Goal: Task Accomplishment & Management: Manage account settings

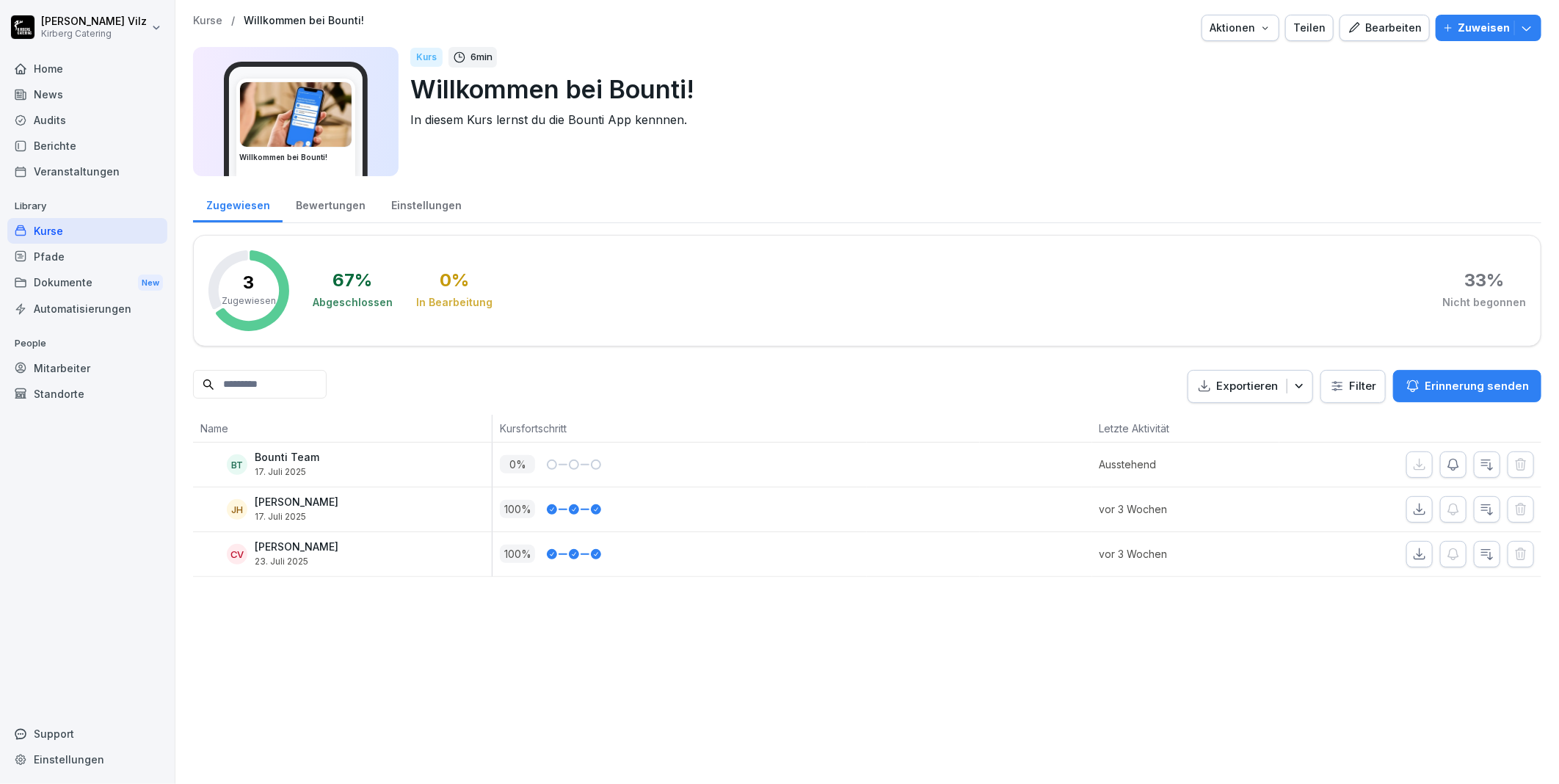
click at [1519, 25] on icon "button" at bounding box center [1526, 28] width 15 height 15
click at [1079, 649] on div "Kurse / Willkommen bei Bounti! Aktionen Teilen Bearbeiten Zuweisen Willkommen b…" at bounding box center [867, 392] width 1384 height 784
click at [1519, 29] on icon "button" at bounding box center [1526, 28] width 15 height 15
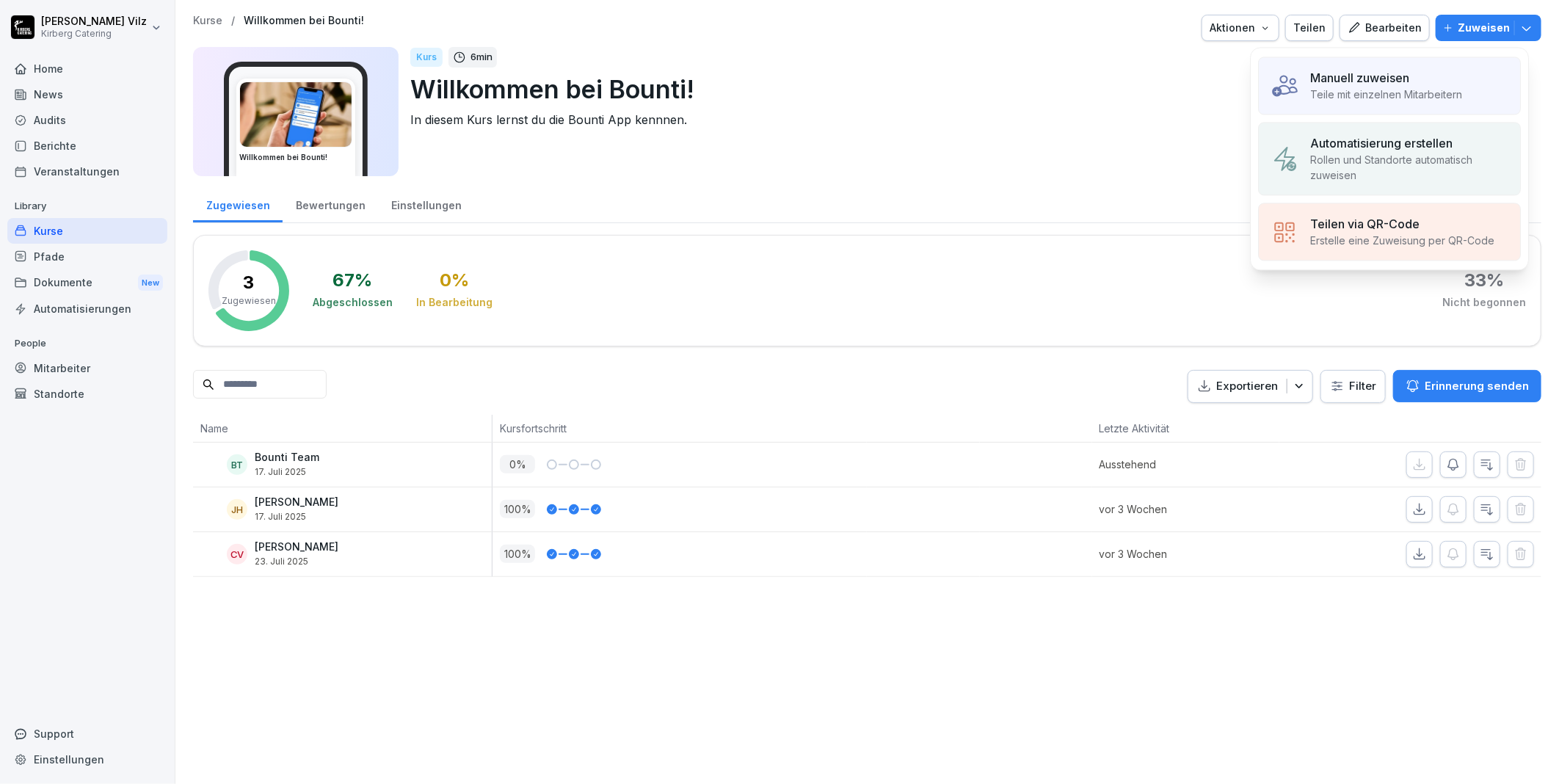
click at [1408, 155] on p "Rollen und Standorte automatisch zuweisen" at bounding box center [1409, 168] width 198 height 31
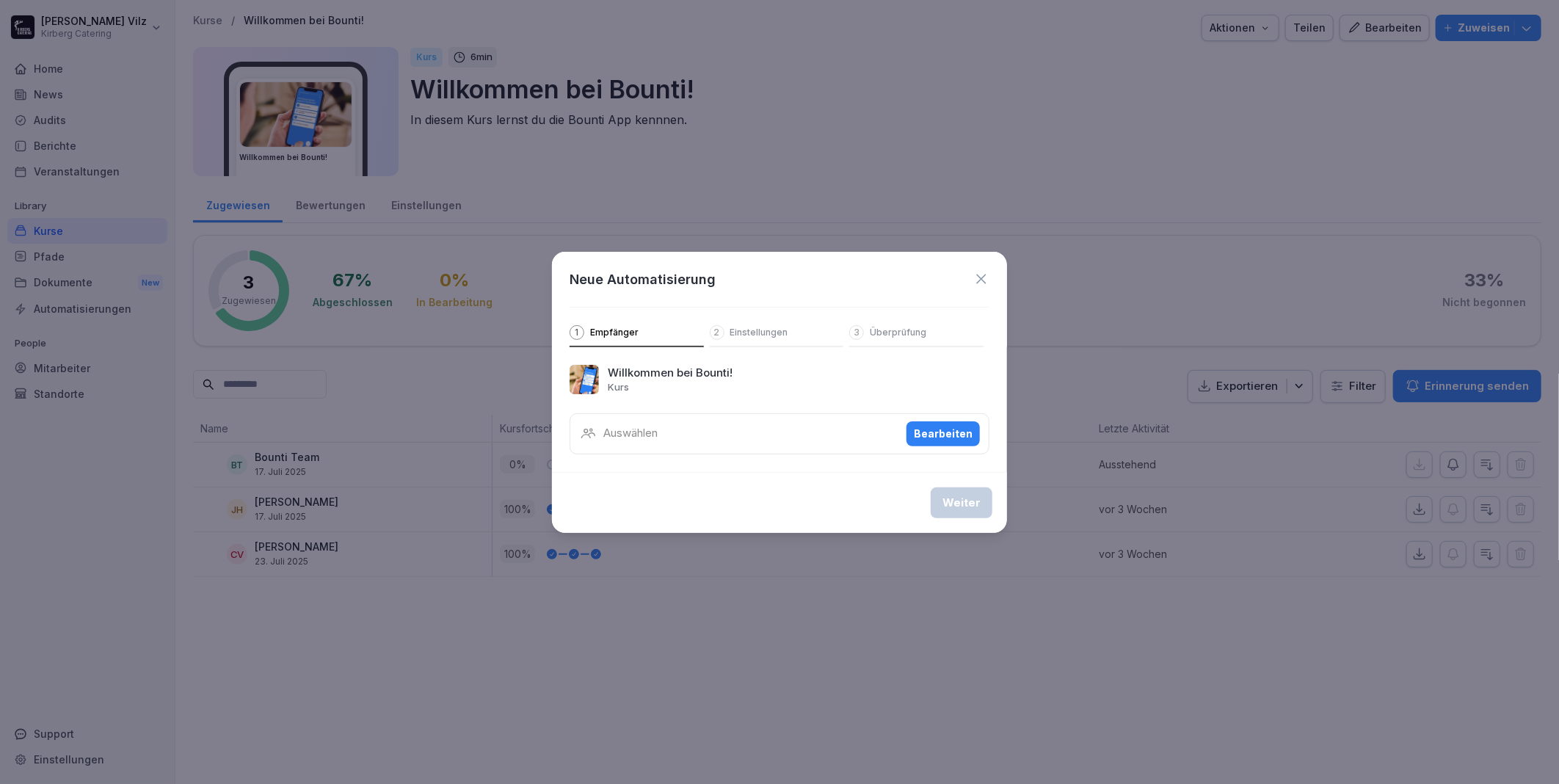
click at [951, 431] on div "Bearbeiten" at bounding box center [943, 434] width 59 height 16
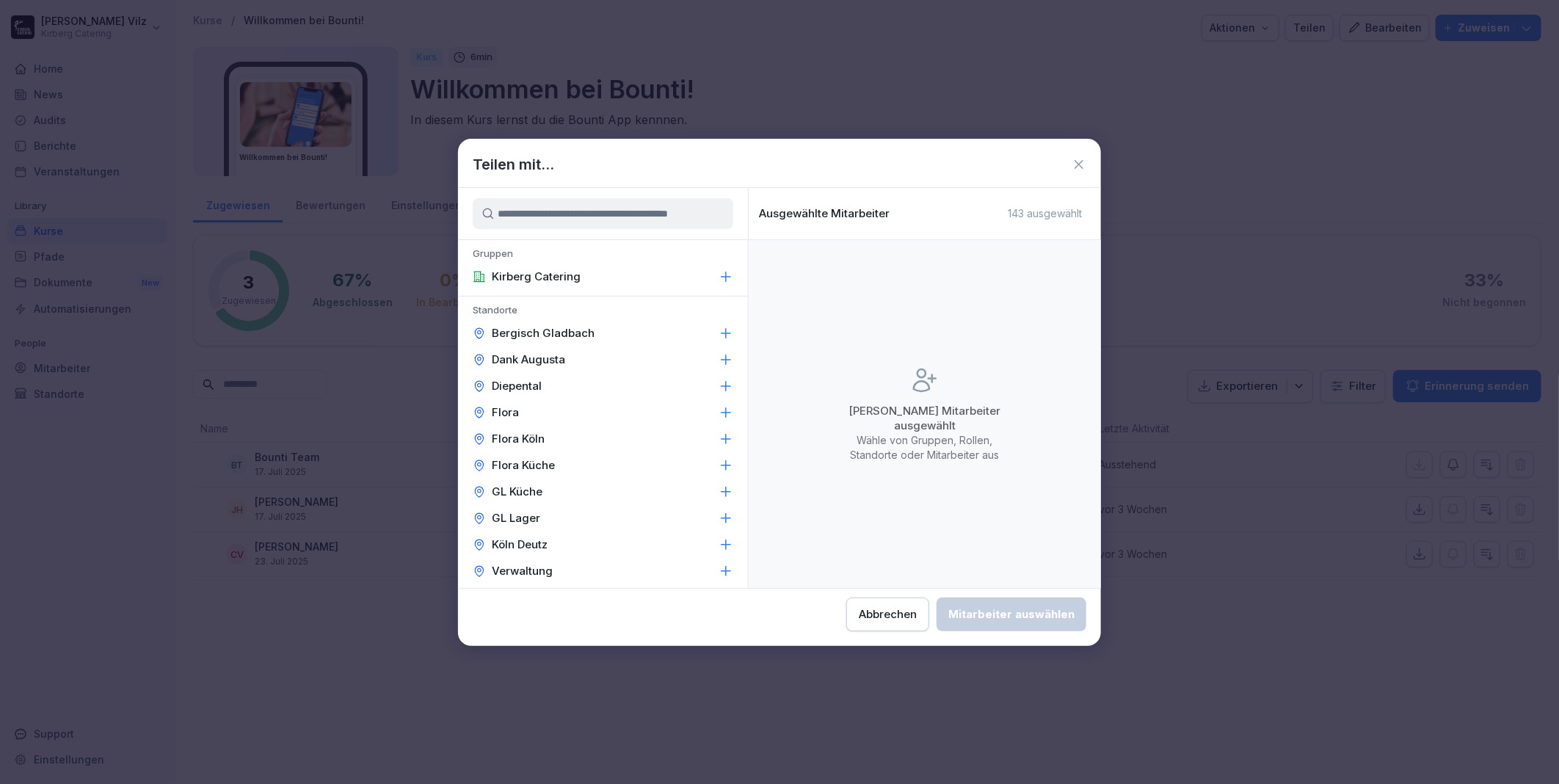
click at [581, 275] on div "Kirberg Catering" at bounding box center [603, 277] width 290 height 27
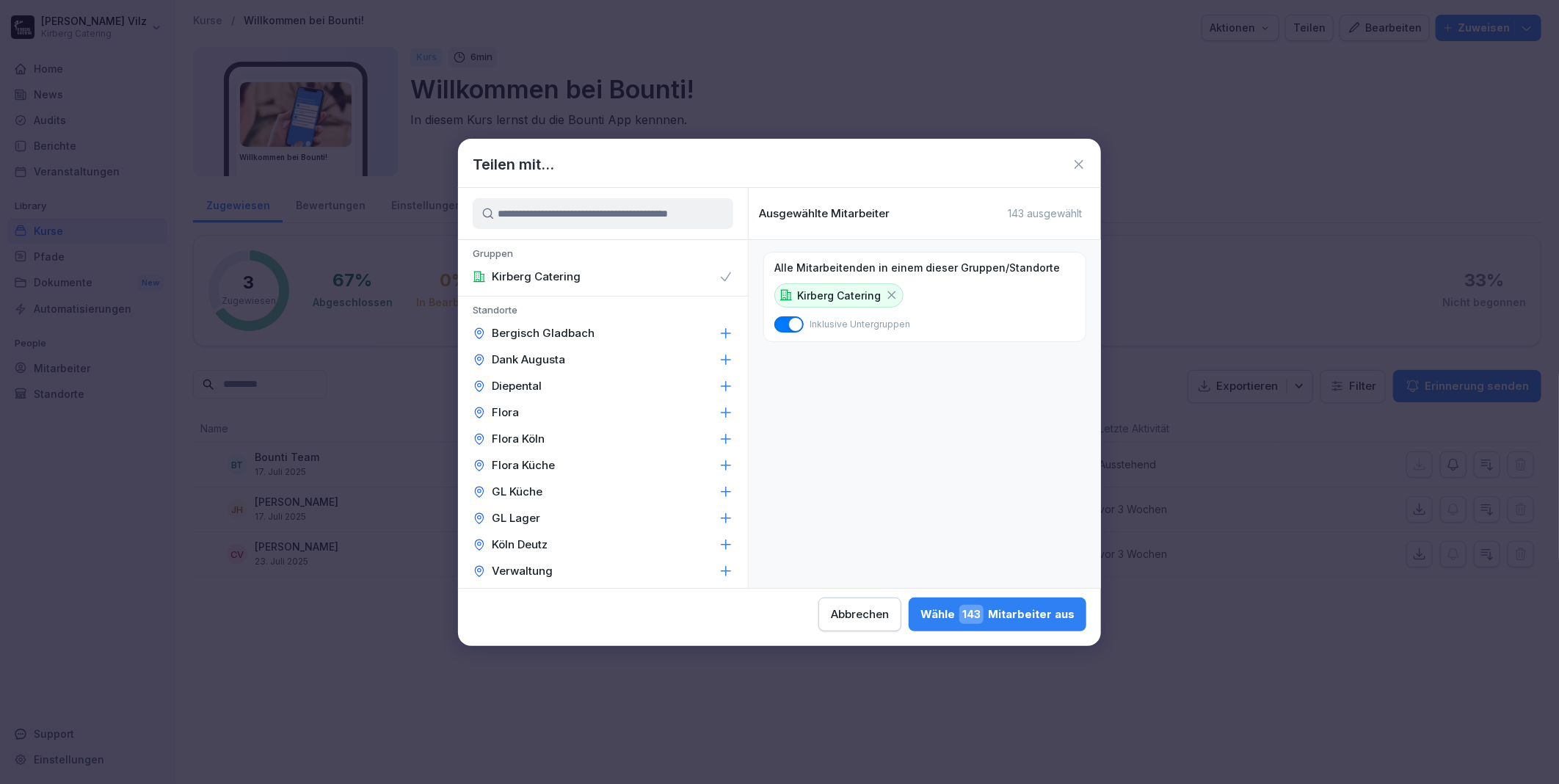
click at [1078, 161] on icon at bounding box center [1079, 164] width 15 height 15
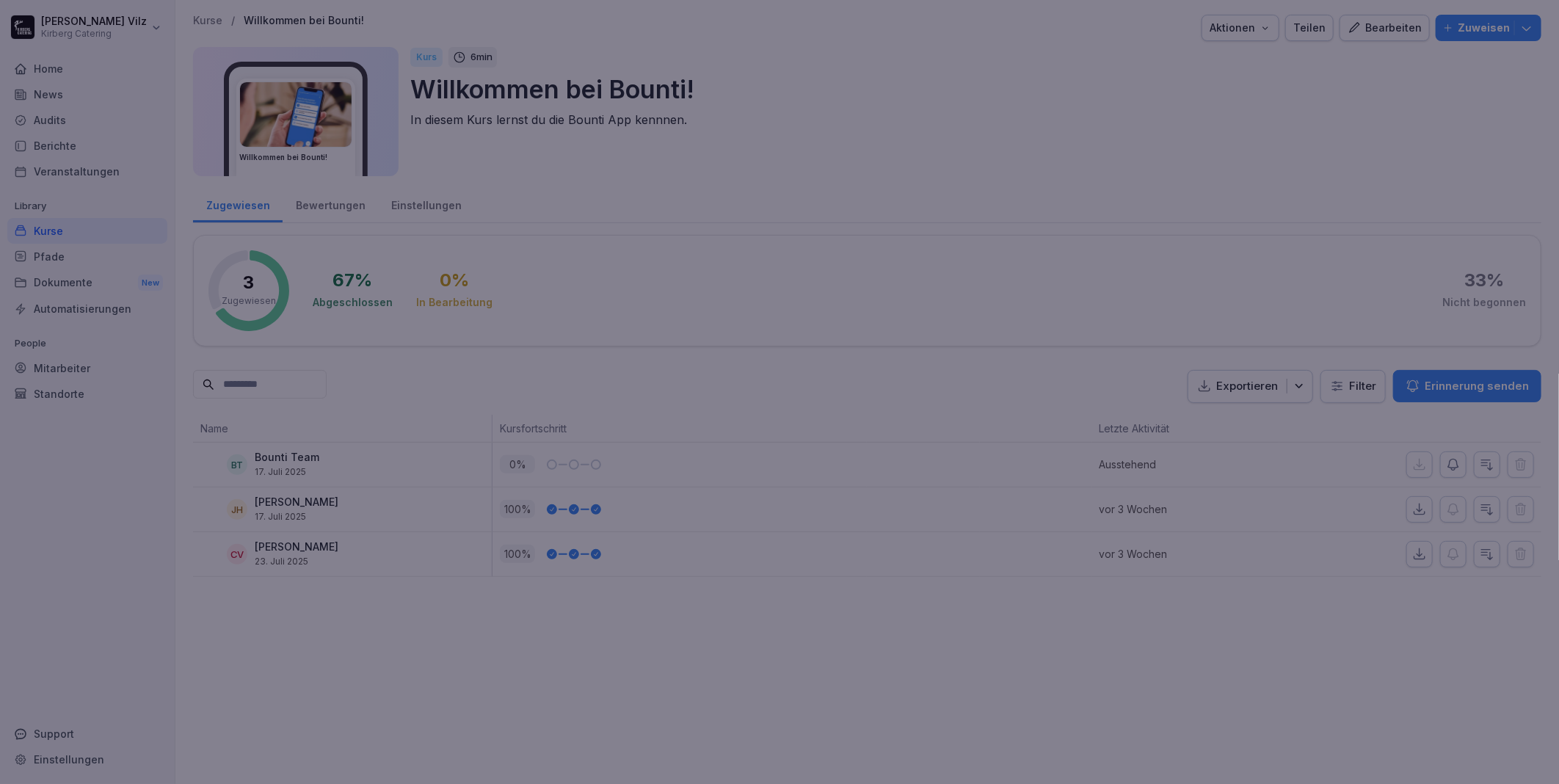
click at [858, 721] on div at bounding box center [780, 392] width 1559 height 784
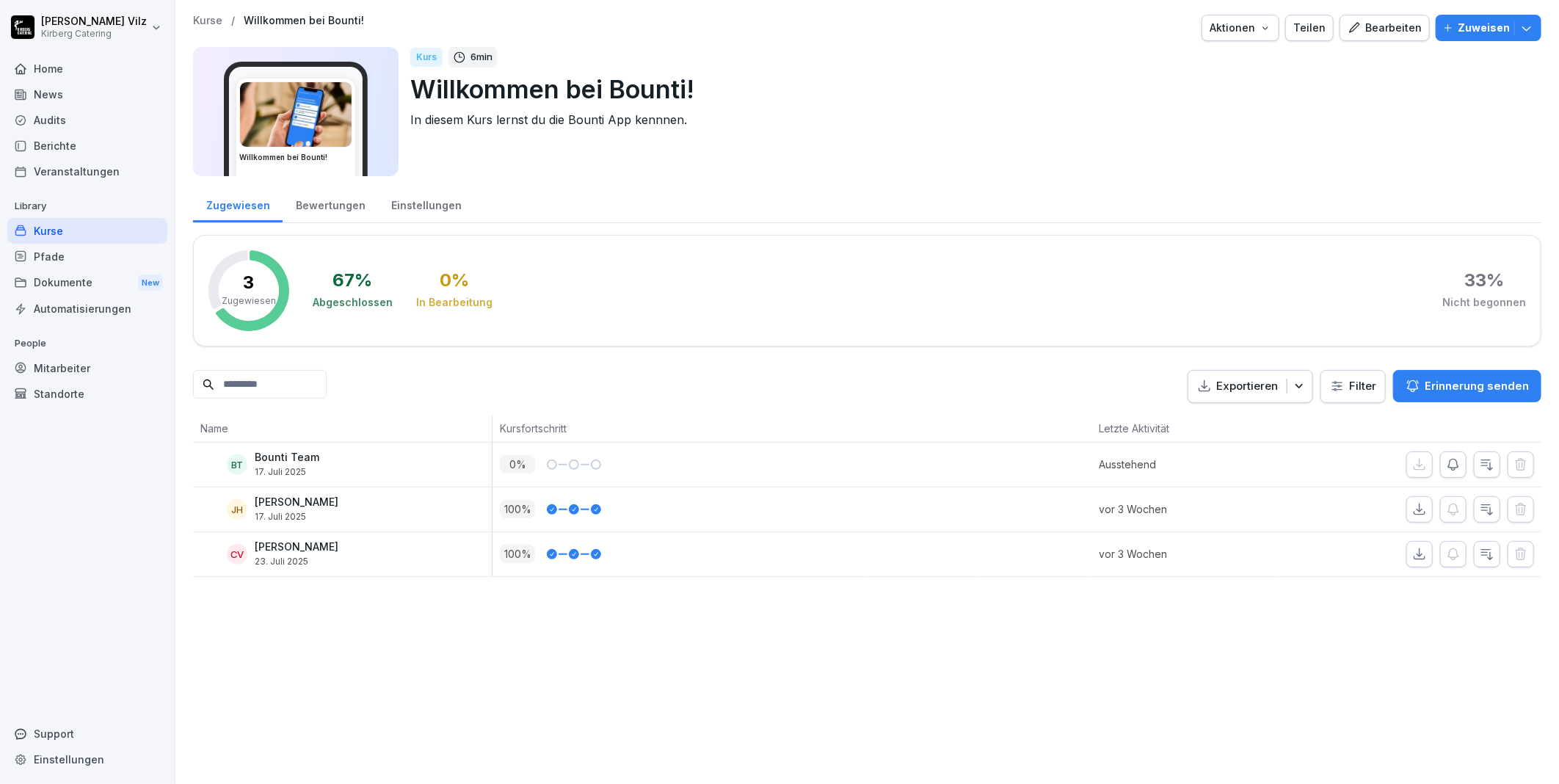
click at [88, 233] on div "Kurse" at bounding box center [87, 231] width 160 height 26
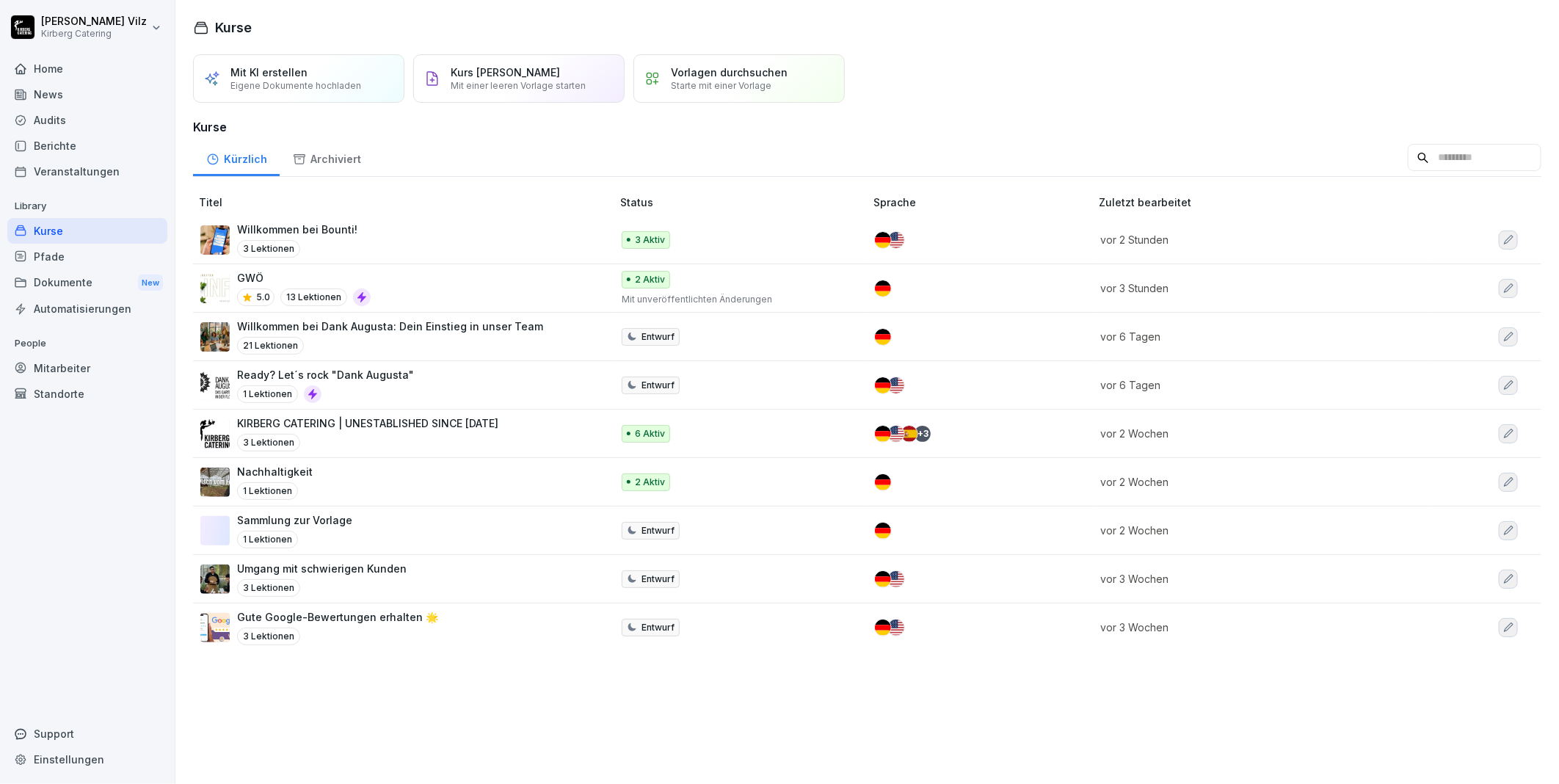
click at [394, 275] on div "GWÖ 5.0 13 Lektionen" at bounding box center [399, 288] width 396 height 36
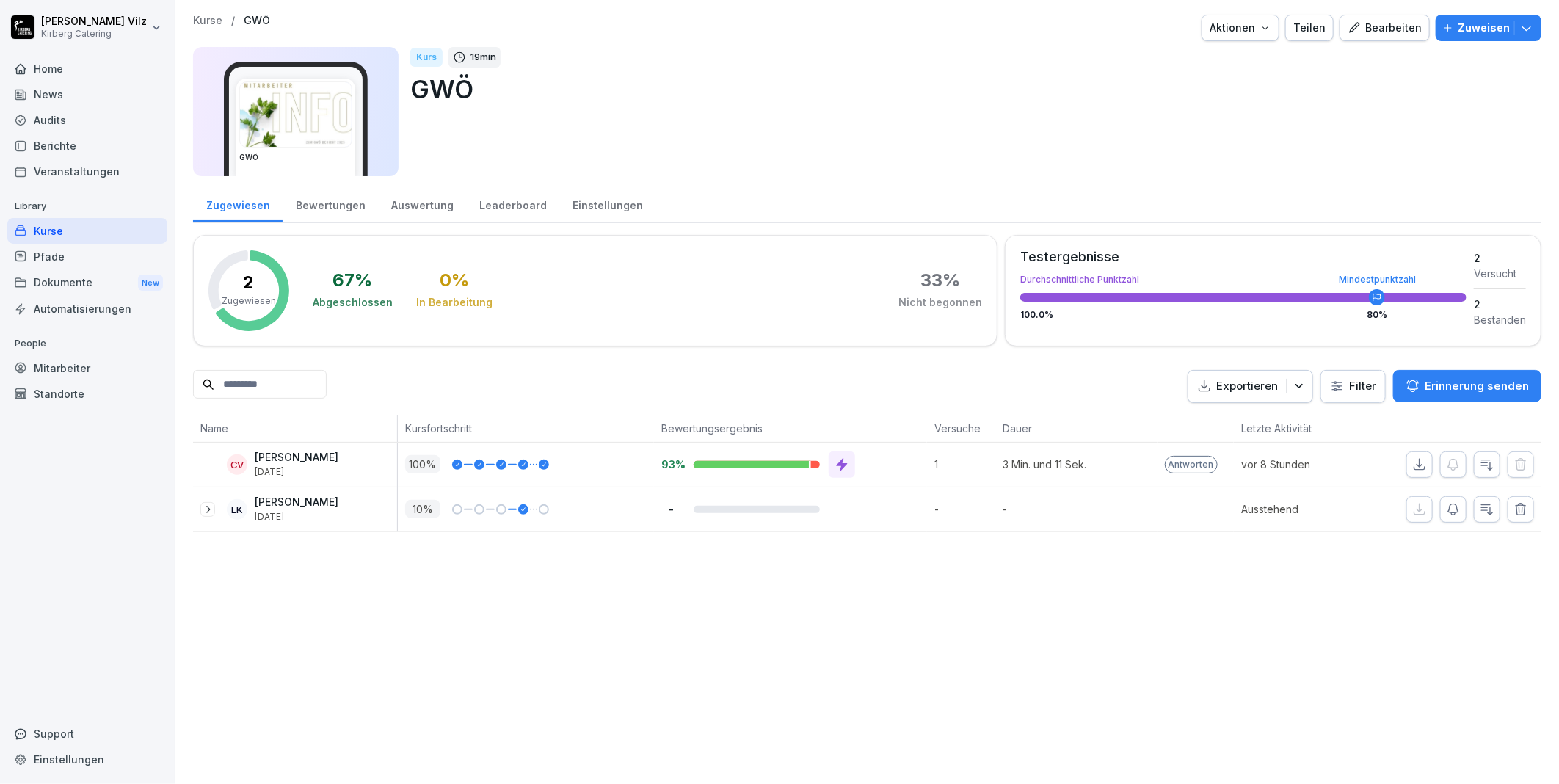
click at [1378, 31] on div "Bearbeiten" at bounding box center [1385, 28] width 74 height 16
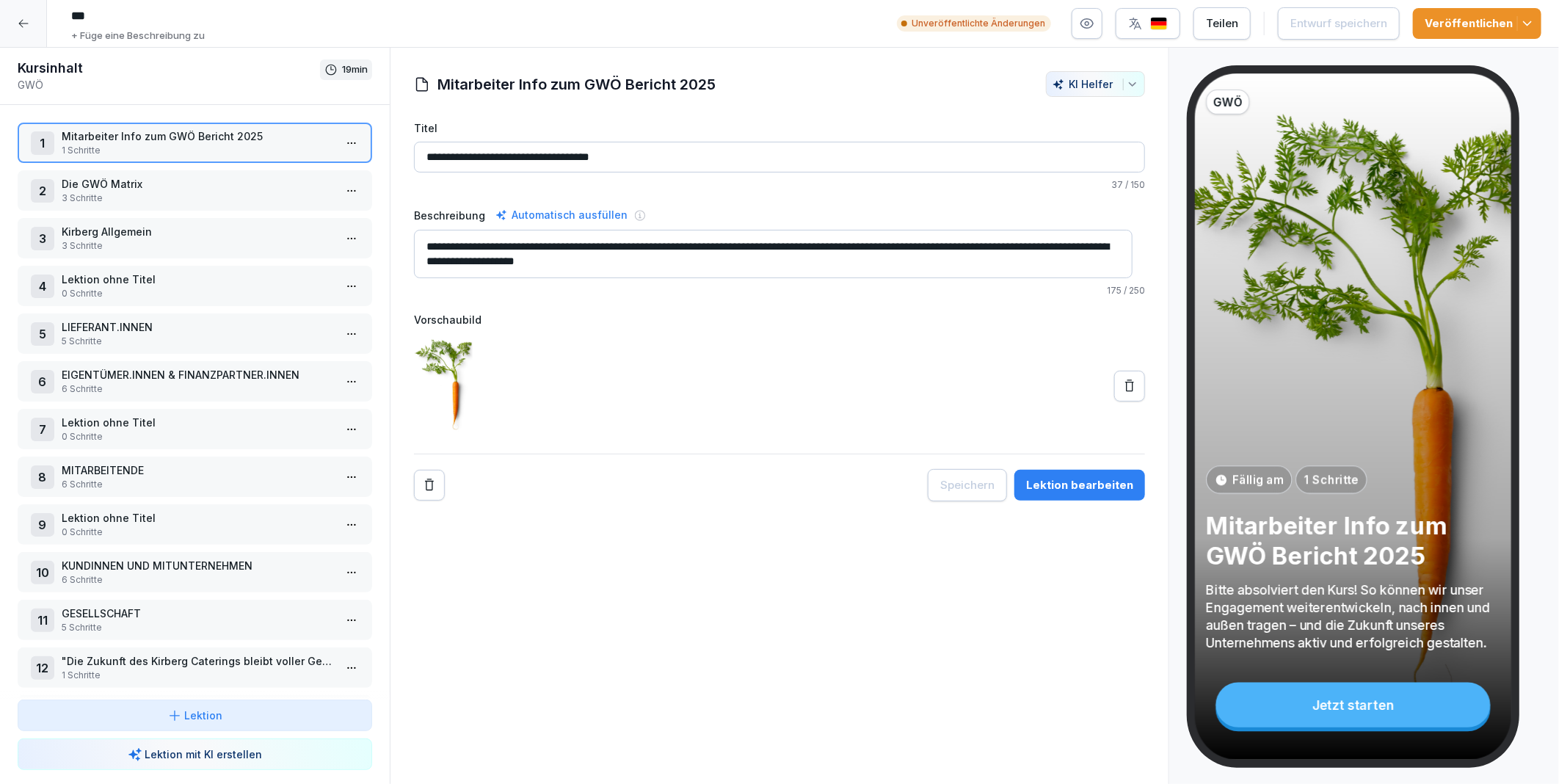
click at [1125, 388] on icon at bounding box center [1130, 385] width 9 height 11
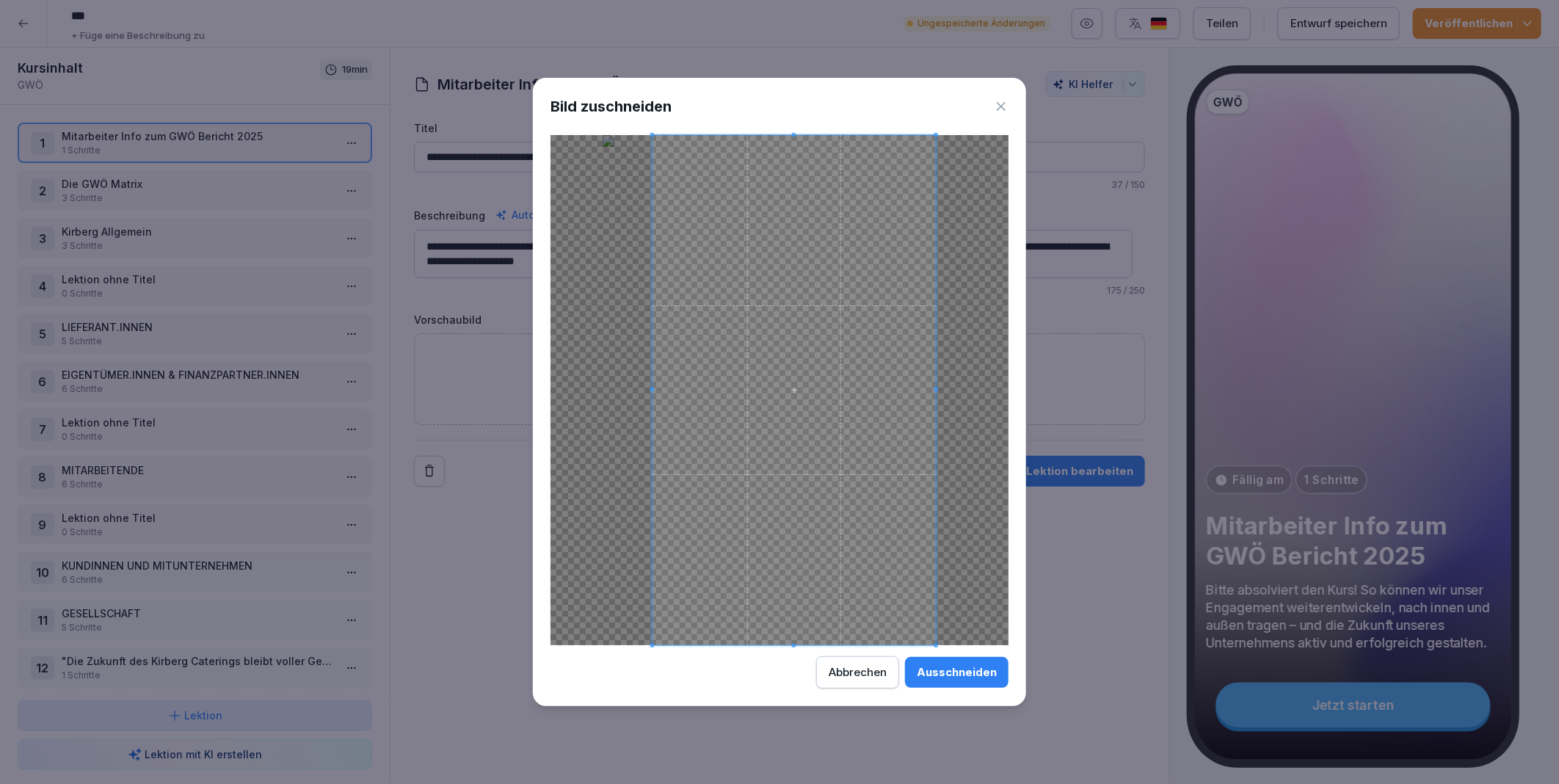
click at [893, 575] on span at bounding box center [794, 390] width 283 height 510
click at [943, 674] on div "Ausschneiden" at bounding box center [957, 672] width 80 height 16
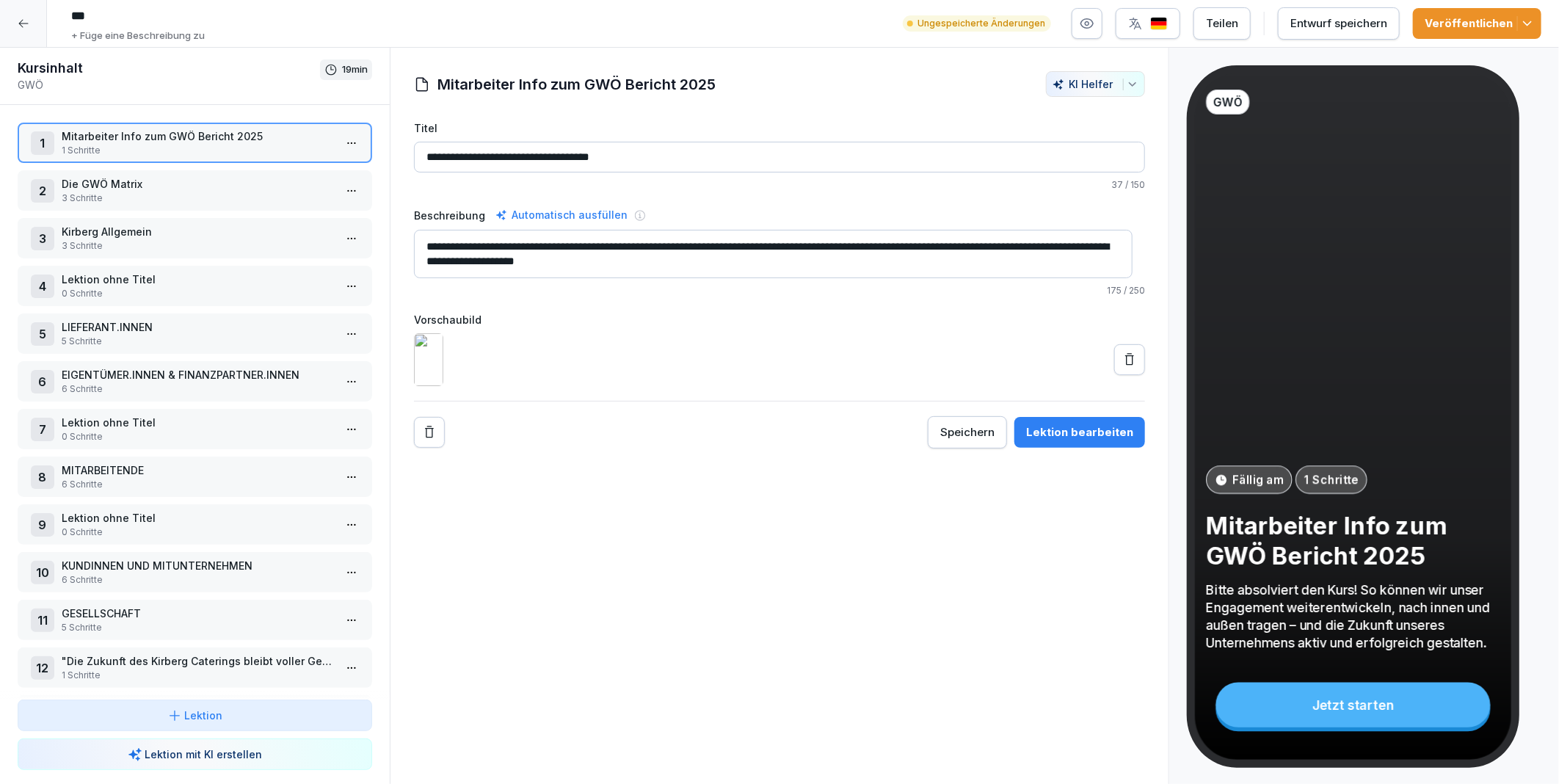
click at [1122, 367] on icon at bounding box center [1129, 359] width 15 height 15
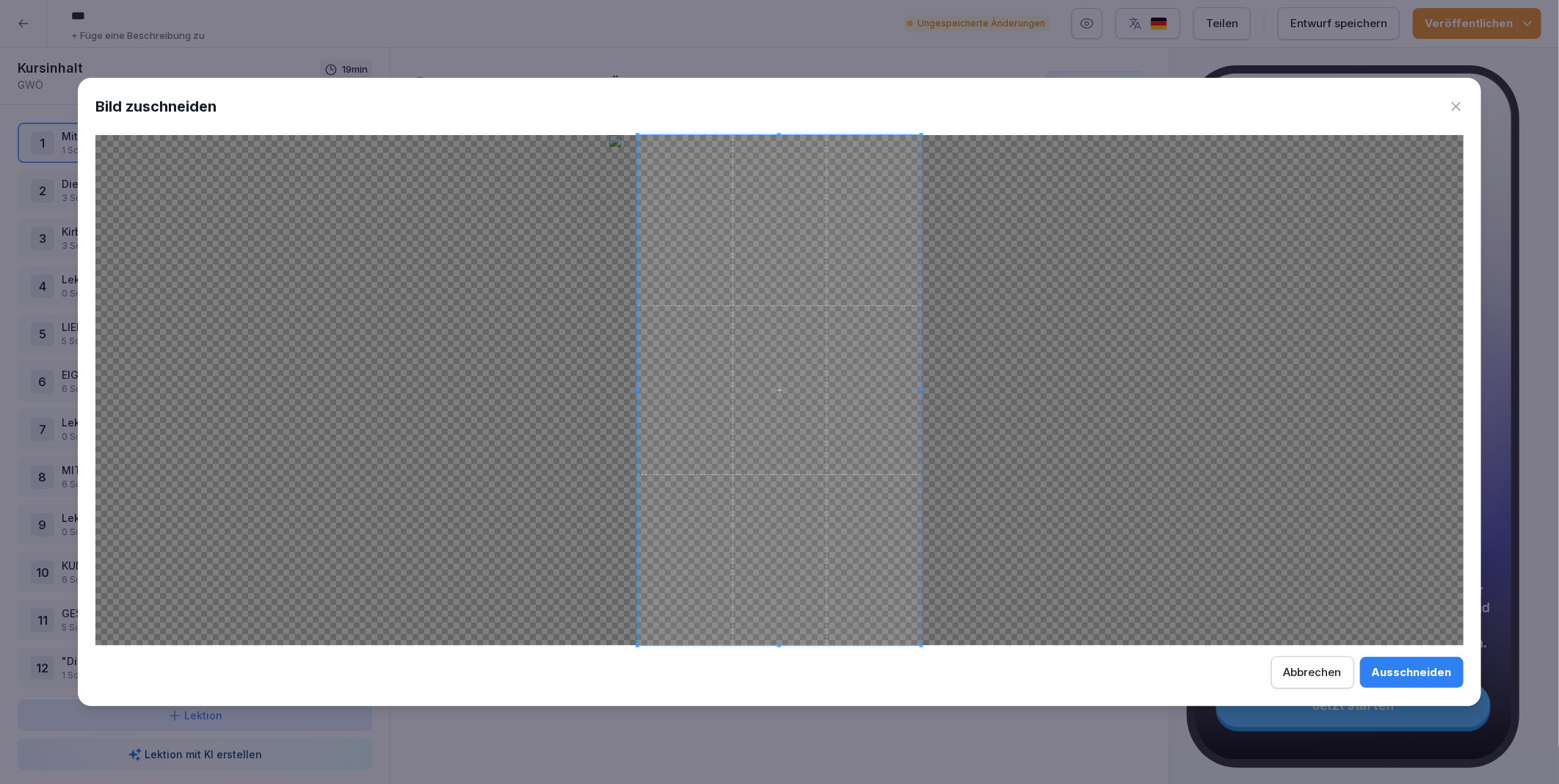
click at [1397, 668] on div "Ausschneiden" at bounding box center [1412, 672] width 80 height 16
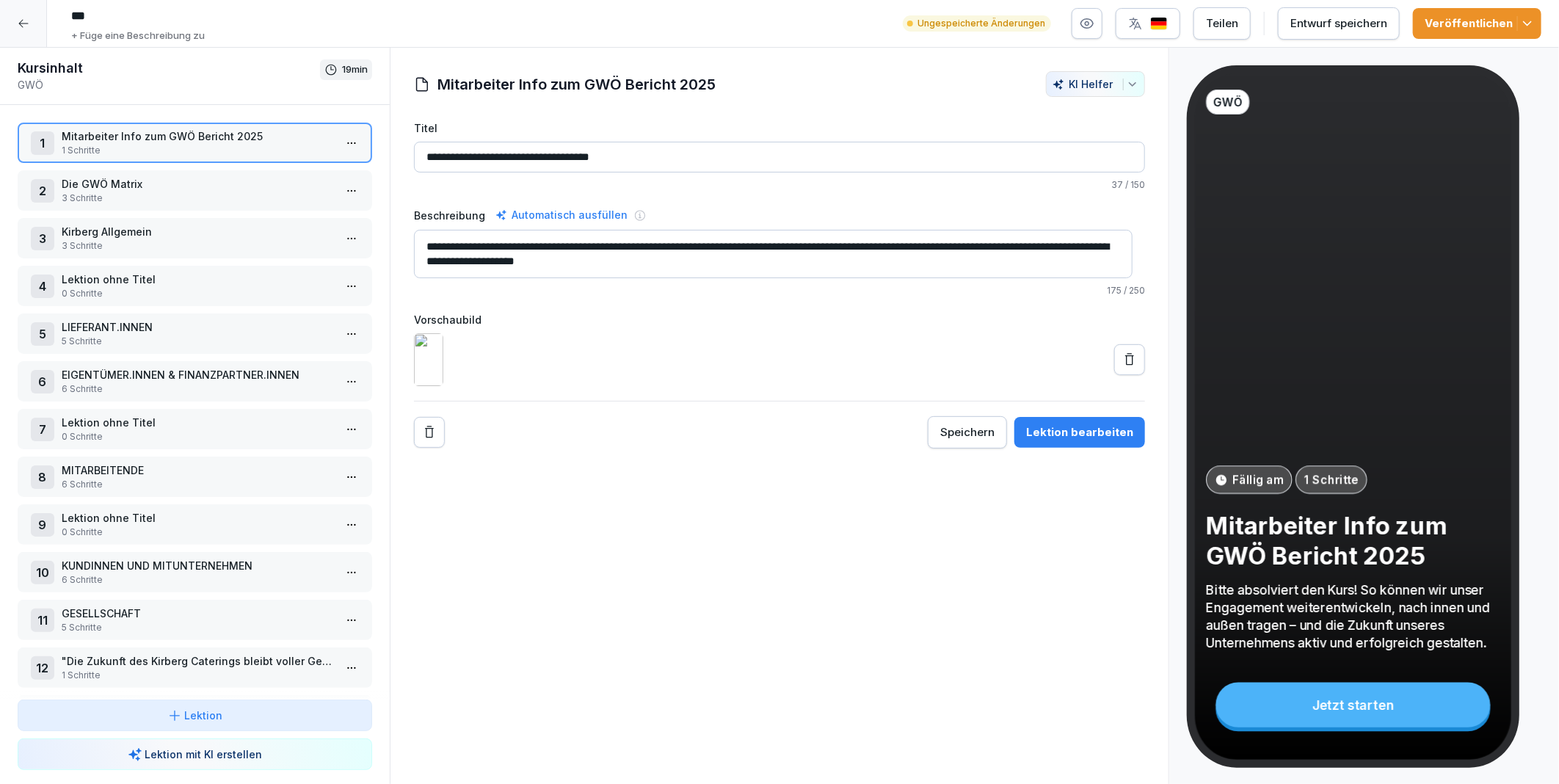
click at [1326, 26] on div "Entwurf speichern" at bounding box center [1339, 23] width 97 height 16
click at [132, 186] on p "Die GWÖ Matrix" at bounding box center [198, 184] width 272 height 15
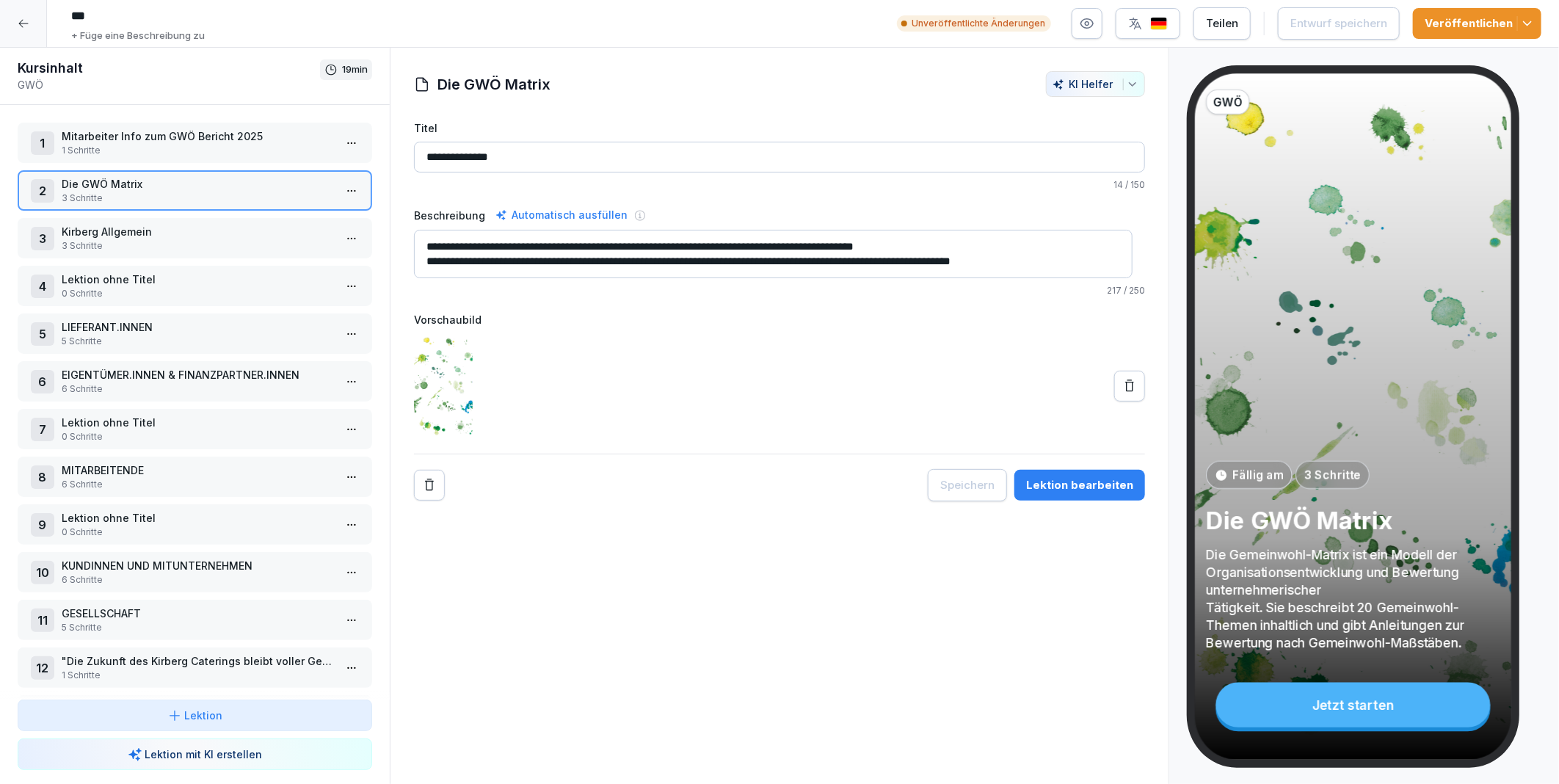
click at [334, 187] on html "*** + Füge eine Beschreibung zu Unveröffentlichte Änderungen Teilen Entwurf spe…" at bounding box center [780, 392] width 1559 height 784
click at [304, 210] on div "Schritte bearbeiten" at bounding box center [285, 217] width 112 height 15
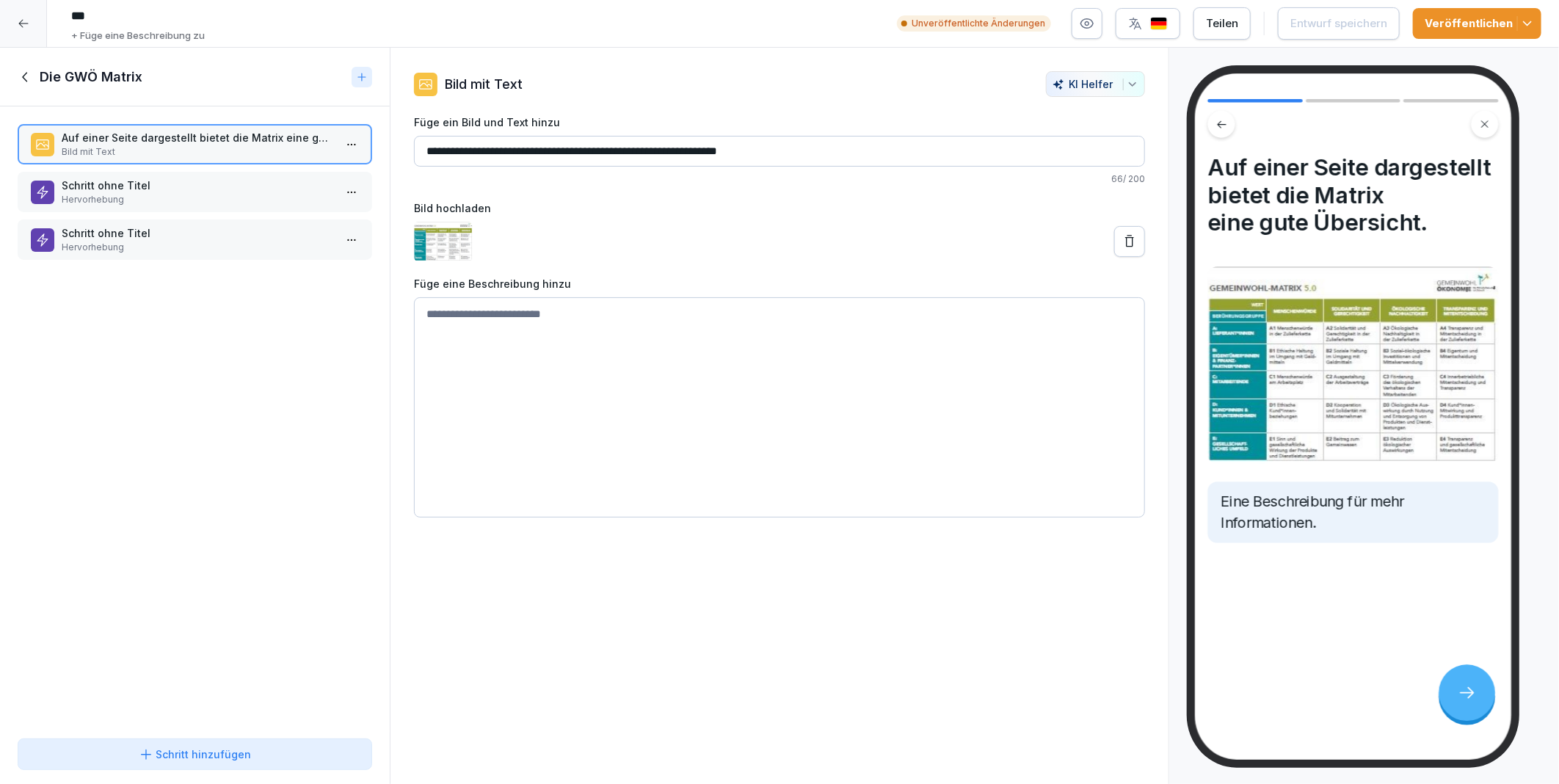
click at [215, 194] on p "Hervorhebung" at bounding box center [198, 199] width 272 height 13
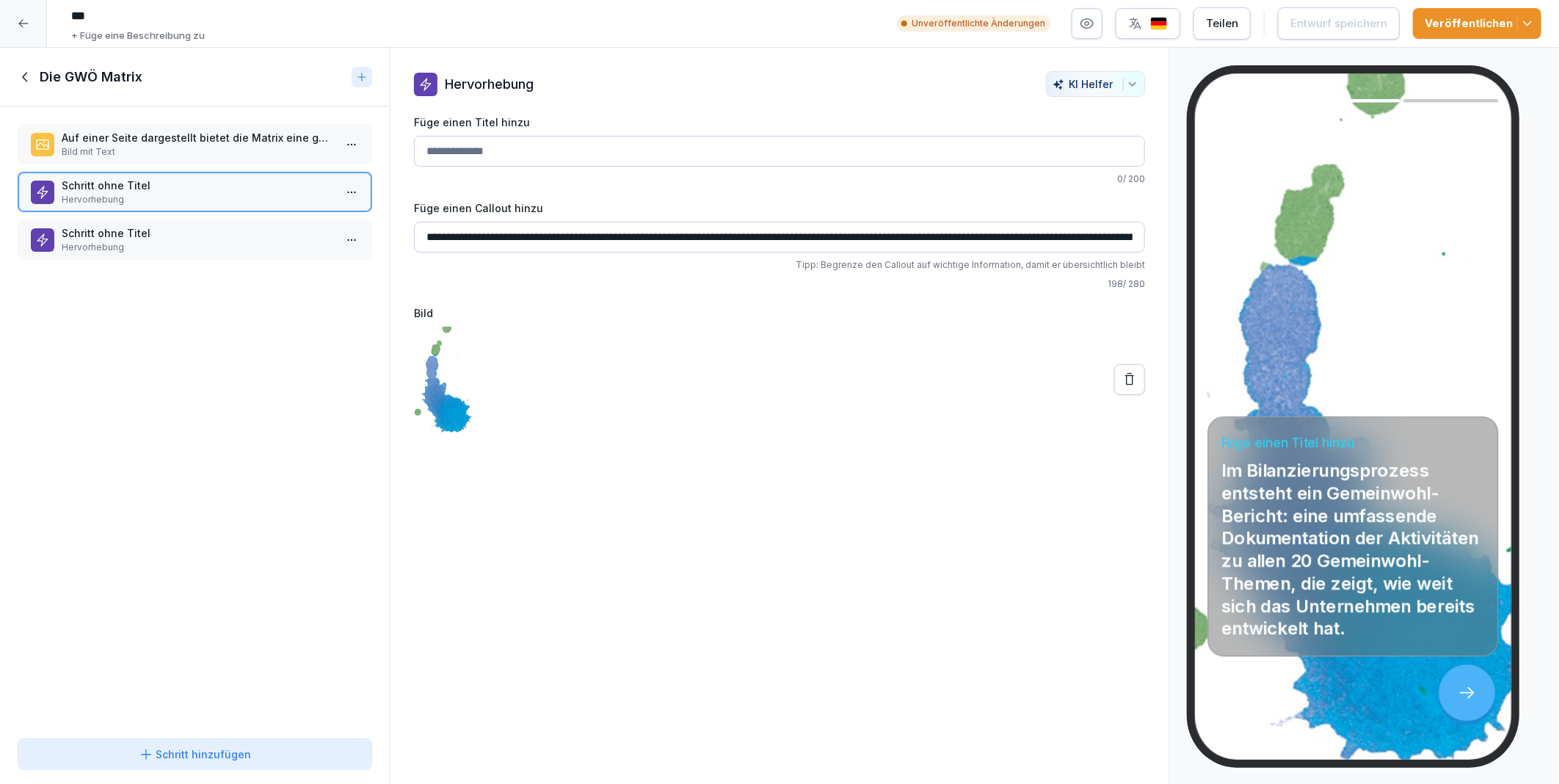
click at [210, 226] on p "Schritt ohne Titel" at bounding box center [198, 233] width 272 height 15
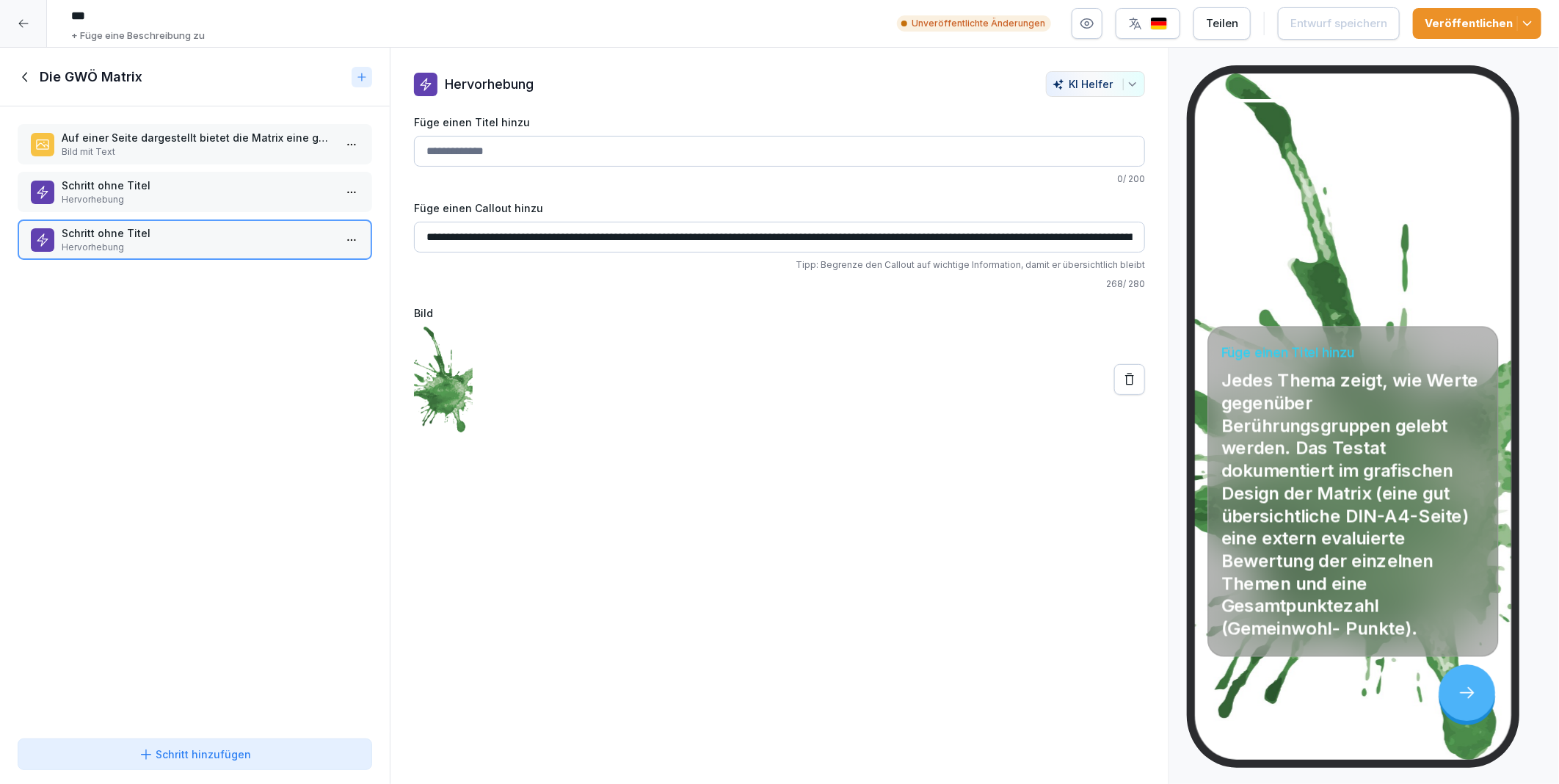
click at [24, 76] on icon at bounding box center [25, 76] width 16 height 16
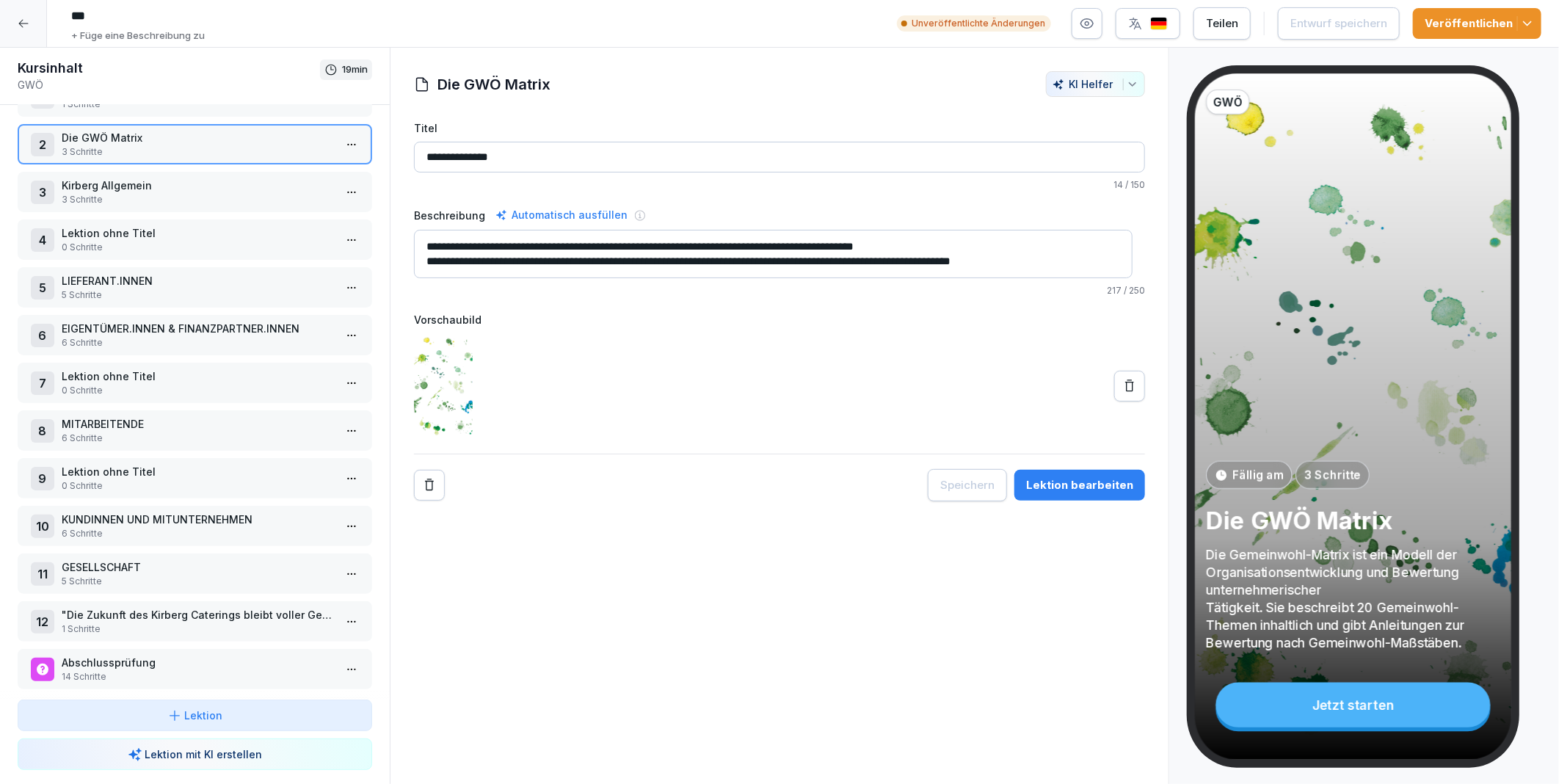
scroll to position [94, 0]
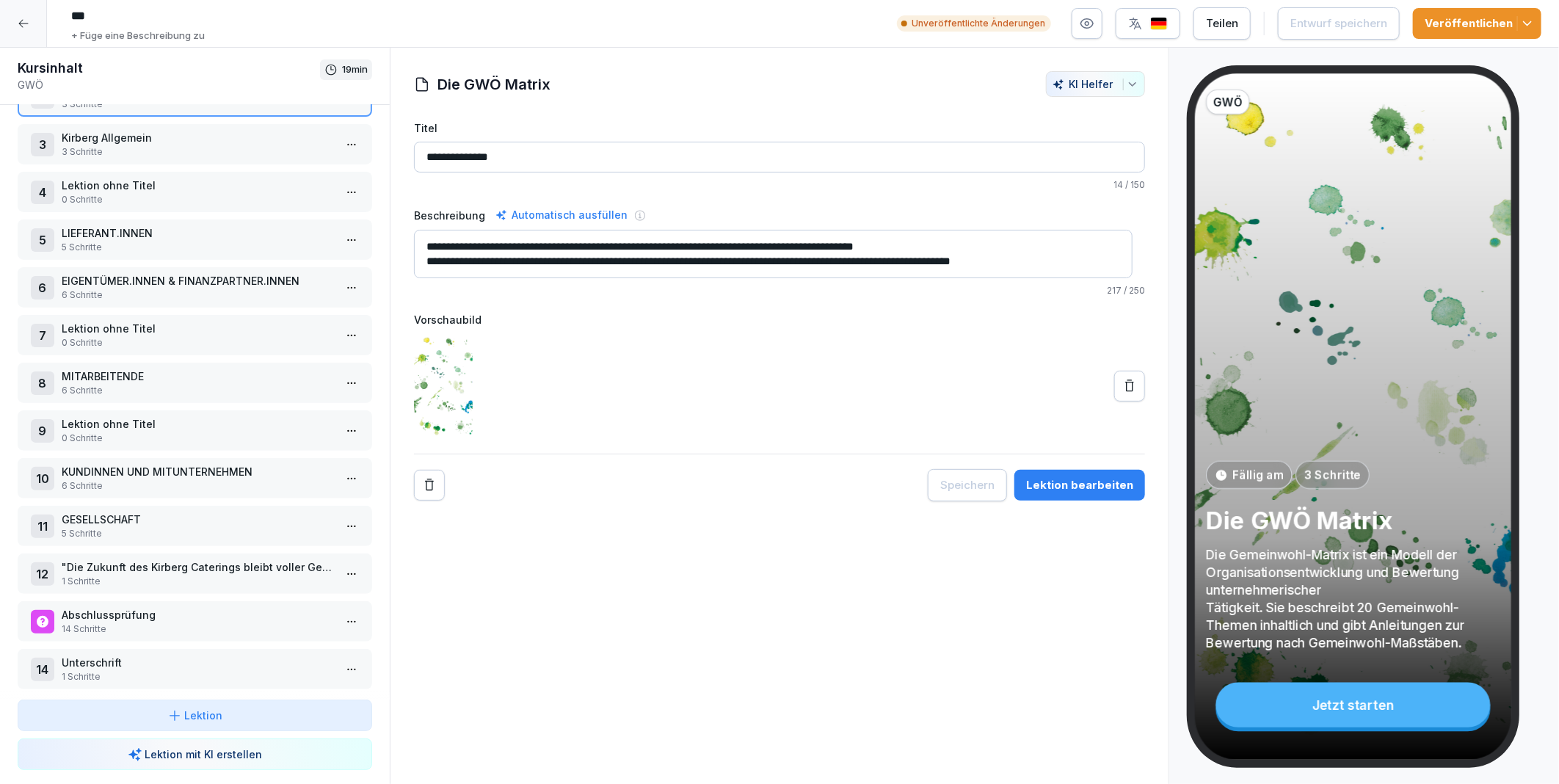
click at [125, 512] on p "GESELLSCHAFT" at bounding box center [198, 519] width 272 height 15
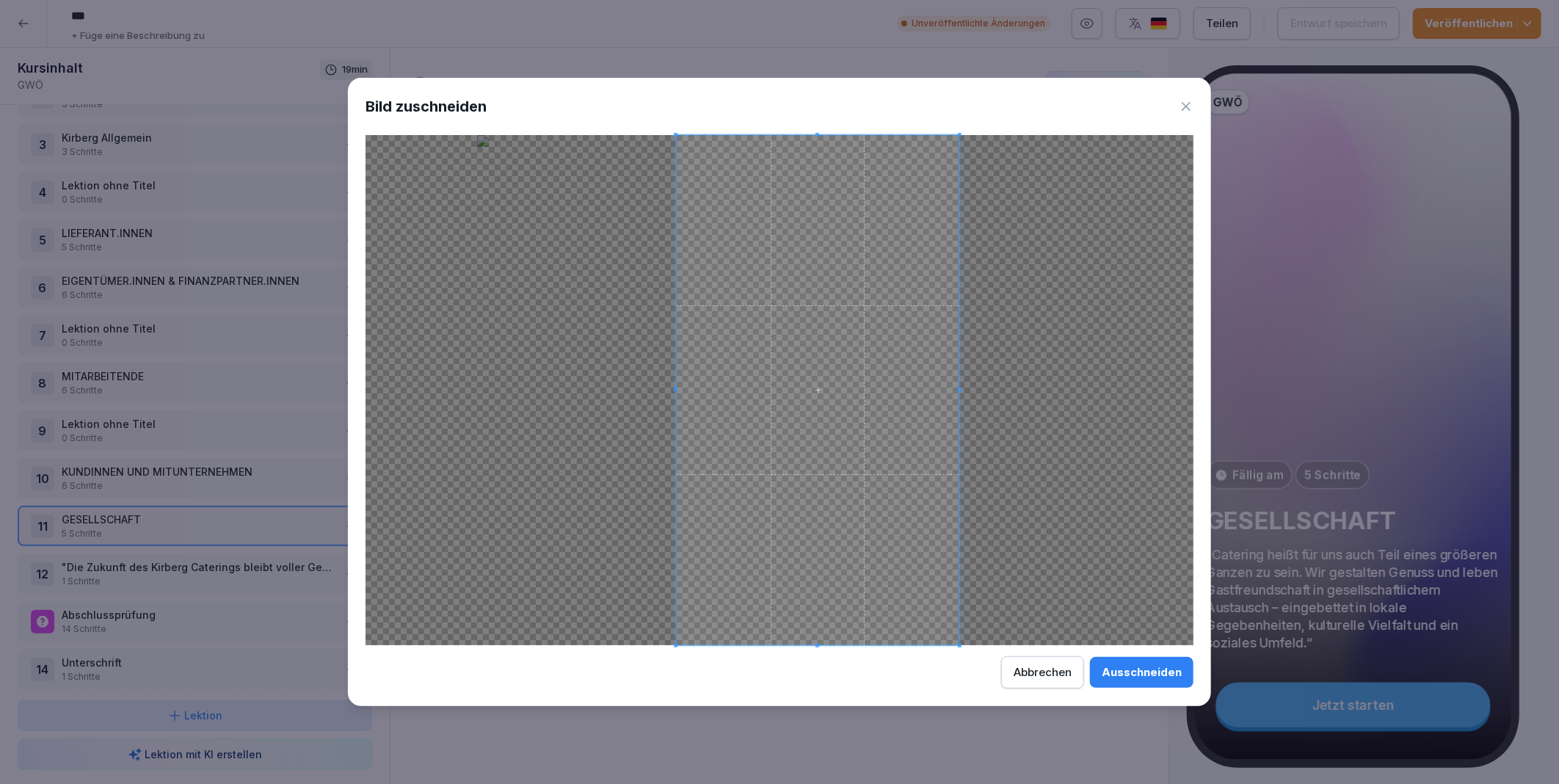
click at [959, 596] on span at bounding box center [818, 390] width 283 height 510
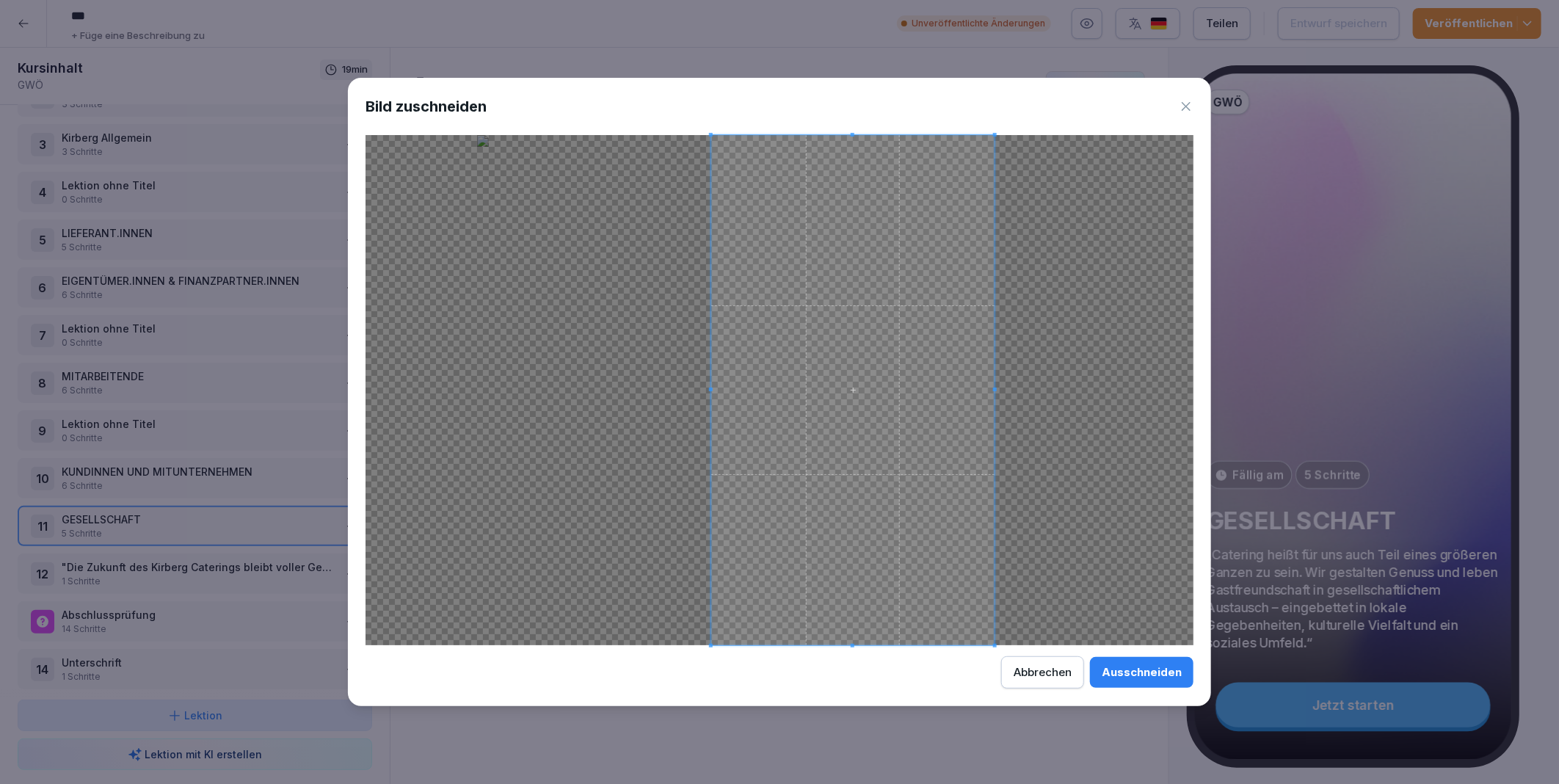
click at [1064, 672] on div "Abbrechen" at bounding box center [1043, 672] width 58 height 16
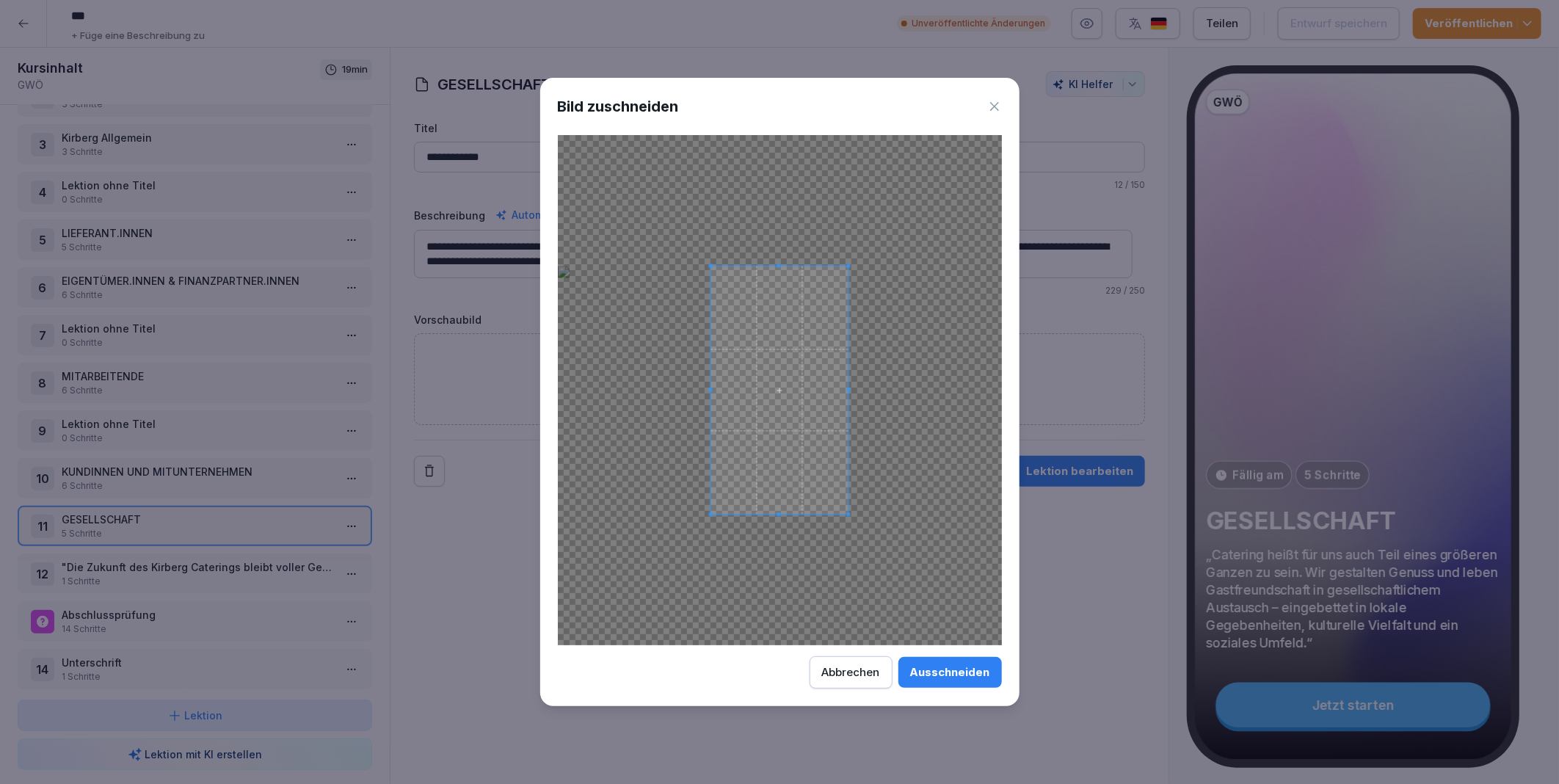
click at [994, 100] on icon at bounding box center [994, 106] width 15 height 15
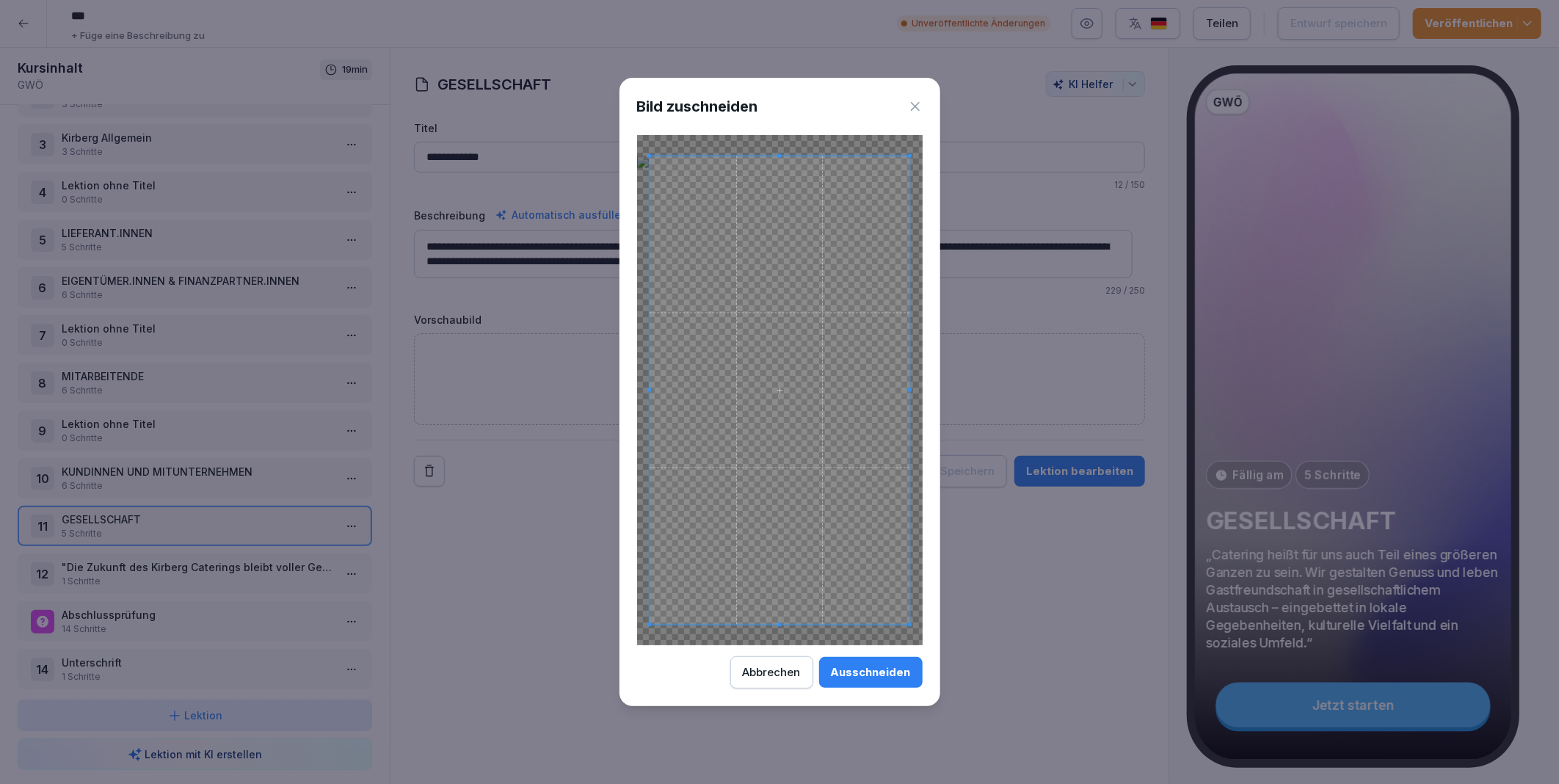
click at [913, 106] on icon at bounding box center [915, 106] width 15 height 15
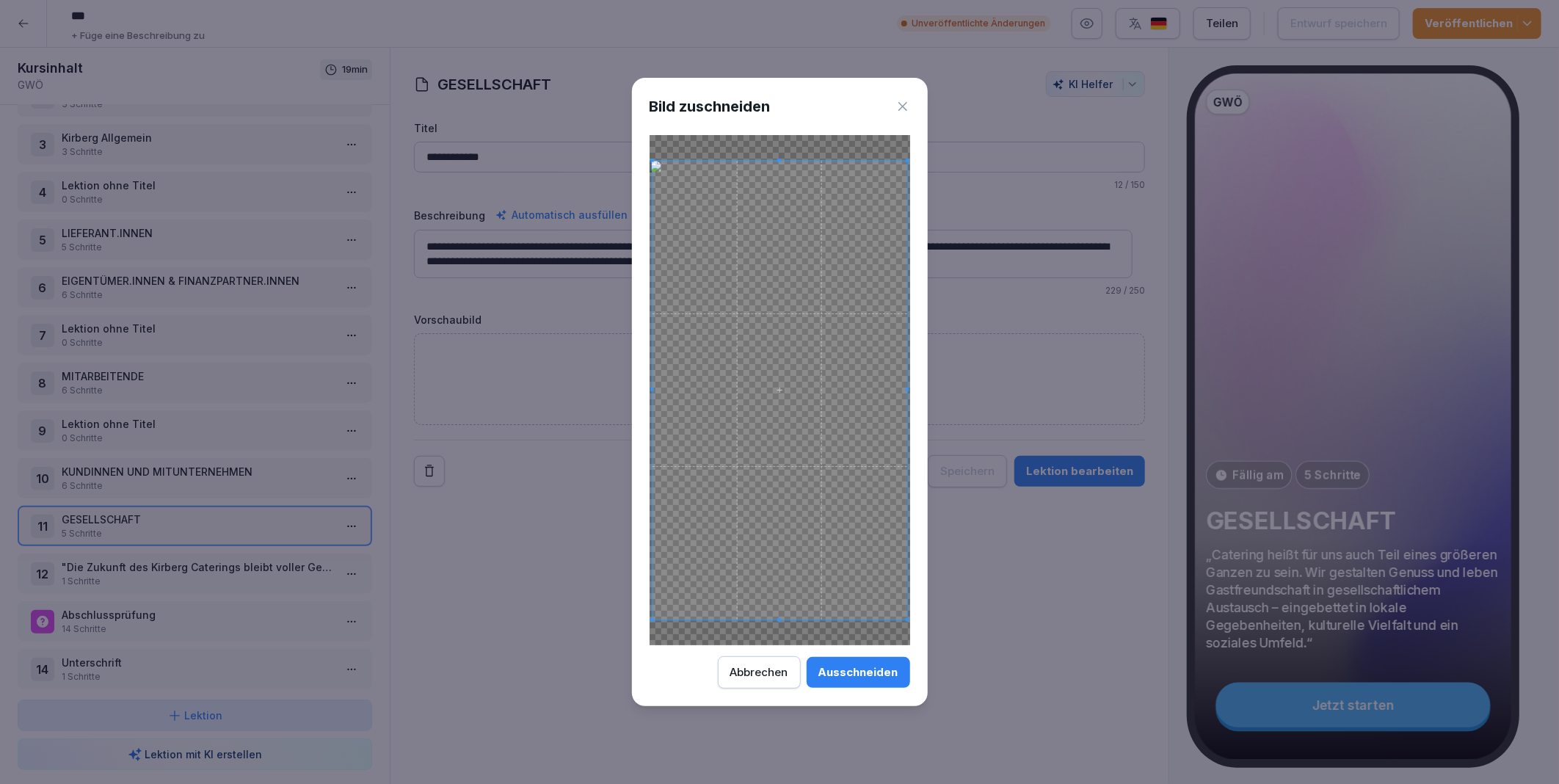
click at [900, 106] on icon at bounding box center [903, 106] width 15 height 15
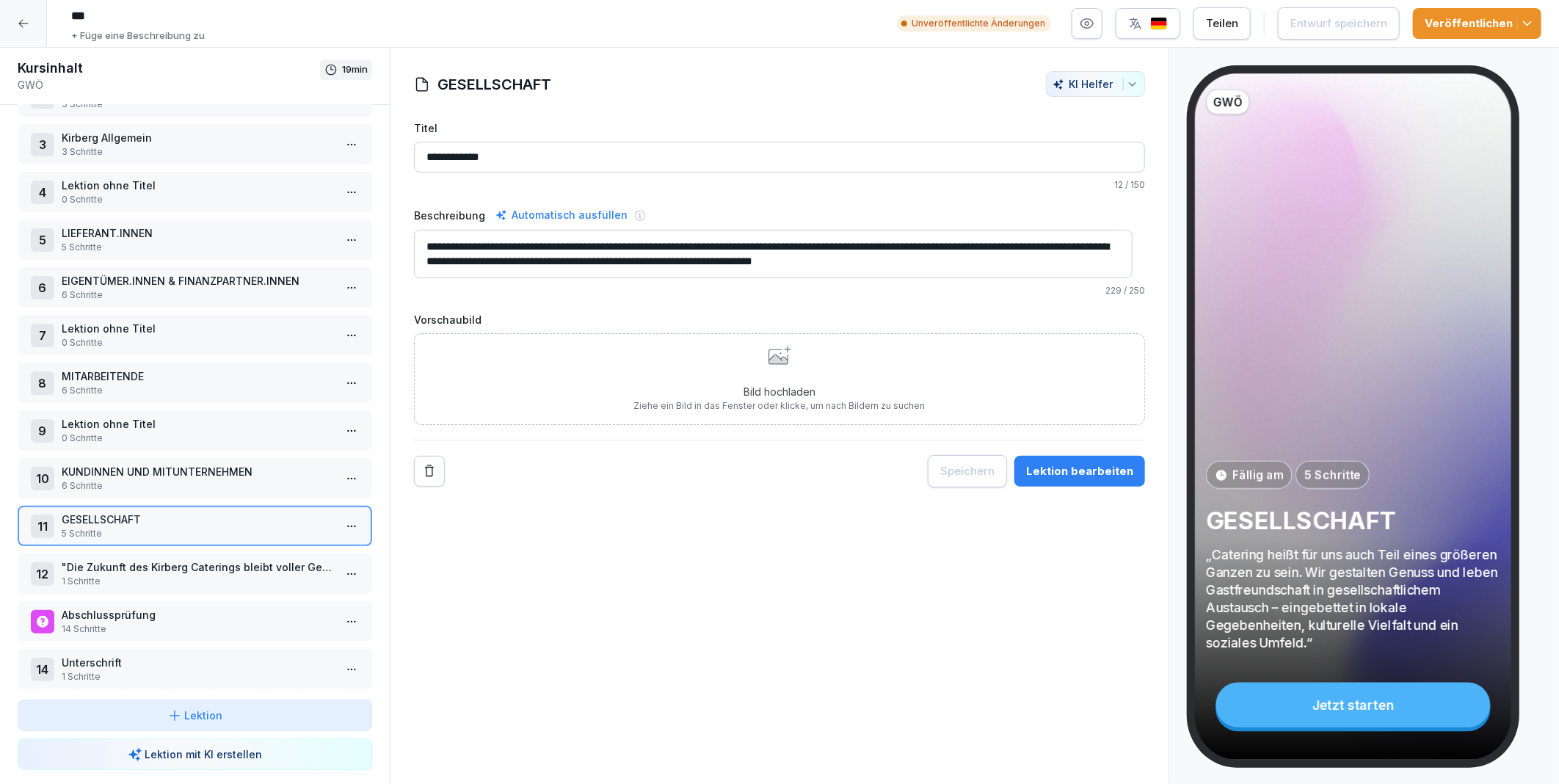
drag, startPoint x: 1533, startPoint y: 498, endPoint x: 705, endPoint y: 604, distance: 834.8
click at [705, 604] on div "**********" at bounding box center [780, 415] width 780 height 737
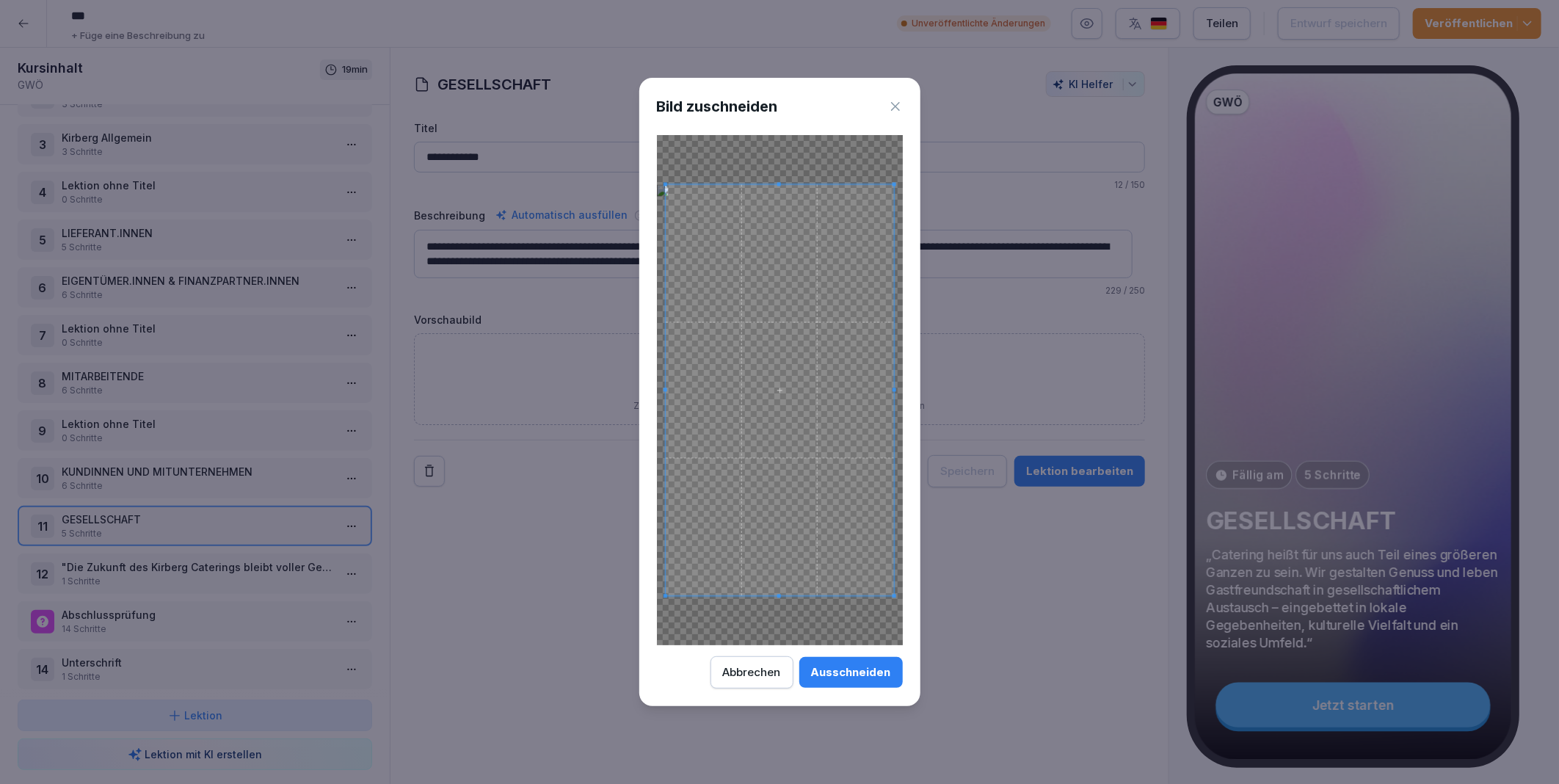
click at [839, 677] on div "Ausschneiden" at bounding box center [851, 672] width 80 height 16
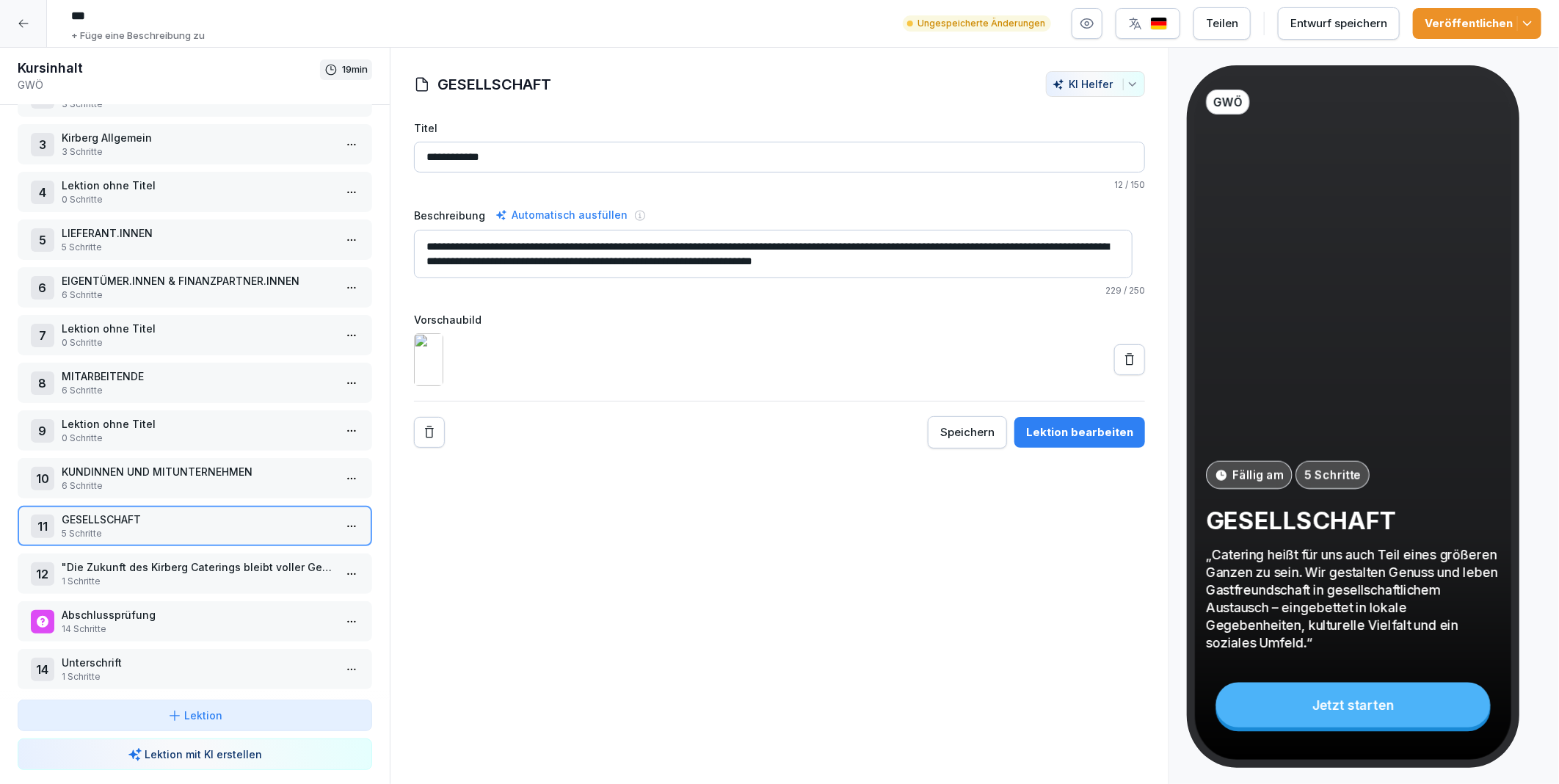
click at [1356, 22] on div "Entwurf speichern" at bounding box center [1339, 23] width 97 height 16
click at [1090, 31] on button "button" at bounding box center [1087, 24] width 31 height 31
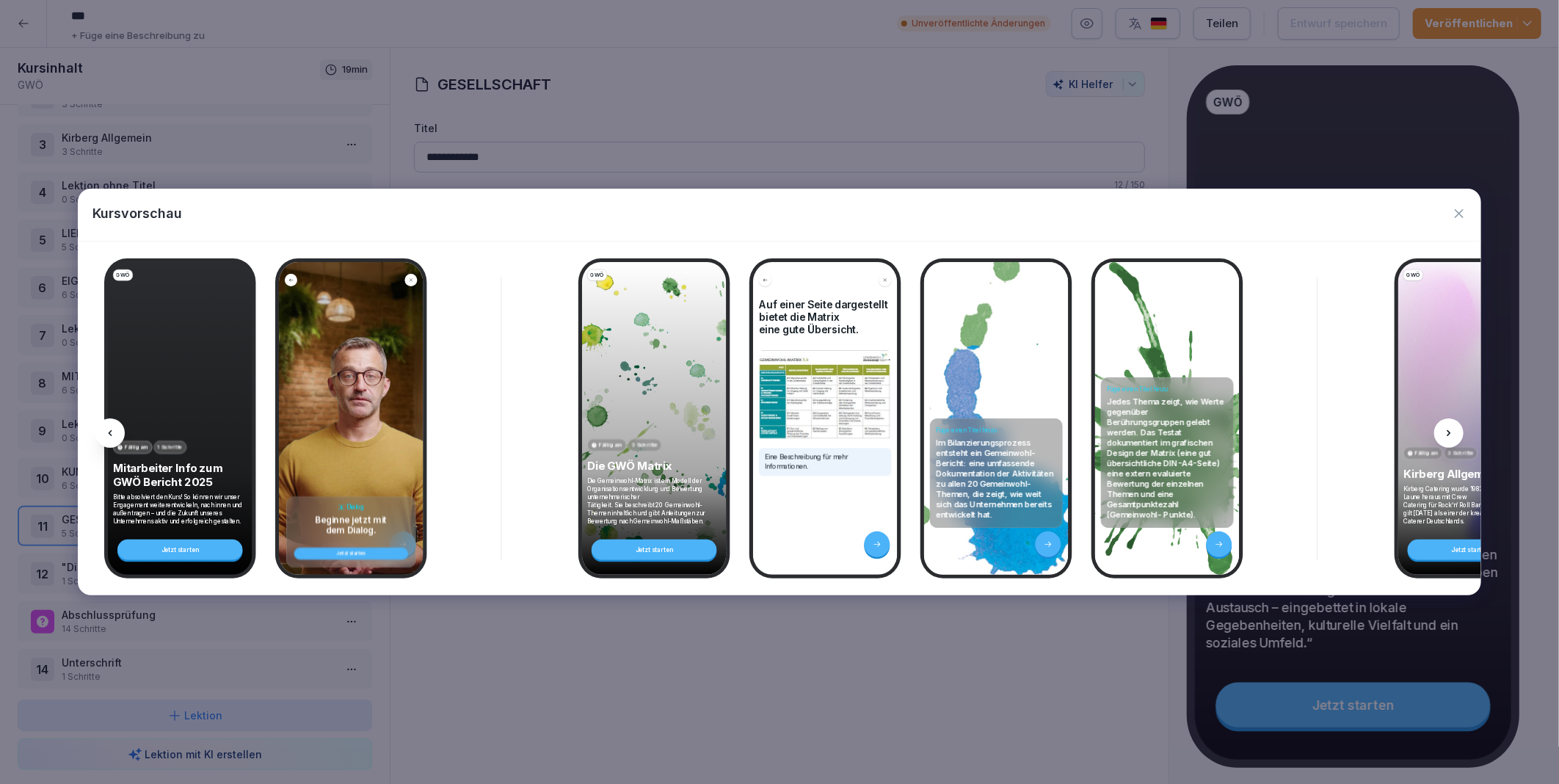
click at [1448, 434] on icon at bounding box center [1449, 433] width 11 height 11
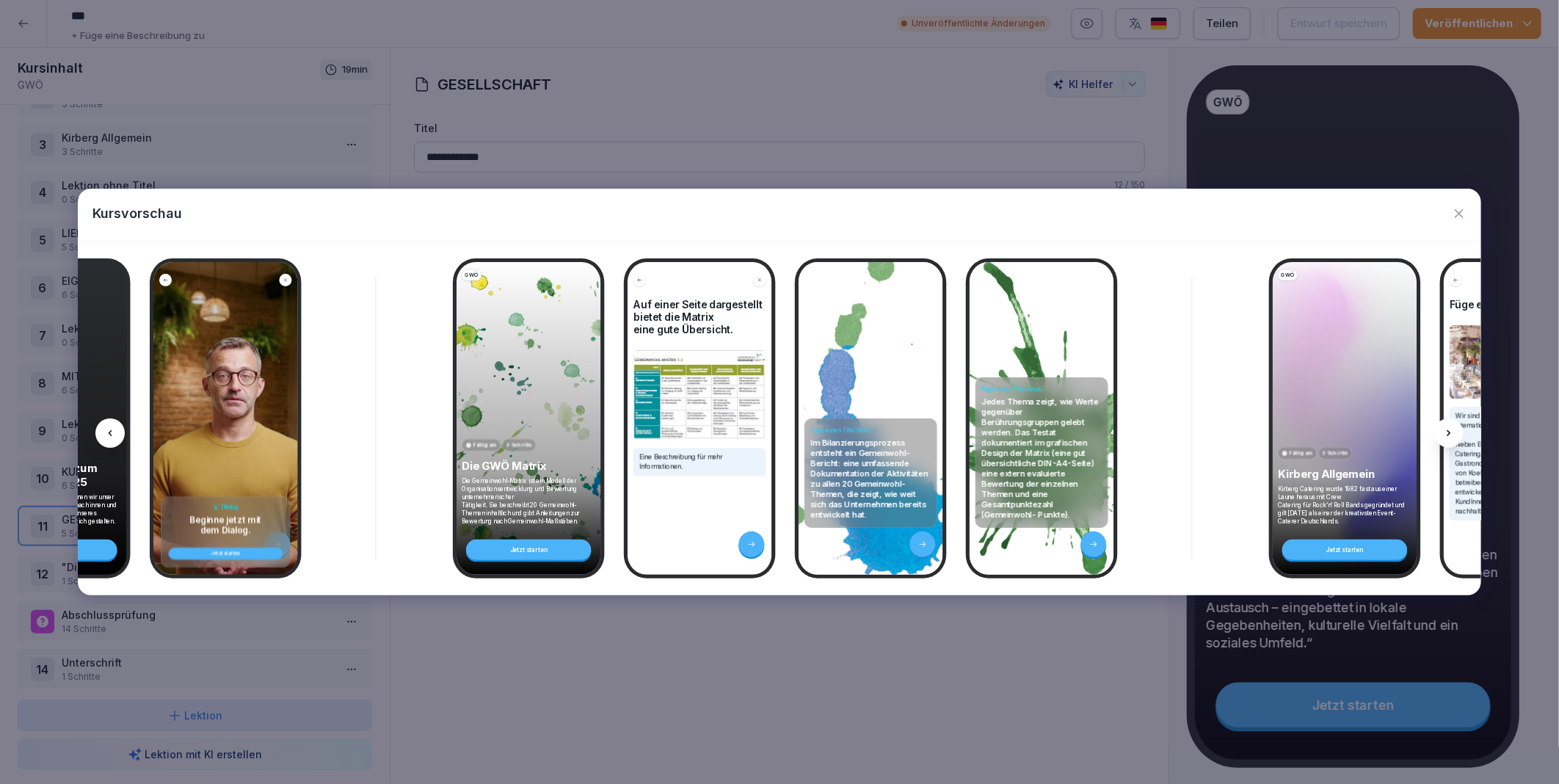
click at [1448, 434] on icon at bounding box center [1449, 433] width 11 height 11
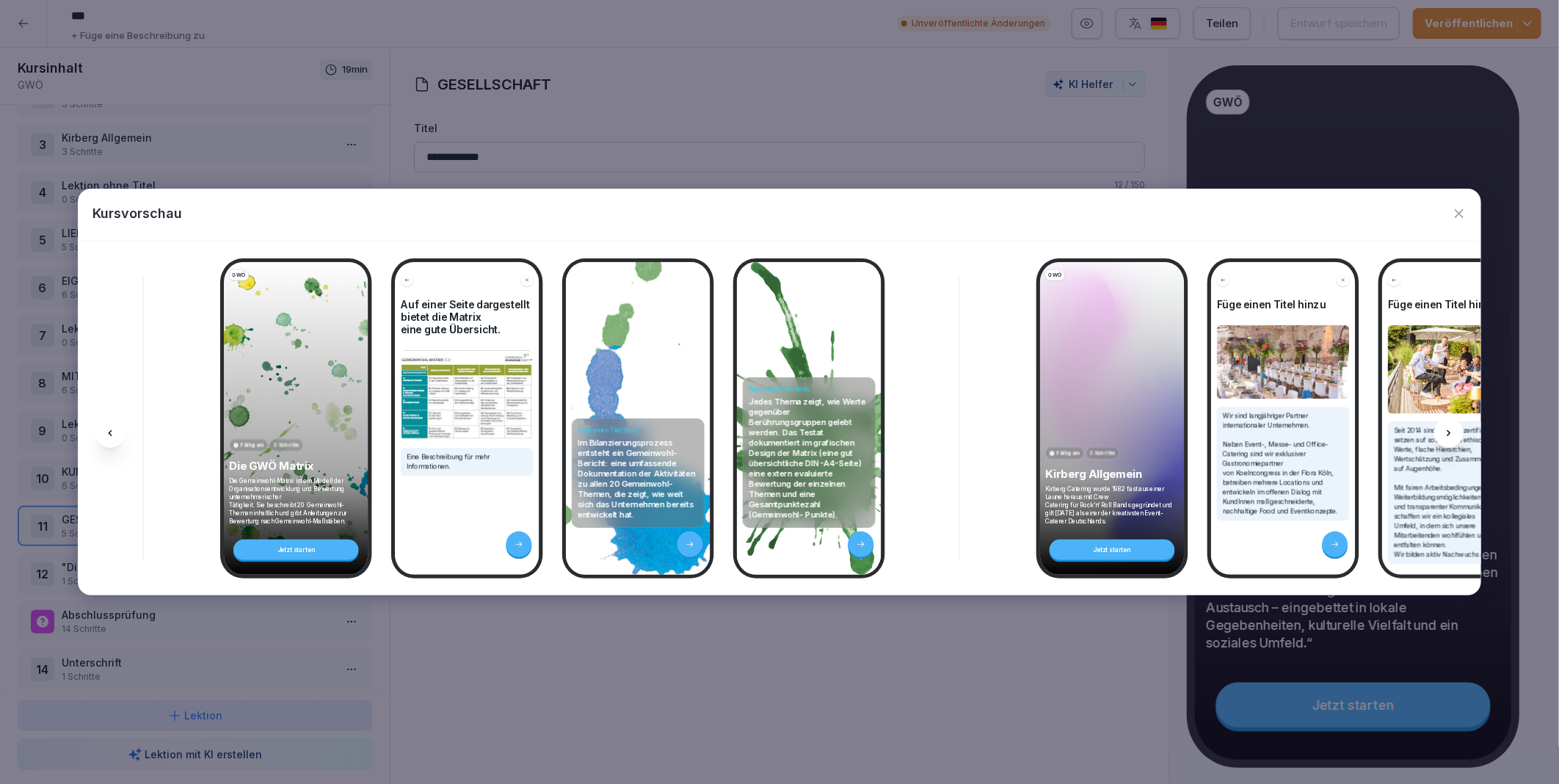
click at [1448, 434] on icon at bounding box center [1449, 433] width 11 height 11
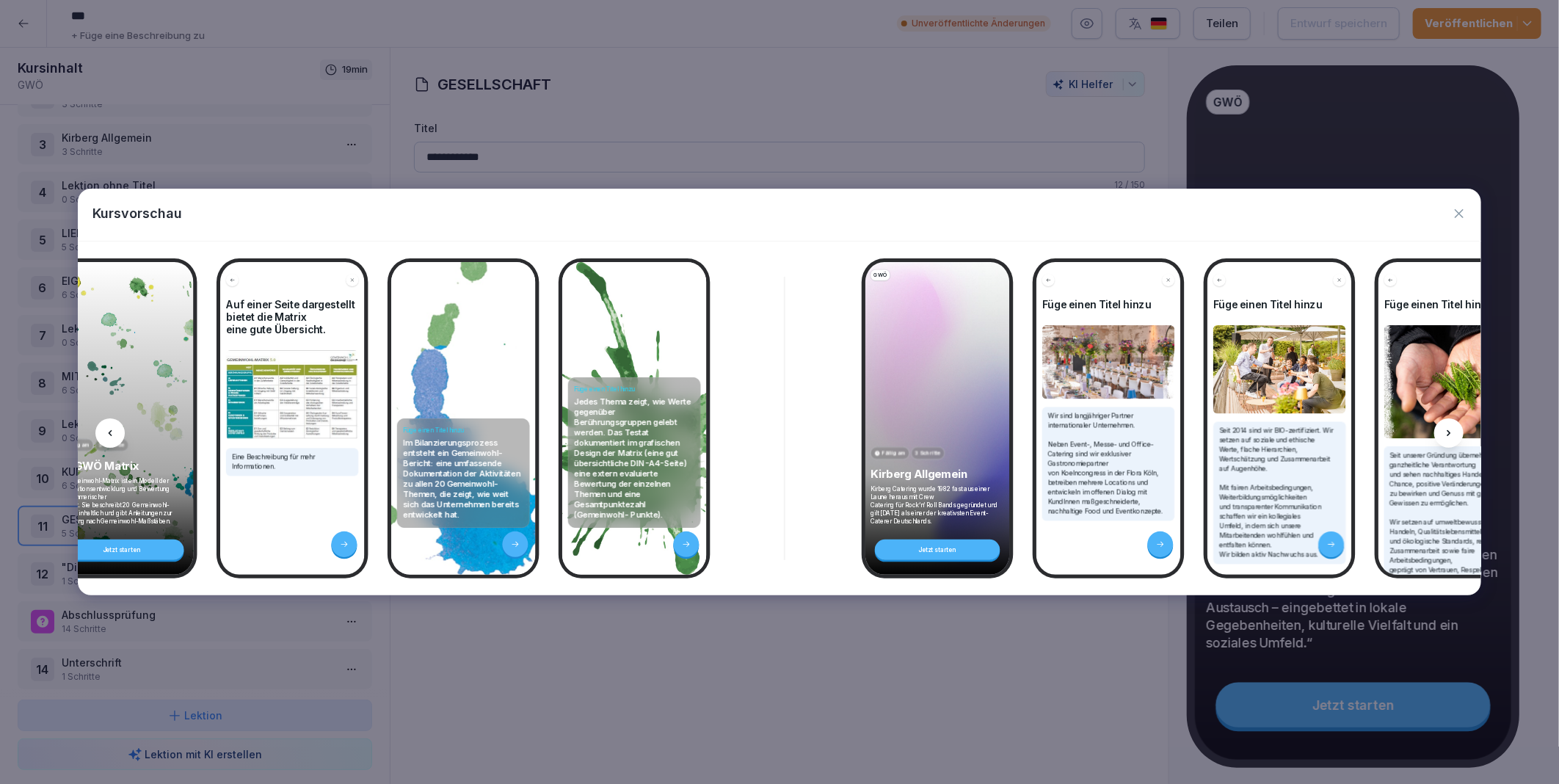
scroll to position [0, 541]
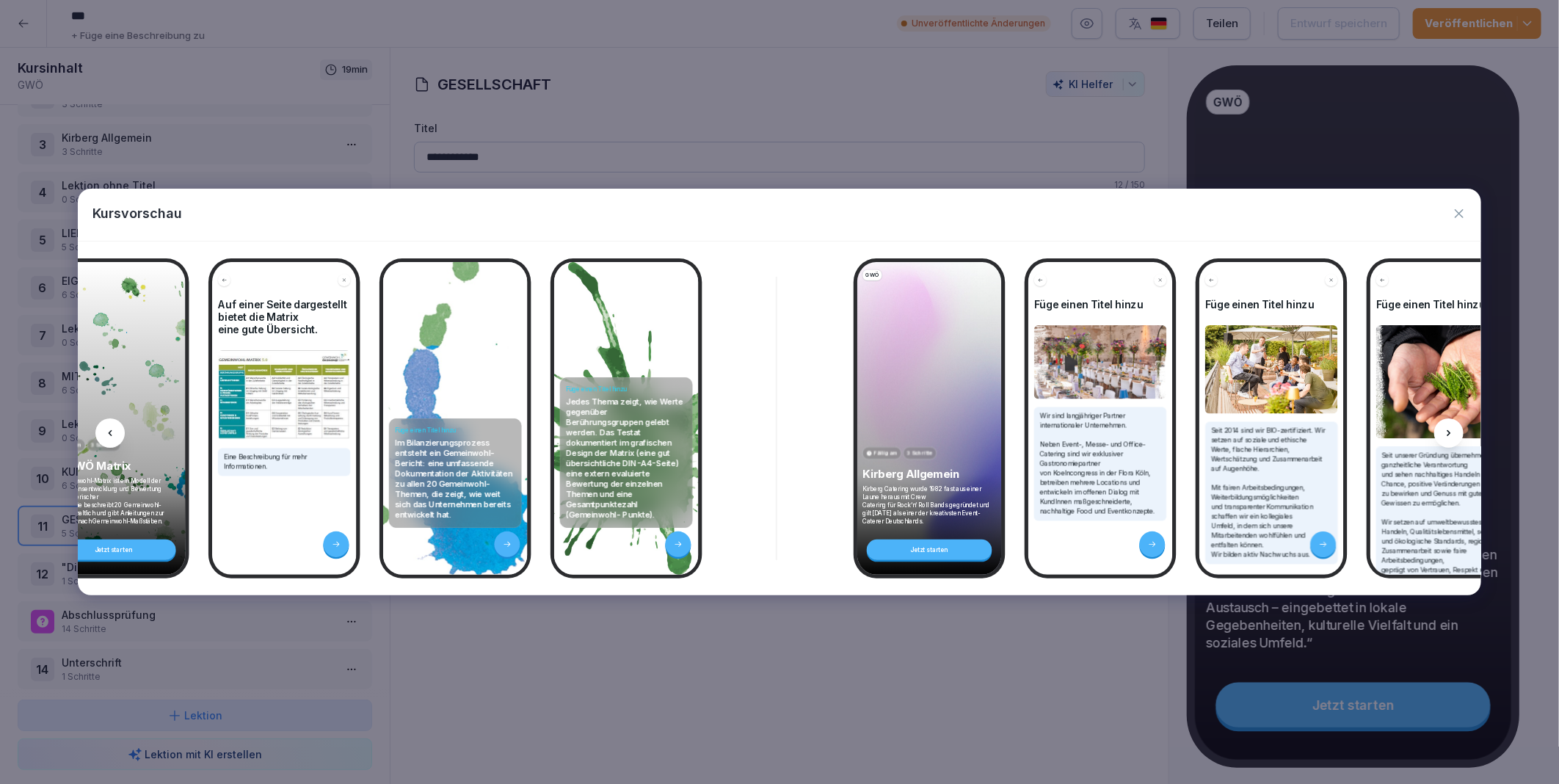
click at [1451, 431] on icon at bounding box center [1449, 433] width 11 height 11
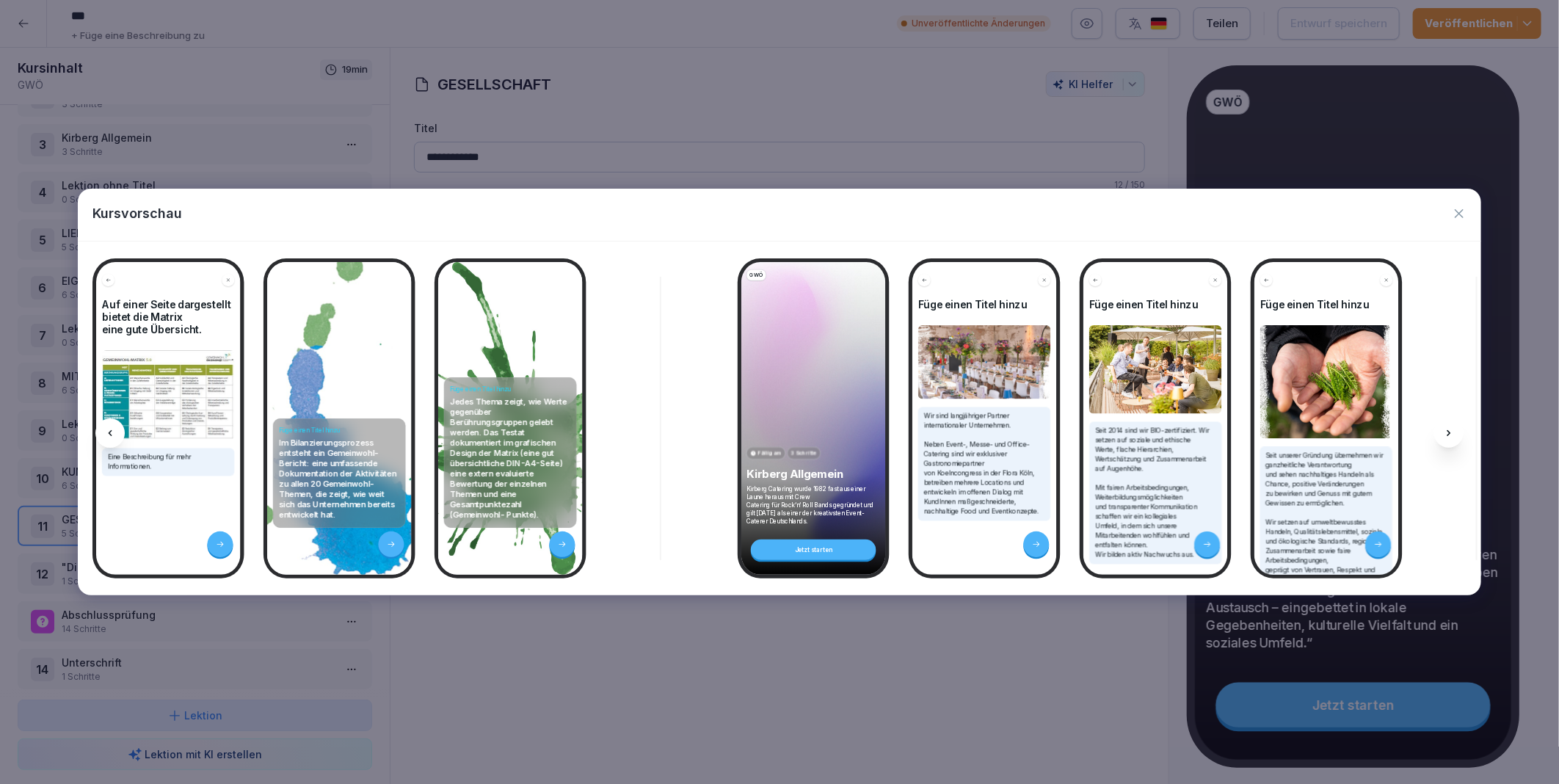
click at [1451, 431] on icon at bounding box center [1449, 433] width 11 height 11
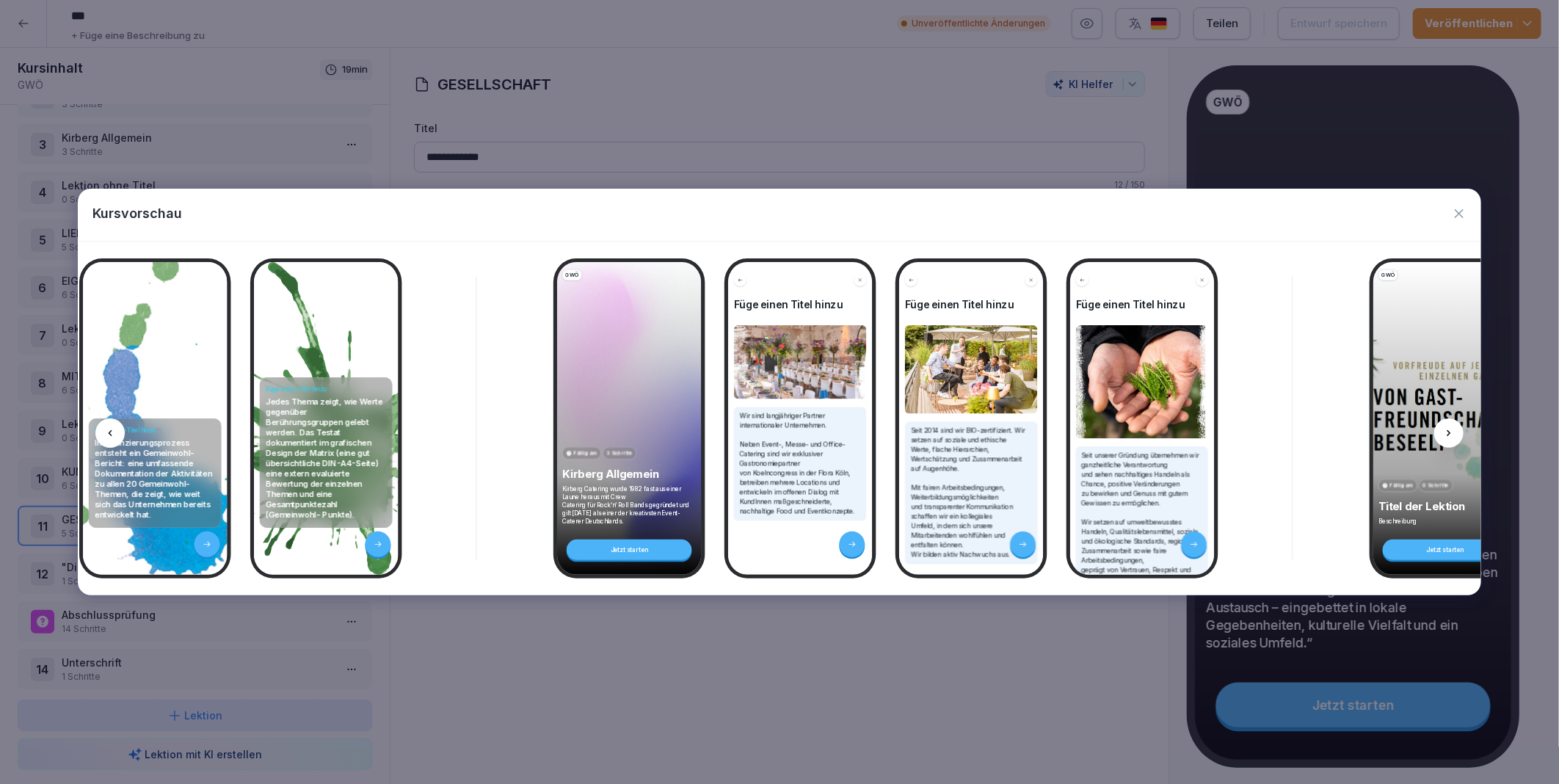
click at [1451, 431] on icon at bounding box center [1449, 433] width 11 height 11
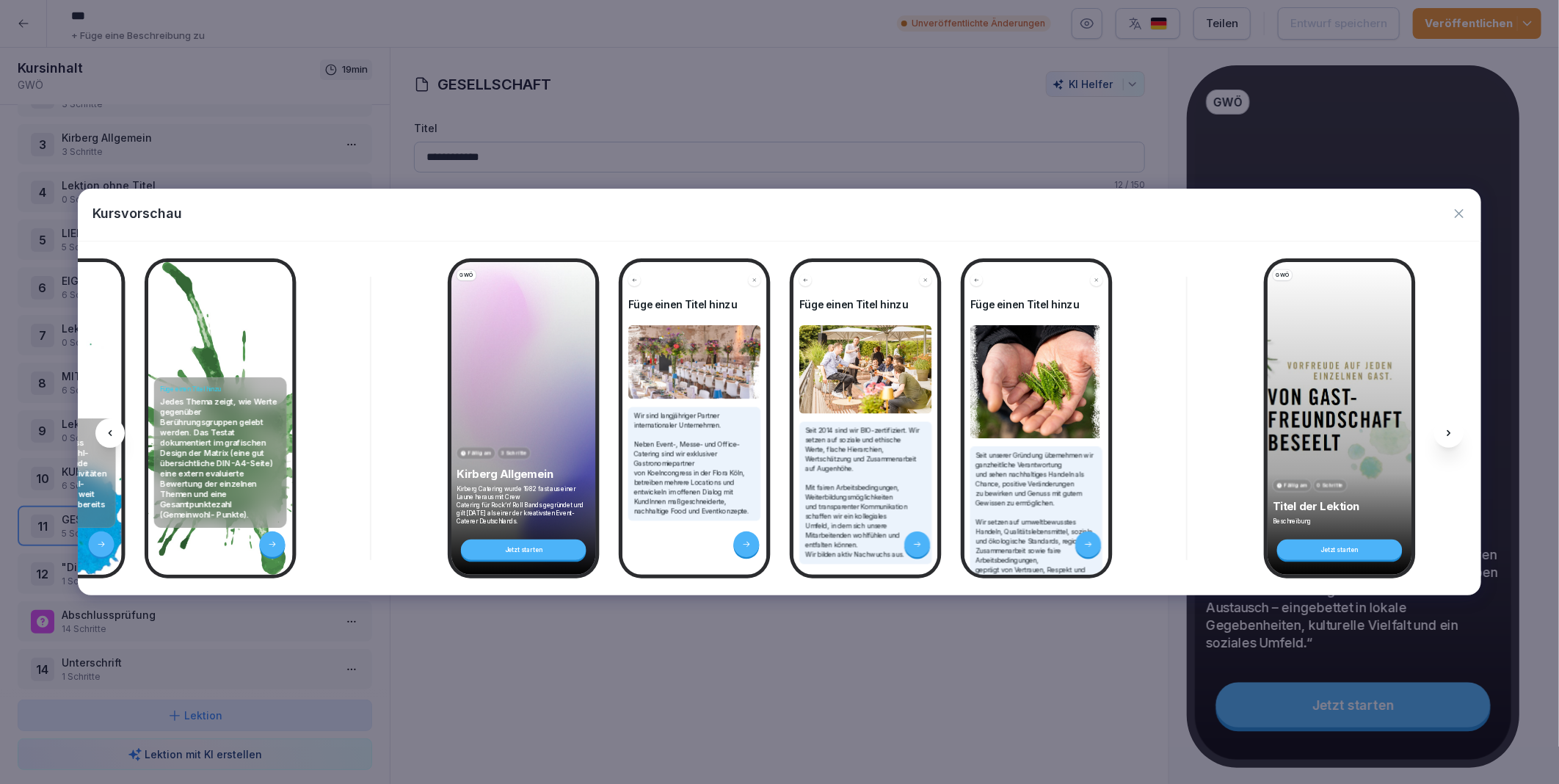
click at [1451, 431] on icon at bounding box center [1449, 433] width 11 height 11
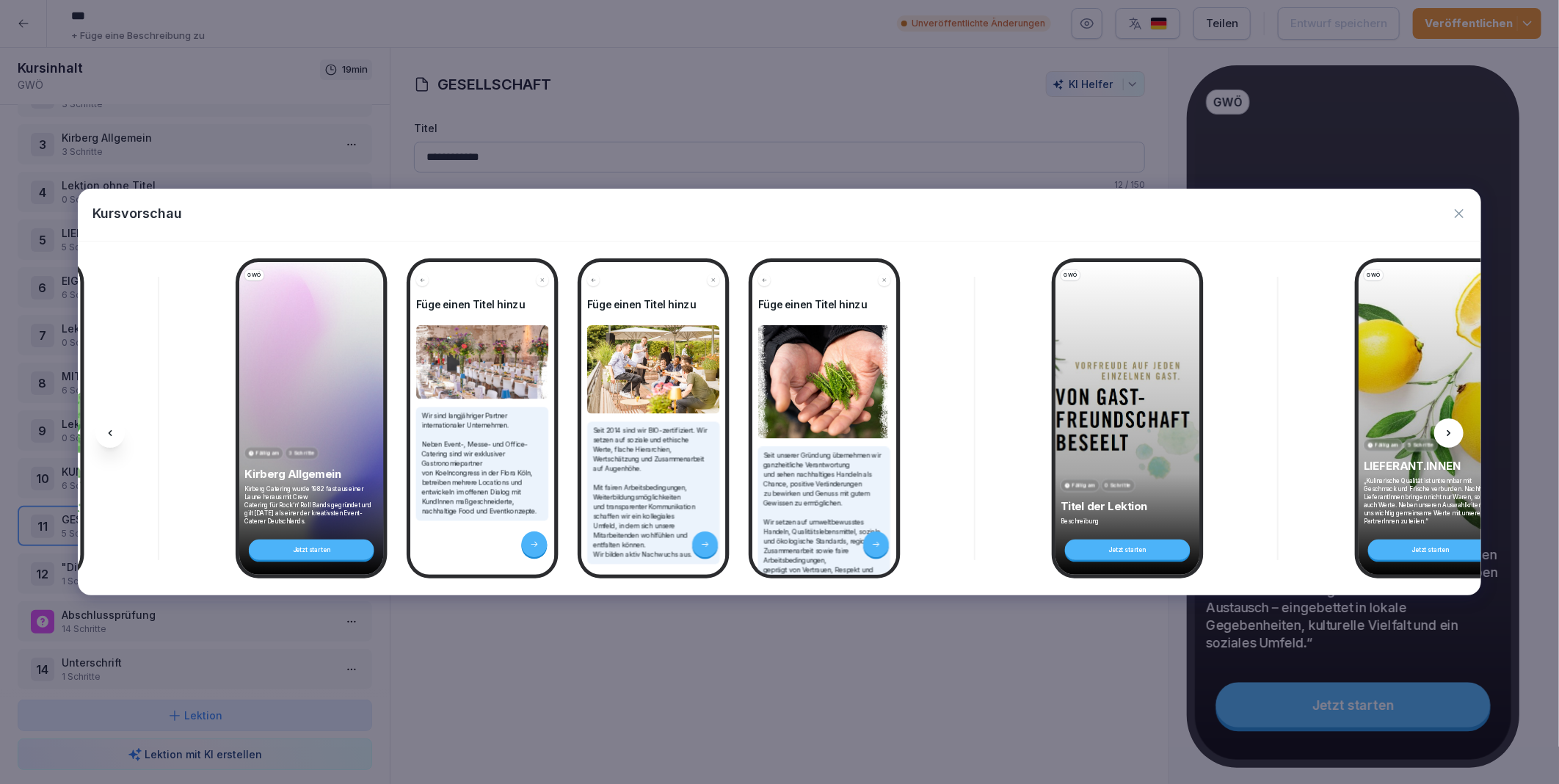
click at [1451, 431] on icon at bounding box center [1449, 433] width 11 height 11
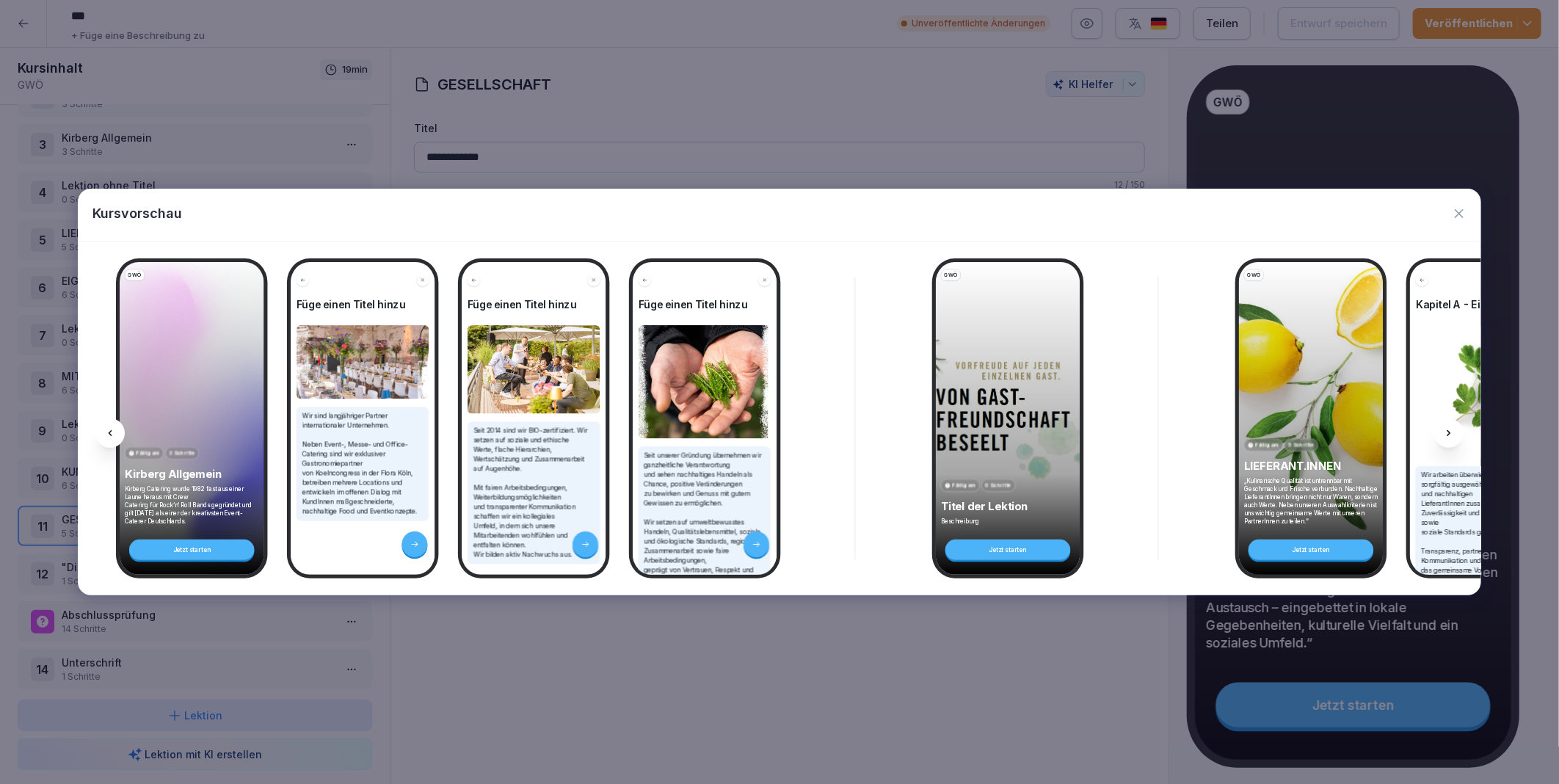
click at [1451, 431] on icon at bounding box center [1449, 433] width 11 height 11
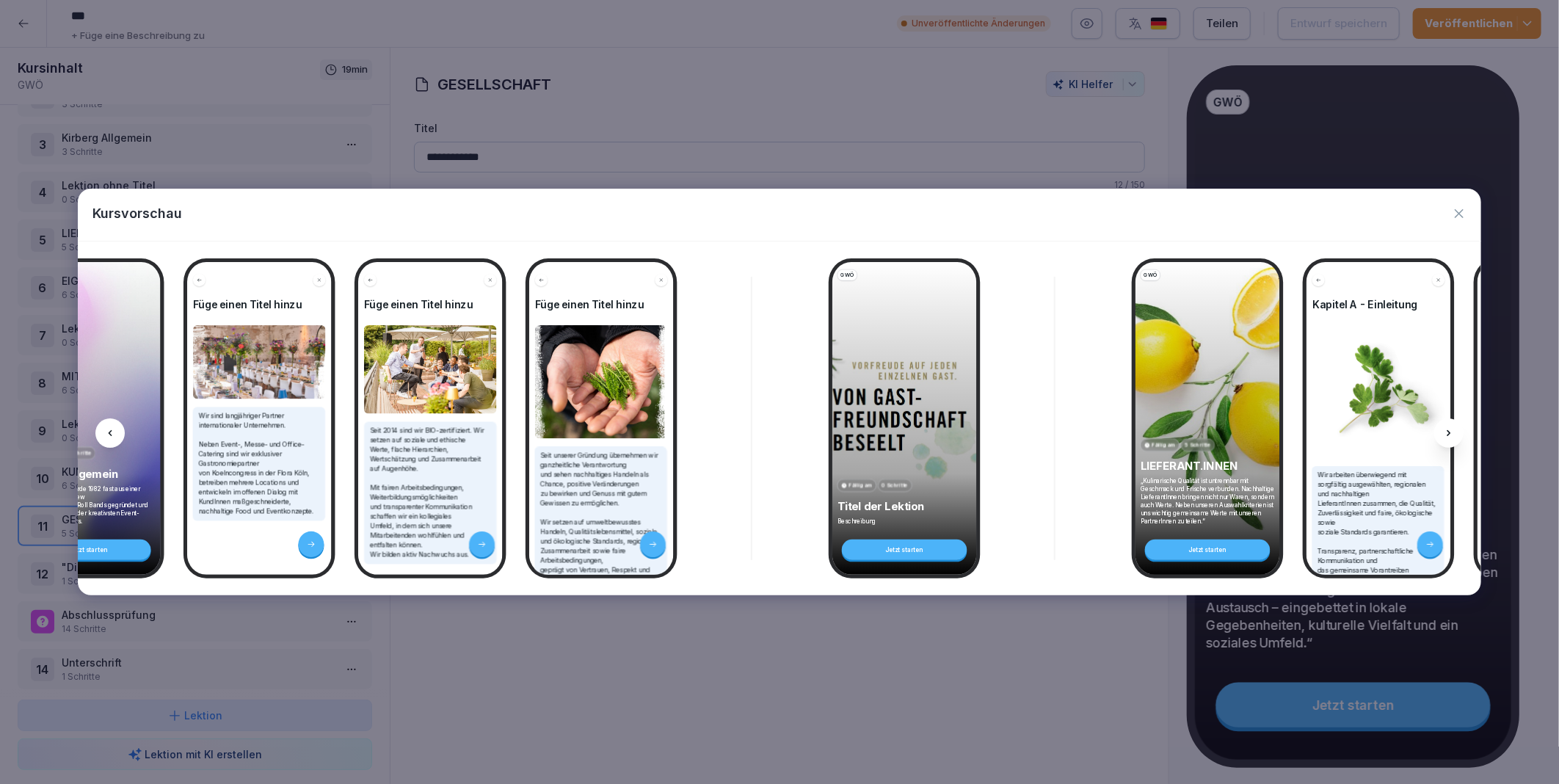
click at [1451, 431] on icon at bounding box center [1449, 433] width 11 height 11
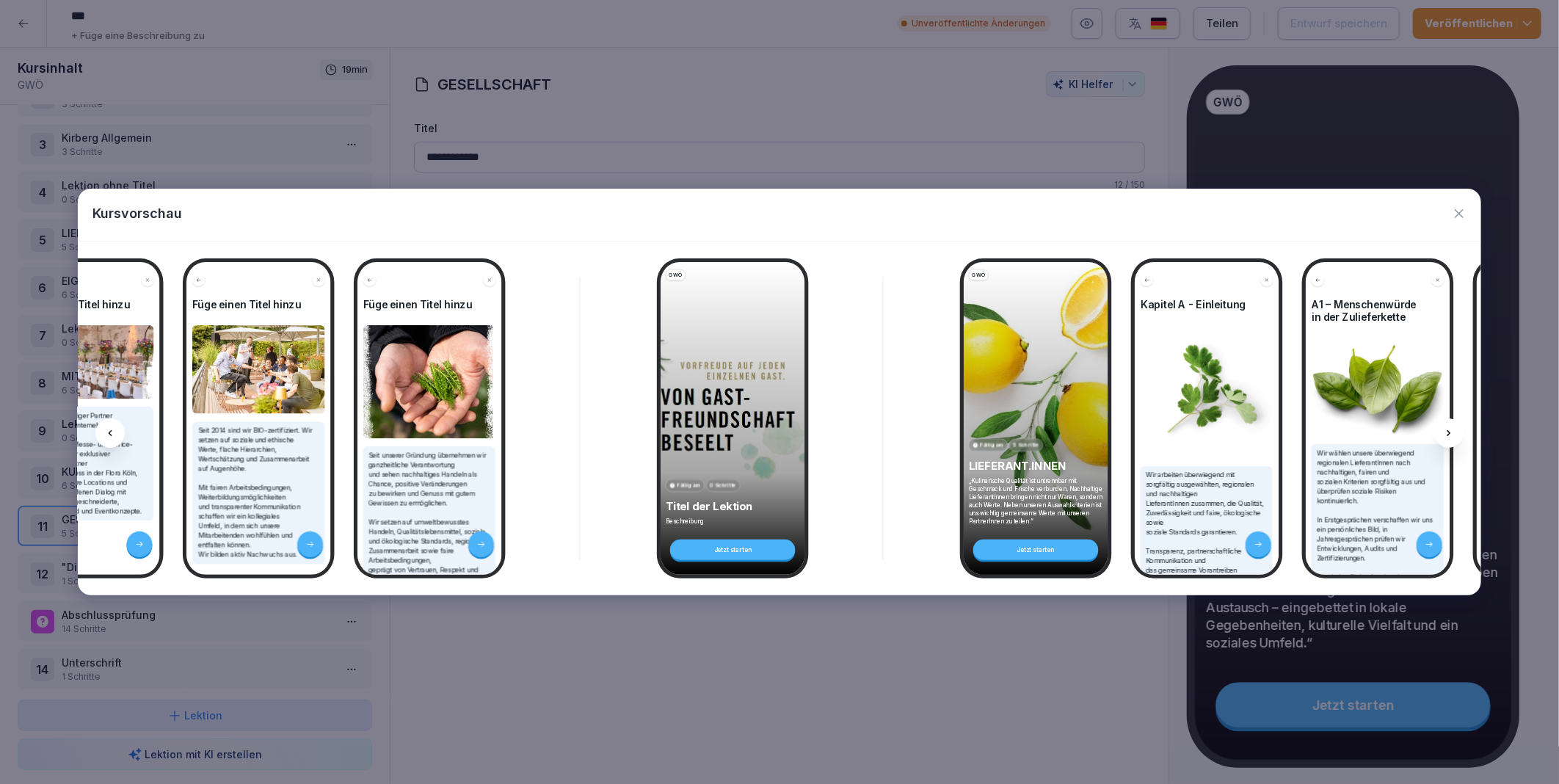
click at [1451, 431] on icon at bounding box center [1449, 433] width 11 height 11
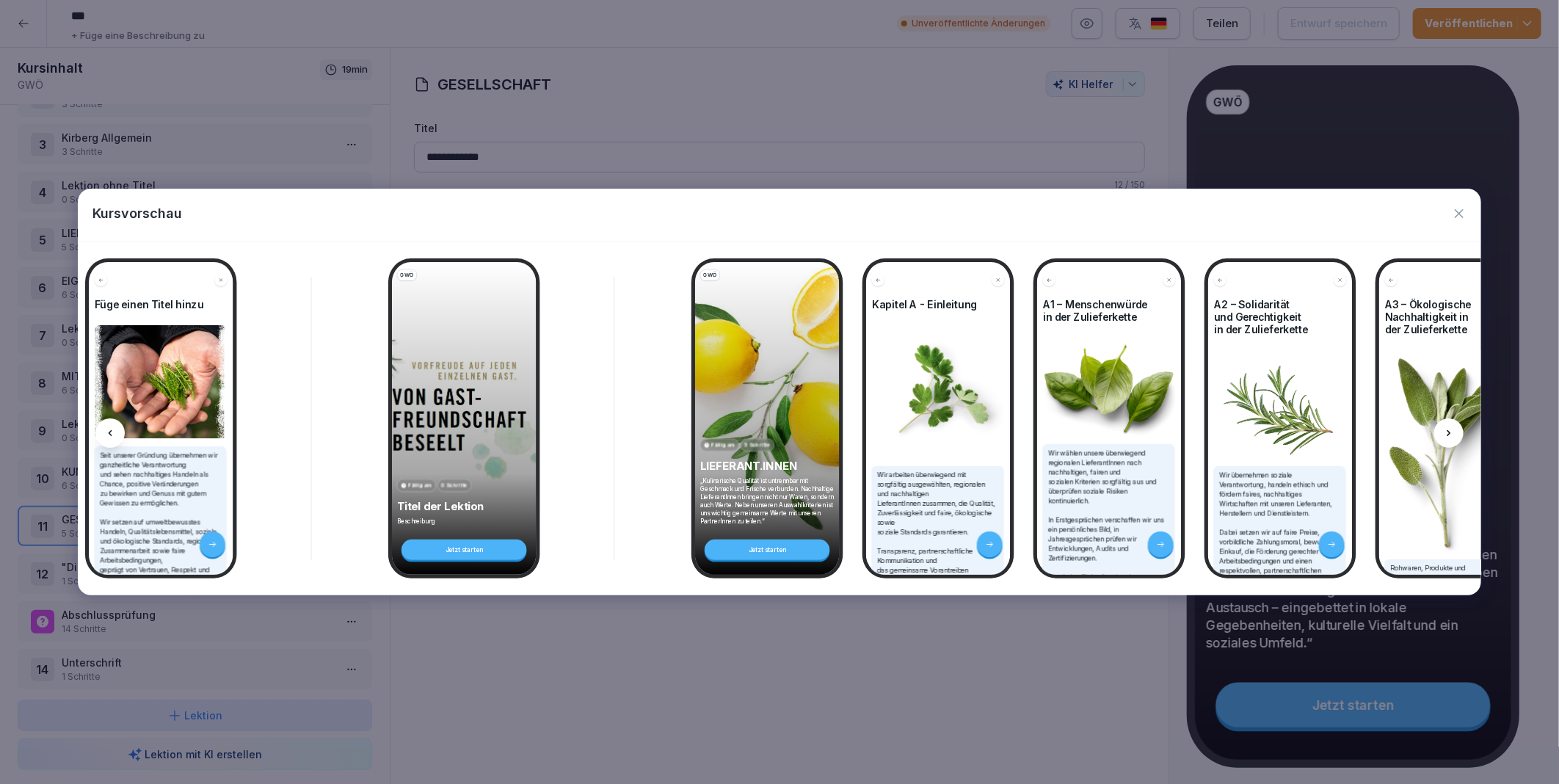
scroll to position [0, 1823]
click at [1451, 431] on icon at bounding box center [1449, 433] width 11 height 11
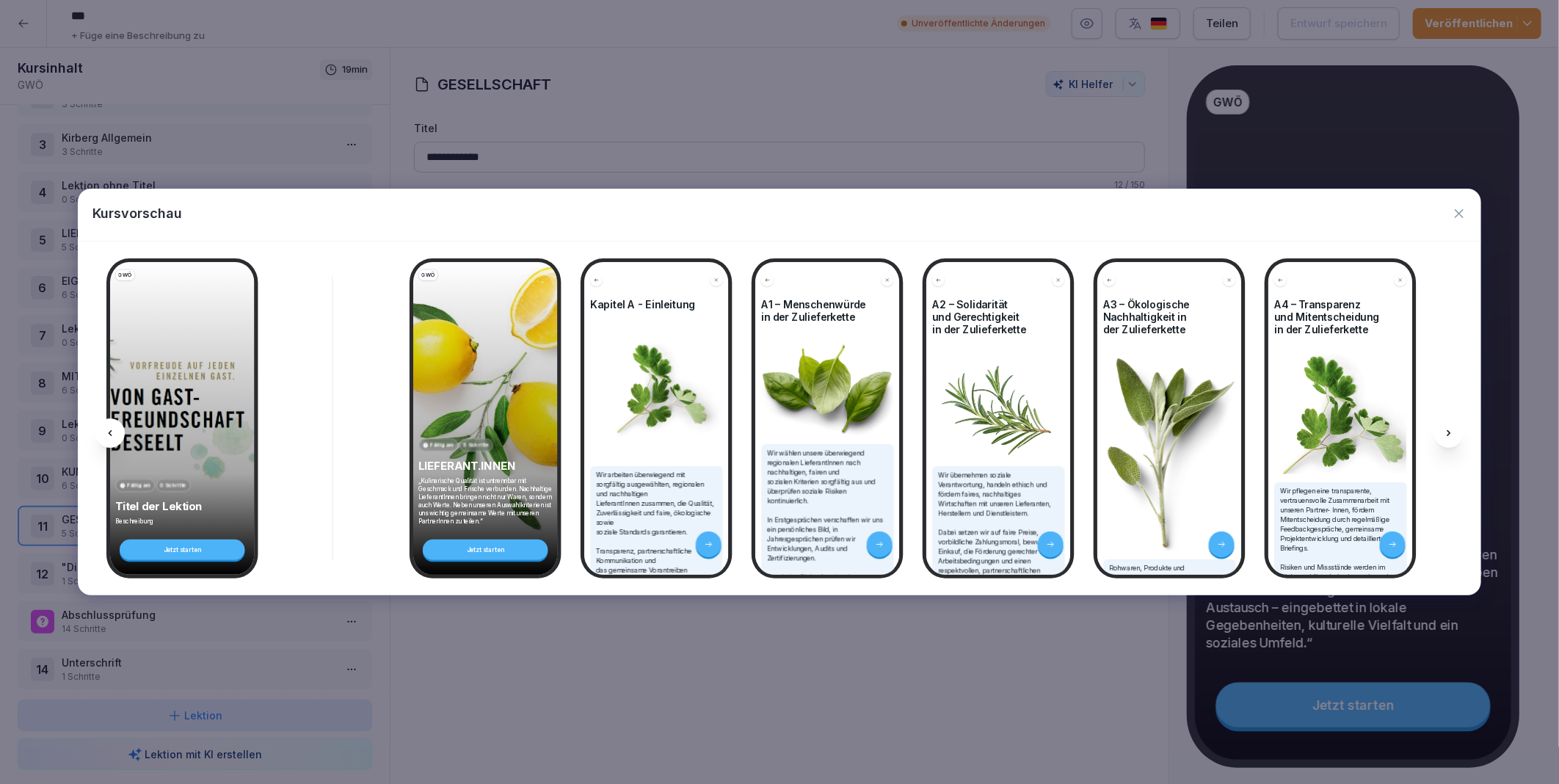
click at [1451, 431] on icon at bounding box center [1449, 433] width 11 height 11
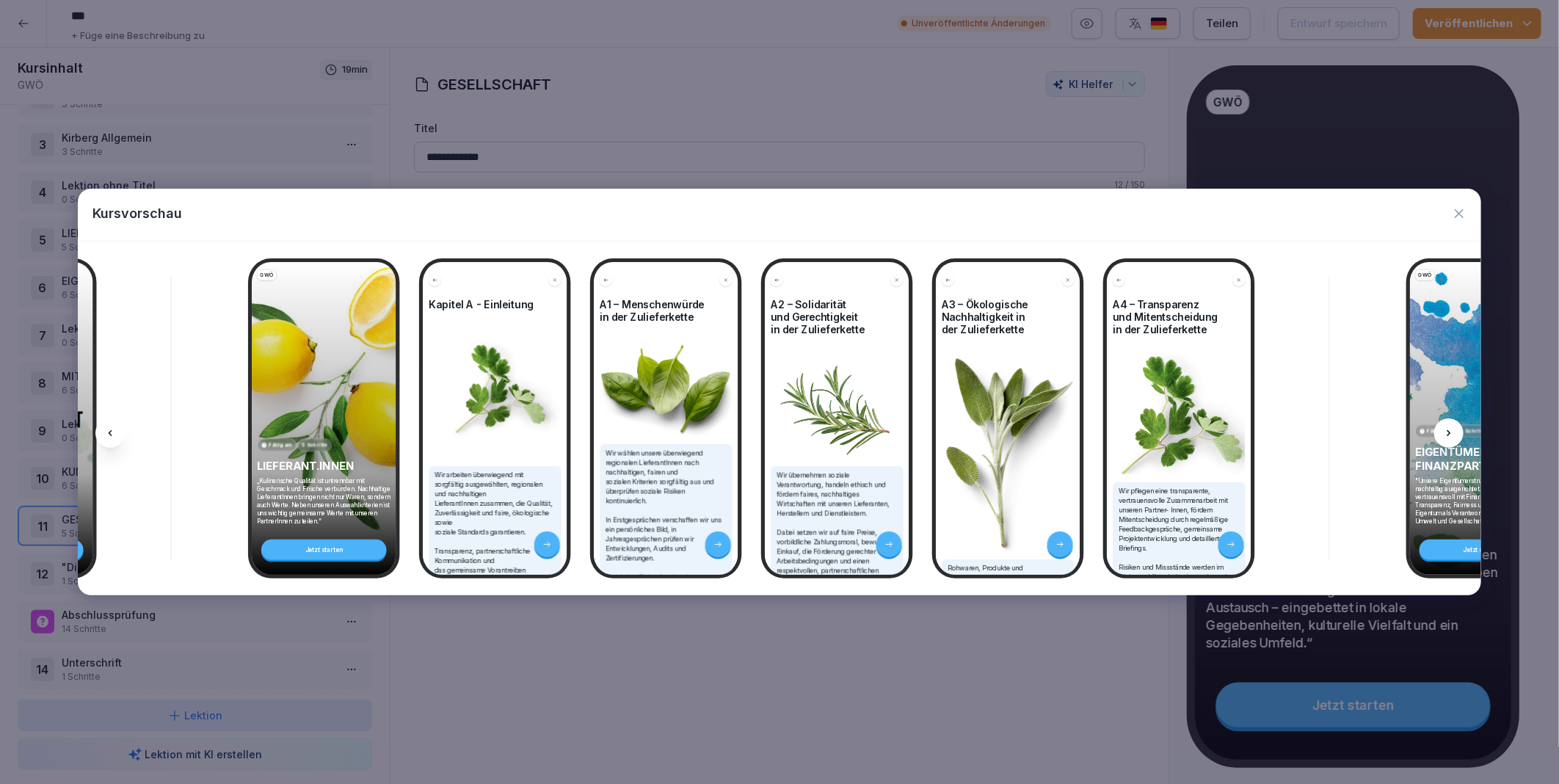
click at [1451, 431] on icon at bounding box center [1449, 433] width 11 height 11
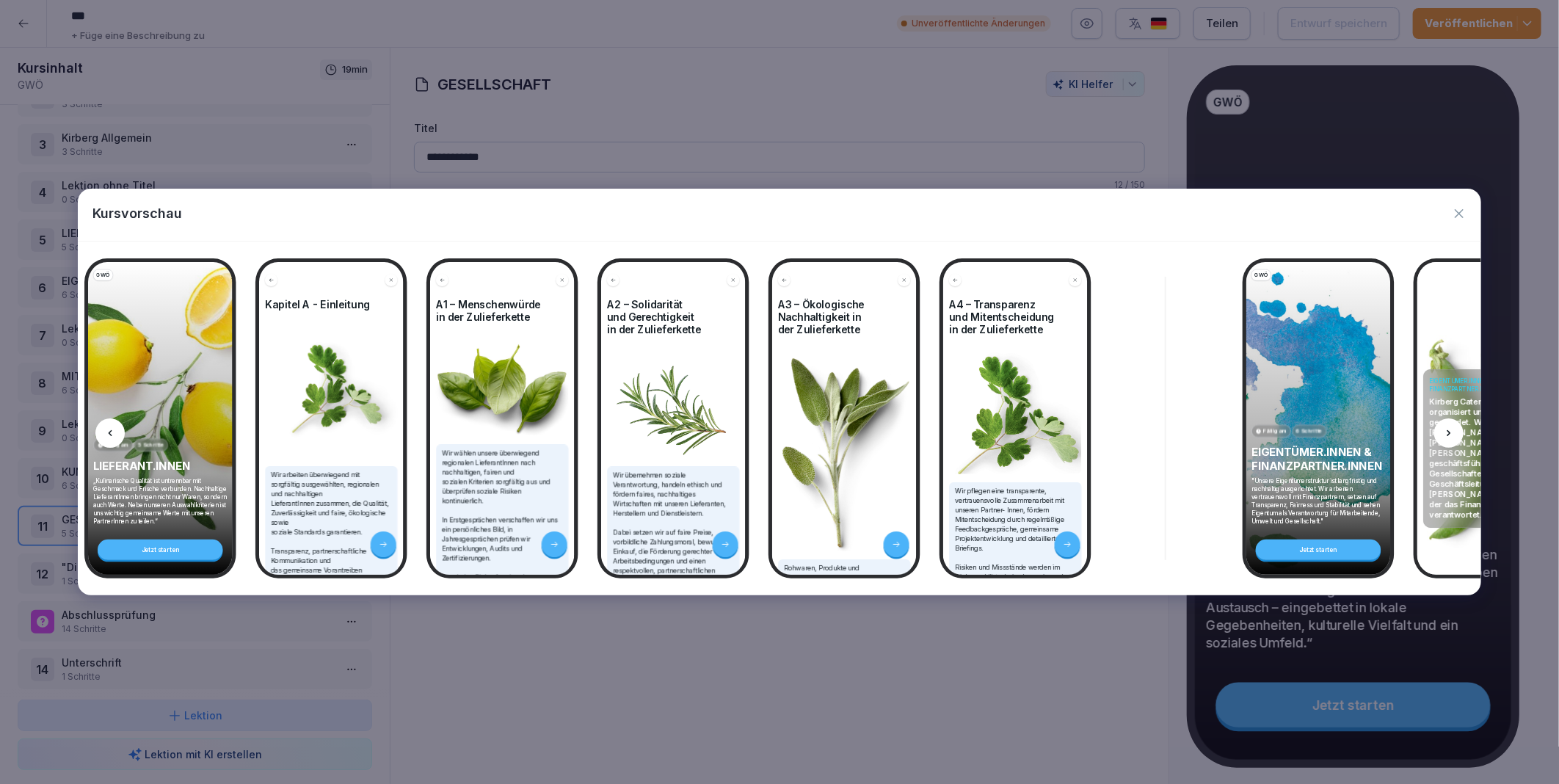
click at [1451, 431] on icon at bounding box center [1449, 433] width 11 height 11
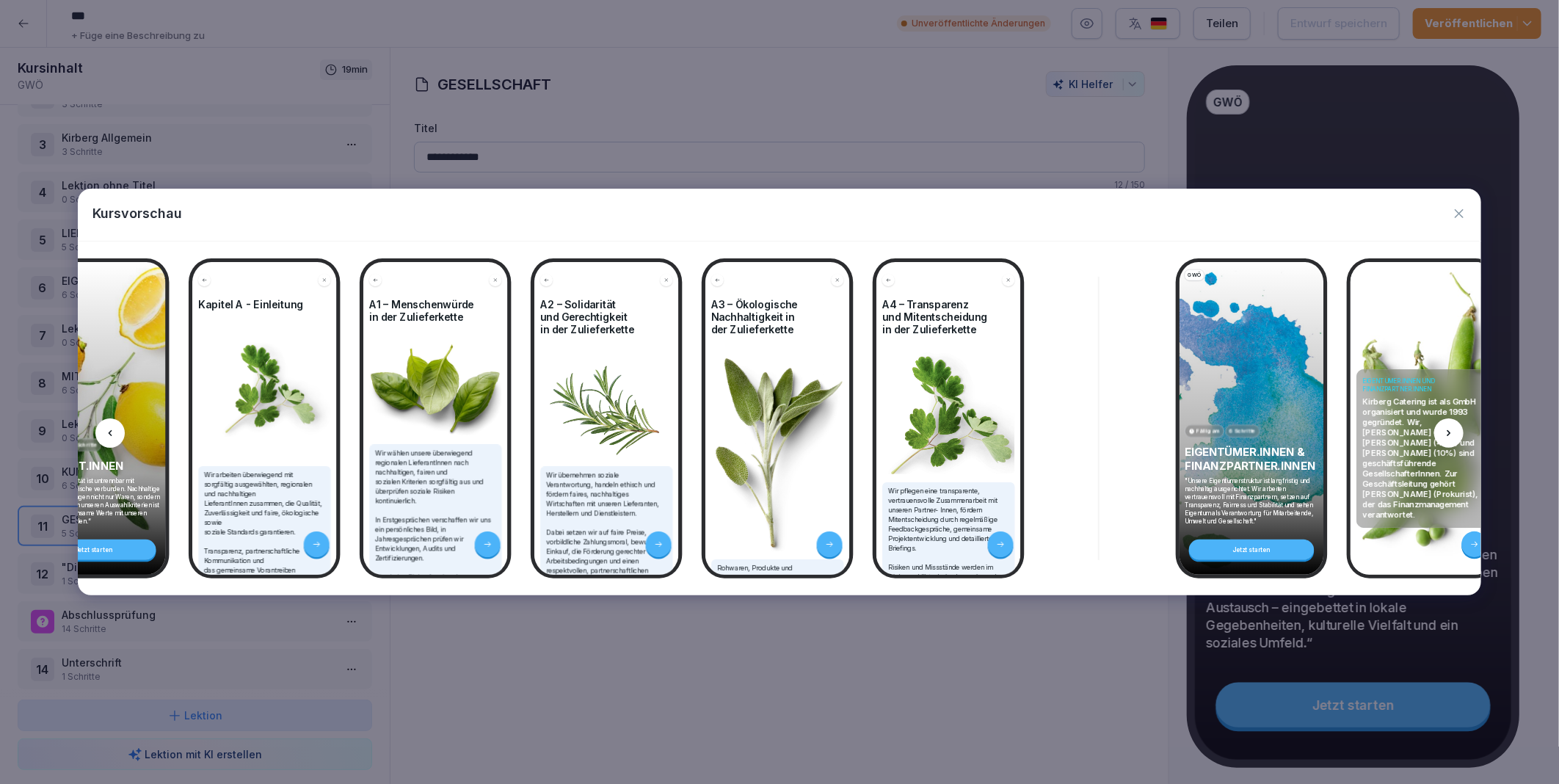
click at [1451, 431] on icon at bounding box center [1449, 433] width 11 height 11
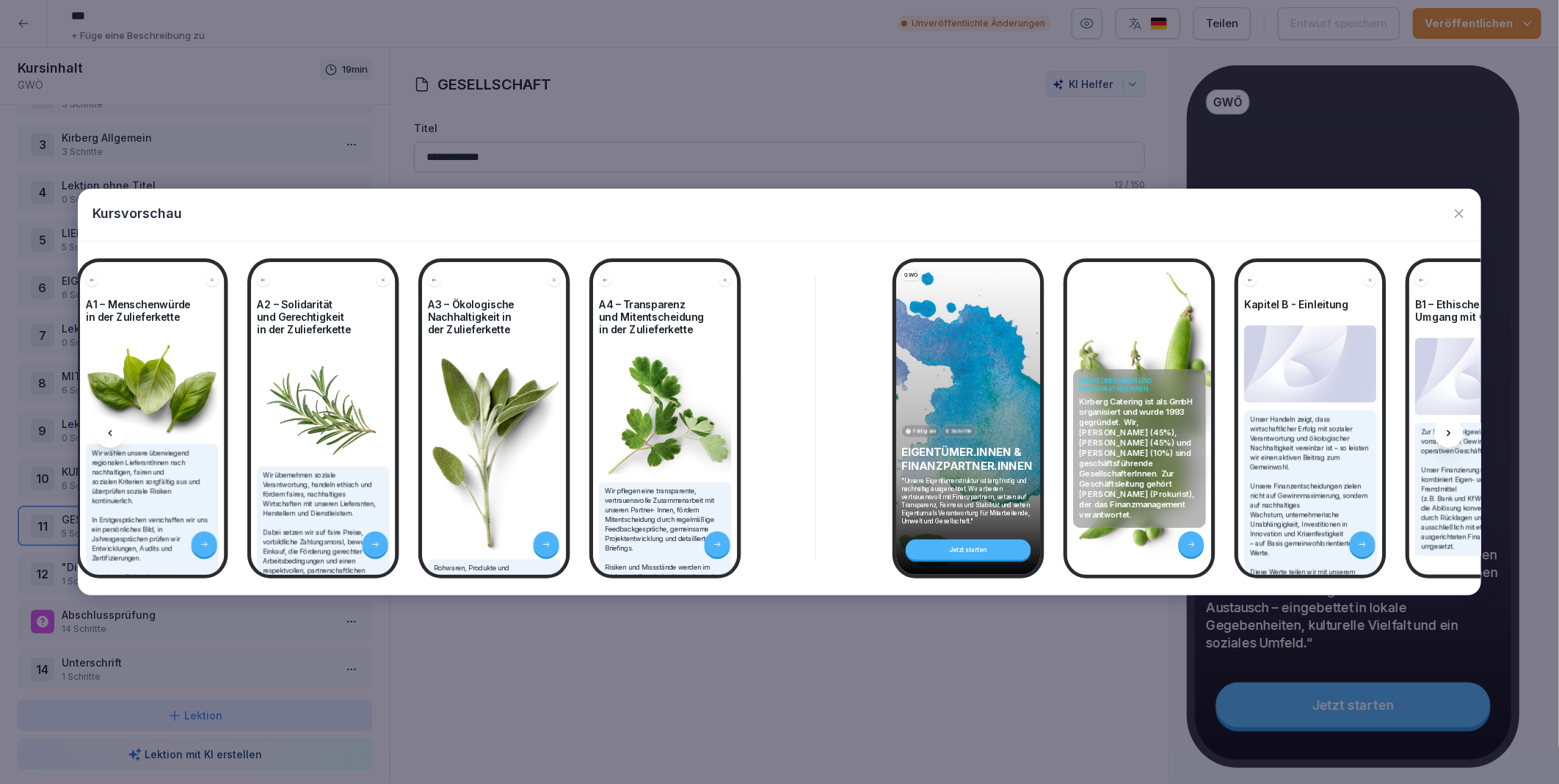
click at [1451, 431] on icon at bounding box center [1449, 433] width 11 height 11
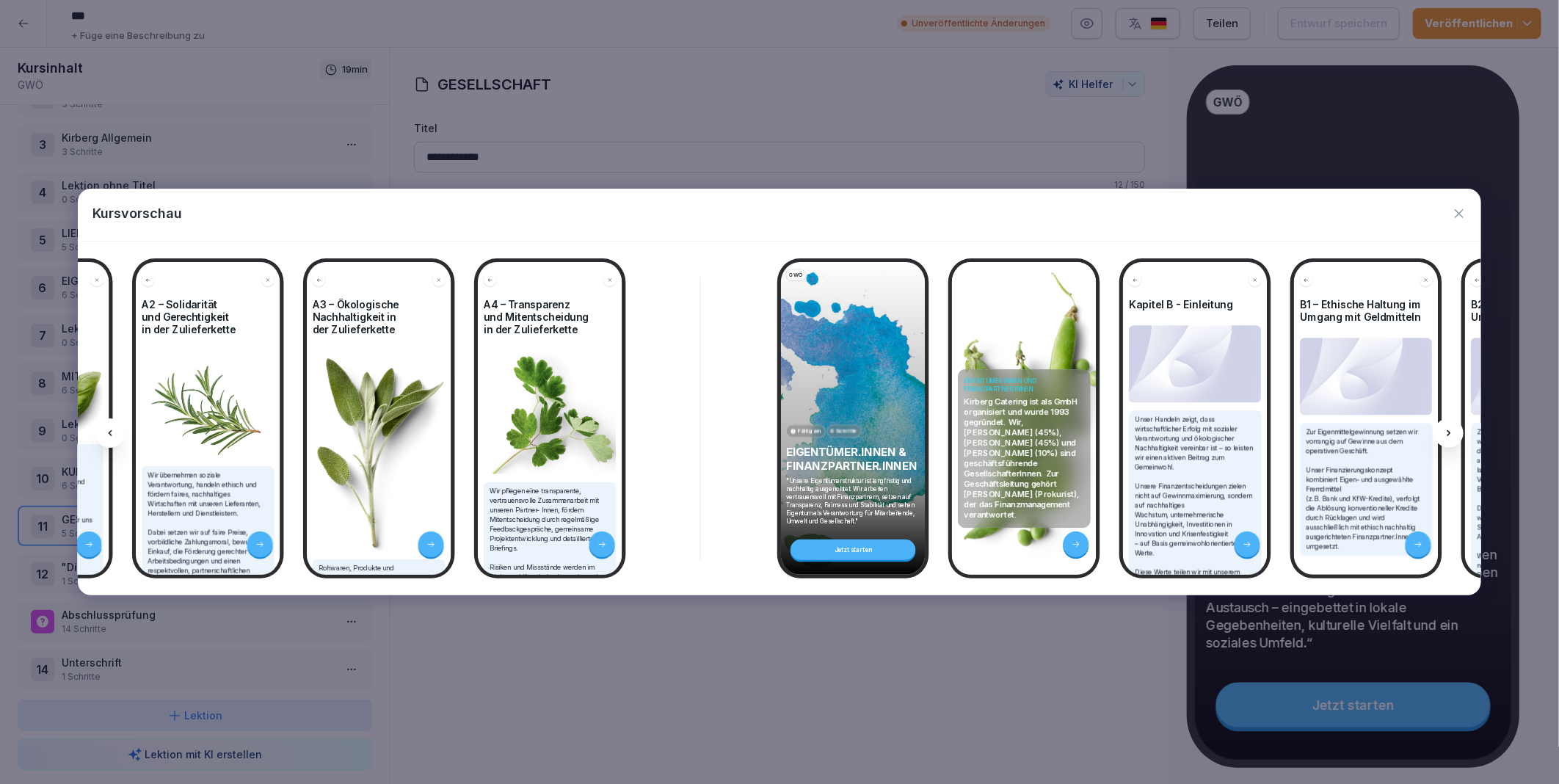
click at [1451, 431] on icon at bounding box center [1449, 433] width 11 height 11
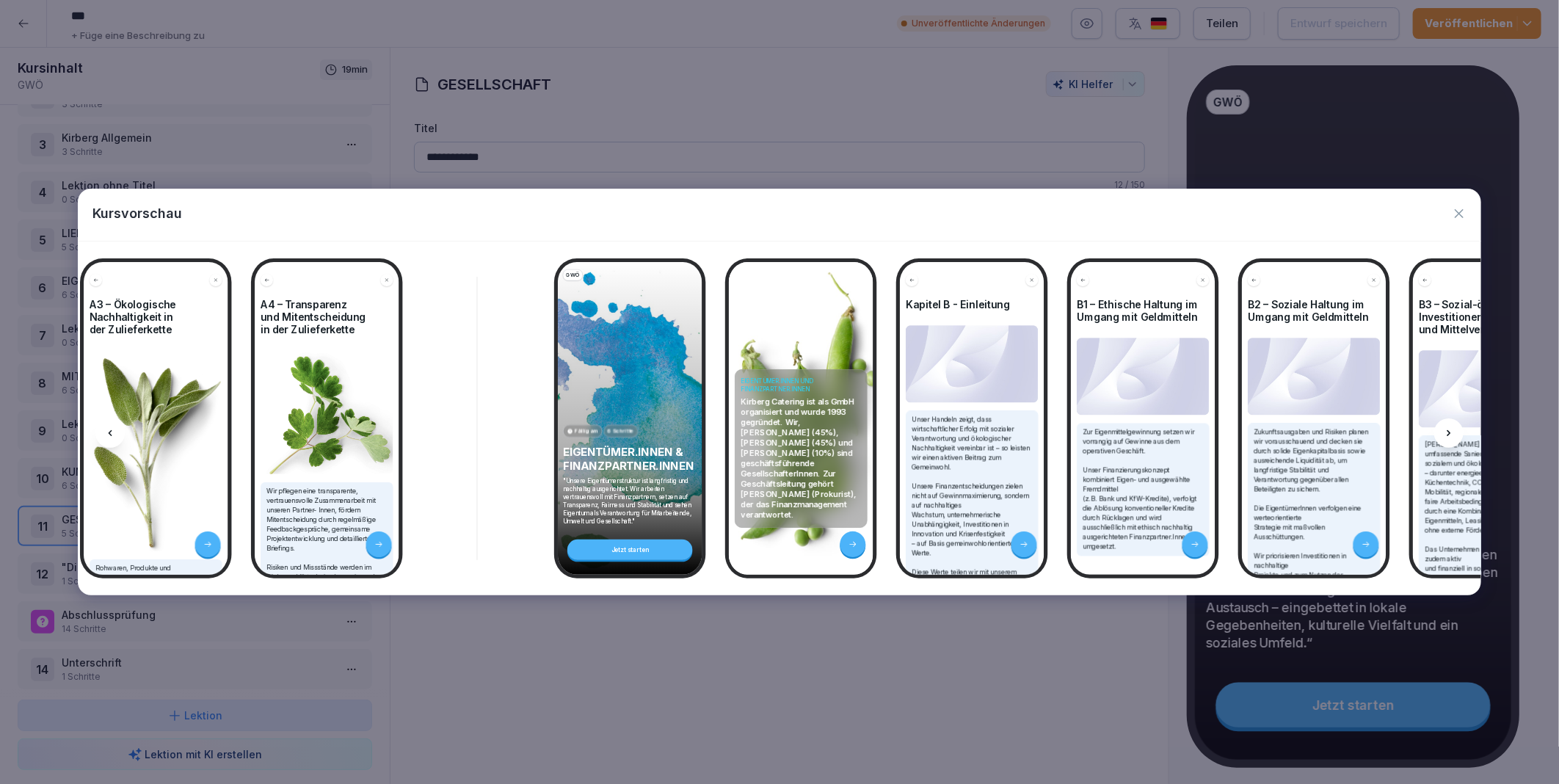
click at [1451, 431] on icon at bounding box center [1449, 433] width 11 height 11
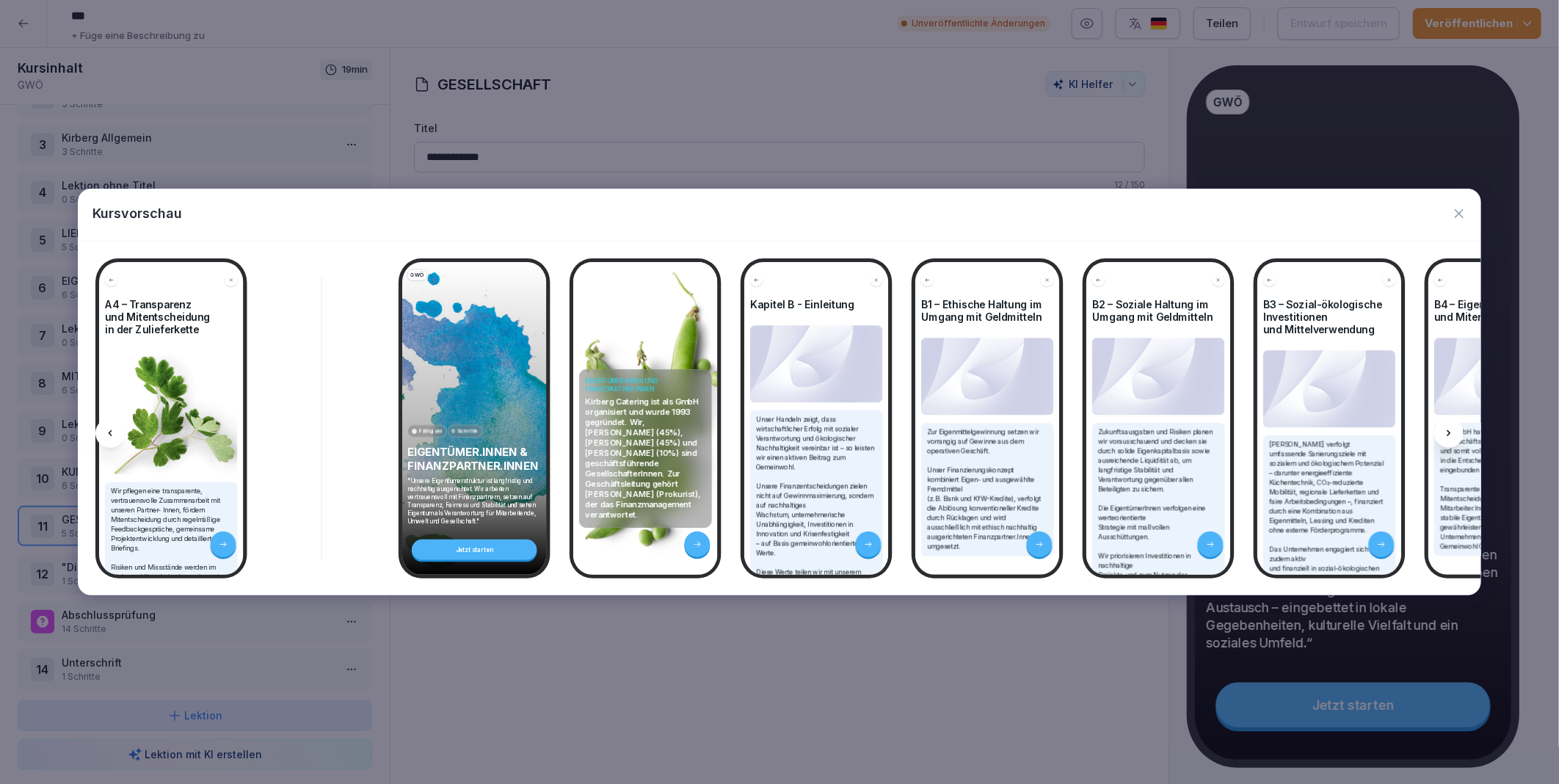
click at [1451, 431] on icon at bounding box center [1449, 433] width 11 height 11
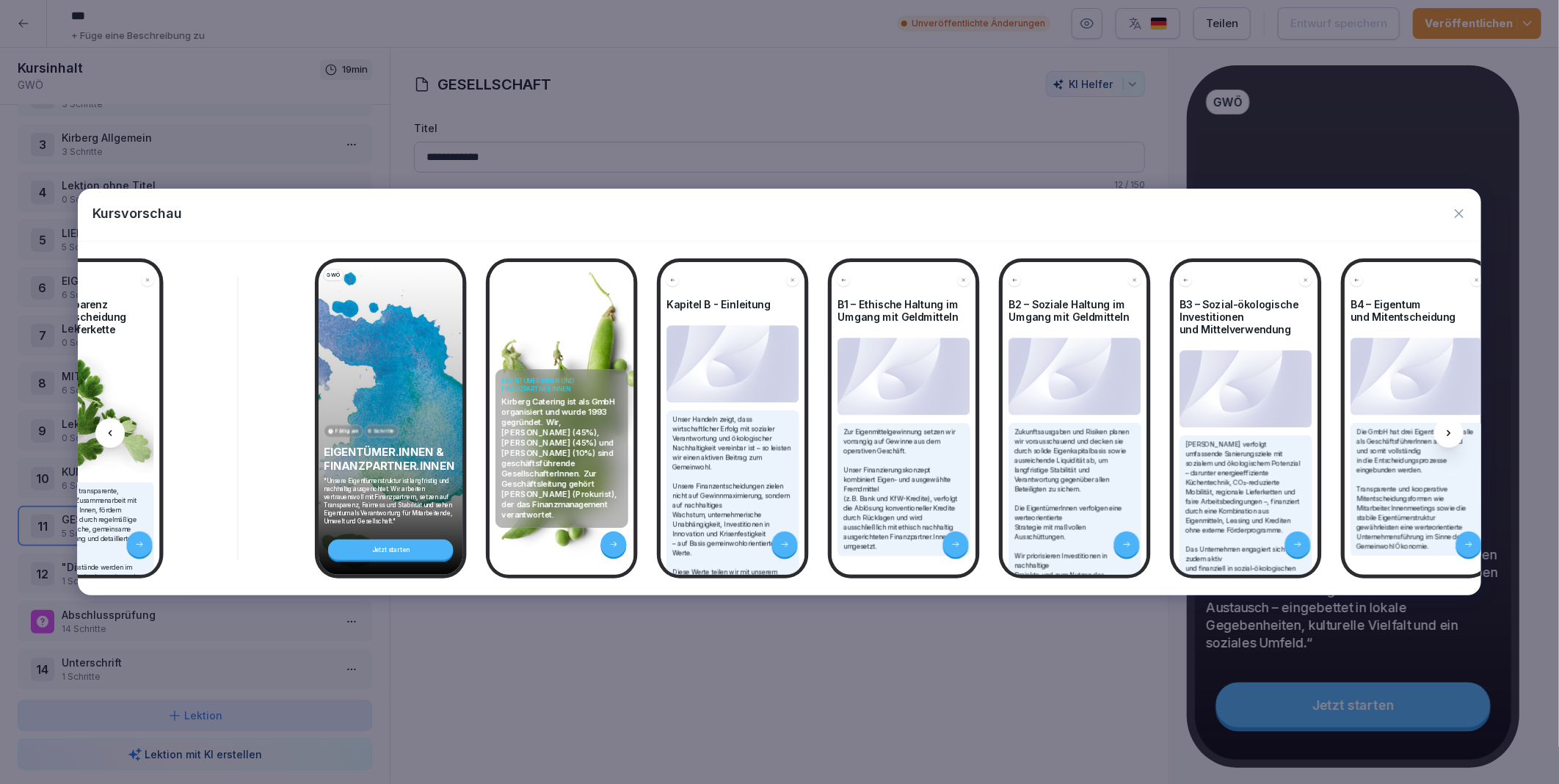
click at [1451, 431] on icon at bounding box center [1449, 433] width 11 height 11
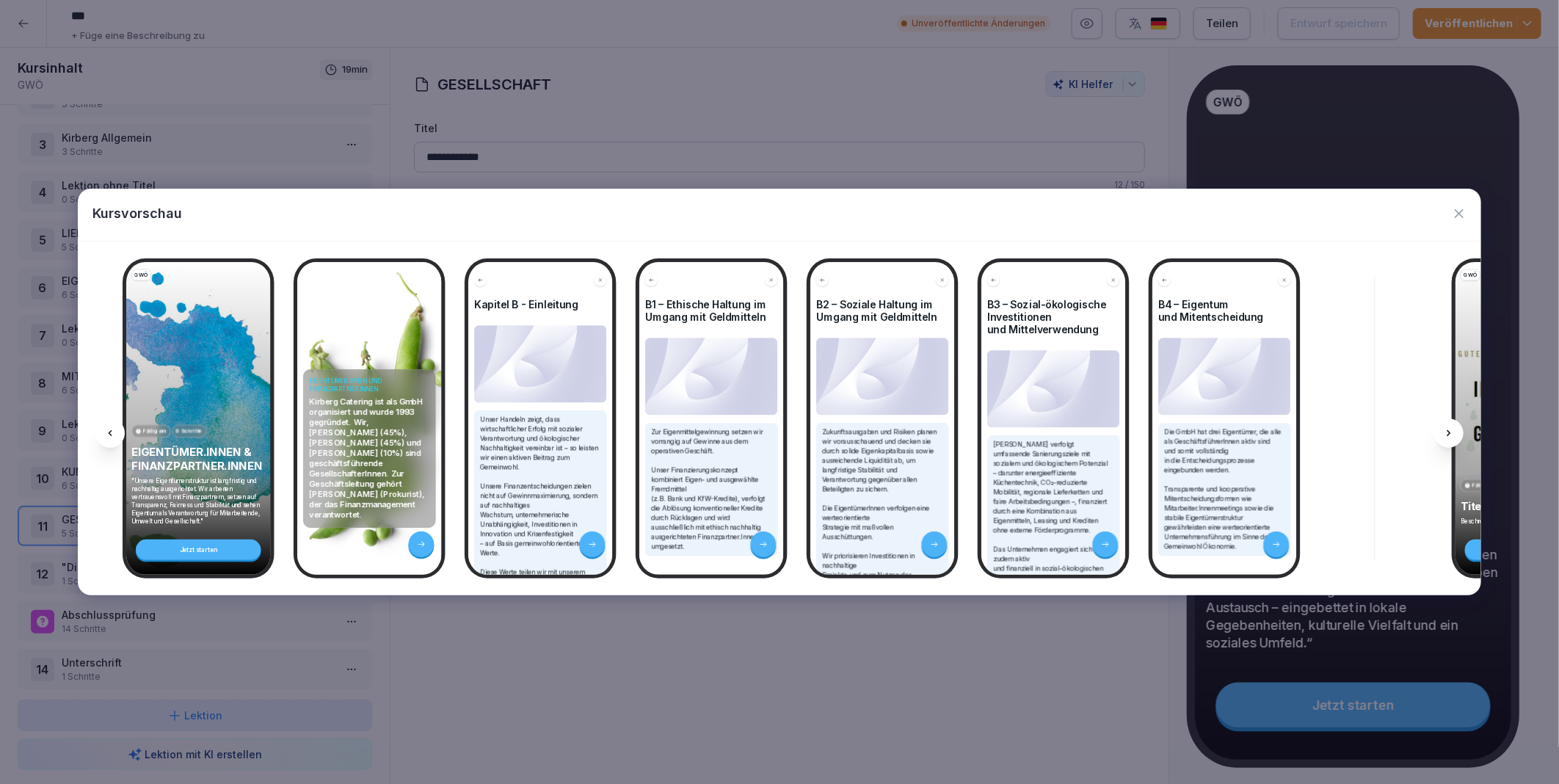
click at [1451, 431] on icon at bounding box center [1449, 433] width 11 height 11
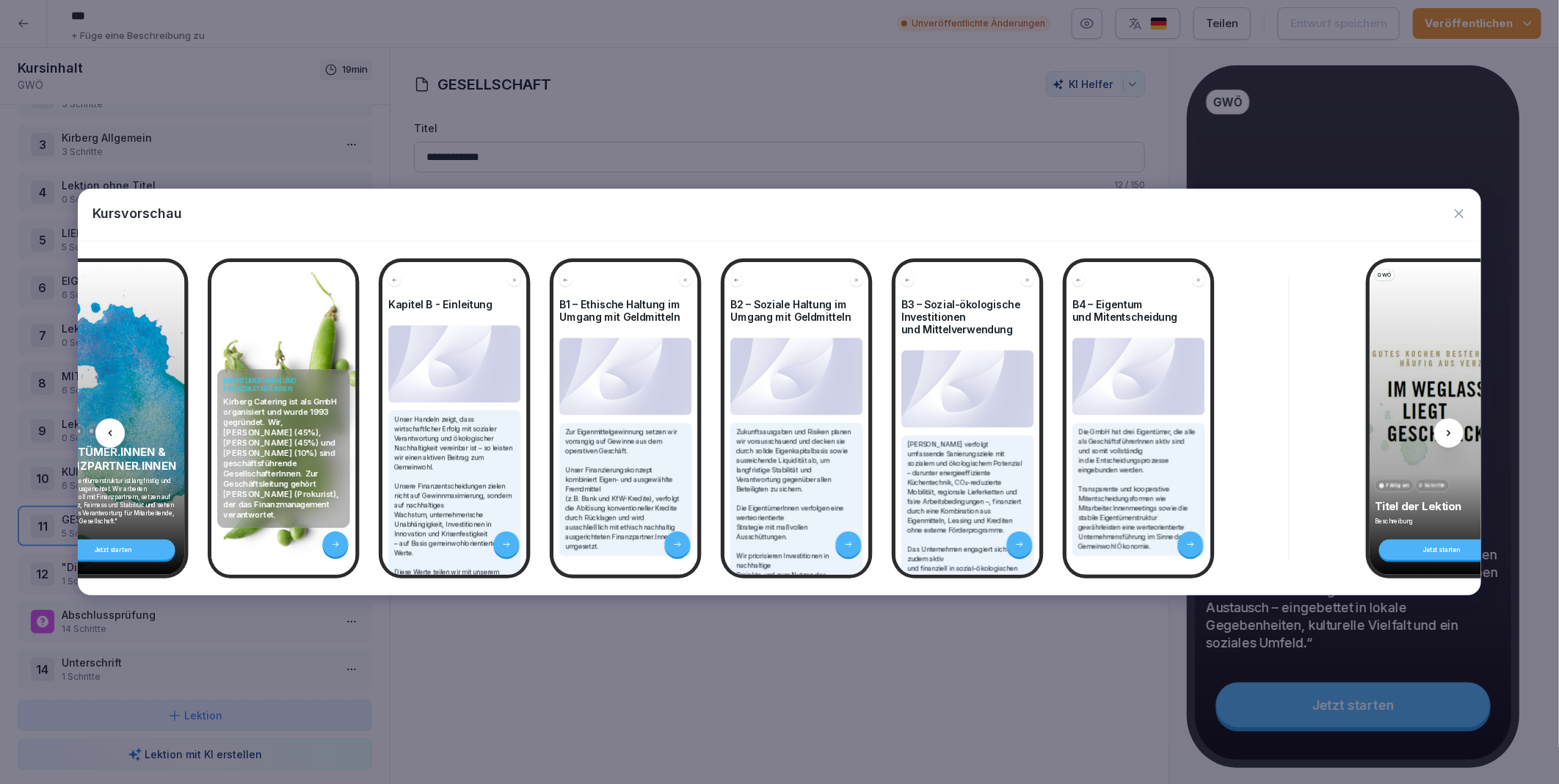
click at [1451, 431] on icon at bounding box center [1449, 433] width 11 height 11
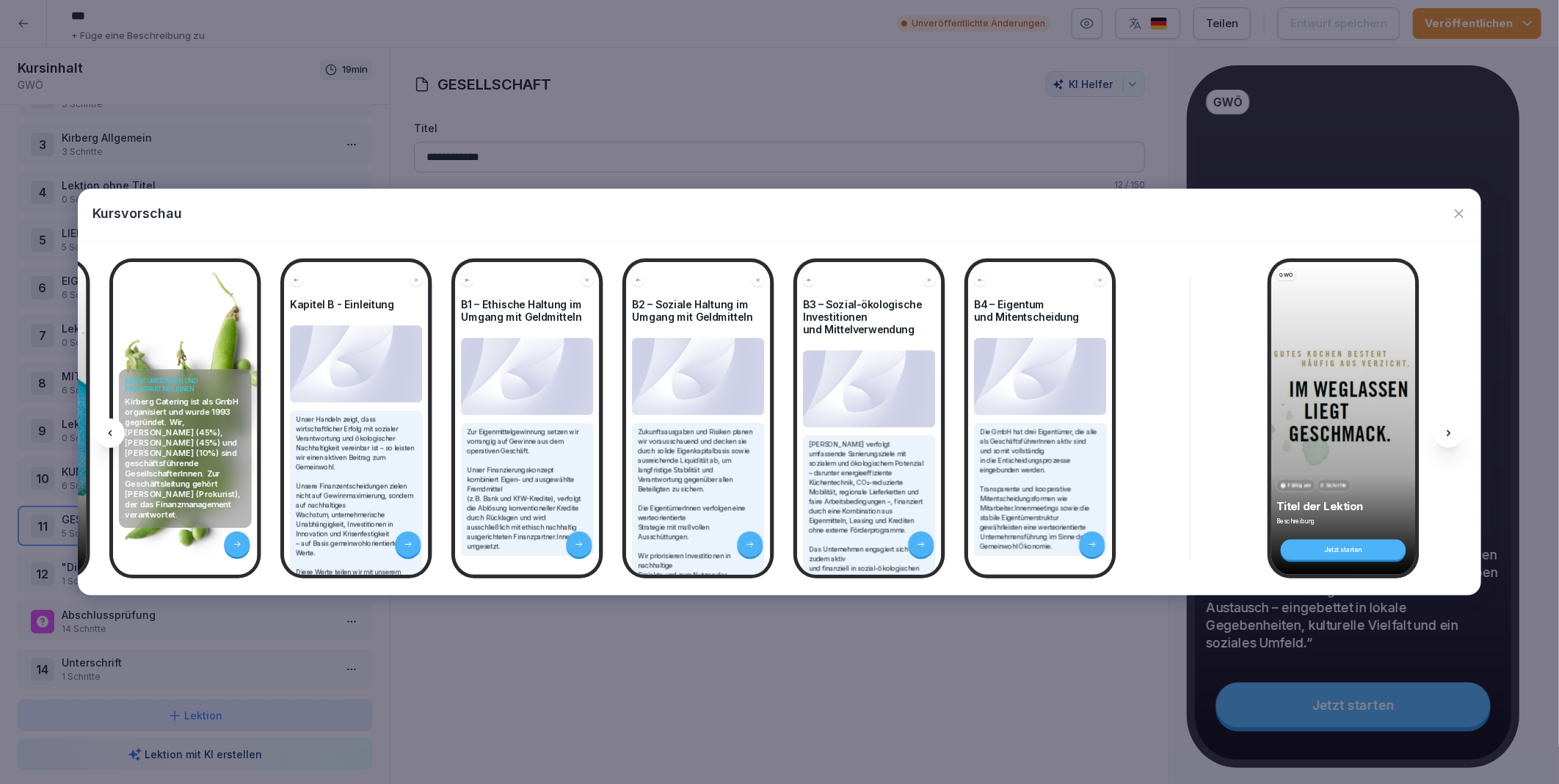
click at [1451, 431] on icon at bounding box center [1449, 433] width 11 height 11
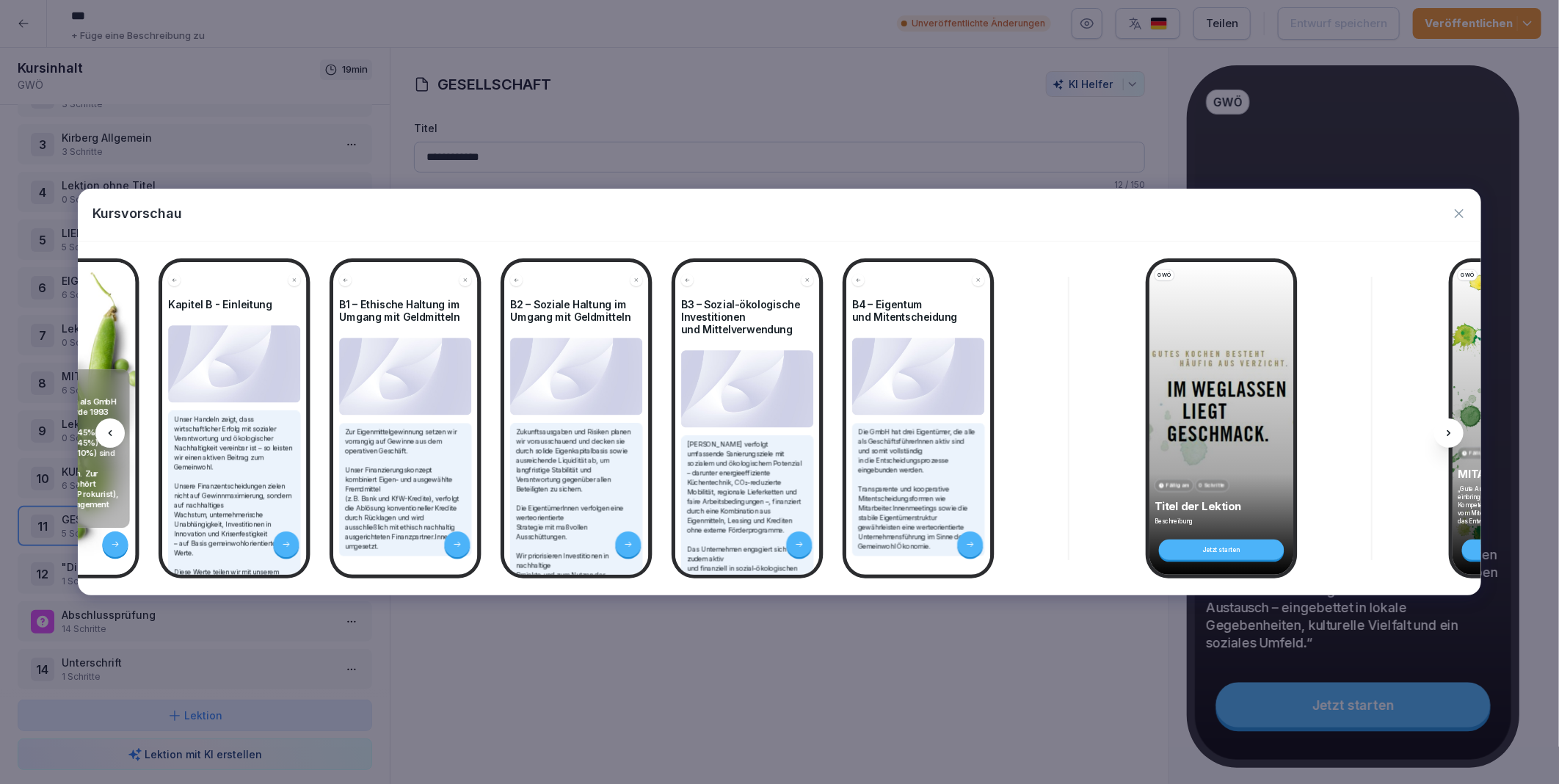
click at [1451, 431] on icon at bounding box center [1449, 433] width 11 height 11
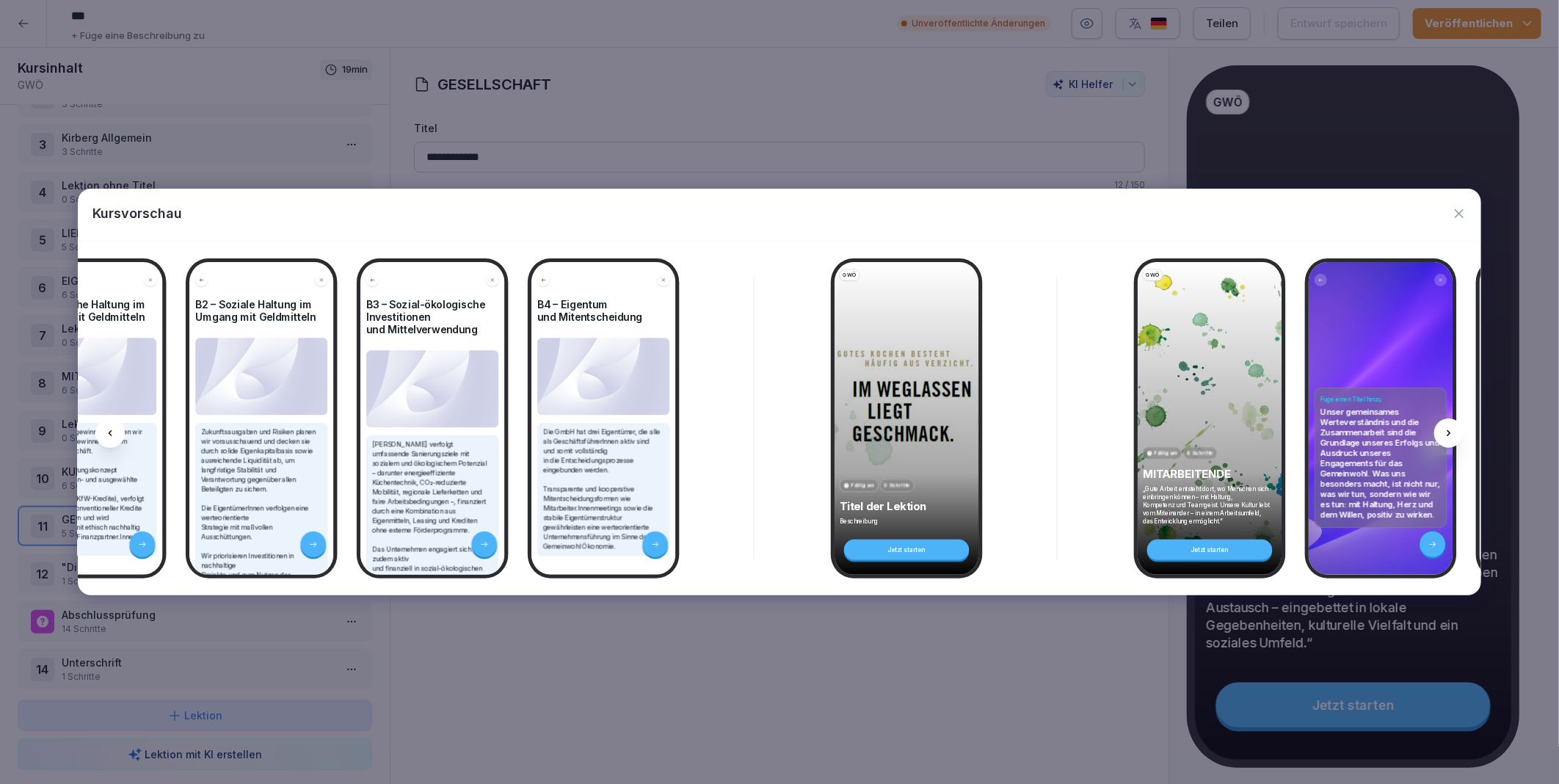
click at [1451, 431] on icon at bounding box center [1449, 433] width 11 height 11
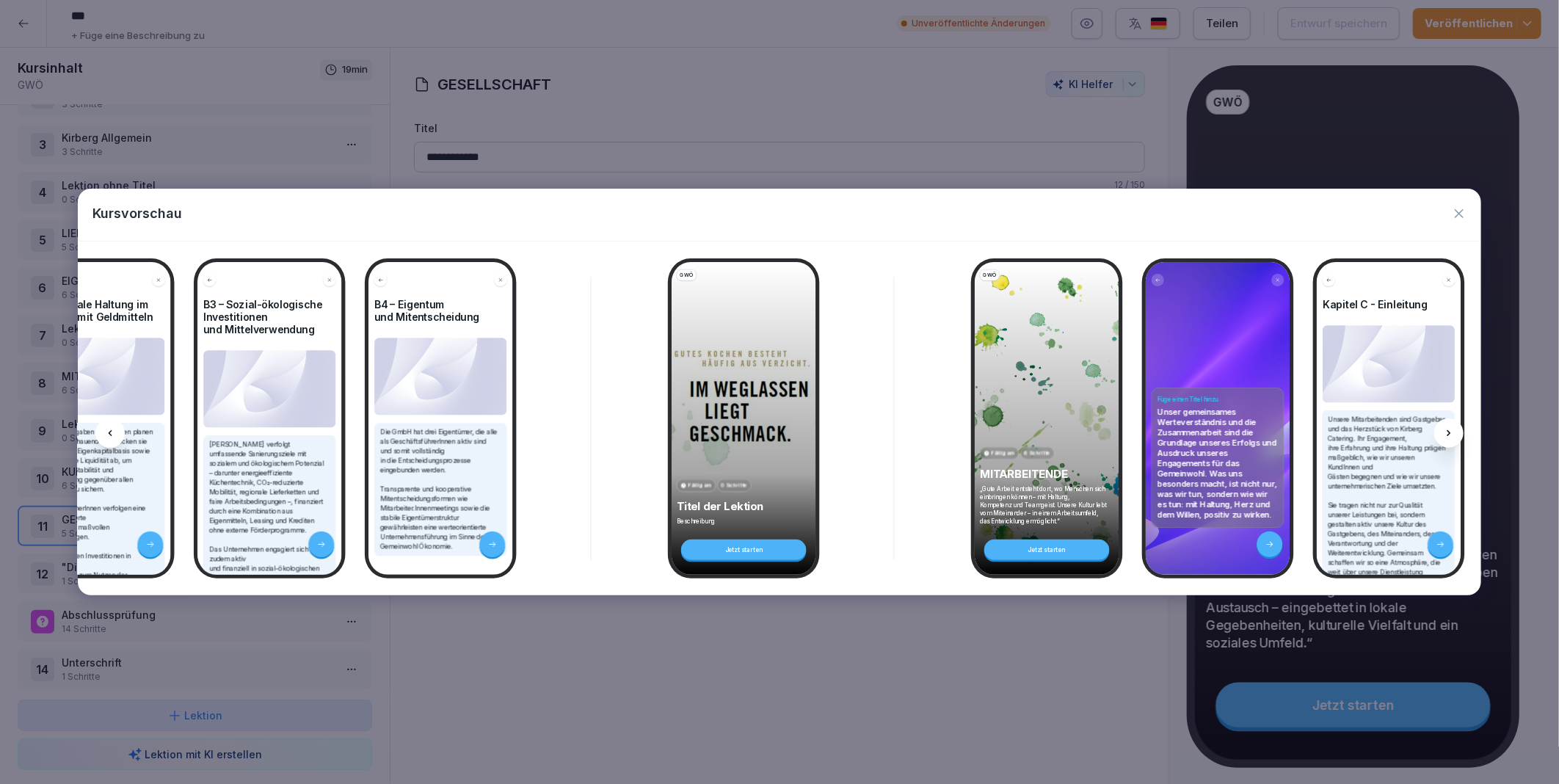
click at [1451, 431] on icon at bounding box center [1449, 433] width 11 height 11
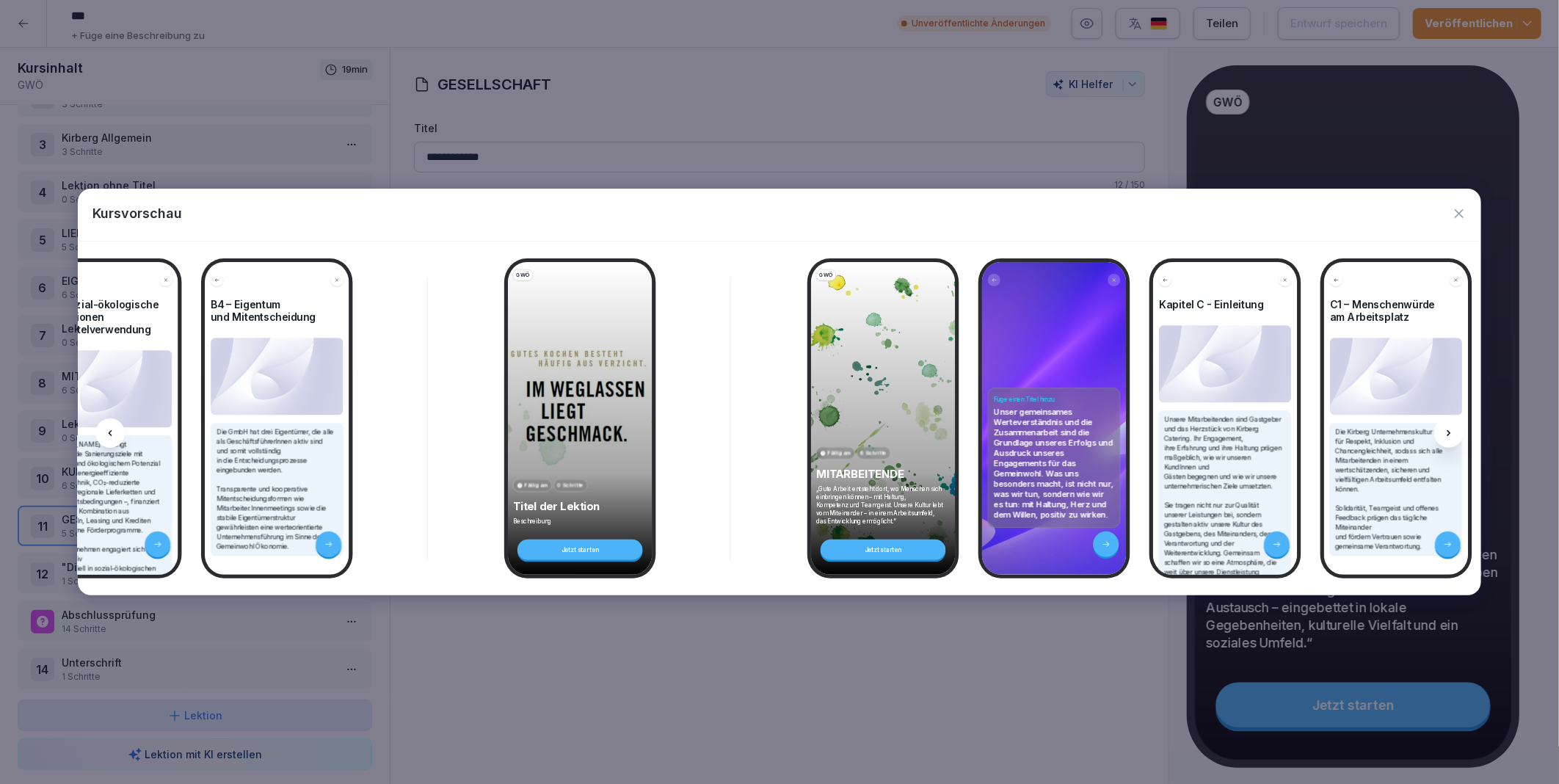
click at [1451, 431] on icon at bounding box center [1449, 433] width 11 height 11
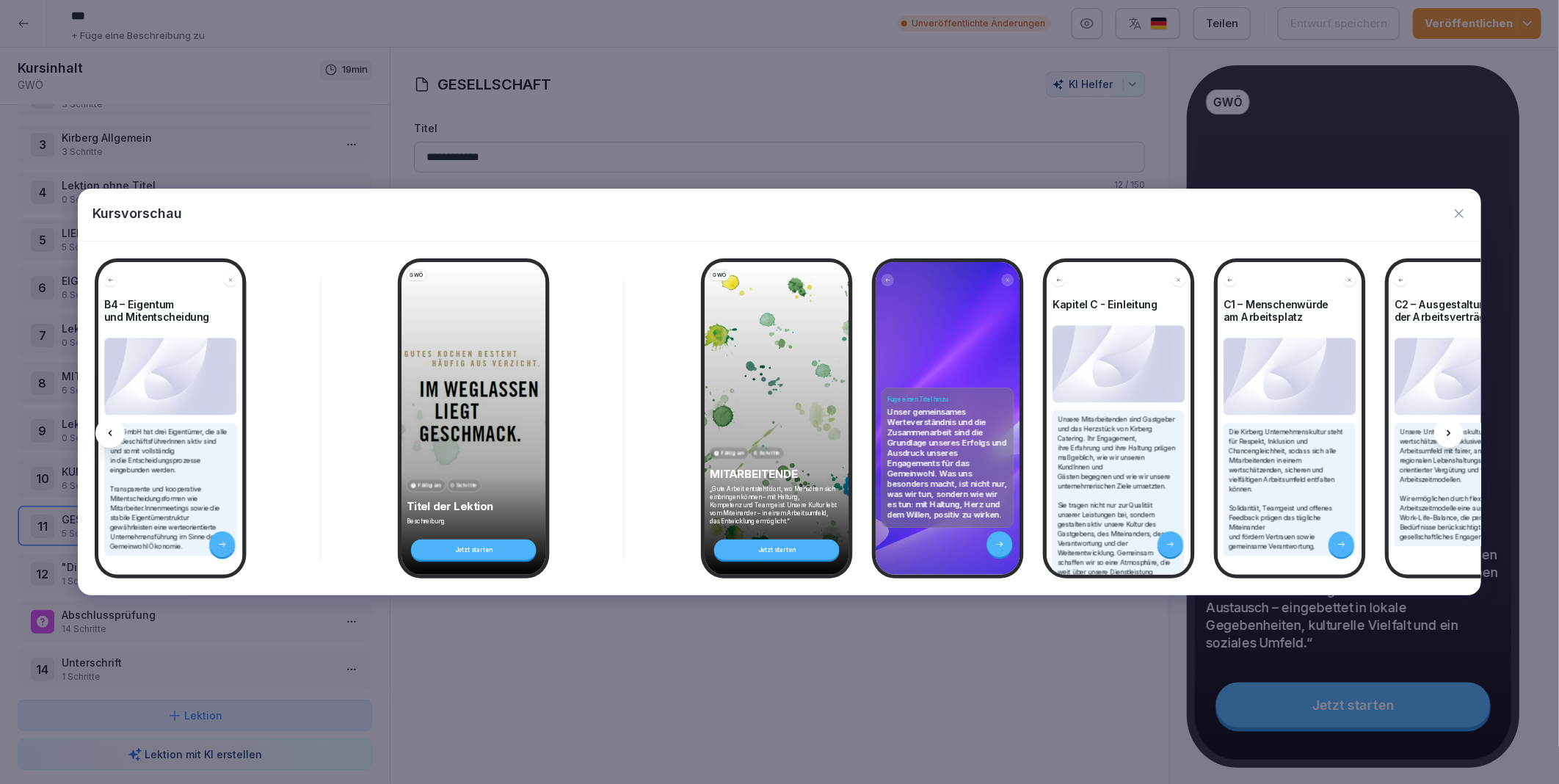
click at [1451, 431] on icon at bounding box center [1449, 433] width 11 height 11
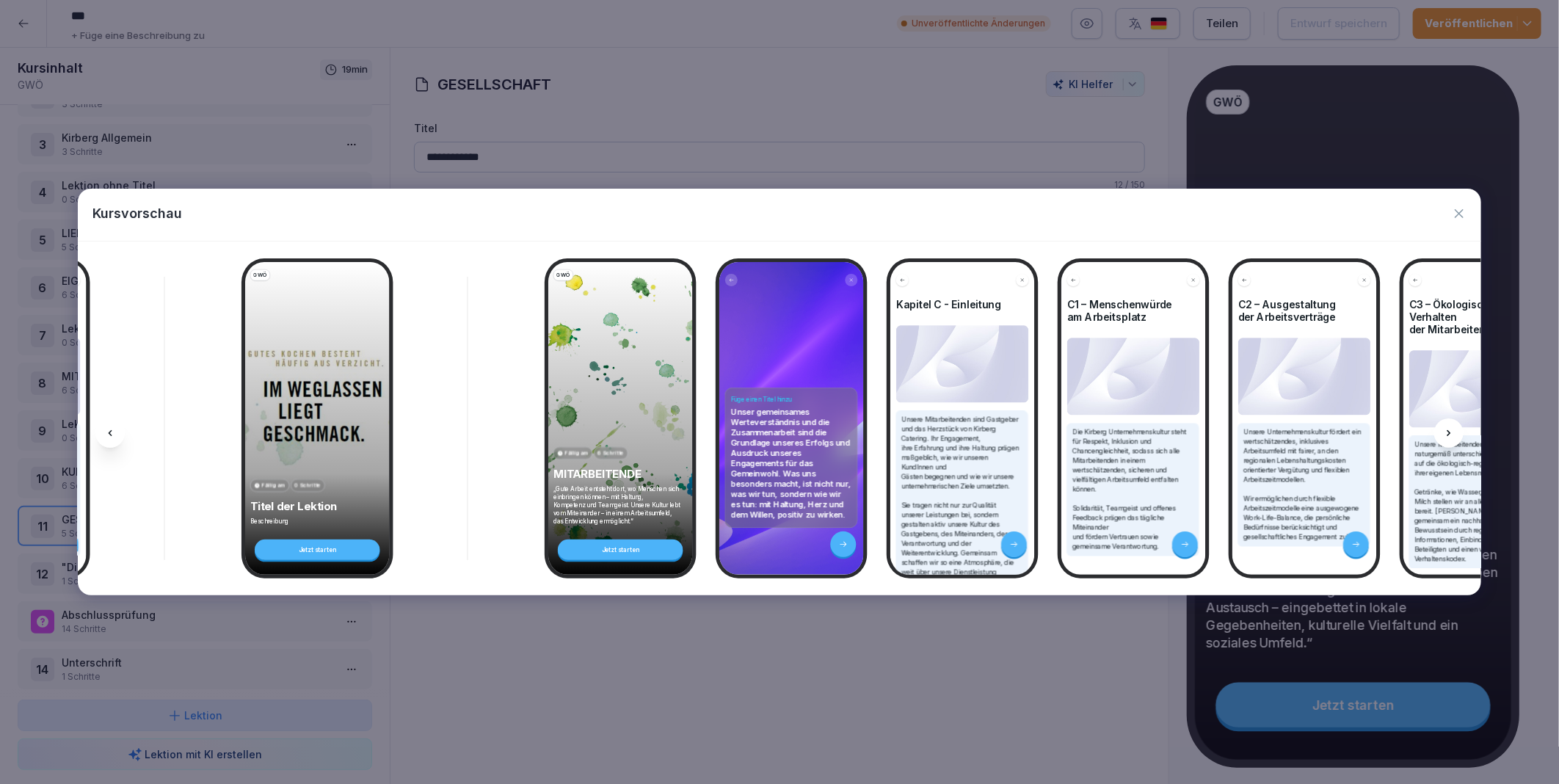
click at [1451, 431] on icon at bounding box center [1449, 433] width 11 height 11
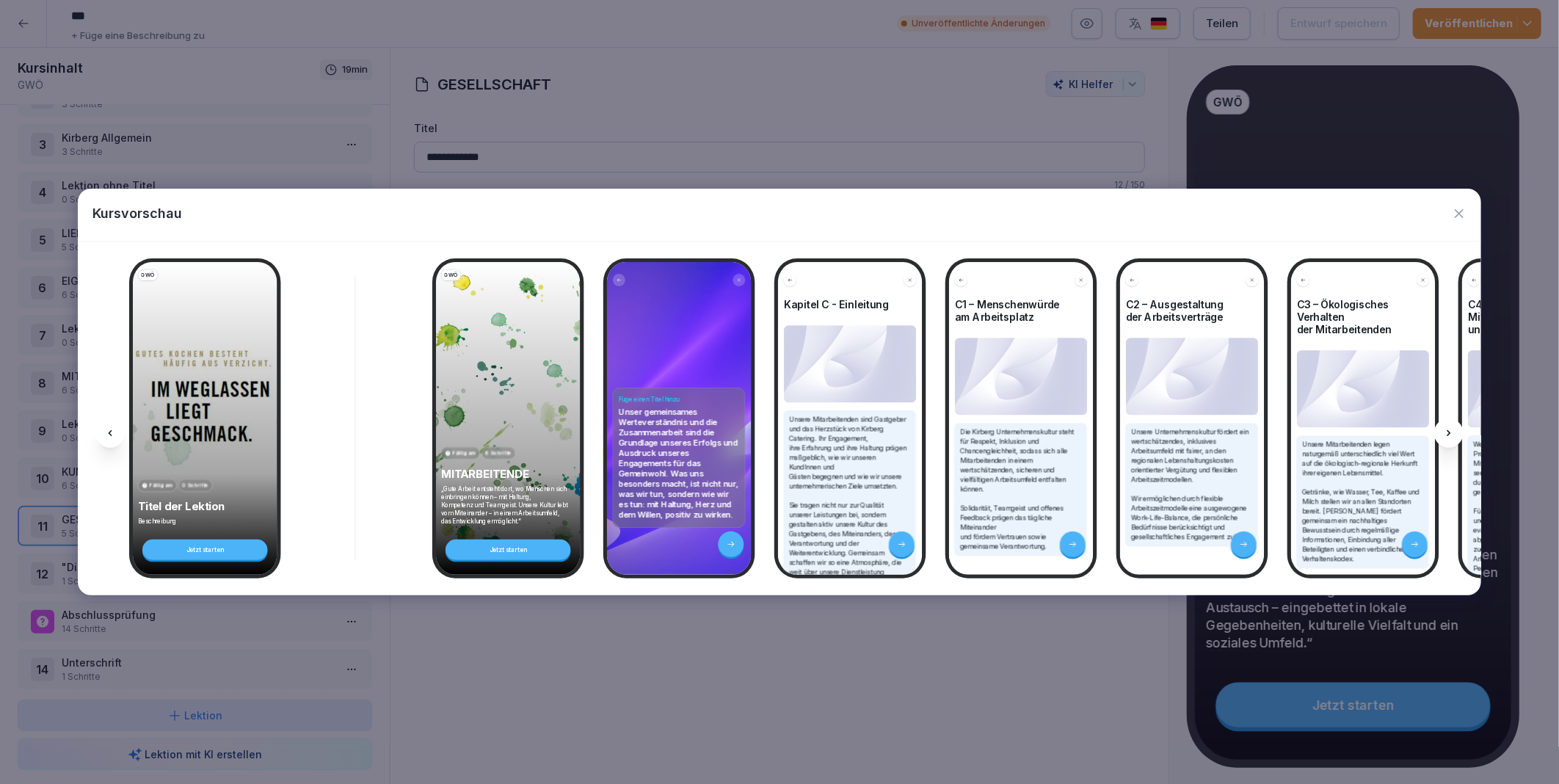
click at [1451, 431] on icon at bounding box center [1449, 433] width 11 height 11
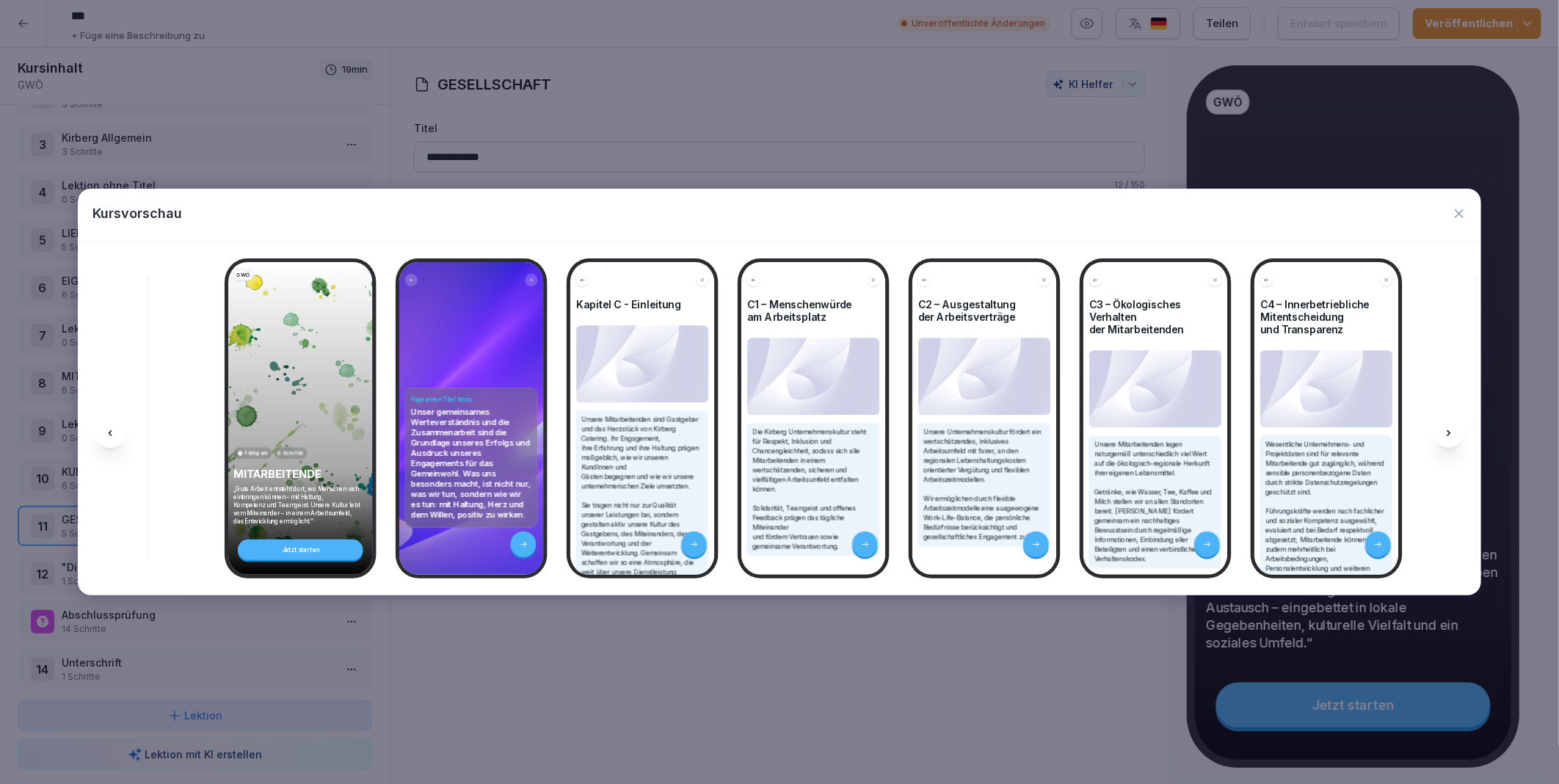
click at [1451, 431] on icon at bounding box center [1449, 433] width 11 height 11
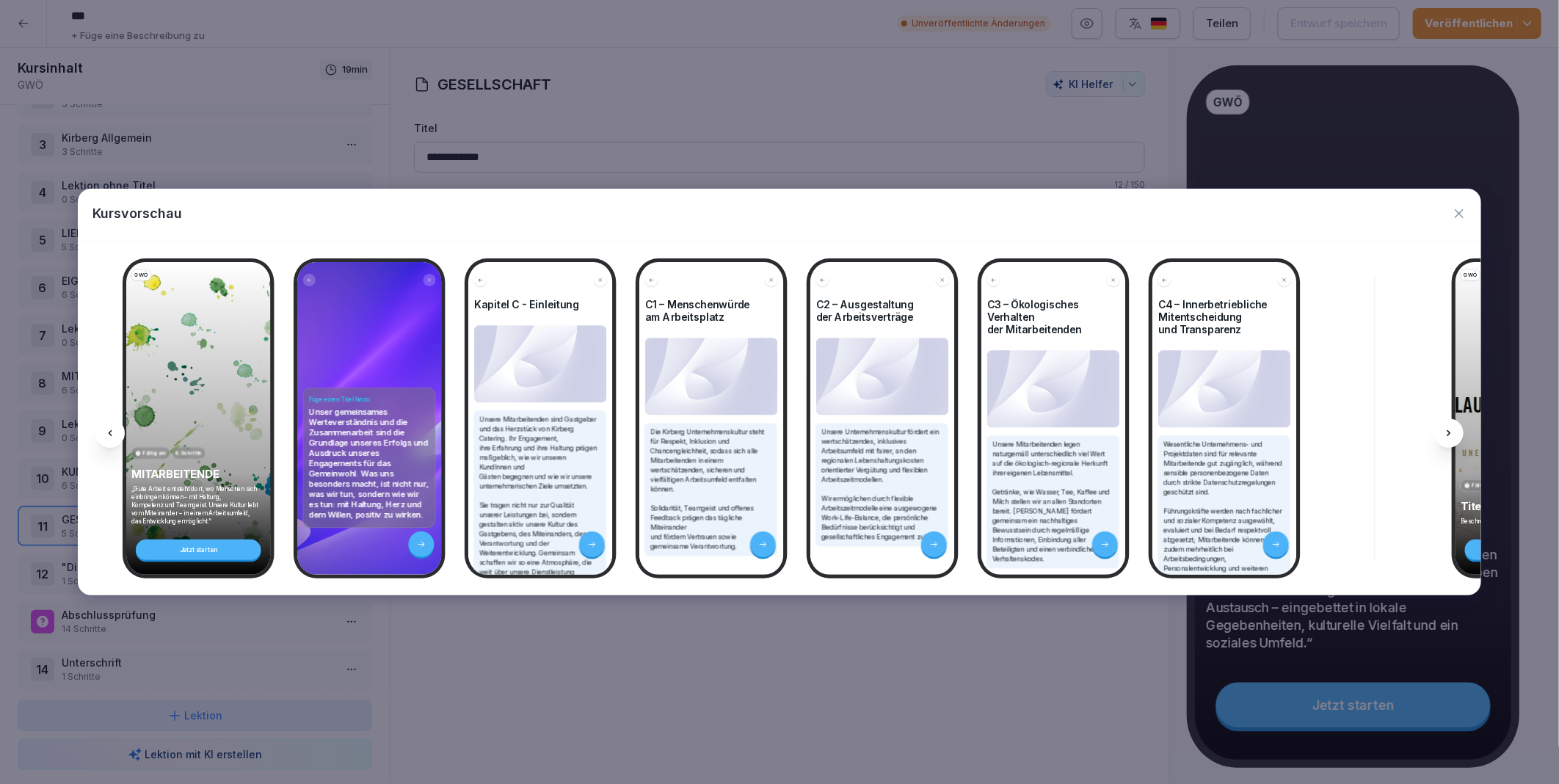
click at [1451, 431] on icon at bounding box center [1449, 433] width 11 height 11
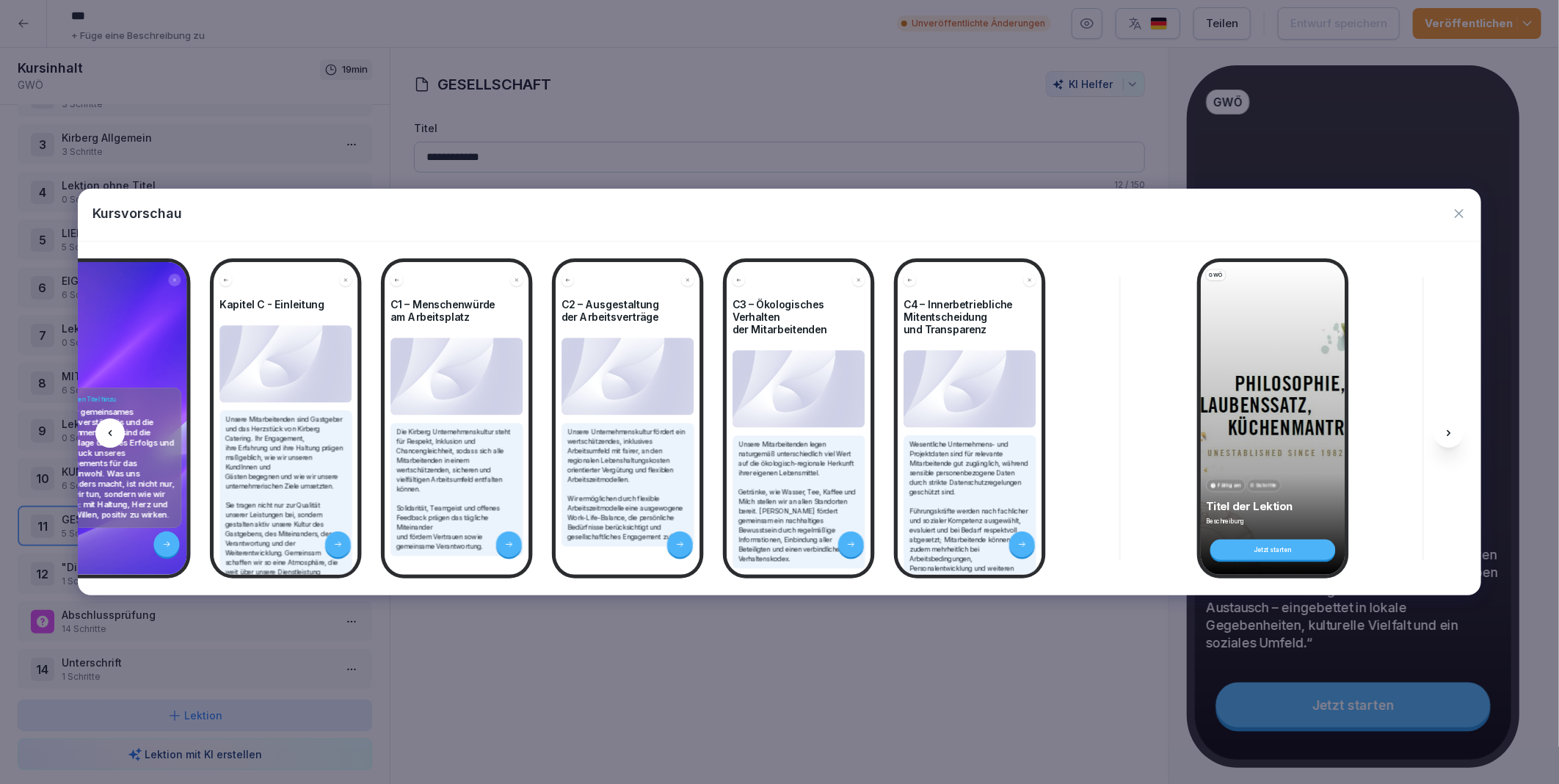
click at [1451, 431] on icon at bounding box center [1449, 433] width 11 height 11
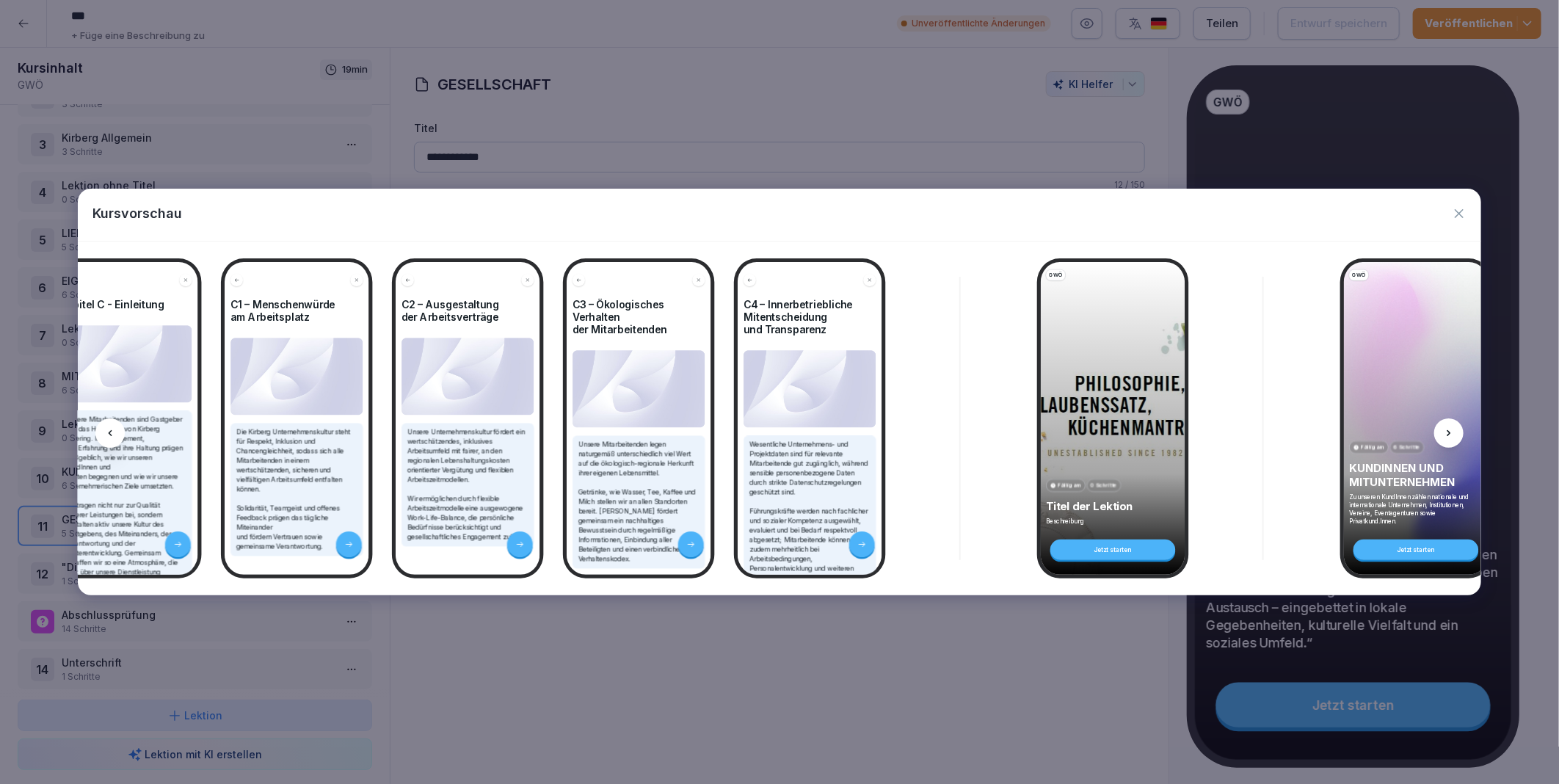
click at [1451, 431] on icon at bounding box center [1449, 433] width 11 height 11
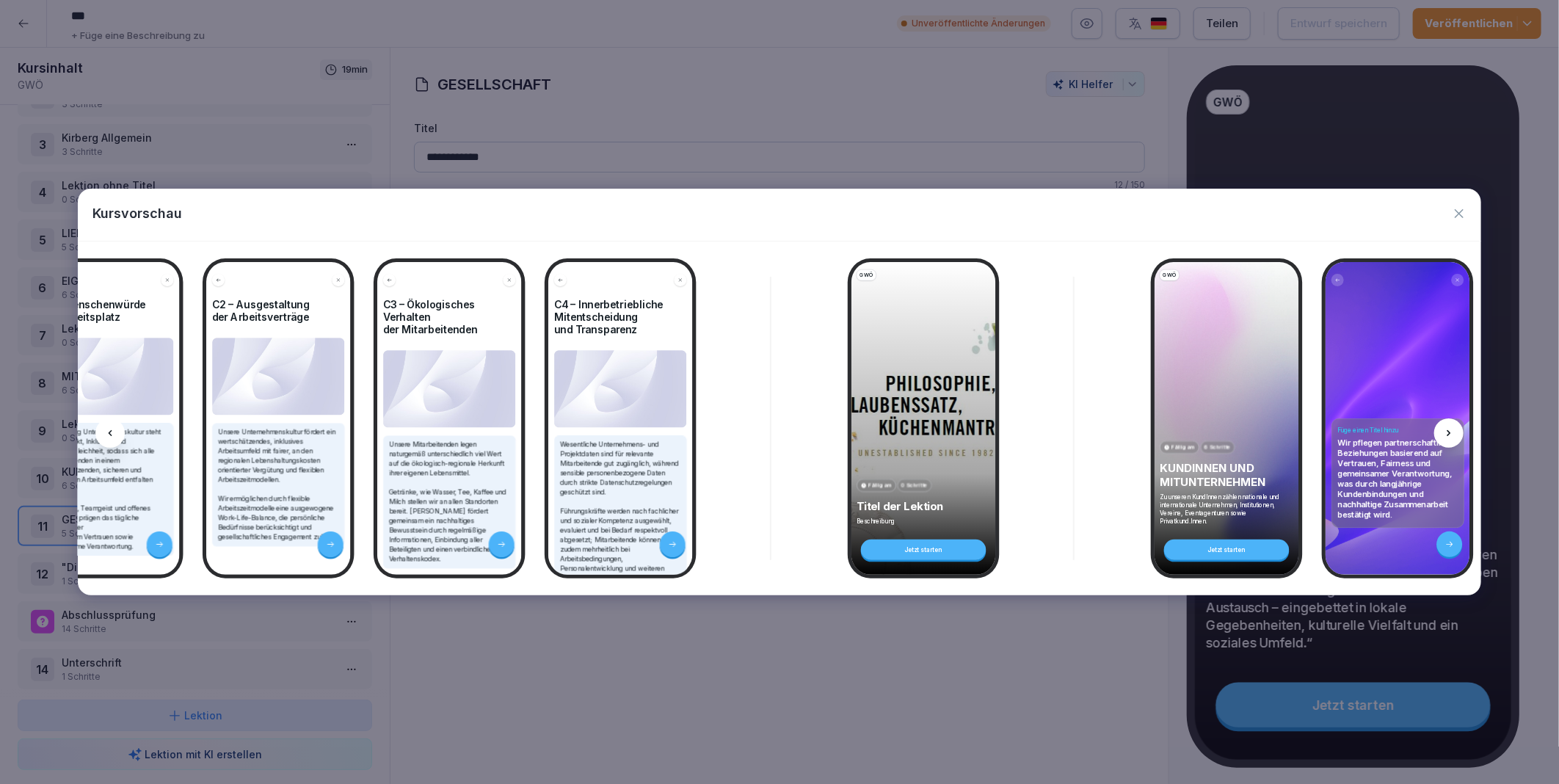
click at [1451, 431] on icon at bounding box center [1449, 433] width 11 height 11
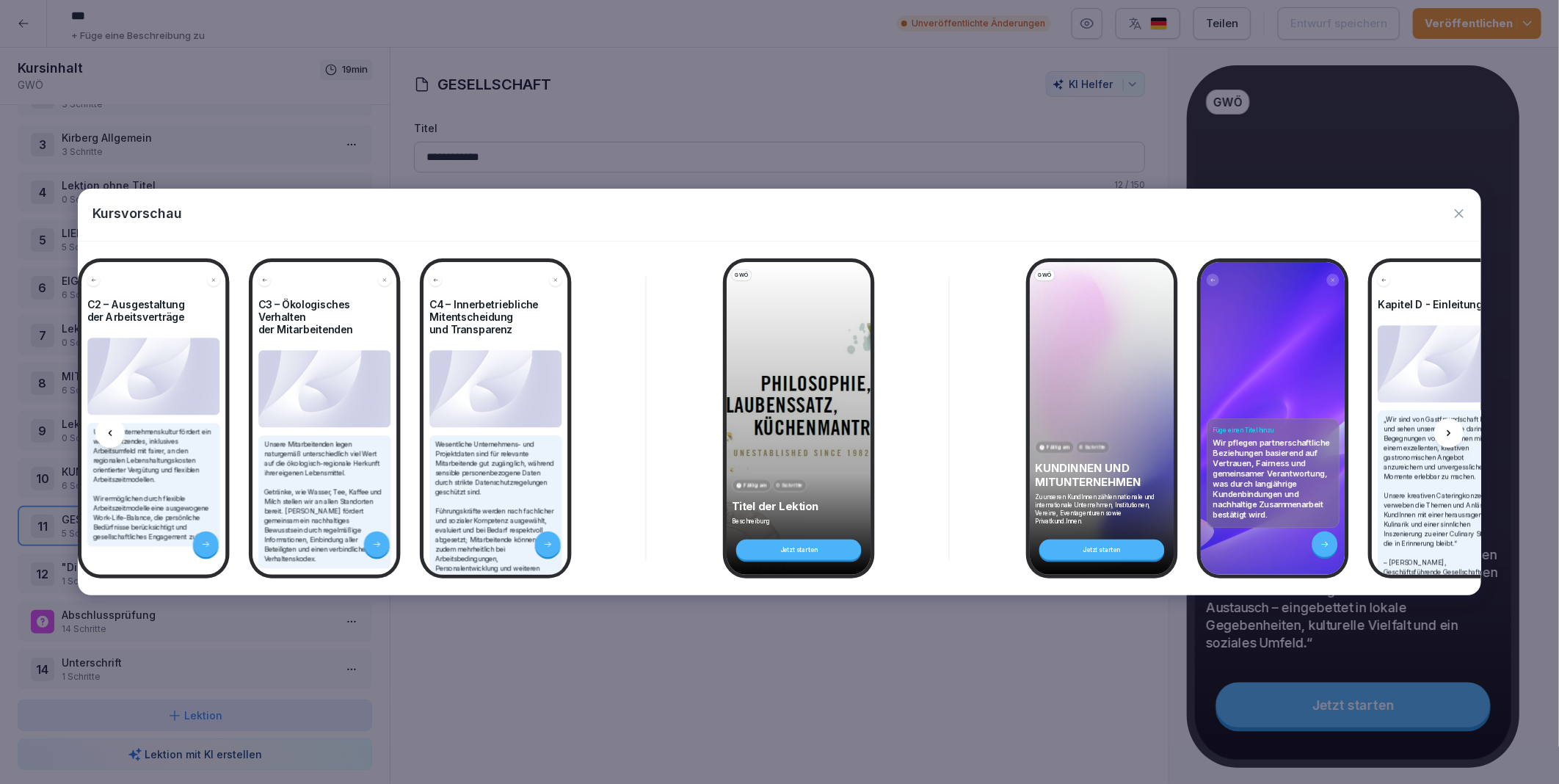
click at [1451, 431] on icon at bounding box center [1449, 433] width 11 height 11
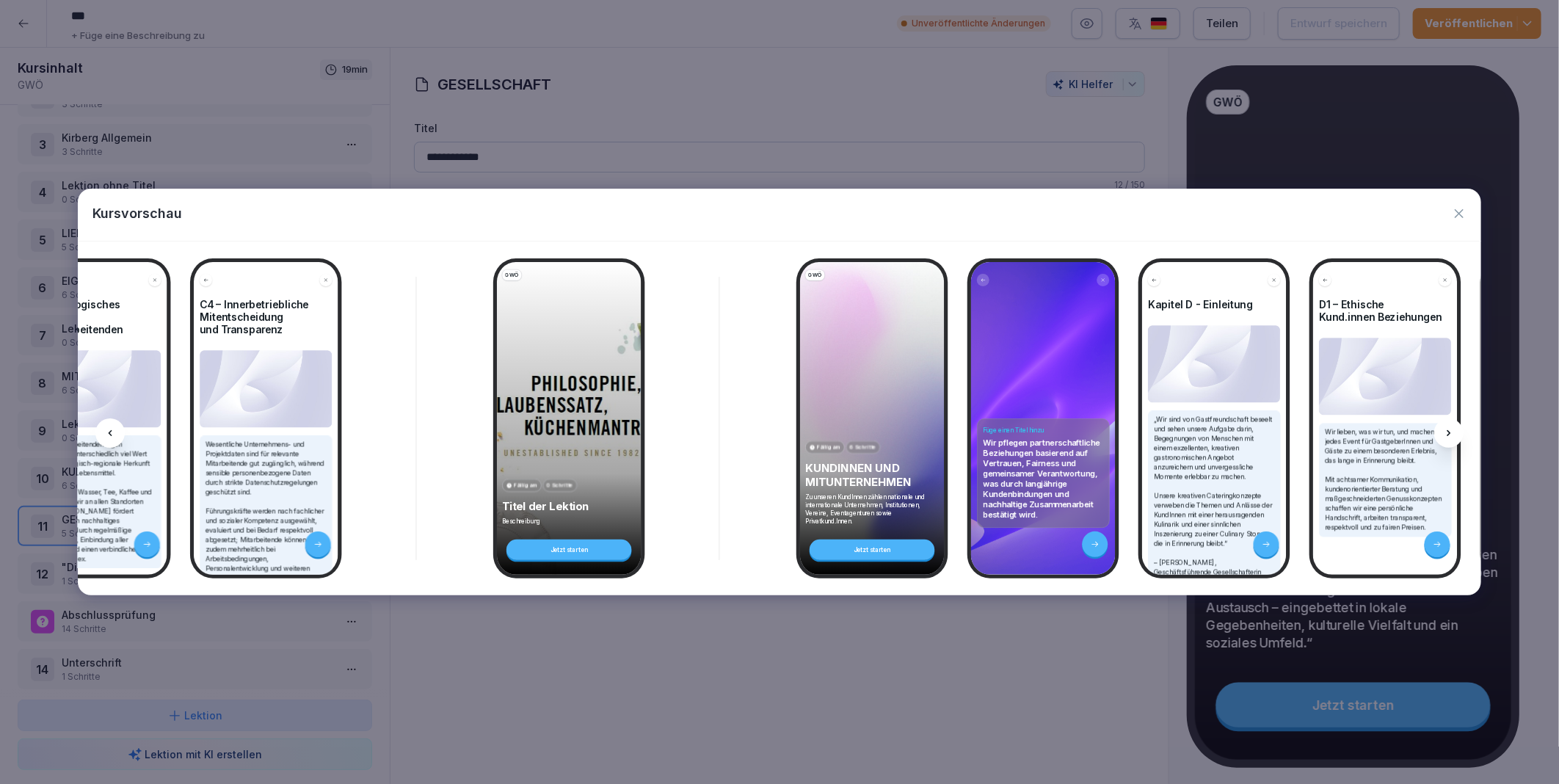
scroll to position [0, 6142]
drag, startPoint x: 1451, startPoint y: 431, endPoint x: 1458, endPoint y: 215, distance: 216.1
click at [1458, 215] on icon "button" at bounding box center [1460, 214] width 9 height 9
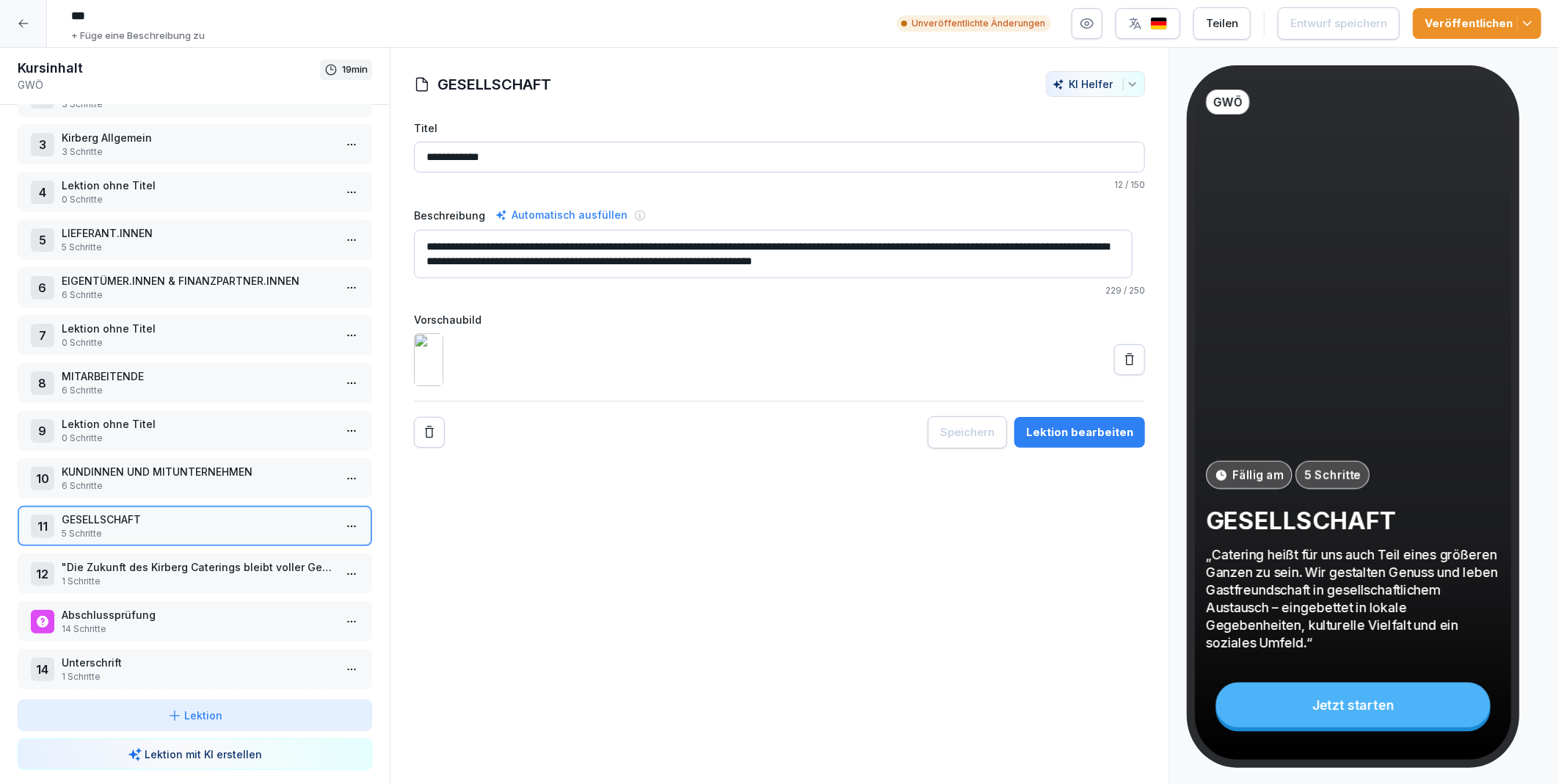
click at [162, 416] on p "Lektion ohne Titel" at bounding box center [198, 424] width 272 height 15
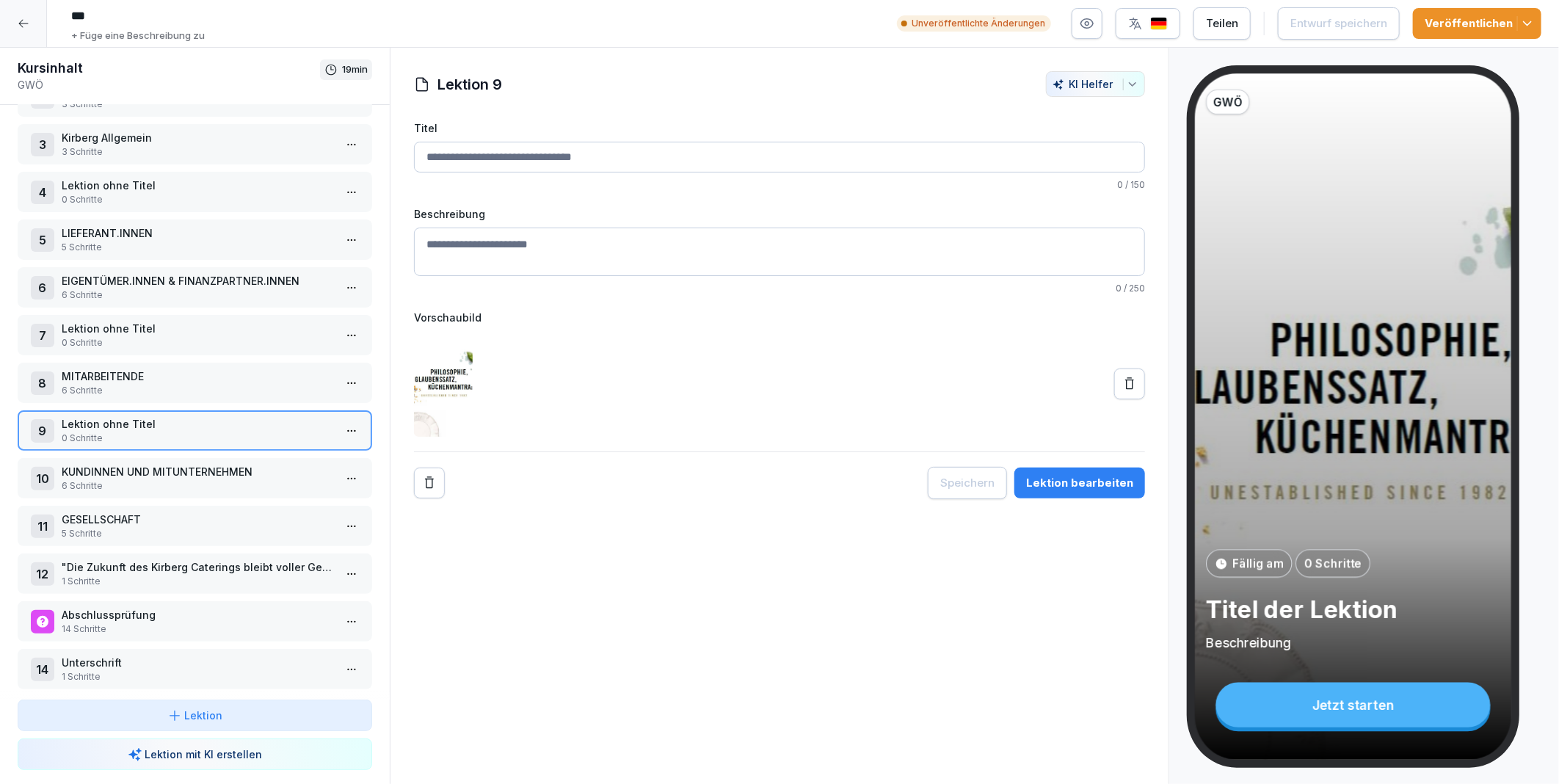
click at [825, 607] on div "Lektion 9 KI Helfer Titel 0 / 150 Beschreibung 0 / 250 Vorschaubild Speichern L…" at bounding box center [780, 415] width 780 height 737
click at [1123, 379] on icon at bounding box center [1129, 383] width 15 height 15
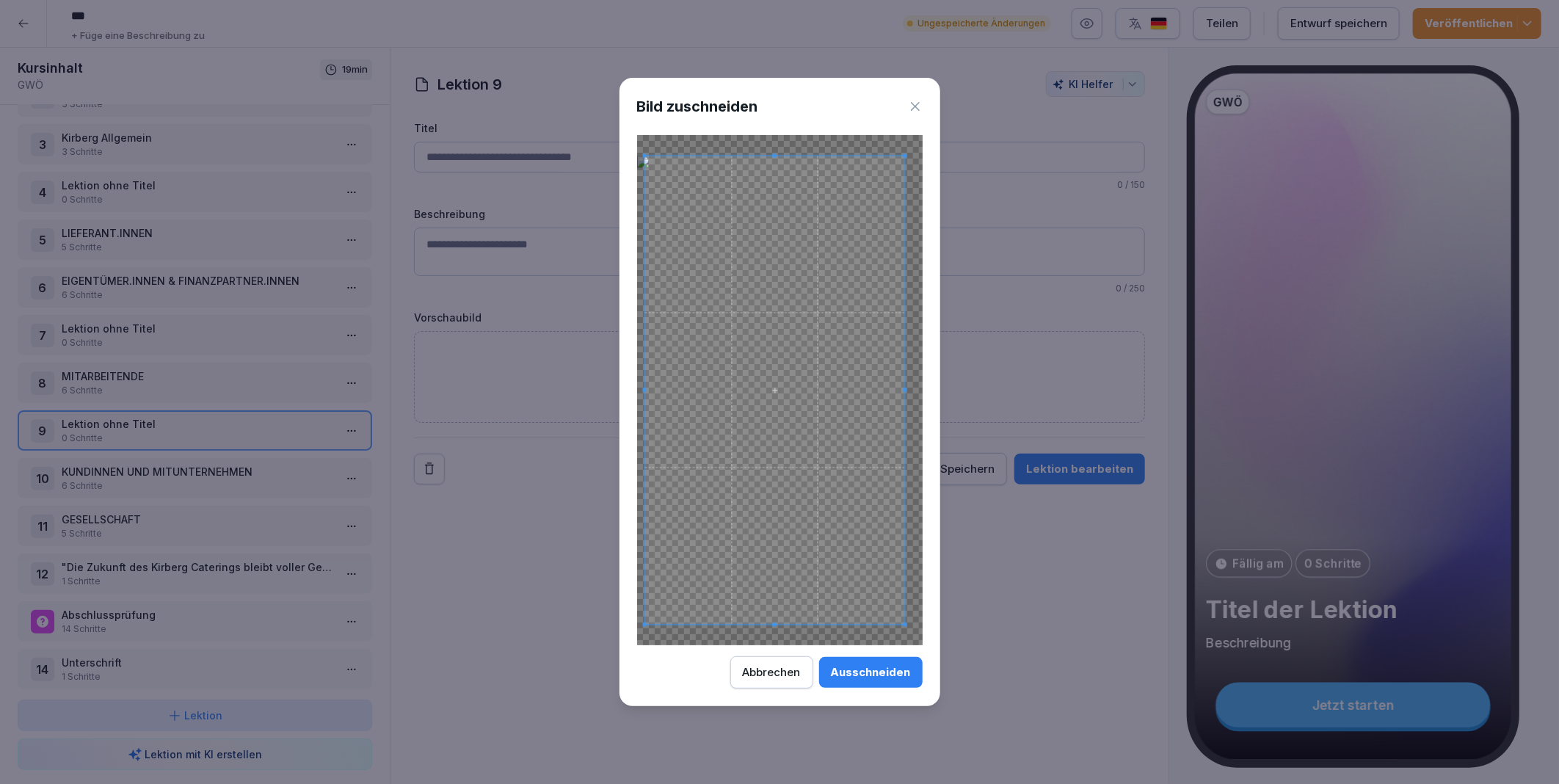
click at [788, 489] on span at bounding box center [775, 389] width 260 height 468
click at [848, 670] on div "Ausschneiden" at bounding box center [871, 672] width 80 height 16
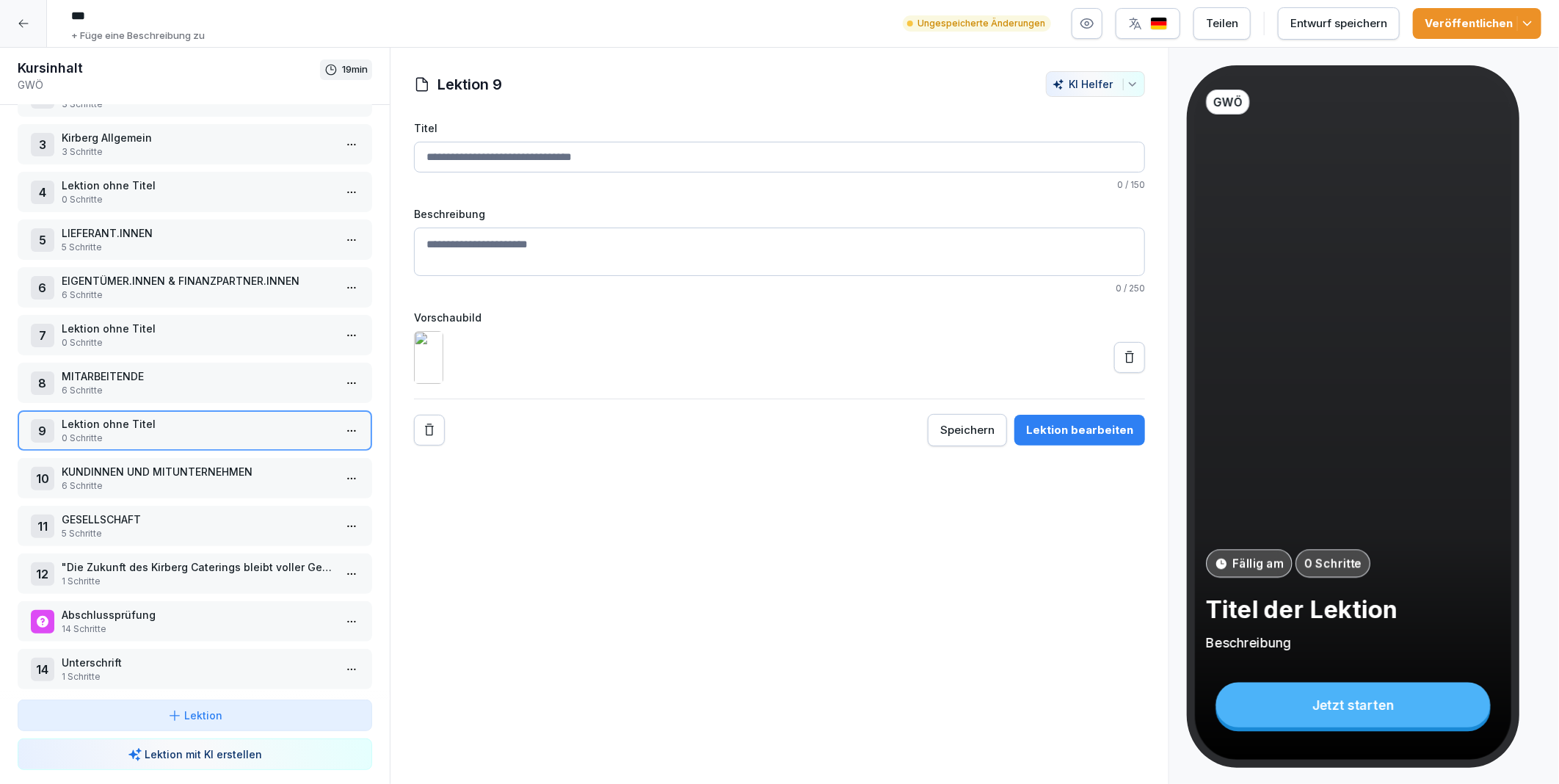
click at [1122, 365] on icon at bounding box center [1129, 357] width 15 height 15
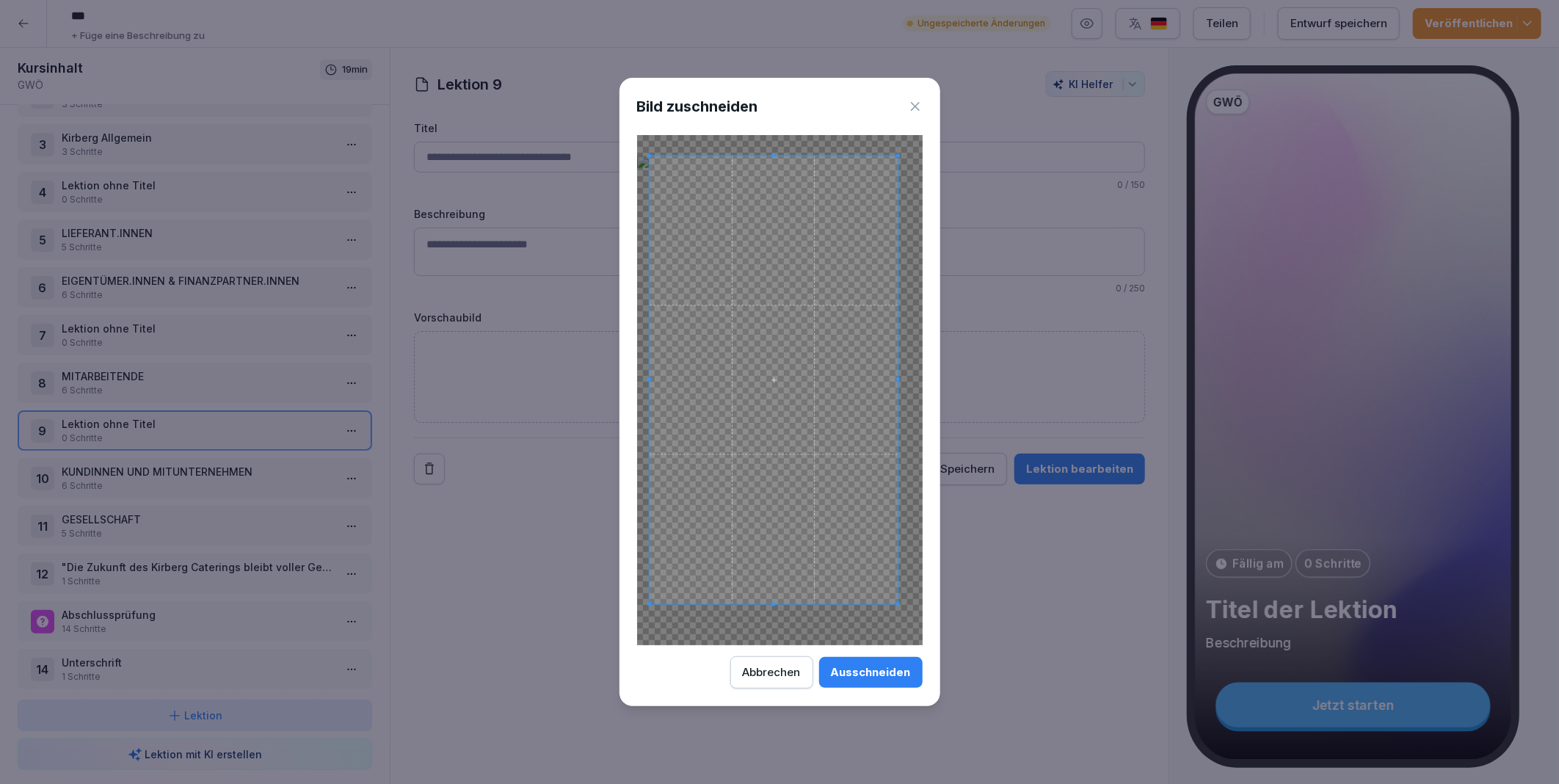
click at [898, 595] on div at bounding box center [773, 379] width 249 height 447
click at [864, 508] on span at bounding box center [776, 359] width 249 height 447
click at [771, 672] on div "Abbrechen" at bounding box center [772, 672] width 58 height 16
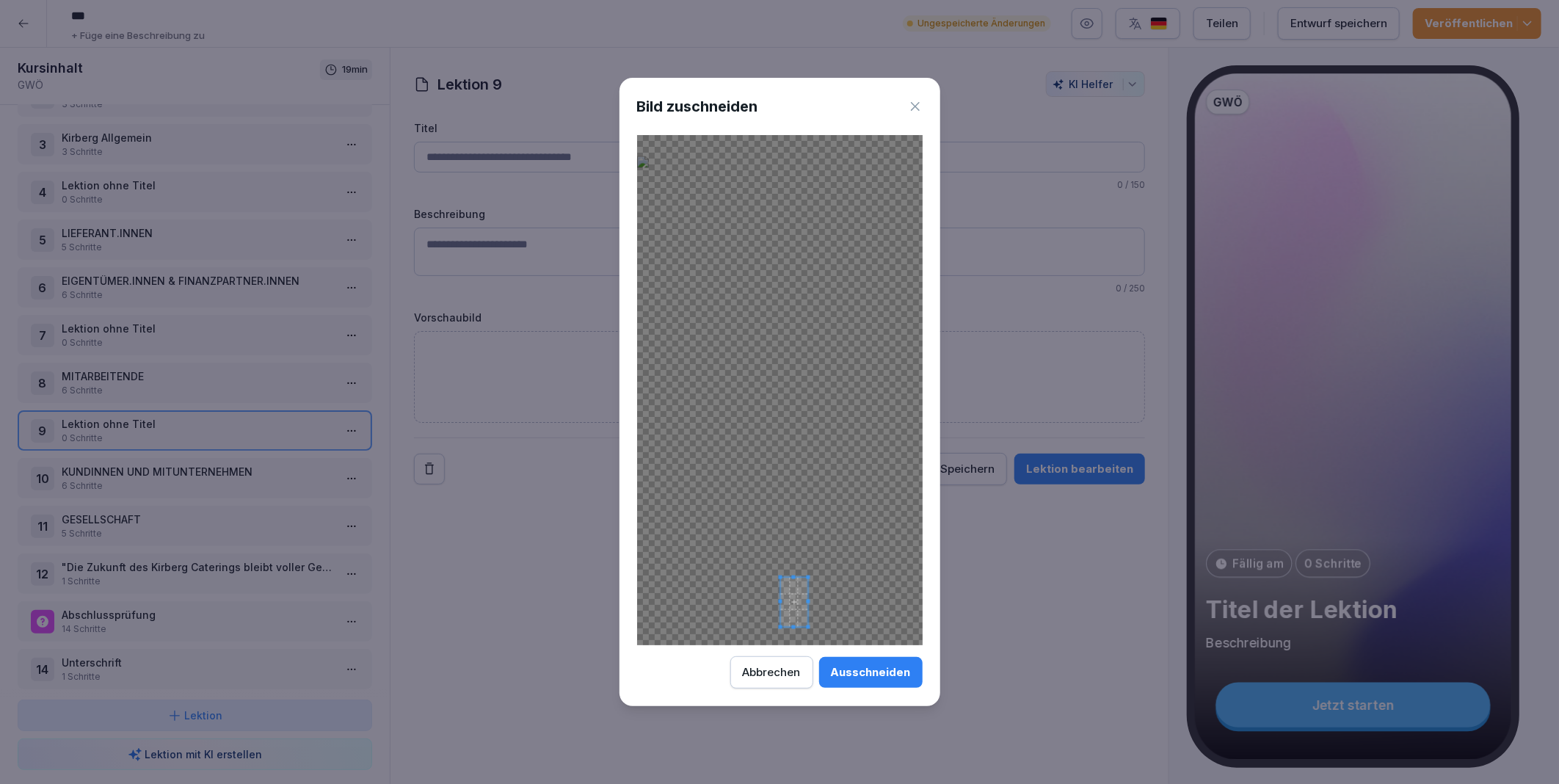
click at [789, 573] on div at bounding box center [780, 390] width 285 height 510
click at [791, 686] on button "Abbrechen" at bounding box center [772, 672] width 83 height 32
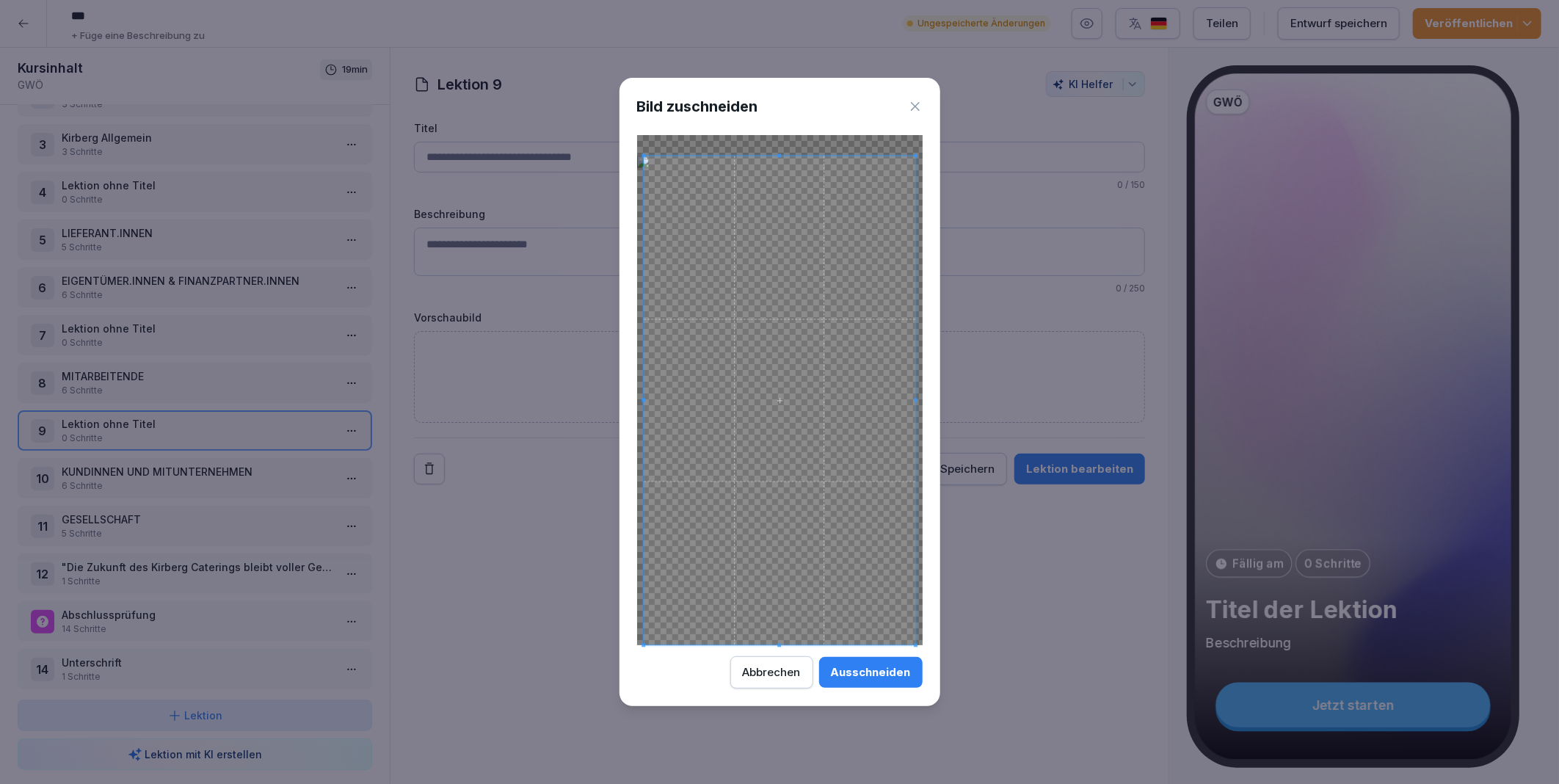
click at [802, 695] on div "Bild zuschneiden Ausschneiden Abbrechen" at bounding box center [780, 392] width 321 height 628
click at [826, 573] on span at bounding box center [773, 400] width 272 height 490
click at [850, 676] on div "Ausschneiden" at bounding box center [871, 672] width 80 height 16
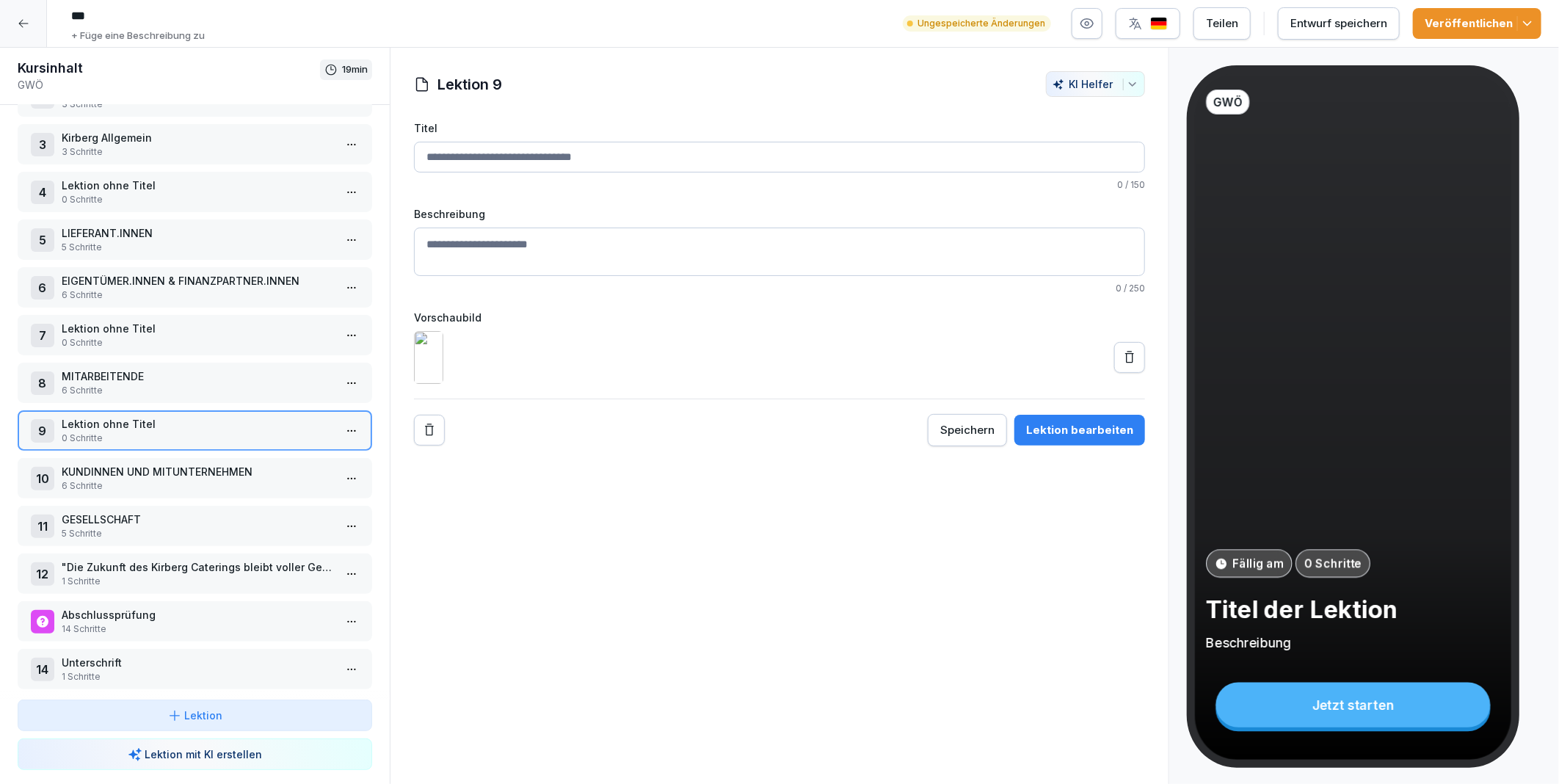
click at [1323, 29] on div "Entwurf speichern" at bounding box center [1339, 23] width 97 height 16
click at [142, 135] on p "Kirberg Allgemein" at bounding box center [198, 138] width 272 height 15
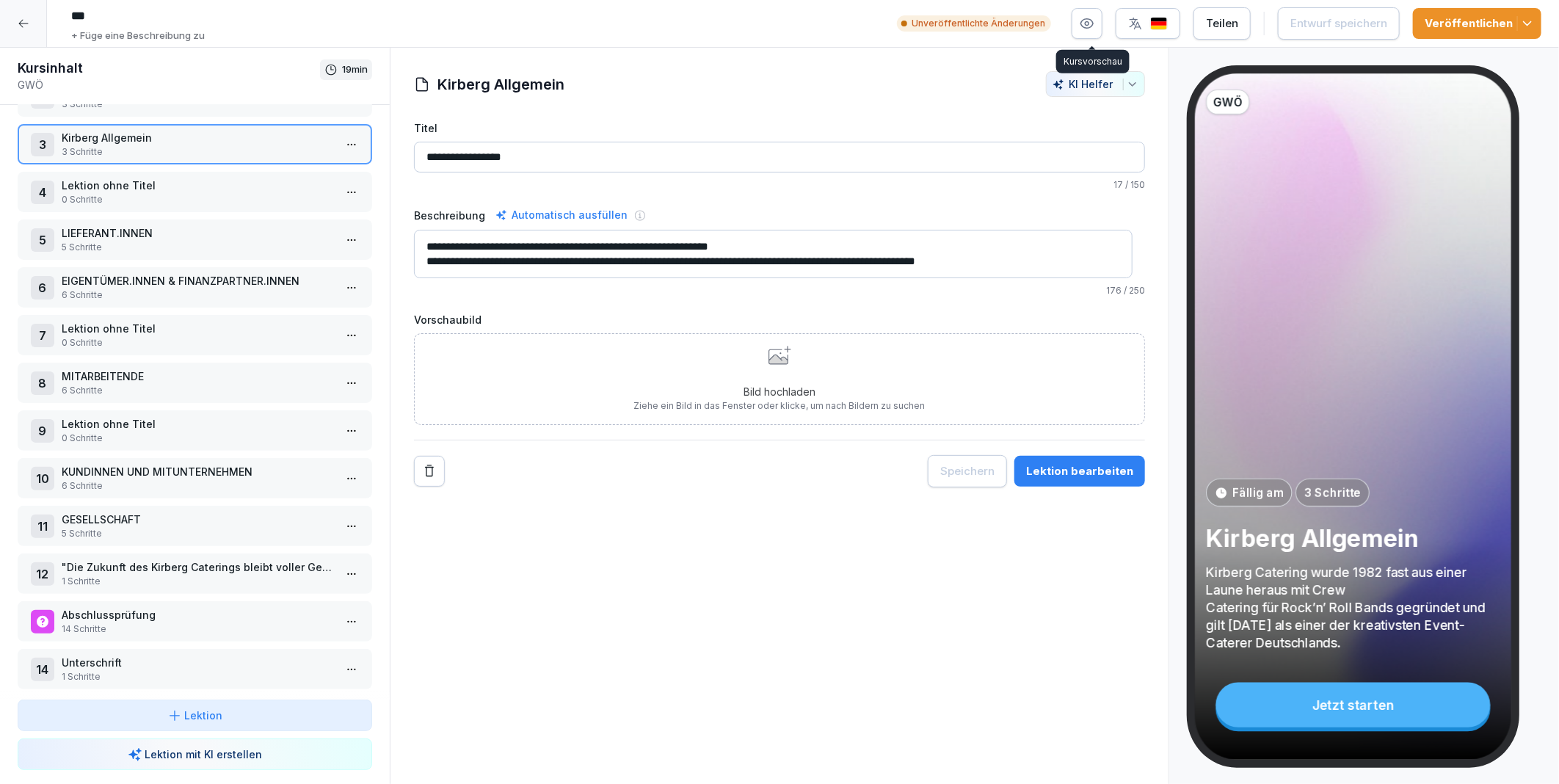
click at [1095, 23] on icon "button" at bounding box center [1087, 23] width 15 height 15
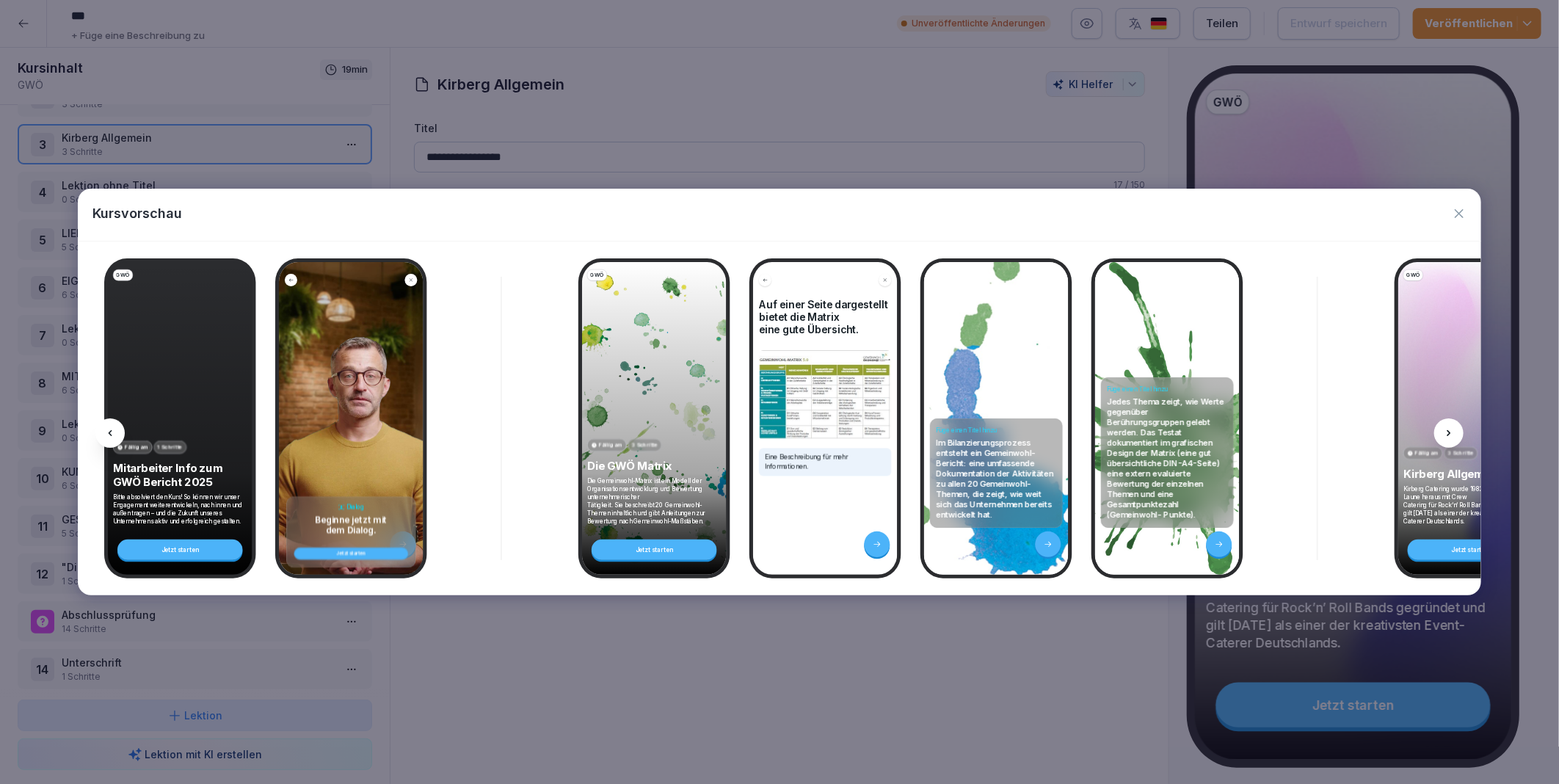
click at [1450, 429] on icon at bounding box center [1449, 433] width 11 height 11
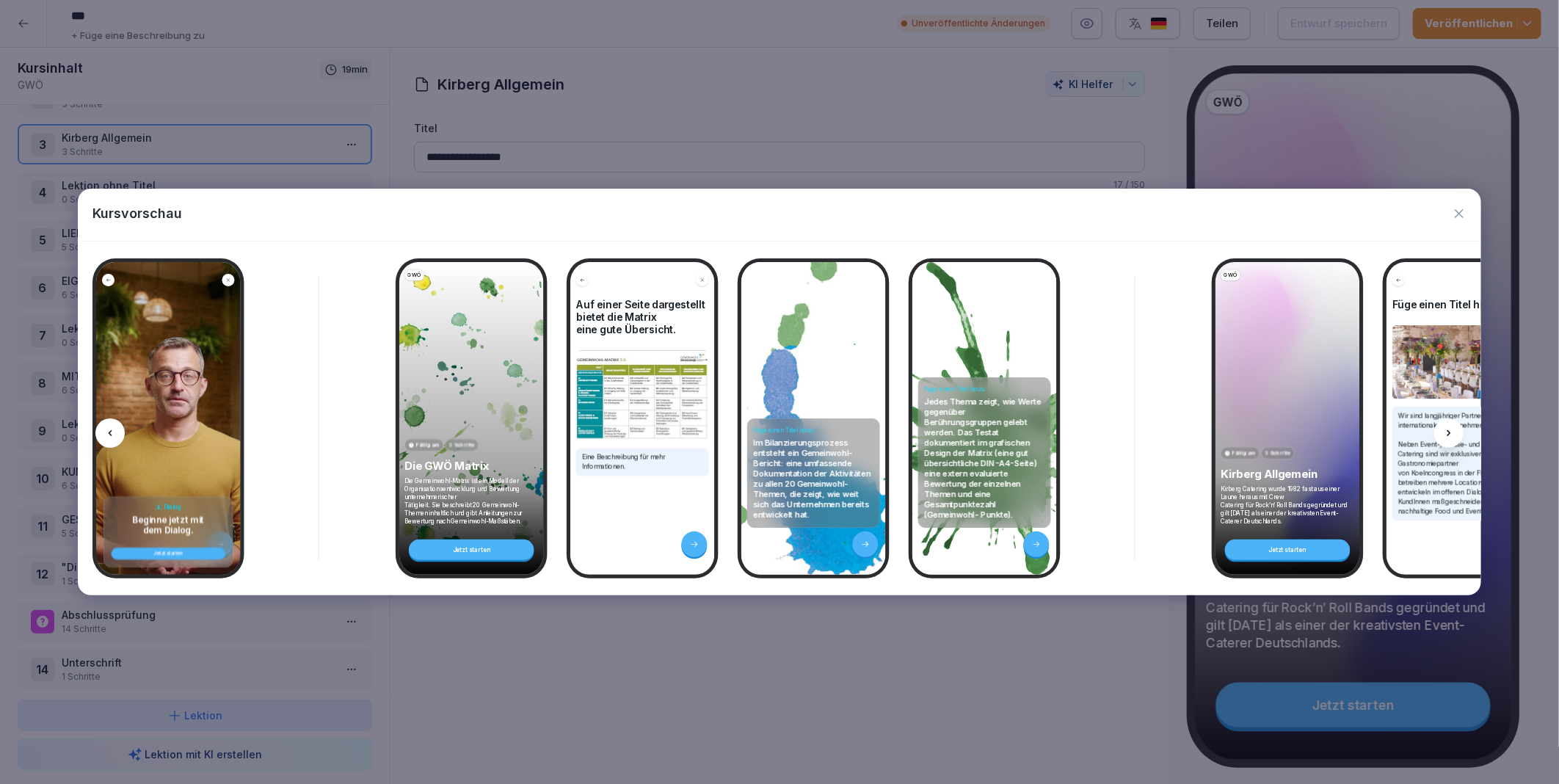
click at [1450, 429] on icon at bounding box center [1449, 433] width 11 height 11
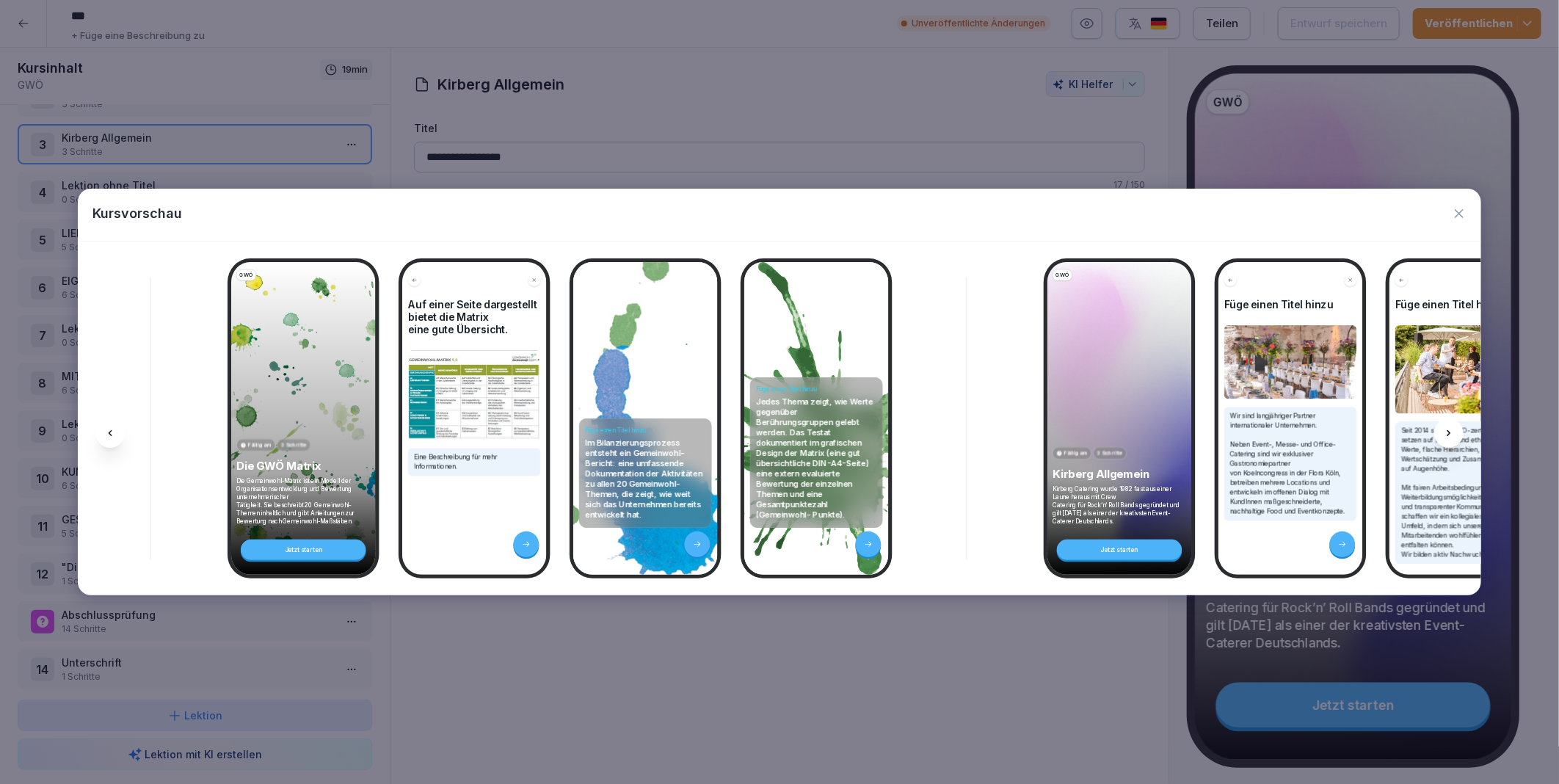
click at [1450, 429] on icon at bounding box center [1449, 433] width 11 height 11
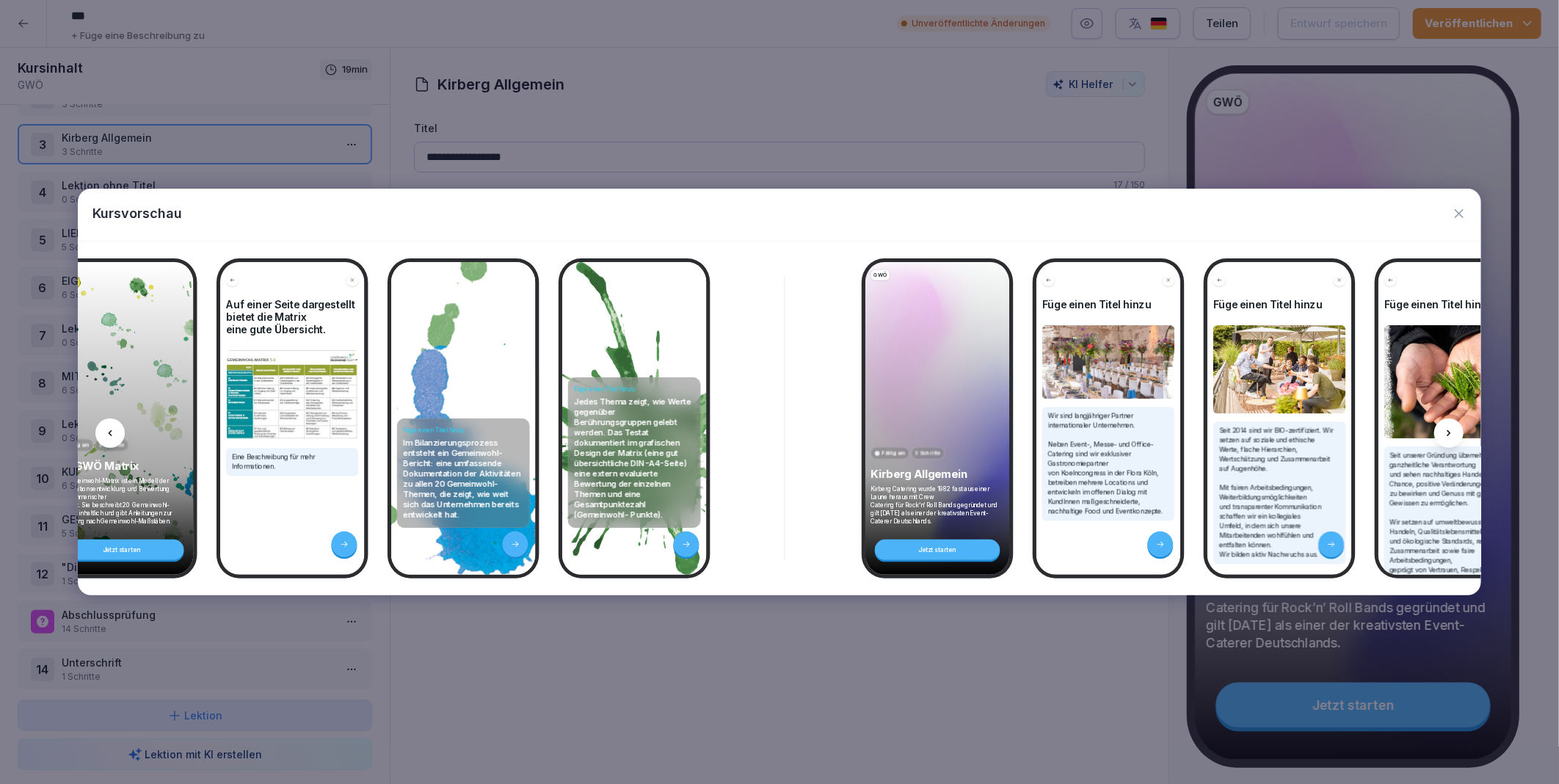
scroll to position [0, 535]
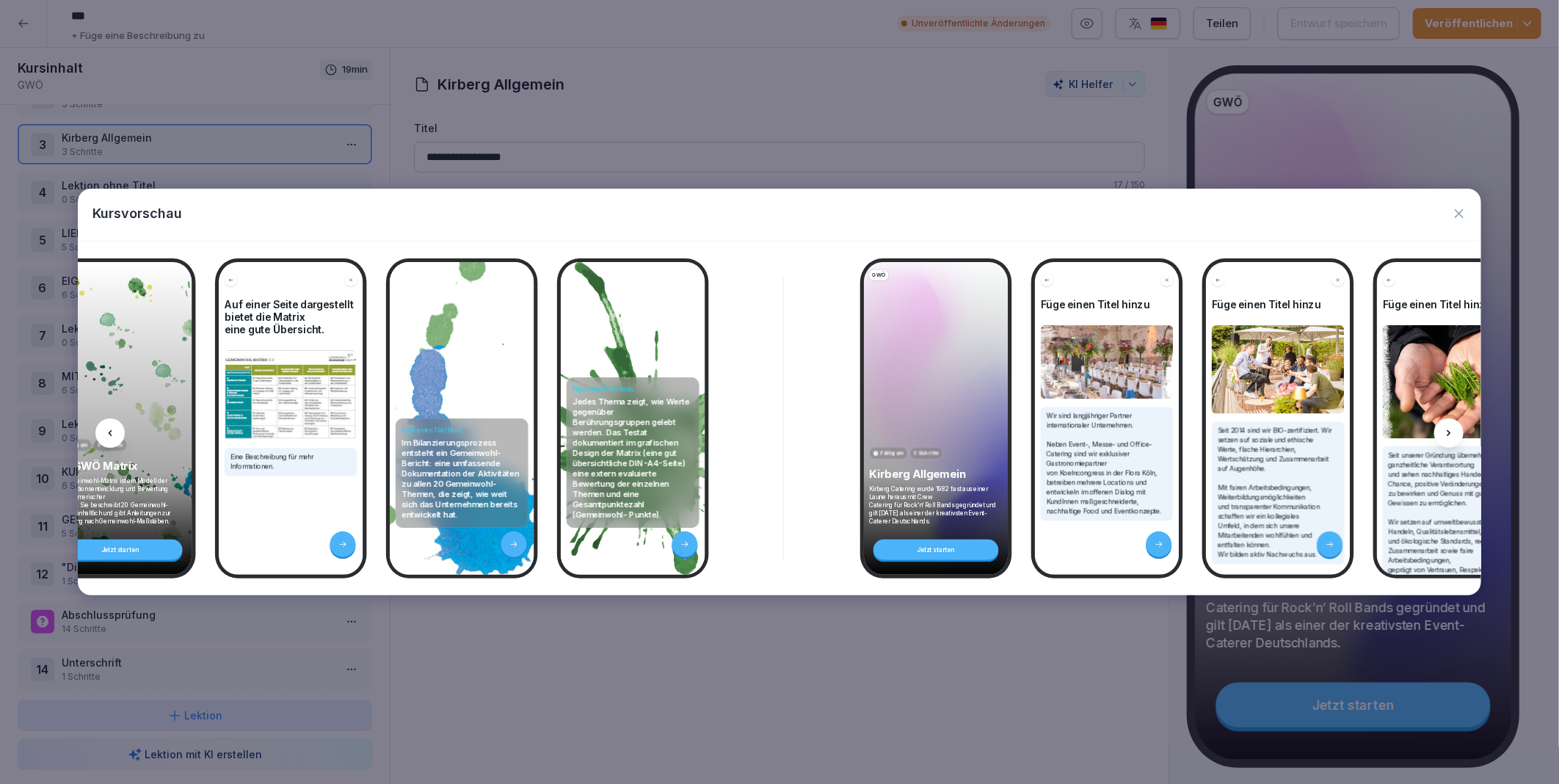
click at [1450, 429] on icon at bounding box center [1449, 433] width 11 height 11
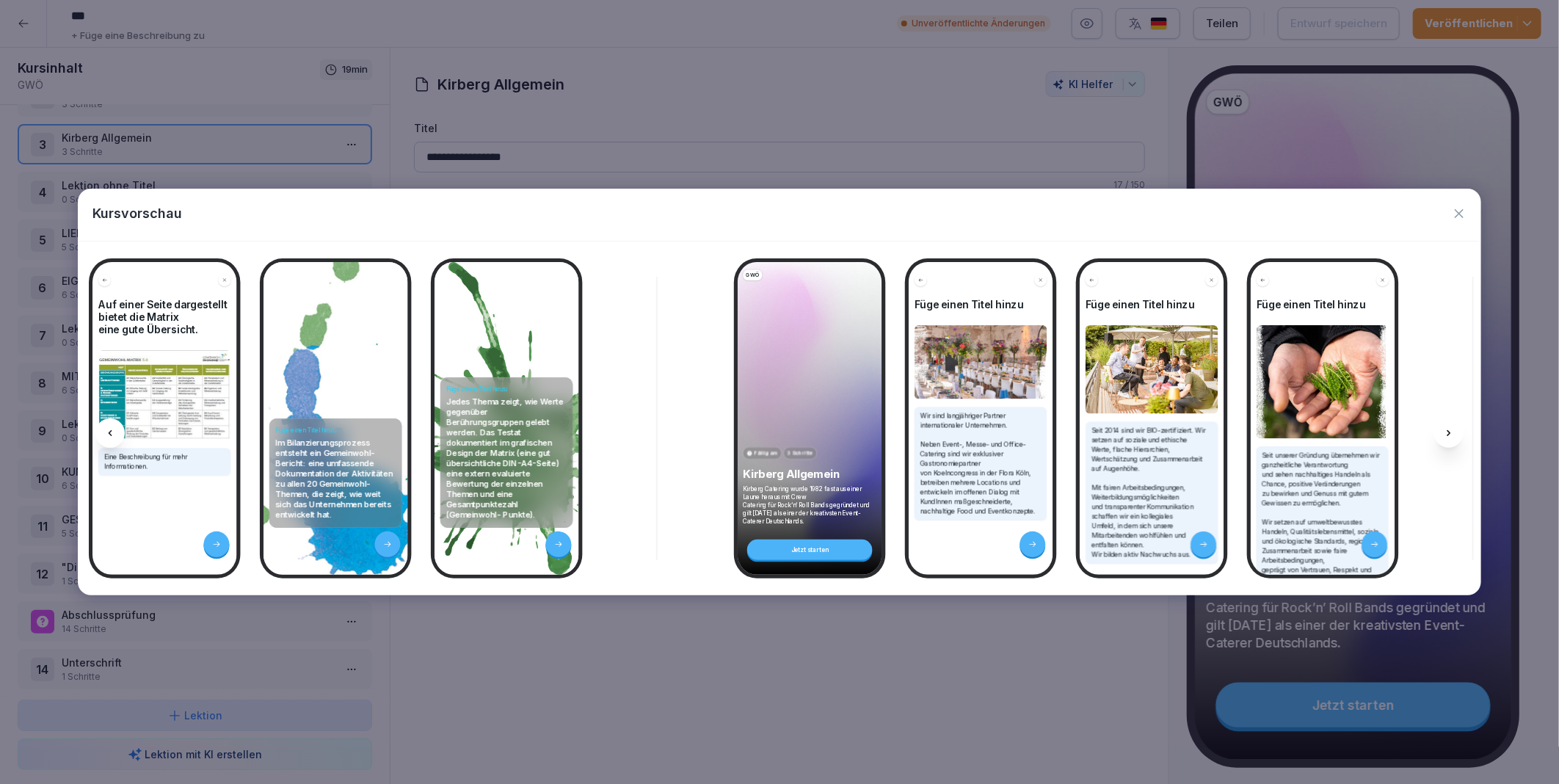
click at [1450, 429] on icon at bounding box center [1449, 433] width 11 height 11
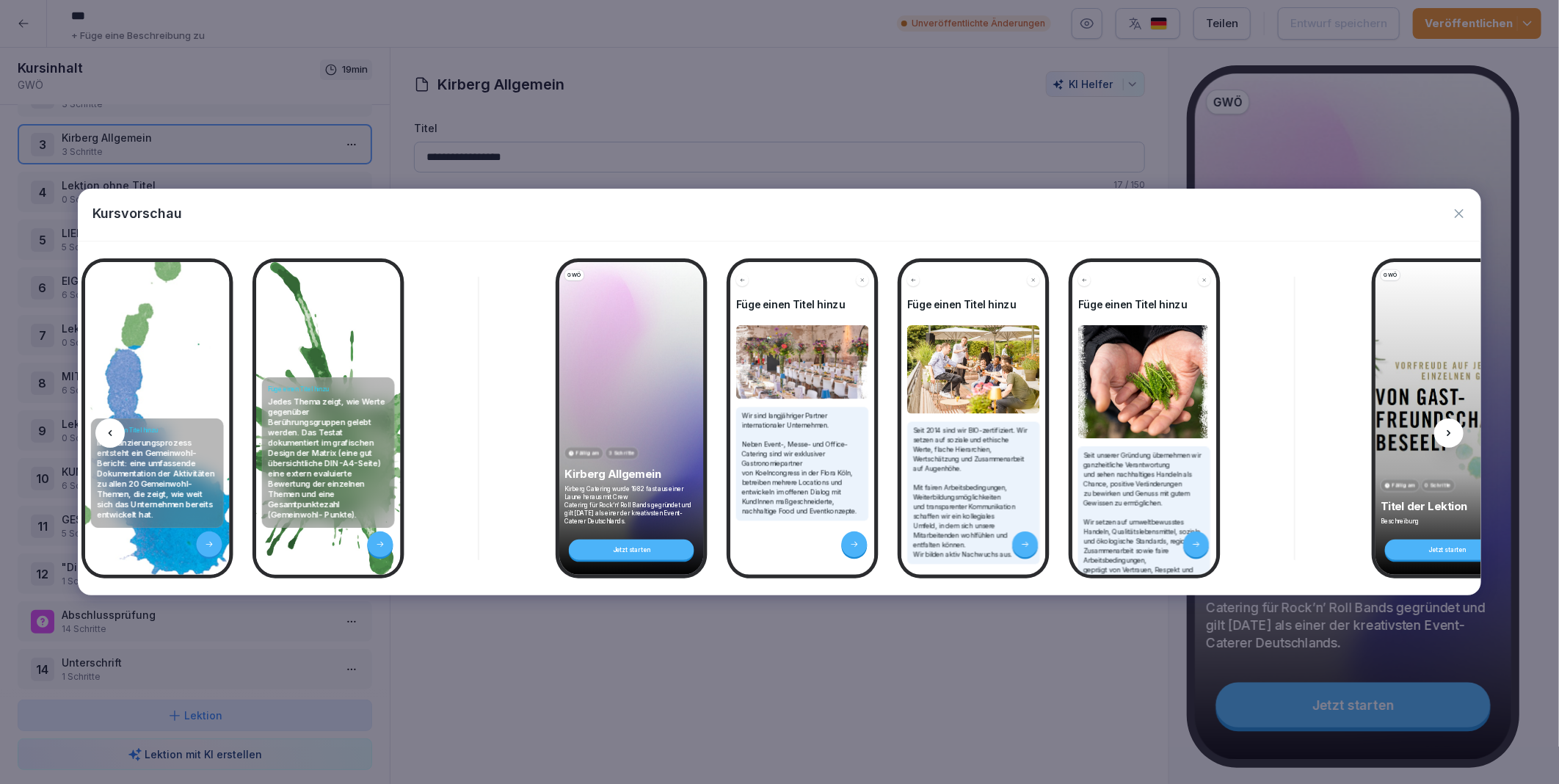
click at [1450, 429] on icon at bounding box center [1449, 433] width 11 height 11
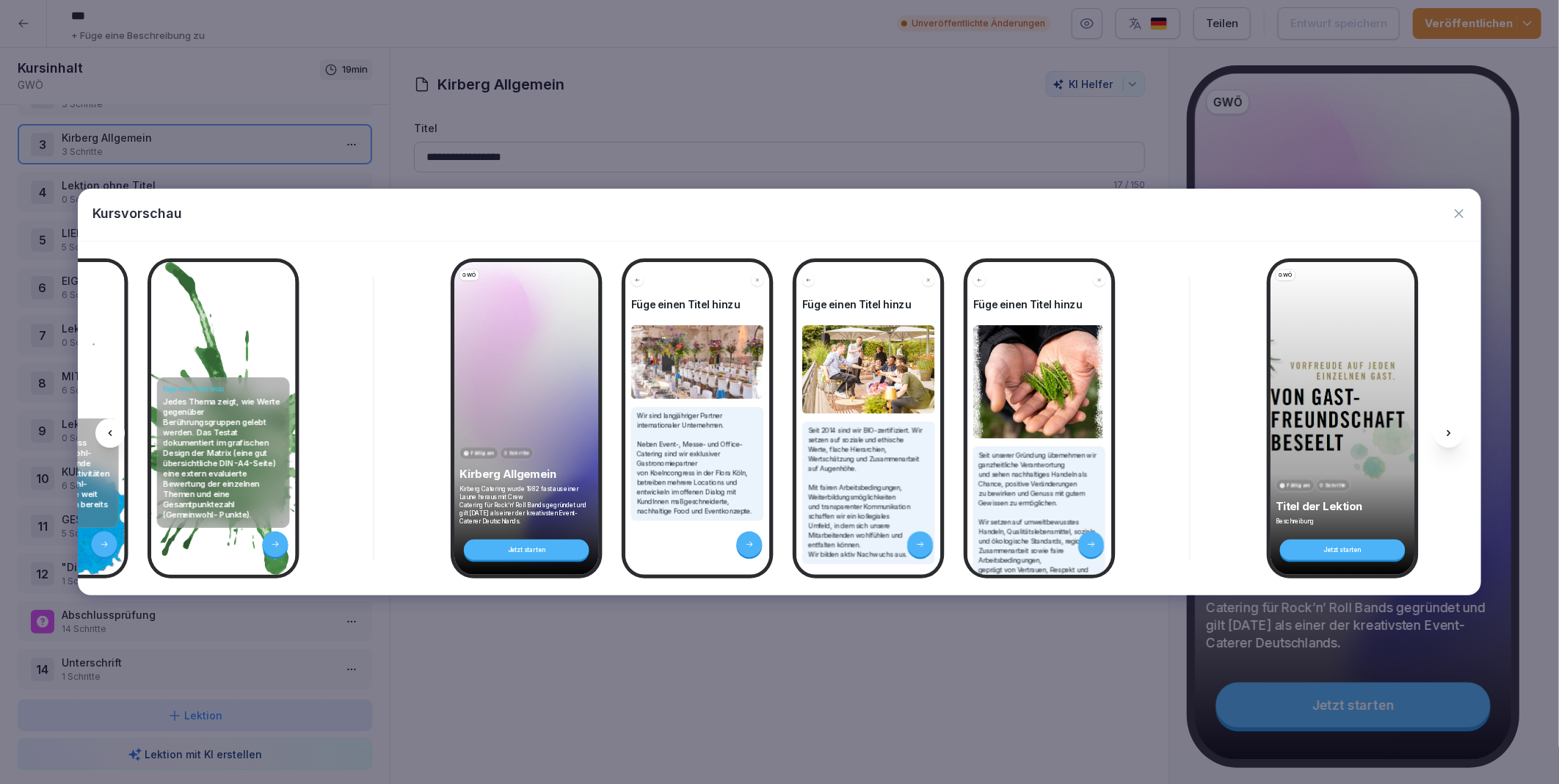
click at [1450, 429] on icon at bounding box center [1449, 433] width 11 height 11
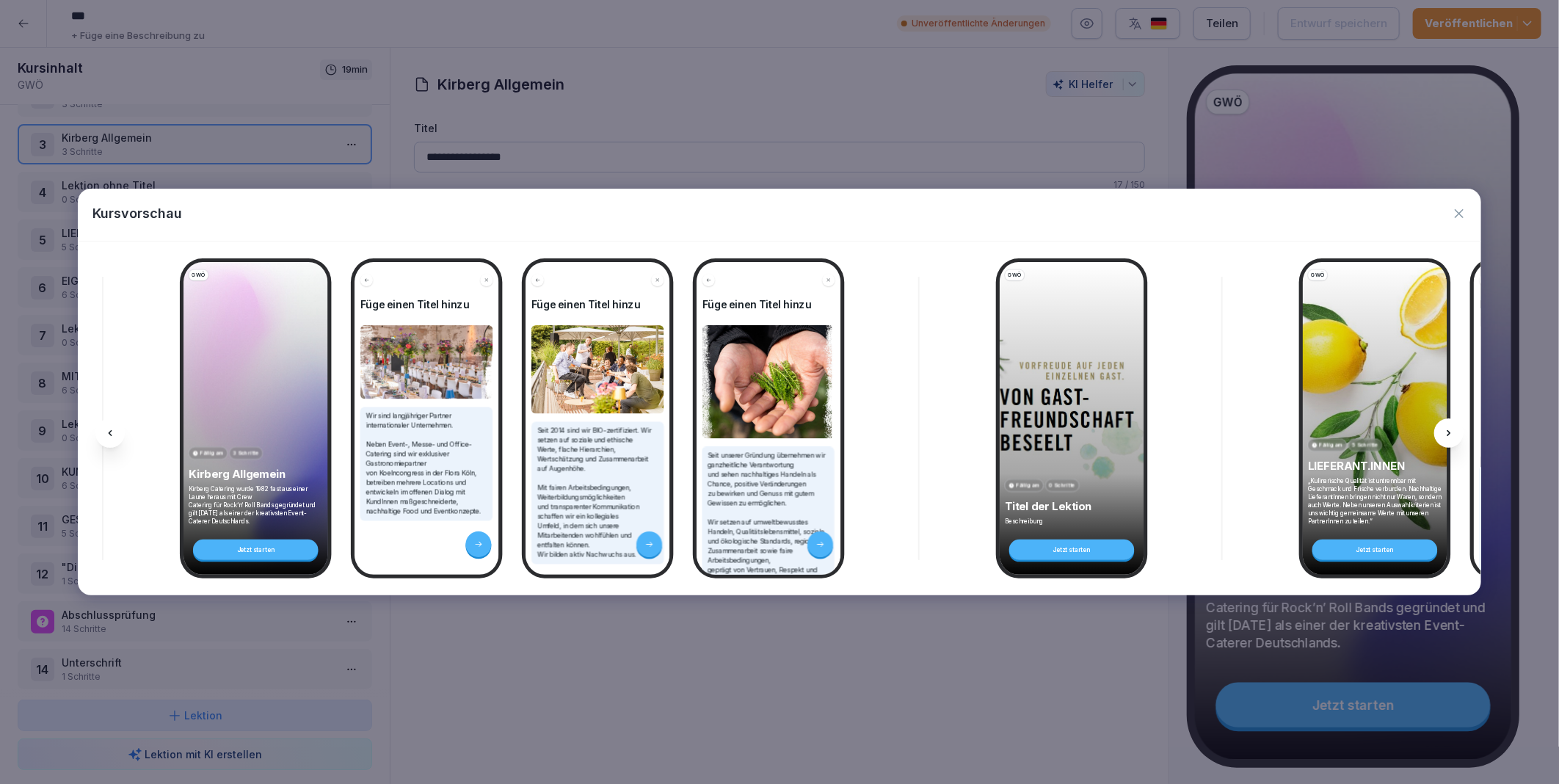
scroll to position [0, 1220]
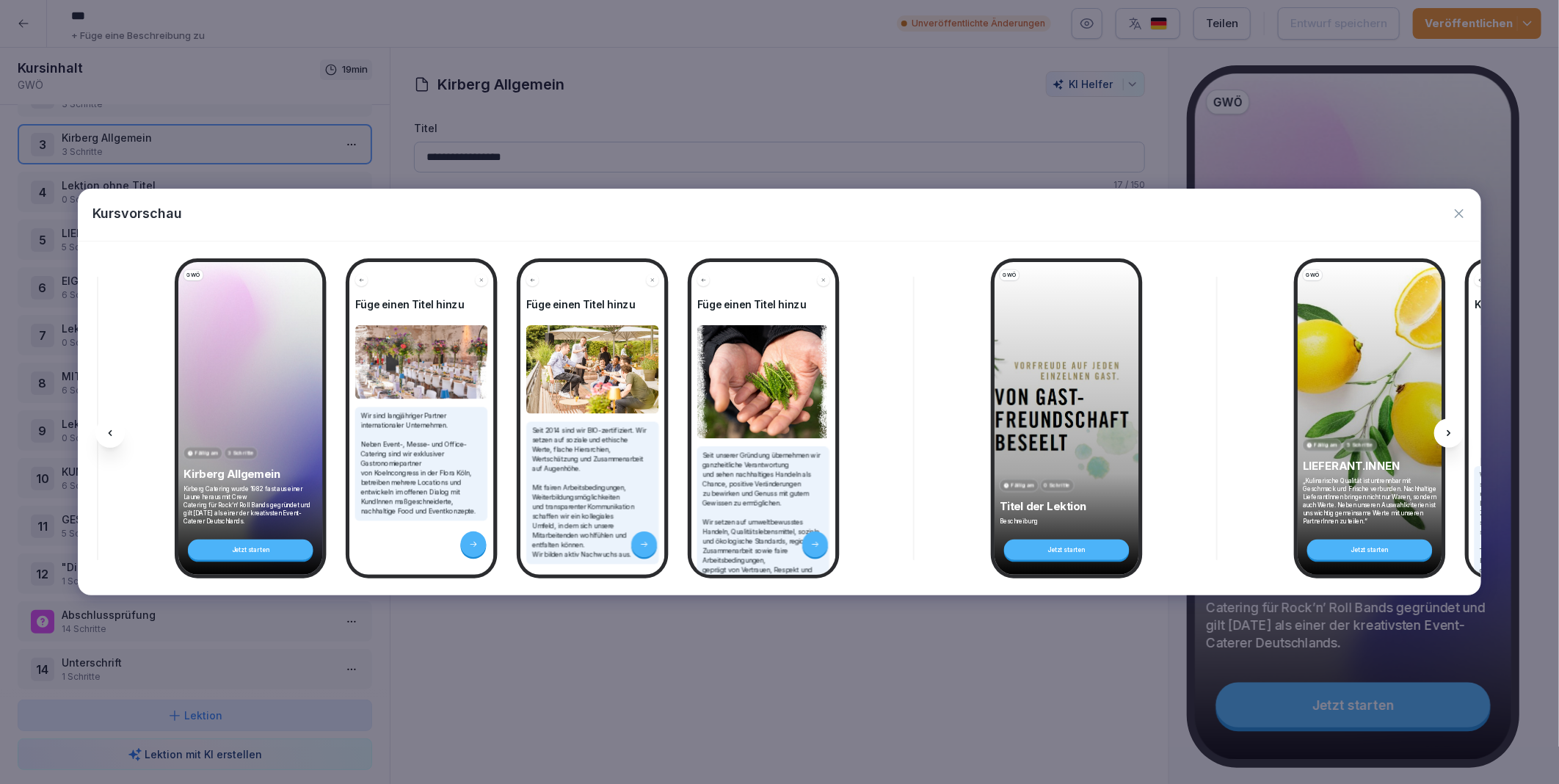
click at [1450, 429] on icon at bounding box center [1449, 433] width 11 height 11
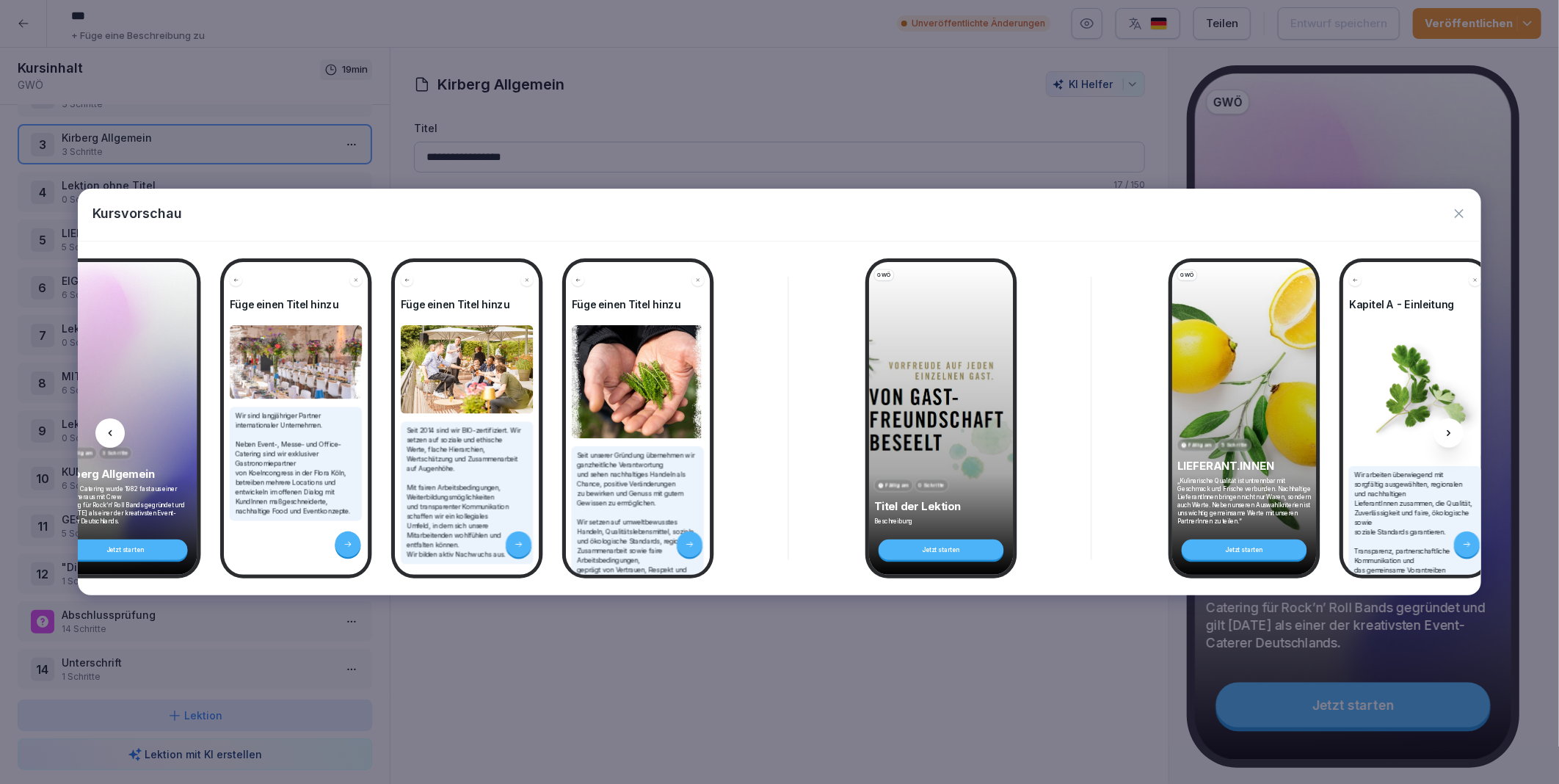
click at [1450, 429] on icon at bounding box center [1449, 433] width 11 height 11
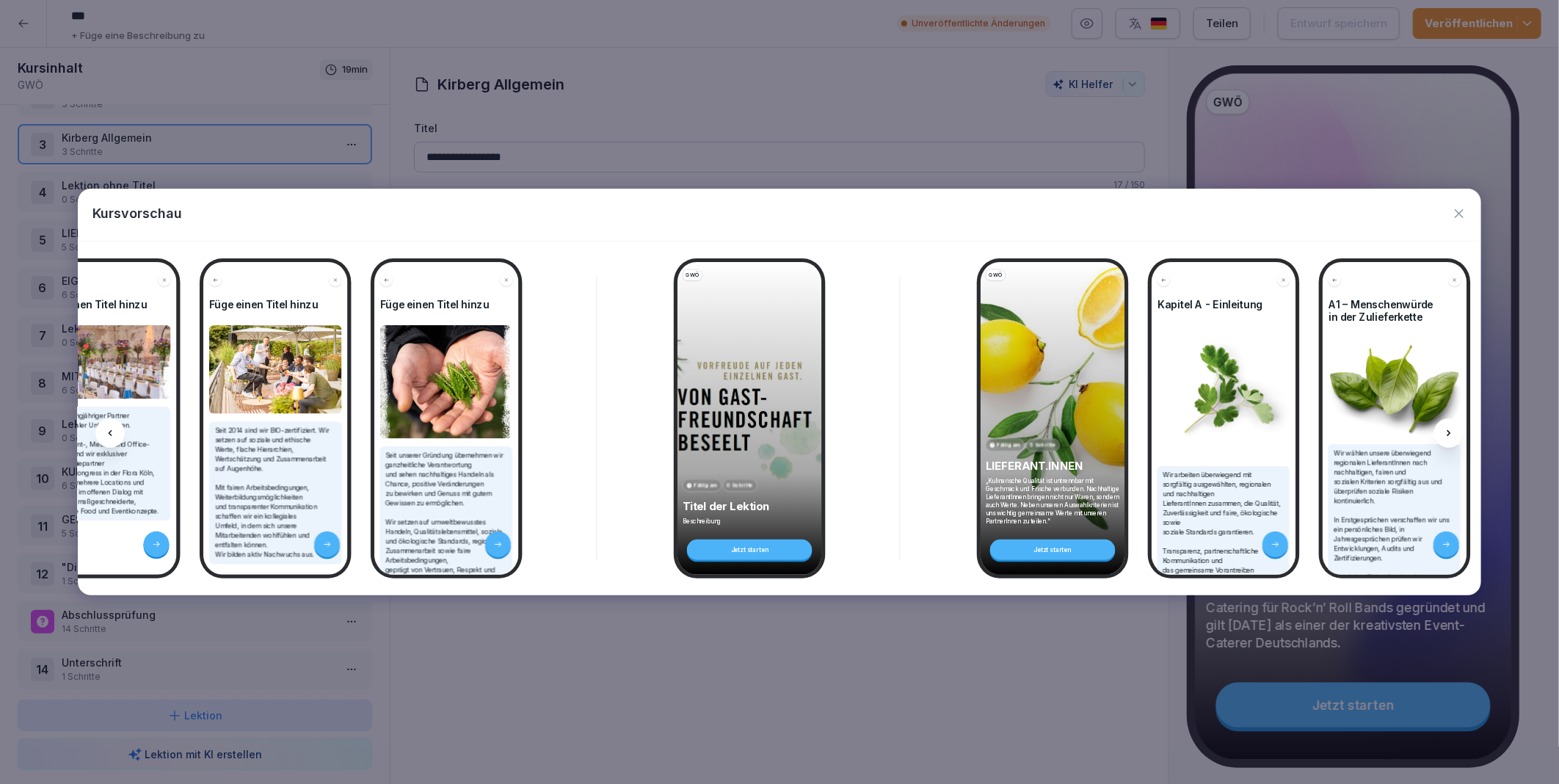
click at [1450, 429] on icon at bounding box center [1449, 433] width 11 height 11
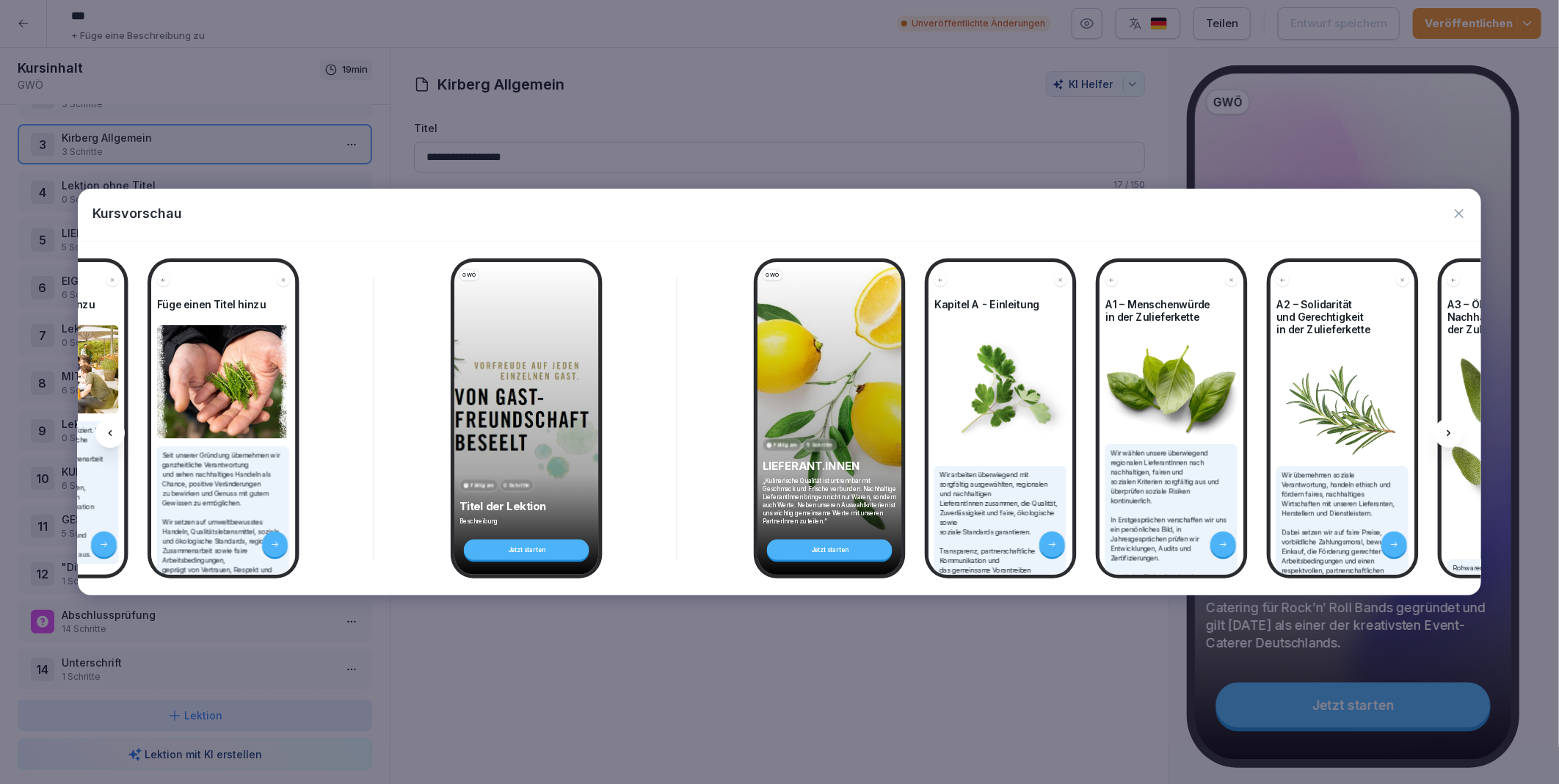
click at [1450, 429] on icon at bounding box center [1449, 433] width 11 height 11
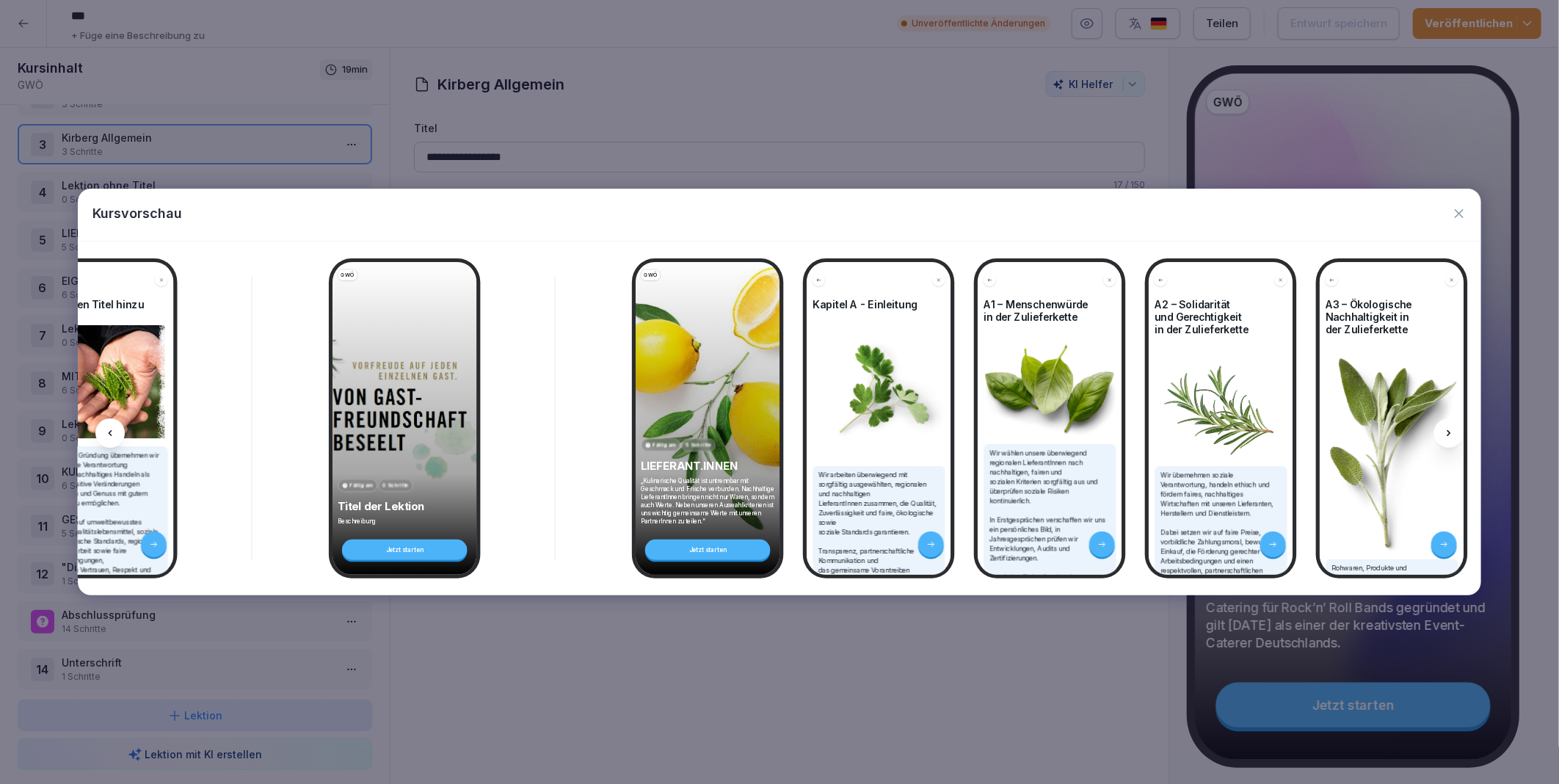
click at [1450, 429] on icon at bounding box center [1449, 433] width 11 height 11
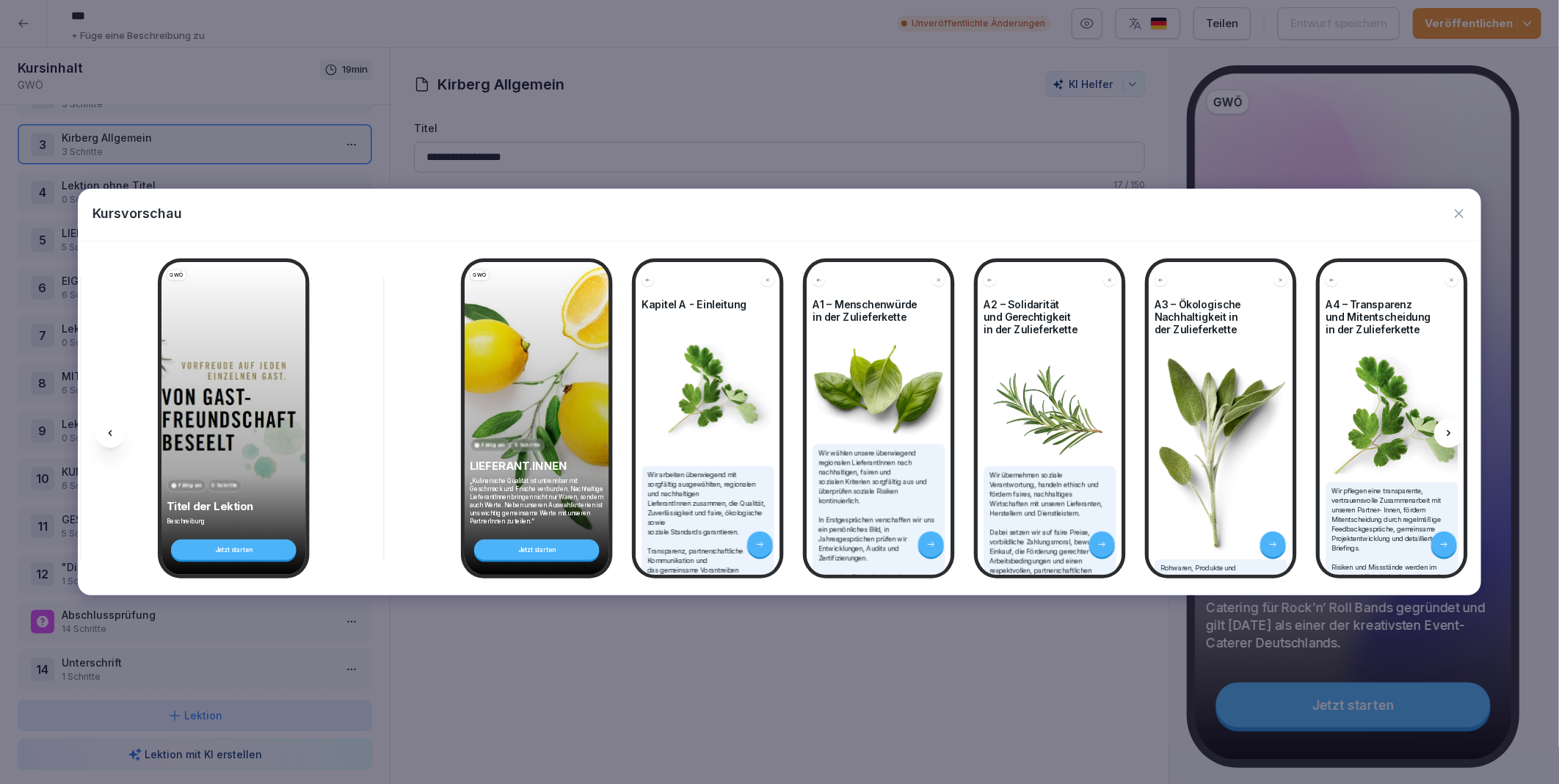
click at [1450, 429] on icon at bounding box center [1449, 433] width 11 height 11
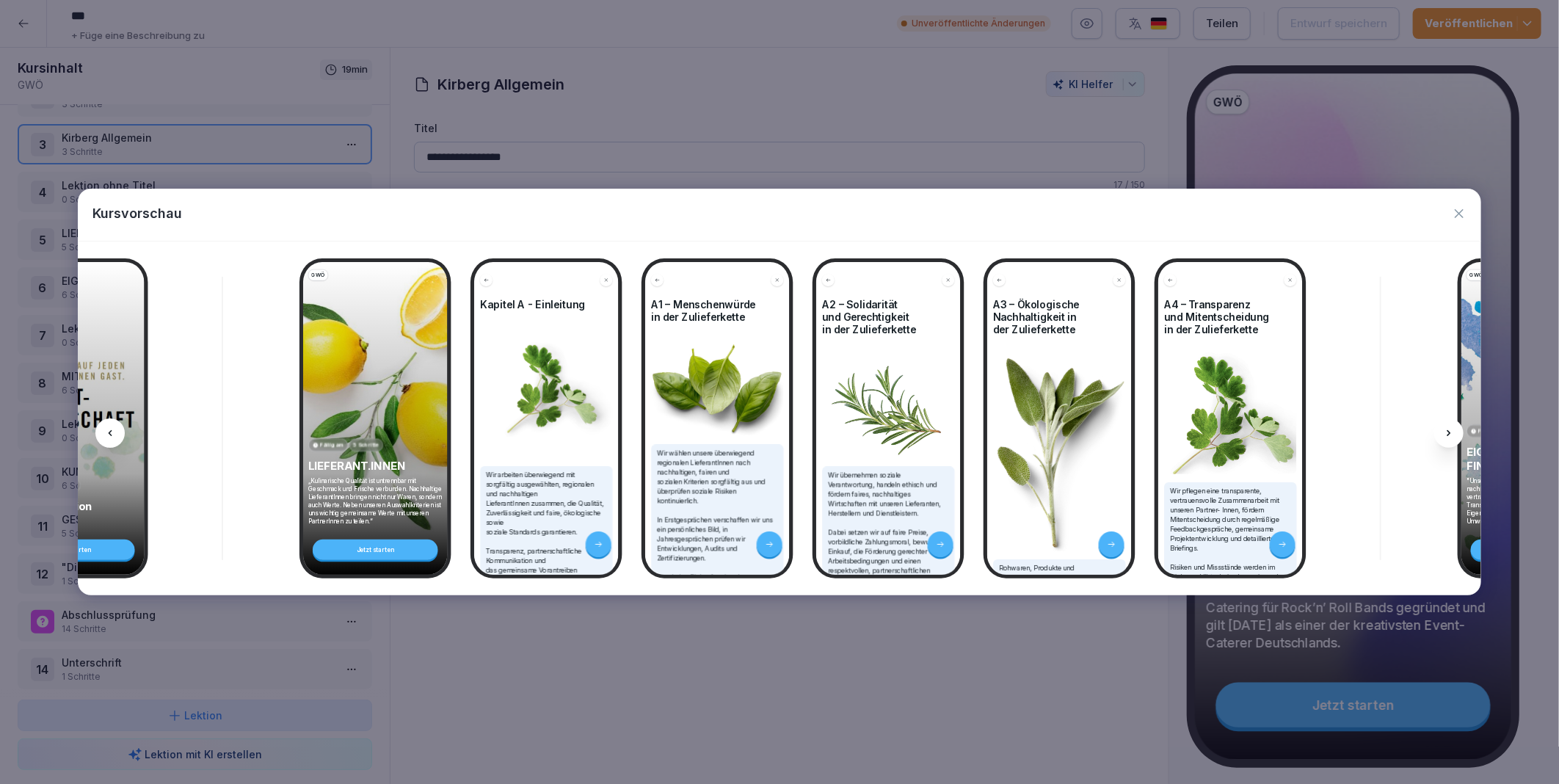
click at [1450, 429] on icon at bounding box center [1449, 433] width 11 height 11
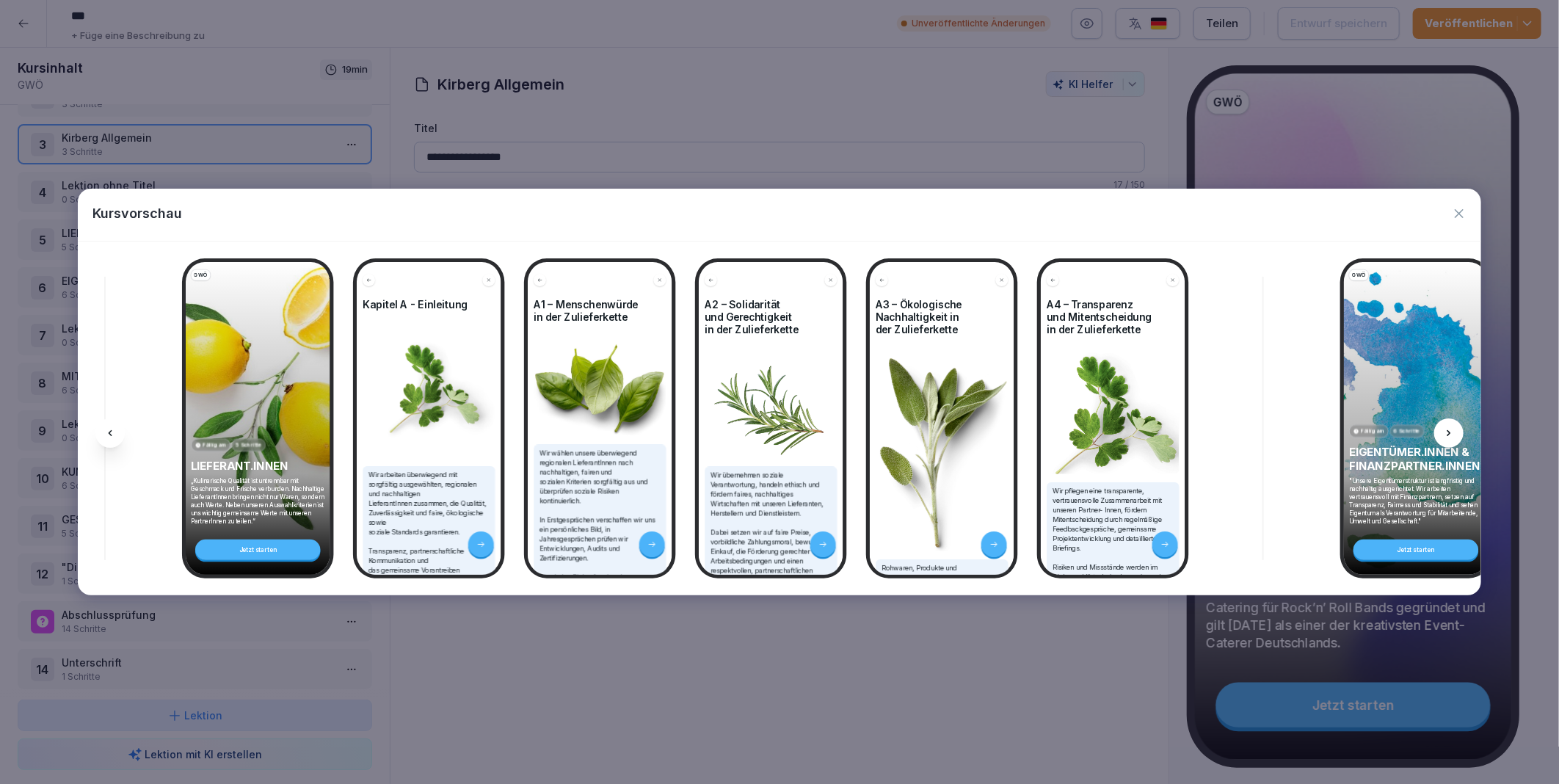
click at [1450, 429] on icon at bounding box center [1449, 433] width 11 height 11
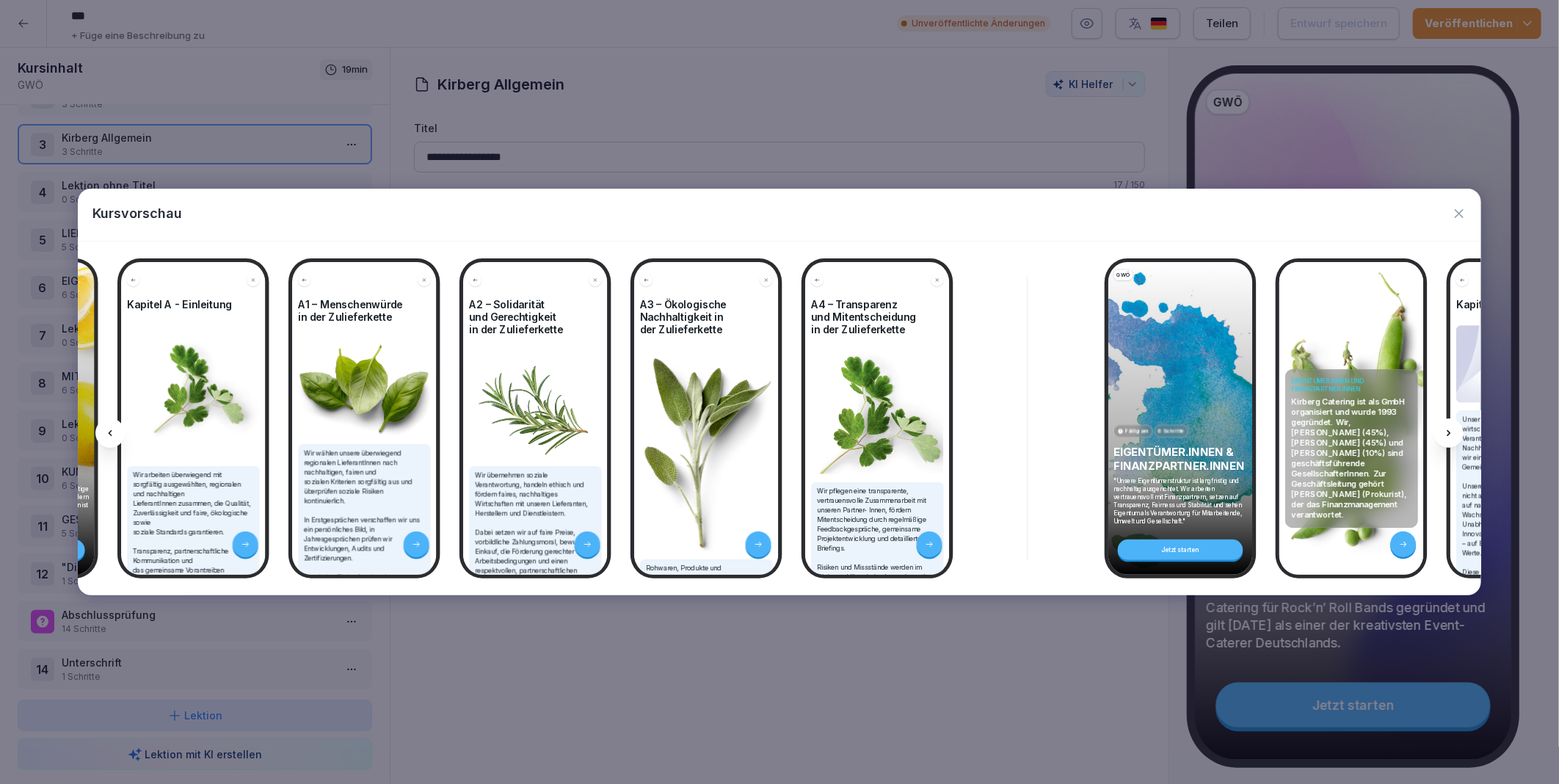
click at [1450, 429] on icon at bounding box center [1449, 433] width 11 height 11
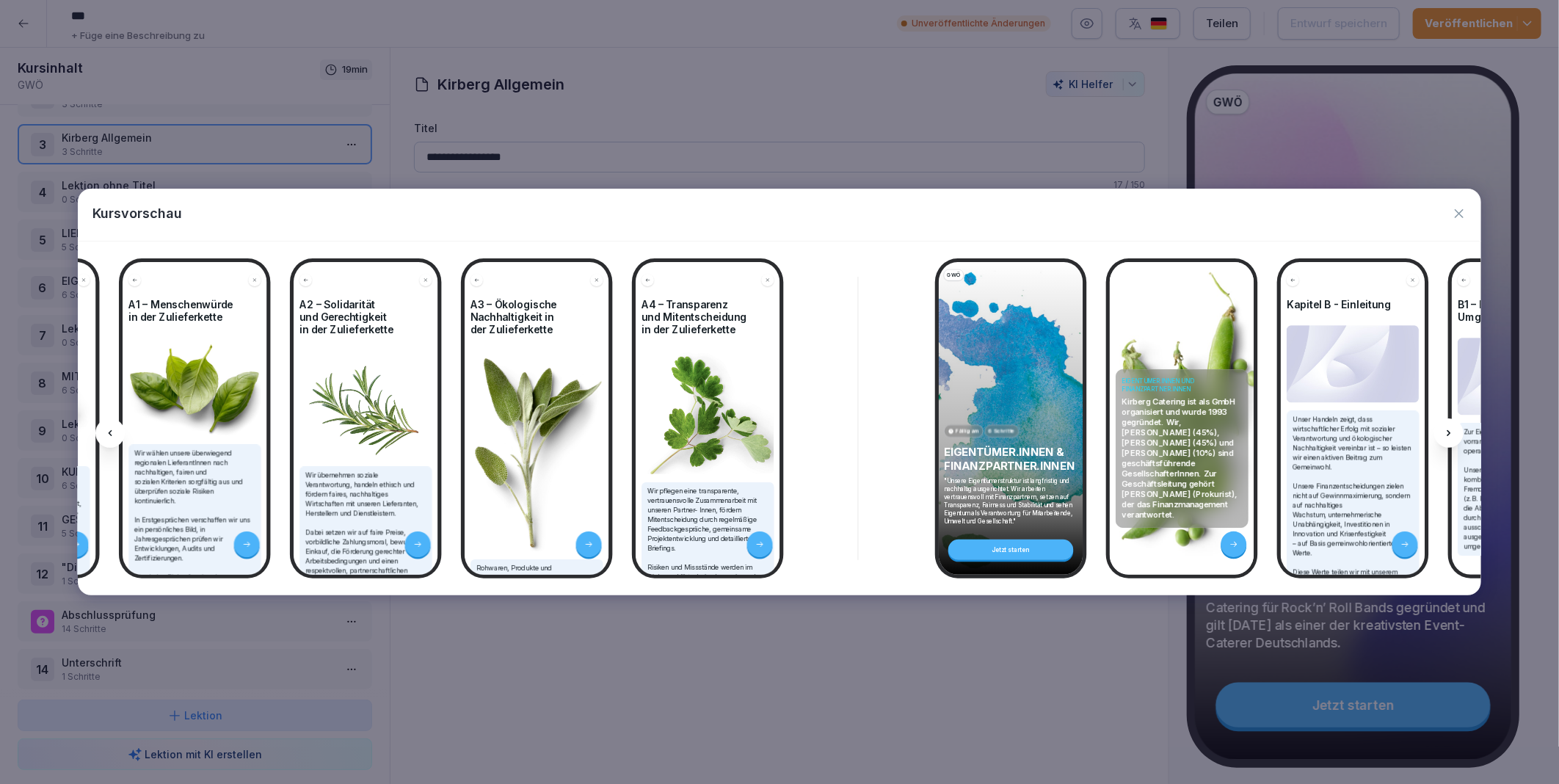
click at [1450, 429] on icon at bounding box center [1449, 433] width 11 height 11
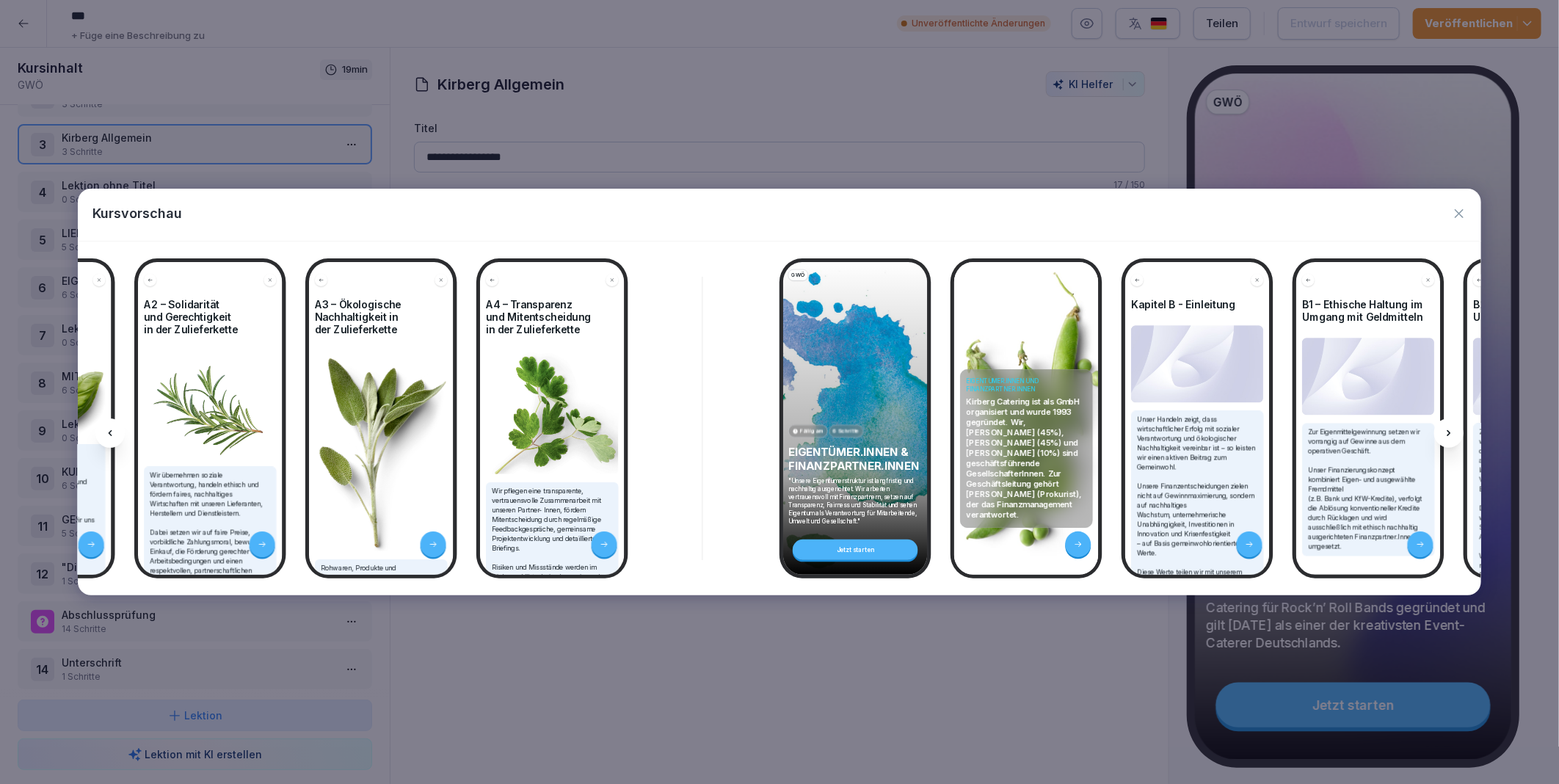
click at [1450, 429] on icon at bounding box center [1449, 433] width 11 height 11
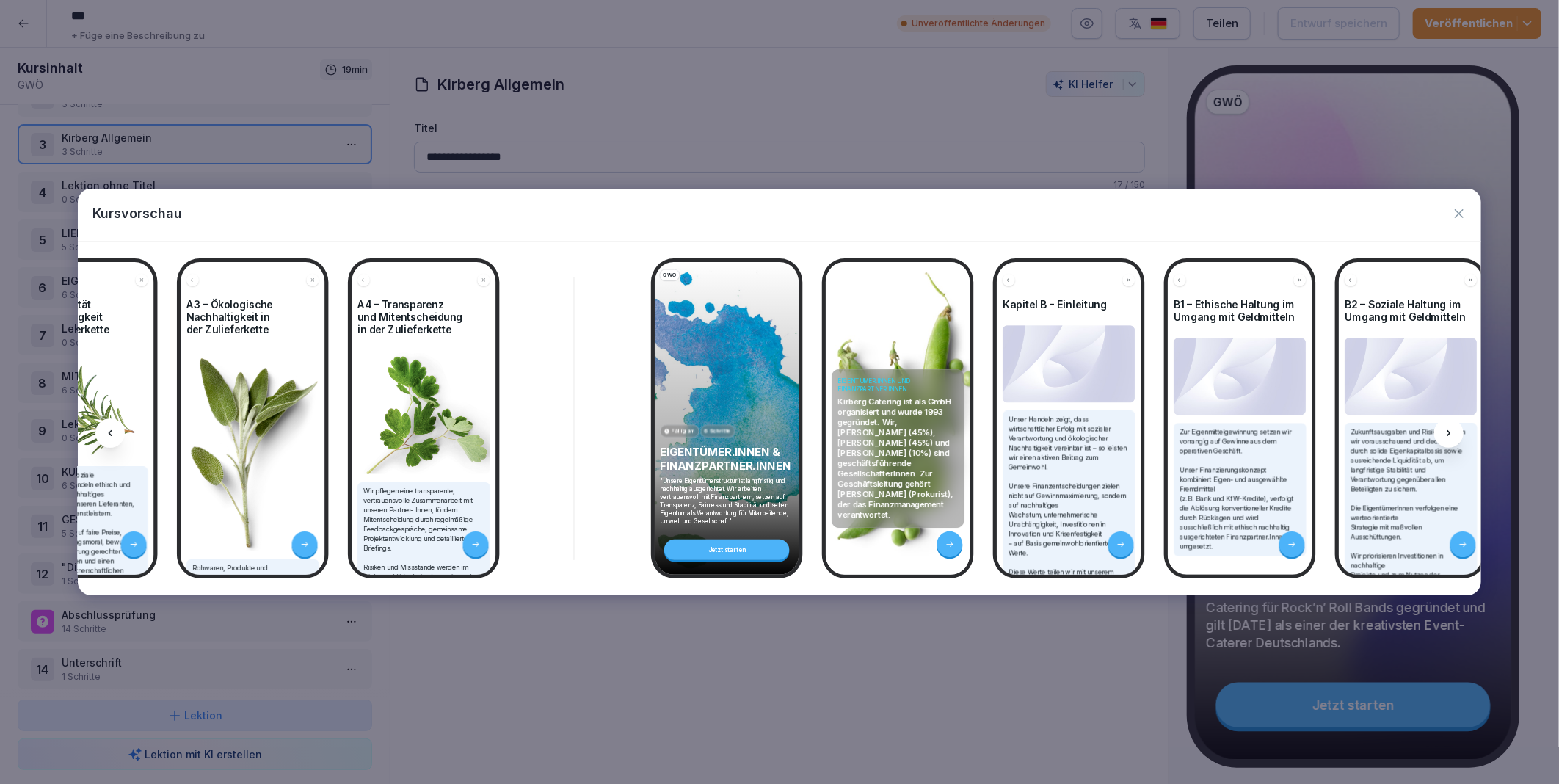
click at [1450, 429] on icon at bounding box center [1449, 433] width 11 height 11
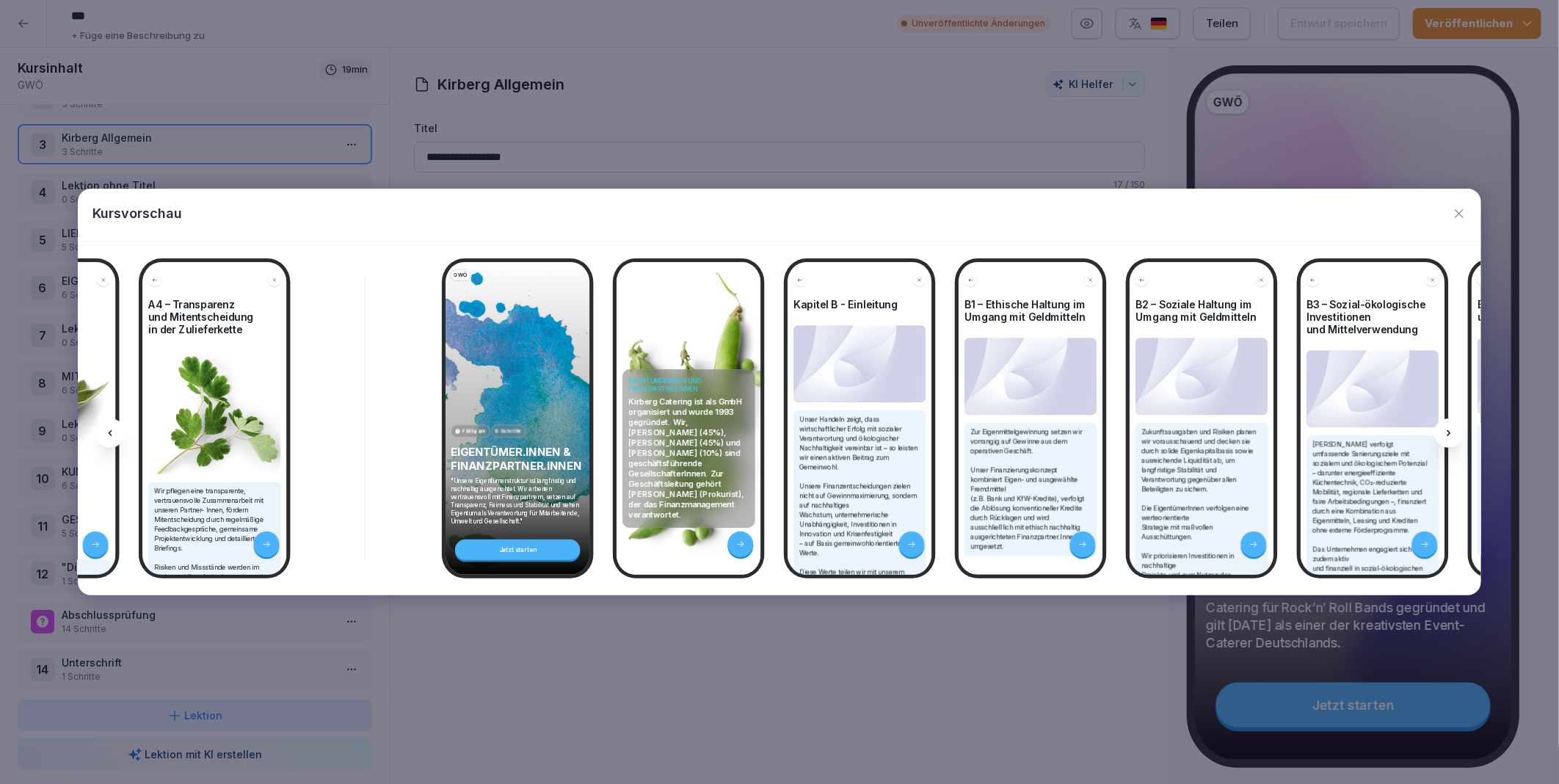
click at [1450, 429] on icon at bounding box center [1449, 433] width 11 height 11
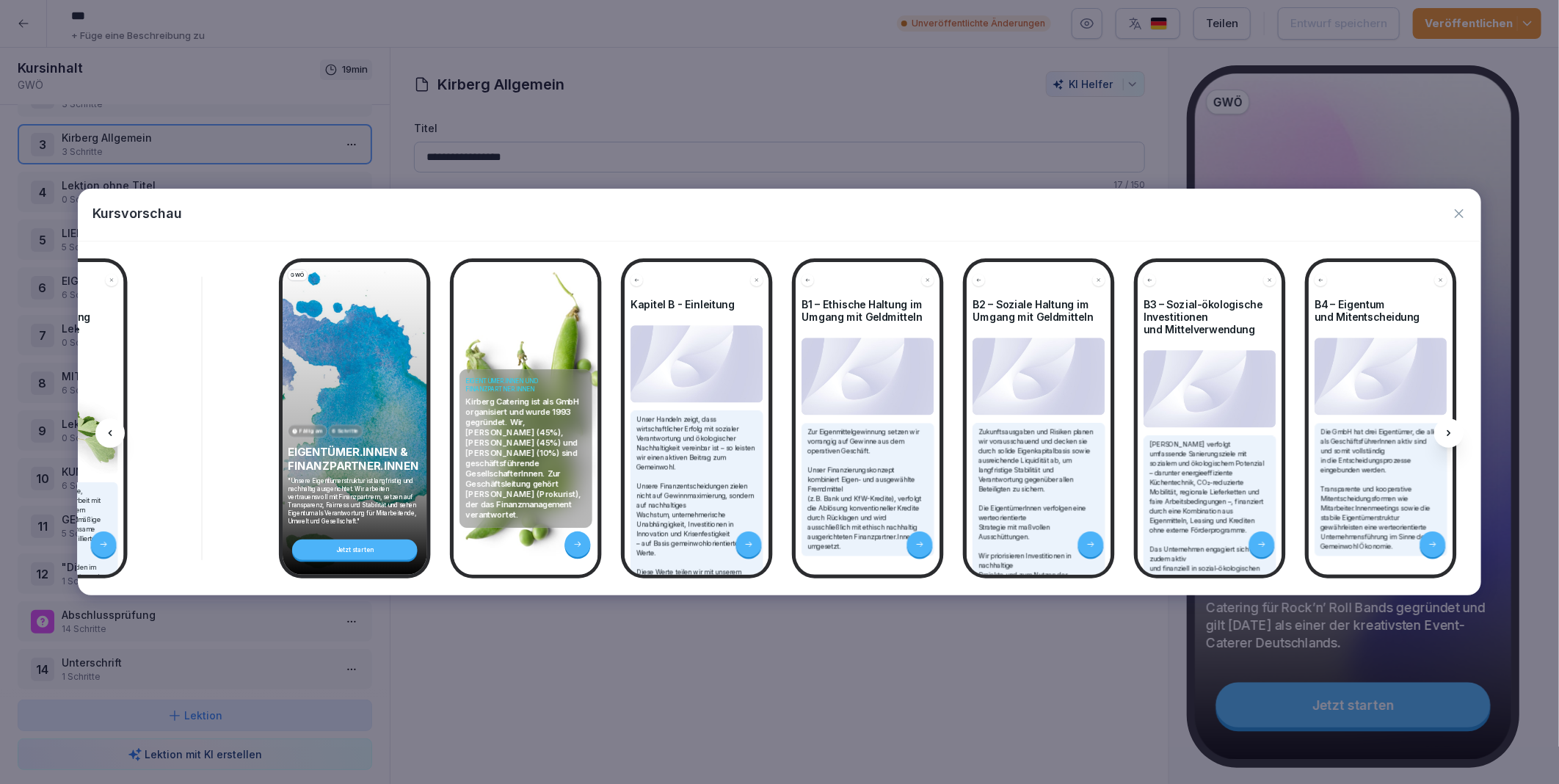
click at [1450, 429] on icon at bounding box center [1449, 433] width 11 height 11
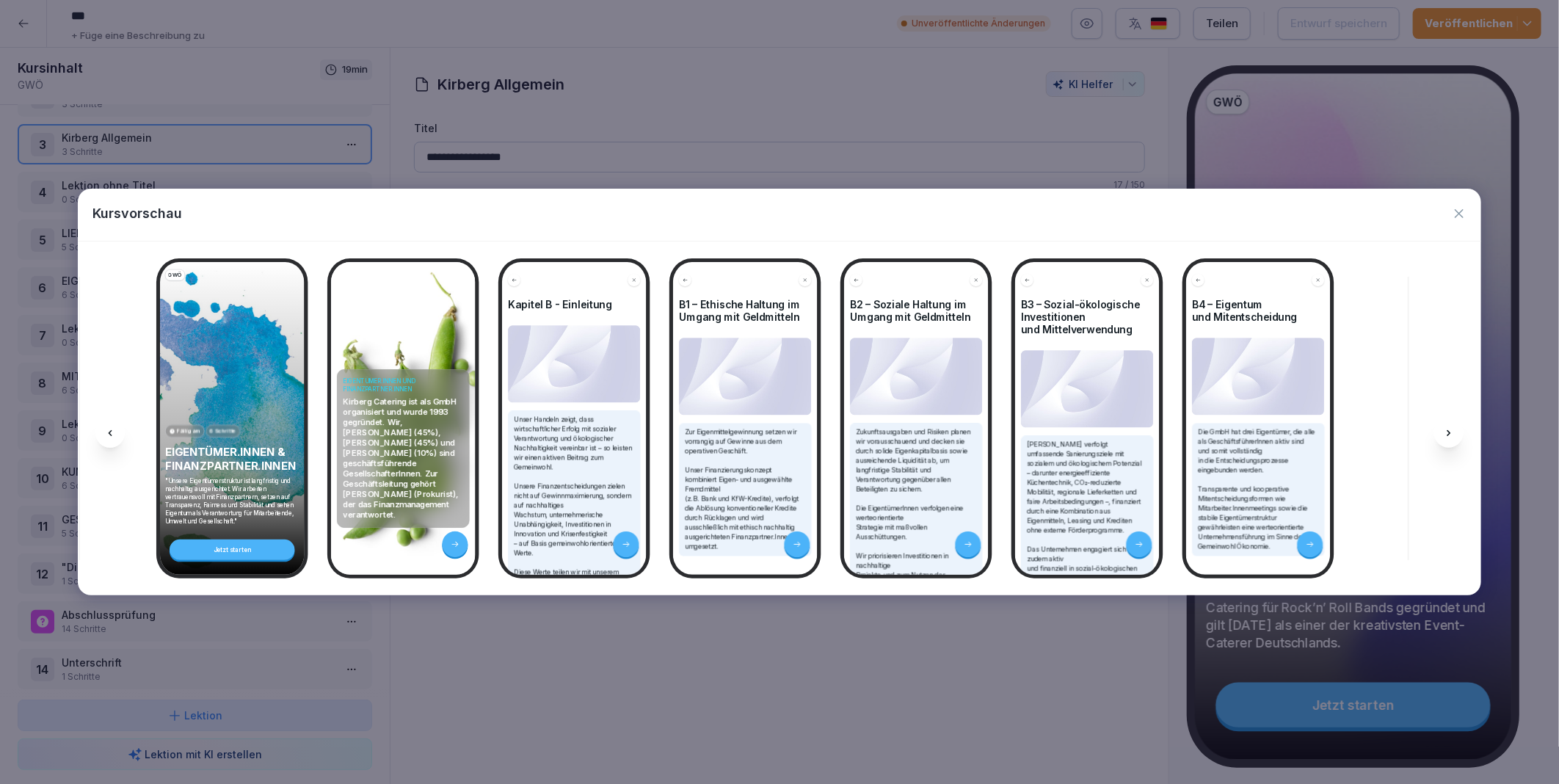
click at [1450, 429] on icon at bounding box center [1449, 433] width 11 height 11
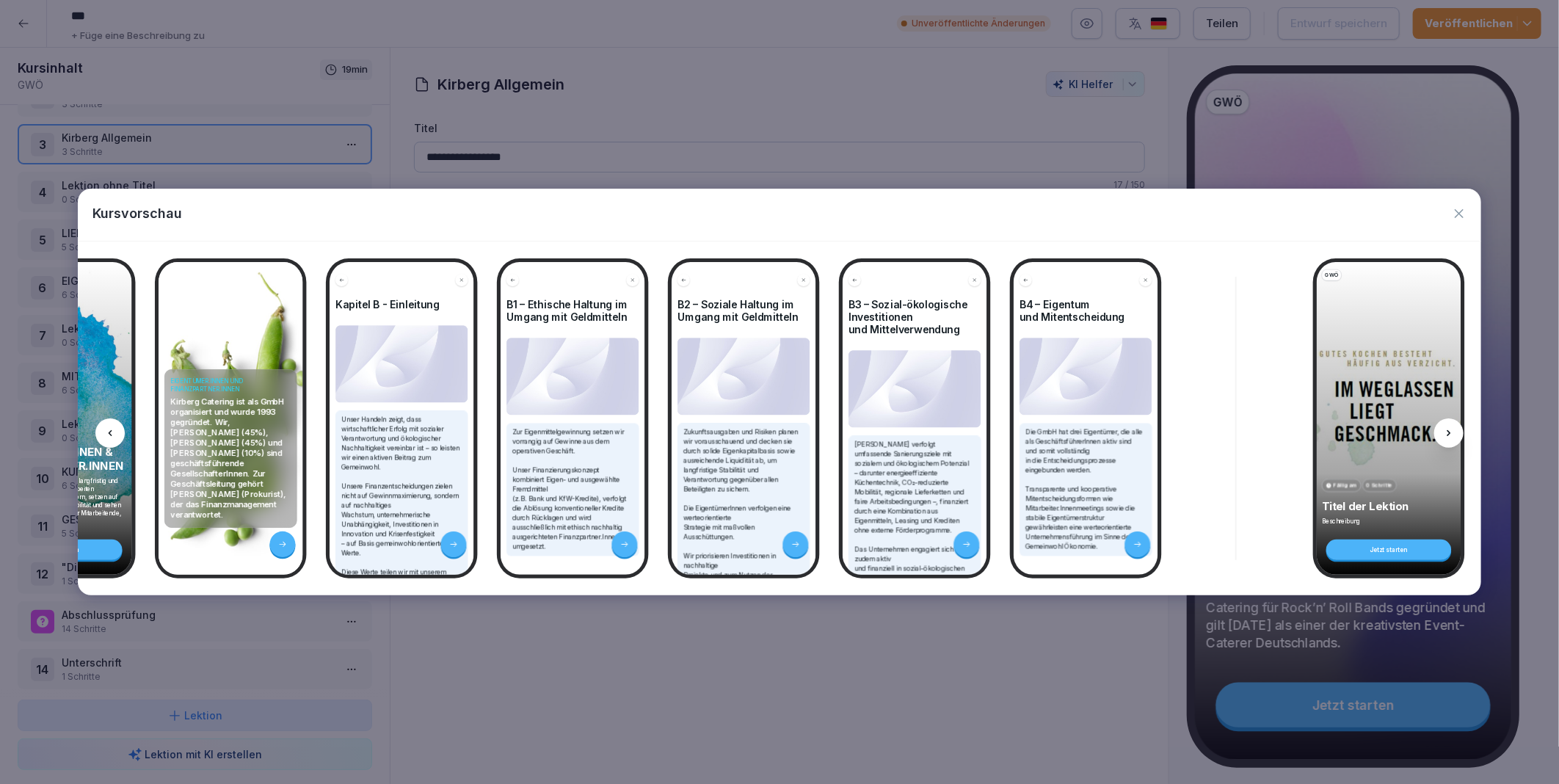
click at [1450, 429] on icon at bounding box center [1449, 433] width 11 height 11
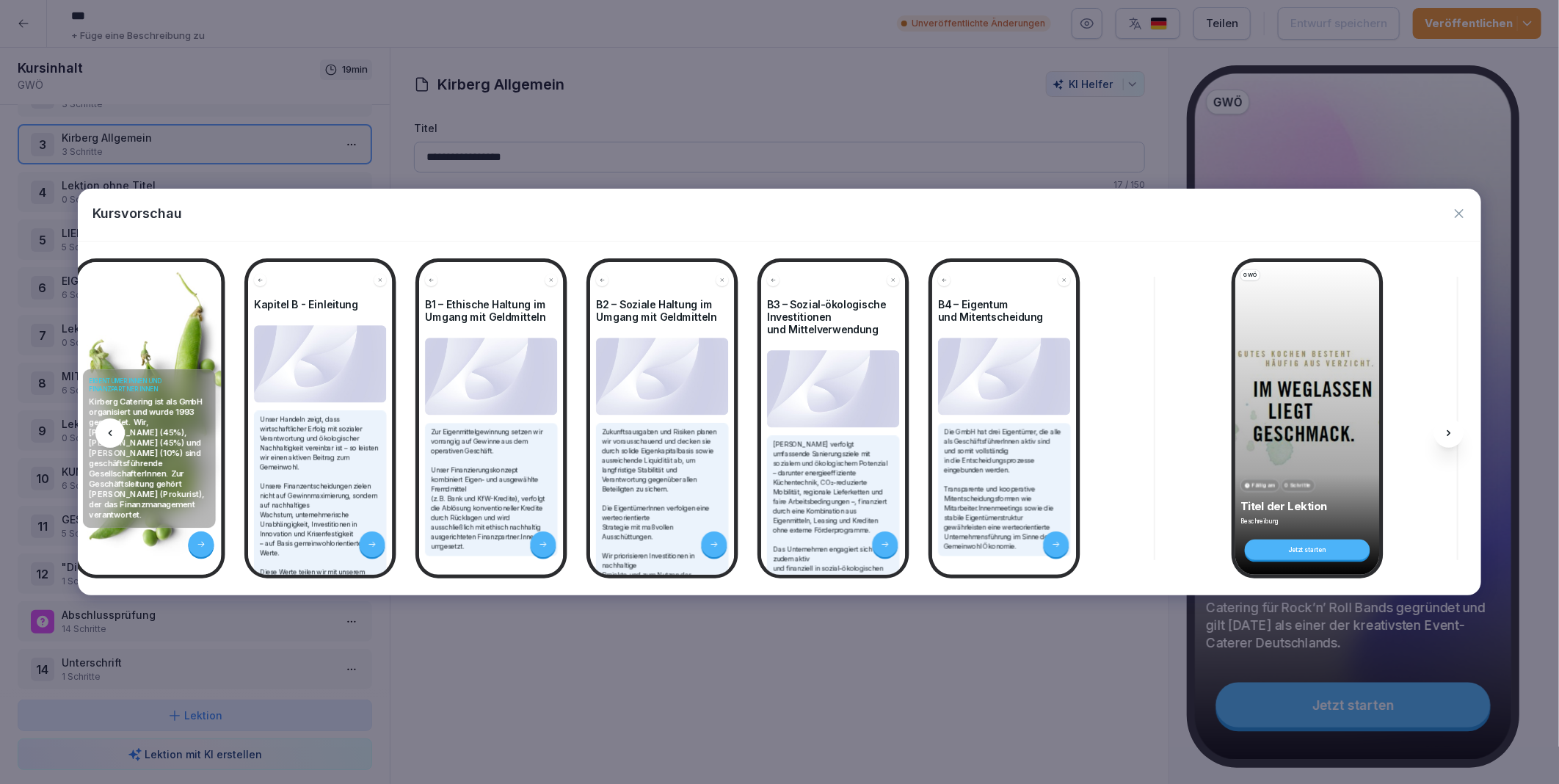
click at [1450, 429] on icon at bounding box center [1449, 433] width 11 height 11
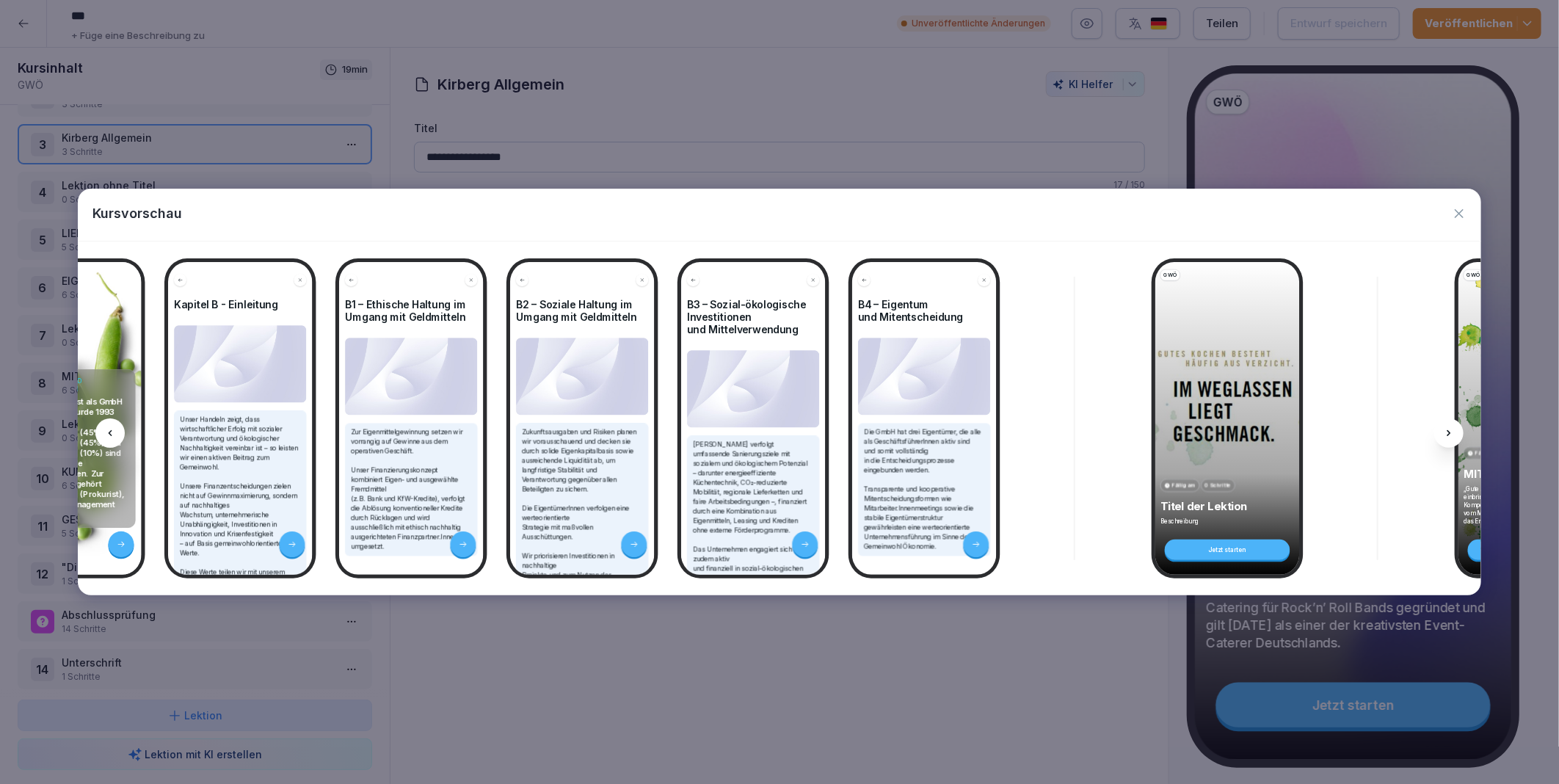
click at [1450, 429] on icon at bounding box center [1449, 433] width 11 height 11
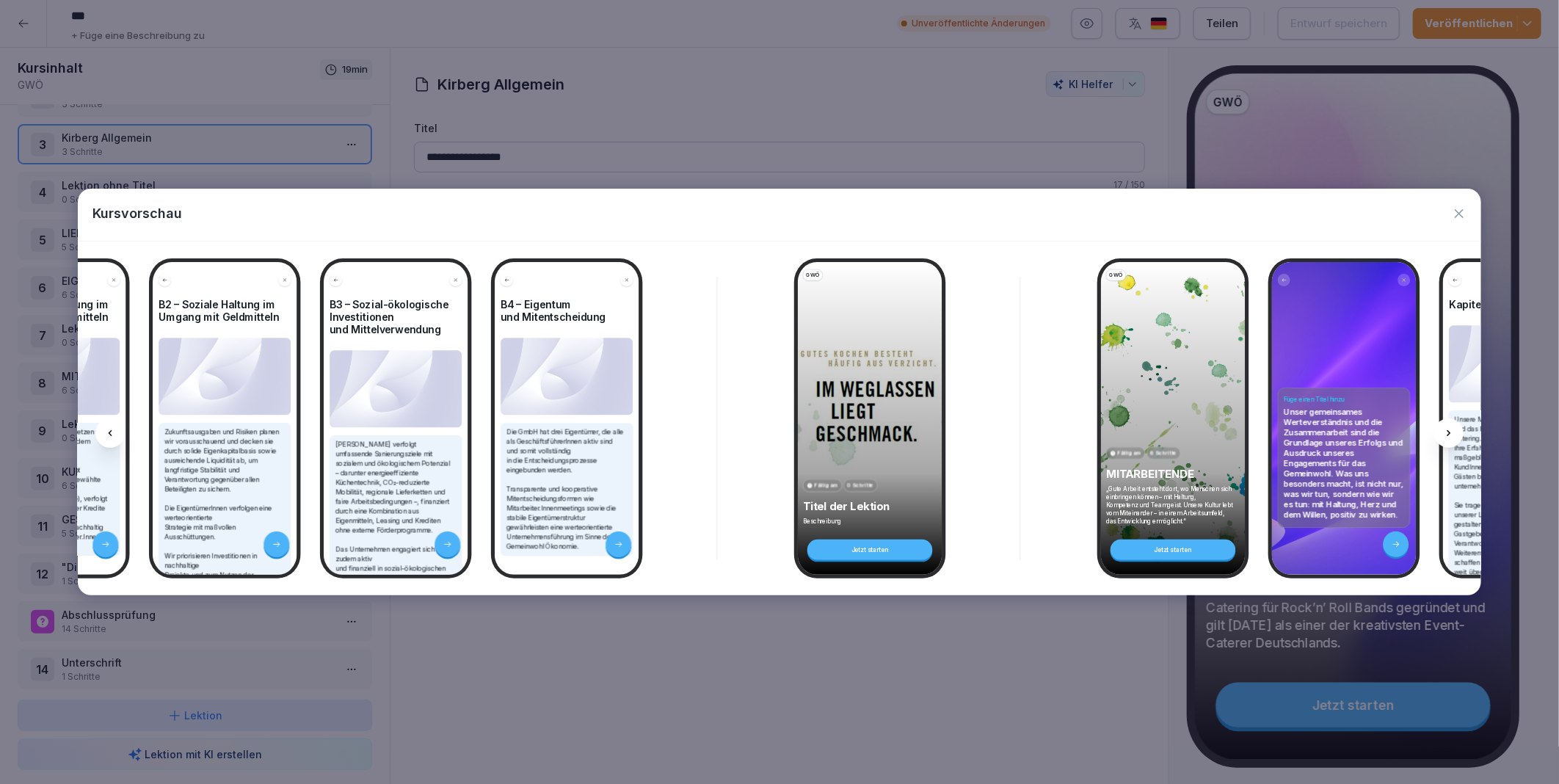
click at [1450, 429] on icon at bounding box center [1449, 433] width 11 height 11
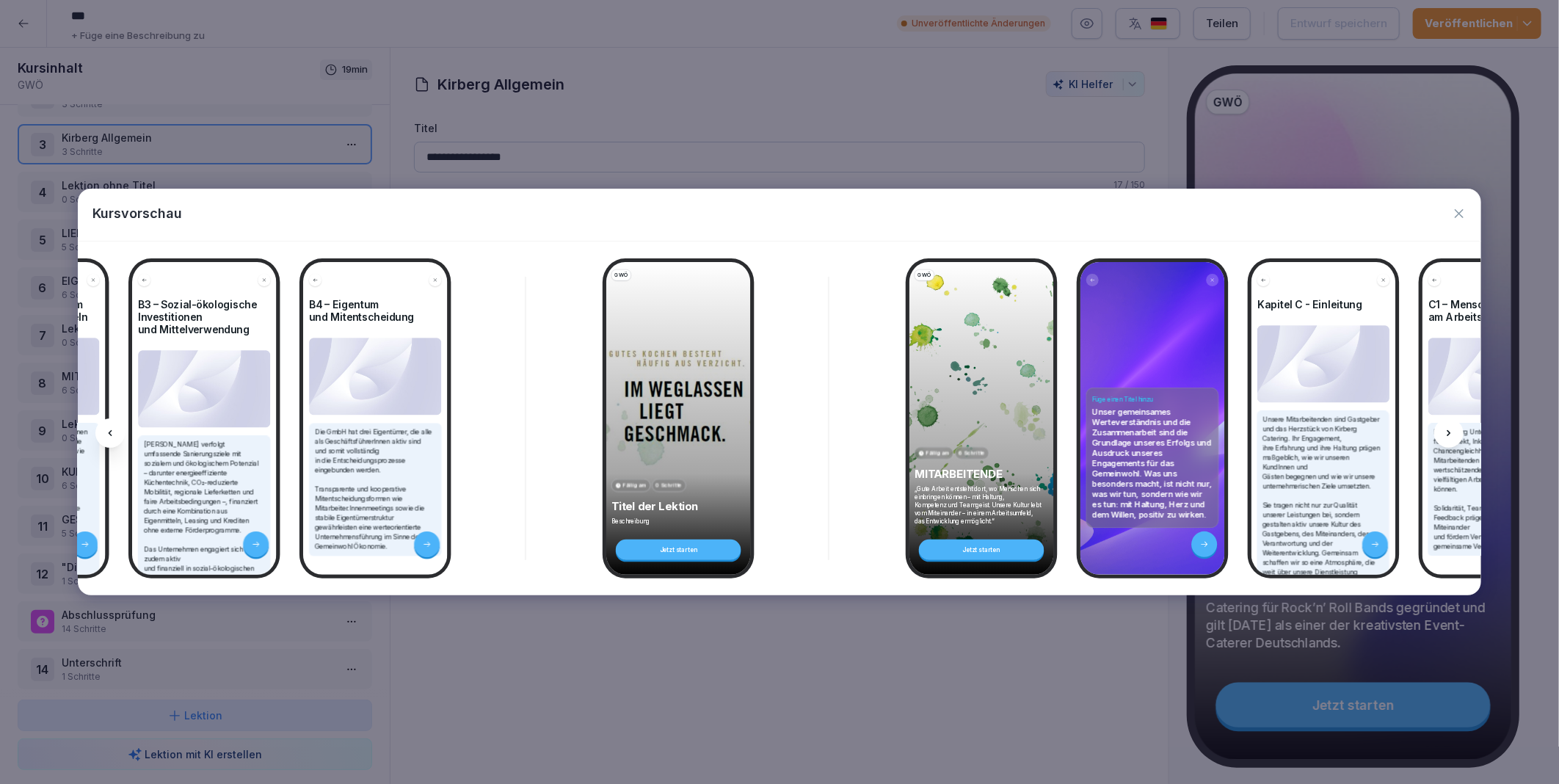
click at [1450, 429] on icon at bounding box center [1449, 433] width 11 height 11
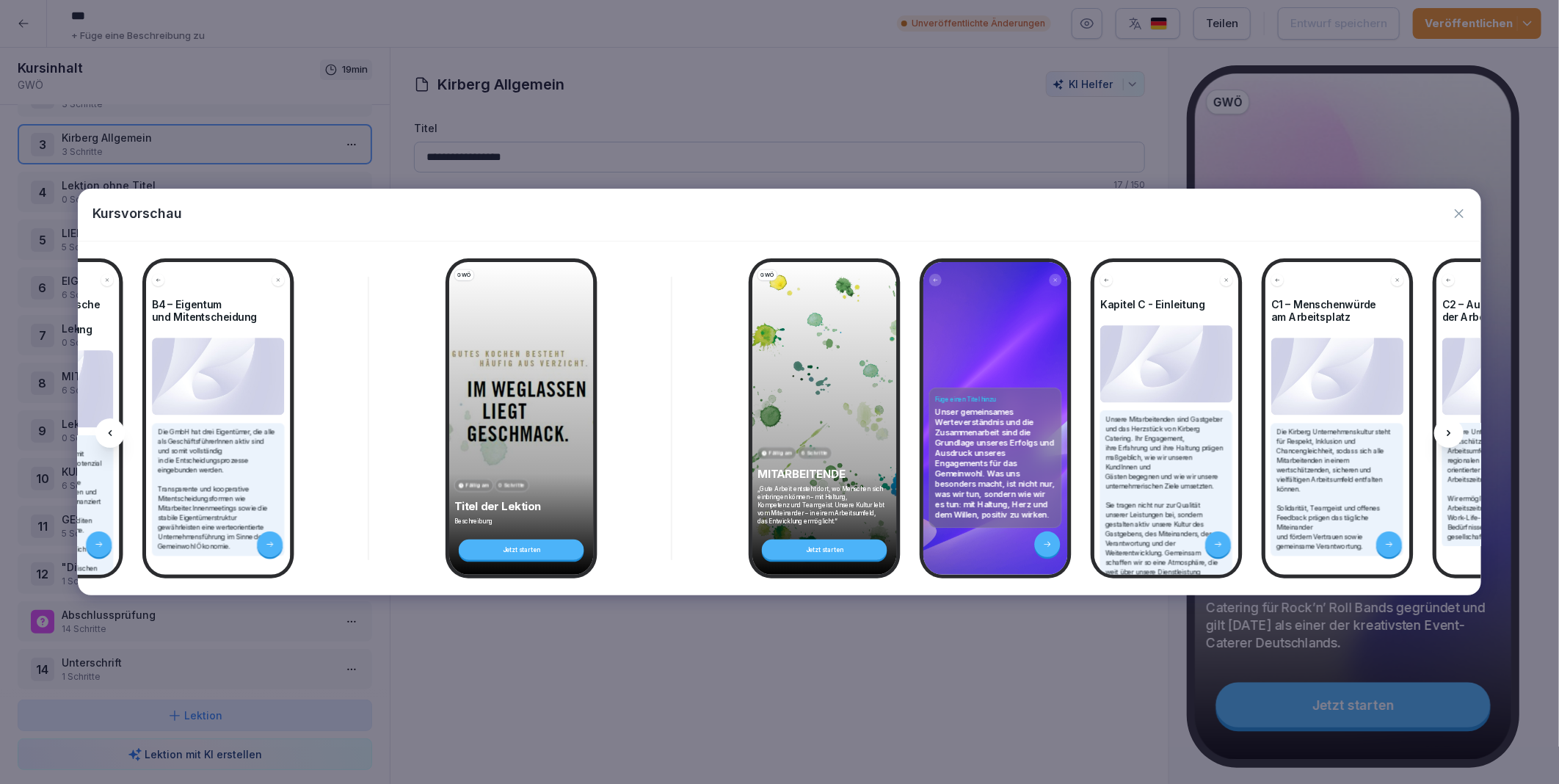
click at [1450, 429] on icon at bounding box center [1449, 433] width 11 height 11
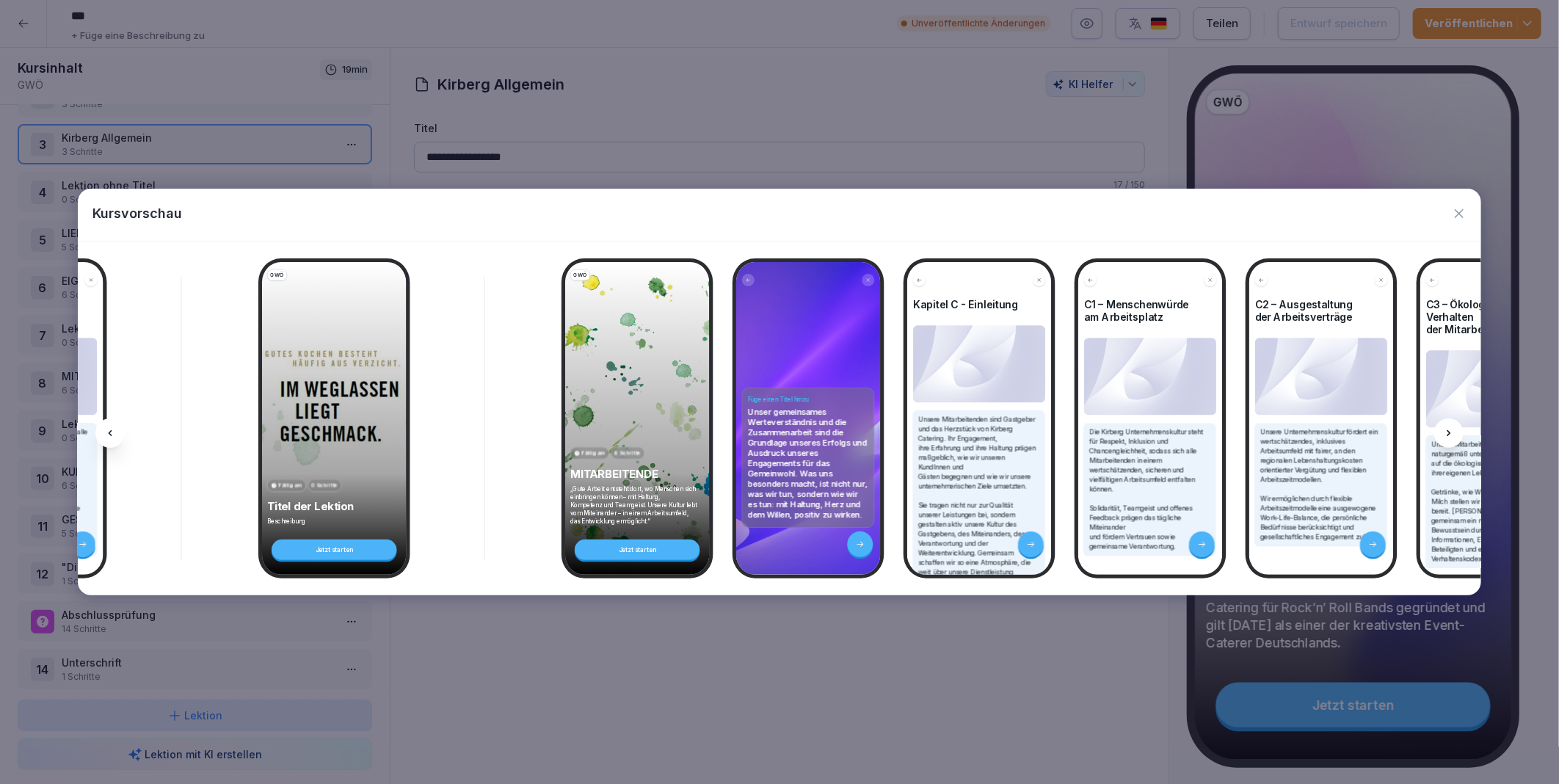
scroll to position [0, 4745]
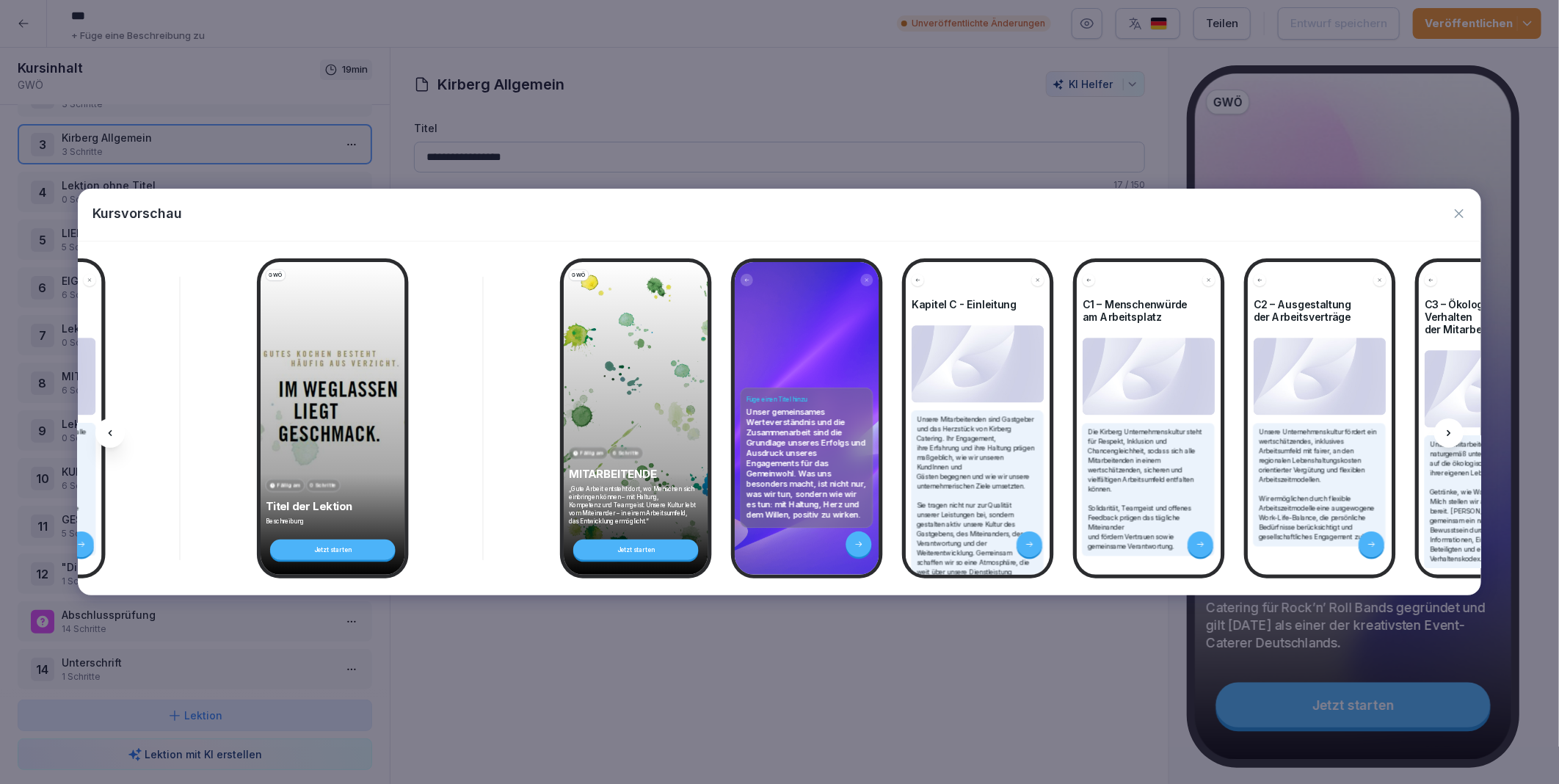
click at [1450, 429] on icon at bounding box center [1449, 433] width 11 height 11
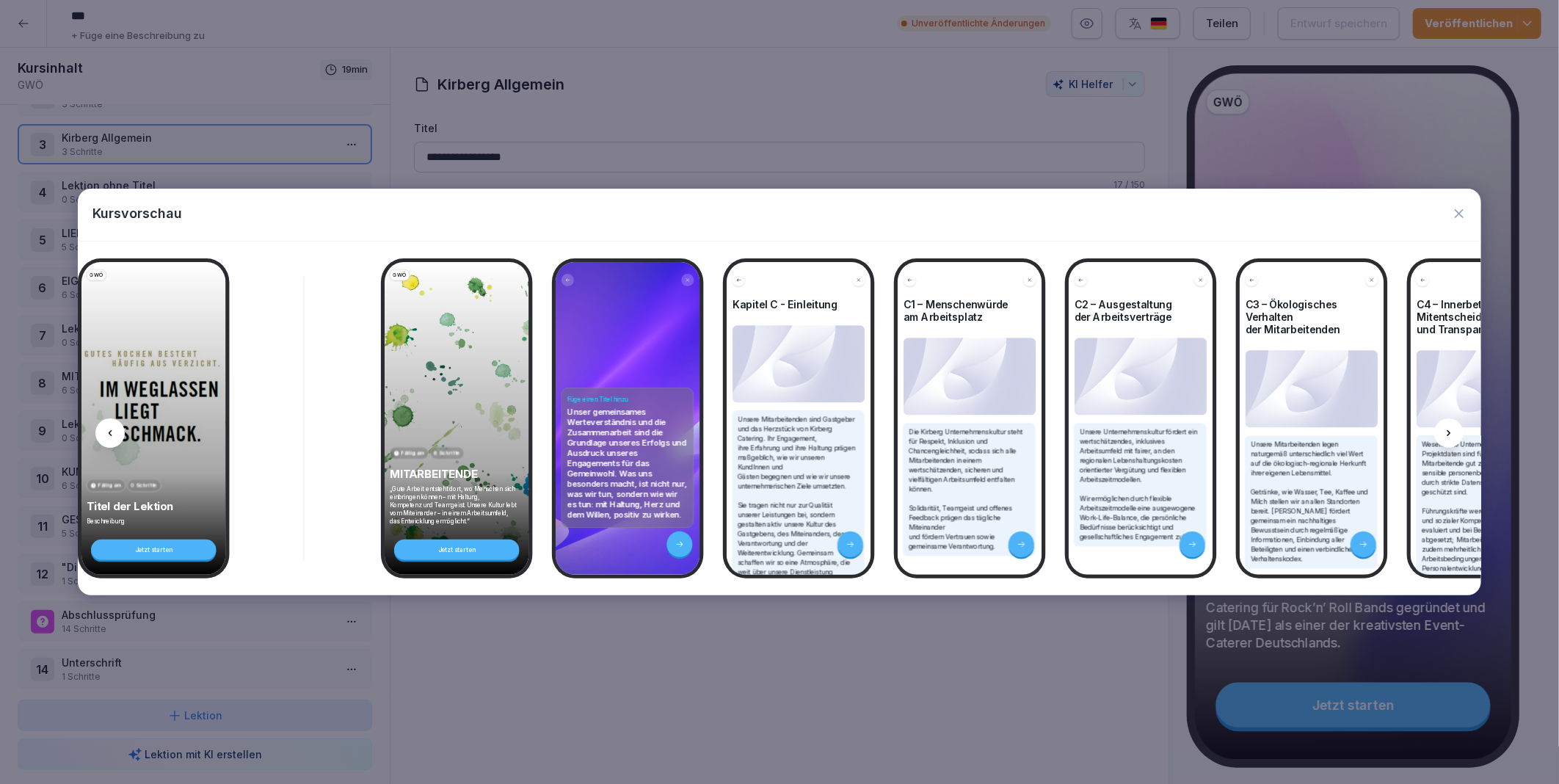
click at [1450, 429] on icon at bounding box center [1449, 433] width 11 height 11
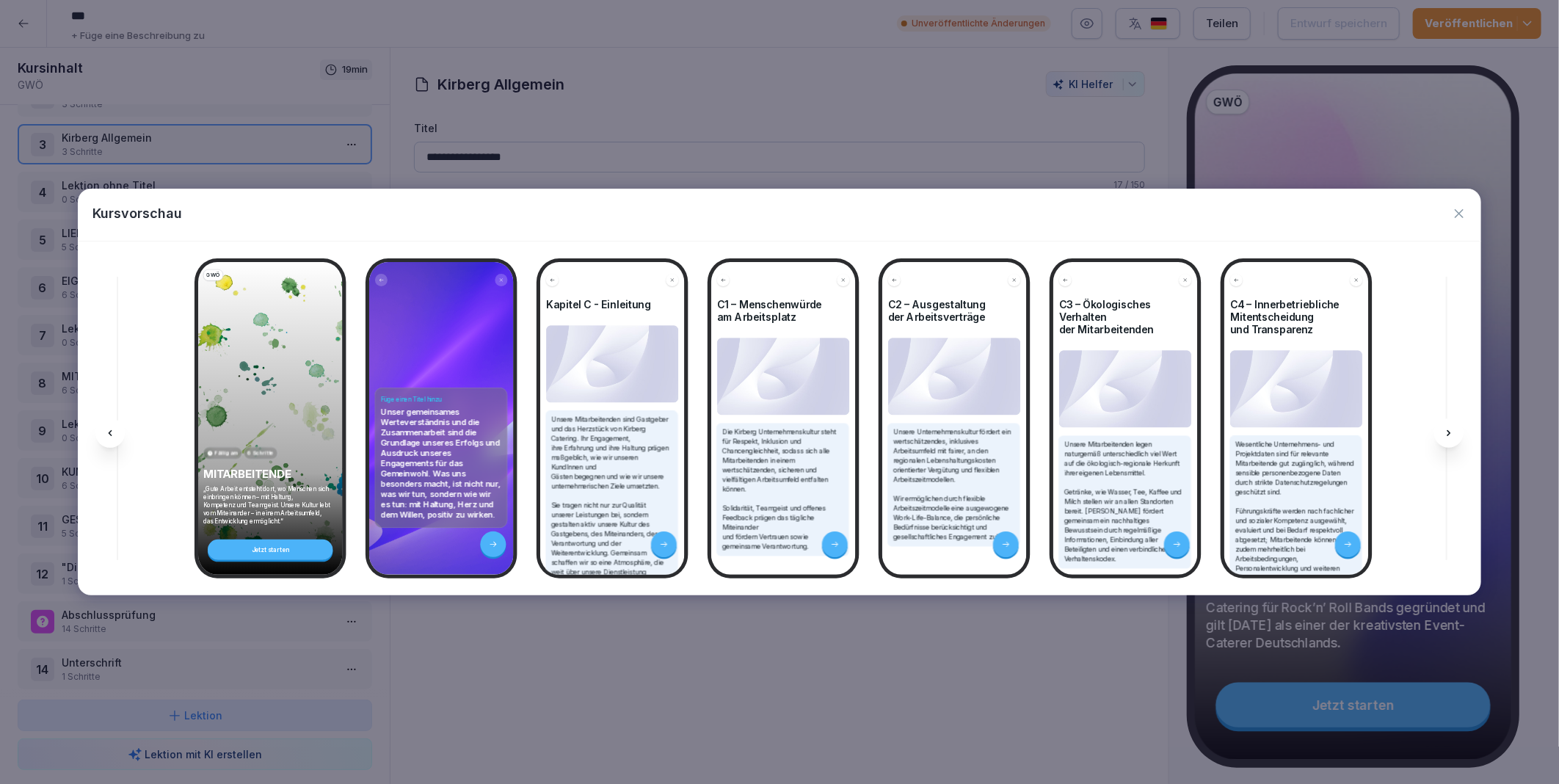
click at [1450, 429] on icon at bounding box center [1449, 433] width 11 height 11
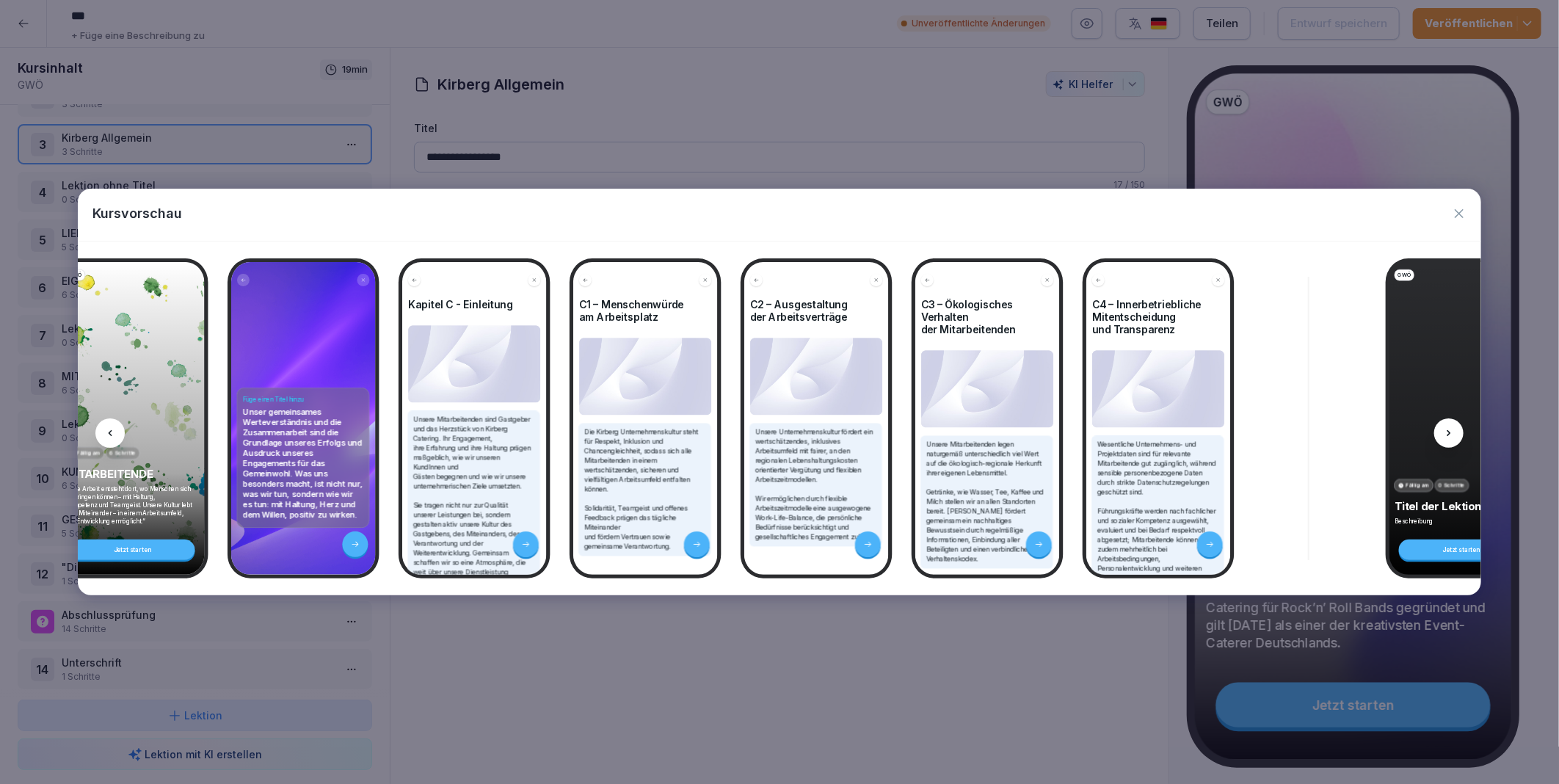
click at [1450, 429] on icon at bounding box center [1449, 433] width 11 height 11
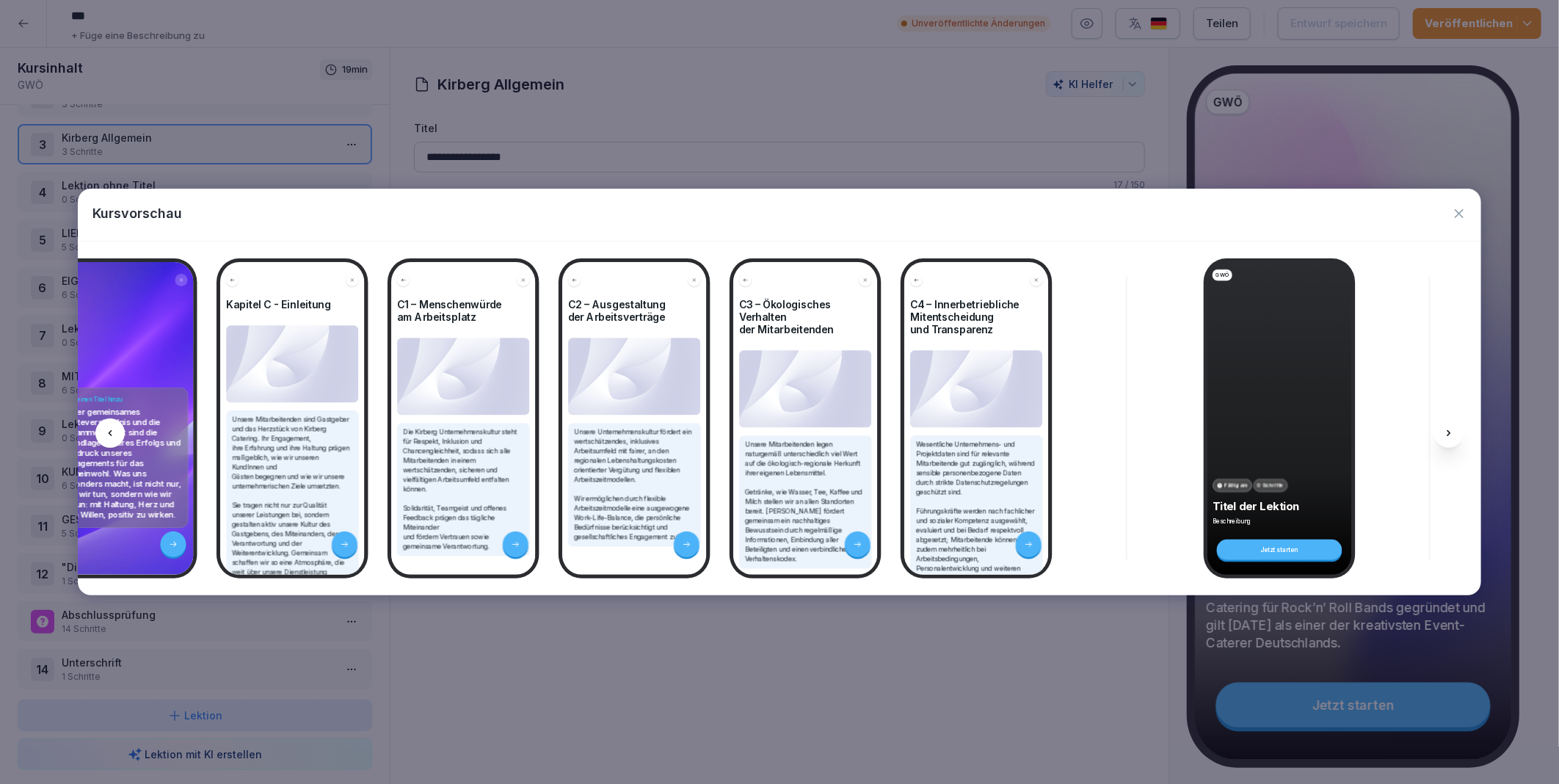
click at [1450, 429] on icon at bounding box center [1449, 433] width 11 height 11
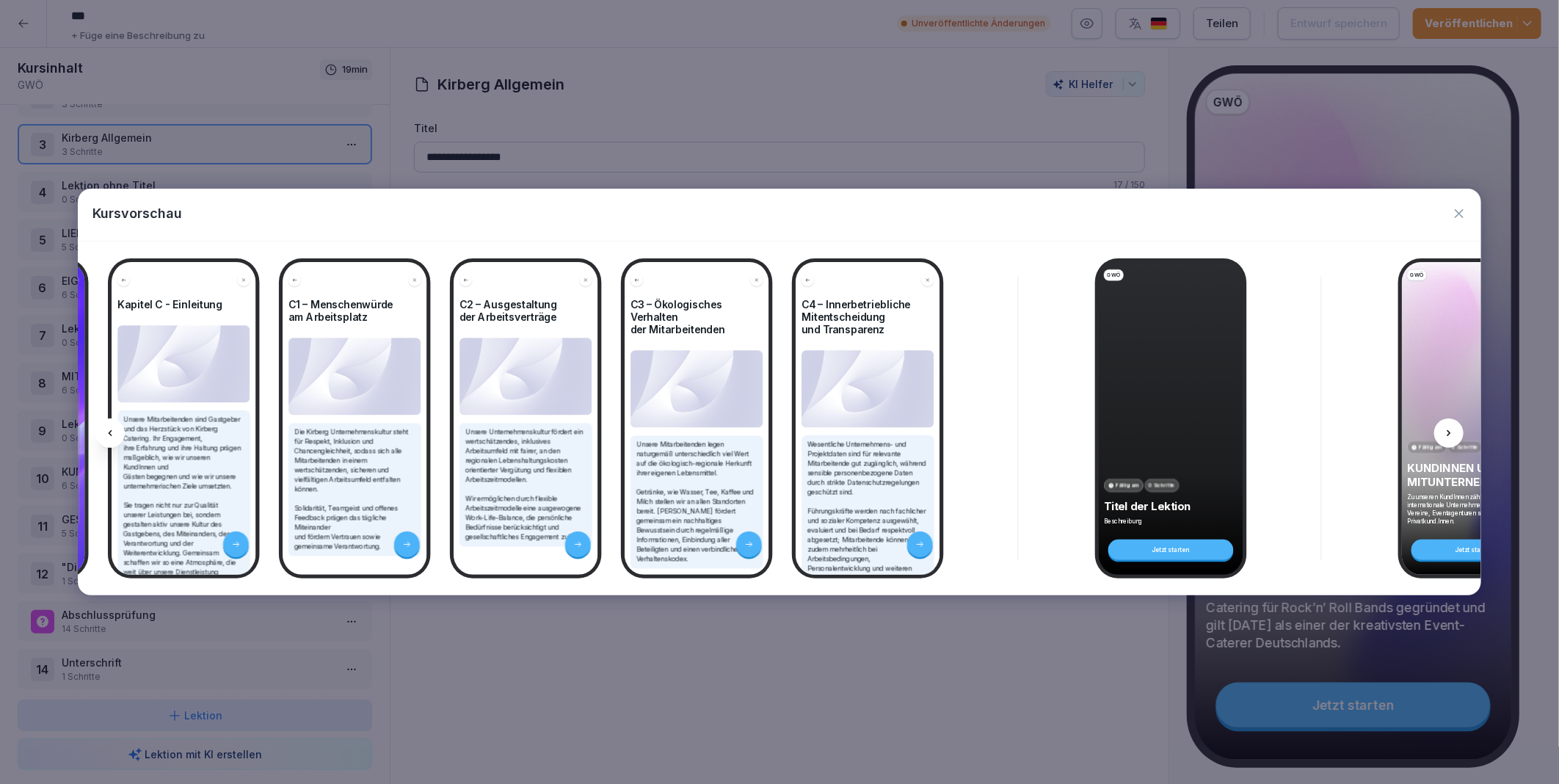
click at [1450, 429] on icon at bounding box center [1449, 433] width 11 height 11
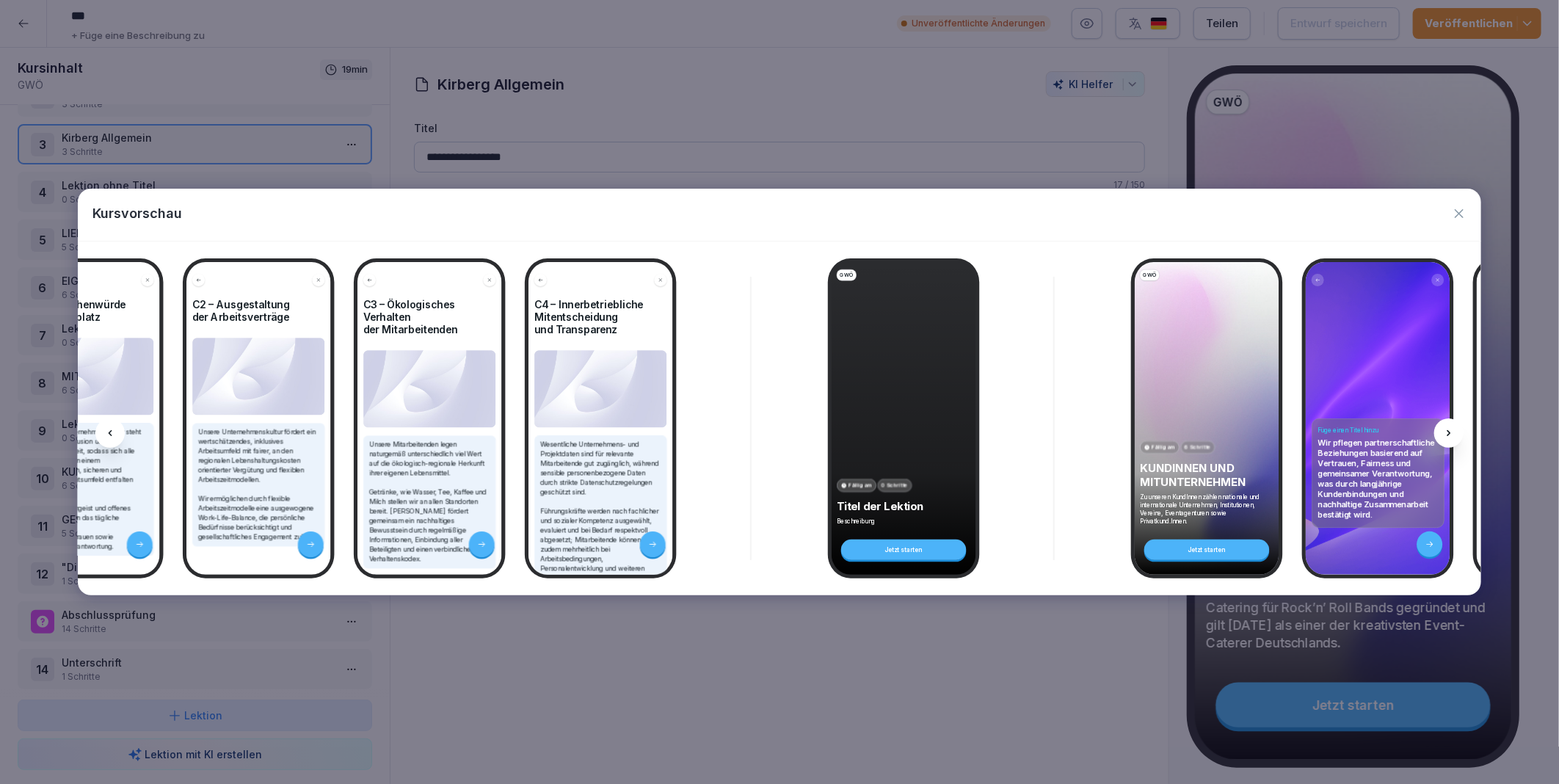
click at [1450, 429] on icon at bounding box center [1449, 433] width 11 height 11
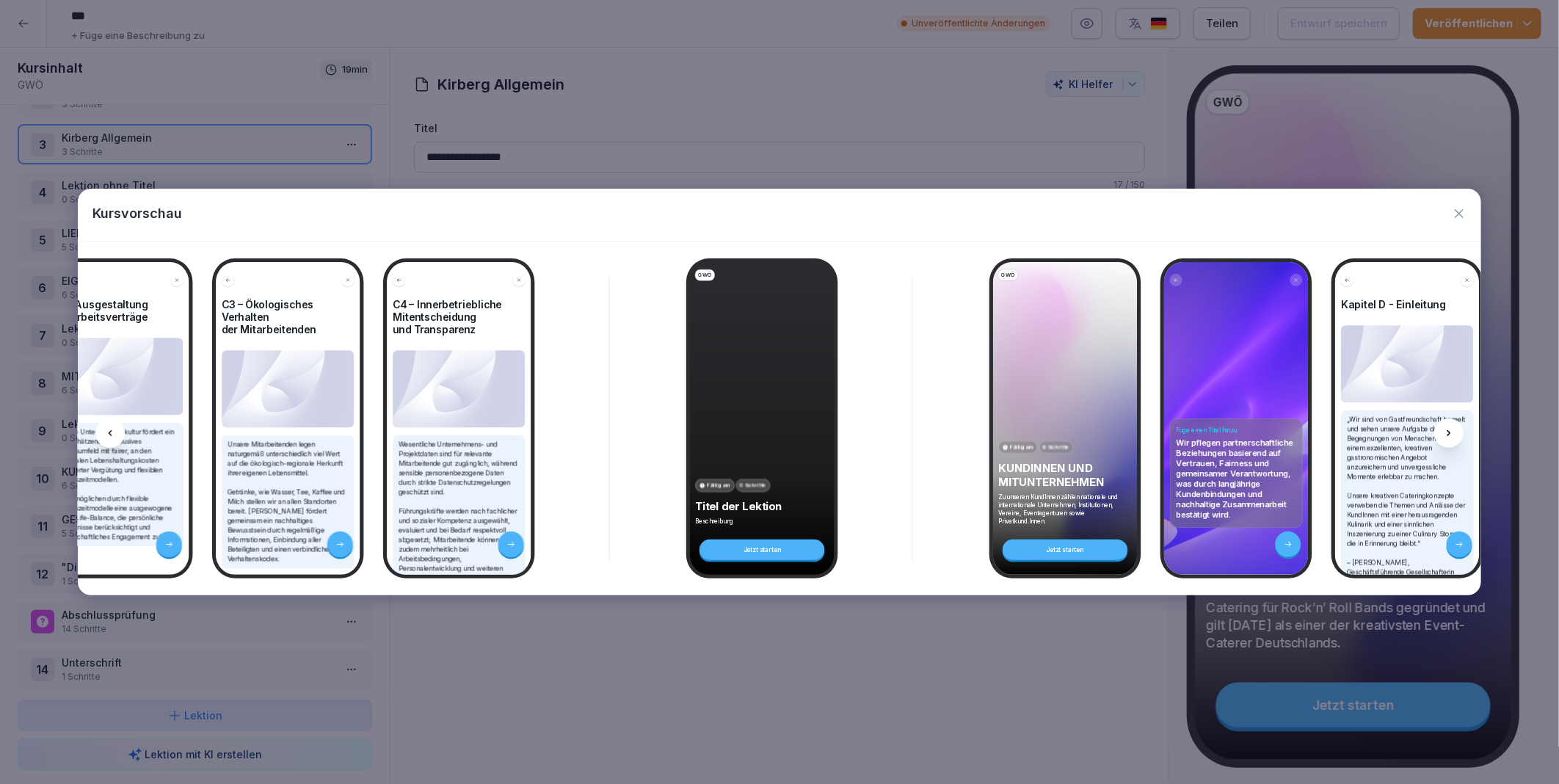
click at [1450, 429] on icon at bounding box center [1449, 433] width 11 height 11
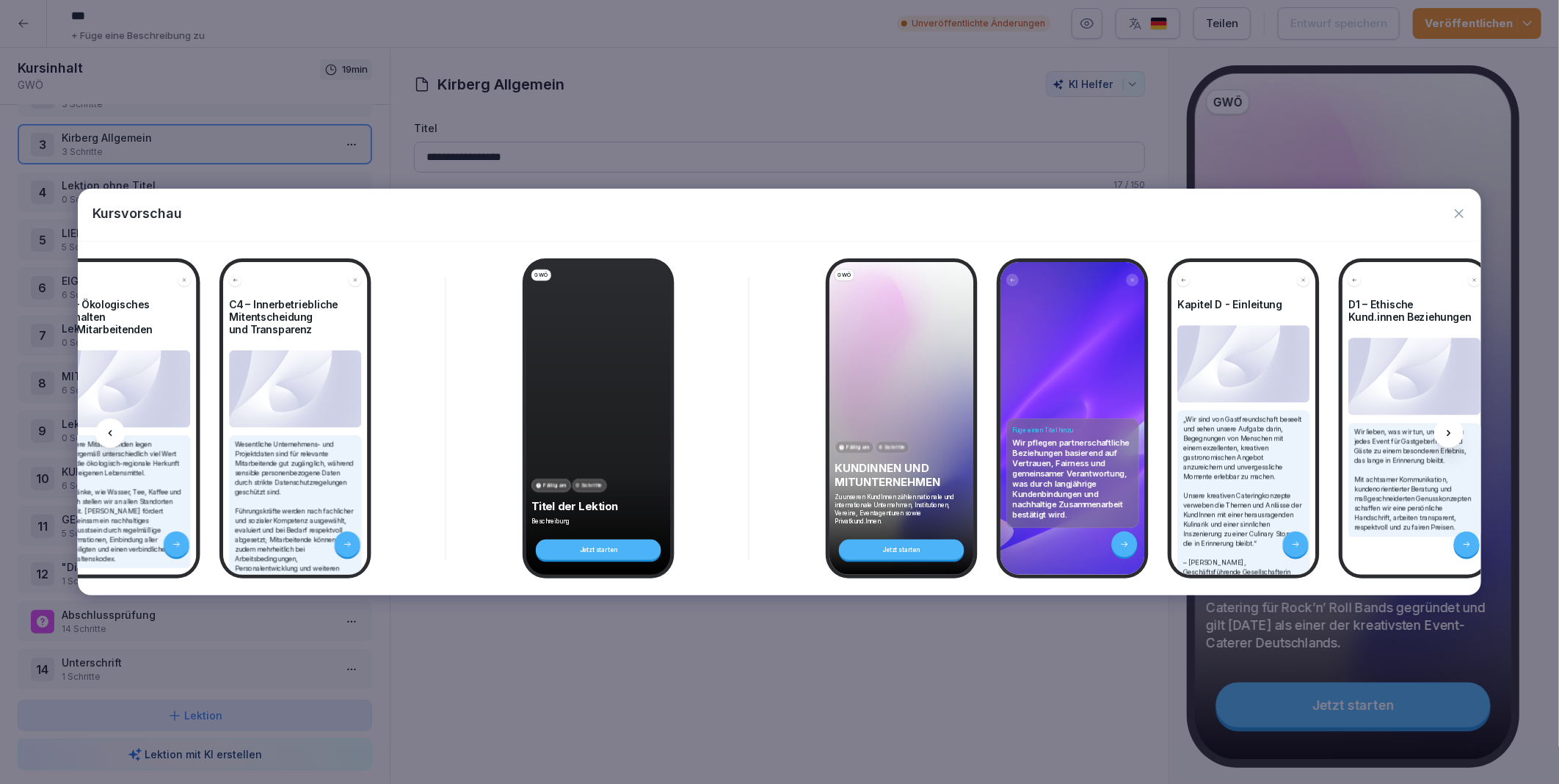
click at [1450, 429] on icon at bounding box center [1449, 433] width 11 height 11
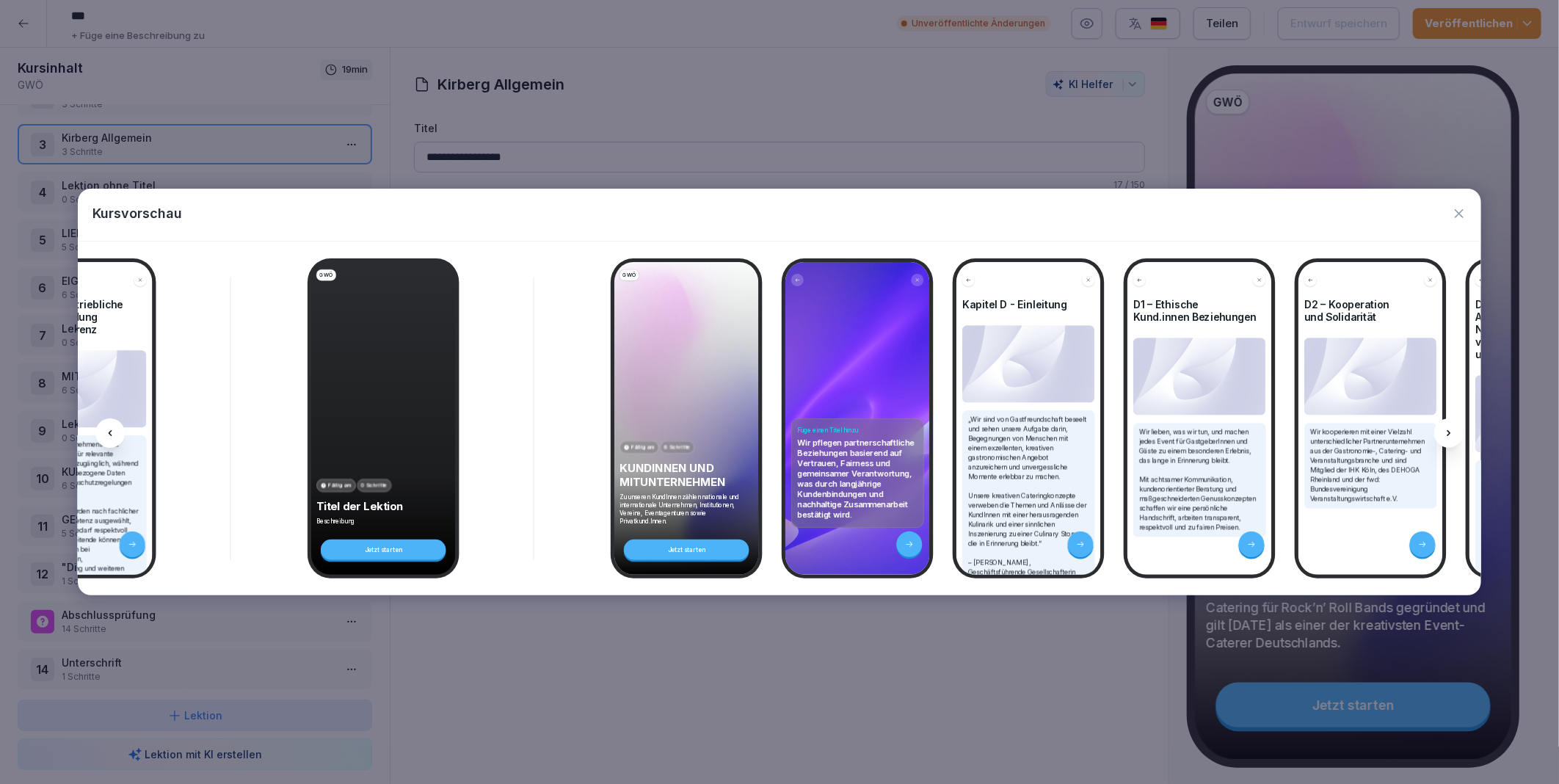
click at [1450, 429] on icon at bounding box center [1449, 433] width 11 height 11
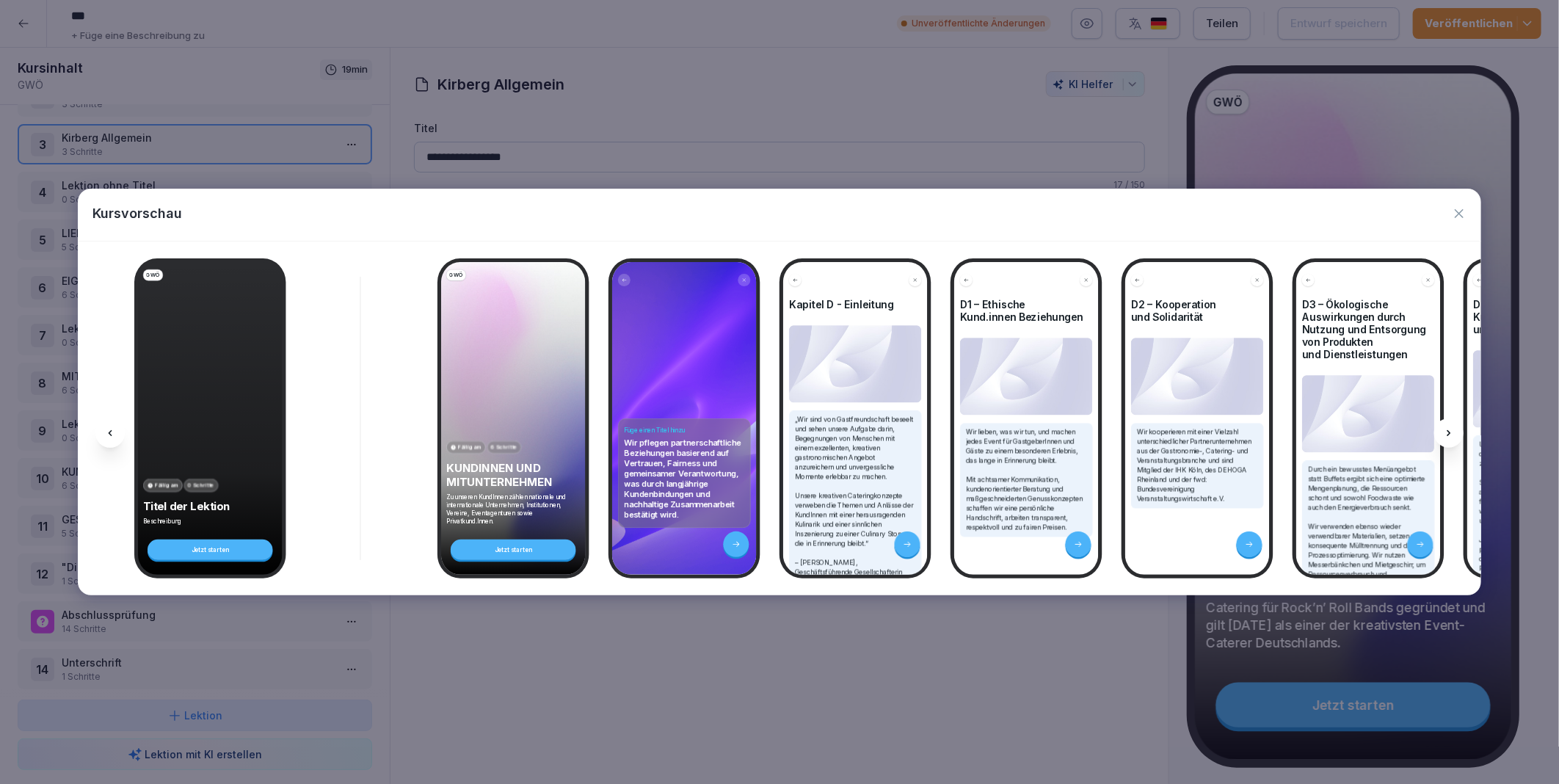
click at [1450, 429] on icon at bounding box center [1449, 433] width 11 height 11
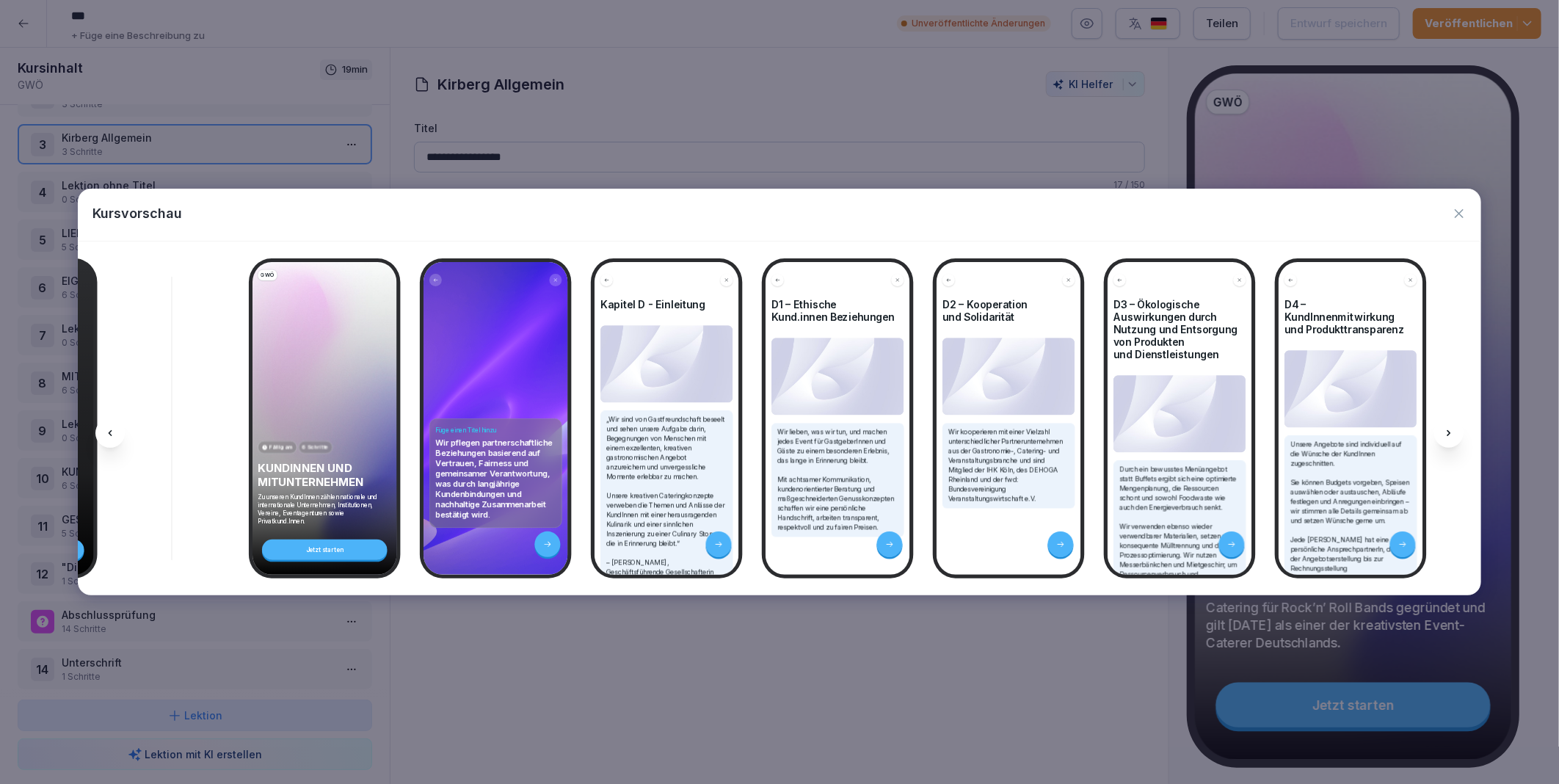
click at [1450, 429] on icon at bounding box center [1449, 433] width 11 height 11
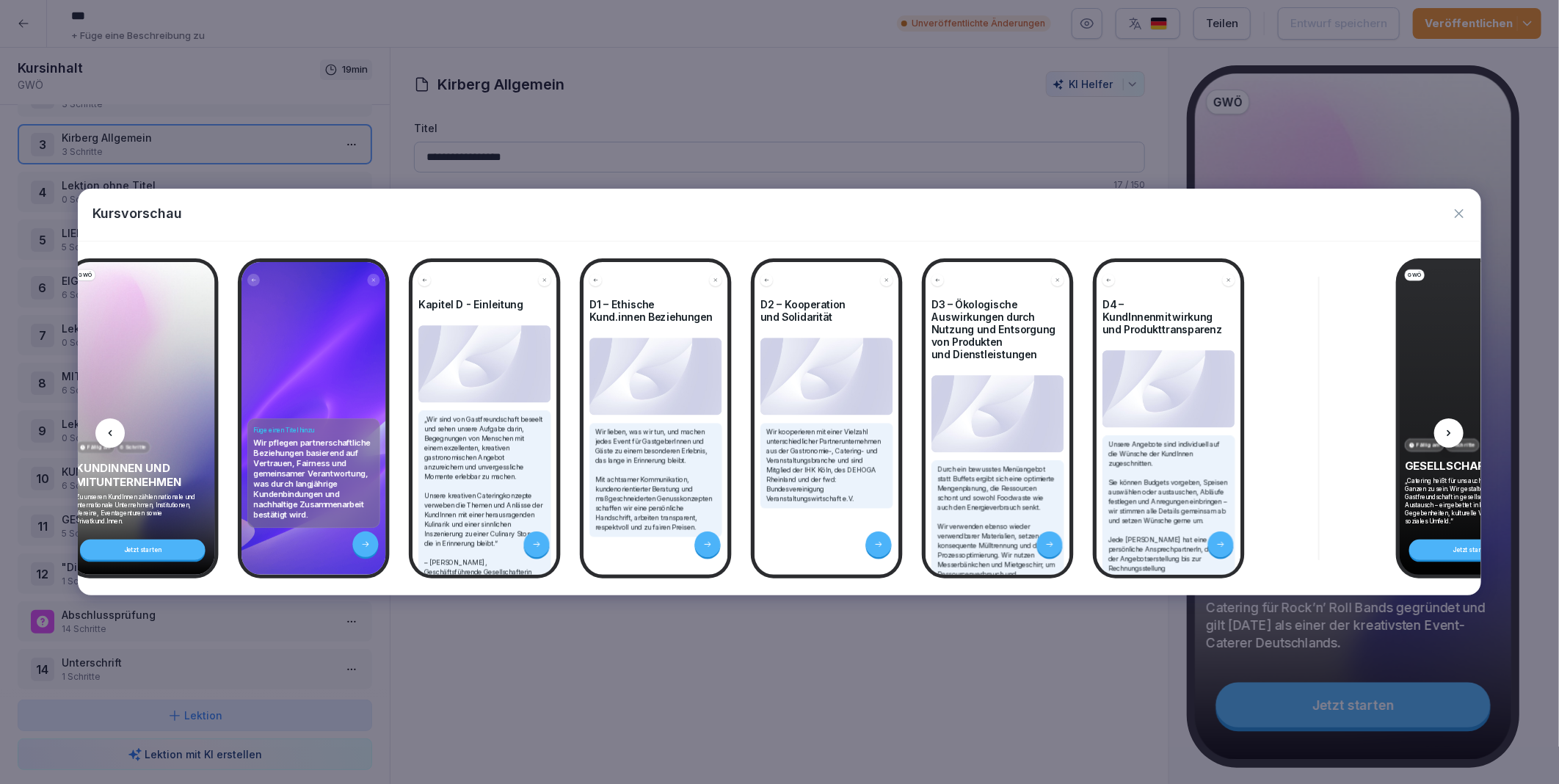
scroll to position [0, 6872]
drag, startPoint x: 1450, startPoint y: 429, endPoint x: 1463, endPoint y: 210, distance: 219.4
click at [1463, 210] on icon "button" at bounding box center [1460, 214] width 9 height 9
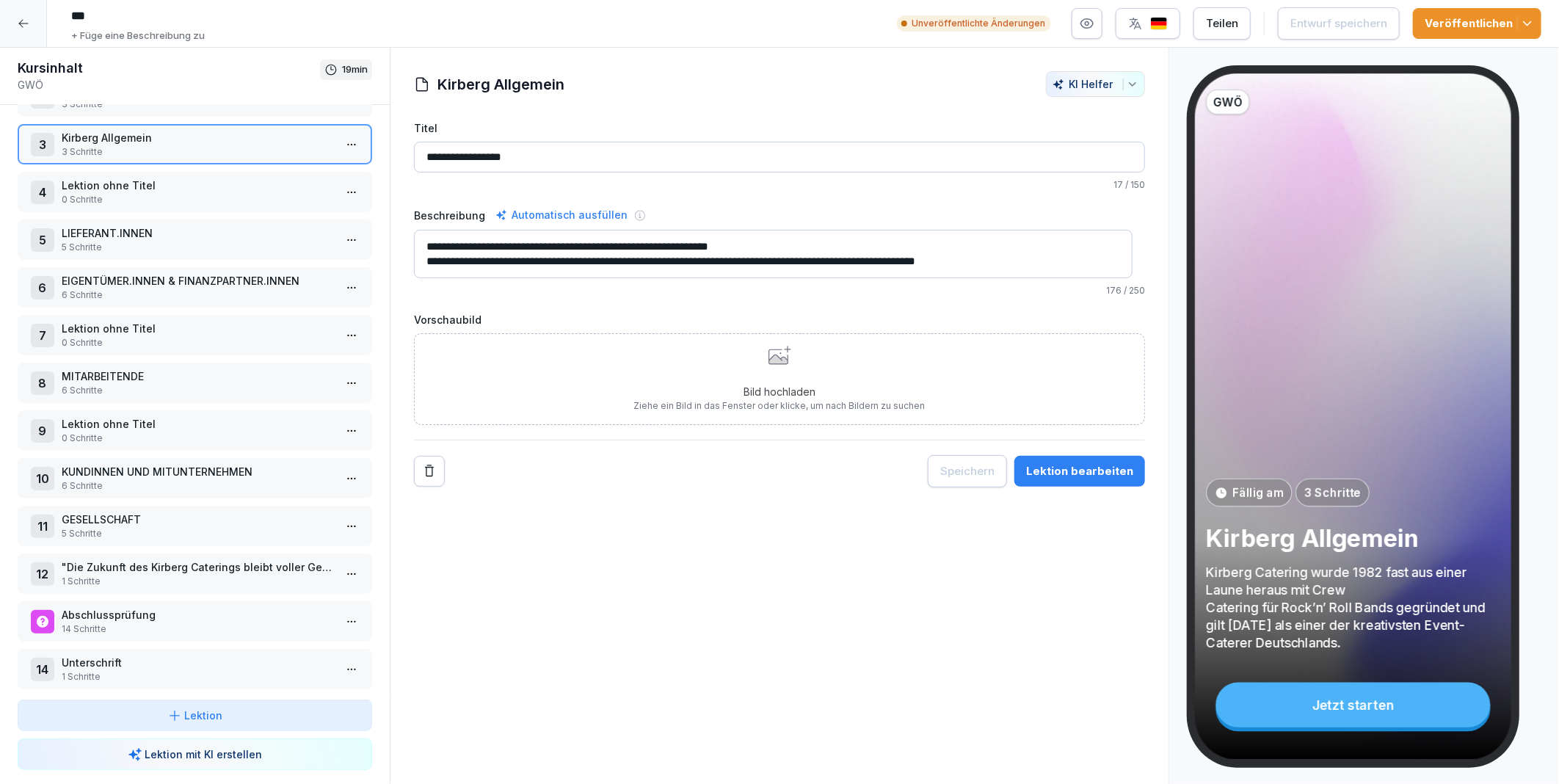
click at [116, 136] on p "Kirberg Allgemein" at bounding box center [198, 138] width 272 height 15
click at [1095, 25] on icon "button" at bounding box center [1087, 23] width 15 height 15
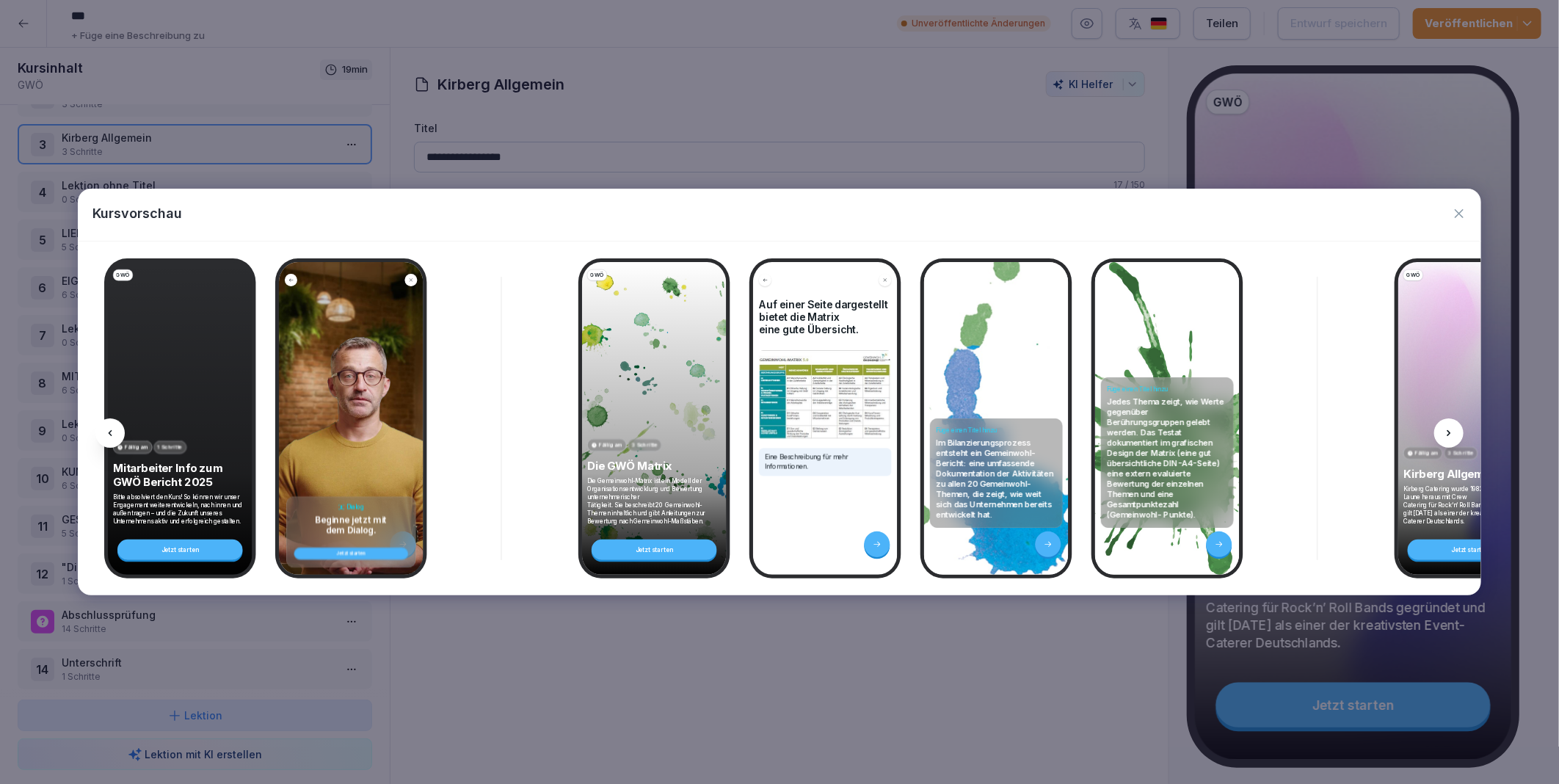
click at [1449, 431] on icon at bounding box center [1449, 433] width 11 height 11
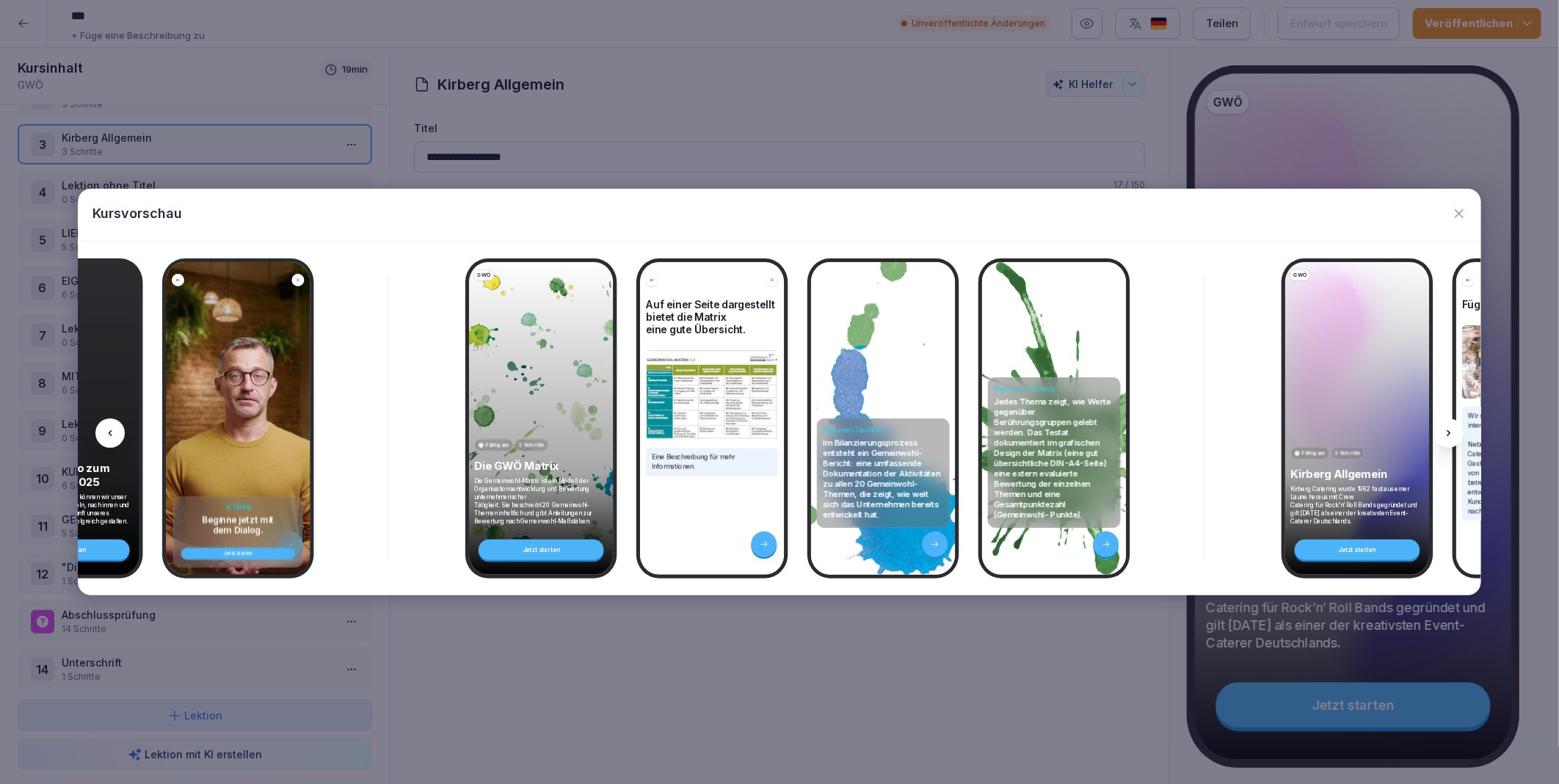
click at [1449, 431] on icon at bounding box center [1449, 433] width 11 height 11
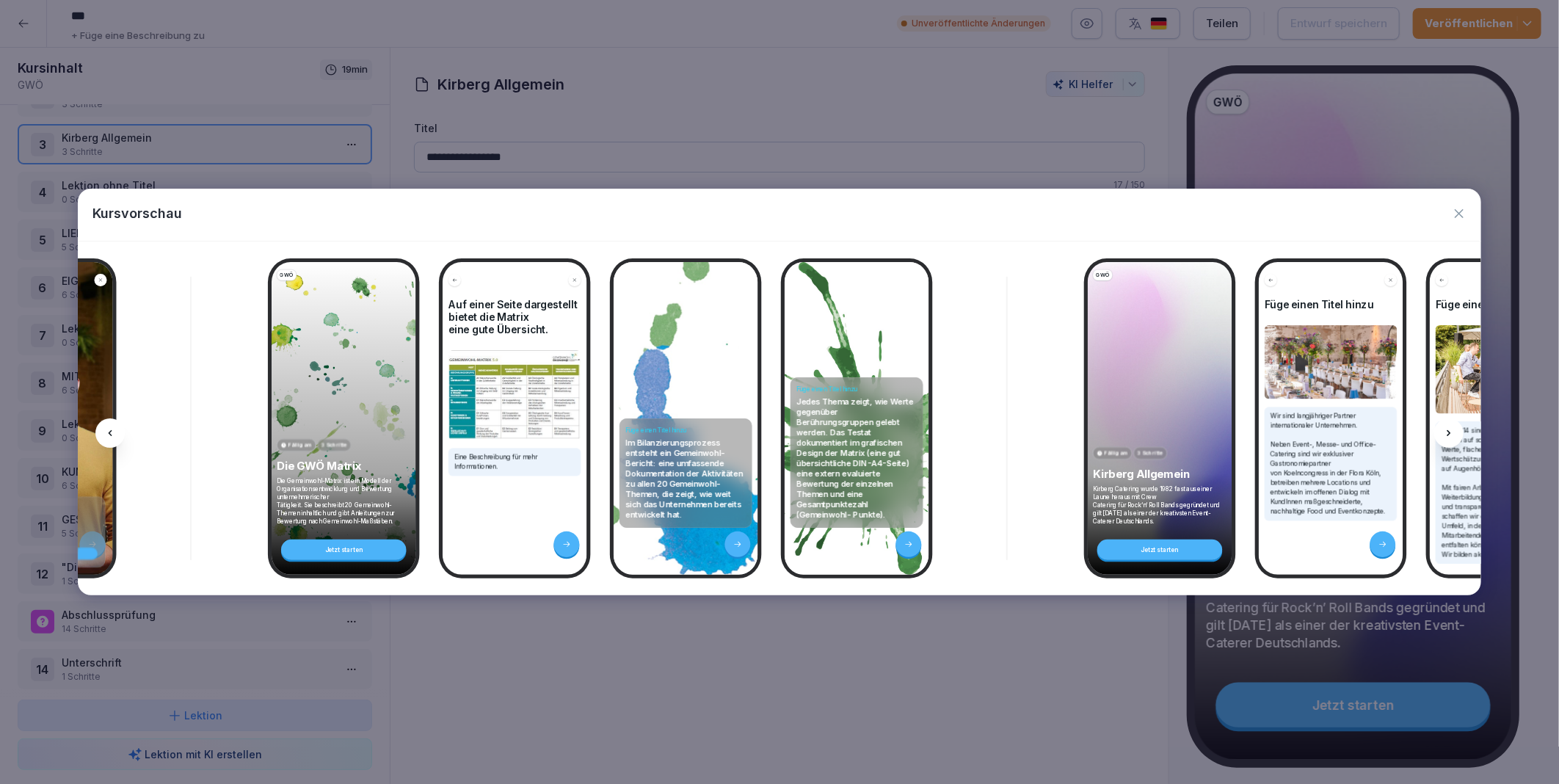
click at [1449, 431] on icon at bounding box center [1449, 433] width 11 height 11
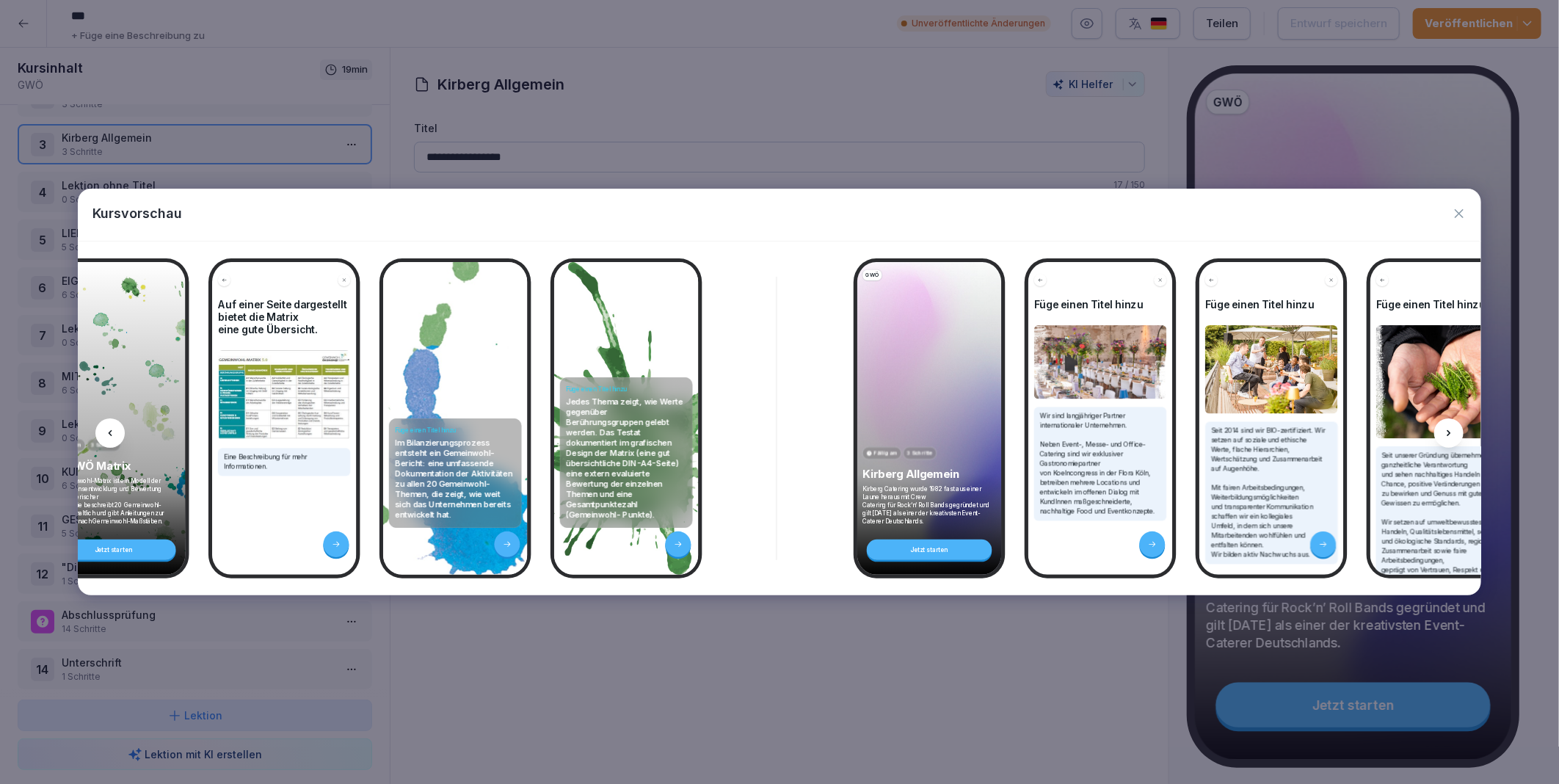
click at [1449, 431] on icon at bounding box center [1449, 433] width 11 height 11
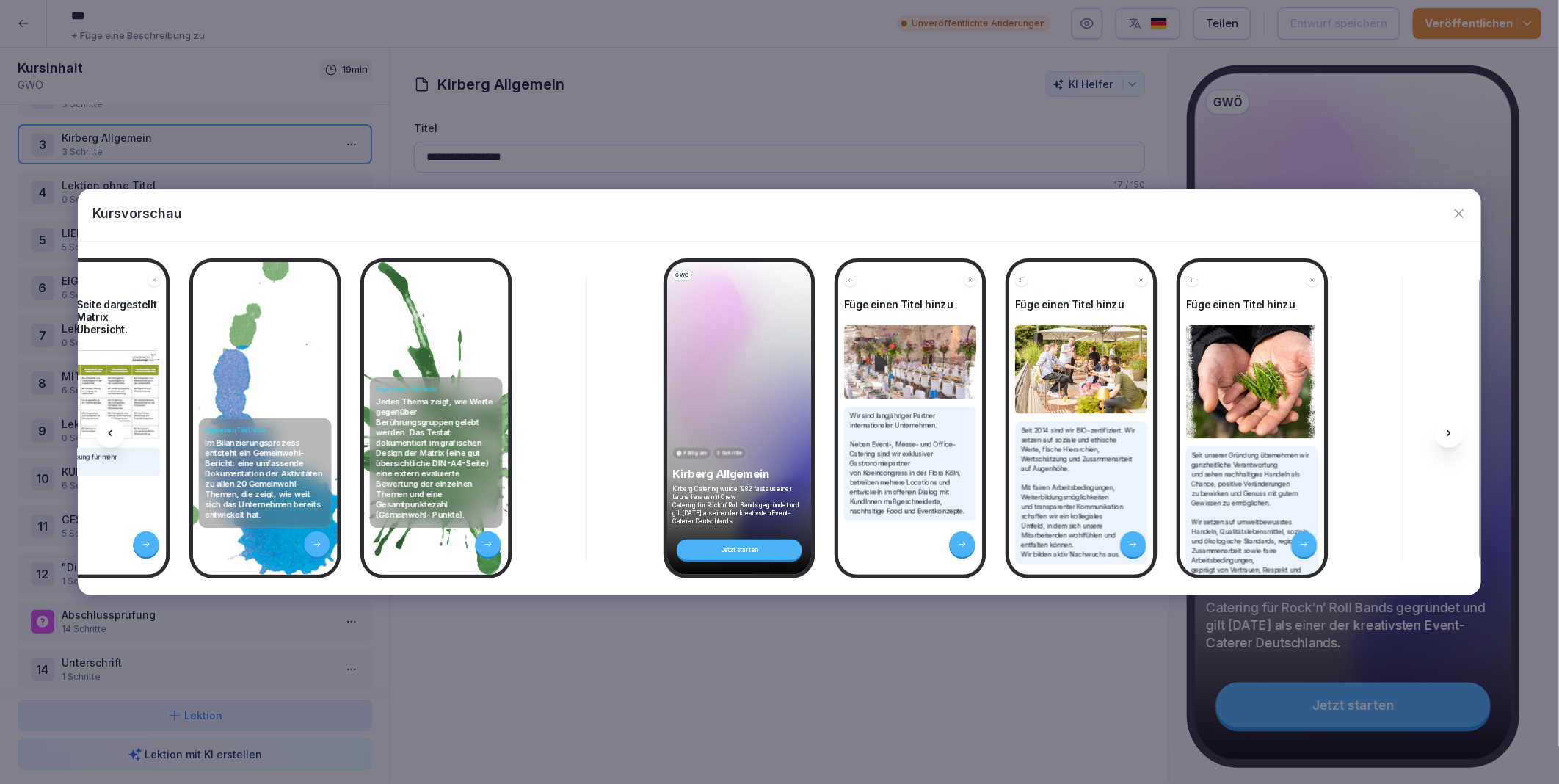
click at [1449, 431] on icon at bounding box center [1449, 433] width 11 height 11
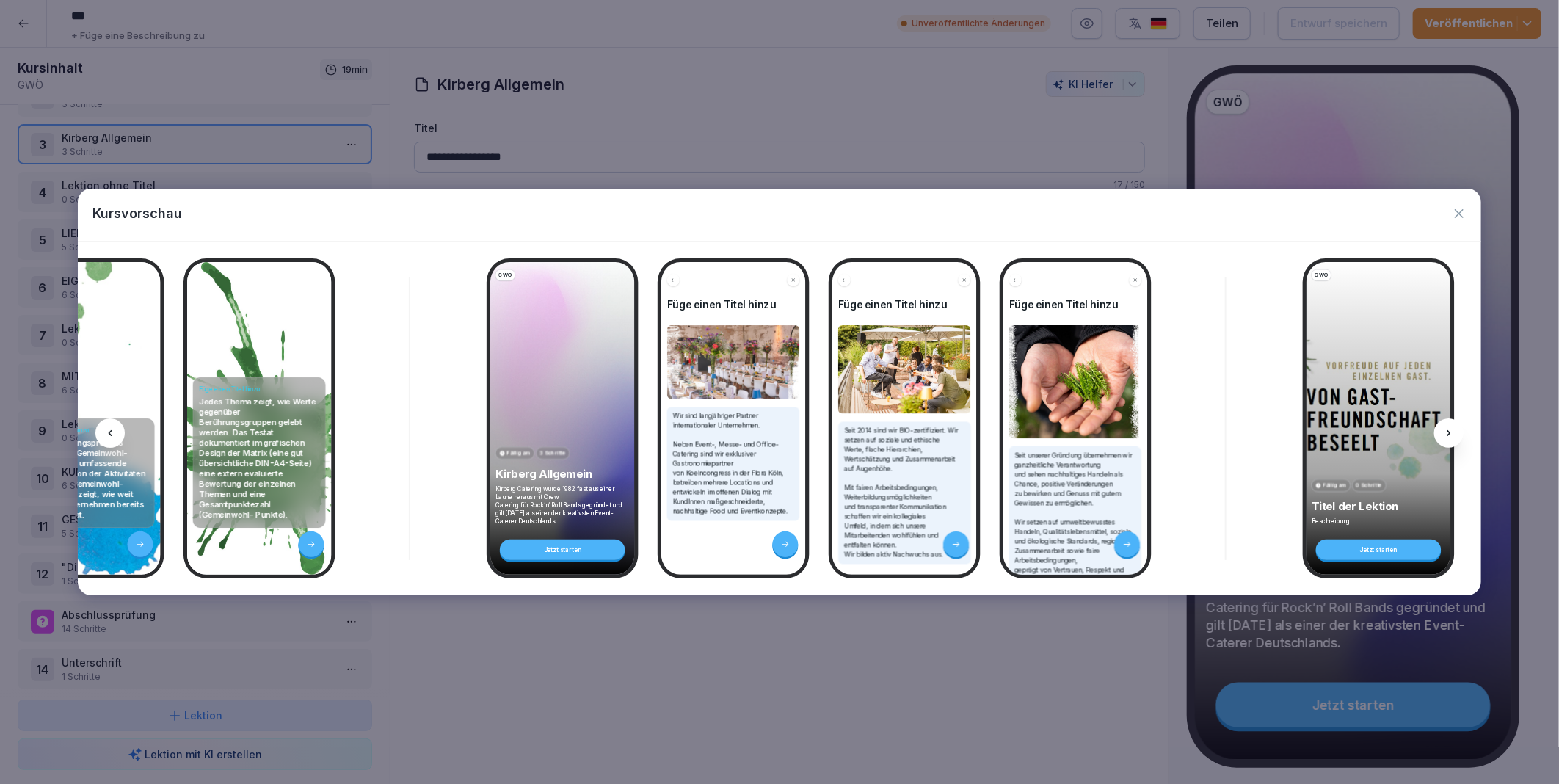
click at [1449, 431] on icon at bounding box center [1449, 433] width 11 height 11
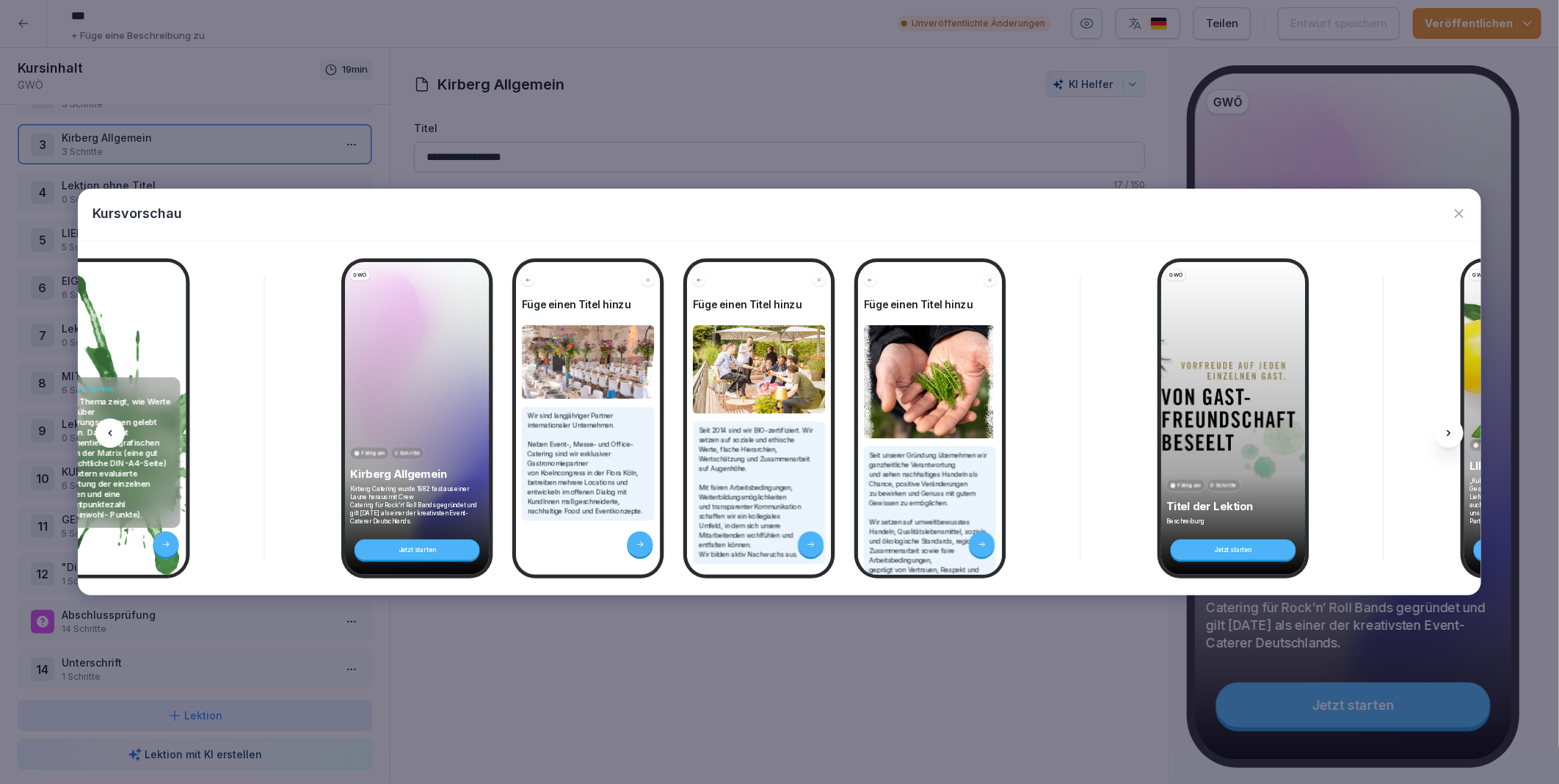
click at [1449, 431] on icon at bounding box center [1449, 433] width 11 height 11
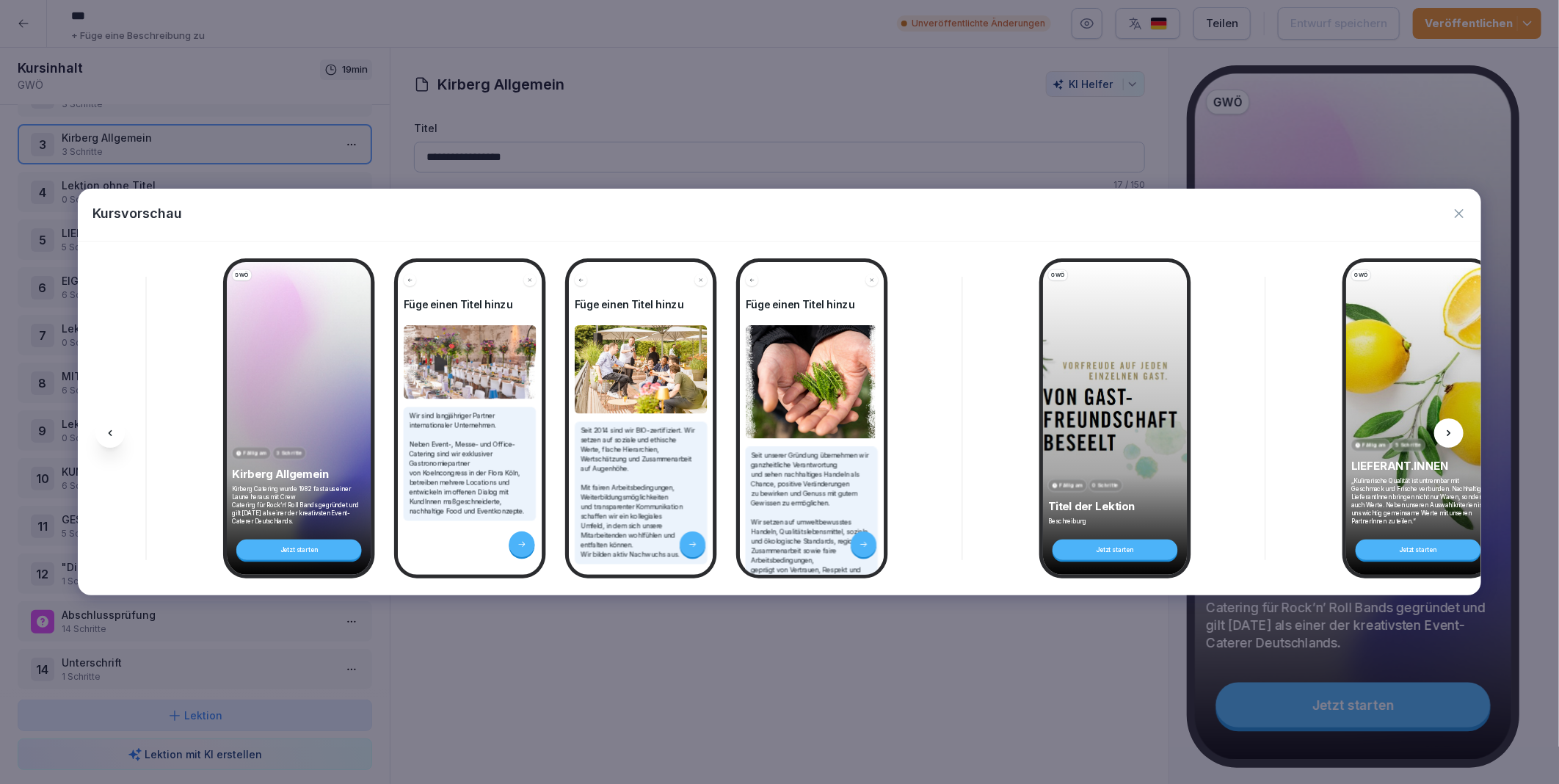
click at [1449, 431] on icon at bounding box center [1449, 433] width 11 height 11
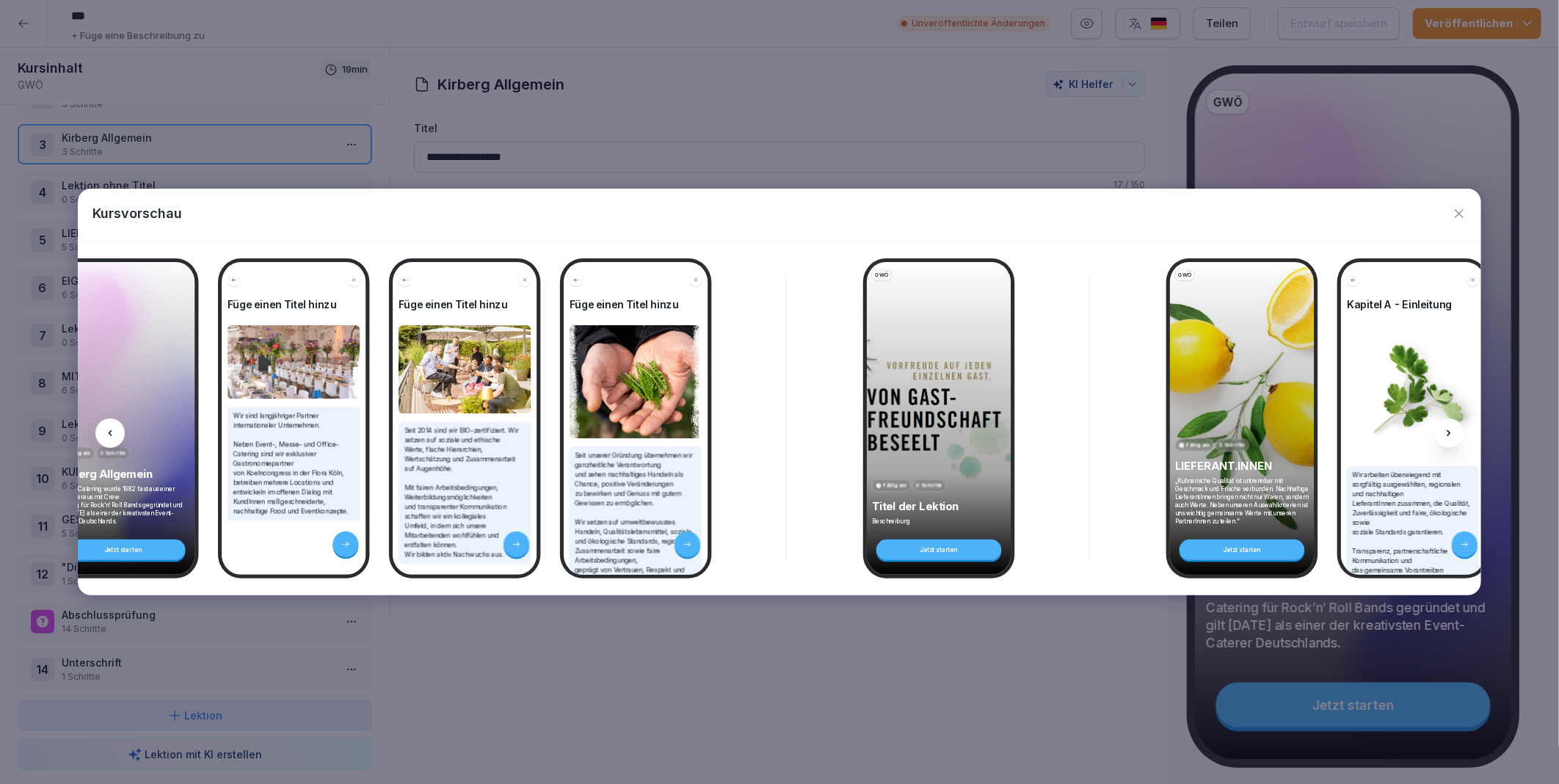
scroll to position [0, 1404]
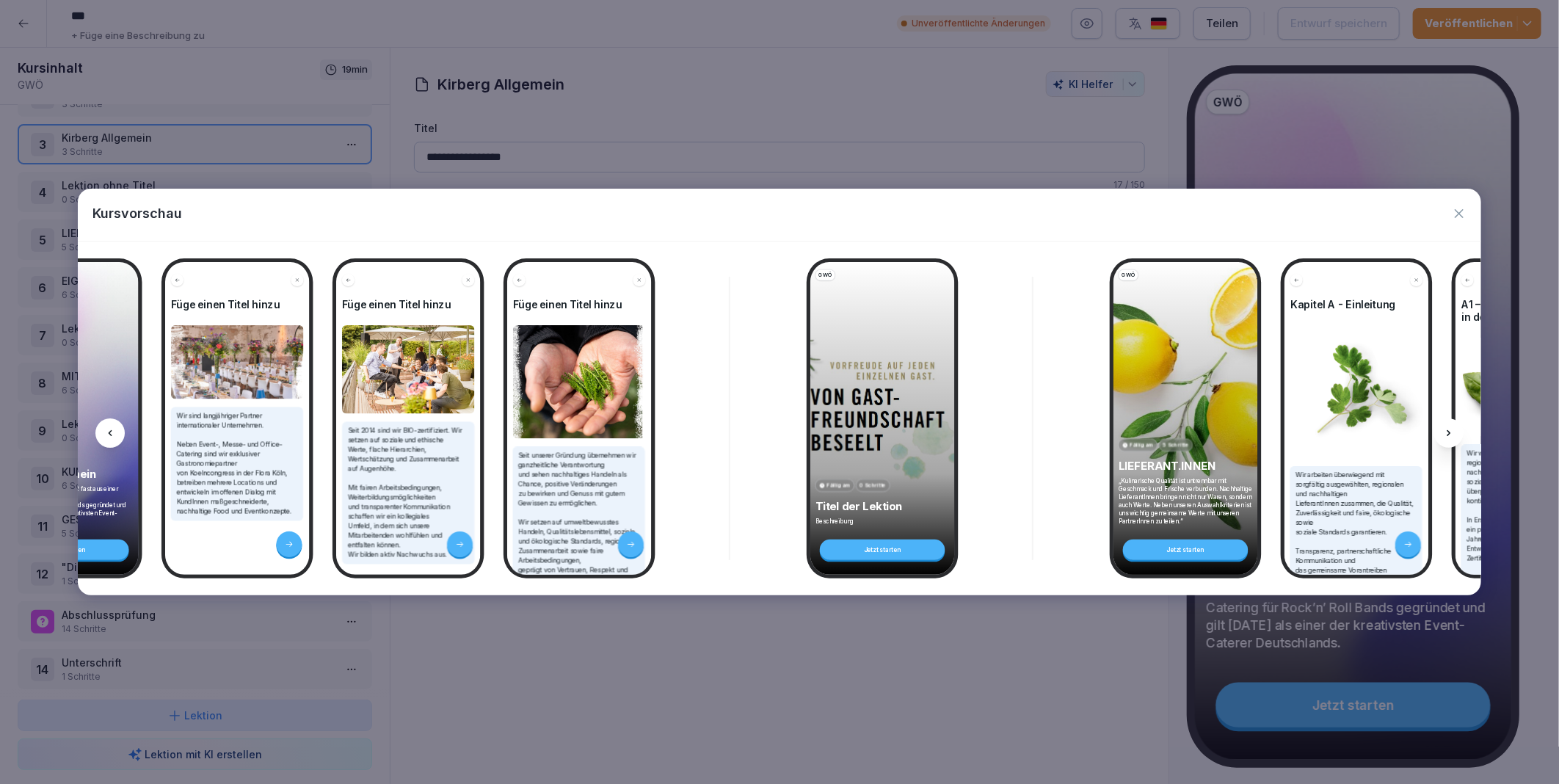
click at [1449, 431] on icon at bounding box center [1449, 433] width 11 height 11
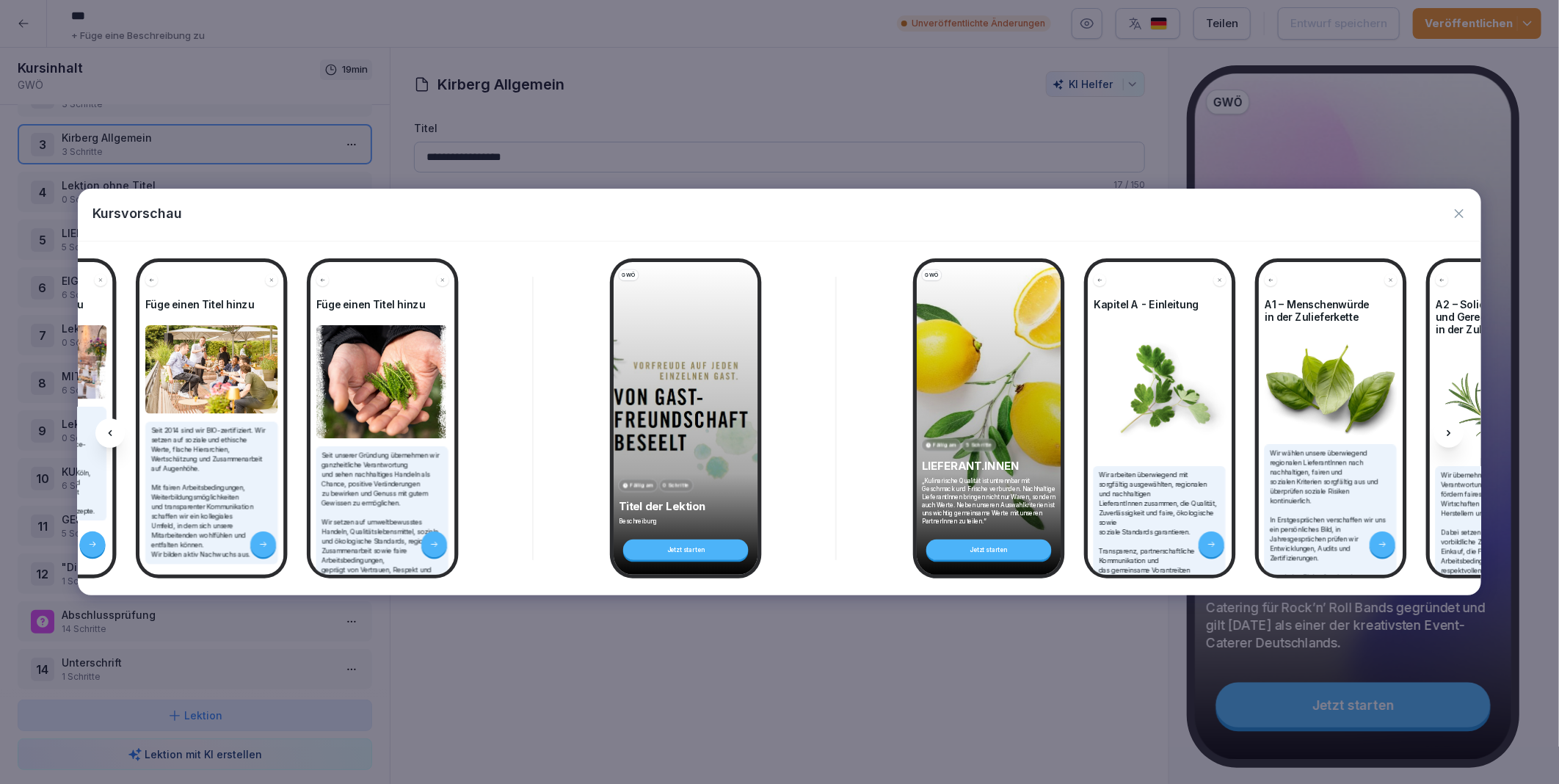
click at [1449, 431] on icon at bounding box center [1449, 433] width 11 height 11
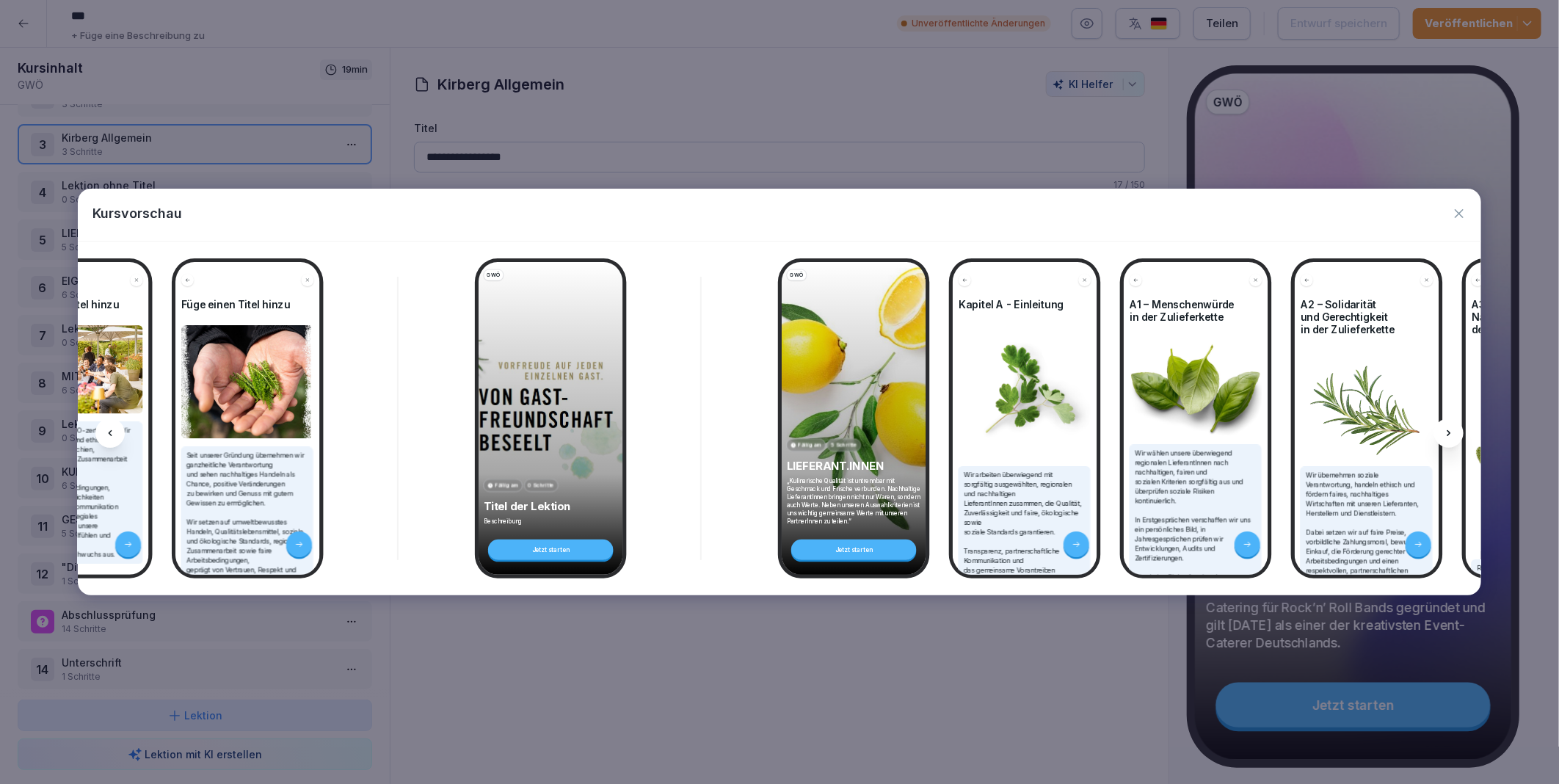
click at [1449, 431] on icon at bounding box center [1449, 433] width 11 height 11
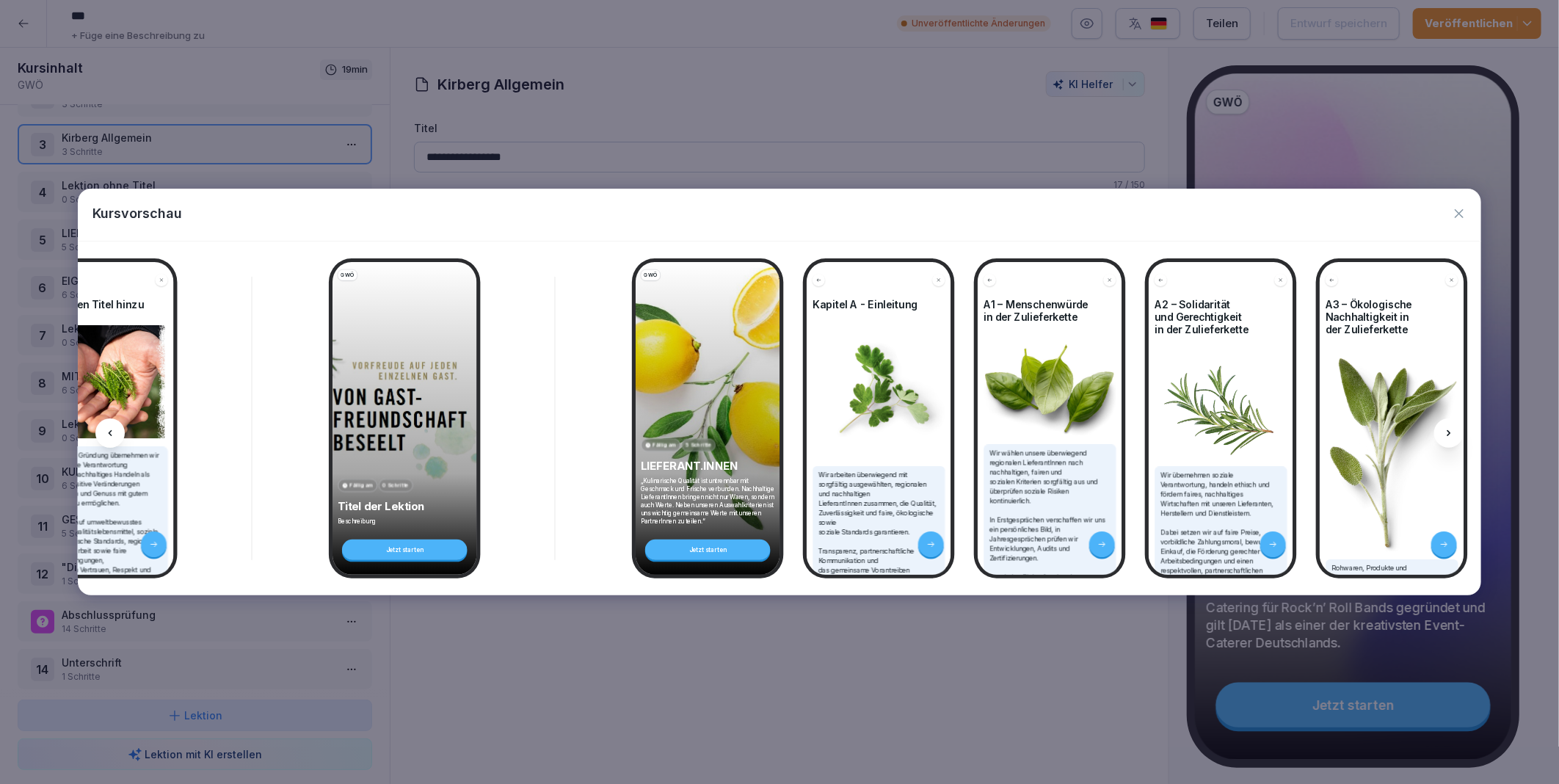
click at [1449, 431] on icon at bounding box center [1449, 433] width 11 height 11
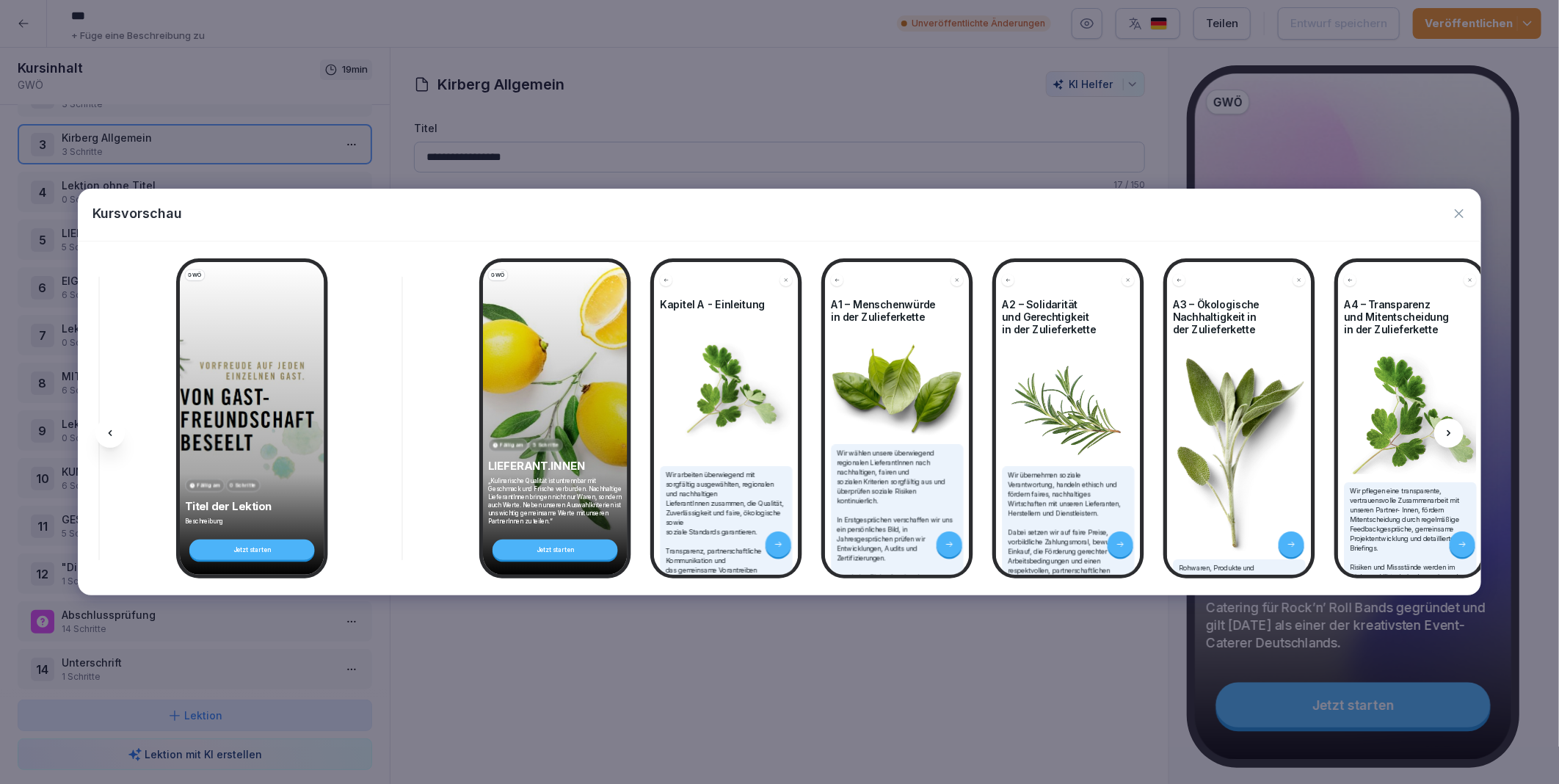
click at [1449, 431] on icon at bounding box center [1449, 433] width 11 height 11
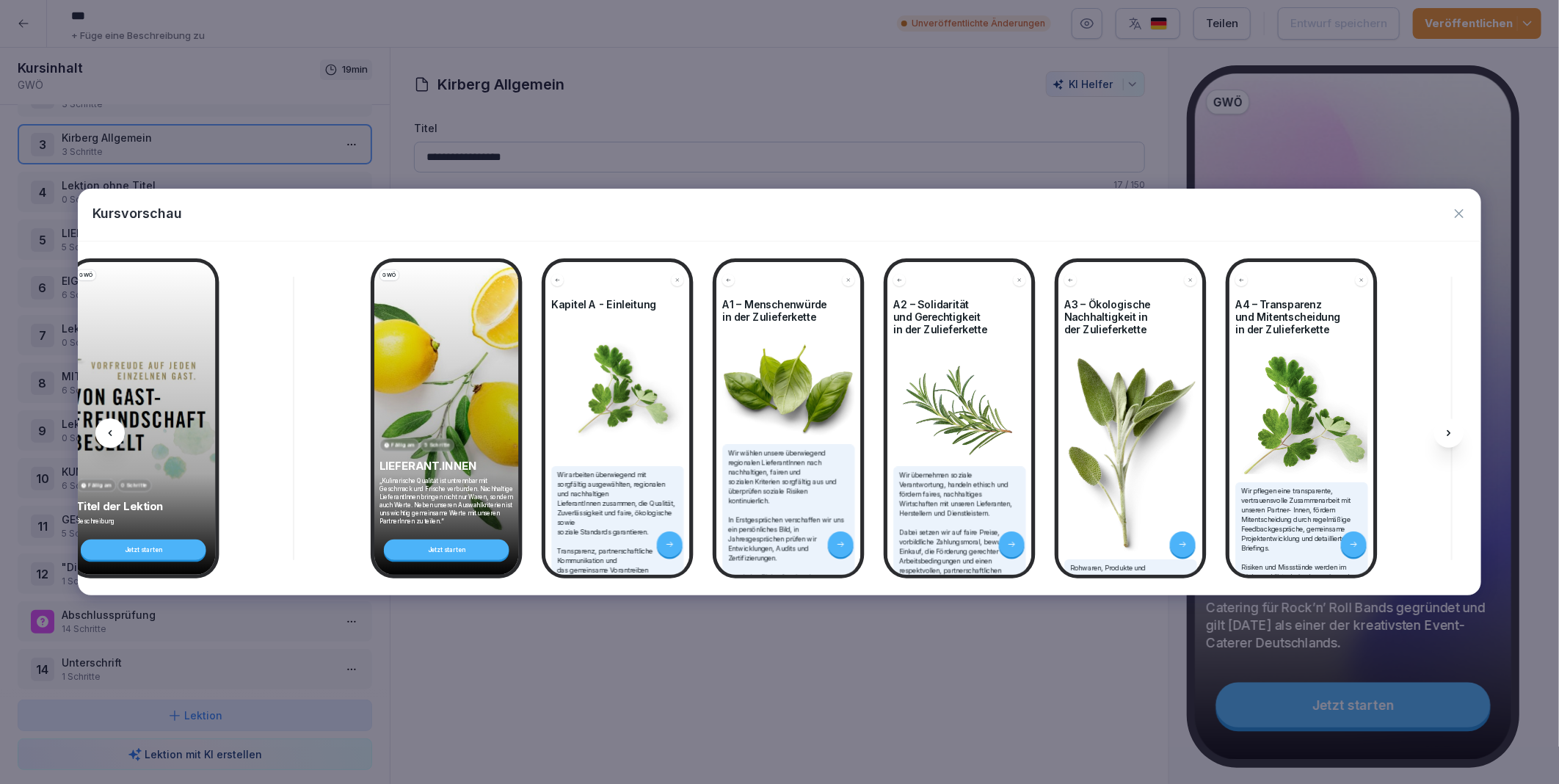
click at [1449, 431] on icon at bounding box center [1449, 433] width 11 height 11
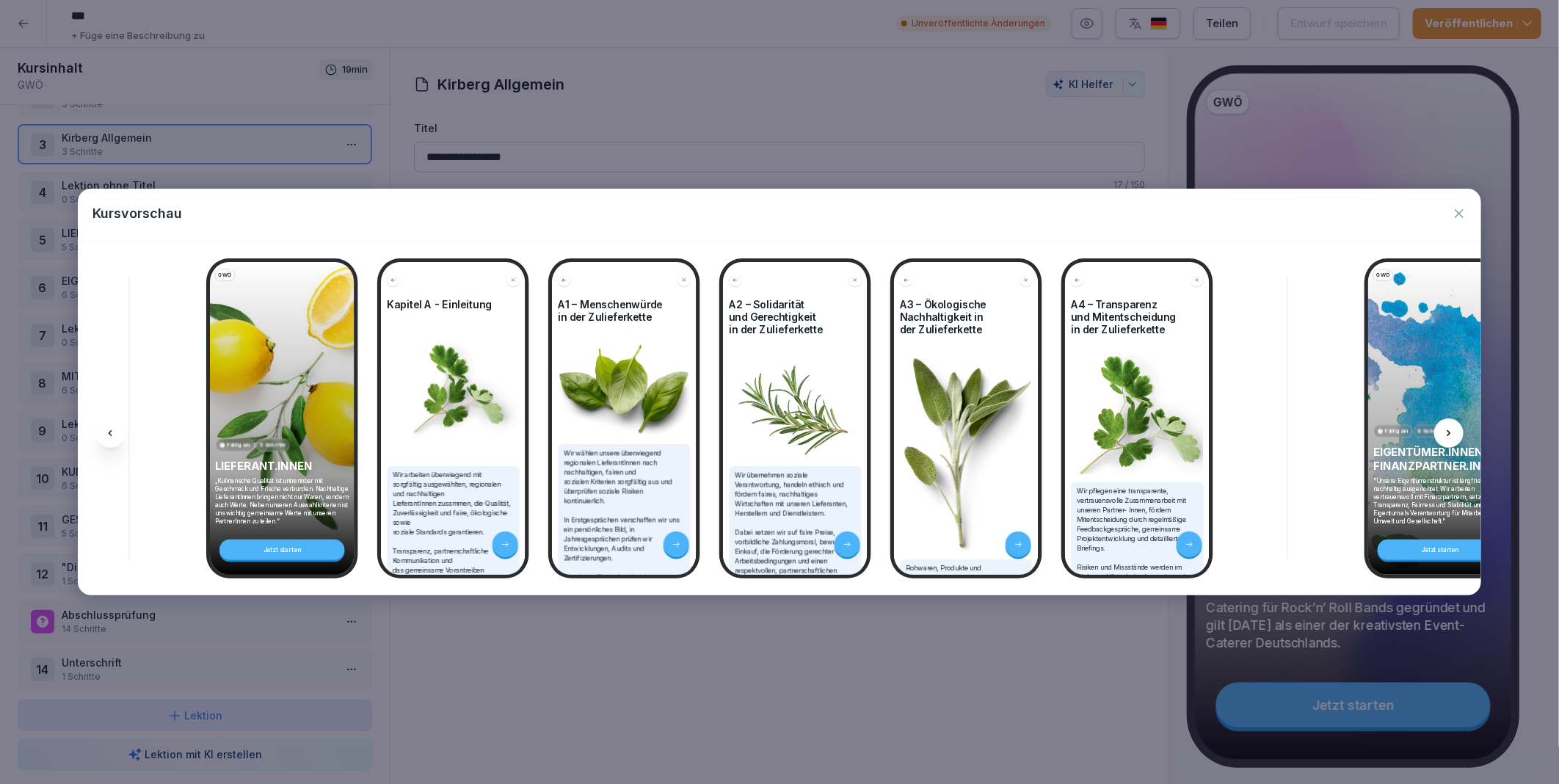
click at [1449, 431] on icon at bounding box center [1449, 433] width 11 height 11
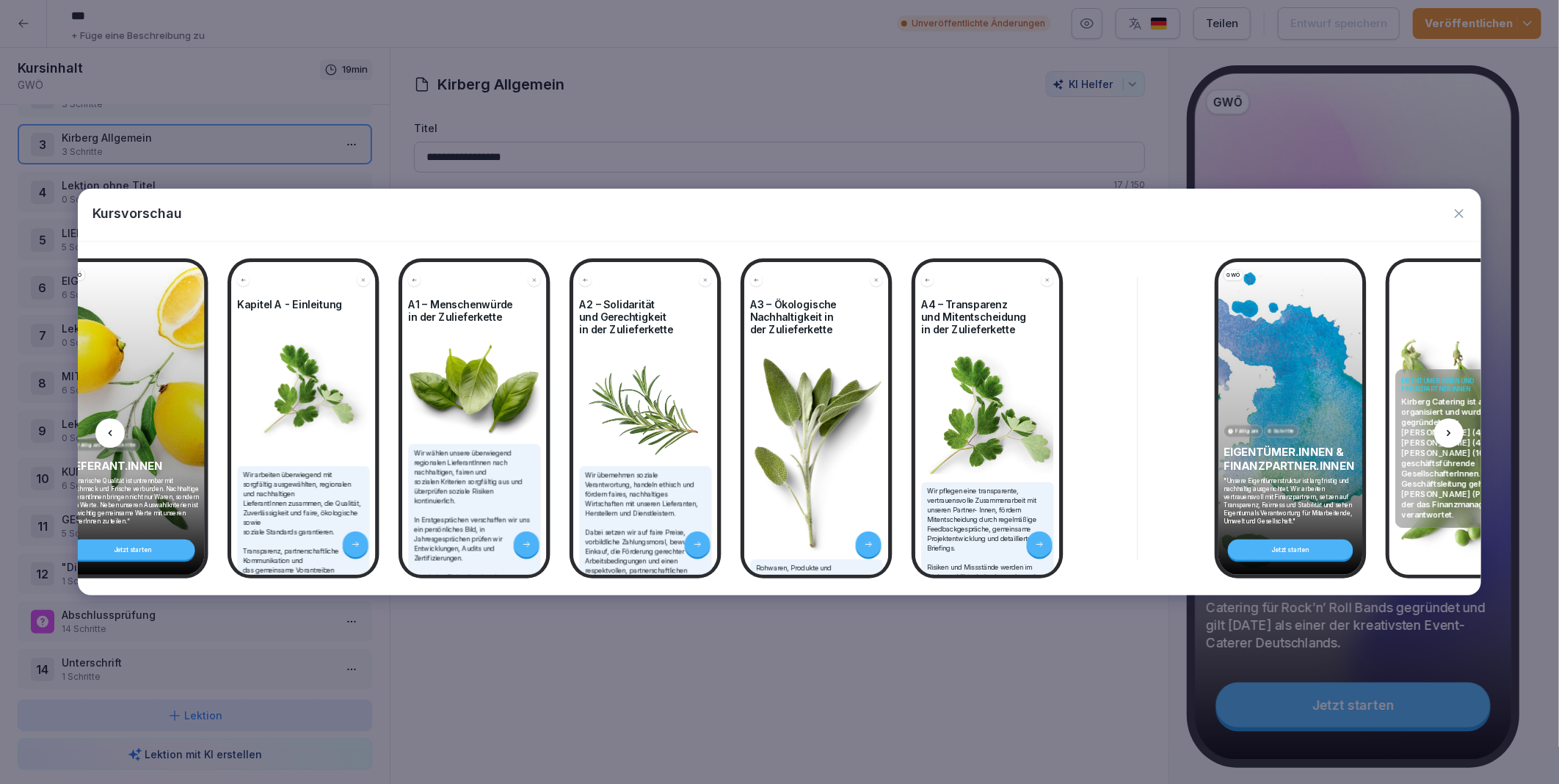
click at [1449, 431] on icon at bounding box center [1449, 433] width 11 height 11
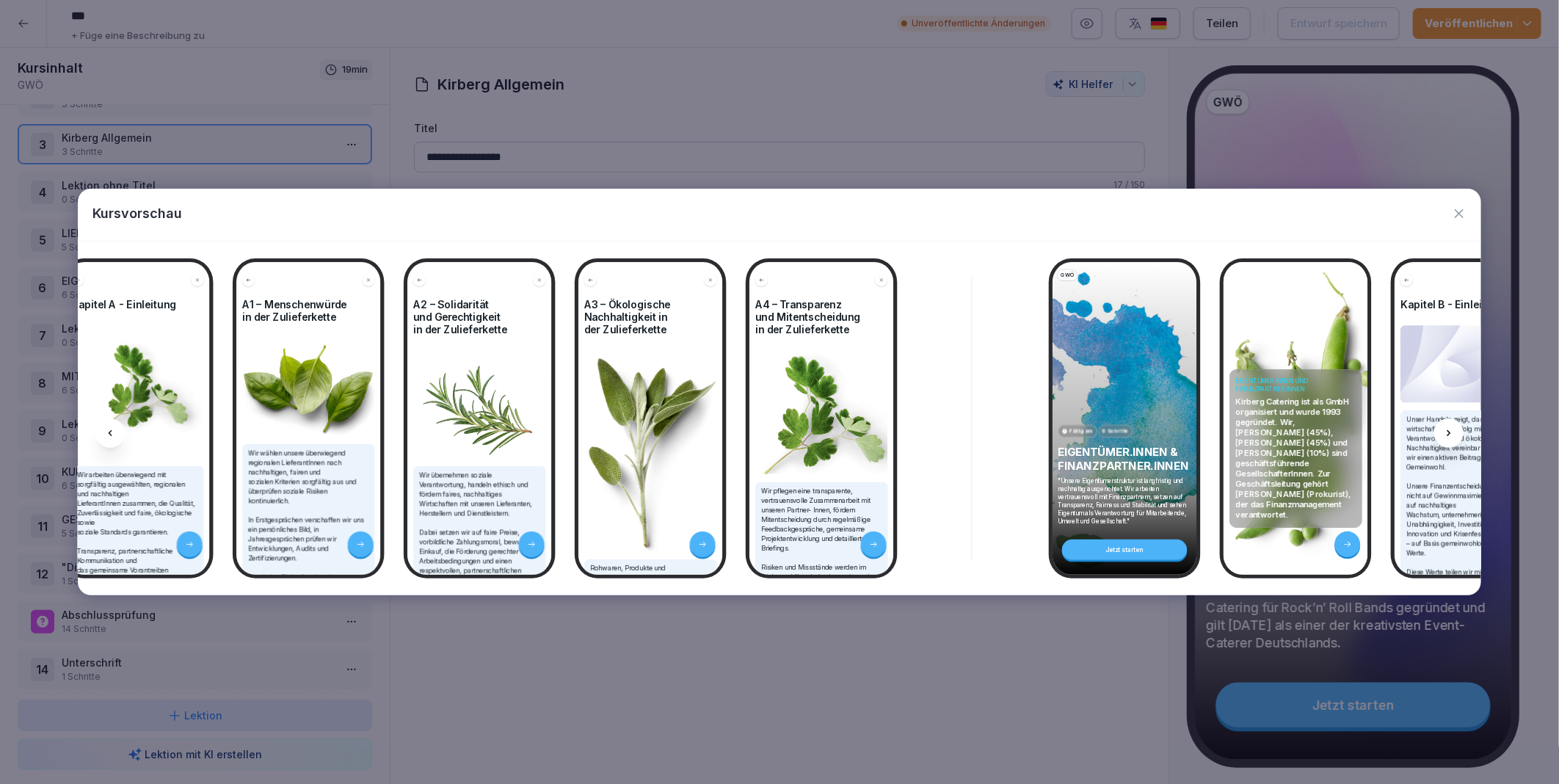
click at [1449, 431] on icon at bounding box center [1449, 433] width 11 height 11
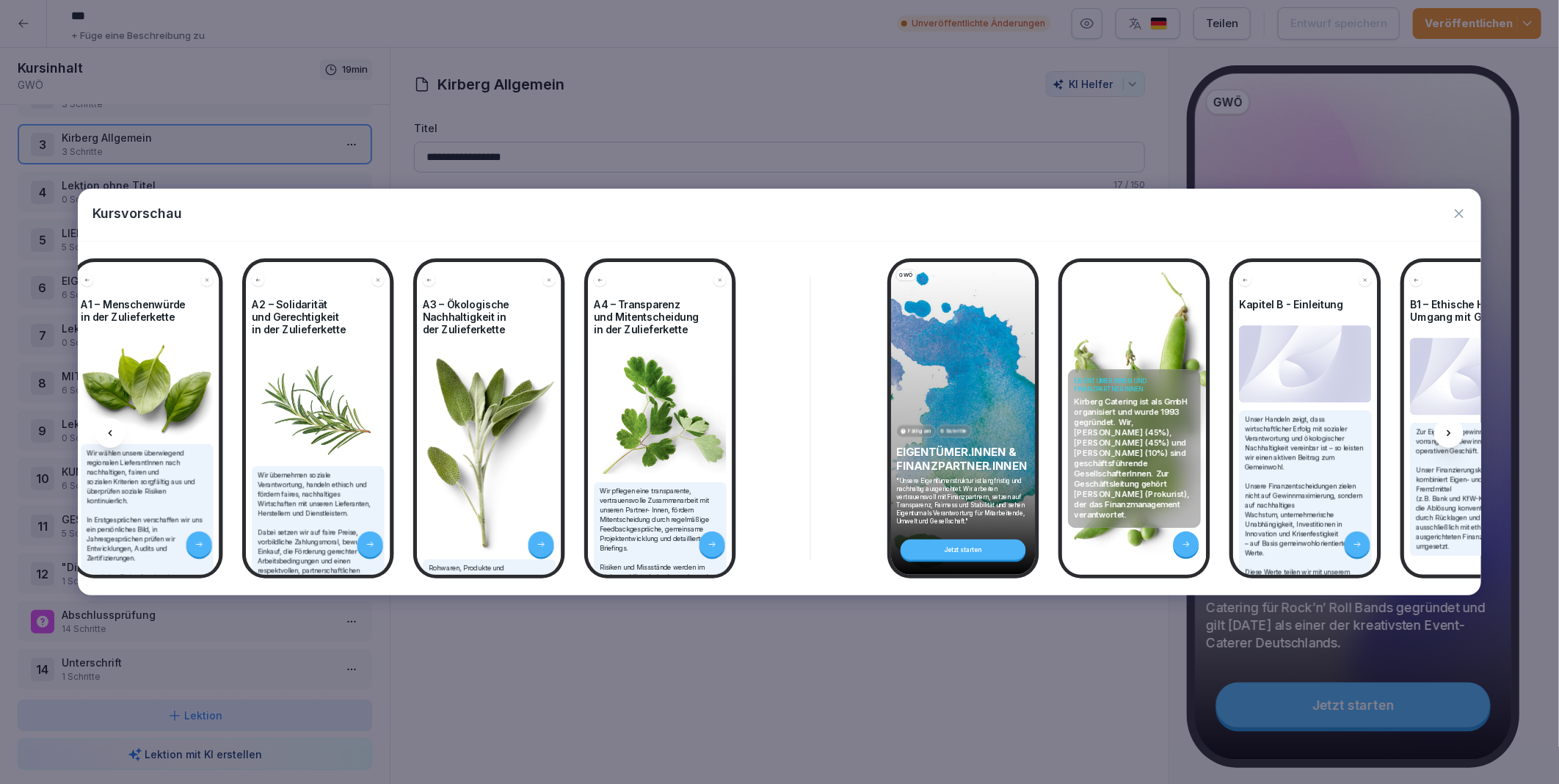
click at [1449, 431] on icon at bounding box center [1449, 433] width 11 height 11
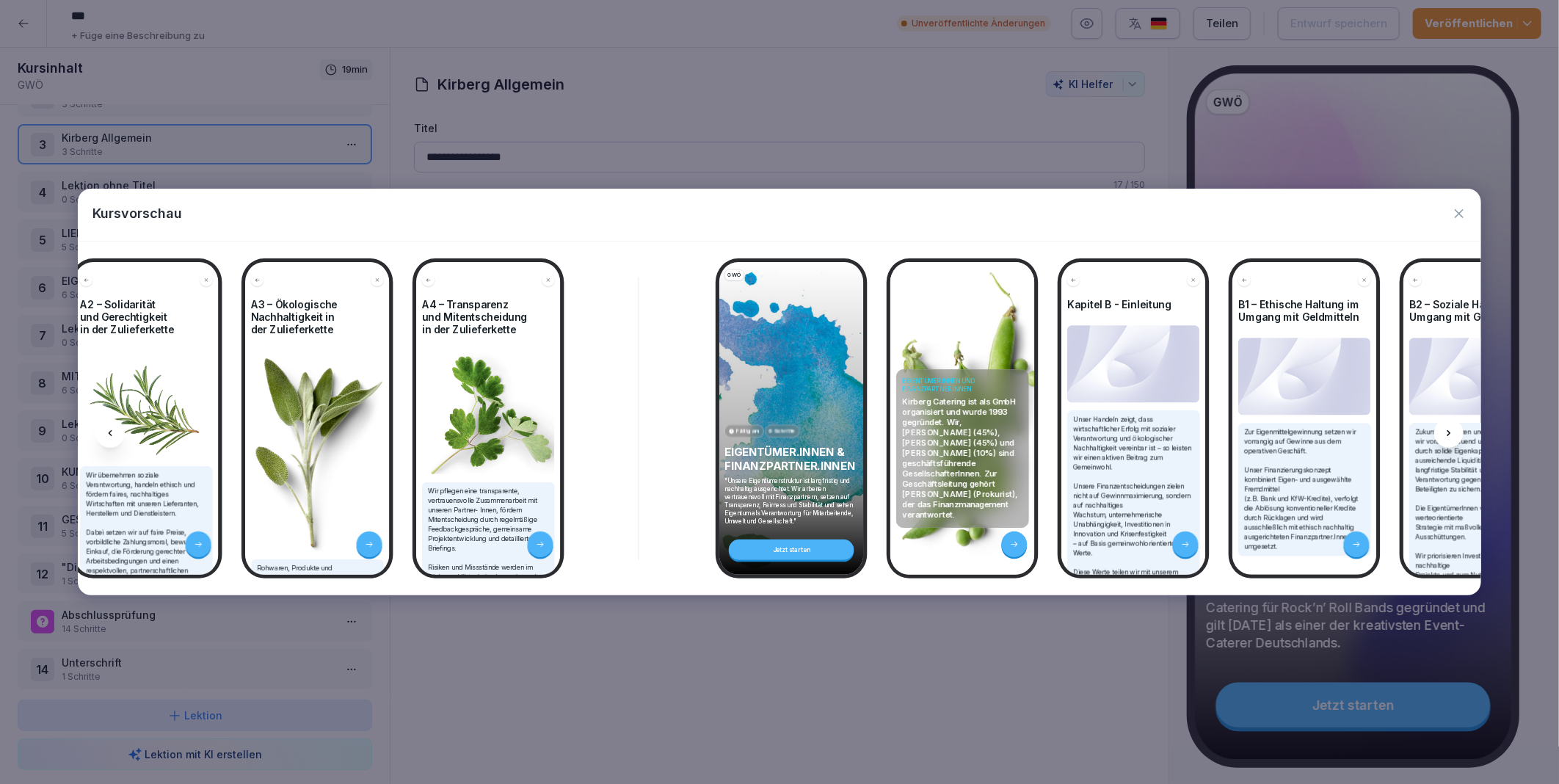
click at [1449, 431] on icon at bounding box center [1449, 433] width 11 height 11
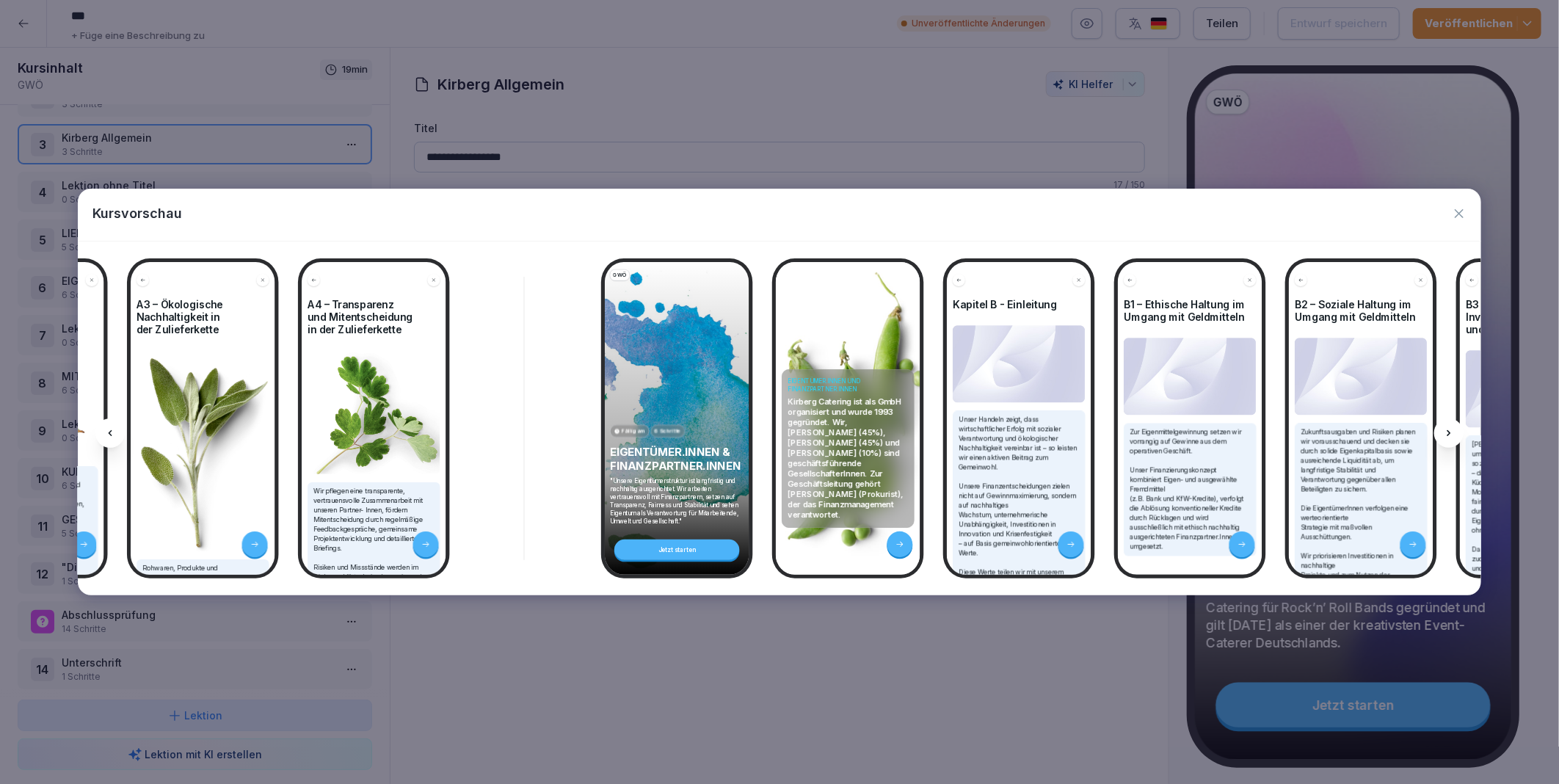
click at [1449, 431] on icon at bounding box center [1449, 433] width 11 height 11
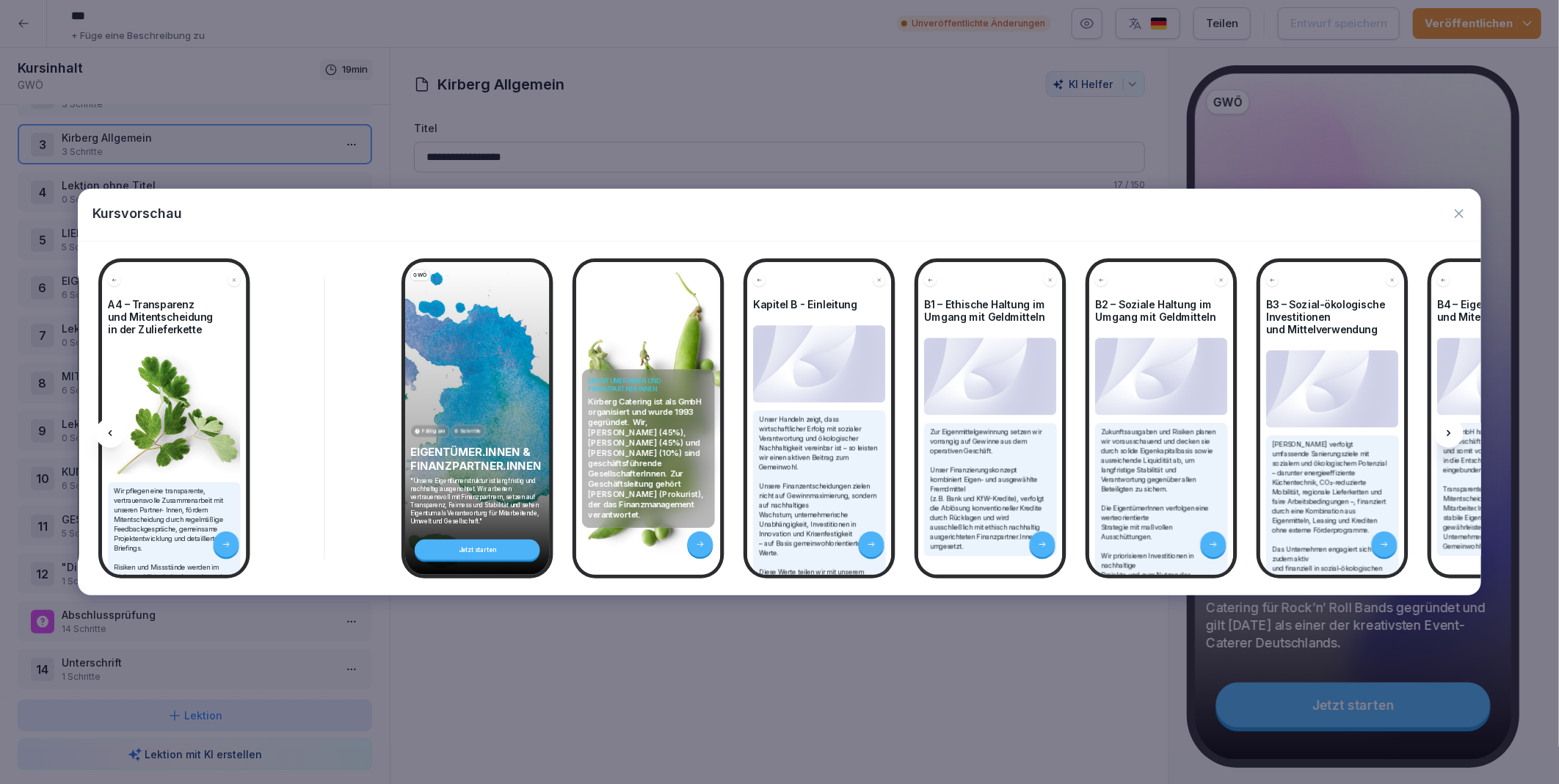
click at [1449, 431] on icon at bounding box center [1449, 433] width 11 height 11
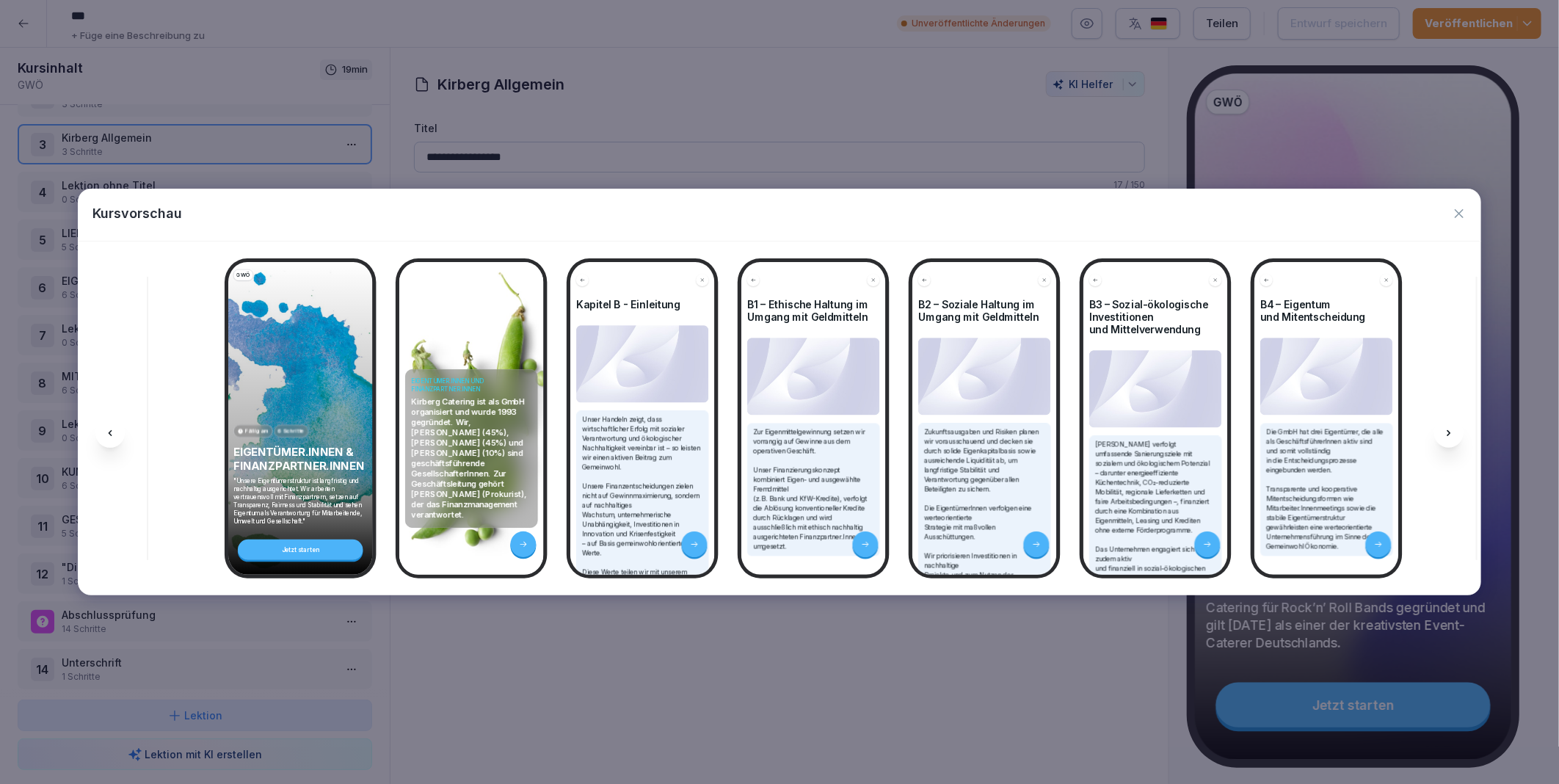
click at [1449, 431] on icon at bounding box center [1449, 433] width 11 height 11
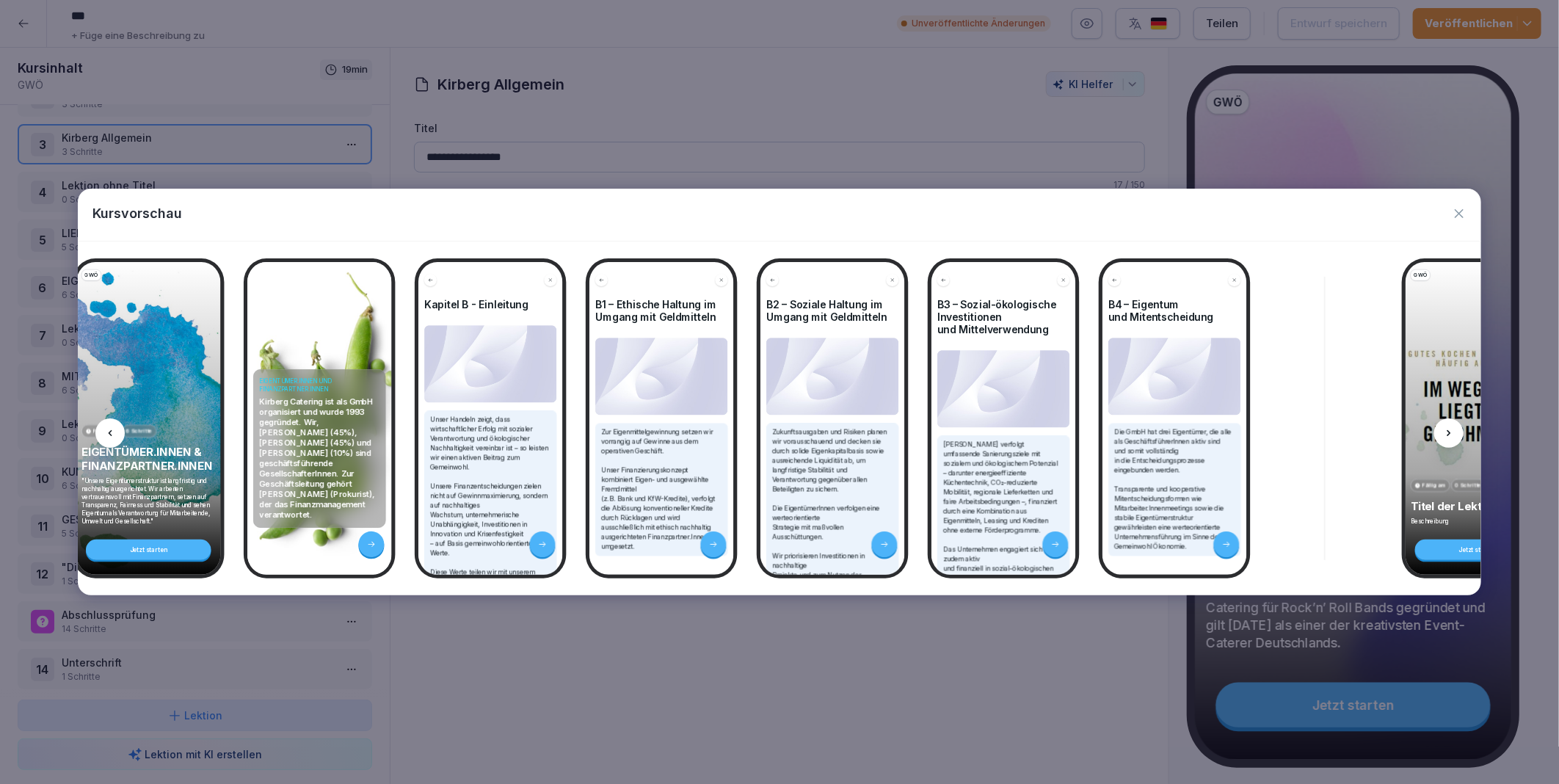
click at [1449, 431] on icon at bounding box center [1449, 433] width 11 height 11
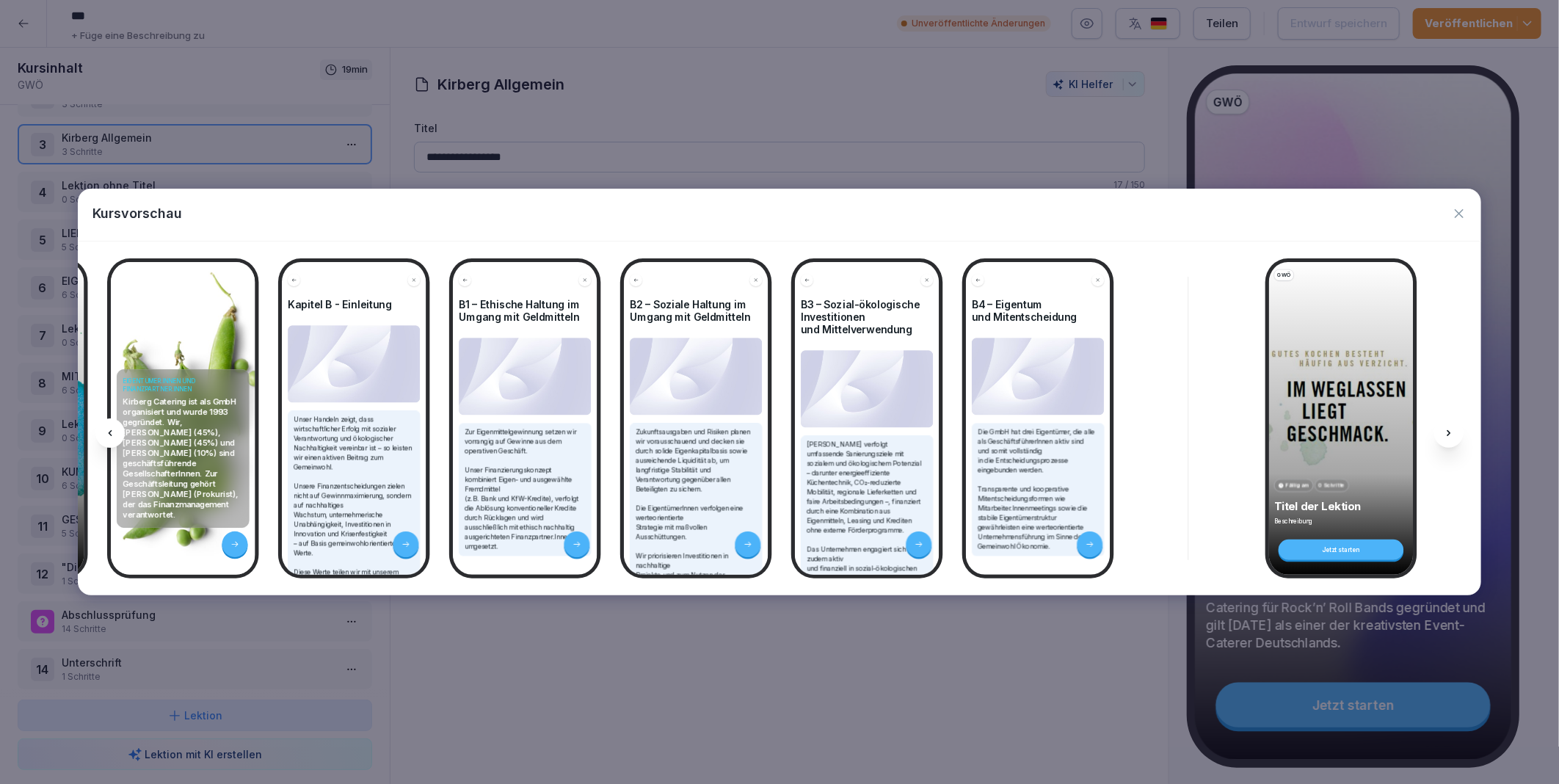
click at [1449, 431] on icon at bounding box center [1449, 433] width 11 height 11
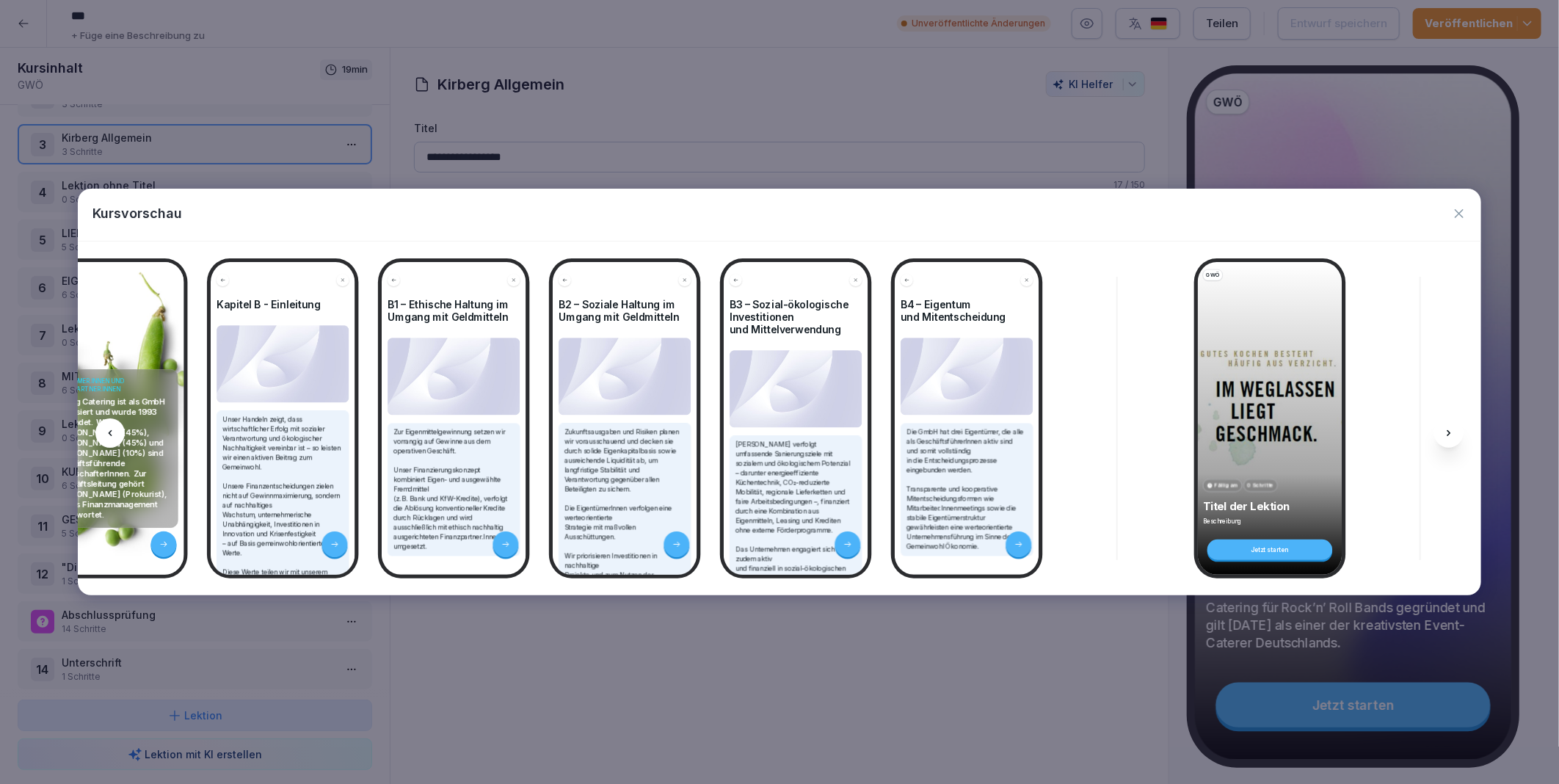
click at [1449, 431] on icon at bounding box center [1449, 433] width 11 height 11
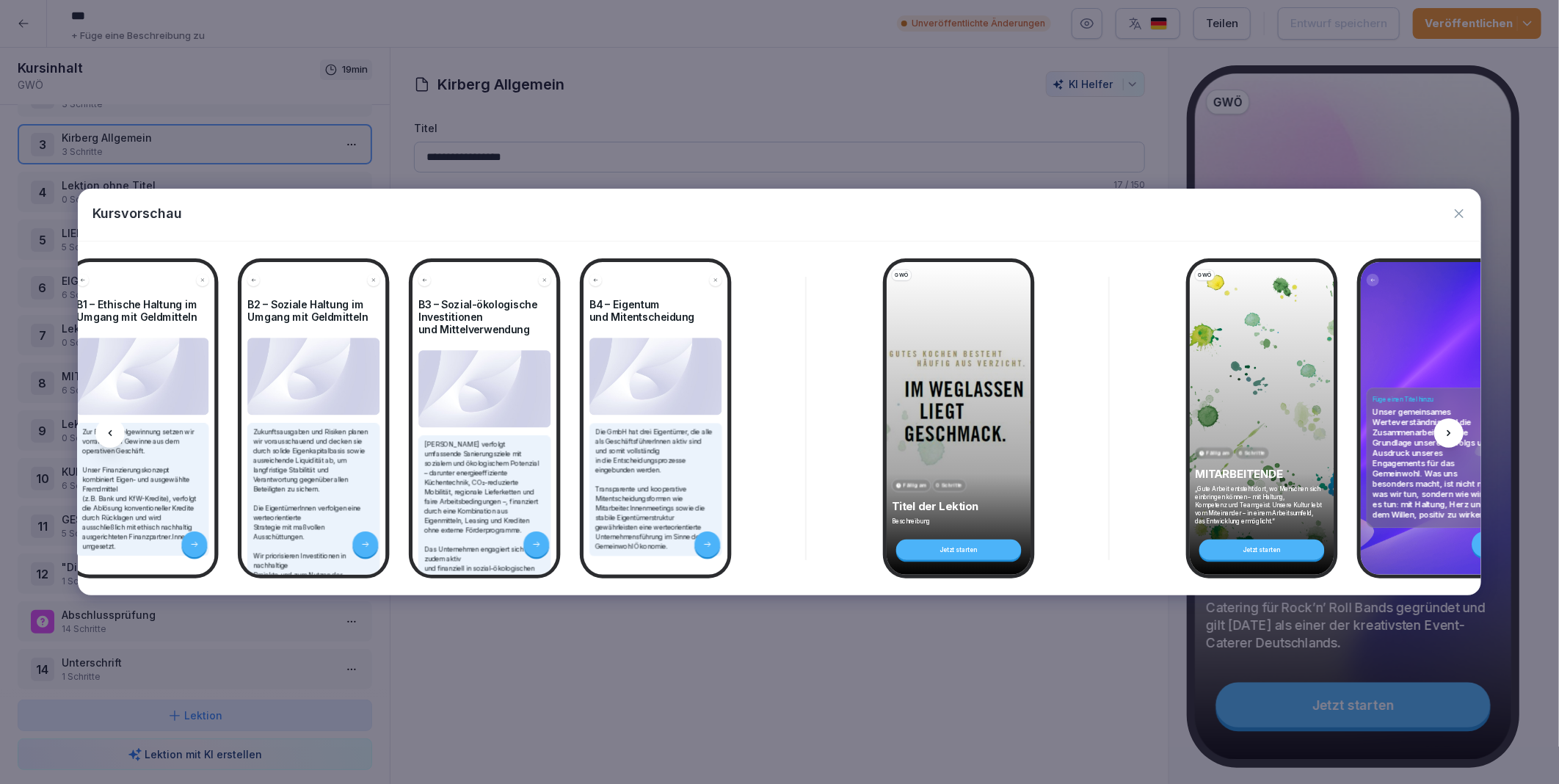
click at [1449, 431] on icon at bounding box center [1449, 433] width 11 height 11
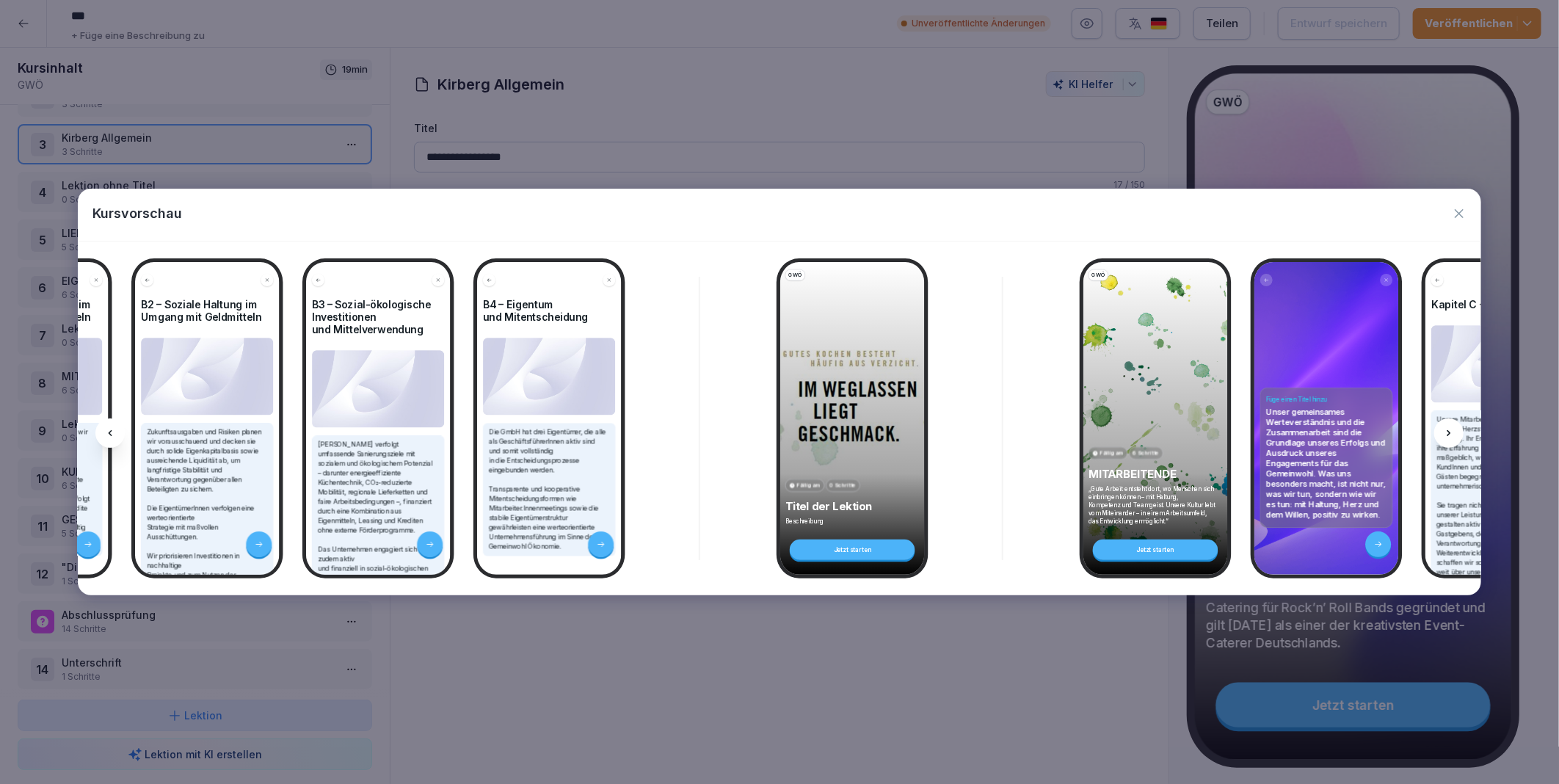
click at [1449, 431] on icon at bounding box center [1449, 433] width 11 height 11
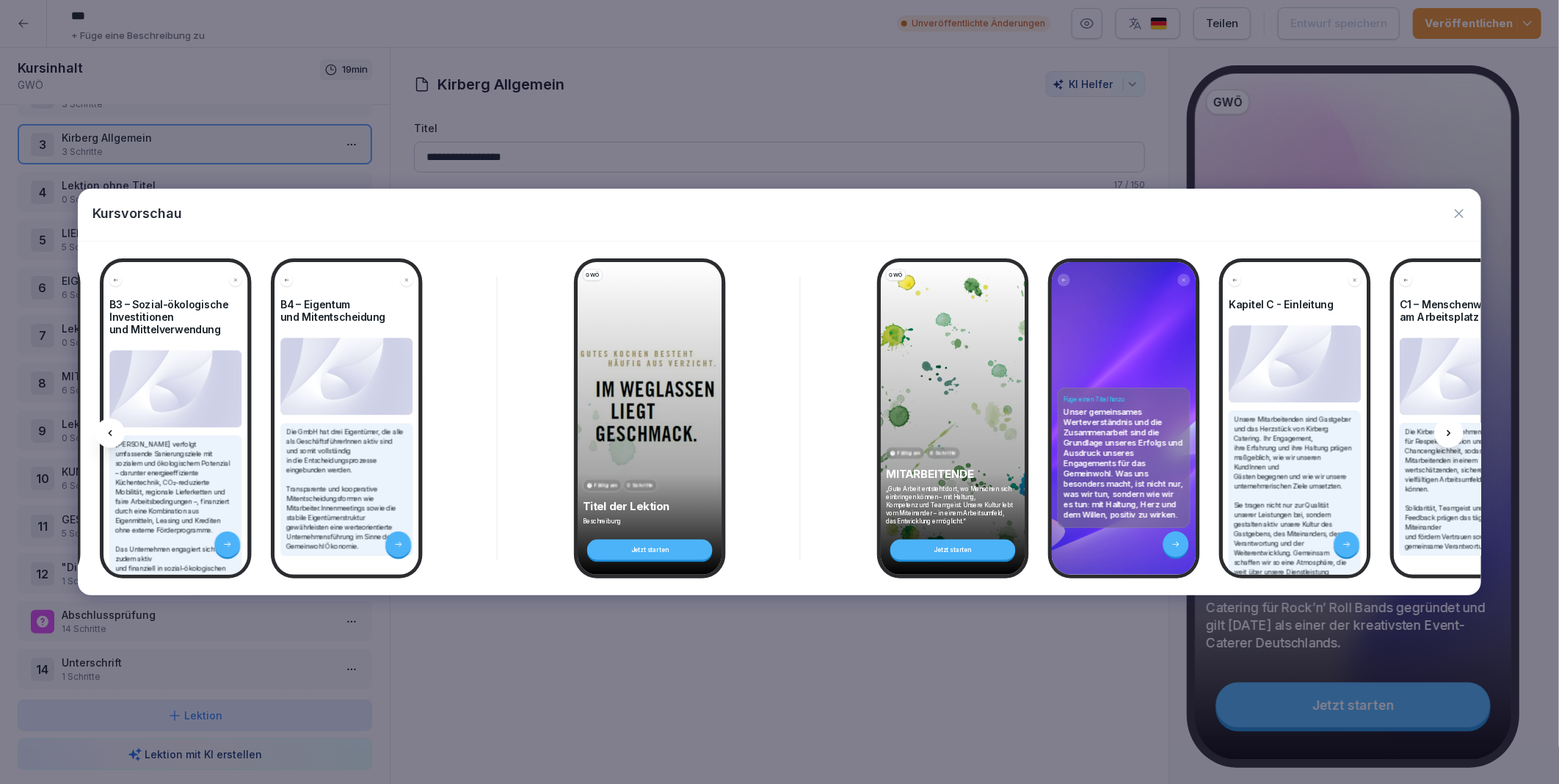
click at [1449, 431] on icon at bounding box center [1449, 433] width 11 height 11
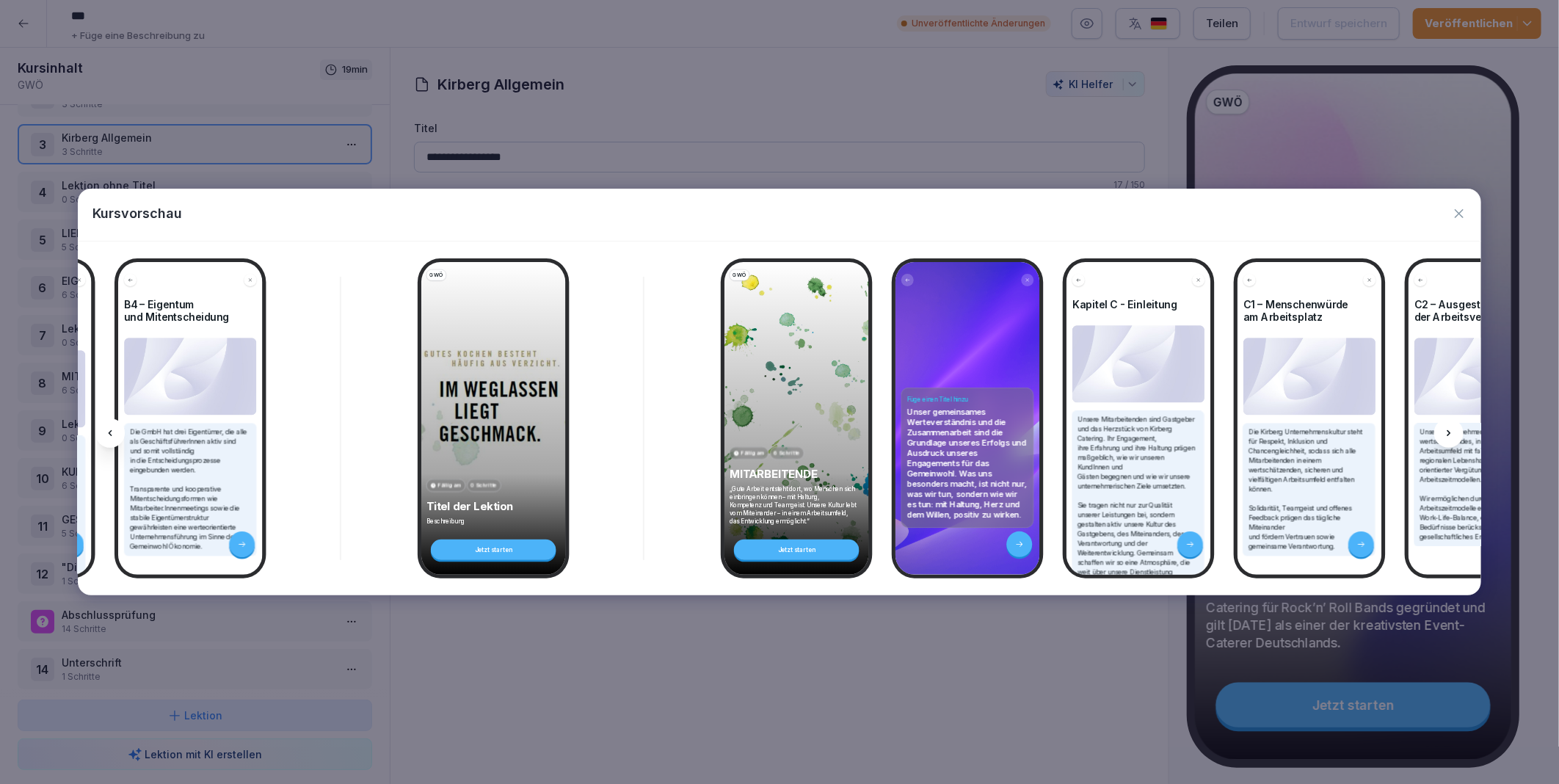
click at [1449, 431] on icon at bounding box center [1449, 433] width 11 height 11
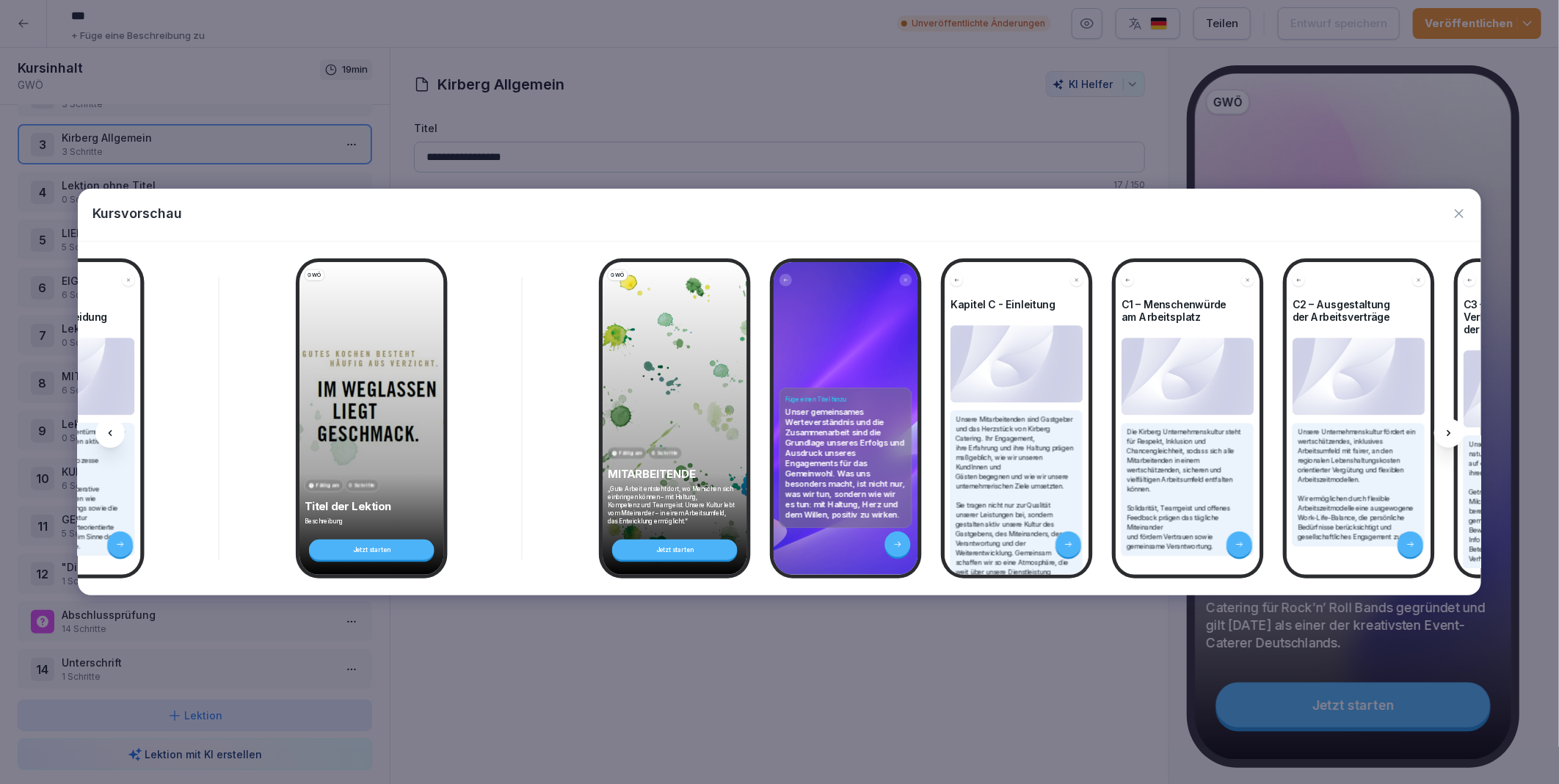
click at [1449, 431] on icon at bounding box center [1449, 433] width 11 height 11
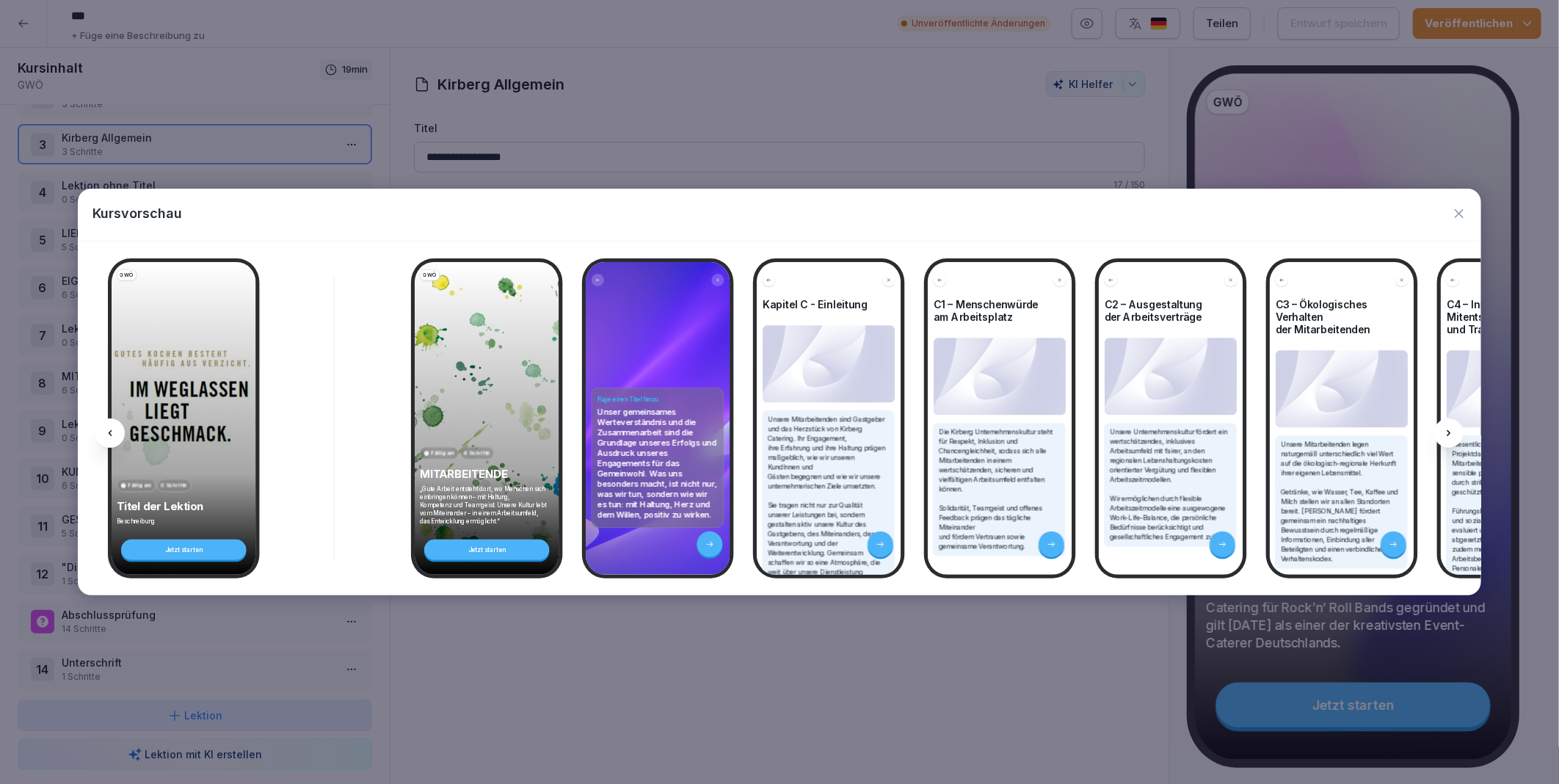
click at [1449, 431] on icon at bounding box center [1449, 433] width 11 height 11
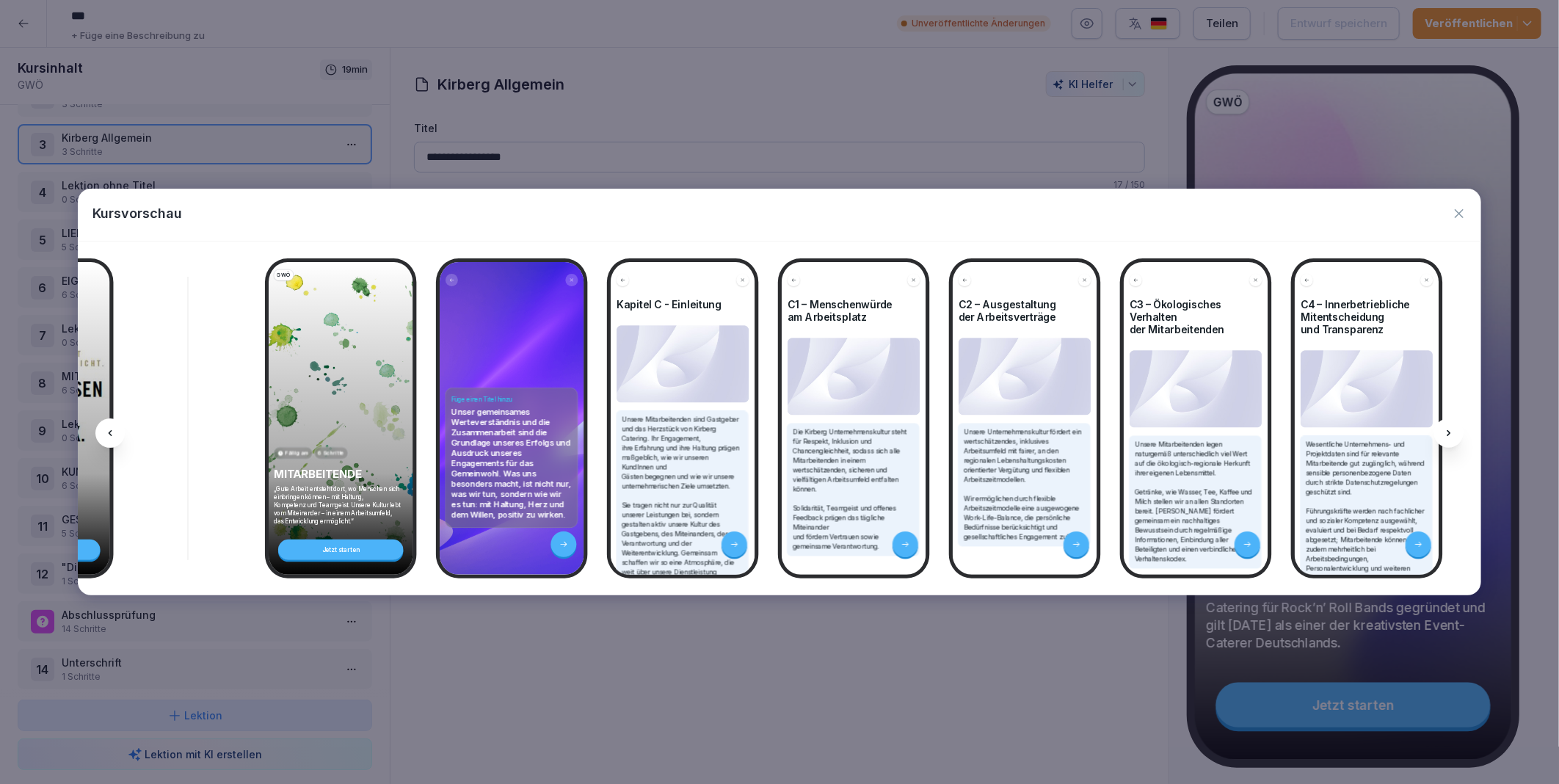
click at [1449, 431] on icon at bounding box center [1449, 433] width 11 height 11
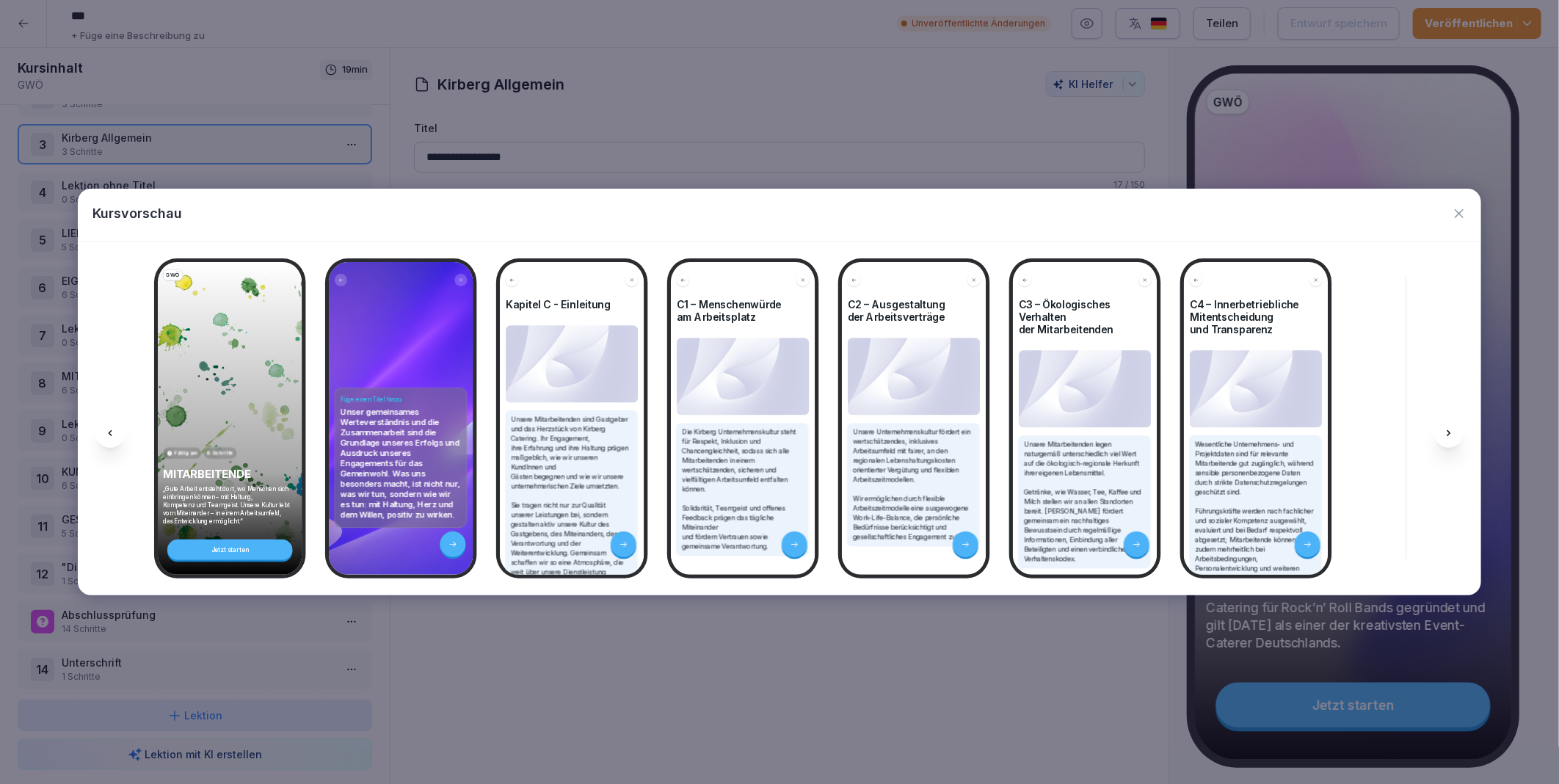
click at [1449, 431] on icon at bounding box center [1449, 433] width 11 height 11
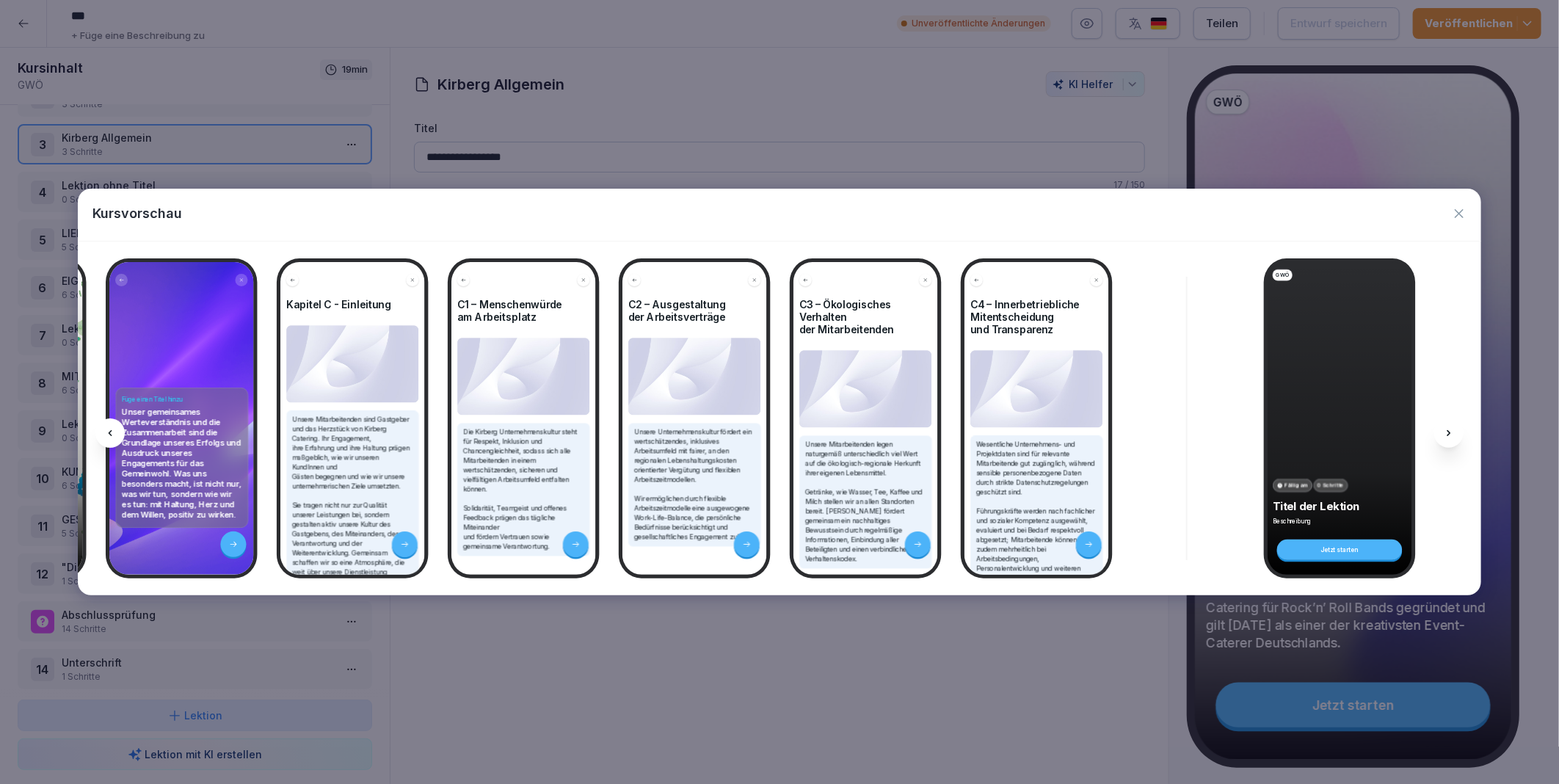
click at [1449, 431] on icon at bounding box center [1449, 433] width 11 height 11
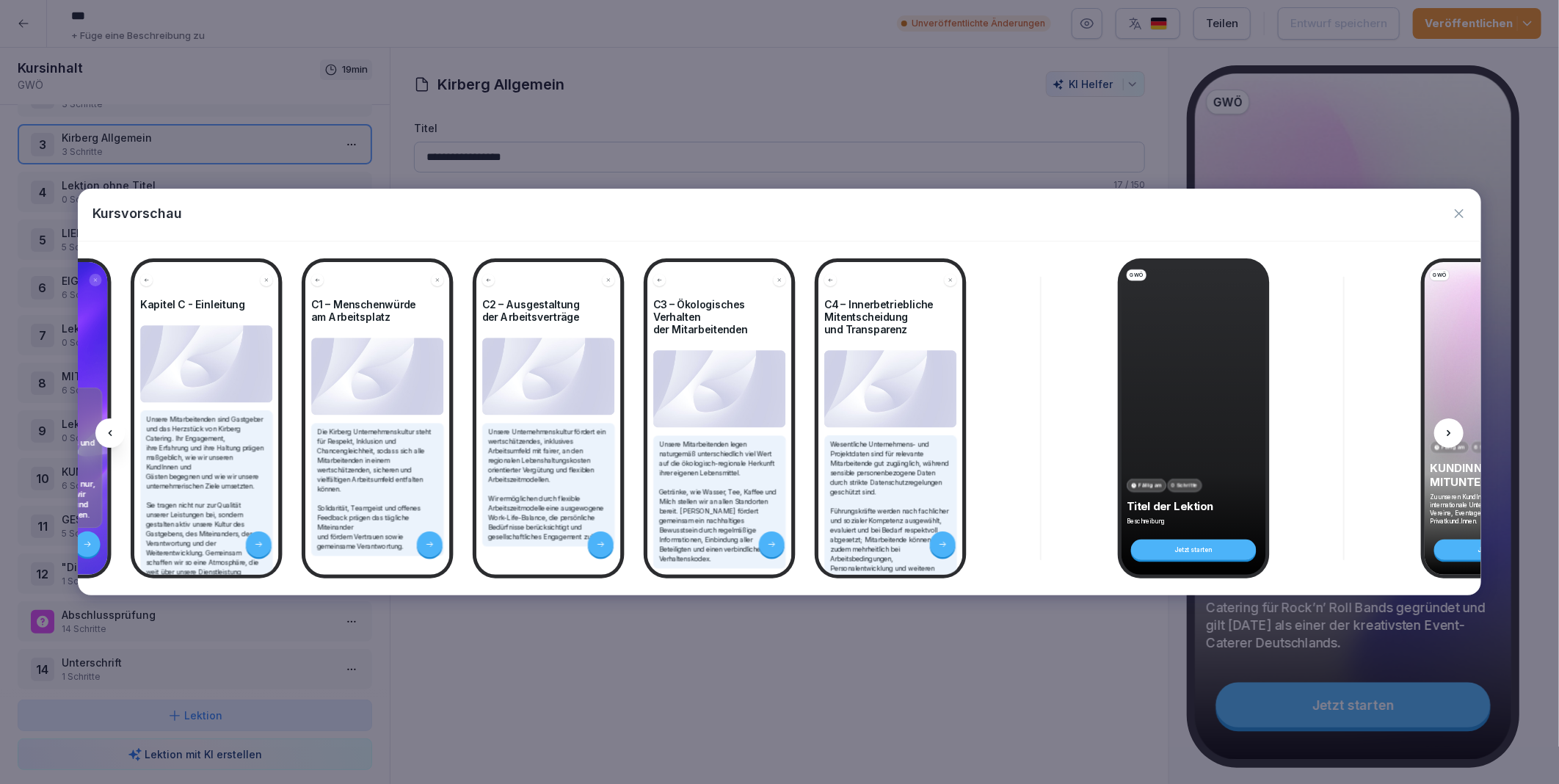
click at [1449, 431] on icon at bounding box center [1449, 433] width 11 height 11
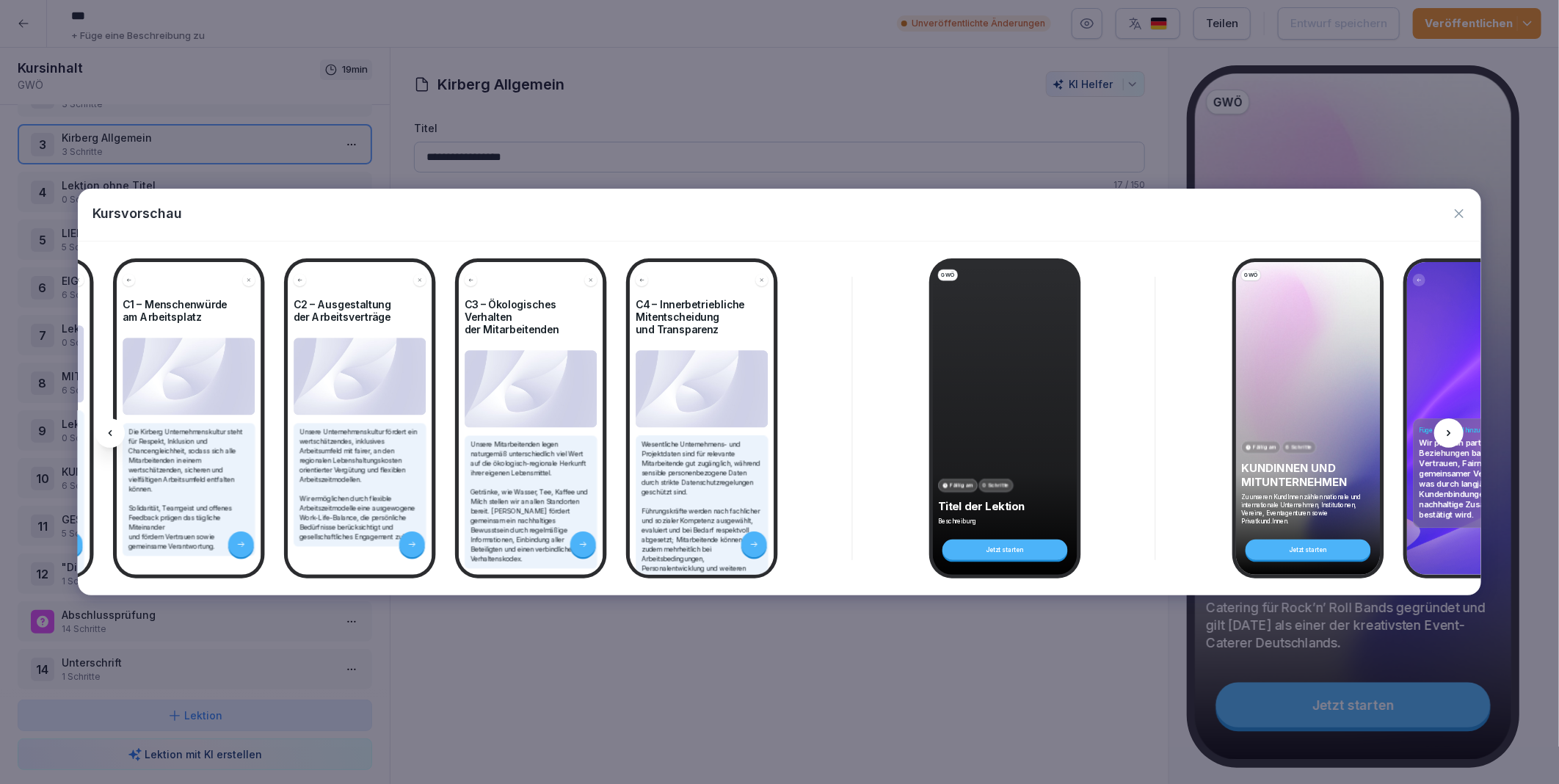
scroll to position [0, 5723]
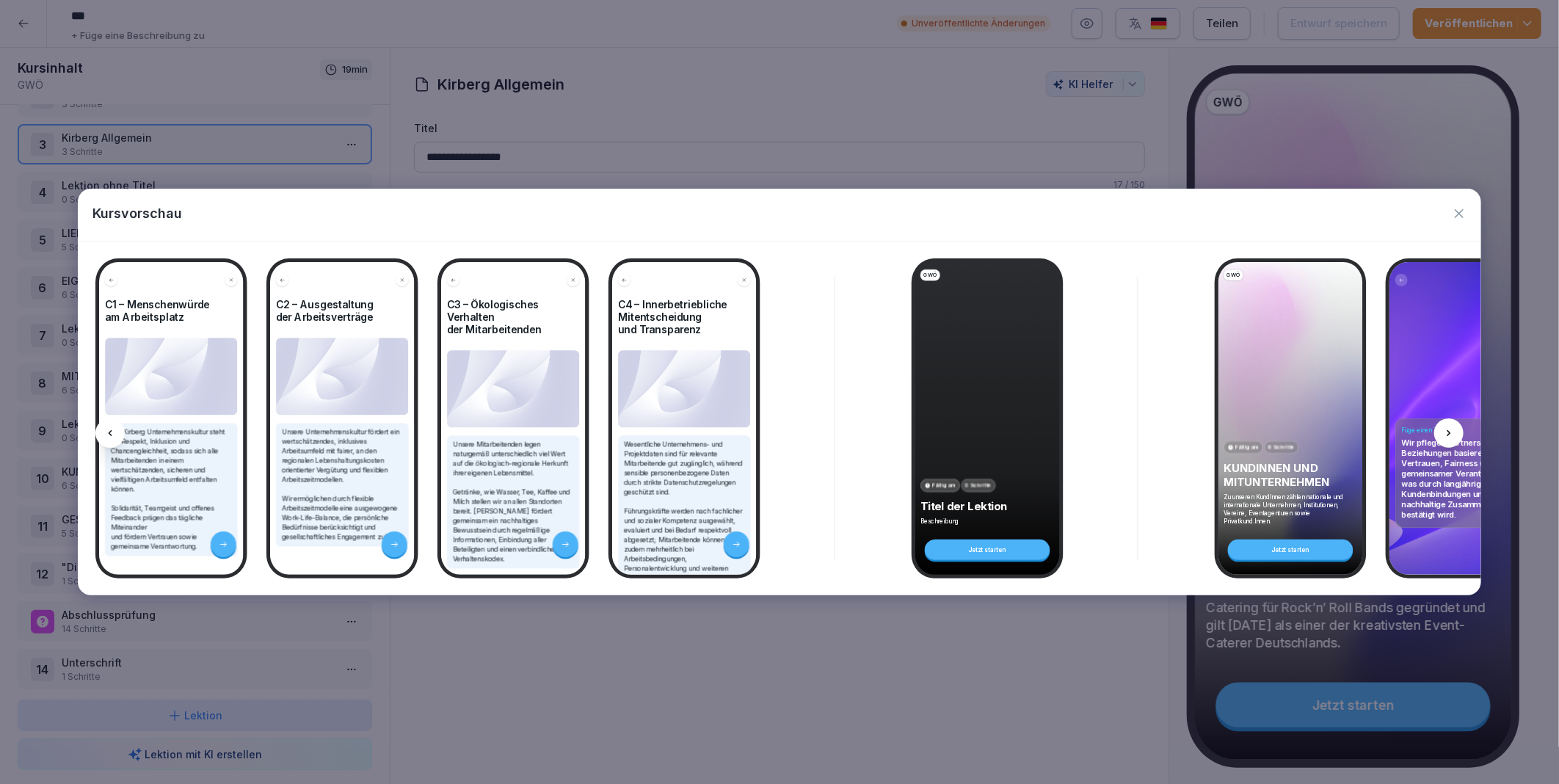
drag, startPoint x: 1449, startPoint y: 431, endPoint x: 1456, endPoint y: 217, distance: 214.1
click at [1456, 217] on icon "button" at bounding box center [1459, 213] width 15 height 15
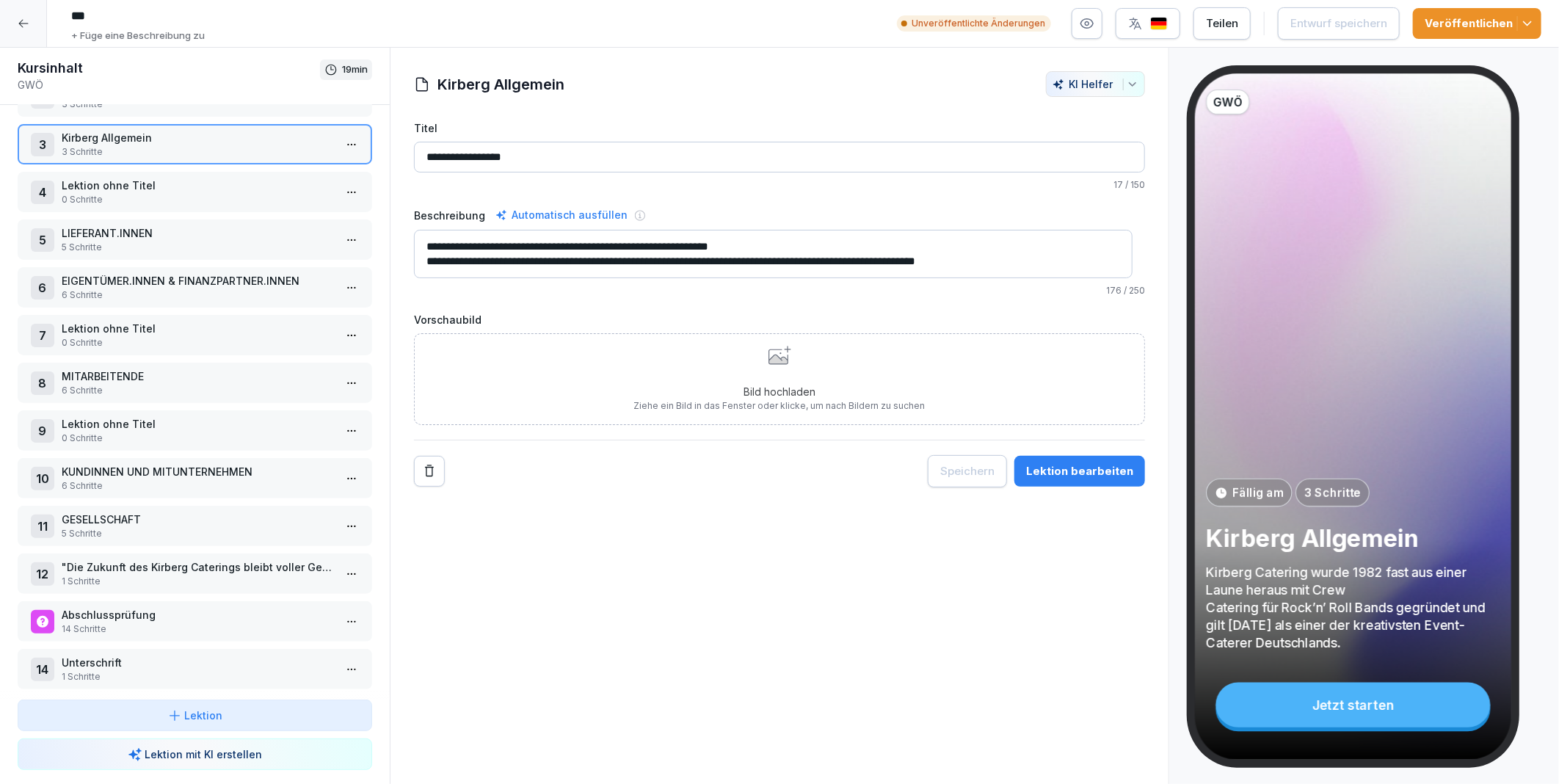
click at [122, 512] on p "GESELLSCHAFT" at bounding box center [198, 519] width 272 height 15
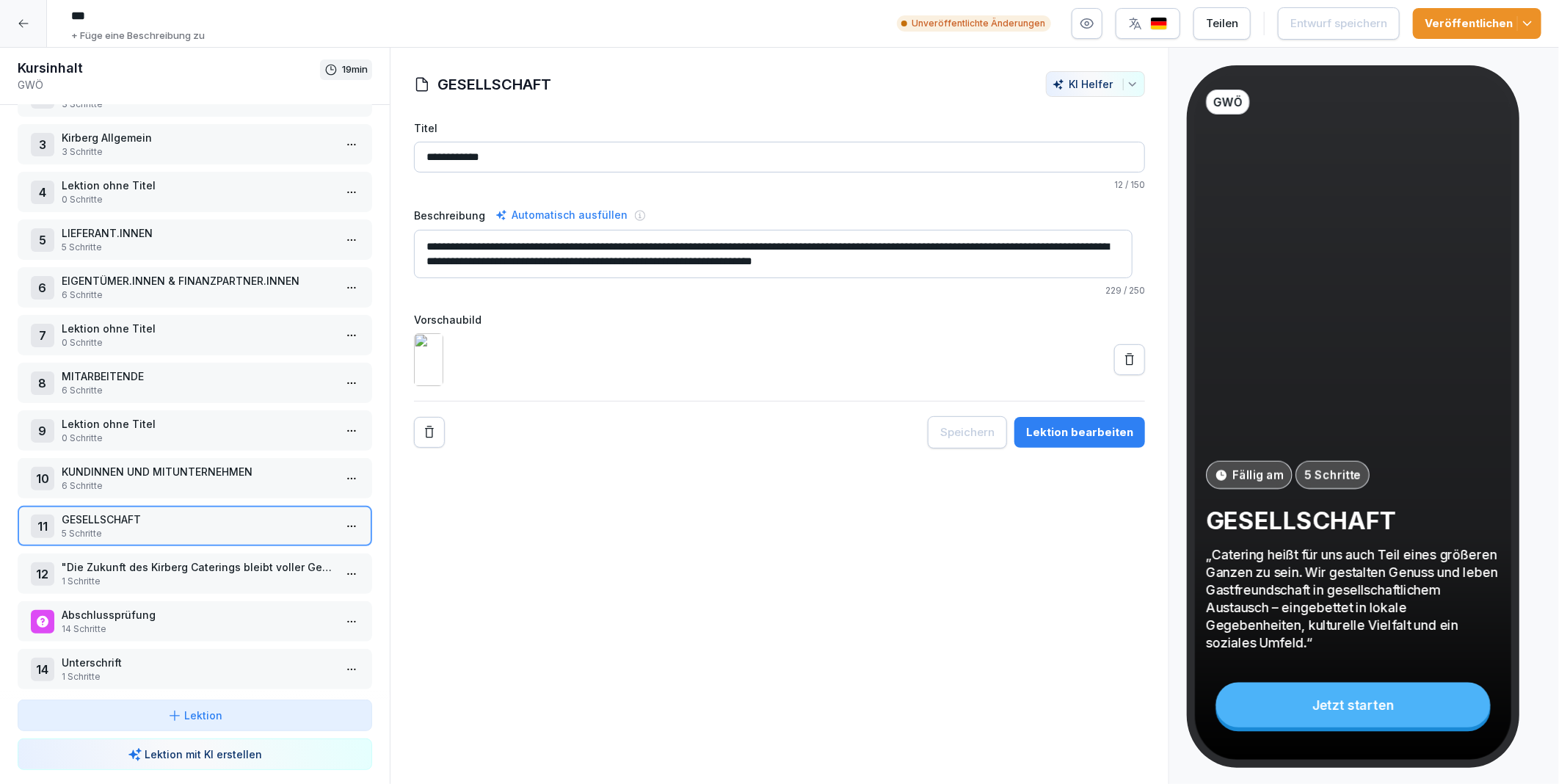
click at [125, 559] on div ""Die Zukunft des Kirberg Caterings bleibt voller Geschmack, sie bleibt kreativ …" at bounding box center [198, 573] width 272 height 28
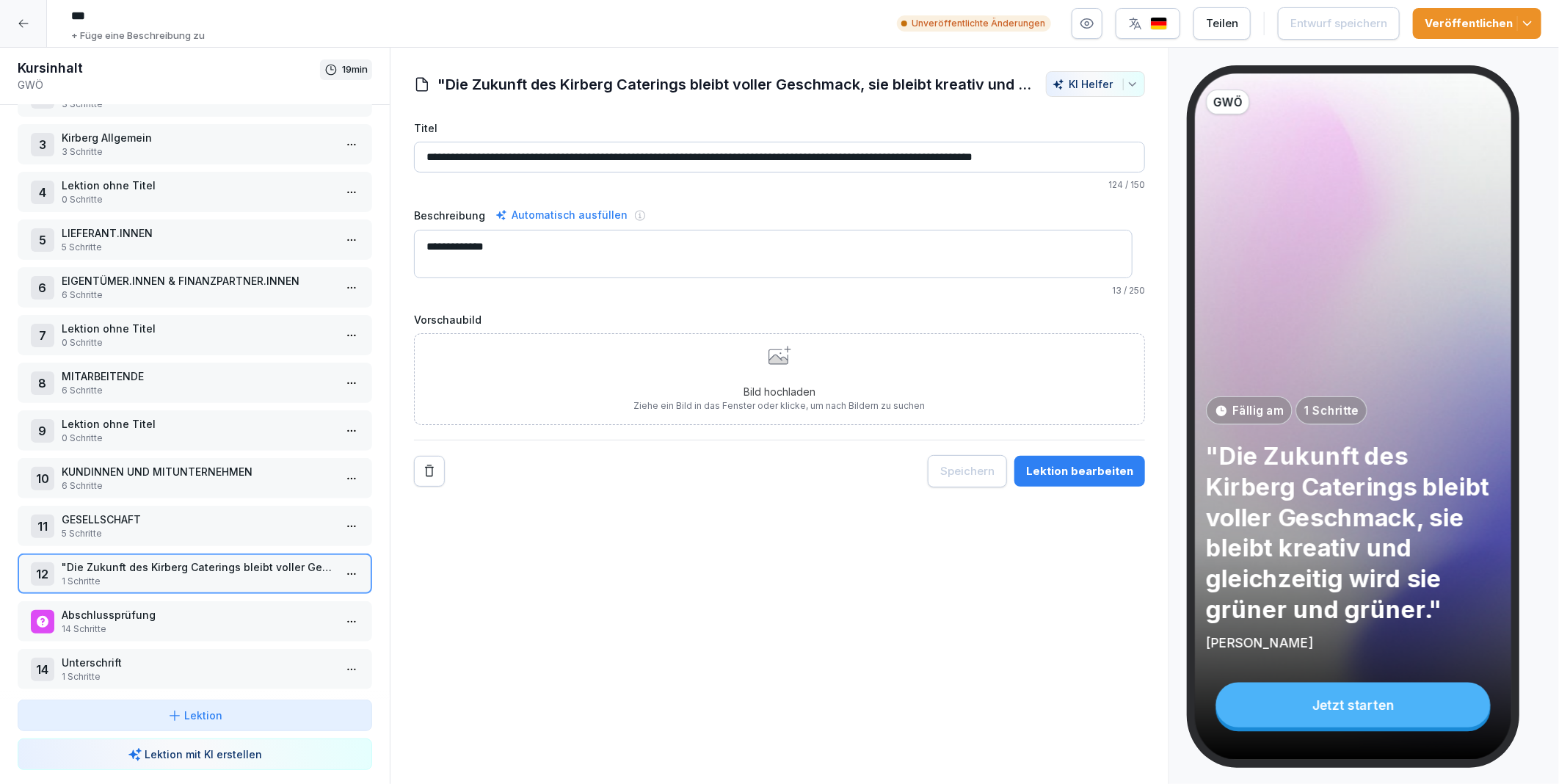
click at [137, 464] on p "KUNDINNEN UND MITUNTERNEHMEN" at bounding box center [198, 472] width 272 height 15
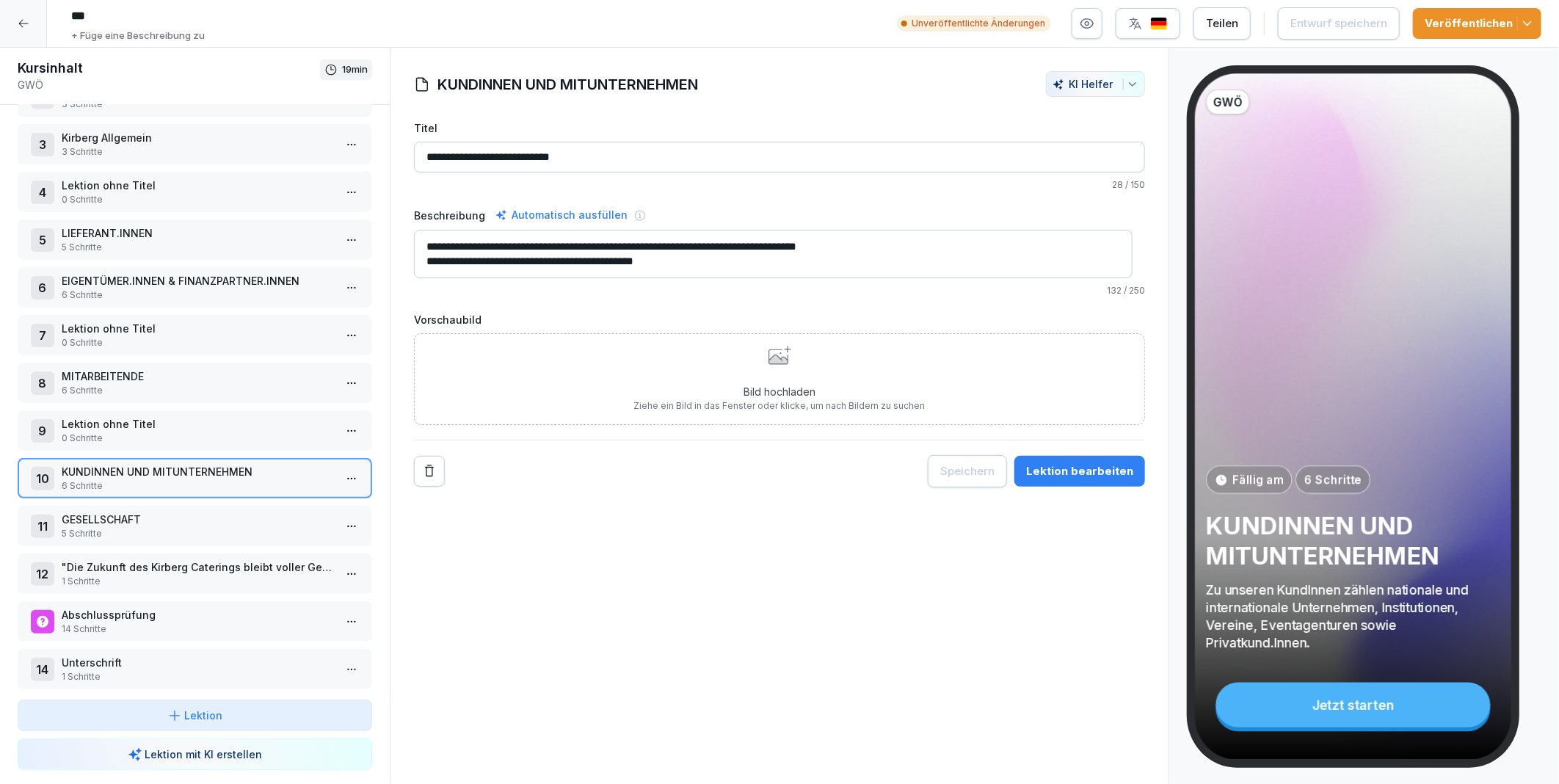
click at [144, 416] on p "Lektion ohne Titel" at bounding box center [198, 424] width 272 height 15
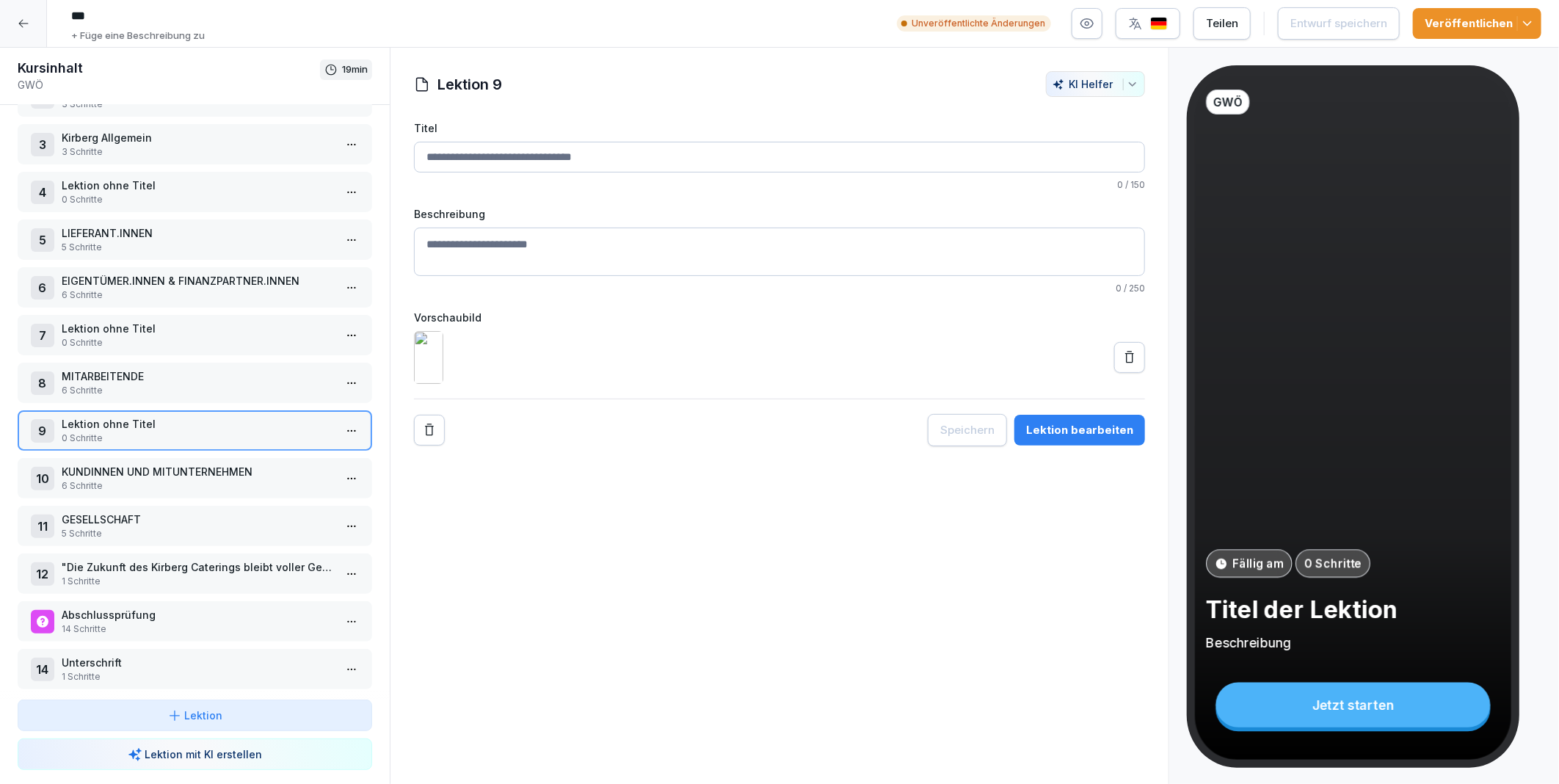
click at [1122, 365] on icon at bounding box center [1129, 357] width 15 height 15
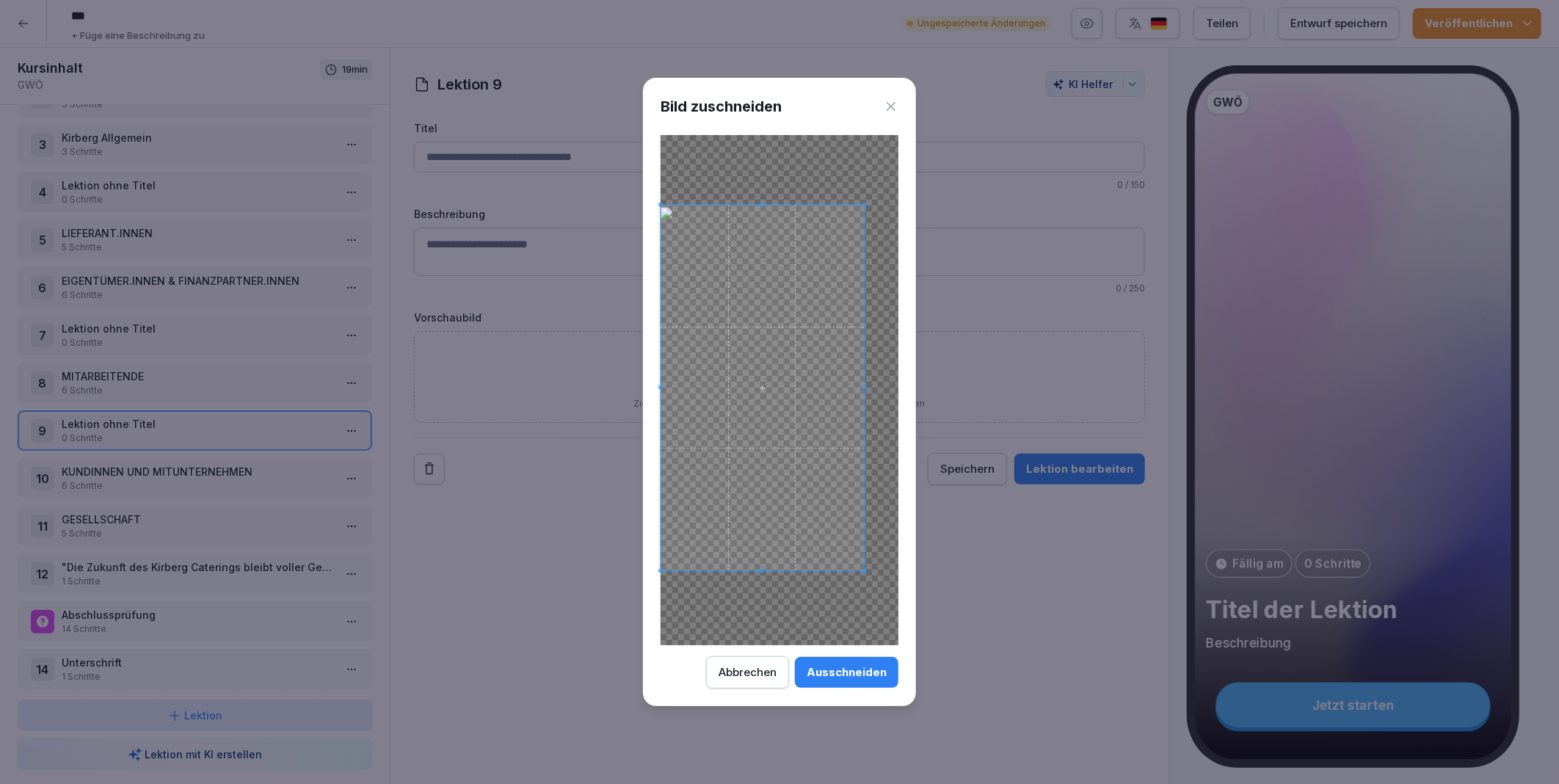
click at [791, 535] on span at bounding box center [763, 388] width 203 height 366
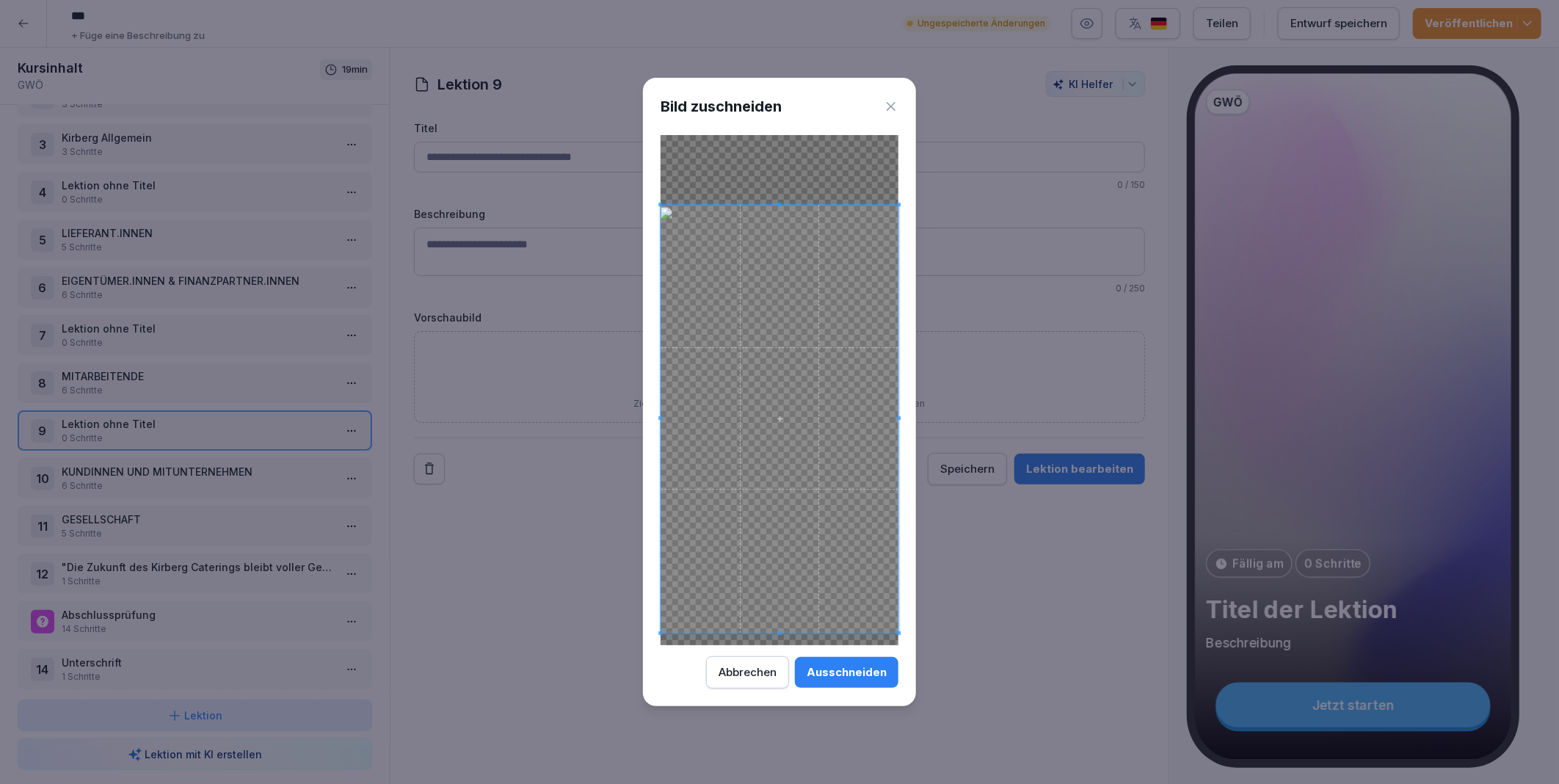
click at [899, 577] on div at bounding box center [780, 418] width 238 height 428
click at [877, 678] on div "Ausschneiden" at bounding box center [847, 672] width 80 height 16
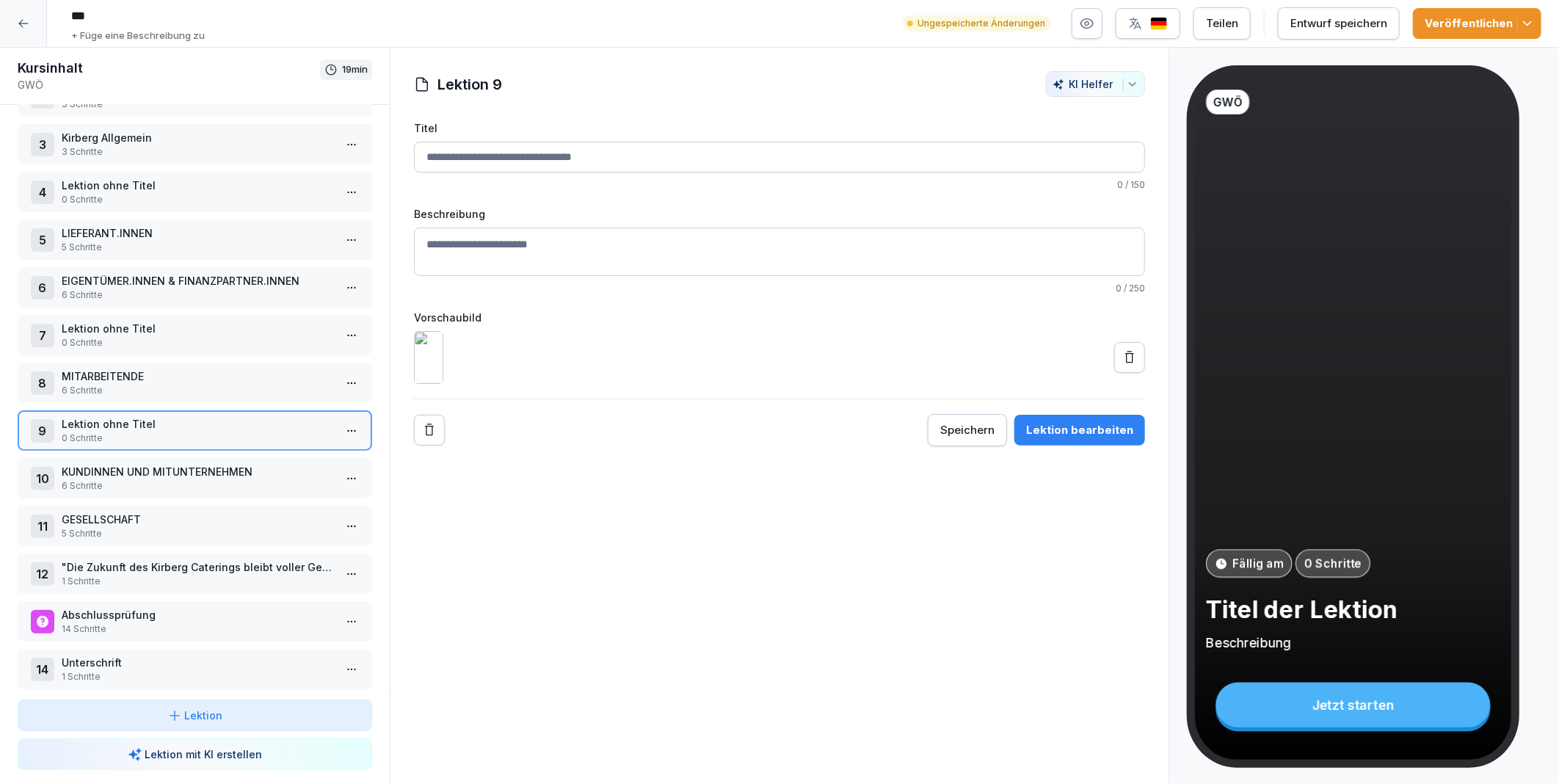
click at [666, 613] on div "Lektion 9 KI Helfer Titel 0 / 150 Beschreibung 0 / 250 Vorschaubild Speichern L…" at bounding box center [780, 415] width 780 height 737
click at [1122, 365] on icon at bounding box center [1129, 357] width 15 height 15
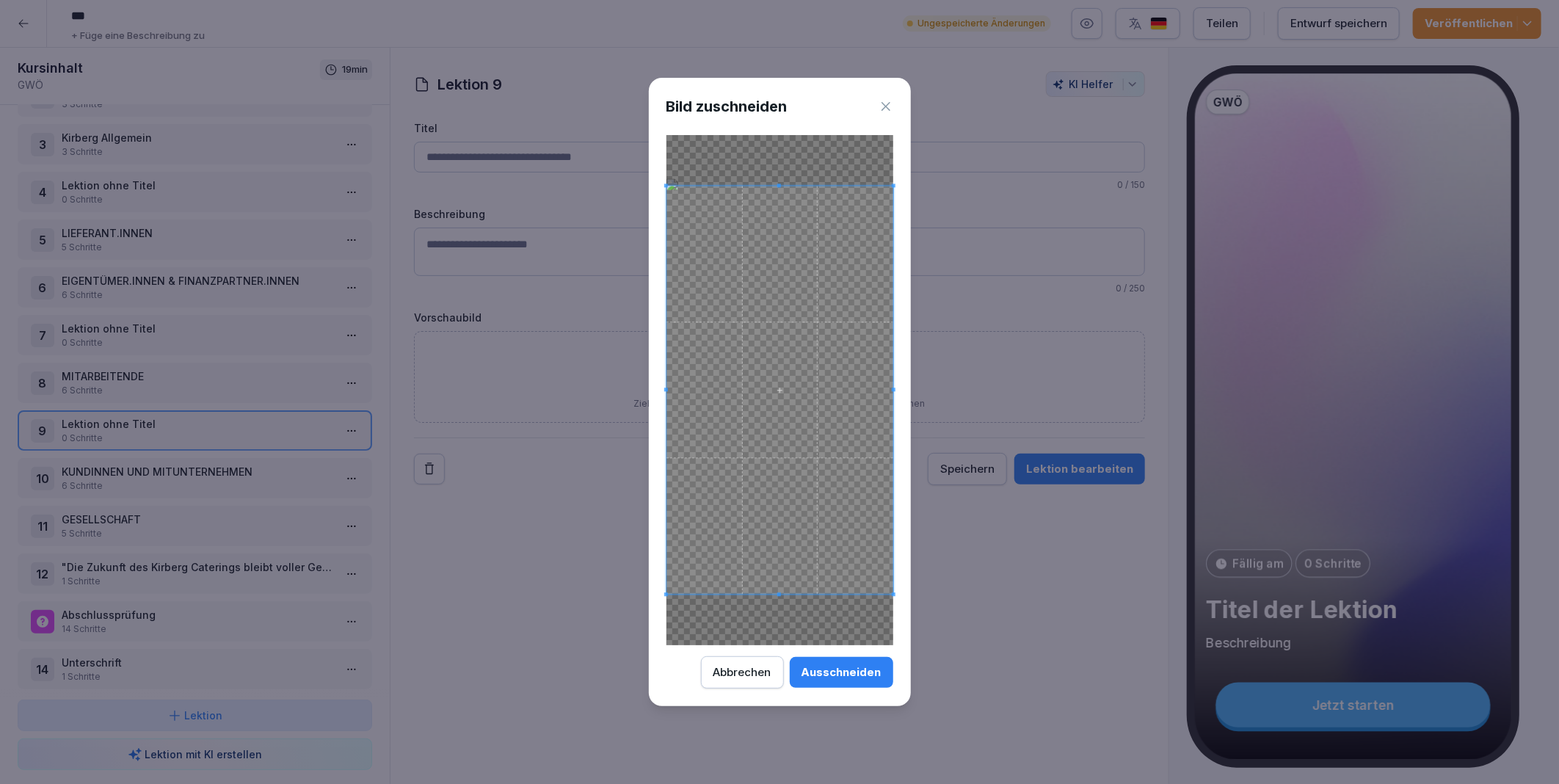
click at [845, 669] on div "Ausschneiden" at bounding box center [841, 672] width 80 height 16
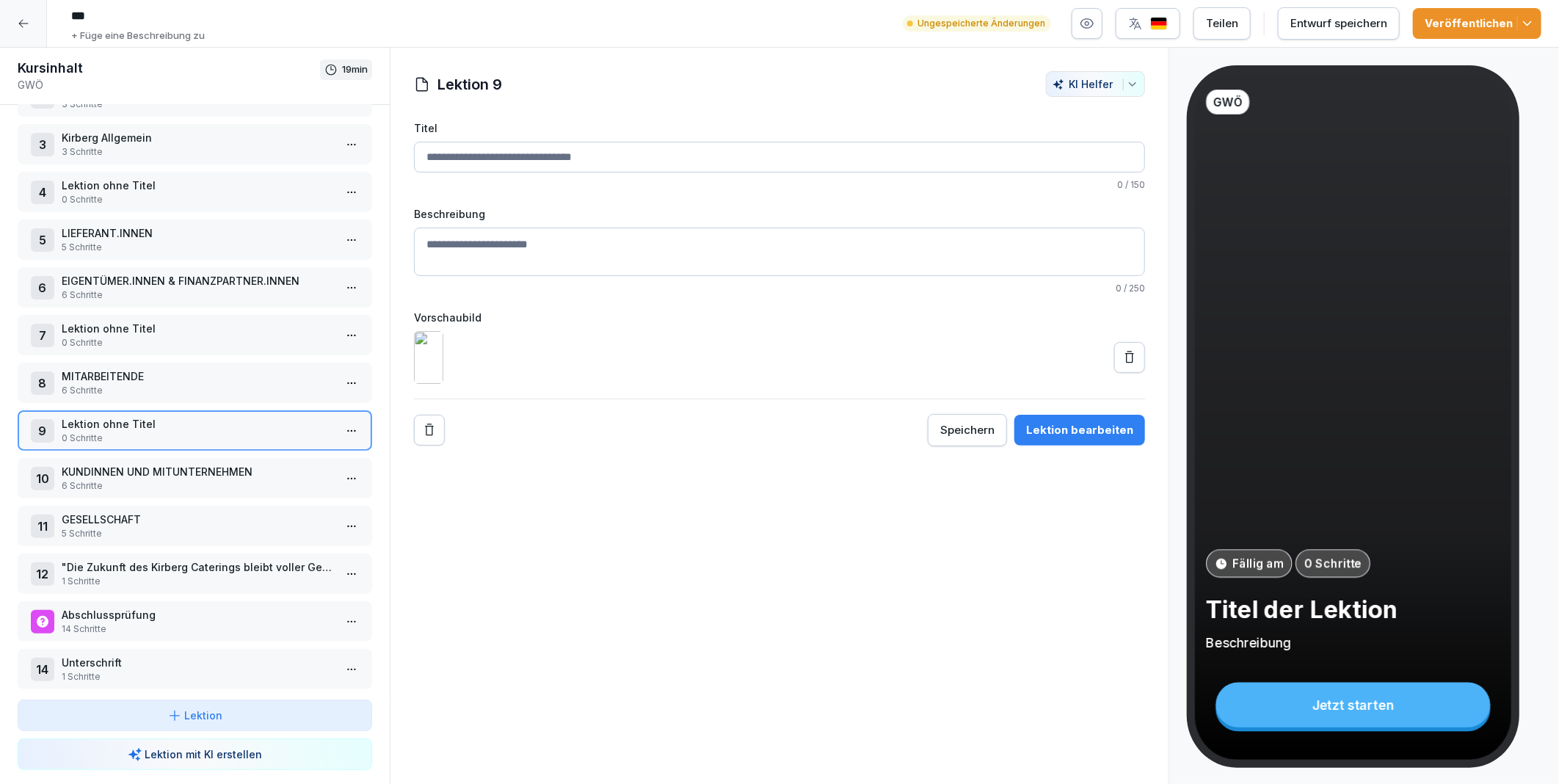
click at [1122, 365] on icon at bounding box center [1129, 357] width 15 height 15
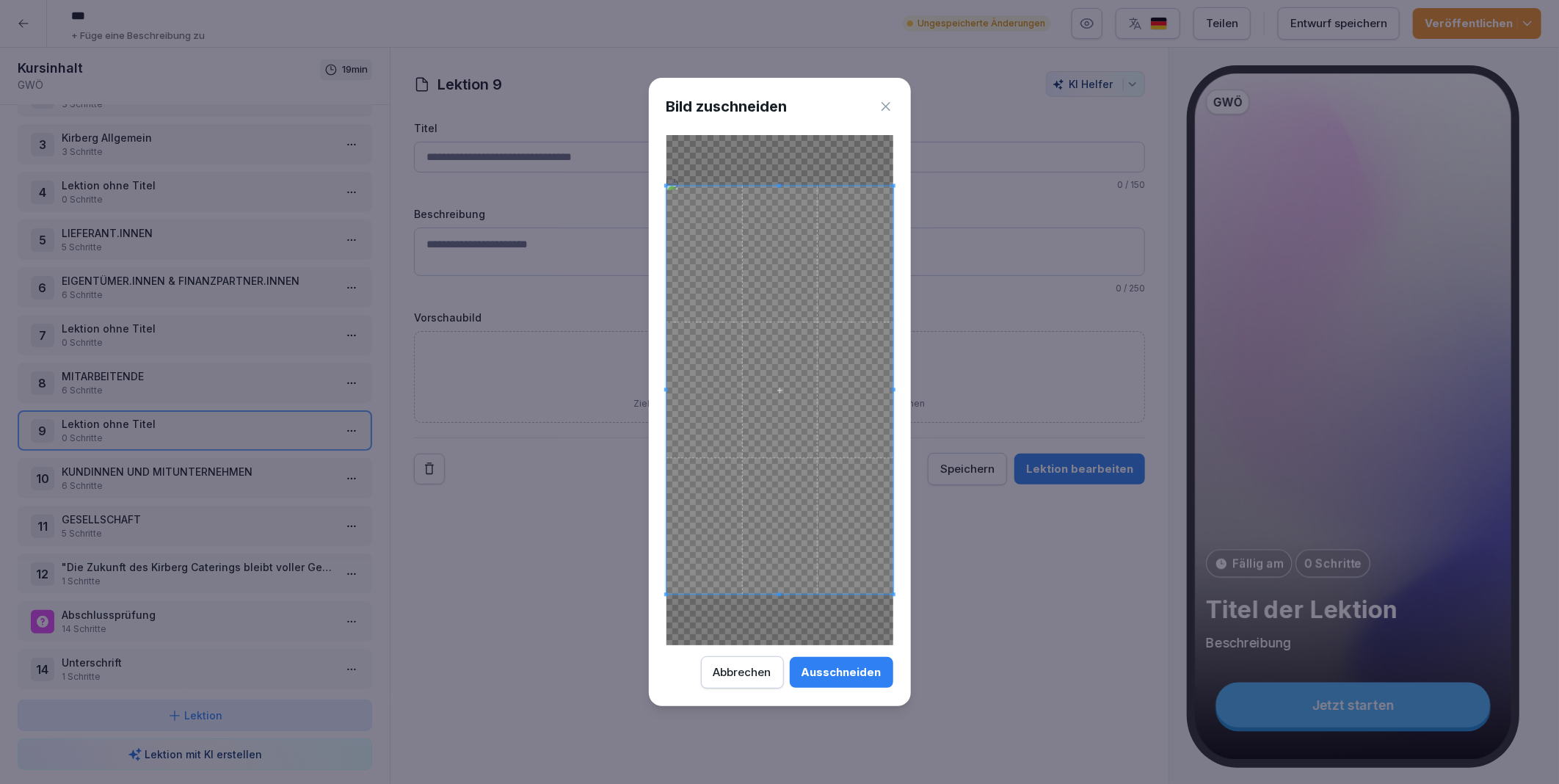
click at [789, 457] on span at bounding box center [780, 390] width 227 height 408
click at [793, 447] on span at bounding box center [780, 390] width 227 height 408
click at [793, 452] on span at bounding box center [780, 395] width 227 height 408
click at [678, 584] on div at bounding box center [780, 390] width 227 height 510
click at [780, 473] on span at bounding box center [786, 389] width 213 height 385
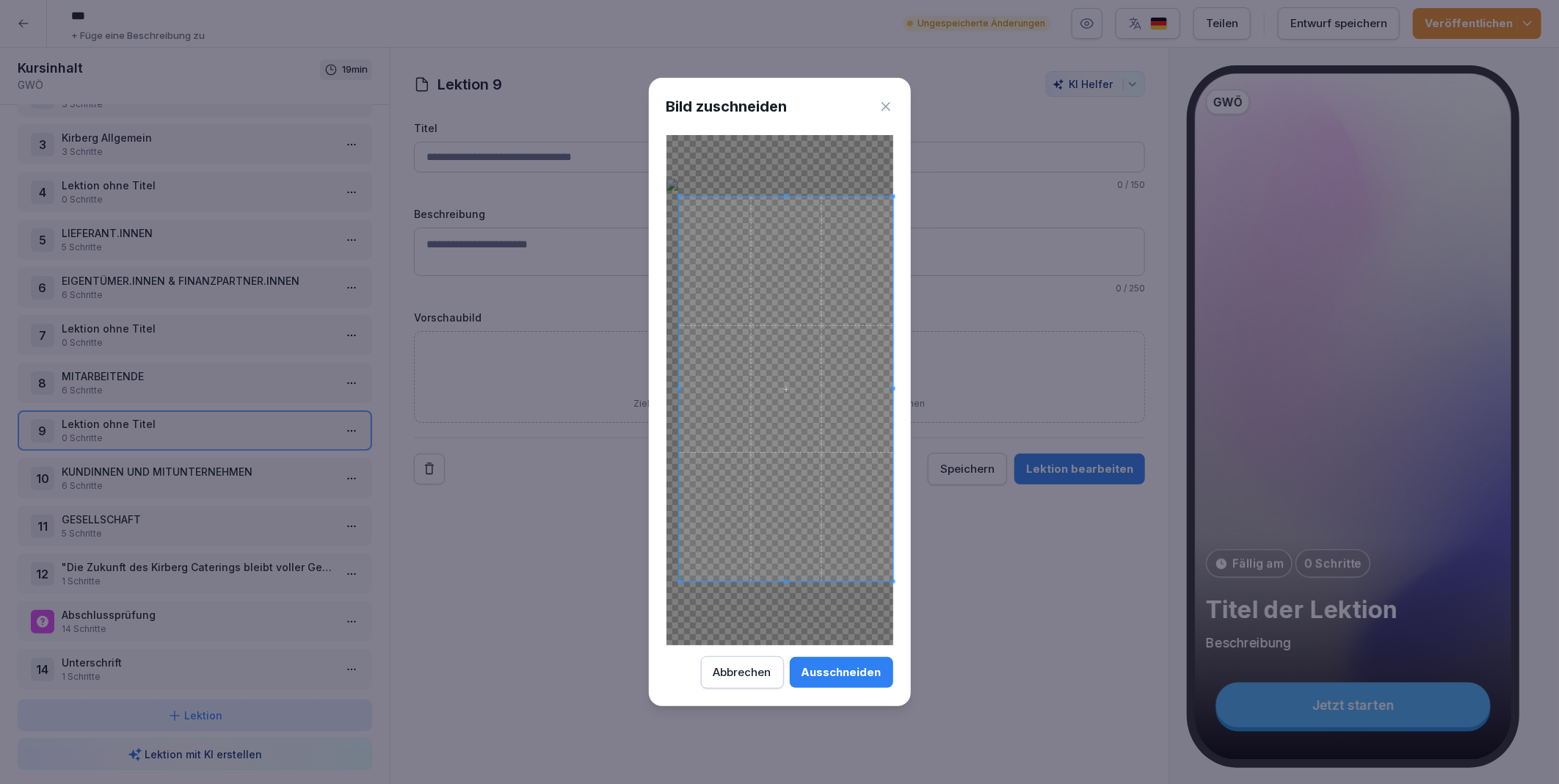
click at [831, 674] on div "Ausschneiden" at bounding box center [841, 672] width 80 height 16
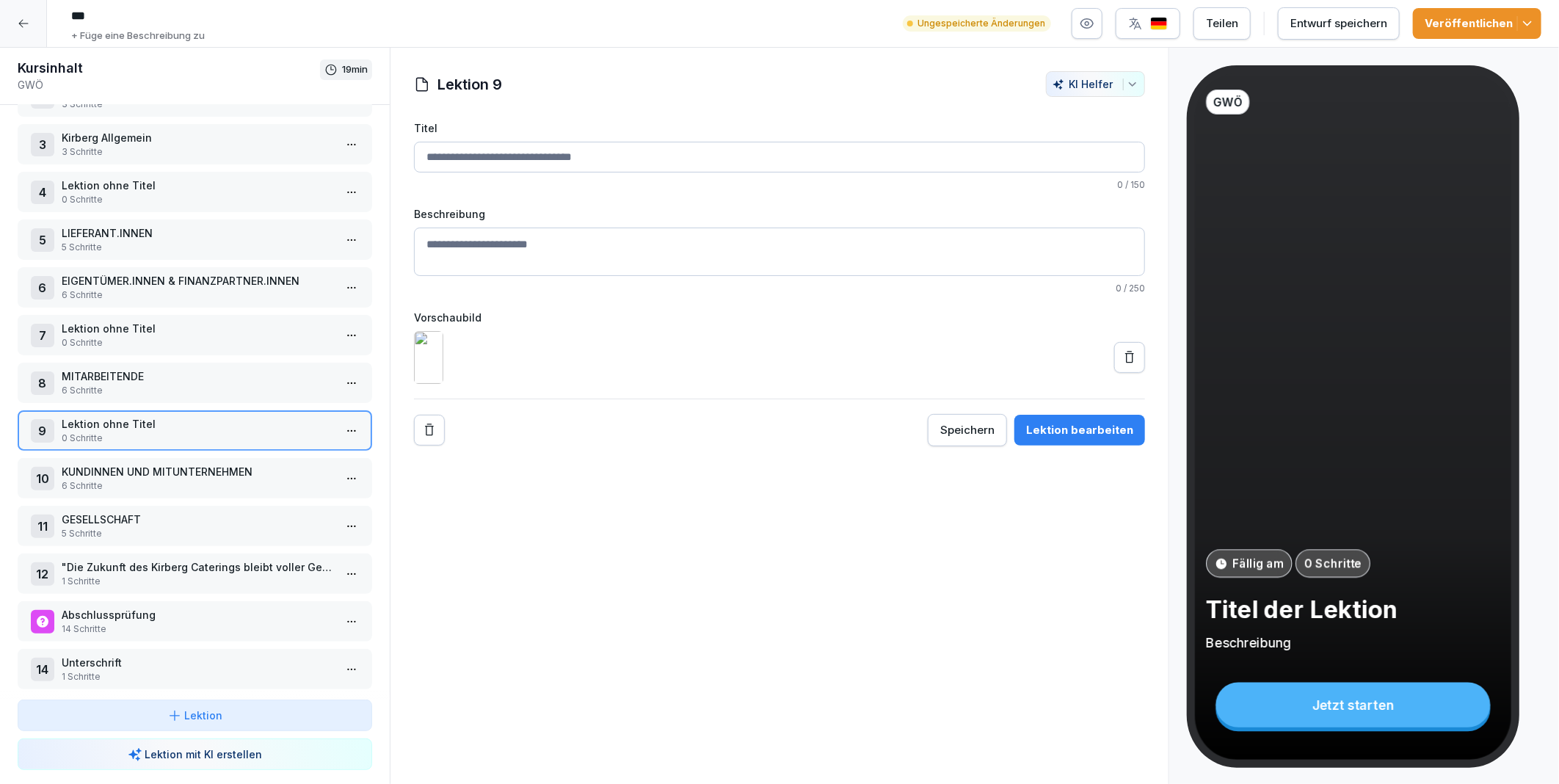
click at [1321, 24] on div "Entwurf speichern" at bounding box center [1339, 23] width 97 height 16
click at [107, 464] on p "KUNDINNEN UND MITUNTERNEHMEN" at bounding box center [198, 472] width 272 height 15
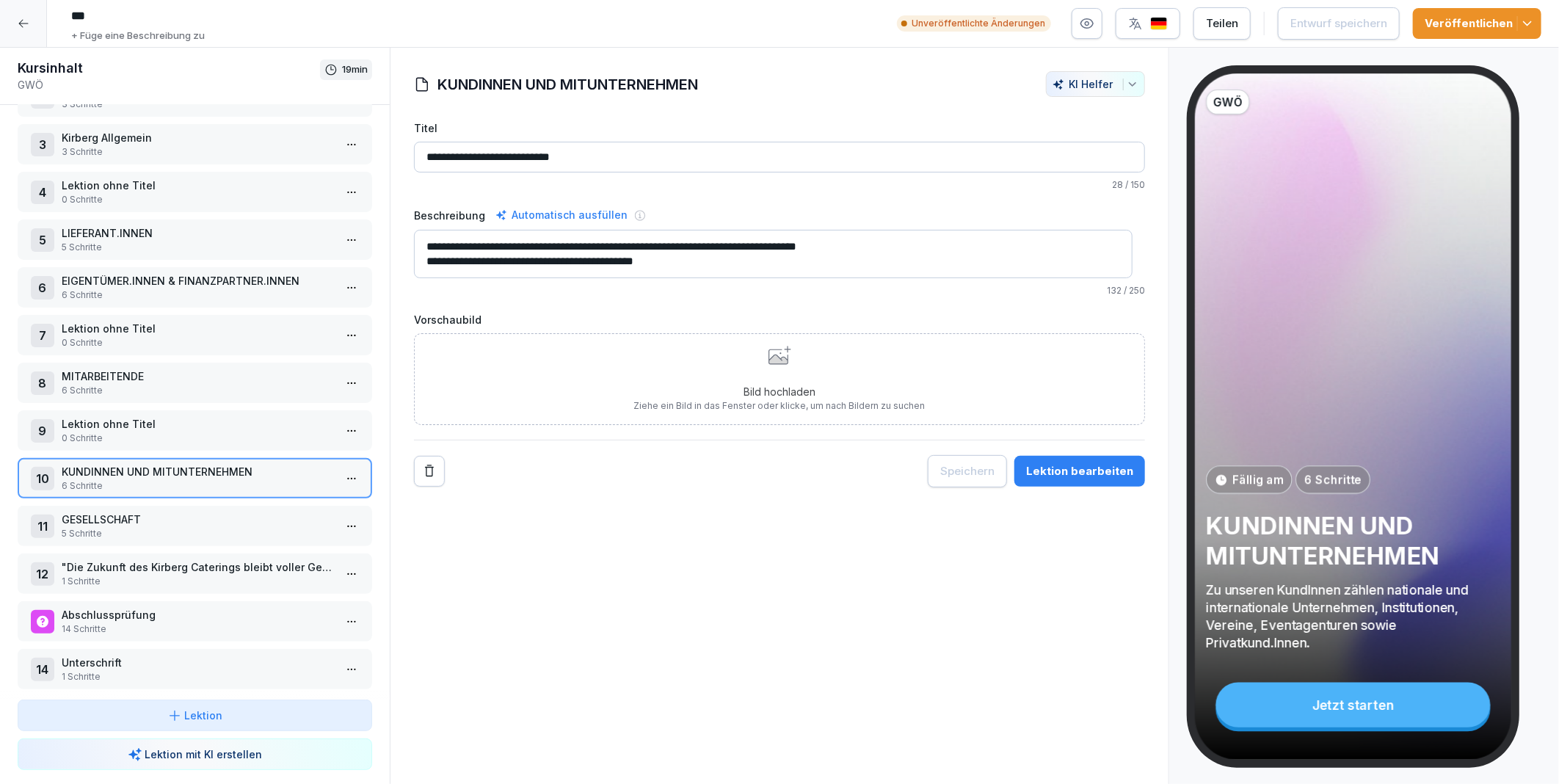
click at [341, 467] on html "*** + Füge eine Beschreibung zu Unveröffentlichte Änderungen Teilen Entwurf spe…" at bounding box center [780, 392] width 1559 height 784
click at [286, 493] on div "Schritte bearbeiten" at bounding box center [285, 494] width 112 height 15
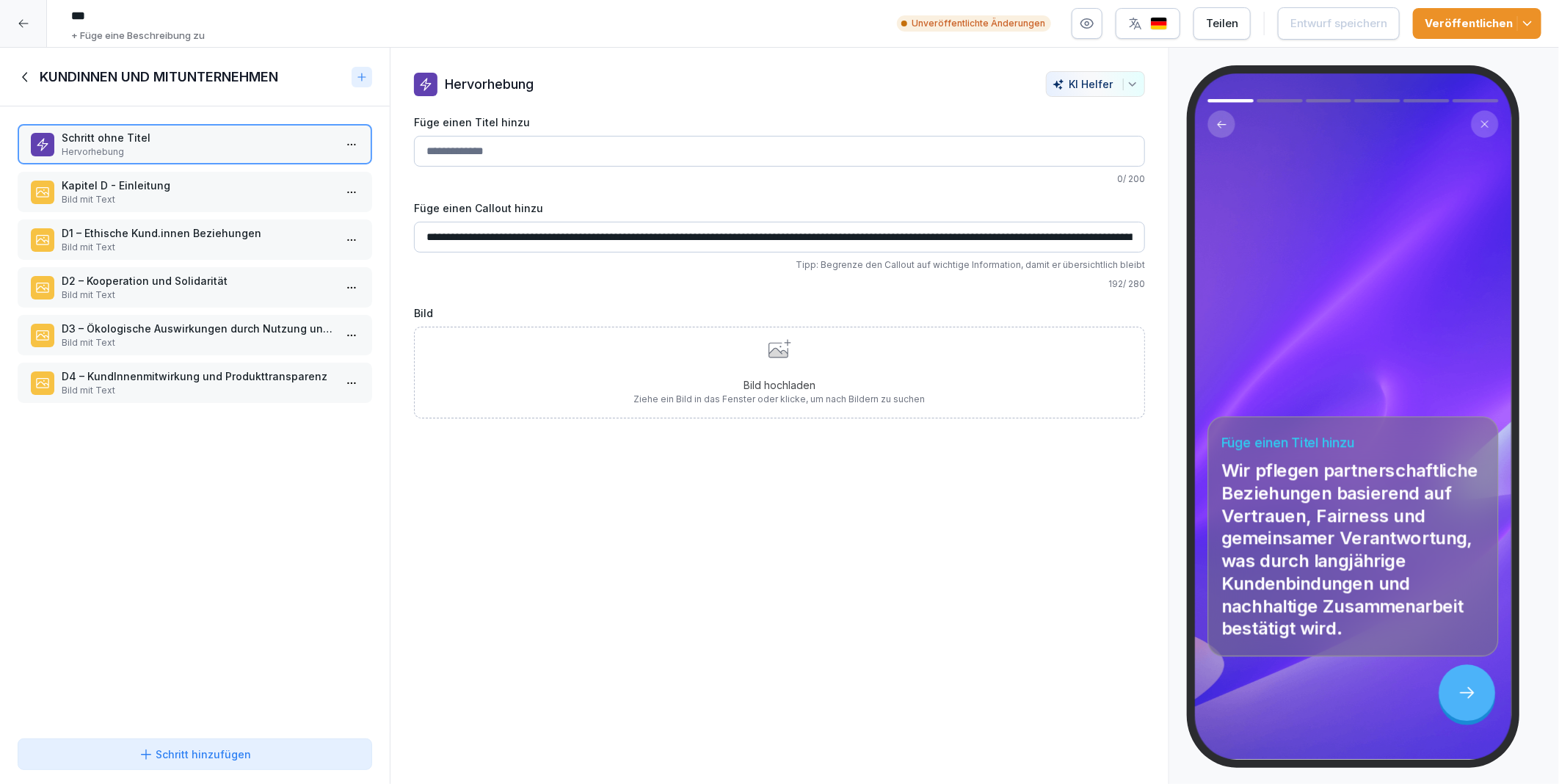
click at [135, 185] on p "Kapitel D - Einleitung" at bounding box center [198, 185] width 272 height 15
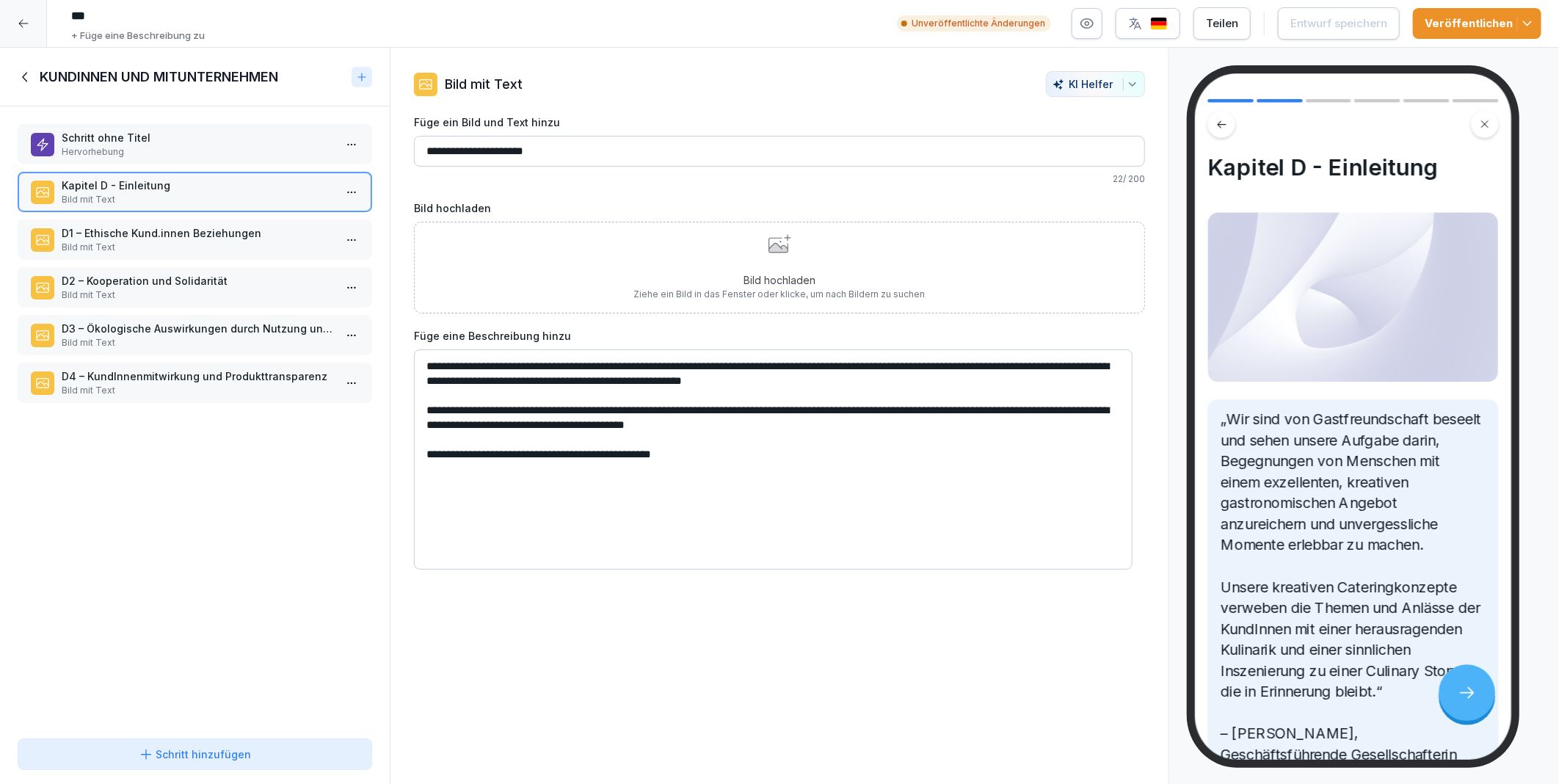
click at [132, 226] on p "D1 – Ethische Kund.innen Beziehungen" at bounding box center [198, 233] width 272 height 15
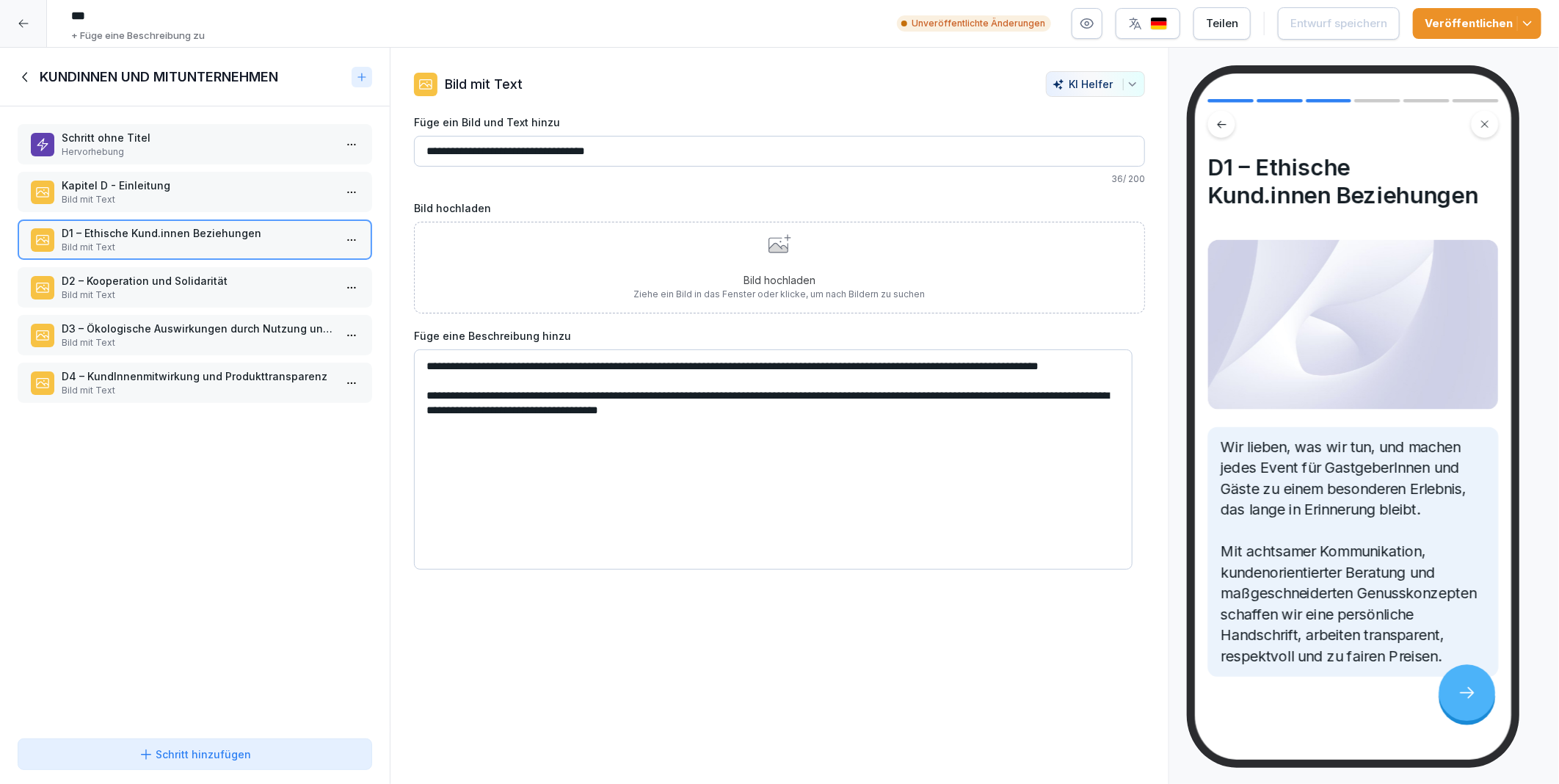
click at [136, 275] on p "D2 – Kooperation und Solidarität" at bounding box center [198, 281] width 272 height 15
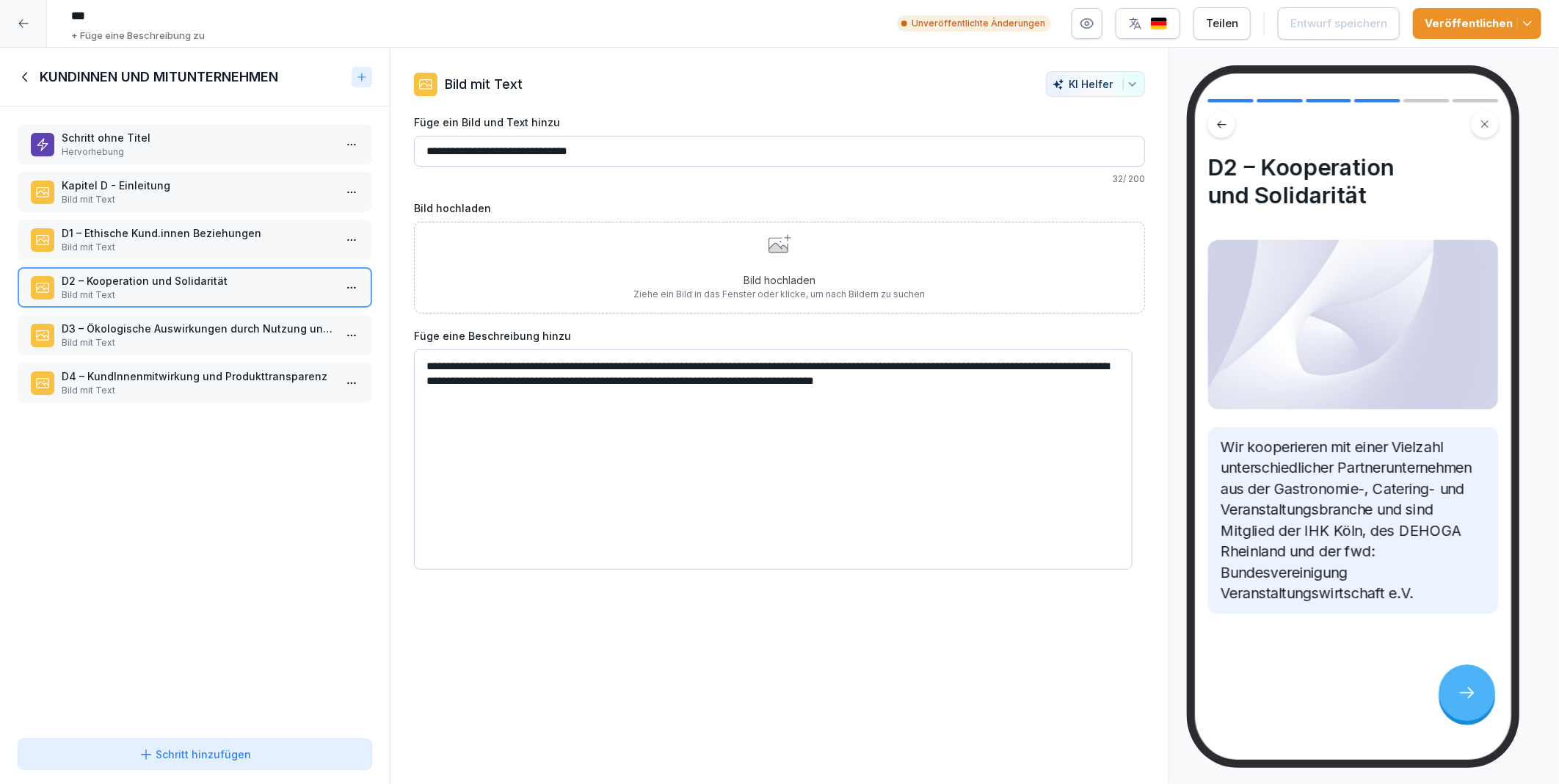
click at [136, 180] on p "Kapitel D - Einleitung" at bounding box center [198, 185] width 272 height 15
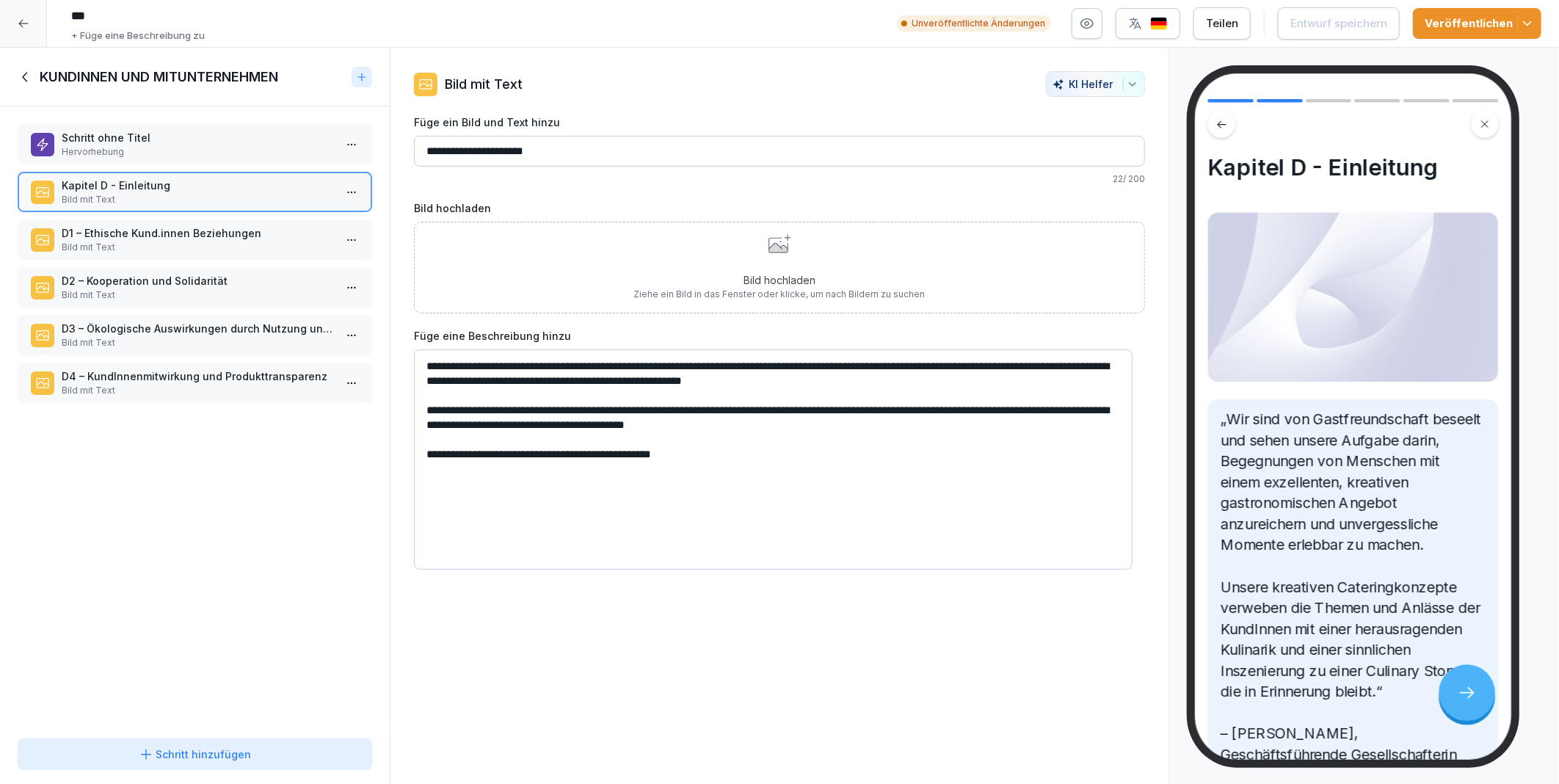
click at [799, 757] on div "**********" at bounding box center [780, 415] width 780 height 737
click at [27, 80] on icon at bounding box center [25, 76] width 16 height 16
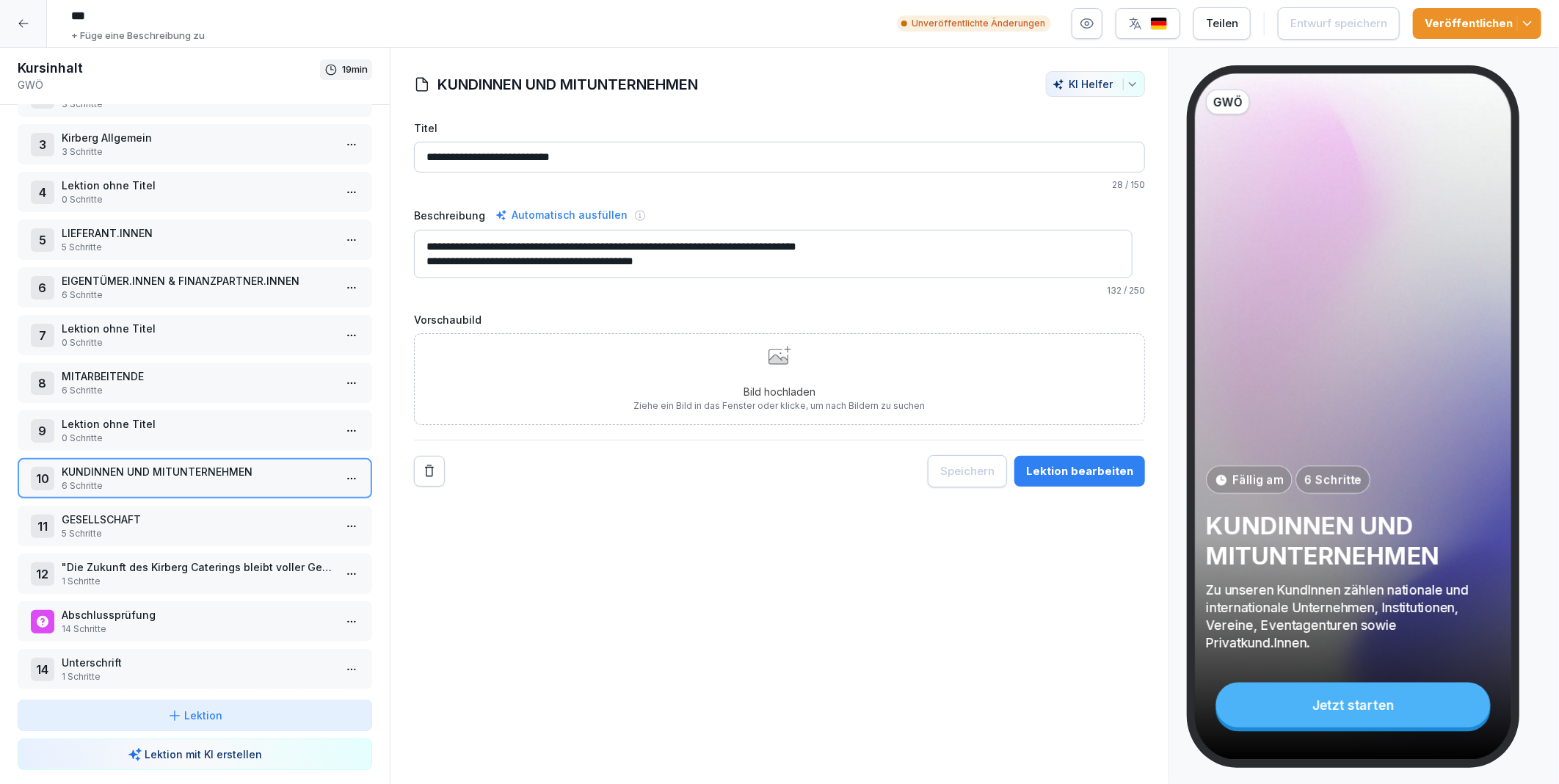
click at [21, 25] on icon at bounding box center [23, 23] width 11 height 11
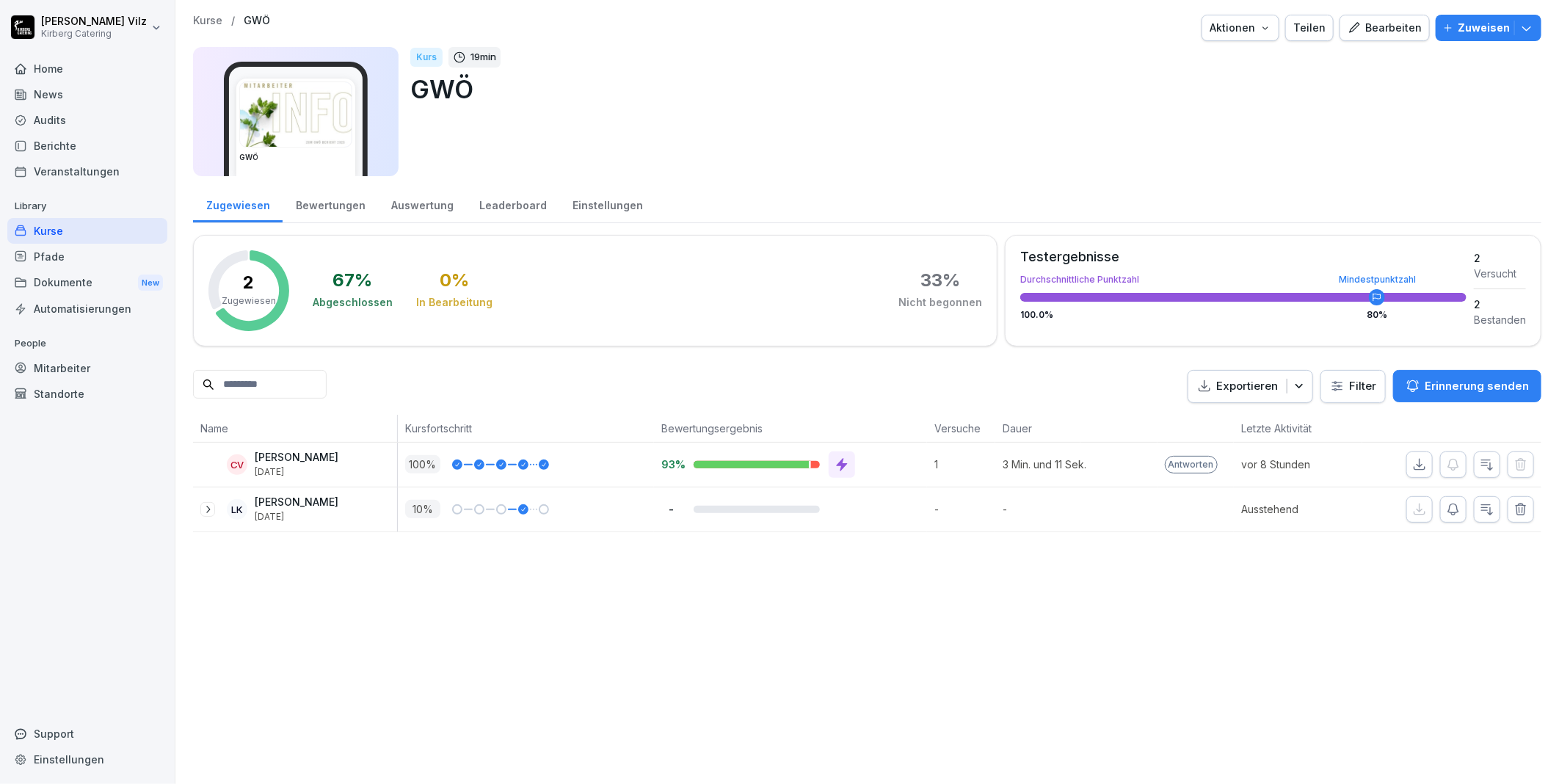
click at [60, 233] on div "Kurse" at bounding box center [87, 231] width 160 height 26
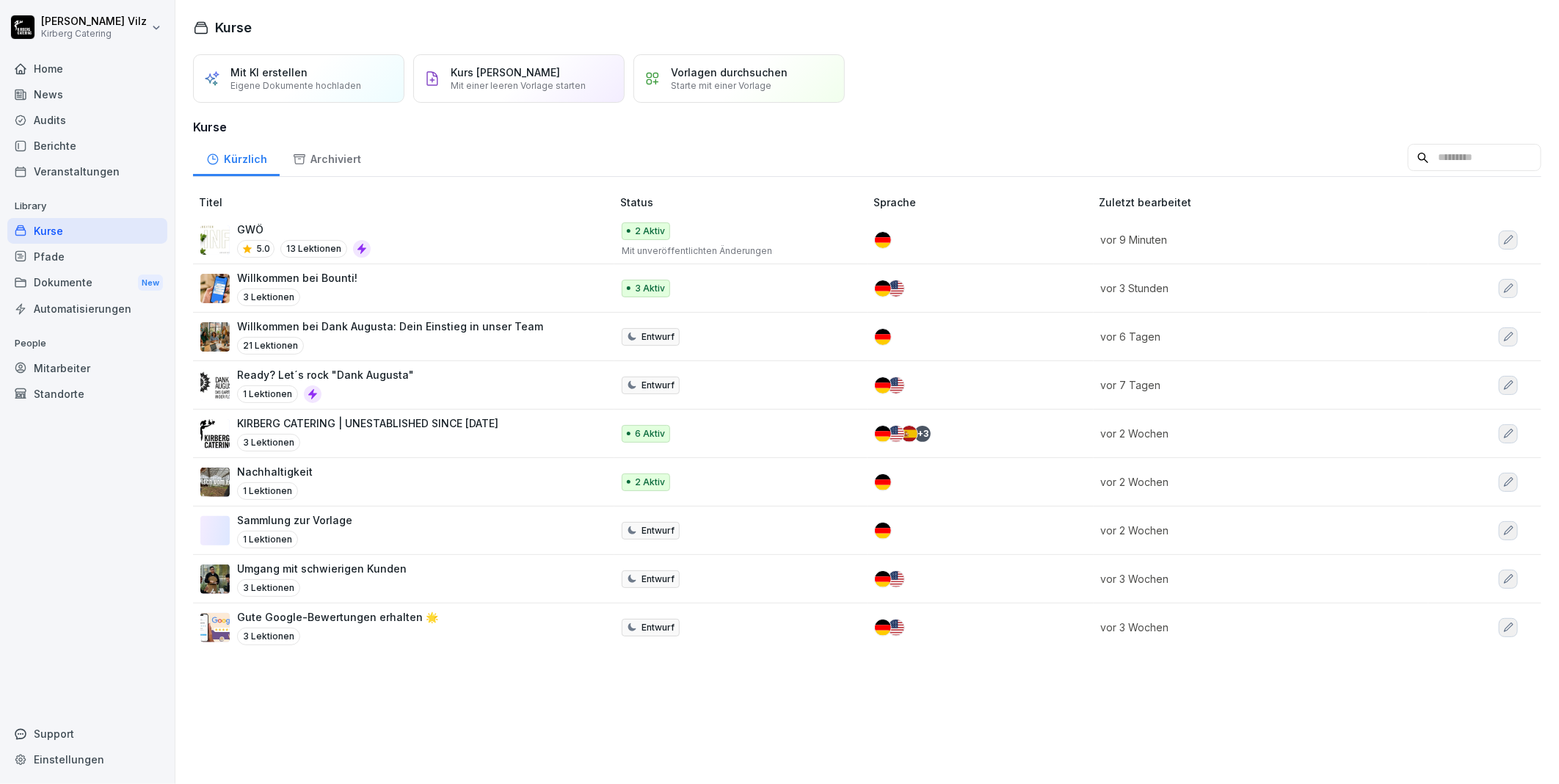
click at [391, 283] on div "Willkommen bei Bounti! 3 Lektionen" at bounding box center [399, 288] width 396 height 36
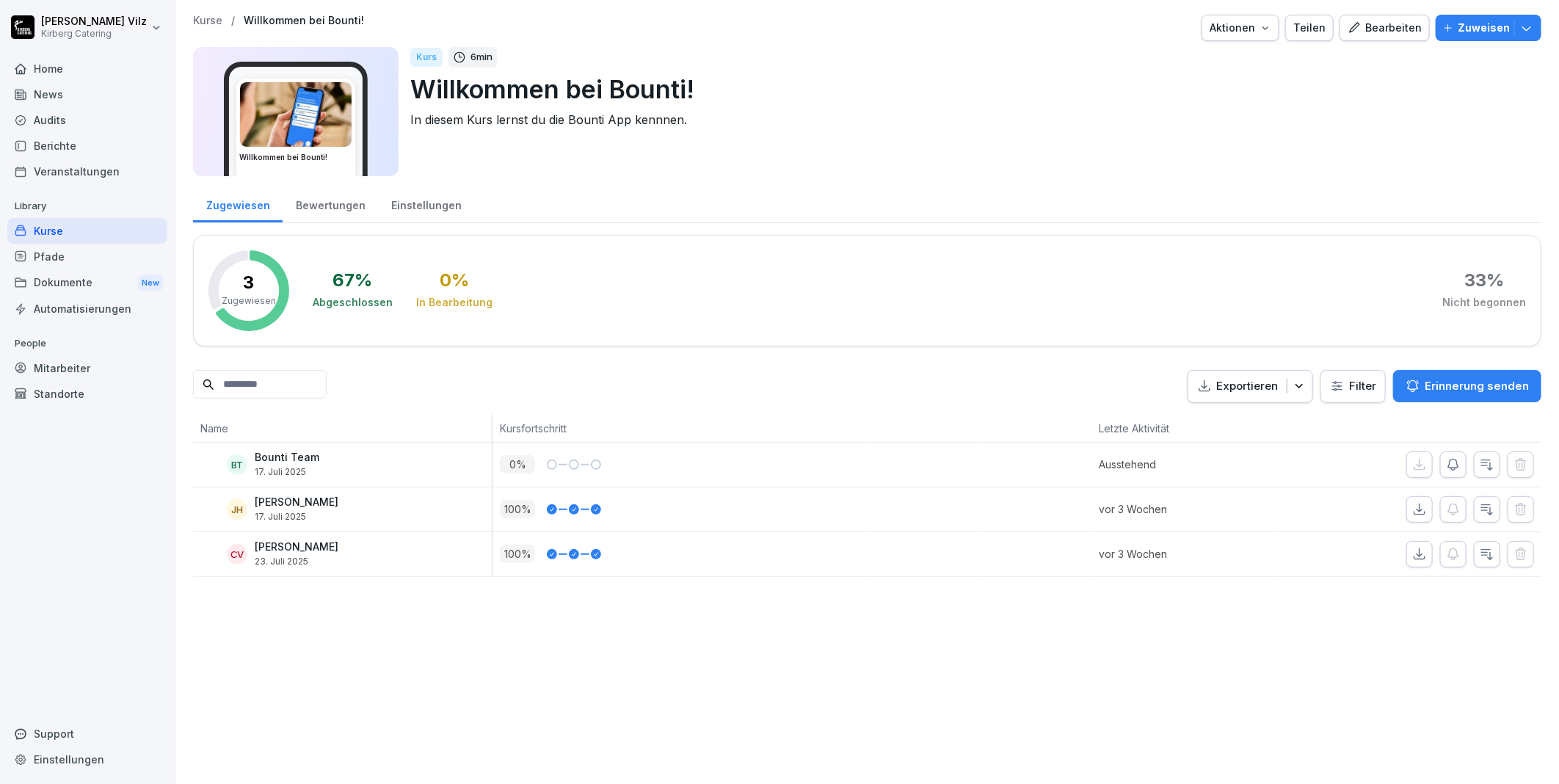
click at [1519, 32] on icon "button" at bounding box center [1526, 28] width 15 height 15
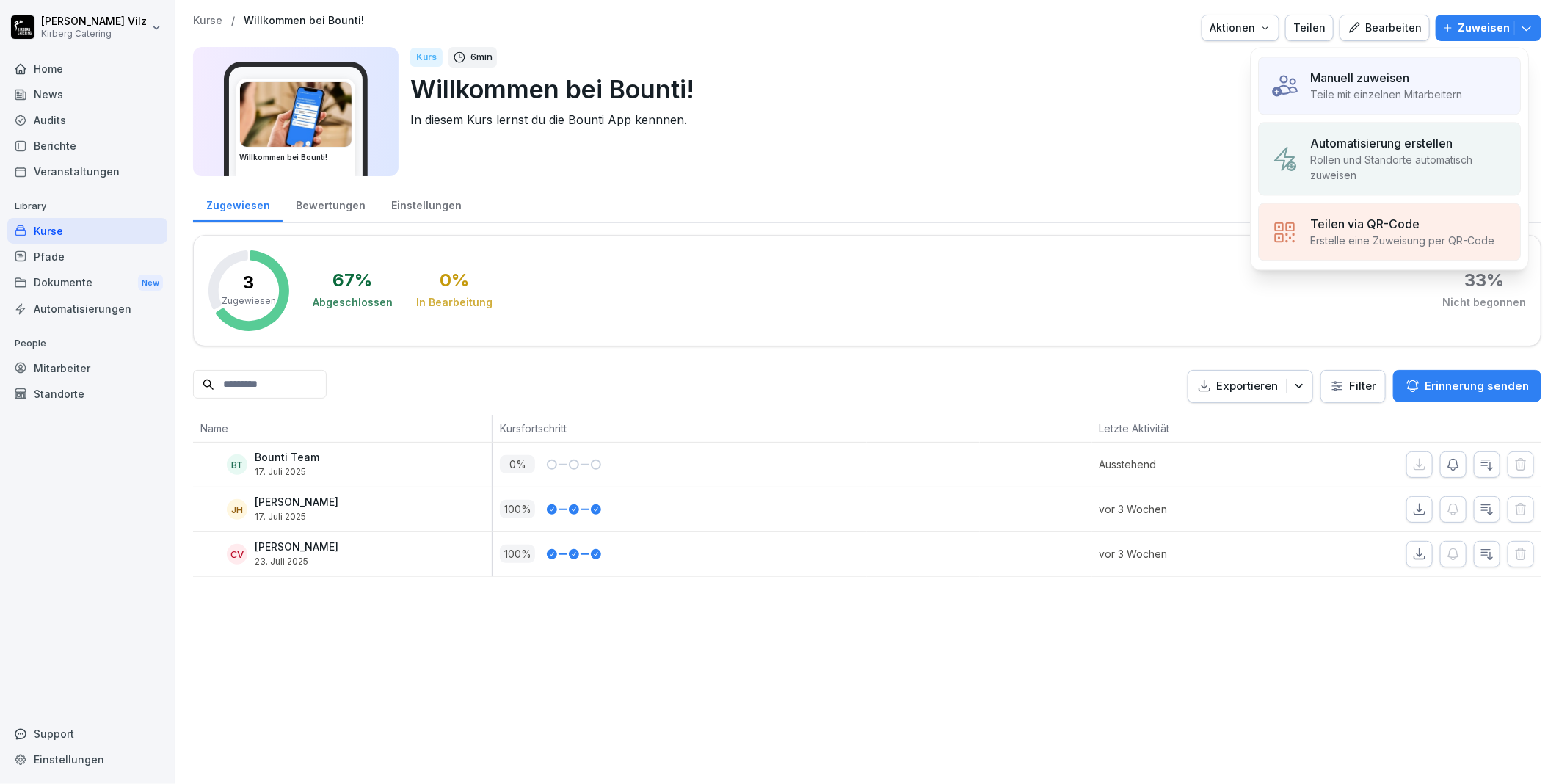
click at [54, 276] on div "Dokumente New" at bounding box center [87, 283] width 160 height 28
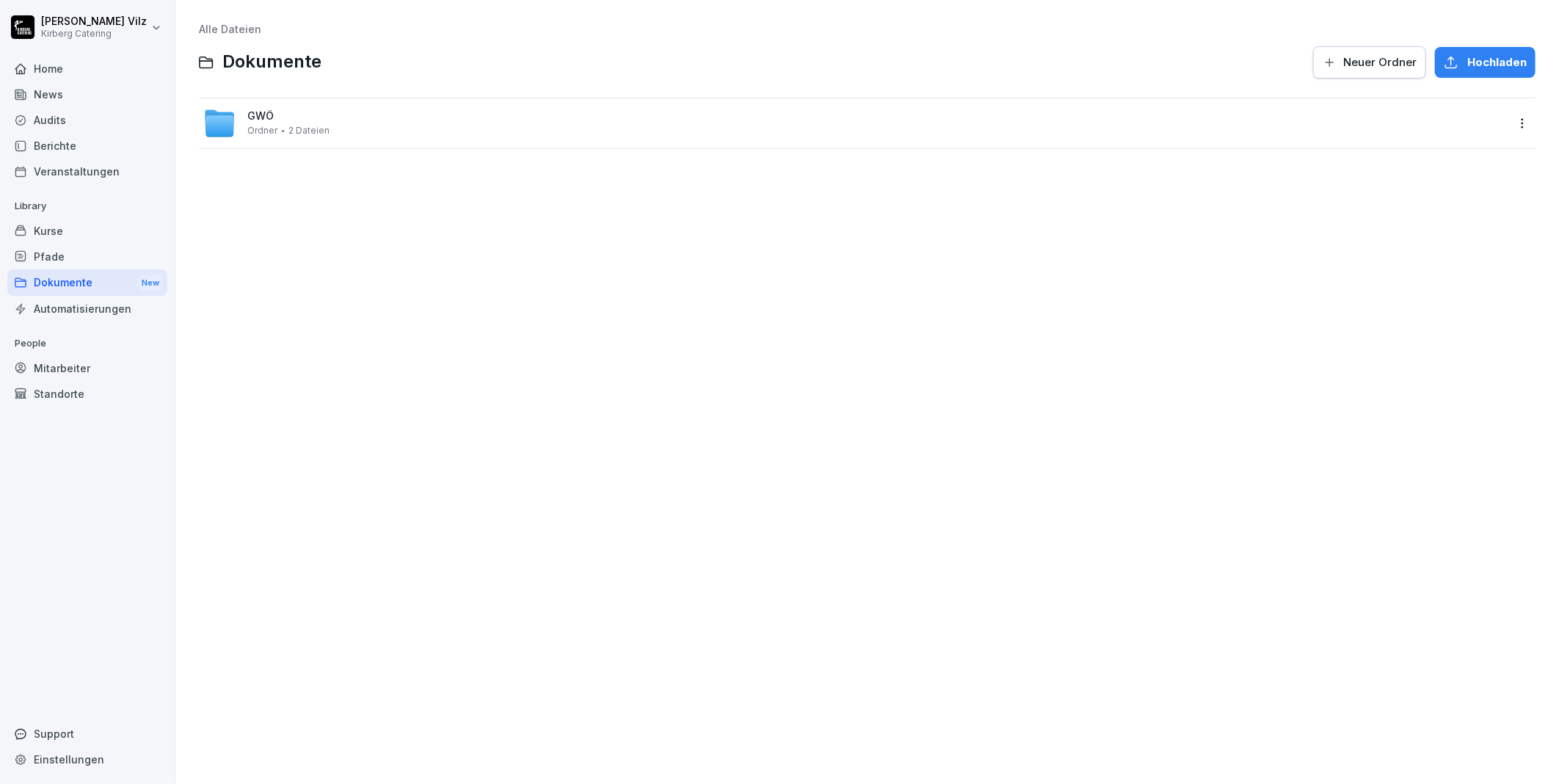
click at [328, 125] on div "GWÖ Ordner 2 Dateien" at bounding box center [855, 123] width 1304 height 32
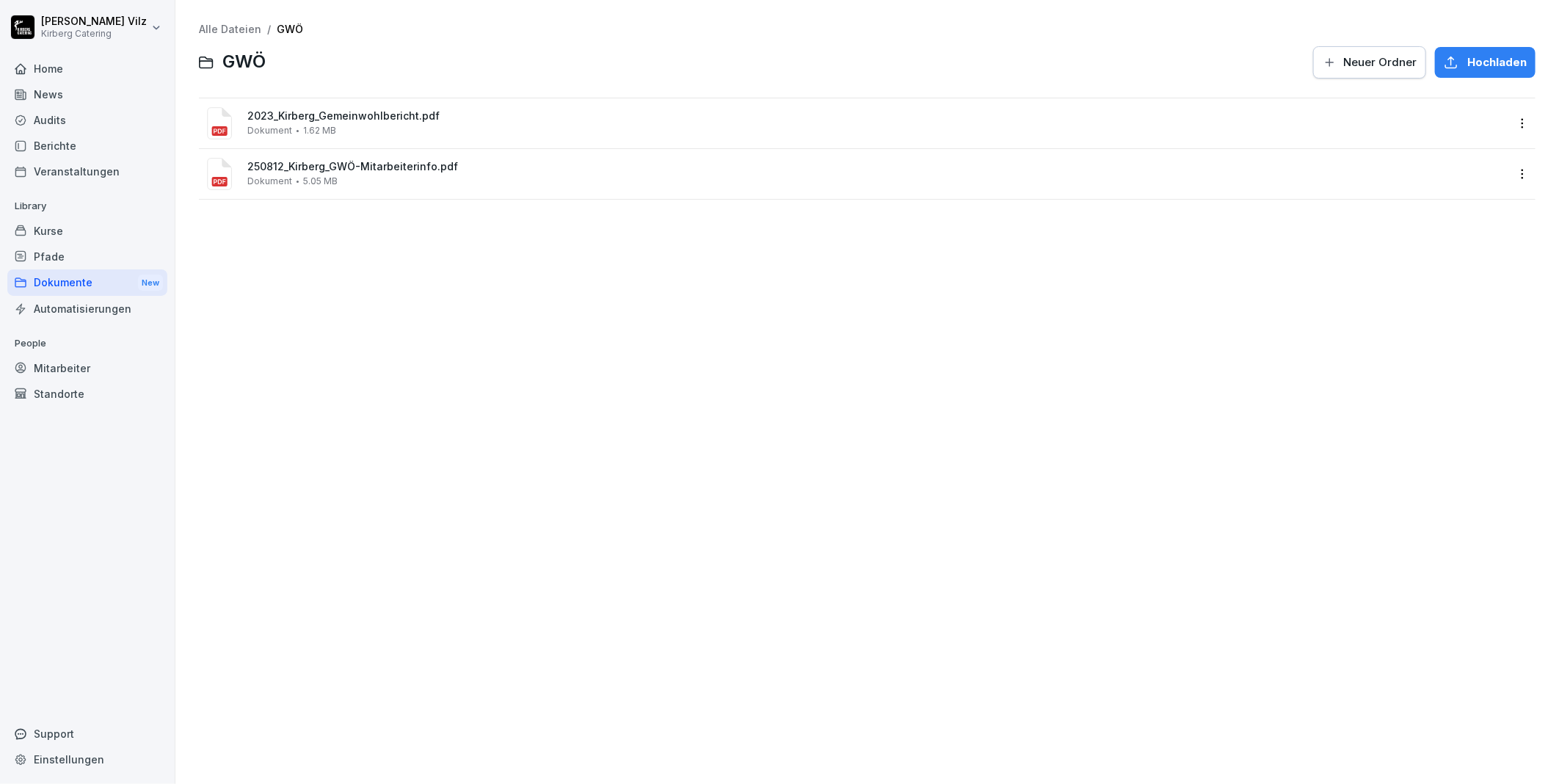
click at [457, 294] on div "Alle Dateien / GWÖ GWÖ Neuer Ordner Hochladen 2023_Kirberg_Gemeinwohlbericht.pd…" at bounding box center [867, 392] width 1362 height 762
click at [1509, 122] on html "Christiane Vilz Kirberg Catering Home News Audits Berichte Veranstaltungen Libr…" at bounding box center [780, 392] width 1559 height 784
click at [690, 383] on html "Christiane Vilz Kirberg Catering Home News Audits Berichte Veranstaltungen Libr…" at bounding box center [780, 392] width 1559 height 784
click at [501, 399] on div "Alle Dateien / GWÖ GWÖ Neuer Ordner Hochladen 2023_Kirberg_Gemeinwohlbericht.pd…" at bounding box center [867, 392] width 1362 height 762
click at [1513, 120] on html "Christiane Vilz Kirberg Catering Home News Audits Berichte Veranstaltungen Libr…" at bounding box center [780, 392] width 1559 height 784
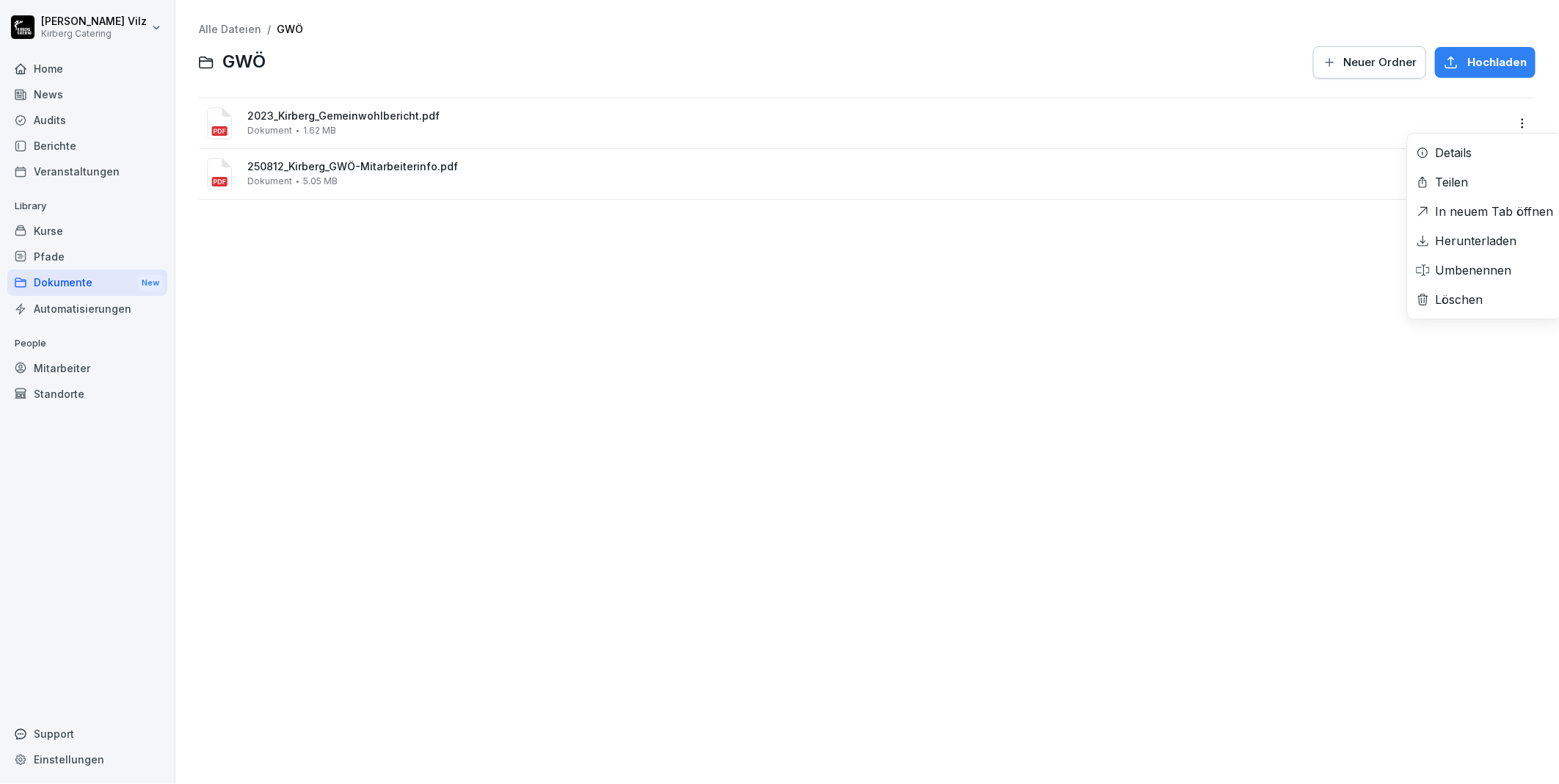
click at [971, 353] on html "Christiane Vilz Kirberg Catering Home News Audits Berichte Veranstaltungen Libr…" at bounding box center [780, 392] width 1559 height 784
click at [1509, 119] on html "Christiane Vilz Kirberg Catering Home News Audits Berichte Veranstaltungen Libr…" at bounding box center [780, 392] width 1559 height 784
click at [1067, 416] on html "Christiane Vilz Kirberg Catering Home News Audits Berichte Veranstaltungen Libr…" at bounding box center [780, 392] width 1559 height 784
click at [420, 351] on div "Alle Dateien / GWÖ GWÖ Neuer Ordner Hochladen 2023_Kirberg_Gemeinwohlbericht.pd…" at bounding box center [867, 392] width 1362 height 762
click at [52, 226] on div "Kurse" at bounding box center [87, 231] width 160 height 26
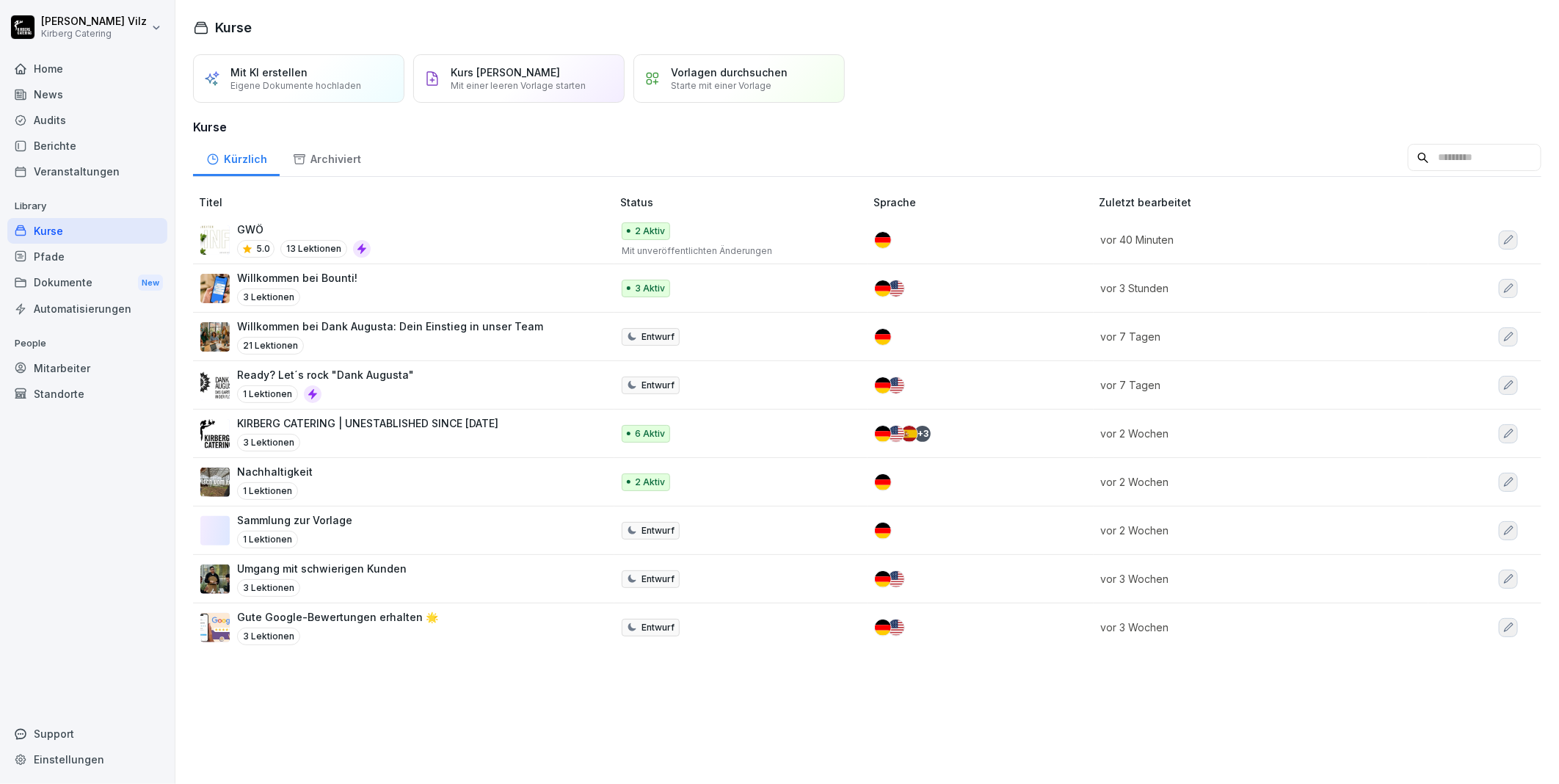
click at [282, 227] on p "GWÖ" at bounding box center [304, 229] width 134 height 15
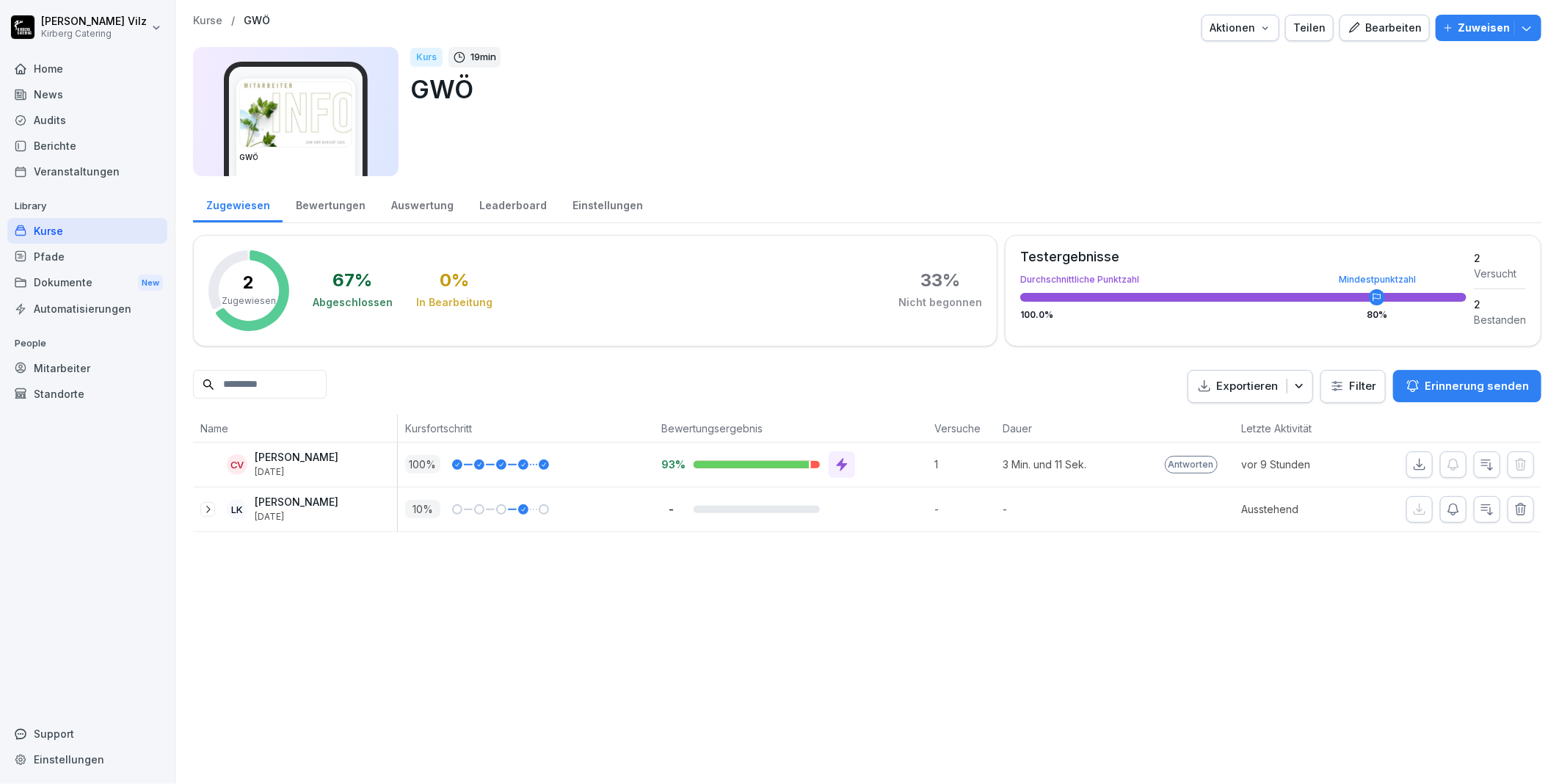
click at [1373, 20] on div "Bearbeiten" at bounding box center [1385, 28] width 74 height 16
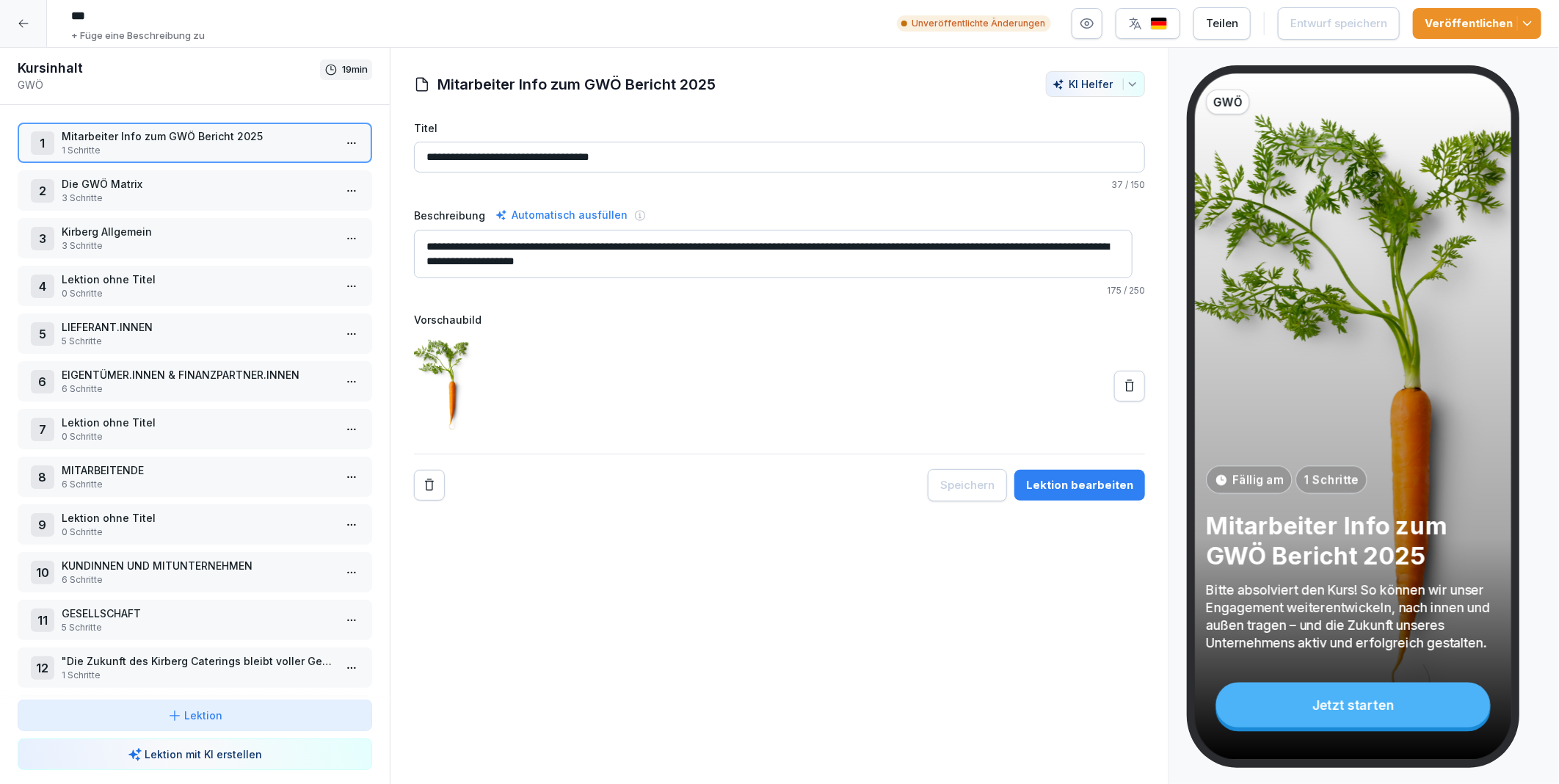
click at [714, 684] on div "**********" at bounding box center [780, 415] width 780 height 737
click at [1456, 24] on div "Veröffentlichen" at bounding box center [1477, 23] width 105 height 16
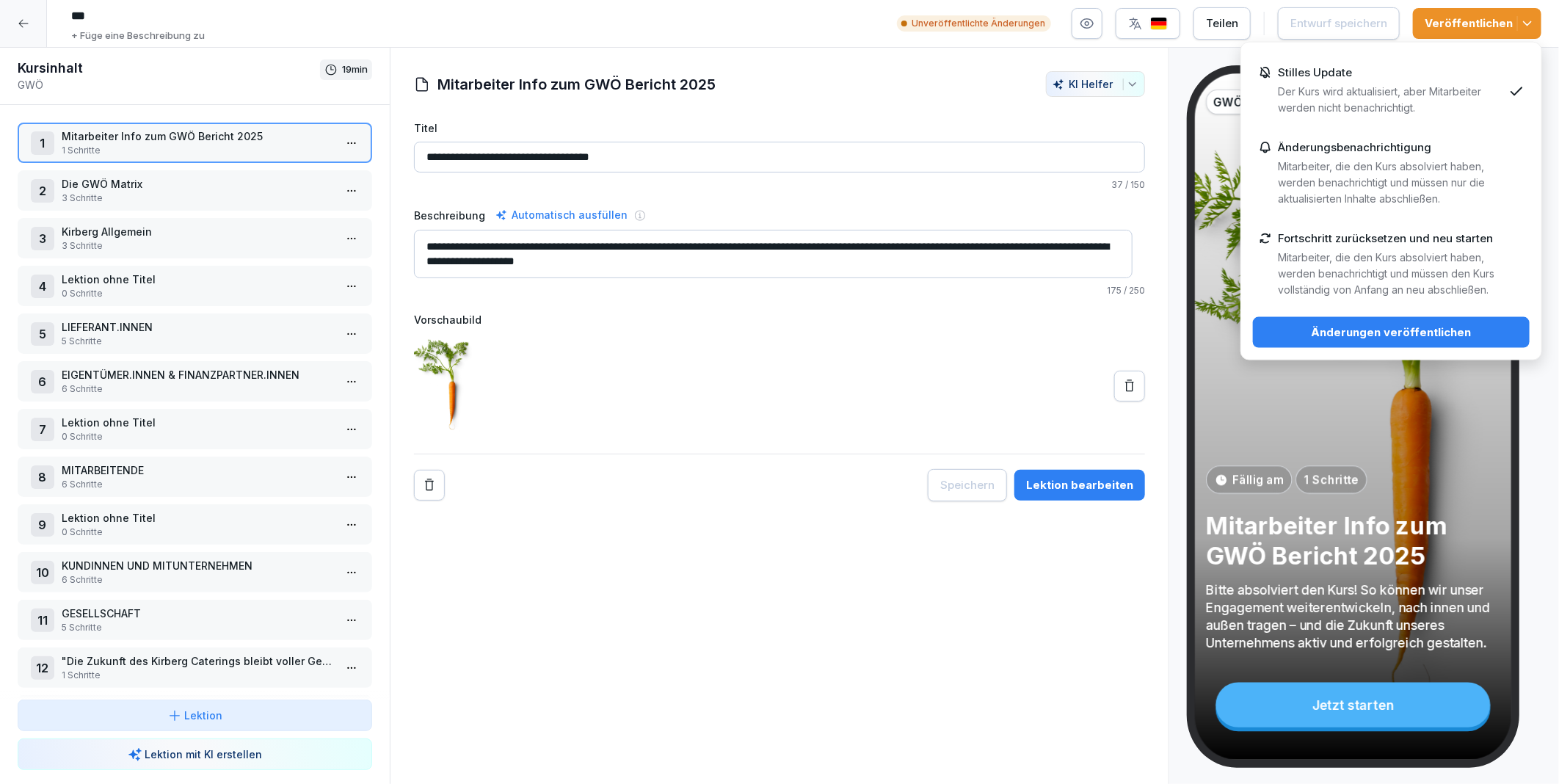
click at [1391, 78] on div "Stilles Update Der Kurs wird aktualisiert, aber Mitarbeiter werden nicht benach…" at bounding box center [1391, 90] width 226 height 50
click at [1404, 328] on div "Änderungen veröffentlichen" at bounding box center [1391, 332] width 253 height 16
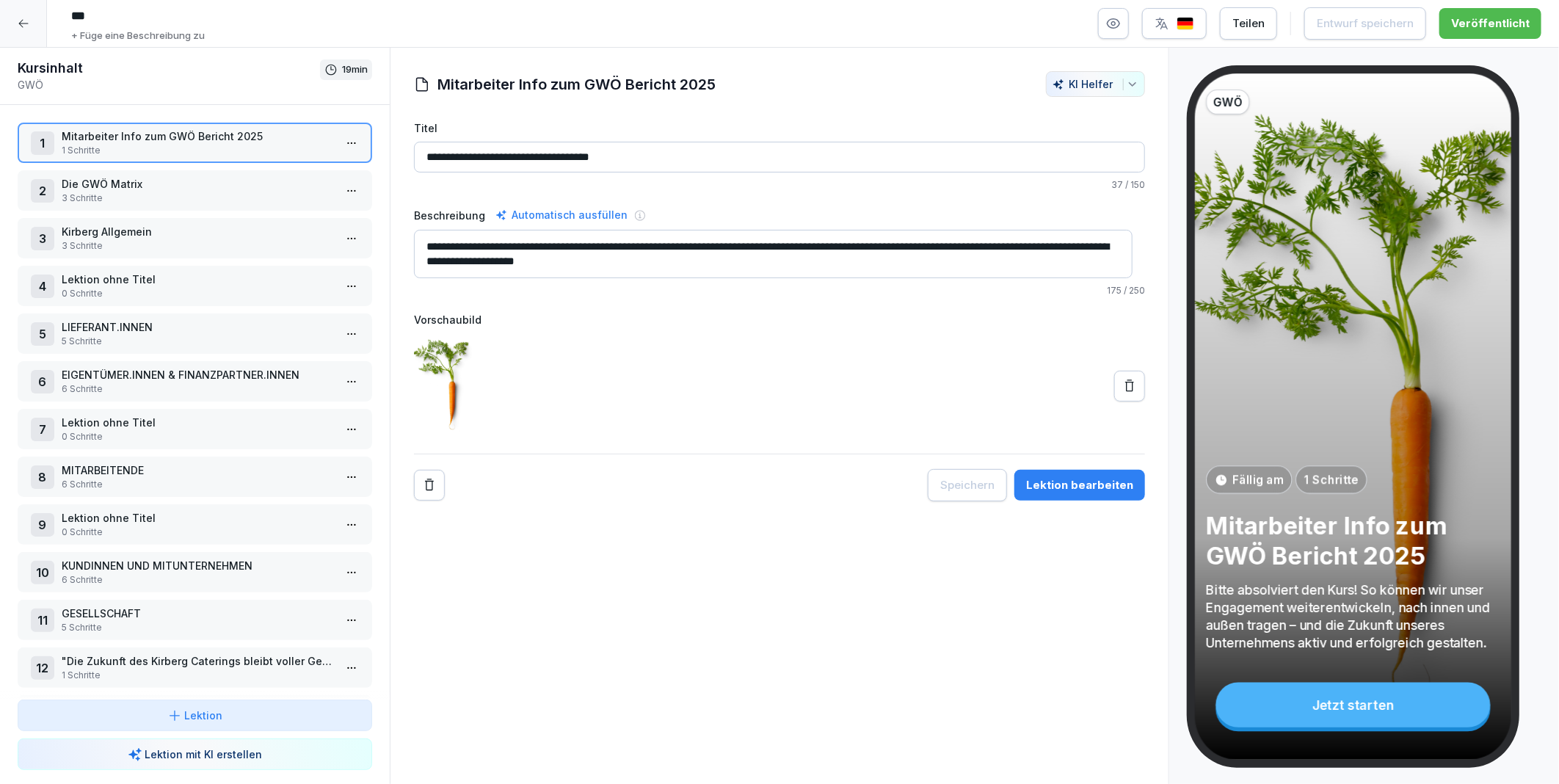
click at [1245, 21] on div "Teilen" at bounding box center [1248, 23] width 32 height 16
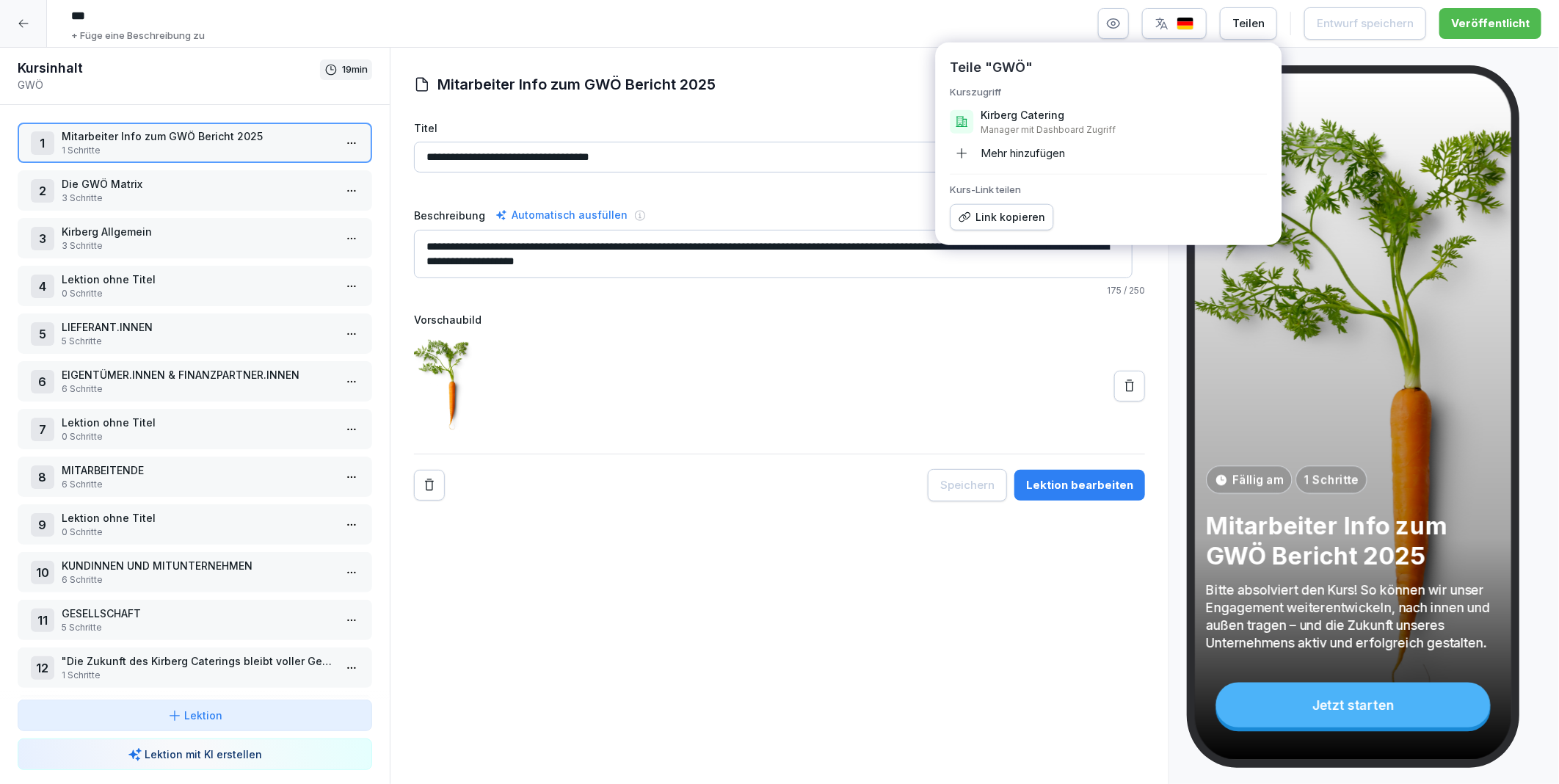
click at [760, 519] on div "**********" at bounding box center [780, 415] width 780 height 737
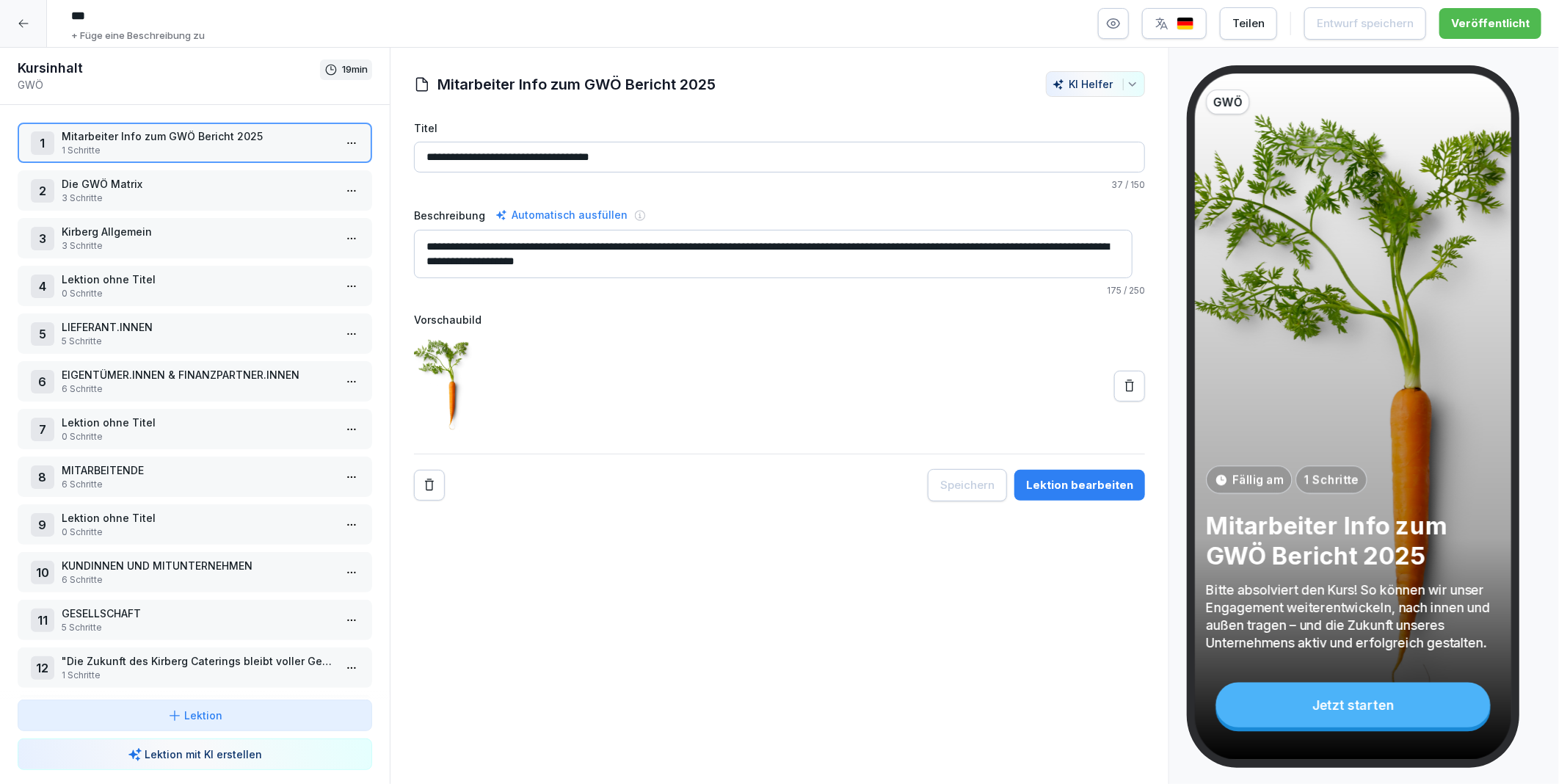
click at [709, 485] on div "Speichern Lektion bearbeiten" at bounding box center [780, 485] width 731 height 32
click at [24, 25] on icon at bounding box center [23, 23] width 11 height 11
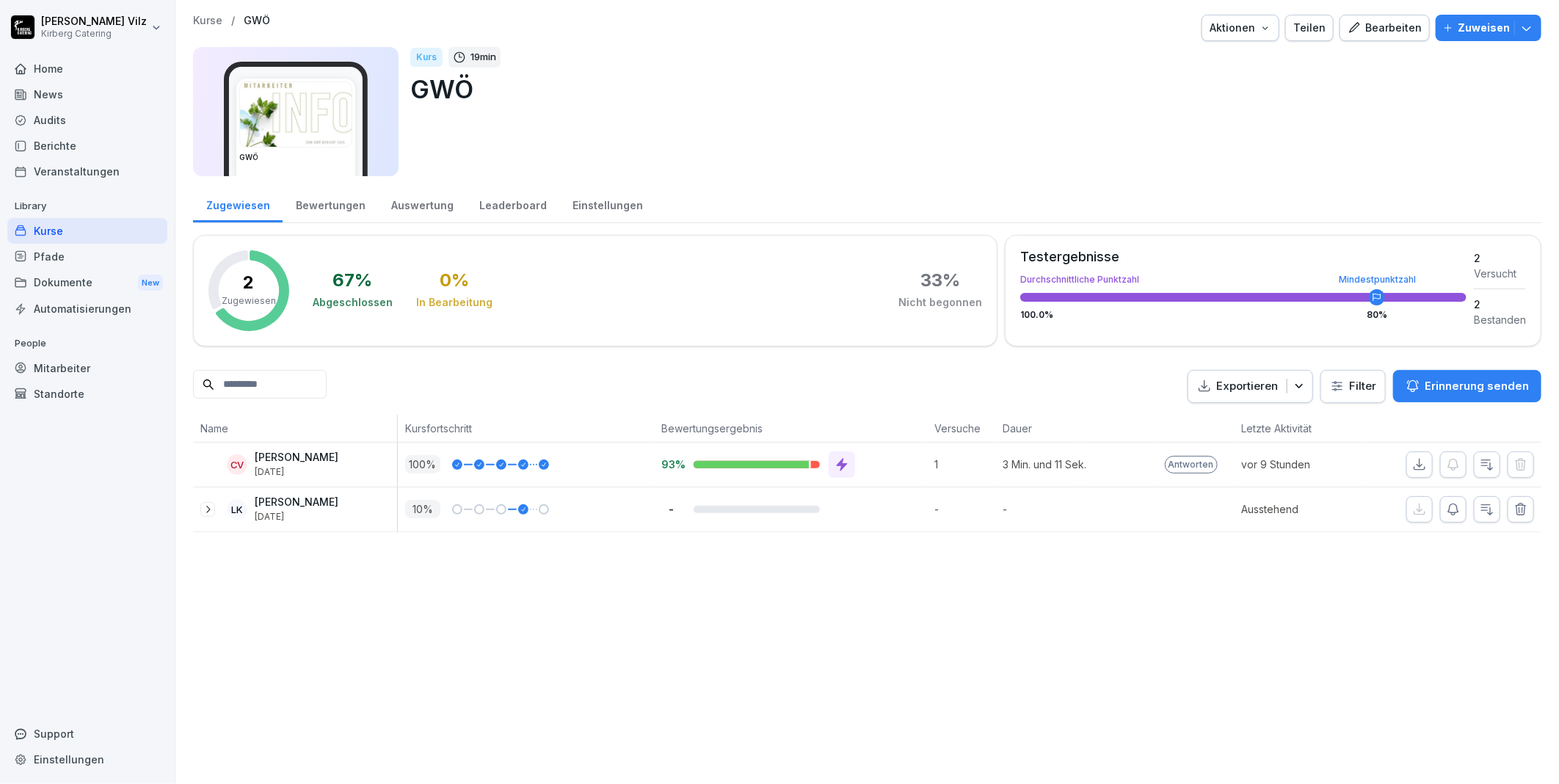
click at [1463, 26] on p "Zuweisen" at bounding box center [1484, 28] width 52 height 16
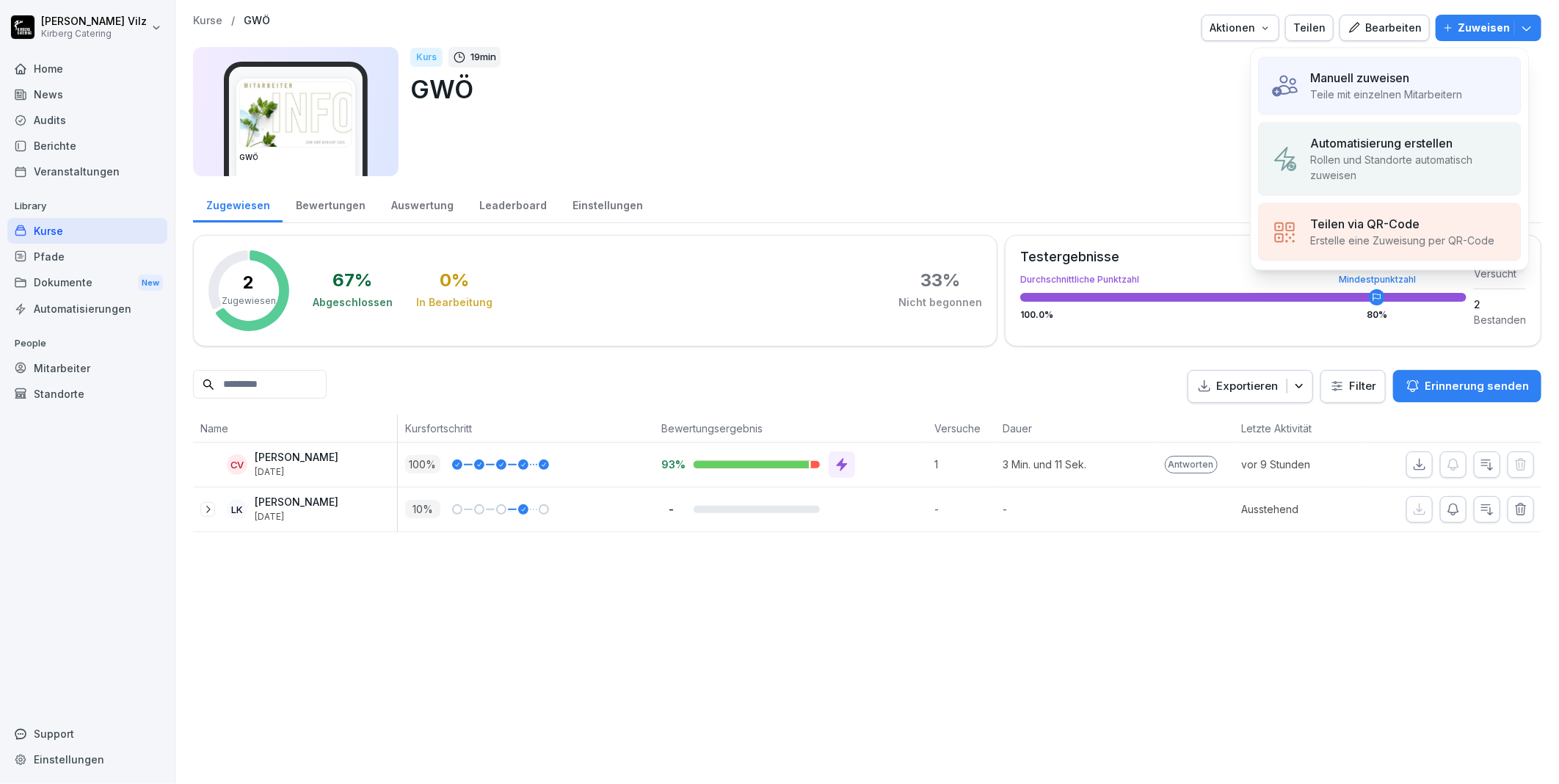
click at [1439, 80] on div "Manuell zuweisen" at bounding box center [1386, 77] width 152 height 18
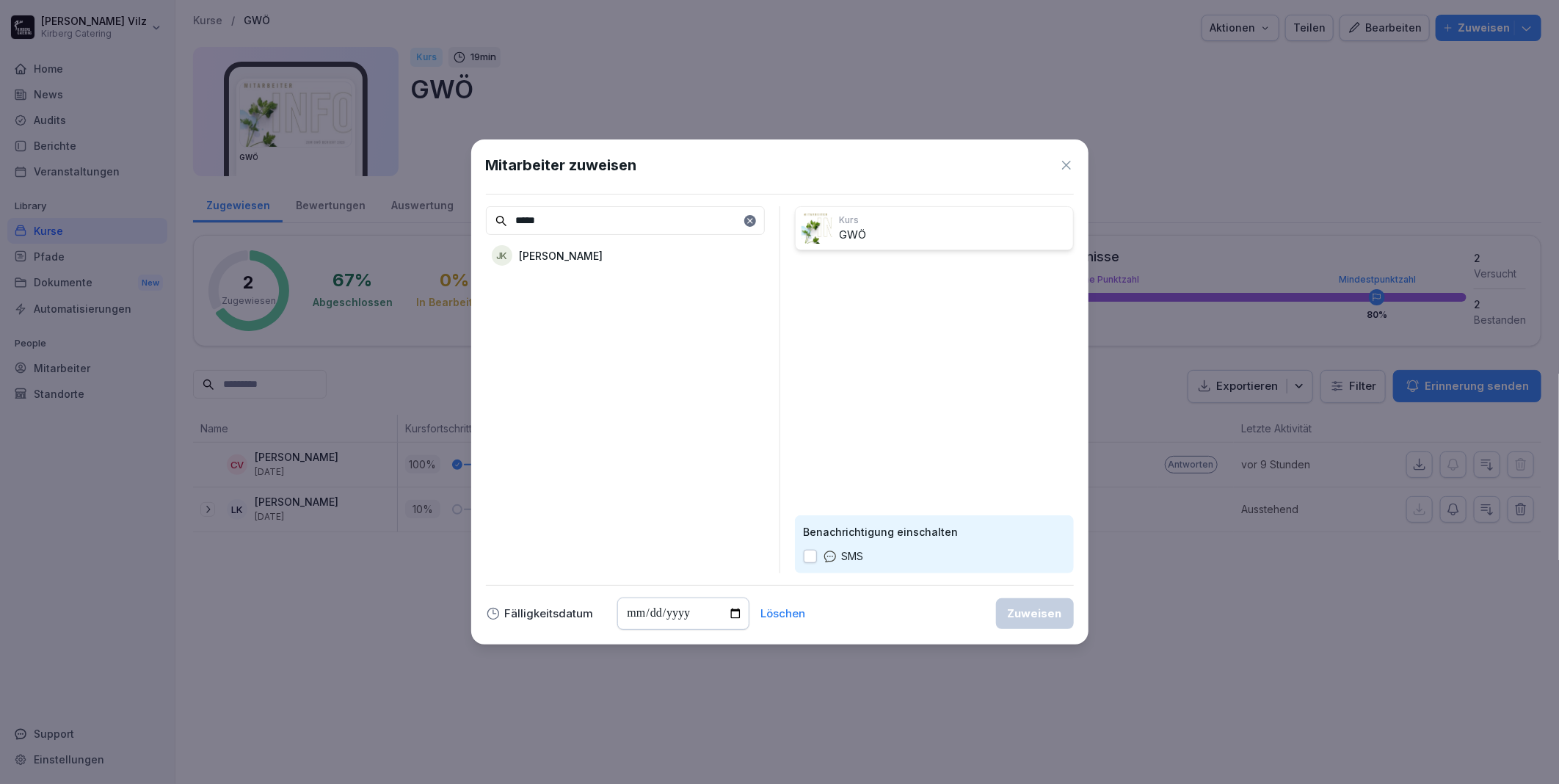
type input "*****"
click at [584, 252] on div "JK Jutta Kirberg" at bounding box center [625, 255] width 279 height 27
click at [1030, 611] on div "Zuweisen" at bounding box center [1035, 613] width 54 height 16
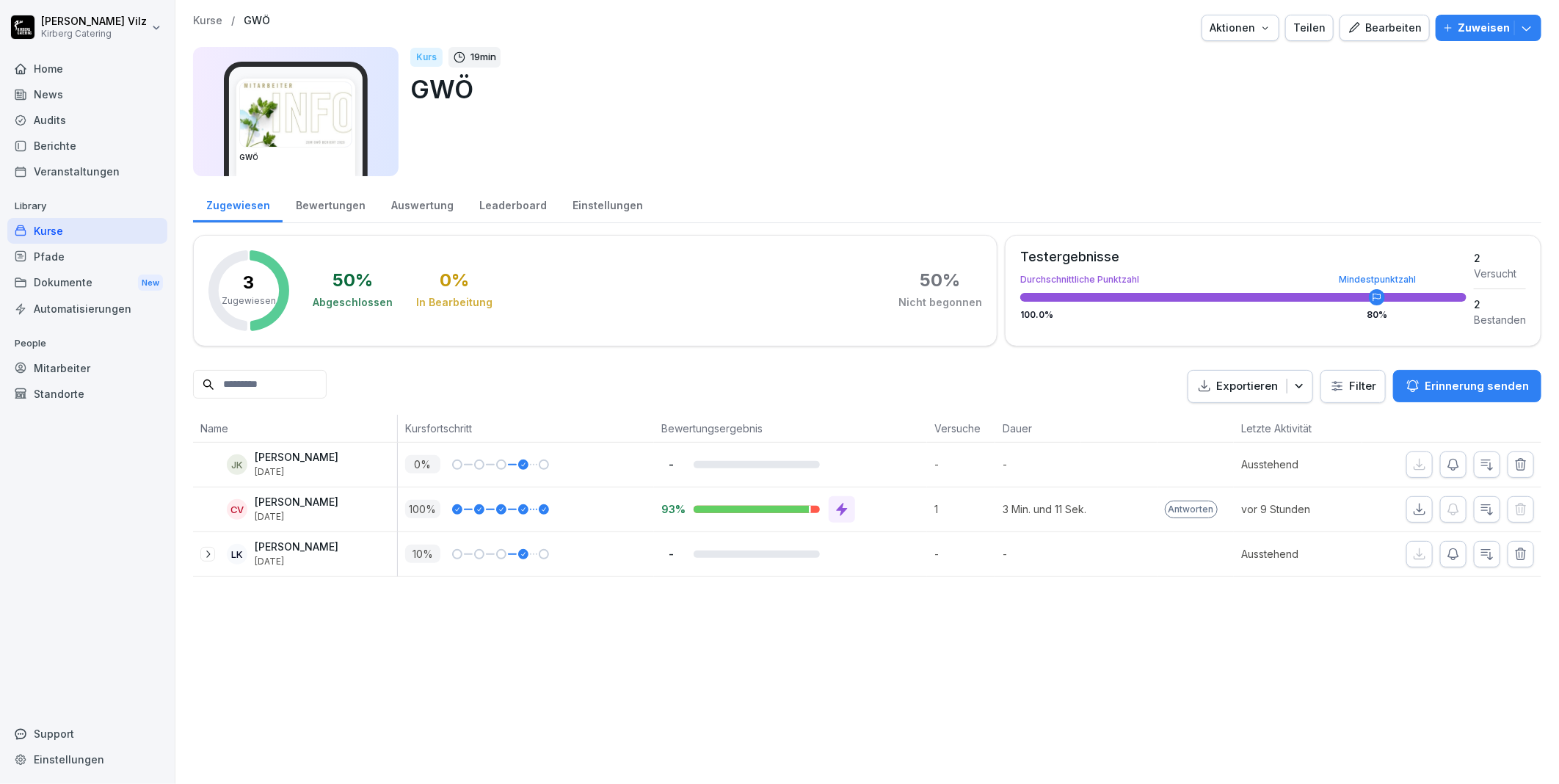
click at [45, 231] on div "Kurse" at bounding box center [87, 231] width 160 height 26
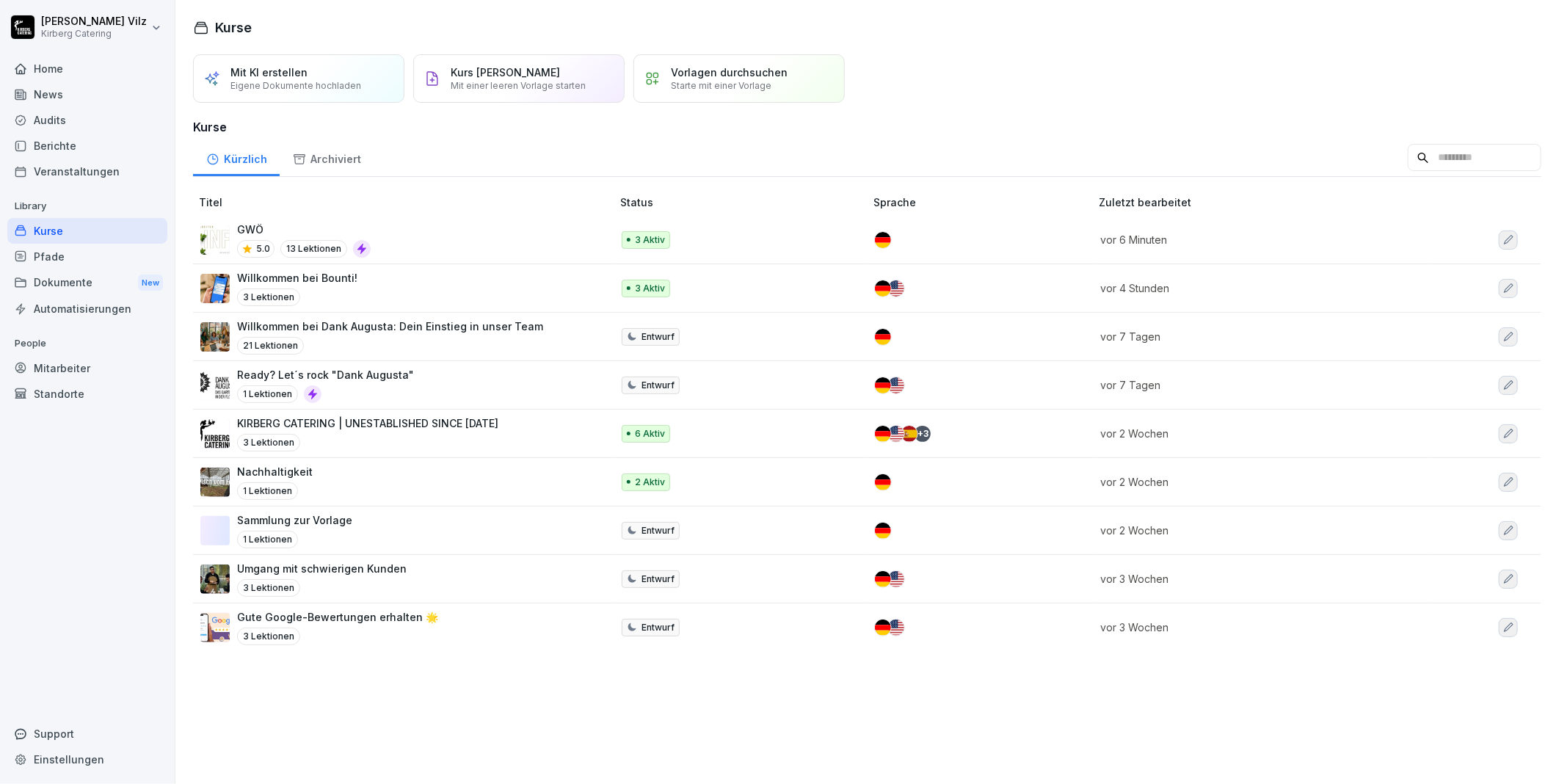
click at [398, 239] on div "GWÖ 5.0 13 Lektionen" at bounding box center [399, 239] width 396 height 36
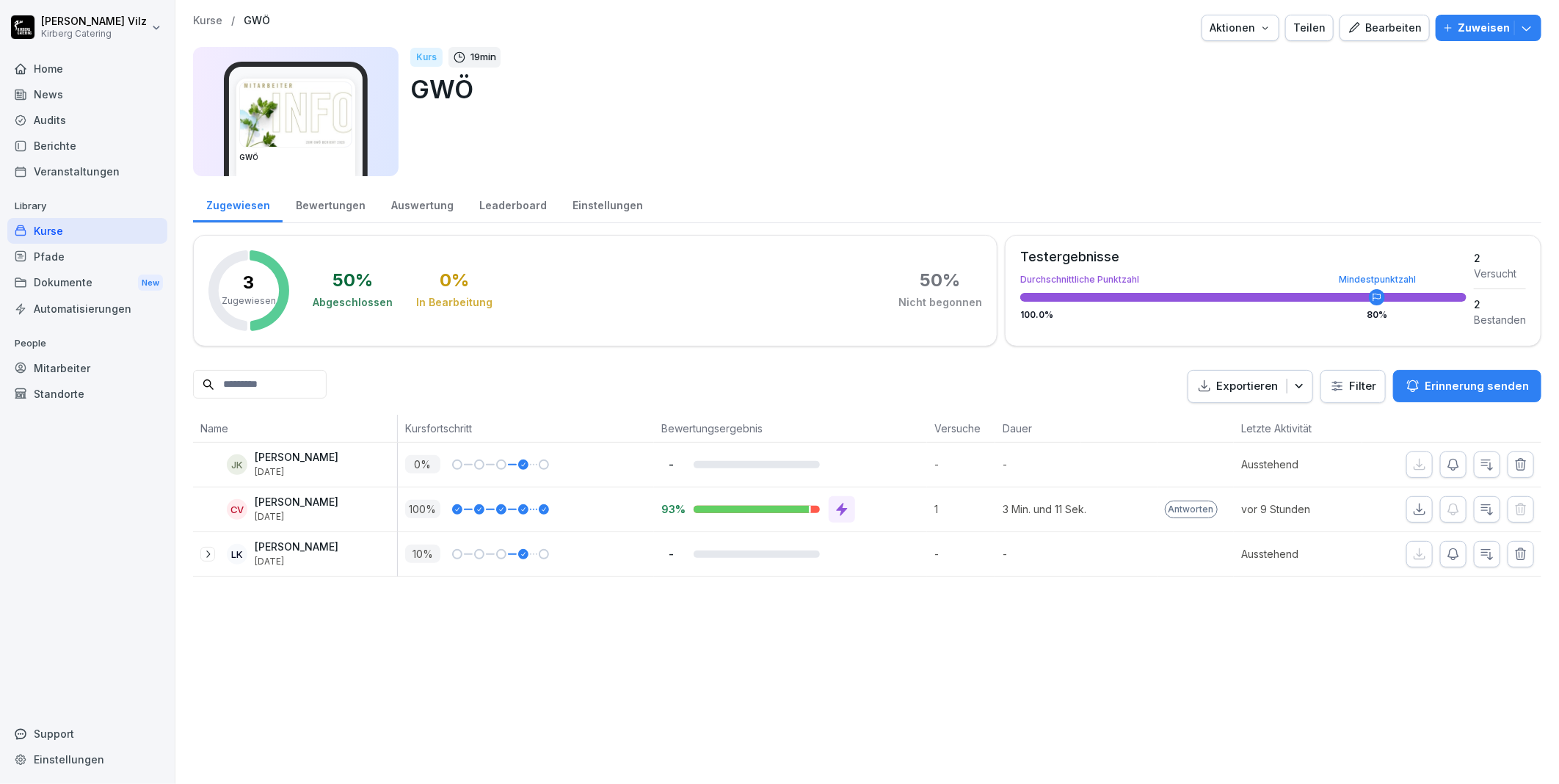
click at [1358, 28] on div "Bearbeiten" at bounding box center [1385, 28] width 74 height 16
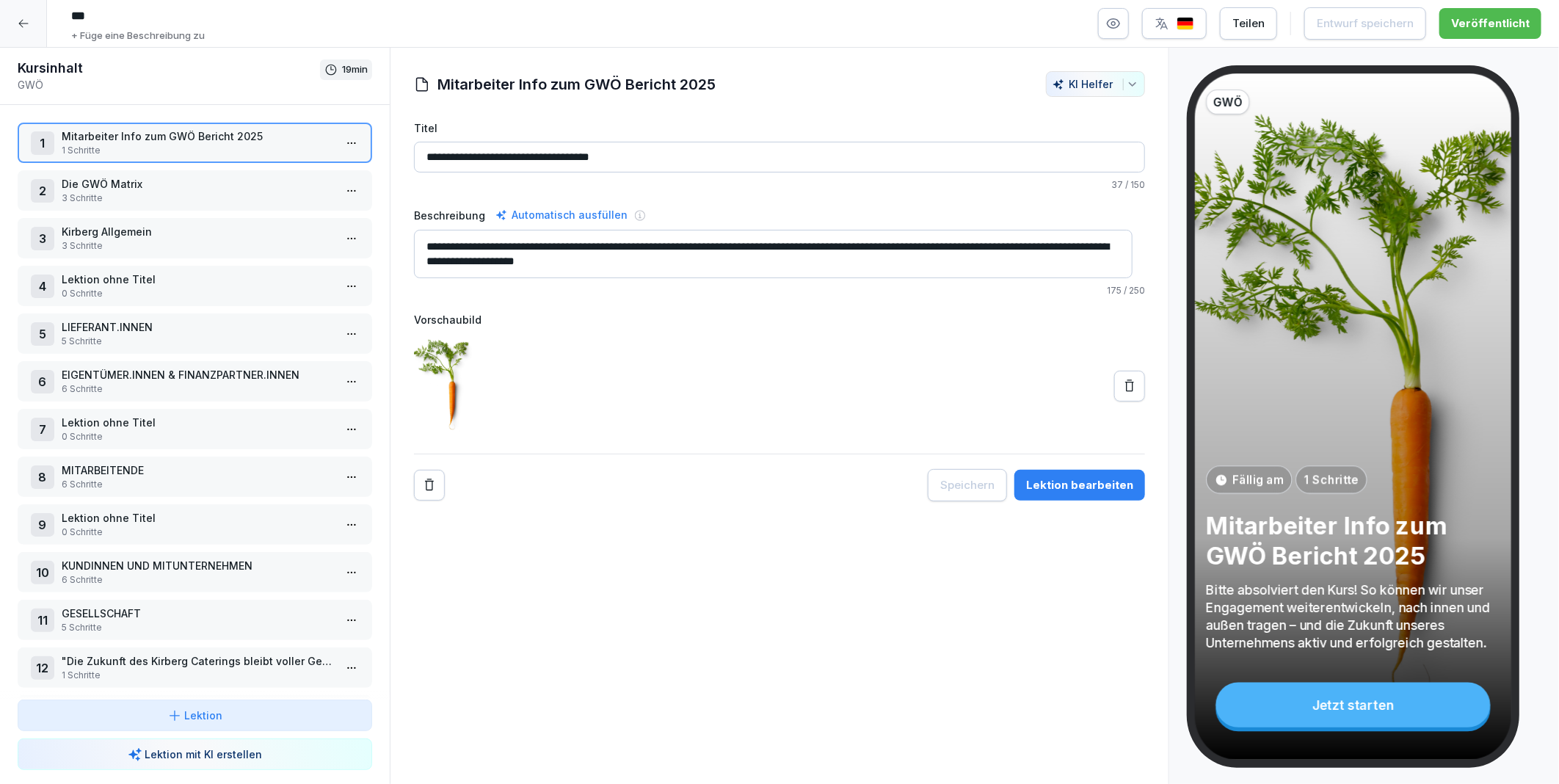
click at [180, 181] on p "Die GWÖ Matrix" at bounding box center [198, 184] width 272 height 15
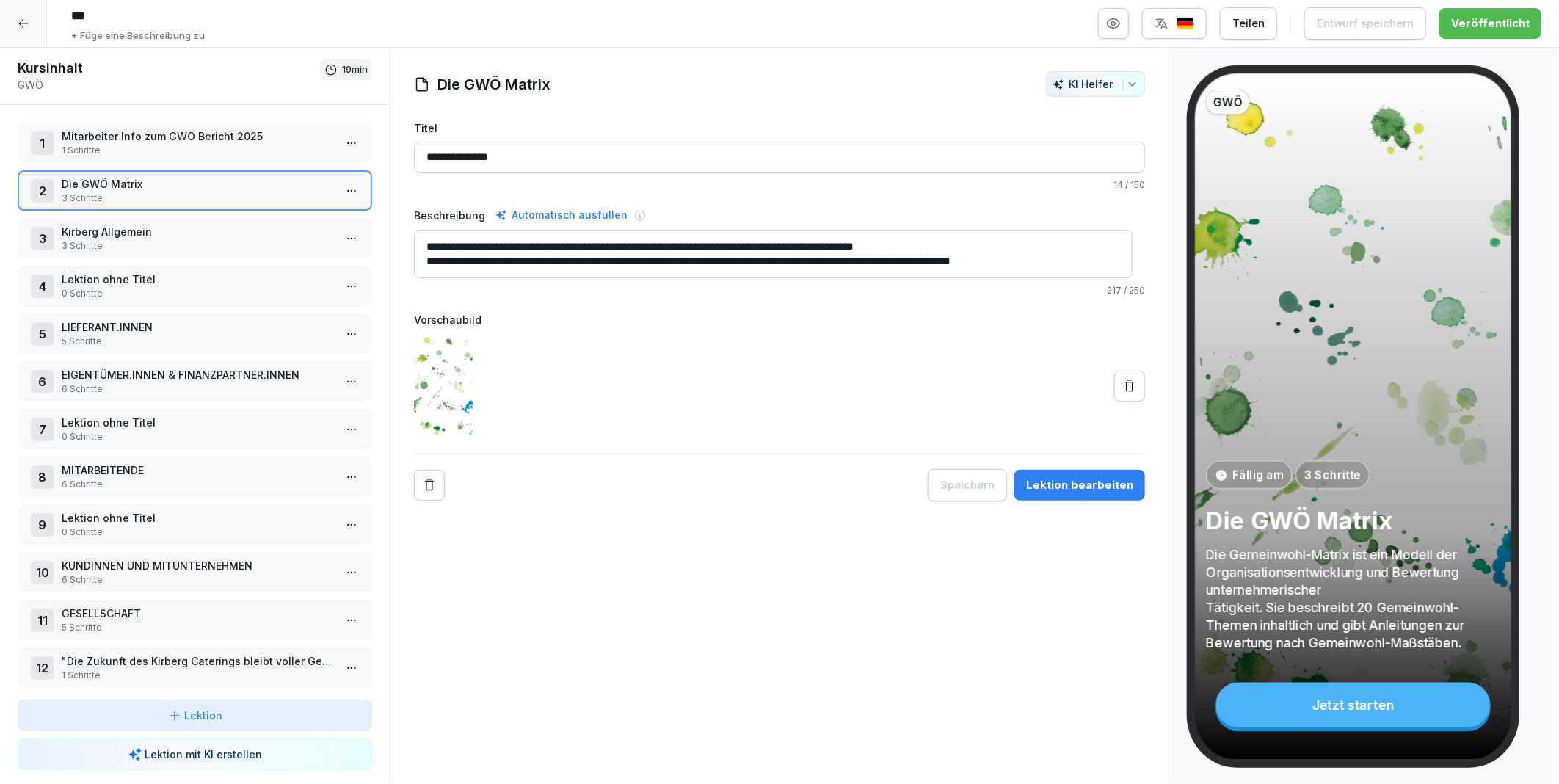
click at [336, 189] on html "*** + Füge eine Beschreibung zu Teilen Entwurf speichern Veröffentlicht Kursinh…" at bounding box center [780, 392] width 1559 height 784
click at [309, 214] on div "Schritte bearbeiten" at bounding box center [285, 217] width 112 height 15
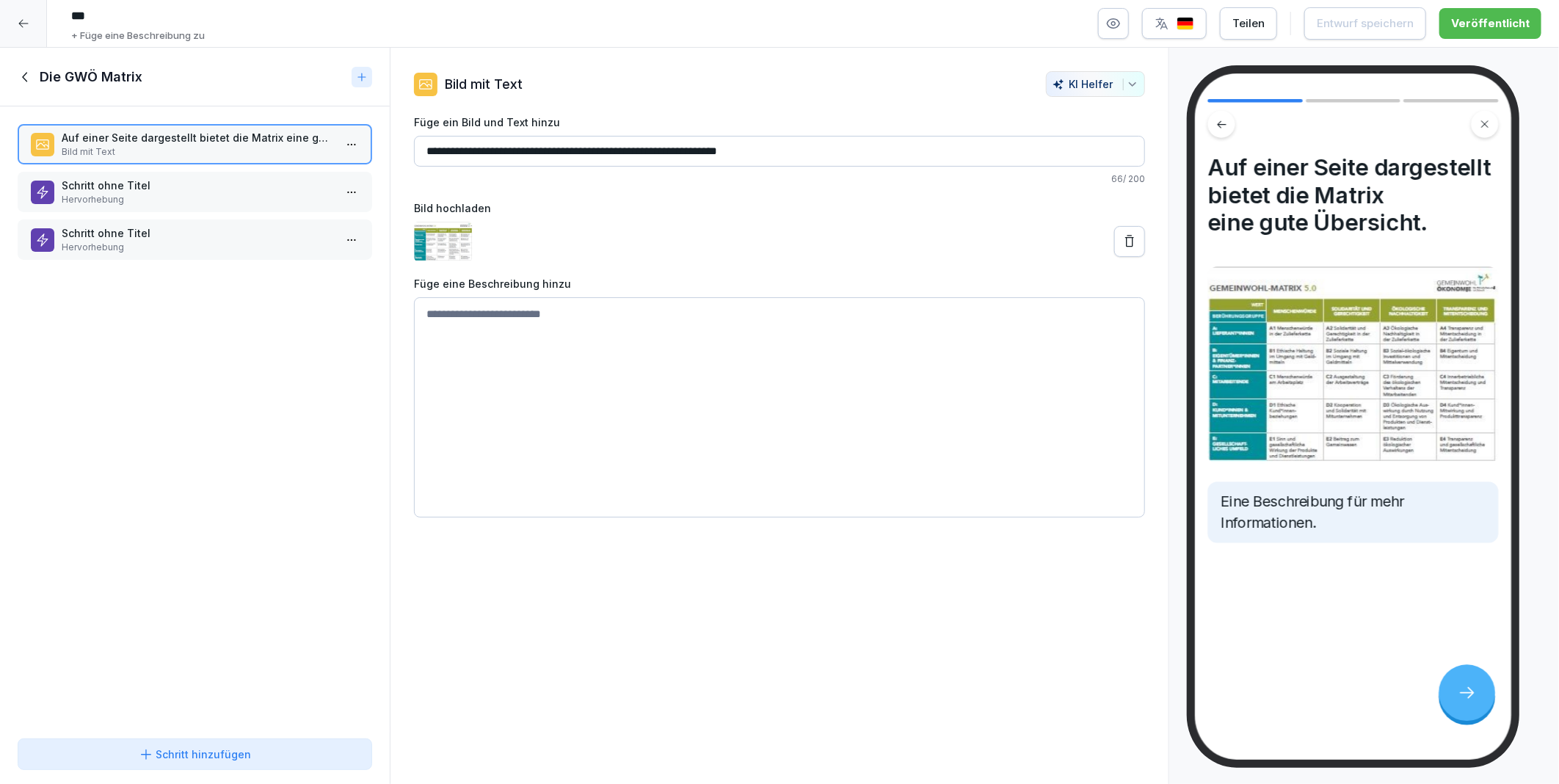
click at [21, 76] on icon at bounding box center [25, 76] width 16 height 16
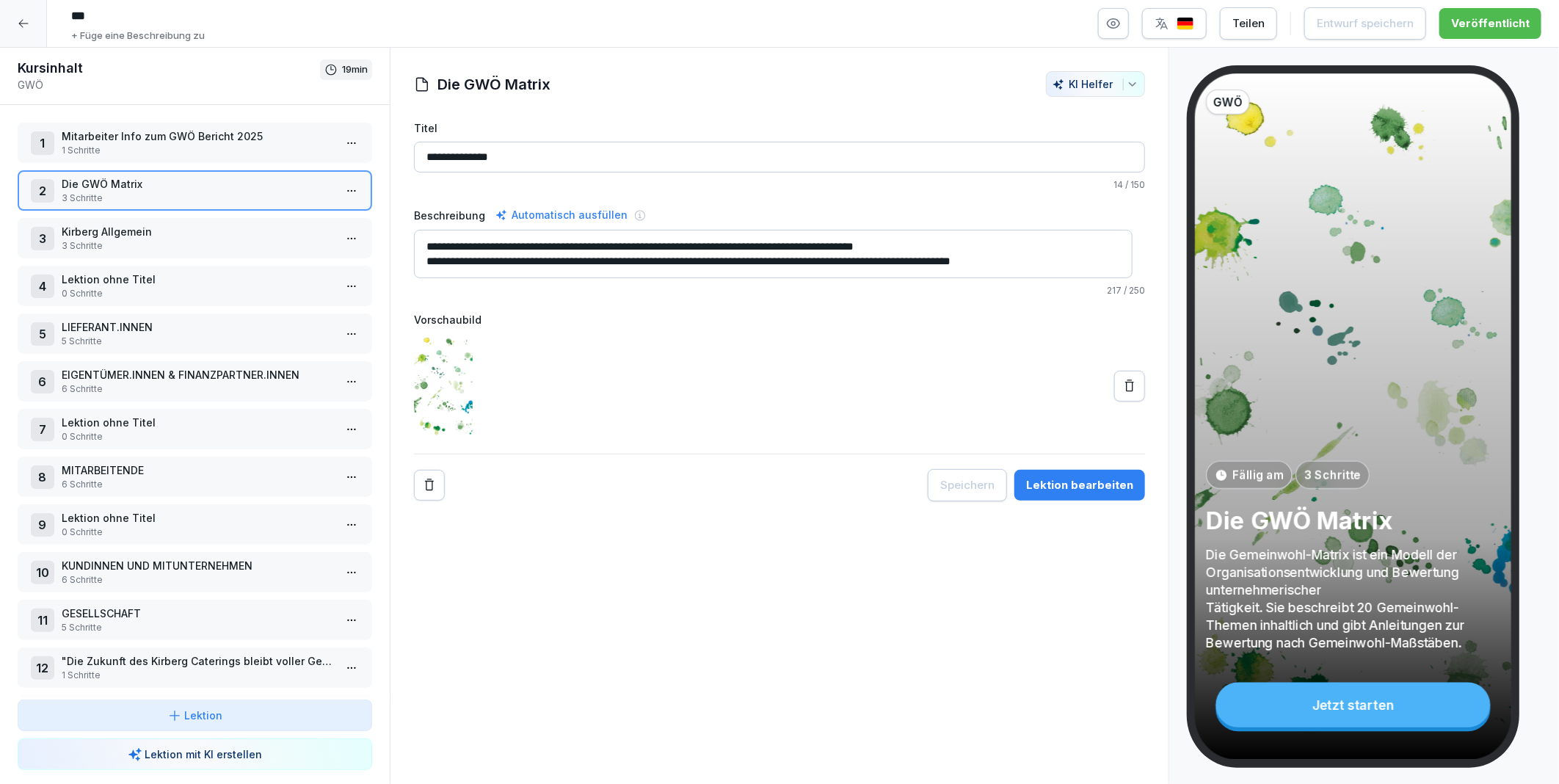
click at [1122, 387] on icon at bounding box center [1129, 385] width 15 height 15
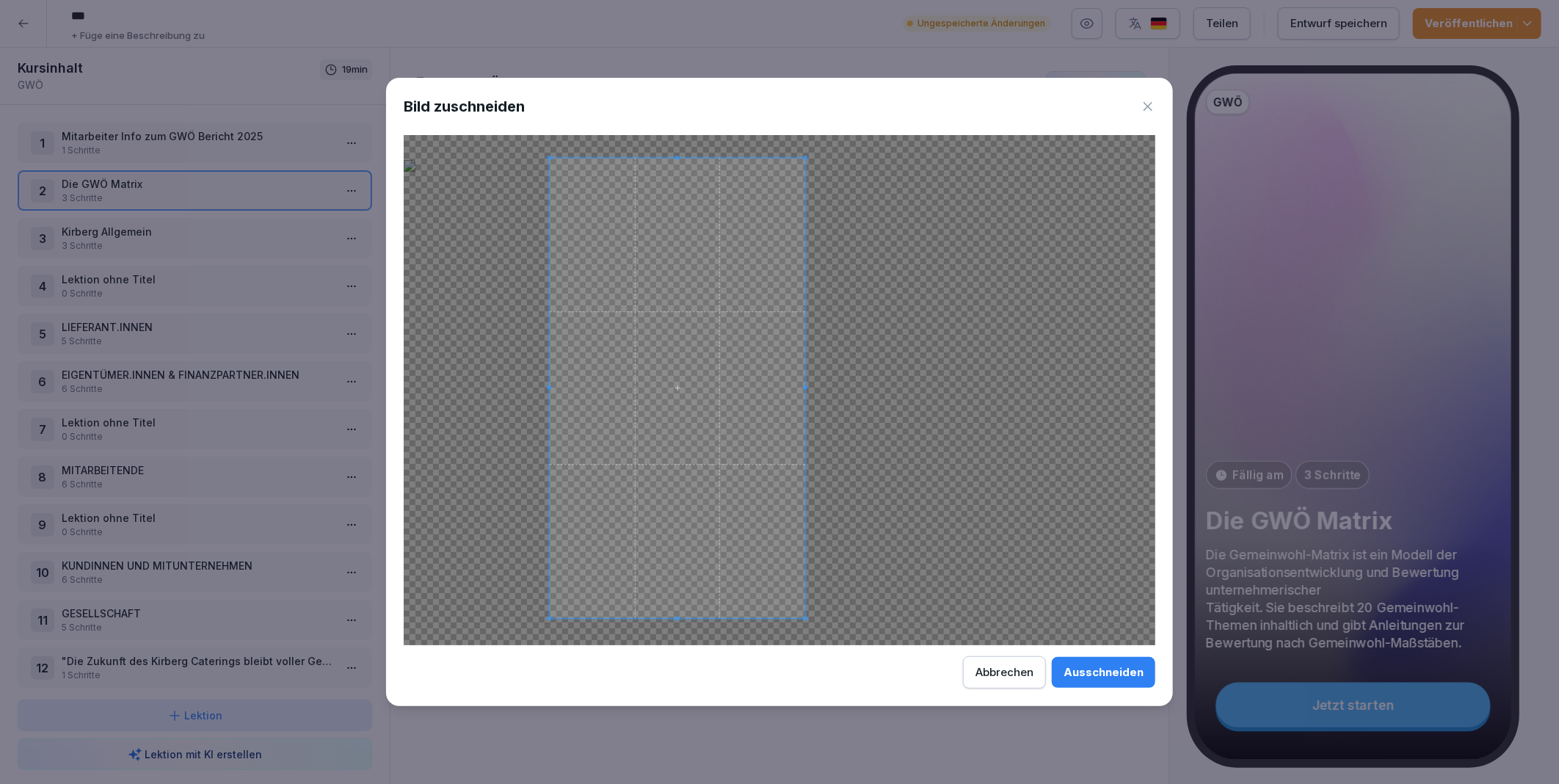
click at [653, 498] on span at bounding box center [678, 388] width 255 height 460
click at [1090, 675] on div "Ausschneiden" at bounding box center [1104, 672] width 80 height 16
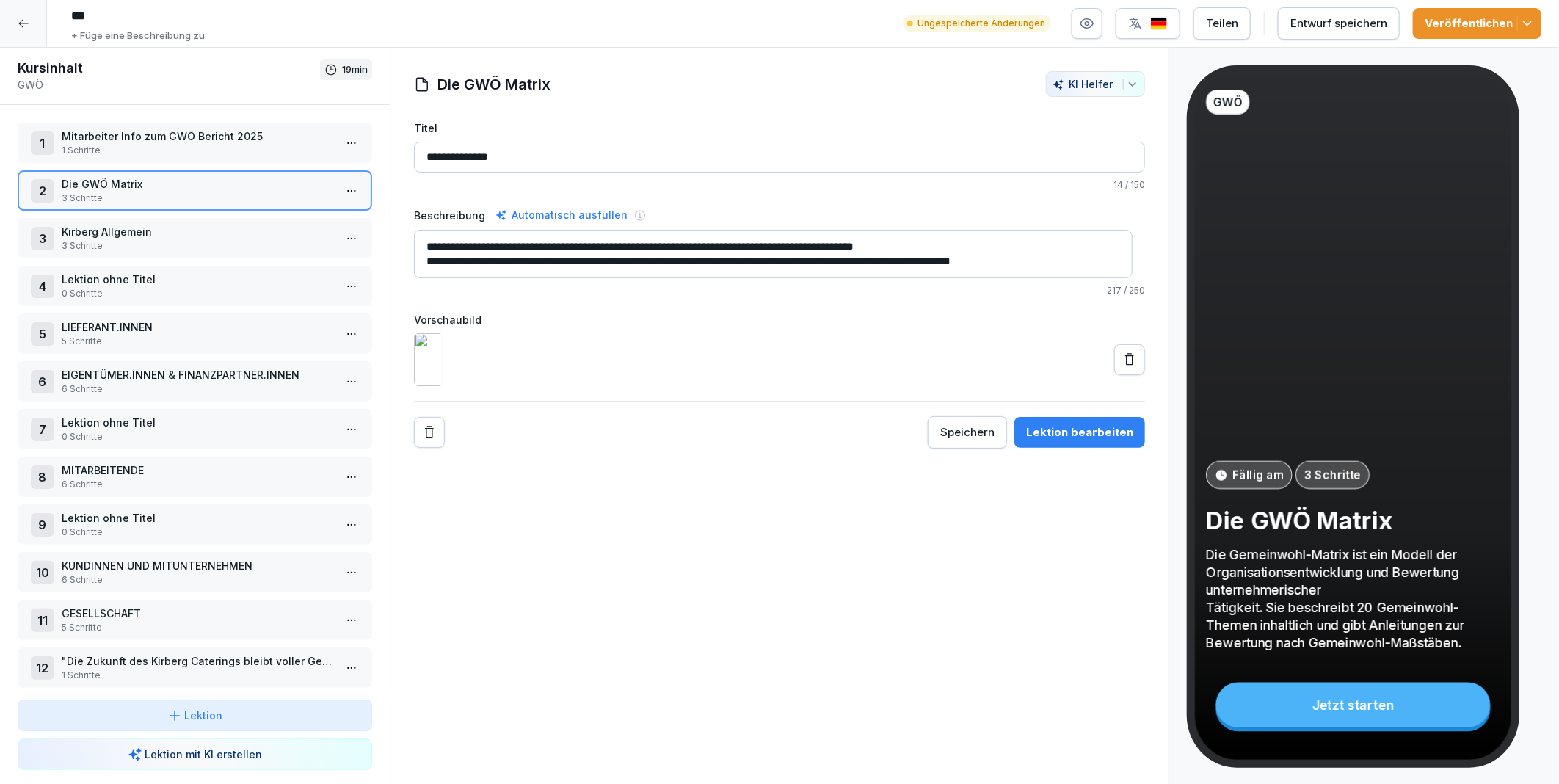
click at [1122, 367] on icon at bounding box center [1129, 359] width 15 height 15
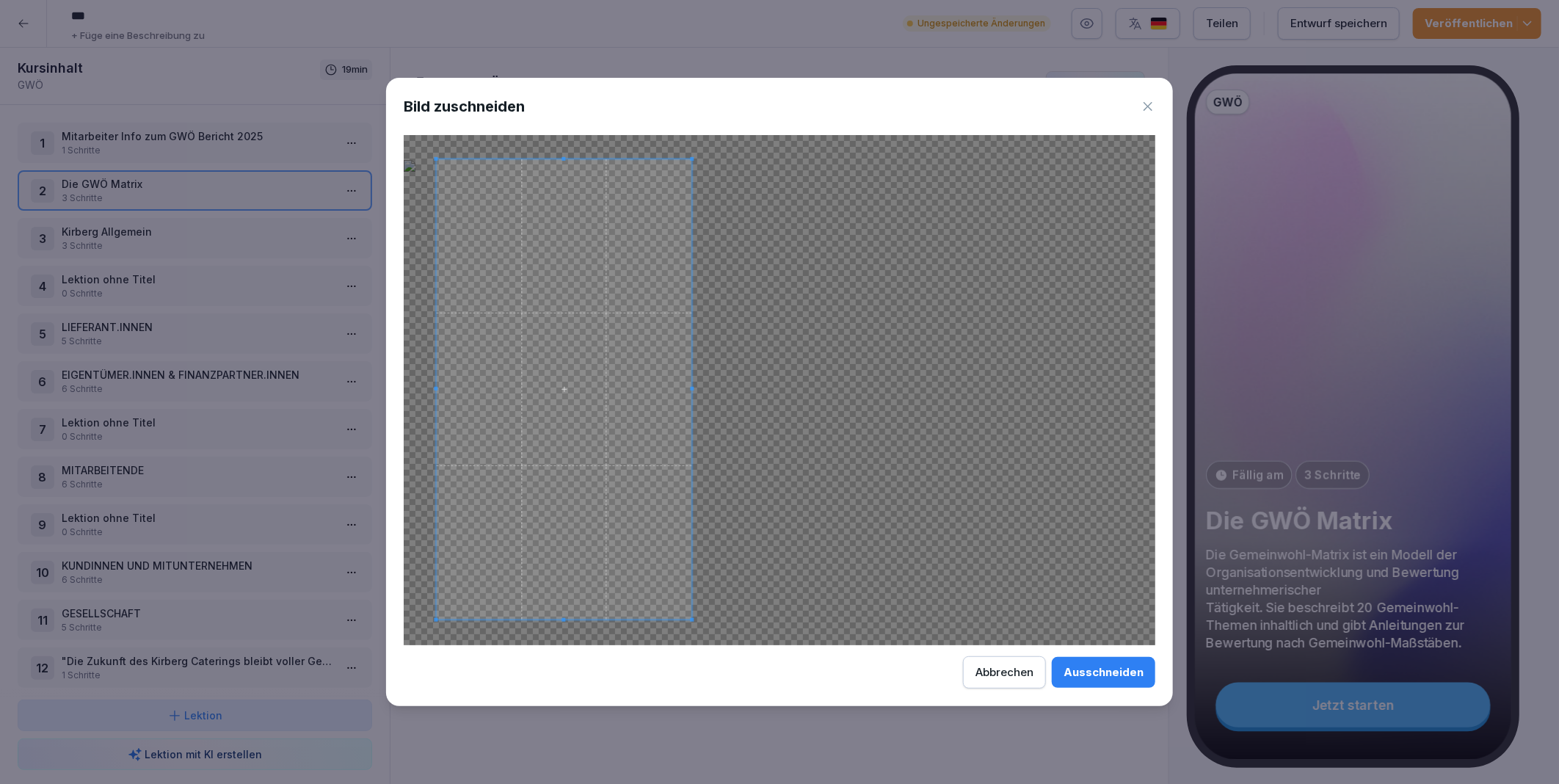
click at [606, 379] on span at bounding box center [565, 389] width 255 height 460
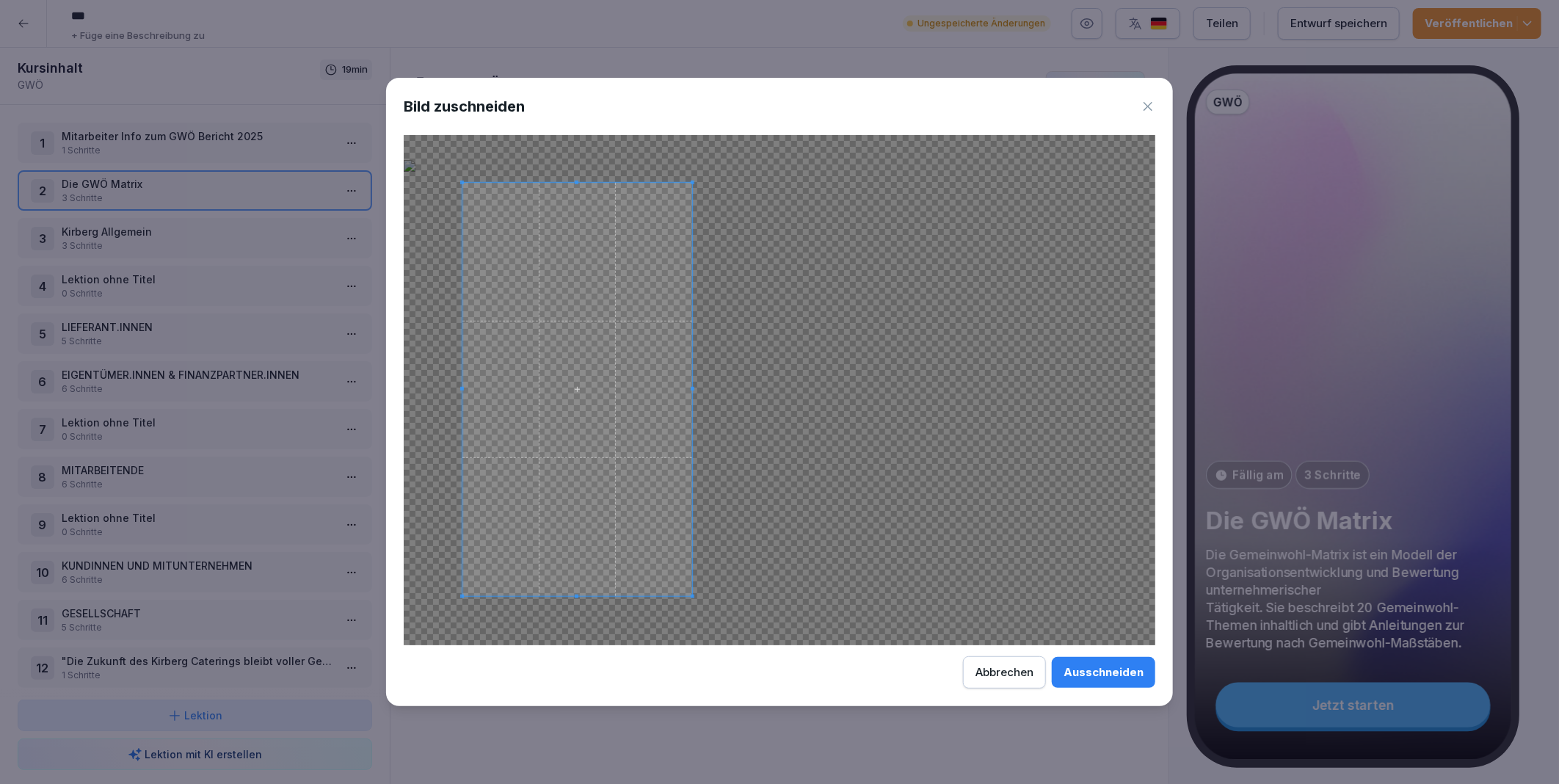
click at [464, 392] on div at bounding box center [578, 389] width 229 height 413
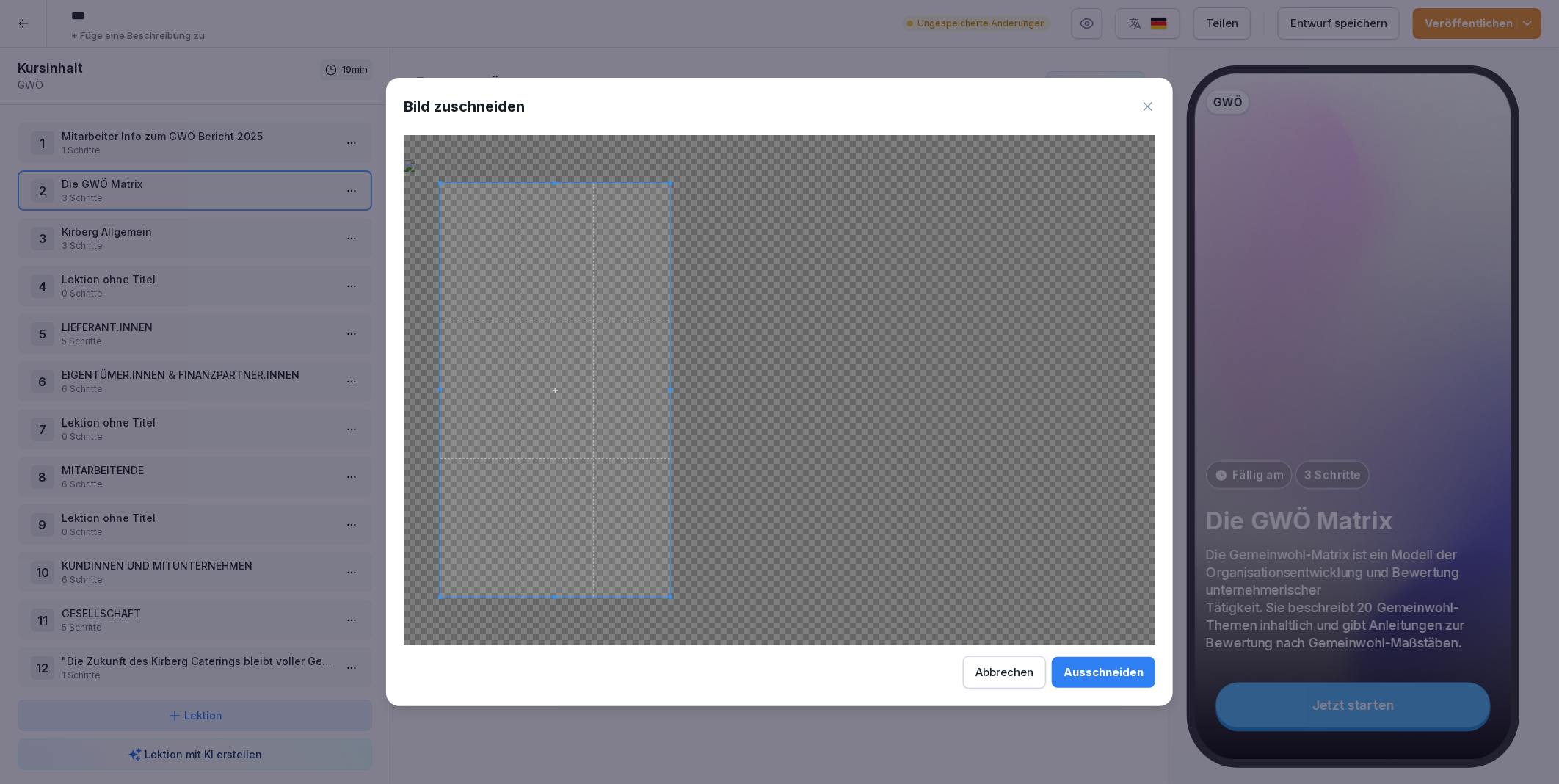
click at [561, 484] on span at bounding box center [555, 390] width 229 height 413
click at [1097, 671] on div "Ausschneiden" at bounding box center [1104, 672] width 80 height 16
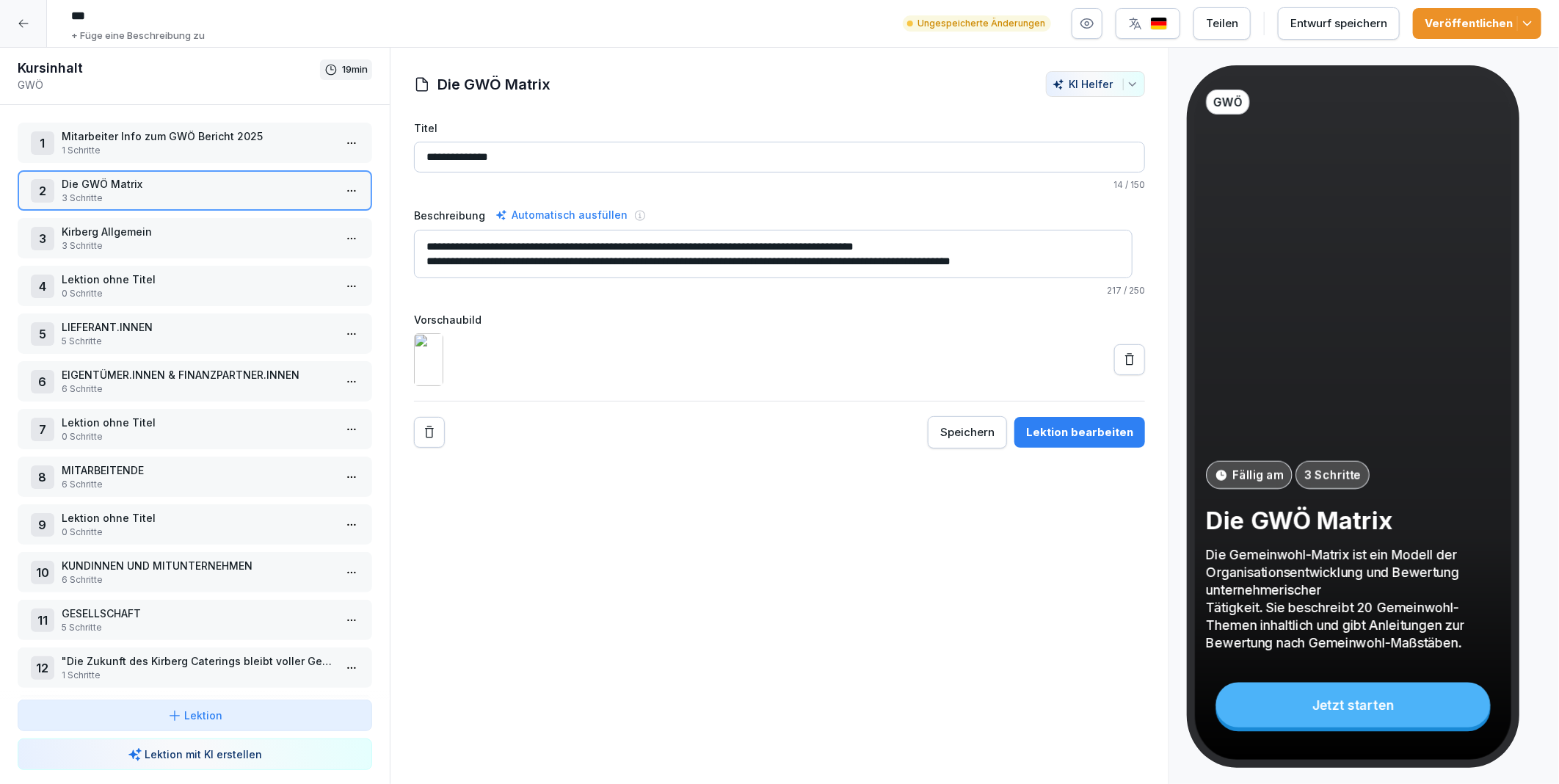
click at [1124, 367] on icon at bounding box center [1129, 359] width 15 height 15
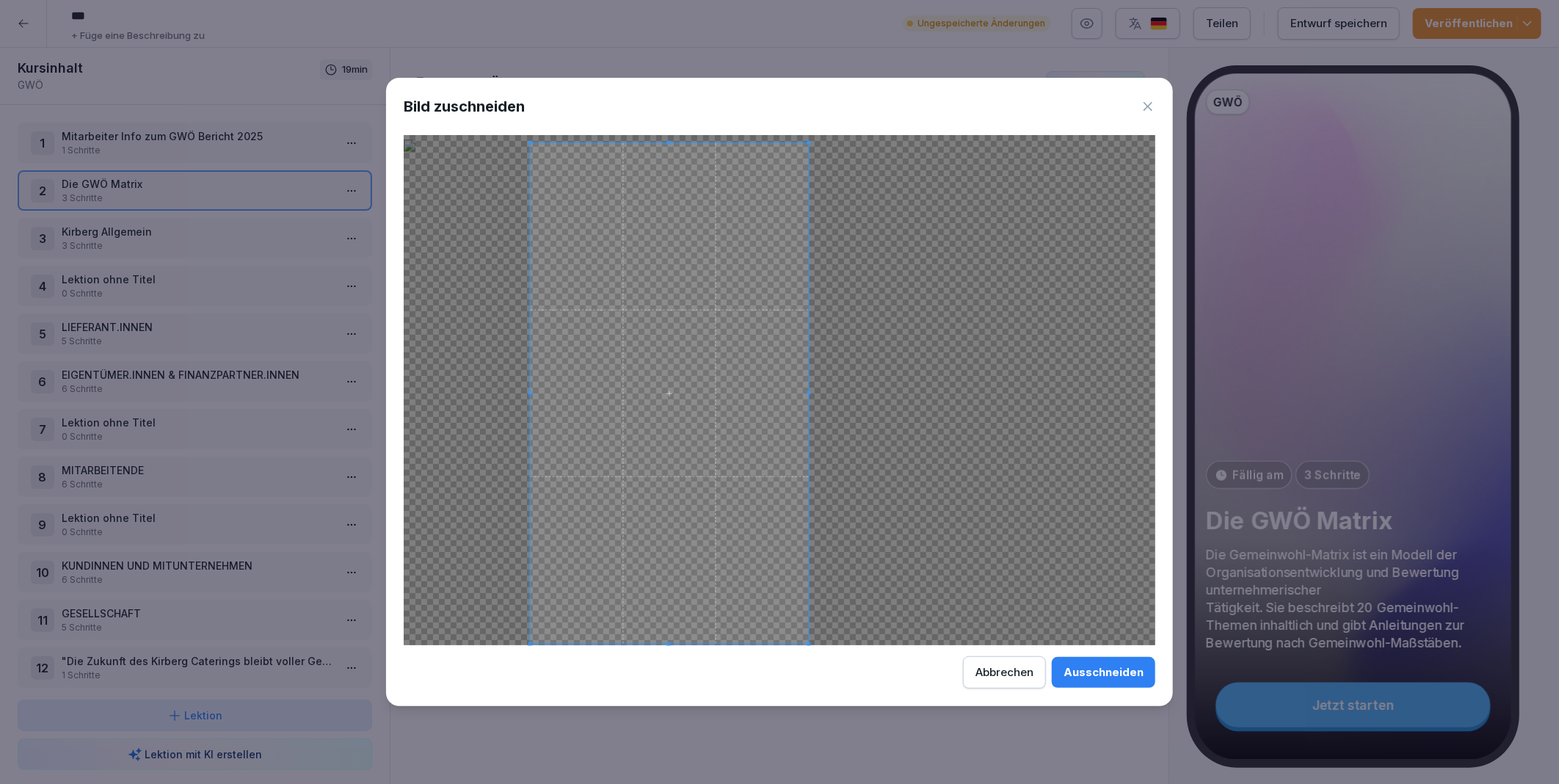
click at [679, 556] on span at bounding box center [670, 393] width 278 height 500
click at [1120, 682] on button "Ausschneiden" at bounding box center [1103, 672] width 103 height 31
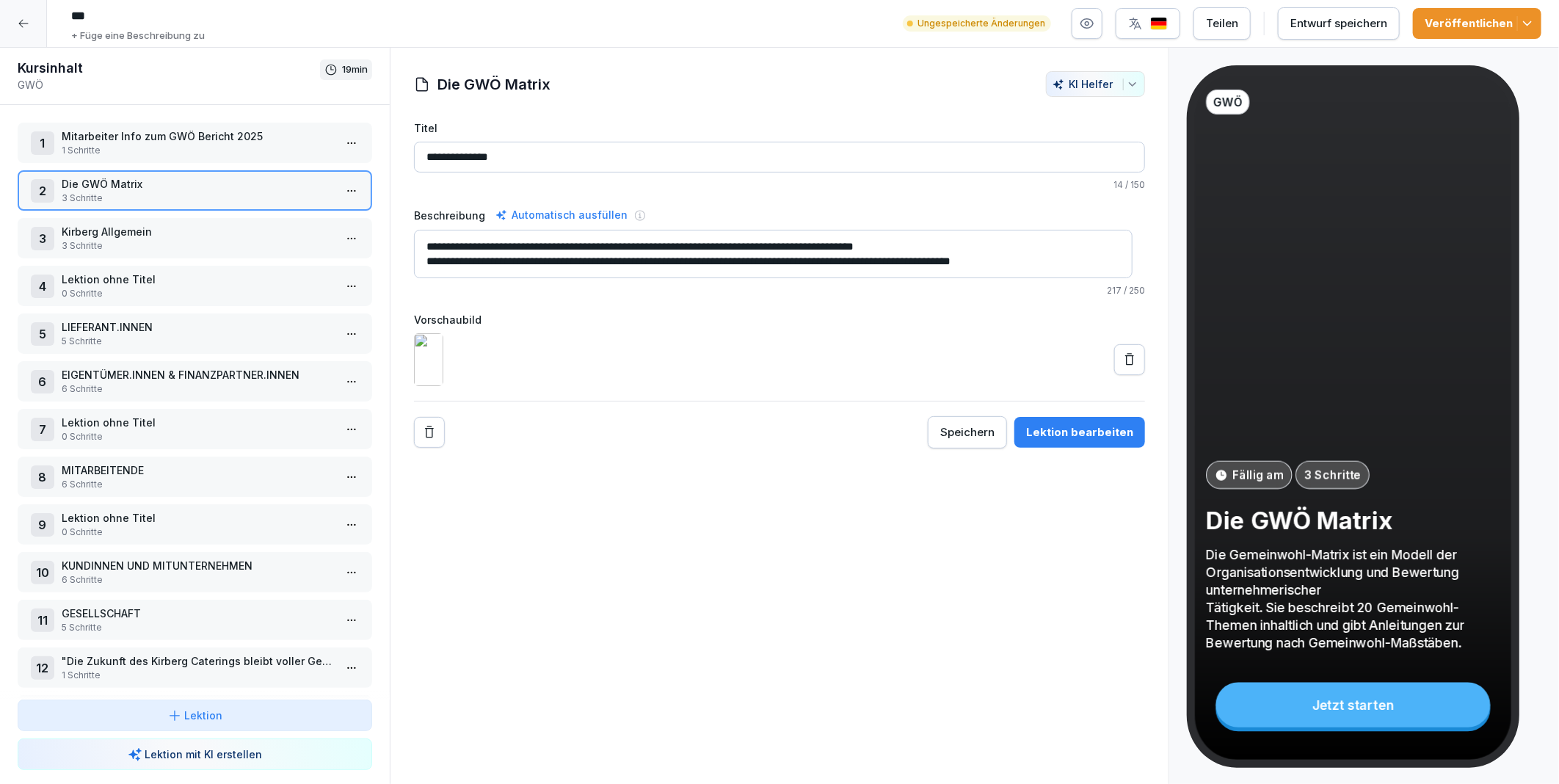
click at [338, 187] on html "*** + Füge eine Beschreibung zu Ungespeicherte Änderungen Teilen Entwurf speich…" at bounding box center [780, 392] width 1559 height 784
click at [591, 585] on html "*** + Füge eine Beschreibung zu Ungespeicherte Änderungen Teilen Entwurf speich…" at bounding box center [780, 392] width 1559 height 784
click at [1303, 27] on div "Entwurf speichern" at bounding box center [1339, 23] width 97 height 16
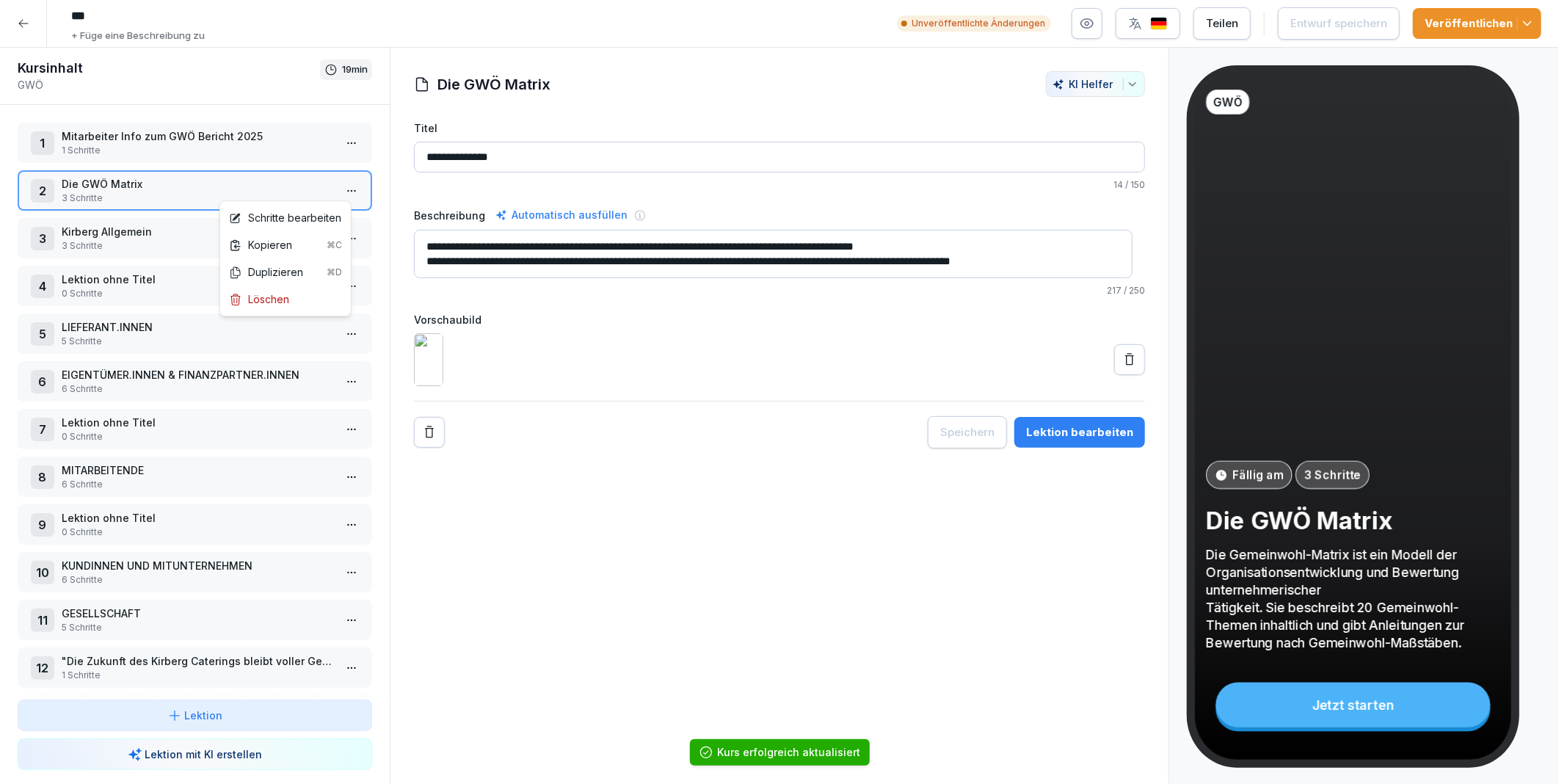
click at [337, 184] on html "*** + Füge eine Beschreibung zu Unveröffentlichte Änderungen Teilen Entwurf spe…" at bounding box center [780, 392] width 1559 height 784
click at [299, 215] on div "Schritte bearbeiten" at bounding box center [285, 217] width 112 height 15
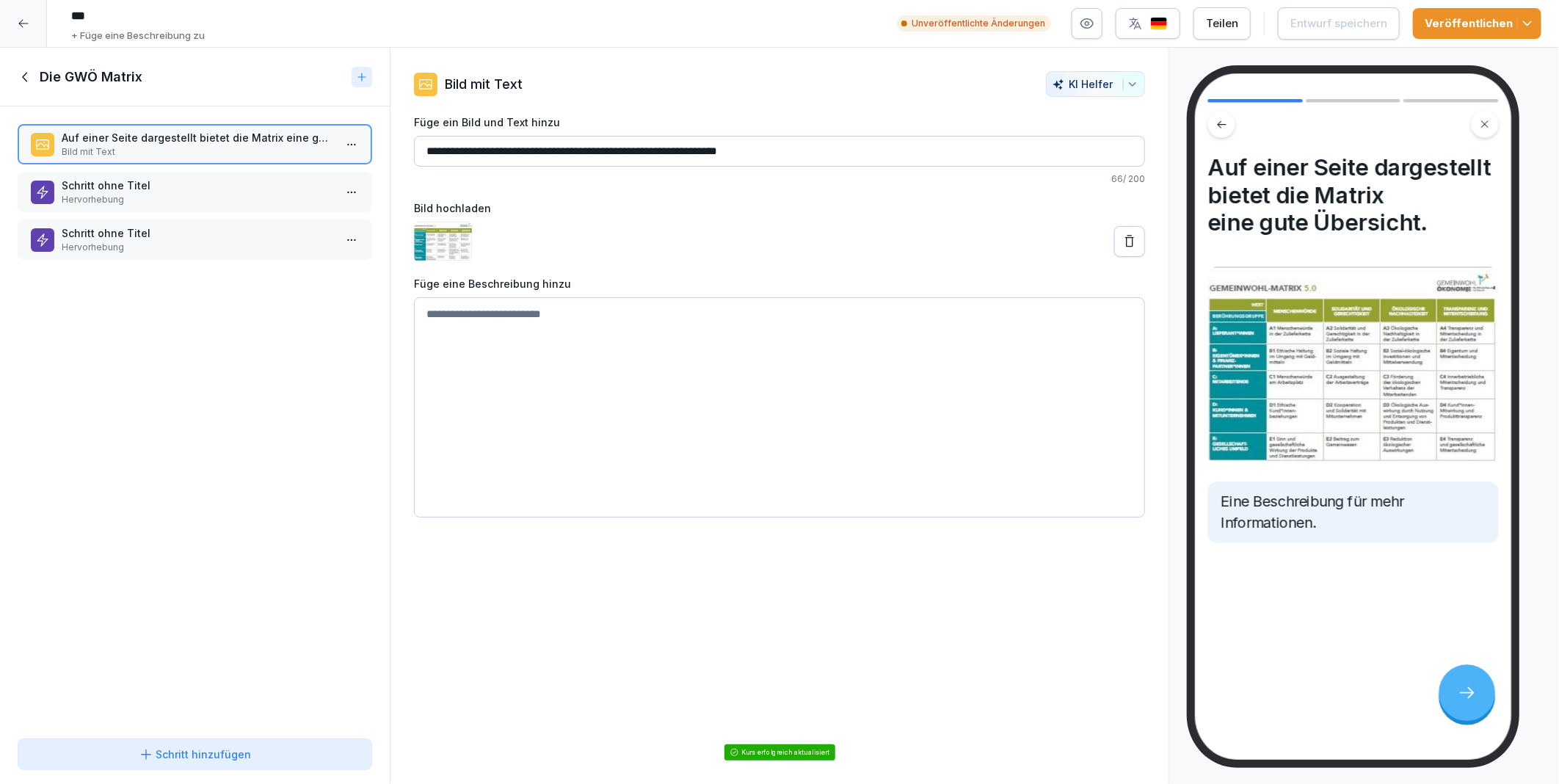
click at [173, 181] on p "Schritt ohne Titel" at bounding box center [198, 185] width 272 height 15
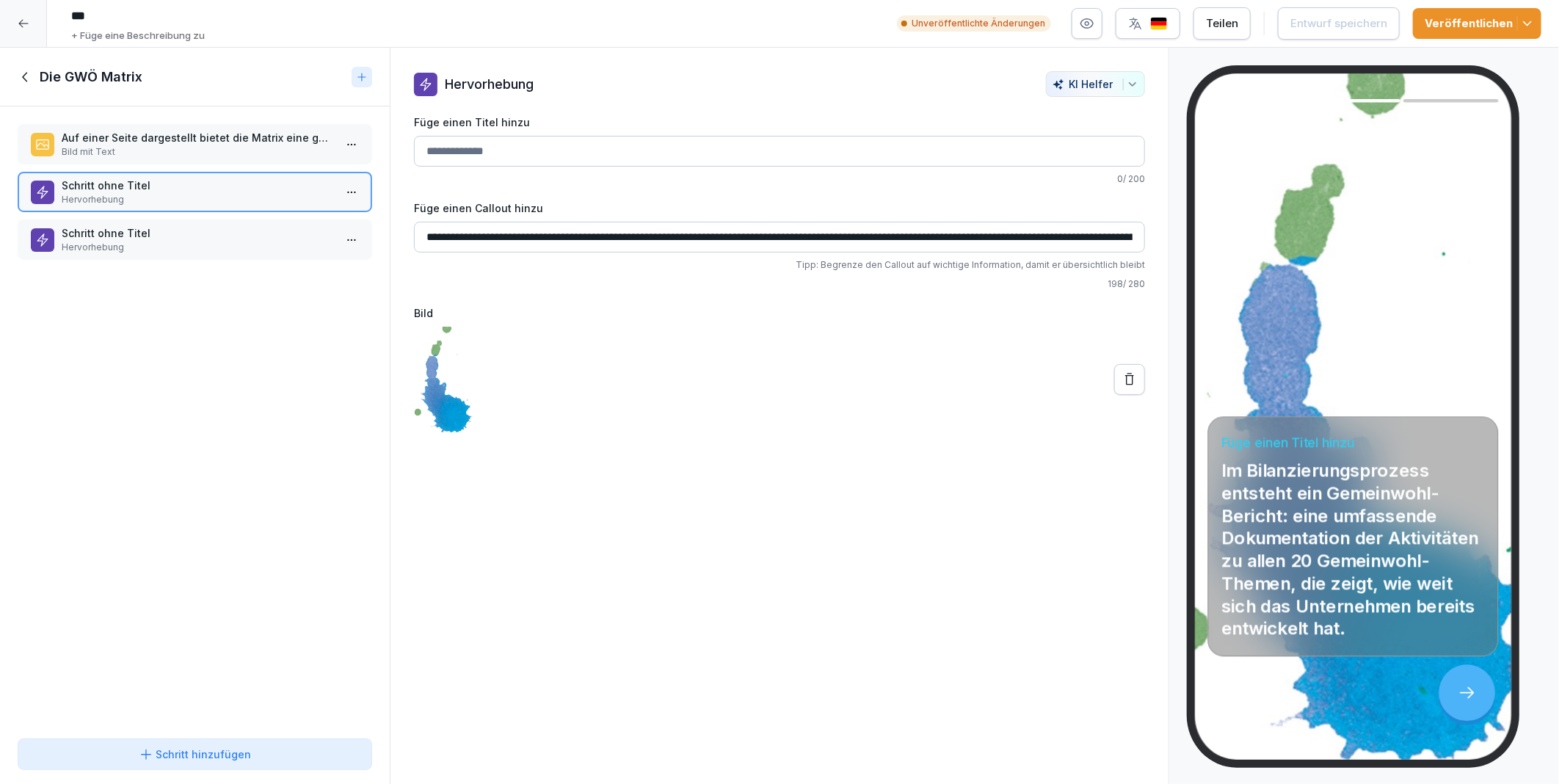
click at [991, 545] on div "**********" at bounding box center [780, 415] width 780 height 737
click at [1125, 385] on icon at bounding box center [1130, 379] width 9 height 11
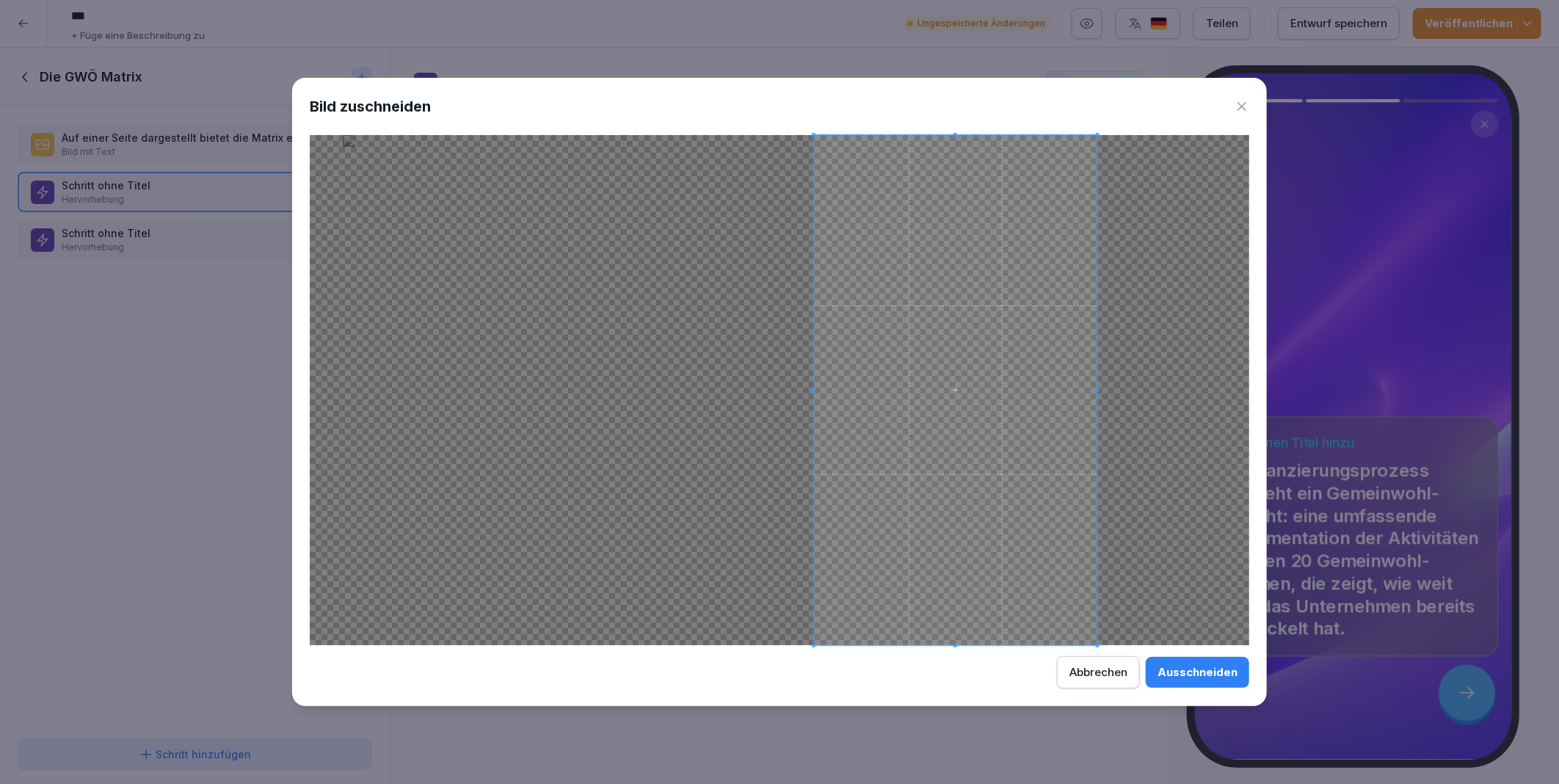
click at [967, 467] on span at bounding box center [955, 390] width 283 height 510
click at [1192, 671] on div "Ausschneiden" at bounding box center [1197, 672] width 80 height 16
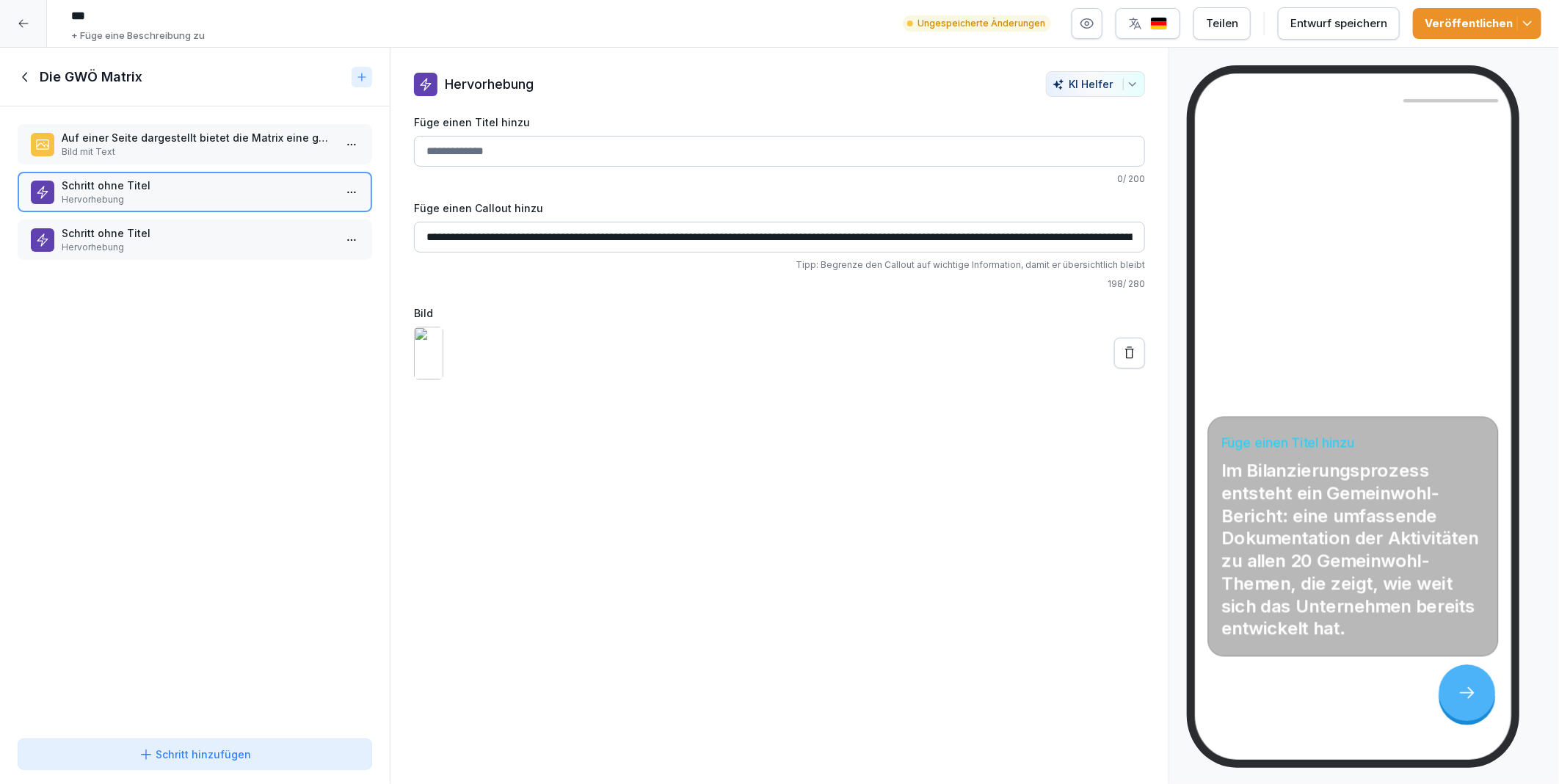
click at [1323, 19] on div "Entwurf speichern" at bounding box center [1339, 23] width 97 height 16
click at [163, 233] on p "Schritt ohne Titel" at bounding box center [198, 233] width 272 height 15
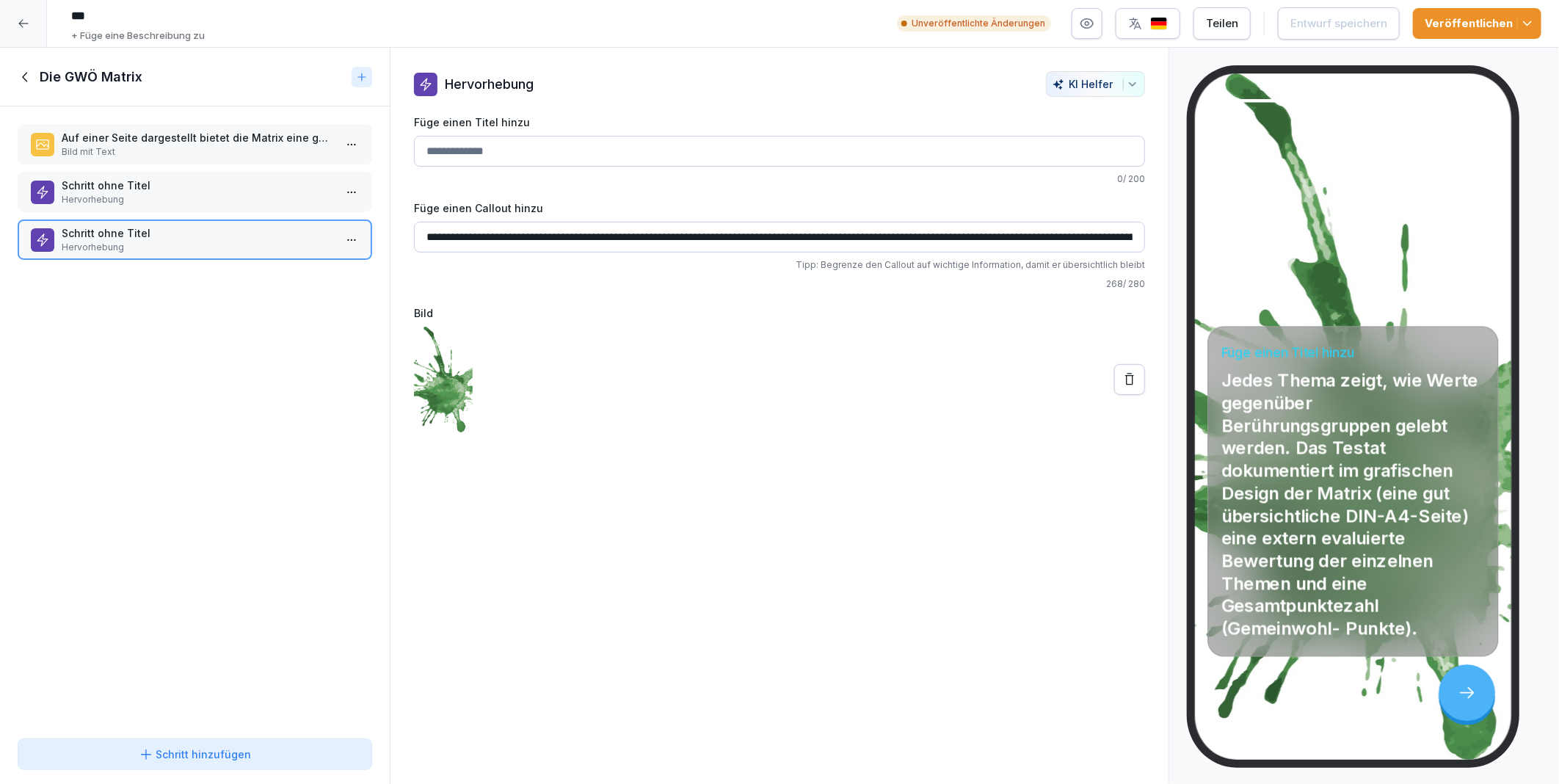
click at [1122, 375] on icon at bounding box center [1129, 379] width 15 height 15
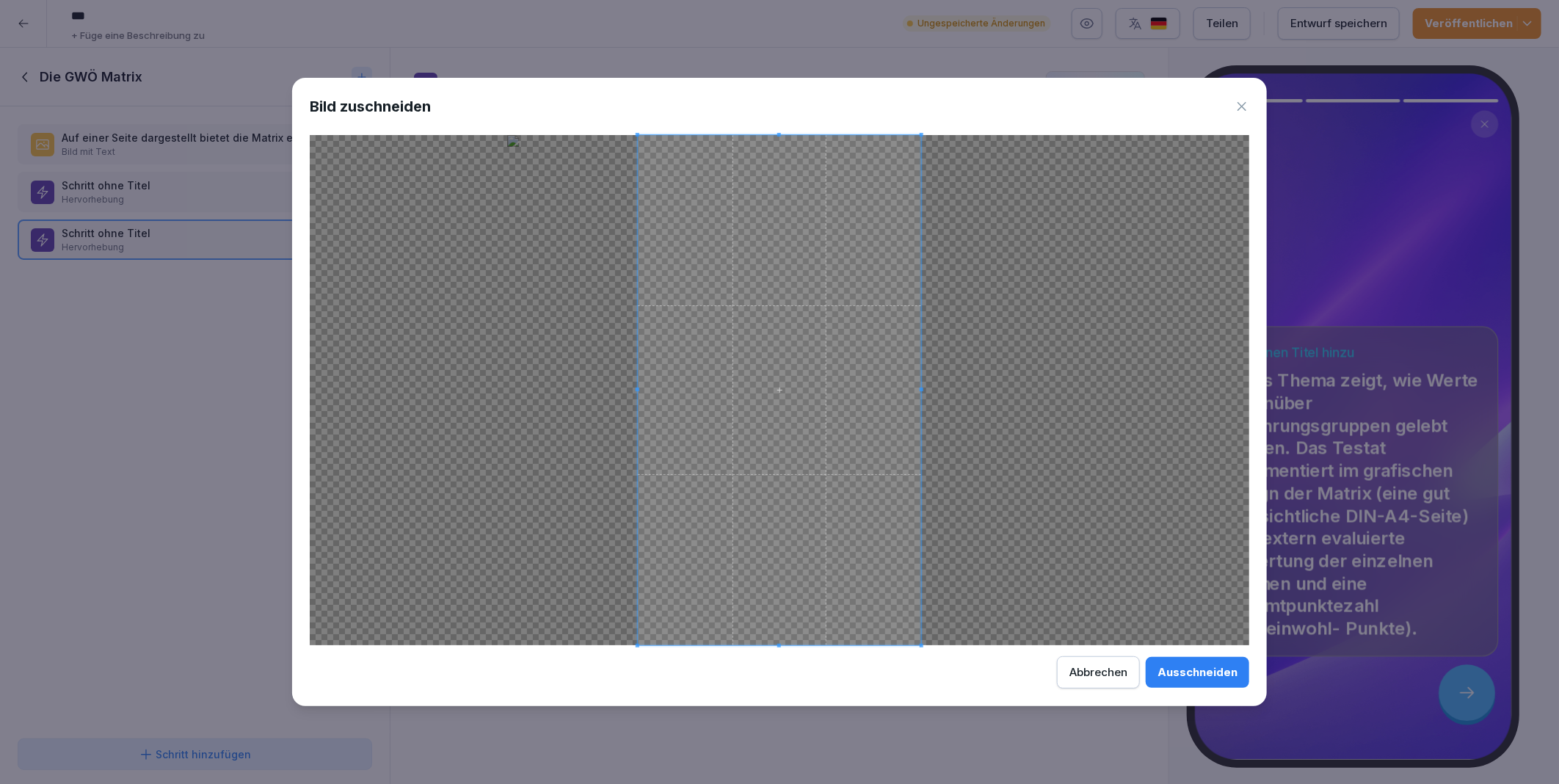
click at [884, 560] on span at bounding box center [780, 390] width 283 height 510
click at [1177, 682] on button "Ausschneiden" at bounding box center [1197, 672] width 103 height 31
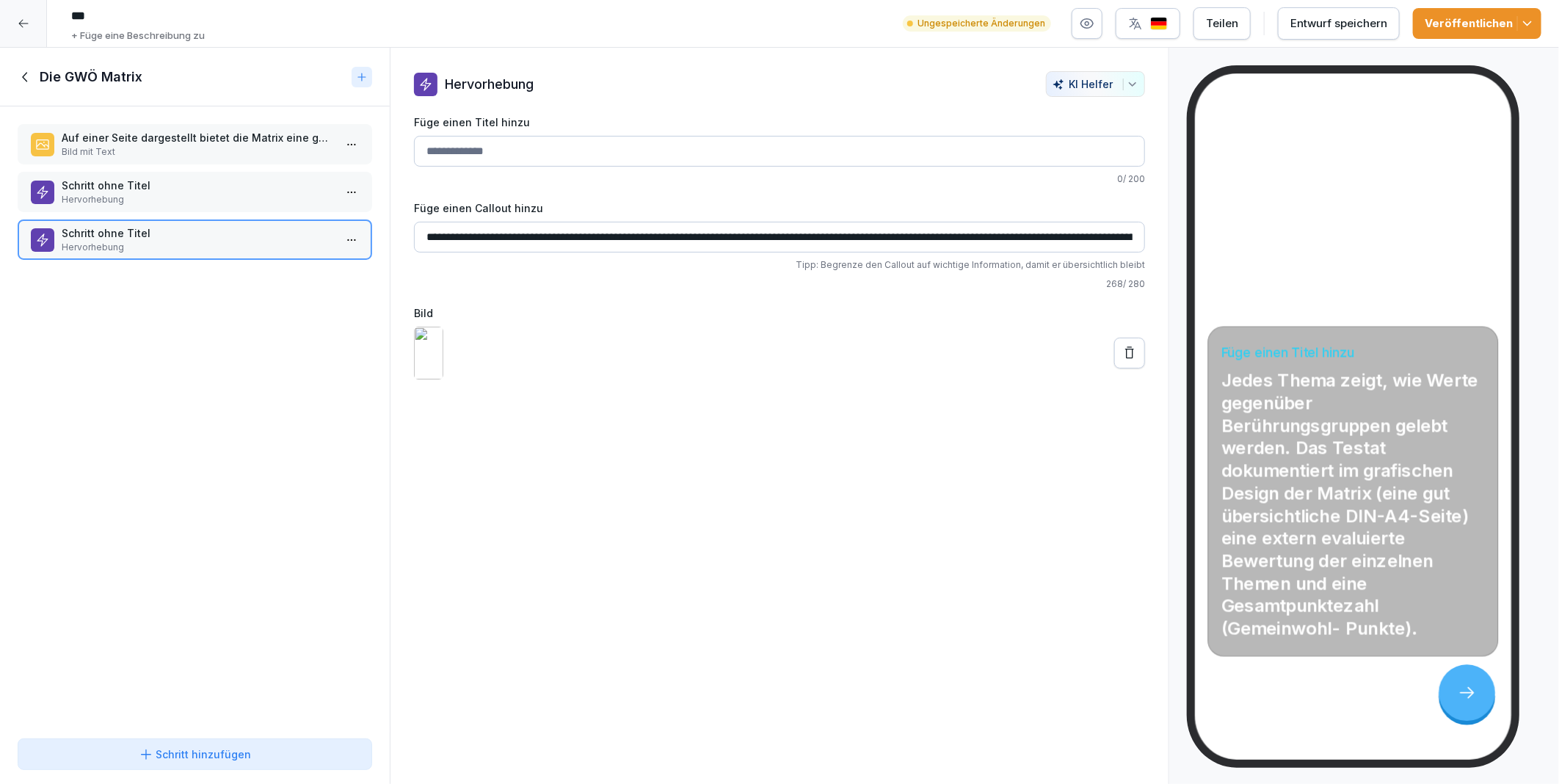
click at [1122, 360] on icon at bounding box center [1129, 353] width 15 height 15
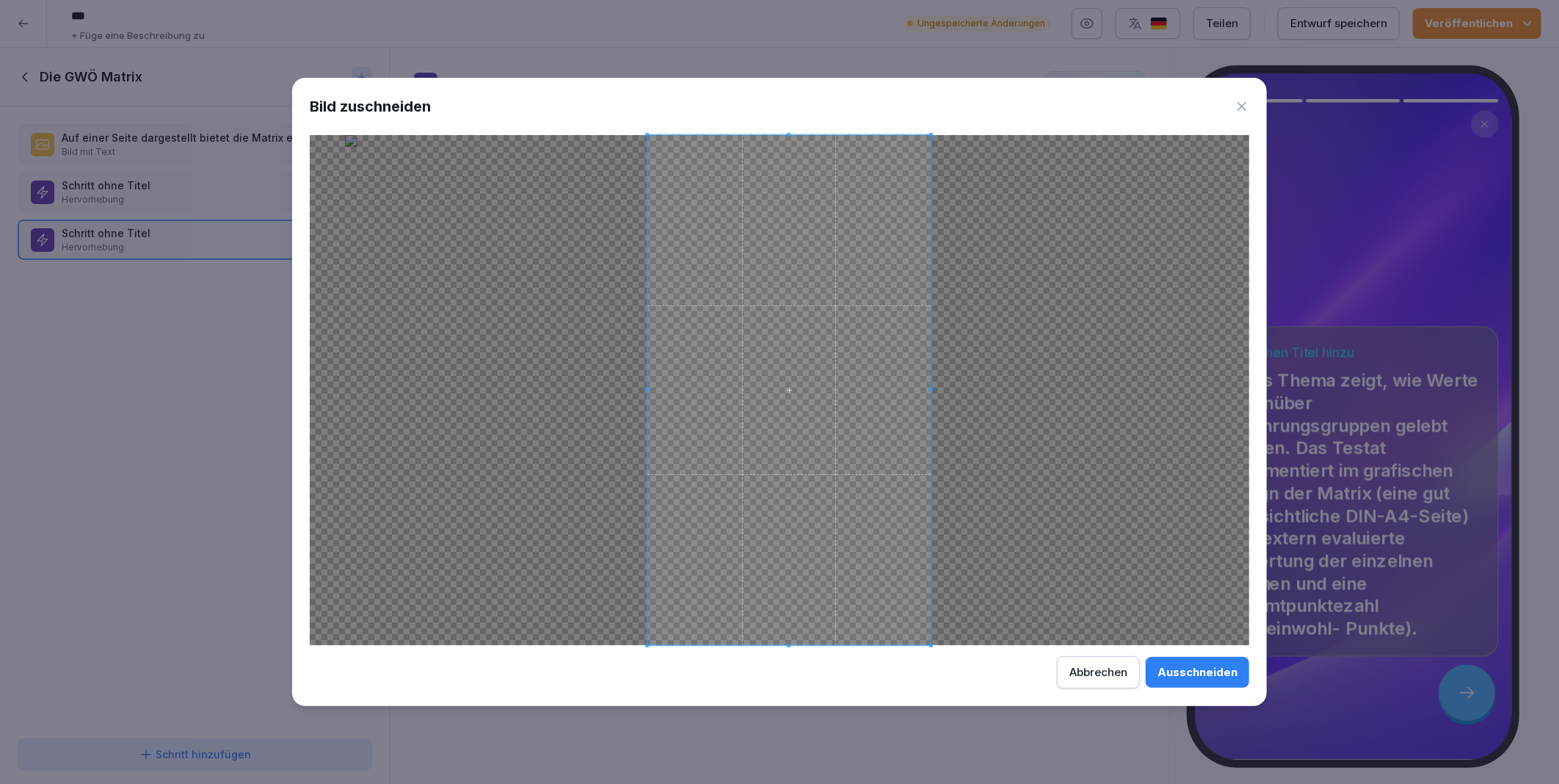
click at [820, 421] on span at bounding box center [789, 390] width 283 height 510
click at [1214, 672] on div "Ausschneiden" at bounding box center [1197, 672] width 80 height 16
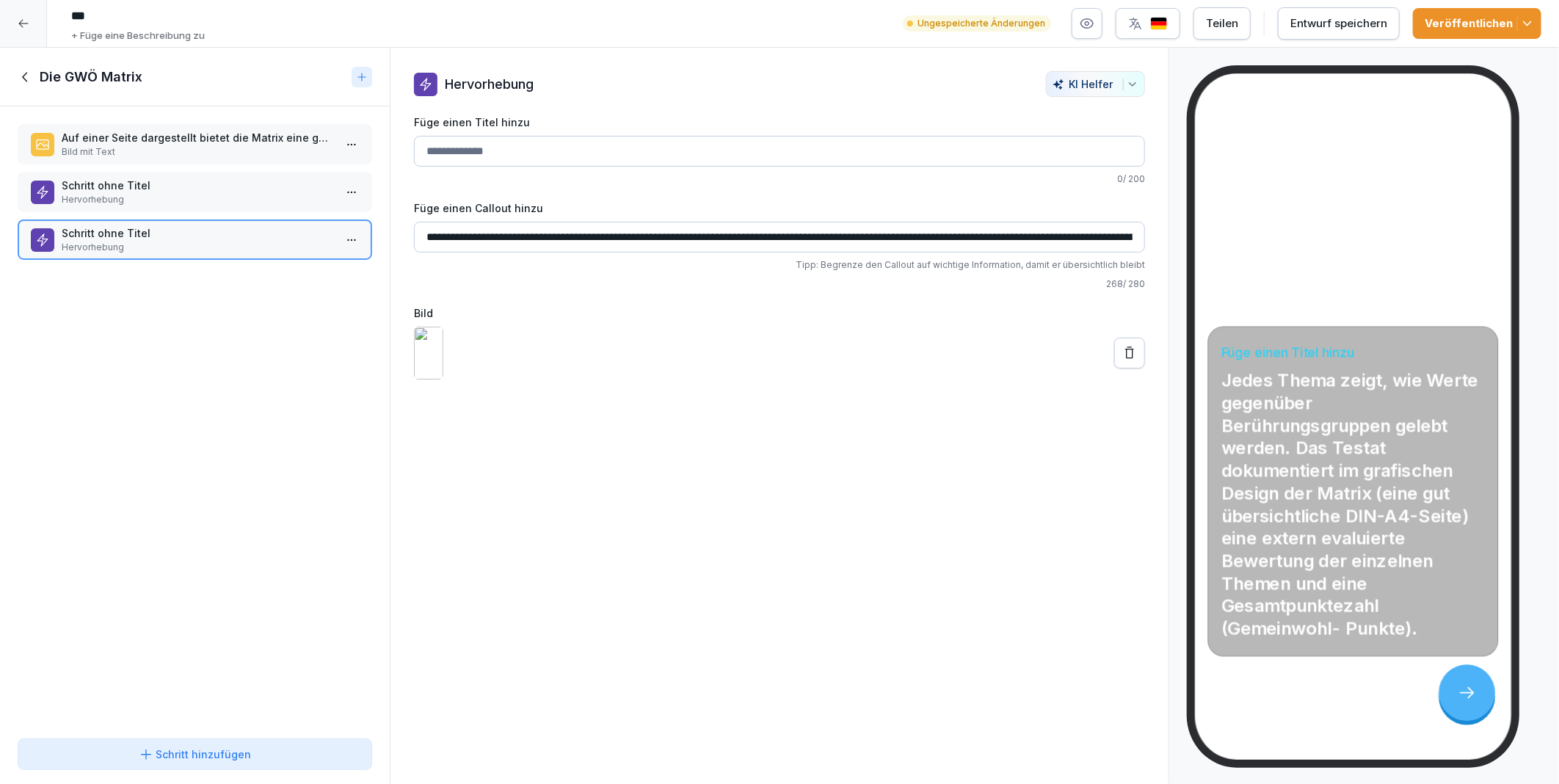
click at [1122, 360] on icon at bounding box center [1129, 353] width 15 height 15
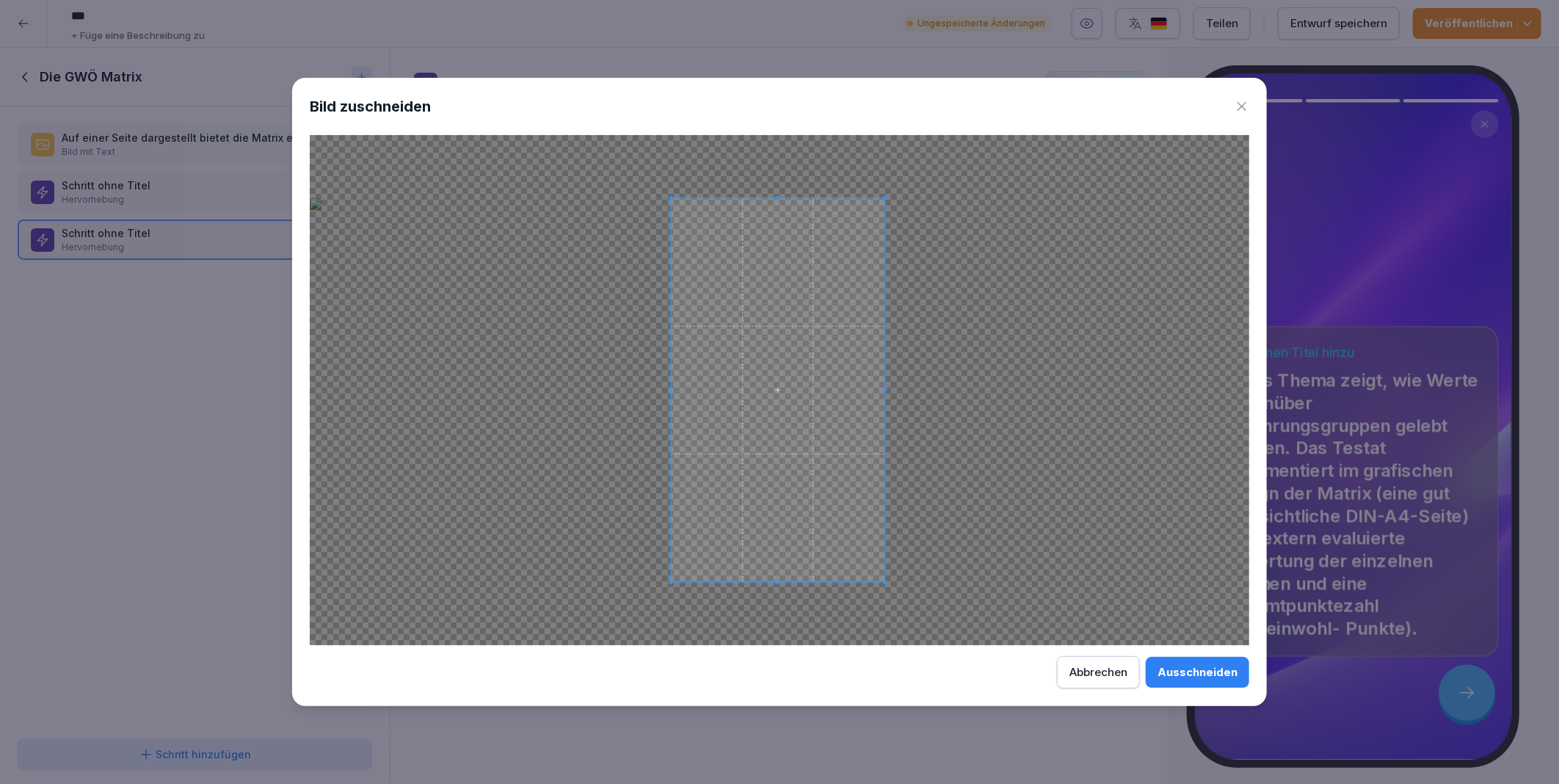
click at [832, 538] on span at bounding box center [778, 390] width 213 height 384
click at [1190, 669] on div "Ausschneiden" at bounding box center [1197, 672] width 80 height 16
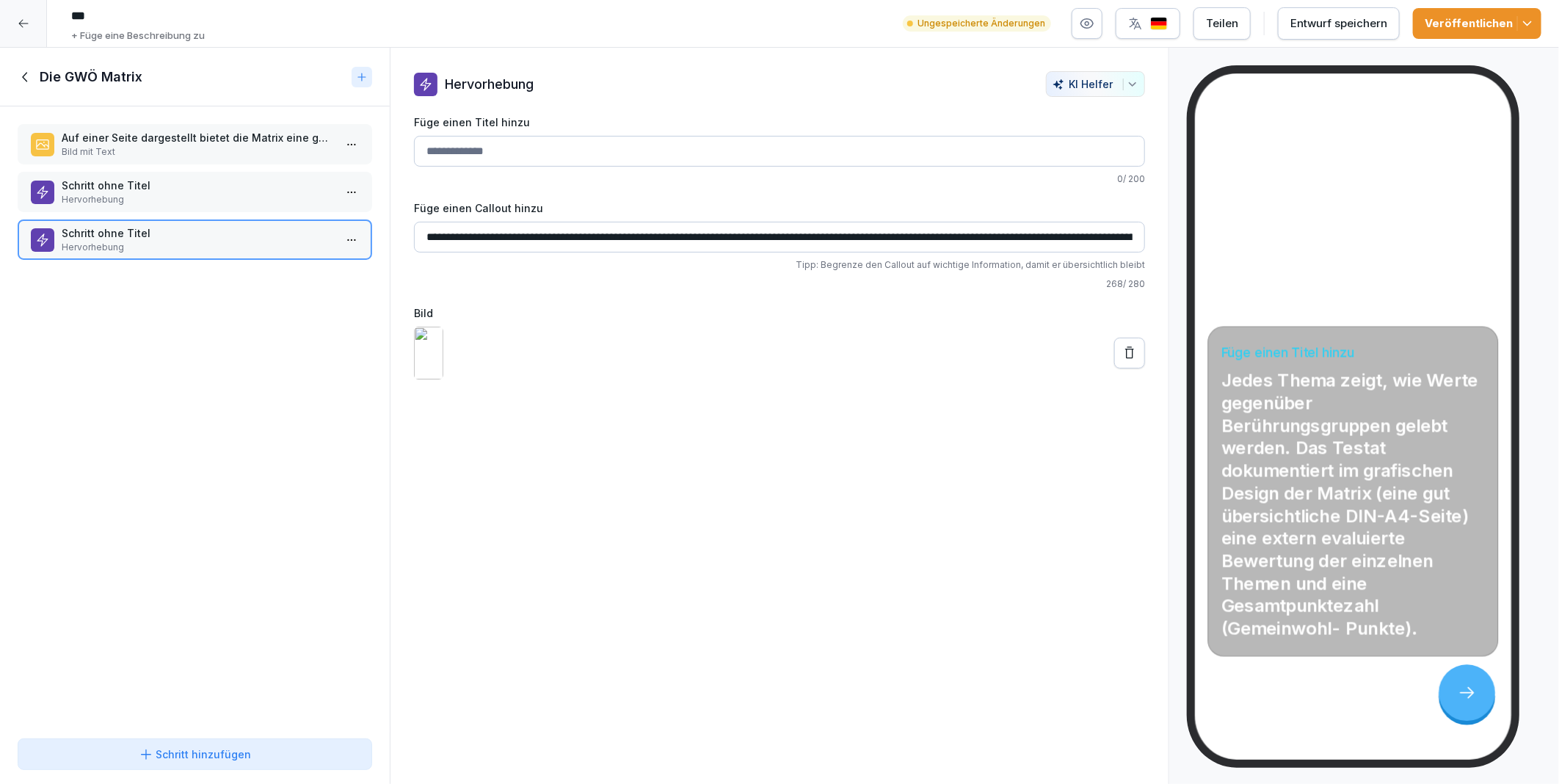
click at [1125, 358] on icon at bounding box center [1130, 352] width 9 height 11
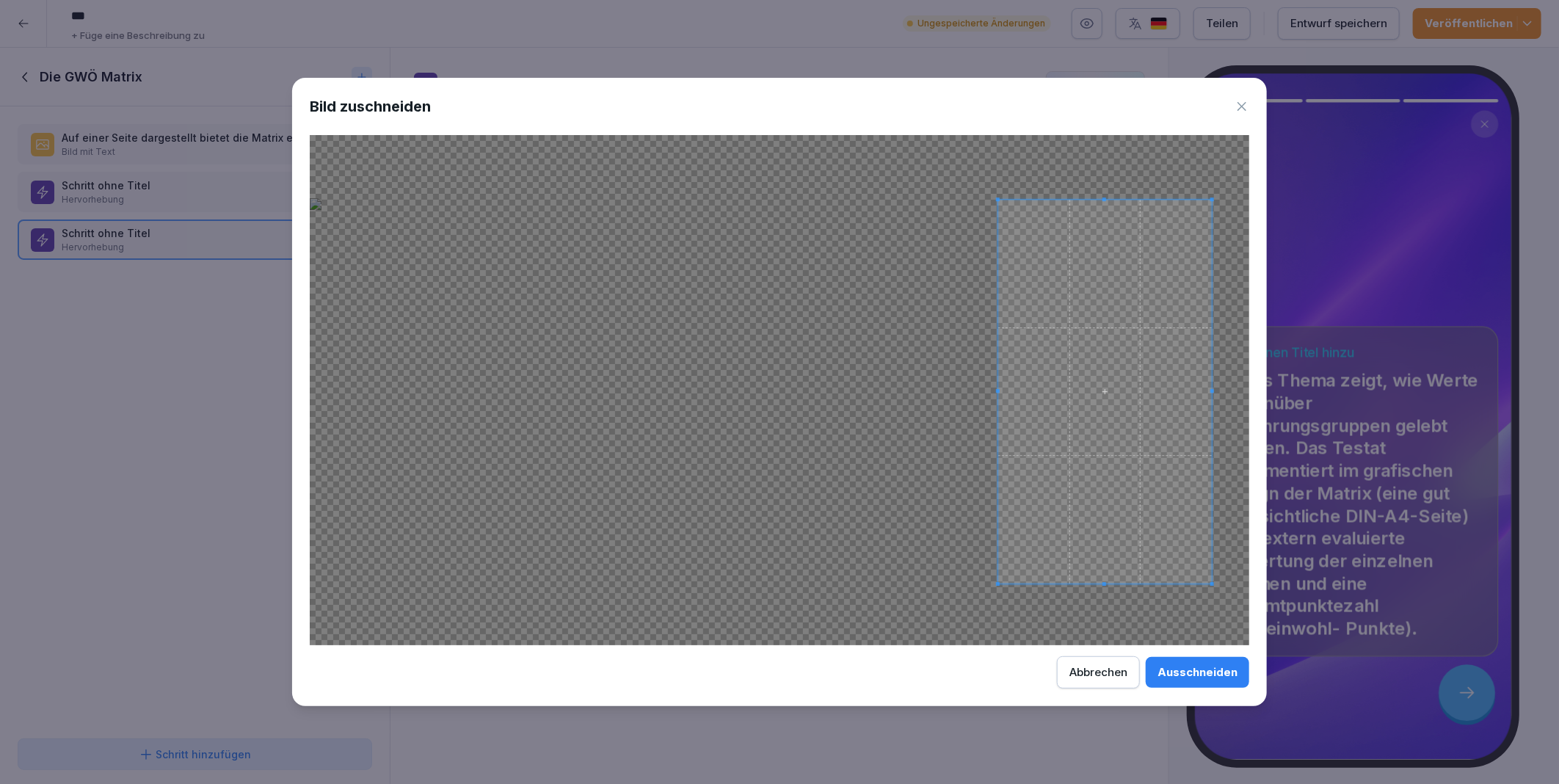
click at [1124, 392] on span at bounding box center [1105, 392] width 213 height 384
click at [1180, 675] on div "Ausschneiden" at bounding box center [1197, 672] width 80 height 16
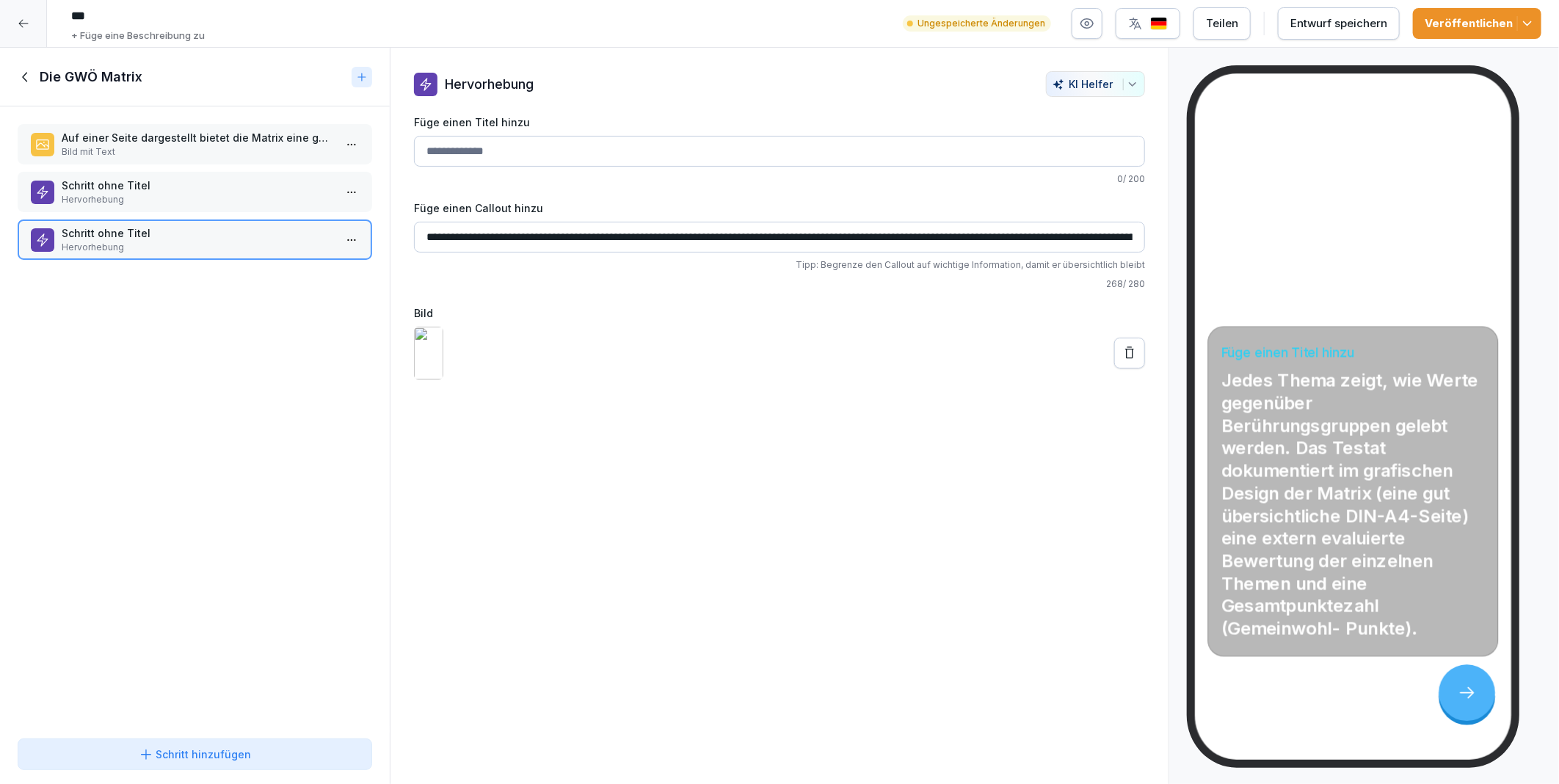
click at [1126, 369] on button at bounding box center [1130, 353] width 31 height 31
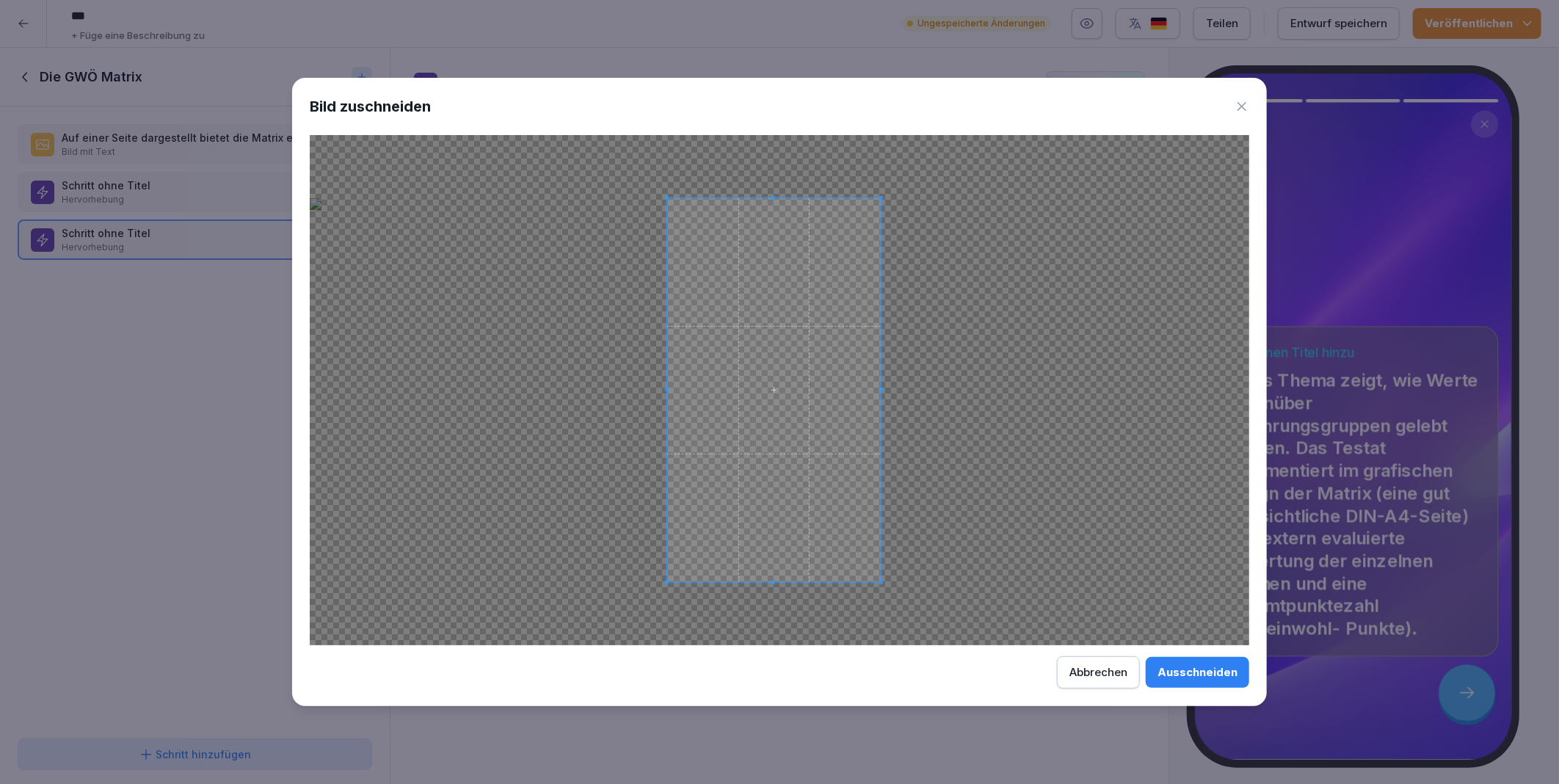
click at [806, 480] on span at bounding box center [773, 390] width 213 height 384
click at [1072, 166] on div at bounding box center [780, 390] width 939 height 510
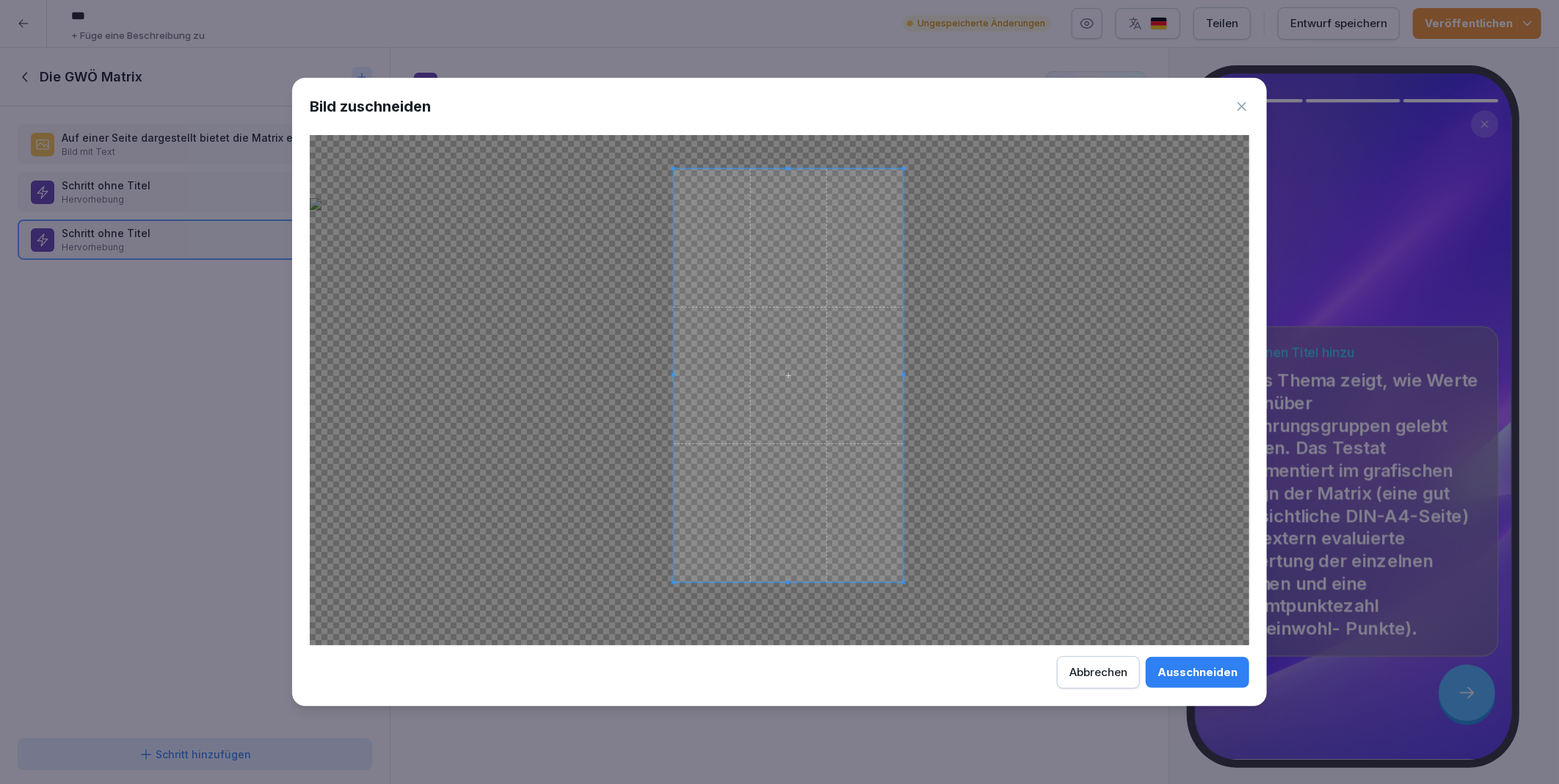
click at [884, 387] on span at bounding box center [789, 376] width 229 height 413
click at [1198, 673] on div "Ausschneiden" at bounding box center [1197, 672] width 80 height 16
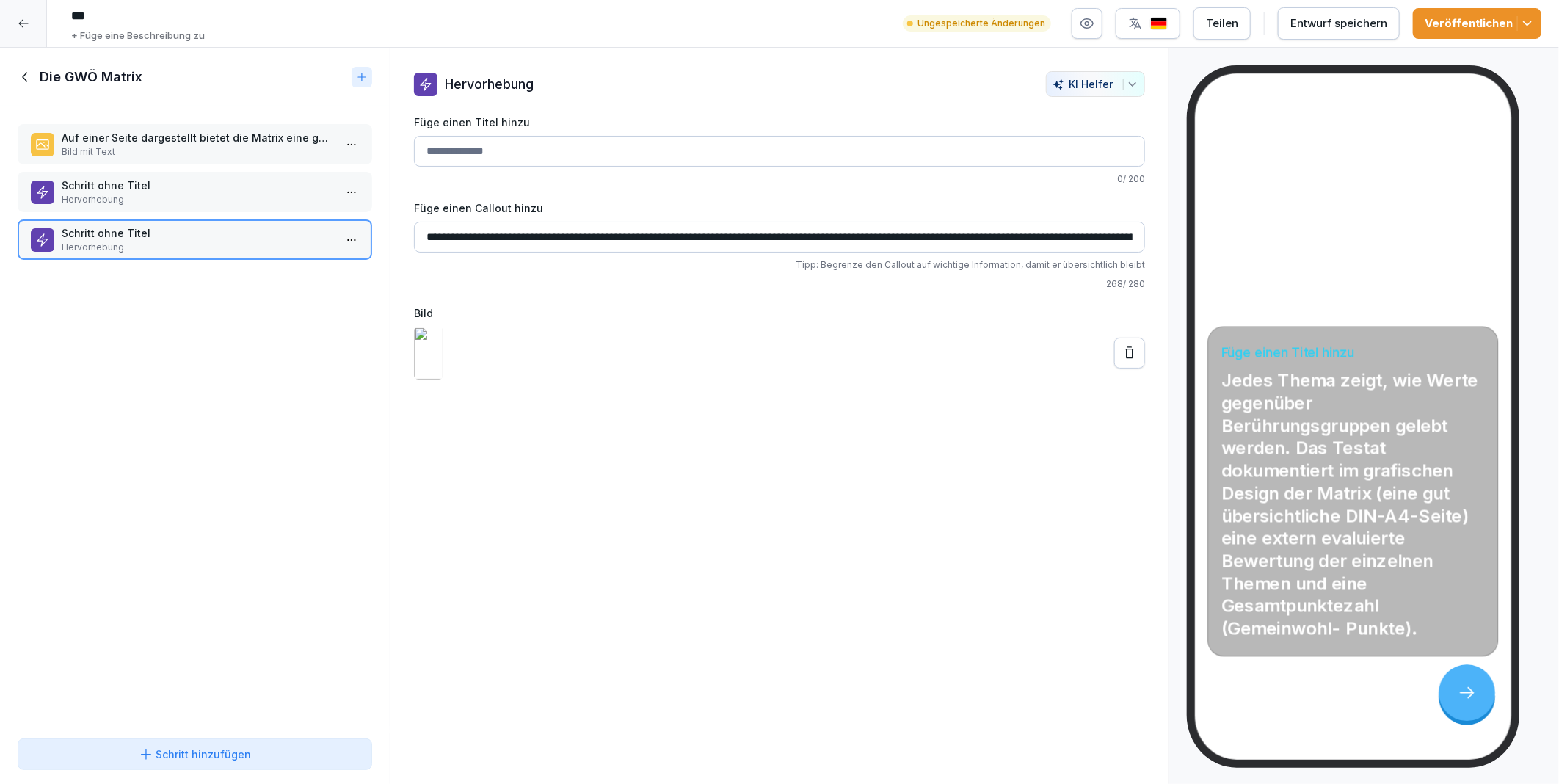
click at [1119, 369] on button at bounding box center [1130, 353] width 31 height 31
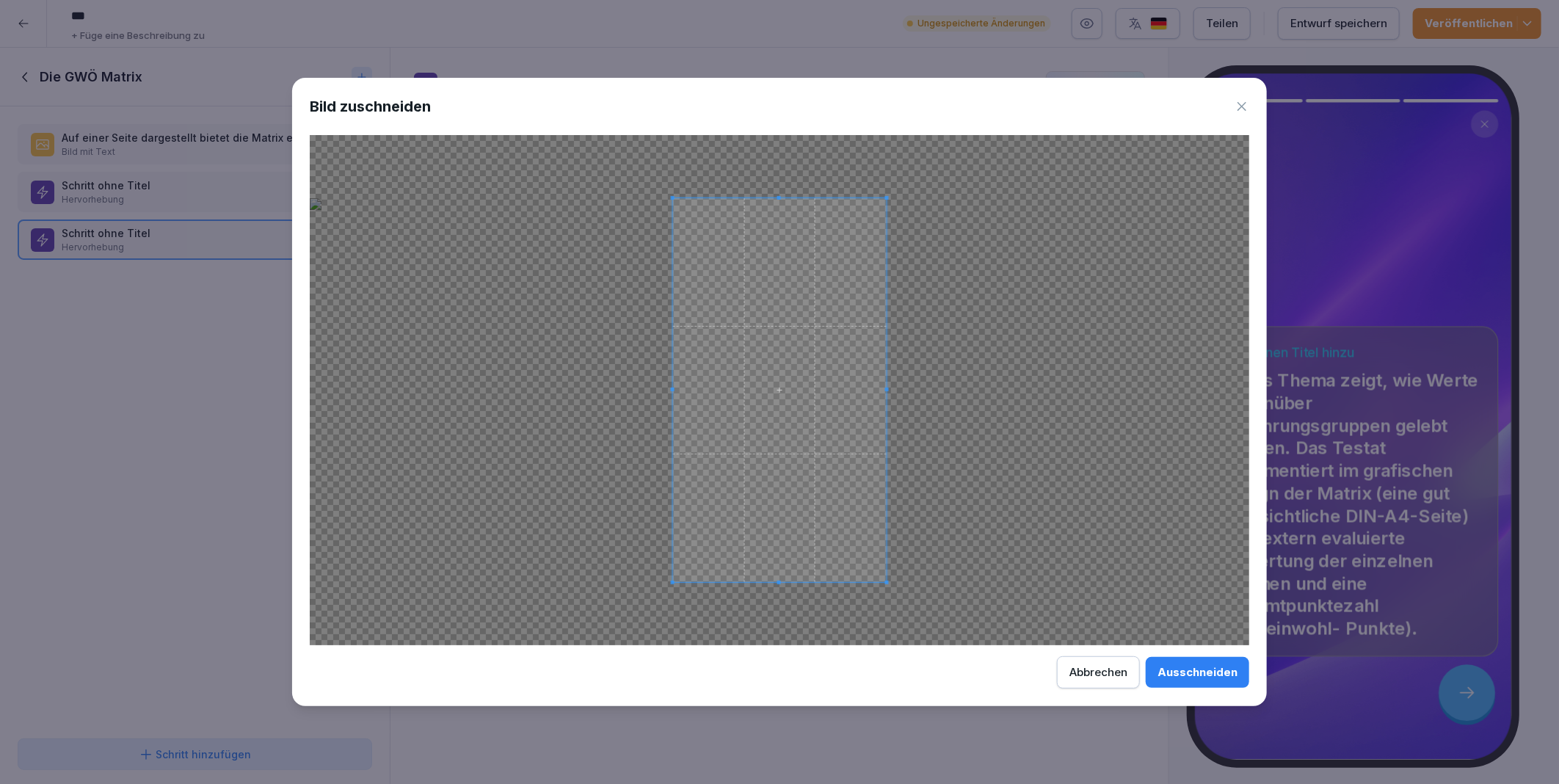
click at [1096, 676] on div "Abbrechen" at bounding box center [1098, 672] width 58 height 16
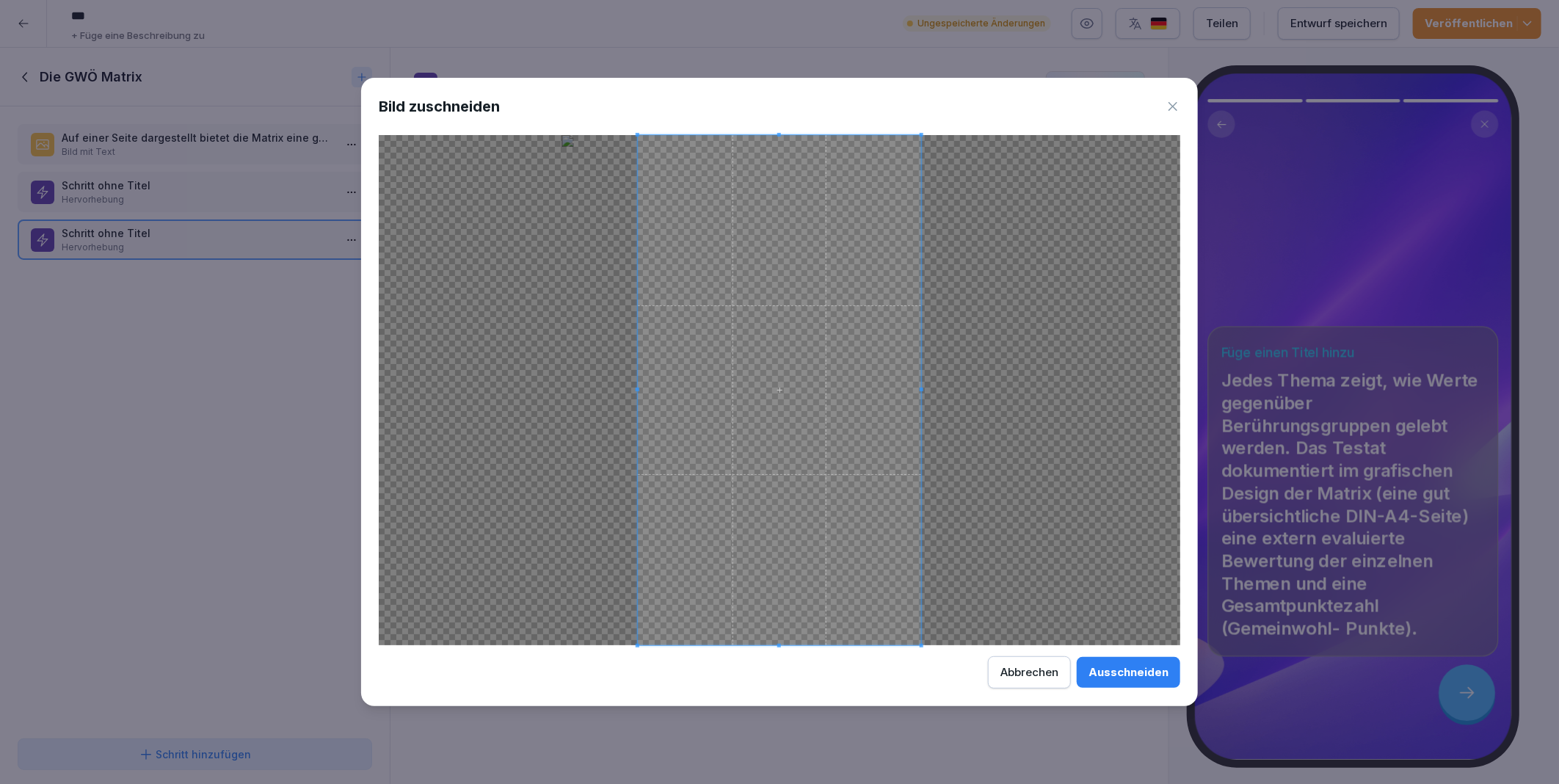
click at [1110, 674] on div "Ausschneiden" at bounding box center [1128, 672] width 80 height 16
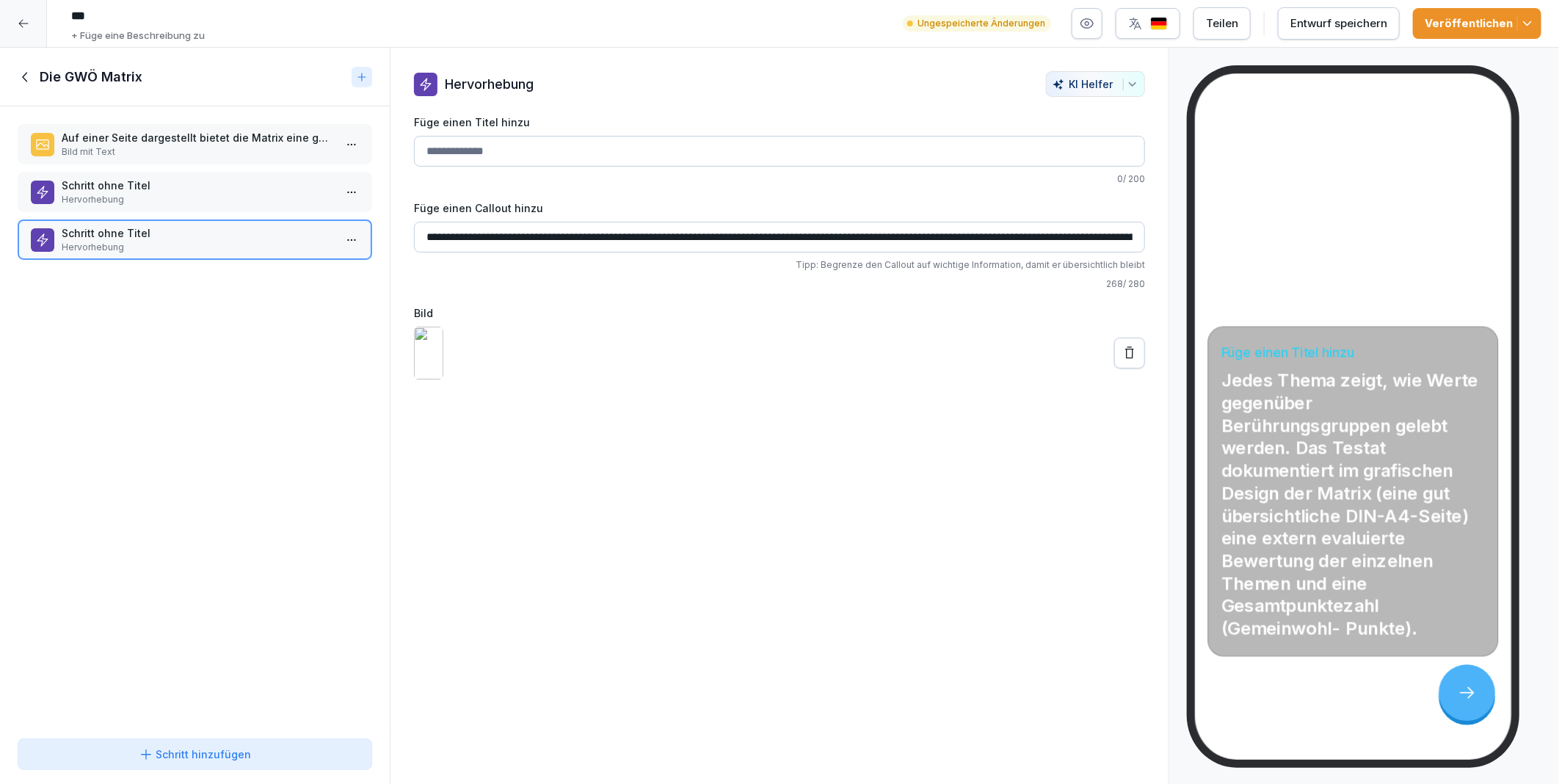
click at [1127, 369] on button at bounding box center [1130, 353] width 31 height 31
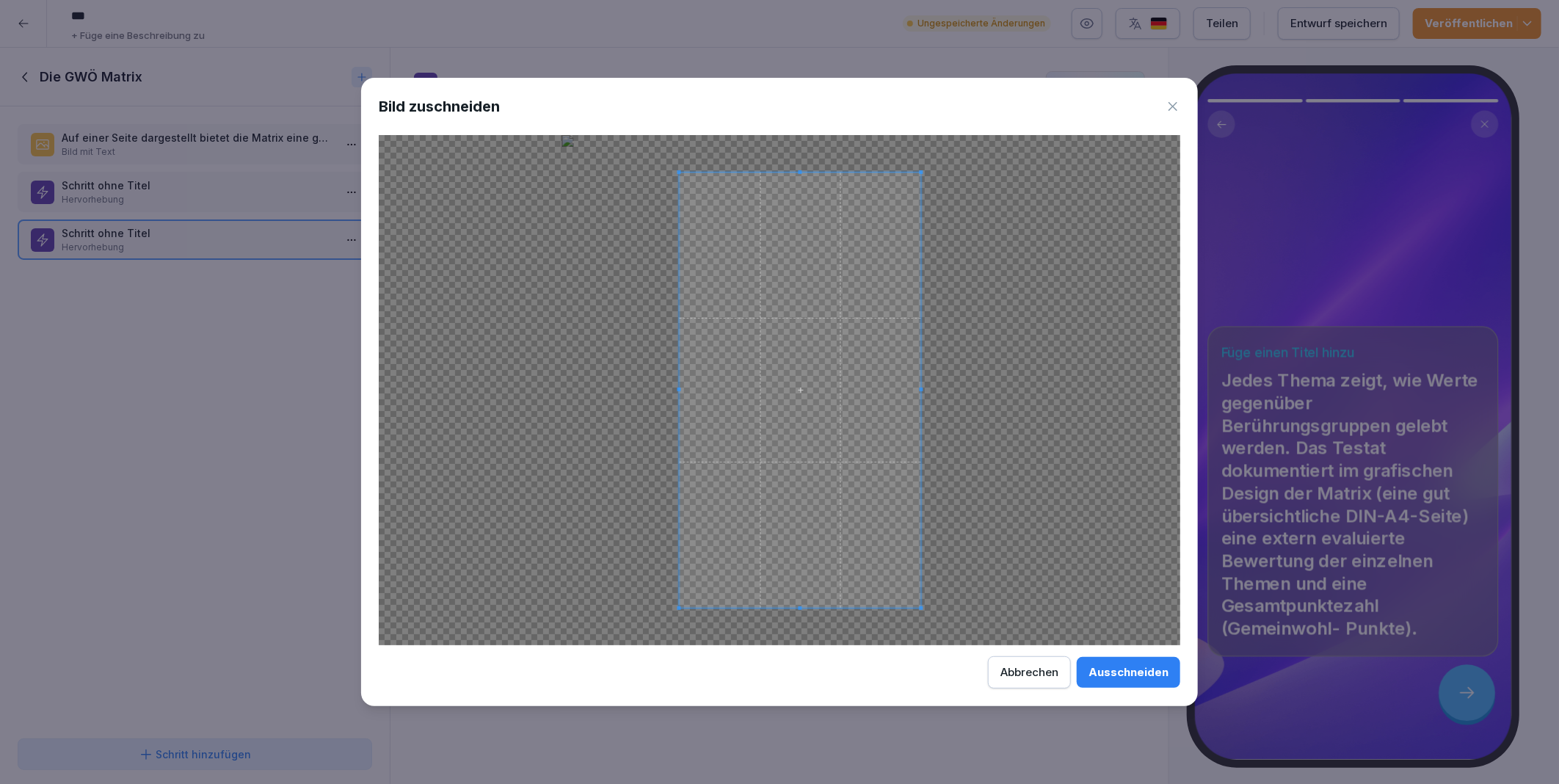
click at [679, 635] on div at bounding box center [780, 390] width 802 height 510
click at [1121, 672] on div "Ausschneiden" at bounding box center [1128, 672] width 80 height 16
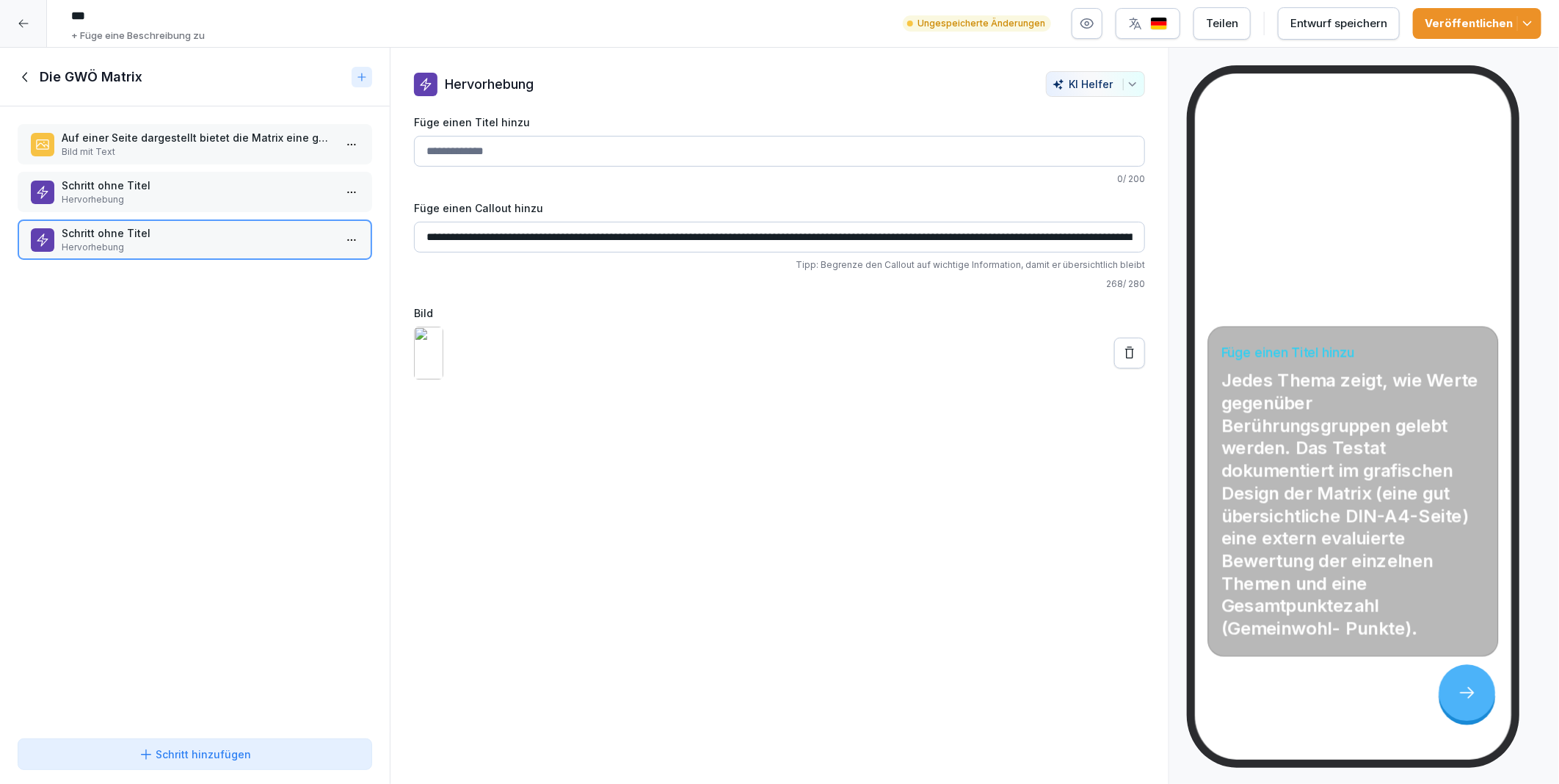
click at [1122, 360] on icon at bounding box center [1129, 353] width 15 height 15
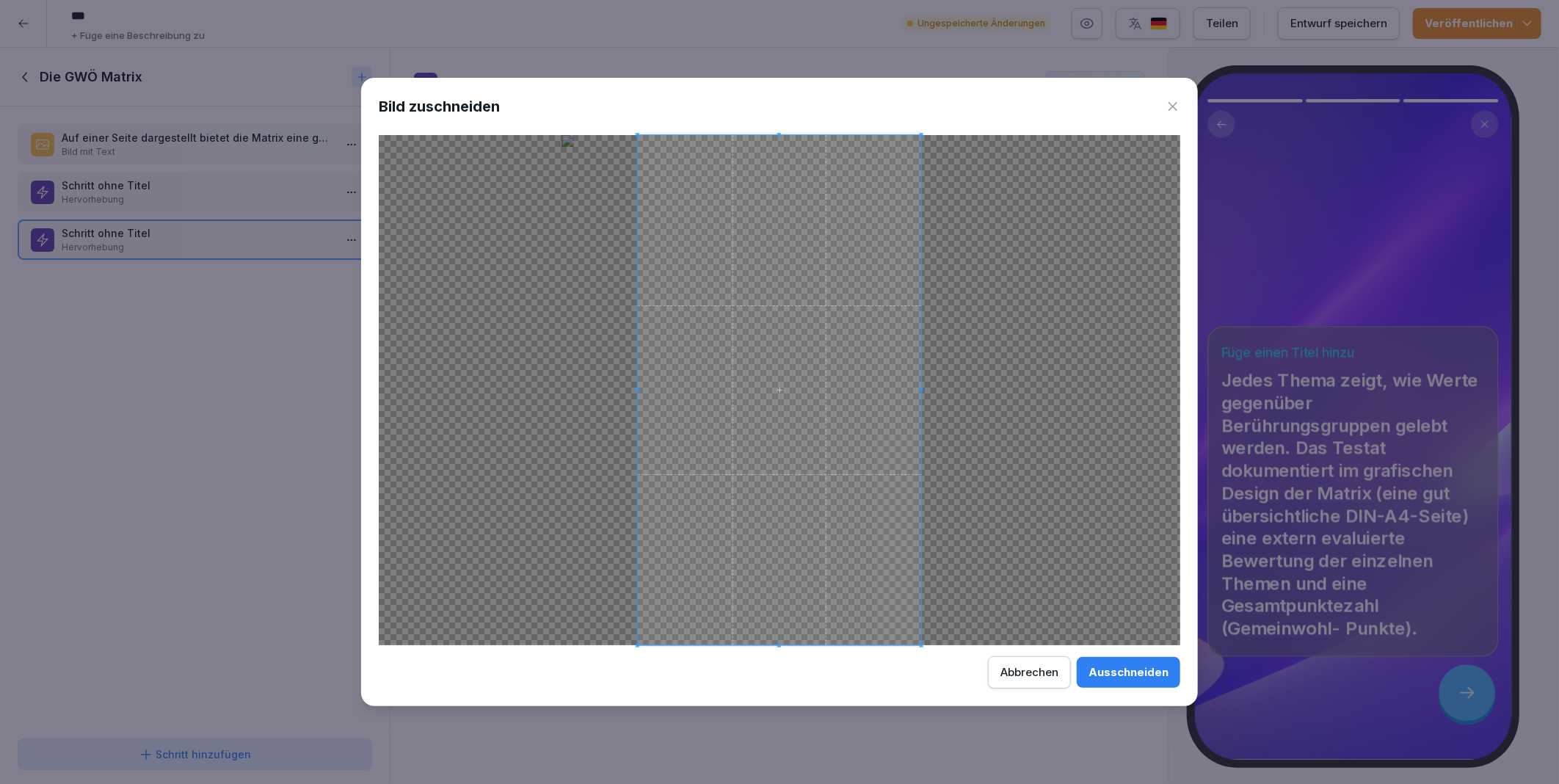
click at [1105, 665] on div "Ausschneiden" at bounding box center [1128, 672] width 80 height 16
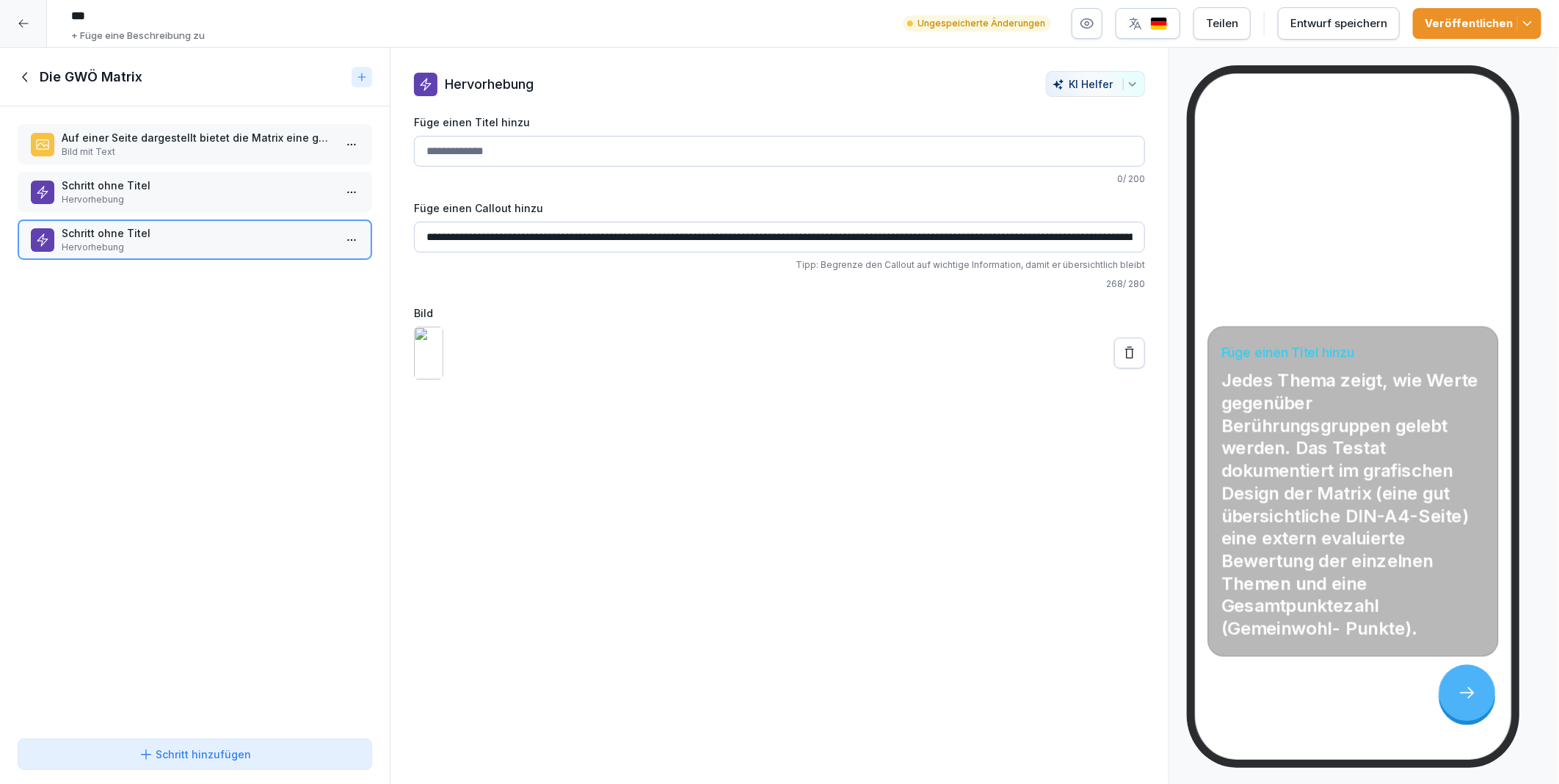
click at [1094, 26] on icon "button" at bounding box center [1087, 23] width 15 height 15
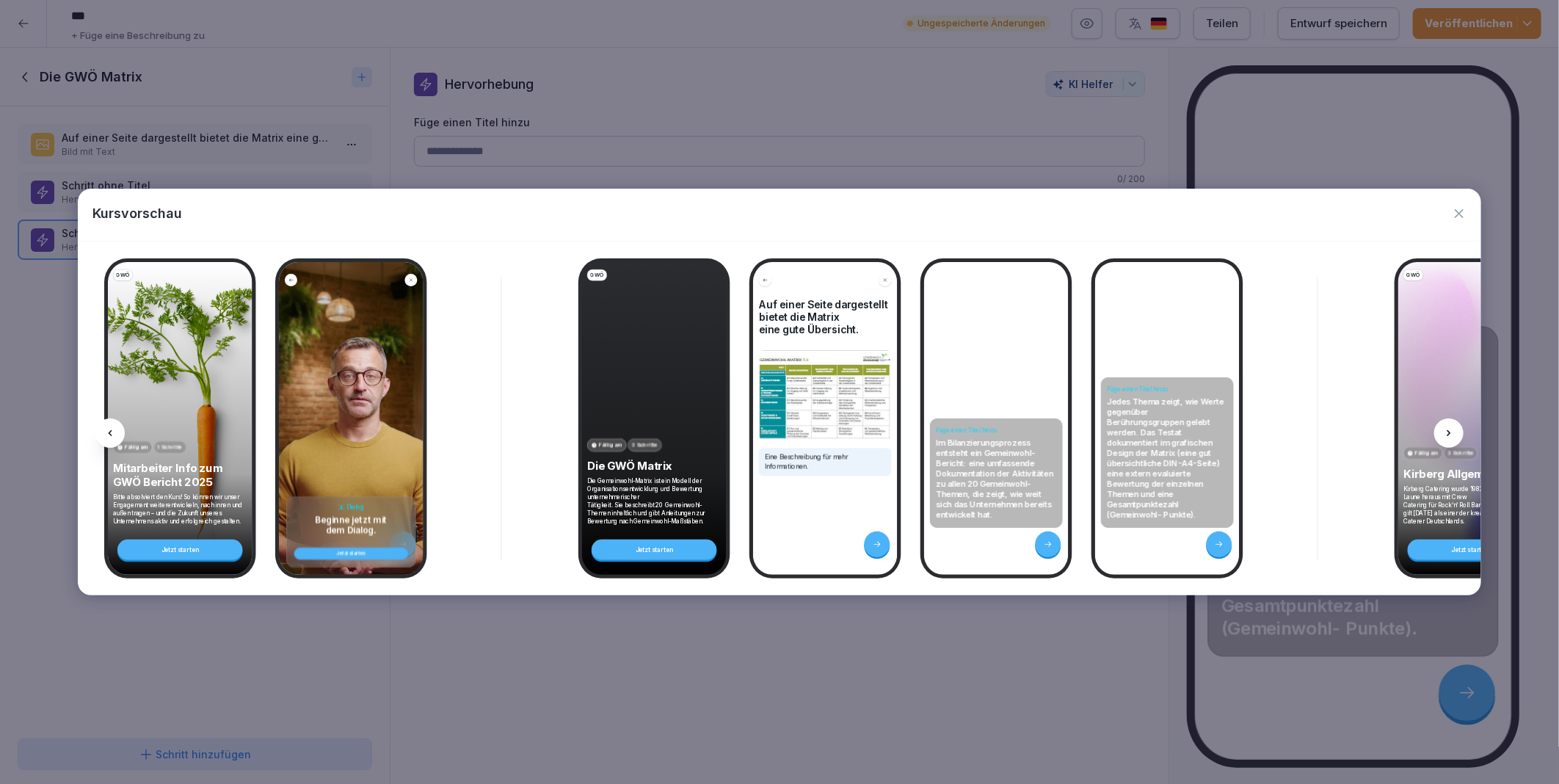
click at [1448, 434] on icon at bounding box center [1449, 433] width 11 height 11
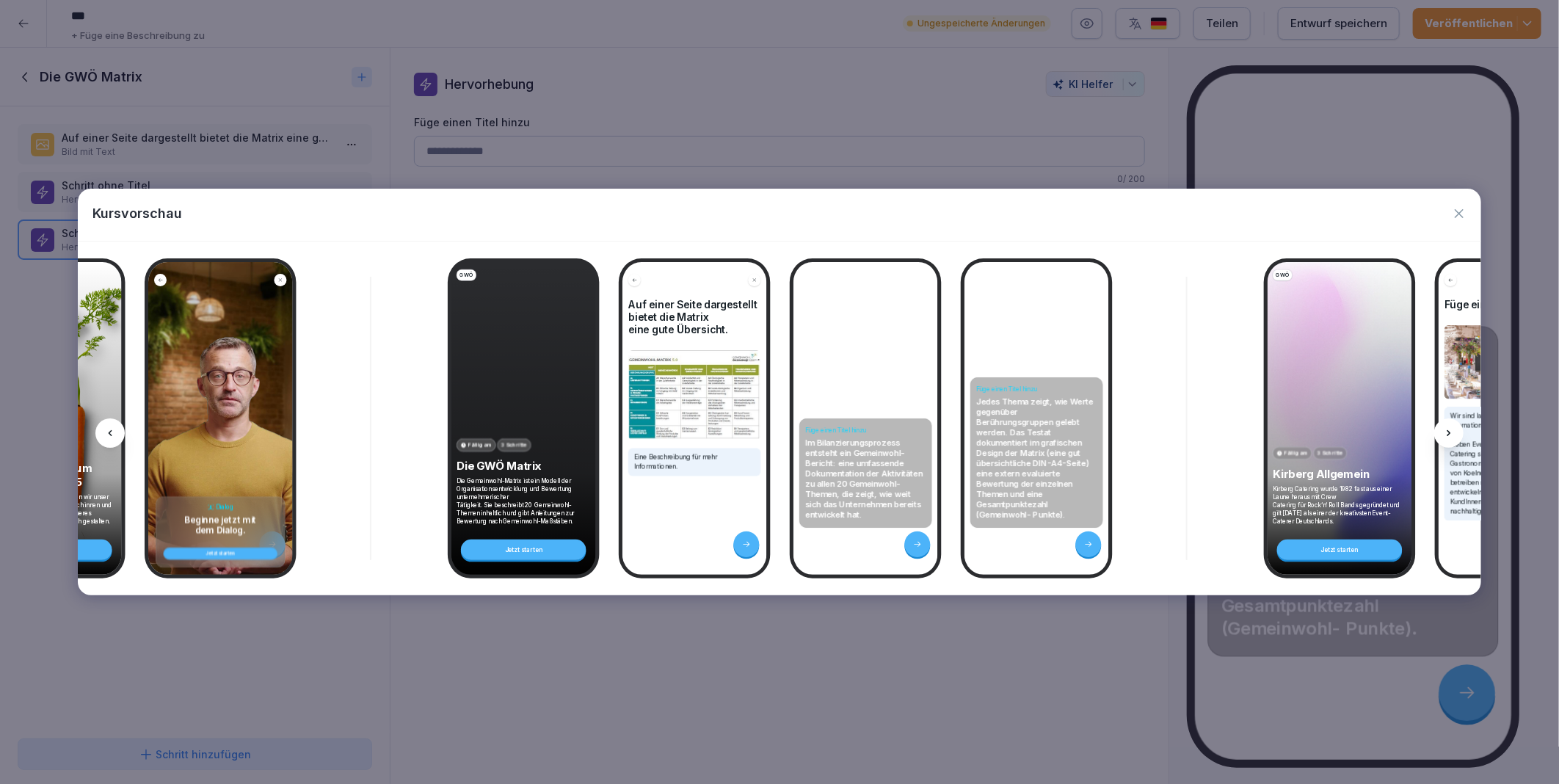
click at [1448, 434] on icon at bounding box center [1449, 433] width 11 height 11
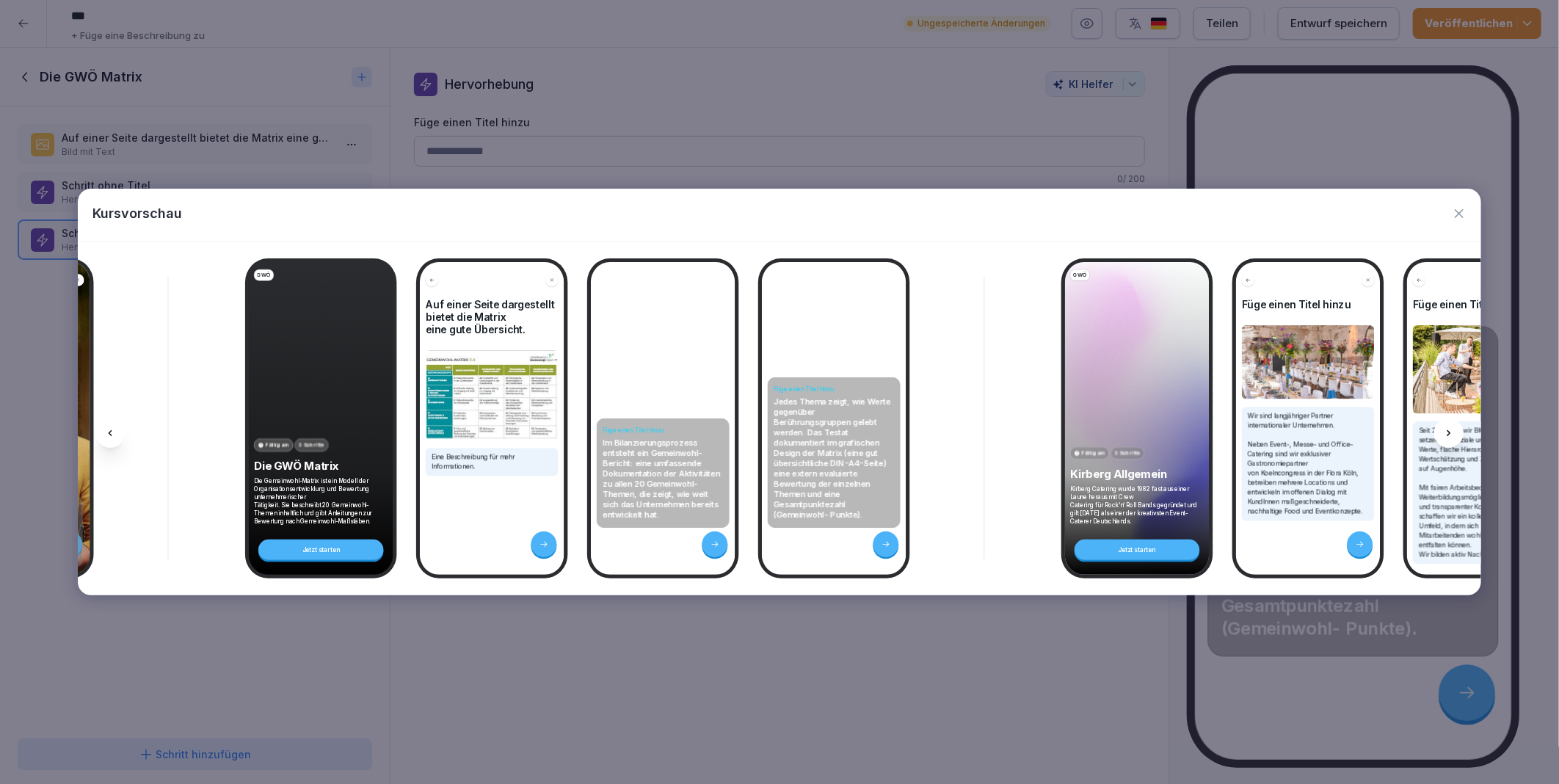
click at [1448, 434] on icon at bounding box center [1449, 433] width 11 height 11
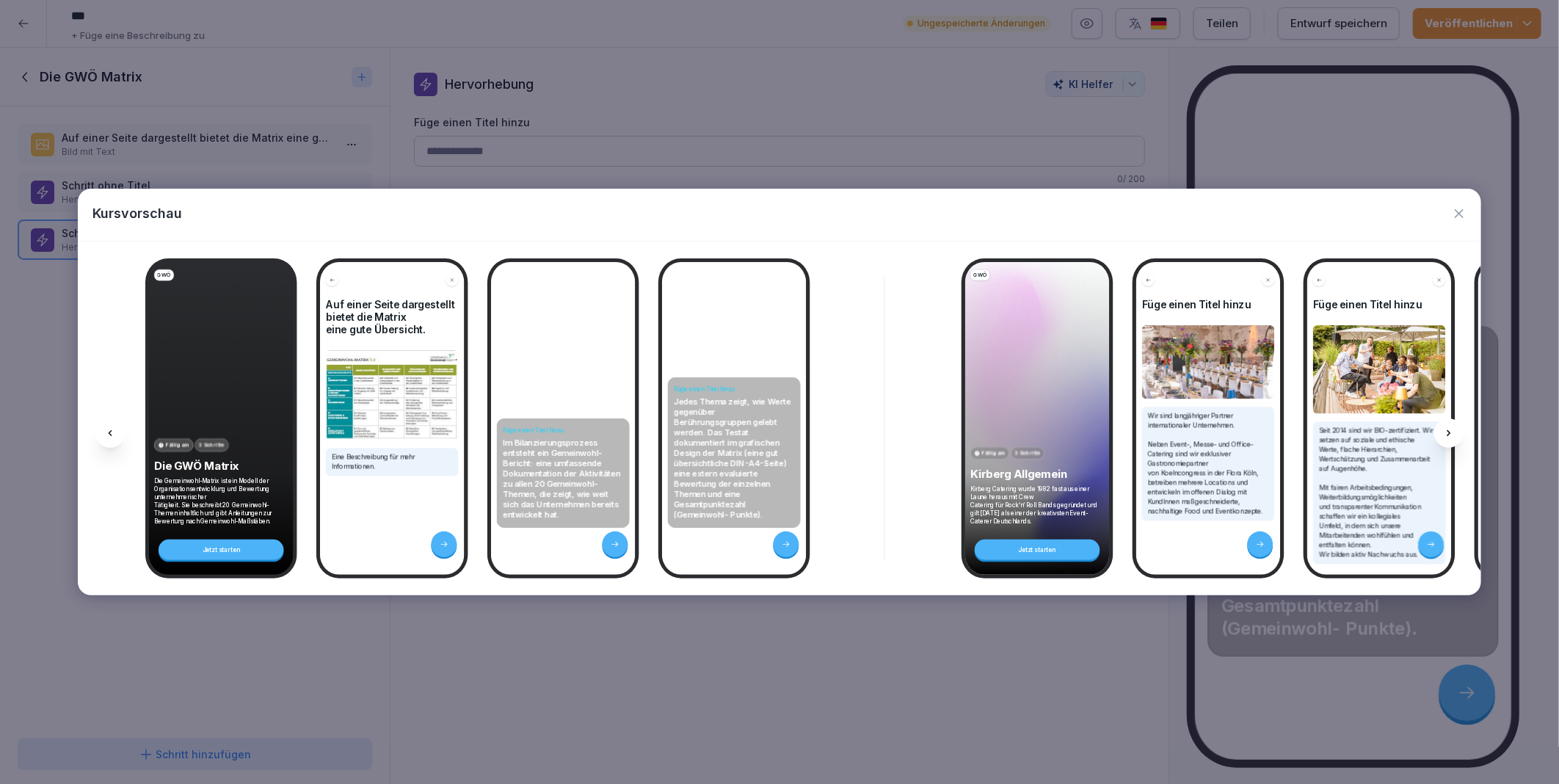
click at [1448, 434] on icon at bounding box center [1449, 433] width 11 height 11
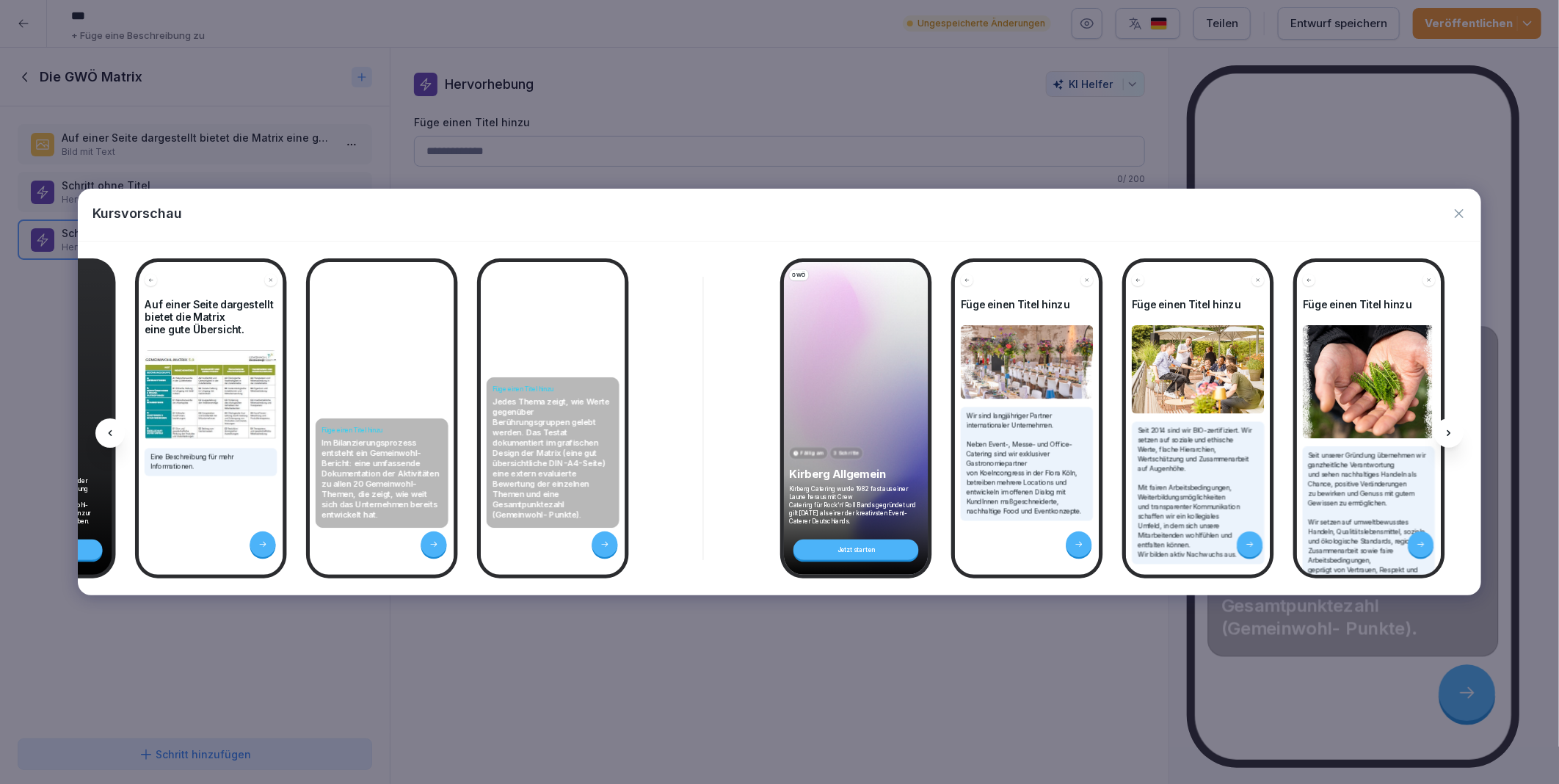
click at [1448, 434] on icon at bounding box center [1449, 433] width 11 height 11
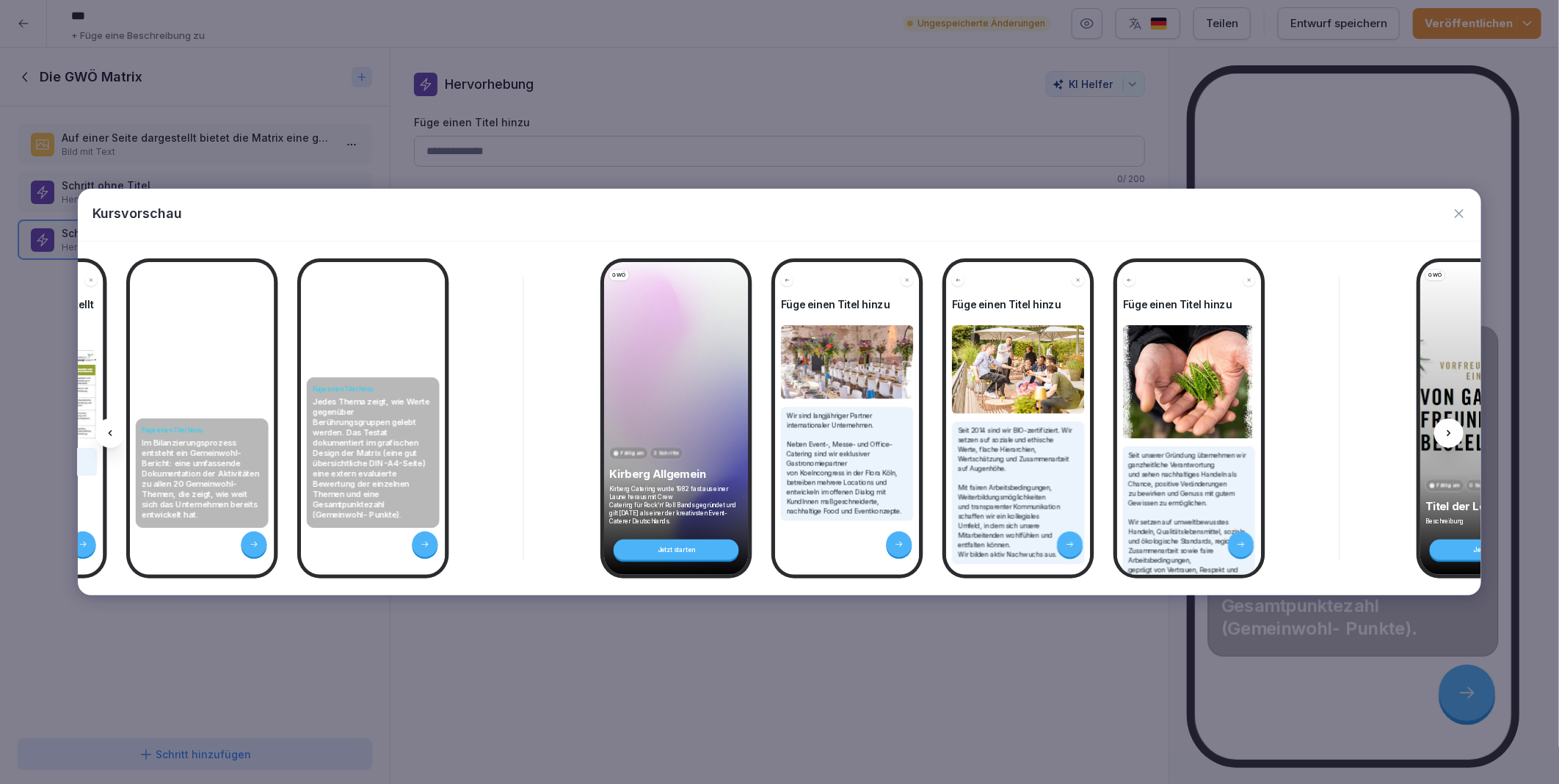
click at [1448, 434] on icon at bounding box center [1449, 433] width 11 height 11
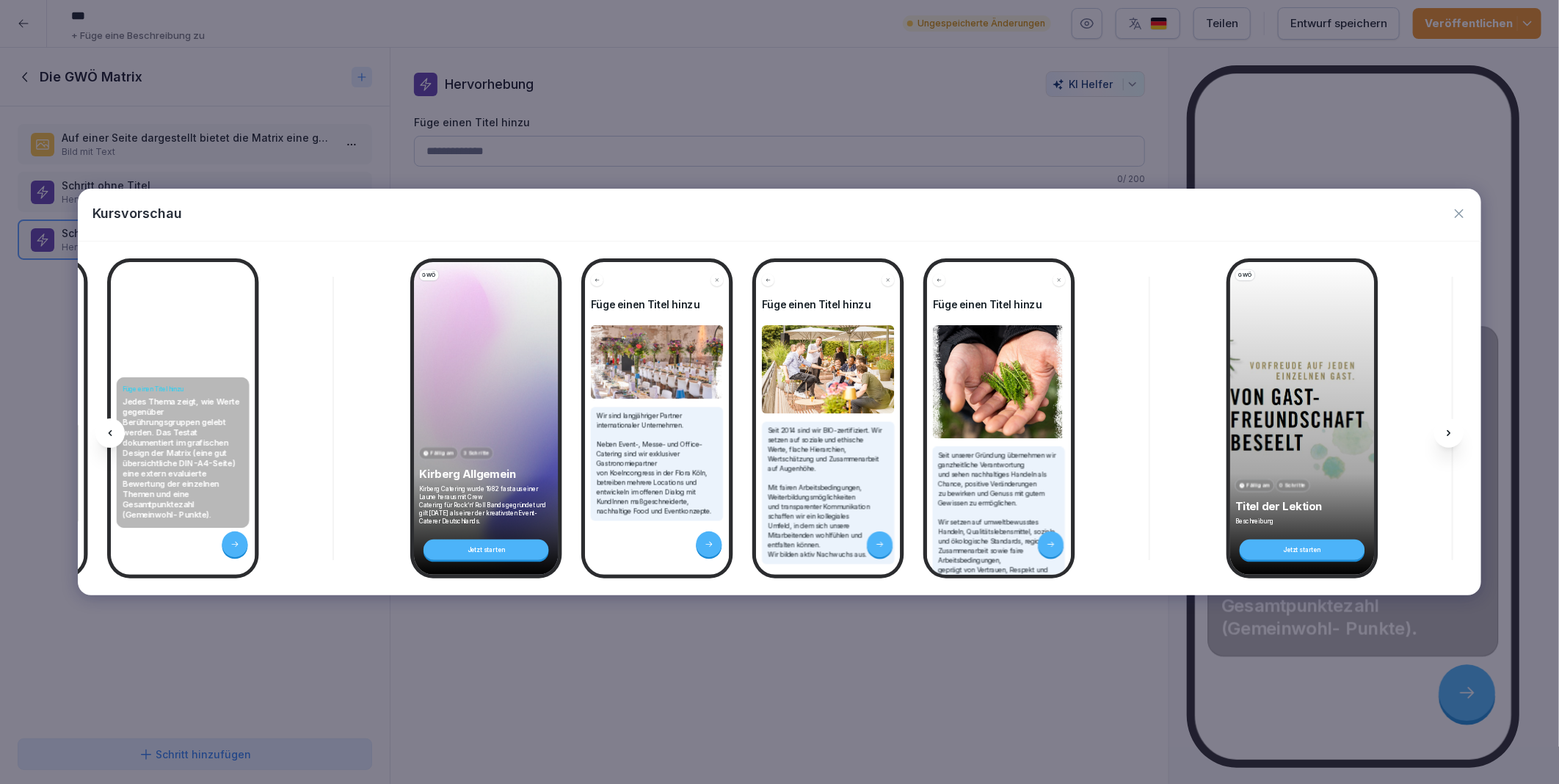
scroll to position [0, 985]
drag, startPoint x: 1448, startPoint y: 434, endPoint x: 1456, endPoint y: 213, distance: 221.1
click at [1456, 213] on icon "button" at bounding box center [1459, 213] width 15 height 15
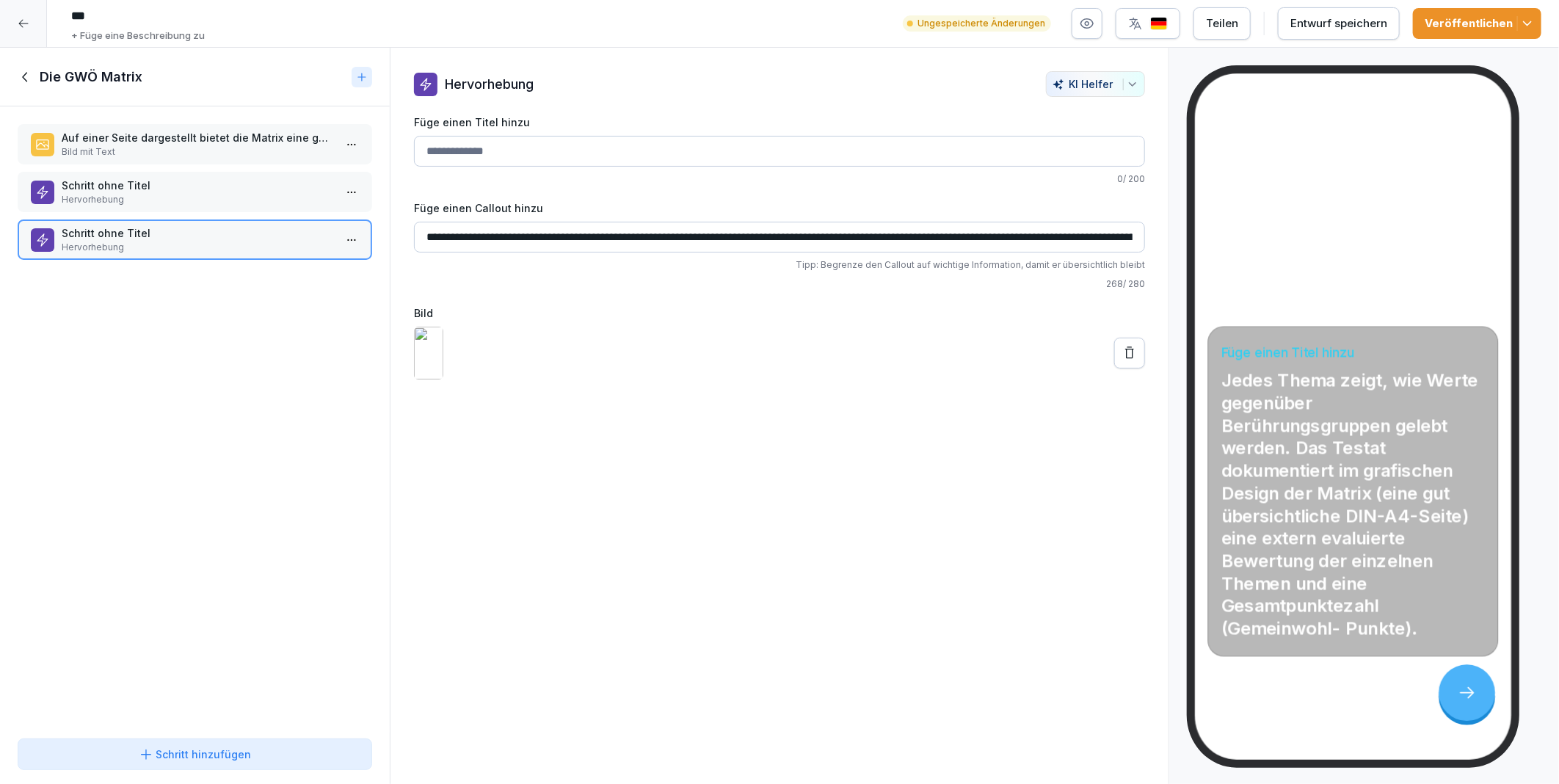
click at [1317, 23] on div "Entwurf speichern" at bounding box center [1339, 23] width 97 height 16
click at [23, 76] on icon at bounding box center [24, 76] width 5 height 9
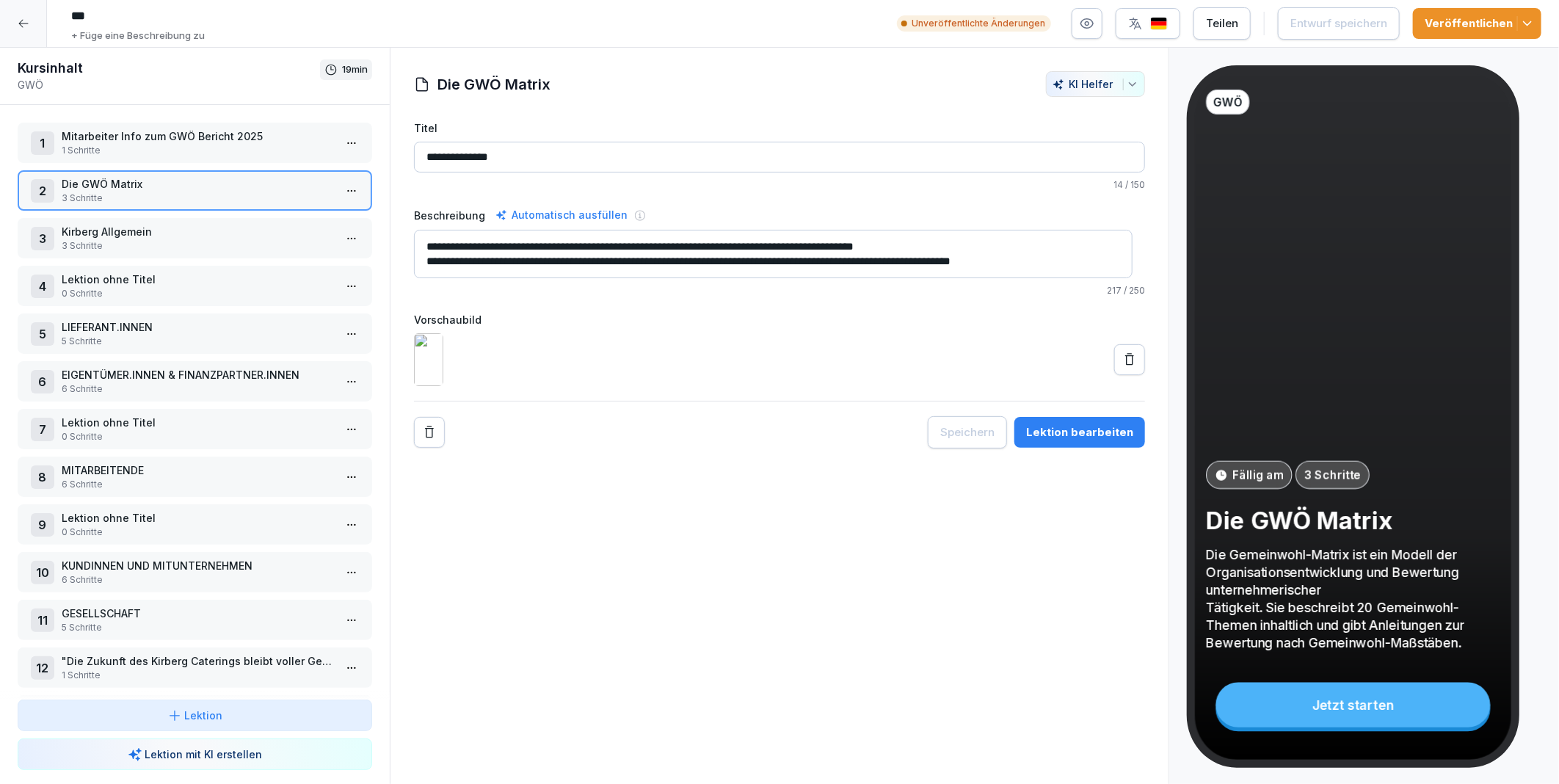
click at [173, 231] on p "Kirberg Allgemein" at bounding box center [198, 232] width 272 height 15
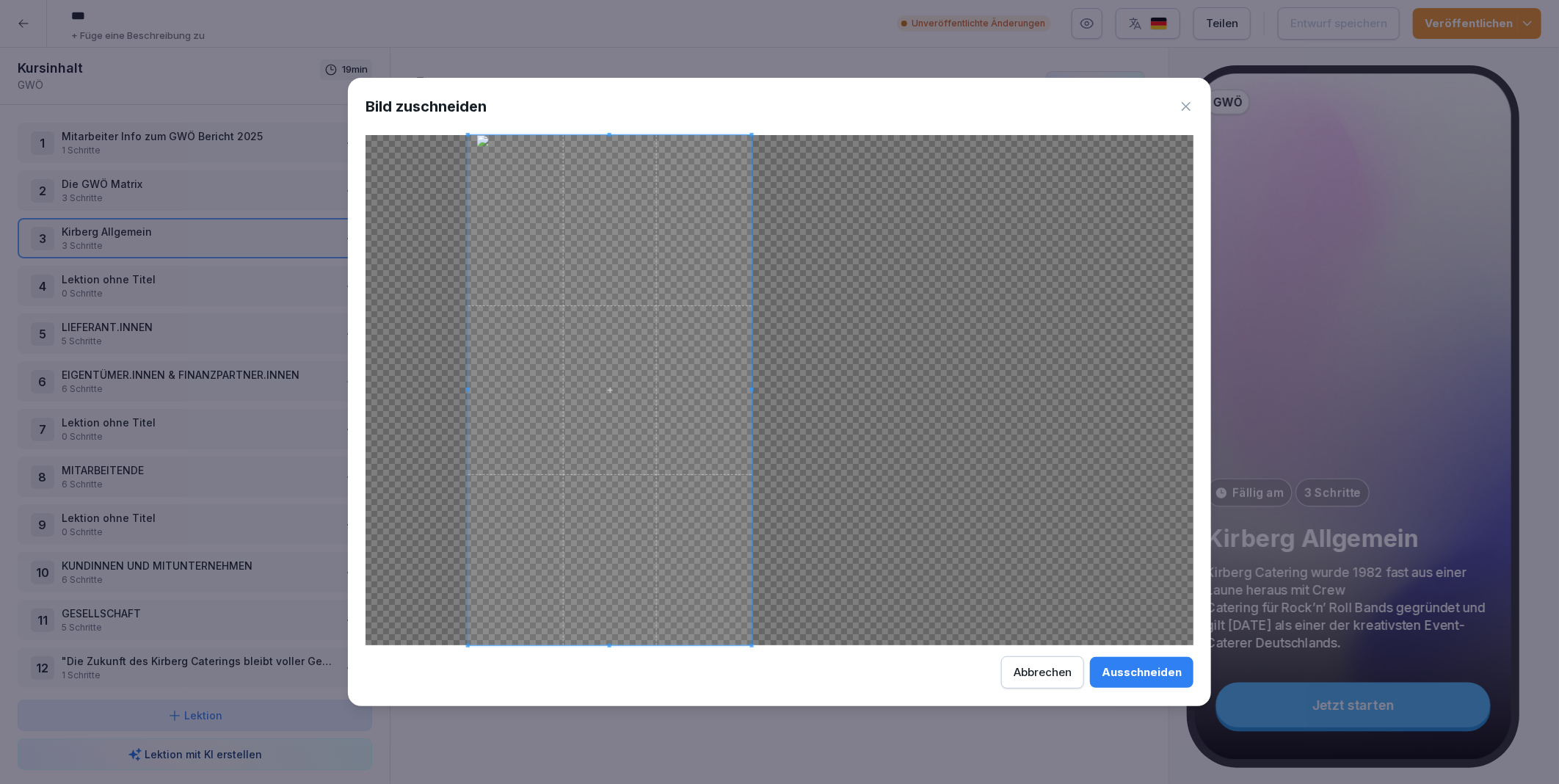
click at [646, 537] on span at bounding box center [610, 390] width 283 height 510
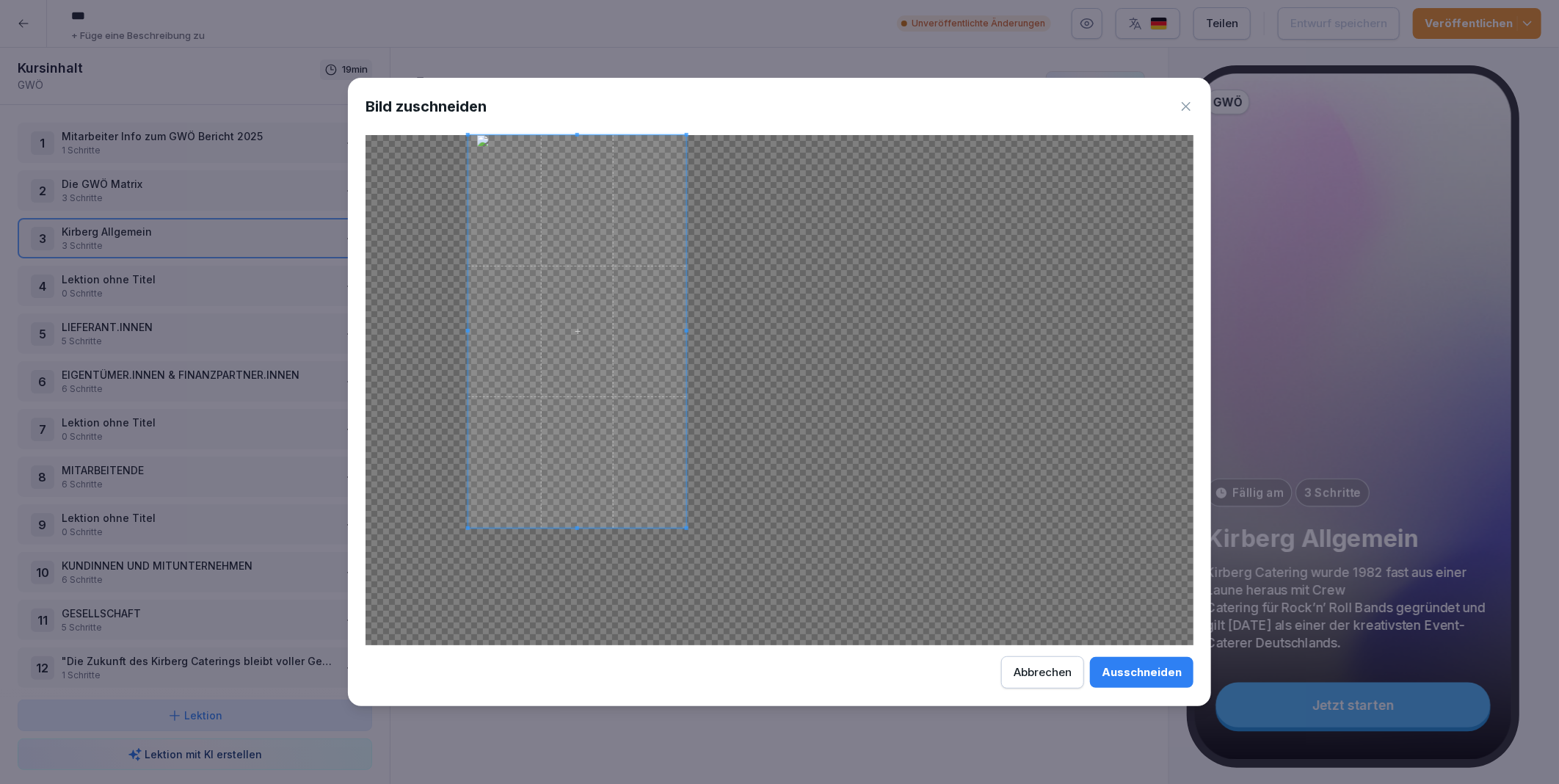
click at [686, 519] on div at bounding box center [577, 331] width 218 height 392
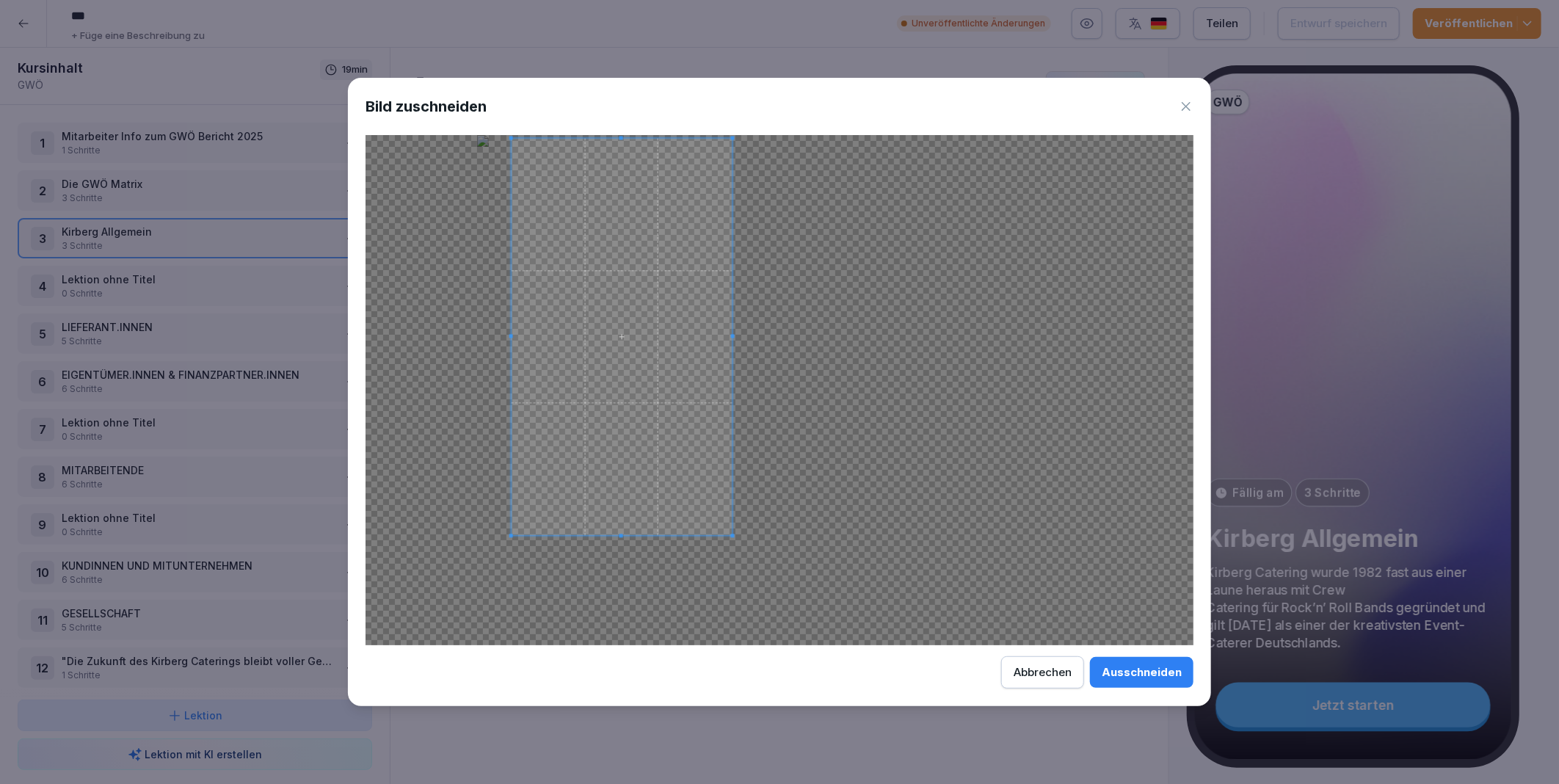
click at [656, 470] on span at bounding box center [622, 336] width 221 height 397
click at [1017, 676] on div "Abbrechen" at bounding box center [1043, 672] width 58 height 16
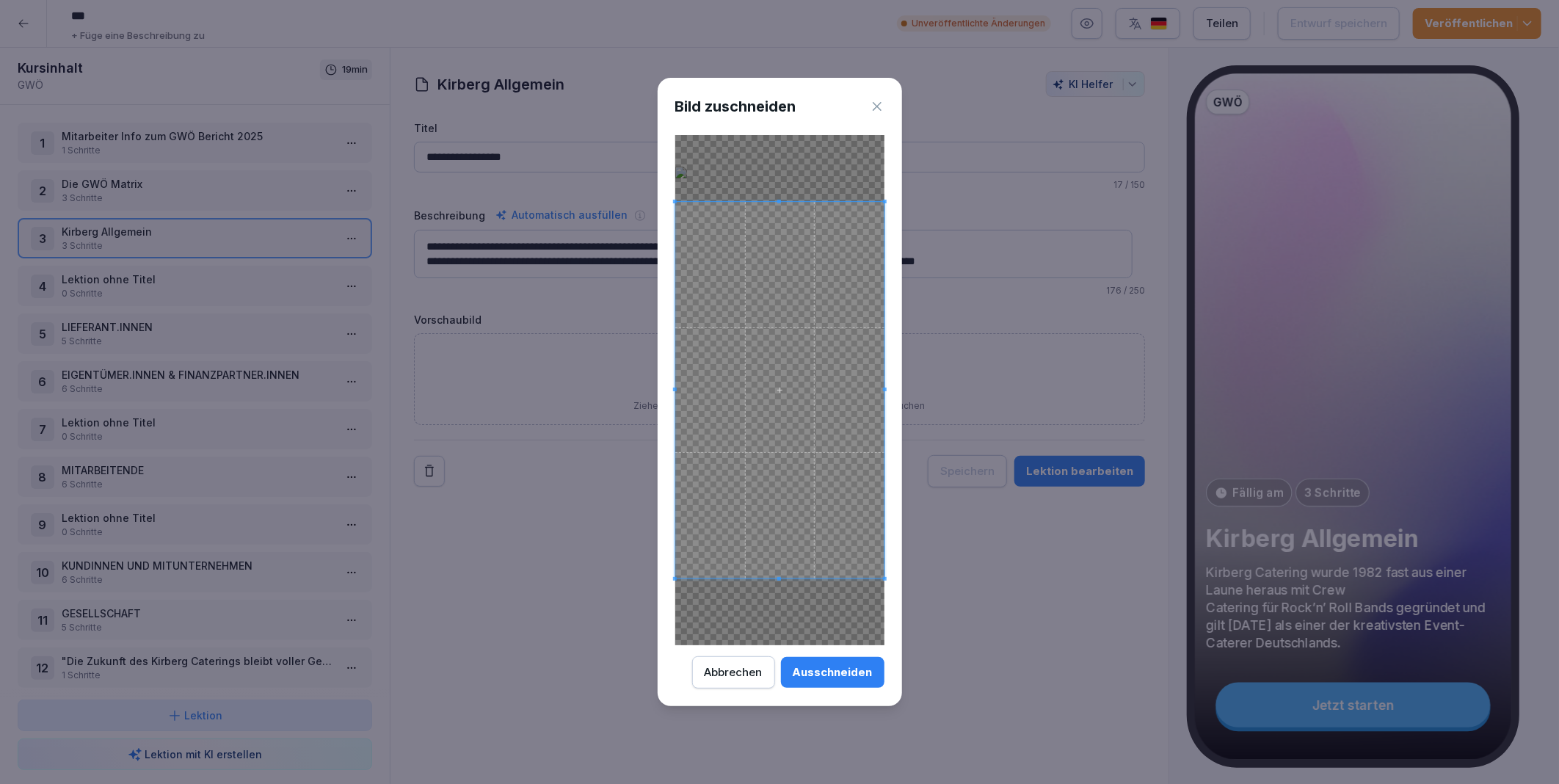
click at [838, 669] on div "Ausschneiden" at bounding box center [832, 672] width 80 height 16
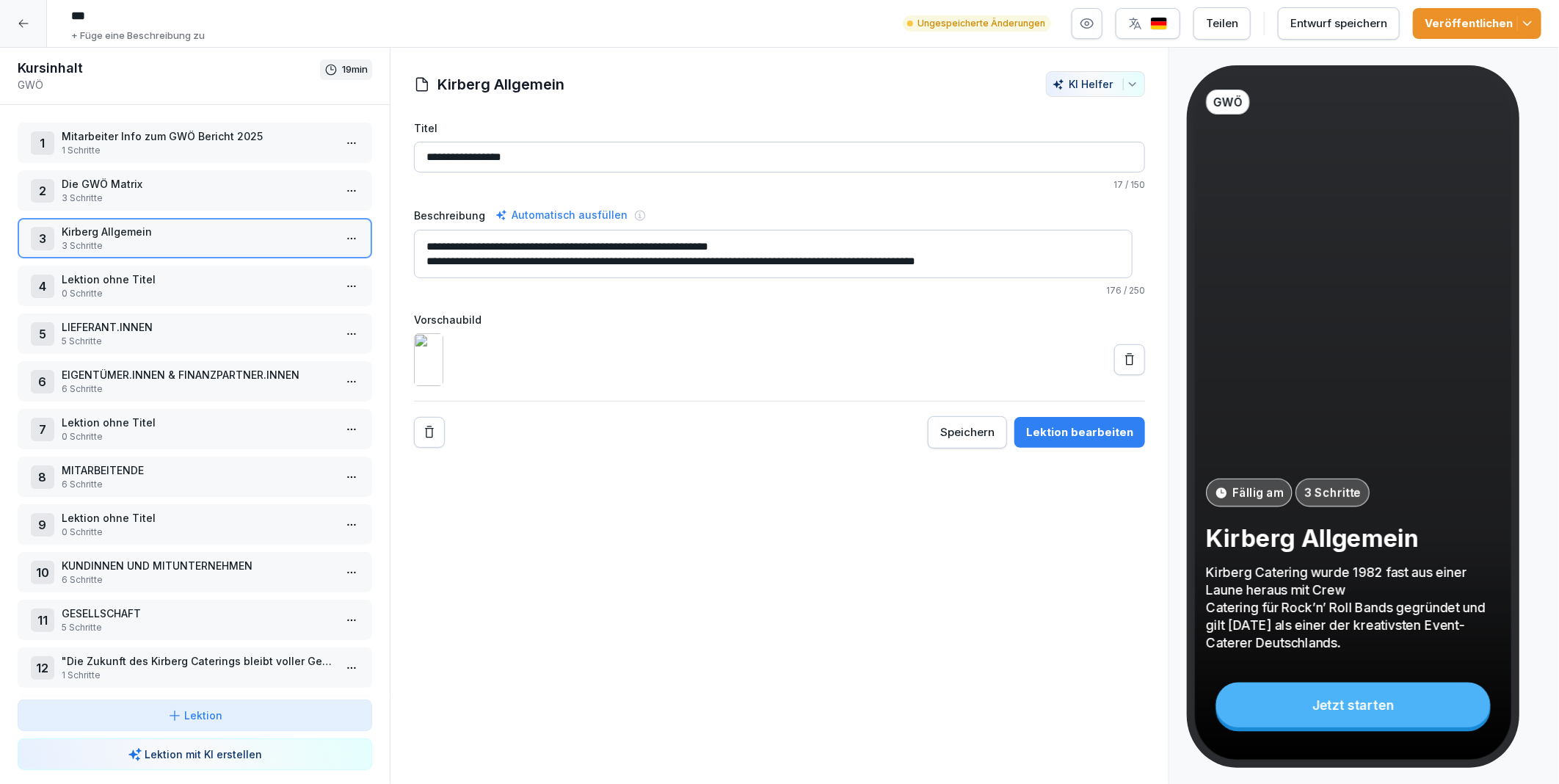
click at [1310, 24] on div "Entwurf speichern" at bounding box center [1339, 23] width 97 height 16
click at [337, 232] on html "*** + Füge eine Beschreibung zu Unveröffentlichte Änderungen Teilen Entwurf spe…" at bounding box center [780, 392] width 1559 height 784
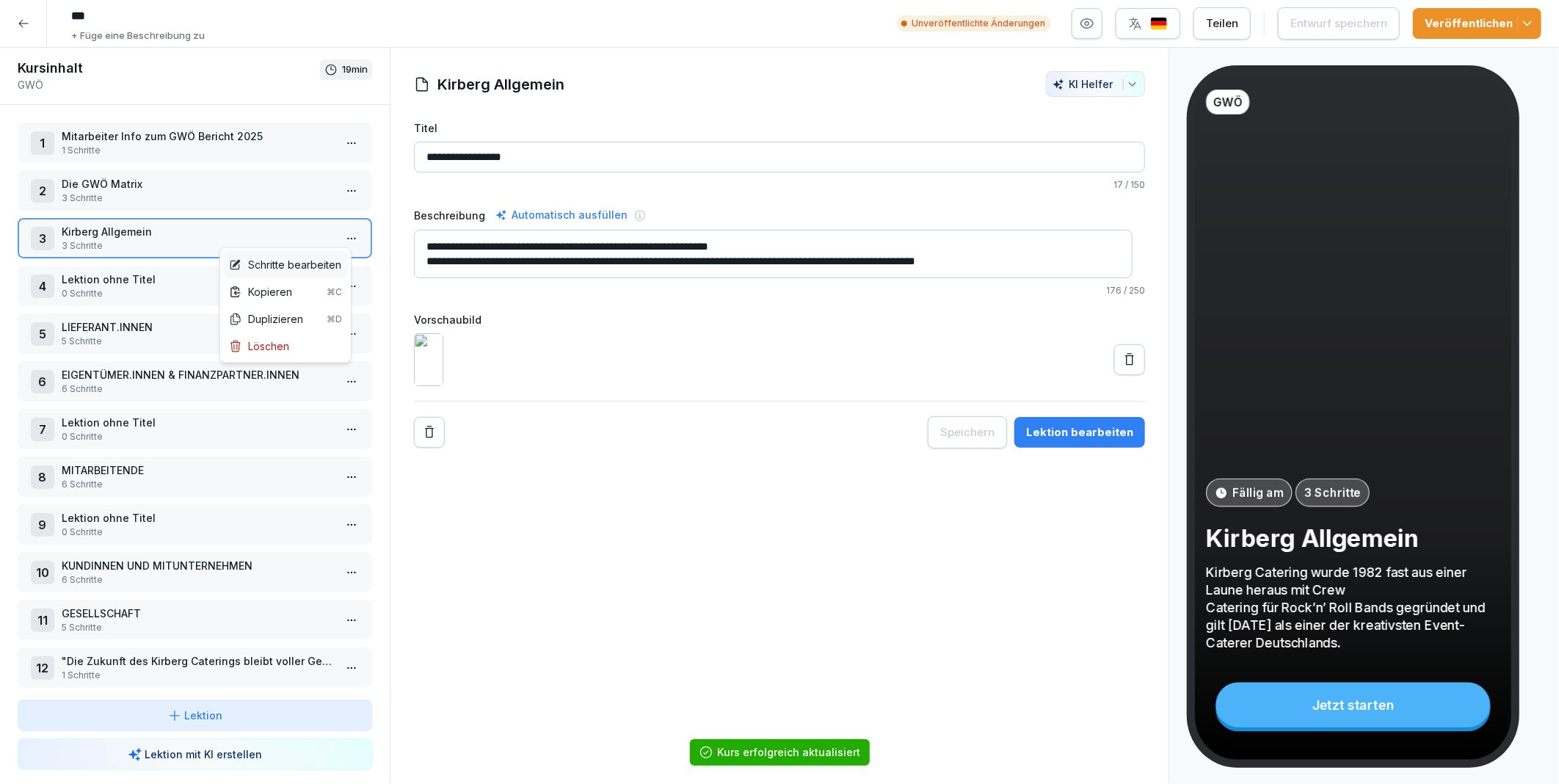
click at [290, 260] on div "Schritte bearbeiten" at bounding box center [285, 265] width 112 height 15
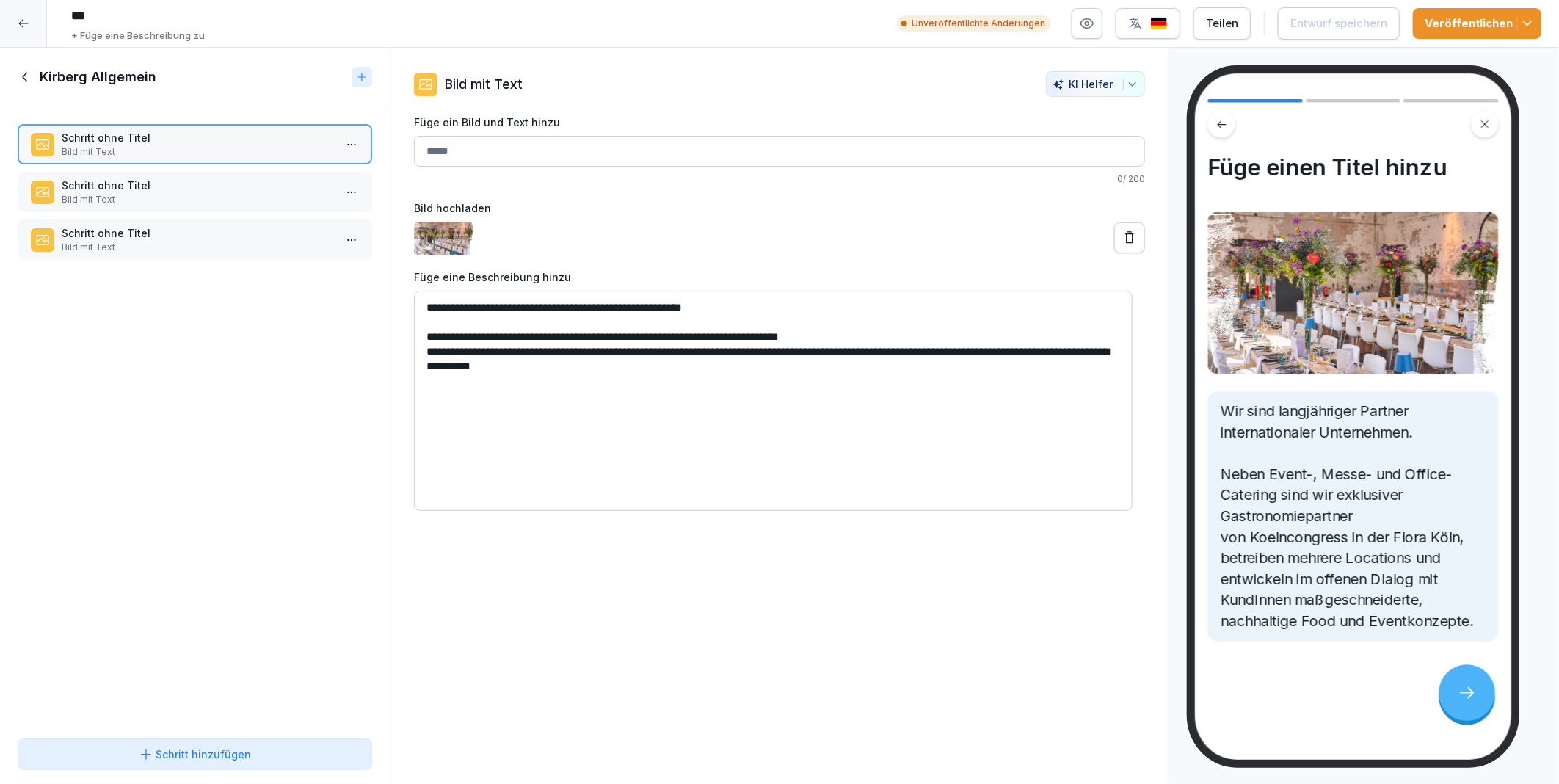
click at [150, 190] on p "Schritt ohne Titel" at bounding box center [198, 185] width 272 height 15
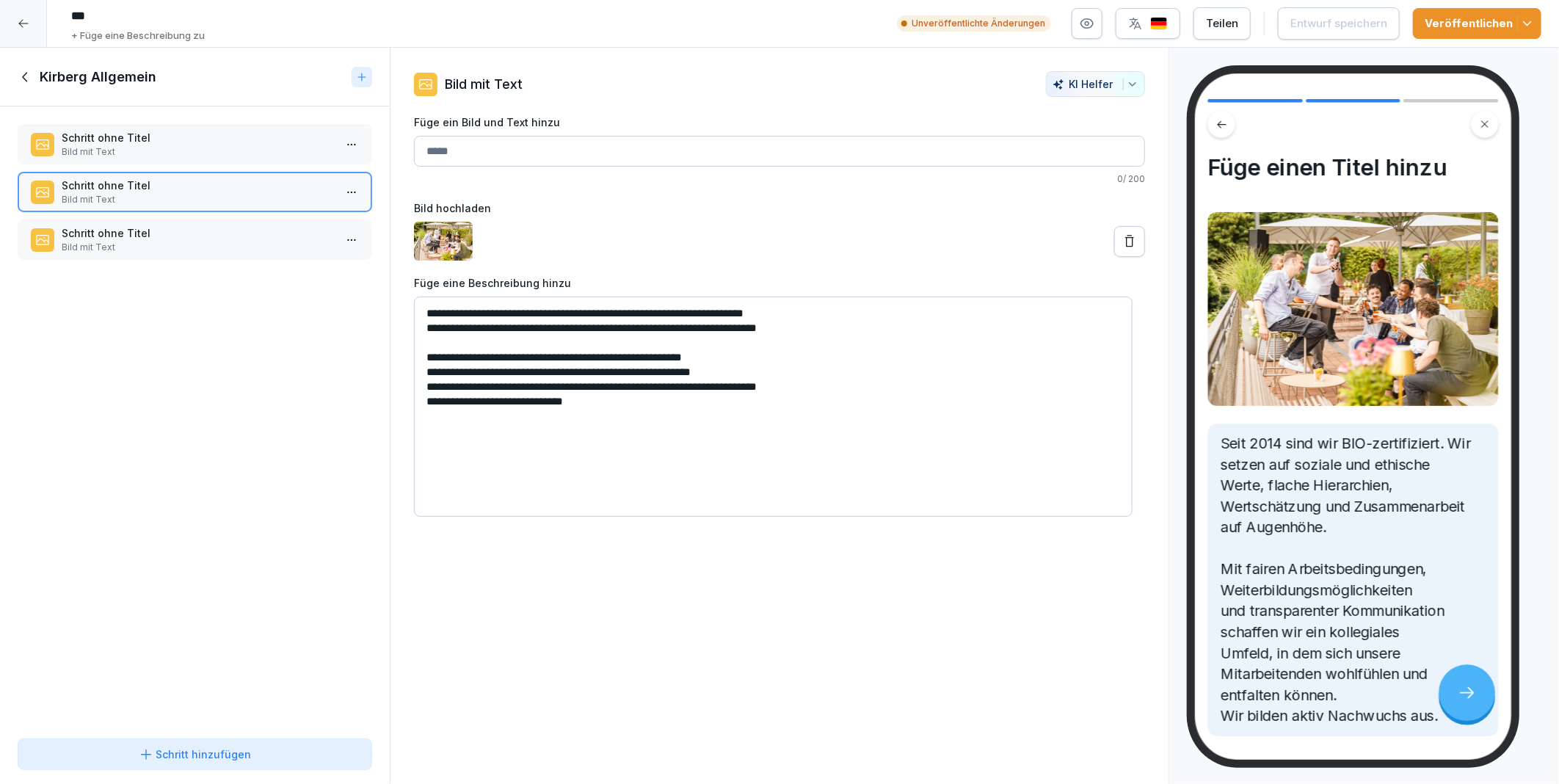
click at [1122, 239] on icon at bounding box center [1129, 241] width 15 height 15
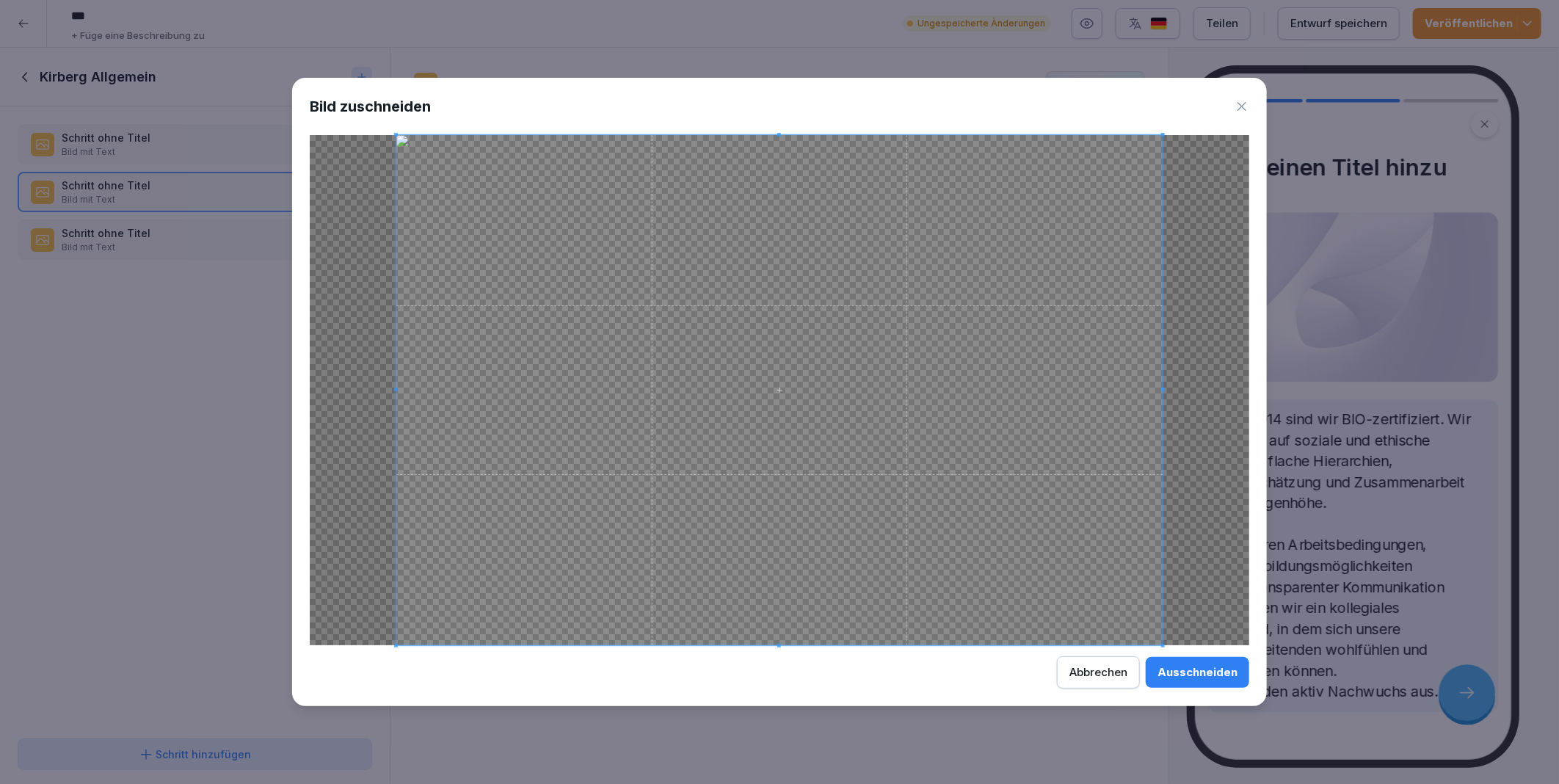
click at [1183, 672] on div "Ausschneiden" at bounding box center [1197, 672] width 80 height 16
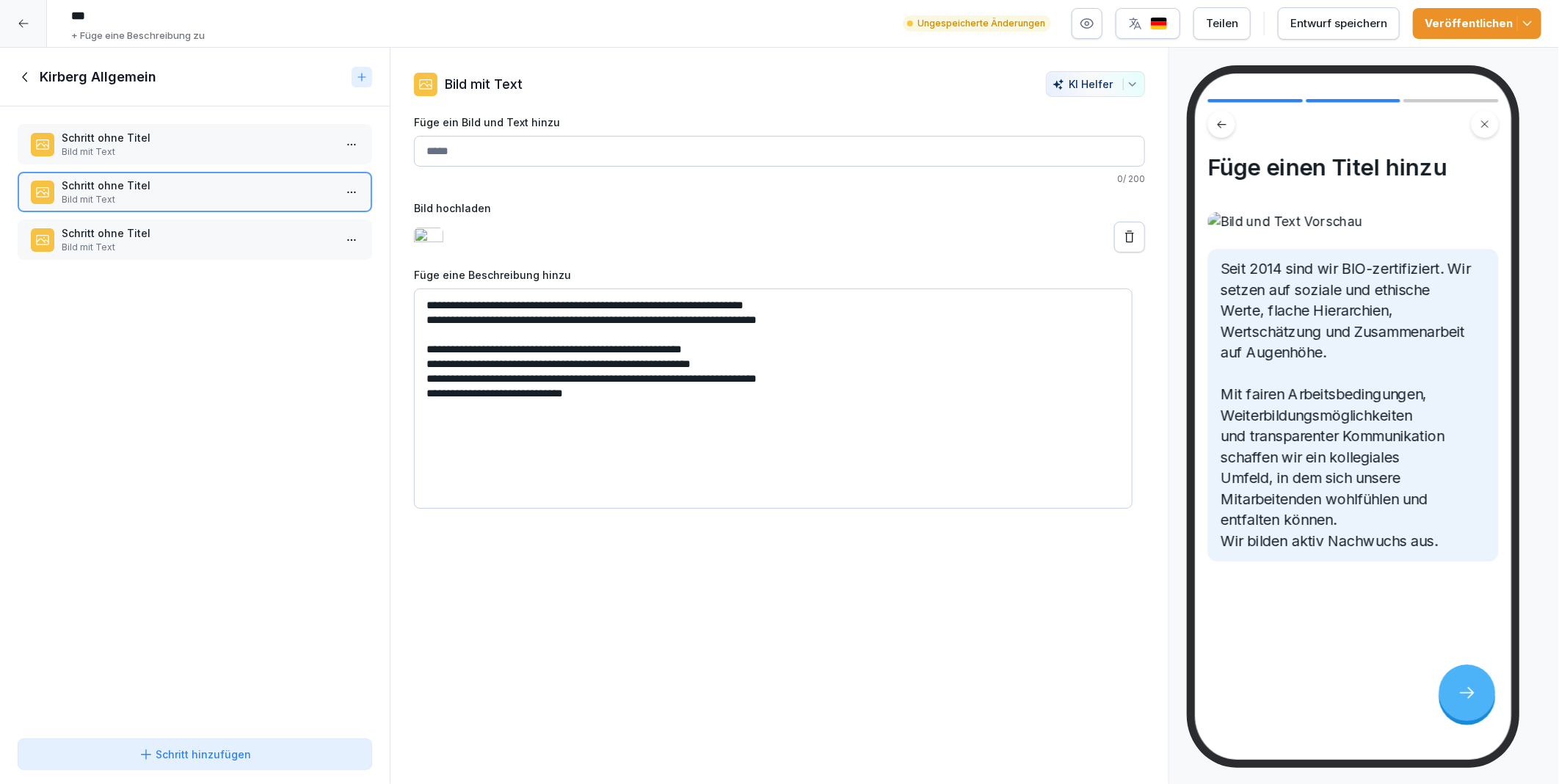
click at [165, 229] on p "Schritt ohne Titel" at bounding box center [198, 233] width 272 height 15
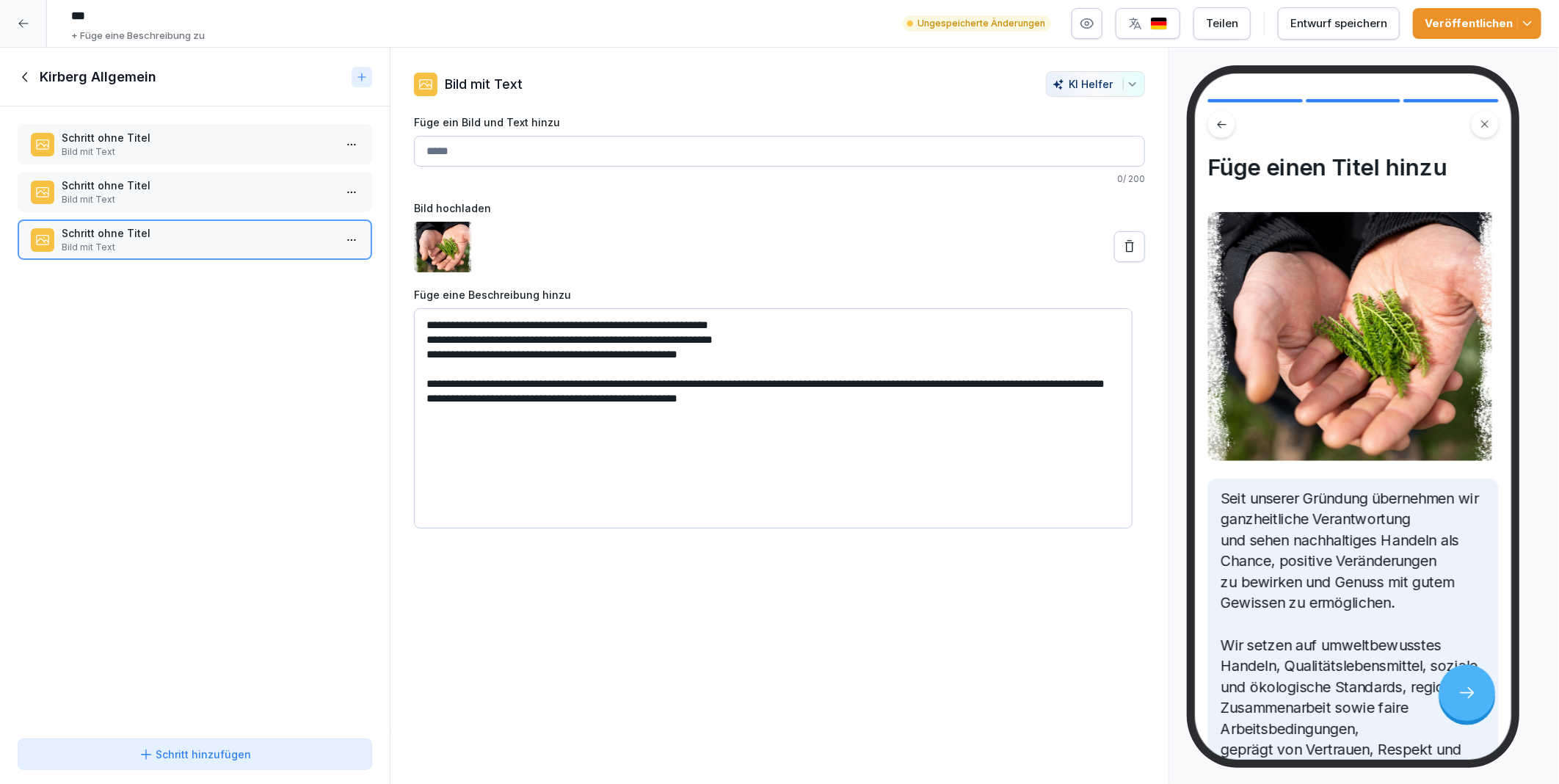
click at [1315, 16] on div "Entwurf speichern" at bounding box center [1339, 23] width 97 height 16
click at [23, 74] on icon at bounding box center [25, 76] width 16 height 16
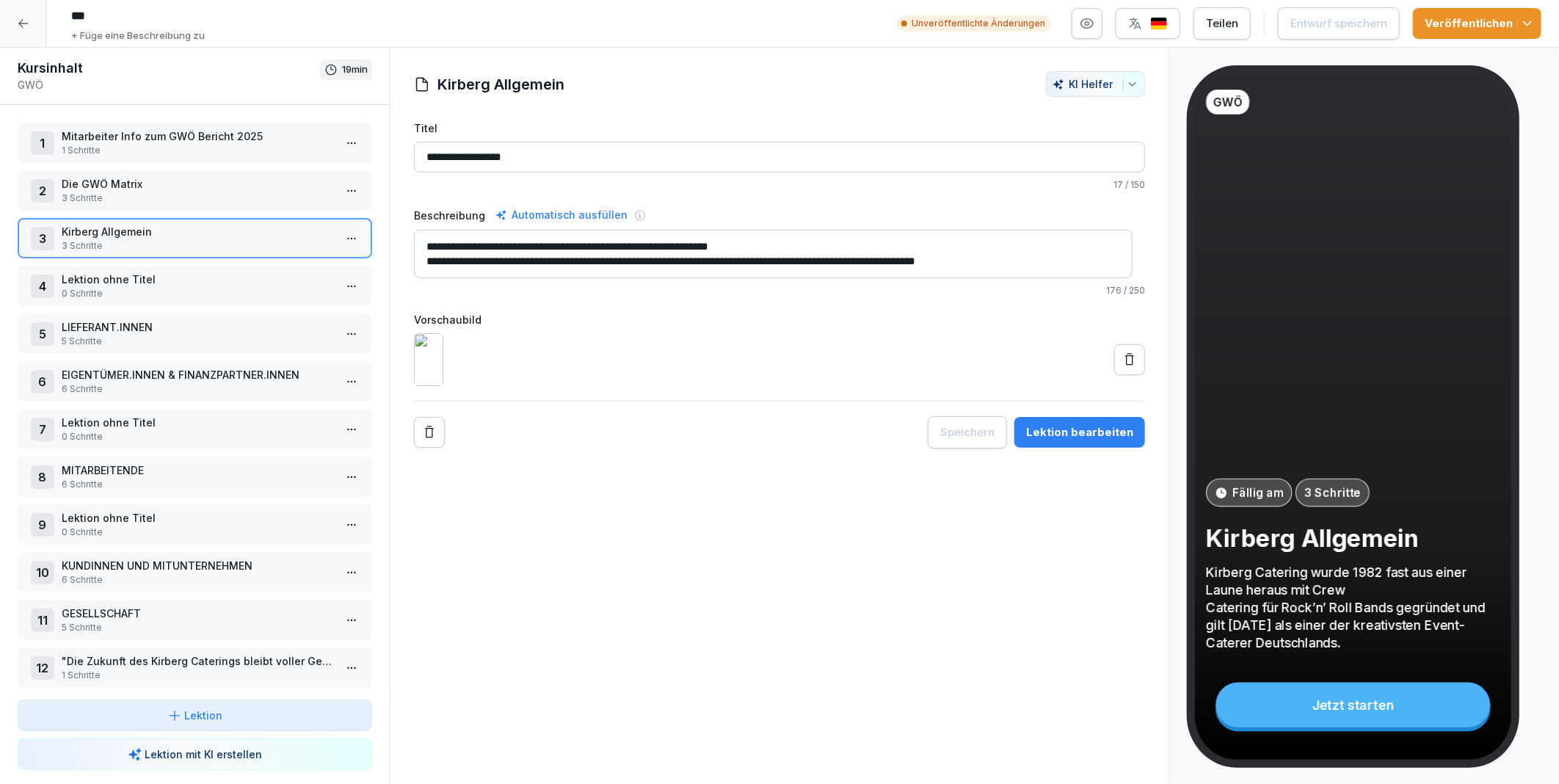
click at [106, 280] on p "Lektion ohne Titel" at bounding box center [198, 279] width 272 height 15
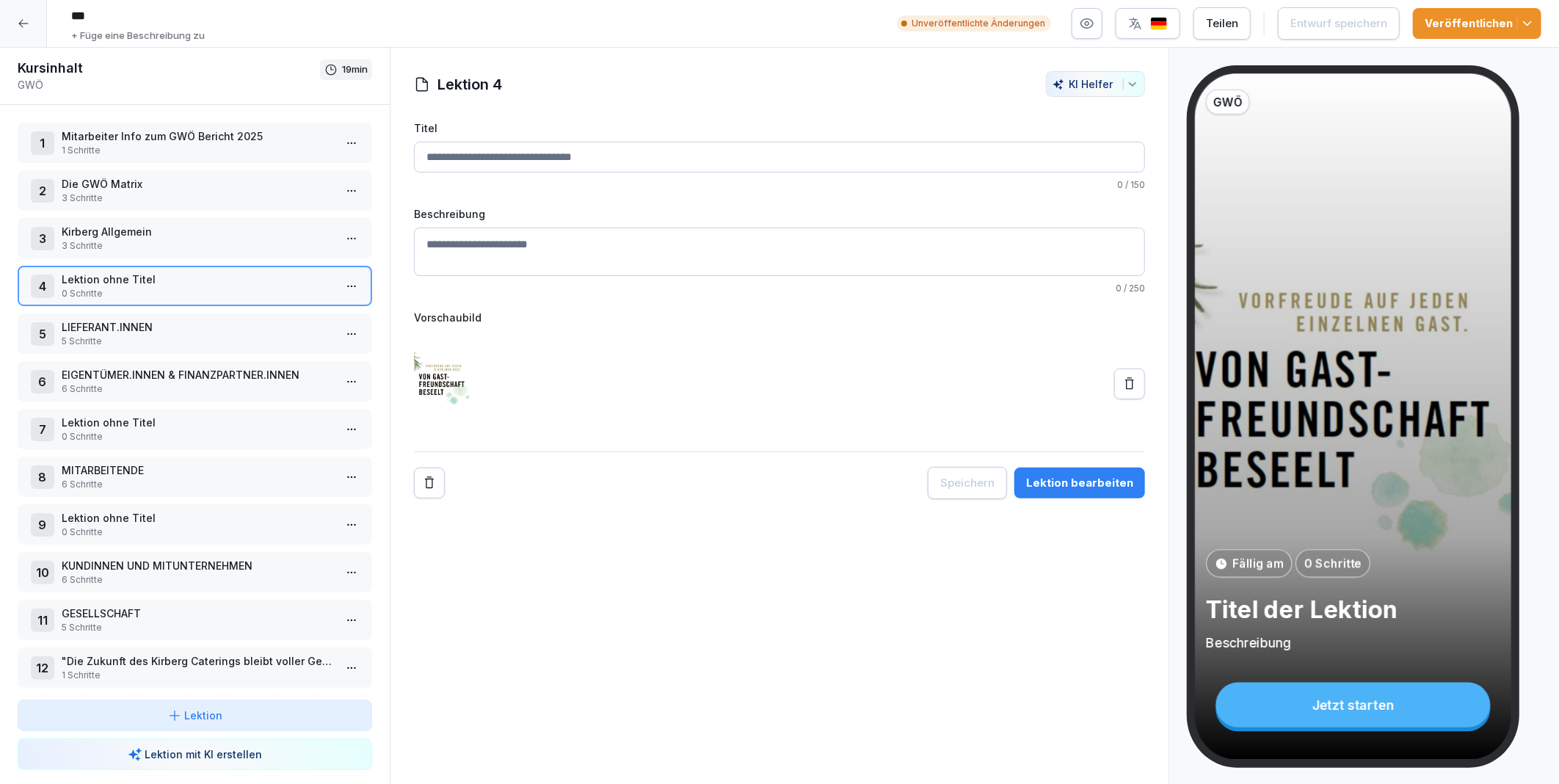
click at [122, 327] on p "LIEFERANT.INNEN" at bounding box center [198, 327] width 272 height 15
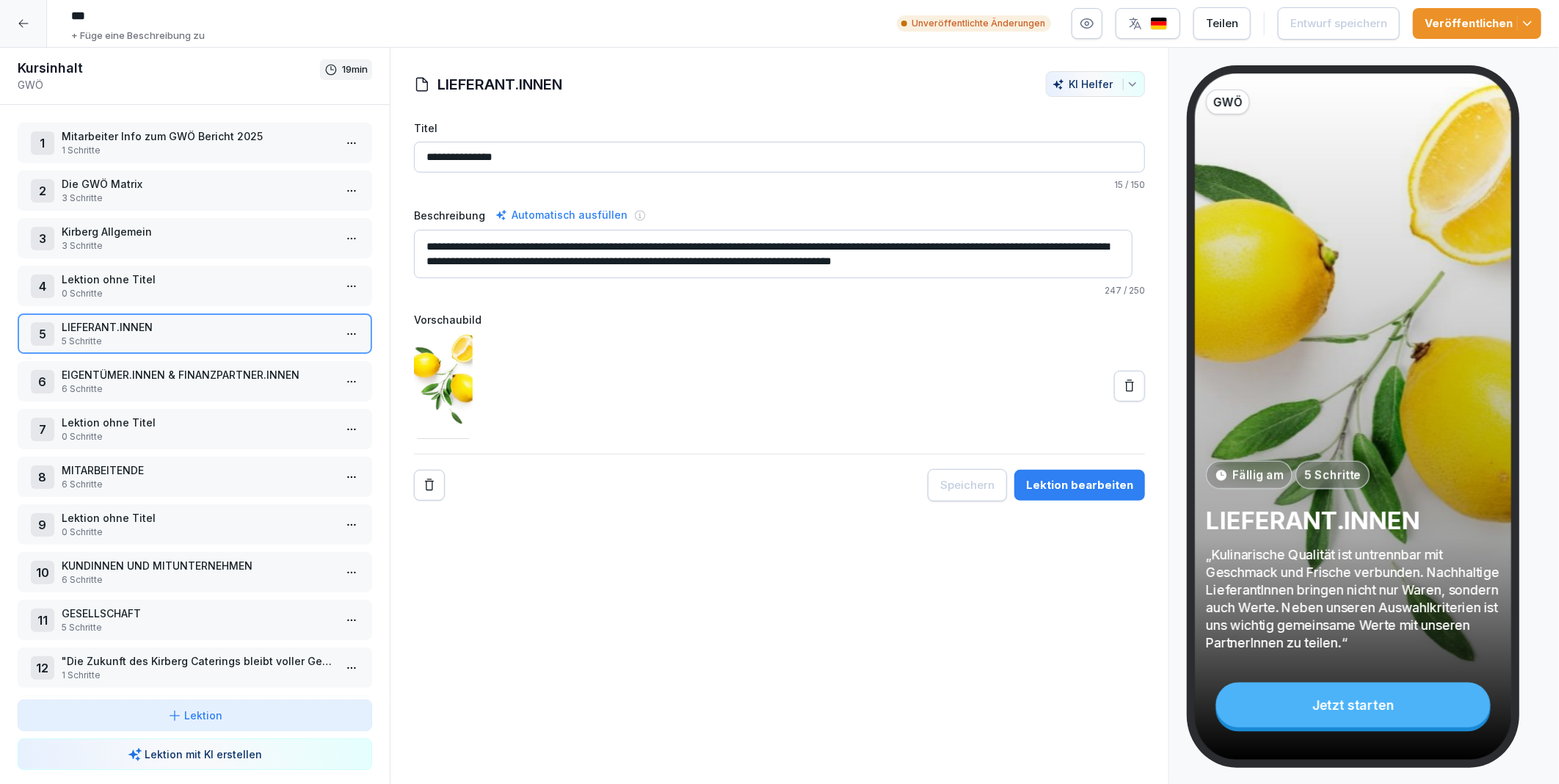
click at [337, 330] on html "*** + Füge eine Beschreibung zu Unveröffentlichte Änderungen Teilen Entwurf spe…" at bounding box center [780, 392] width 1559 height 784
click at [282, 353] on div "Schritte bearbeiten" at bounding box center [285, 356] width 112 height 15
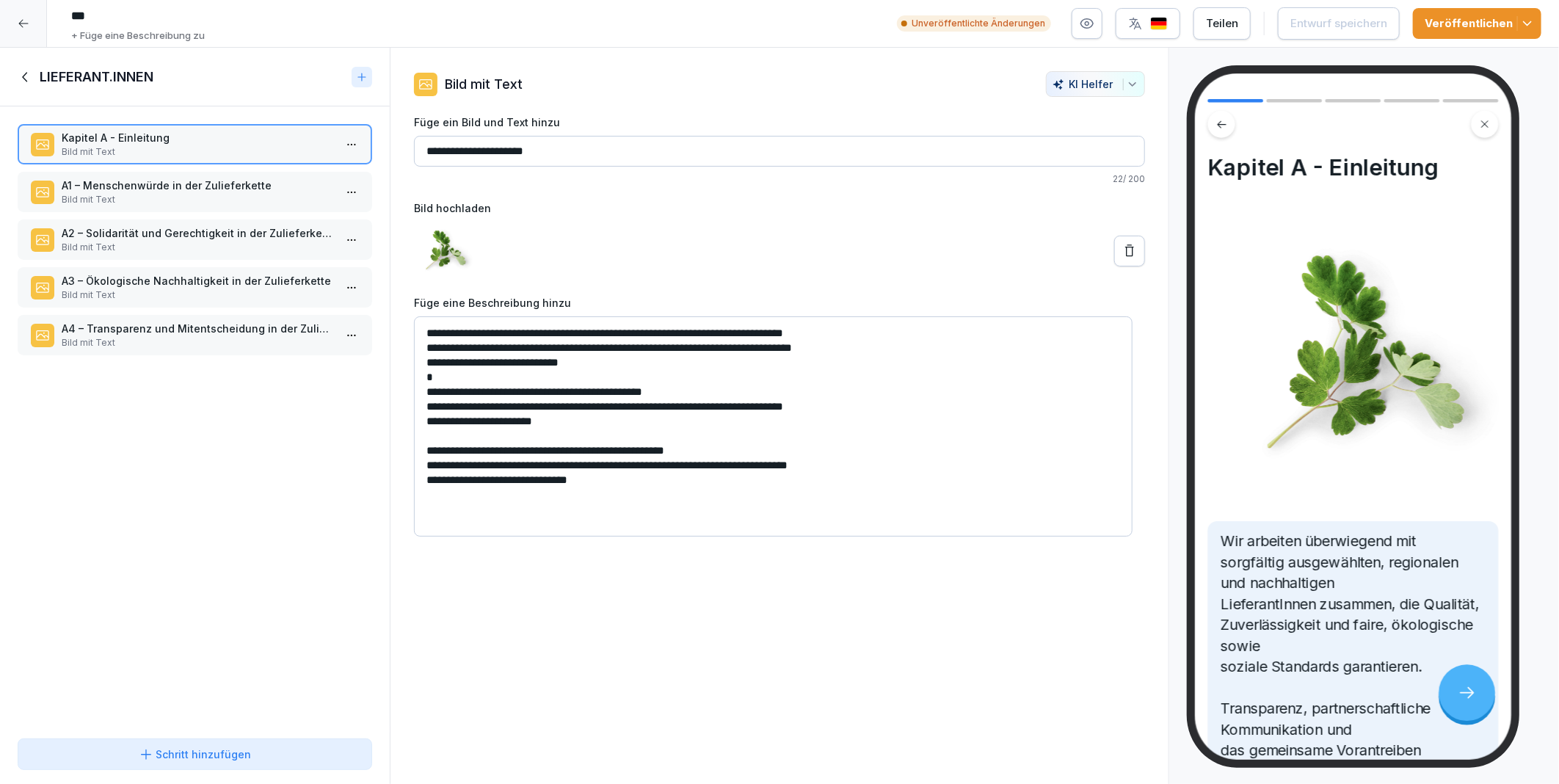
click at [181, 184] on p "A1 – Menschenwürde in der Zulieferkette" at bounding box center [198, 185] width 272 height 15
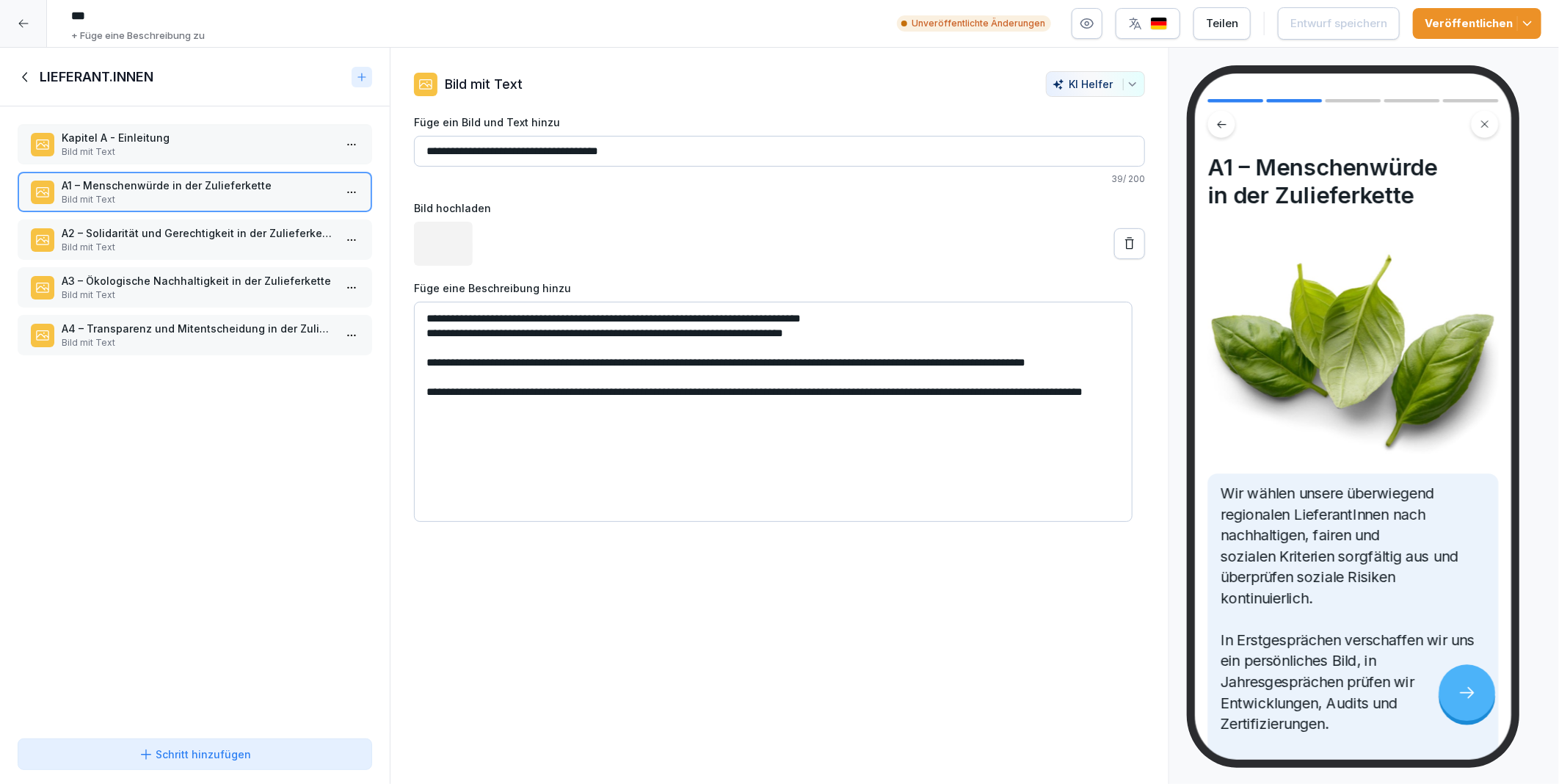
click at [181, 233] on p "A2 – Solidarität und Gerechtigkeit in der Zulieferkette" at bounding box center [198, 233] width 272 height 15
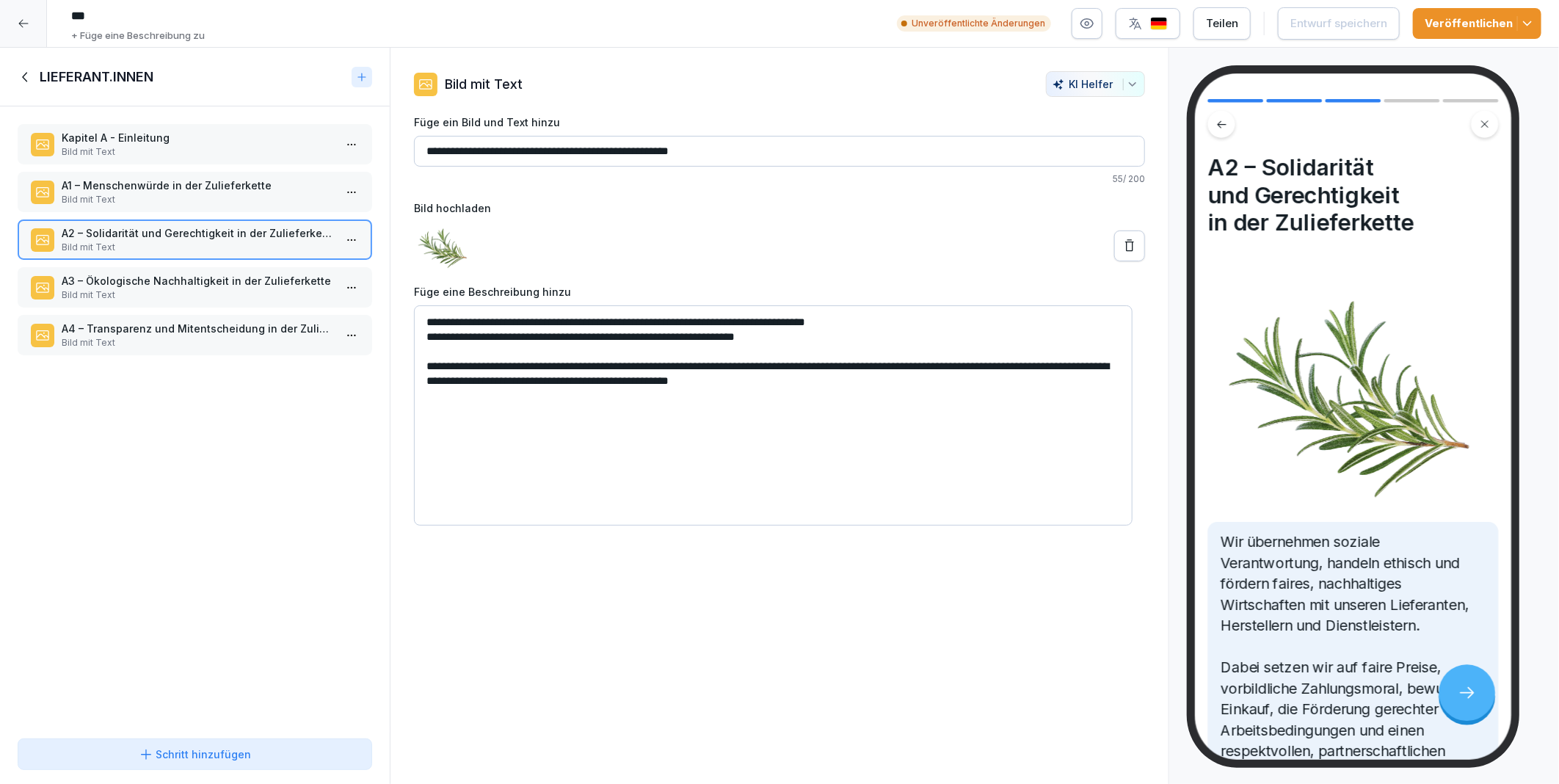
click at [174, 288] on p "Bild mit Text" at bounding box center [198, 294] width 272 height 13
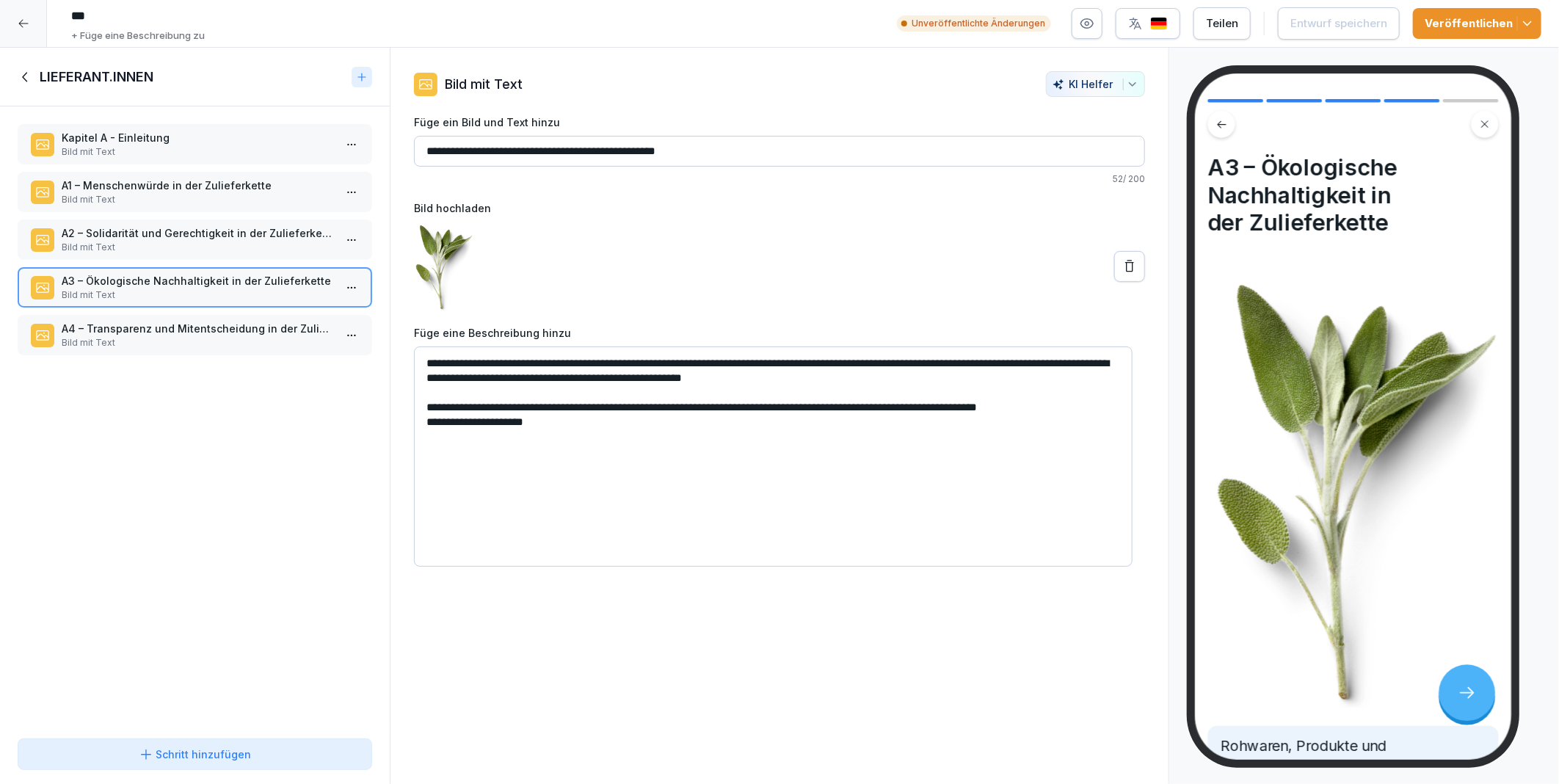
click at [179, 325] on p "A4 – Transparenz und Mitentscheidung in der Zulieferkette" at bounding box center [198, 328] width 272 height 15
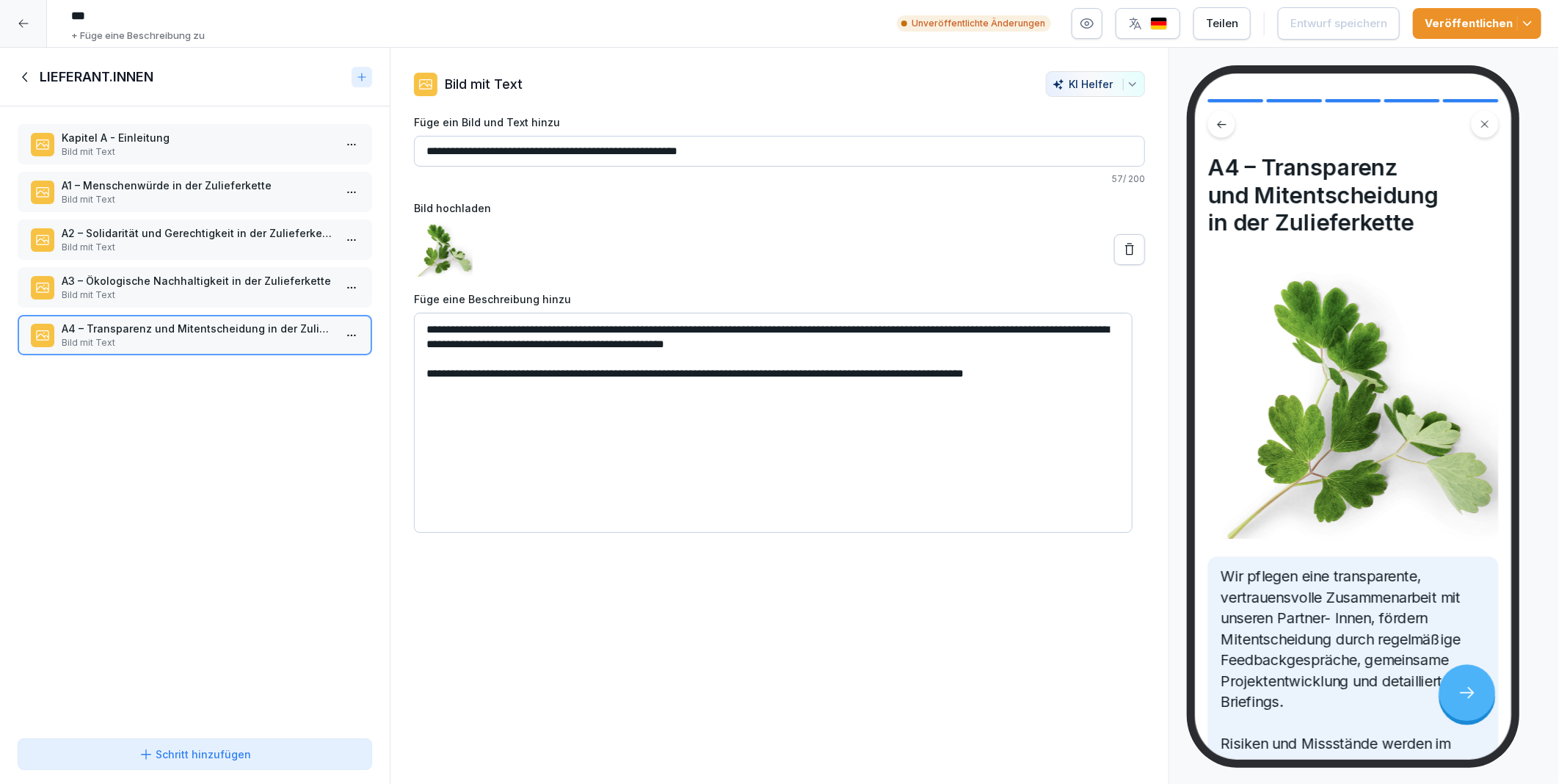
click at [27, 76] on icon at bounding box center [25, 76] width 16 height 16
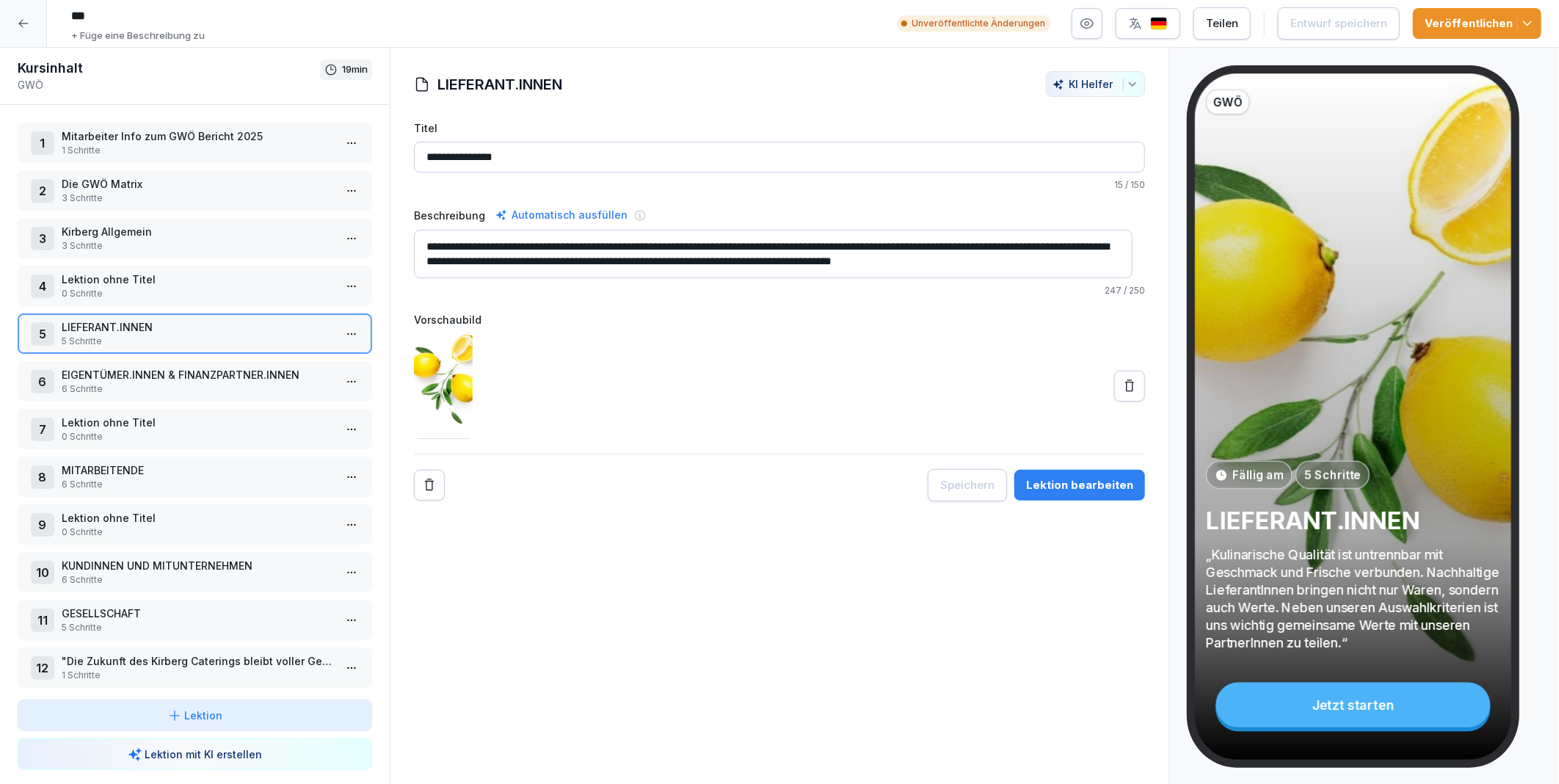
click at [180, 373] on p "EIGENTÜMER.INNEN & FINANZPARTNER.INNEN" at bounding box center [198, 375] width 272 height 15
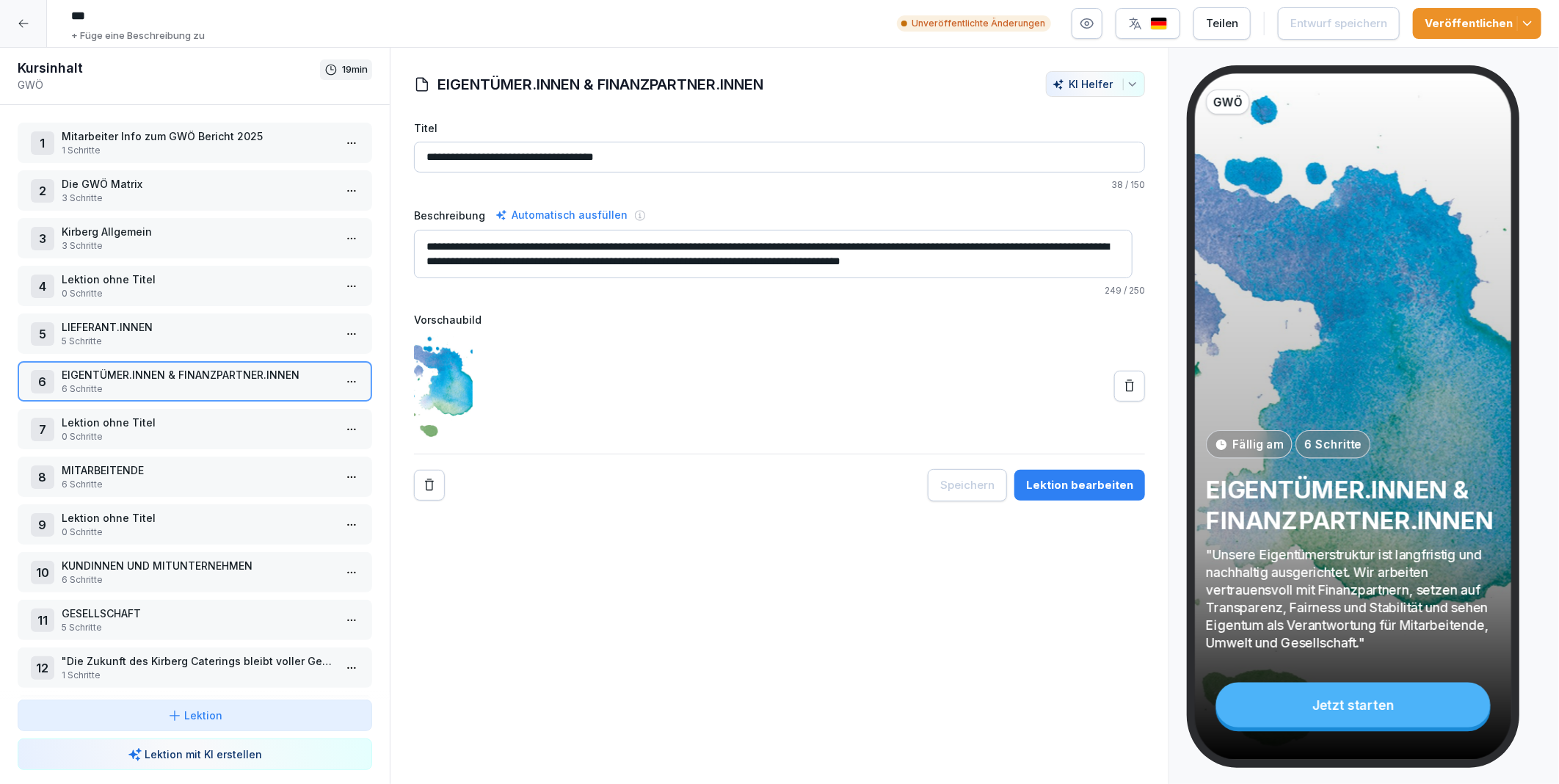
click at [1122, 388] on icon at bounding box center [1129, 385] width 15 height 15
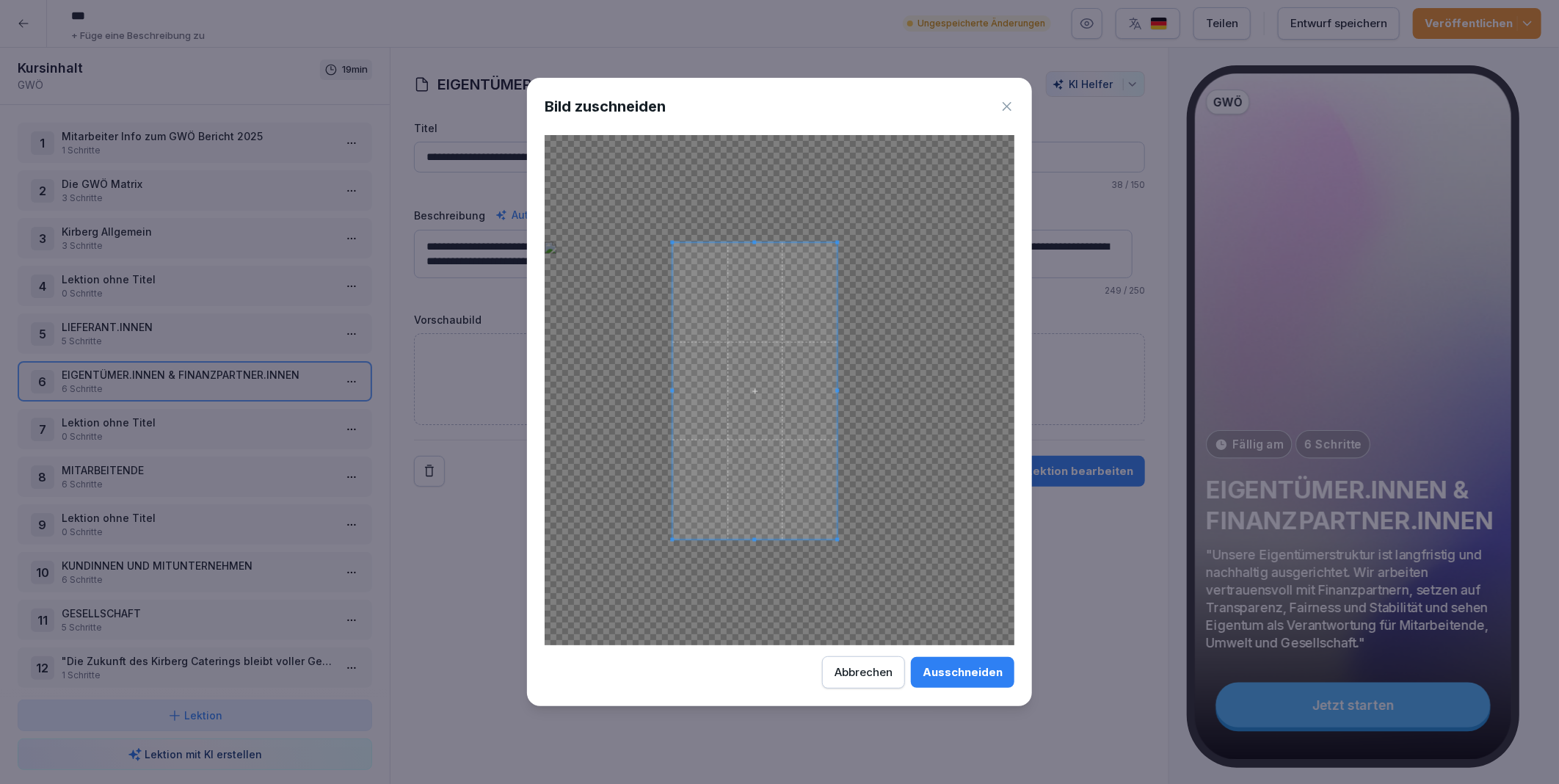
click at [766, 441] on span at bounding box center [754, 392] width 164 height 297
click at [955, 670] on div "Ausschneiden" at bounding box center [962, 672] width 80 height 16
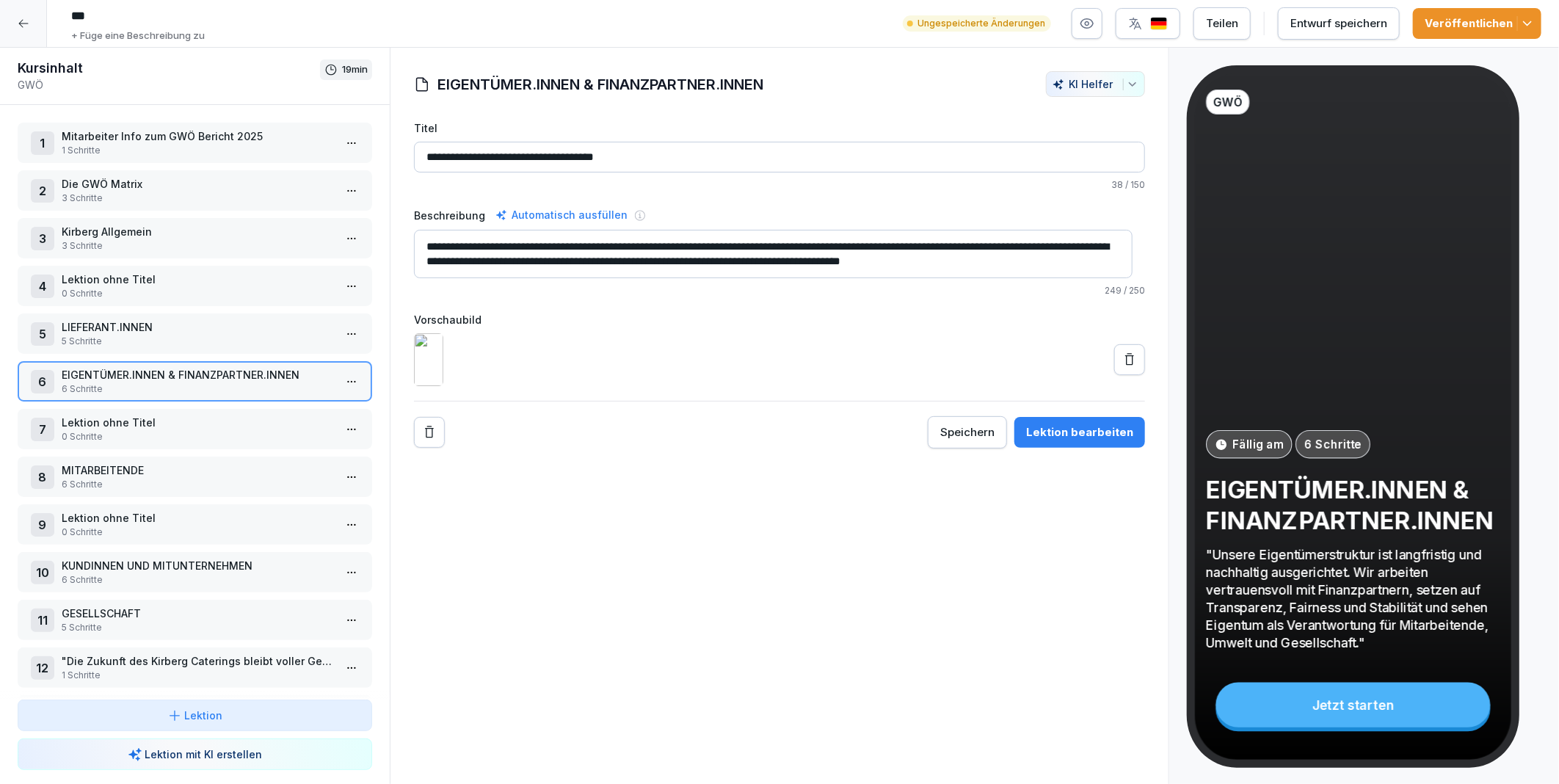
click at [1333, 22] on div "Entwurf speichern" at bounding box center [1339, 23] width 97 height 16
click at [1471, 17] on div "Veröffentlichen" at bounding box center [1477, 23] width 105 height 16
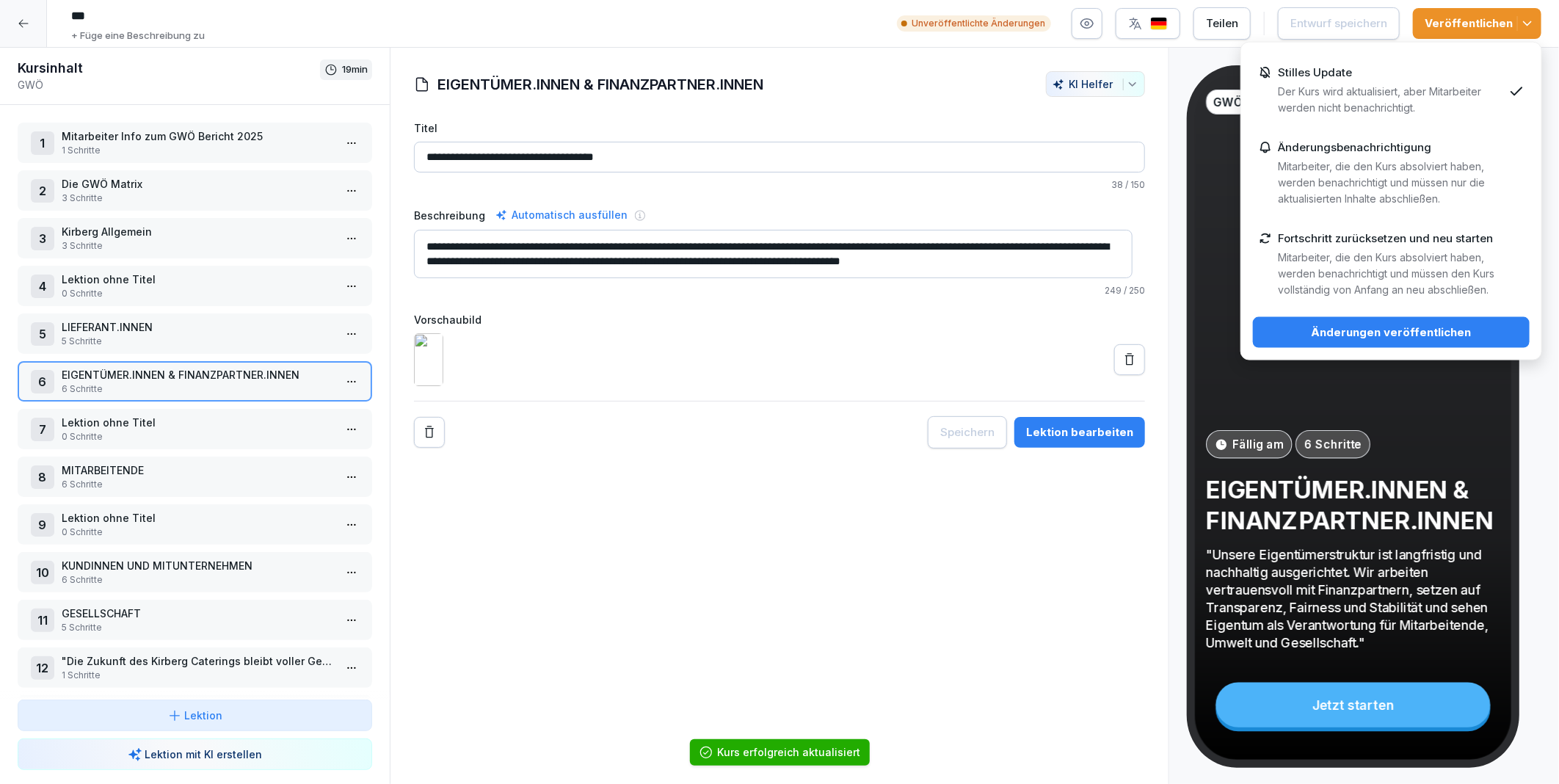
click at [1421, 82] on div "Stilles Update Der Kurs wird aktualisiert, aber Mitarbeiter werden nicht benach…" at bounding box center [1391, 90] width 226 height 50
click at [1385, 327] on div "Änderungen veröffentlichen" at bounding box center [1391, 332] width 253 height 16
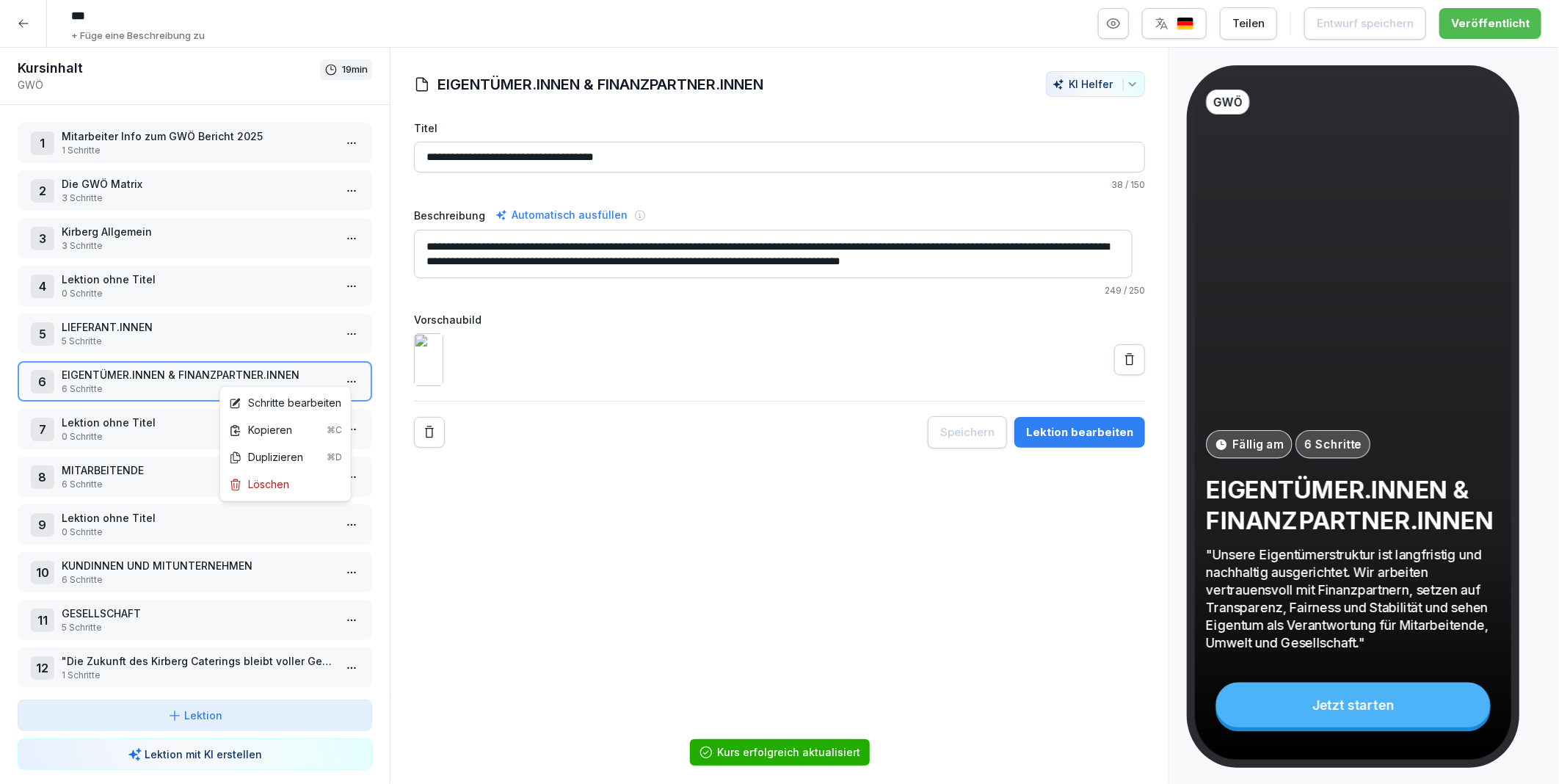
click at [343, 372] on html "*** + Füge eine Beschreibung zu Teilen Entwurf speichern Veröffentlicht Kursinh…" at bounding box center [780, 392] width 1559 height 784
click at [300, 395] on div "Schritte bearbeiten" at bounding box center [285, 403] width 112 height 15
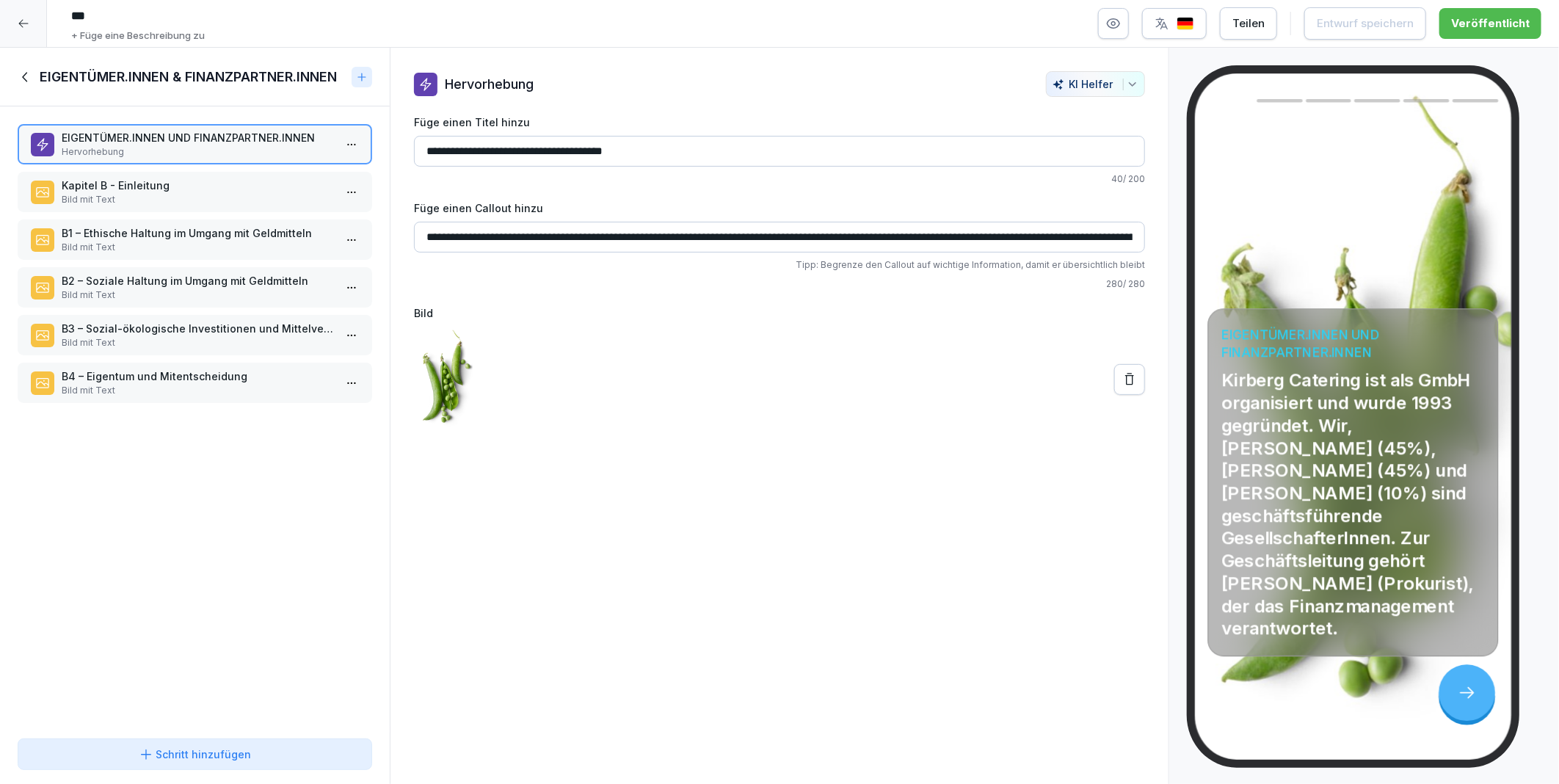
click at [1124, 375] on icon at bounding box center [1129, 379] width 15 height 15
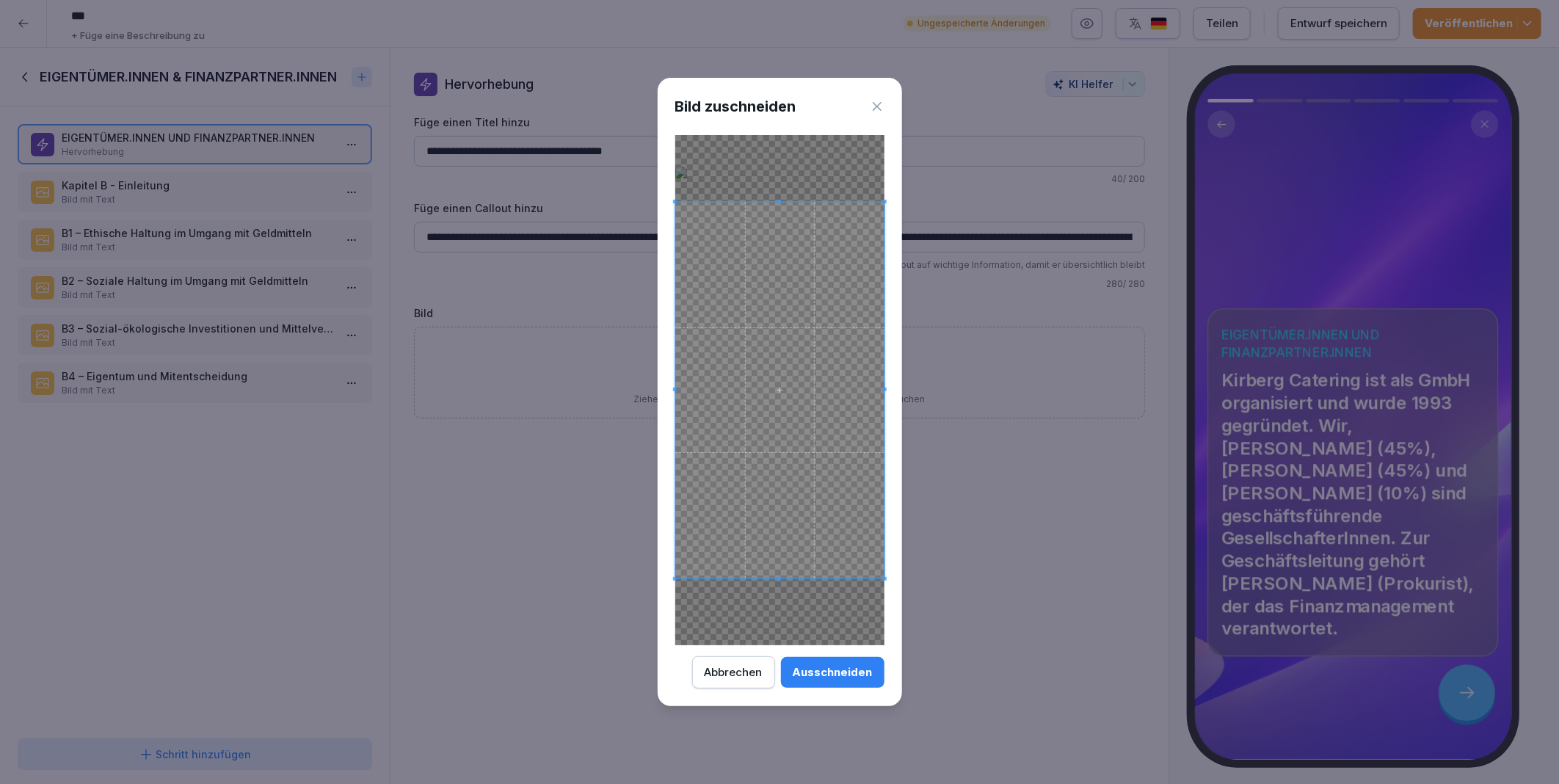
click at [835, 665] on div "Ausschneiden" at bounding box center [832, 672] width 80 height 16
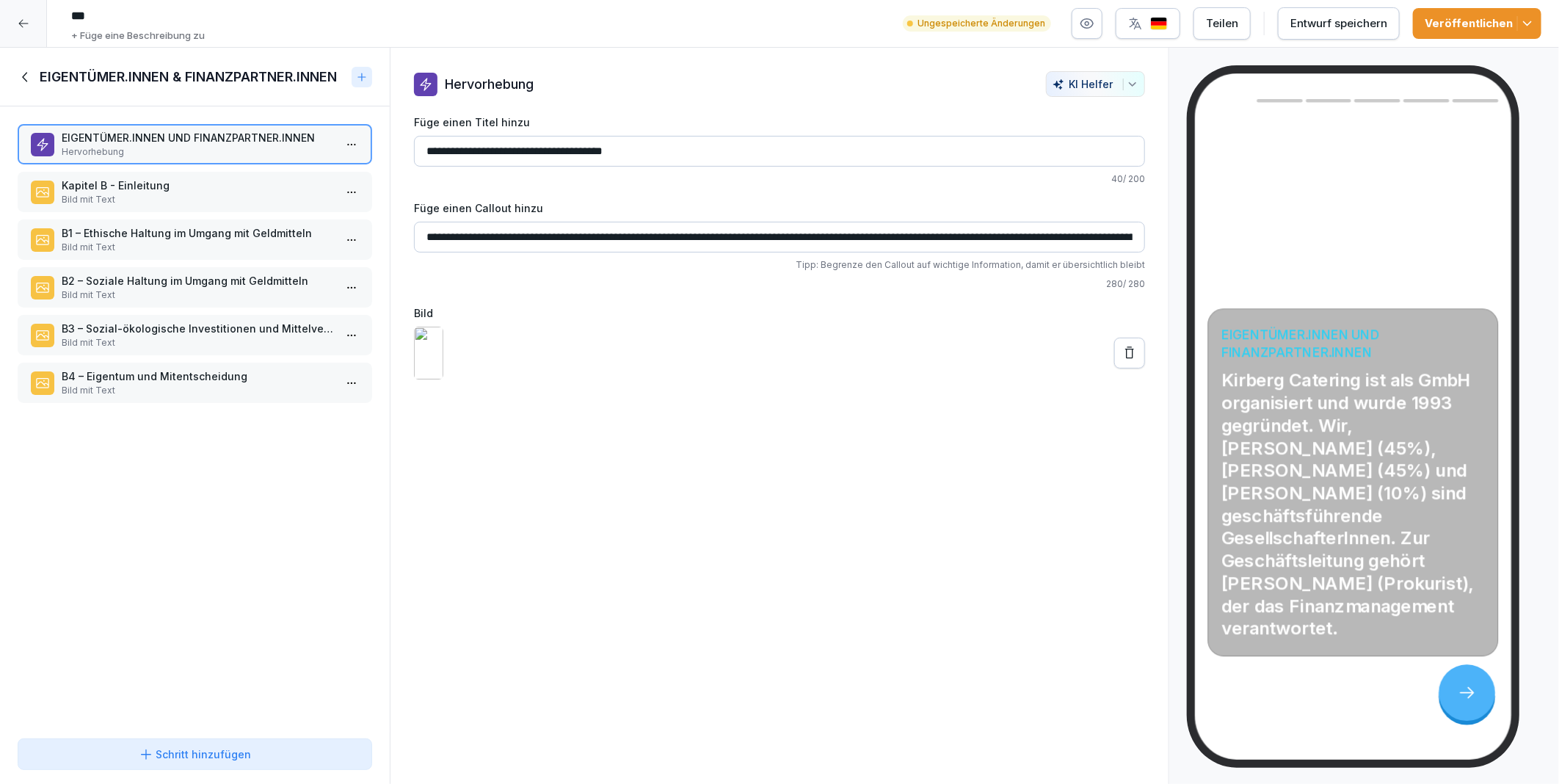
click at [1122, 360] on icon at bounding box center [1129, 353] width 15 height 15
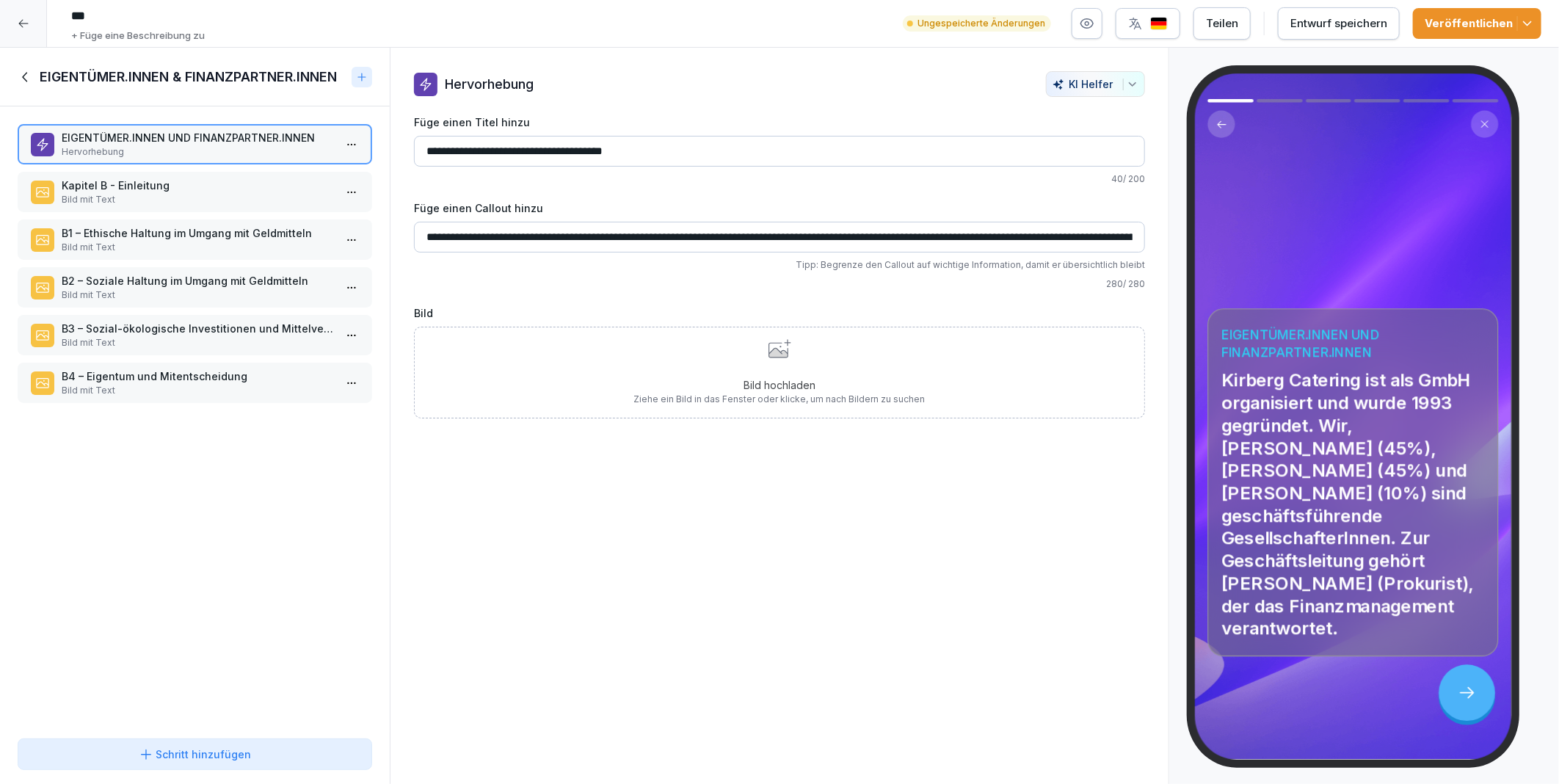
click at [760, 516] on div "**********" at bounding box center [780, 415] width 780 height 737
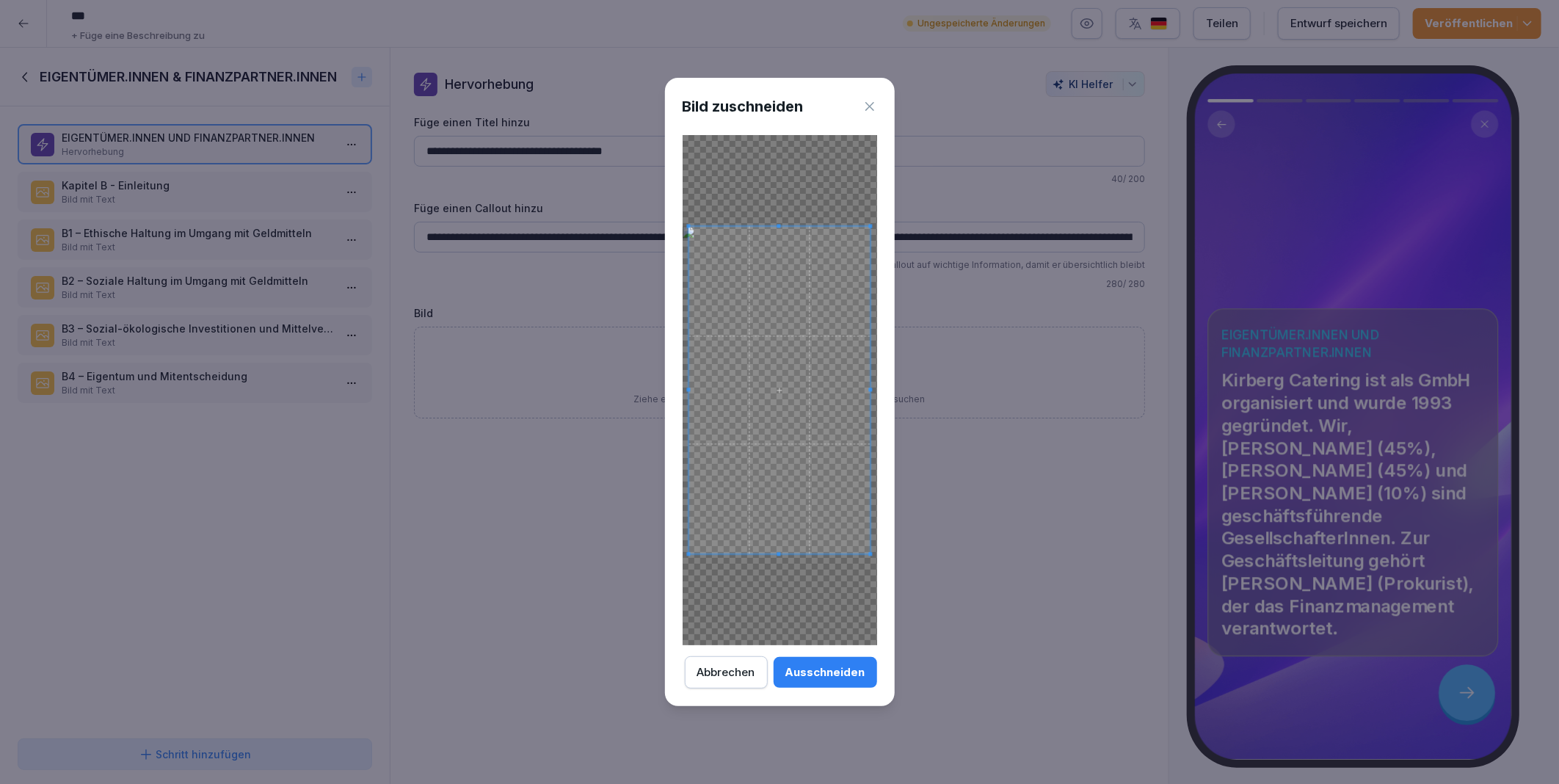
click at [846, 682] on button "Ausschneiden" at bounding box center [825, 672] width 103 height 31
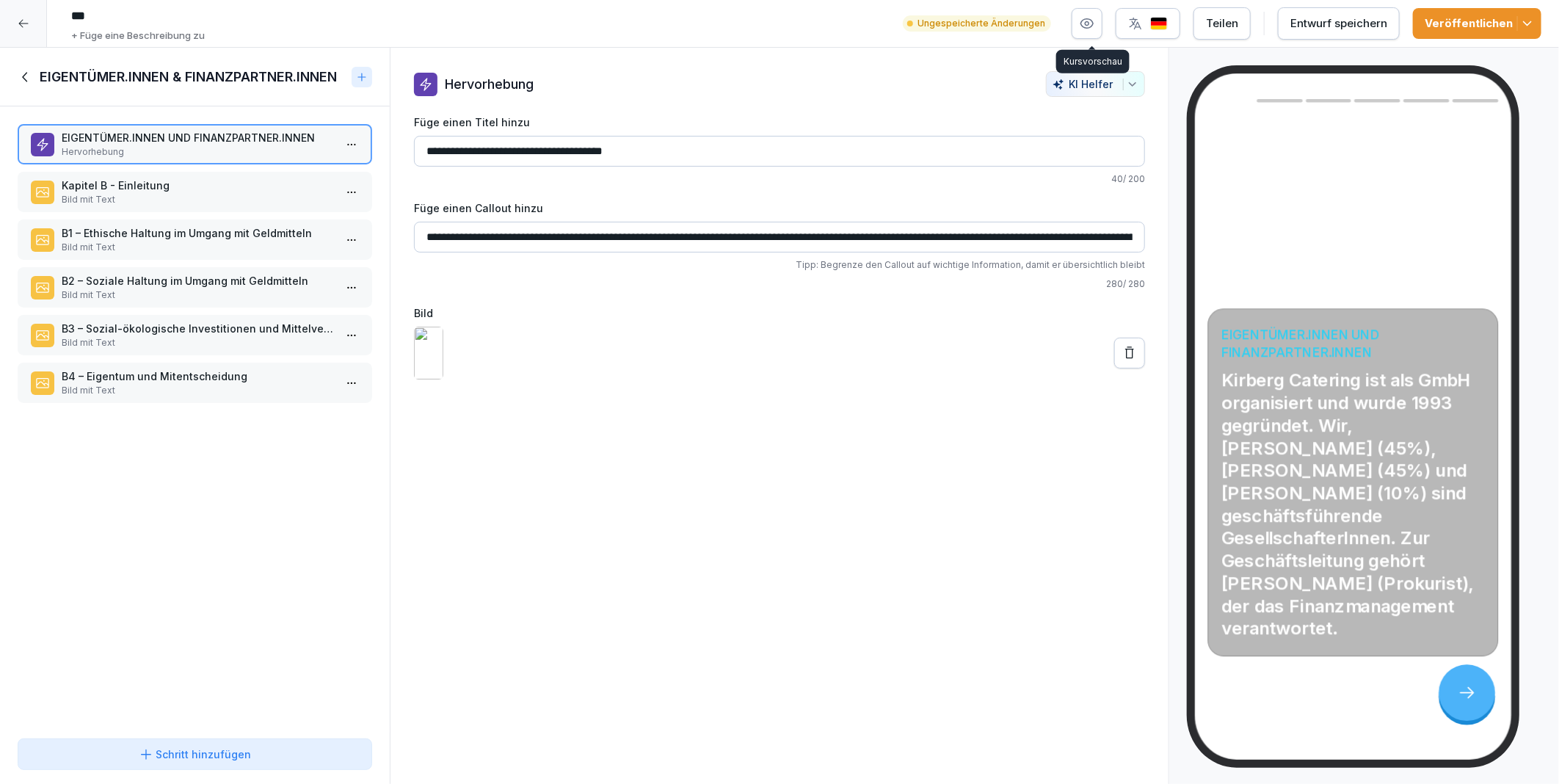
click at [1095, 25] on icon "button" at bounding box center [1087, 23] width 15 height 15
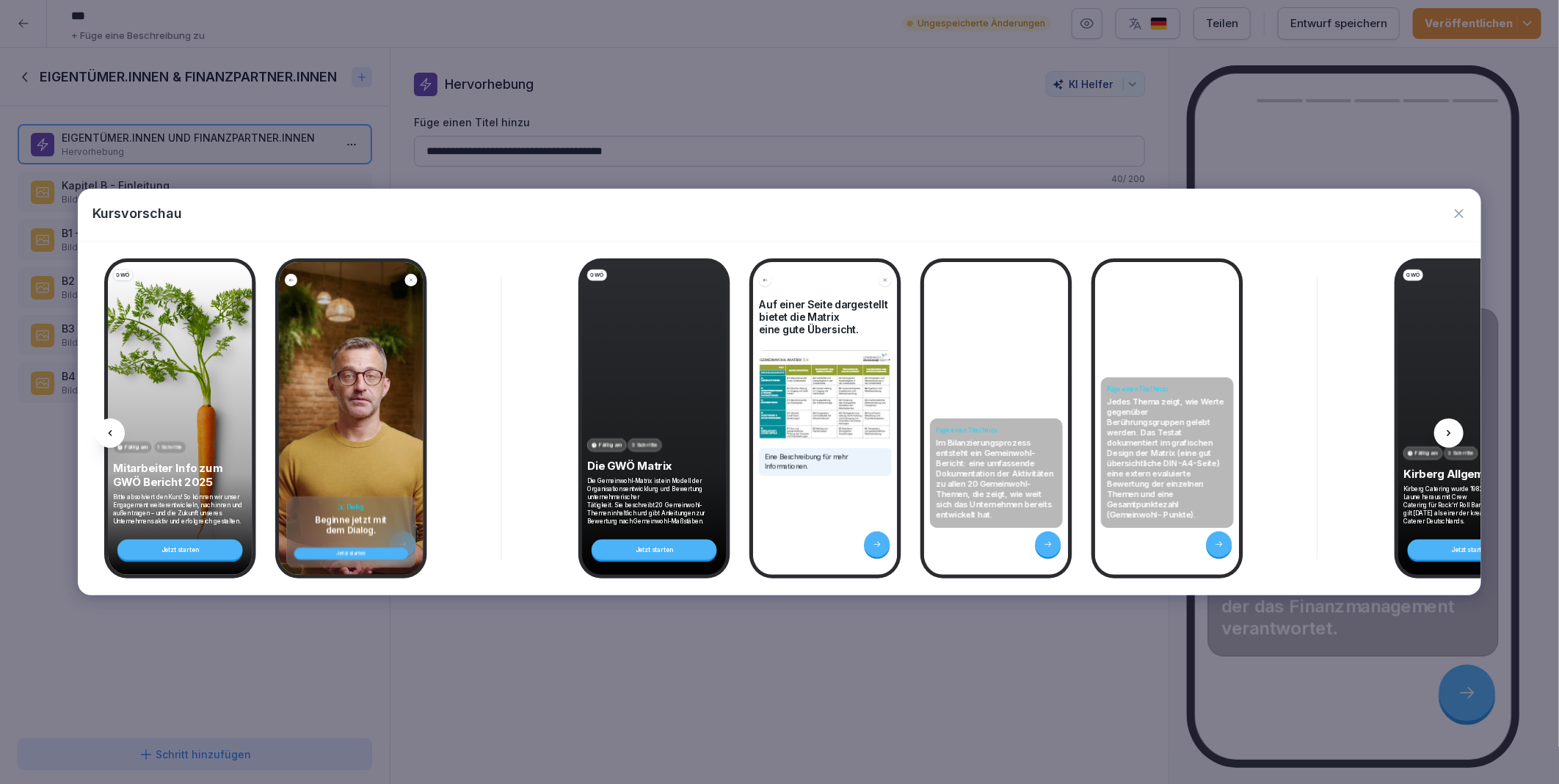
click at [1443, 435] on icon at bounding box center [1449, 433] width 11 height 11
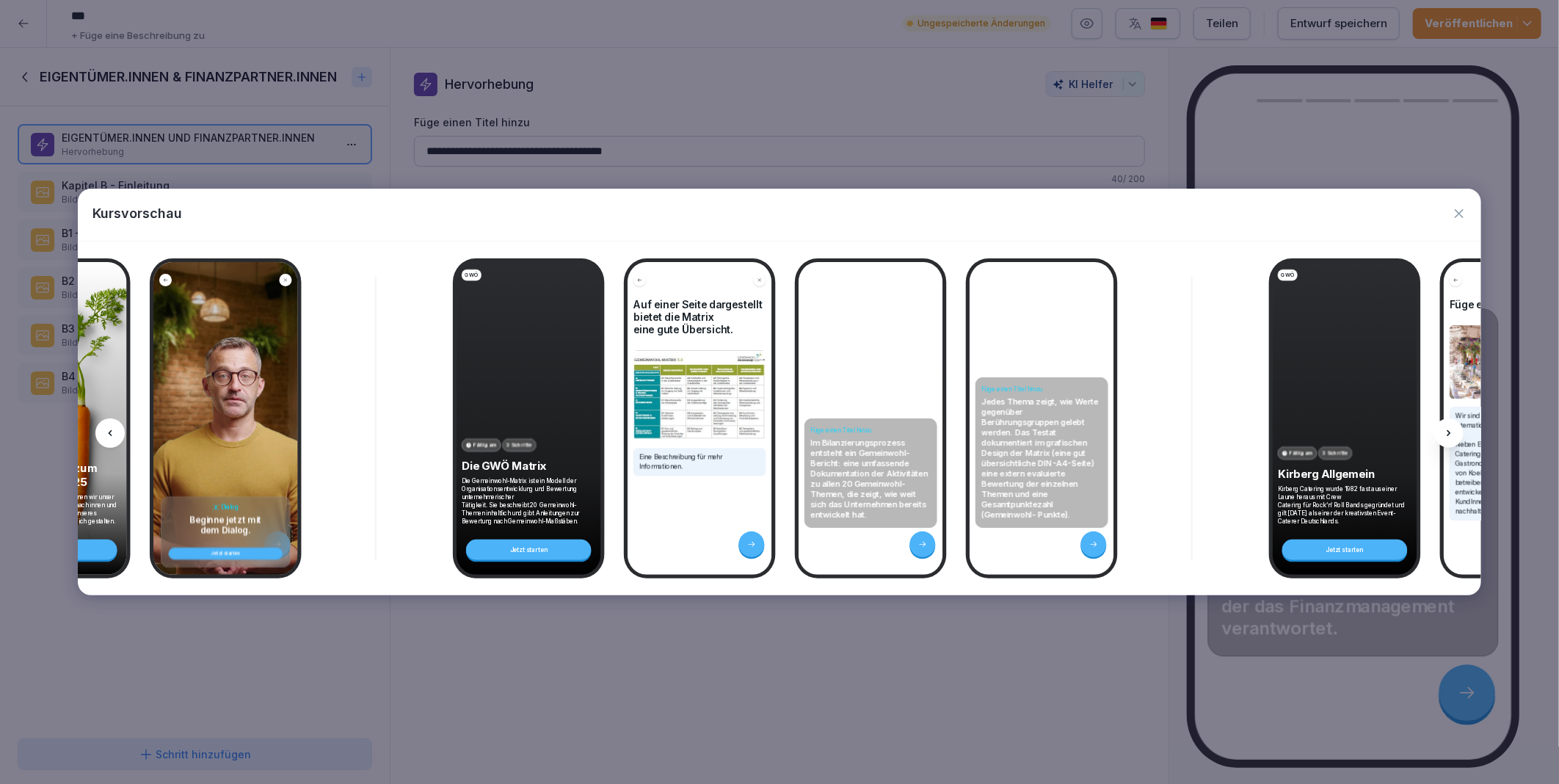
click at [1443, 435] on icon at bounding box center [1449, 433] width 11 height 11
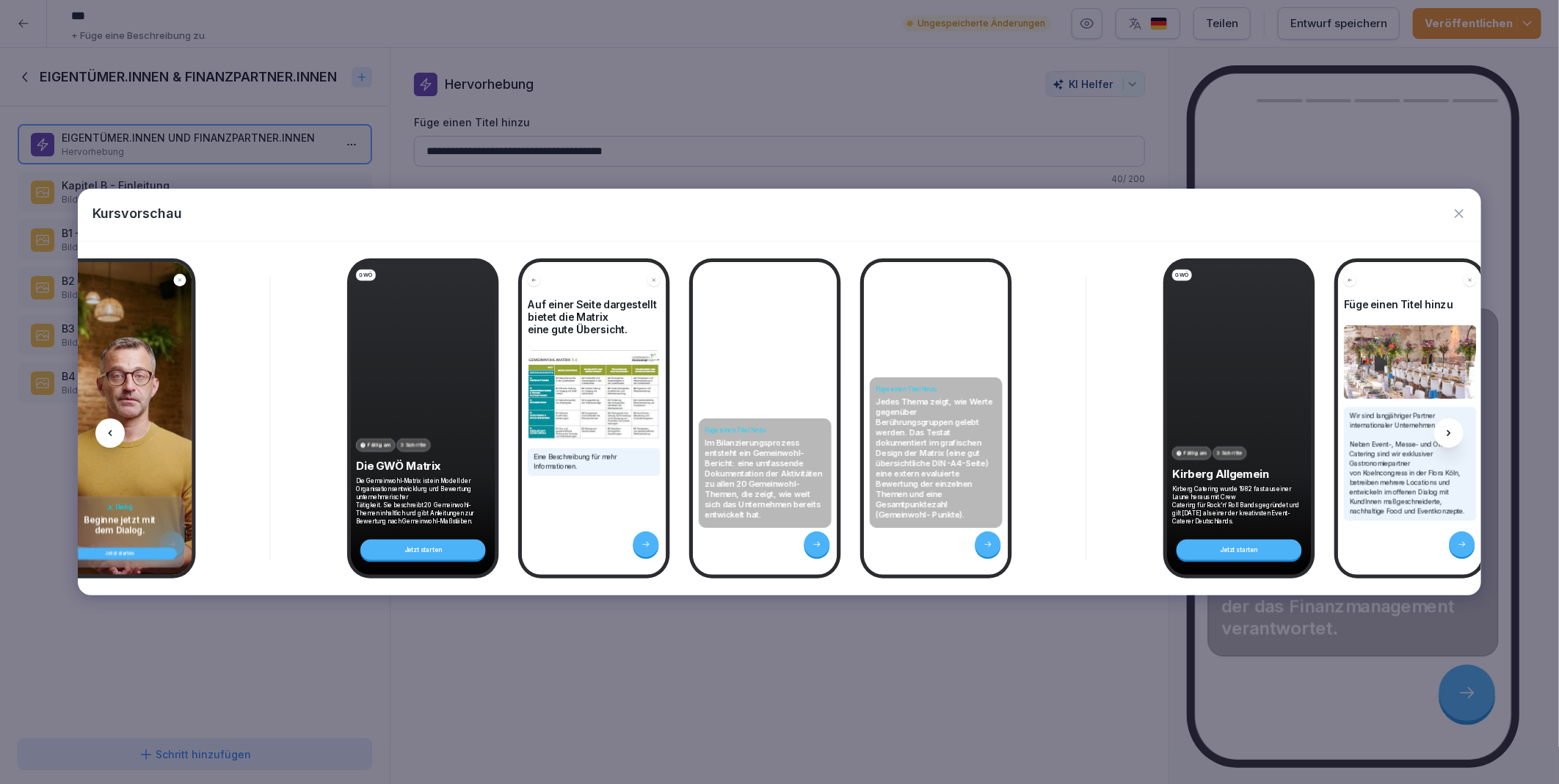
click at [1443, 435] on icon at bounding box center [1449, 433] width 11 height 11
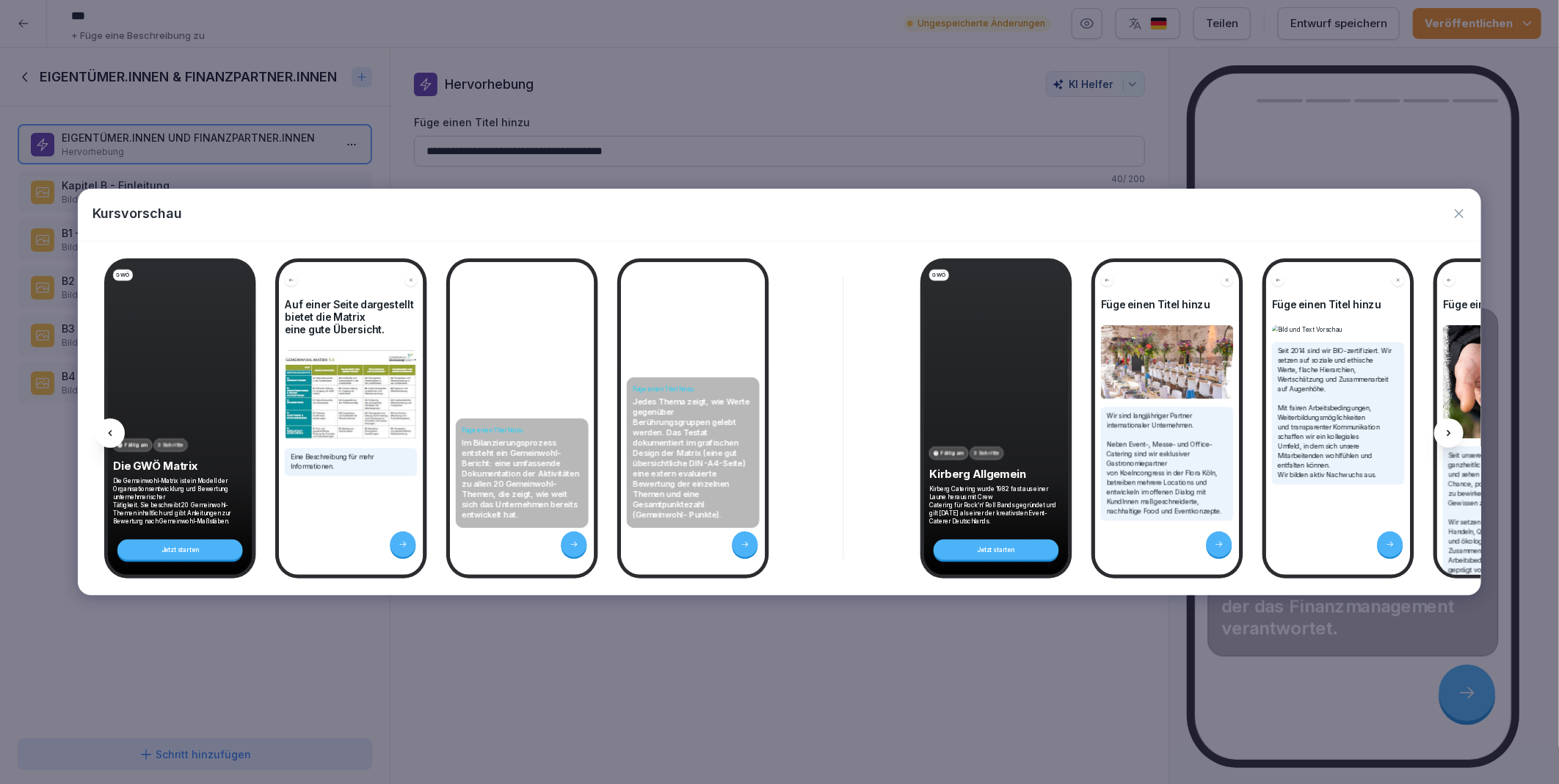
click at [1443, 435] on icon at bounding box center [1449, 433] width 11 height 11
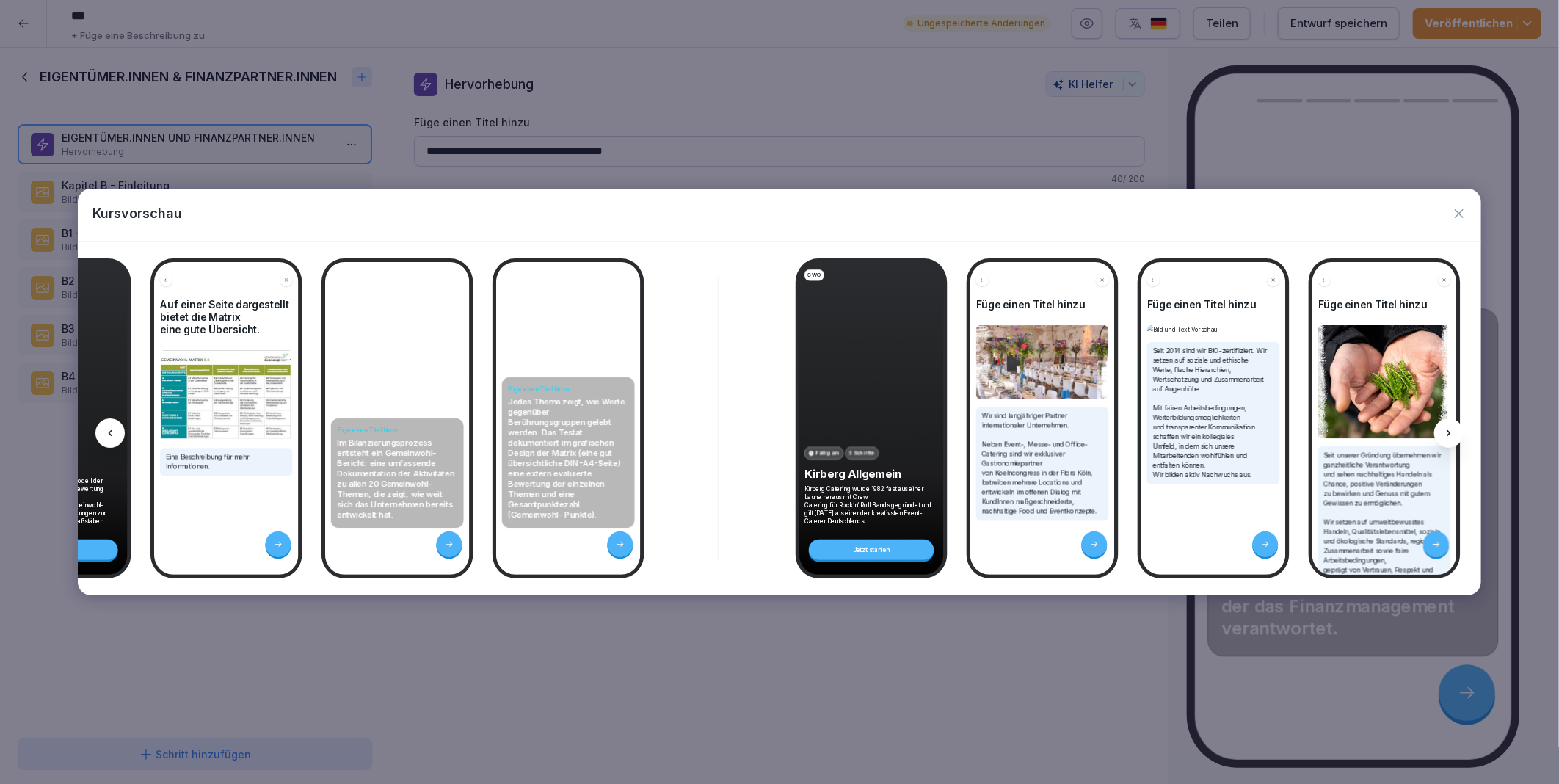
click at [1443, 435] on icon at bounding box center [1449, 433] width 11 height 11
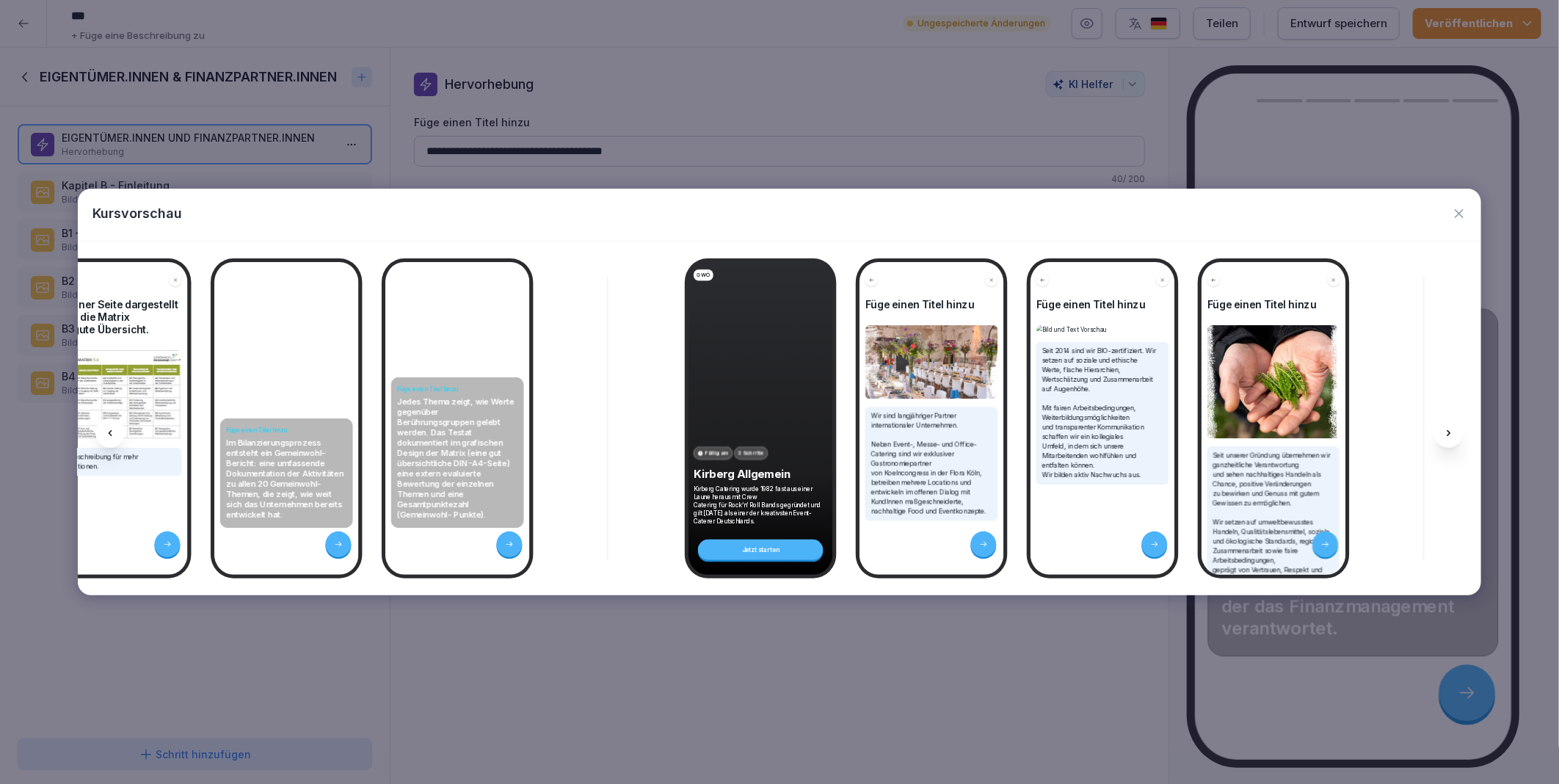
click at [1443, 435] on icon at bounding box center [1449, 433] width 11 height 11
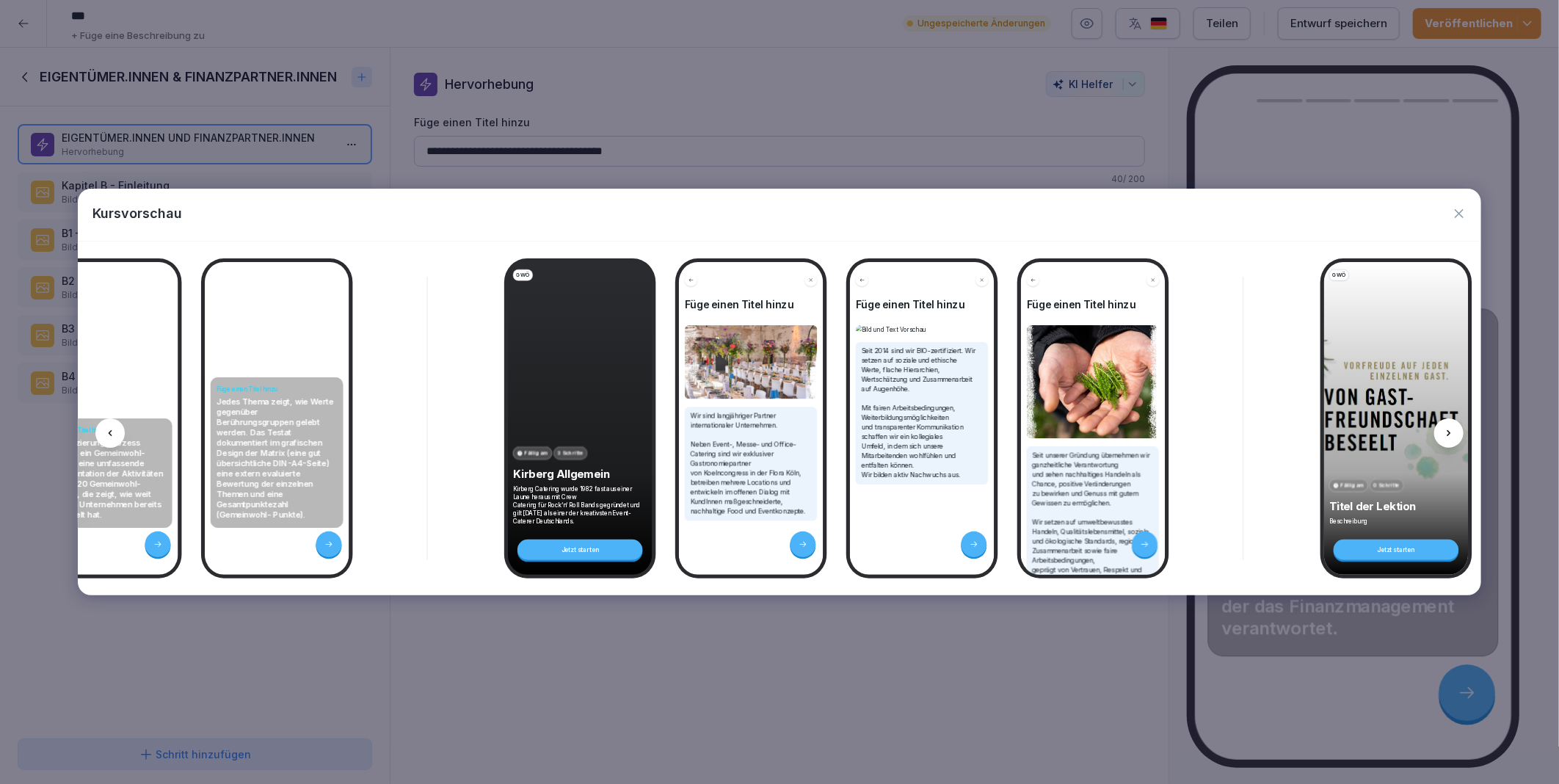
click at [1443, 435] on icon at bounding box center [1449, 433] width 11 height 11
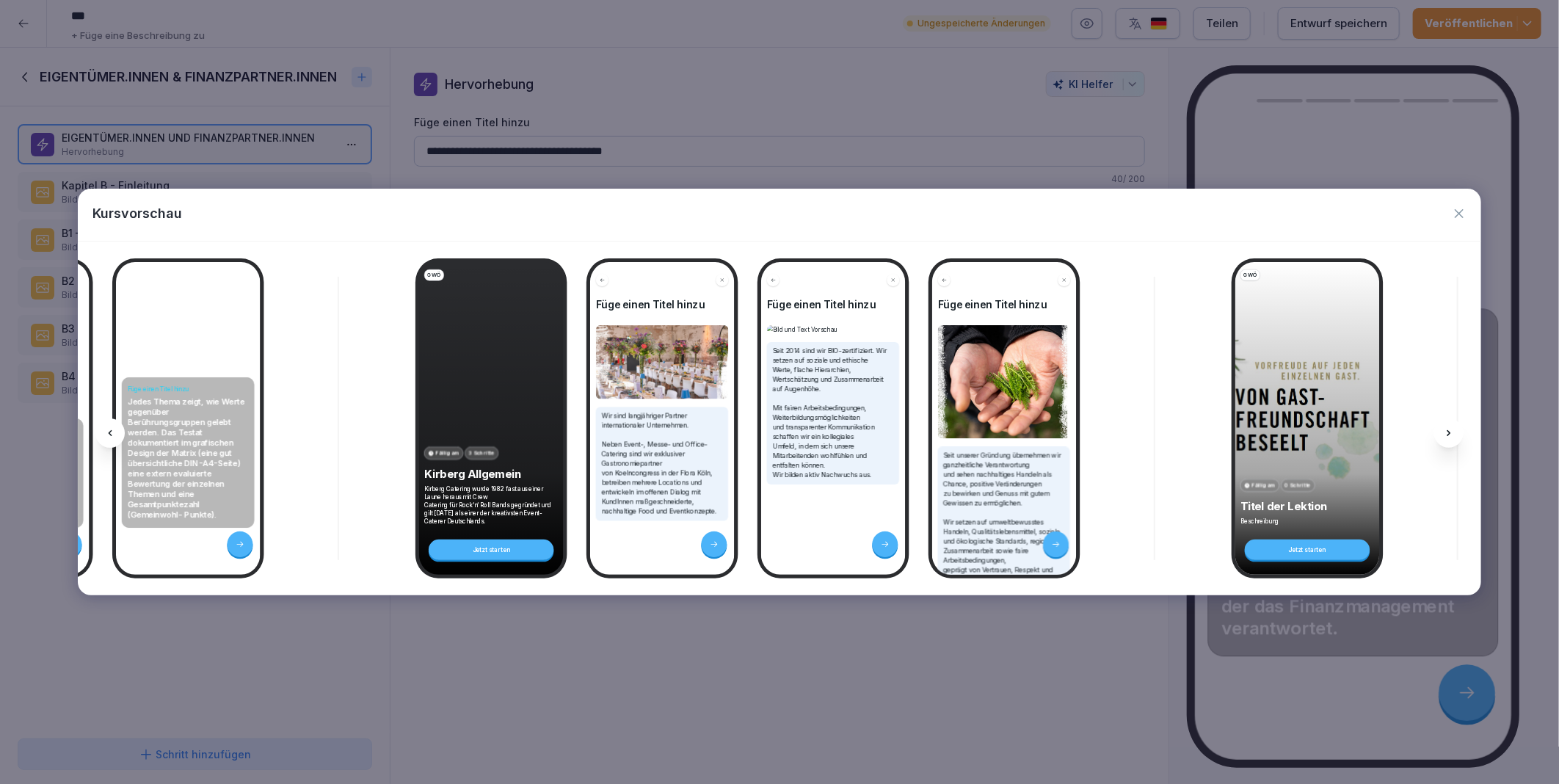
click at [1443, 435] on icon at bounding box center [1449, 433] width 11 height 11
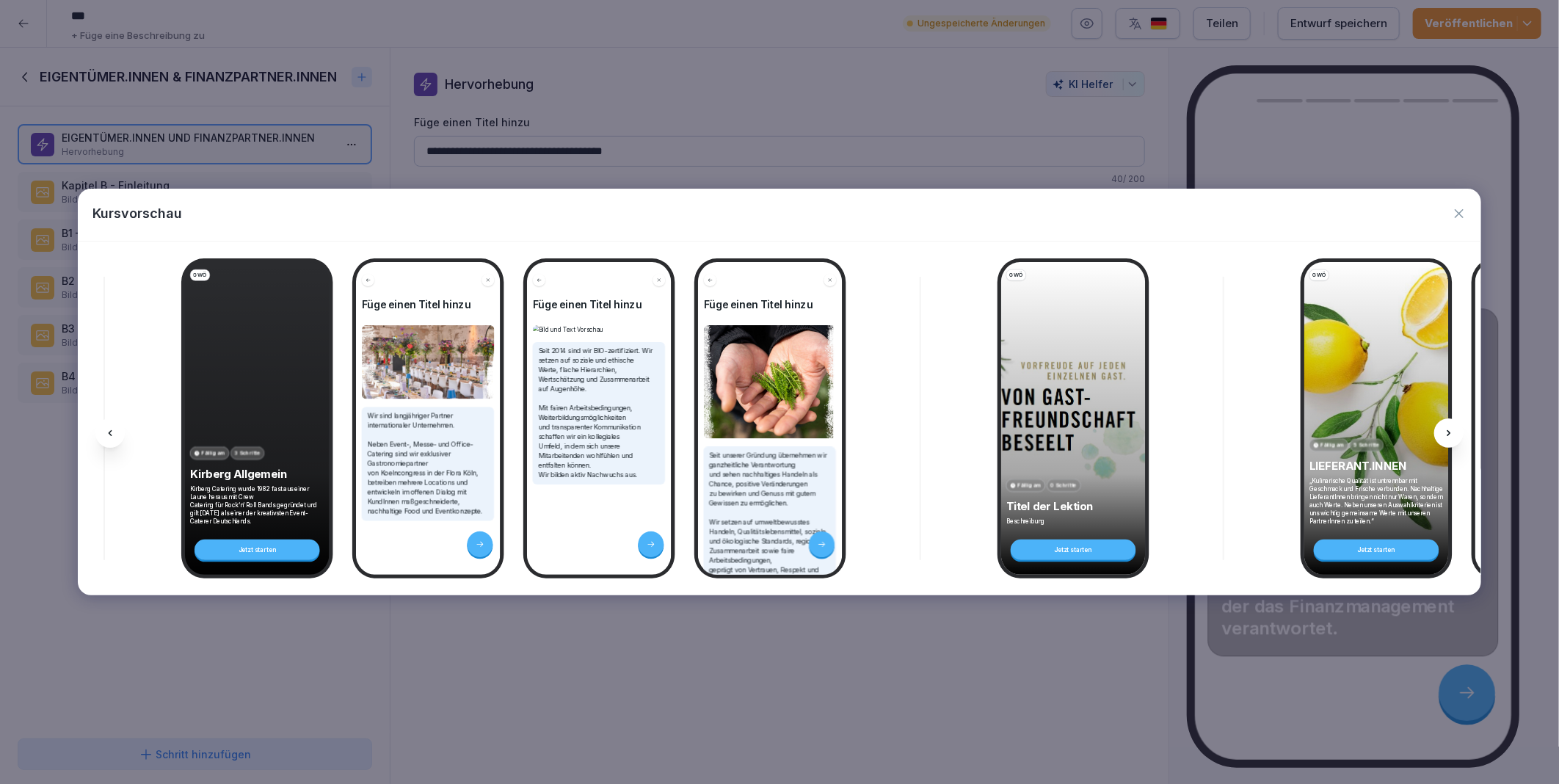
click at [1443, 435] on icon at bounding box center [1449, 433] width 11 height 11
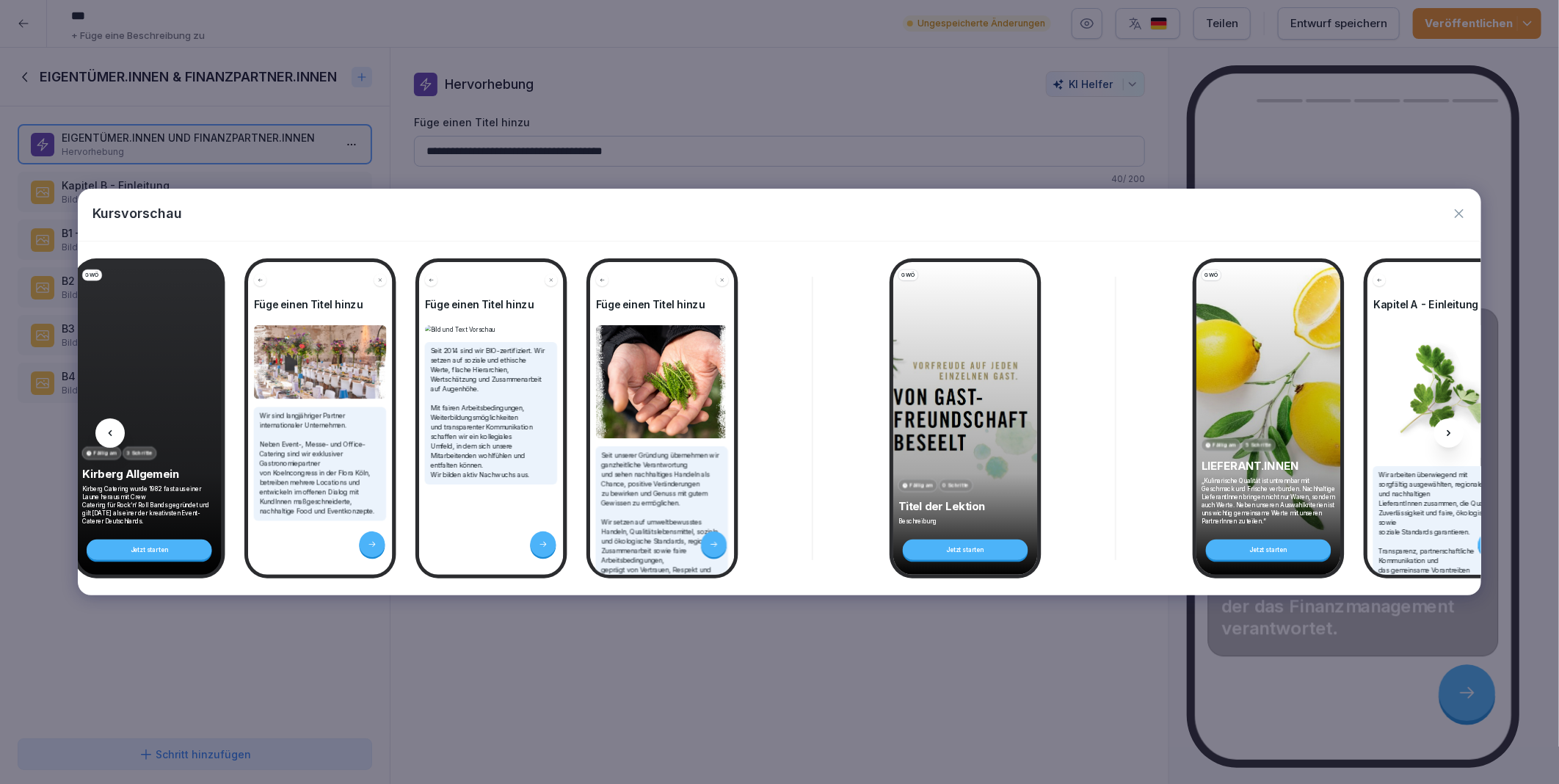
click at [1443, 435] on icon at bounding box center [1449, 433] width 11 height 11
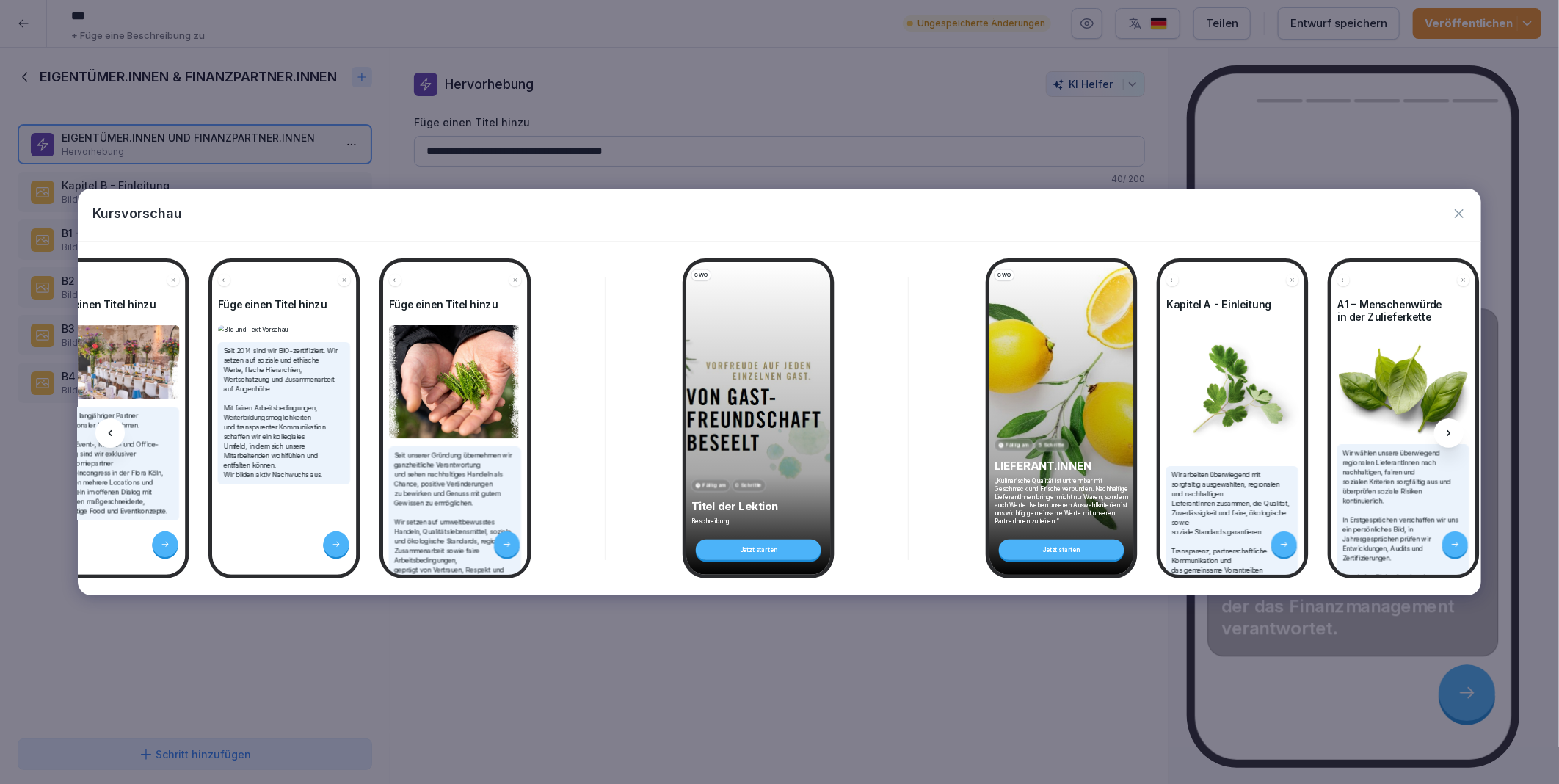
click at [1443, 435] on icon at bounding box center [1449, 433] width 11 height 11
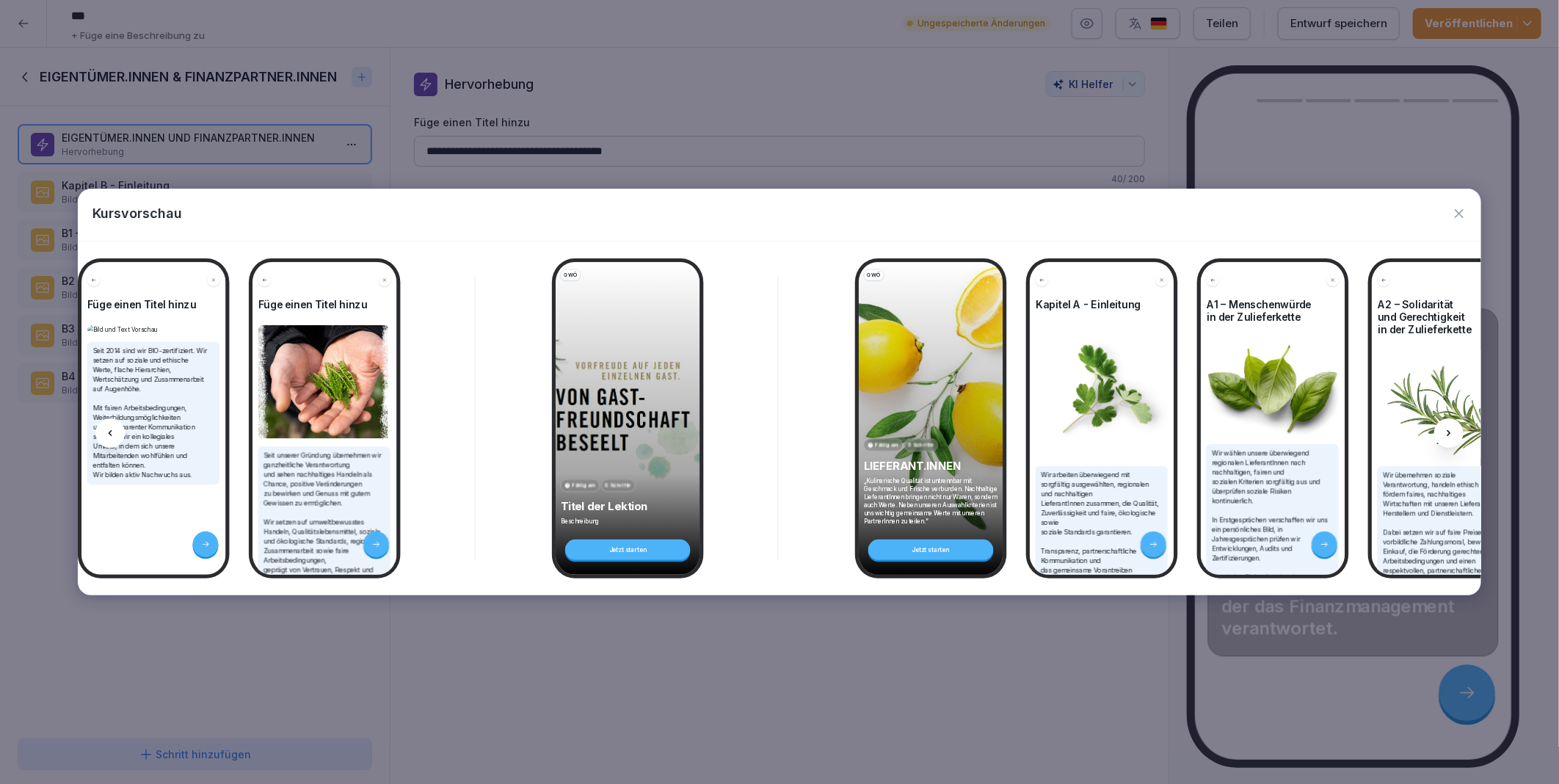
click at [1443, 435] on icon at bounding box center [1449, 433] width 11 height 11
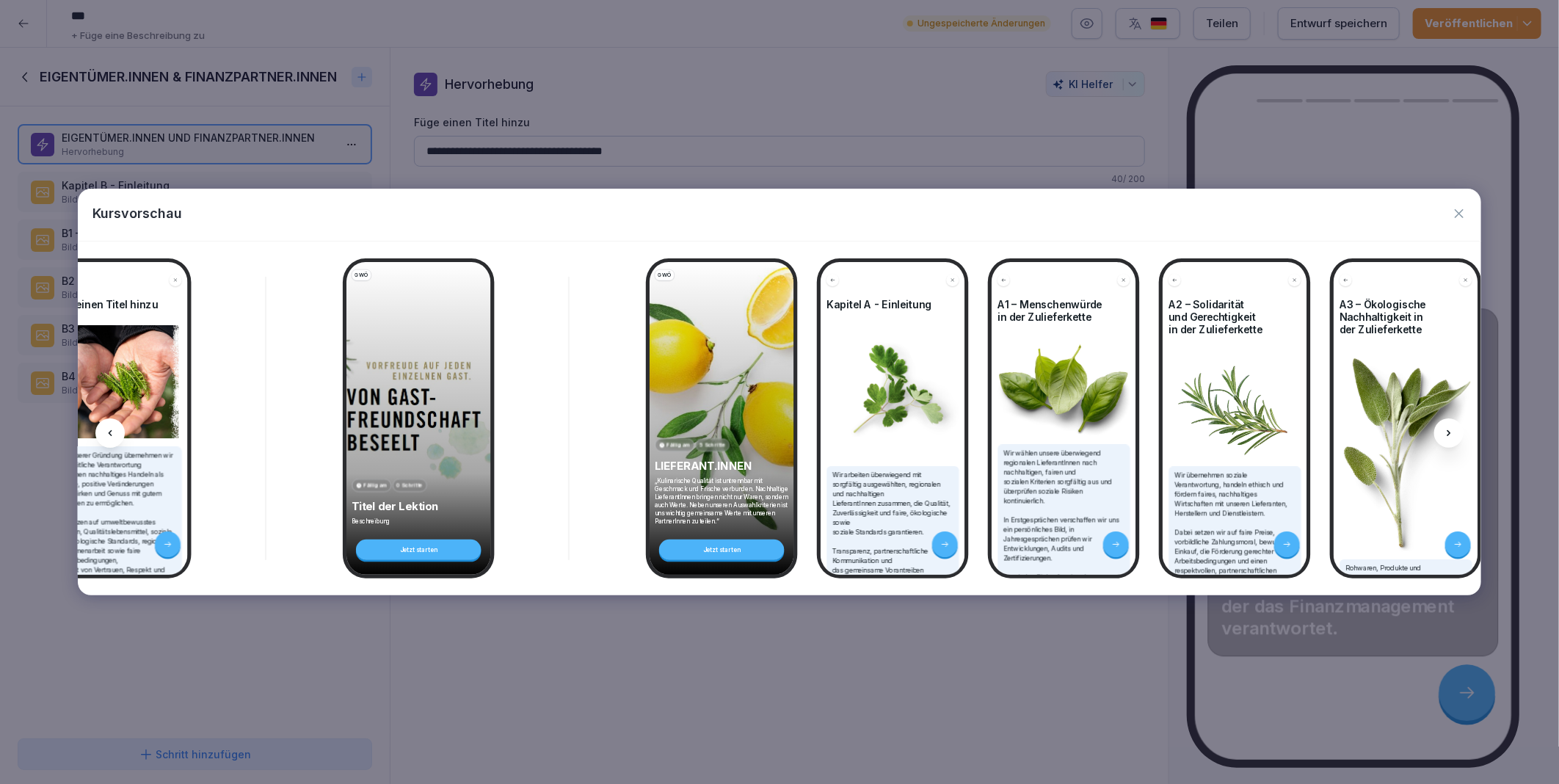
click at [1443, 435] on icon at bounding box center [1449, 433] width 11 height 11
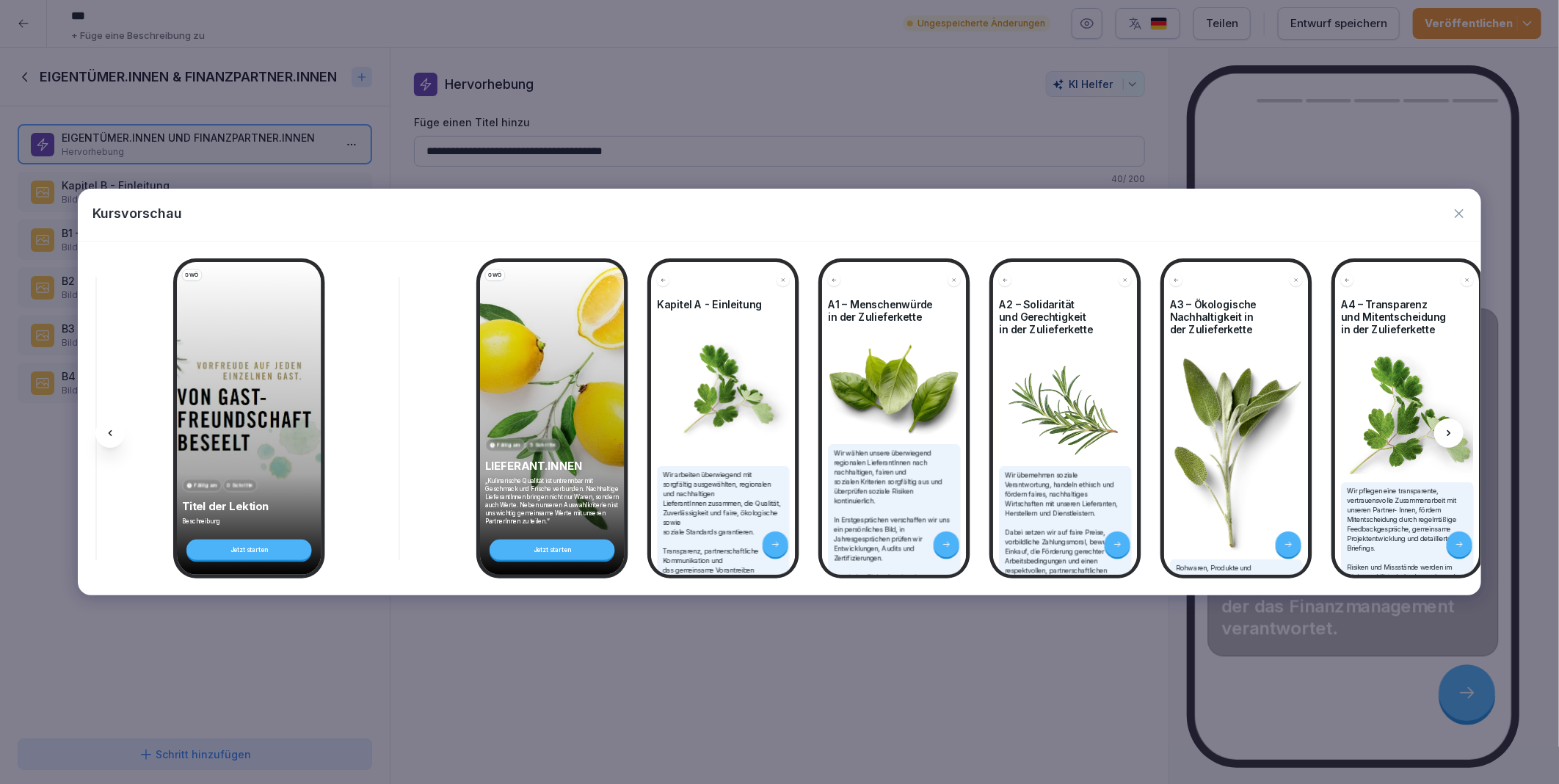
click at [1443, 435] on icon at bounding box center [1449, 433] width 11 height 11
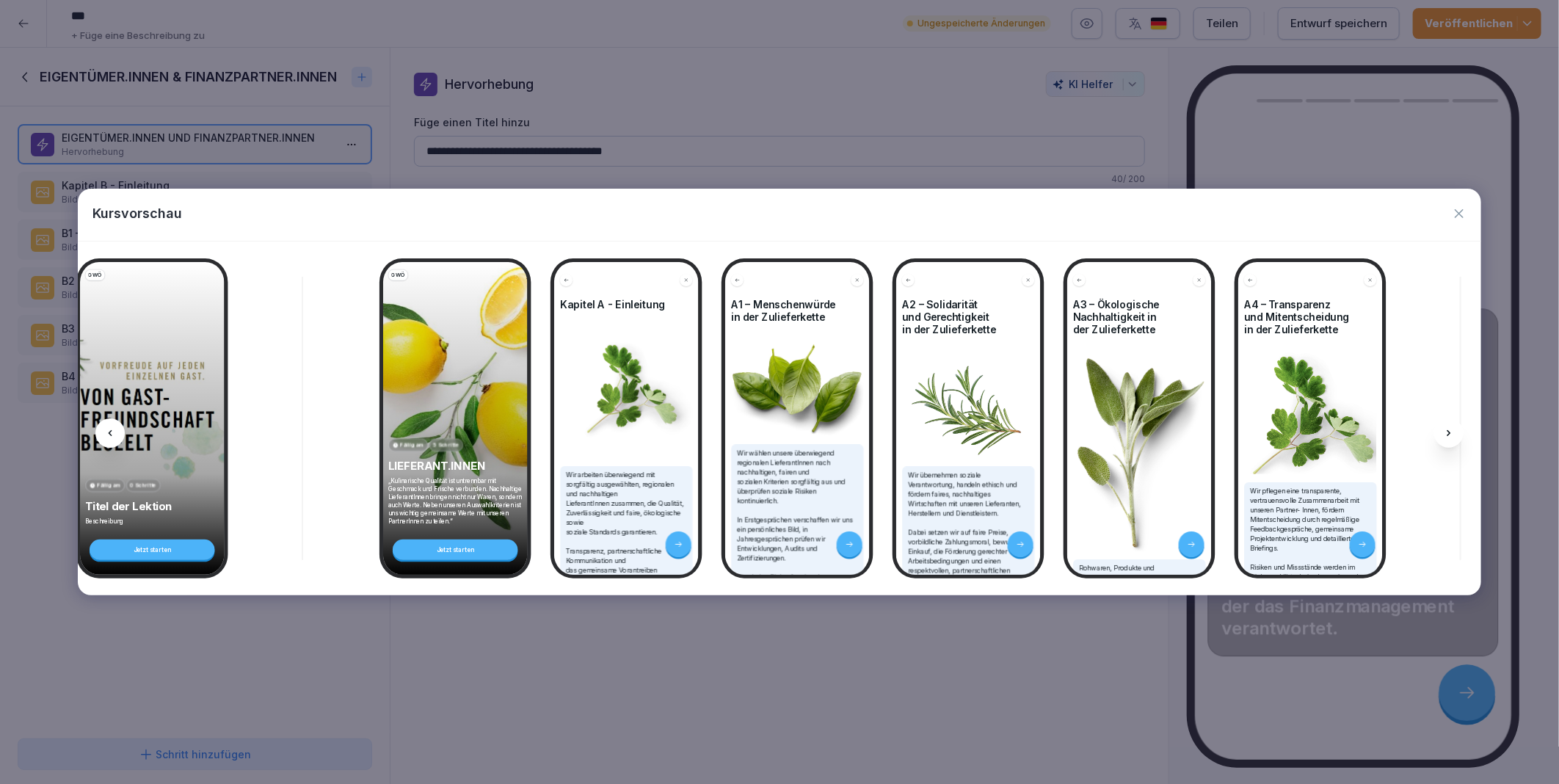
click at [1443, 435] on icon at bounding box center [1449, 433] width 11 height 11
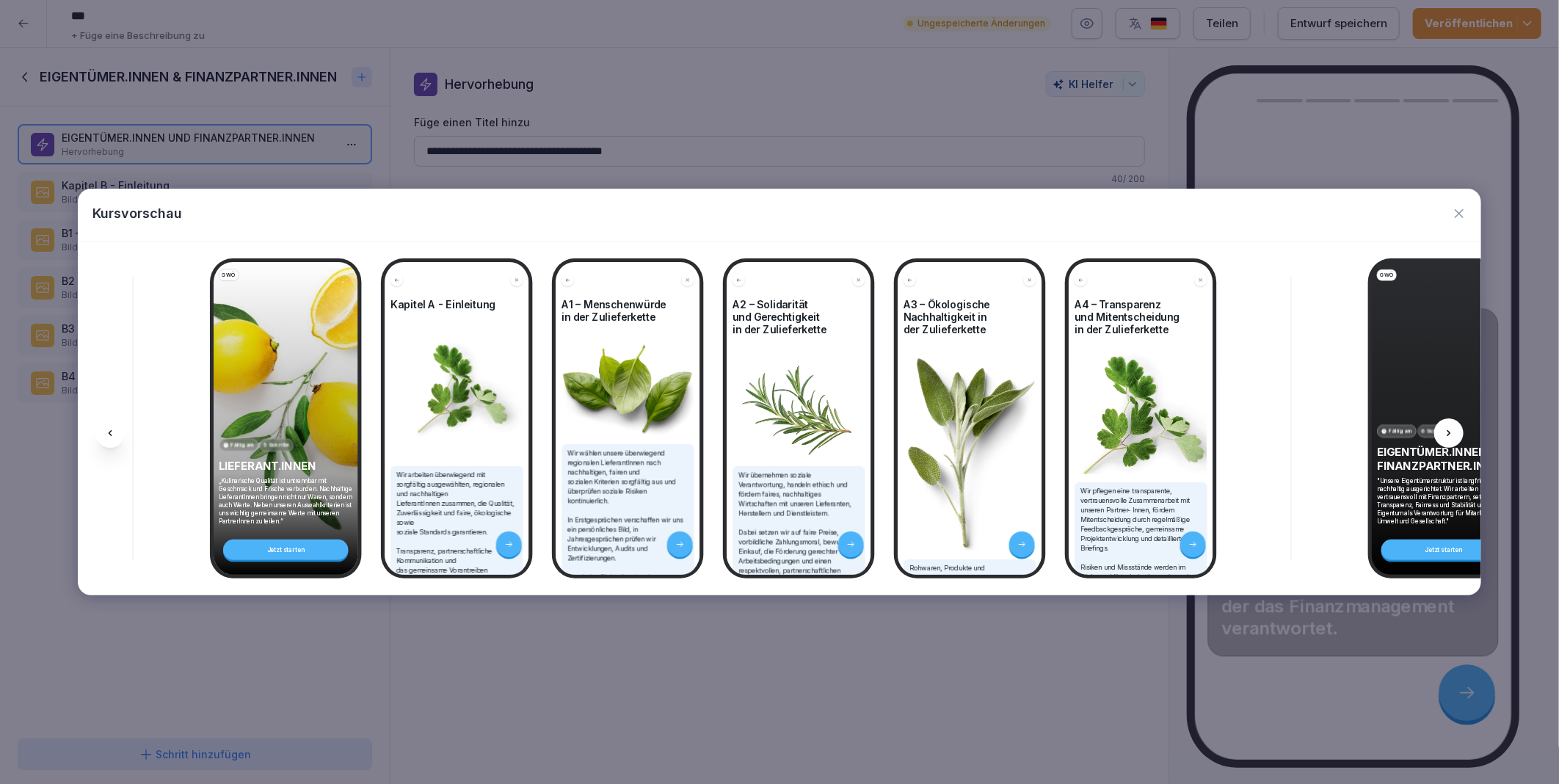
click at [1443, 435] on icon at bounding box center [1449, 433] width 11 height 11
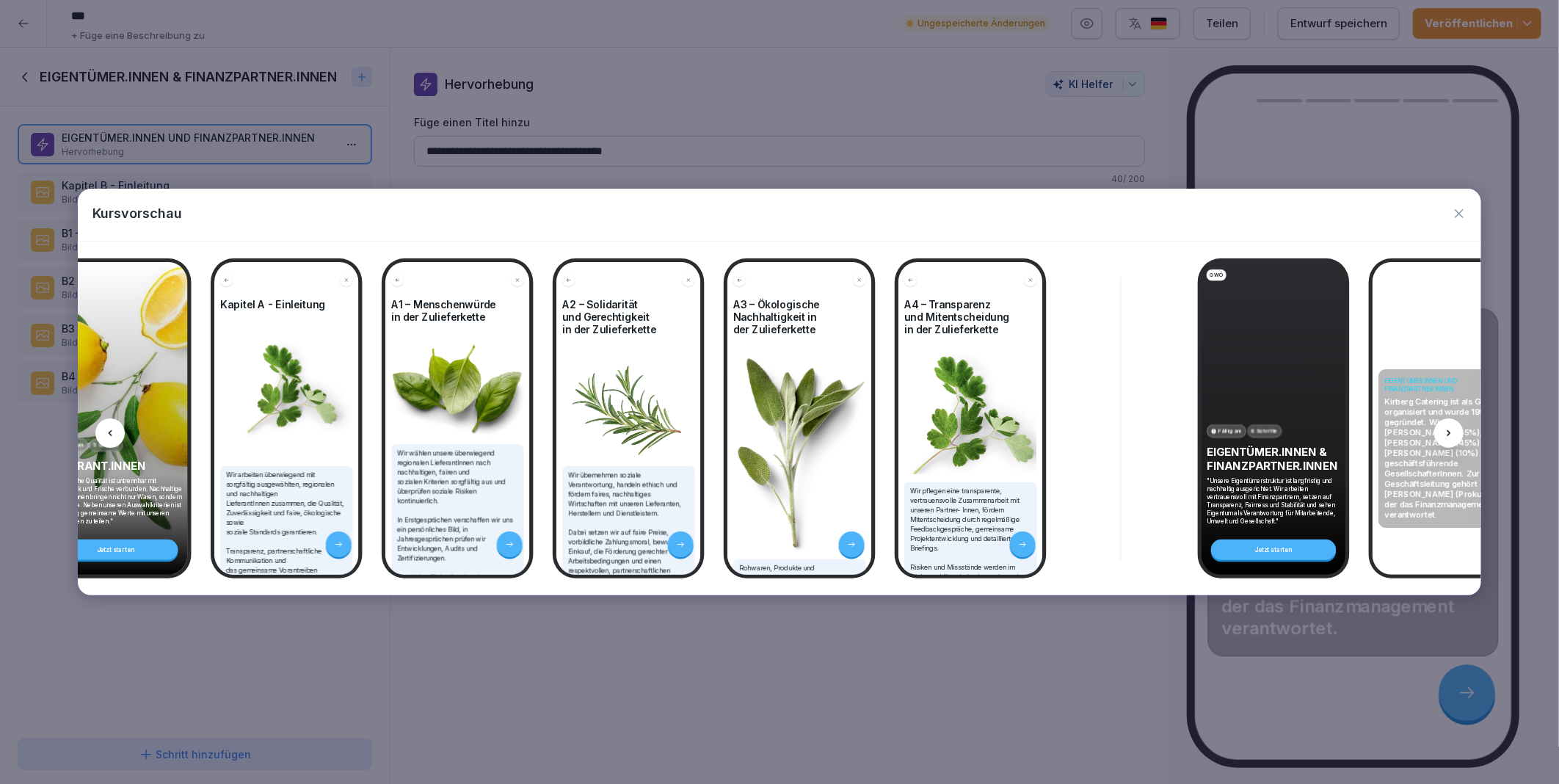
click at [1443, 435] on icon at bounding box center [1449, 433] width 11 height 11
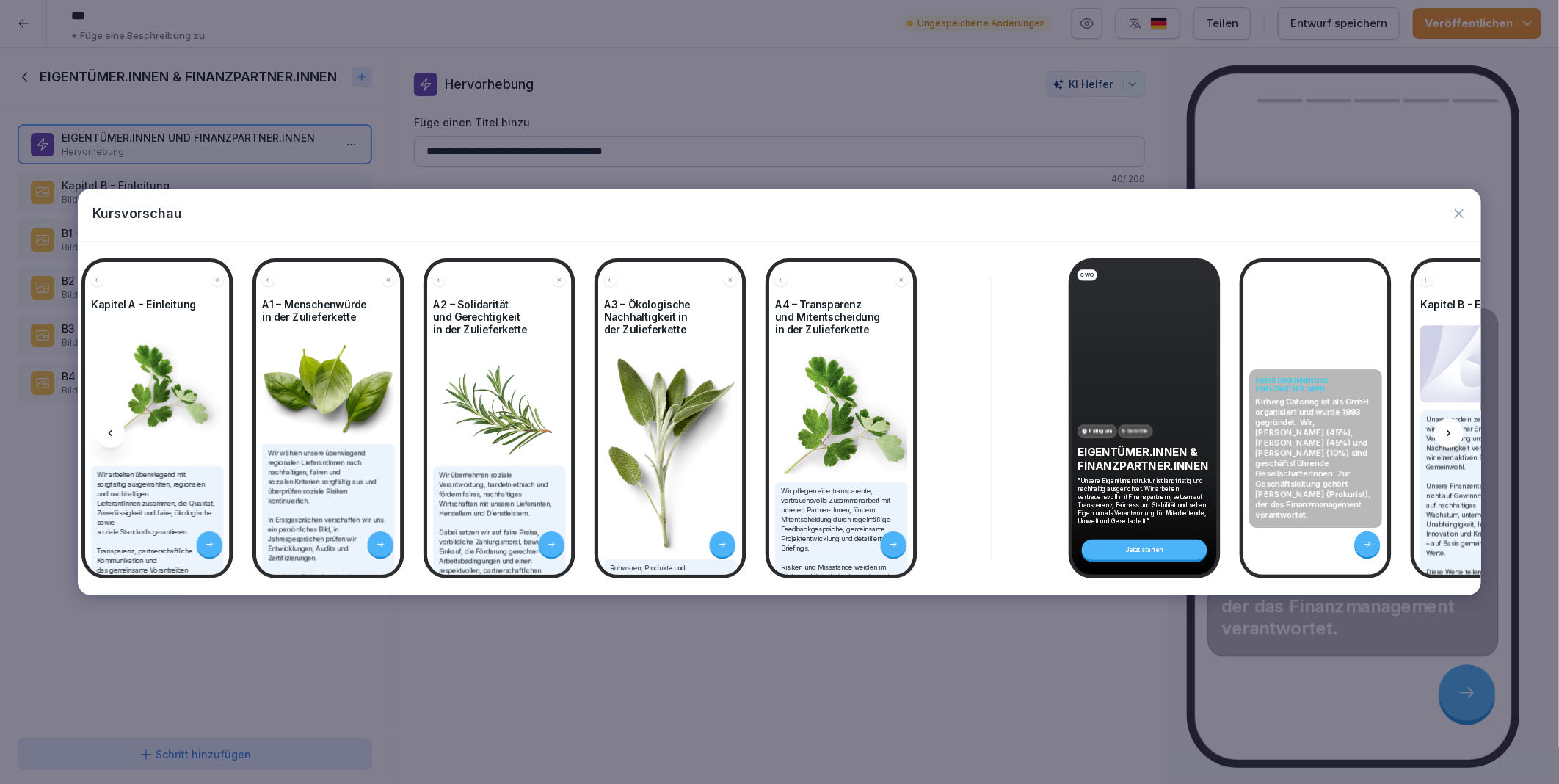
click at [1443, 435] on icon at bounding box center [1449, 433] width 11 height 11
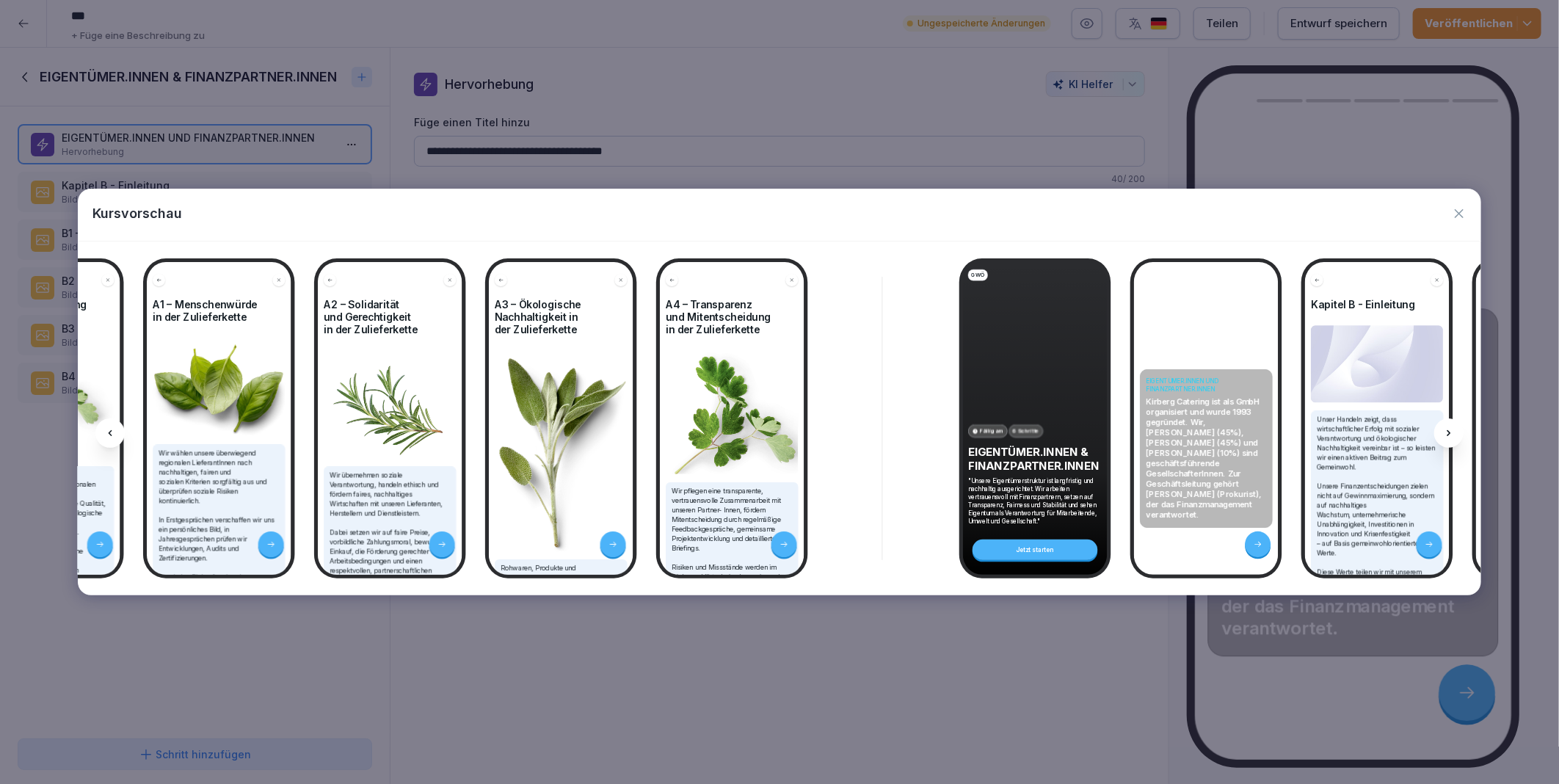
click at [1443, 435] on icon at bounding box center [1449, 433] width 11 height 11
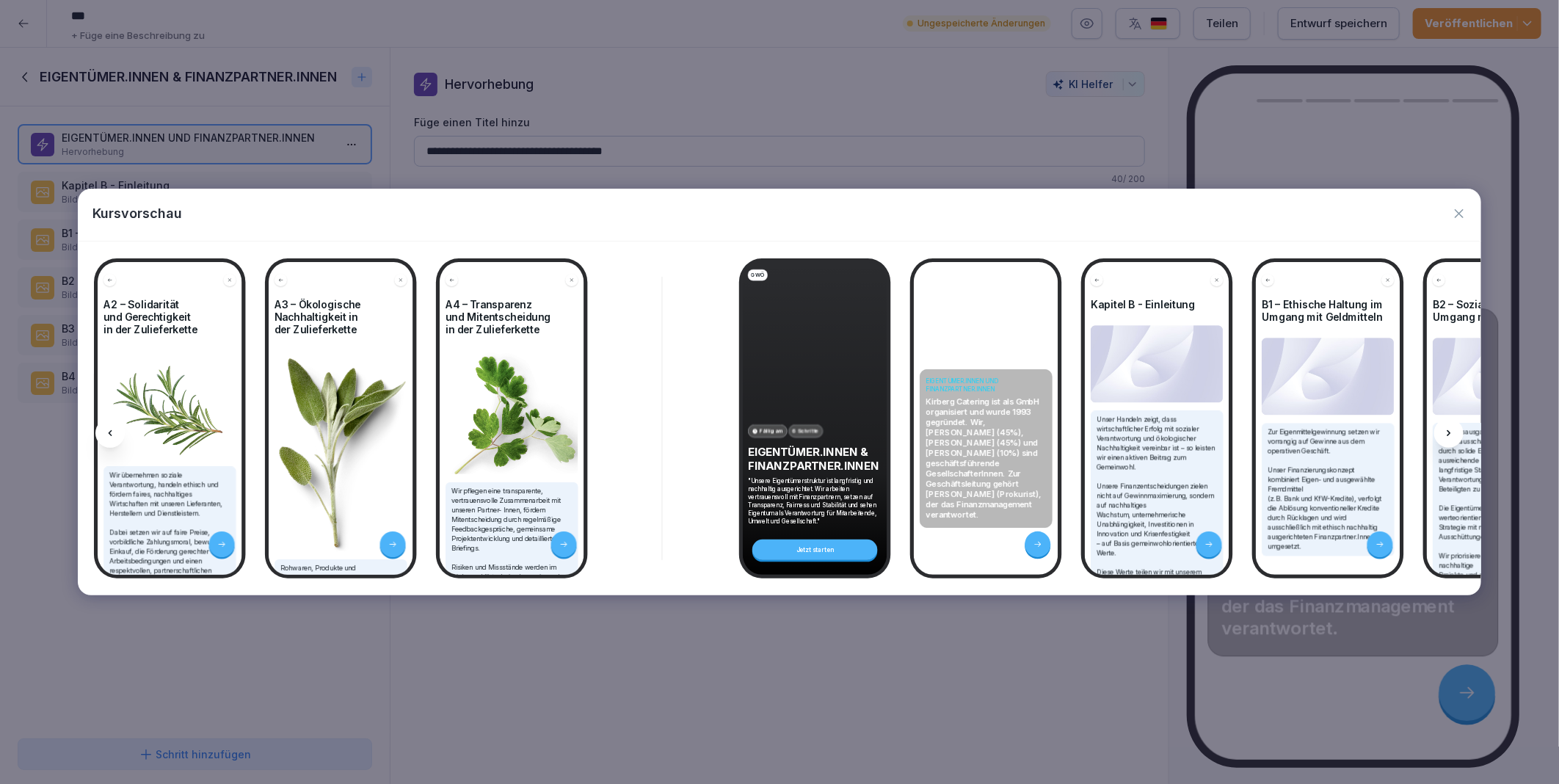
click at [1443, 435] on icon at bounding box center [1449, 433] width 11 height 11
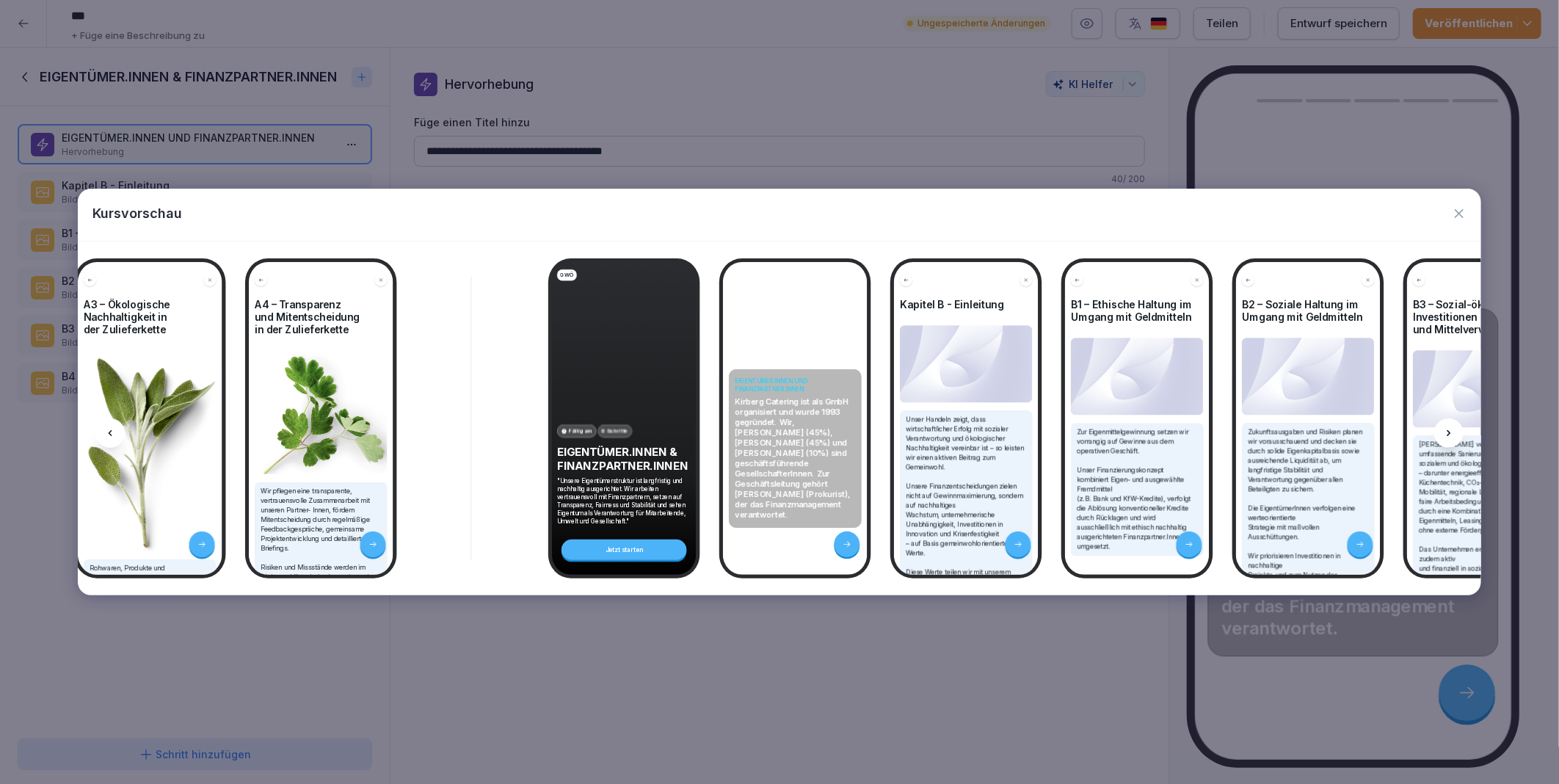
scroll to position [0, 3125]
drag, startPoint x: 1443, startPoint y: 435, endPoint x: 1463, endPoint y: 216, distance: 219.9
click at [1463, 216] on icon "button" at bounding box center [1459, 213] width 15 height 15
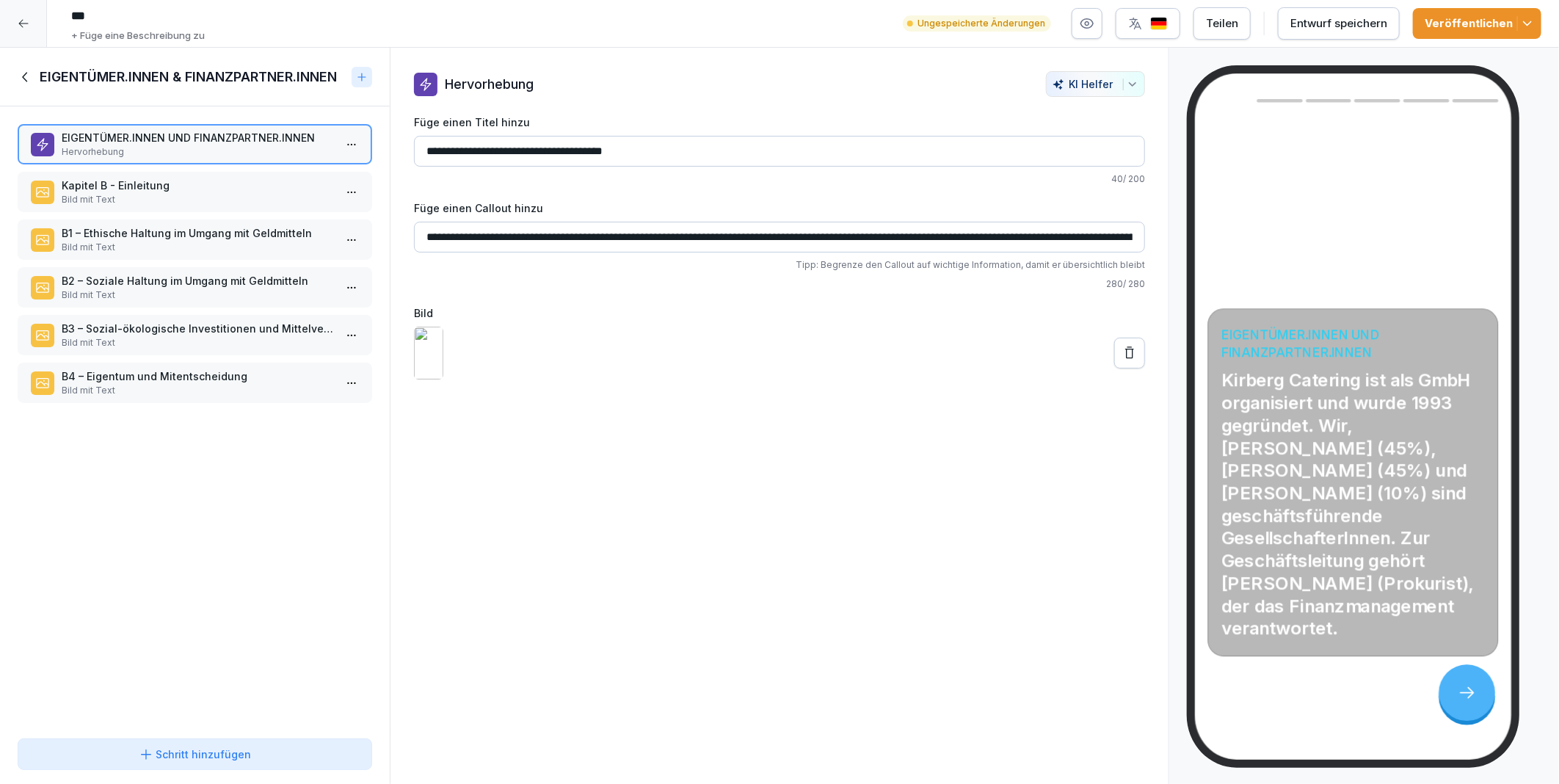
click at [920, 484] on div "**********" at bounding box center [780, 415] width 780 height 737
click at [1122, 360] on icon at bounding box center [1129, 353] width 15 height 15
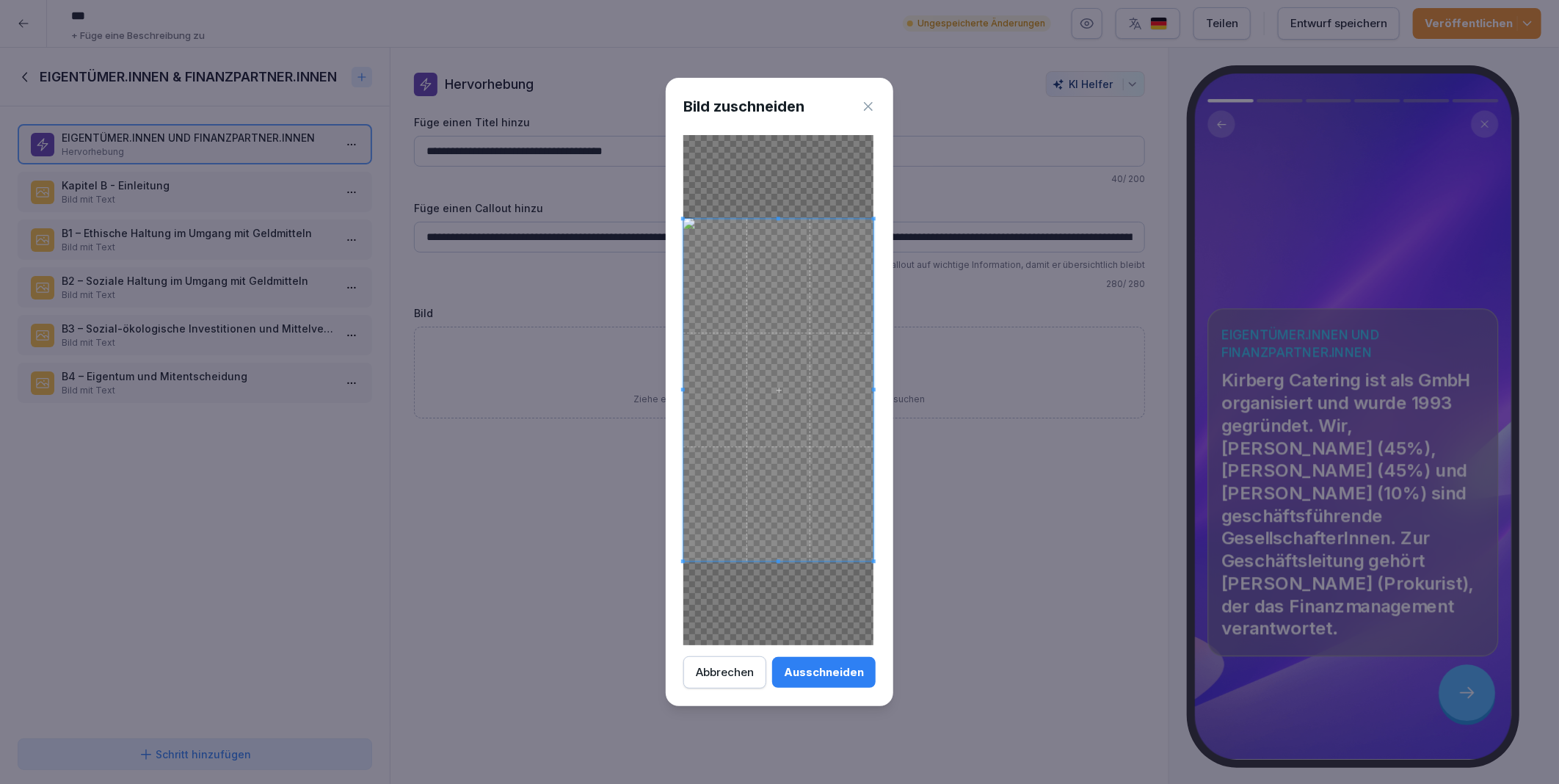
click at [802, 672] on div "Ausschneiden" at bounding box center [824, 672] width 80 height 16
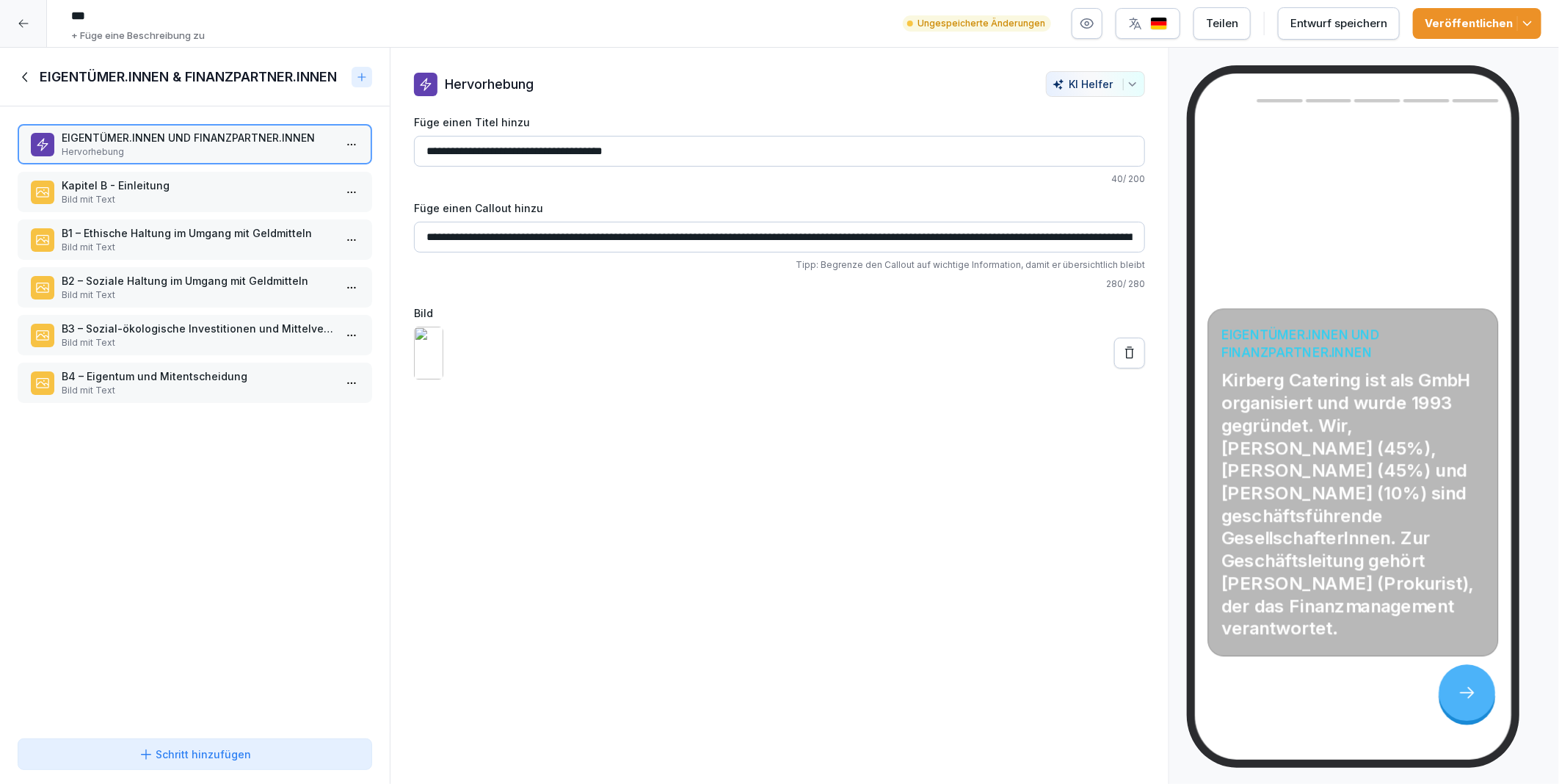
click at [841, 646] on div "**********" at bounding box center [780, 415] width 780 height 737
click at [1319, 28] on div "Entwurf speichern" at bounding box center [1339, 23] width 97 height 16
click at [141, 186] on p "Kapitel B - Einleitung" at bounding box center [198, 185] width 272 height 15
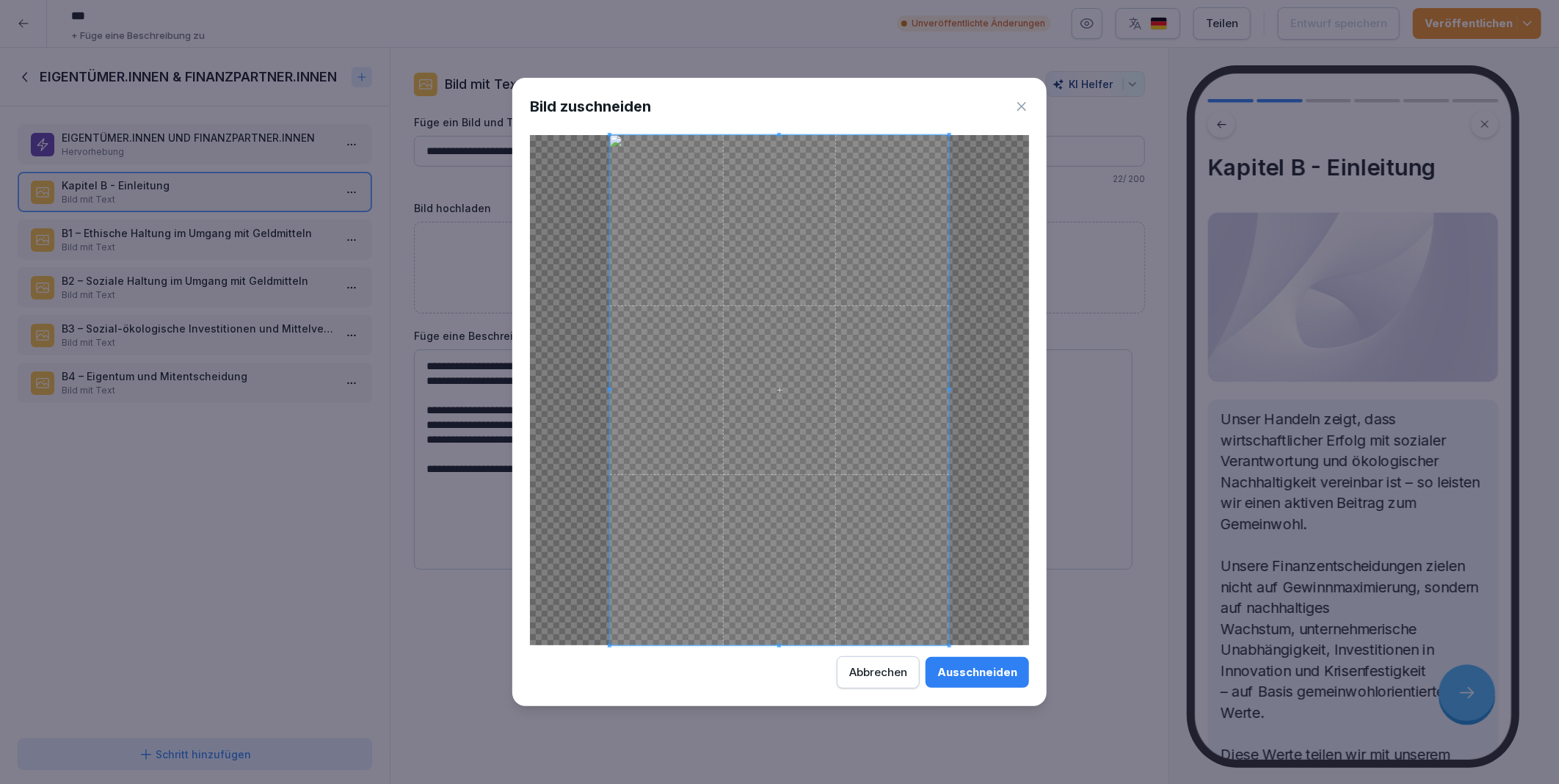
click at [962, 672] on div "Ausschneiden" at bounding box center [977, 672] width 80 height 16
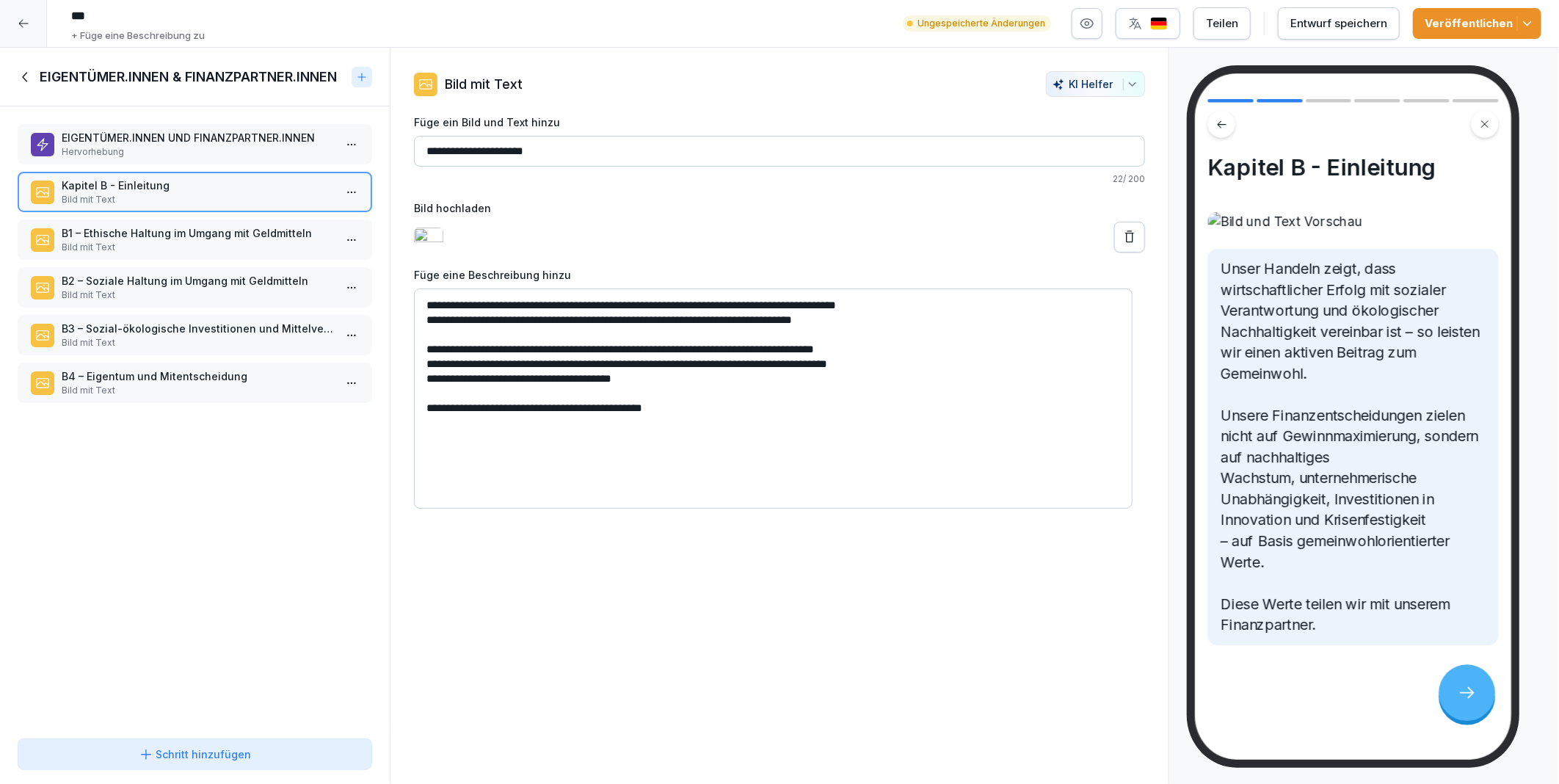
click at [1115, 252] on button at bounding box center [1130, 237] width 31 height 31
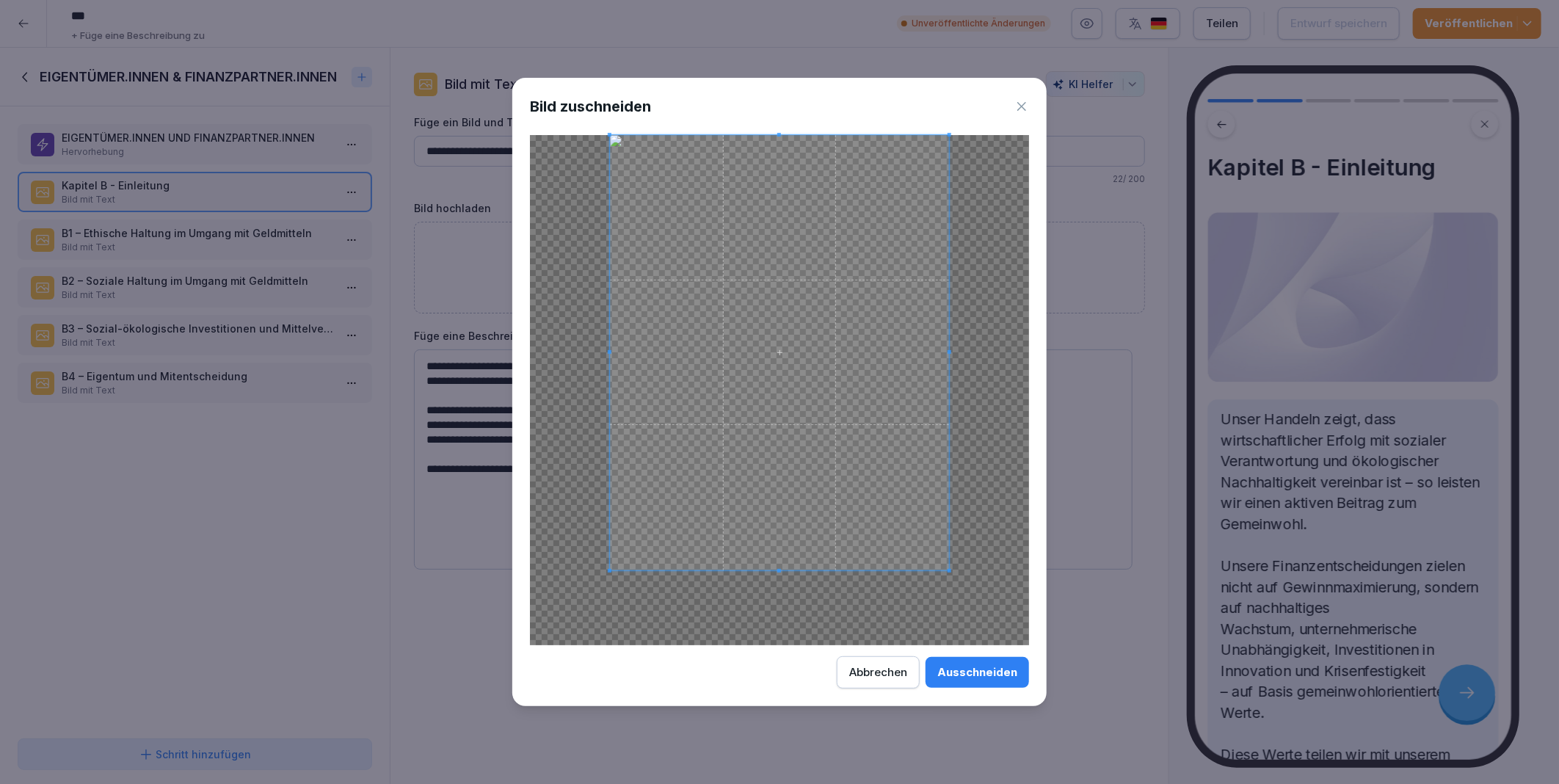
click at [797, 568] on div at bounding box center [779, 353] width 339 height 435
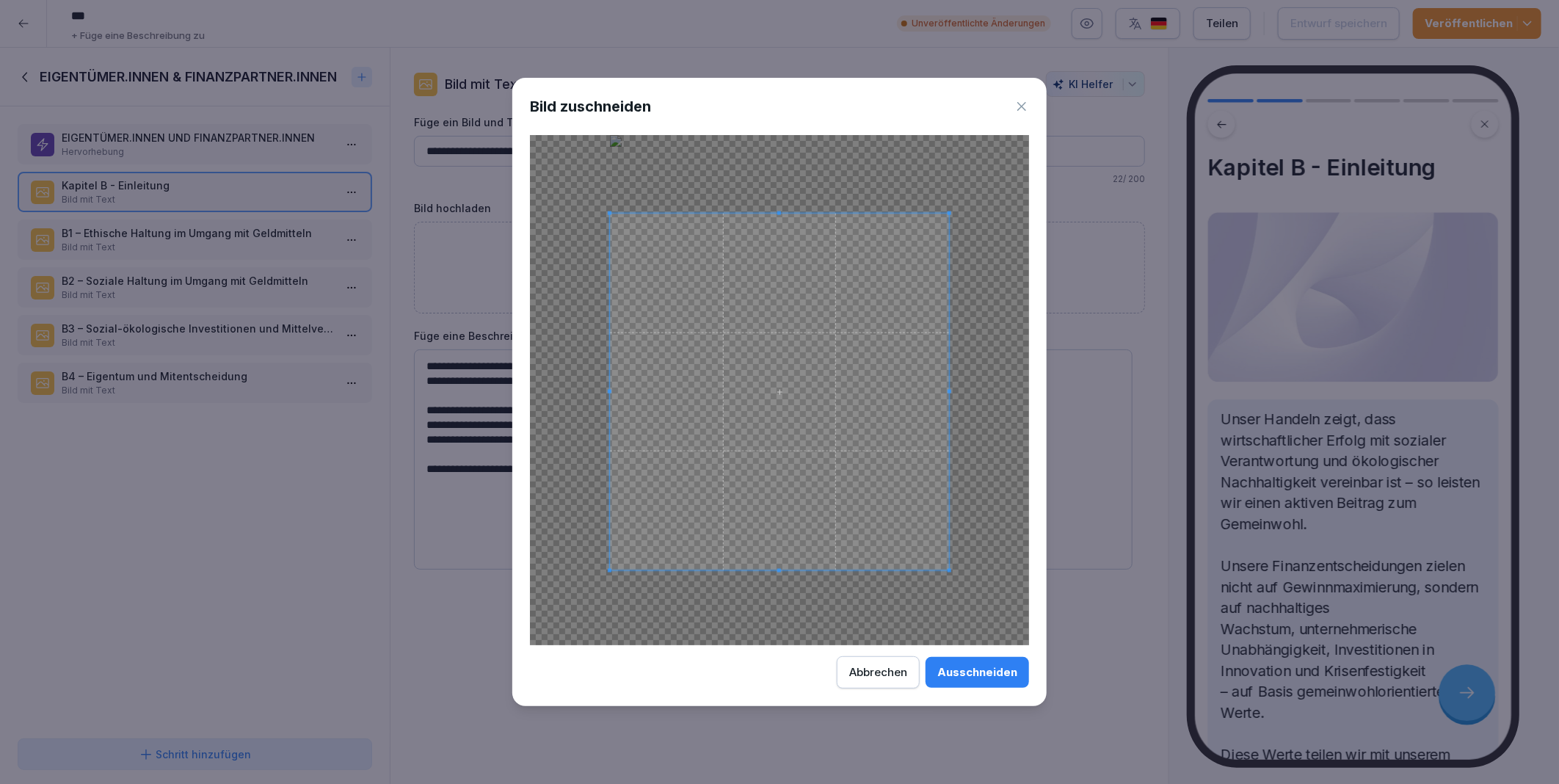
click at [770, 213] on div at bounding box center [779, 392] width 339 height 356
click at [987, 682] on button "Ausschneiden" at bounding box center [977, 672] width 103 height 31
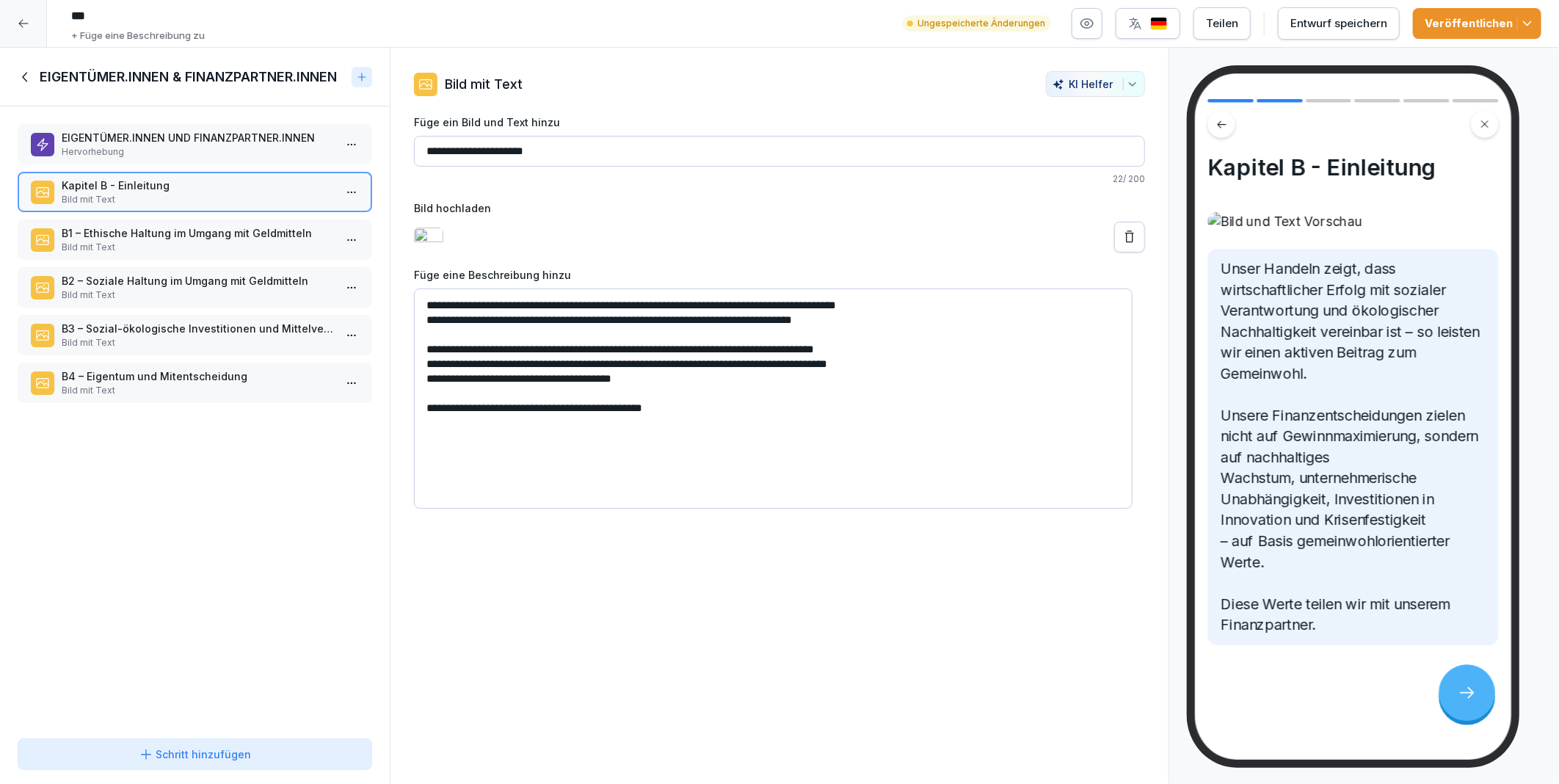
click at [1304, 23] on div "Entwurf speichern" at bounding box center [1339, 23] width 97 height 16
click at [150, 233] on p "B1 – Ethische Haltung im Umgang mit Geldmitteln" at bounding box center [198, 233] width 272 height 15
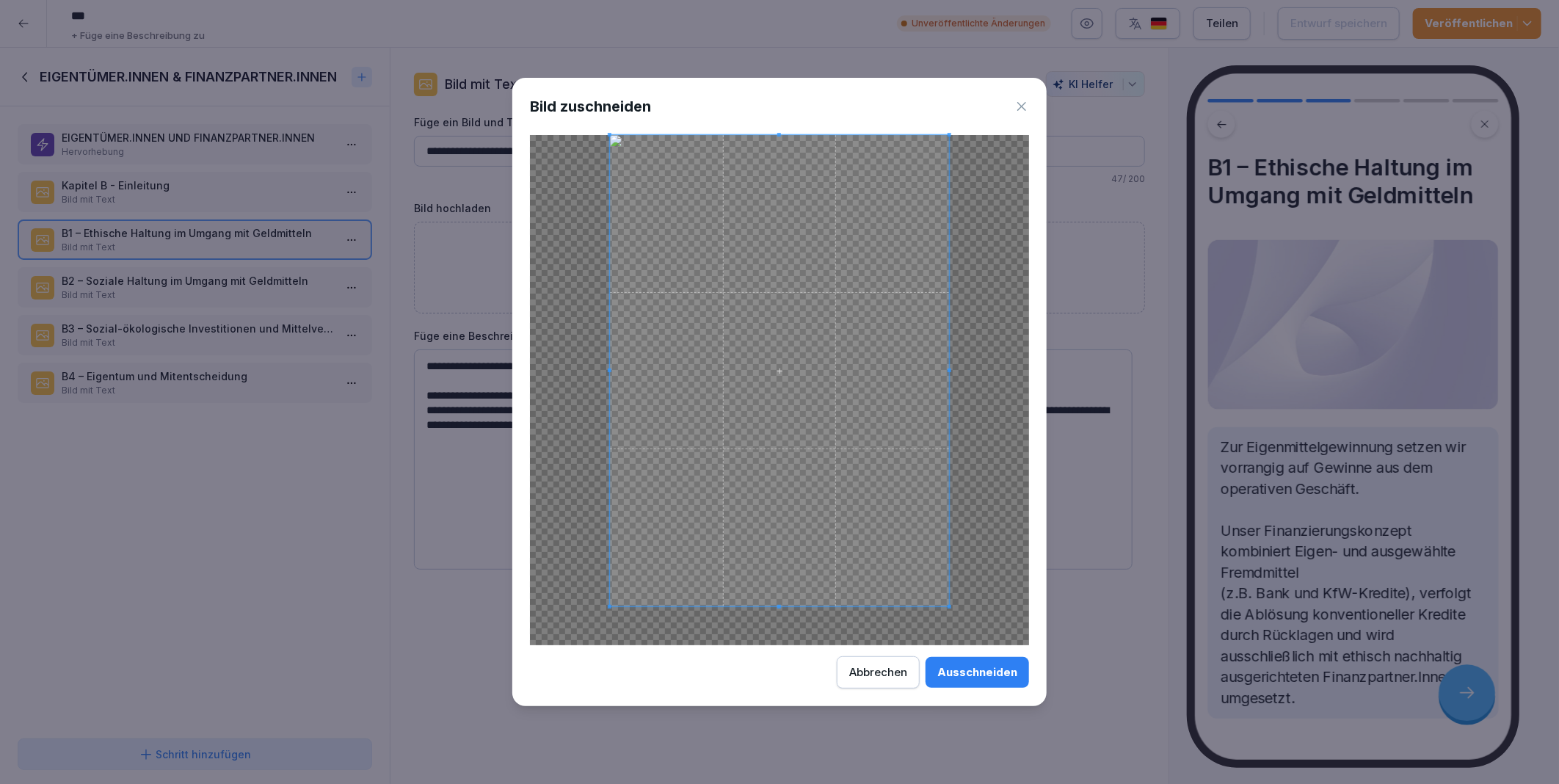
click at [784, 604] on div at bounding box center [779, 371] width 339 height 471
click at [778, 149] on div at bounding box center [779, 377] width 339 height 459
click at [979, 669] on div "Ausschneiden" at bounding box center [977, 672] width 80 height 16
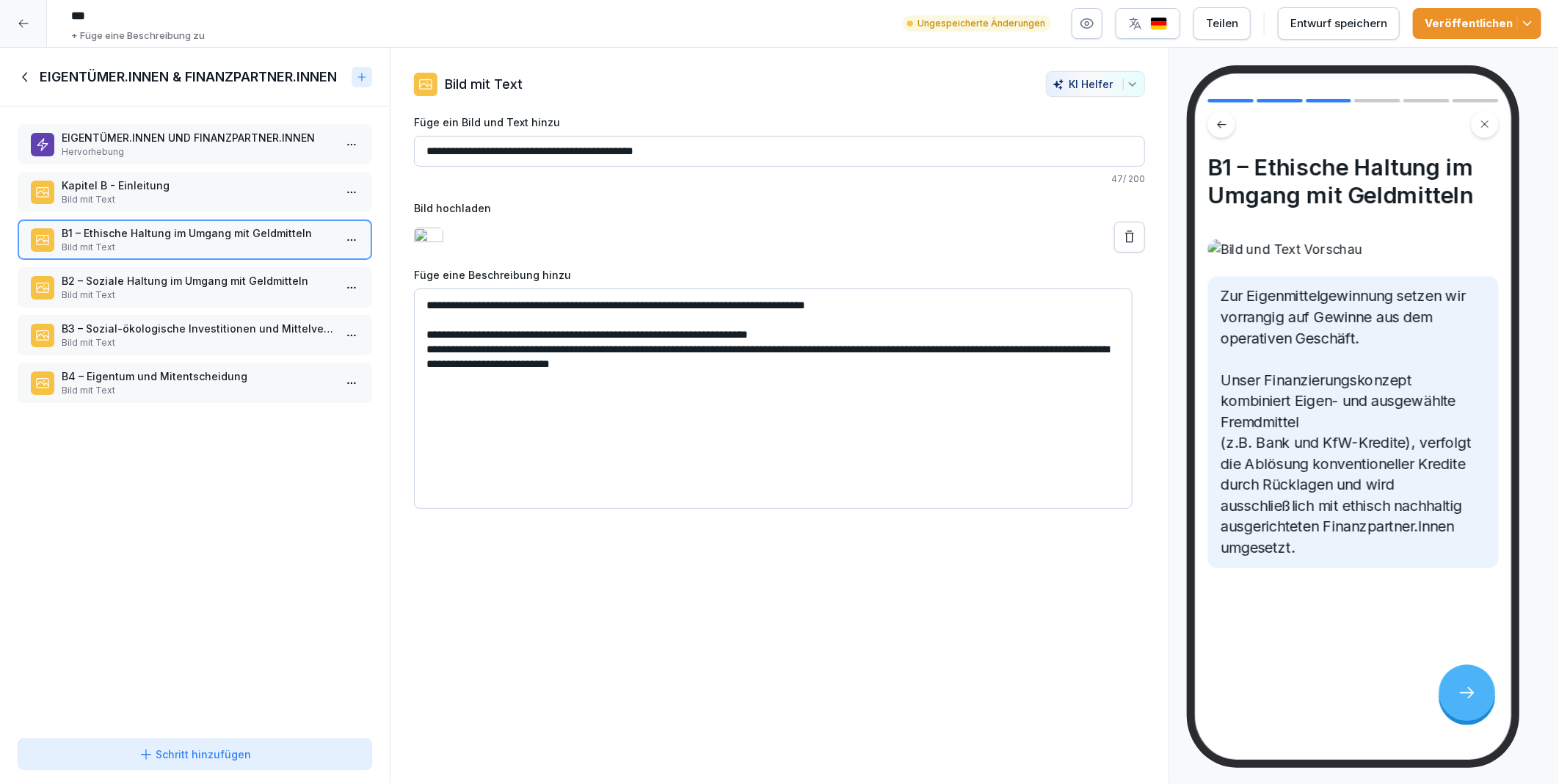
click at [155, 288] on p "Bild mit Text" at bounding box center [198, 294] width 272 height 13
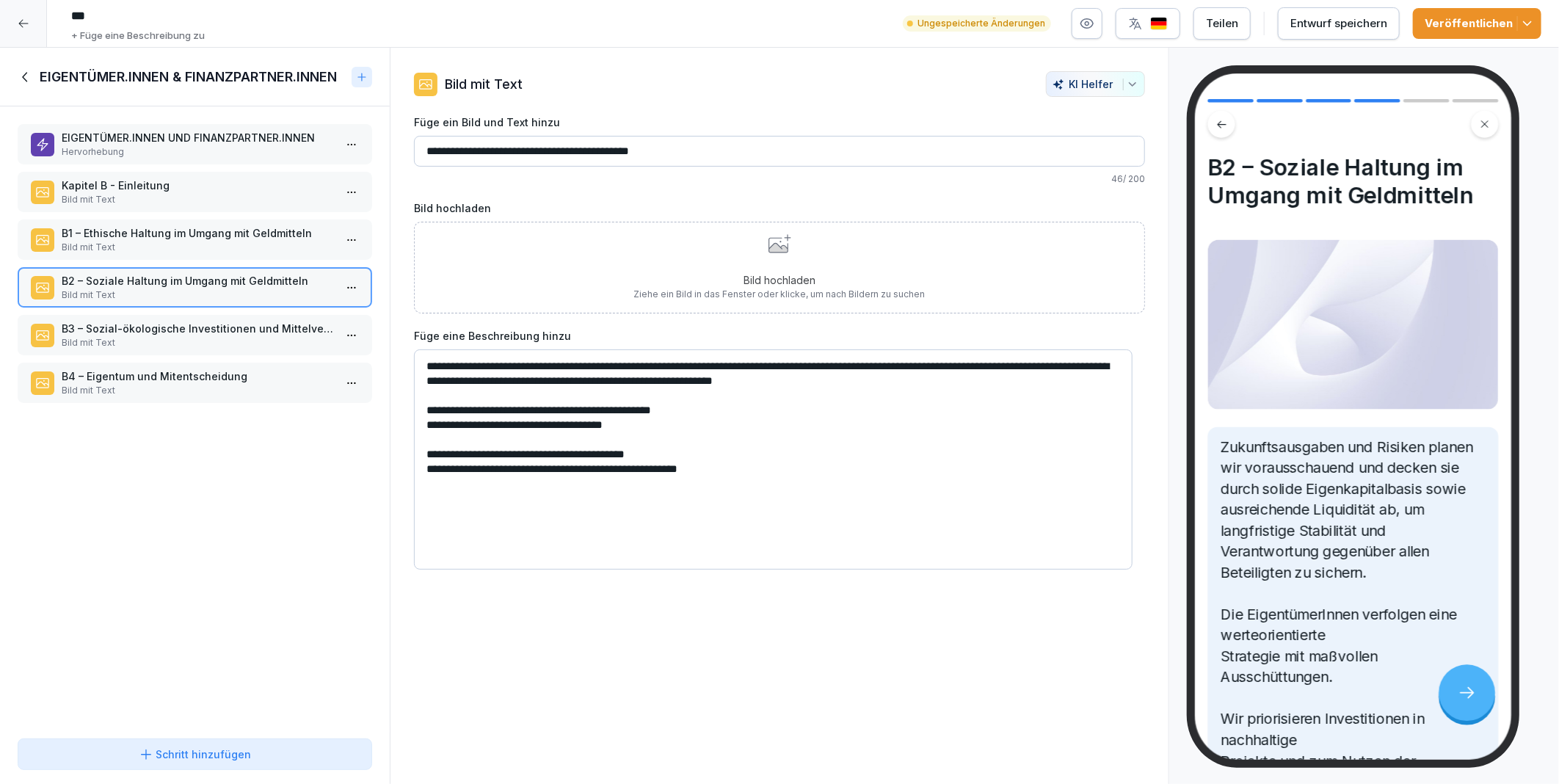
click at [69, 181] on p "Kapitel B - Einleitung" at bounding box center [198, 185] width 272 height 15
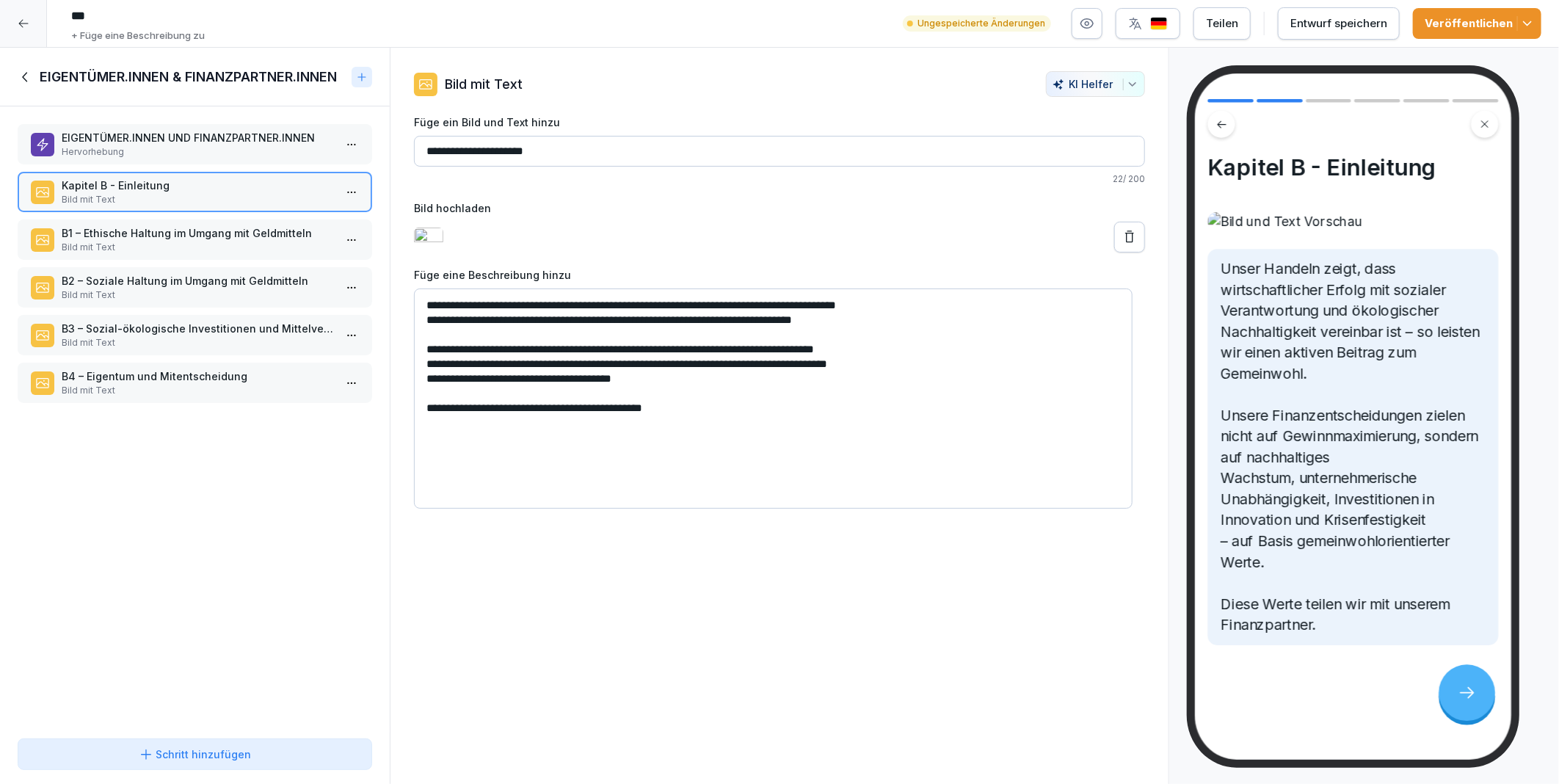
click at [1122, 245] on icon at bounding box center [1129, 236] width 15 height 15
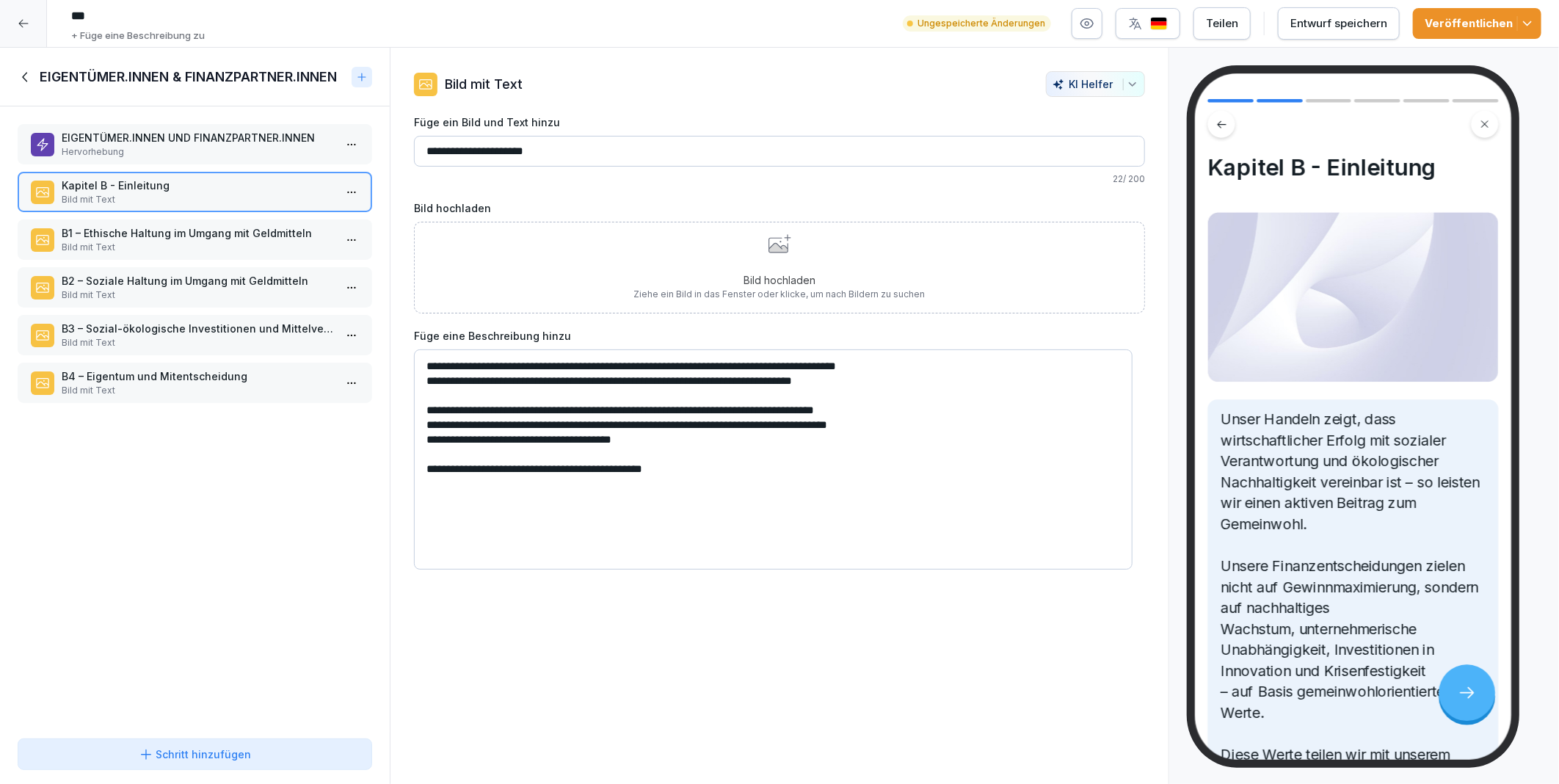
click at [116, 136] on p "EIGENTÜMER.INNEN UND FINANZPARTNER.INNEN" at bounding box center [198, 138] width 272 height 15
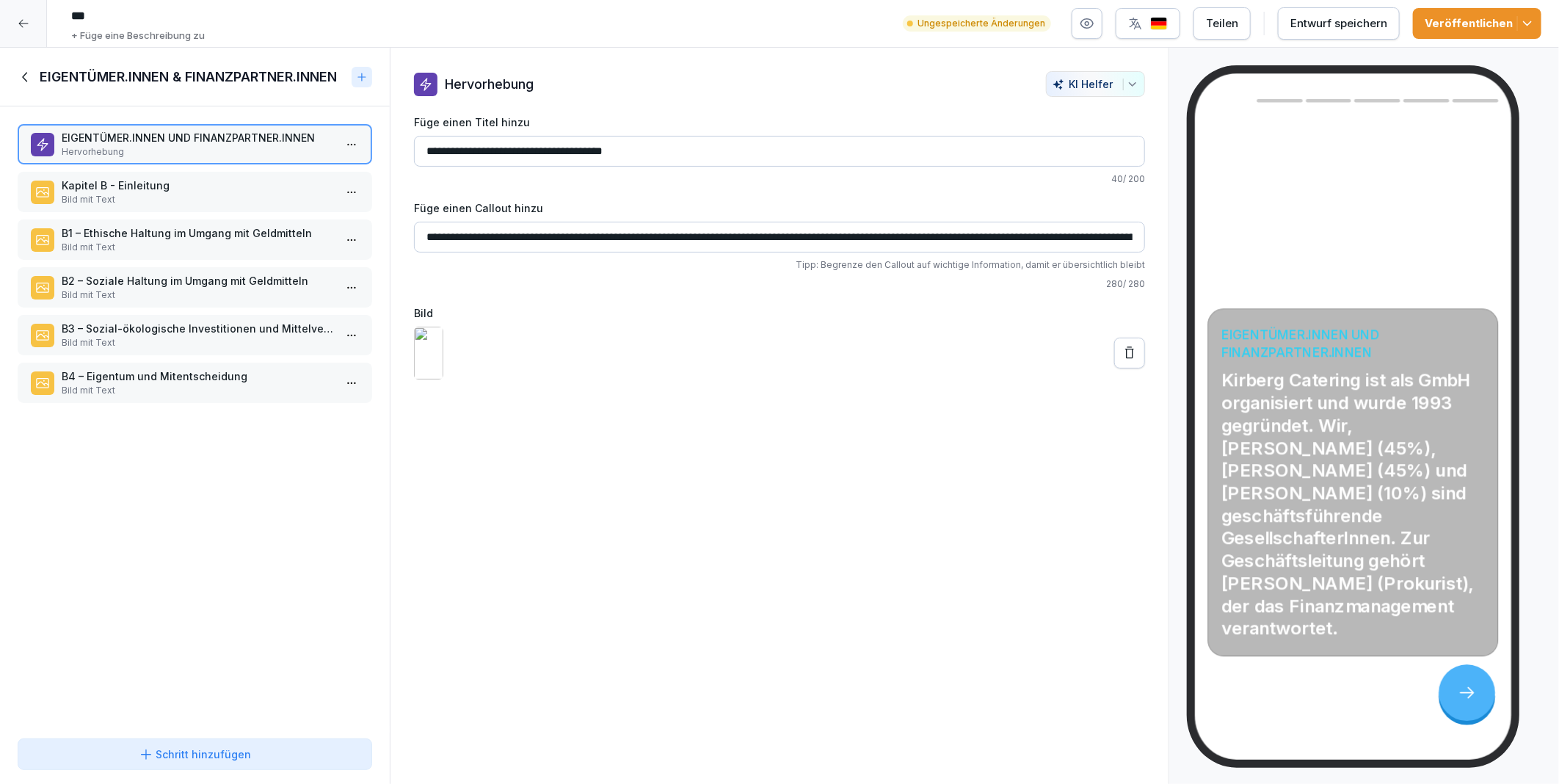
click at [114, 167] on div "EIGENTÜMER.INNEN UND FINANZPARTNER.INNEN Hervorhebung Kapitel B - Einleitung Bi…" at bounding box center [195, 419] width 390 height 626
click at [116, 180] on p "Kapitel B - Einleitung" at bounding box center [198, 185] width 272 height 15
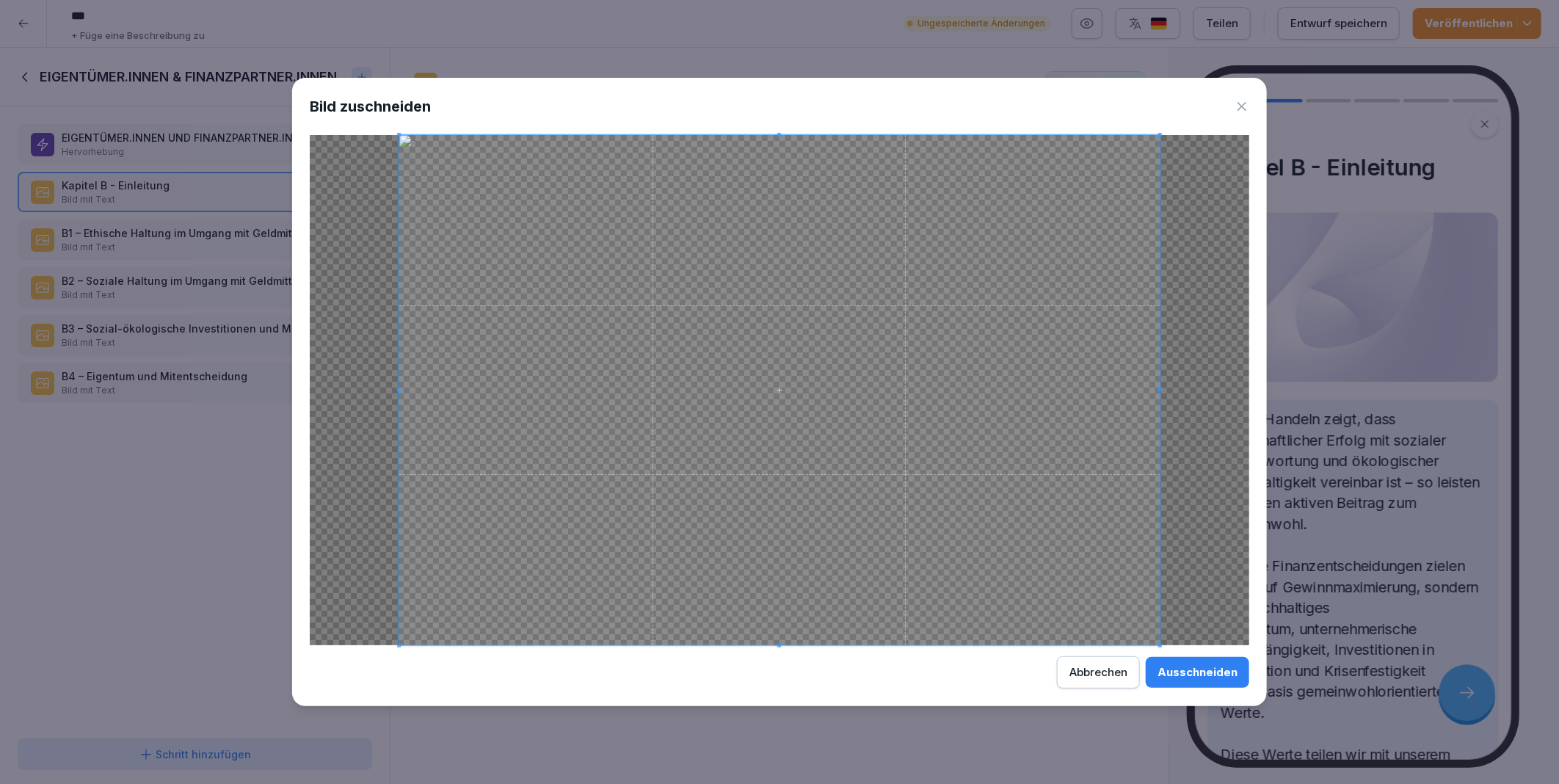
click at [1186, 664] on button "Ausschneiden" at bounding box center [1197, 672] width 103 height 31
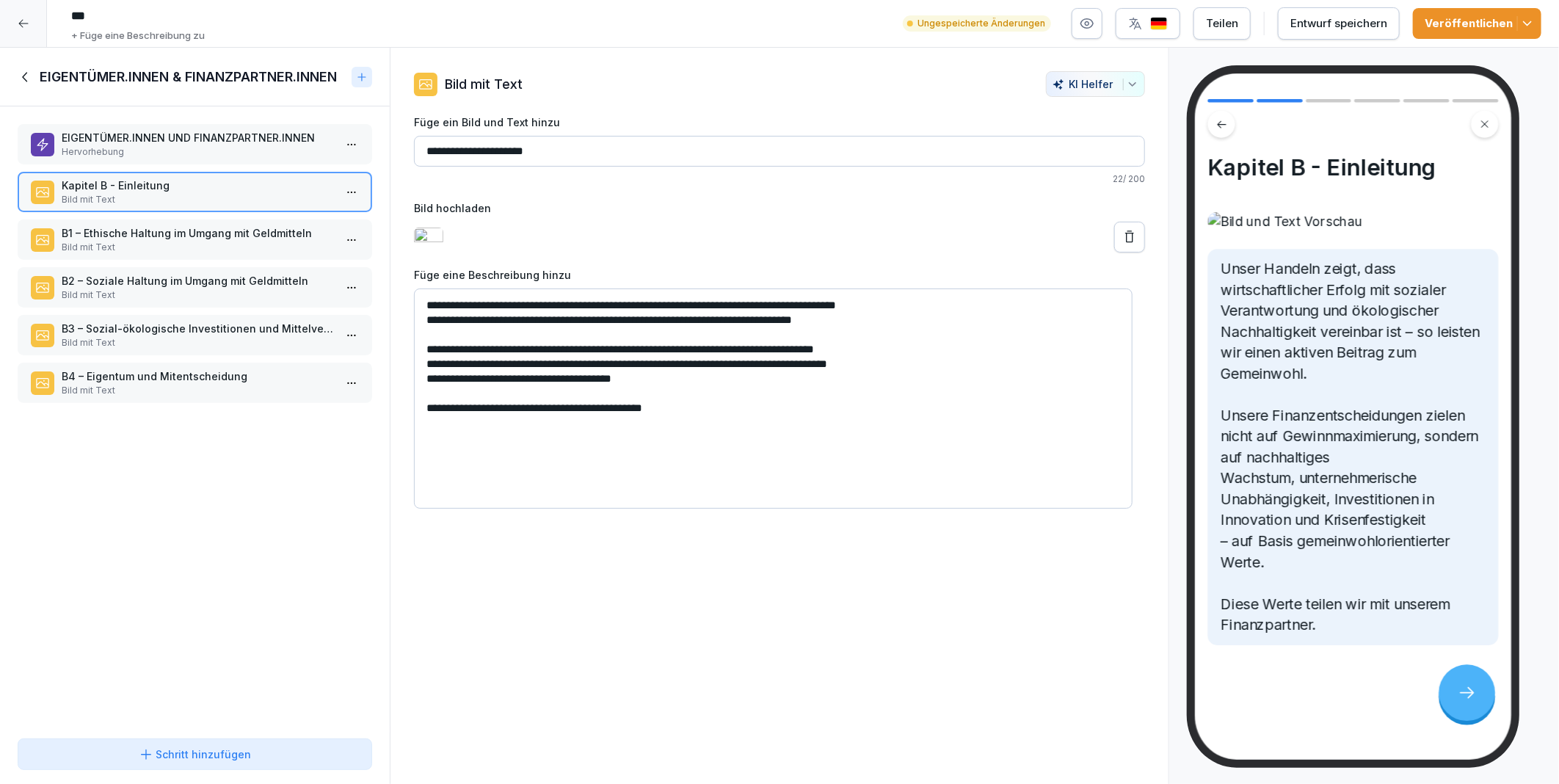
click at [184, 242] on p "Bild mit Text" at bounding box center [198, 247] width 272 height 13
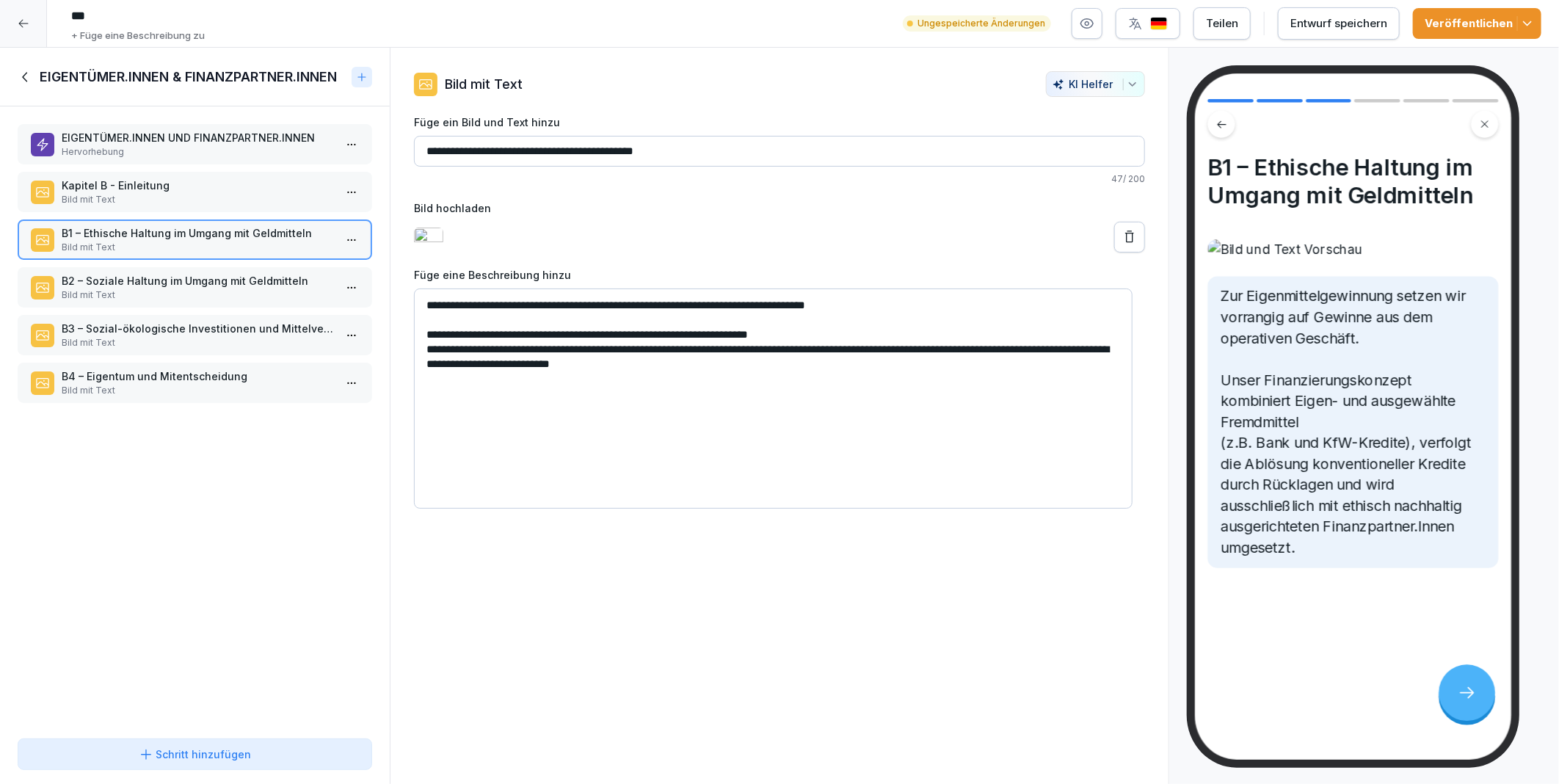
click at [1115, 252] on button at bounding box center [1130, 237] width 31 height 31
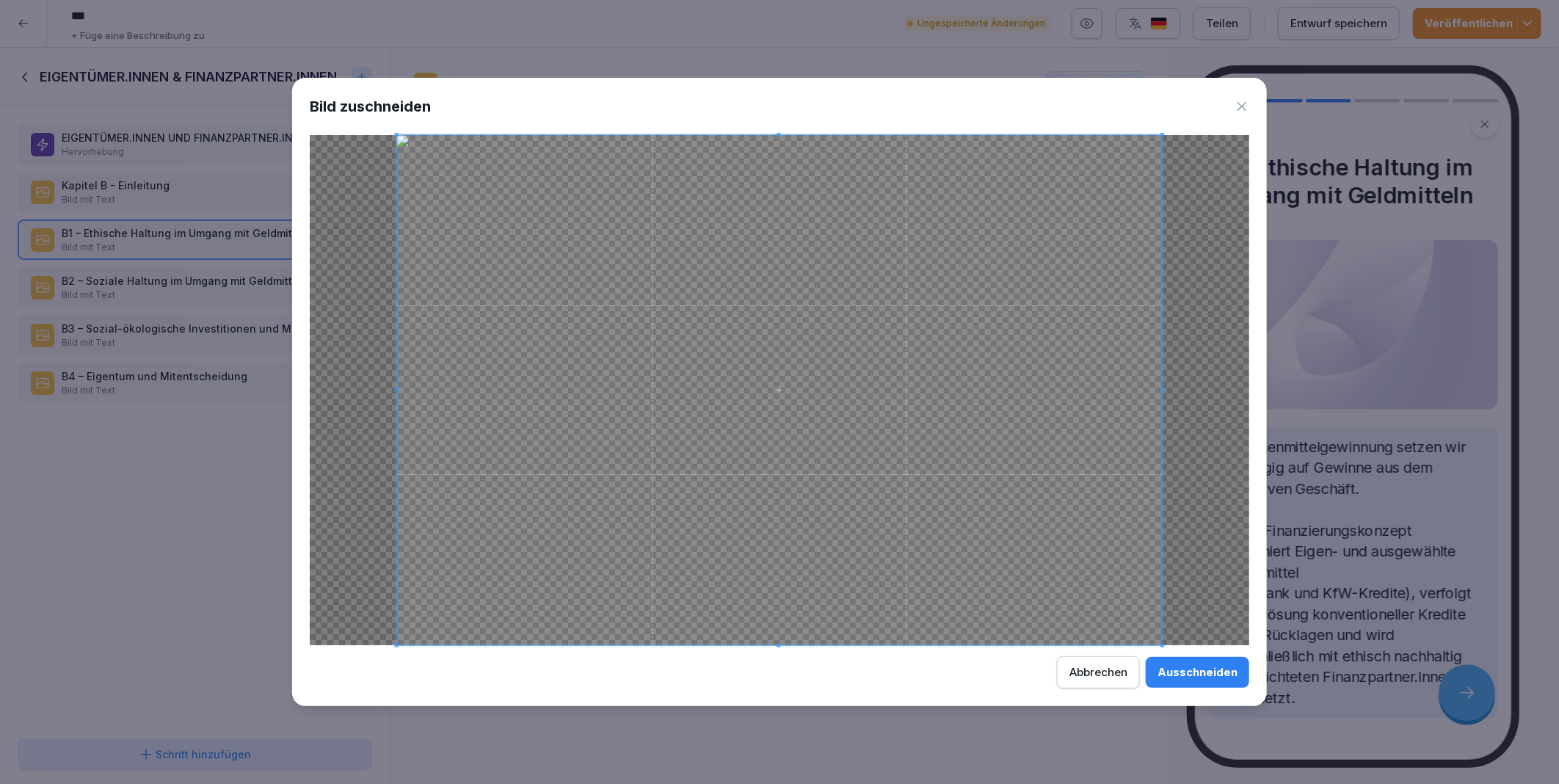
click at [1188, 669] on div "Ausschneiden" at bounding box center [1197, 672] width 80 height 16
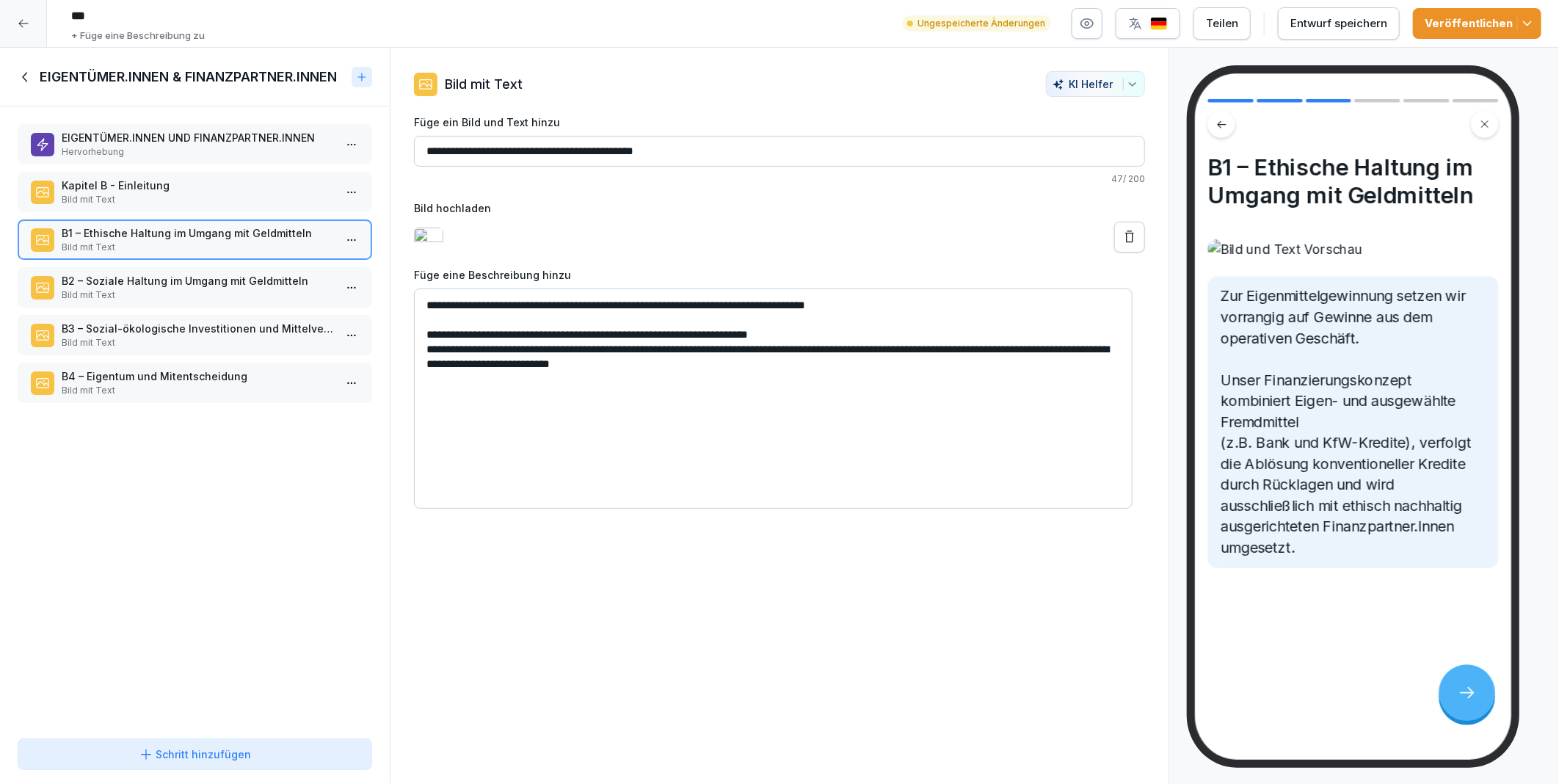
click at [105, 279] on p "B2 – Soziale Haltung im Umgang mit Geldmitteln" at bounding box center [198, 281] width 272 height 15
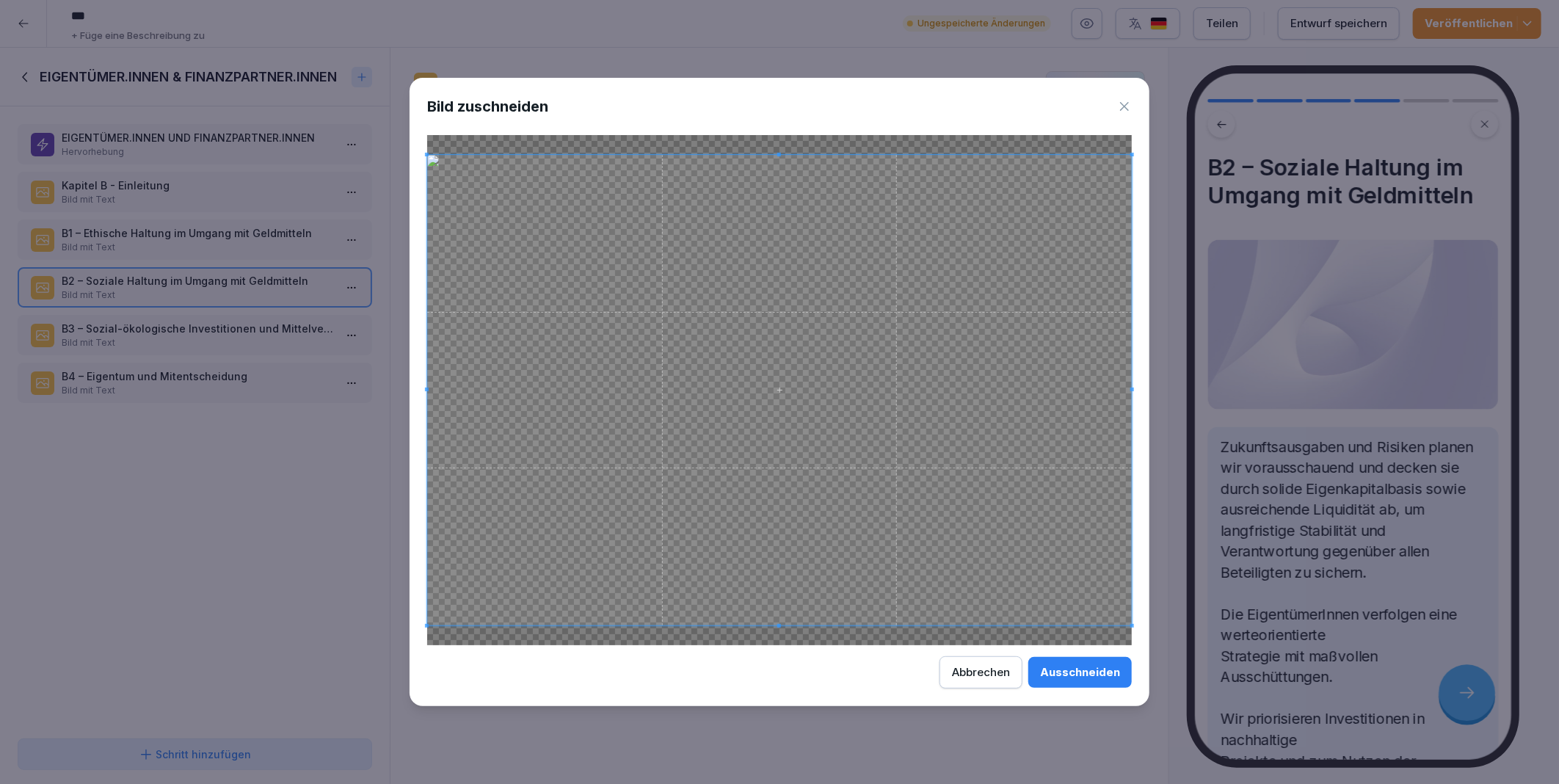
click at [1087, 678] on div "Ausschneiden" at bounding box center [1080, 672] width 80 height 16
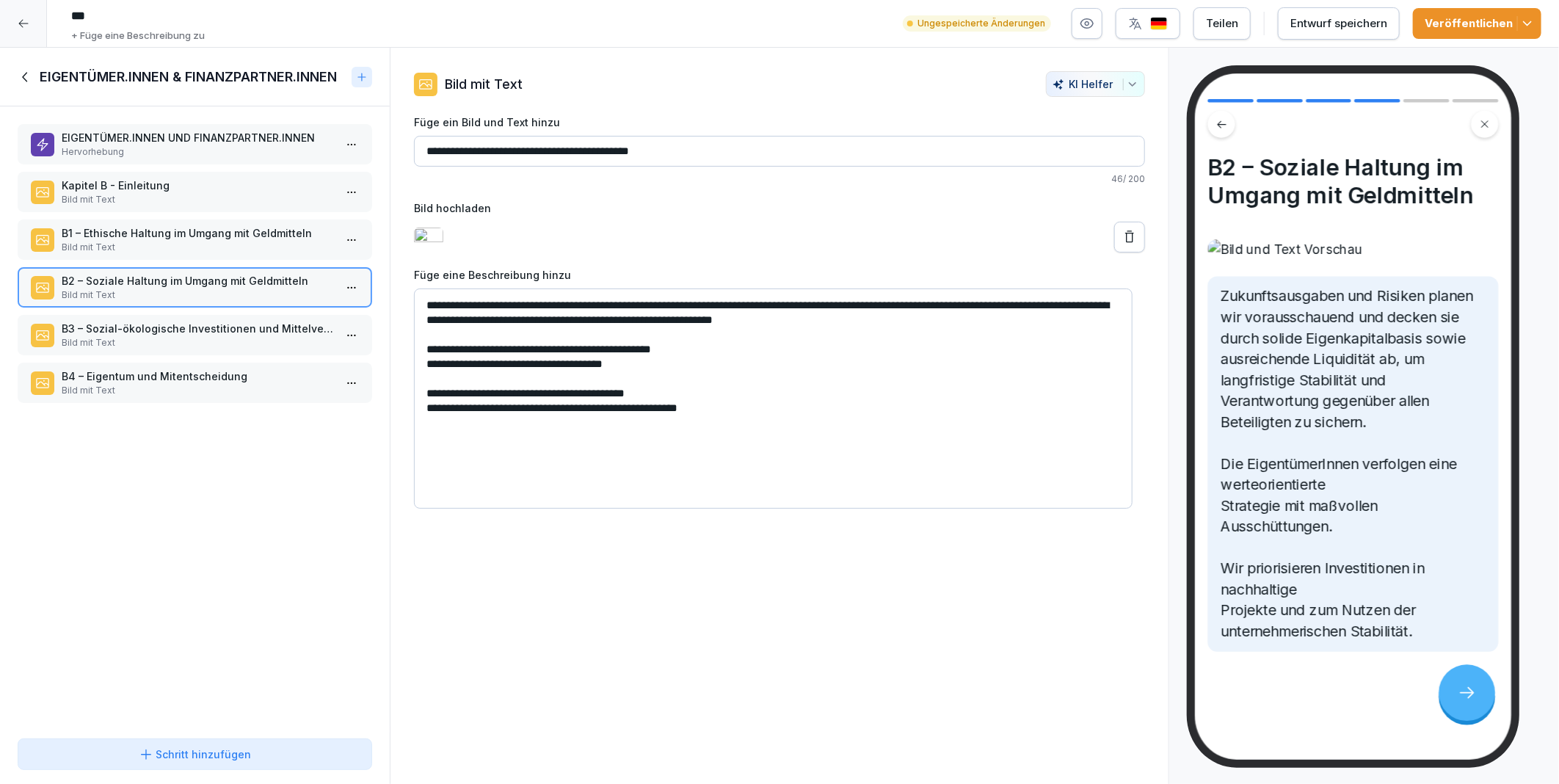
click at [177, 320] on p "B3 – Sozial-ökologische Investitionen und Mittelverwendung" at bounding box center [198, 328] width 272 height 15
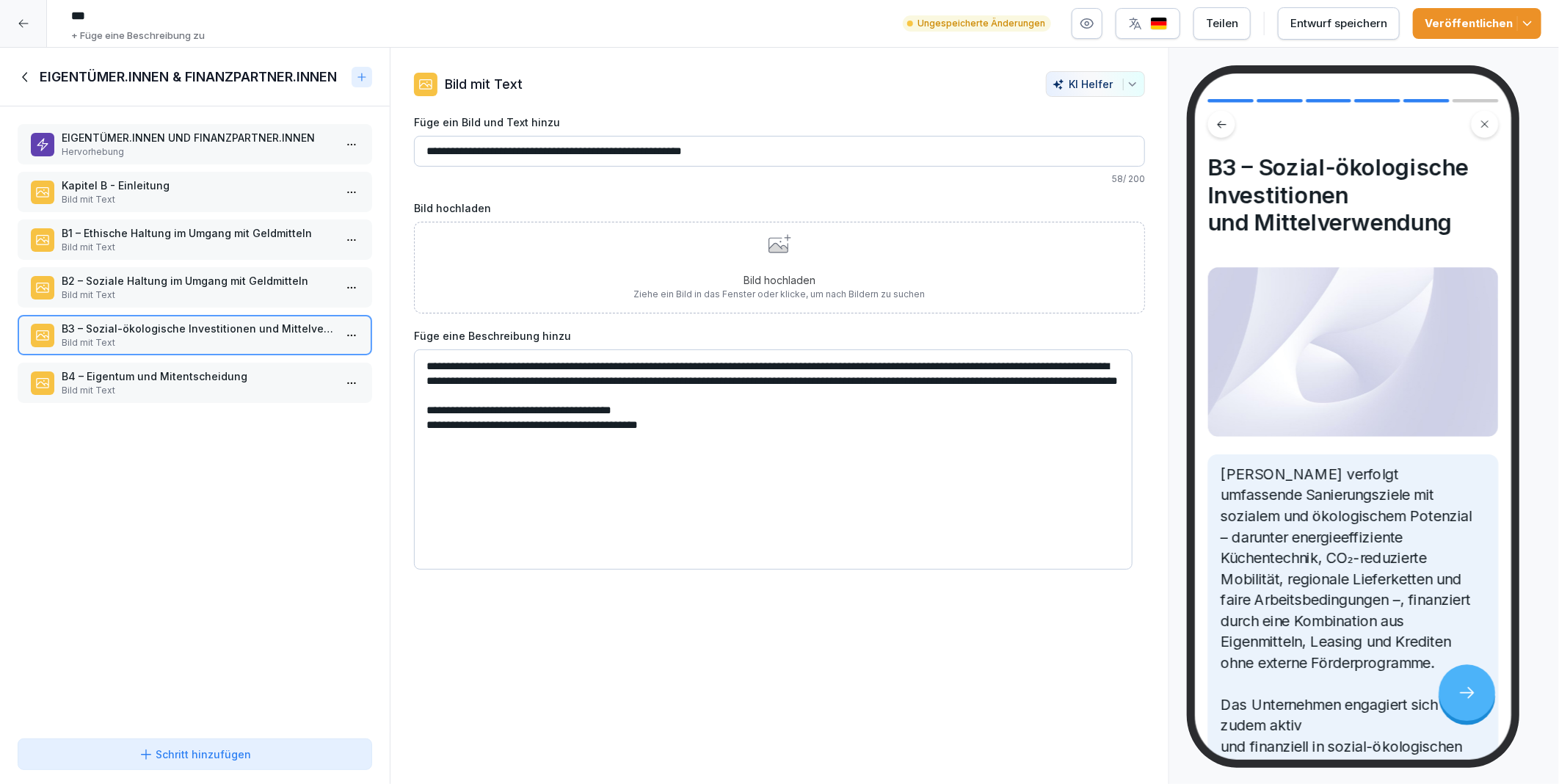
click at [708, 685] on div "**********" at bounding box center [780, 415] width 780 height 737
click at [125, 138] on p "EIGENTÜMER.INNEN UND FINANZPARTNER.INNEN" at bounding box center [198, 138] width 272 height 15
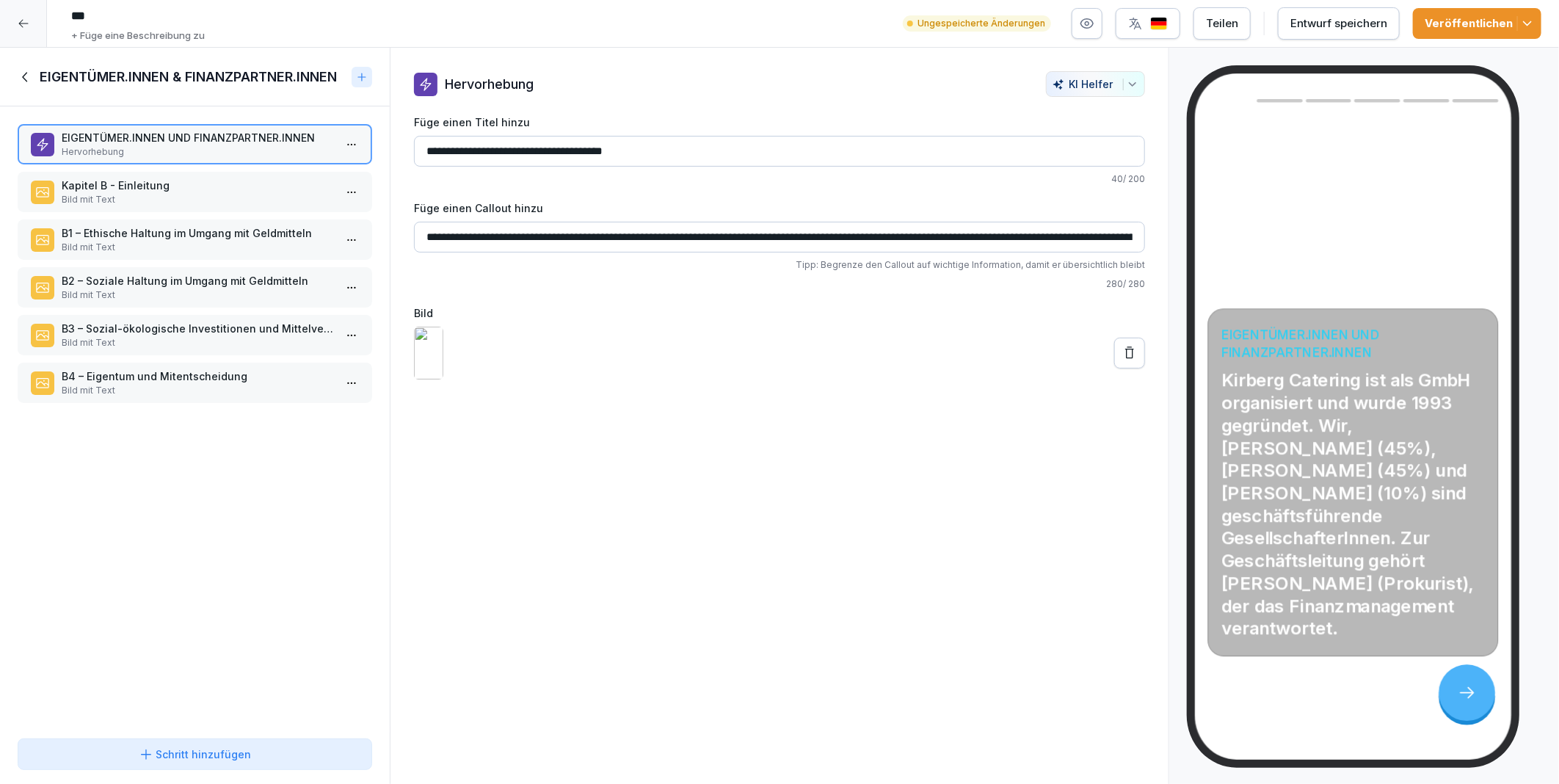
click at [121, 184] on p "Kapitel B - Einleitung" at bounding box center [198, 185] width 272 height 15
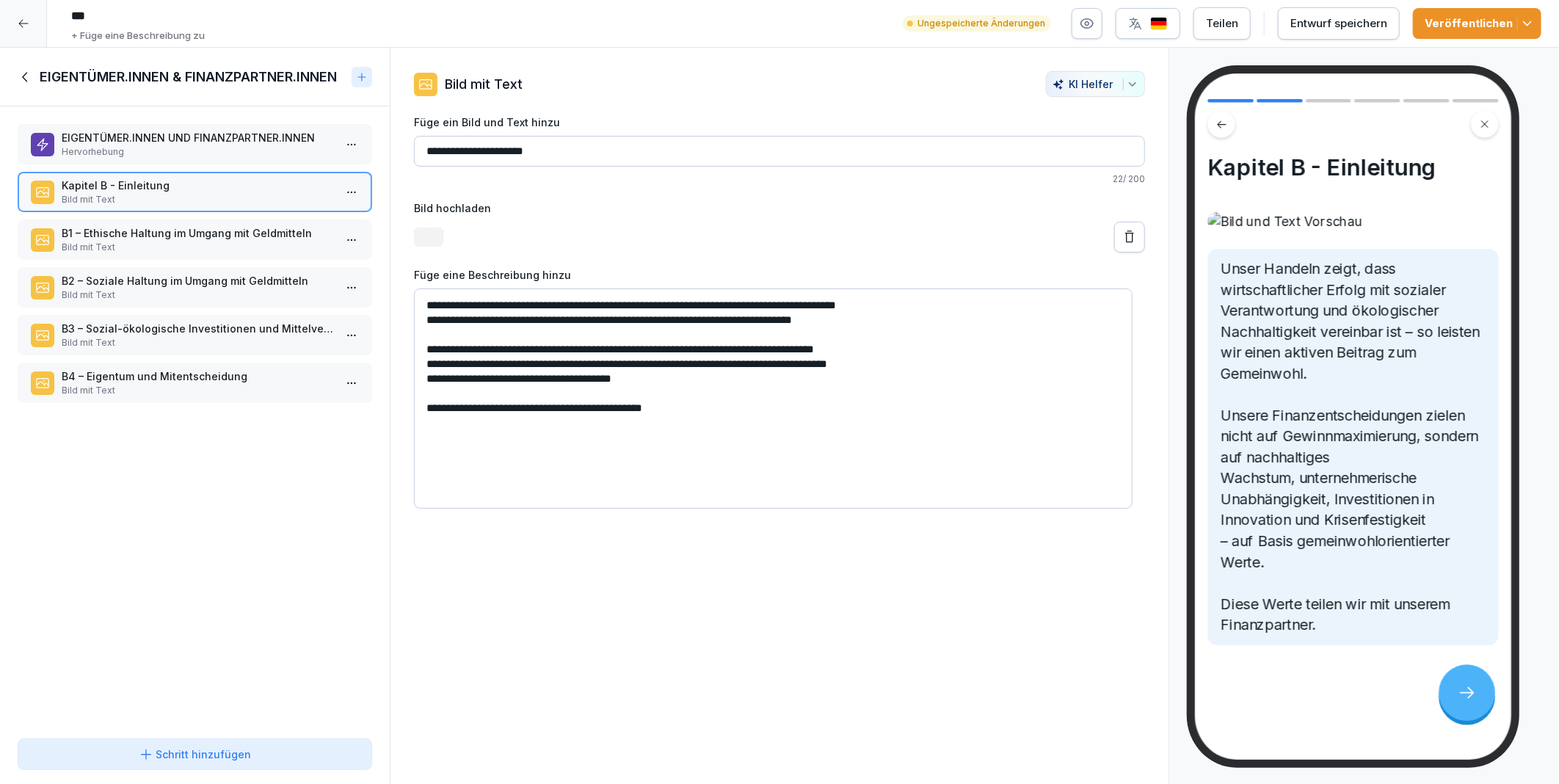
click at [128, 226] on p "B1 – Ethische Haltung im Umgang mit Geldmitteln" at bounding box center [198, 233] width 272 height 15
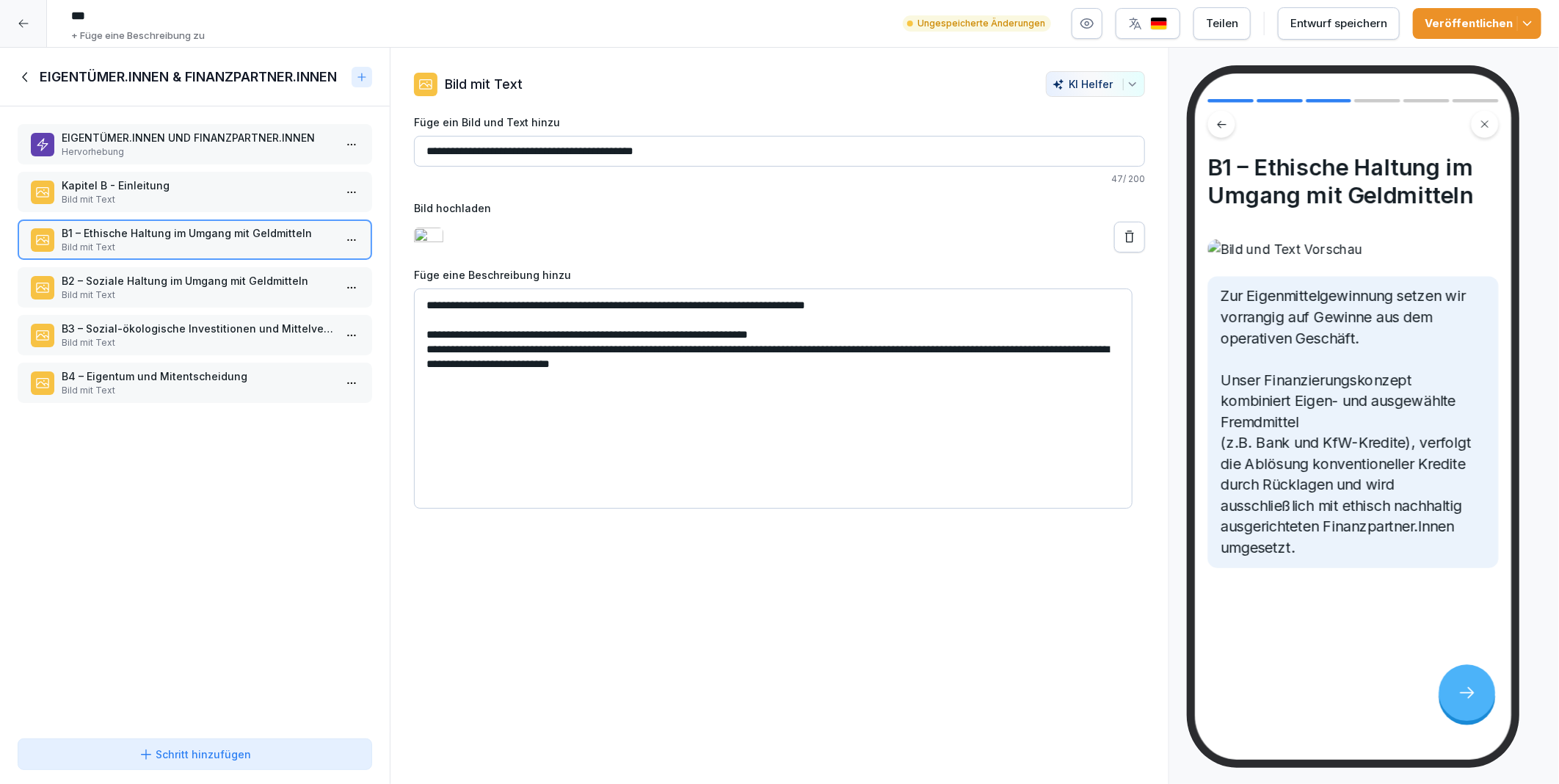
click at [136, 274] on p "B2 – Soziale Haltung im Umgang mit Geldmitteln" at bounding box center [198, 281] width 272 height 15
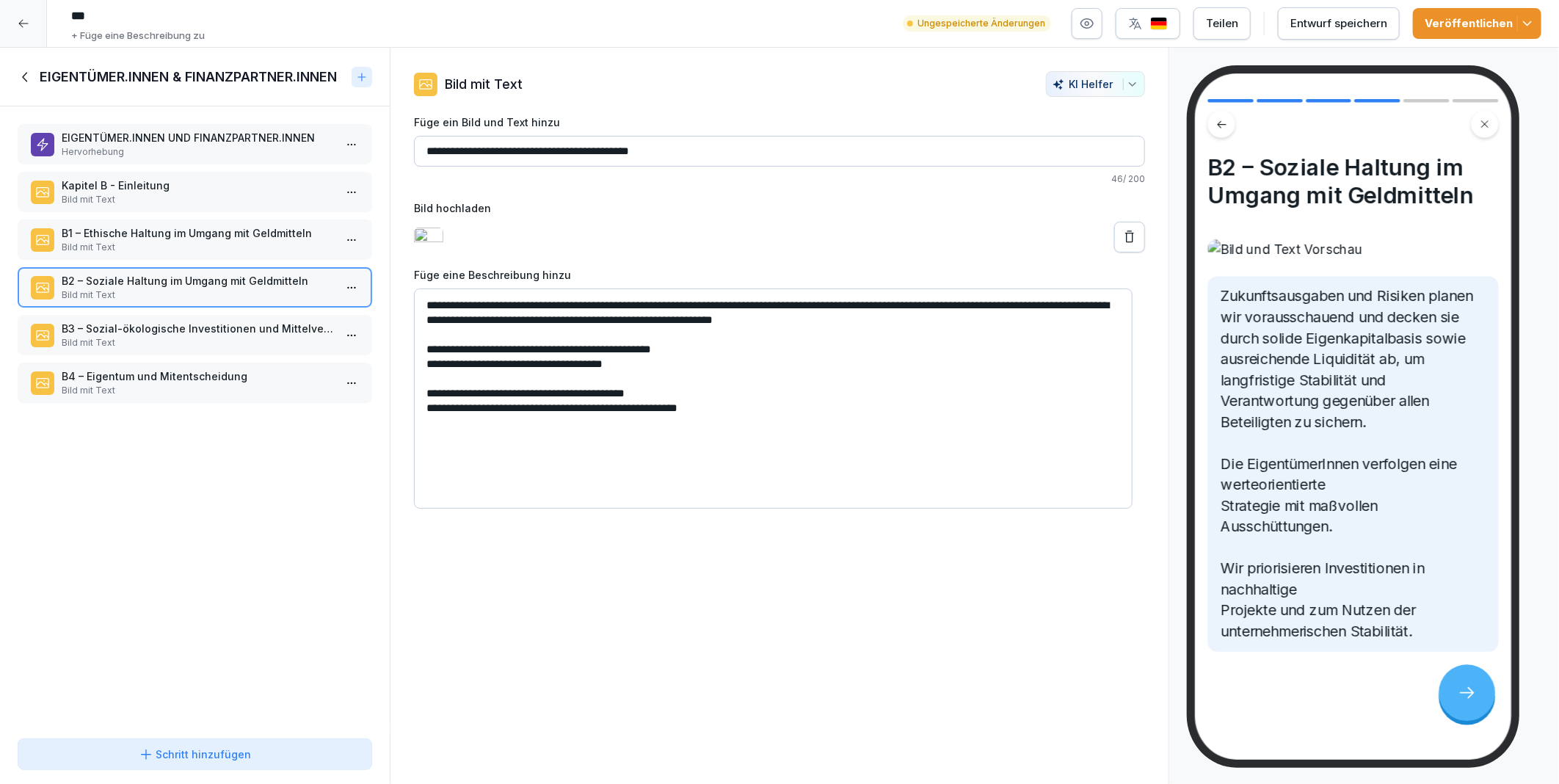
click at [150, 327] on p "B3 – Sozial-ökologische Investitionen und Mittelverwendung" at bounding box center [198, 328] width 272 height 15
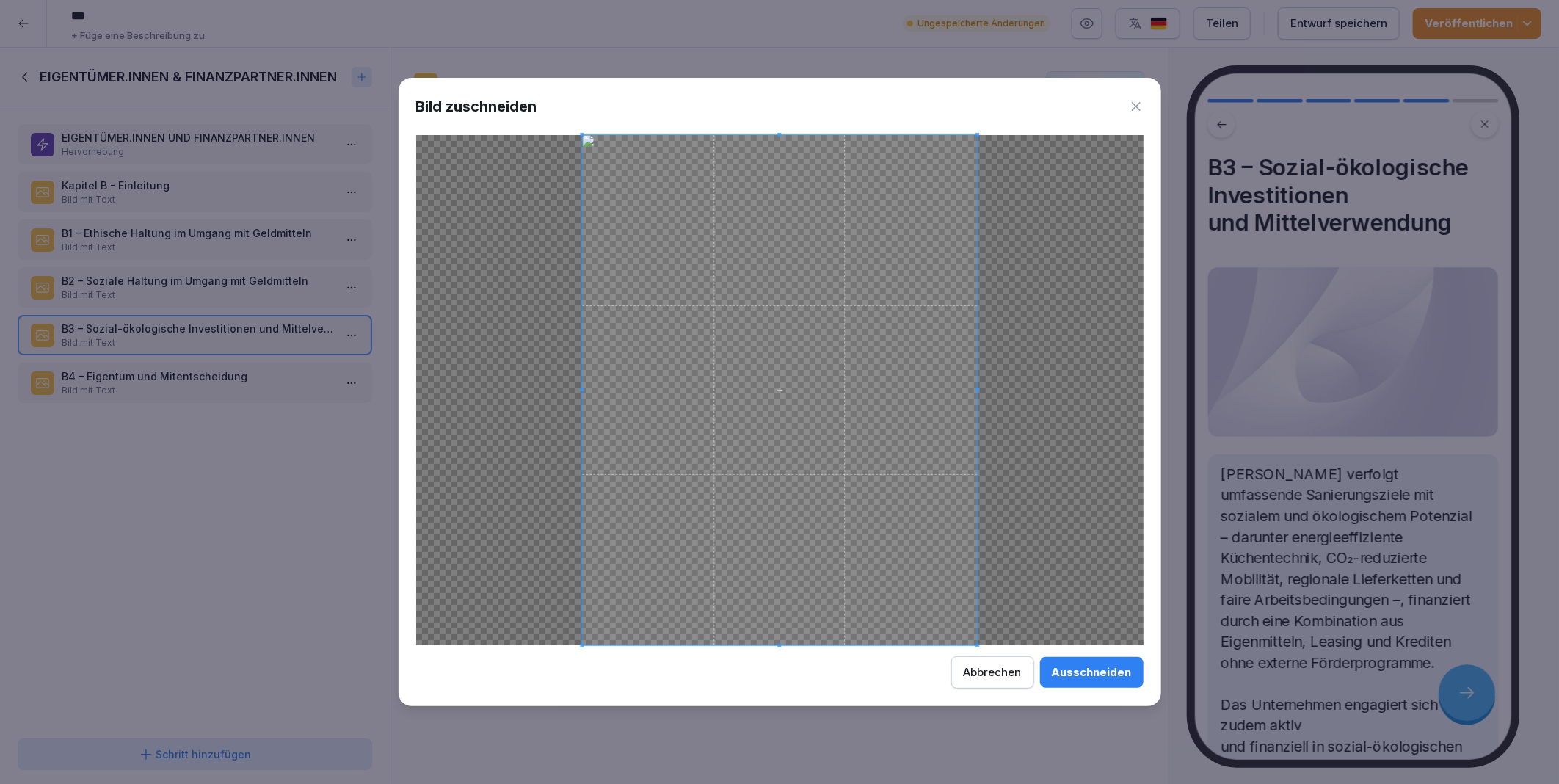
click at [1085, 673] on div "Ausschneiden" at bounding box center [1092, 672] width 80 height 16
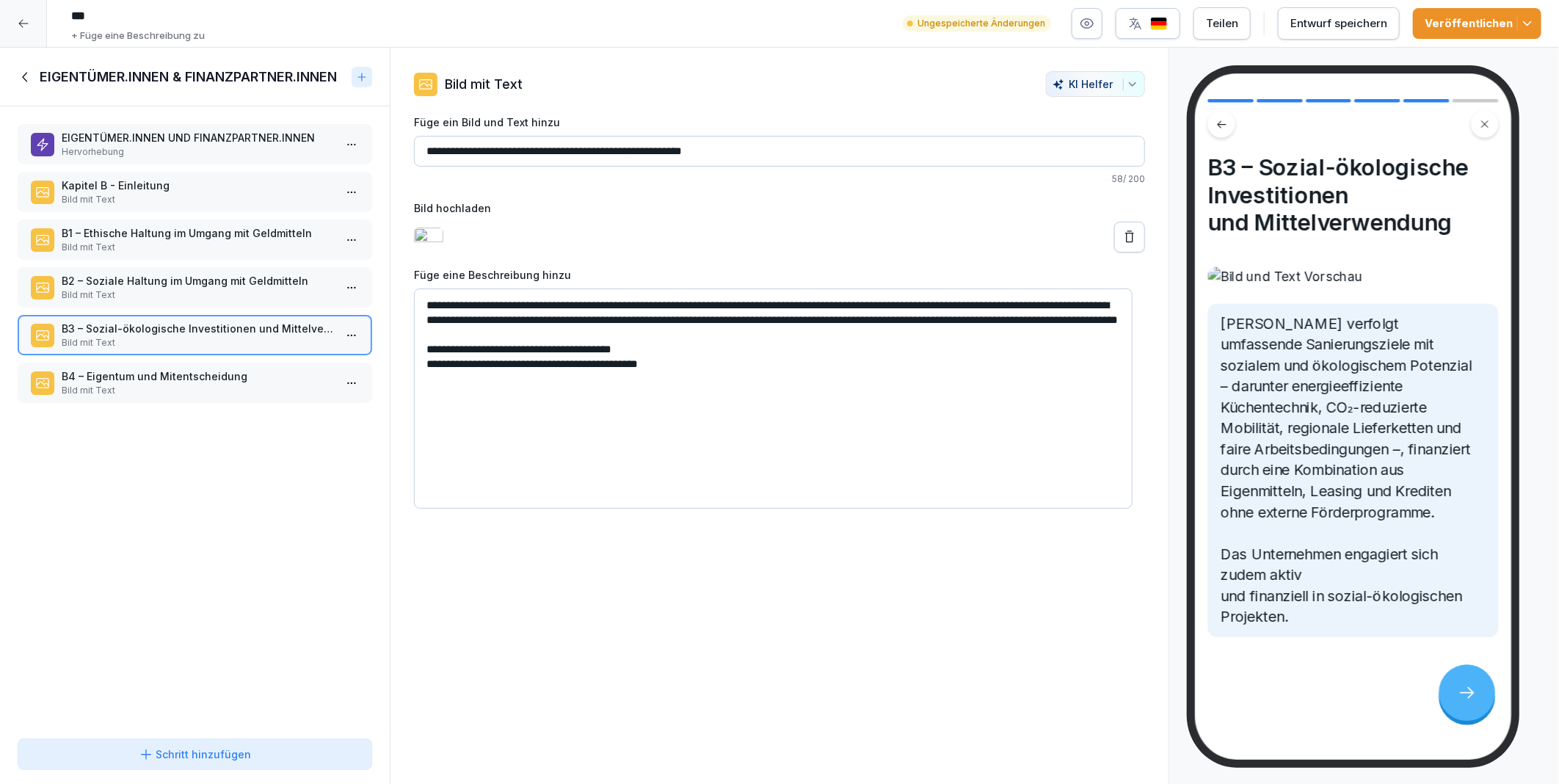
click at [1319, 29] on div "Entwurf speichern" at bounding box center [1339, 23] width 97 height 16
click at [135, 372] on p "B4 – Eigentum und Mitentscheidung" at bounding box center [198, 376] width 272 height 15
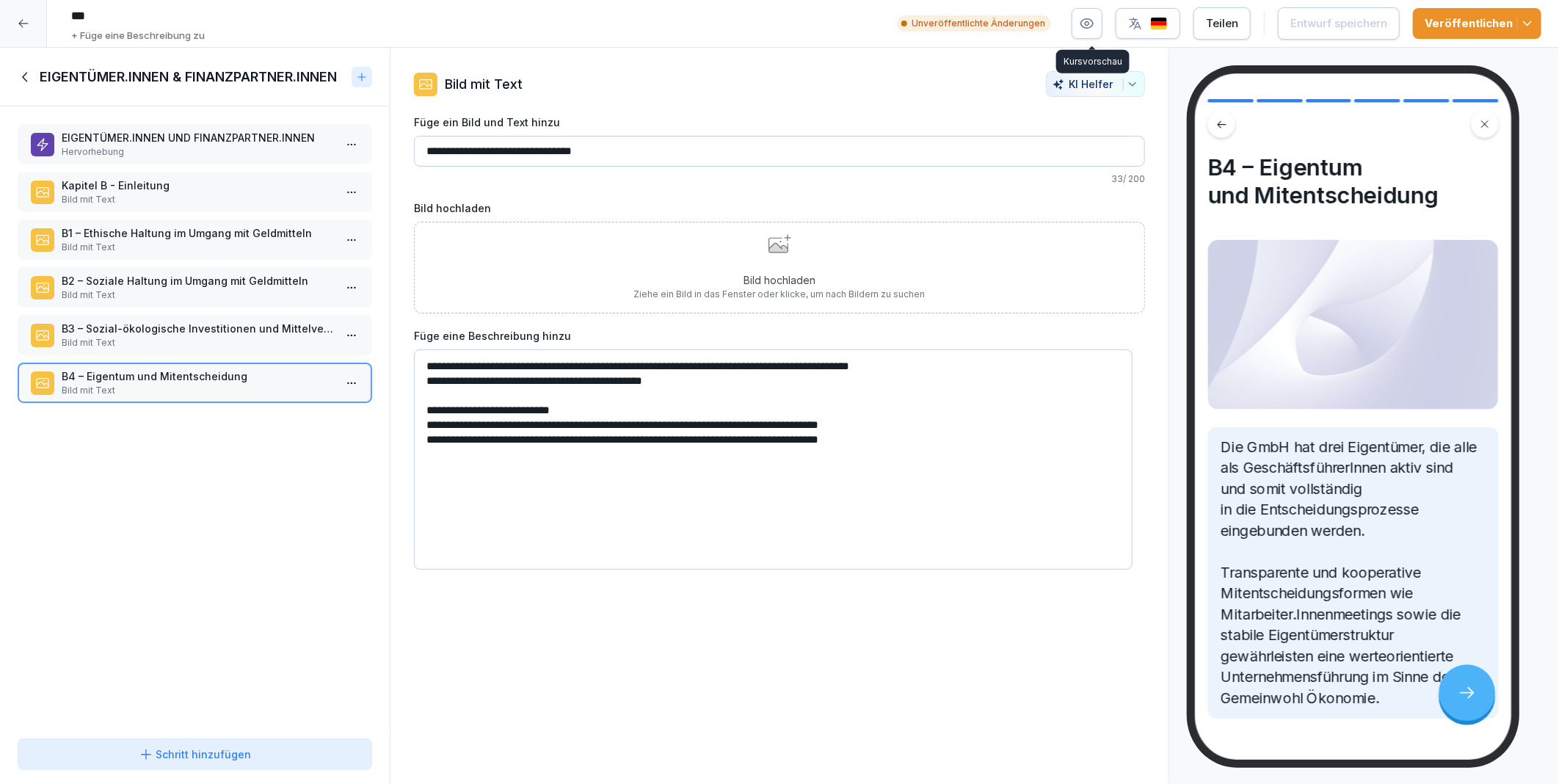
click at [1088, 23] on icon "button" at bounding box center [1087, 23] width 15 height 15
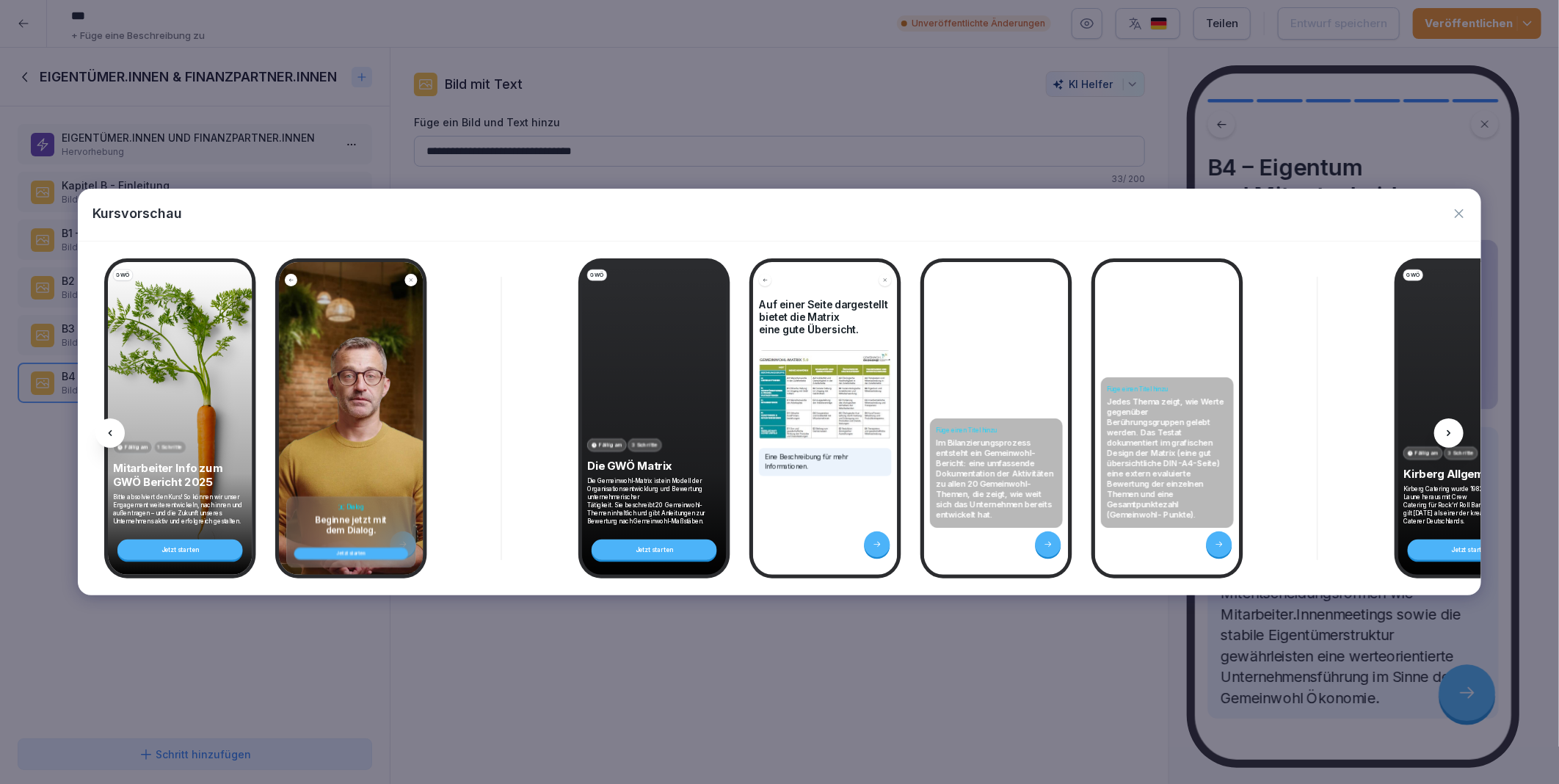
click at [1448, 434] on icon at bounding box center [1449, 433] width 11 height 11
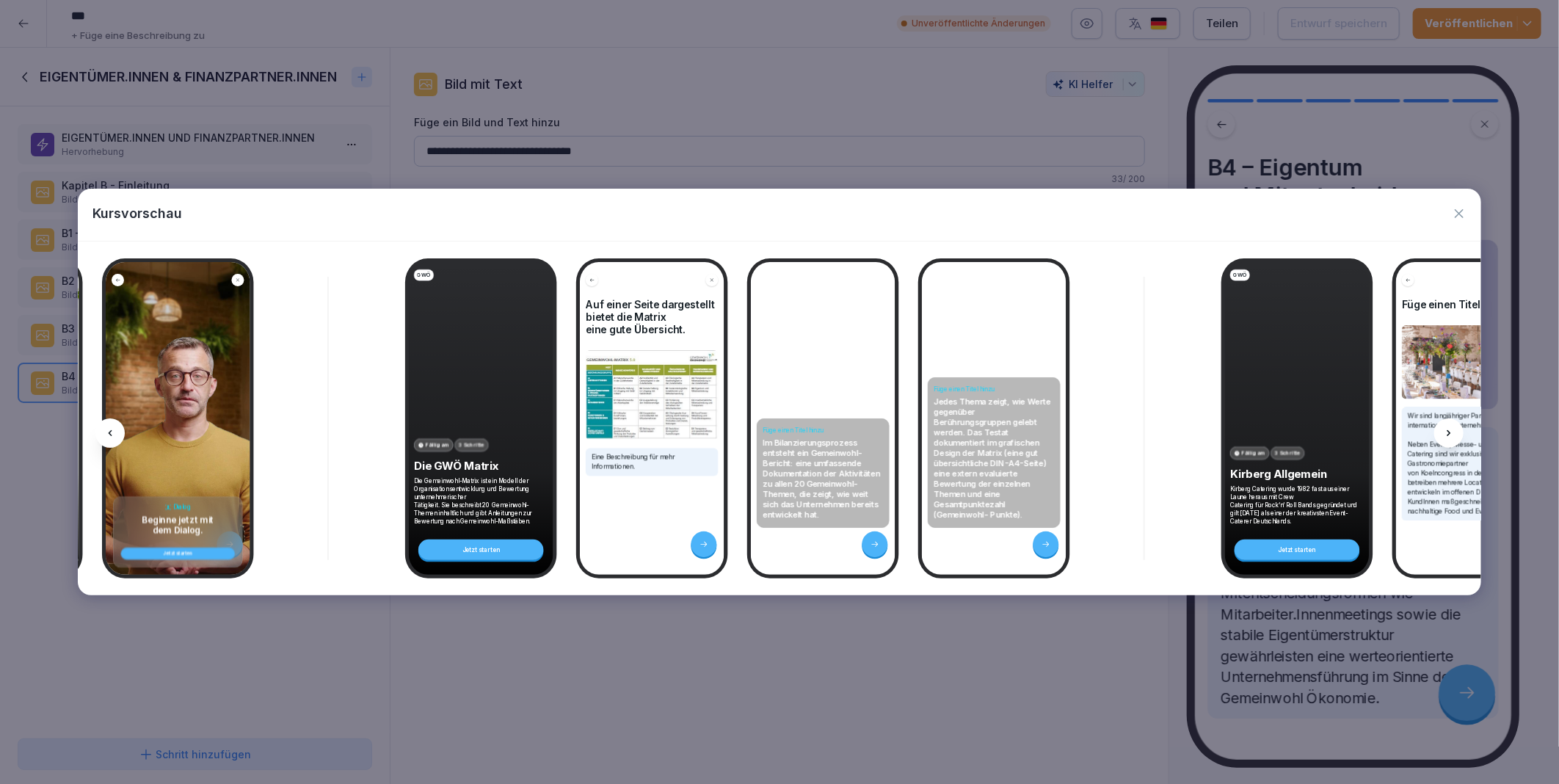
click at [1448, 434] on icon at bounding box center [1449, 433] width 11 height 11
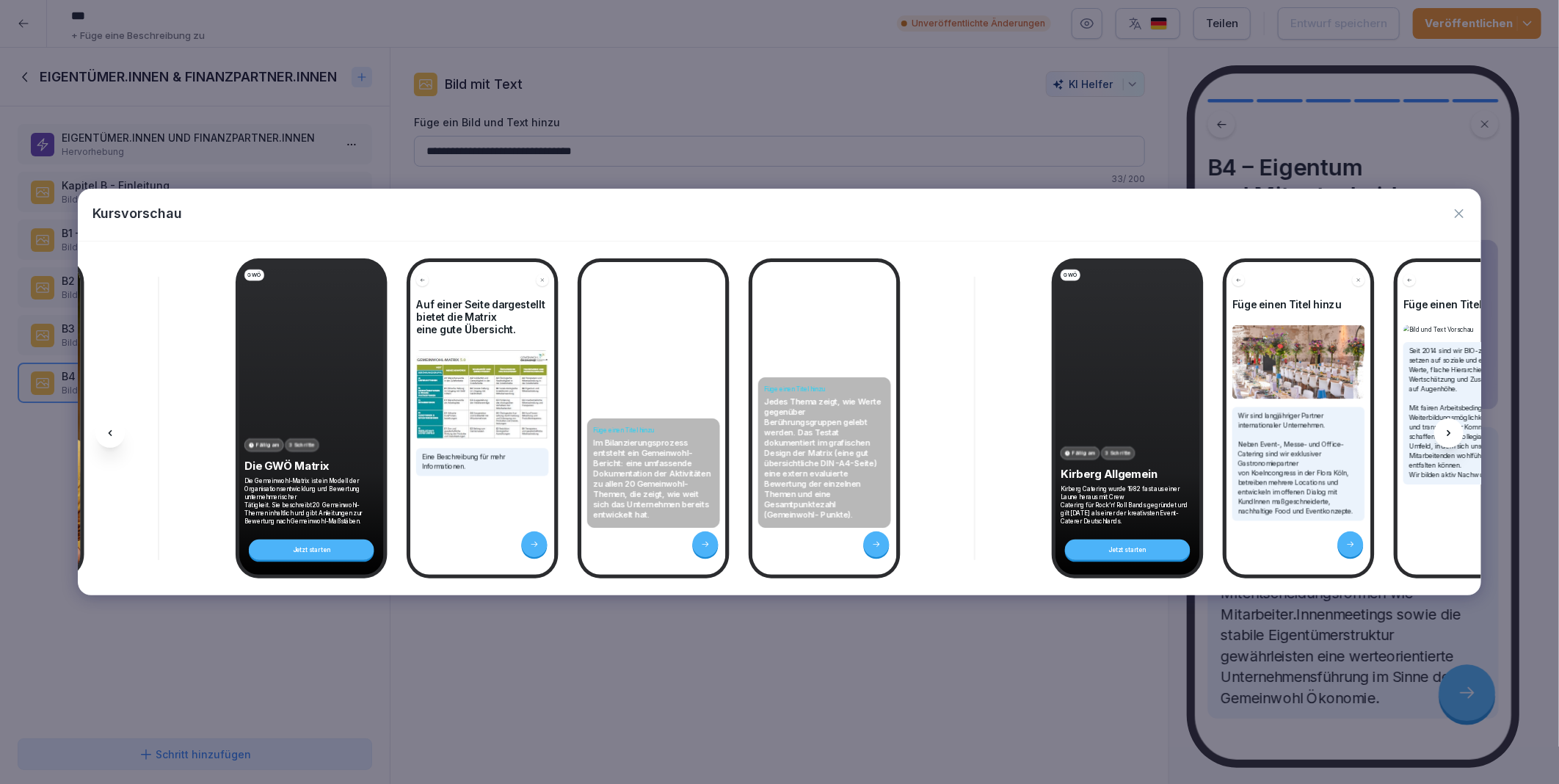
click at [1448, 434] on icon at bounding box center [1449, 433] width 11 height 11
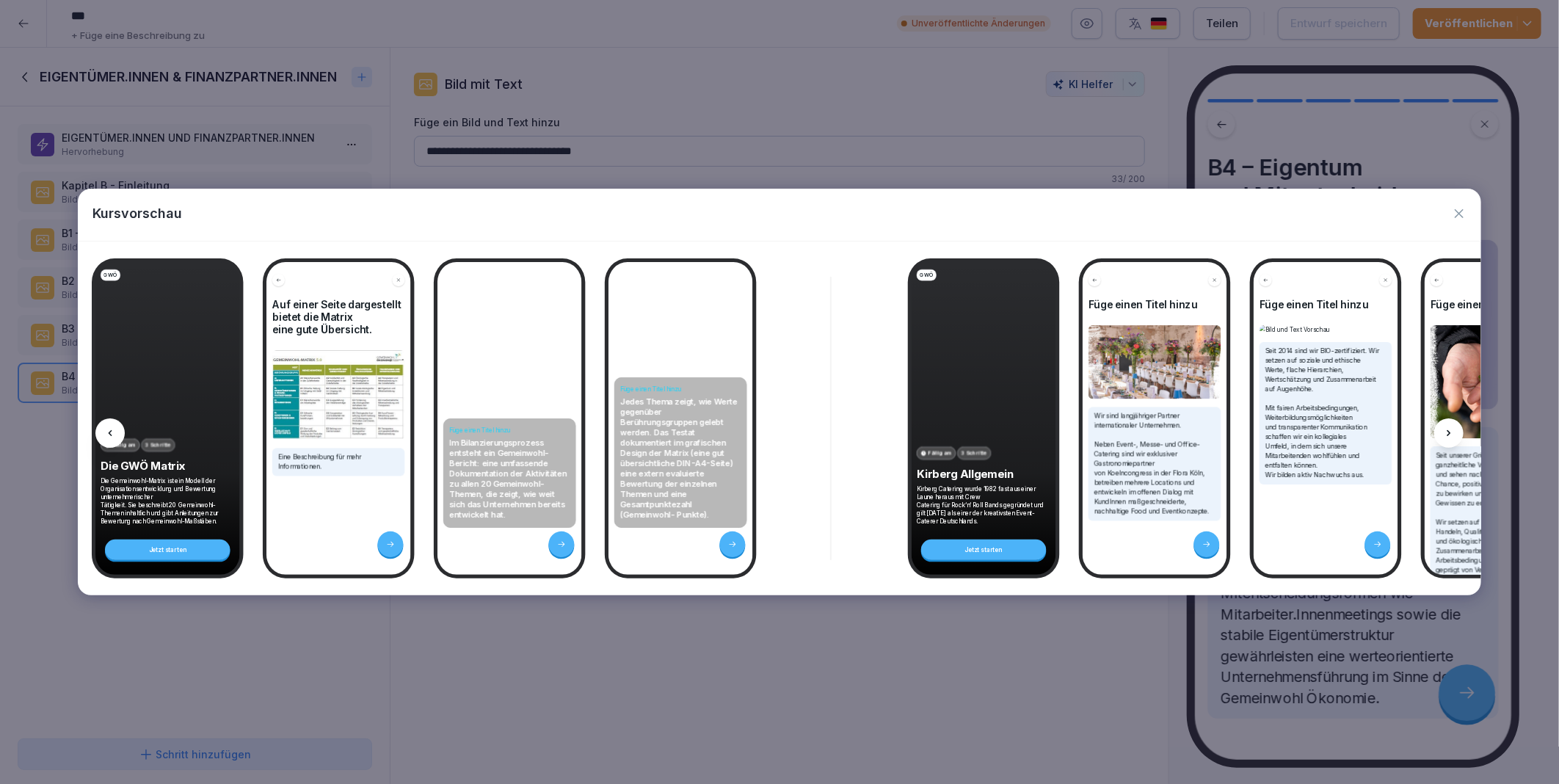
click at [1448, 434] on icon at bounding box center [1449, 433] width 11 height 11
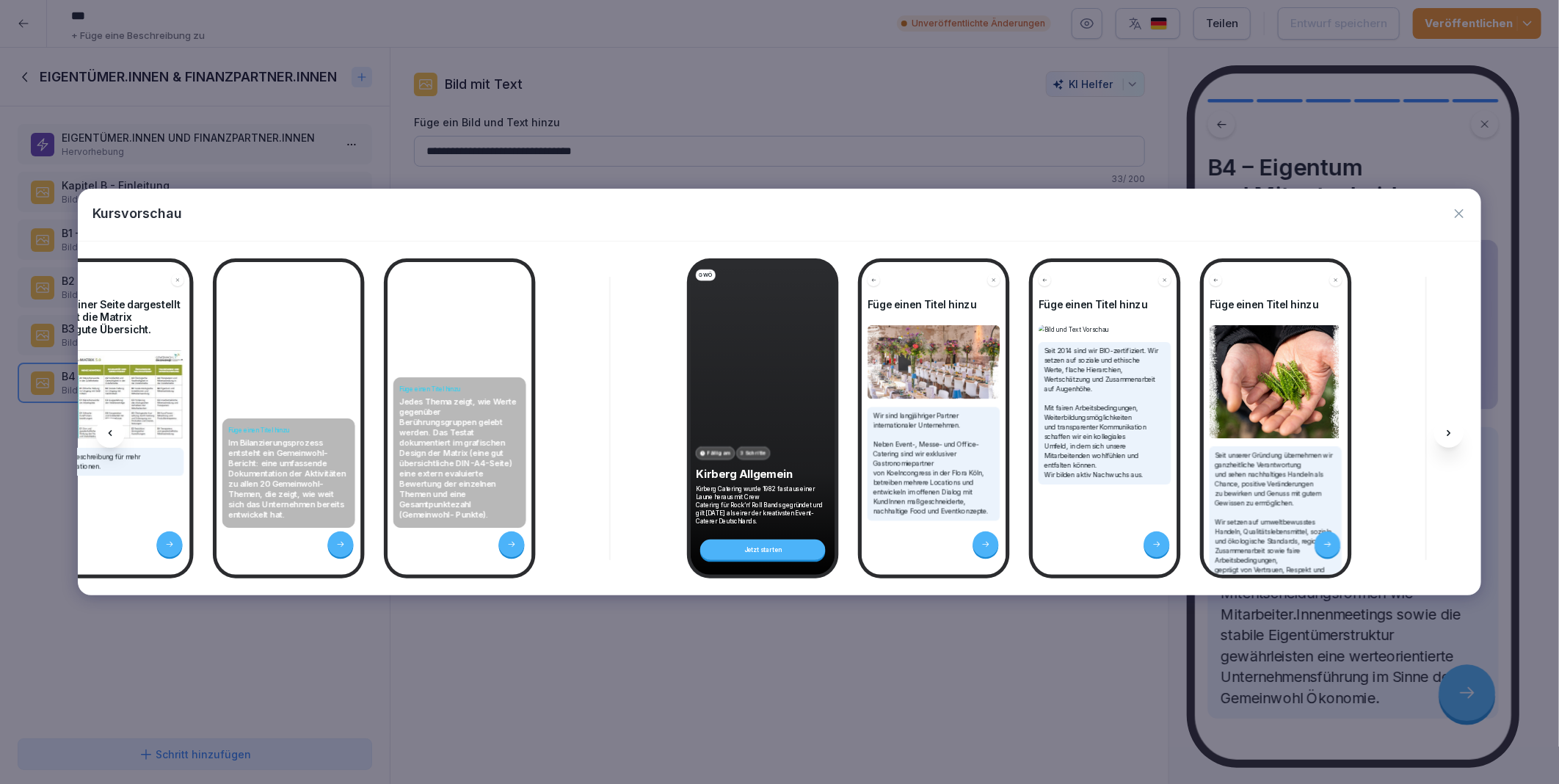
click at [1448, 434] on icon at bounding box center [1449, 433] width 11 height 11
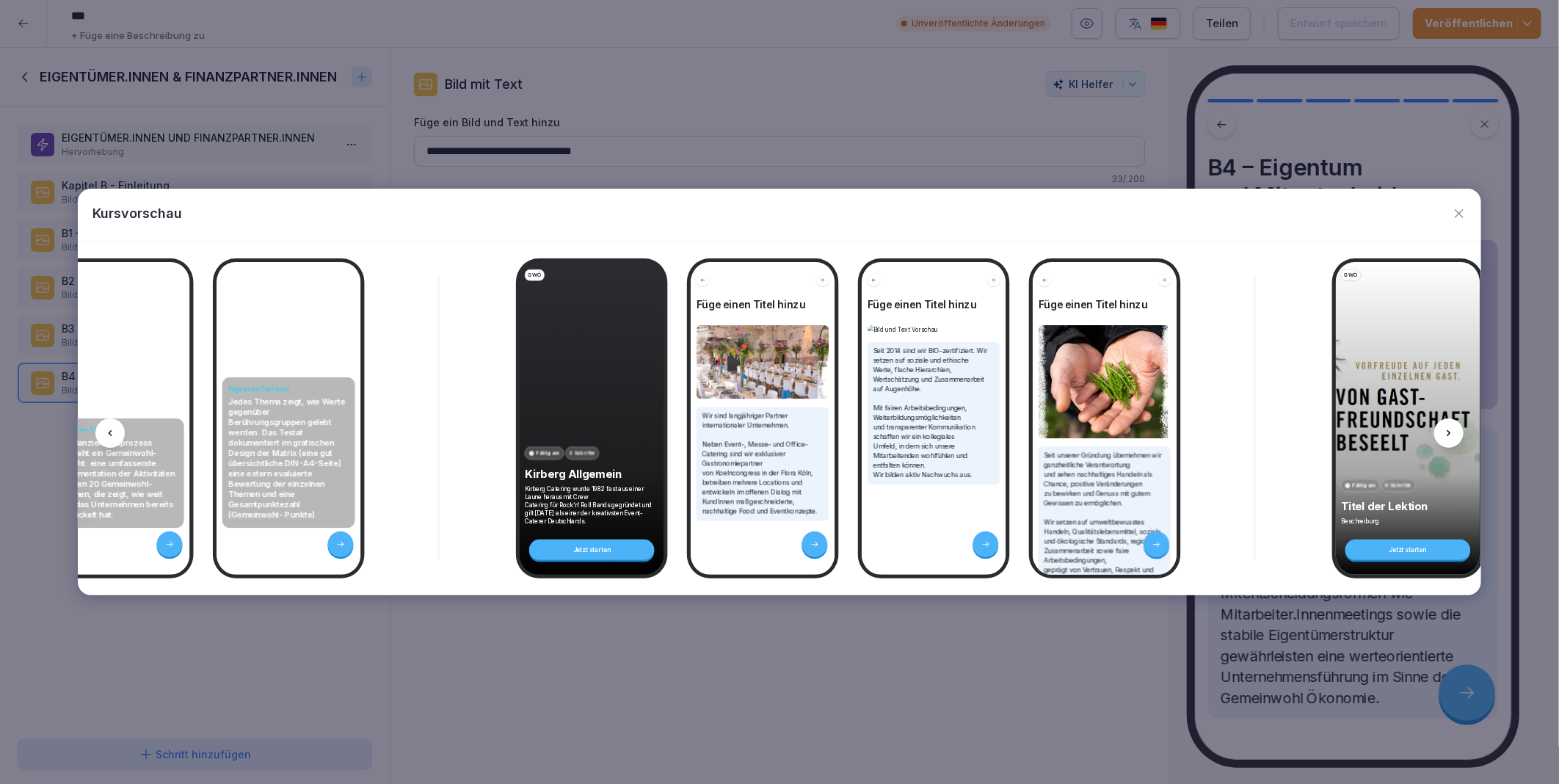
click at [1448, 434] on icon at bounding box center [1449, 433] width 11 height 11
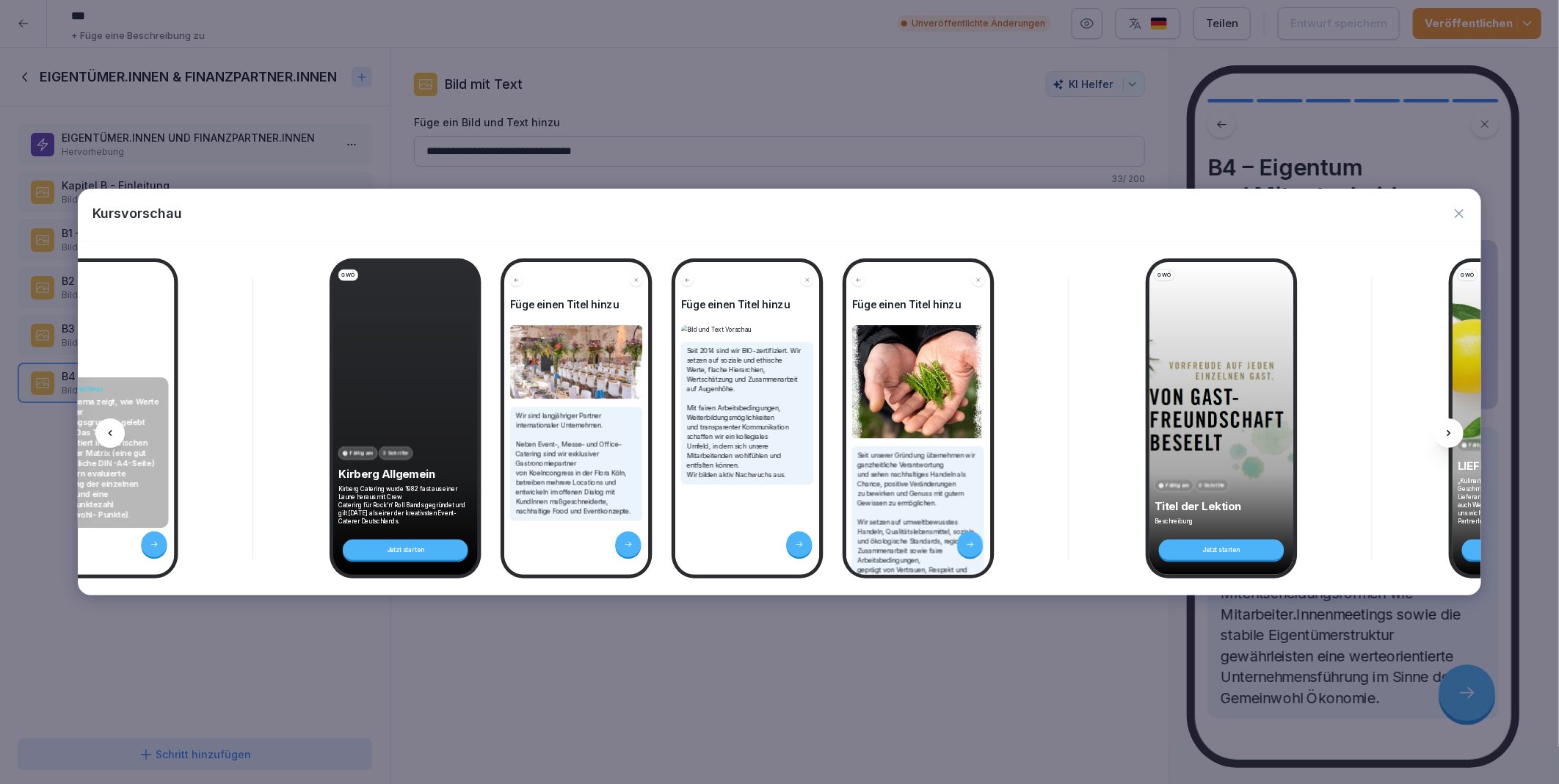
scroll to position [0, 1066]
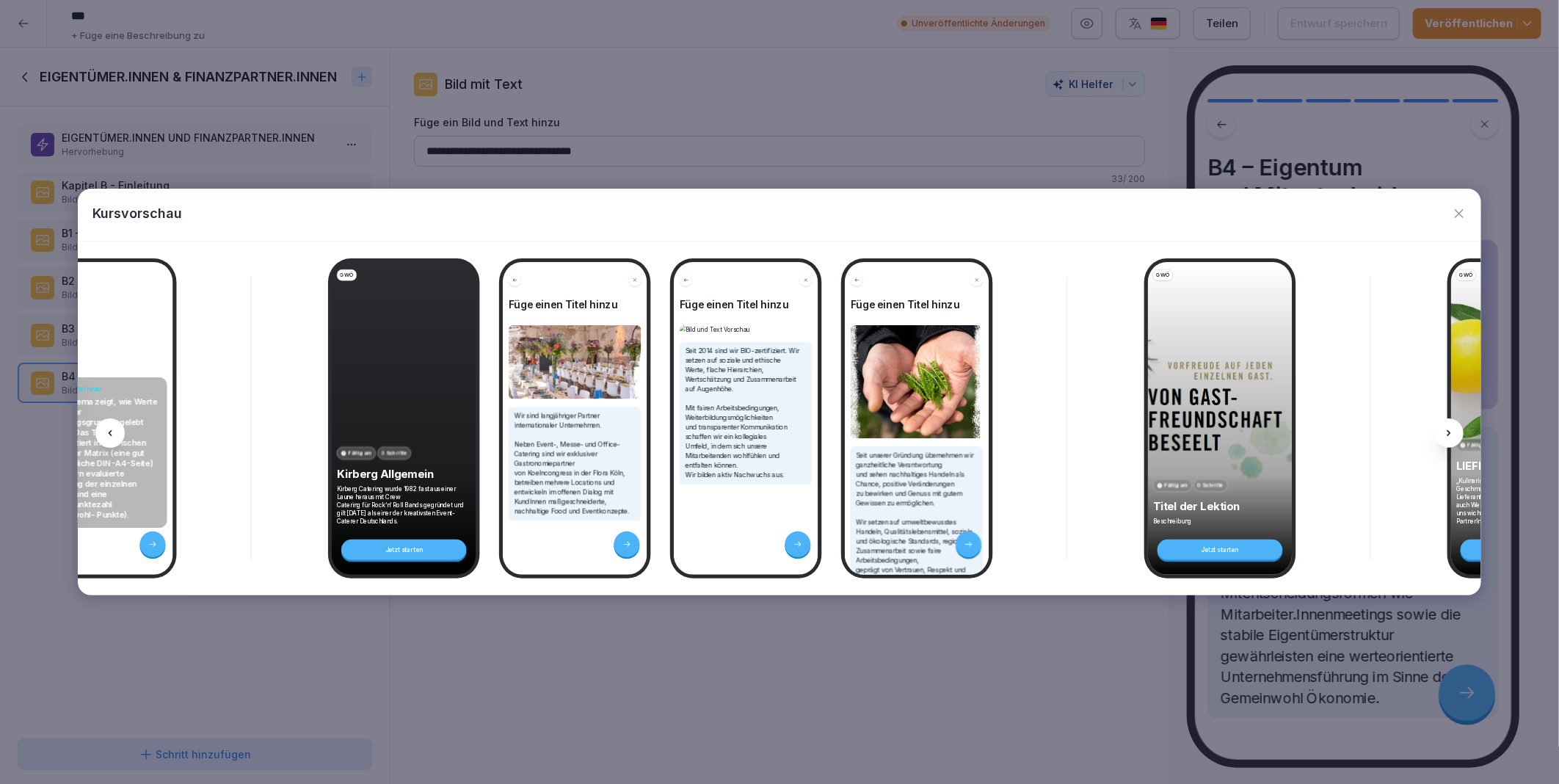
click at [1448, 434] on icon at bounding box center [1449, 433] width 11 height 11
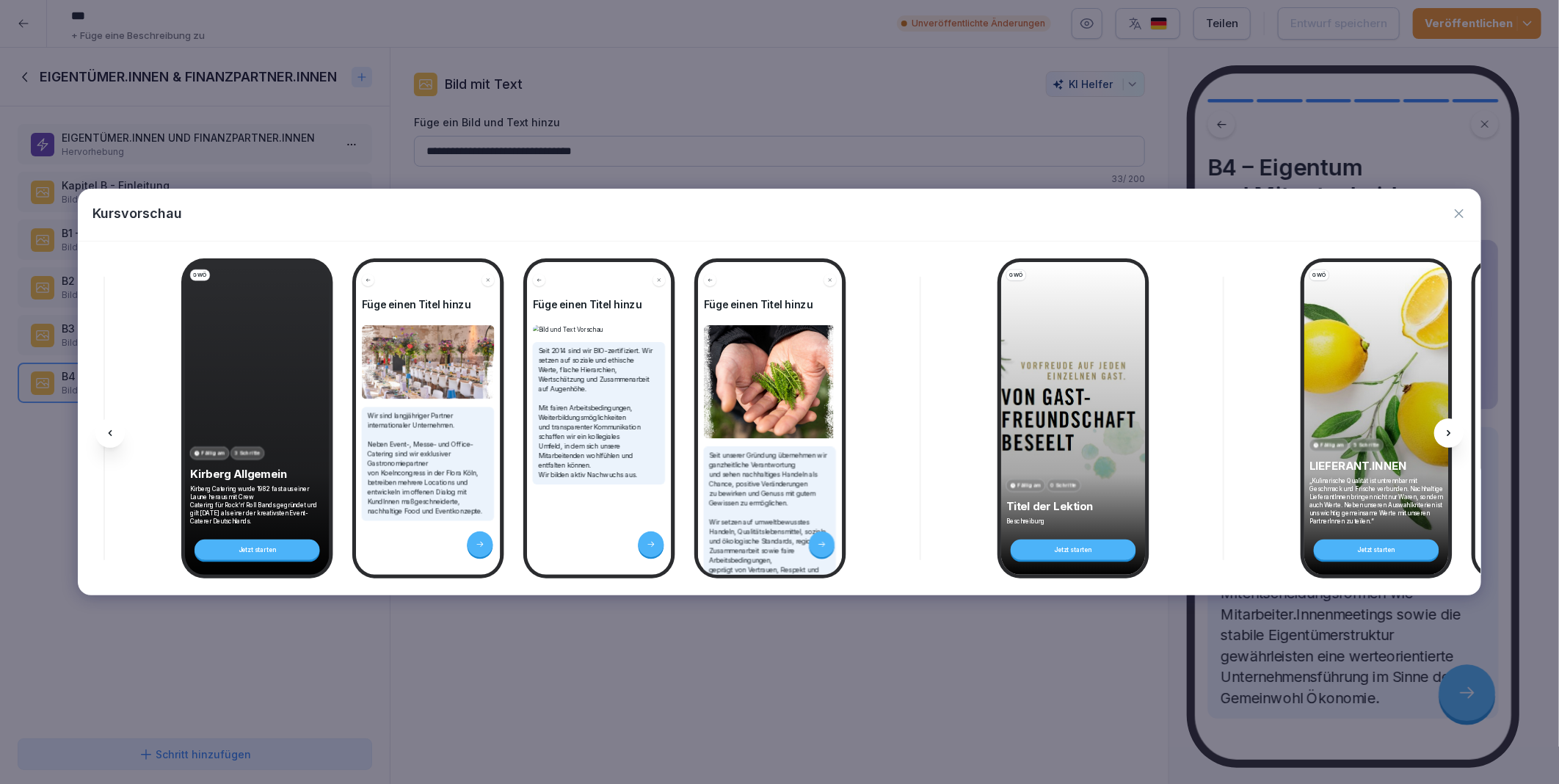
click at [1448, 434] on icon at bounding box center [1449, 433] width 11 height 11
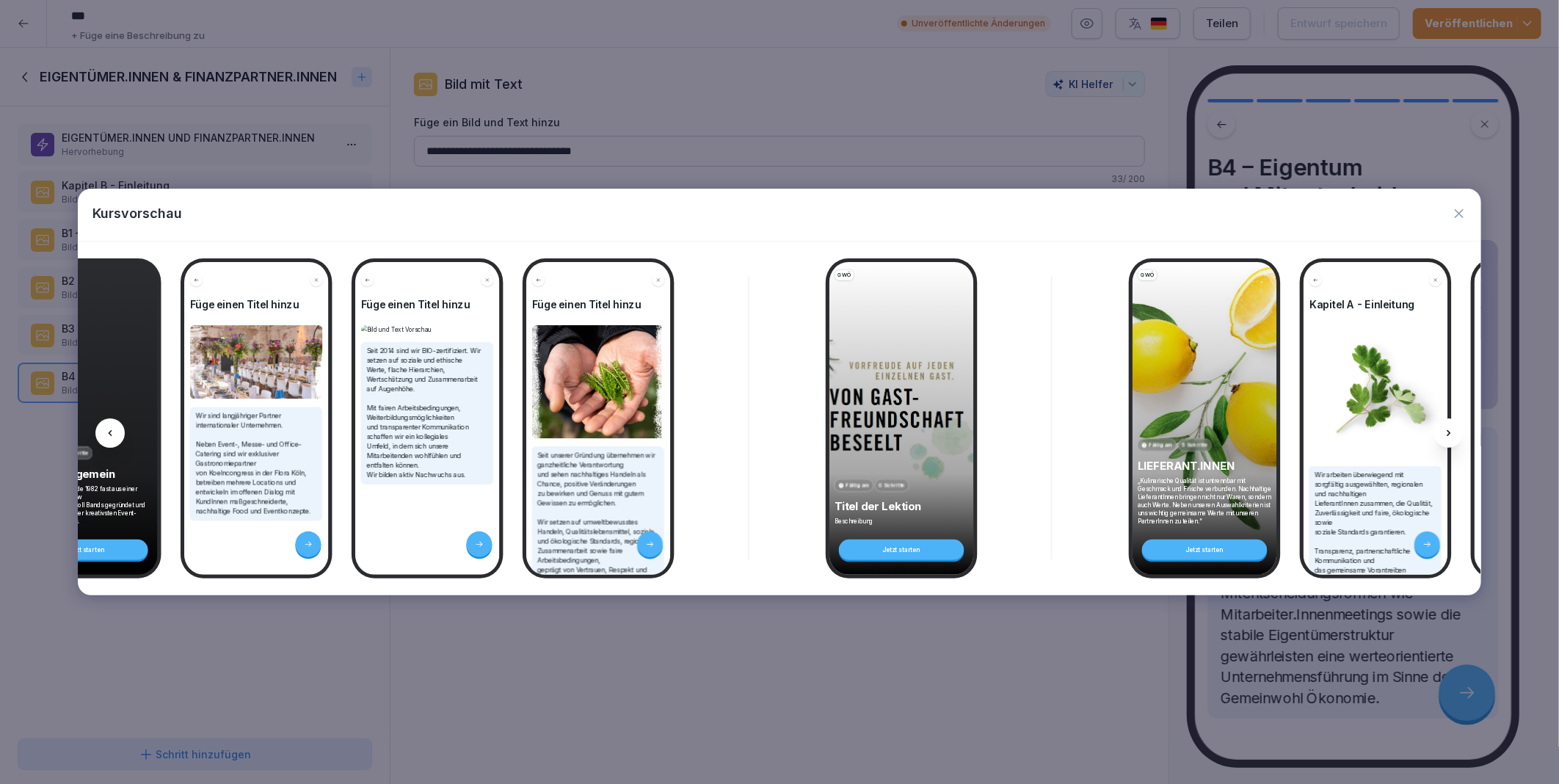
click at [1448, 434] on icon at bounding box center [1449, 433] width 11 height 11
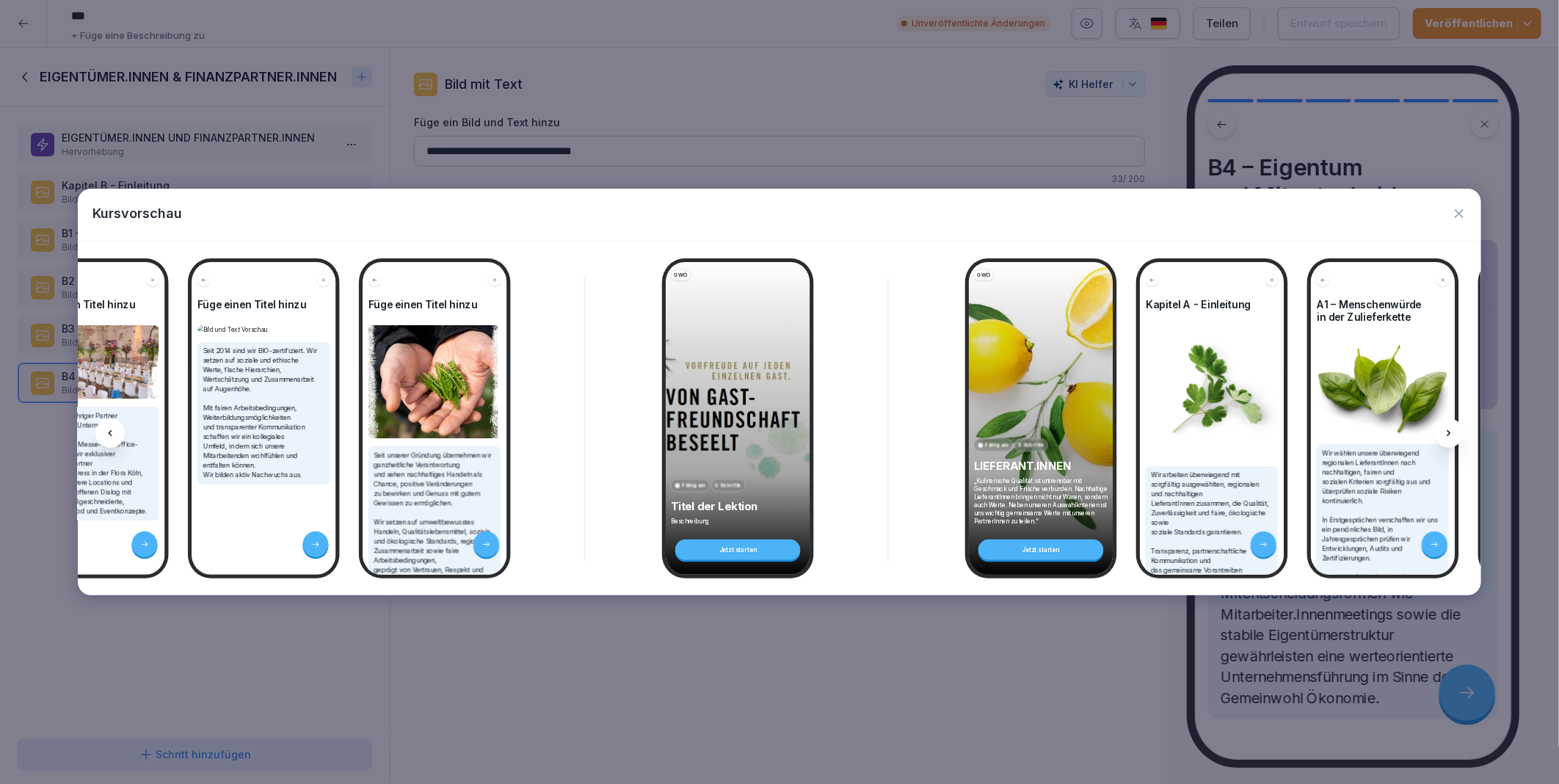
click at [1448, 434] on icon at bounding box center [1449, 433] width 11 height 11
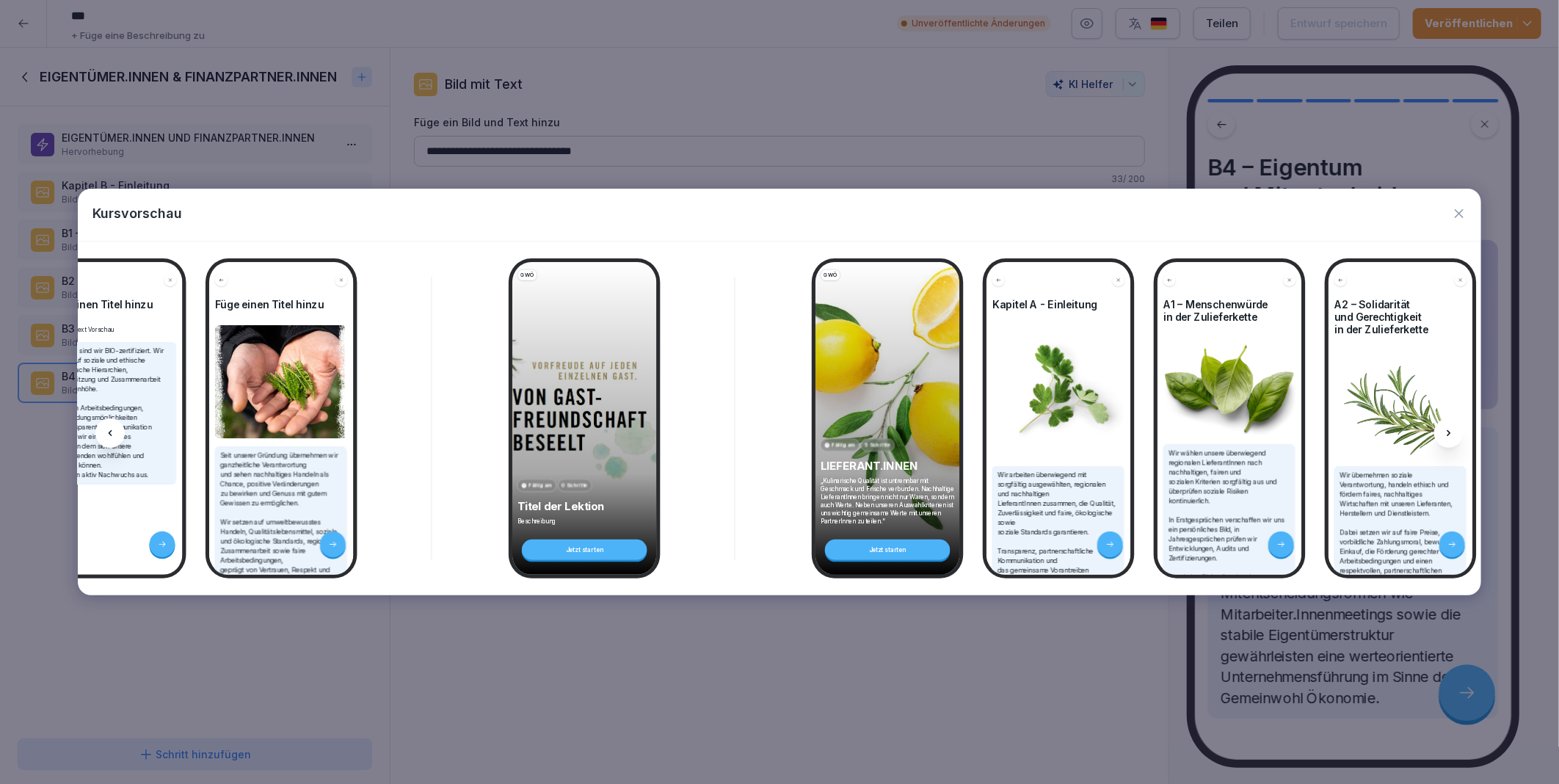
click at [1448, 434] on icon at bounding box center [1449, 433] width 11 height 11
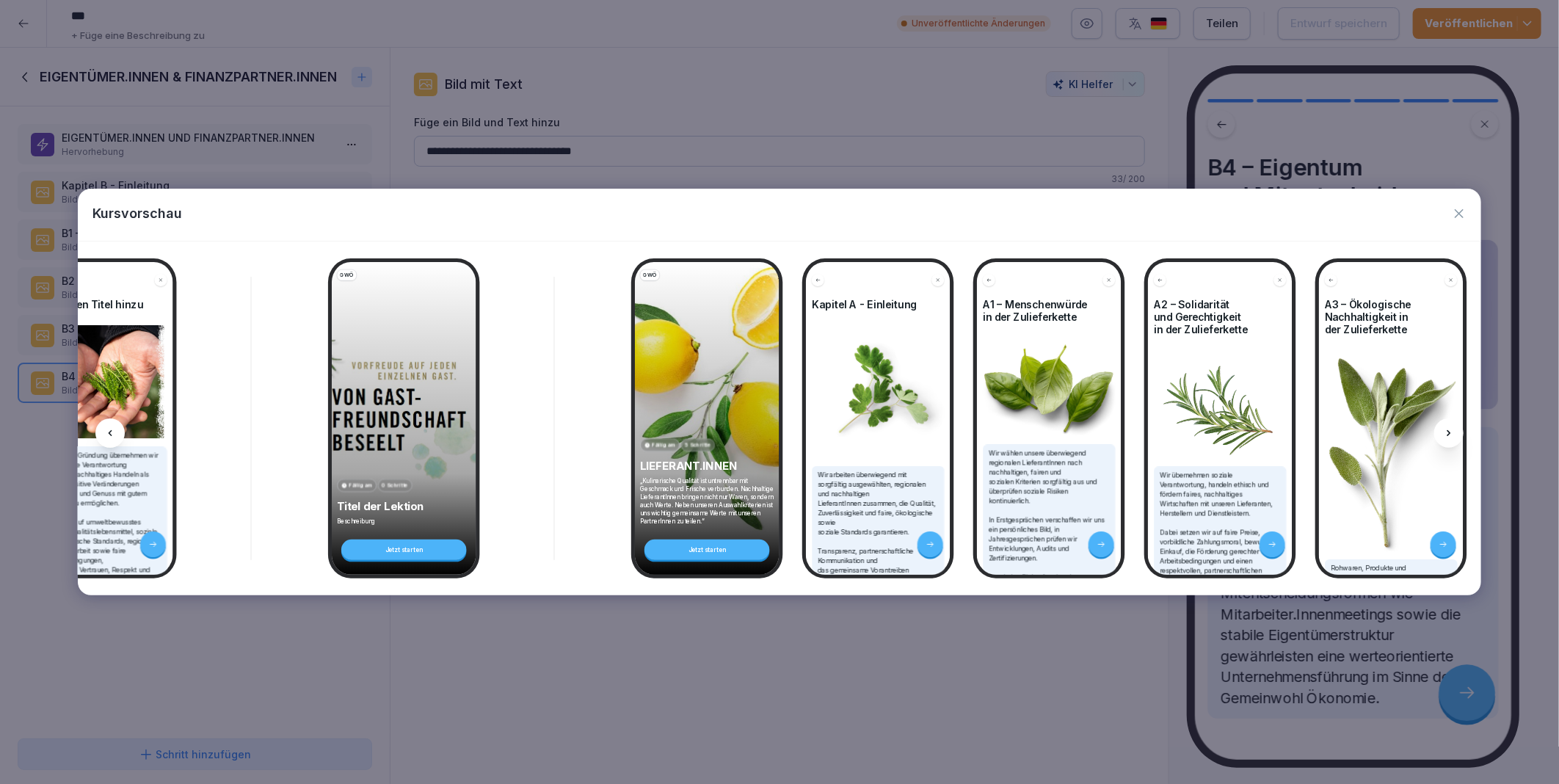
click at [1448, 434] on icon at bounding box center [1449, 433] width 11 height 11
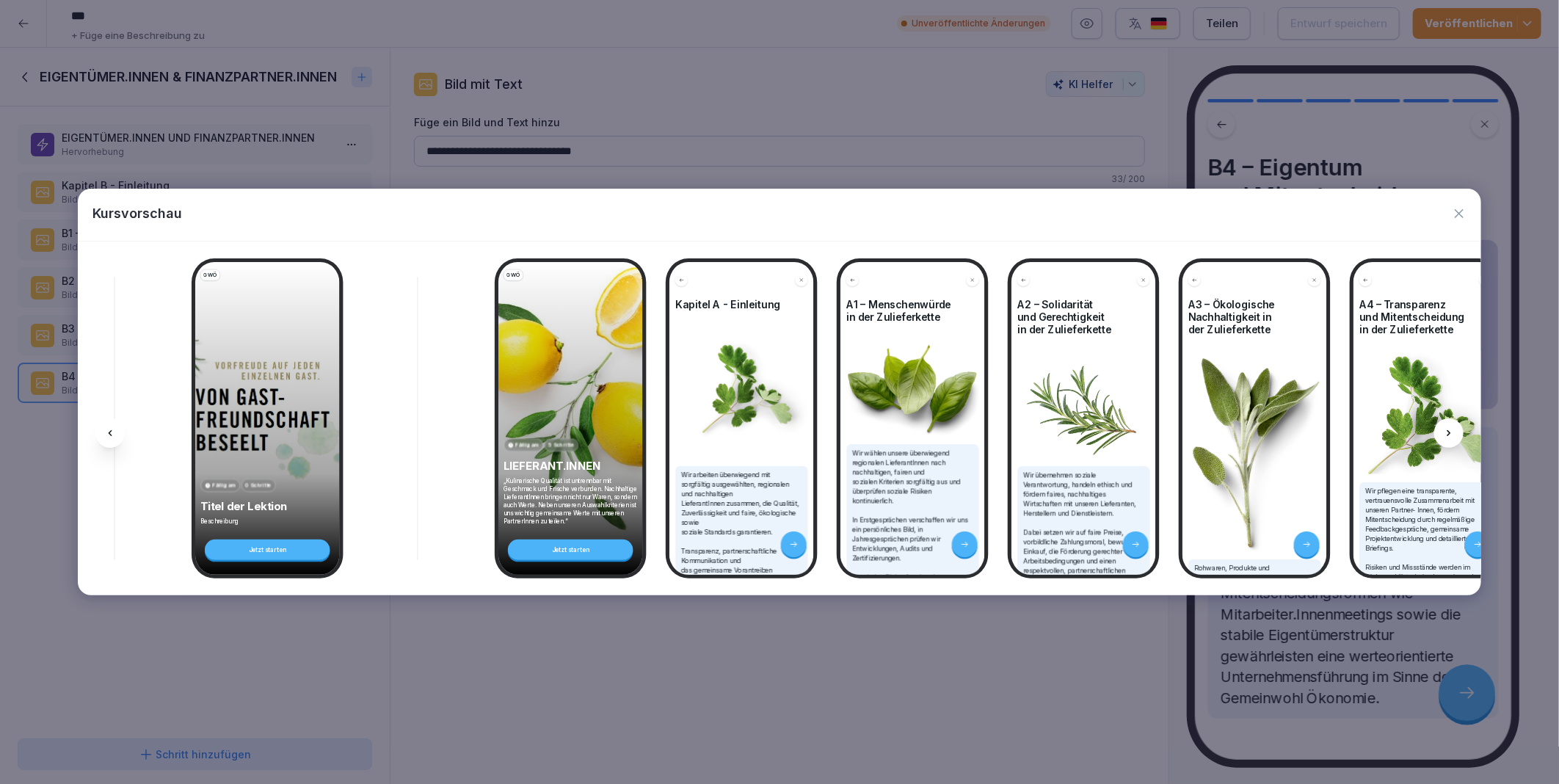
click at [1448, 434] on icon at bounding box center [1449, 433] width 11 height 11
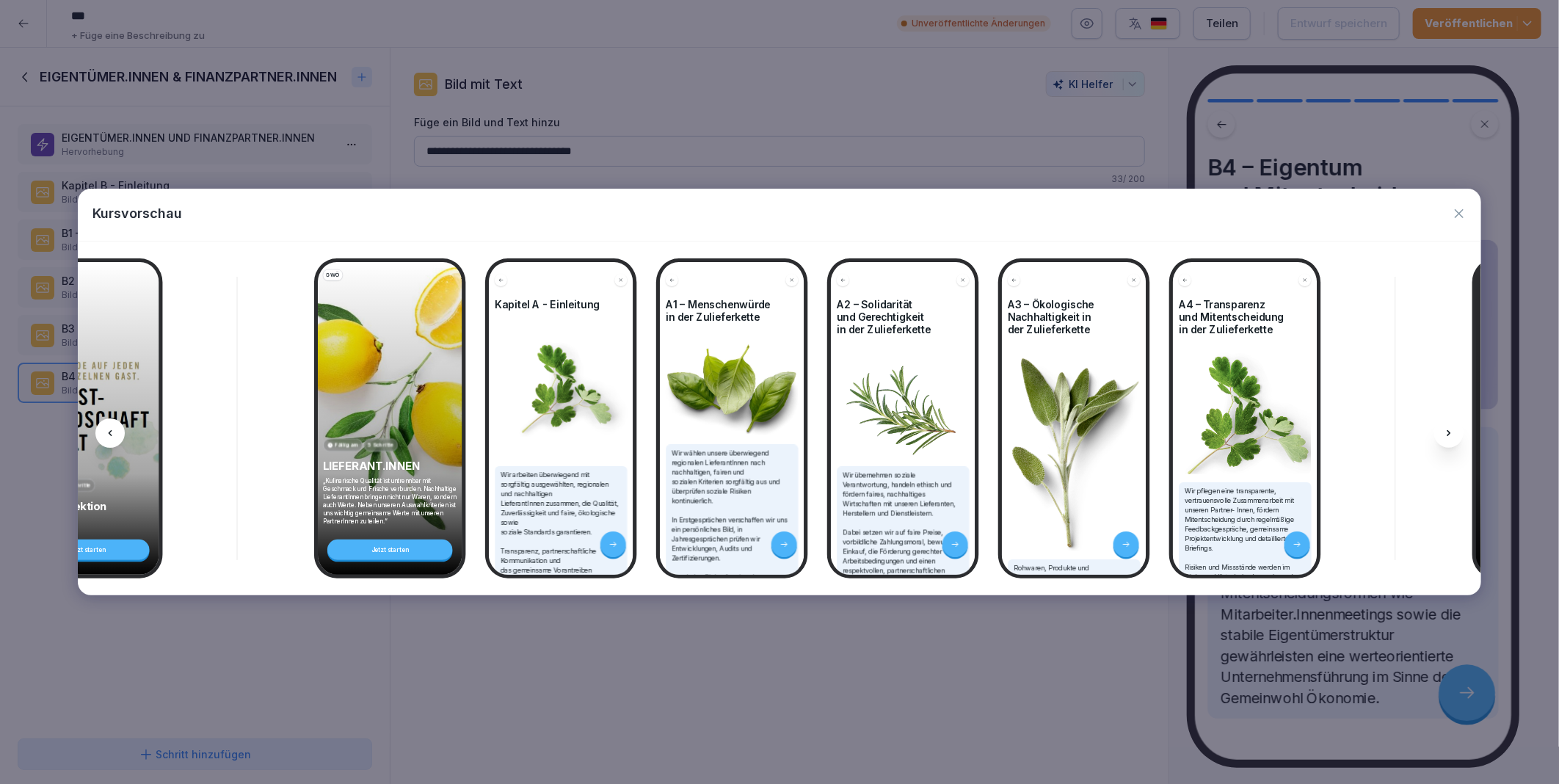
click at [1448, 434] on icon at bounding box center [1449, 433] width 11 height 11
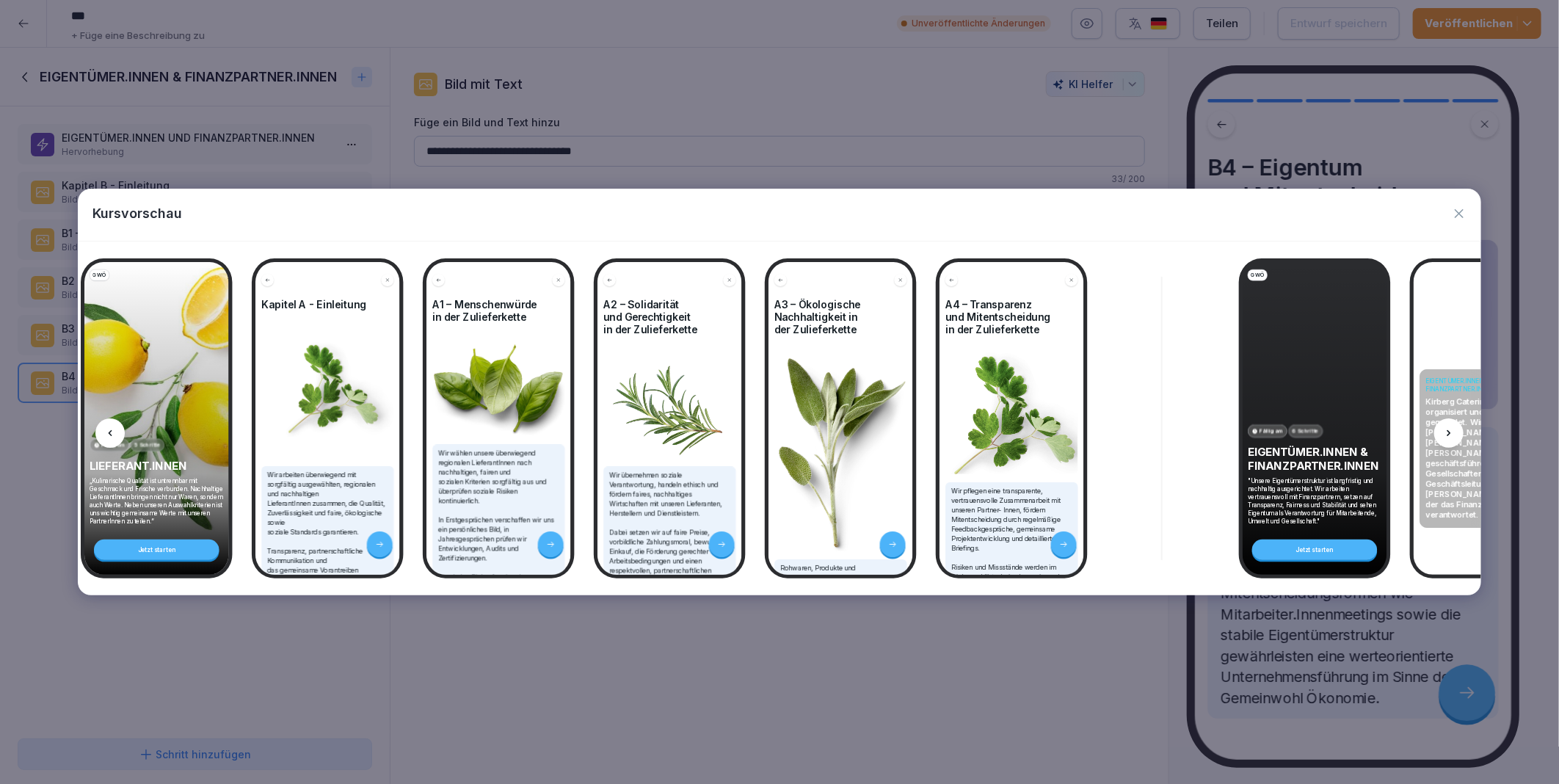
scroll to position [0, 2434]
click at [1448, 434] on icon at bounding box center [1449, 433] width 11 height 11
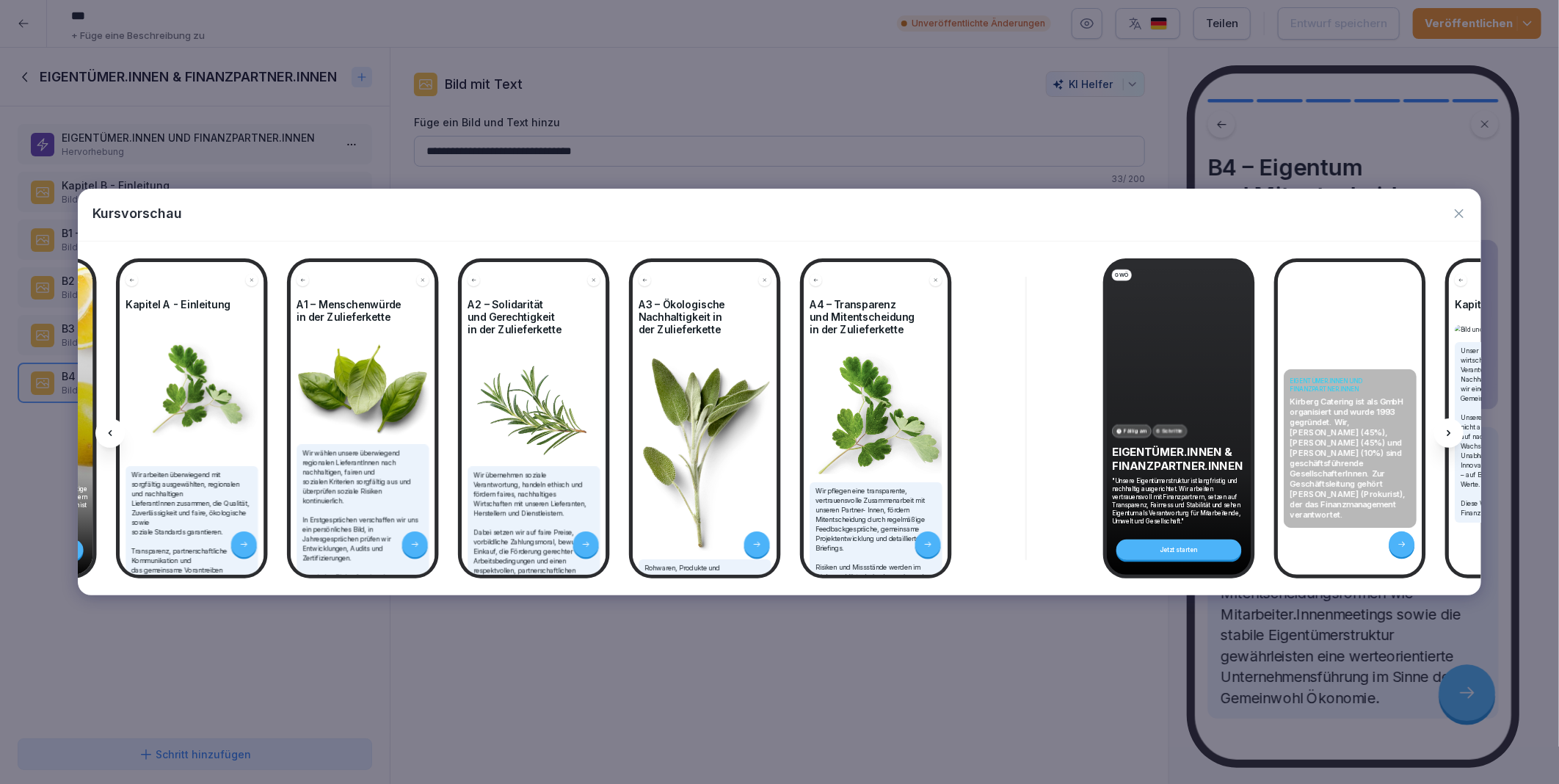
click at [1448, 434] on icon at bounding box center [1449, 433] width 11 height 11
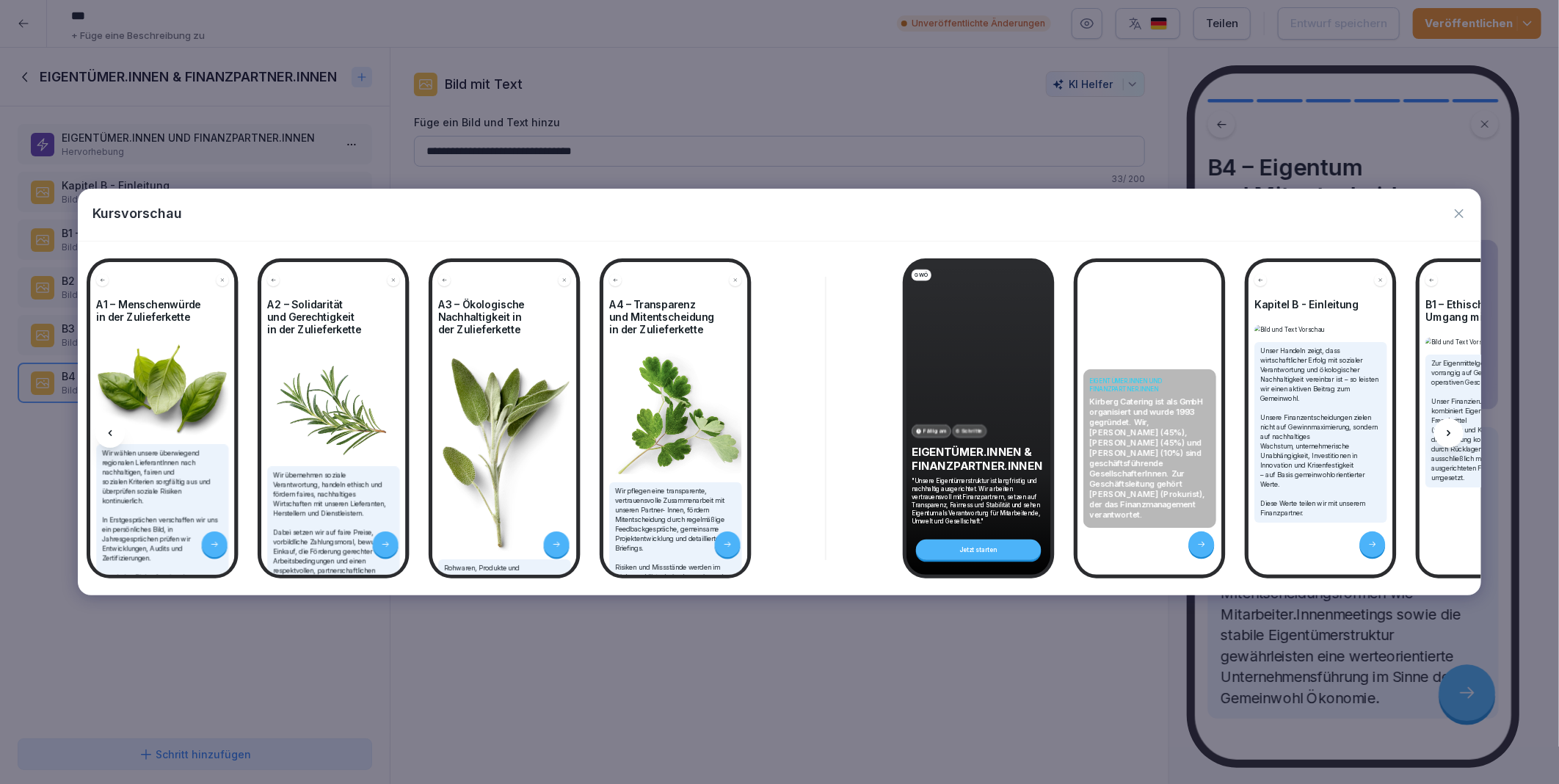
click at [1448, 434] on icon at bounding box center [1449, 433] width 11 height 11
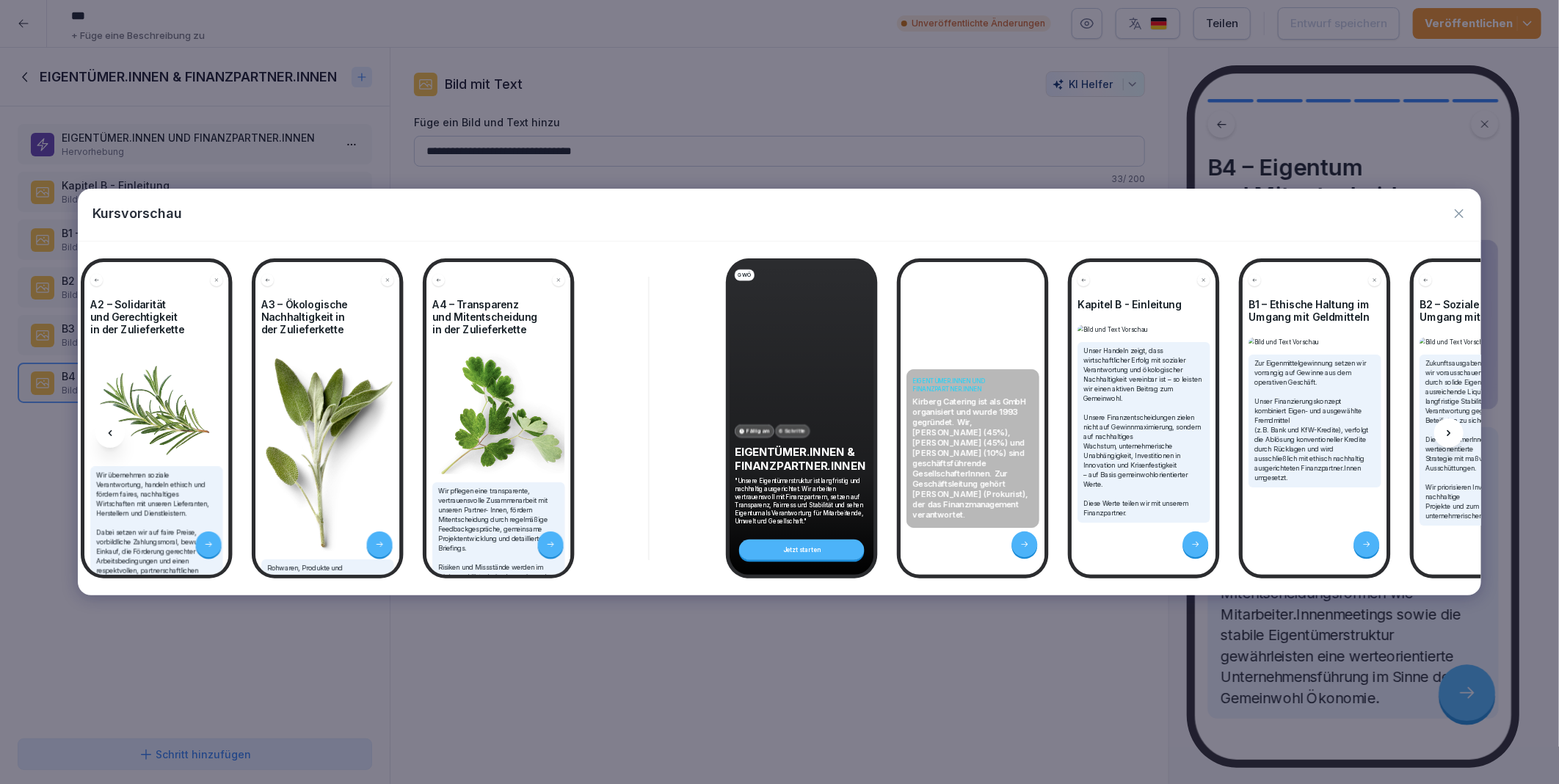
click at [1448, 434] on icon at bounding box center [1449, 433] width 11 height 11
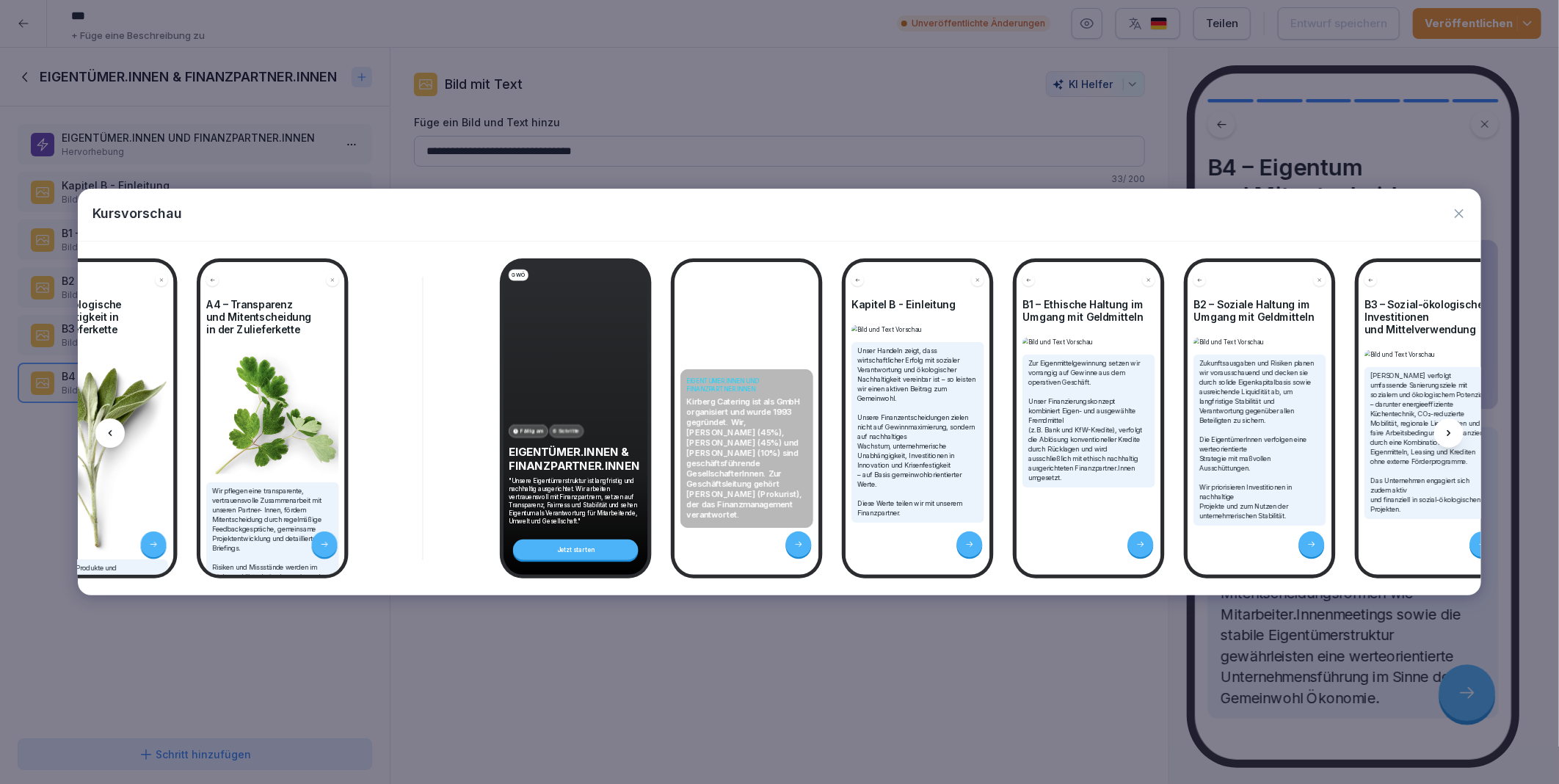
click at [1448, 434] on icon at bounding box center [1449, 433] width 11 height 11
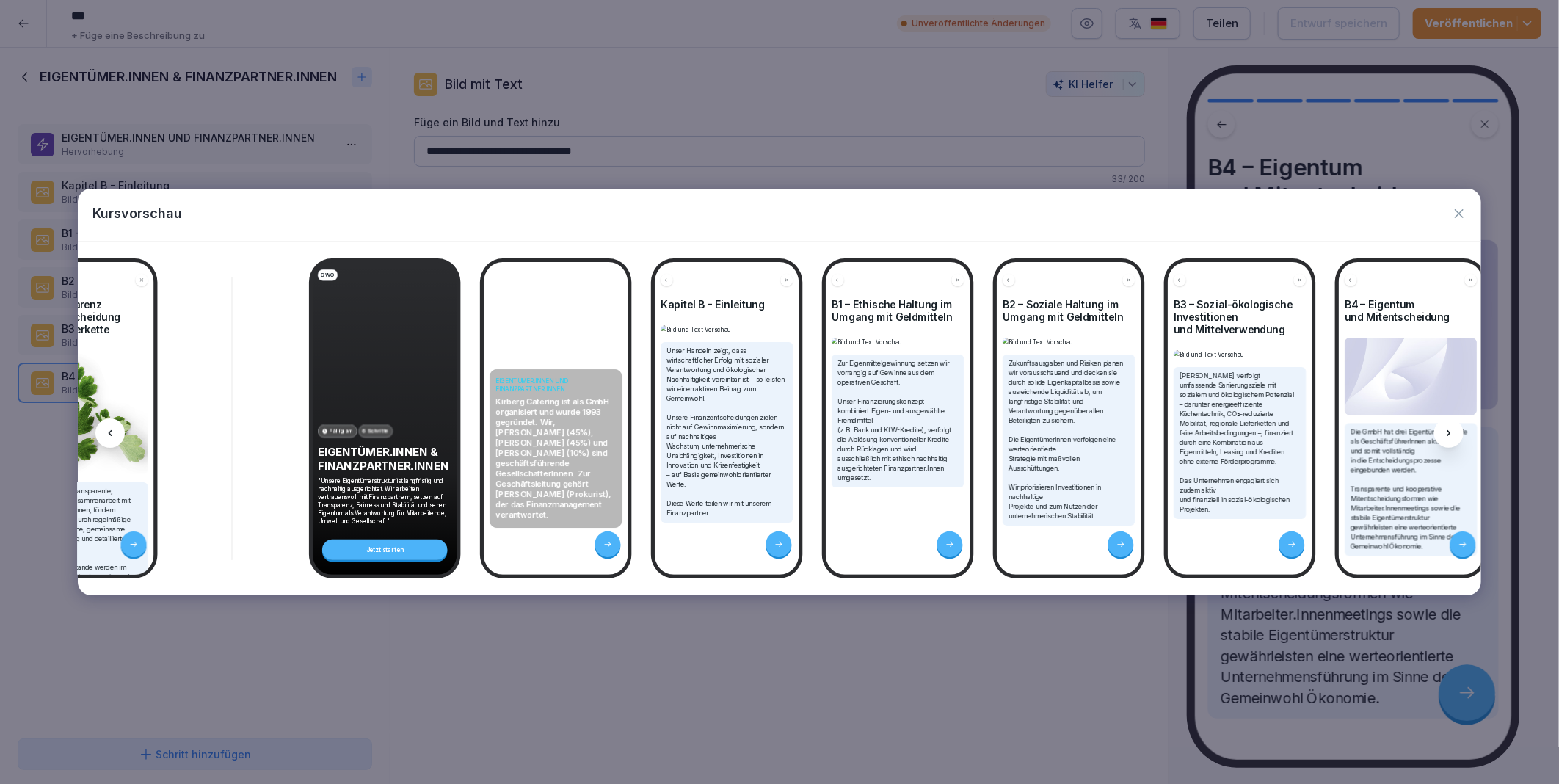
scroll to position [0, 3370]
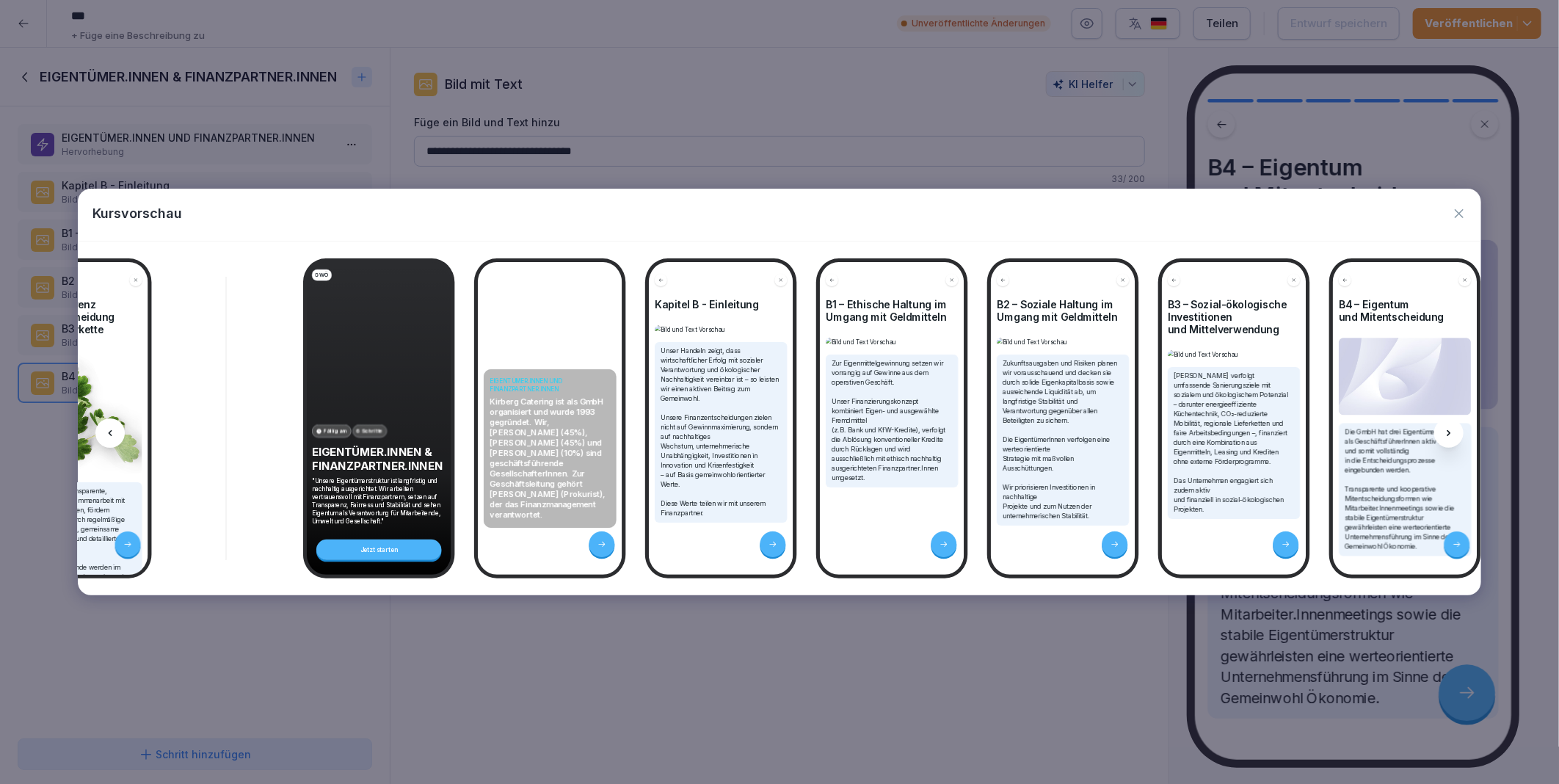
click at [1456, 434] on div at bounding box center [1449, 433] width 29 height 29
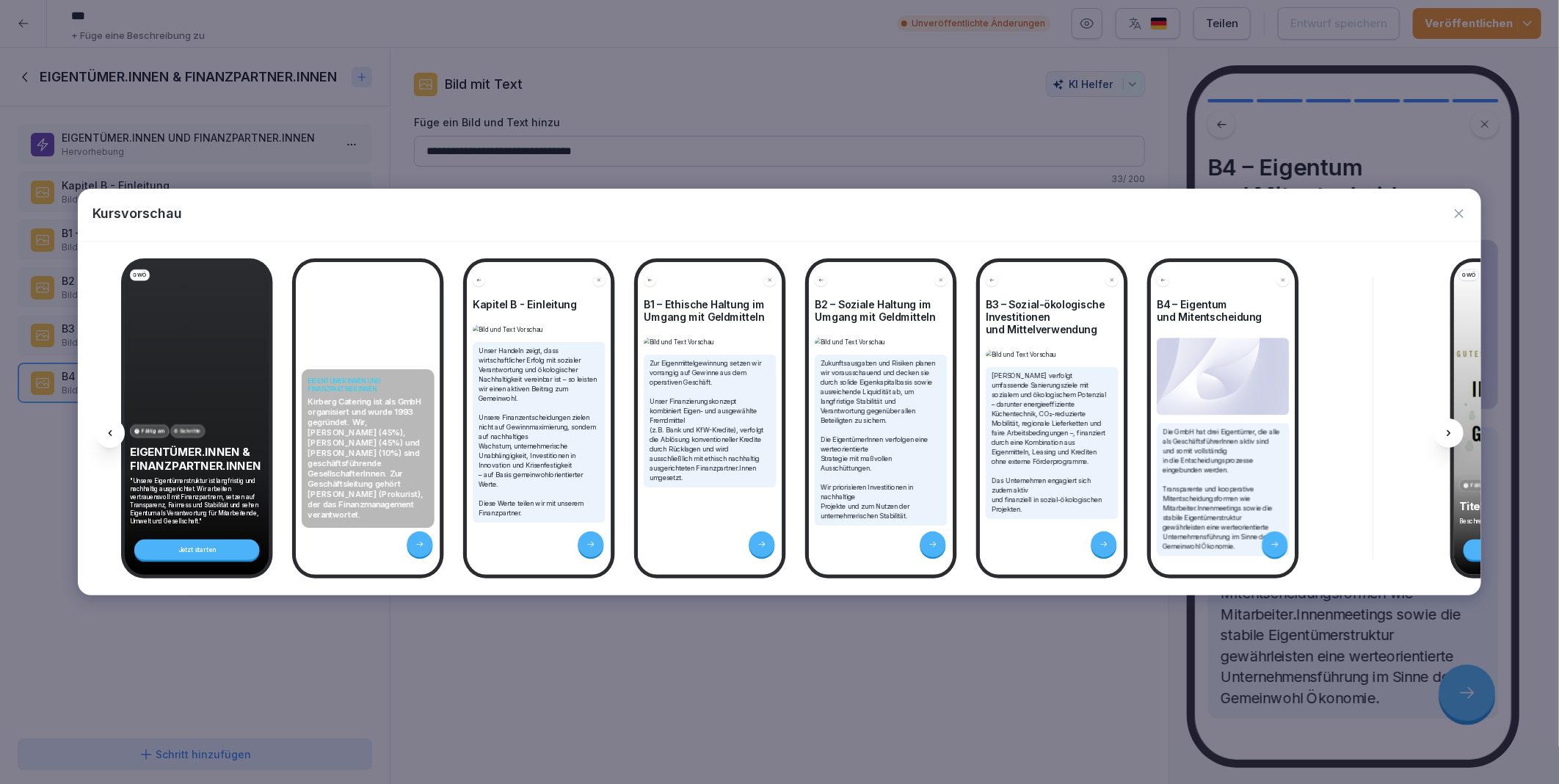
click at [1456, 434] on div at bounding box center [1449, 433] width 29 height 29
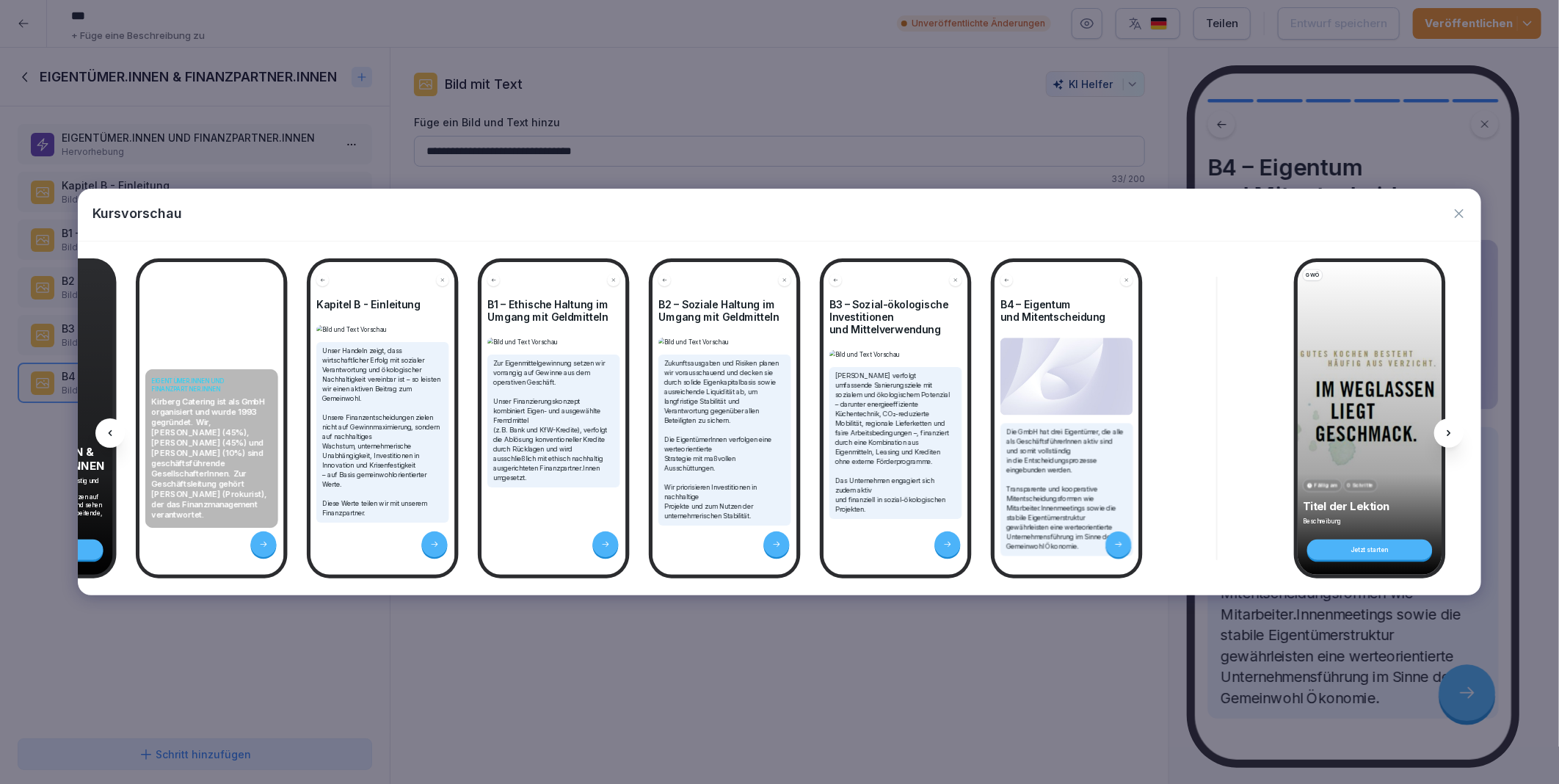
click at [1456, 434] on div at bounding box center [1449, 433] width 29 height 29
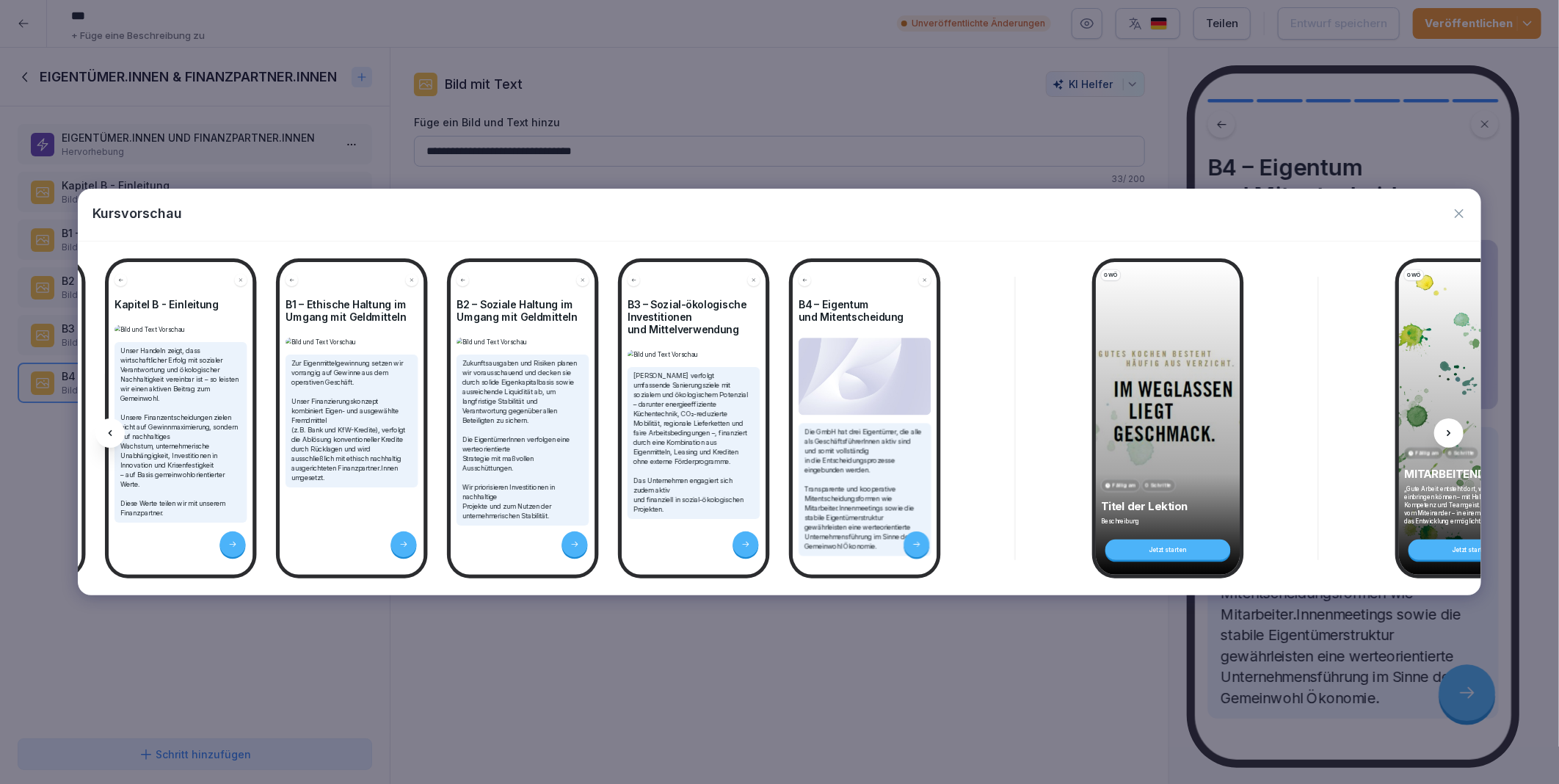
click at [1456, 434] on div at bounding box center [1449, 433] width 29 height 29
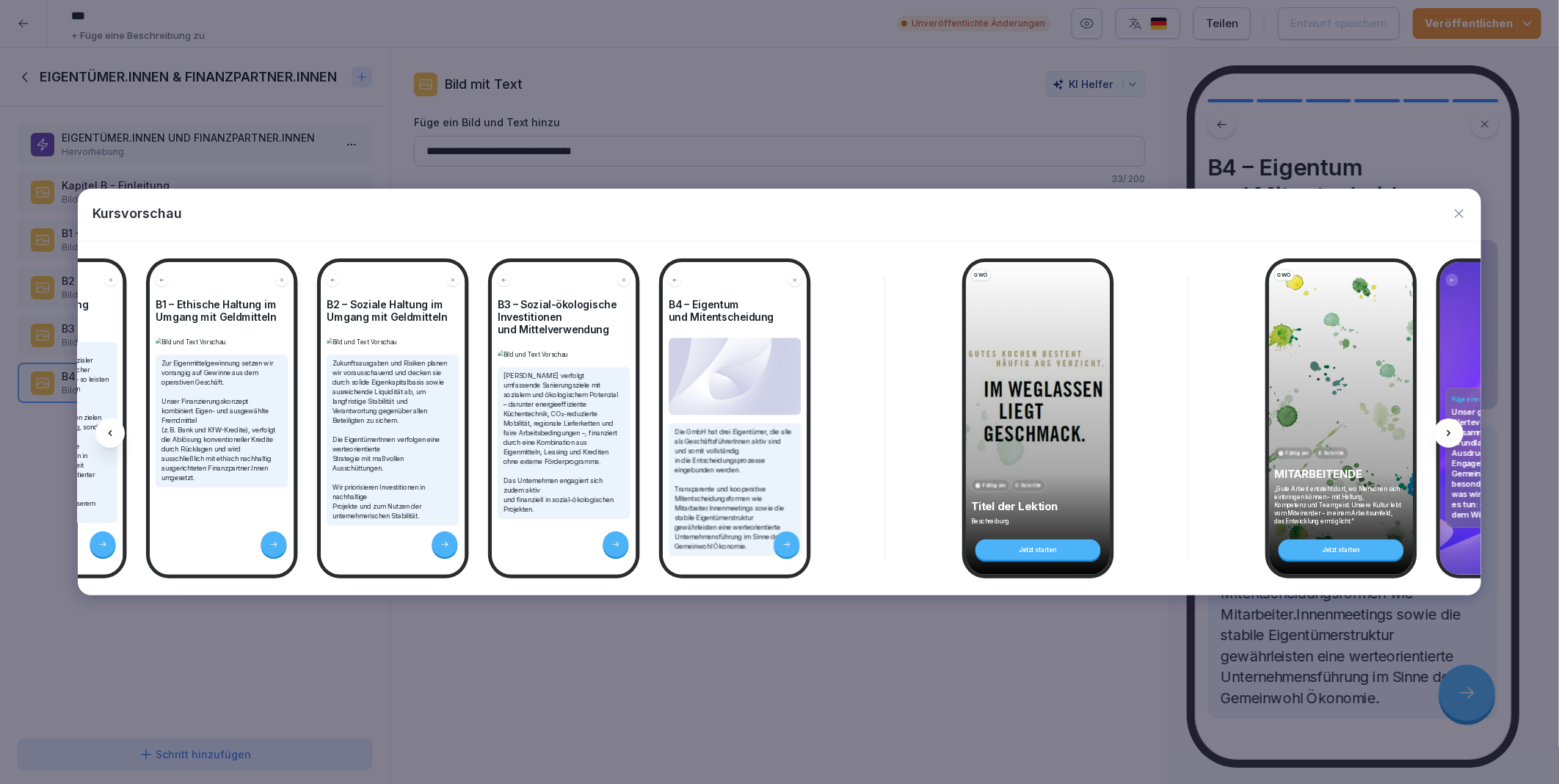
click at [1456, 434] on div at bounding box center [1449, 433] width 29 height 29
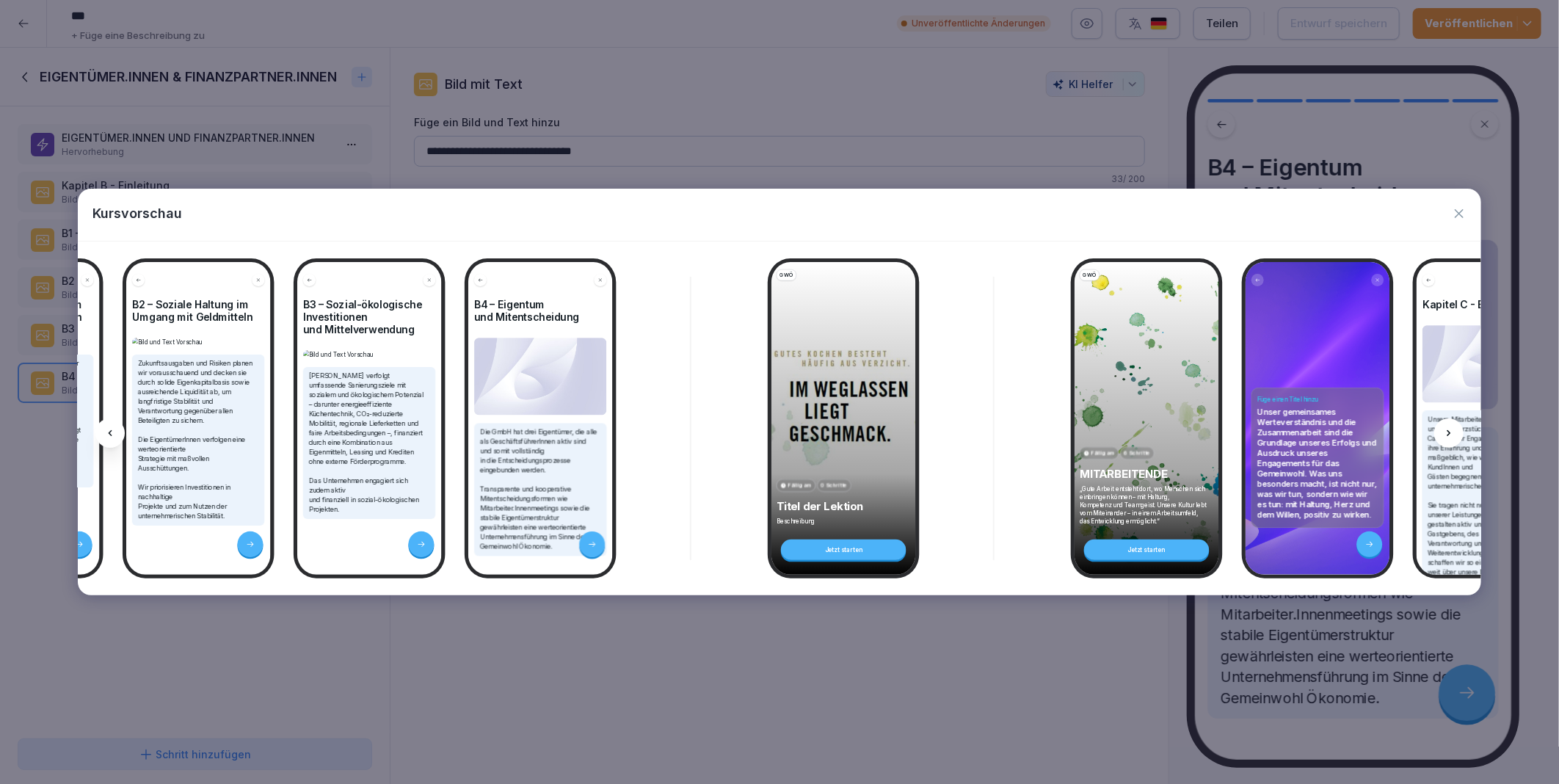
click at [1456, 434] on div at bounding box center [1449, 433] width 29 height 29
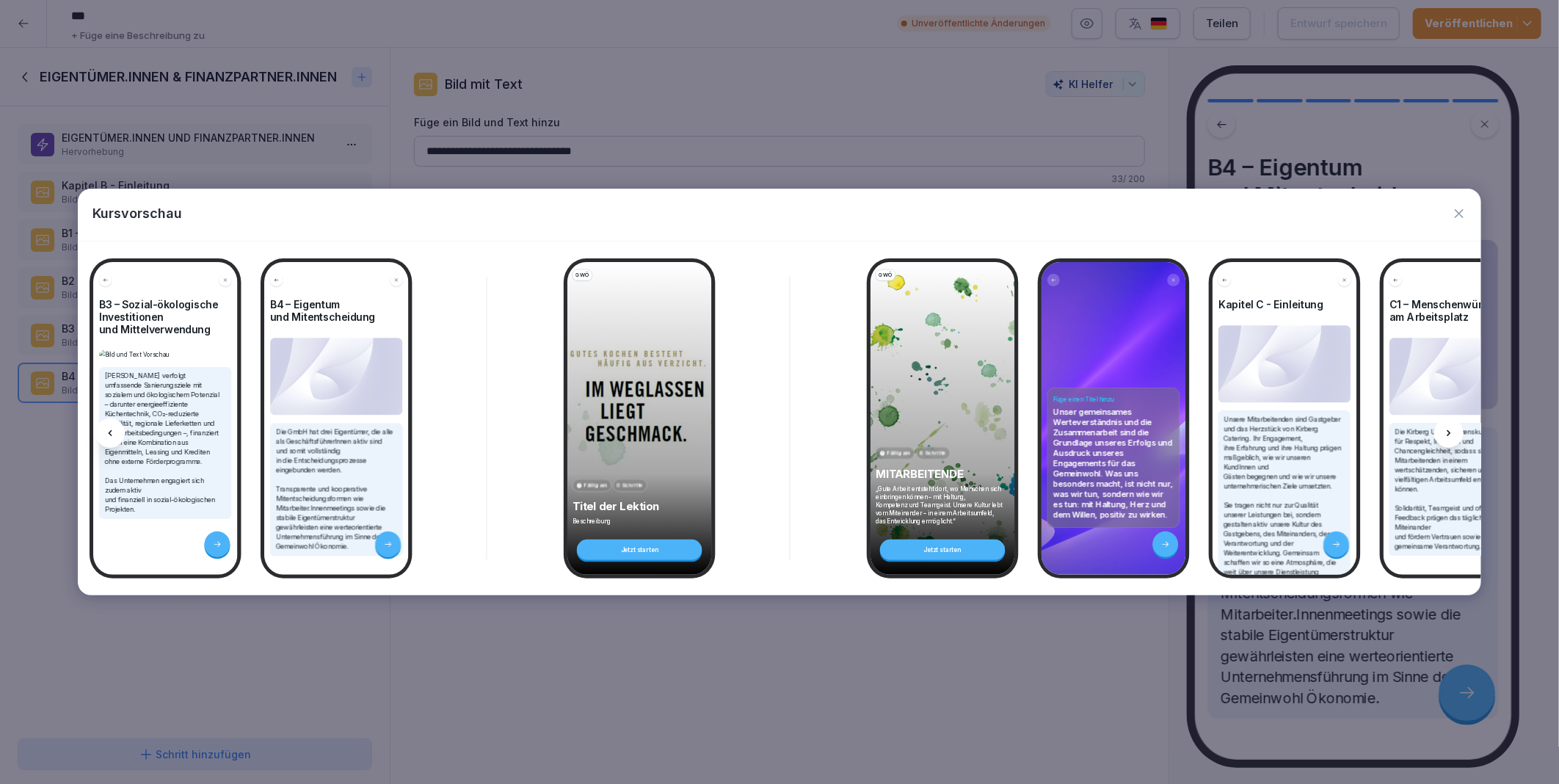
click at [1456, 434] on div at bounding box center [1449, 433] width 29 height 29
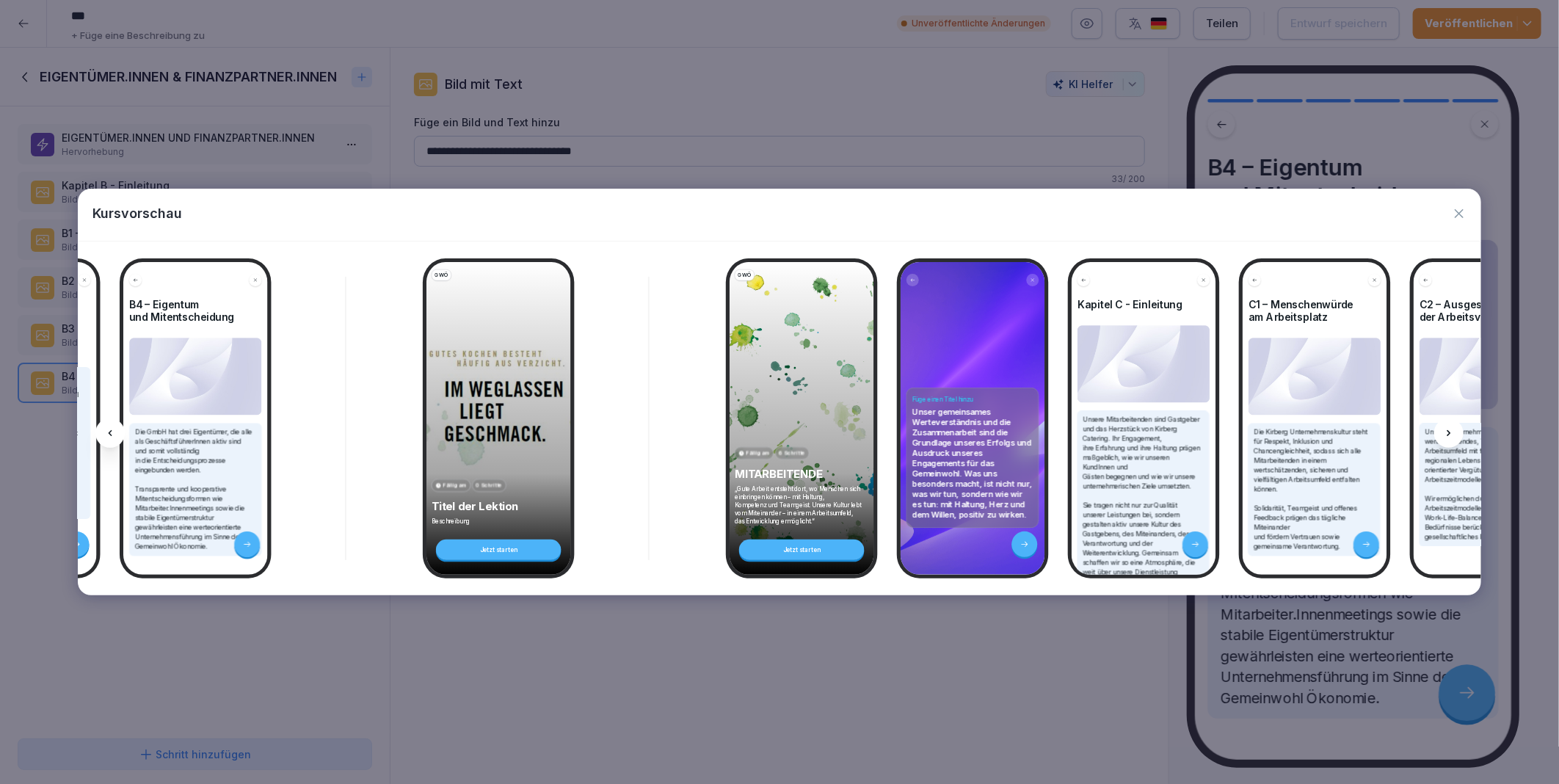
click at [1456, 434] on div at bounding box center [1449, 433] width 29 height 29
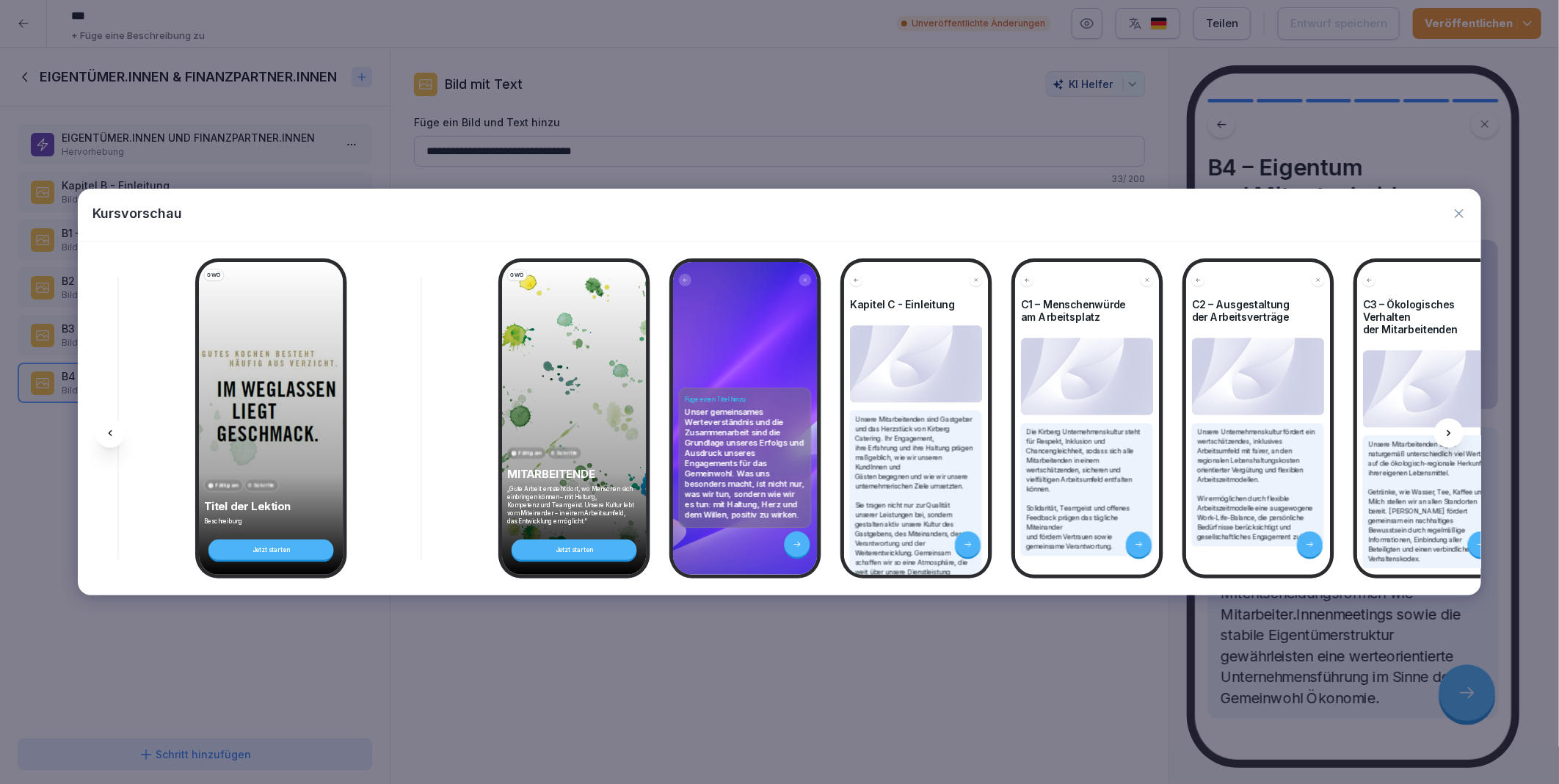
click at [1456, 434] on div at bounding box center [1449, 433] width 29 height 29
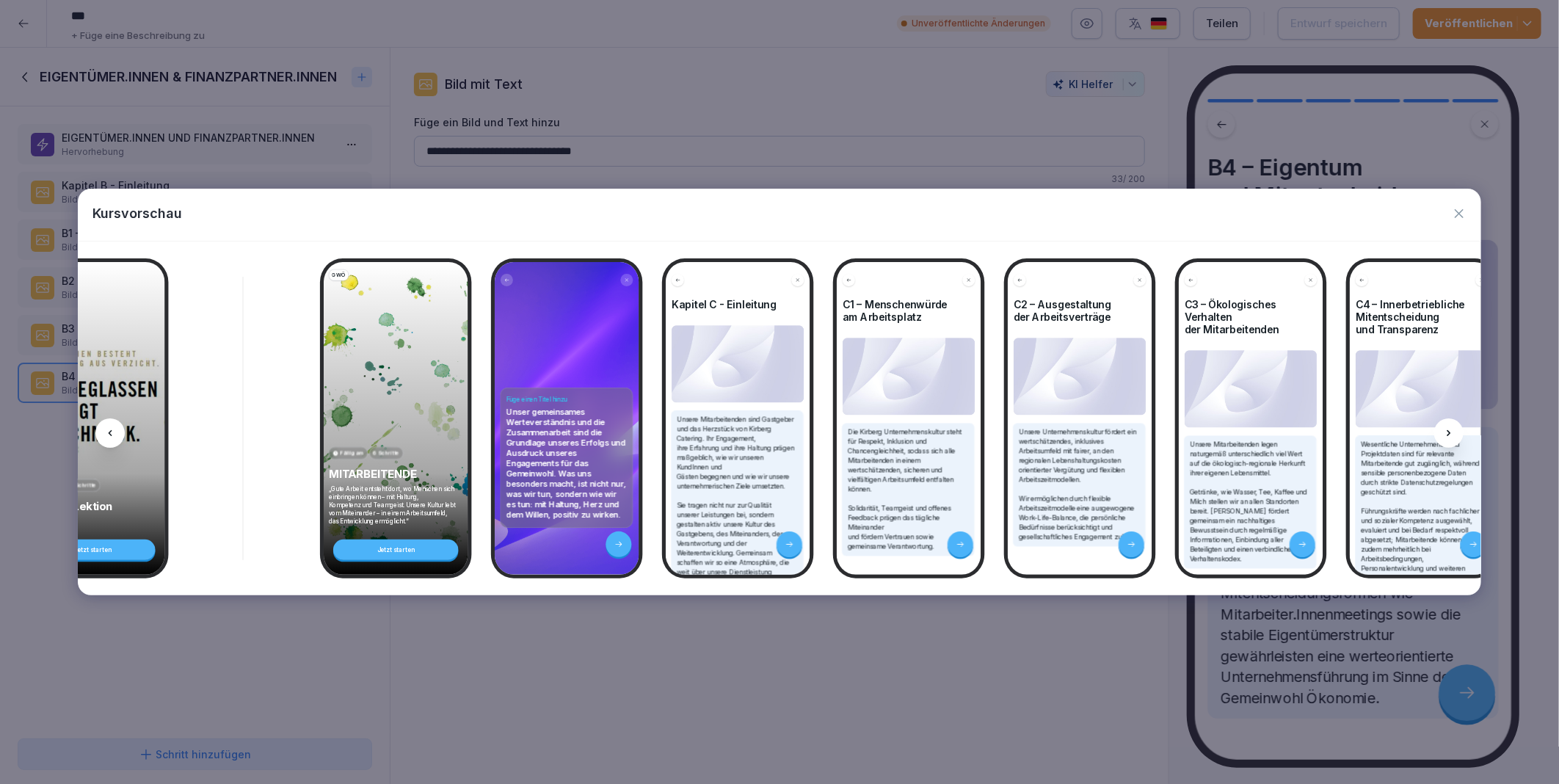
click at [1456, 434] on div at bounding box center [1449, 433] width 29 height 29
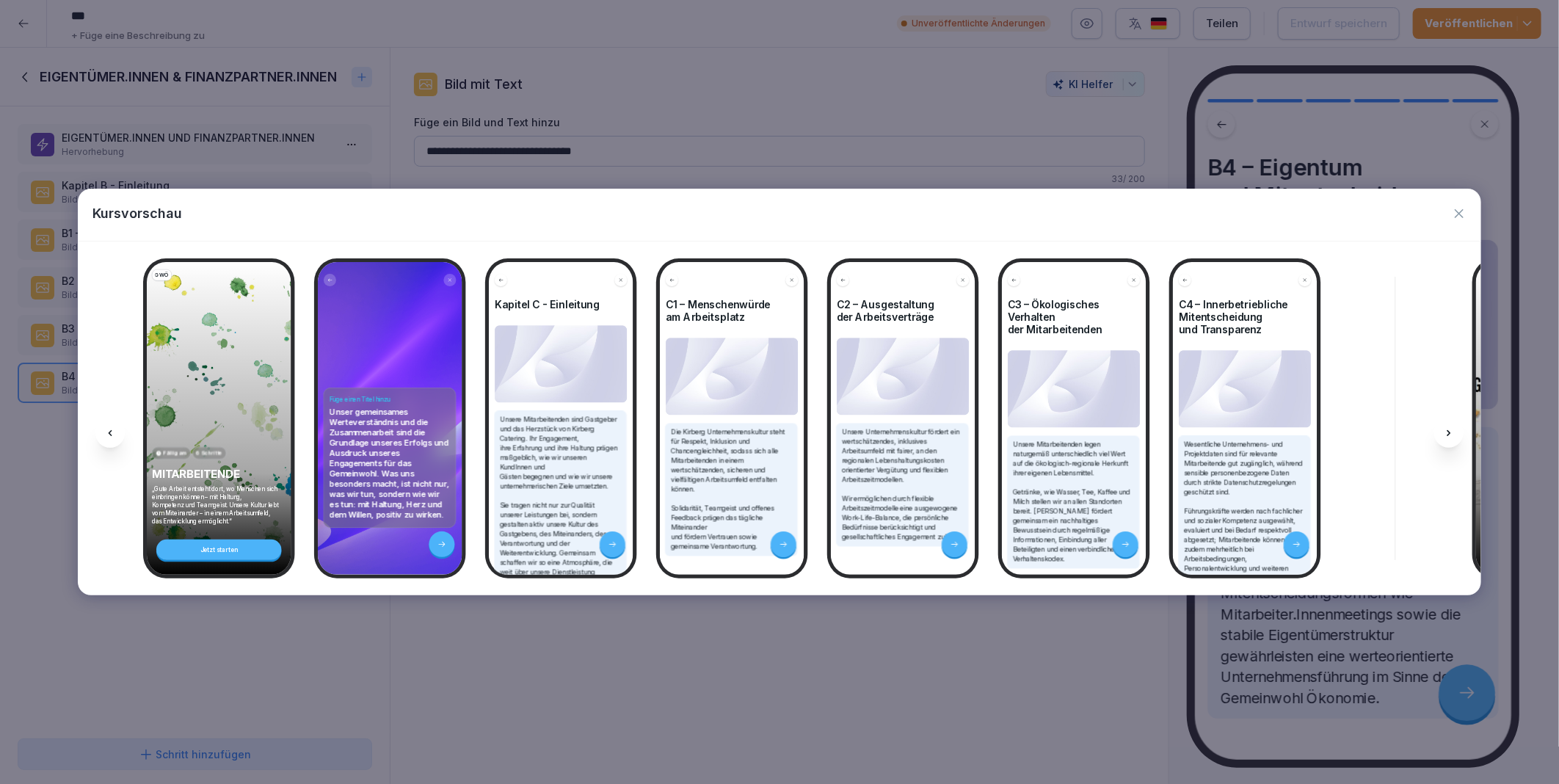
click at [1456, 434] on div at bounding box center [1449, 433] width 29 height 29
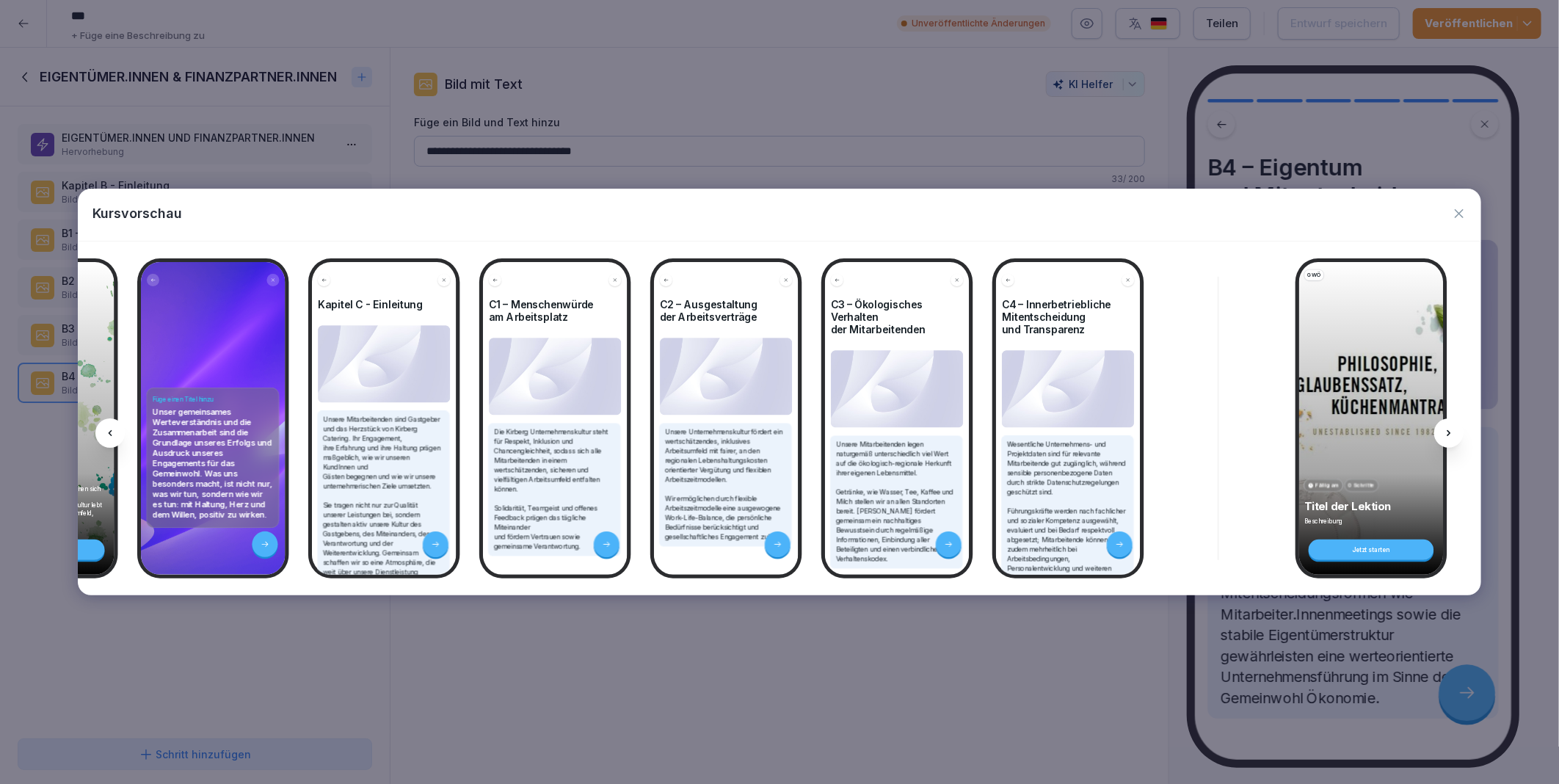
scroll to position [0, 5381]
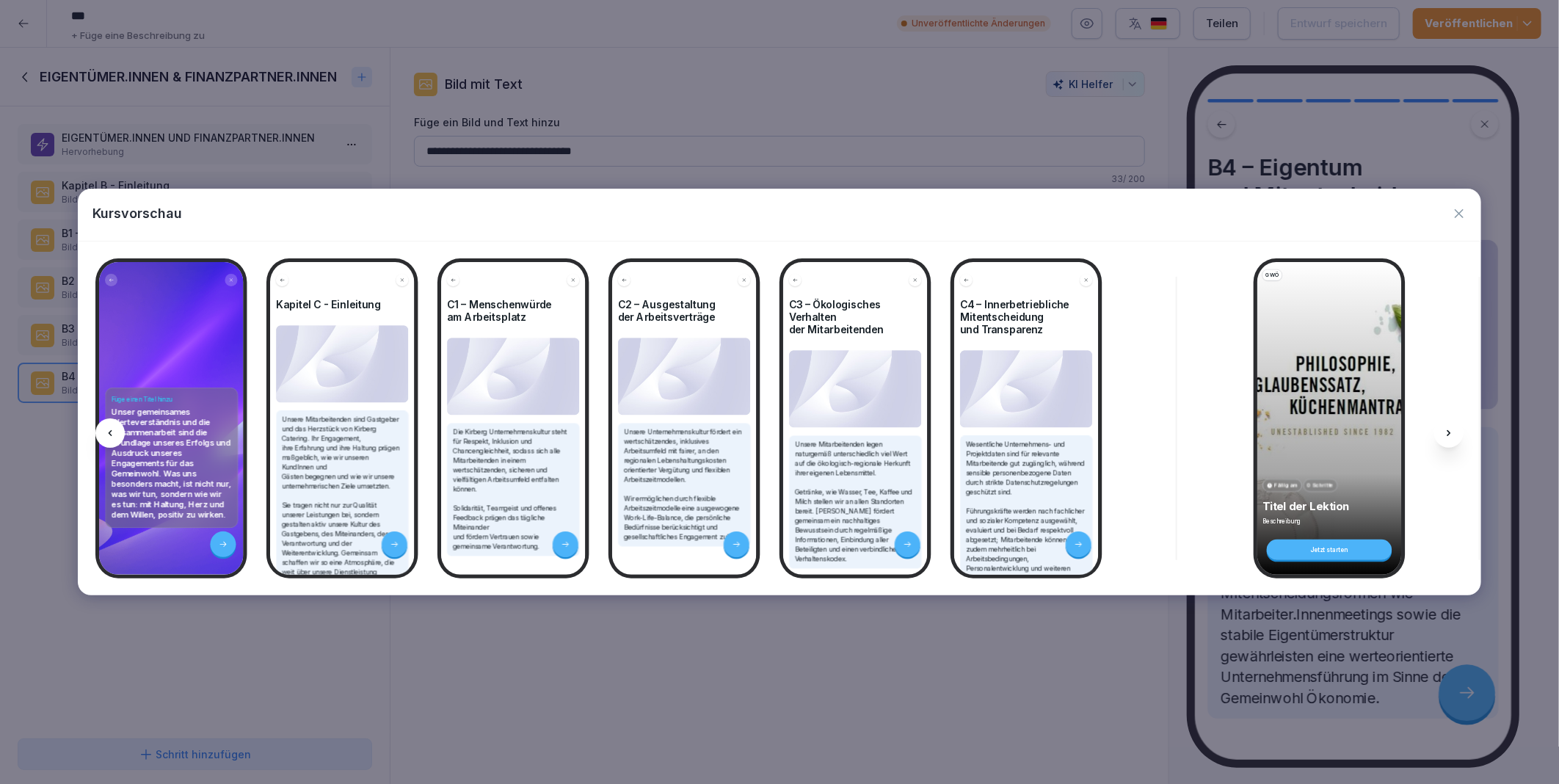
click at [116, 437] on div at bounding box center [110, 433] width 29 height 29
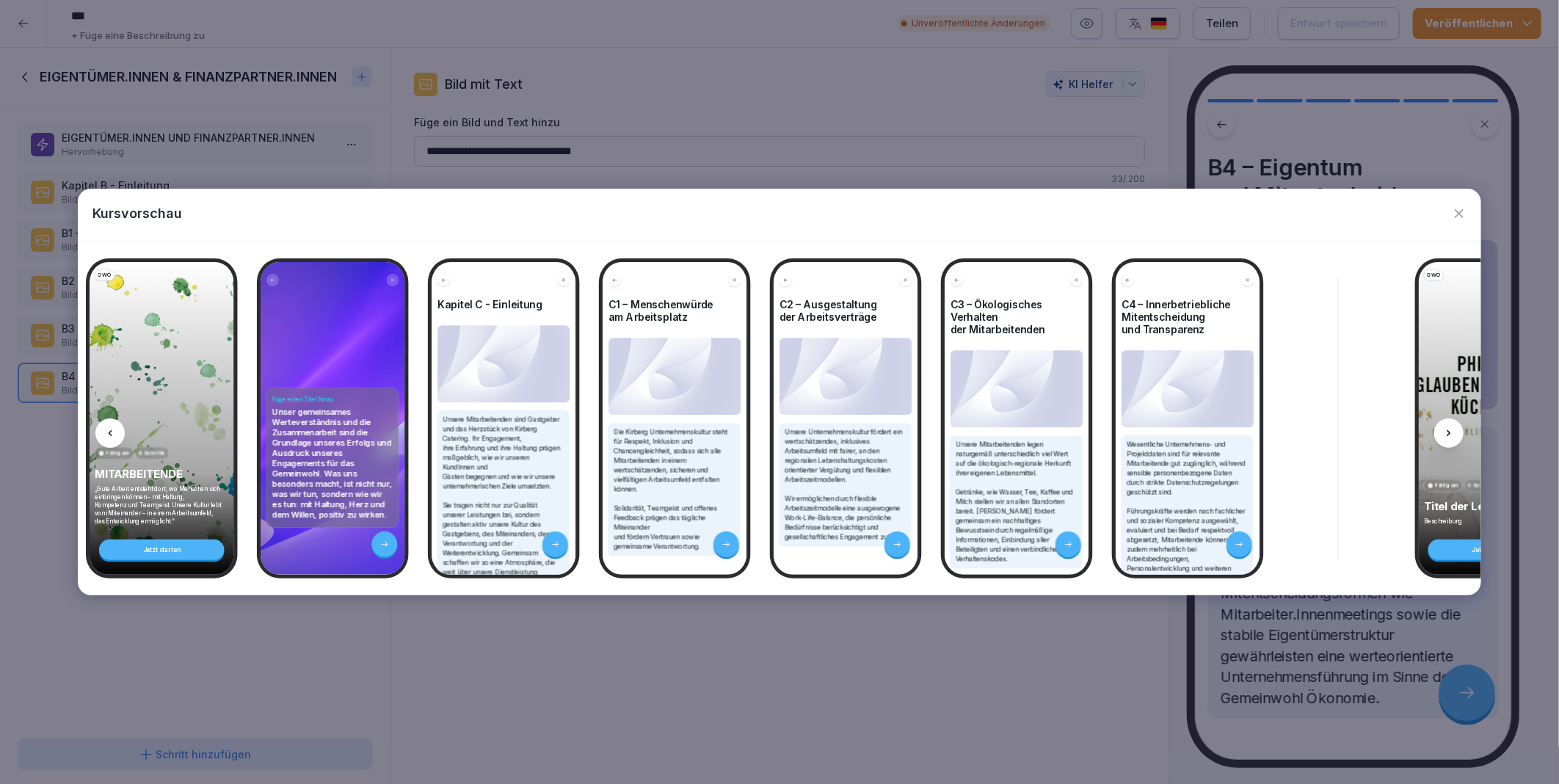
click at [116, 437] on div at bounding box center [110, 433] width 29 height 29
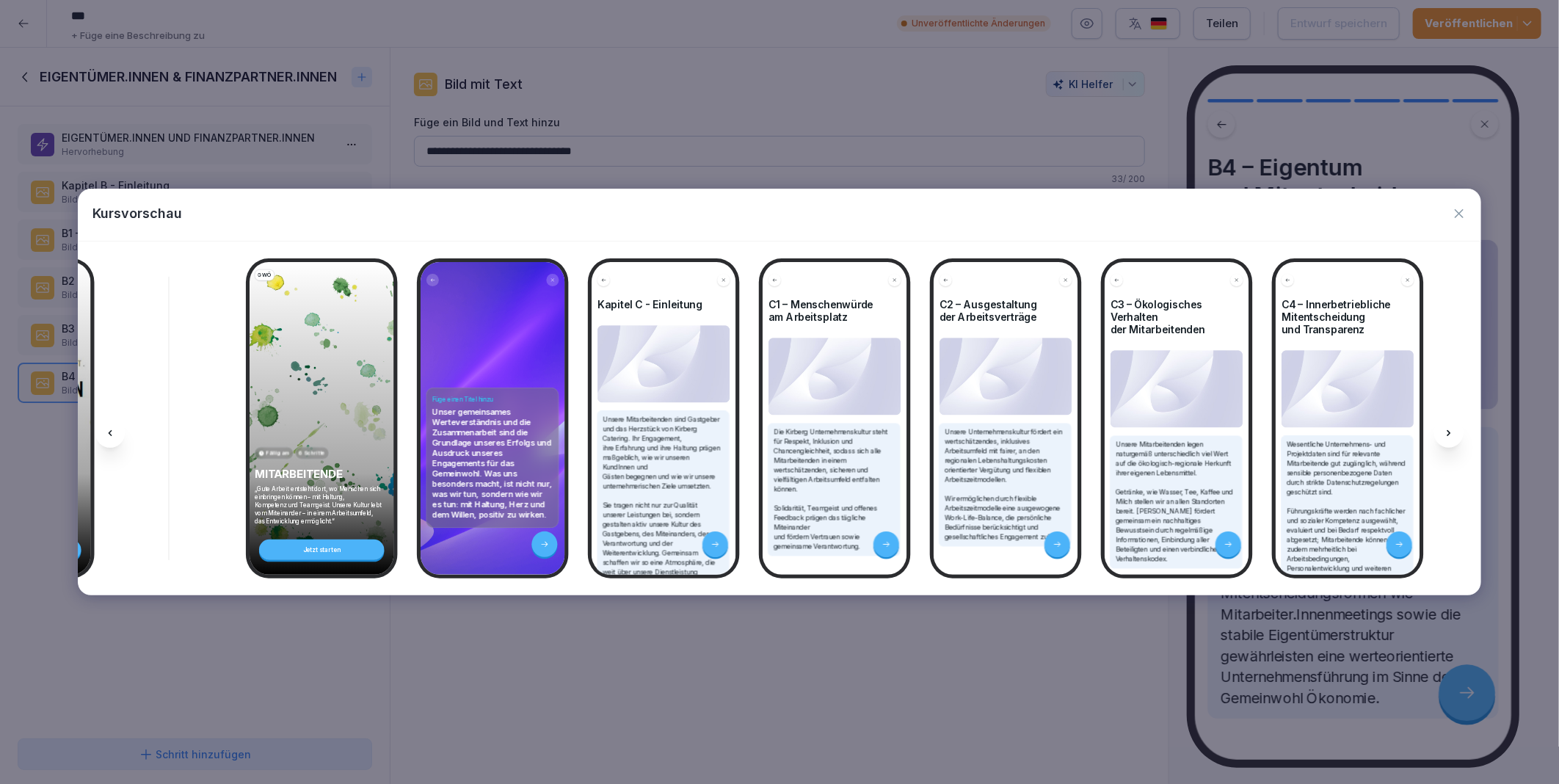
click at [116, 437] on div at bounding box center [110, 433] width 29 height 29
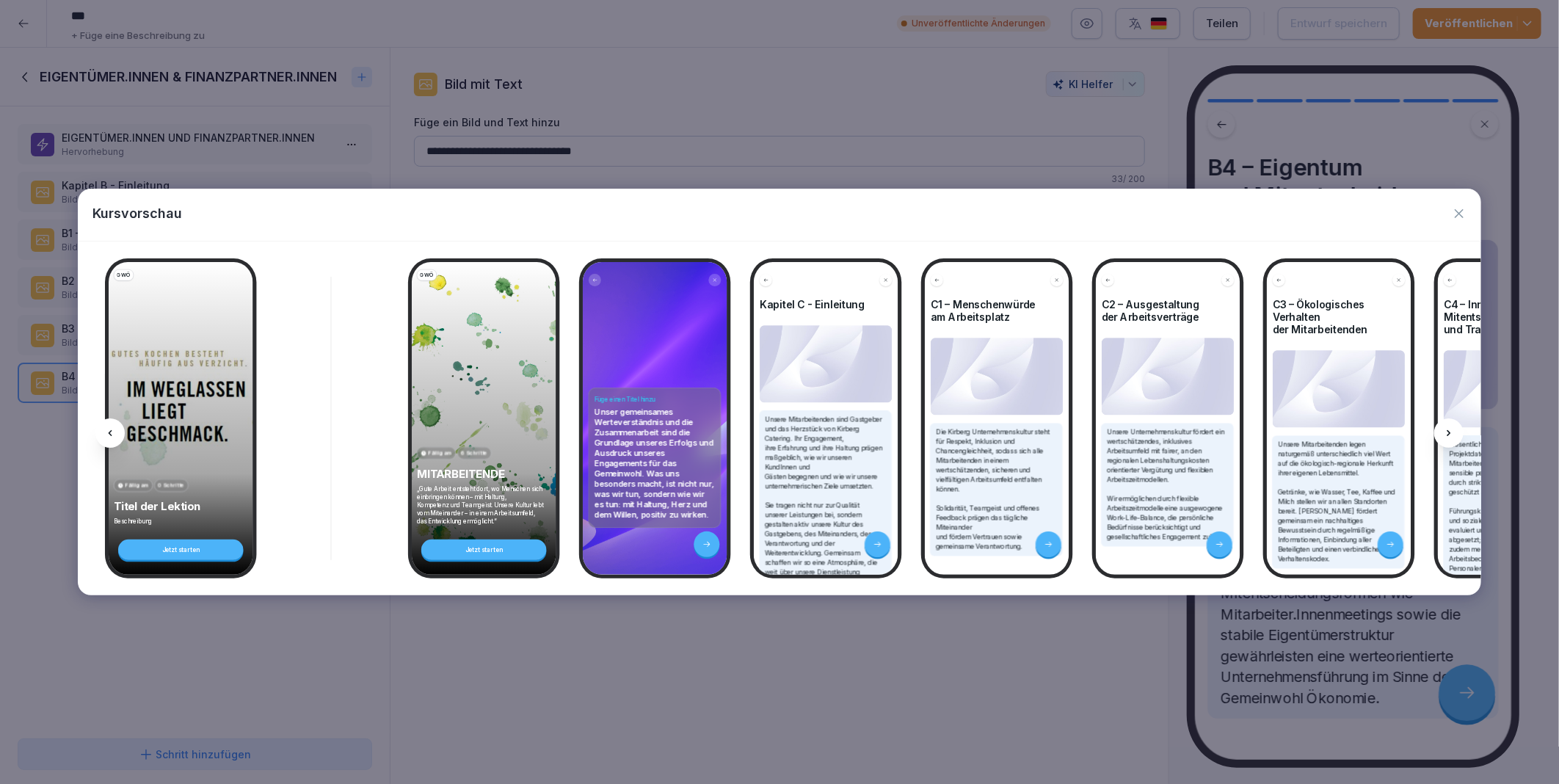
click at [116, 437] on div at bounding box center [110, 433] width 29 height 29
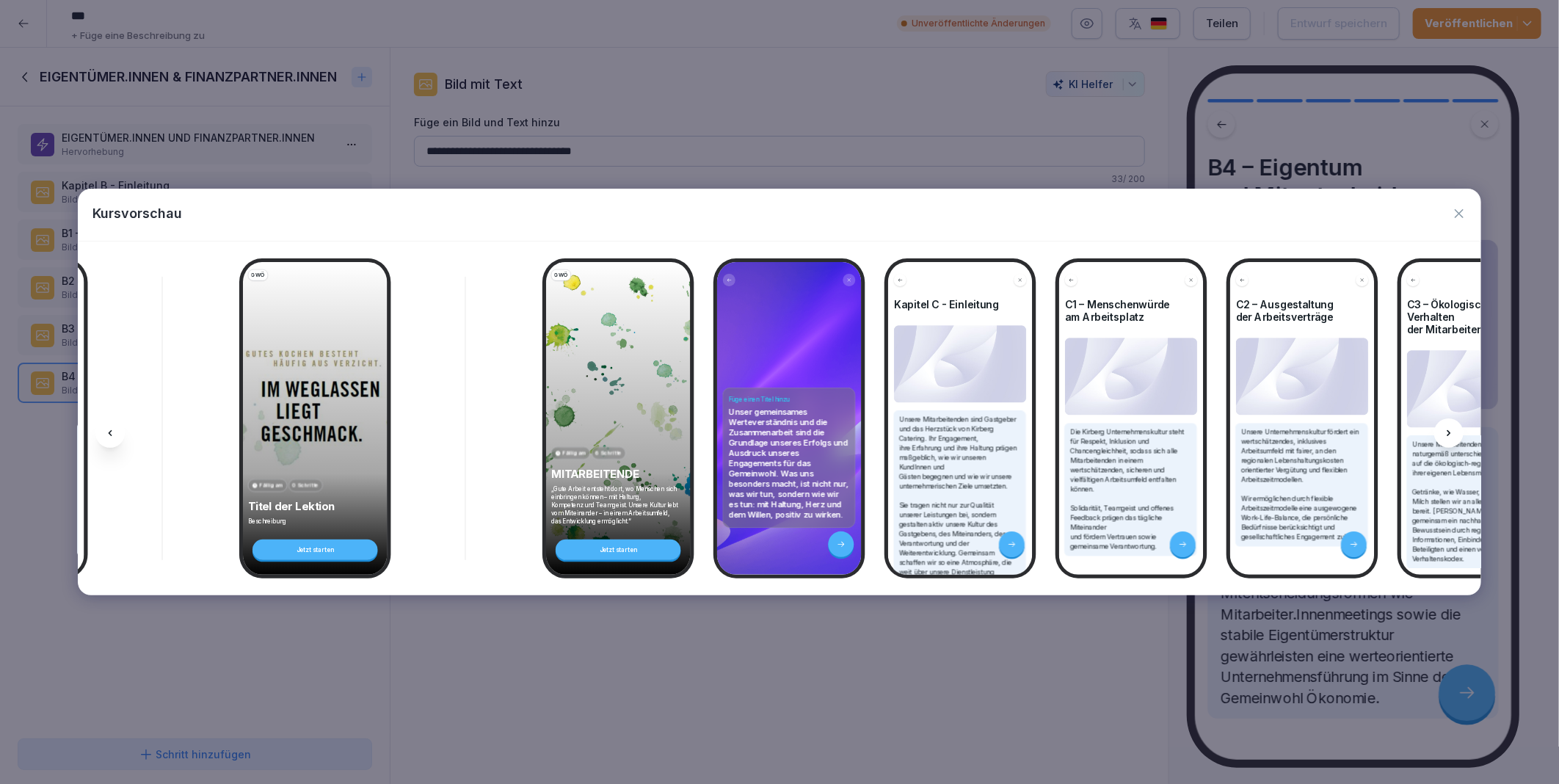
click at [116, 437] on div at bounding box center [110, 433] width 29 height 29
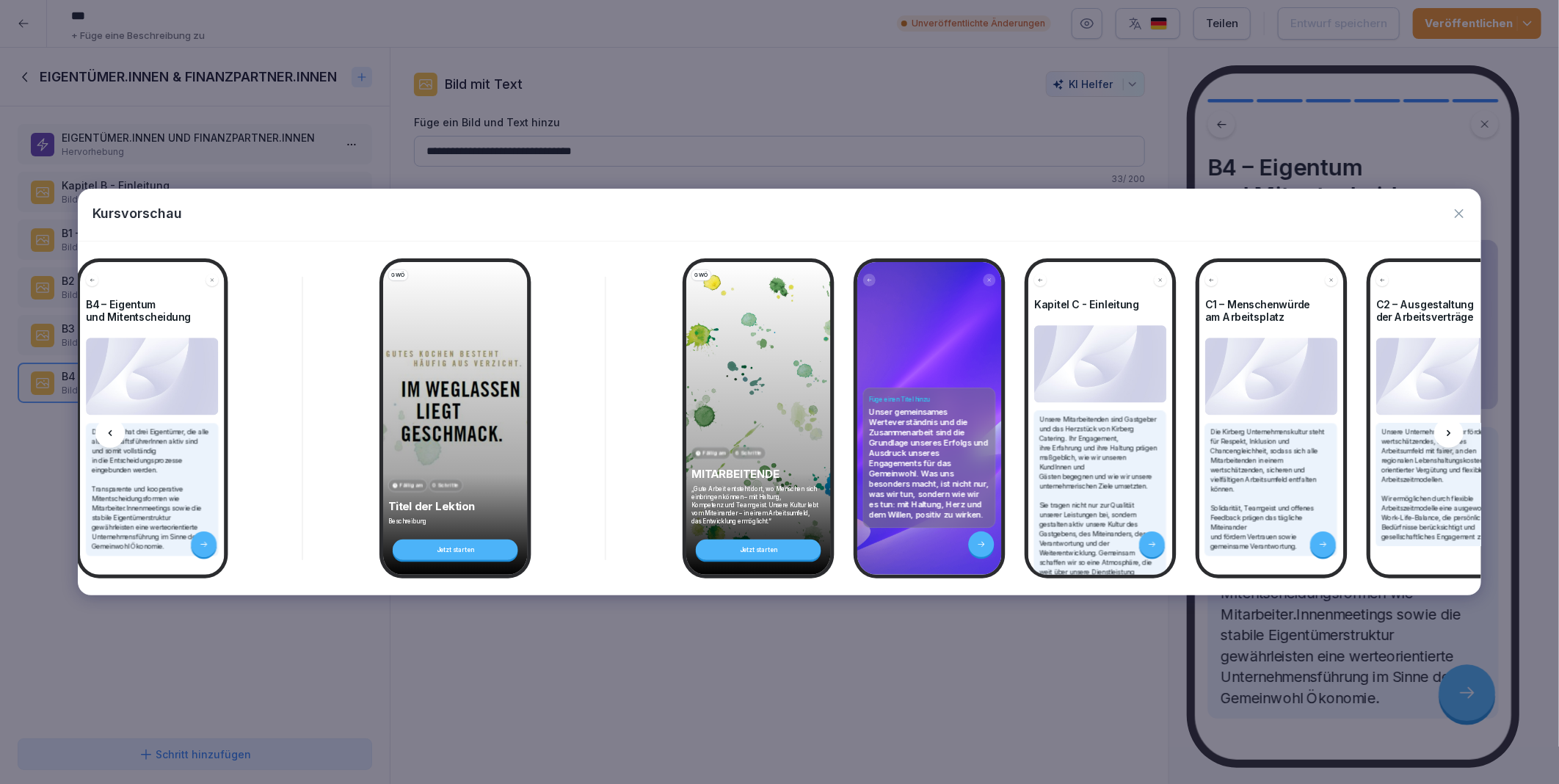
click at [116, 437] on div at bounding box center [110, 433] width 29 height 29
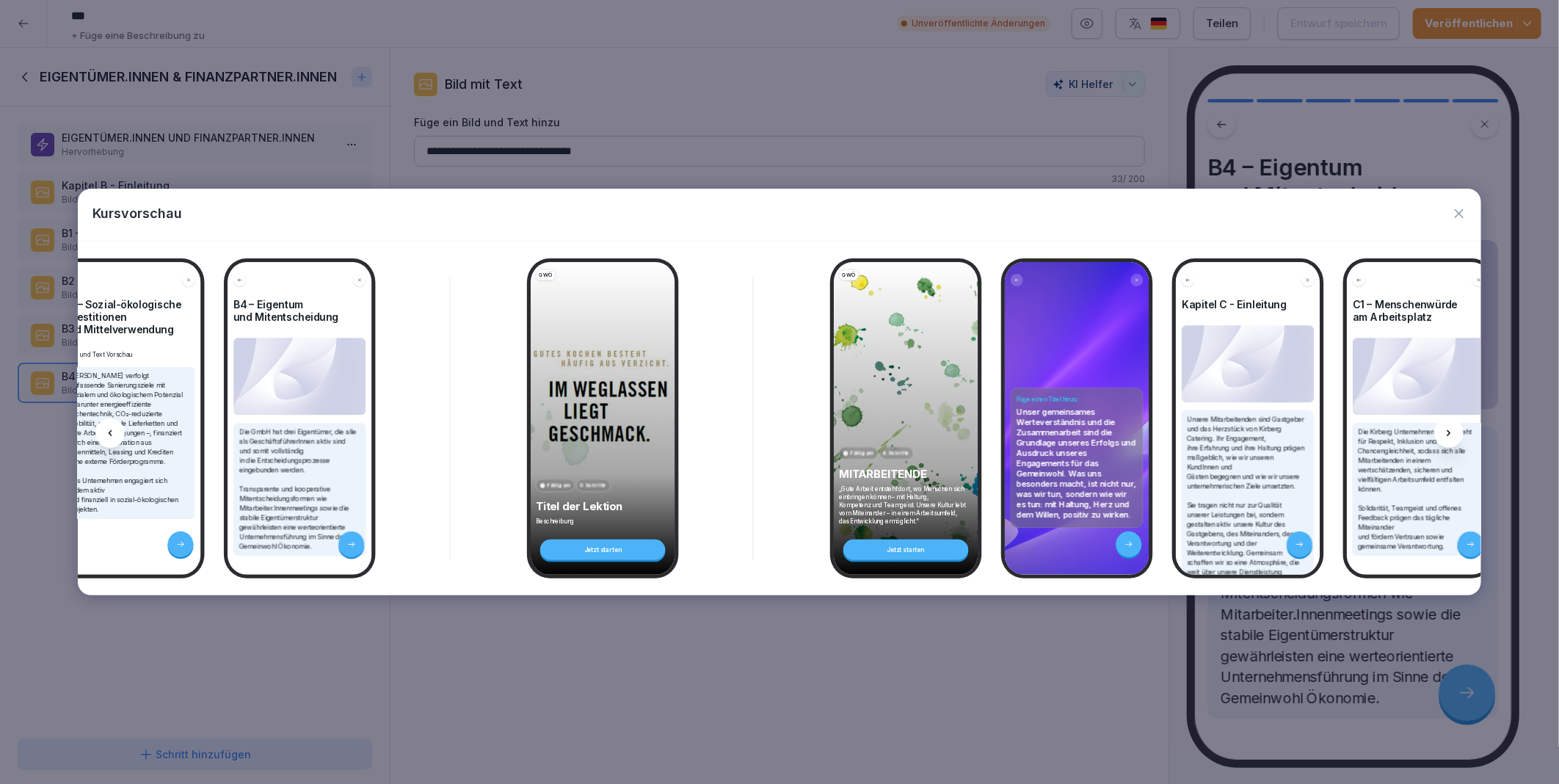
click at [116, 437] on div at bounding box center [110, 433] width 29 height 29
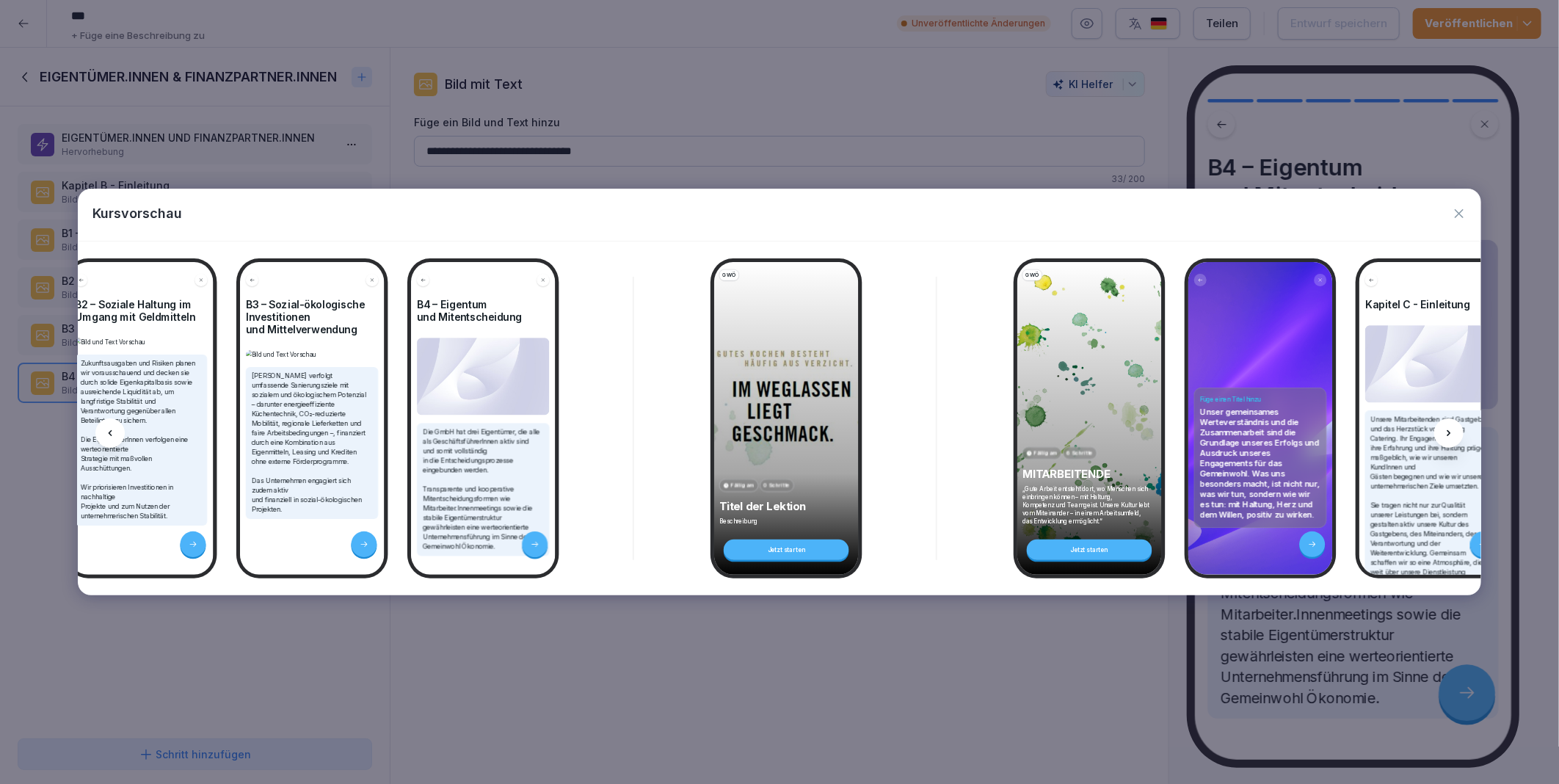
click at [116, 437] on div at bounding box center [110, 433] width 29 height 29
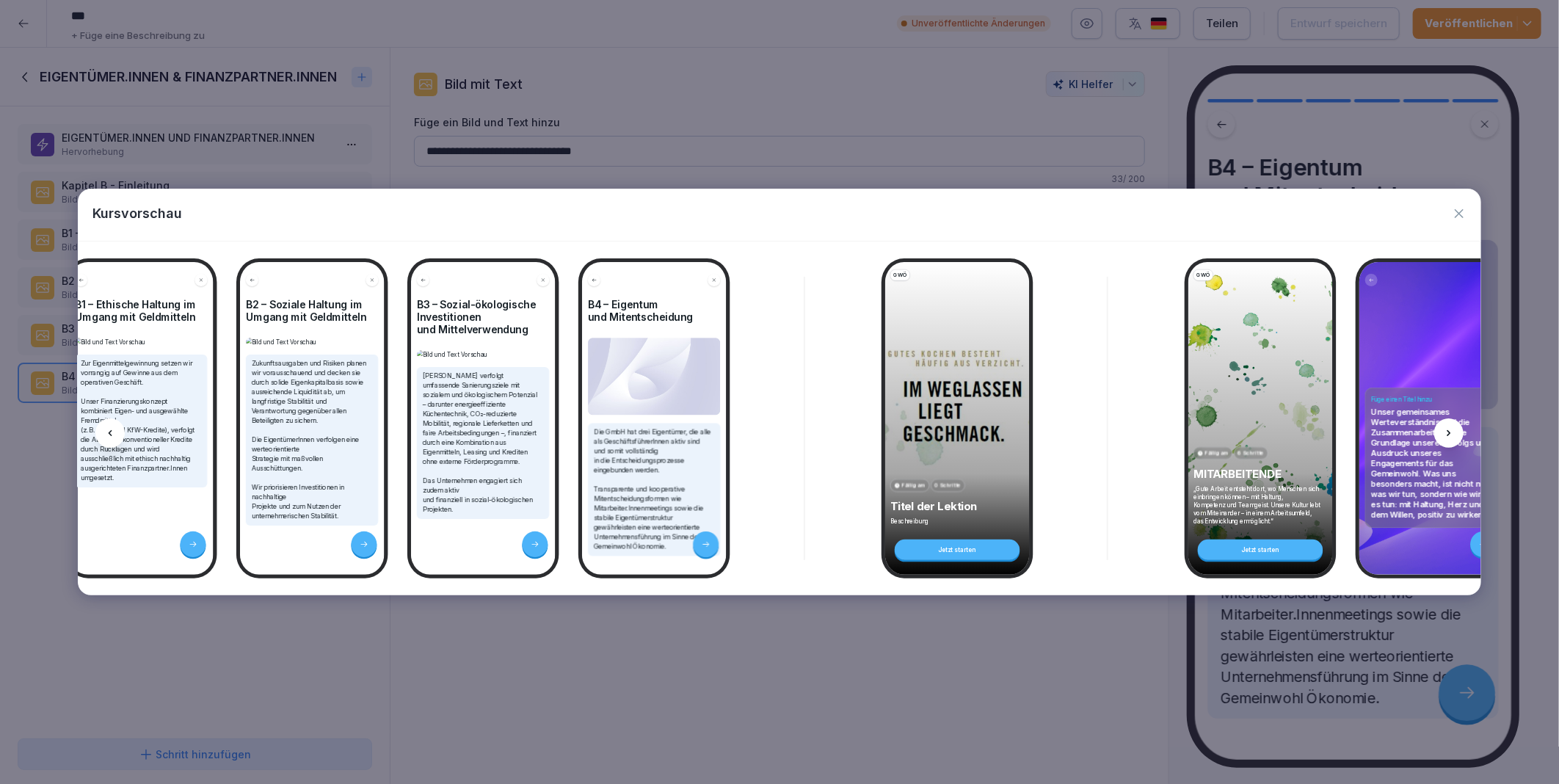
click at [116, 437] on div at bounding box center [110, 433] width 29 height 29
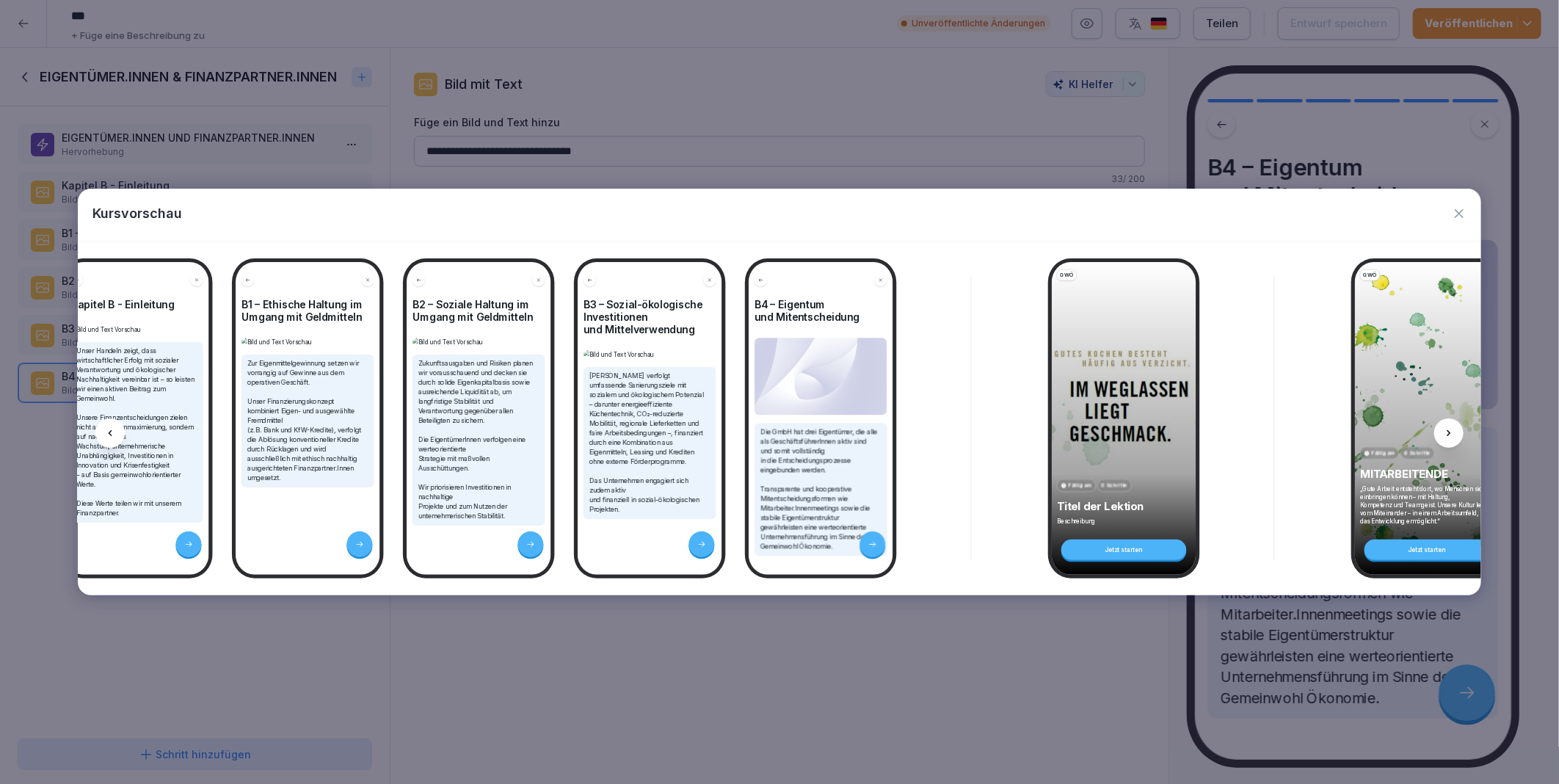
click at [116, 437] on div at bounding box center [110, 433] width 29 height 29
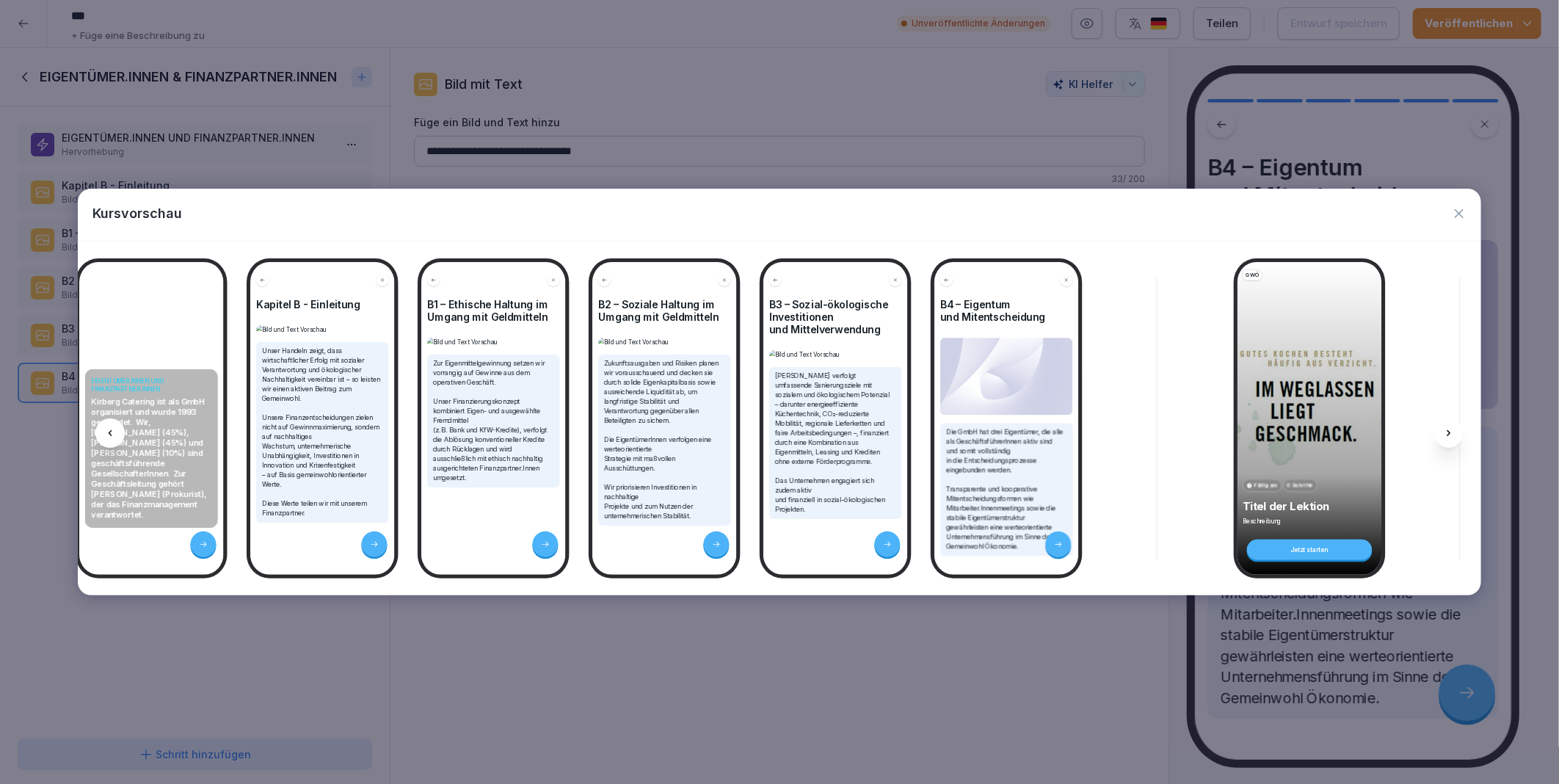
click at [116, 437] on div at bounding box center [110, 433] width 29 height 29
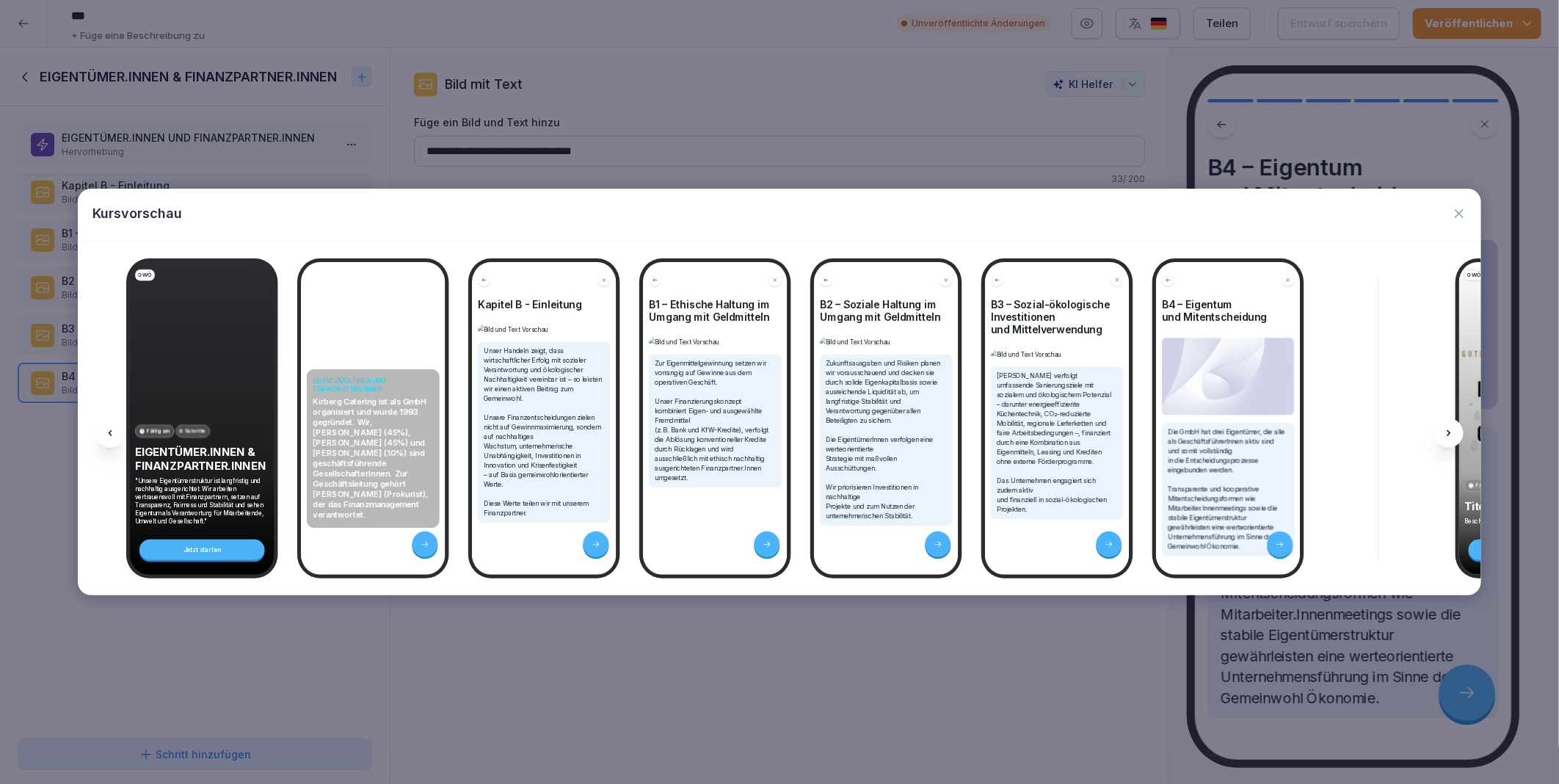
click at [116, 437] on div at bounding box center [110, 433] width 29 height 29
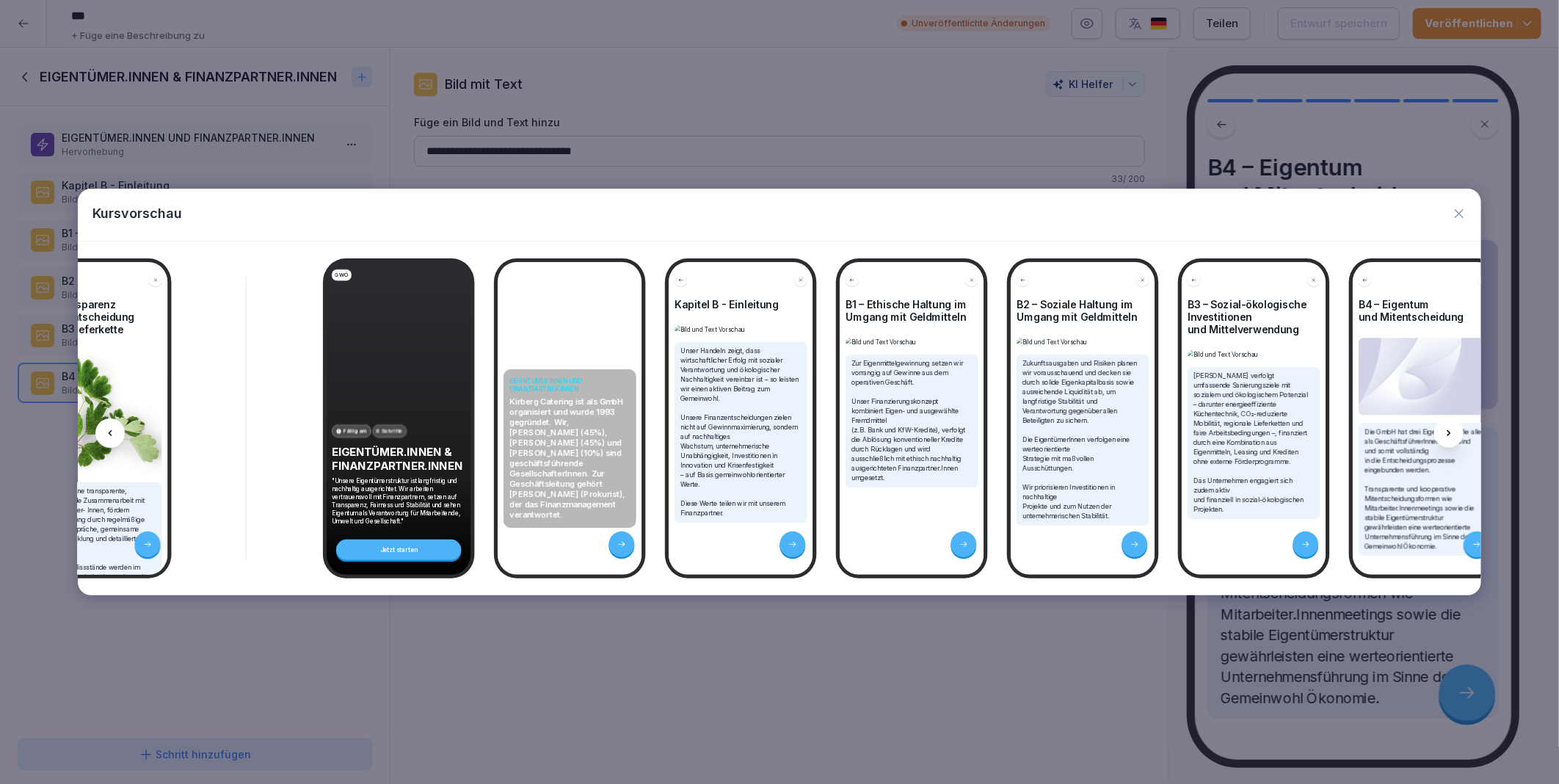
click at [116, 437] on div at bounding box center [110, 433] width 29 height 29
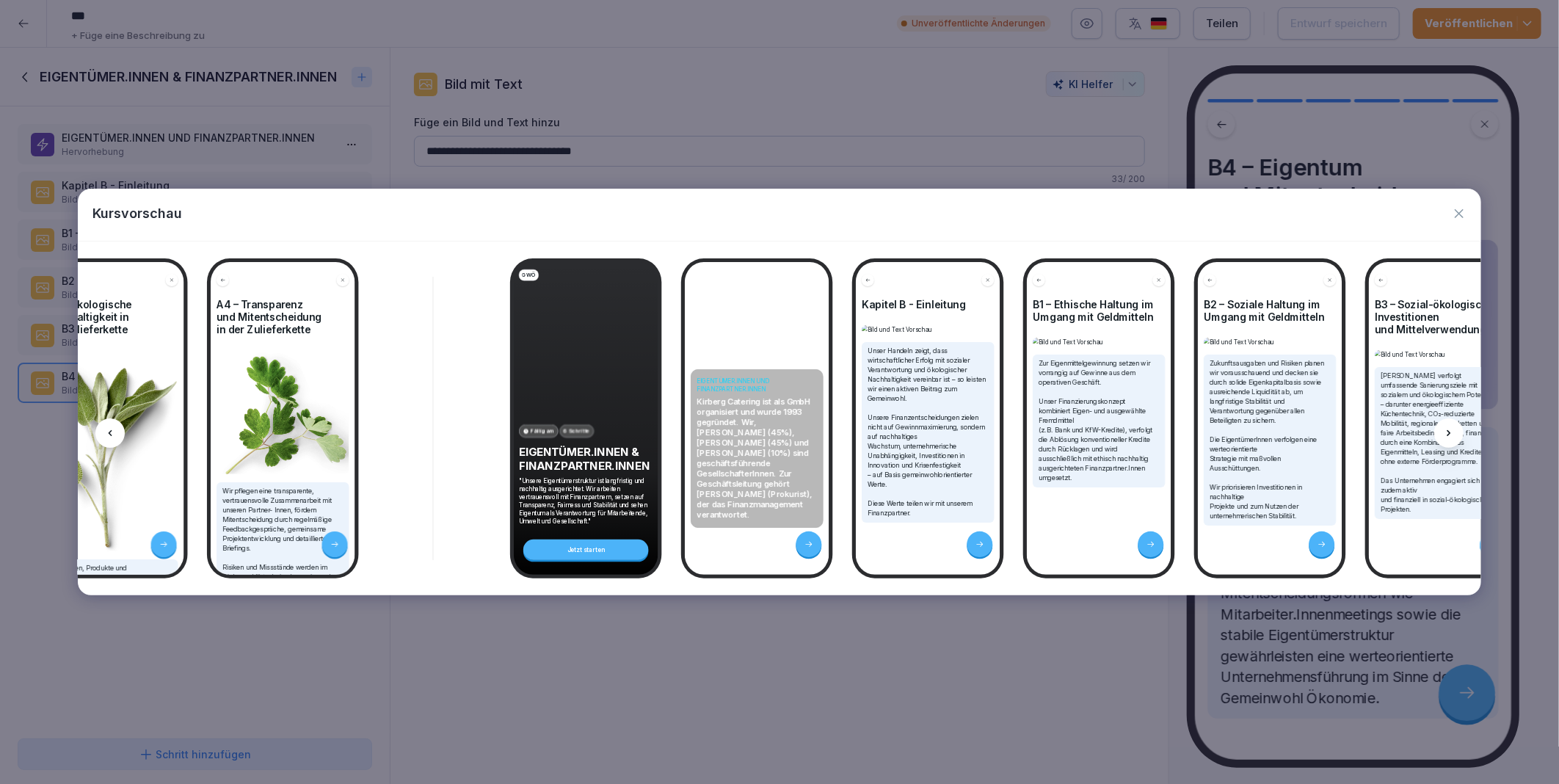
scroll to position [0, 3153]
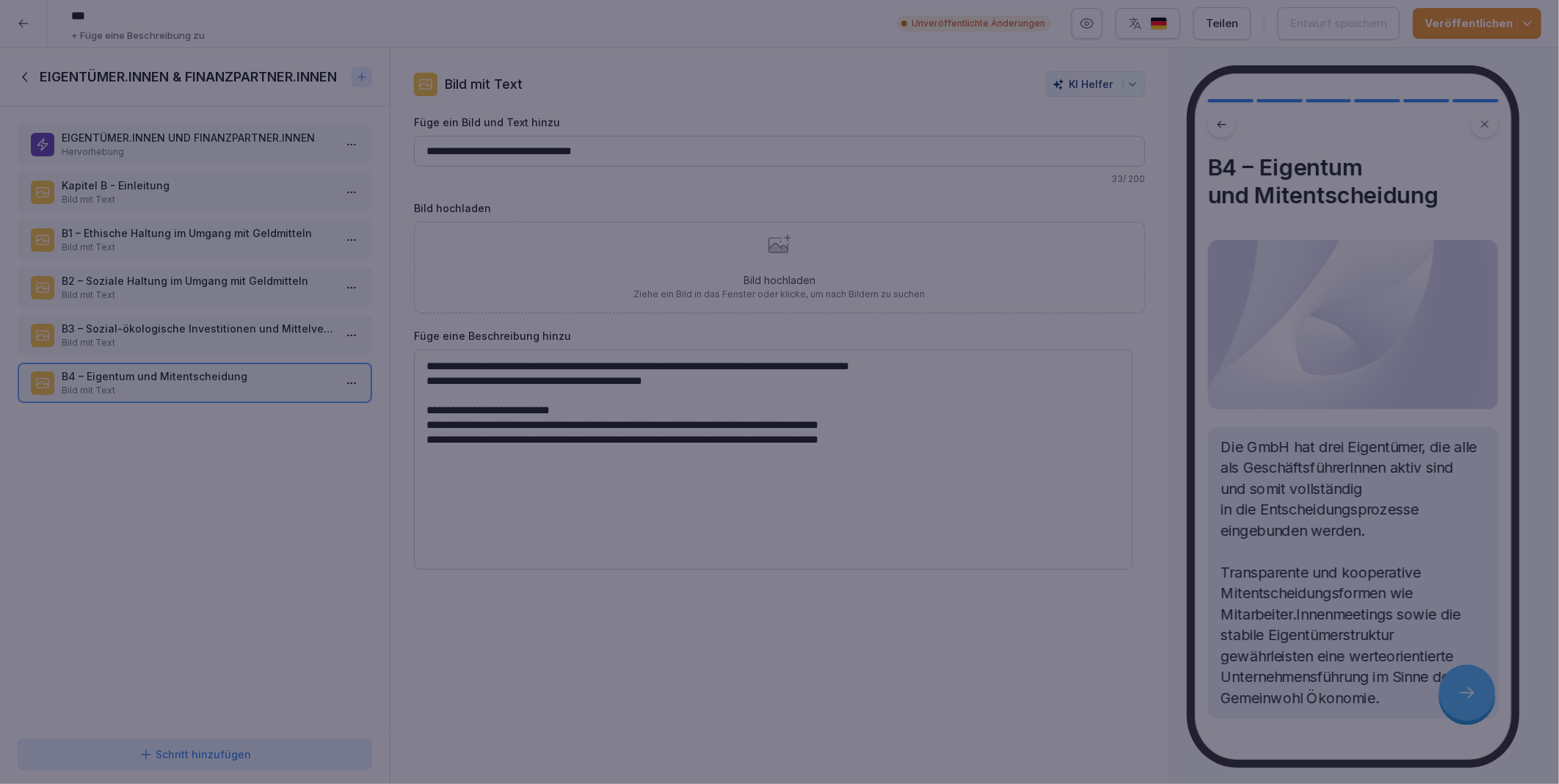
click at [737, 717] on div at bounding box center [780, 392] width 1559 height 784
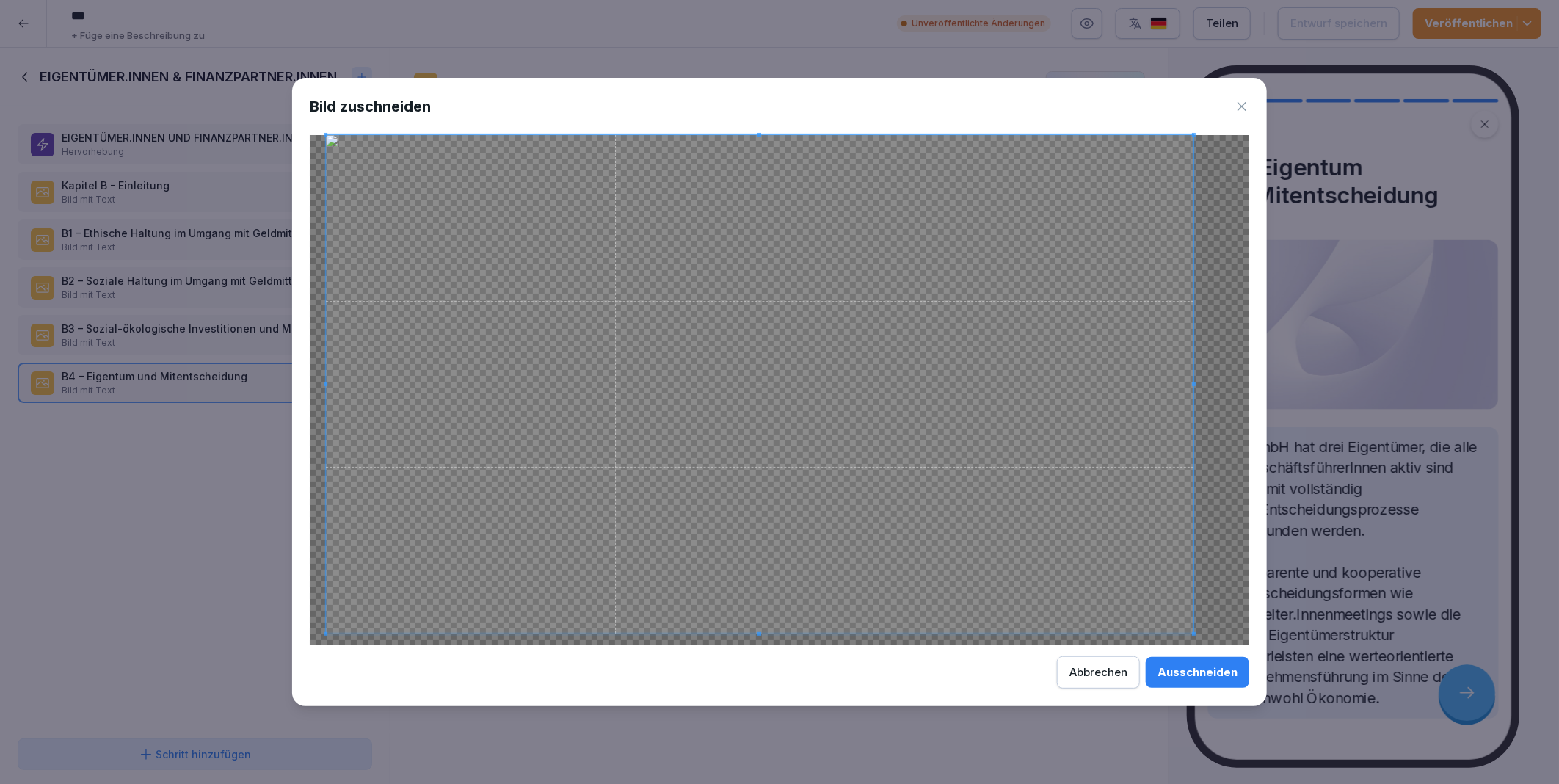
click at [1192, 633] on span at bounding box center [1193, 633] width 4 height 4
click at [349, 385] on span at bounding box center [350, 384] width 4 height 4
click at [773, 151] on span at bounding box center [773, 151] width 844 height 4
click at [772, 626] on span at bounding box center [772, 627] width 4 height 4
click at [1193, 672] on div "Ausschneiden" at bounding box center [1197, 672] width 80 height 16
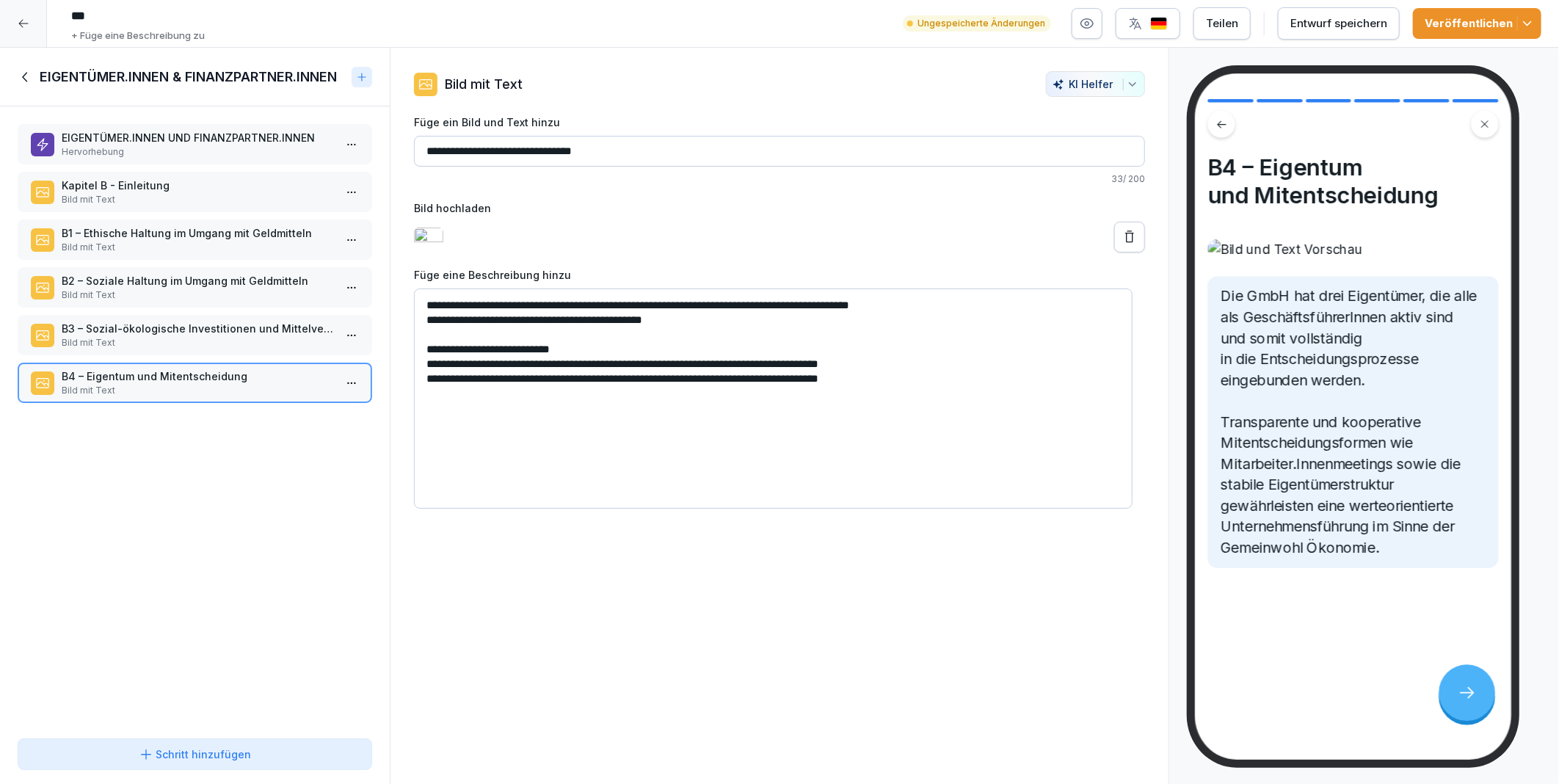
click at [1310, 20] on div "Entwurf speichern" at bounding box center [1339, 23] width 97 height 16
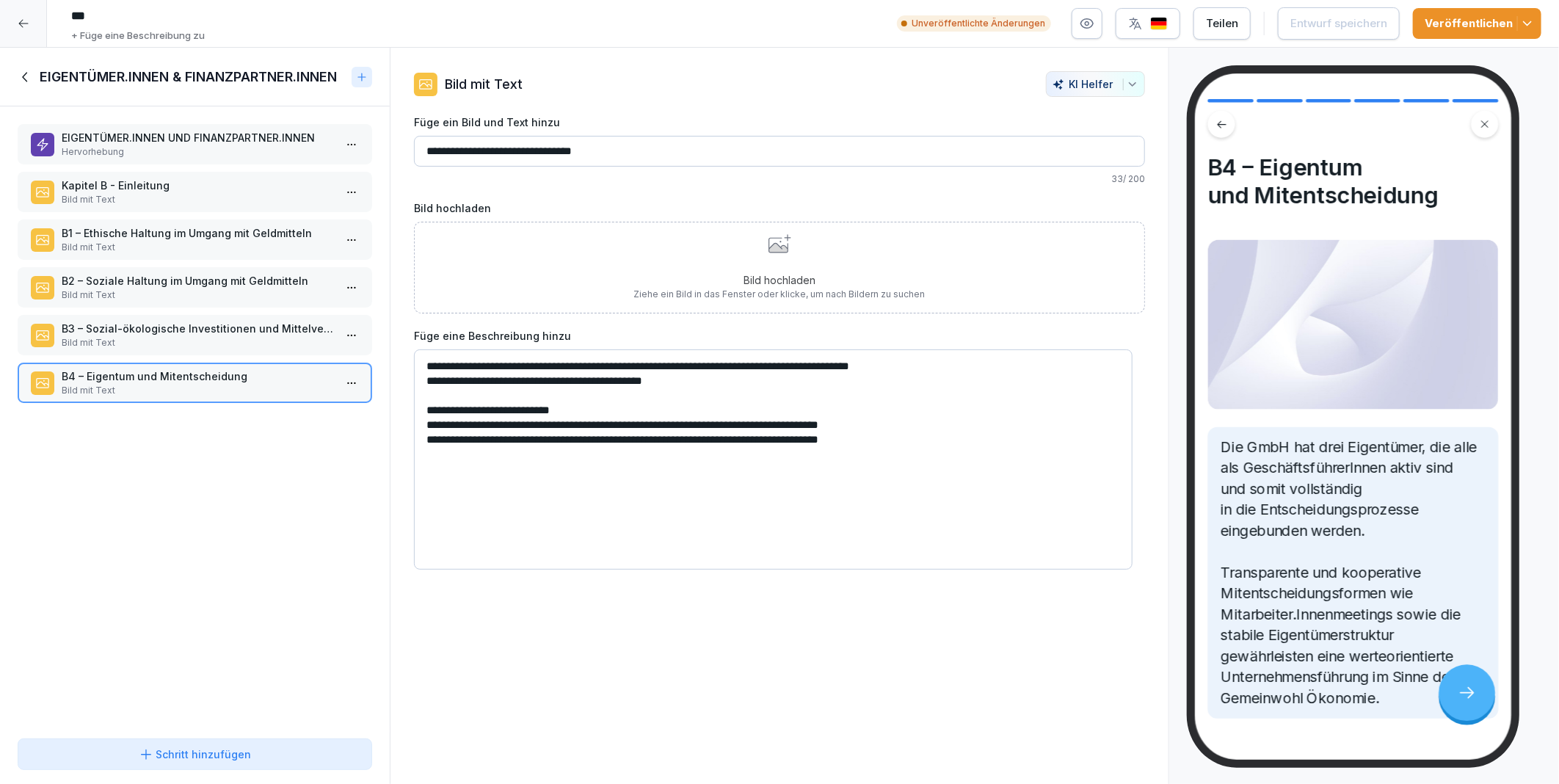
click at [170, 338] on p "Bild mit Text" at bounding box center [198, 343] width 272 height 13
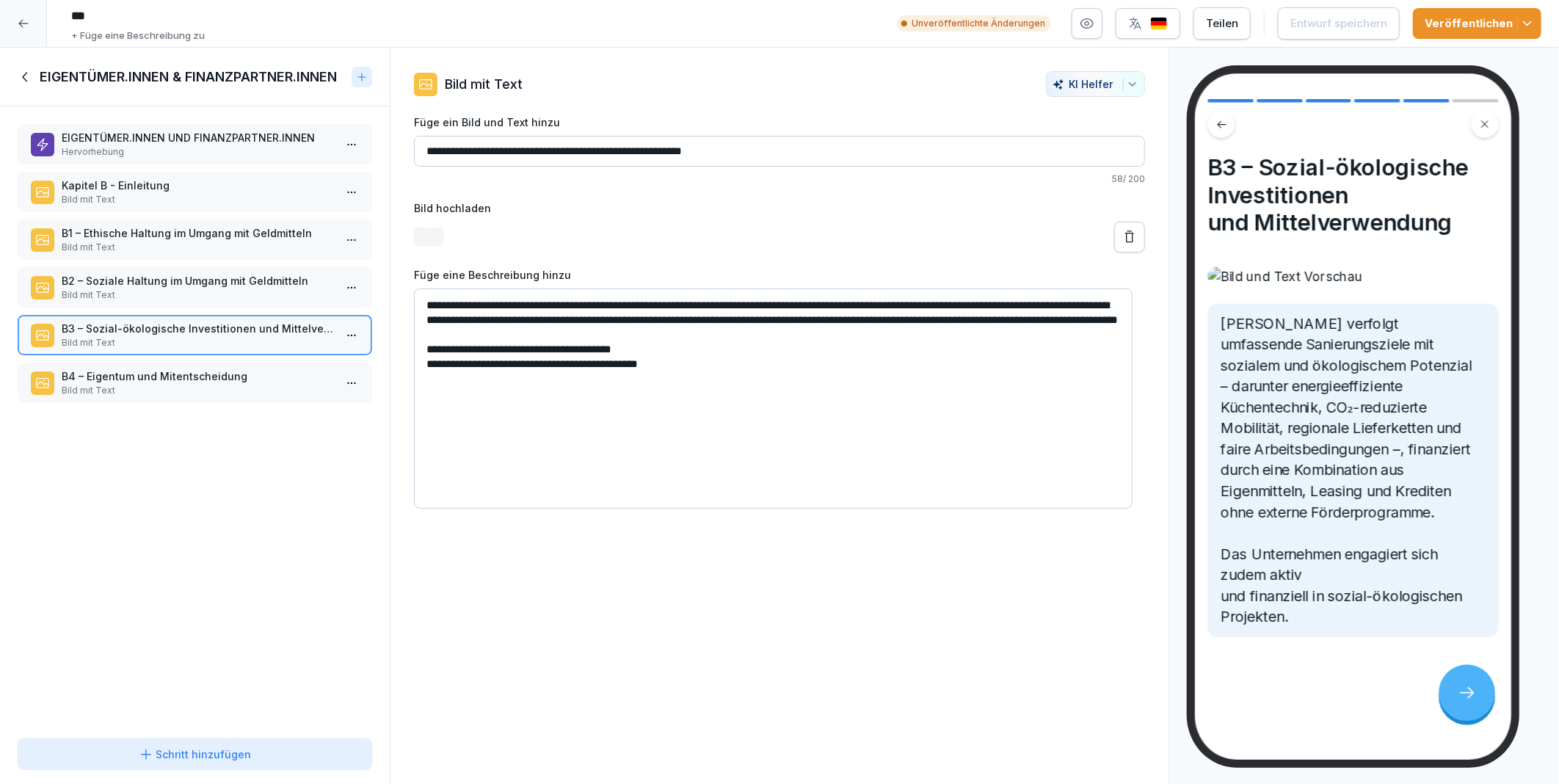
click at [160, 288] on p "Bild mit Text" at bounding box center [198, 294] width 272 height 13
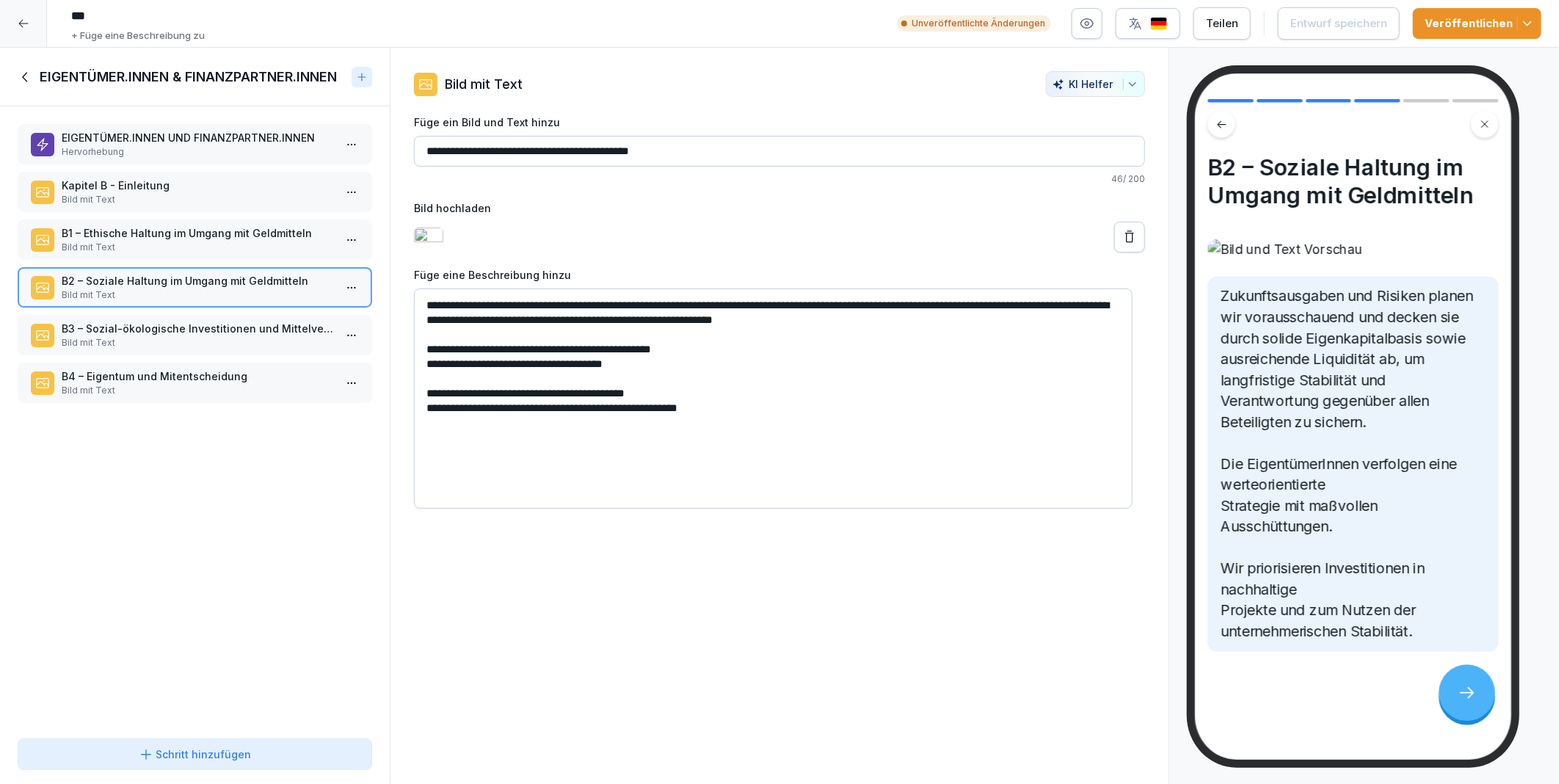
click at [150, 376] on p "B4 – Eigentum und Mitentscheidung" at bounding box center [198, 376] width 272 height 15
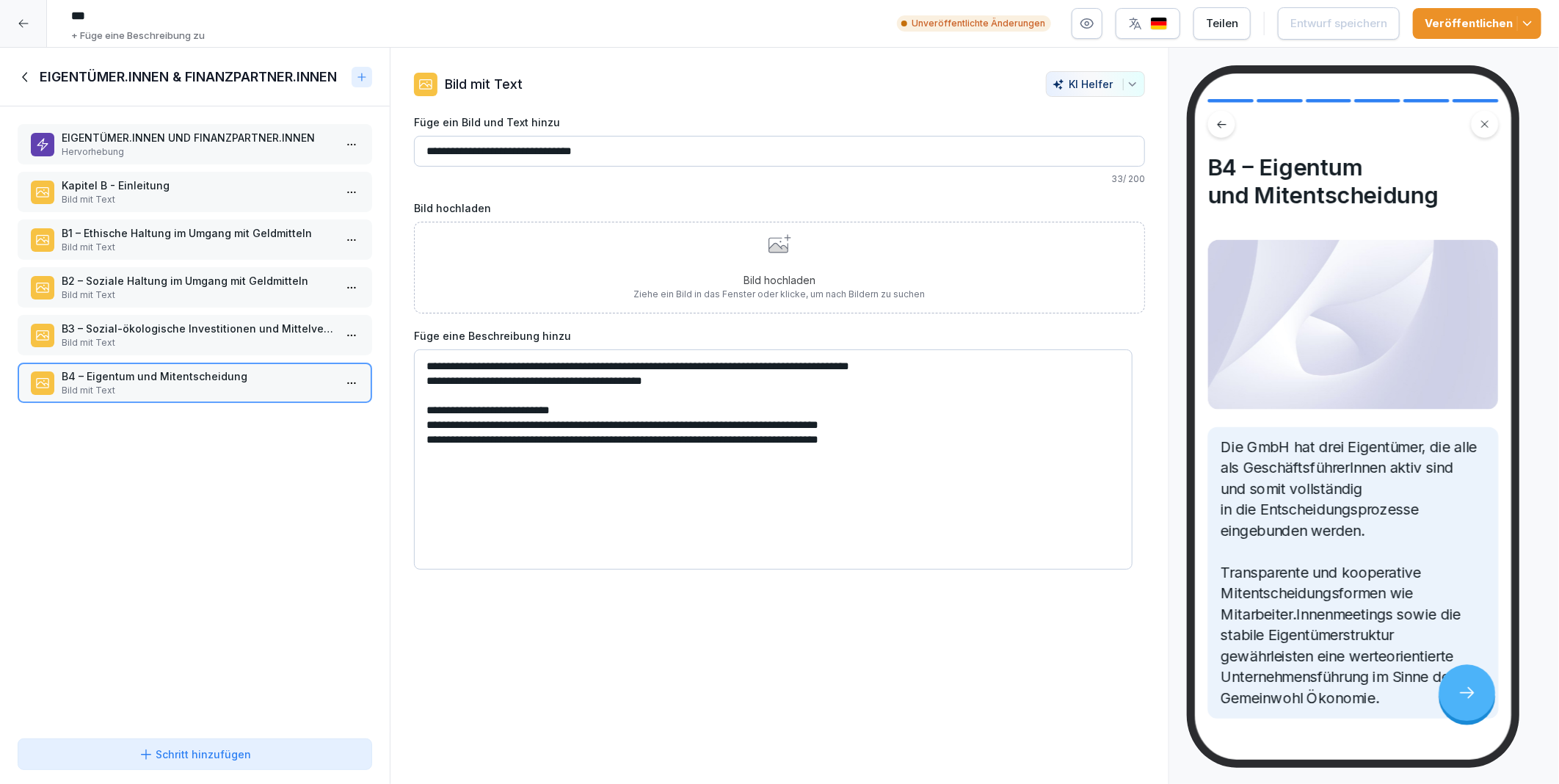
click at [147, 130] on p "EIGENTÜMER.INNEN UND FINANZPARTNER.INNEN" at bounding box center [198, 138] width 272 height 15
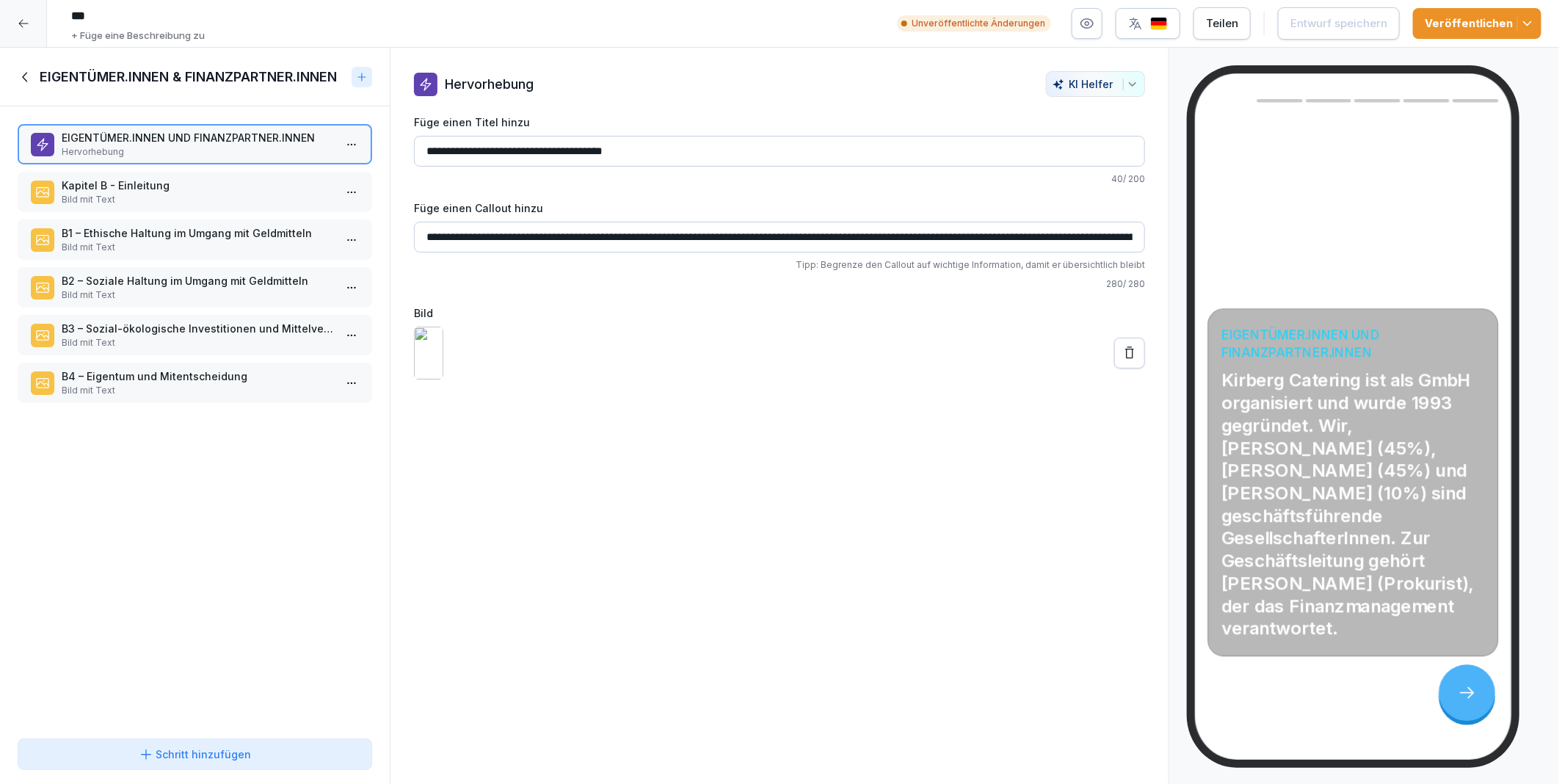
click at [142, 191] on p "Kapitel B - Einleitung" at bounding box center [198, 185] width 272 height 15
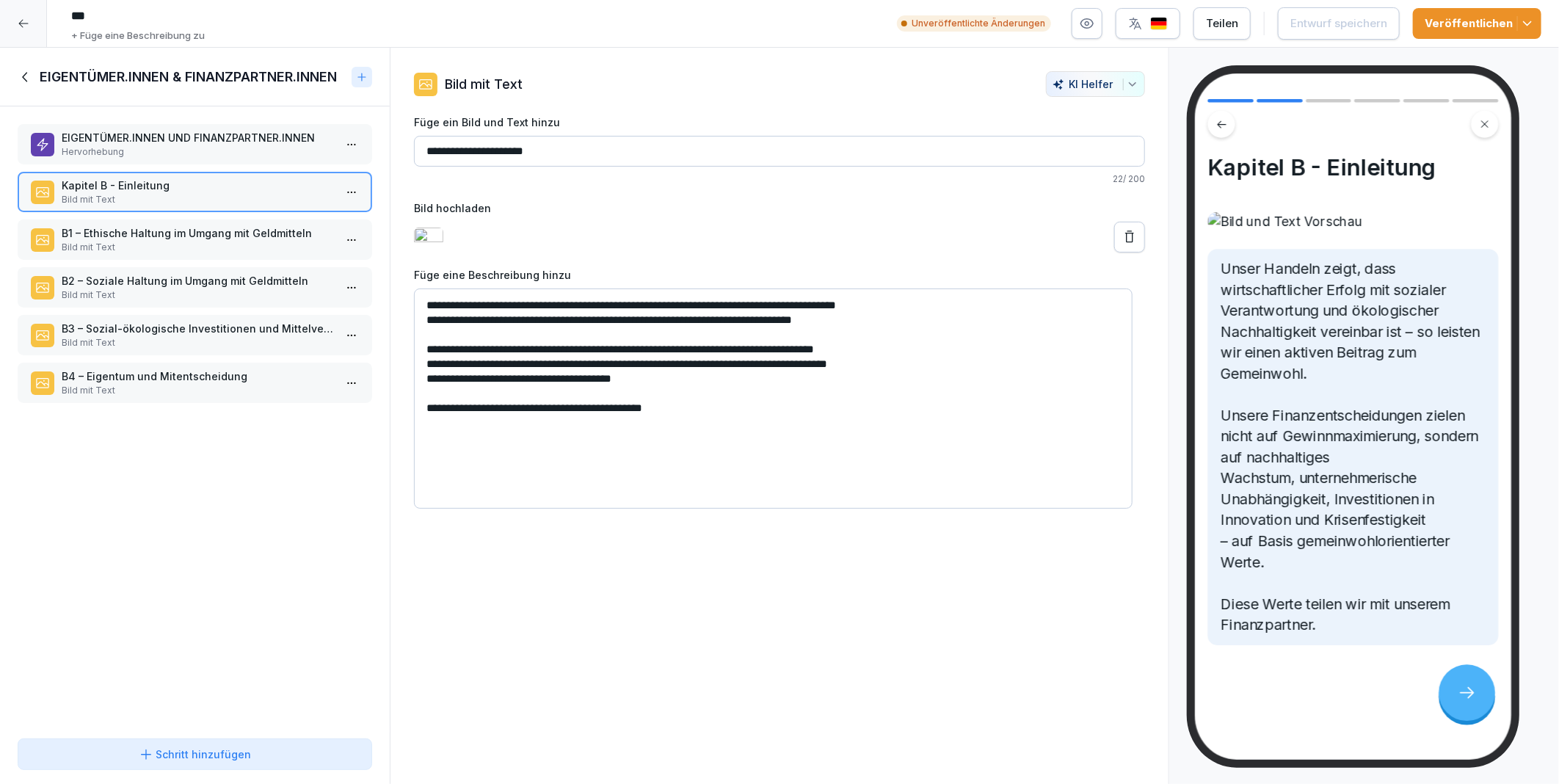
click at [158, 241] on p "Bild mit Text" at bounding box center [198, 247] width 272 height 13
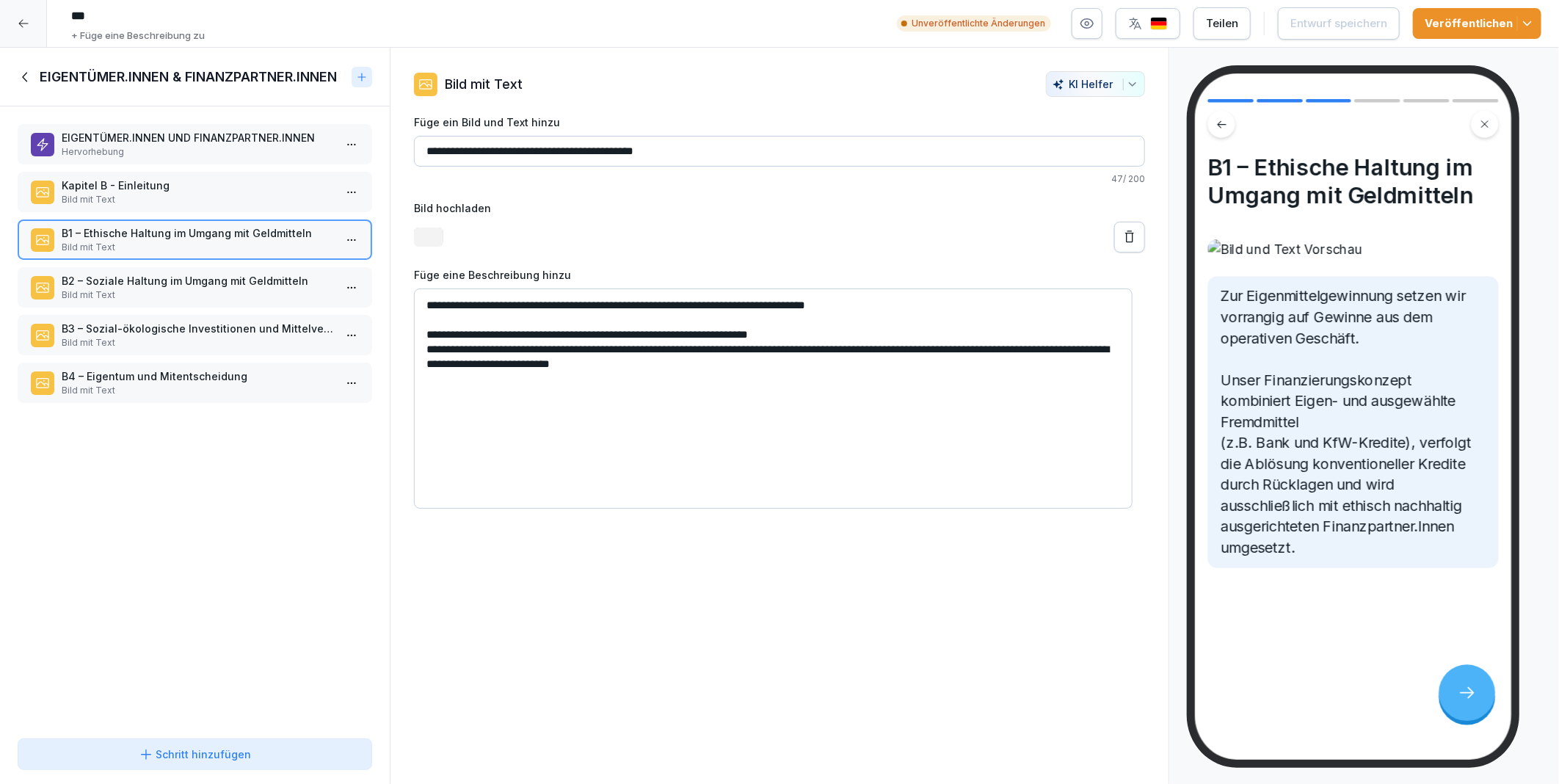
click at [164, 300] on div "B2 – Soziale Haltung im Umgang mit Geldmitteln Bild mit Text" at bounding box center [195, 287] width 355 height 41
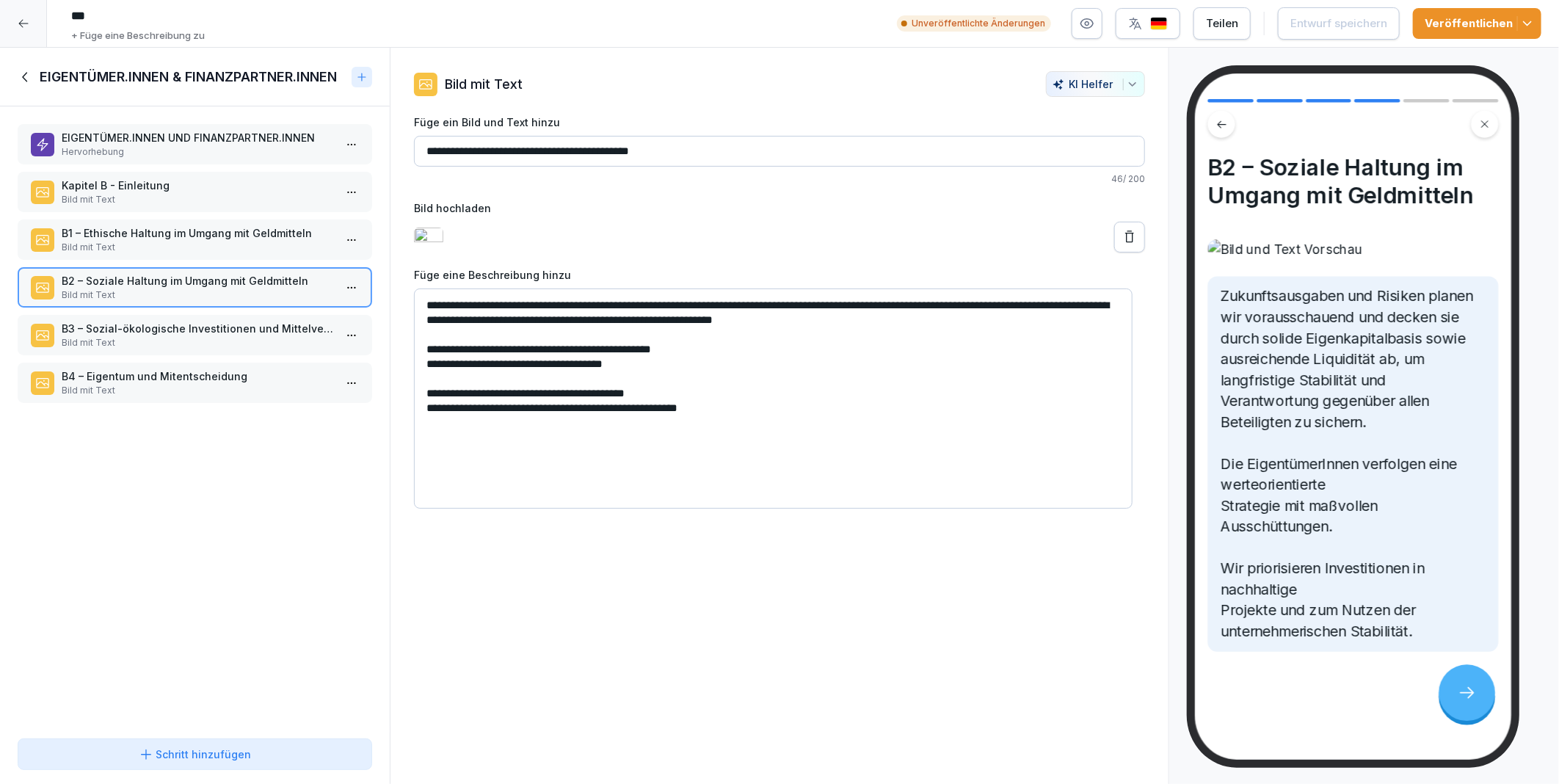
click at [161, 320] on p "B3 – Sozial-ökologische Investitionen und Mittelverwendung" at bounding box center [198, 328] width 272 height 15
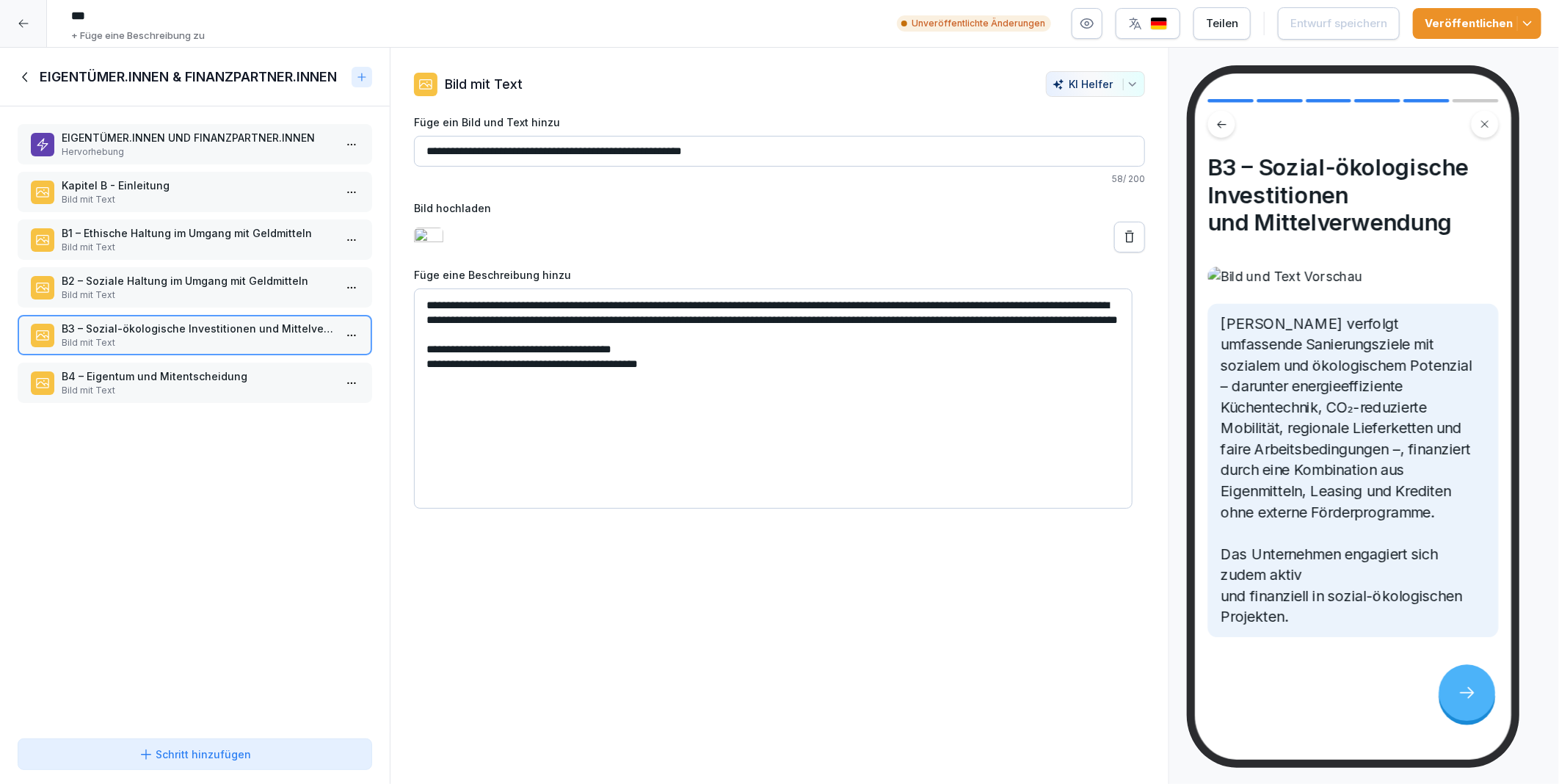
click at [166, 369] on p "B4 – Eigentum und Mitentscheidung" at bounding box center [198, 376] width 272 height 15
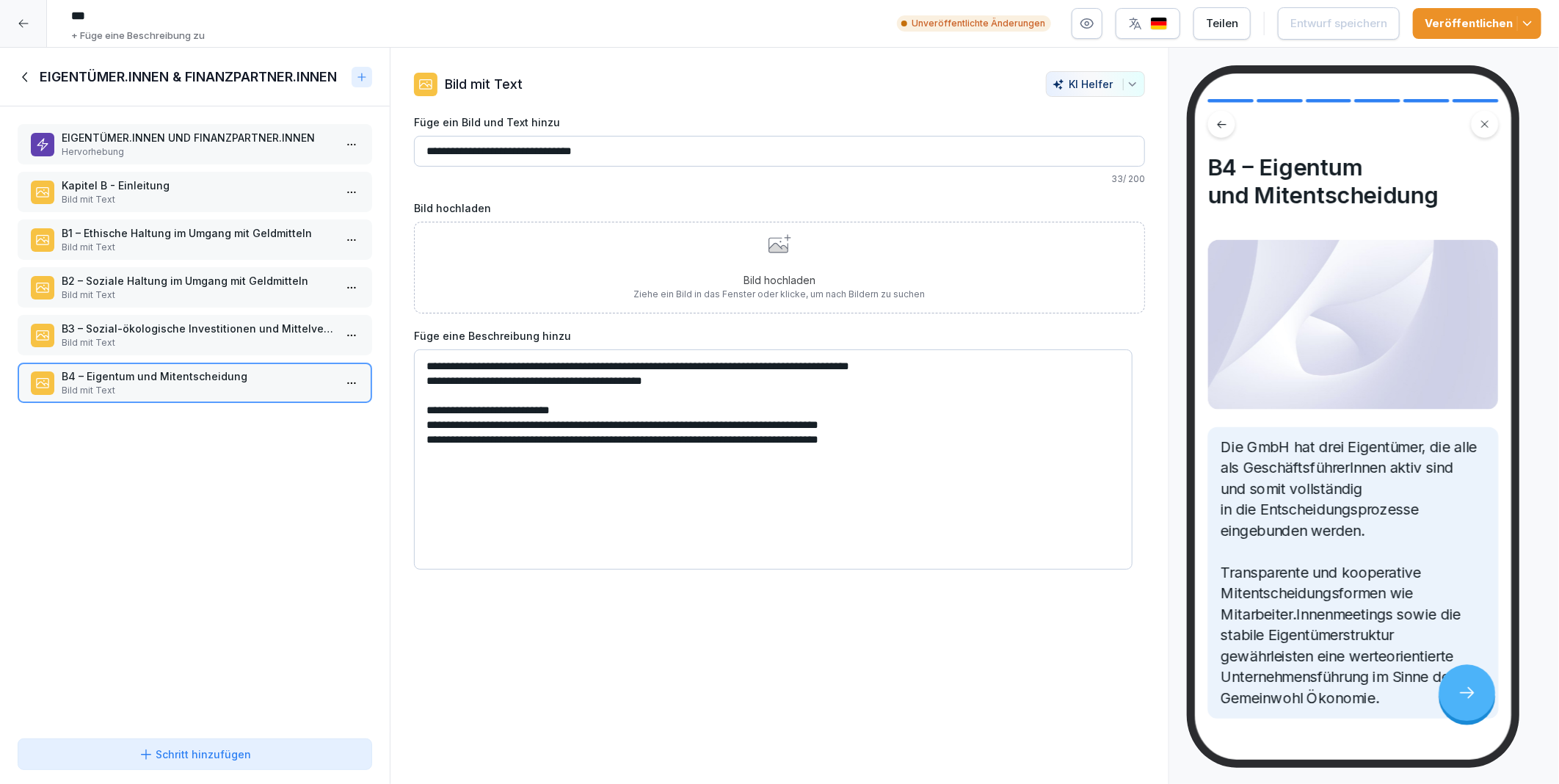
click at [27, 78] on icon at bounding box center [25, 76] width 16 height 16
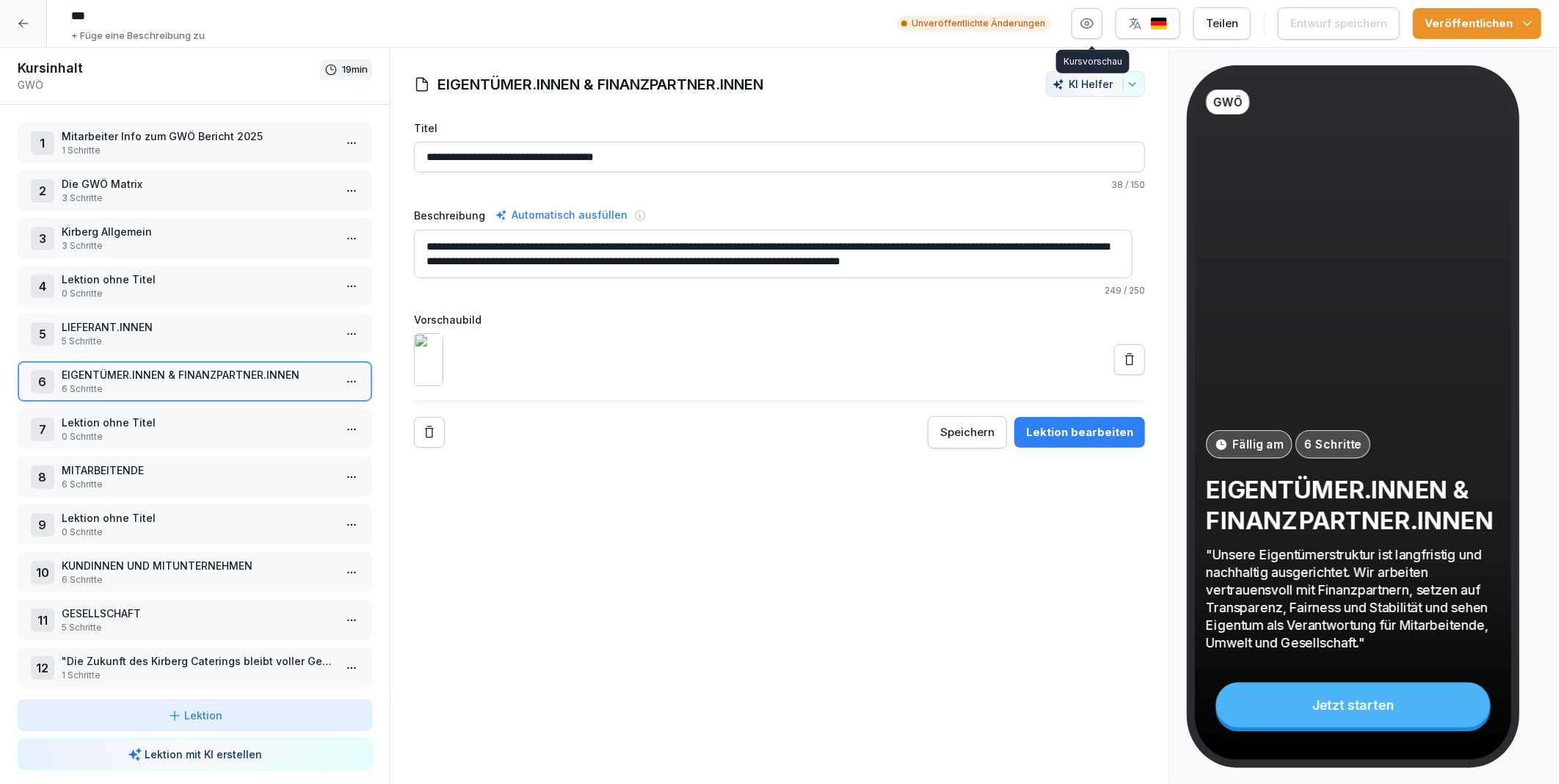
click at [1089, 27] on icon "button" at bounding box center [1087, 23] width 15 height 15
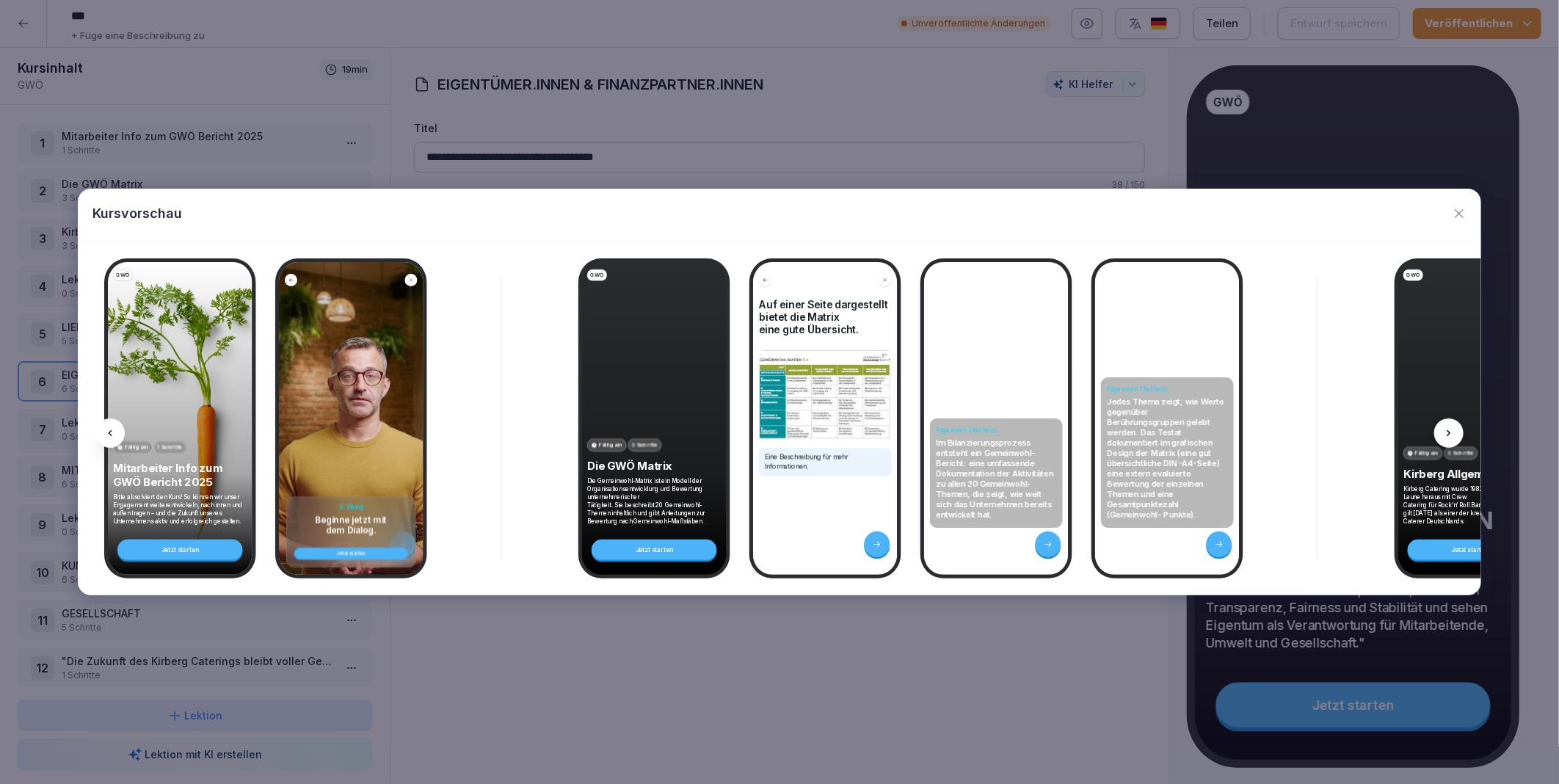
click at [1452, 431] on icon at bounding box center [1449, 433] width 11 height 11
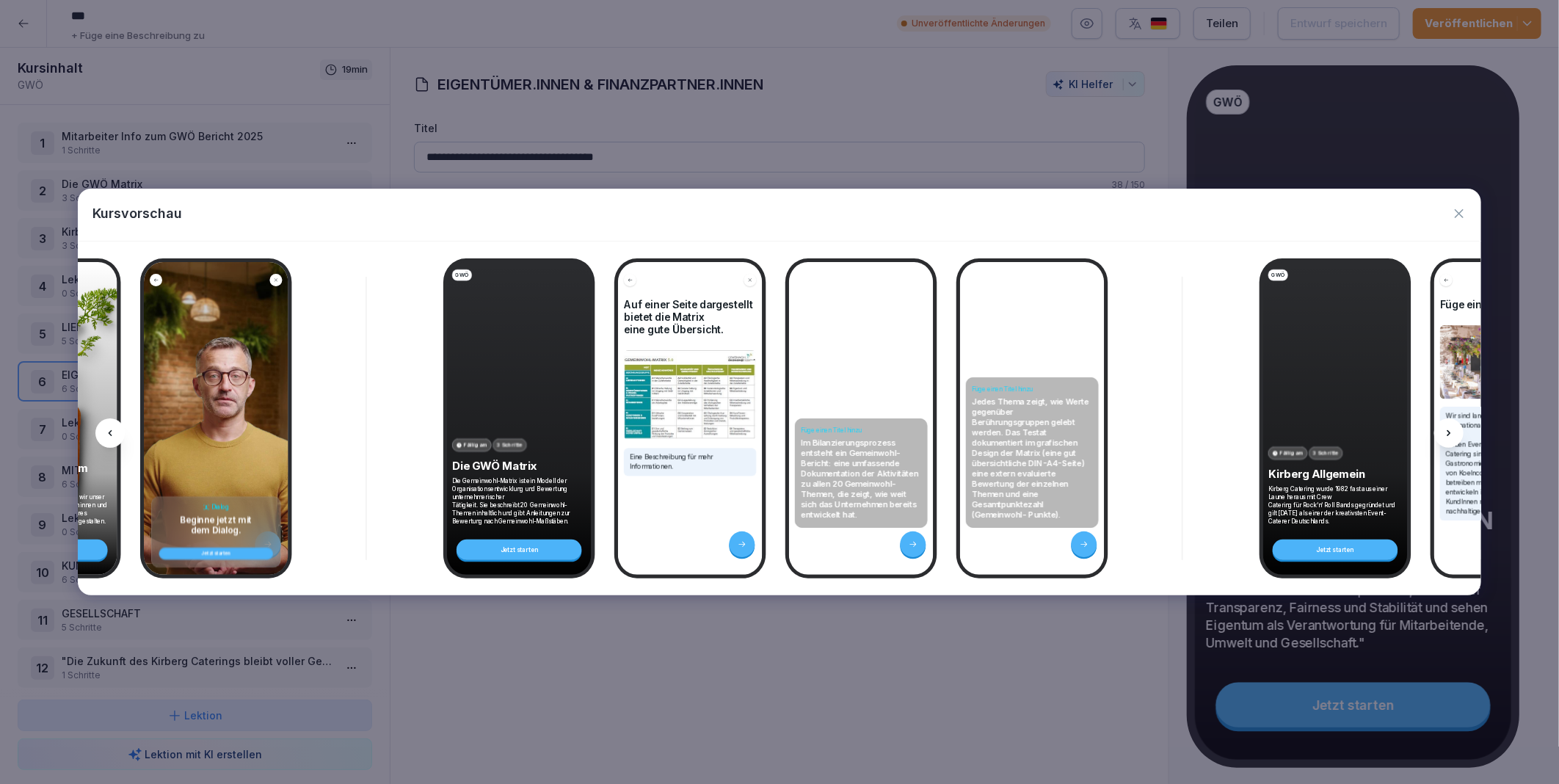
click at [1452, 431] on icon at bounding box center [1449, 433] width 11 height 11
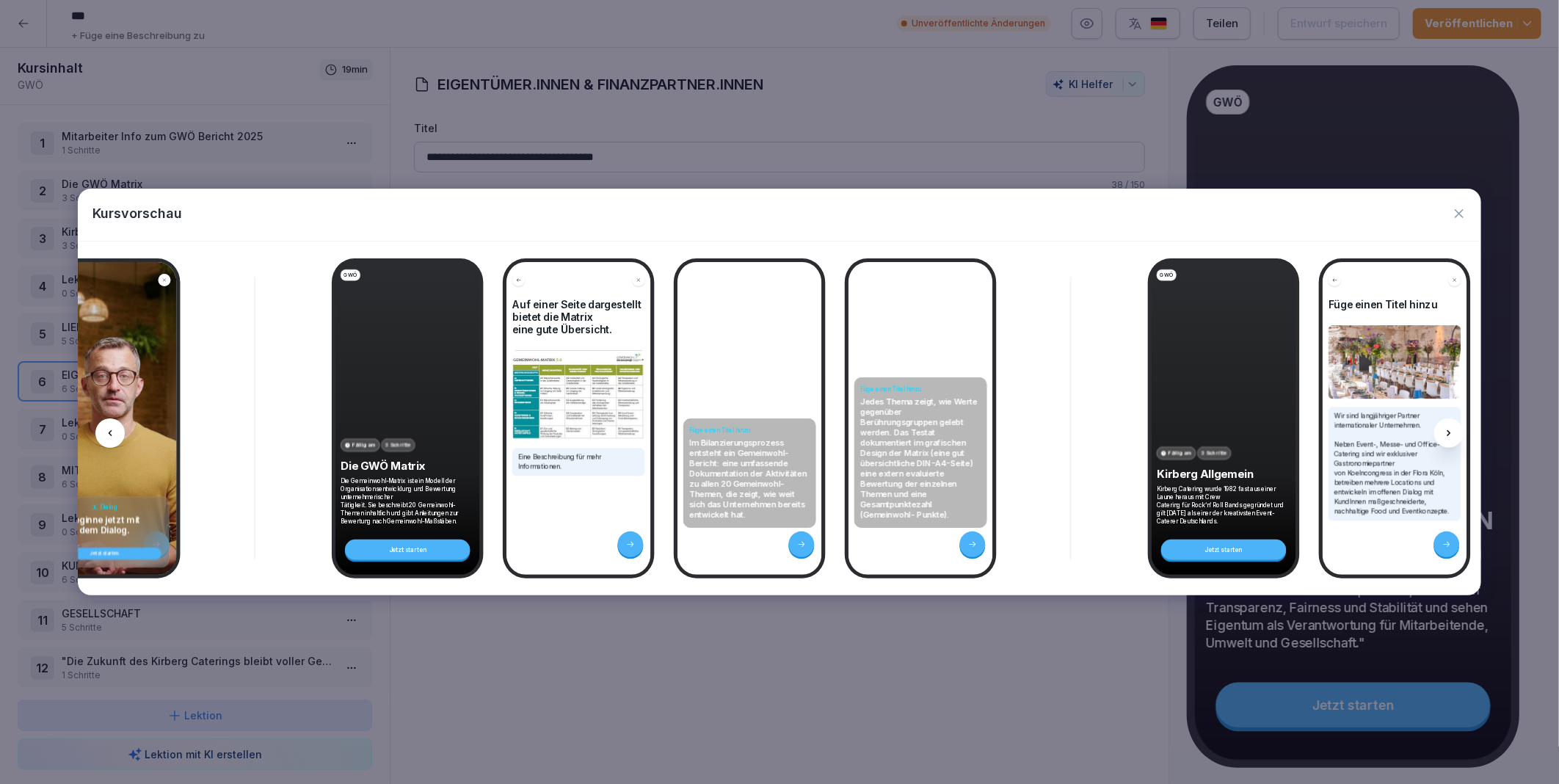
click at [1452, 431] on icon at bounding box center [1449, 433] width 11 height 11
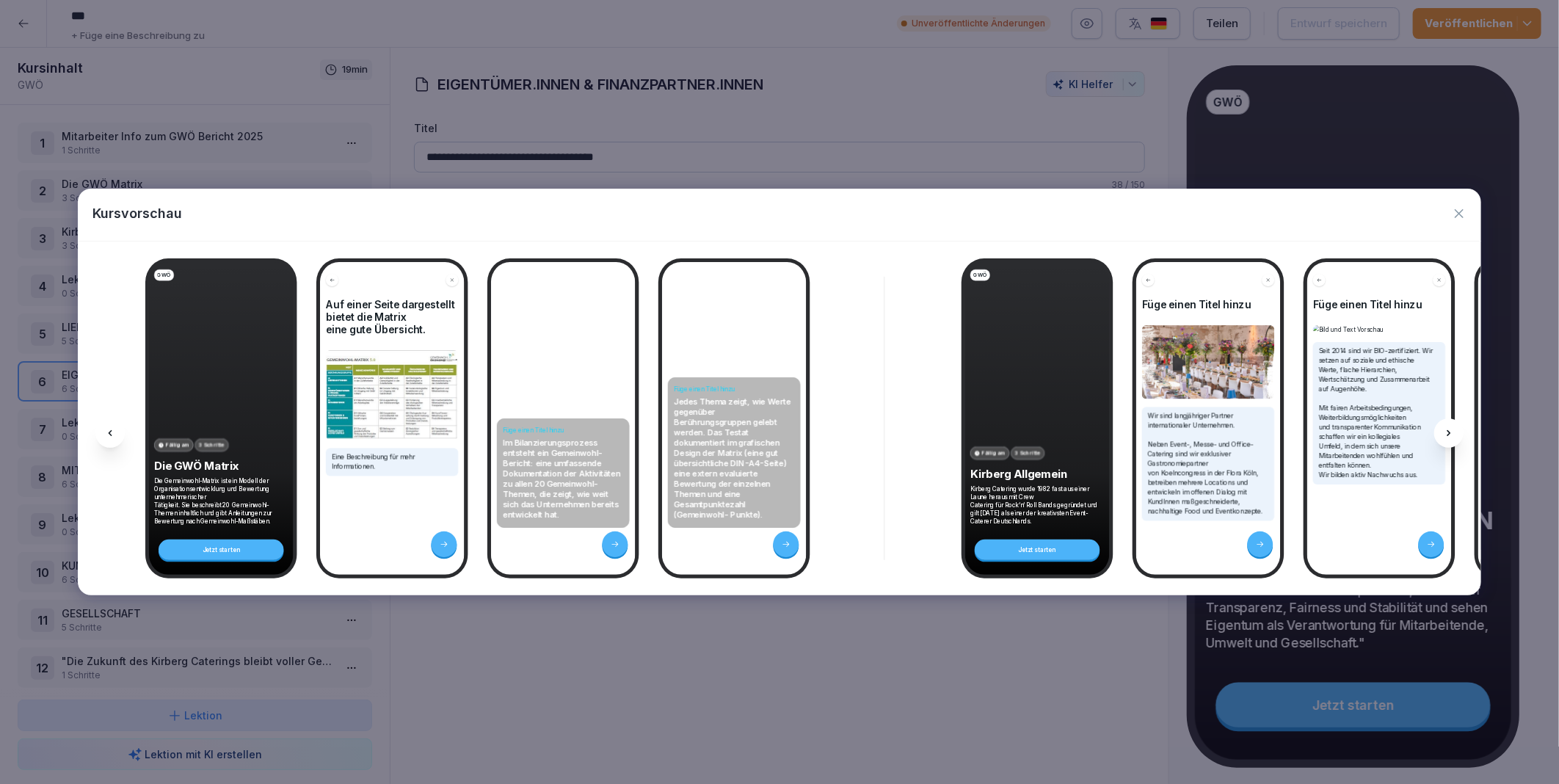
click at [1452, 431] on icon at bounding box center [1449, 433] width 11 height 11
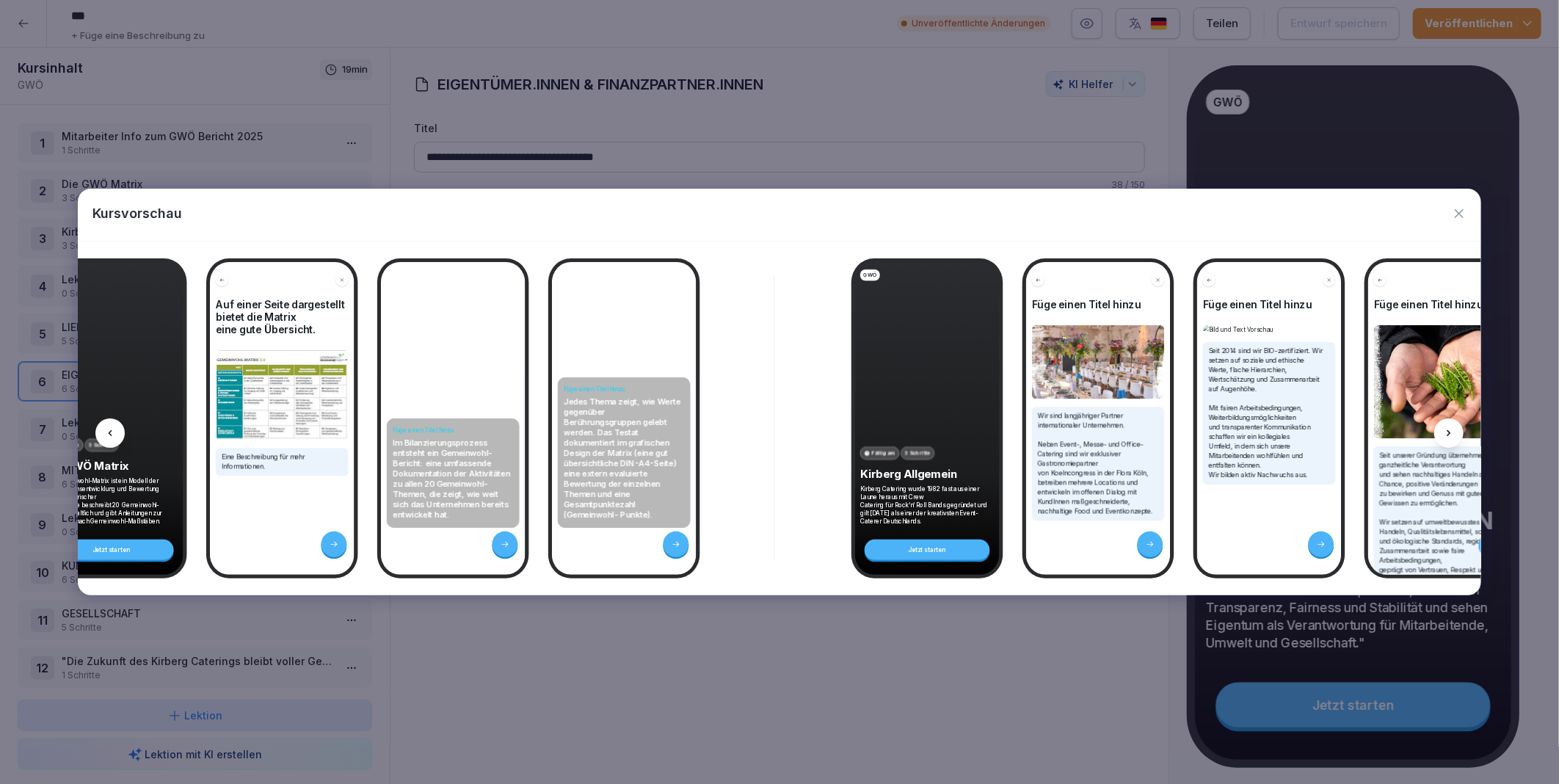
click at [1452, 431] on icon at bounding box center [1449, 433] width 11 height 11
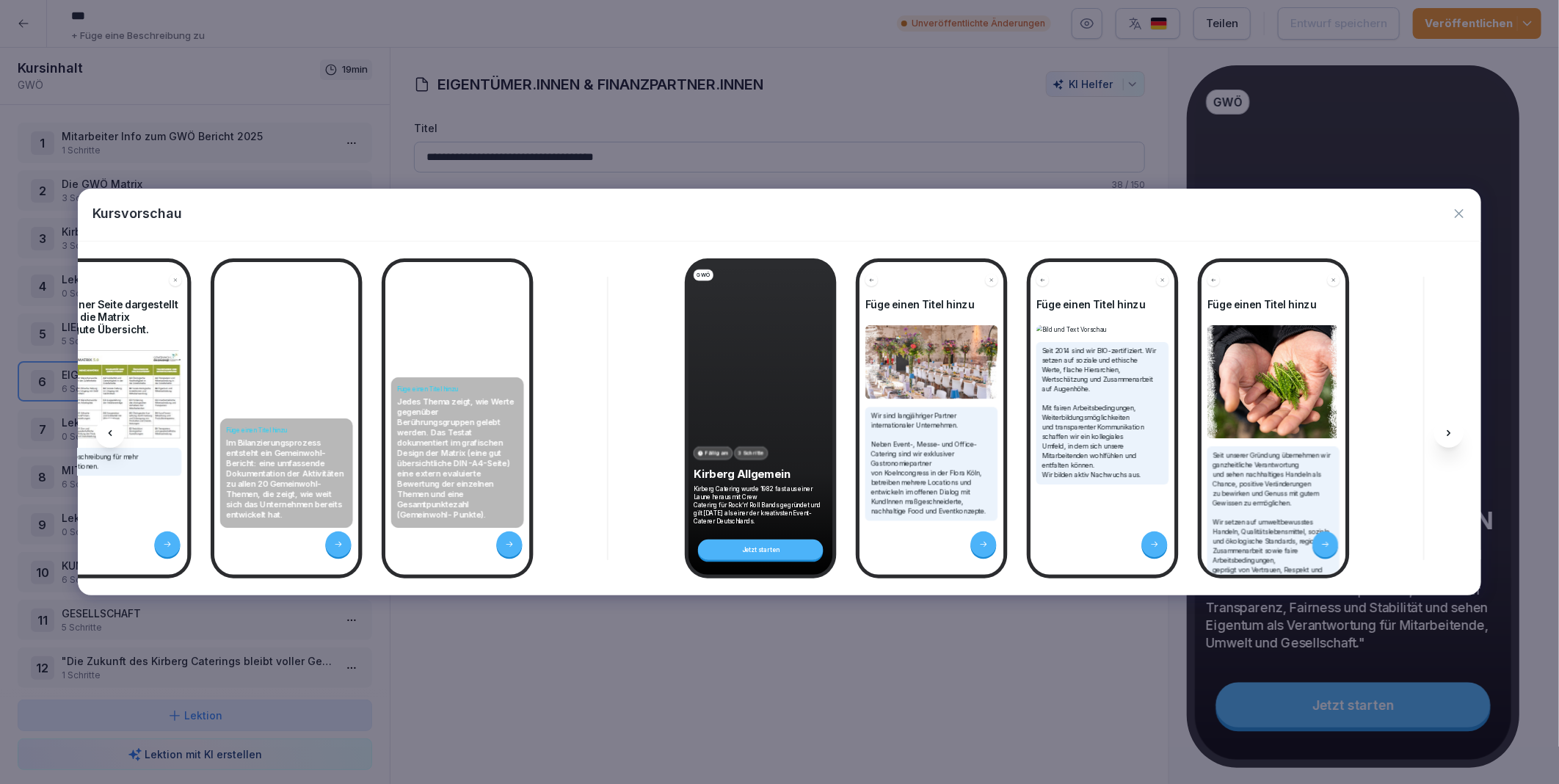
click at [1452, 431] on icon at bounding box center [1449, 433] width 11 height 11
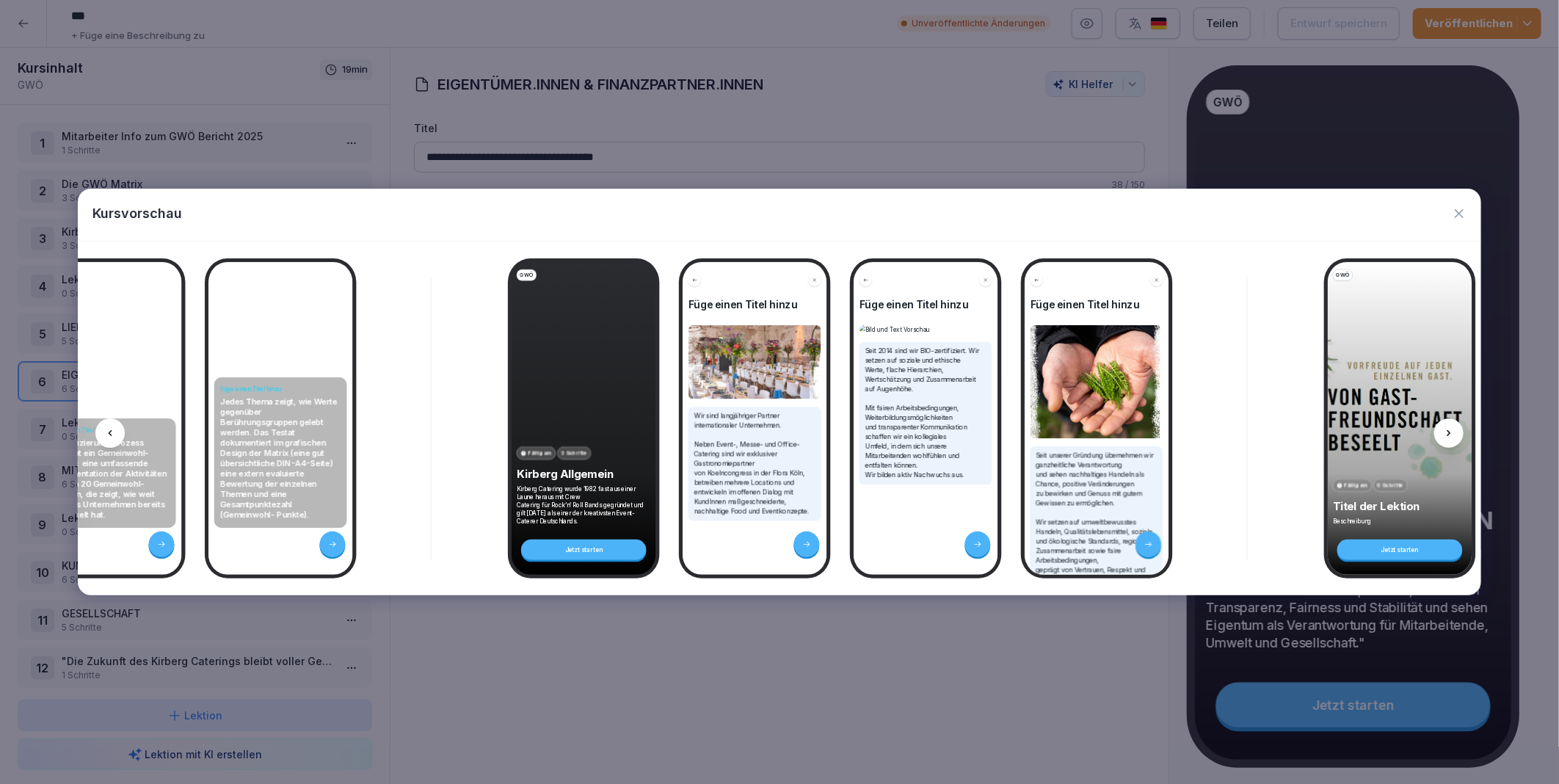
click at [1452, 431] on icon at bounding box center [1449, 433] width 11 height 11
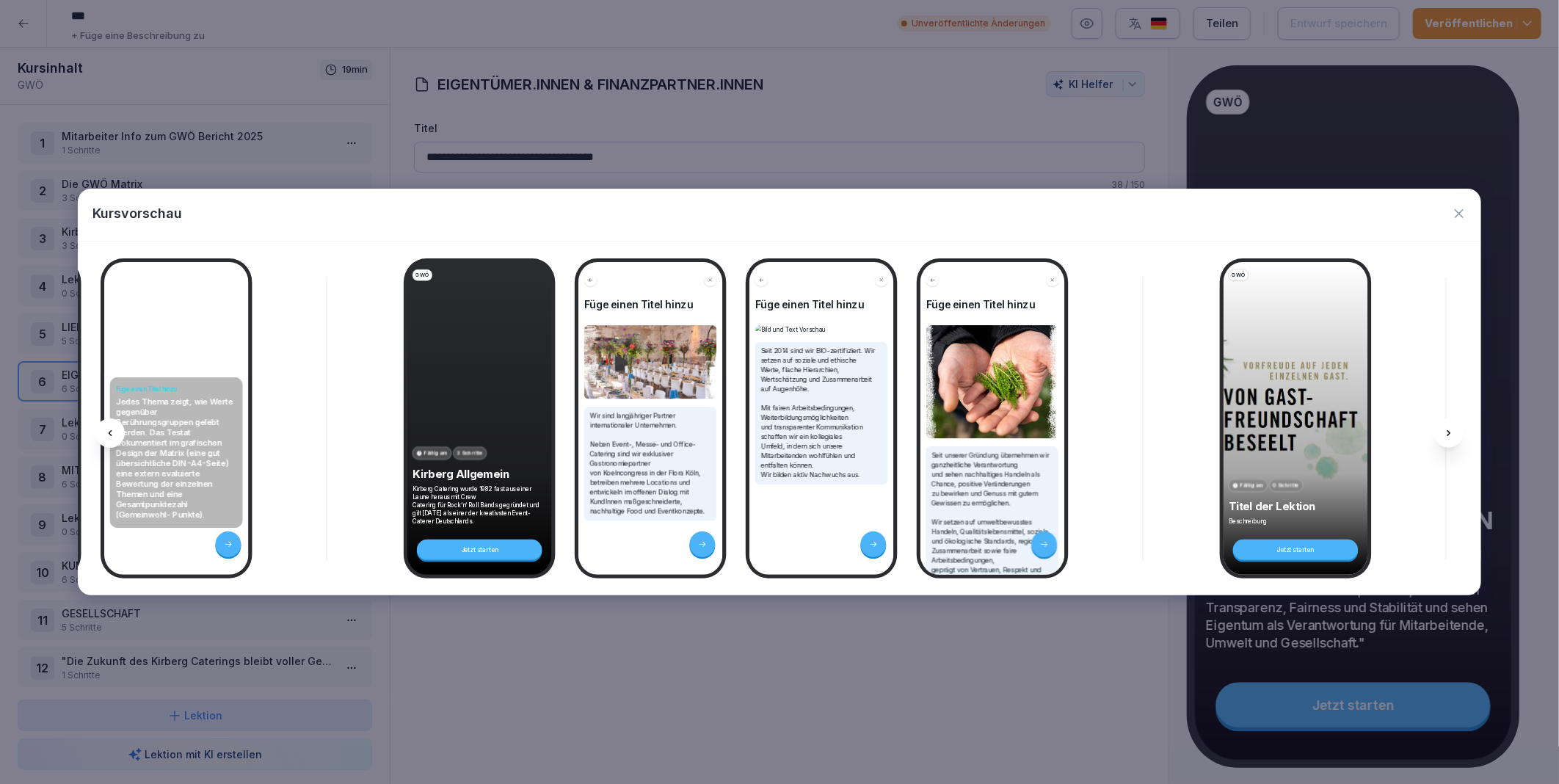
click at [1452, 431] on icon at bounding box center [1449, 433] width 11 height 11
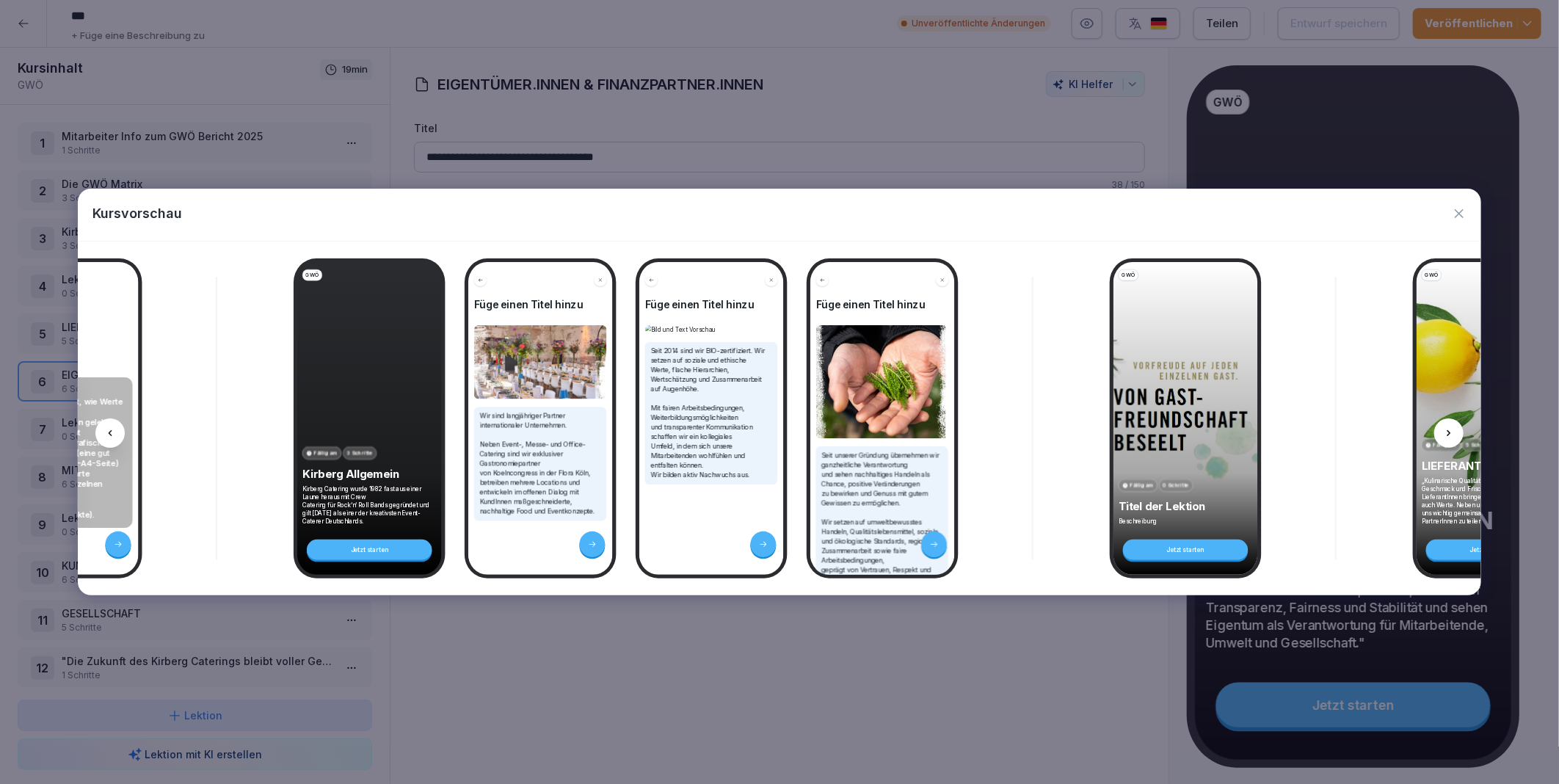
click at [1452, 431] on icon at bounding box center [1449, 433] width 11 height 11
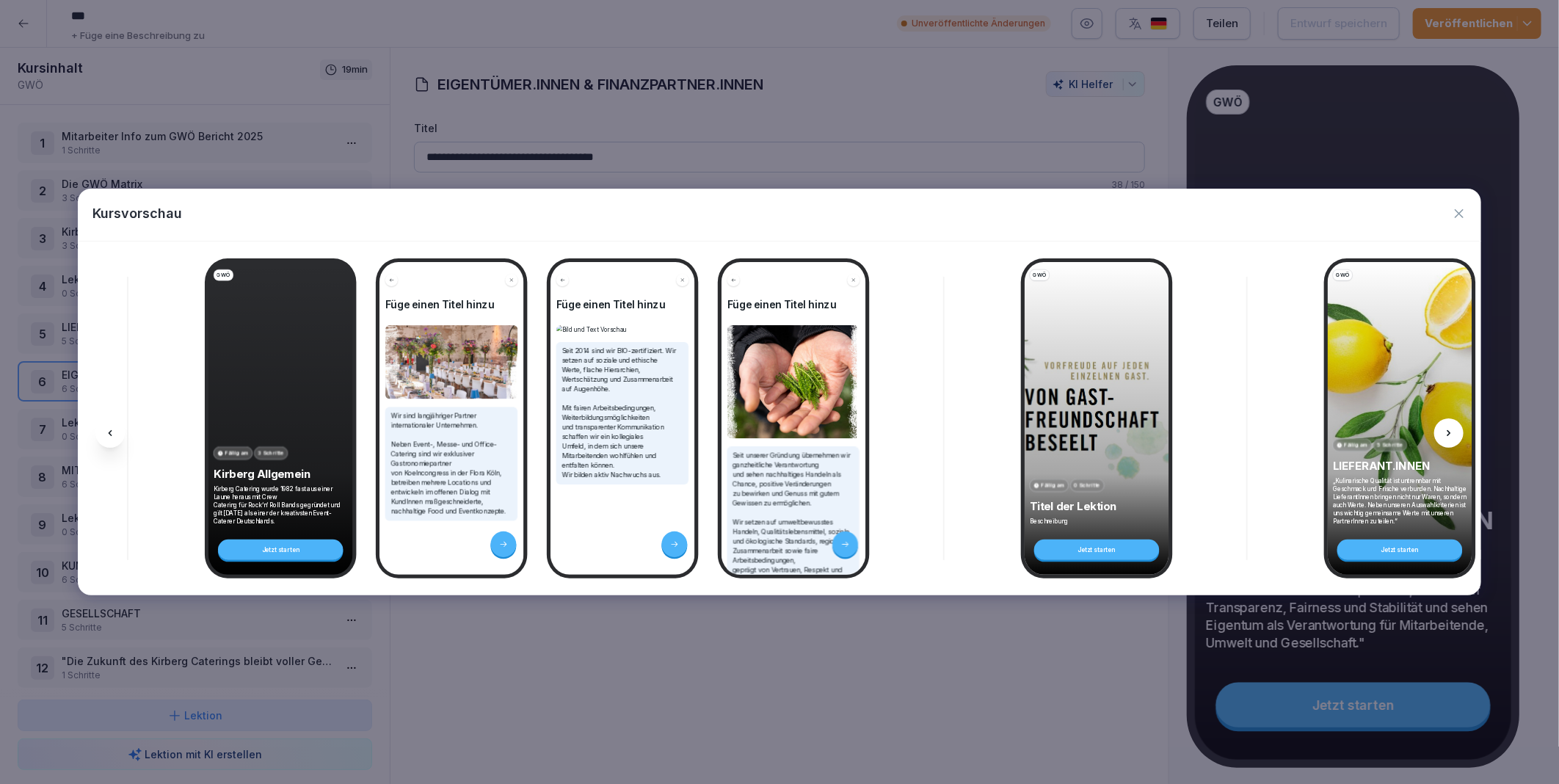
click at [1452, 431] on icon at bounding box center [1449, 433] width 11 height 11
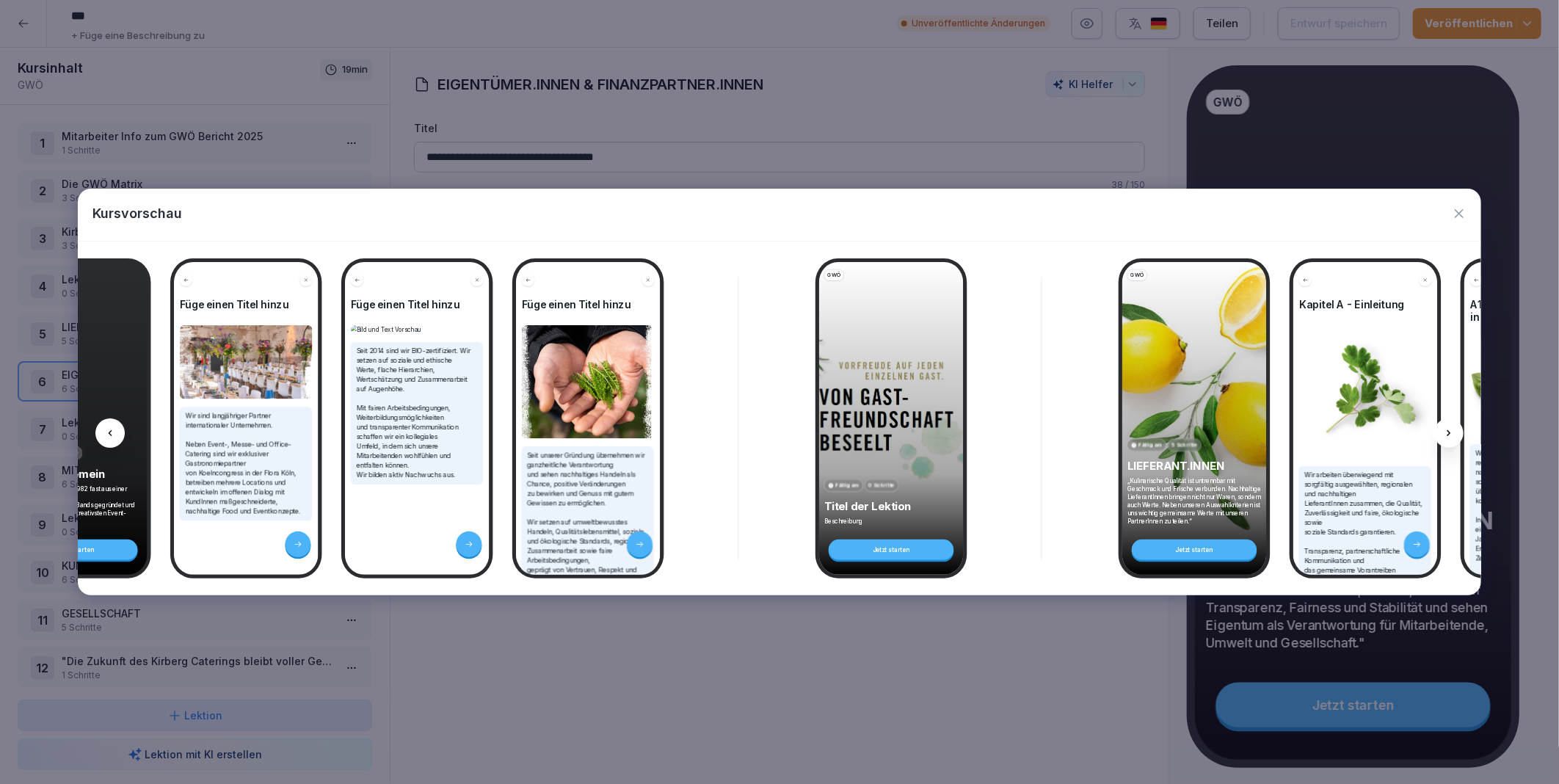
click at [1452, 431] on icon at bounding box center [1449, 433] width 11 height 11
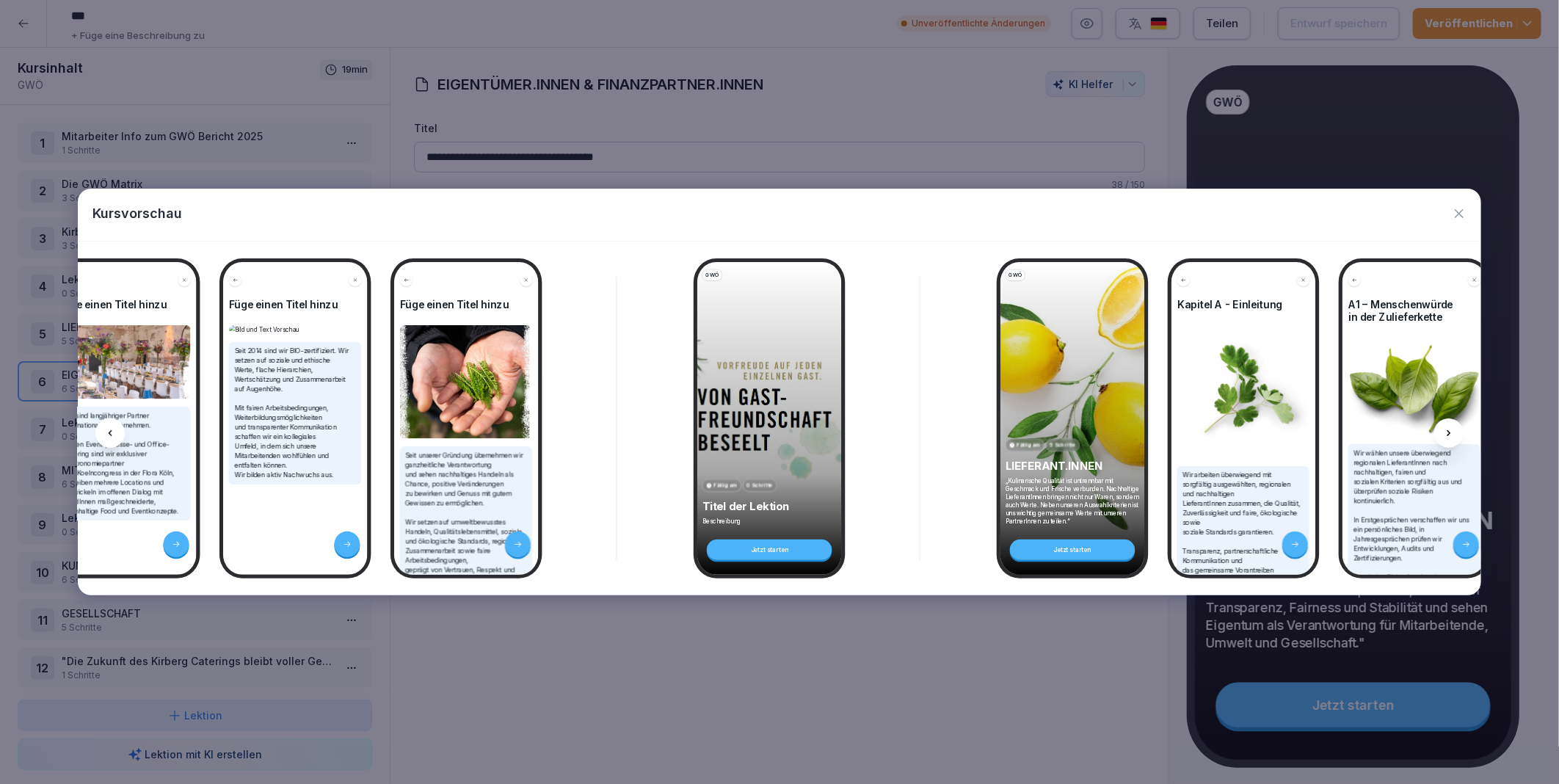
click at [1452, 431] on icon at bounding box center [1449, 433] width 11 height 11
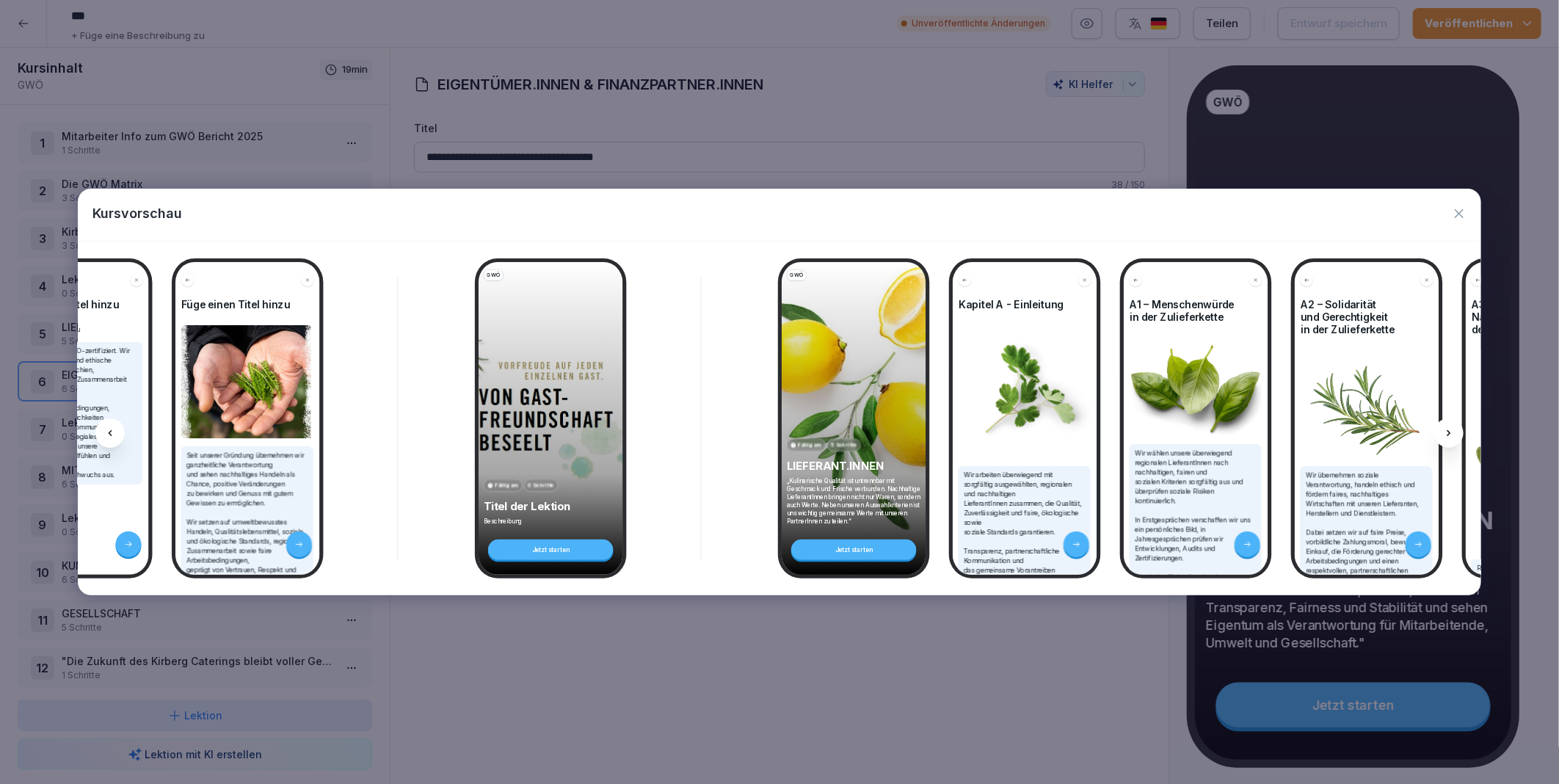
click at [1452, 431] on icon at bounding box center [1449, 433] width 11 height 11
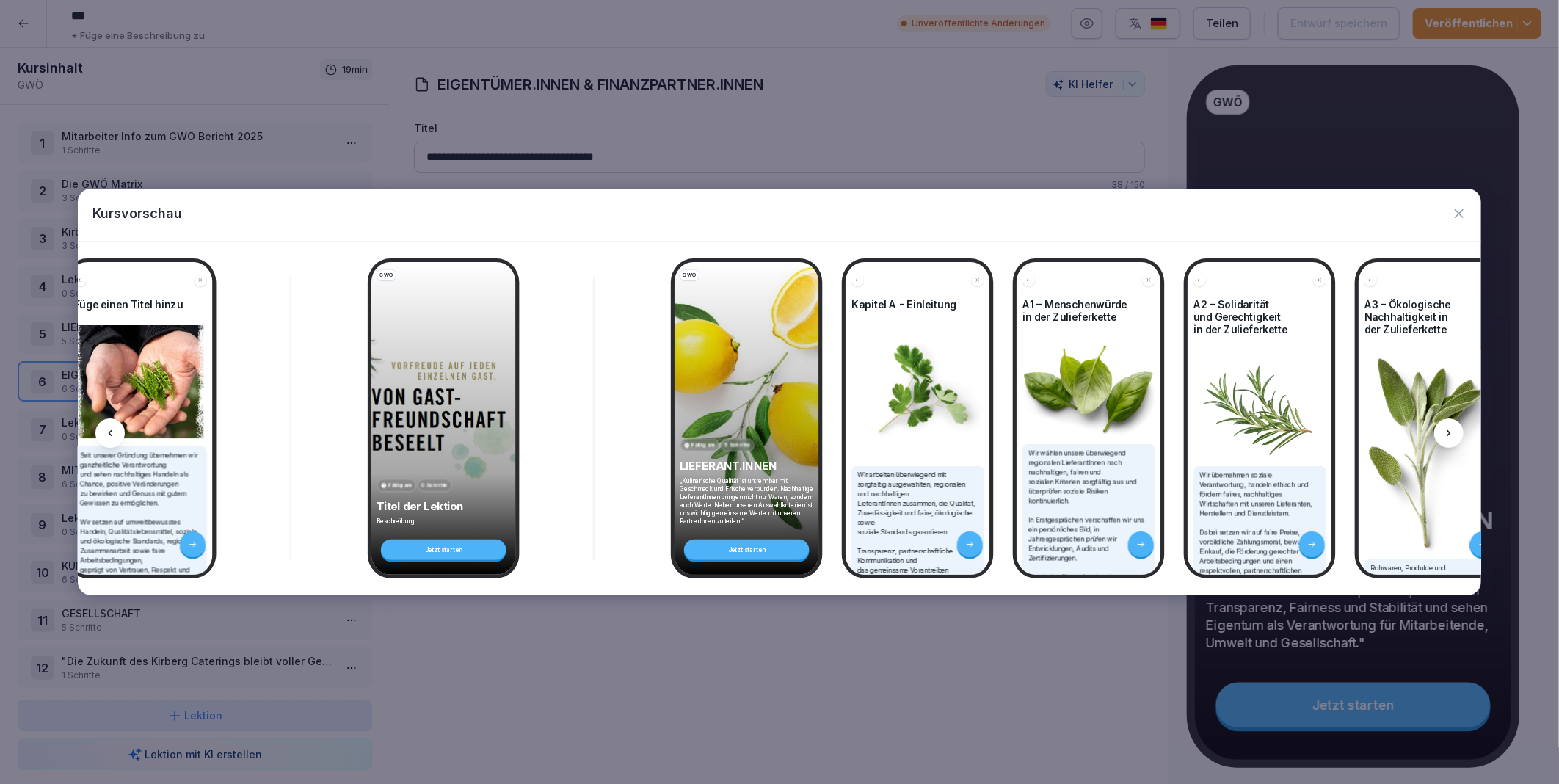
click at [1452, 431] on icon at bounding box center [1449, 433] width 11 height 11
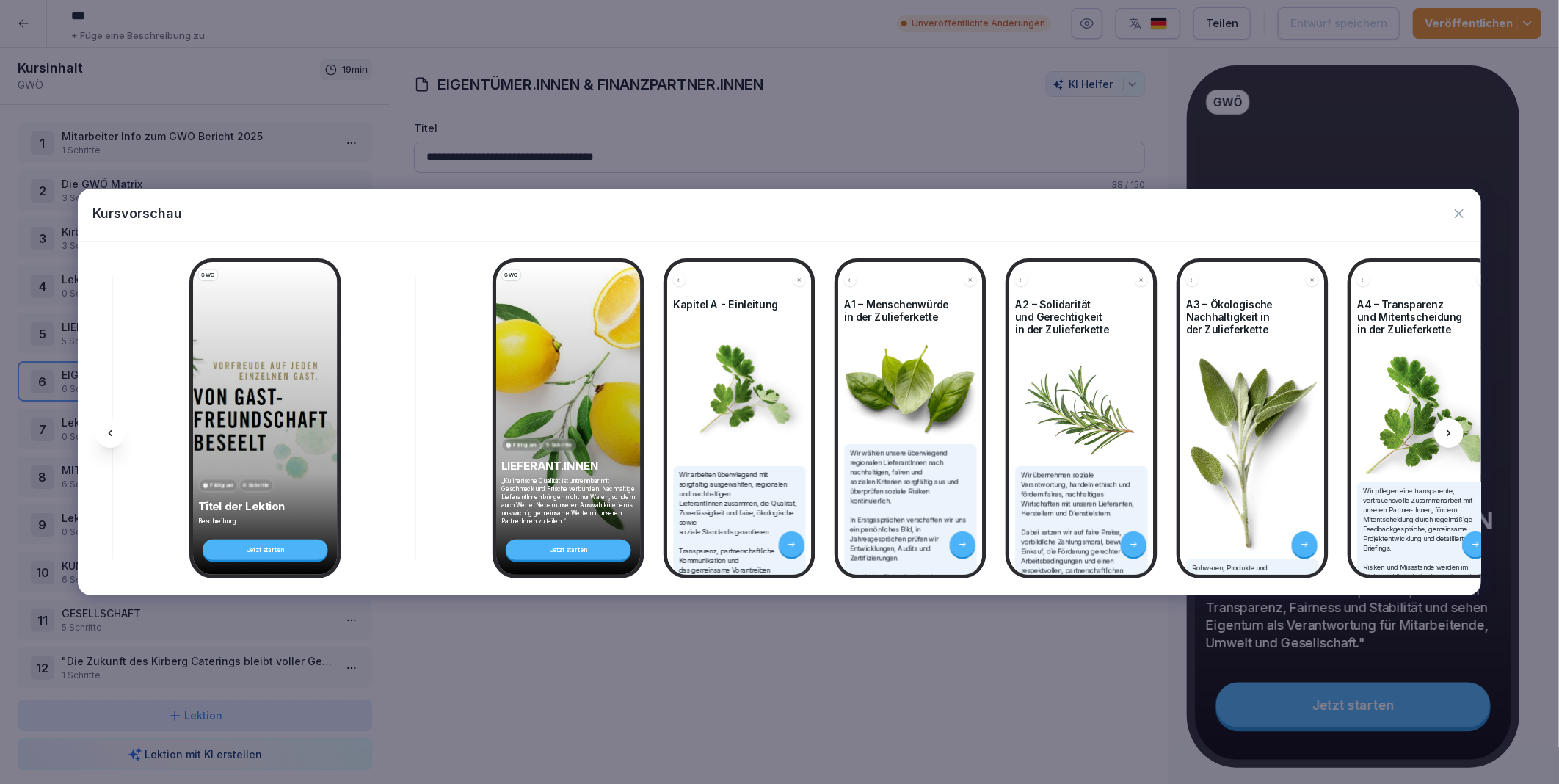
click at [1452, 431] on icon at bounding box center [1449, 433] width 11 height 11
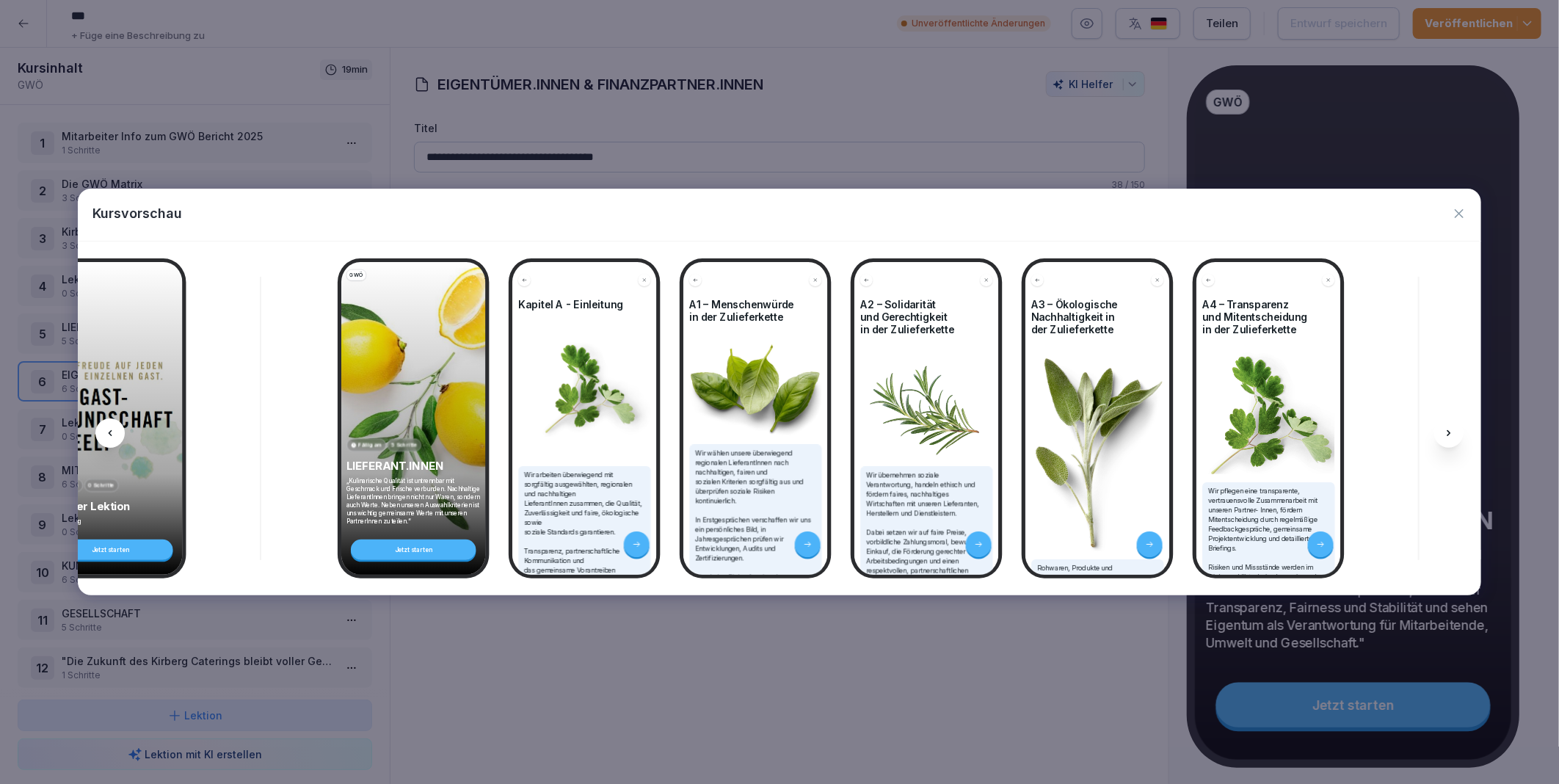
click at [1452, 431] on icon at bounding box center [1449, 433] width 11 height 11
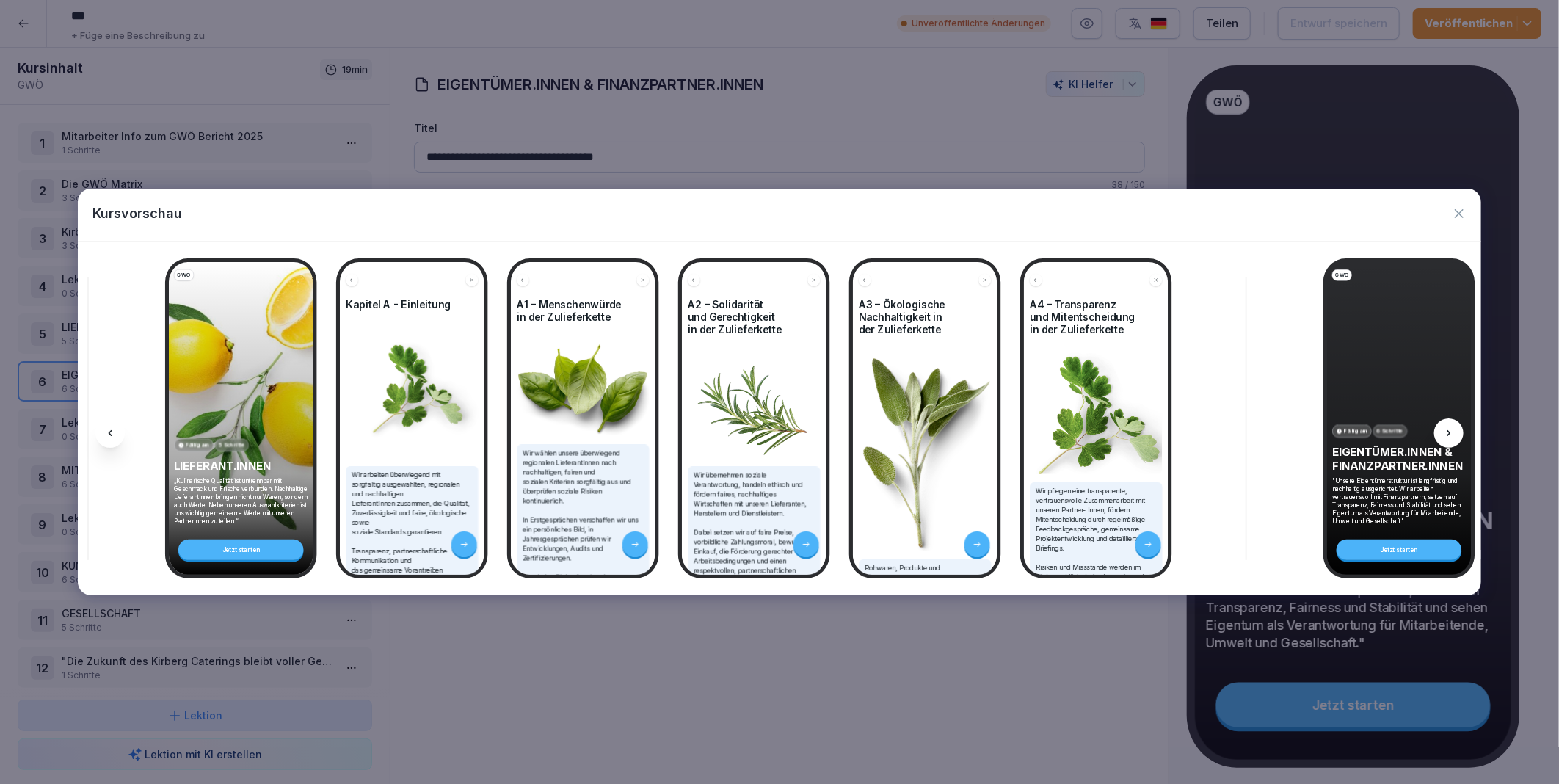
click at [1452, 431] on icon at bounding box center [1449, 433] width 11 height 11
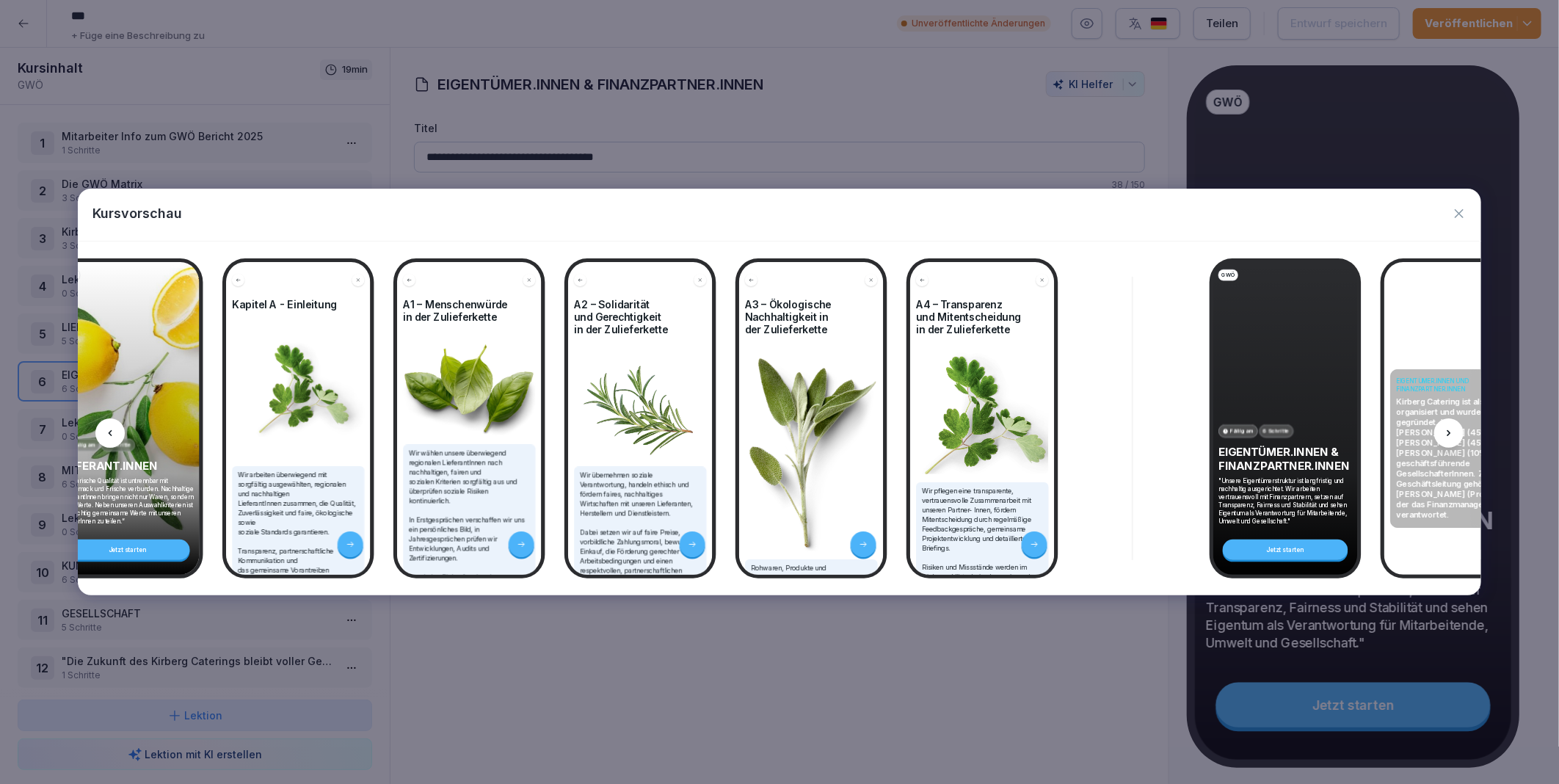
click at [1452, 431] on icon at bounding box center [1449, 433] width 11 height 11
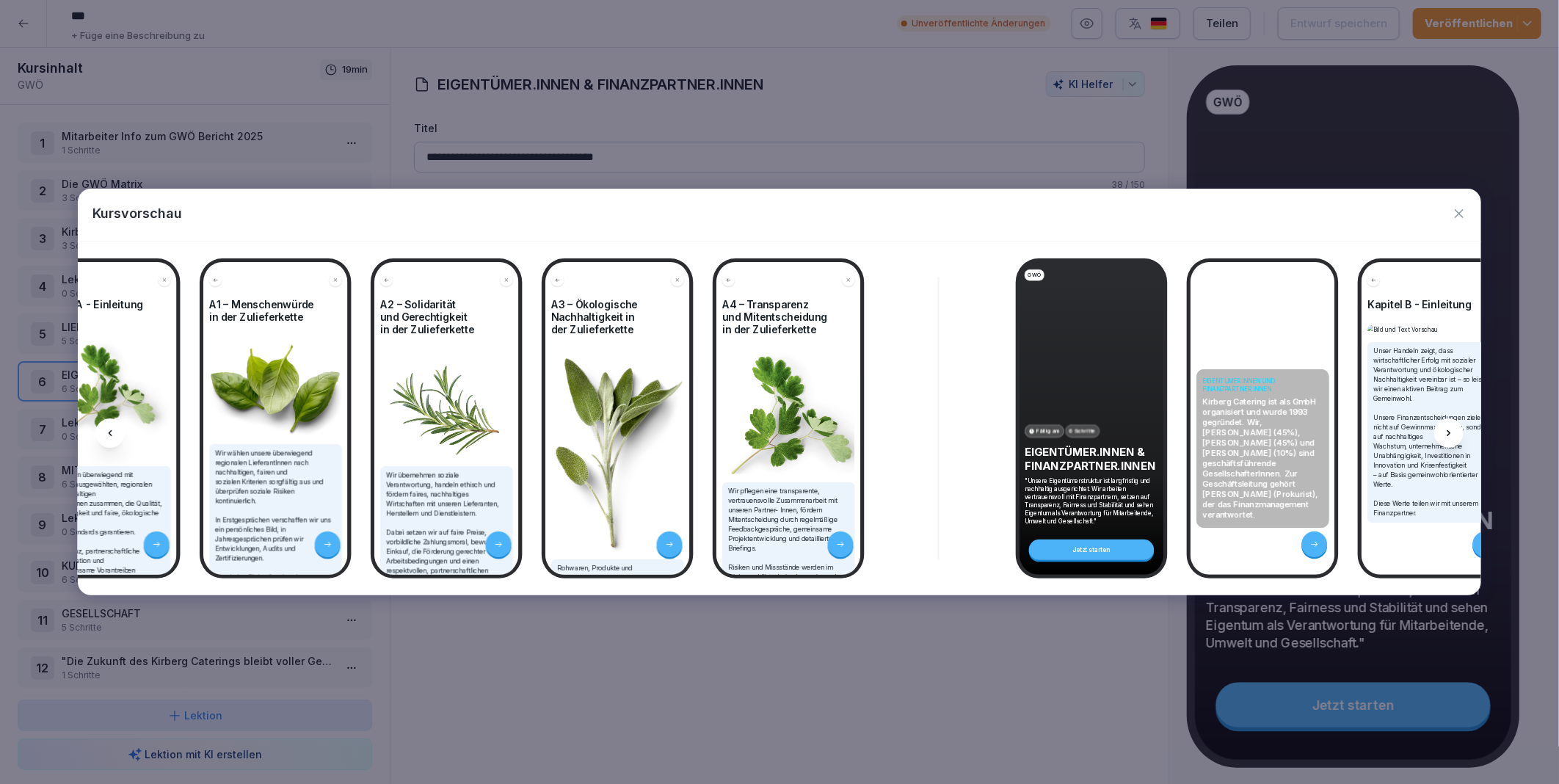
click at [1452, 431] on icon at bounding box center [1449, 433] width 11 height 11
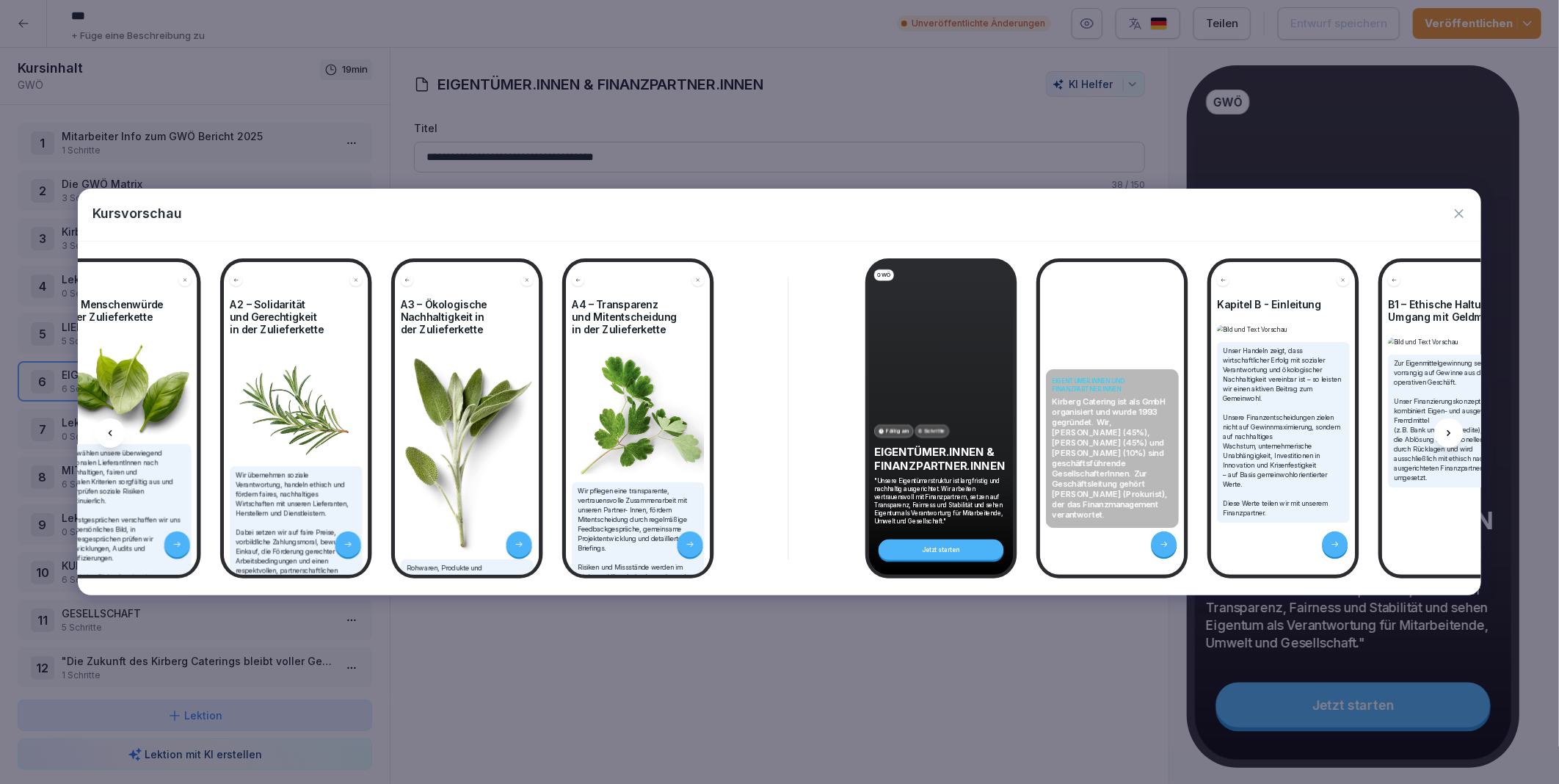
click at [1452, 431] on icon at bounding box center [1449, 433] width 11 height 11
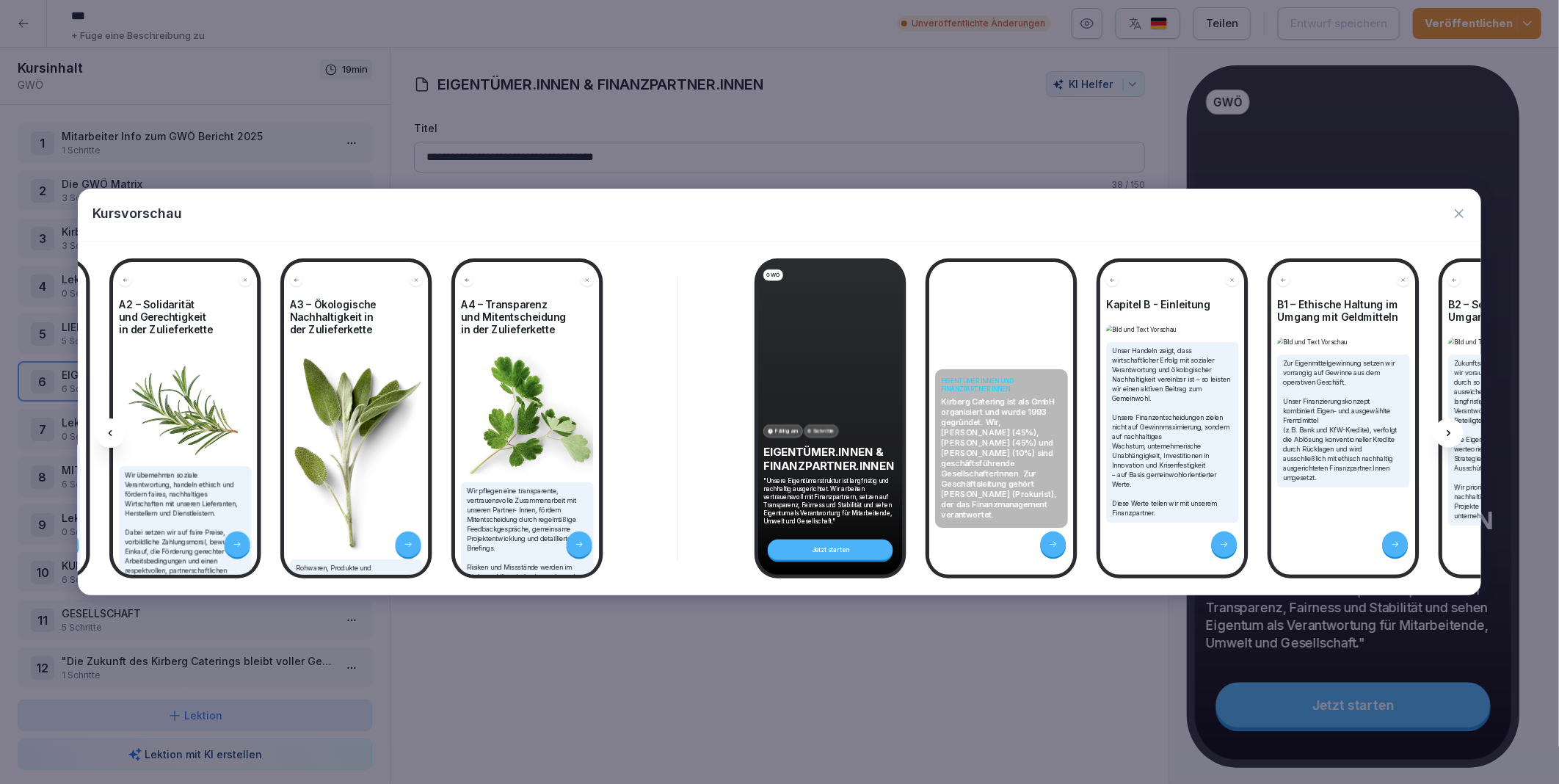
click at [1452, 431] on icon at bounding box center [1449, 433] width 11 height 11
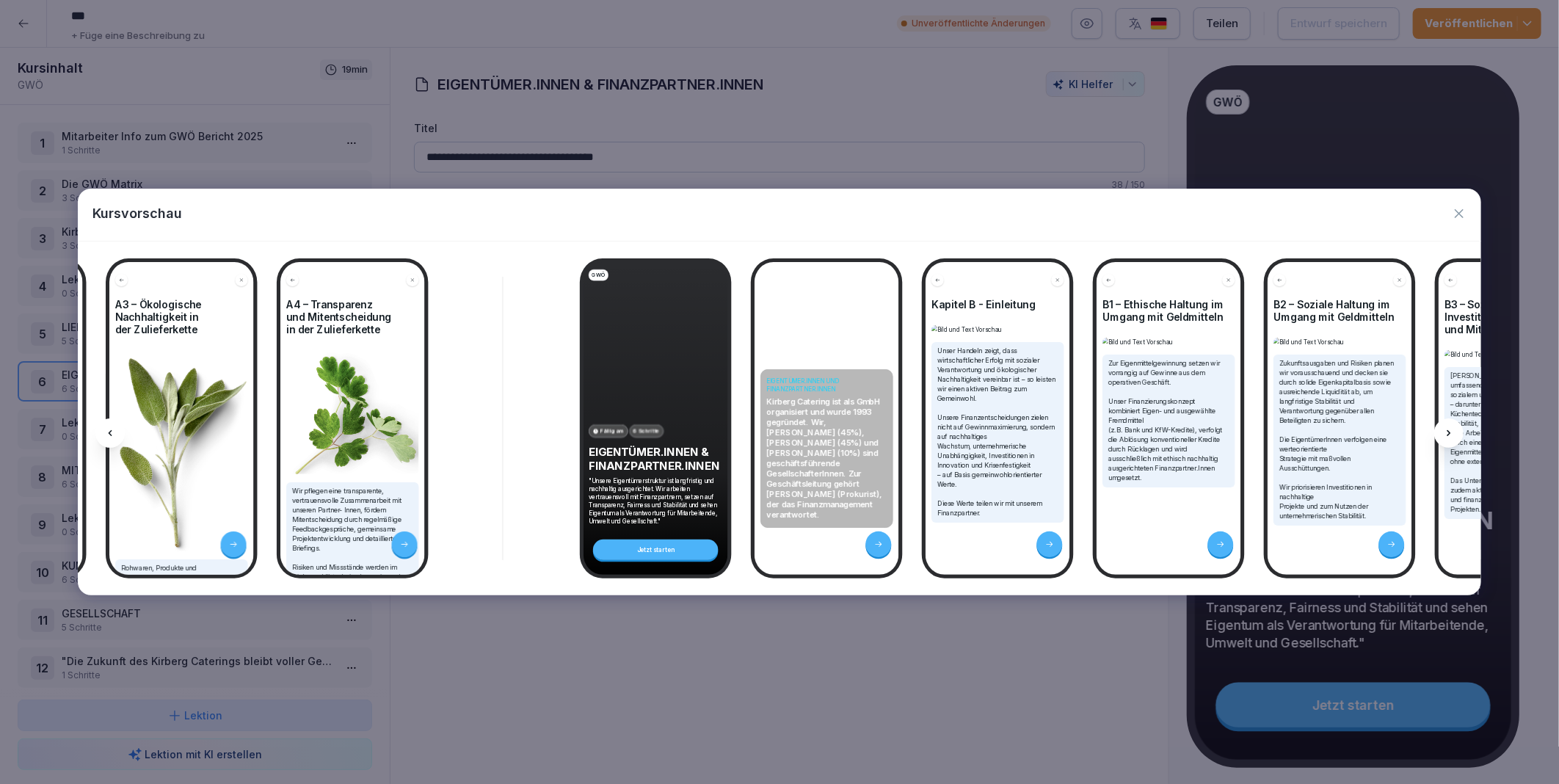
click at [1452, 431] on icon at bounding box center [1449, 433] width 11 height 11
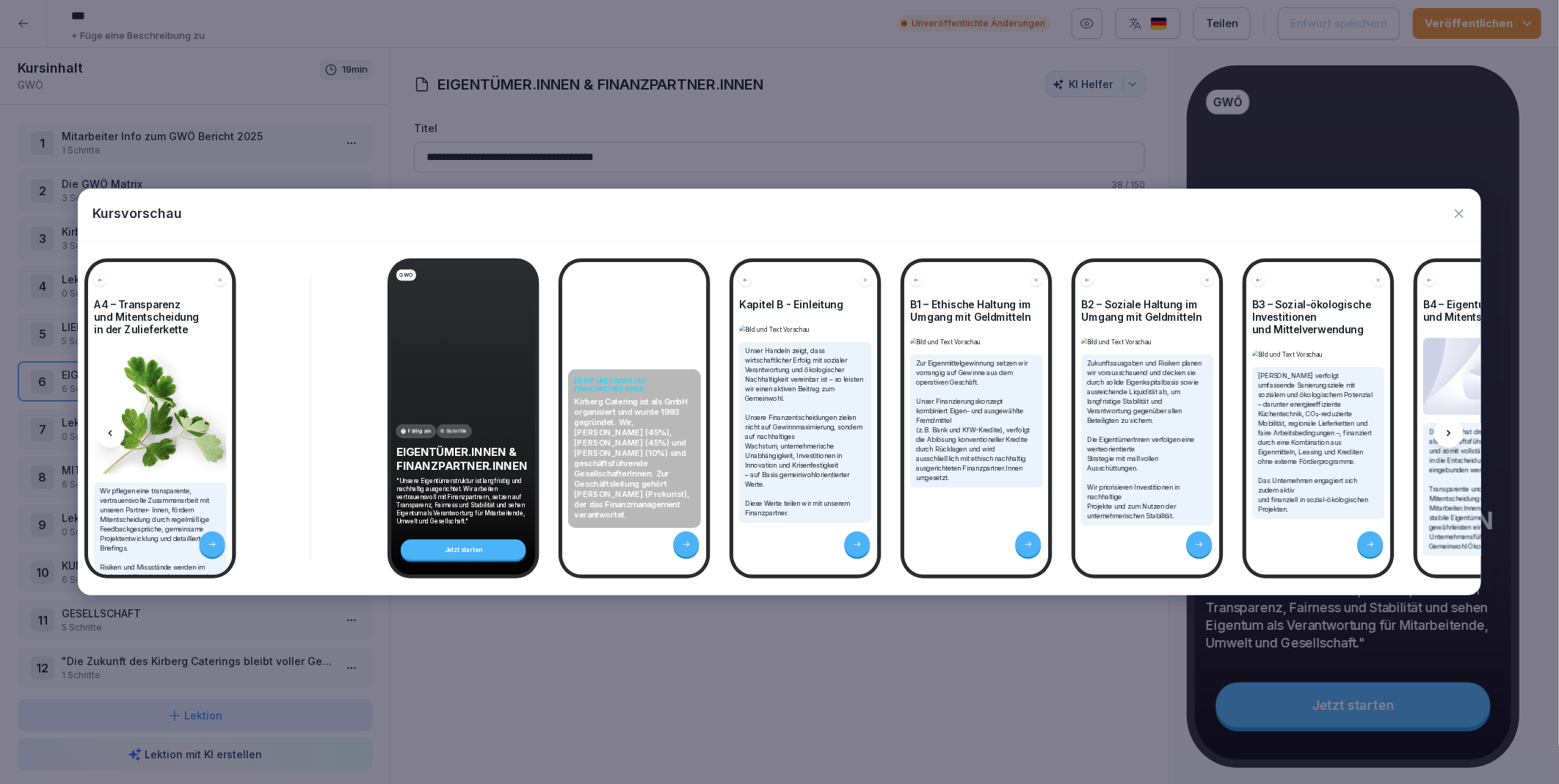
click at [1452, 431] on icon at bounding box center [1449, 433] width 11 height 11
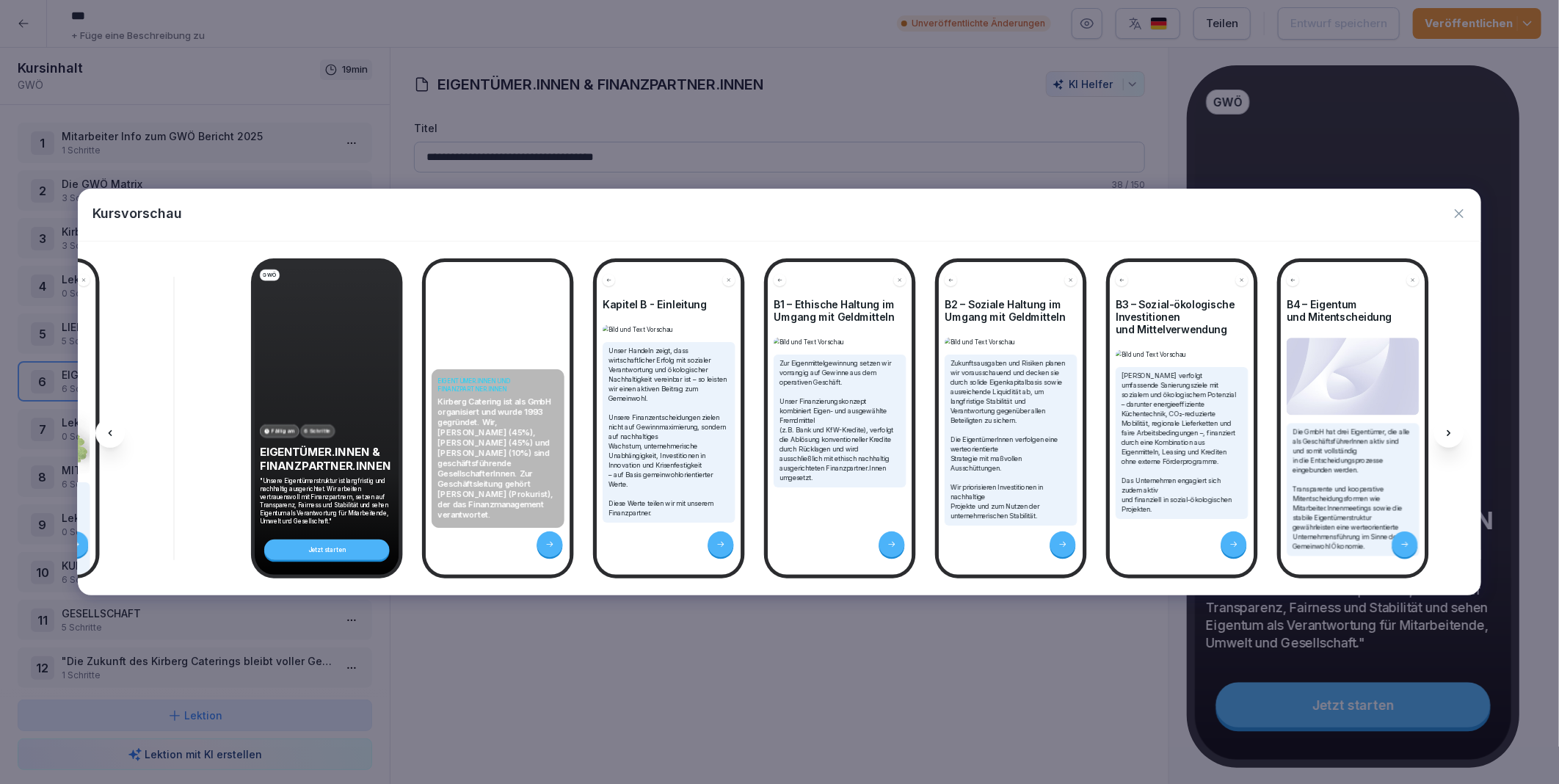
click at [1452, 431] on icon at bounding box center [1449, 433] width 11 height 11
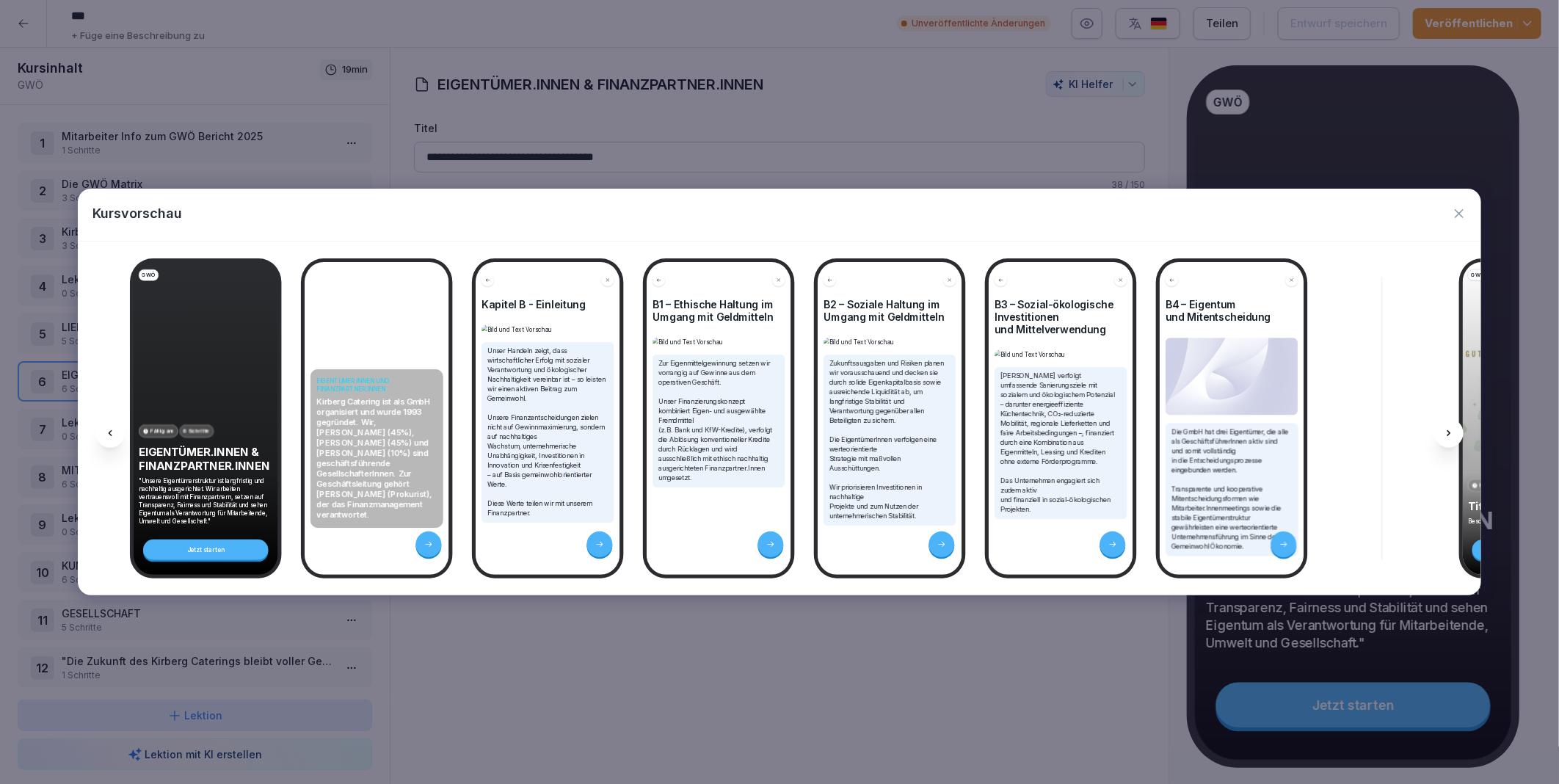
click at [1452, 431] on icon at bounding box center [1449, 433] width 11 height 11
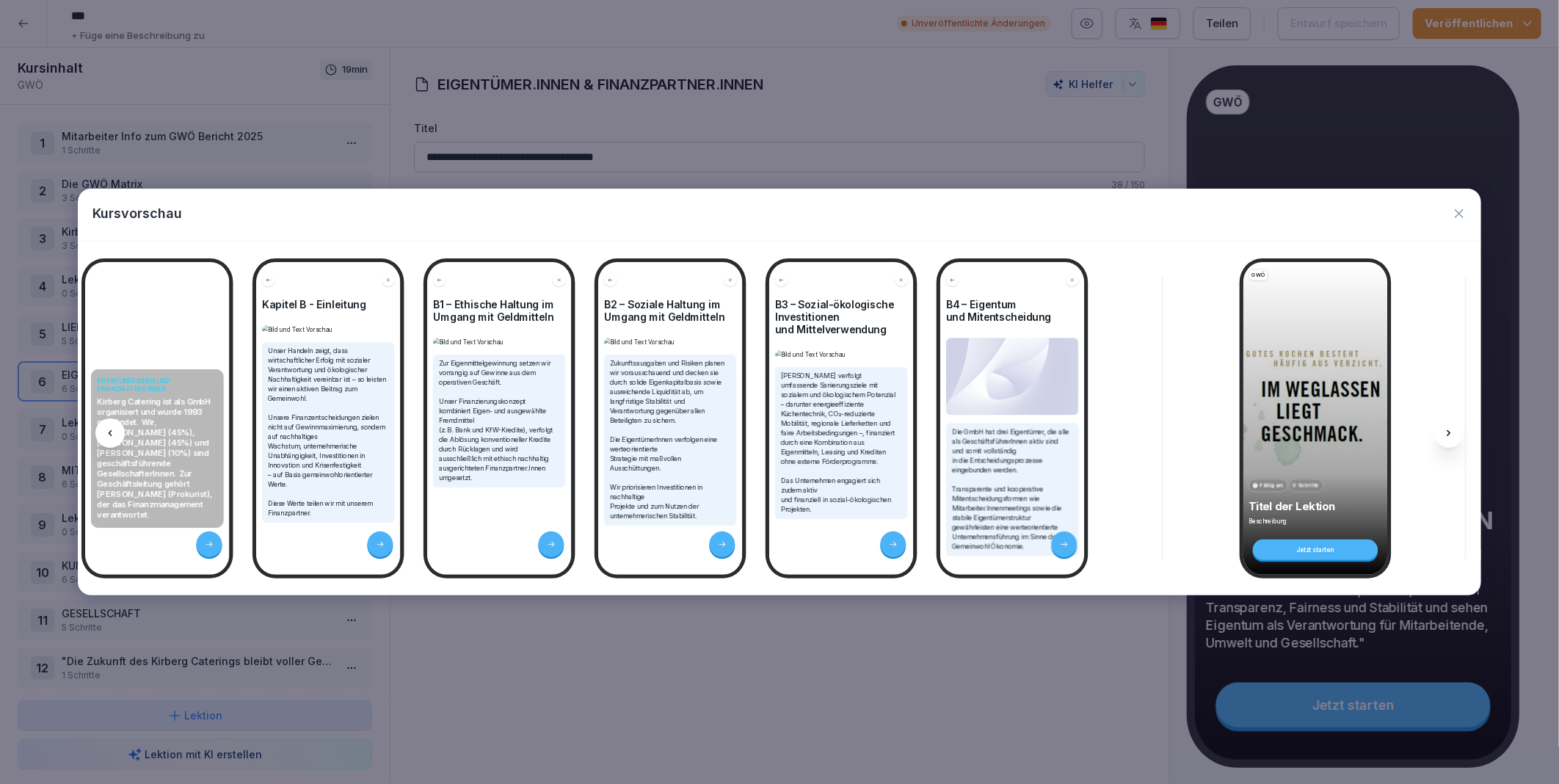
click at [1452, 431] on icon at bounding box center [1449, 433] width 11 height 11
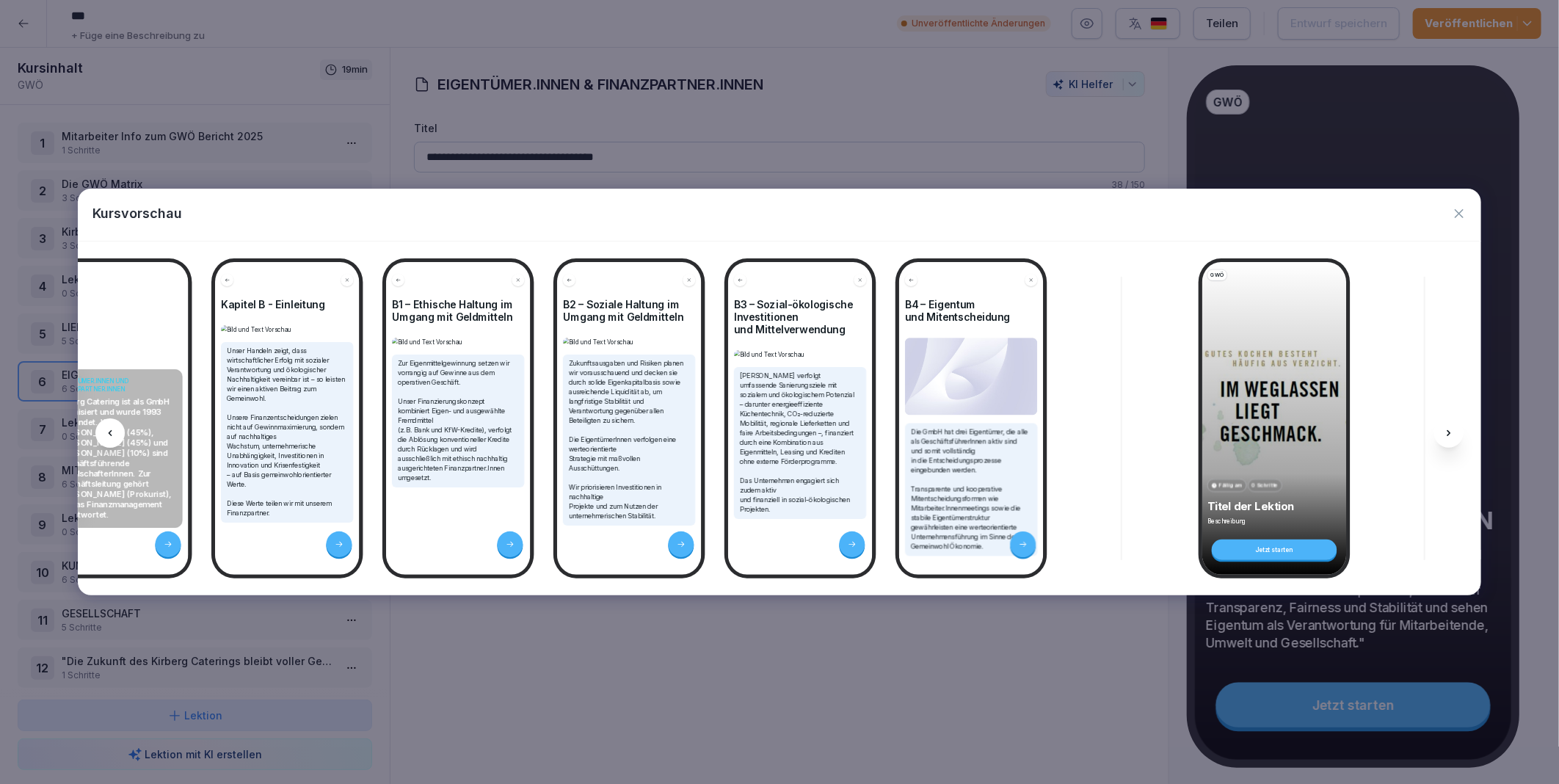
click at [1452, 431] on icon at bounding box center [1449, 433] width 11 height 11
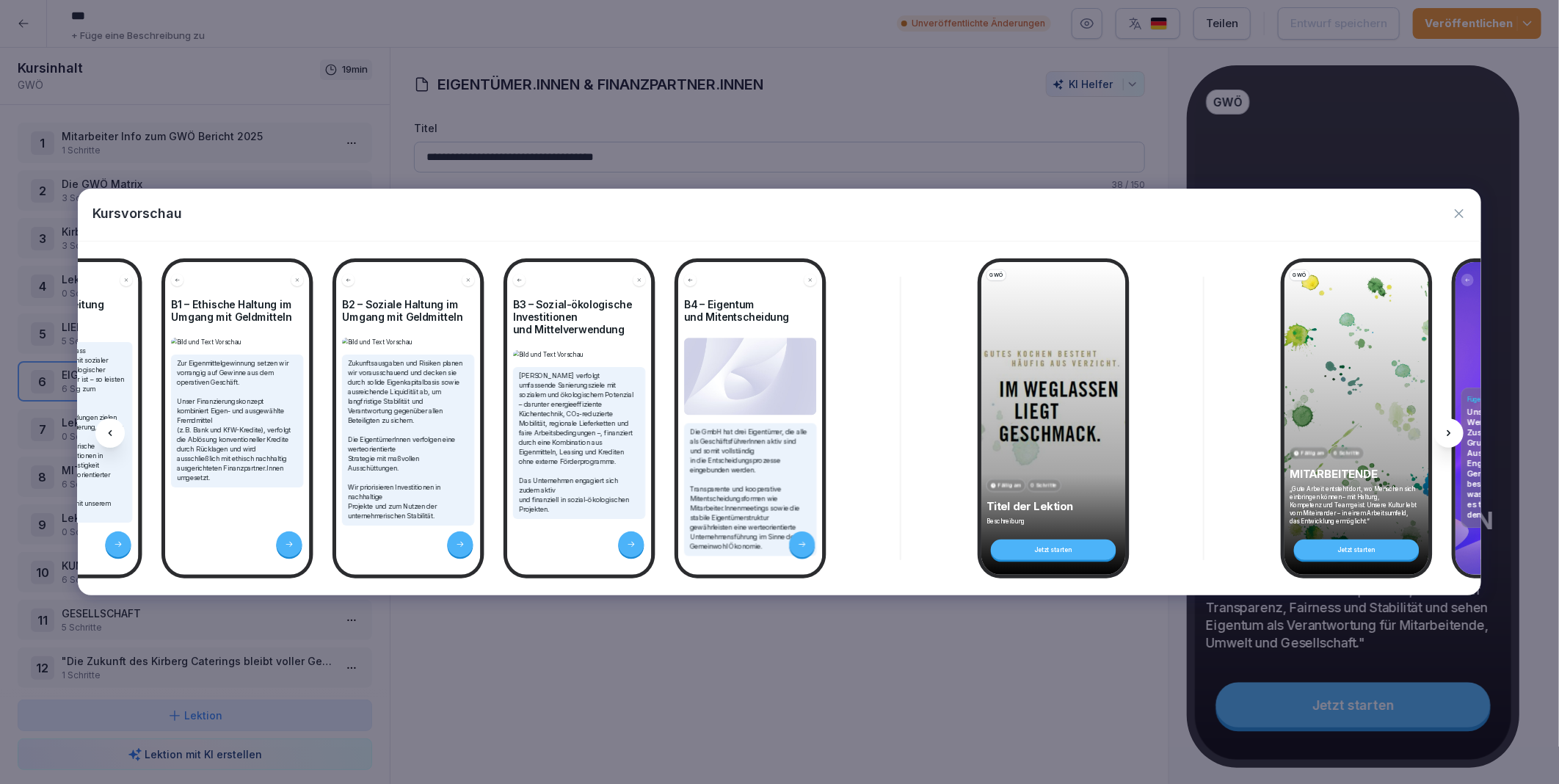
click at [1452, 431] on icon at bounding box center [1449, 433] width 11 height 11
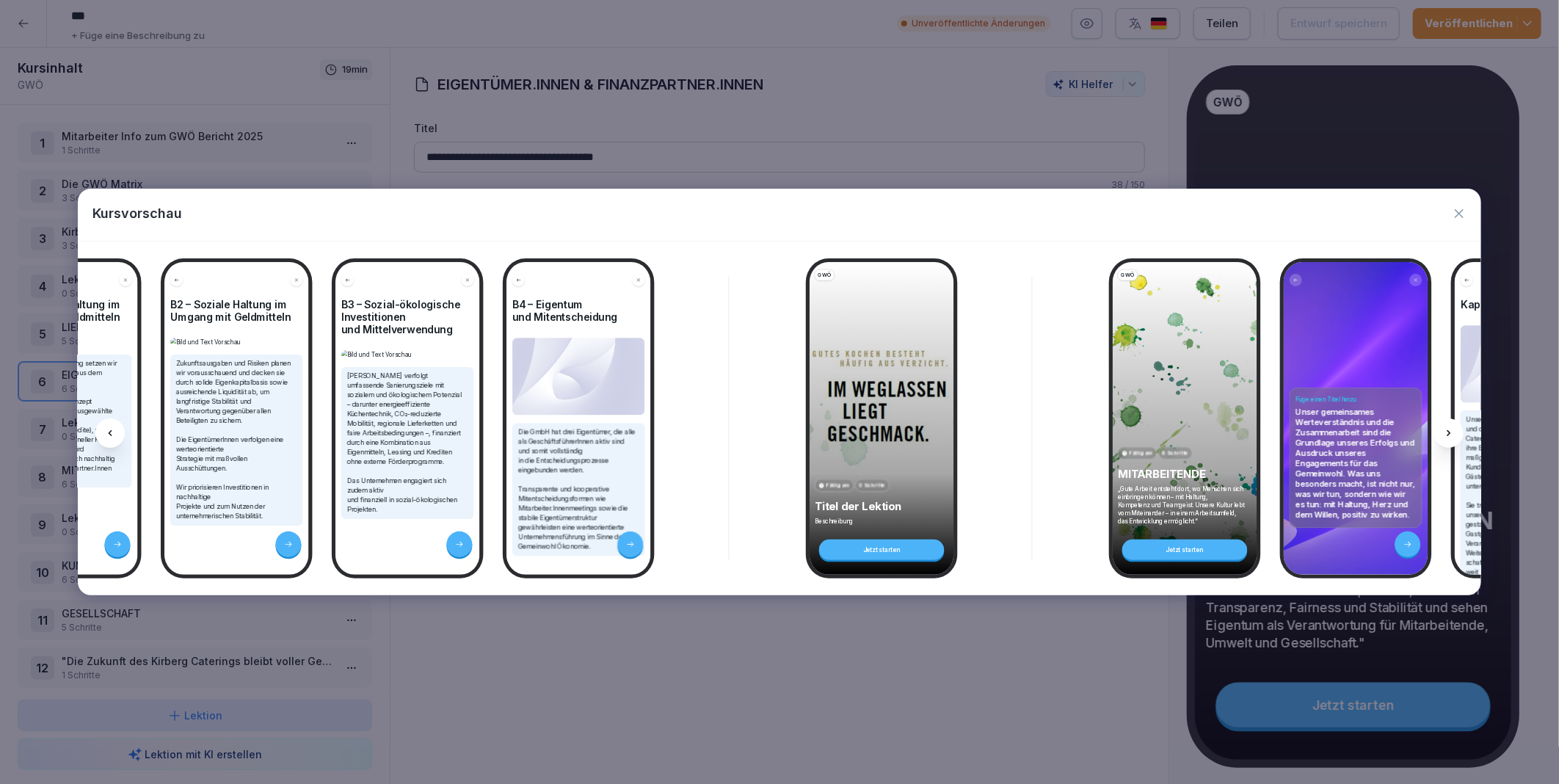
click at [1452, 431] on icon at bounding box center [1449, 433] width 11 height 11
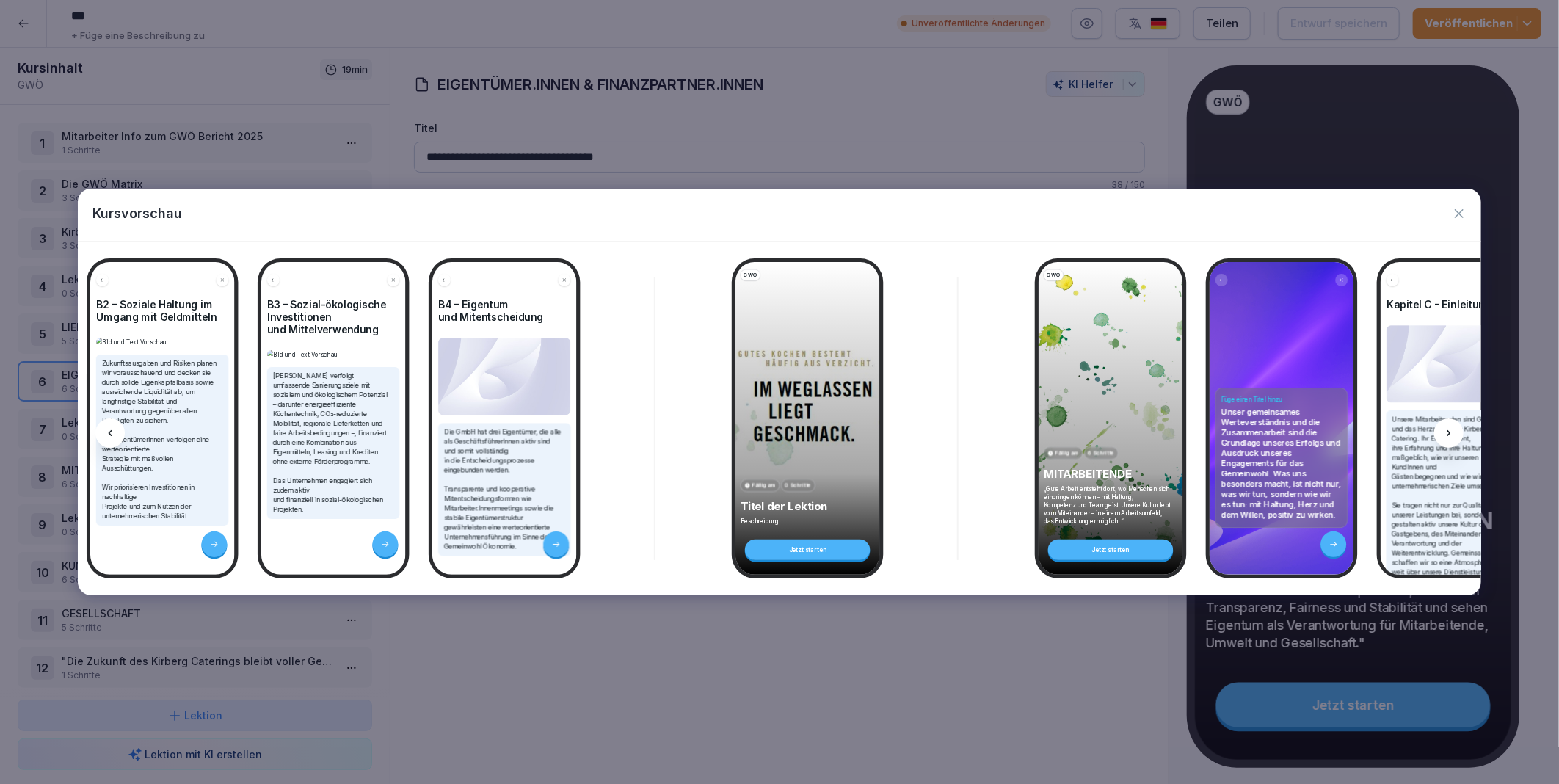
click at [1452, 431] on icon at bounding box center [1449, 433] width 11 height 11
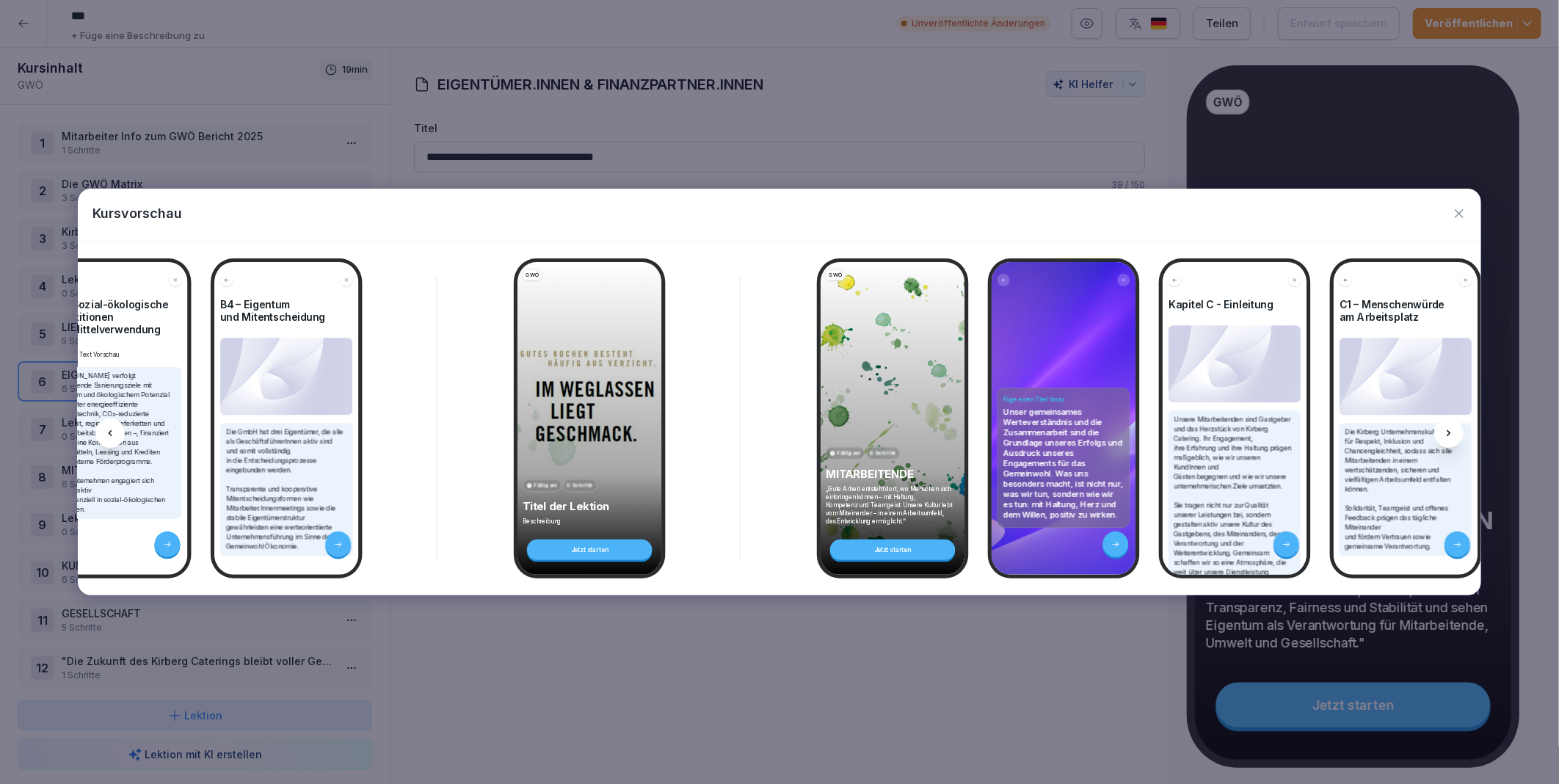
click at [1452, 431] on icon at bounding box center [1449, 433] width 11 height 11
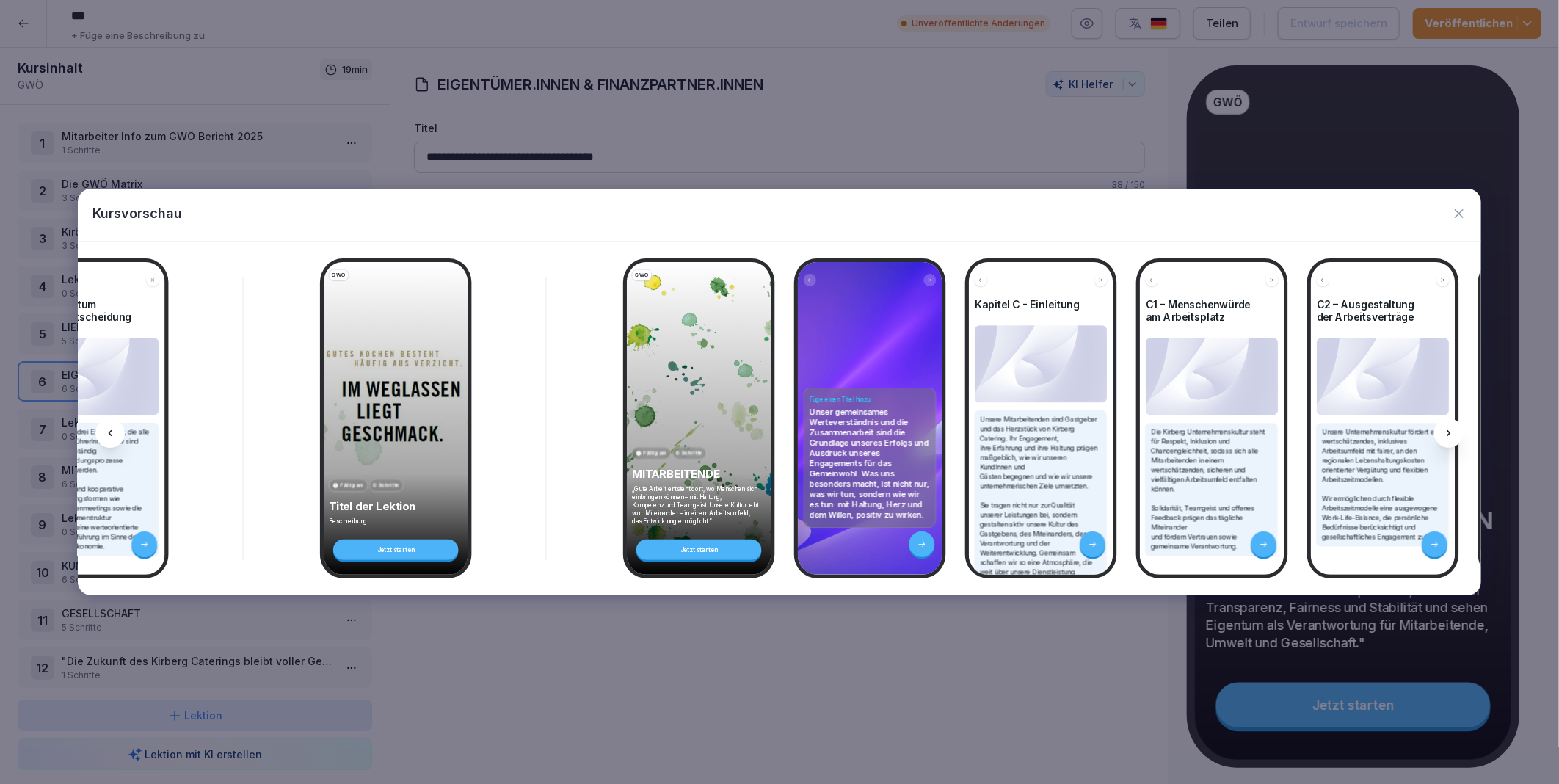
click at [1452, 431] on icon at bounding box center [1449, 433] width 11 height 11
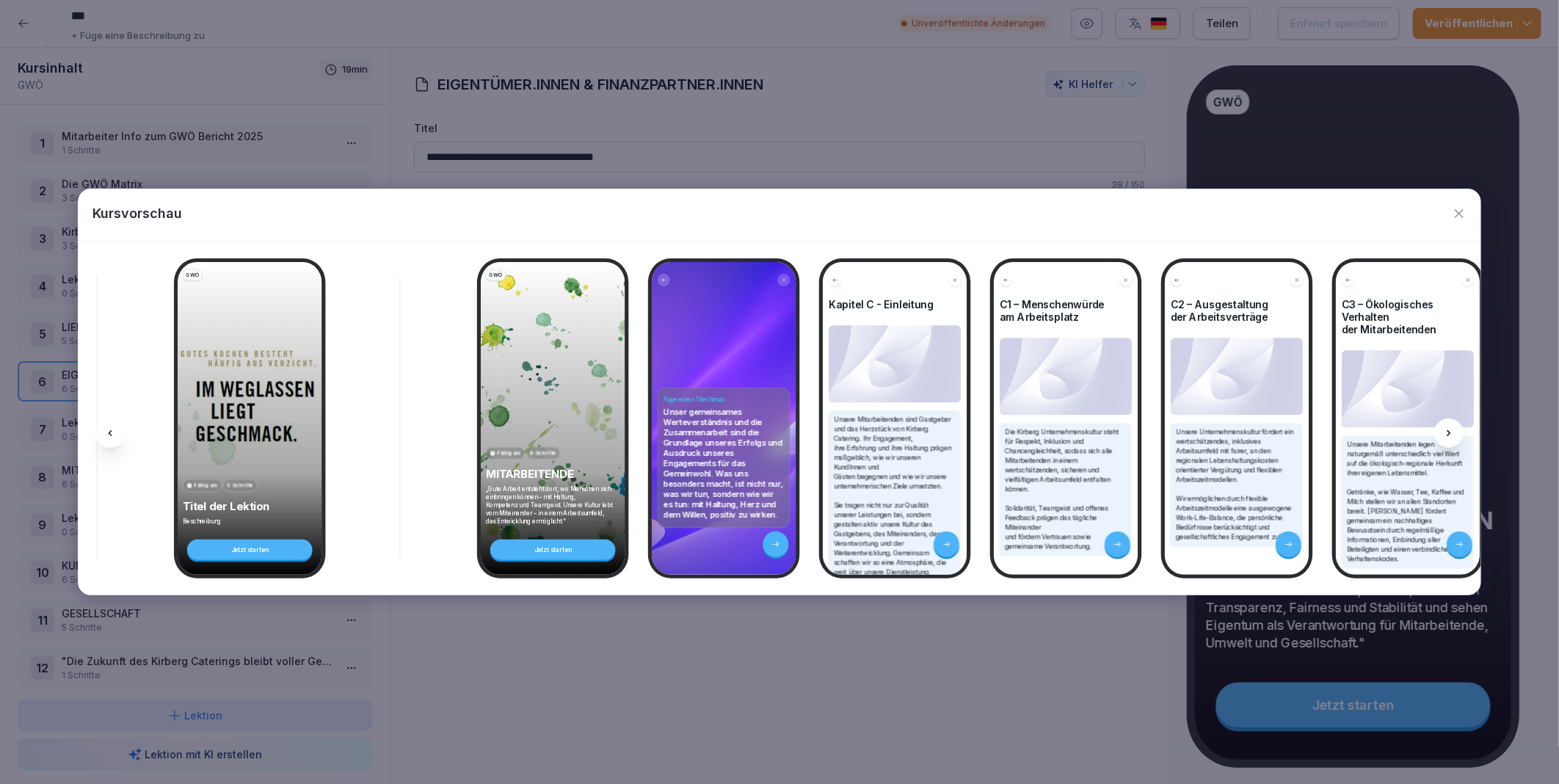
click at [1452, 431] on icon at bounding box center [1449, 433] width 11 height 11
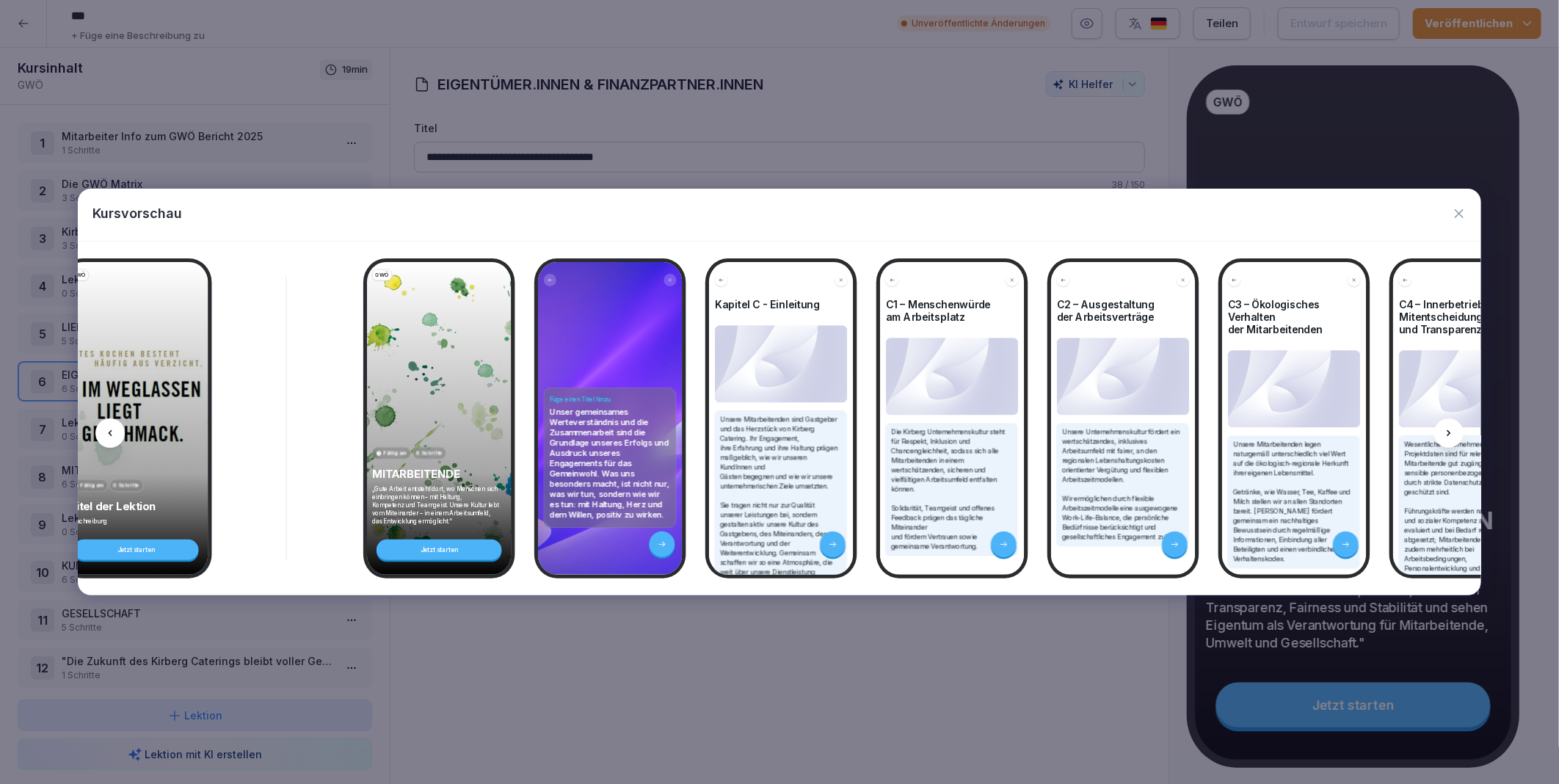
click at [1452, 431] on icon at bounding box center [1449, 433] width 11 height 11
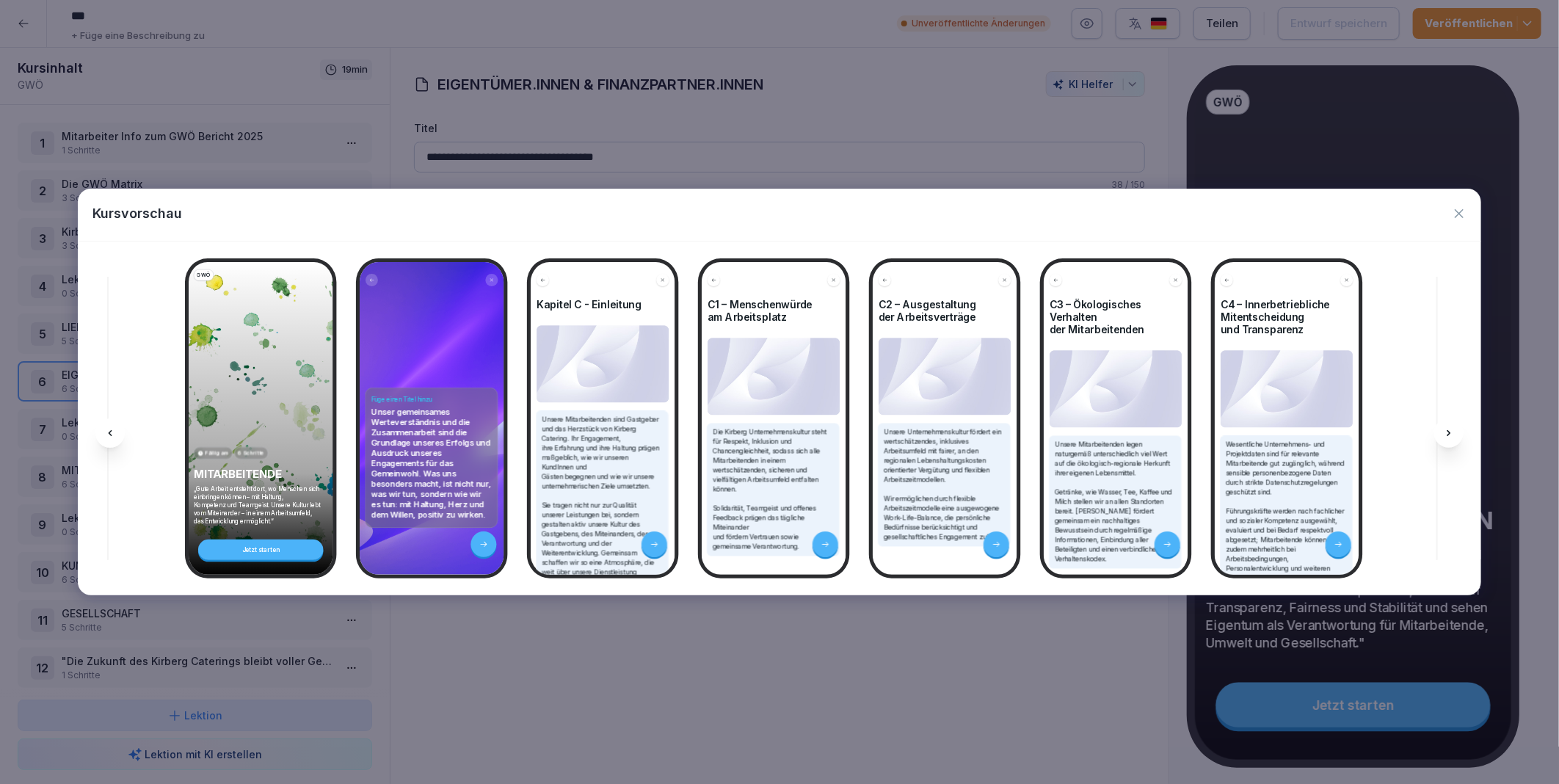
click at [1452, 431] on icon at bounding box center [1449, 433] width 11 height 11
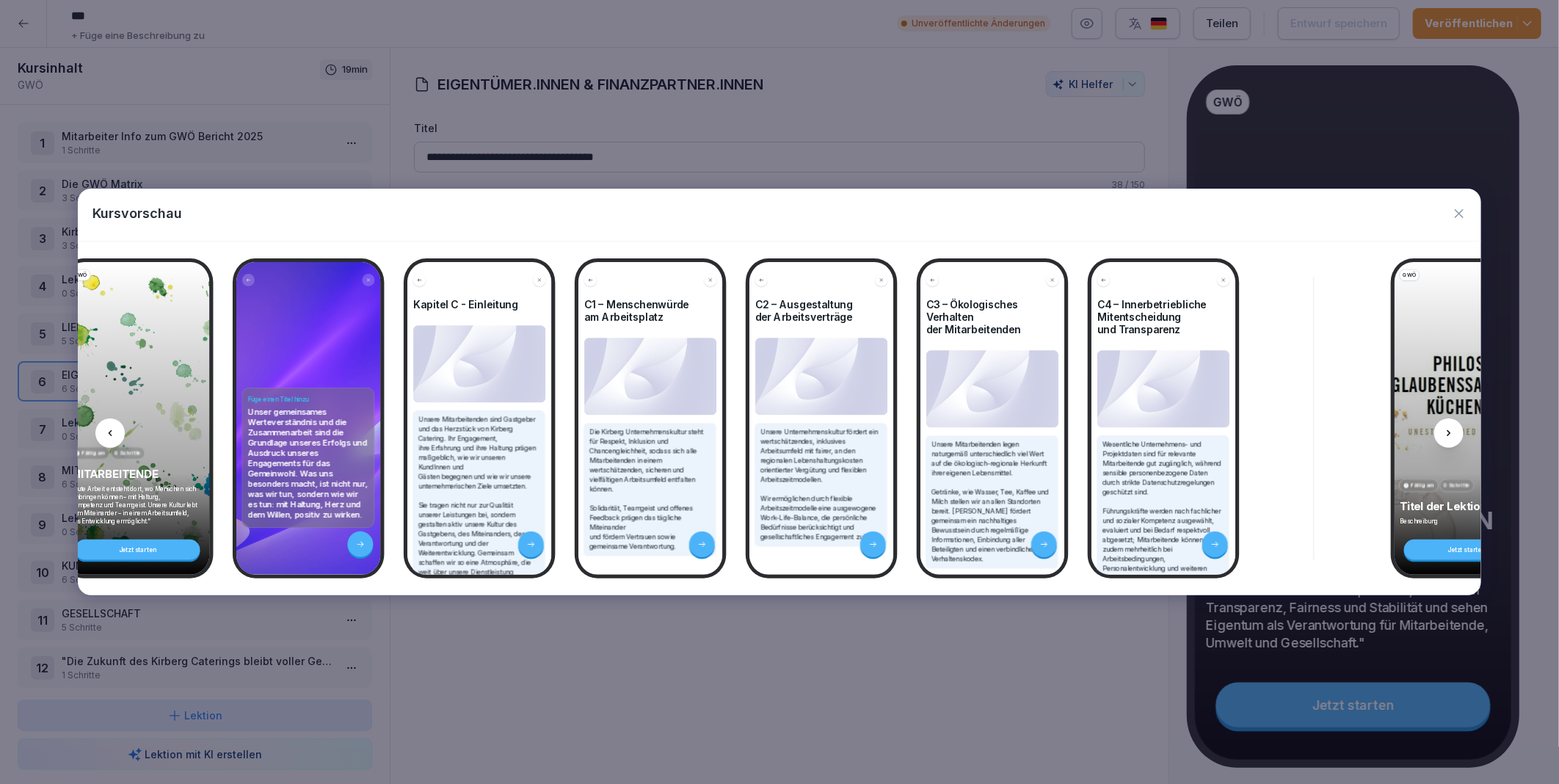
click at [1452, 431] on icon at bounding box center [1449, 433] width 11 height 11
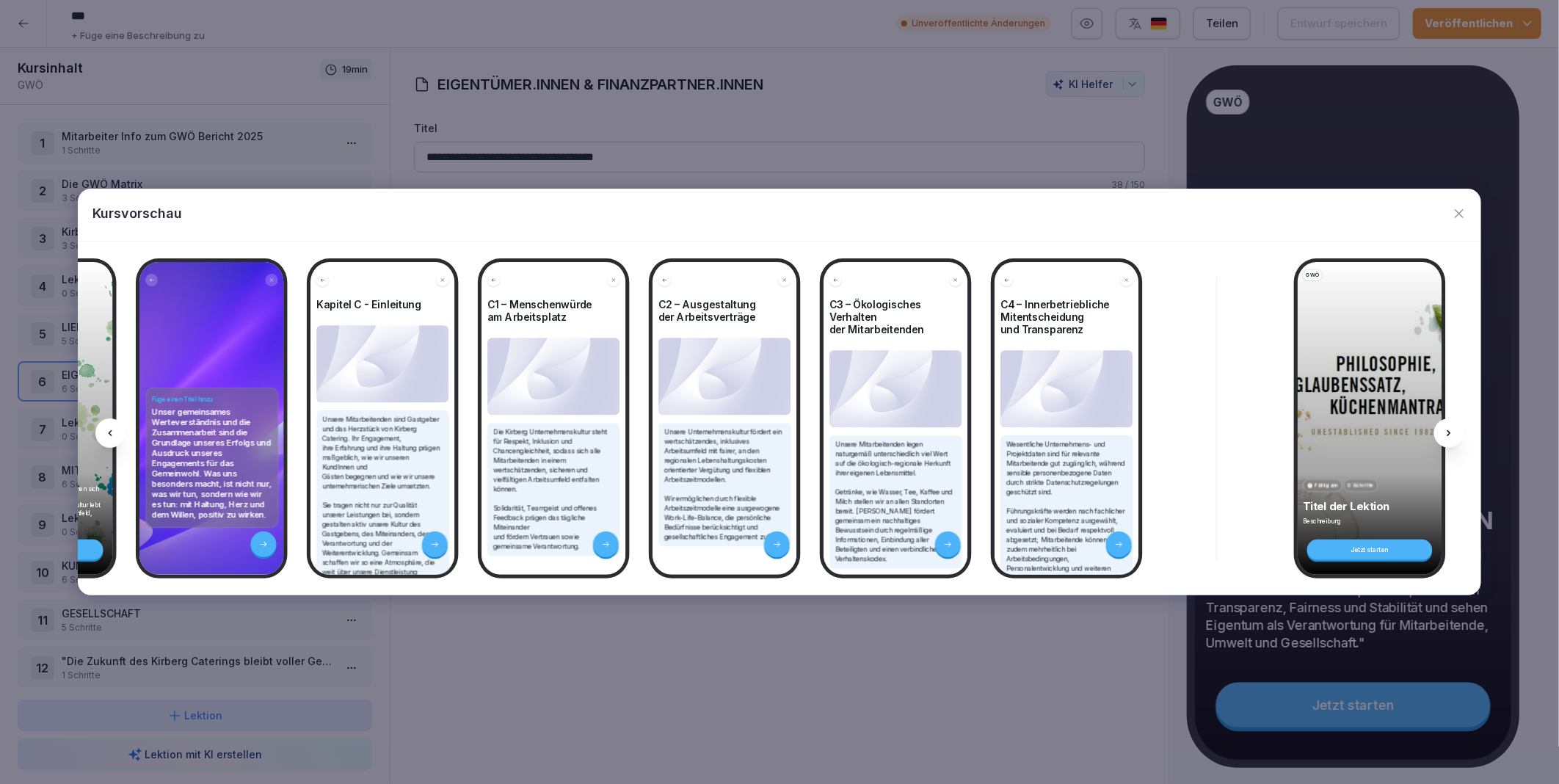
click at [1452, 431] on icon at bounding box center [1449, 433] width 11 height 11
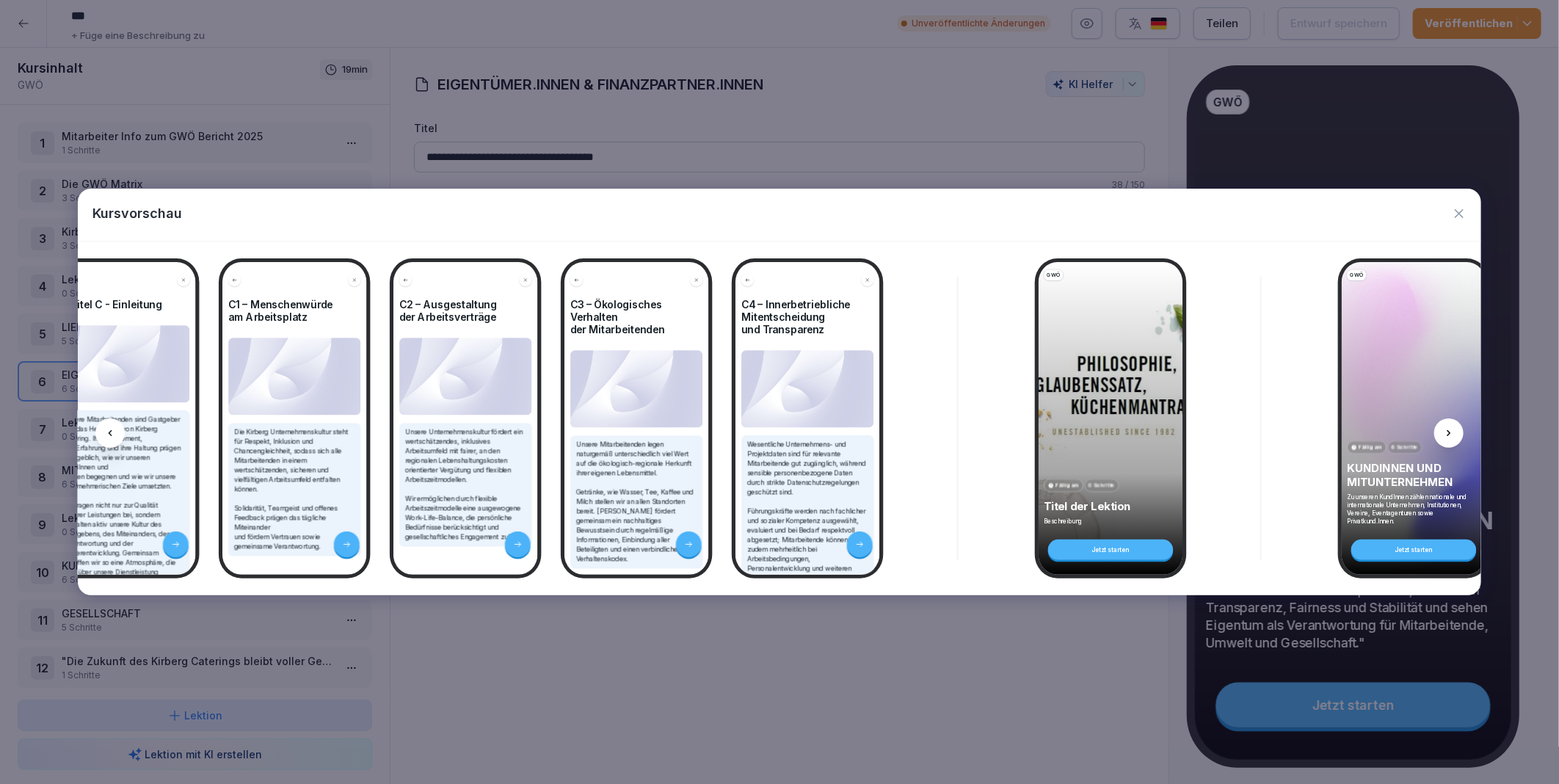
click at [1452, 431] on icon at bounding box center [1449, 433] width 11 height 11
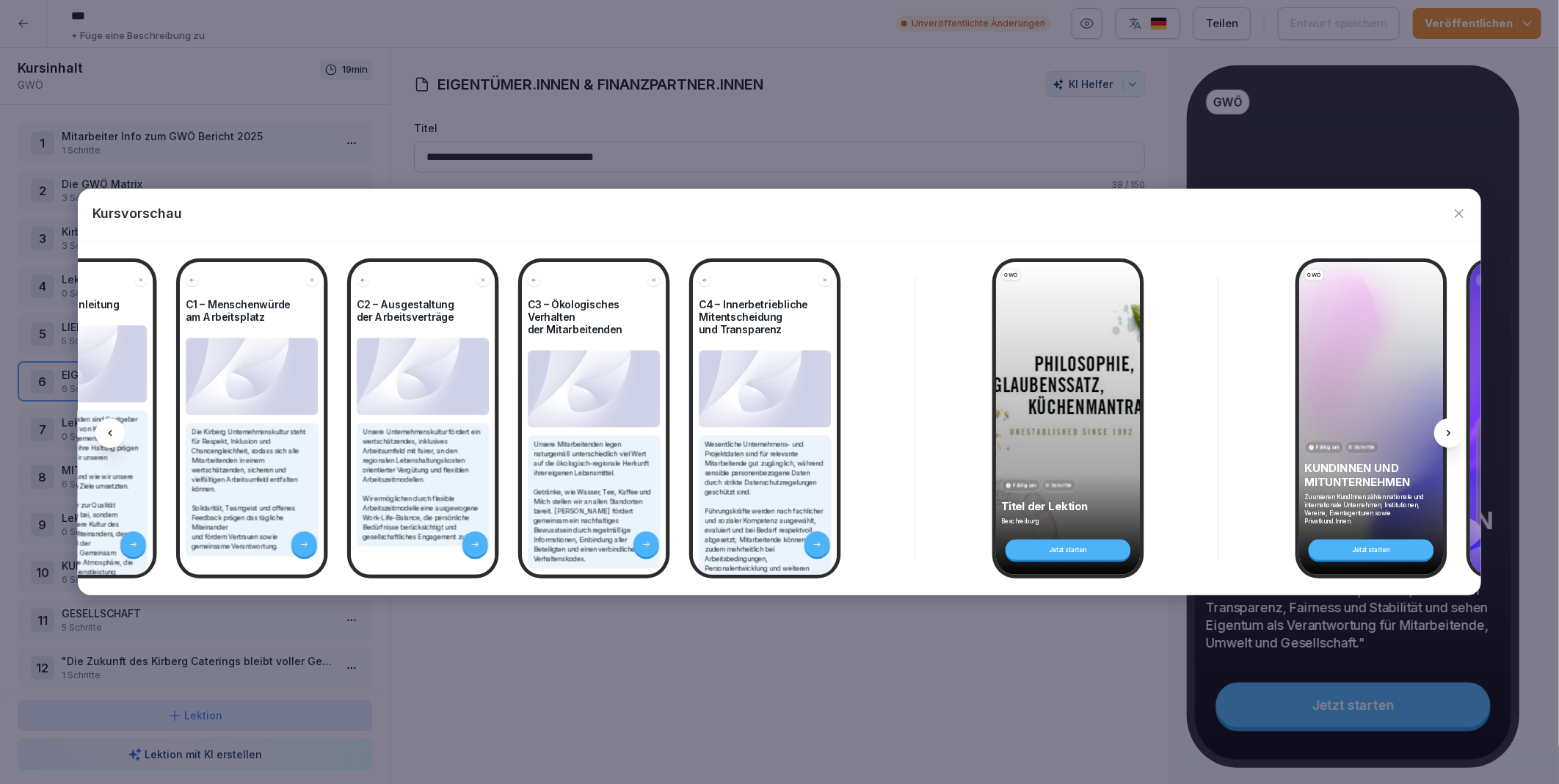
click at [1452, 431] on icon at bounding box center [1449, 433] width 11 height 11
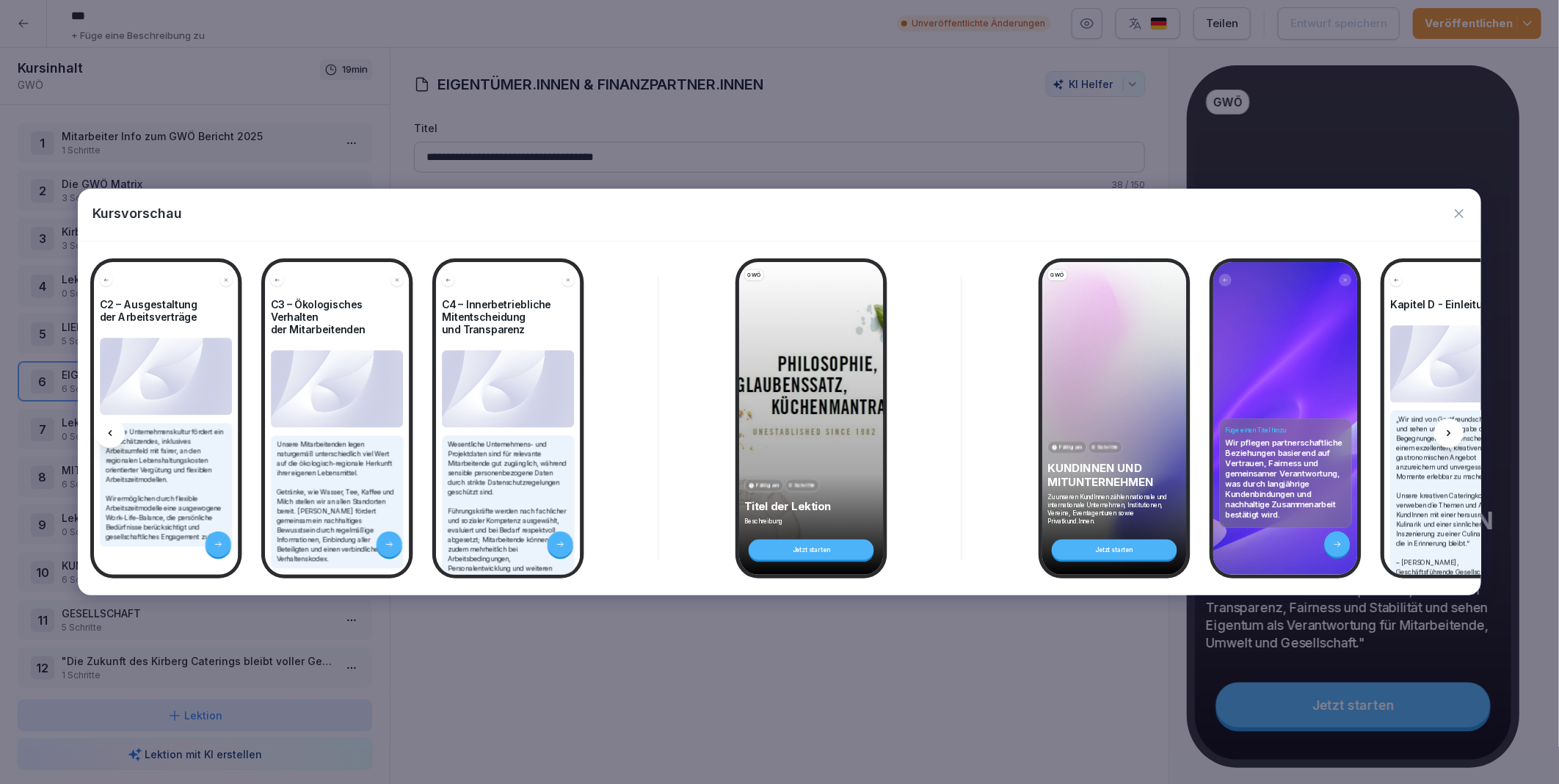
click at [1452, 431] on icon at bounding box center [1449, 433] width 11 height 11
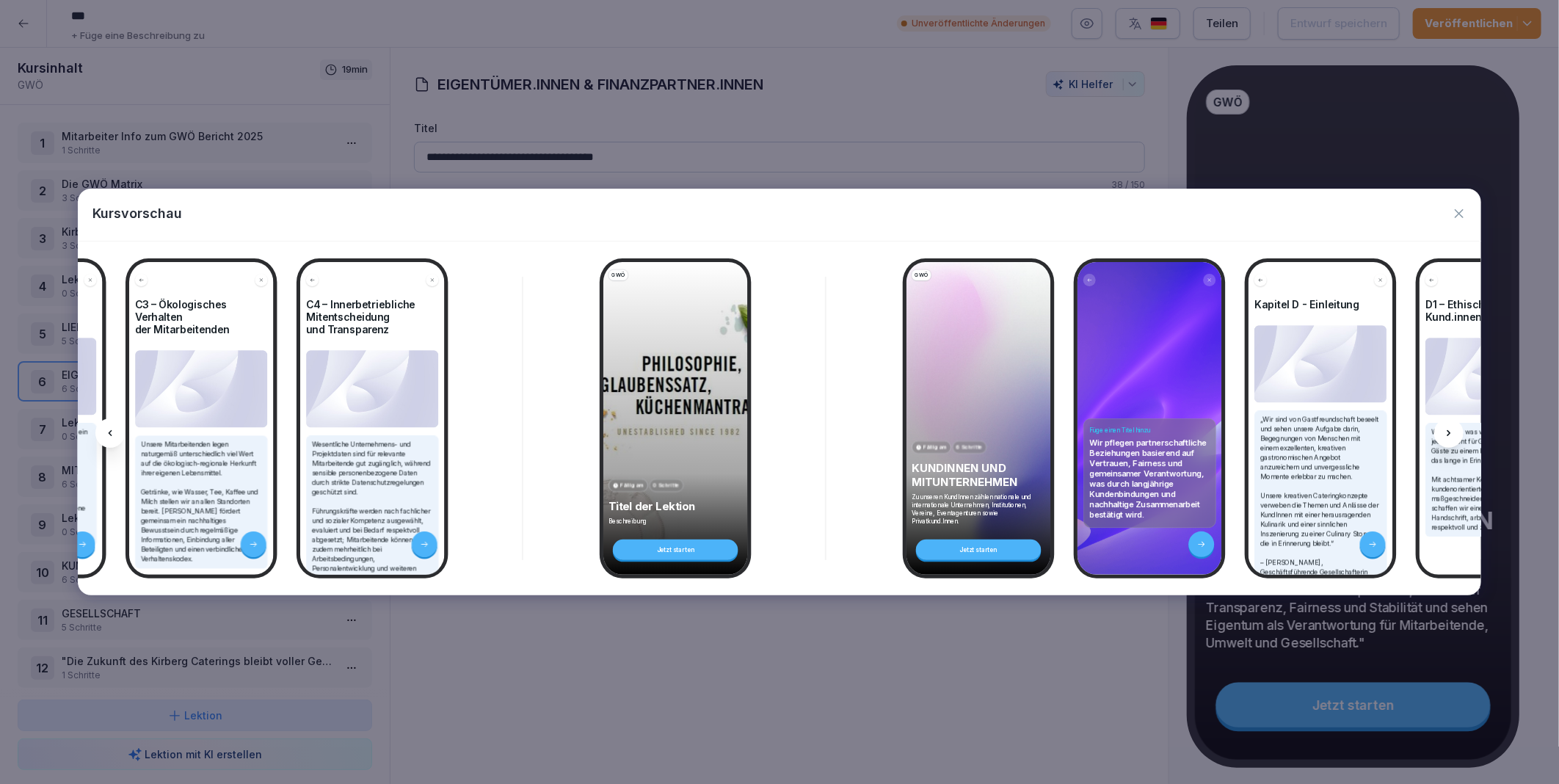
click at [1452, 431] on icon at bounding box center [1449, 433] width 11 height 11
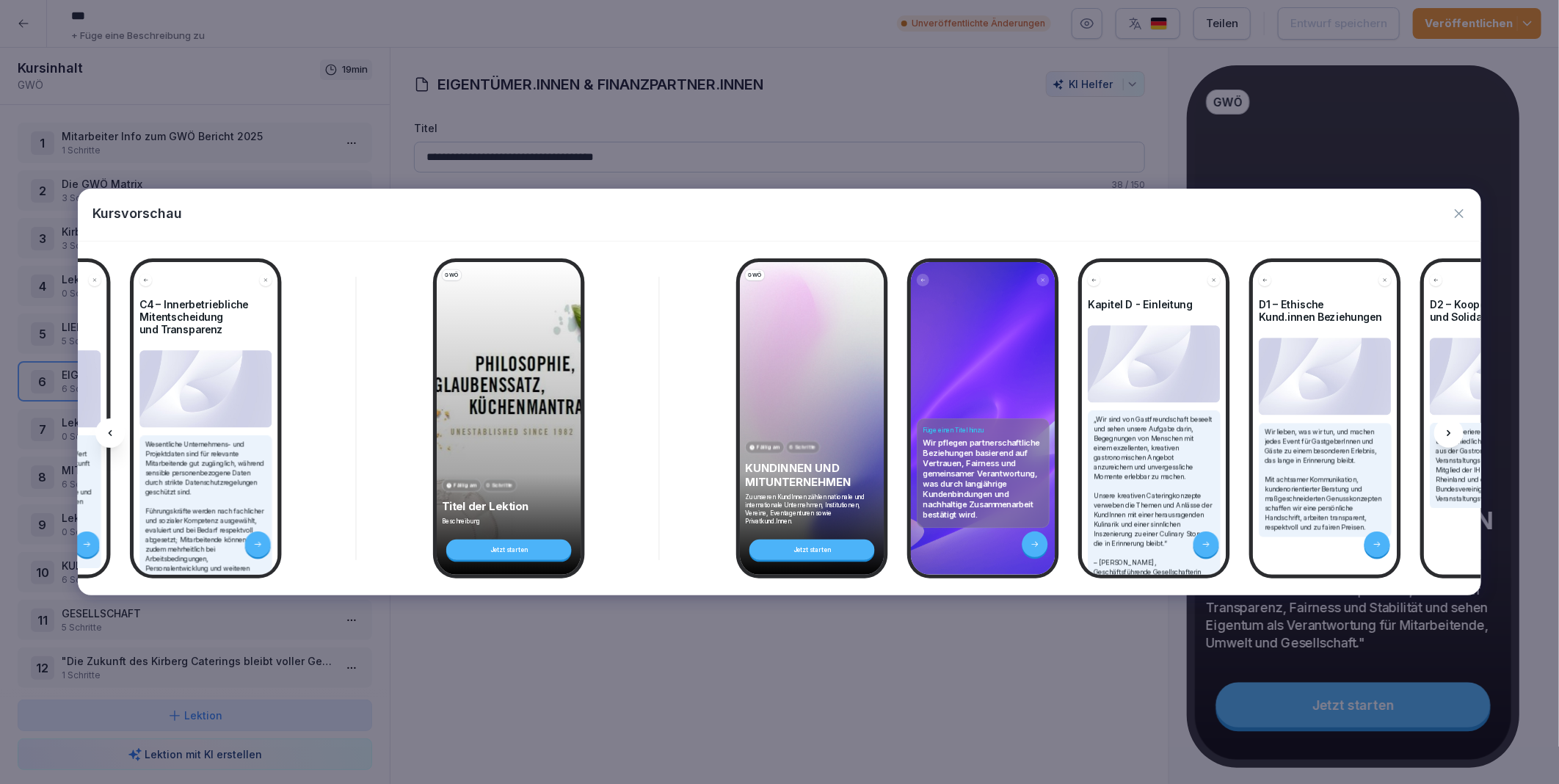
click at [1452, 431] on icon at bounding box center [1449, 433] width 11 height 11
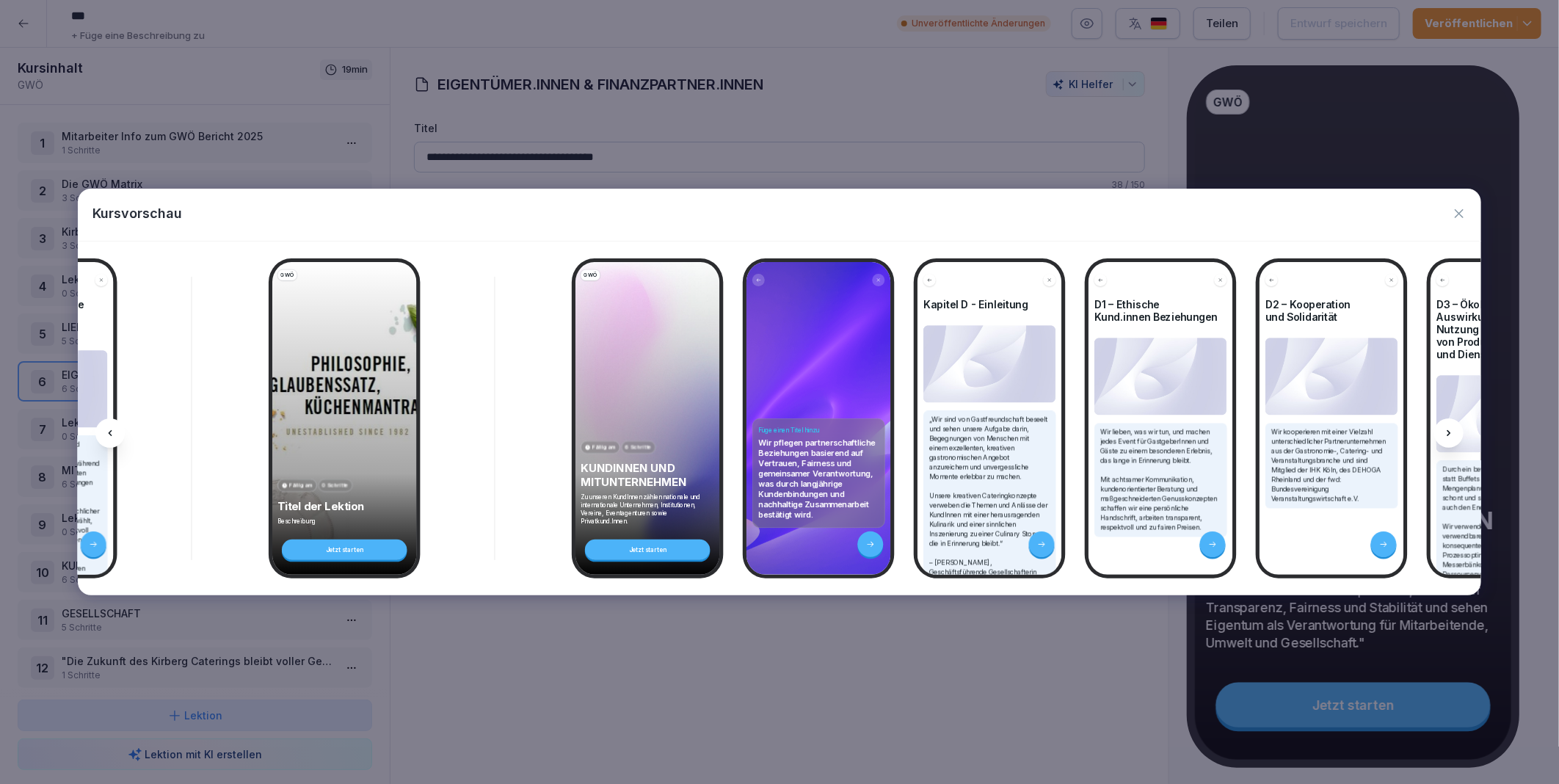
click at [1452, 431] on icon at bounding box center [1449, 433] width 11 height 11
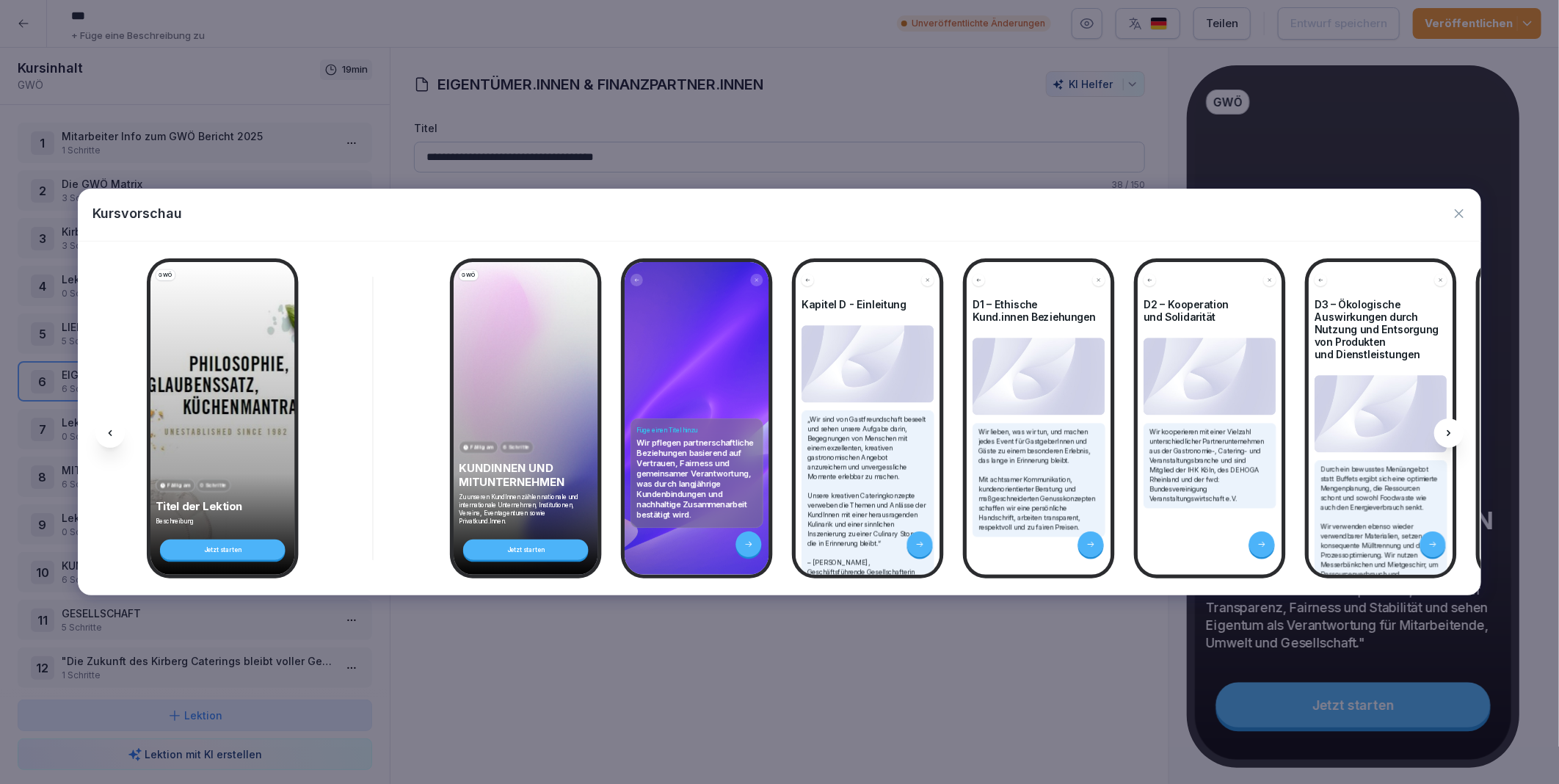
click at [1452, 431] on icon at bounding box center [1449, 433] width 11 height 11
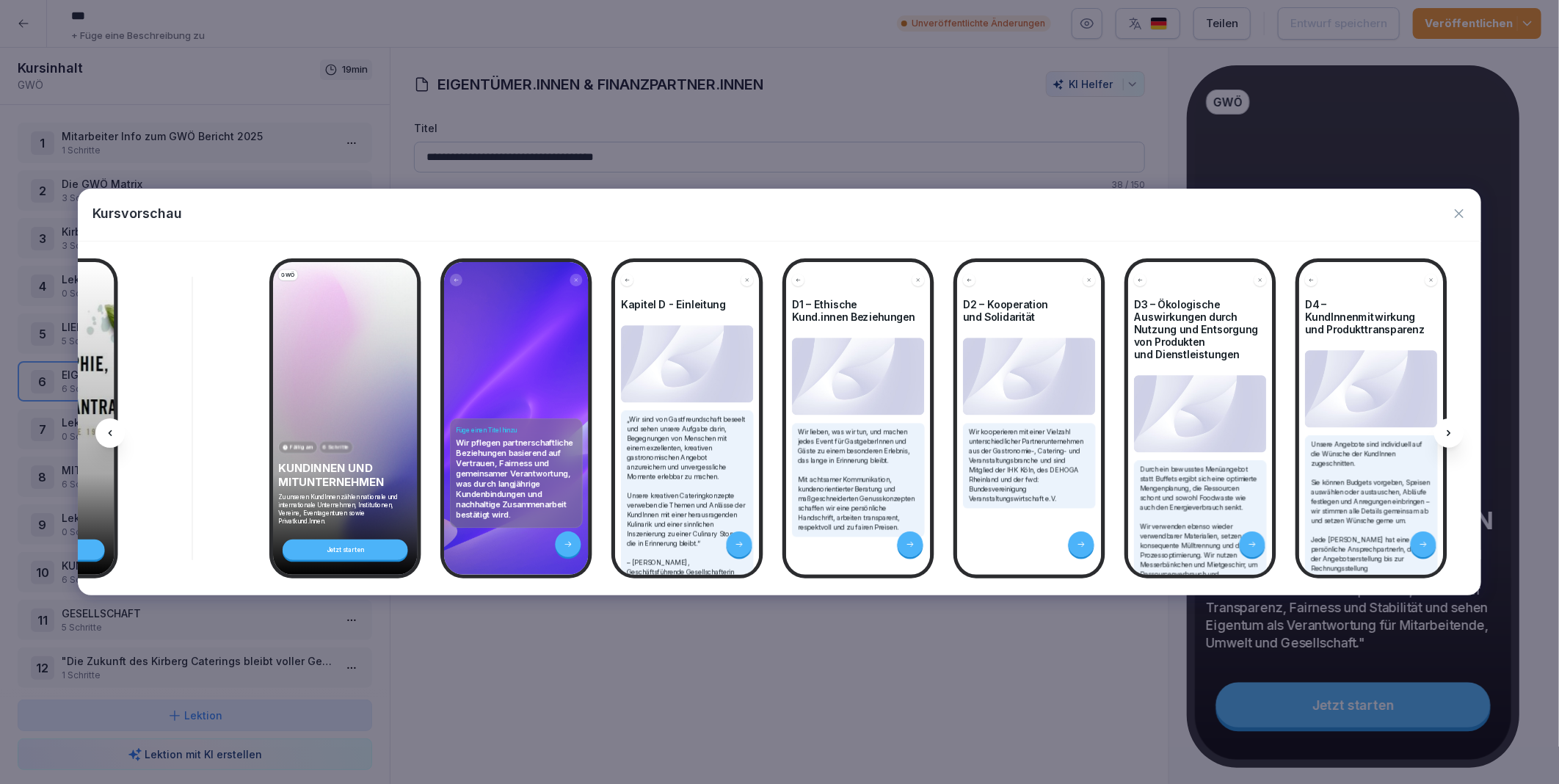
click at [1452, 431] on icon at bounding box center [1449, 433] width 11 height 11
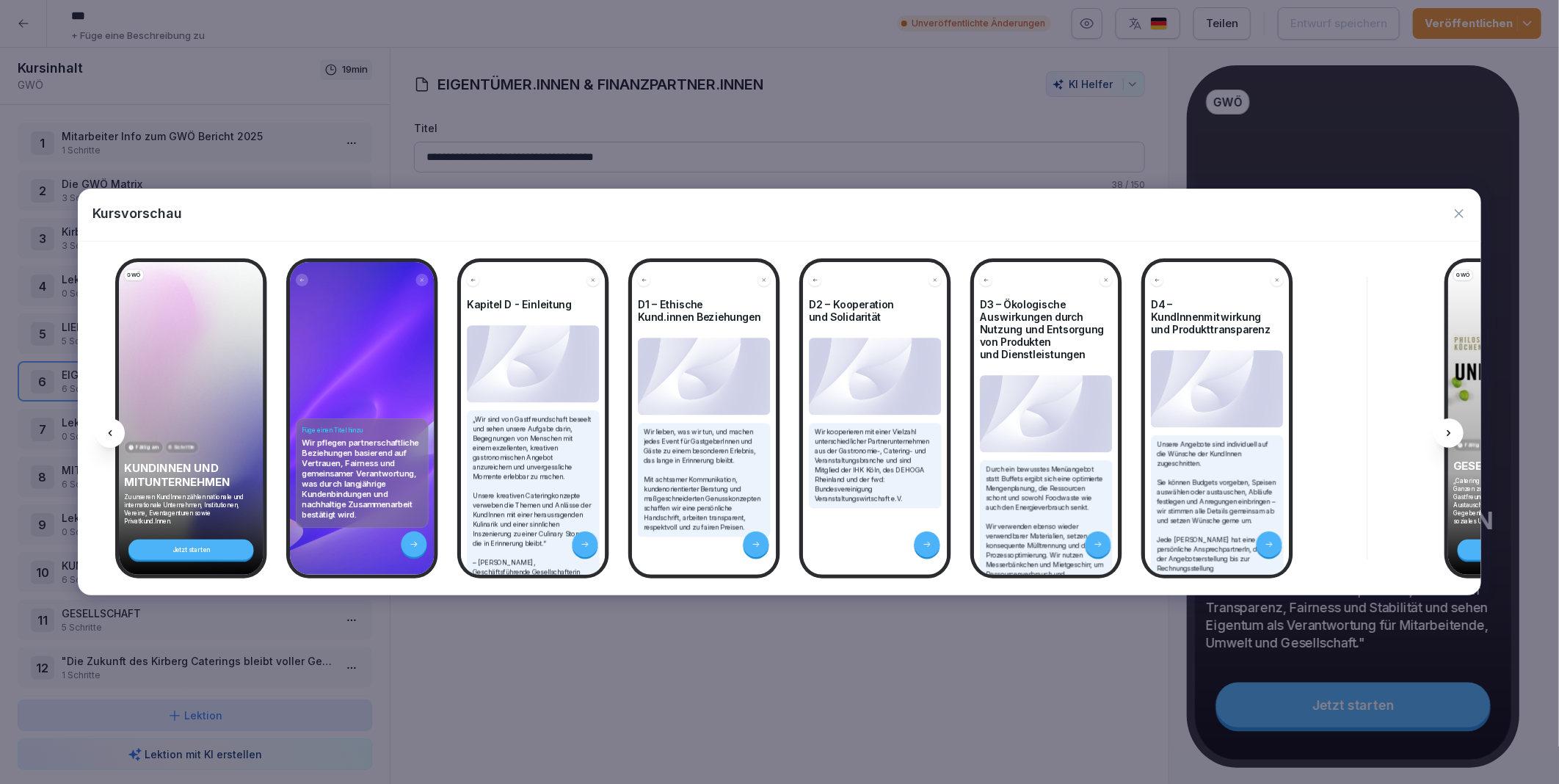
click at [1452, 431] on icon at bounding box center [1449, 433] width 11 height 11
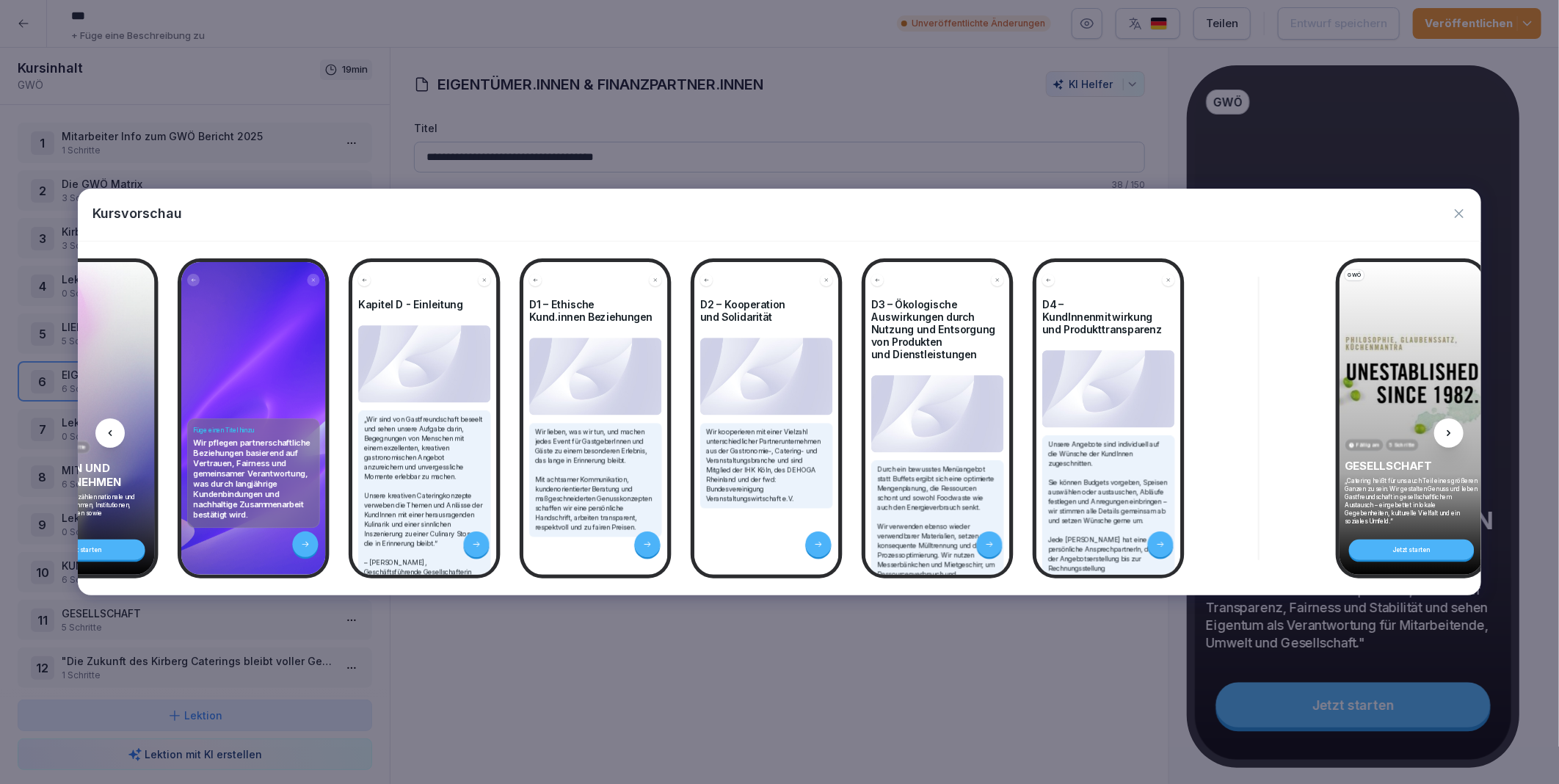
click at [1452, 431] on icon at bounding box center [1449, 433] width 11 height 11
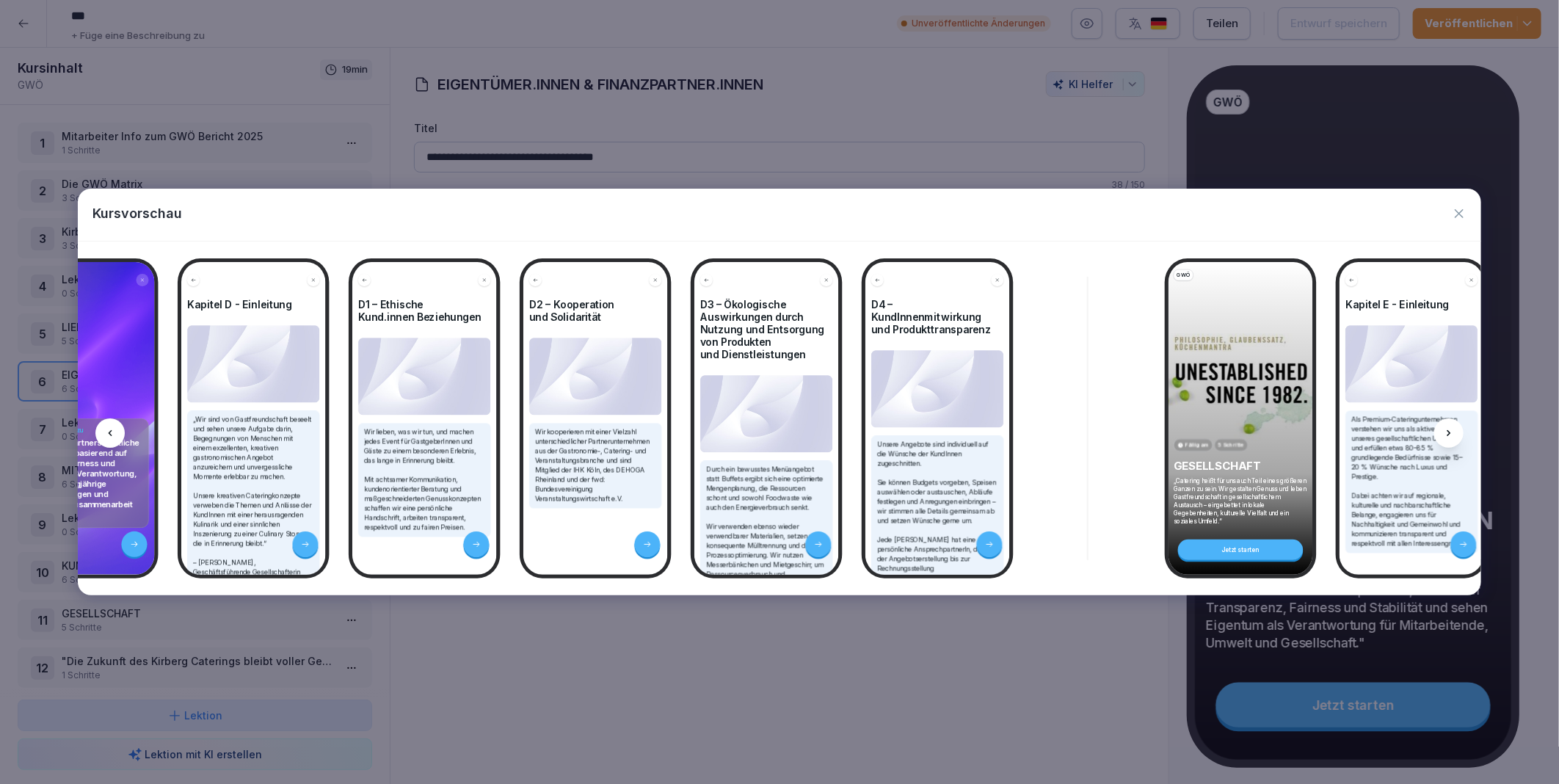
click at [1452, 431] on icon at bounding box center [1449, 433] width 11 height 11
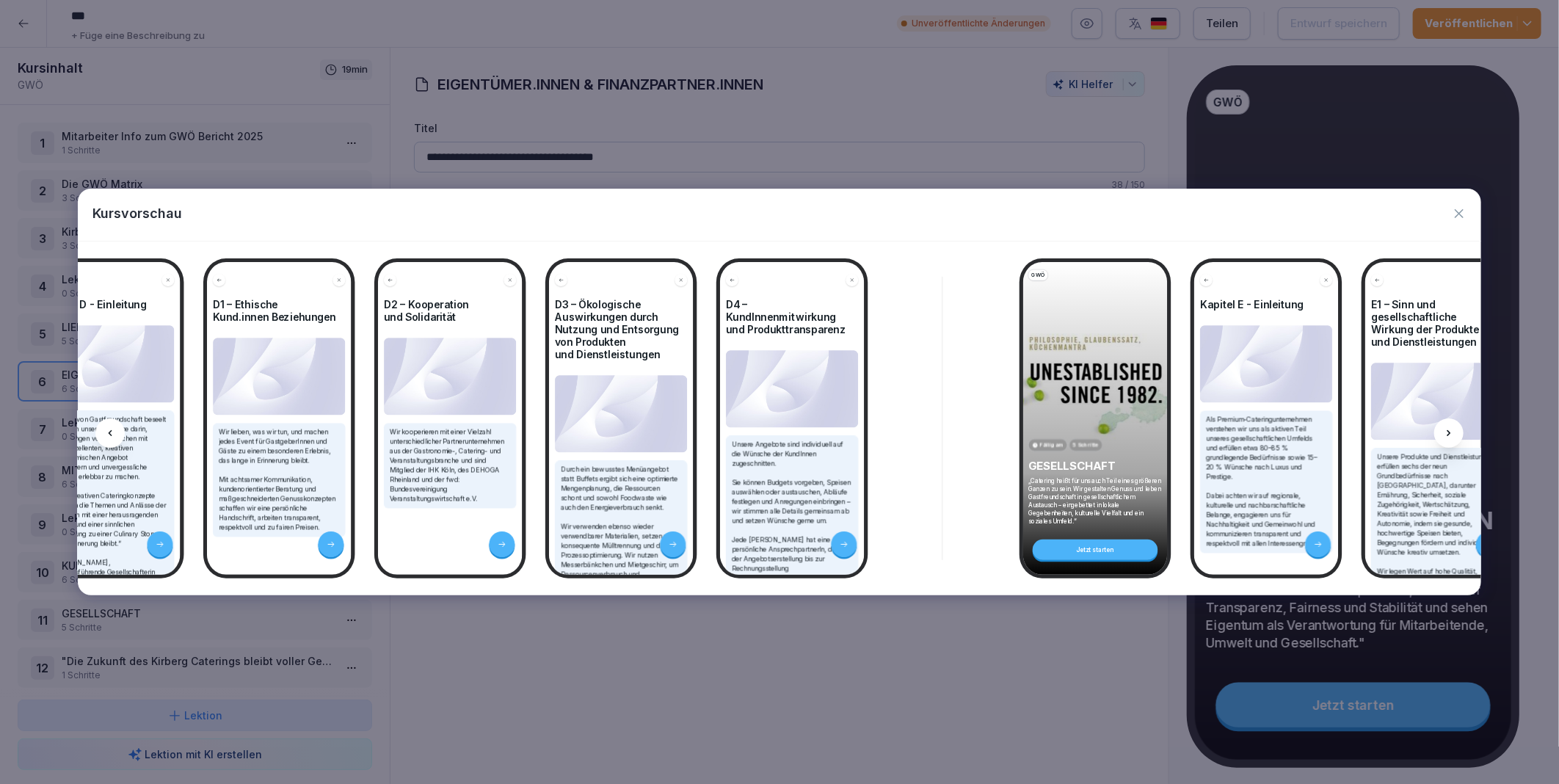
click at [1452, 431] on icon at bounding box center [1449, 433] width 11 height 11
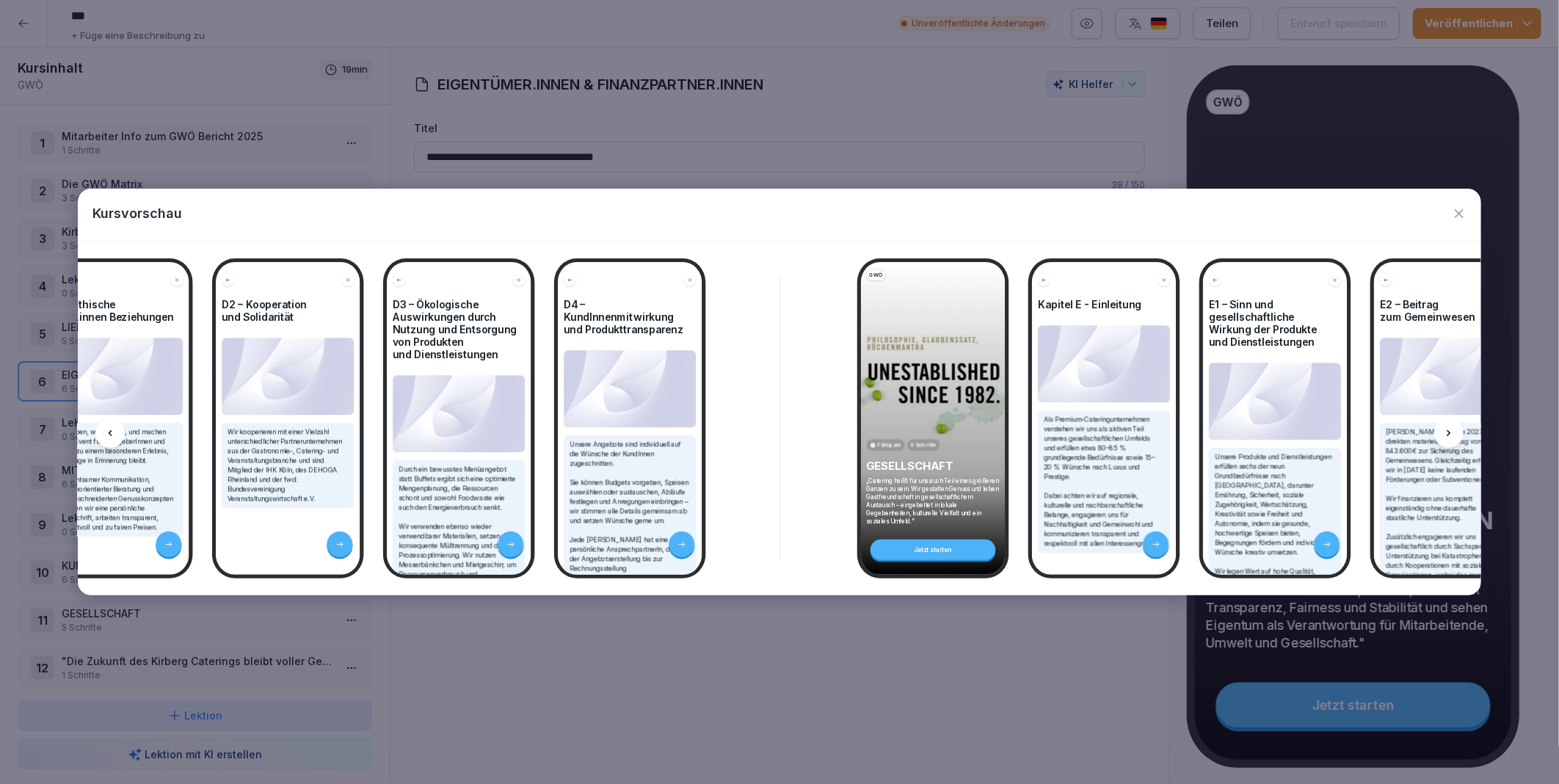
click at [1452, 431] on icon at bounding box center [1449, 433] width 11 height 11
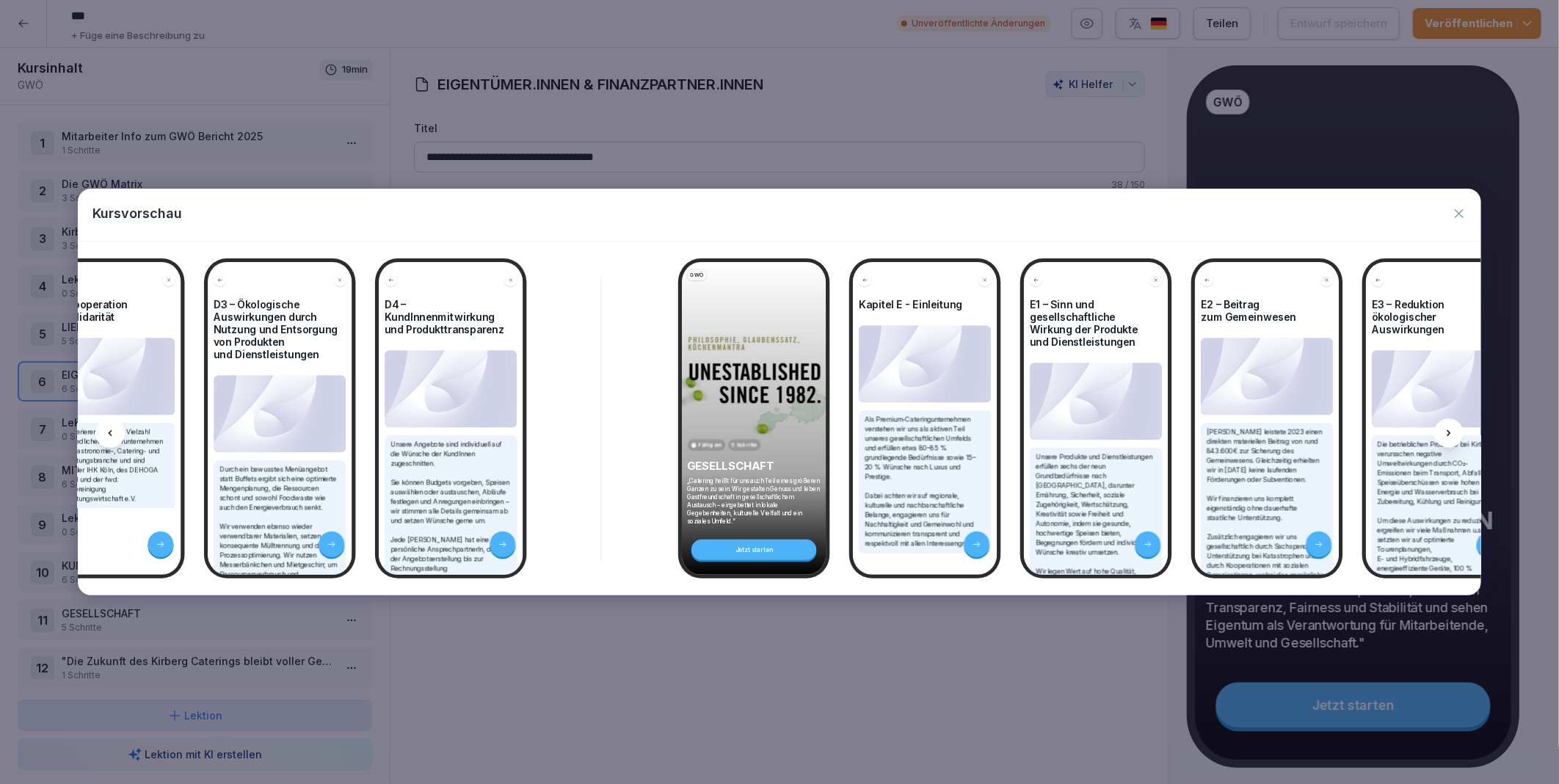
click at [1452, 431] on icon at bounding box center [1449, 433] width 11 height 11
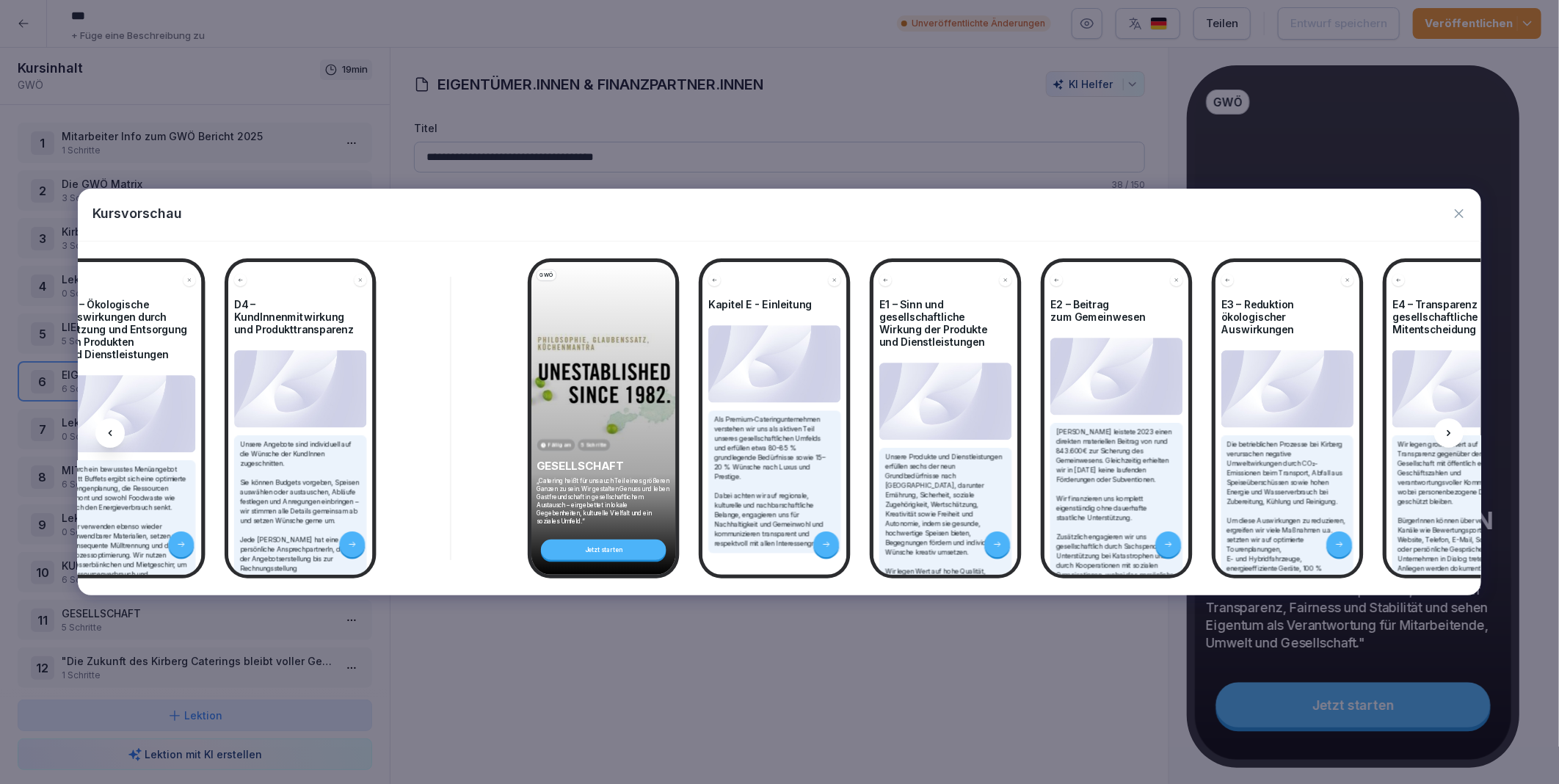
click at [1452, 431] on icon at bounding box center [1449, 433] width 11 height 11
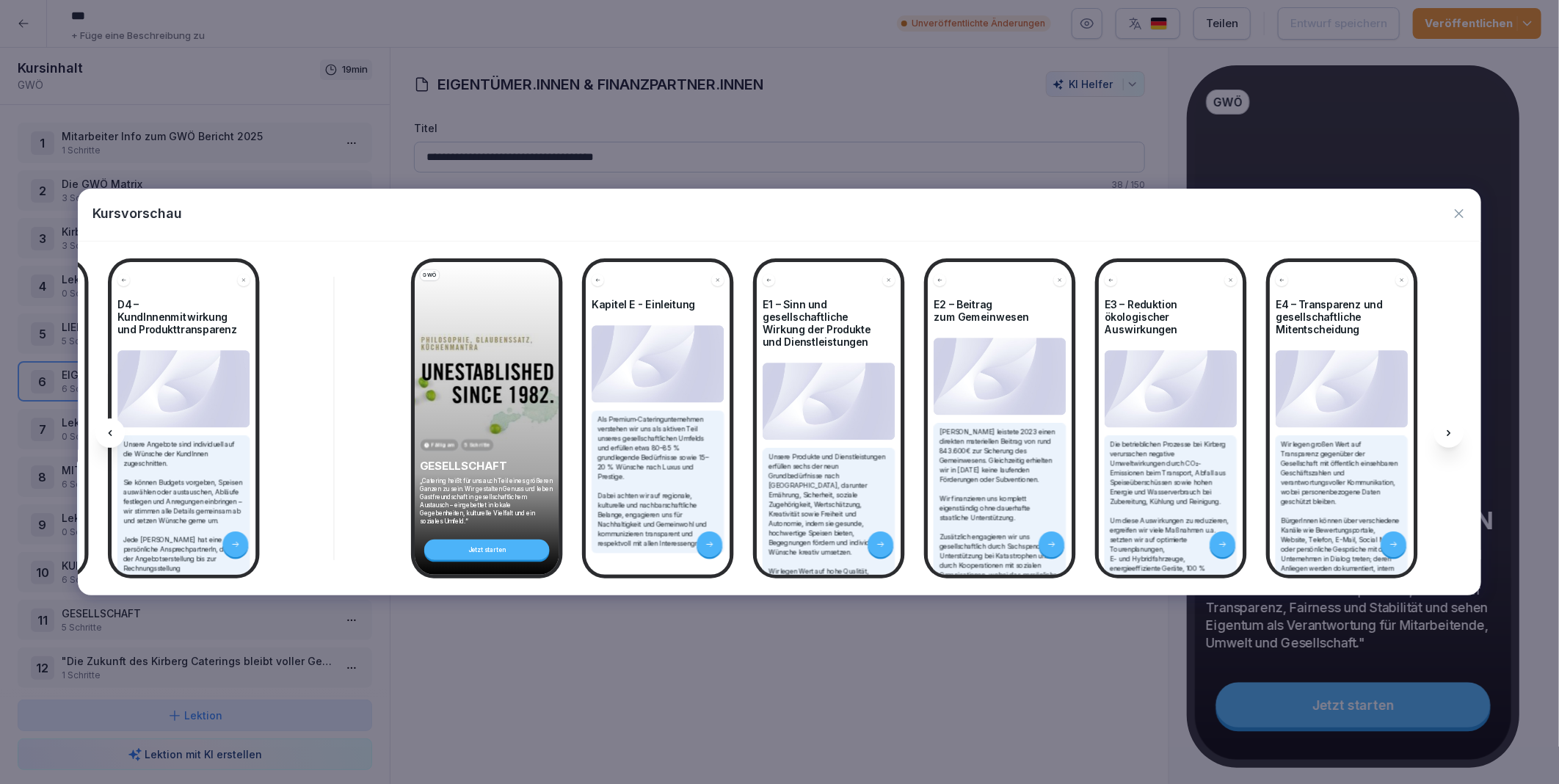
click at [1452, 431] on icon at bounding box center [1449, 433] width 11 height 11
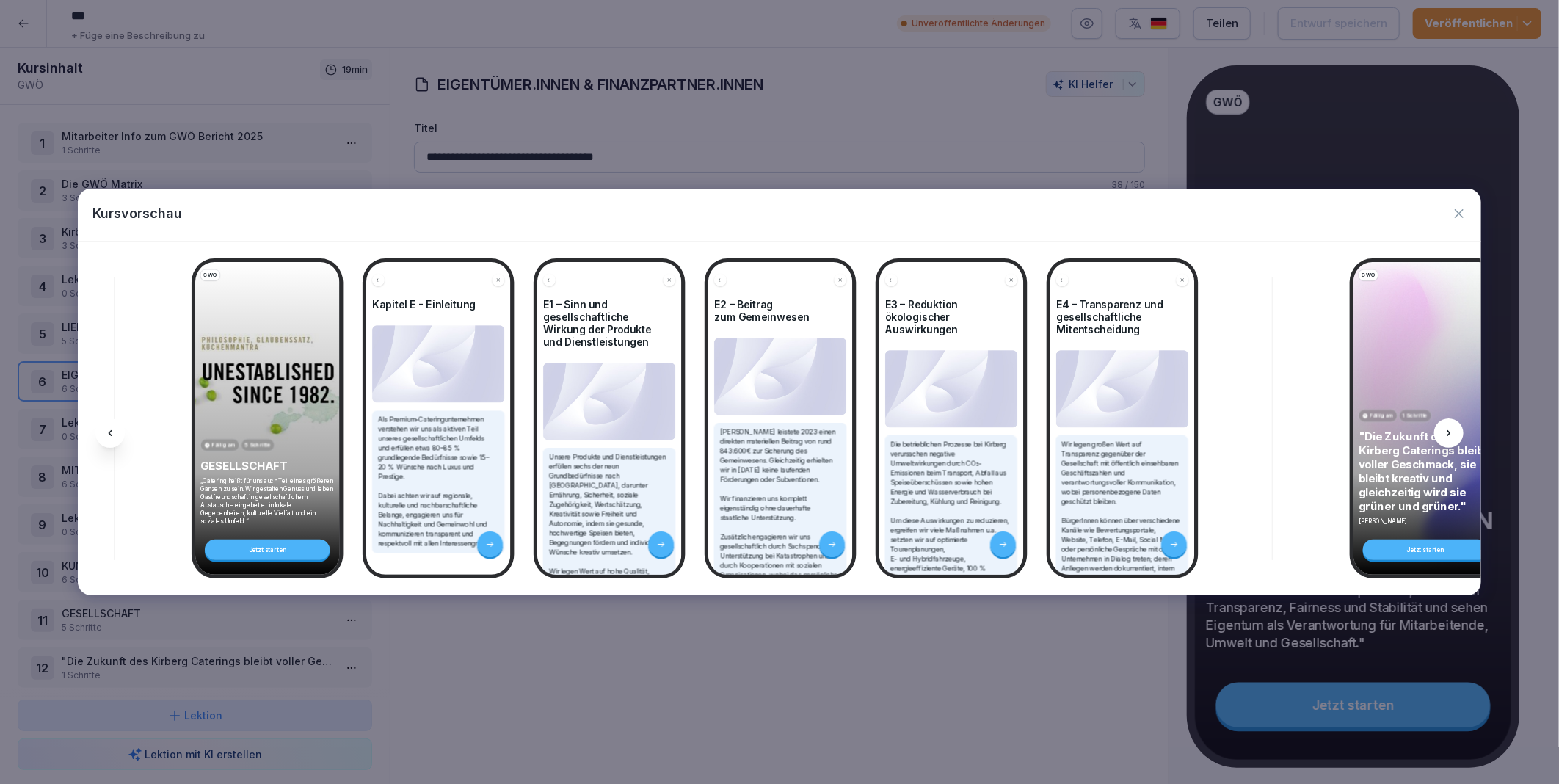
scroll to position [0, 8077]
drag, startPoint x: 1452, startPoint y: 431, endPoint x: 1459, endPoint y: 216, distance: 215.1
click at [1459, 216] on icon "button" at bounding box center [1459, 213] width 15 height 15
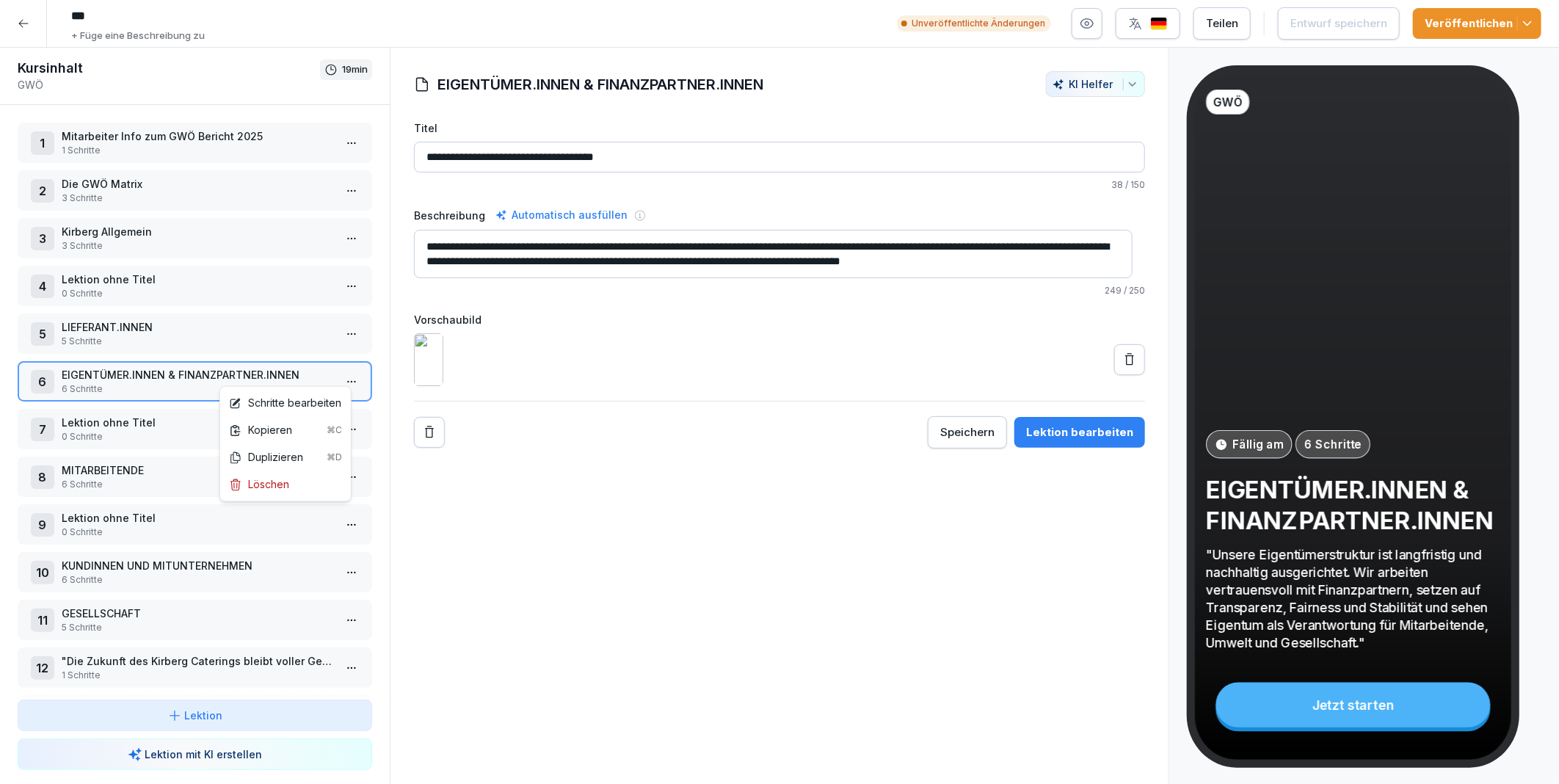
click at [340, 379] on html "*** + Füge eine Beschreibung zu Unveröffentlichte Änderungen Teilen Entwurf spe…" at bounding box center [780, 392] width 1559 height 784
click at [304, 396] on div "Schritte bearbeiten" at bounding box center [285, 403] width 112 height 15
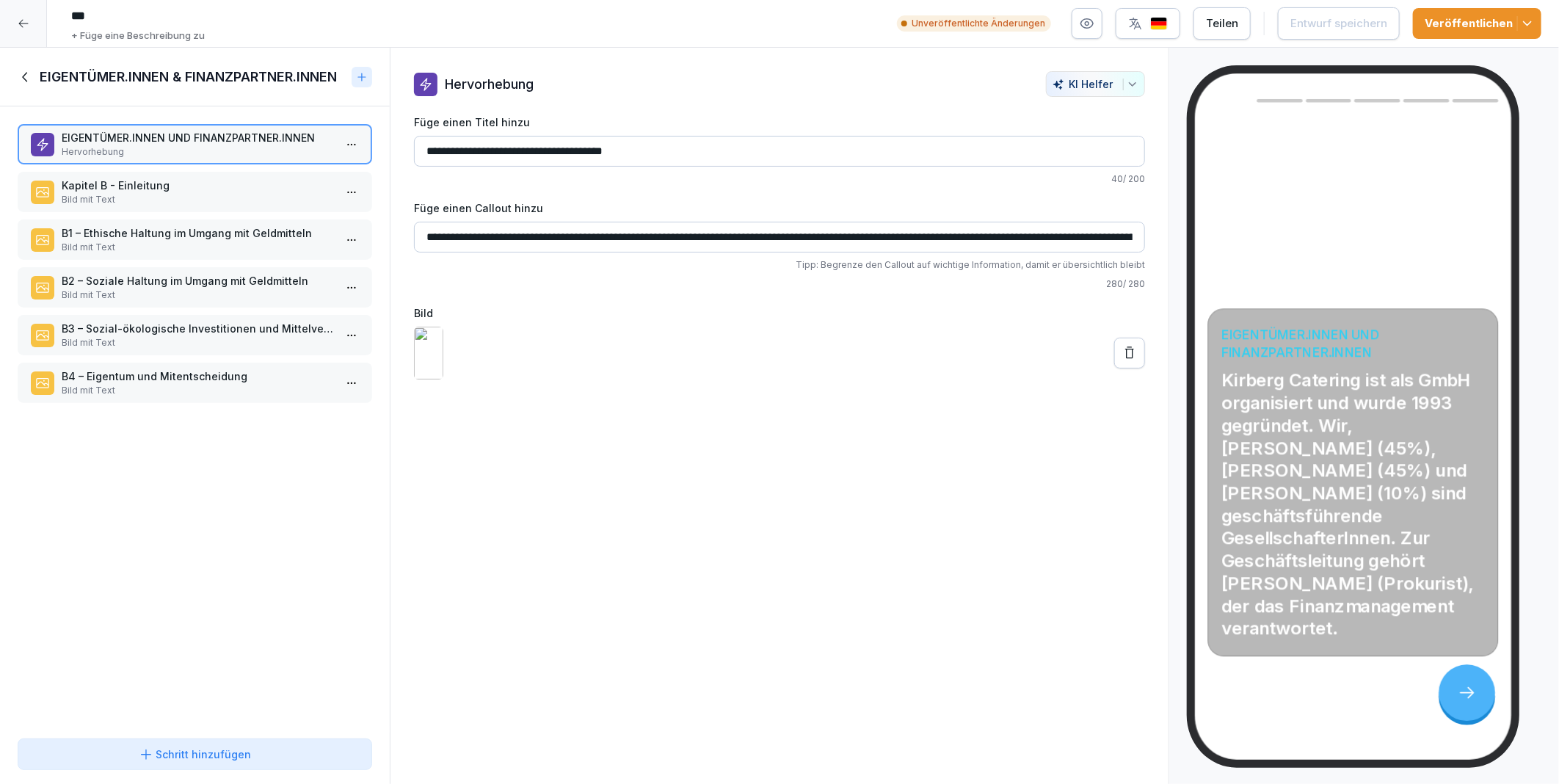
click at [134, 180] on p "Kapitel B - Einleitung" at bounding box center [198, 185] width 272 height 15
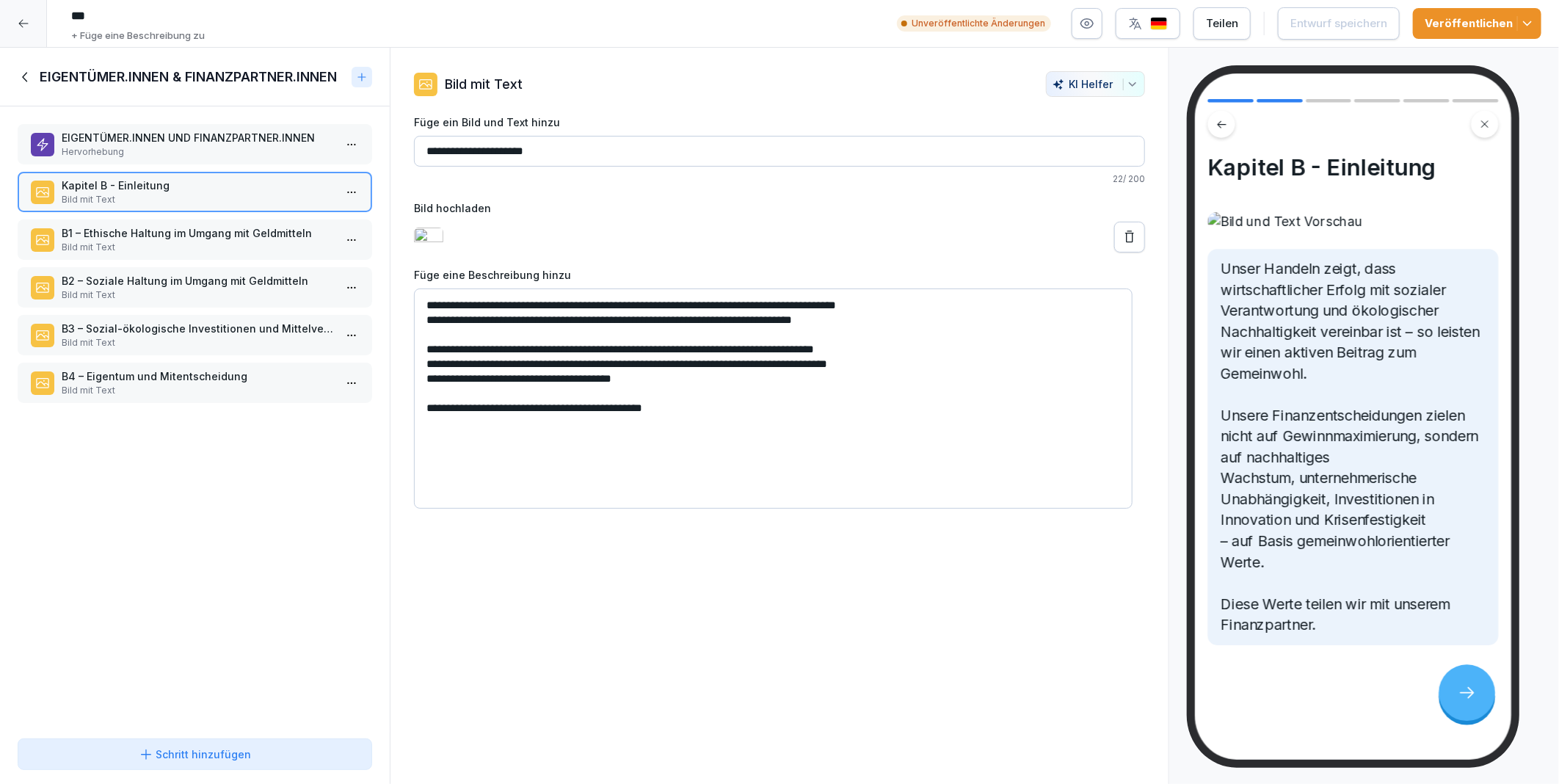
click at [135, 226] on p "B1 – Ethische Haltung im Umgang mit Geldmitteln" at bounding box center [198, 233] width 272 height 15
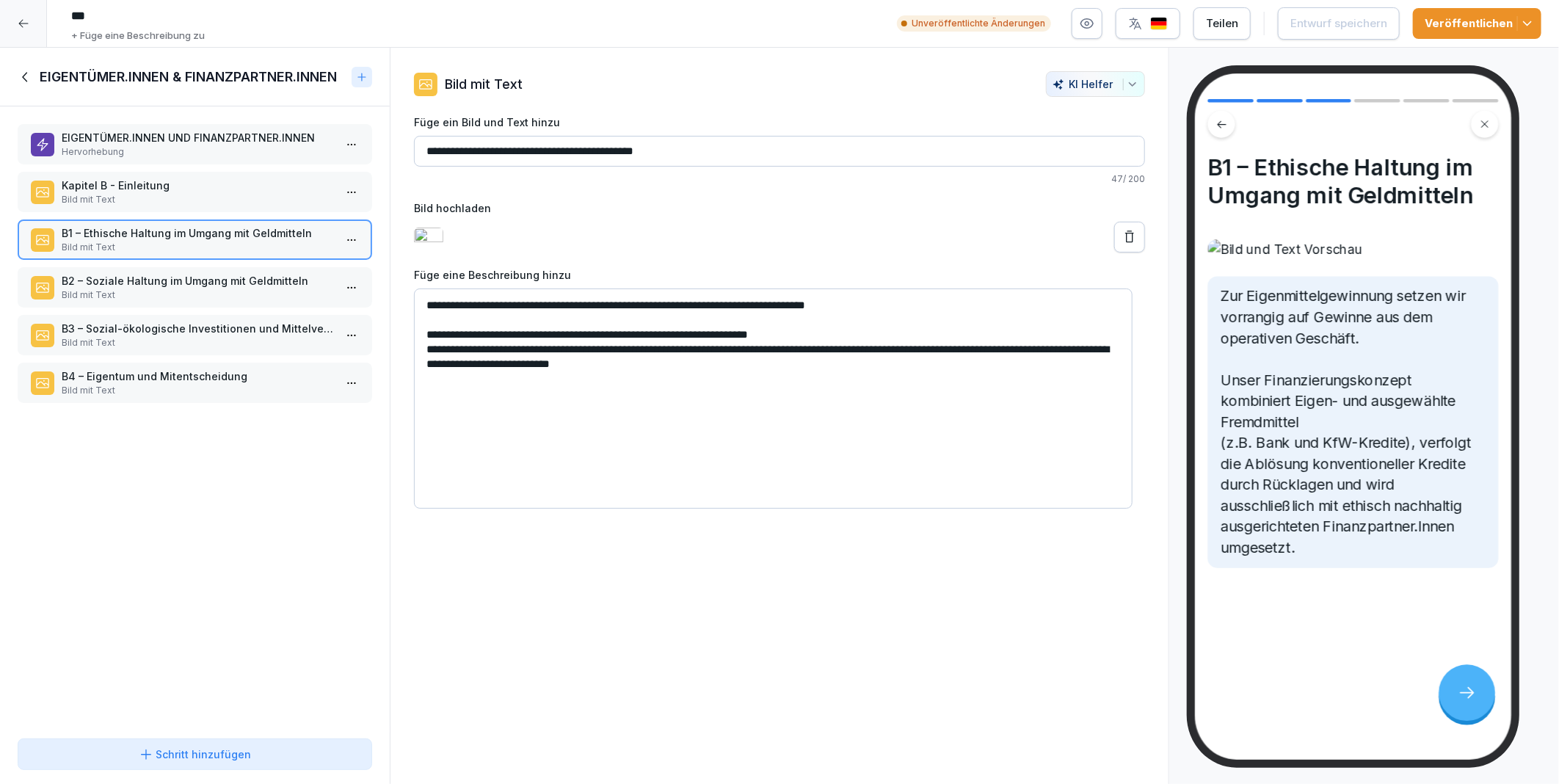
click at [135, 273] on p "B2 – Soziale Haltung im Umgang mit Geldmitteln" at bounding box center [198, 281] width 272 height 15
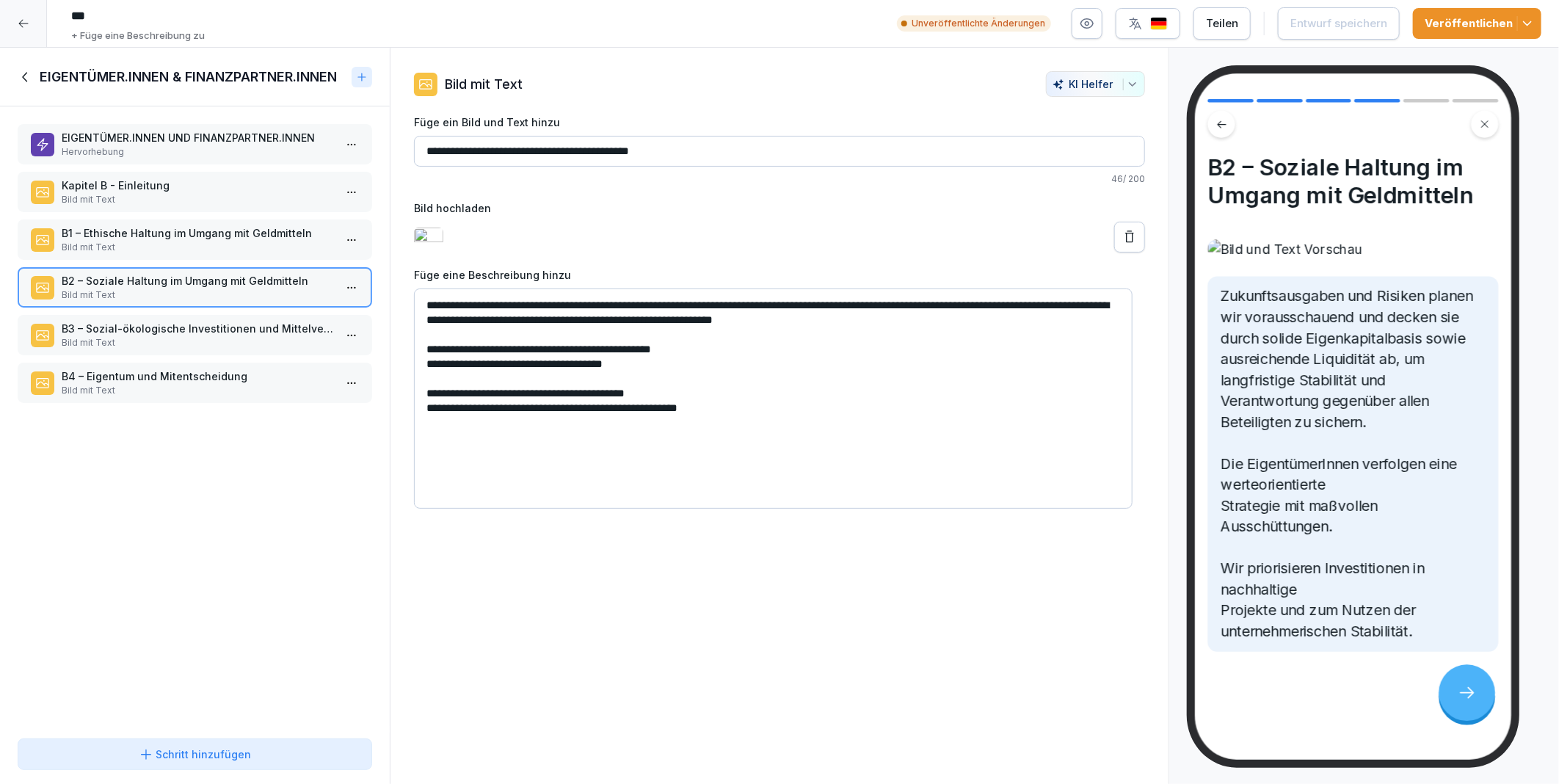
click at [148, 329] on p "B3 – Sozial-ökologische Investitionen und Mittelverwendung" at bounding box center [198, 328] width 272 height 15
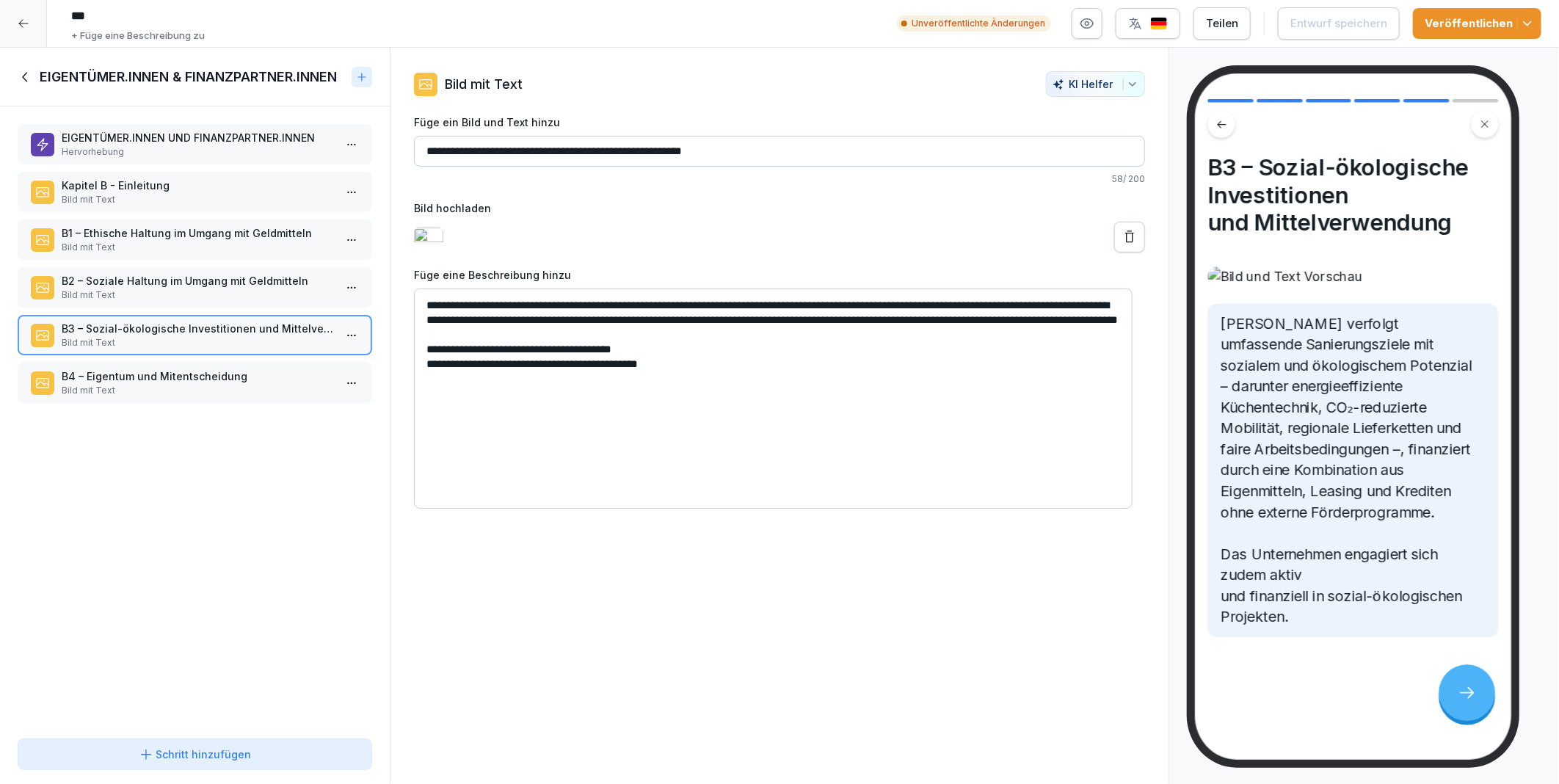
click at [150, 371] on p "B4 – Eigentum und Mitentscheidung" at bounding box center [198, 376] width 272 height 15
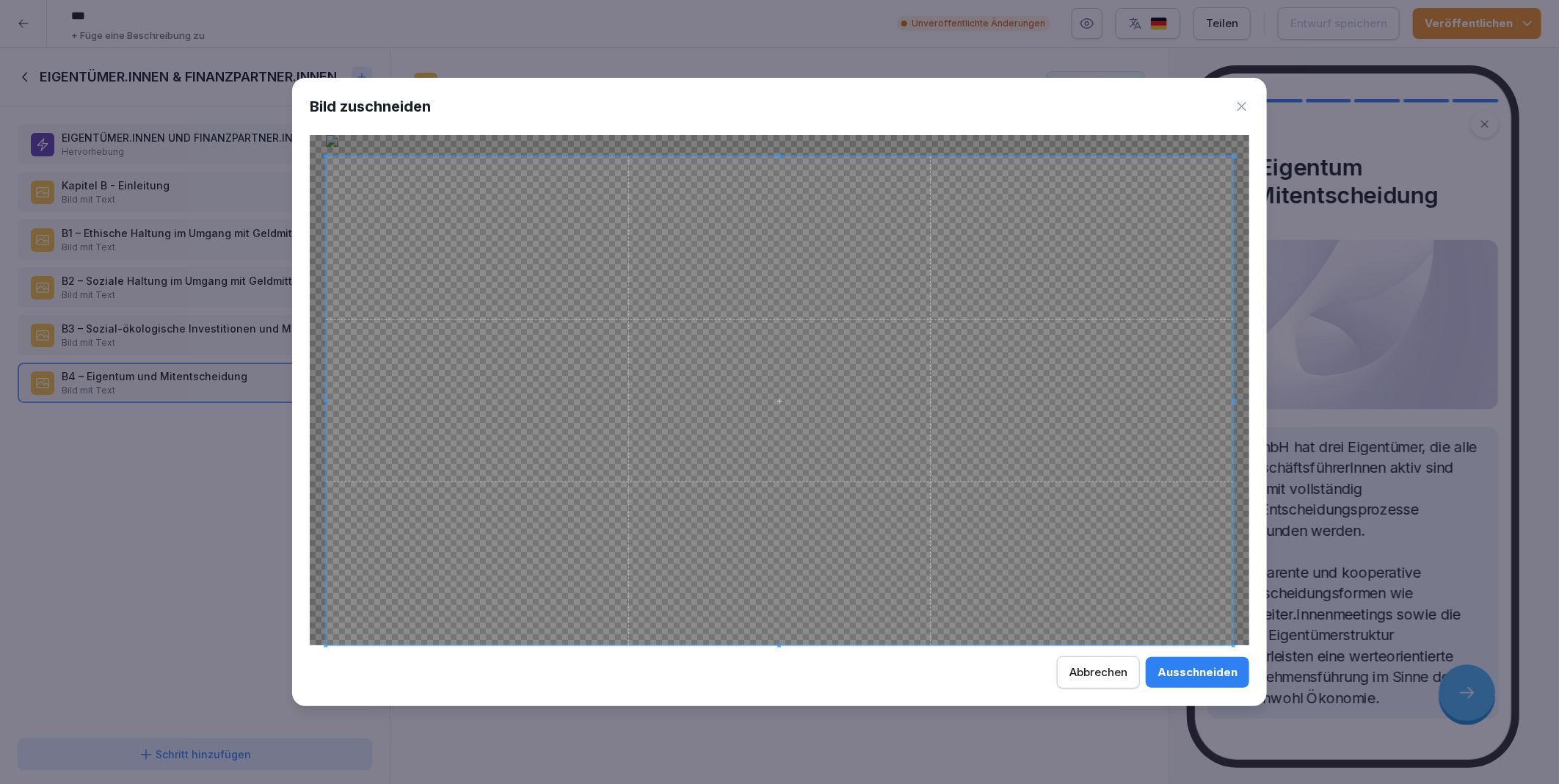
click at [779, 155] on span at bounding box center [779, 156] width 4 height 4
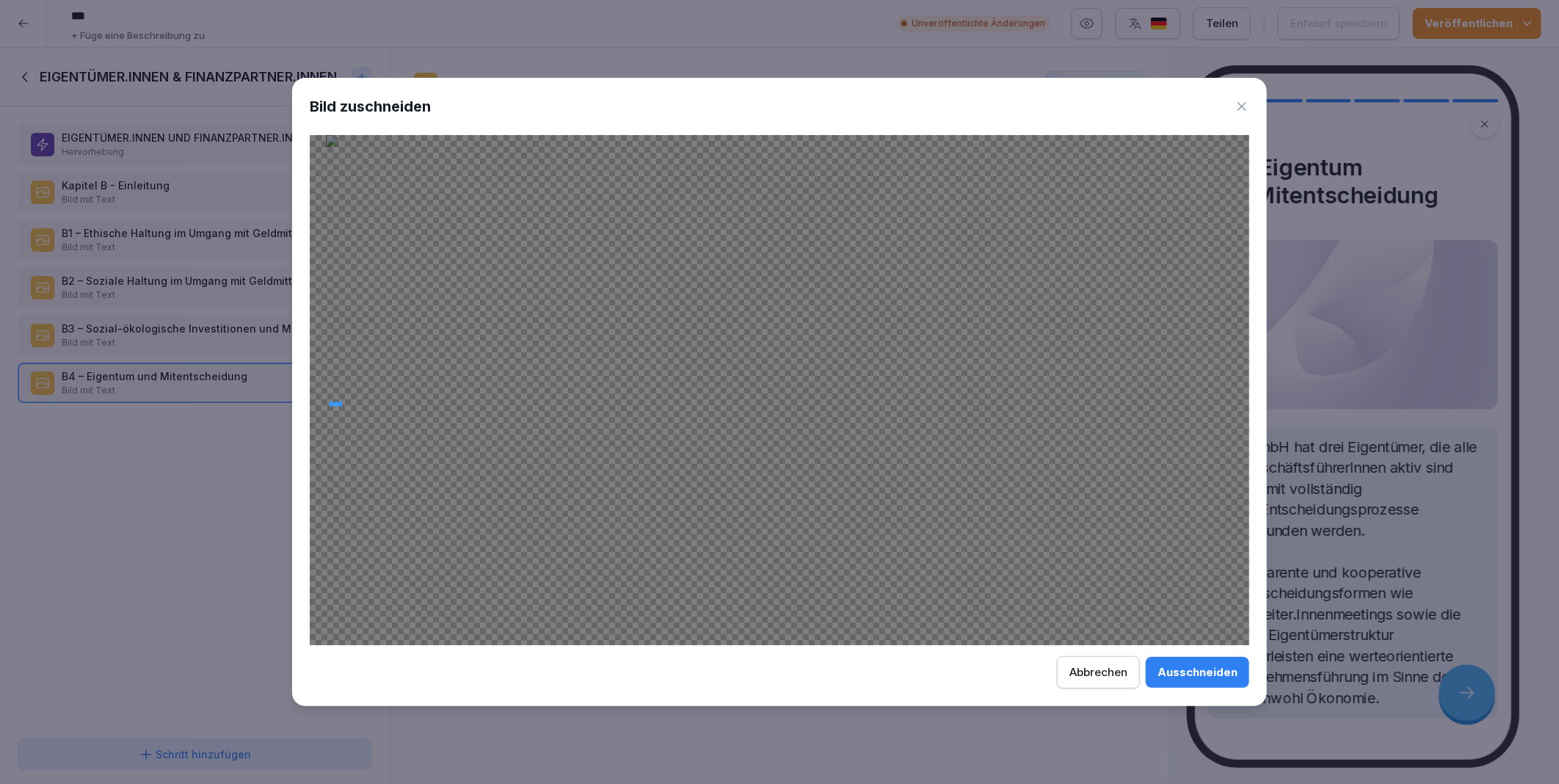
click at [343, 405] on div at bounding box center [780, 390] width 939 height 510
click at [330, 406] on span at bounding box center [331, 405] width 4 height 4
click at [1082, 673] on div "Abbrechen" at bounding box center [1098, 672] width 58 height 16
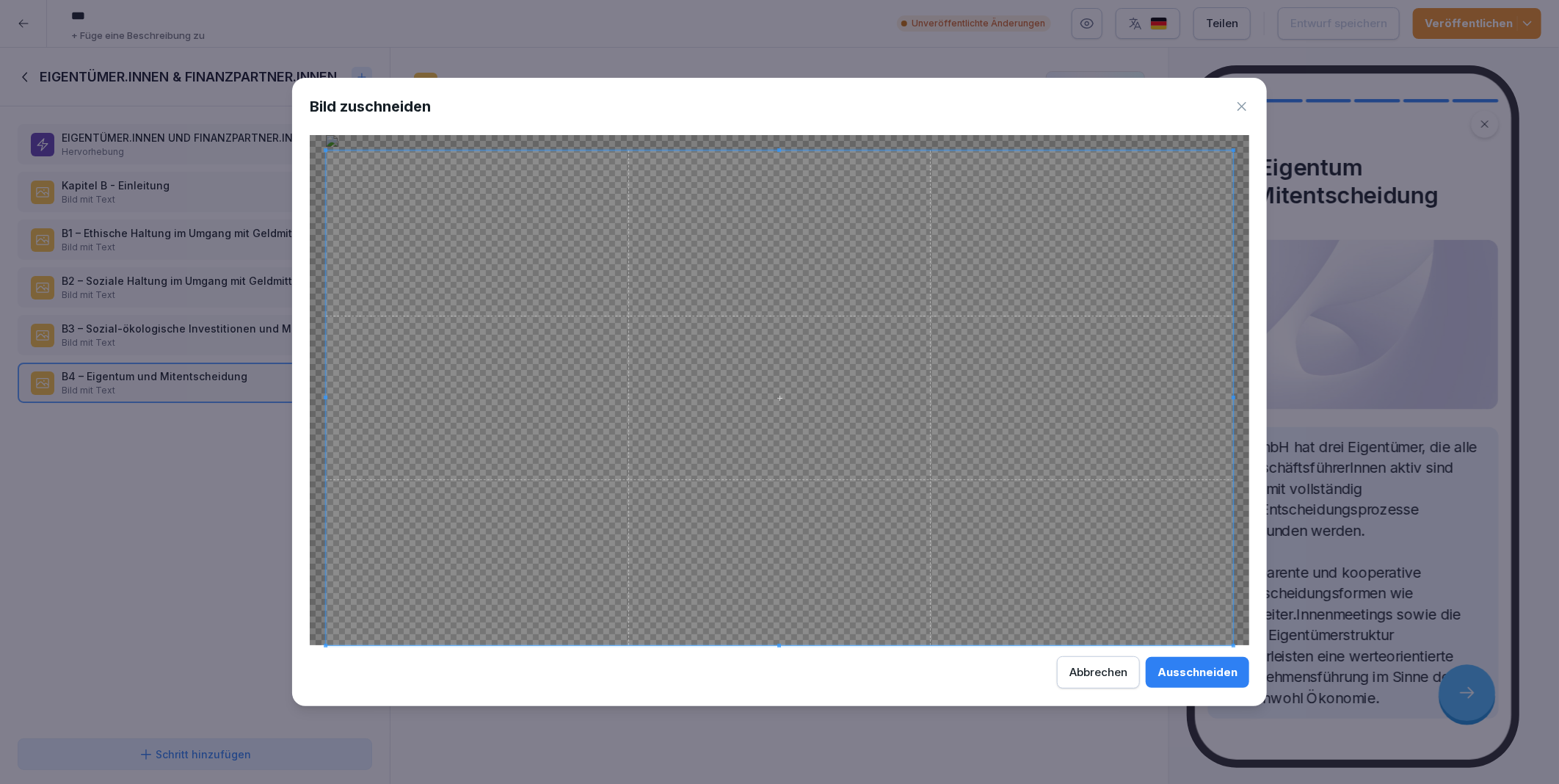
click at [779, 149] on span at bounding box center [779, 150] width 4 height 4
click at [353, 401] on span at bounding box center [353, 398] width 4 height 495
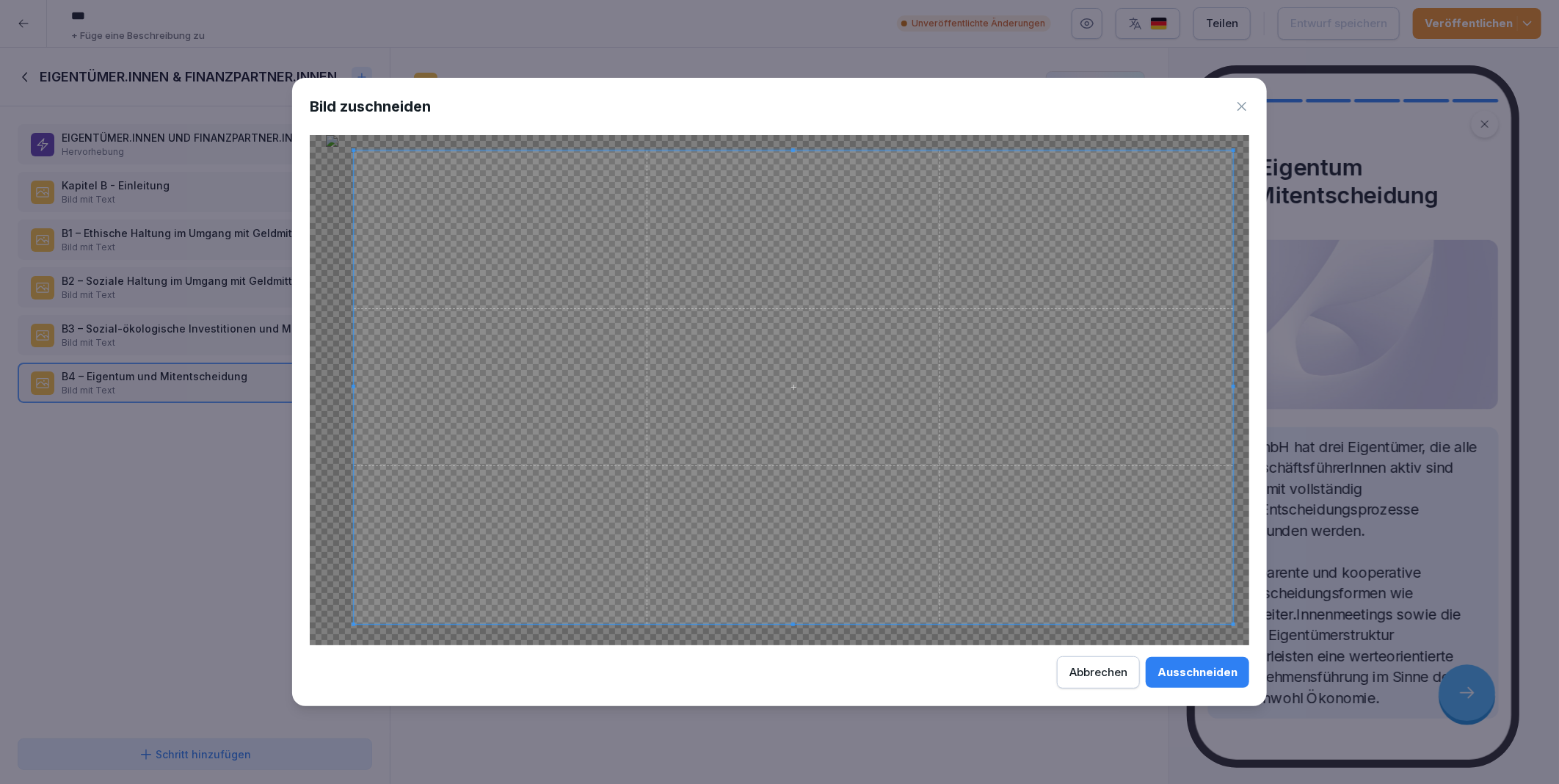
click at [794, 623] on span at bounding box center [793, 624] width 4 height 4
click at [1197, 393] on div at bounding box center [776, 387] width 844 height 473
click at [1173, 672] on div "Ausschneiden" at bounding box center [1197, 672] width 80 height 16
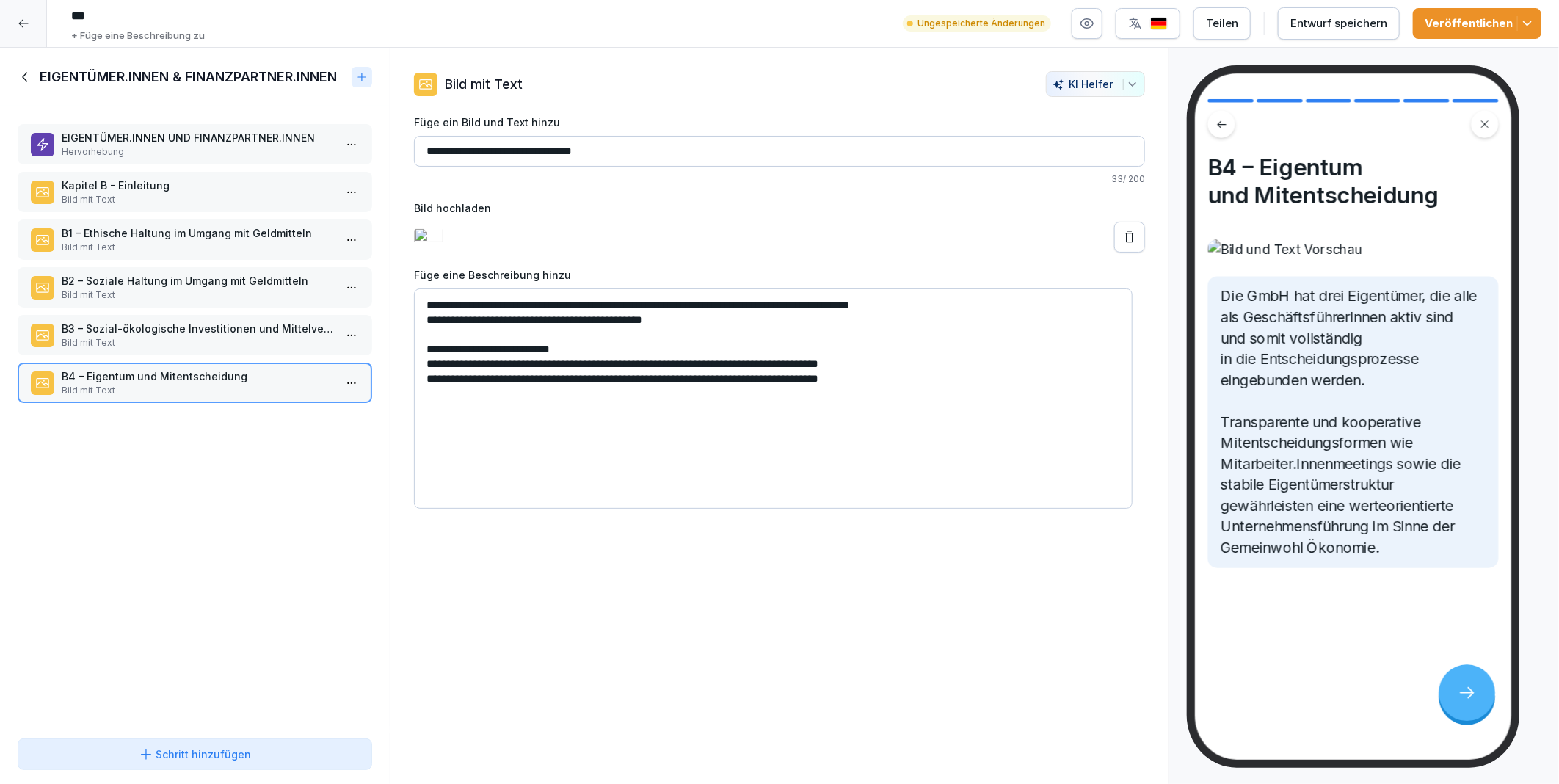
click at [1317, 24] on div "Entwurf speichern" at bounding box center [1339, 23] width 97 height 16
click at [759, 655] on div "**********" at bounding box center [780, 415] width 780 height 737
click at [588, 628] on div "**********" at bounding box center [780, 415] width 780 height 737
click at [904, 622] on div "**********" at bounding box center [780, 415] width 780 height 737
click at [149, 320] on p "B3 – Sozial-ökologische Investitionen und Mittelverwendung" at bounding box center [198, 328] width 272 height 15
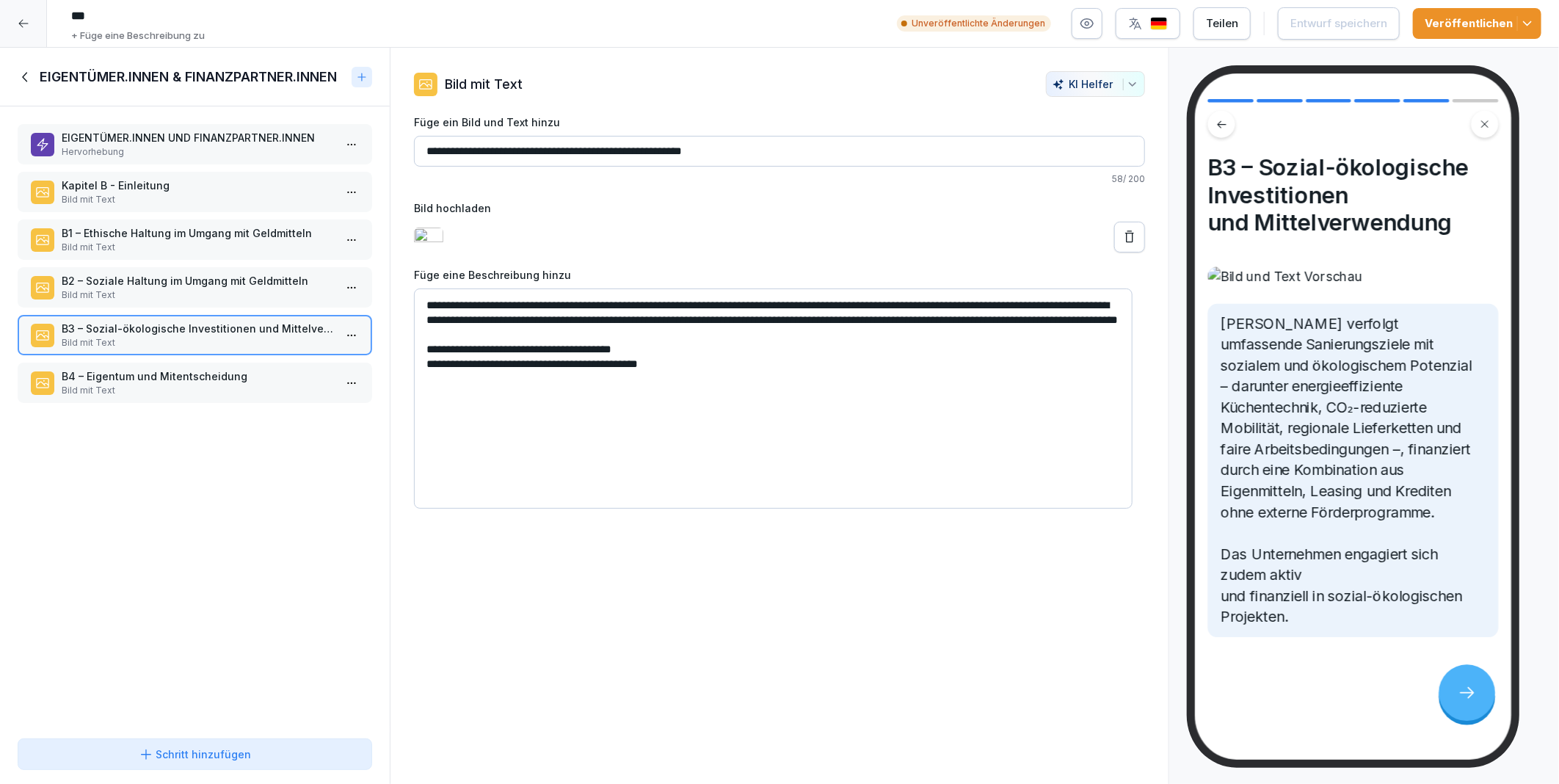
click at [136, 279] on p "B2 – Soziale Haltung im Umgang mit Geldmitteln" at bounding box center [198, 281] width 272 height 15
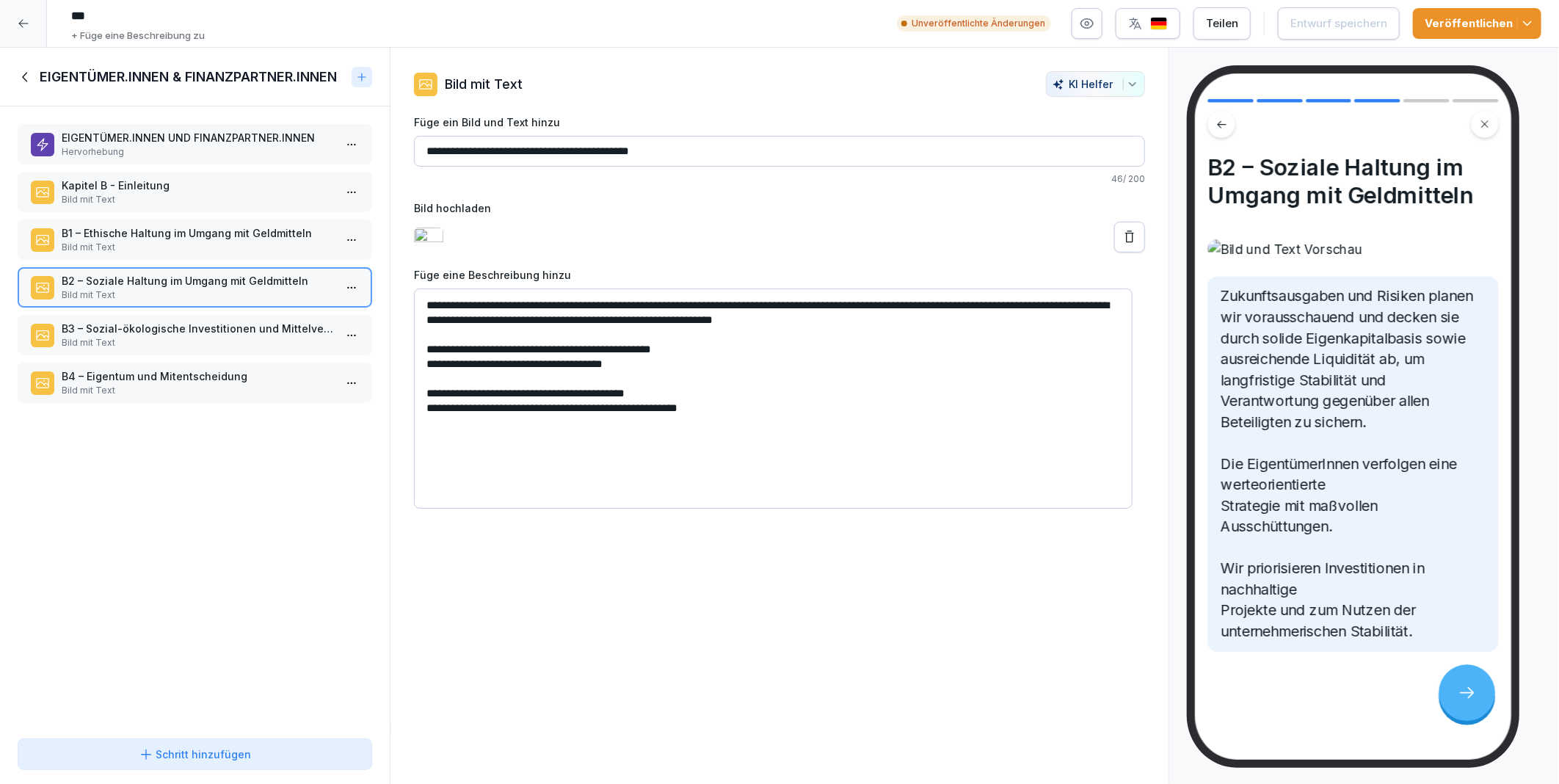
click at [142, 226] on p "B1 – Ethische Haltung im Umgang mit Geldmitteln" at bounding box center [198, 233] width 272 height 15
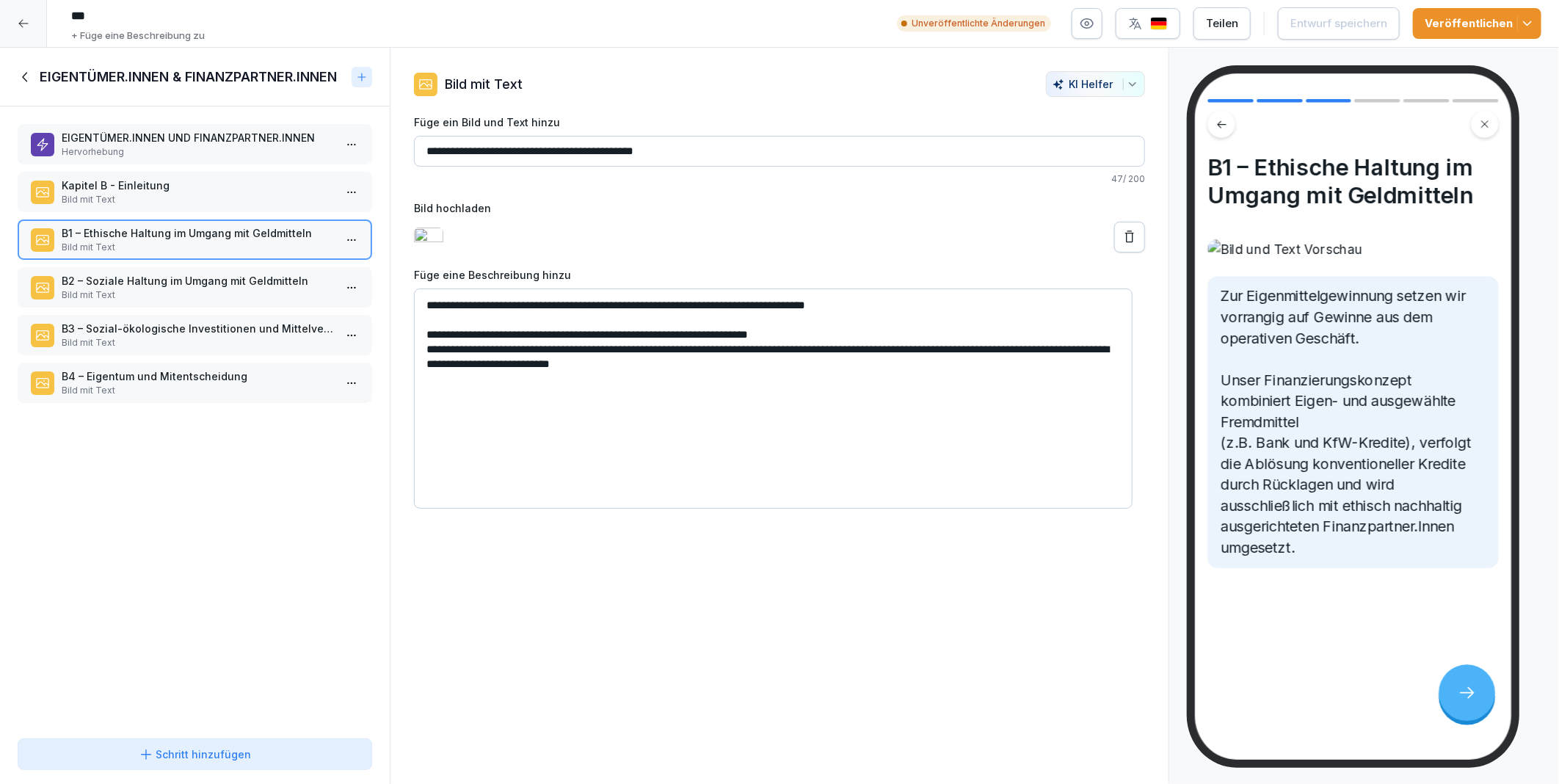
click at [20, 76] on icon at bounding box center [25, 76] width 16 height 16
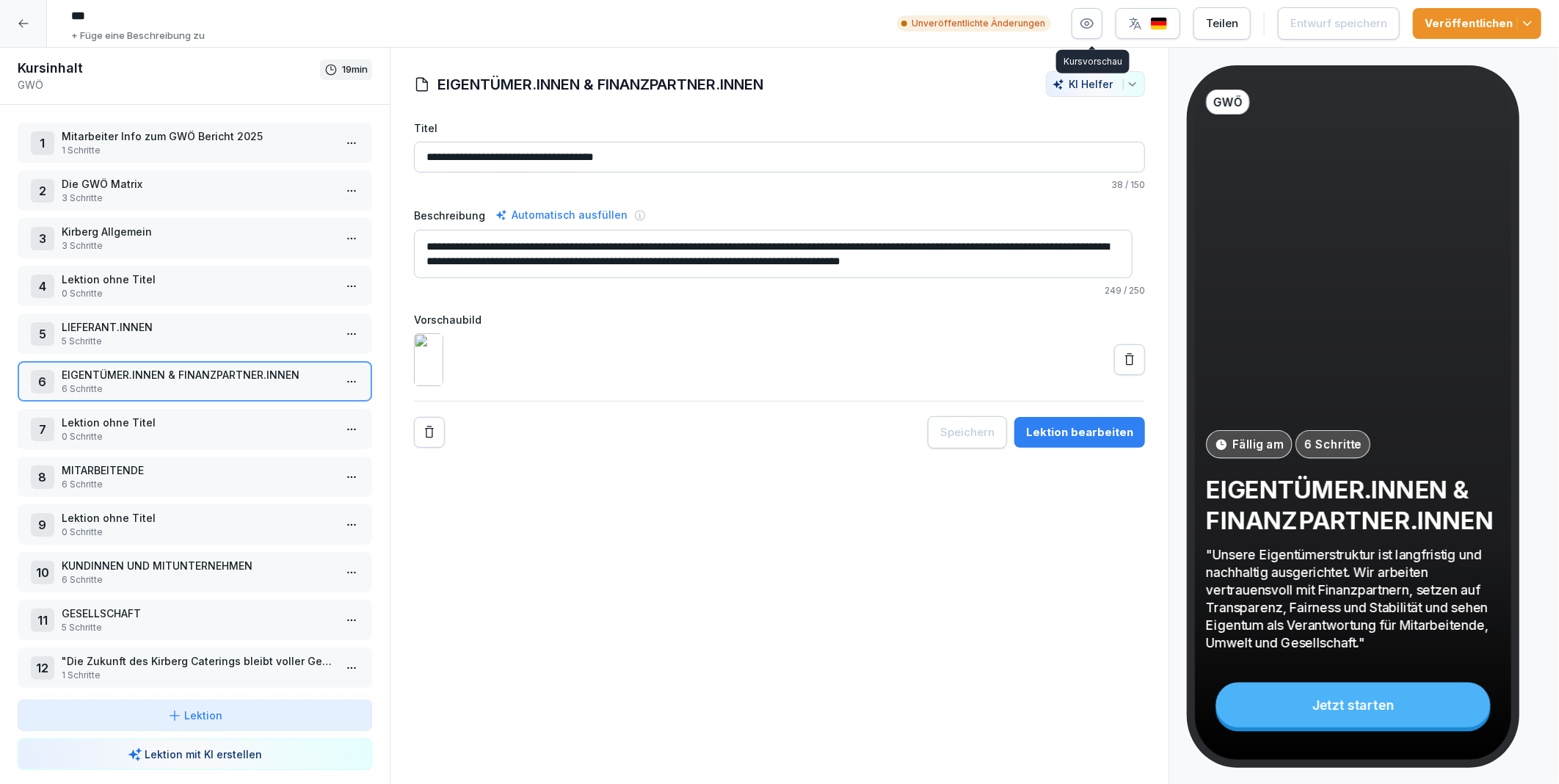
click at [1095, 30] on icon "button" at bounding box center [1087, 23] width 15 height 15
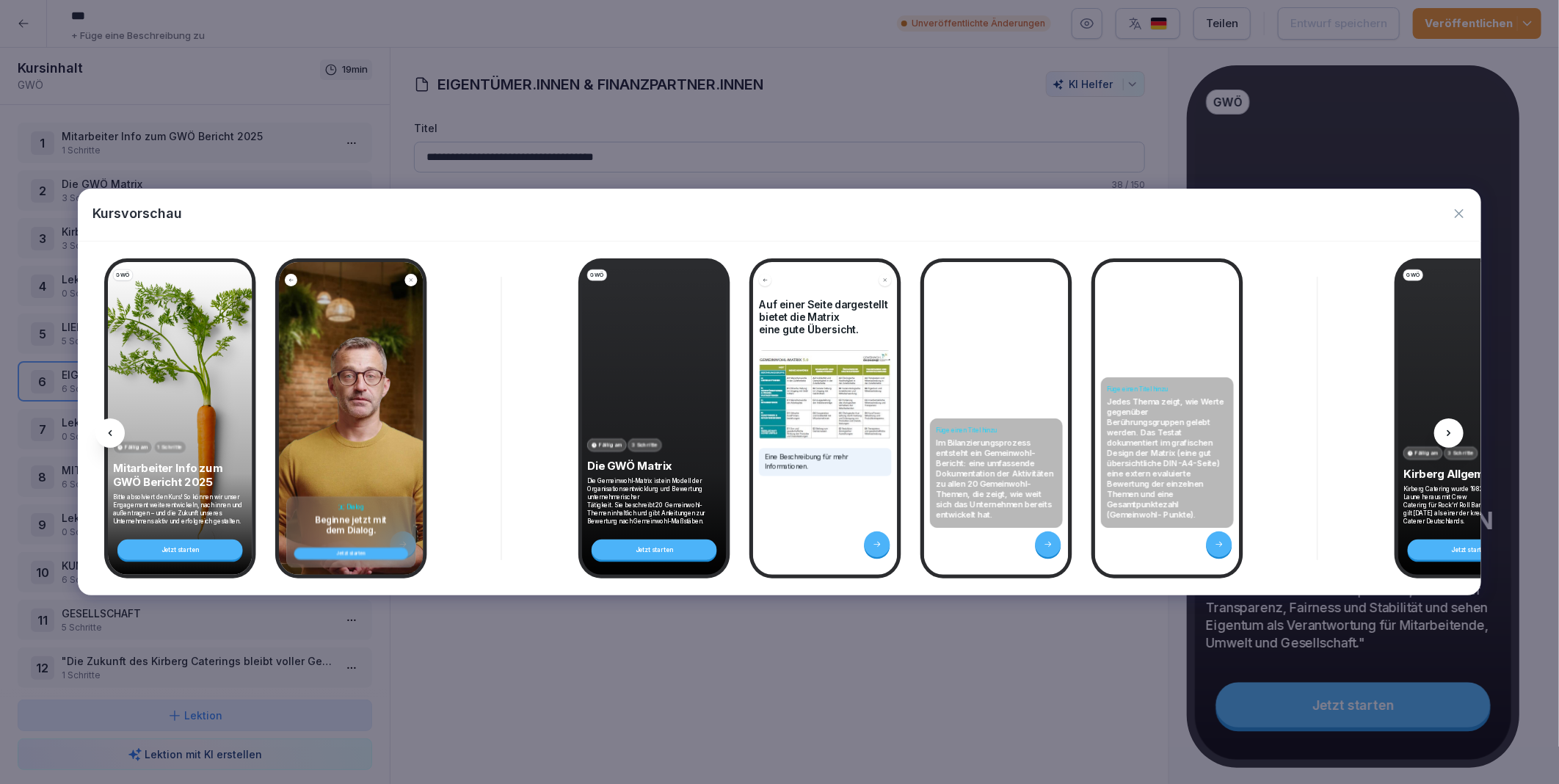
click at [1452, 428] on icon at bounding box center [1449, 433] width 11 height 11
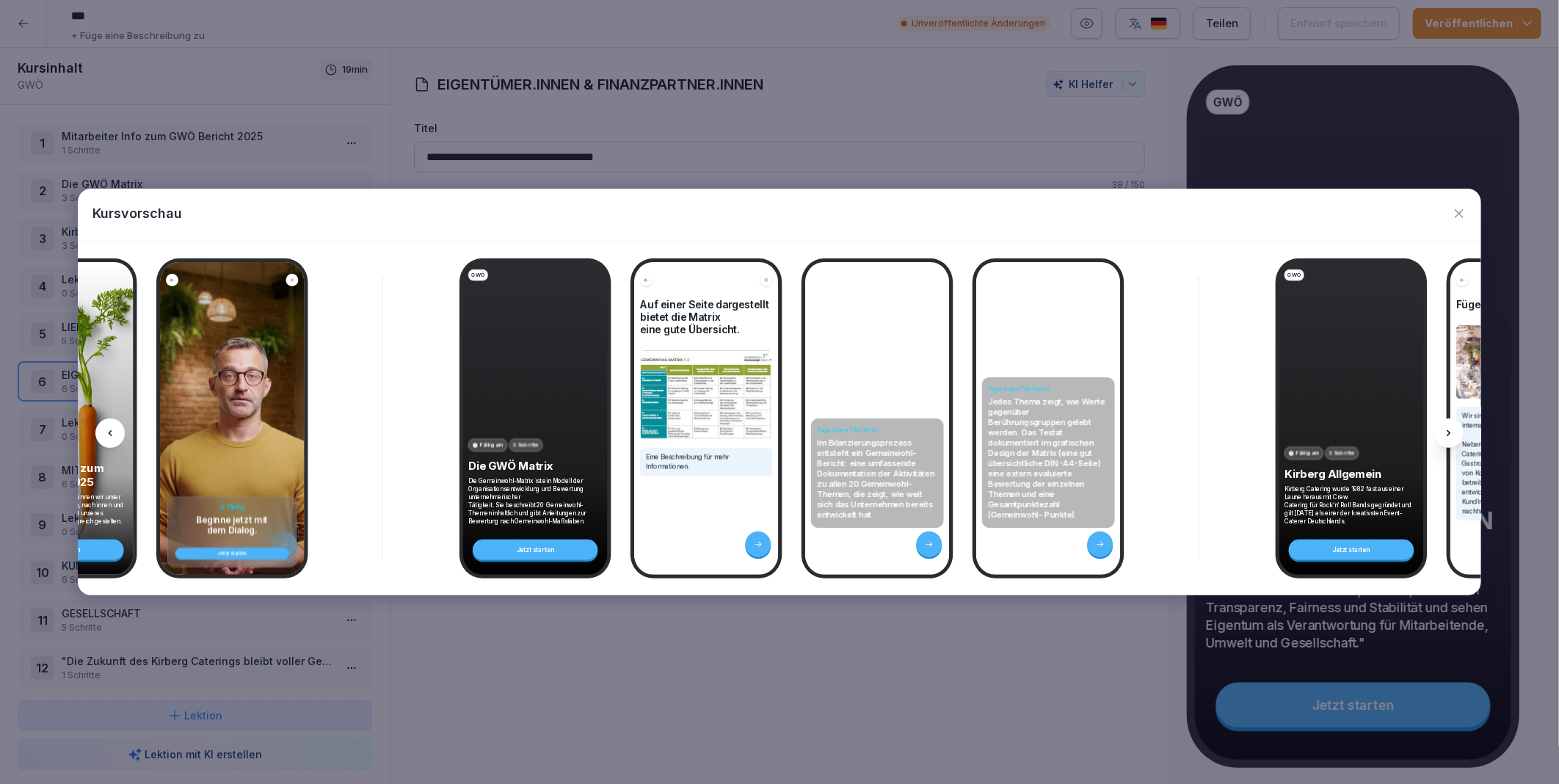
click at [1452, 428] on icon at bounding box center [1449, 433] width 11 height 11
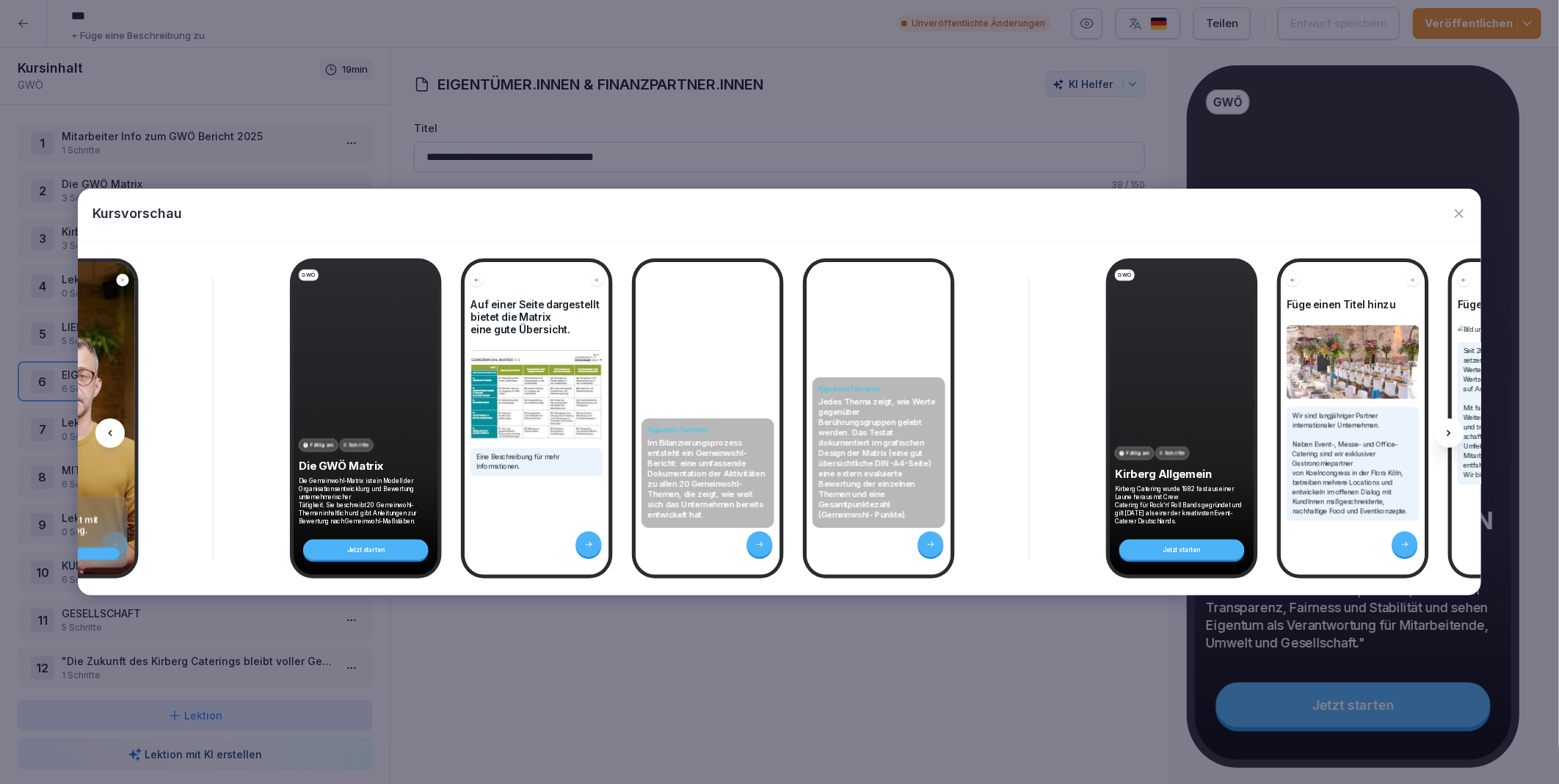
click at [1452, 428] on icon at bounding box center [1449, 433] width 11 height 11
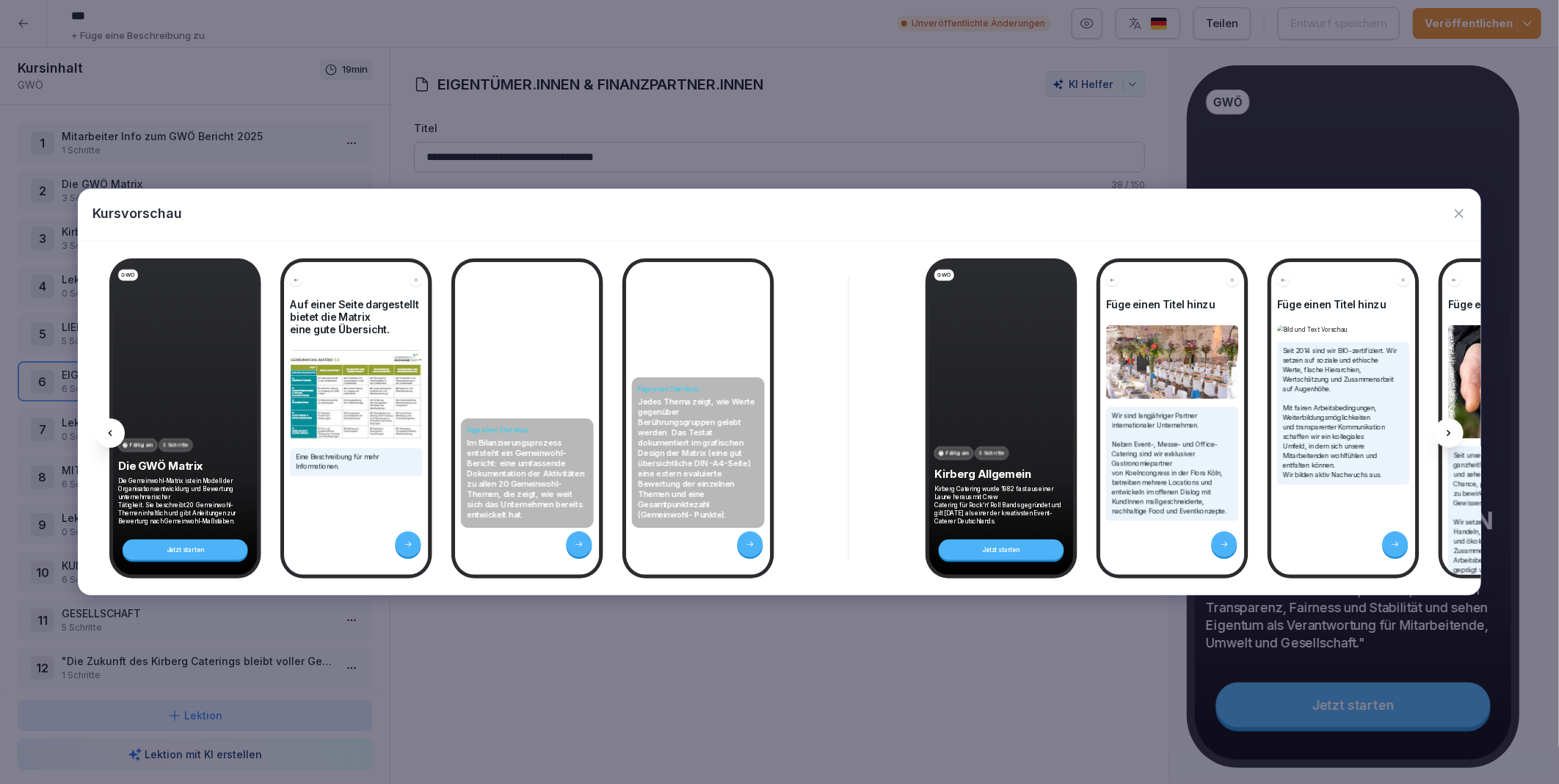
click at [1452, 428] on icon at bounding box center [1449, 433] width 11 height 11
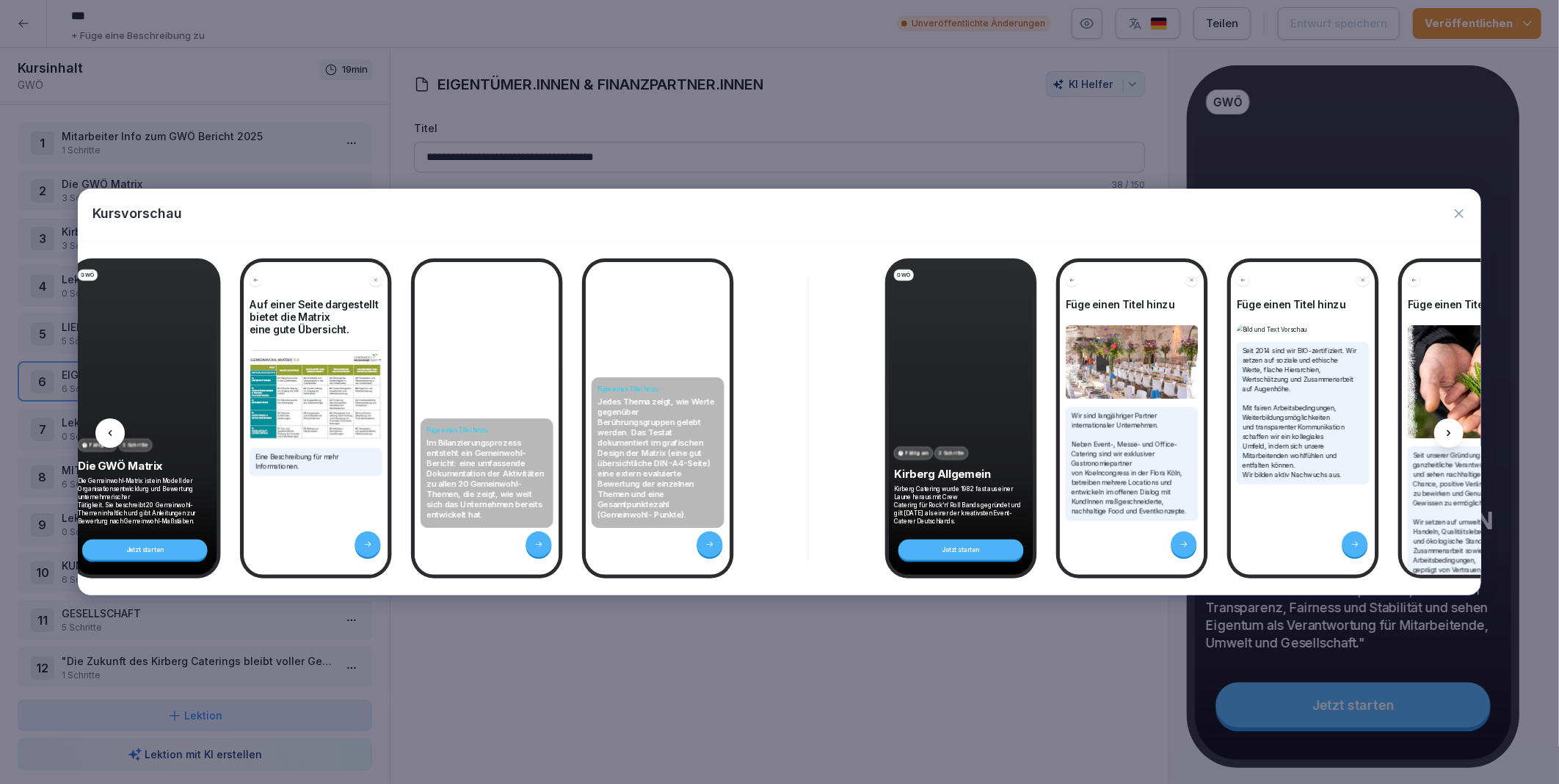
click at [1452, 428] on icon at bounding box center [1449, 433] width 11 height 11
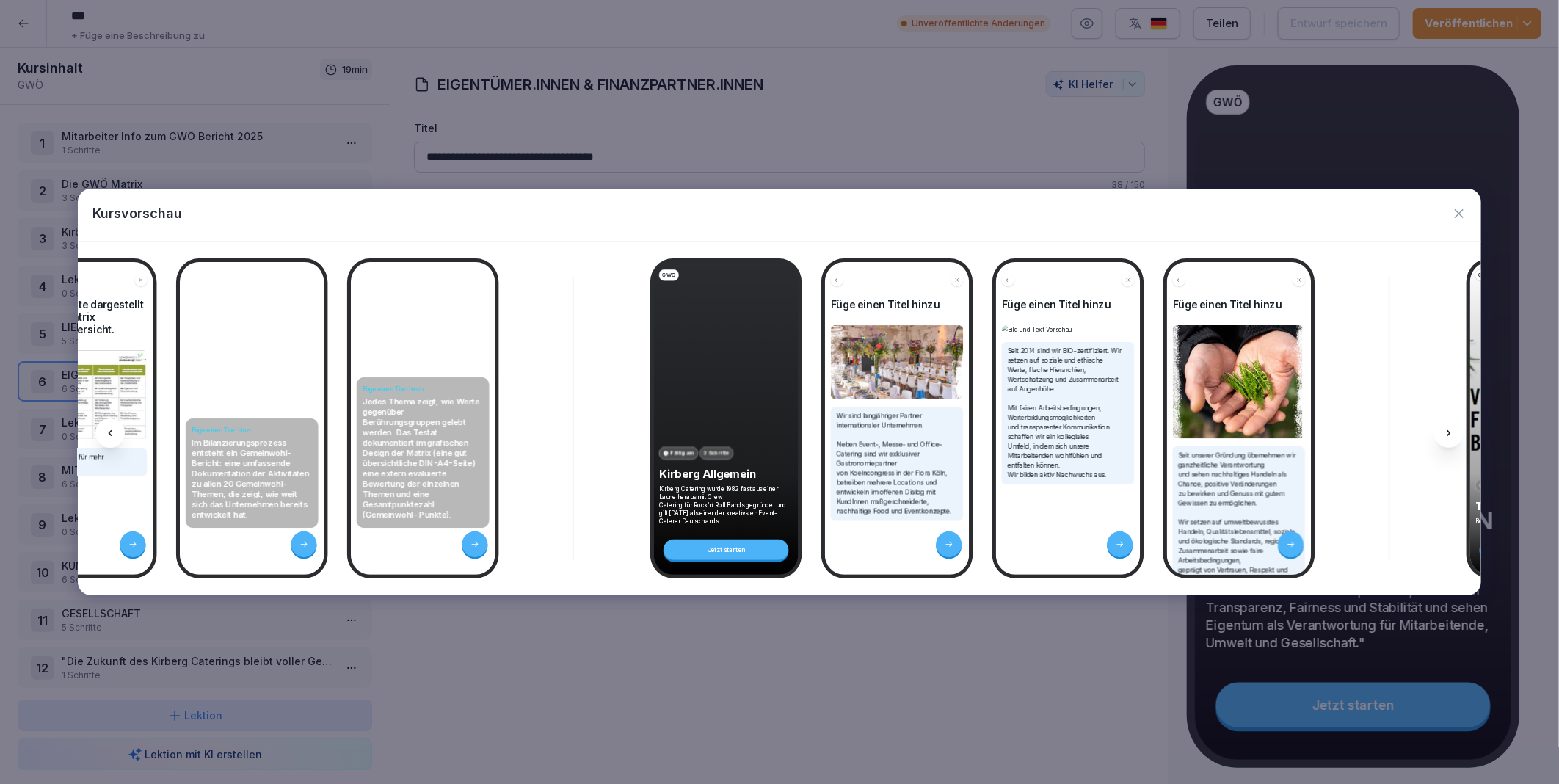
click at [1452, 428] on icon at bounding box center [1449, 433] width 11 height 11
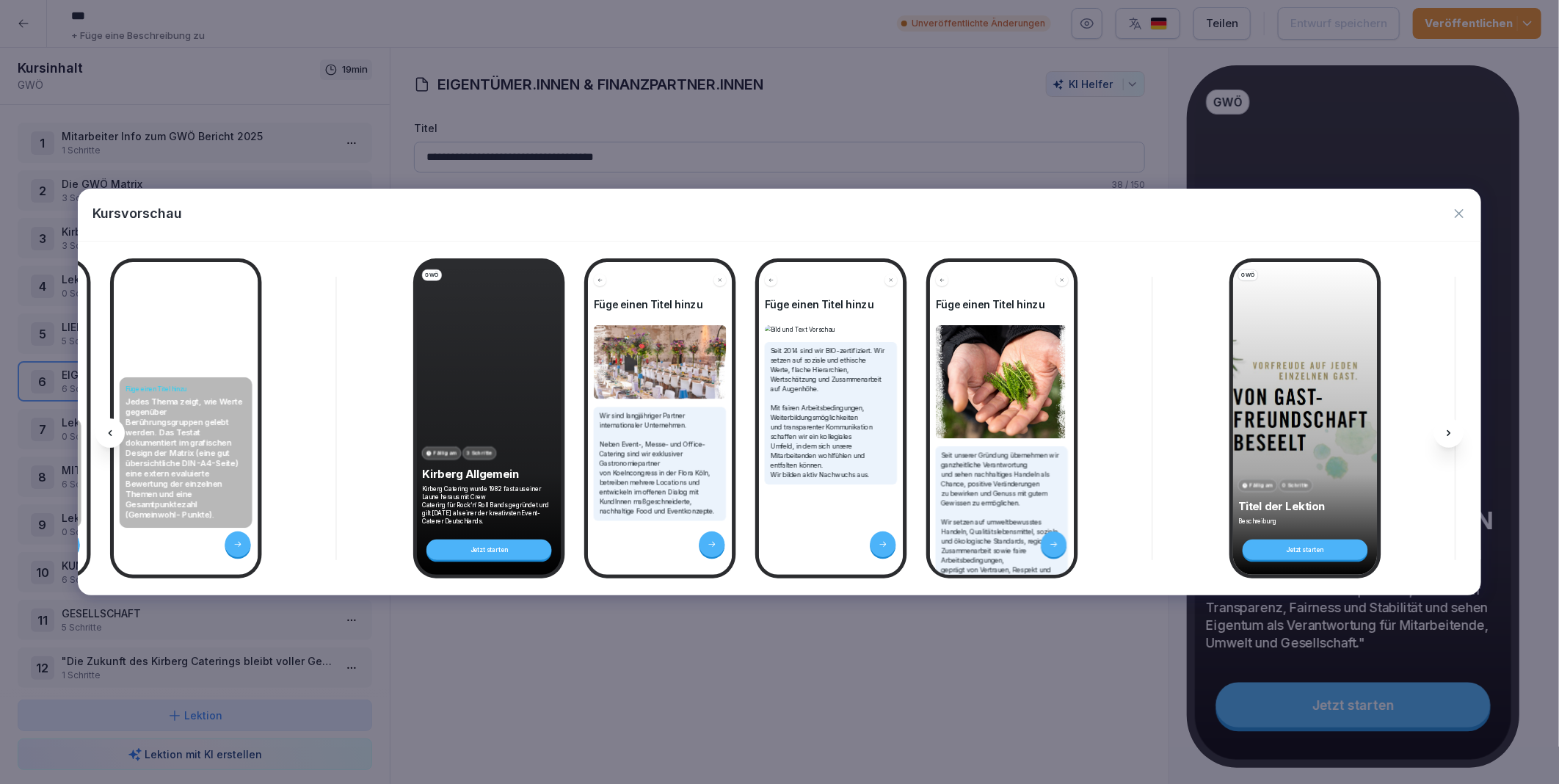
click at [1452, 428] on icon at bounding box center [1449, 433] width 11 height 11
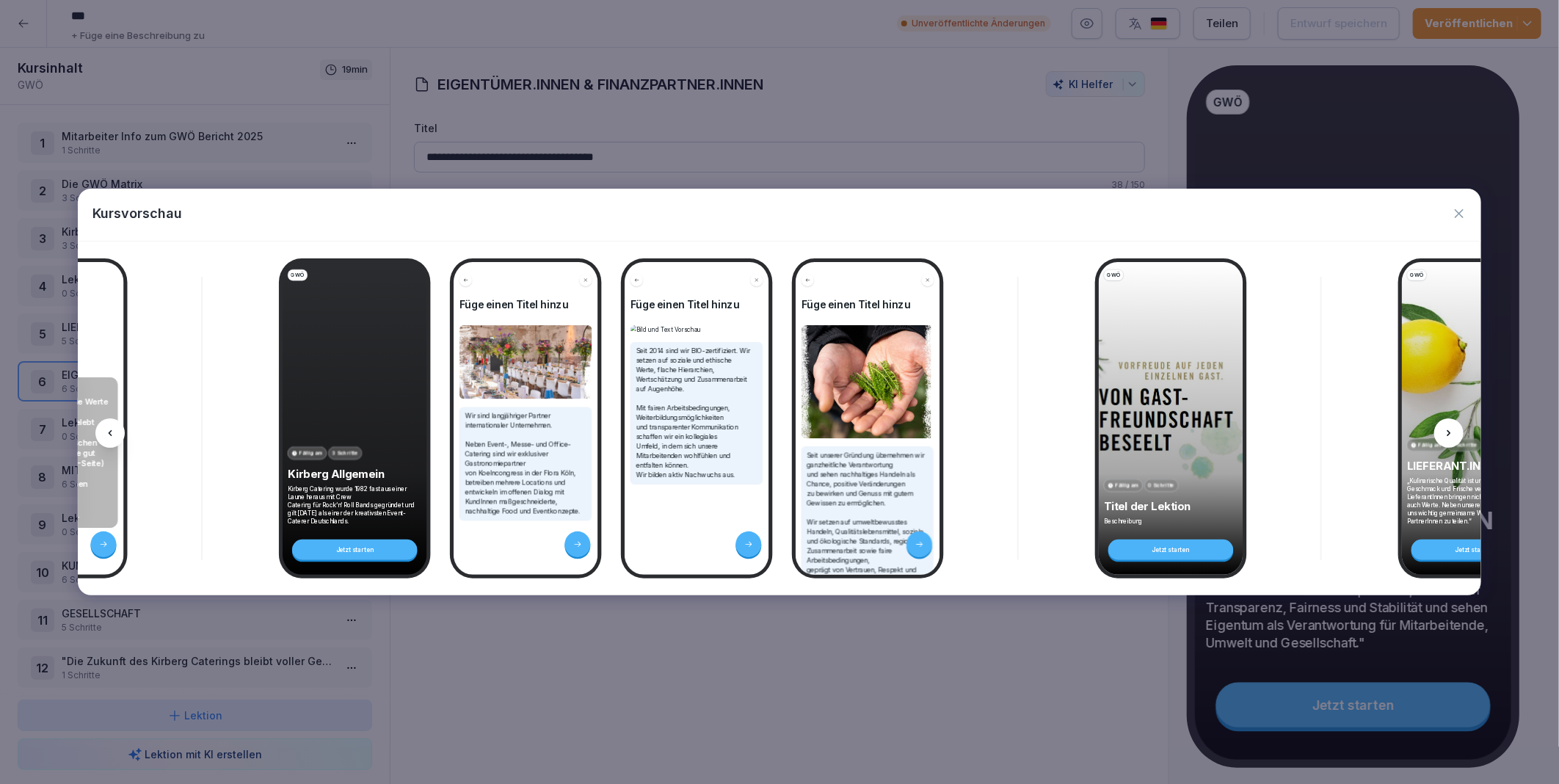
click at [1452, 428] on icon at bounding box center [1449, 433] width 11 height 11
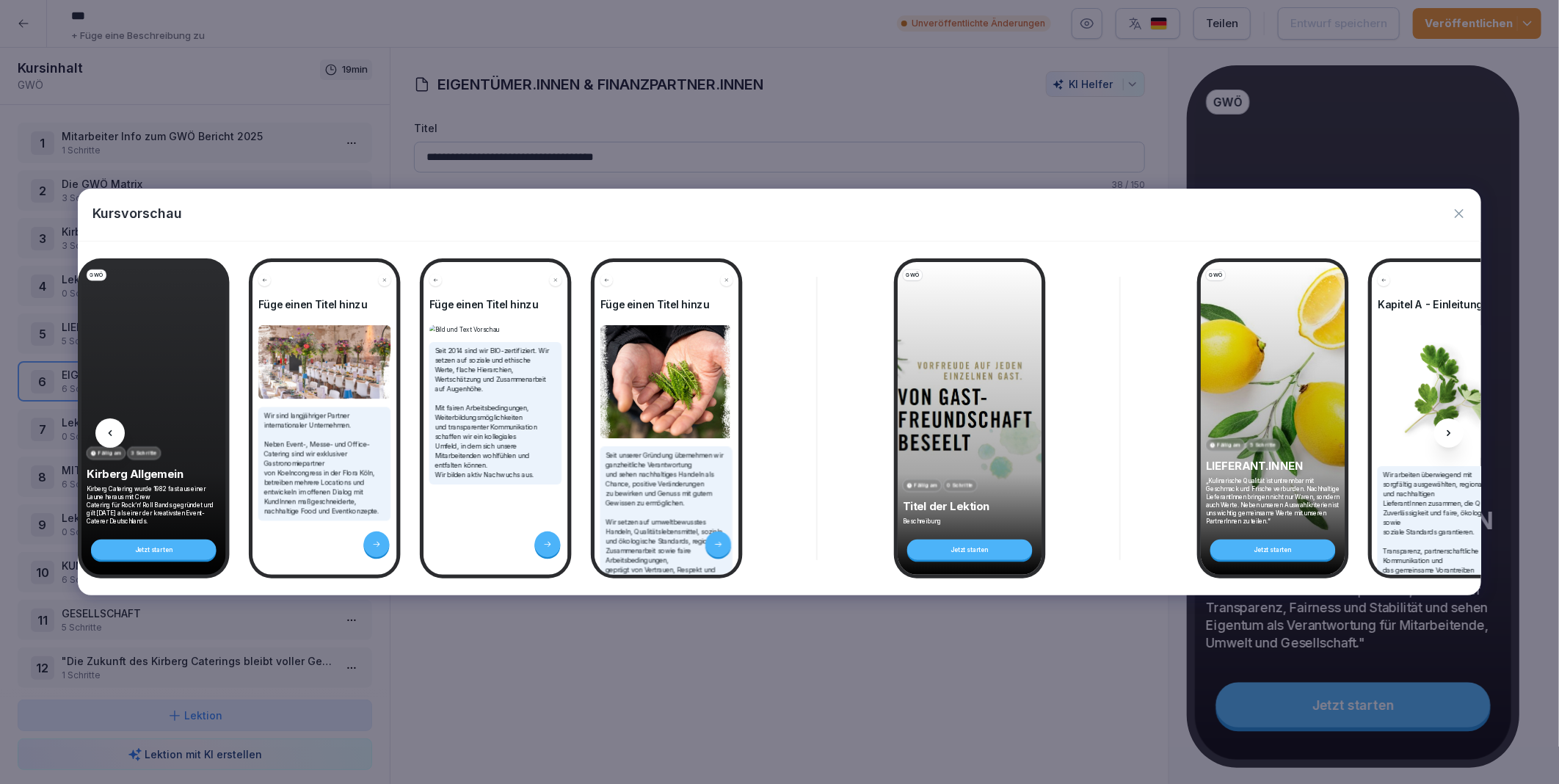
click at [1452, 428] on icon at bounding box center [1449, 433] width 11 height 11
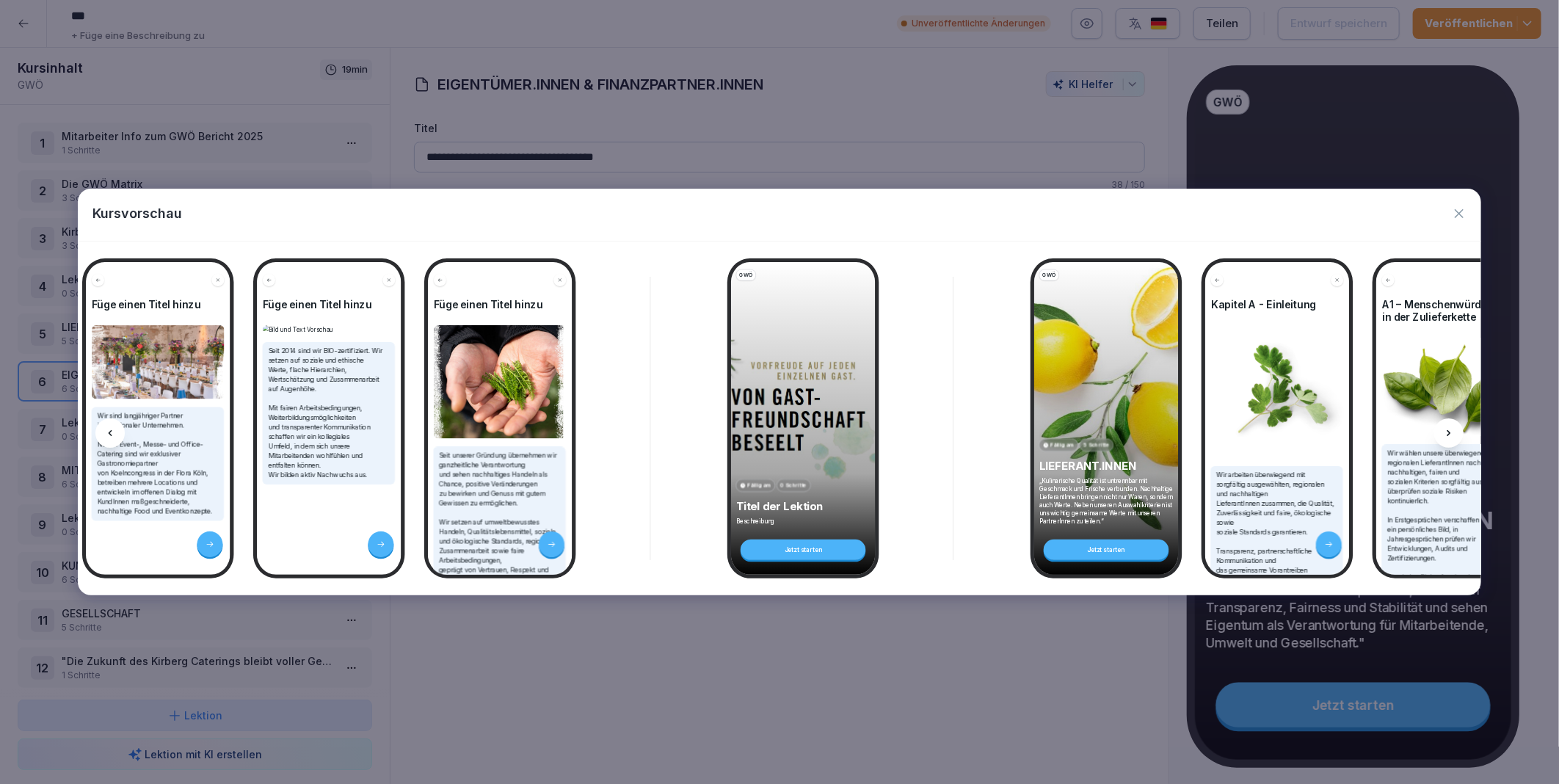
click at [1452, 428] on icon at bounding box center [1449, 433] width 11 height 11
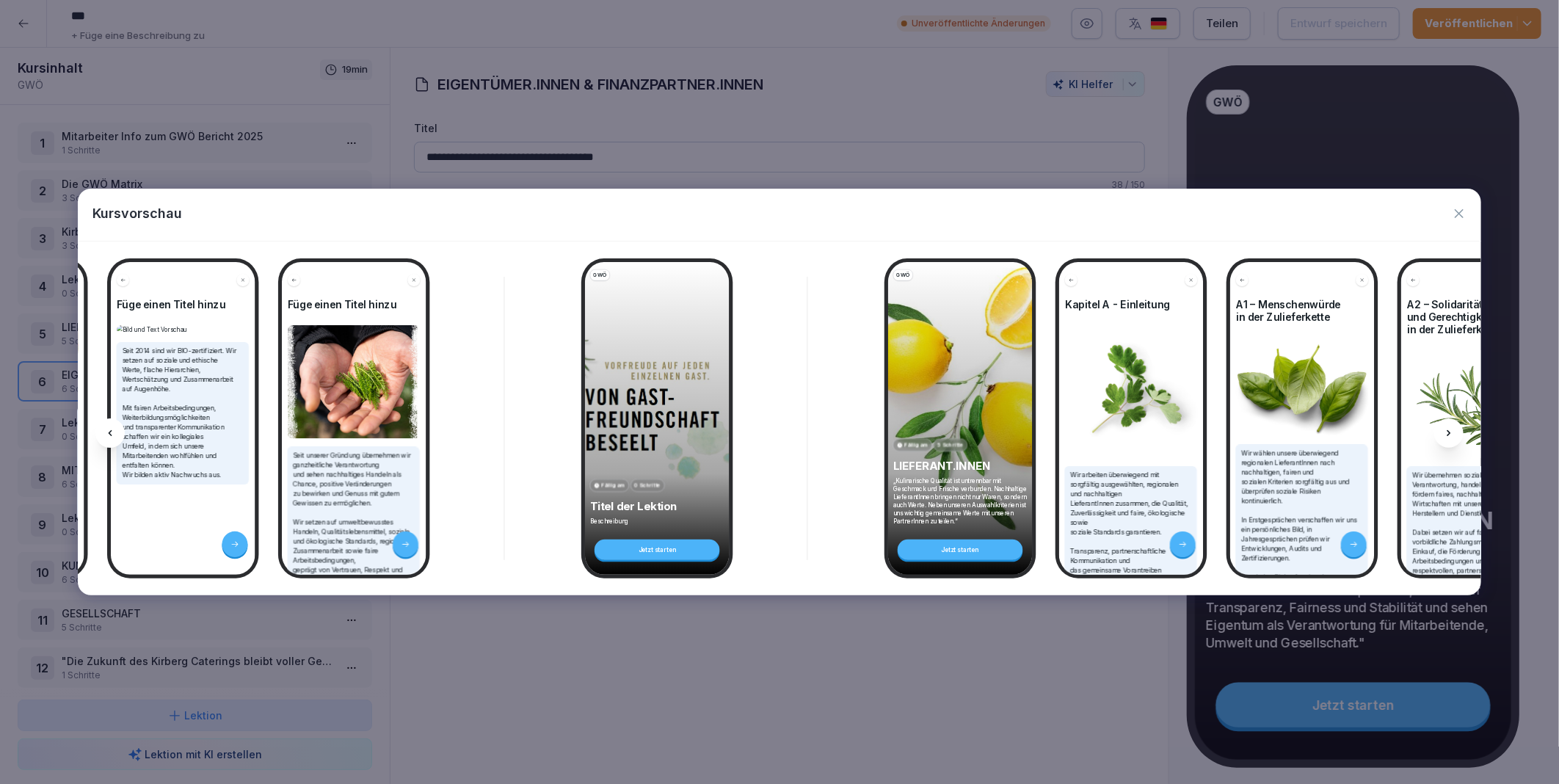
click at [1452, 428] on icon at bounding box center [1449, 433] width 11 height 11
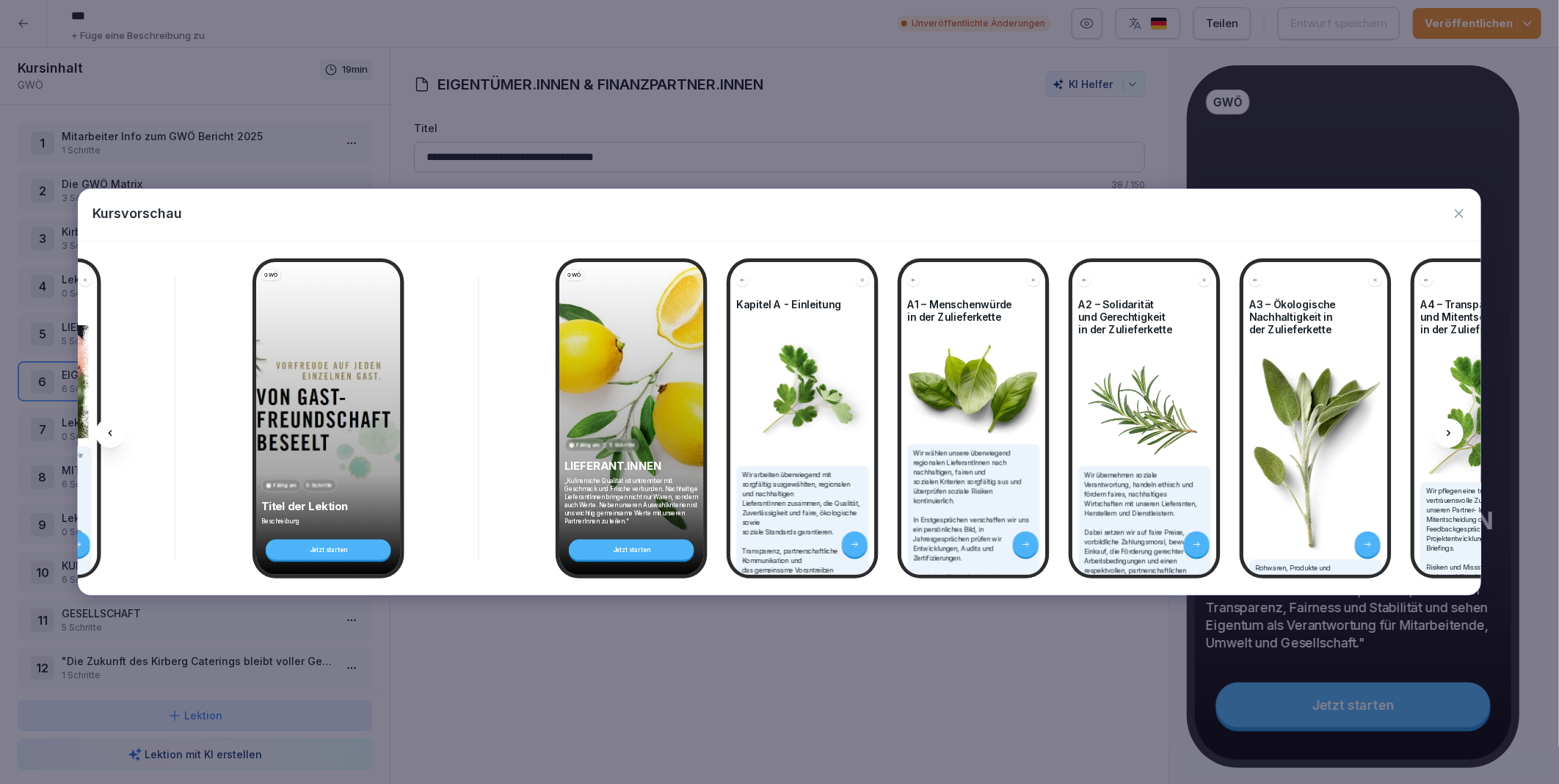
click at [1452, 428] on icon at bounding box center [1449, 433] width 11 height 11
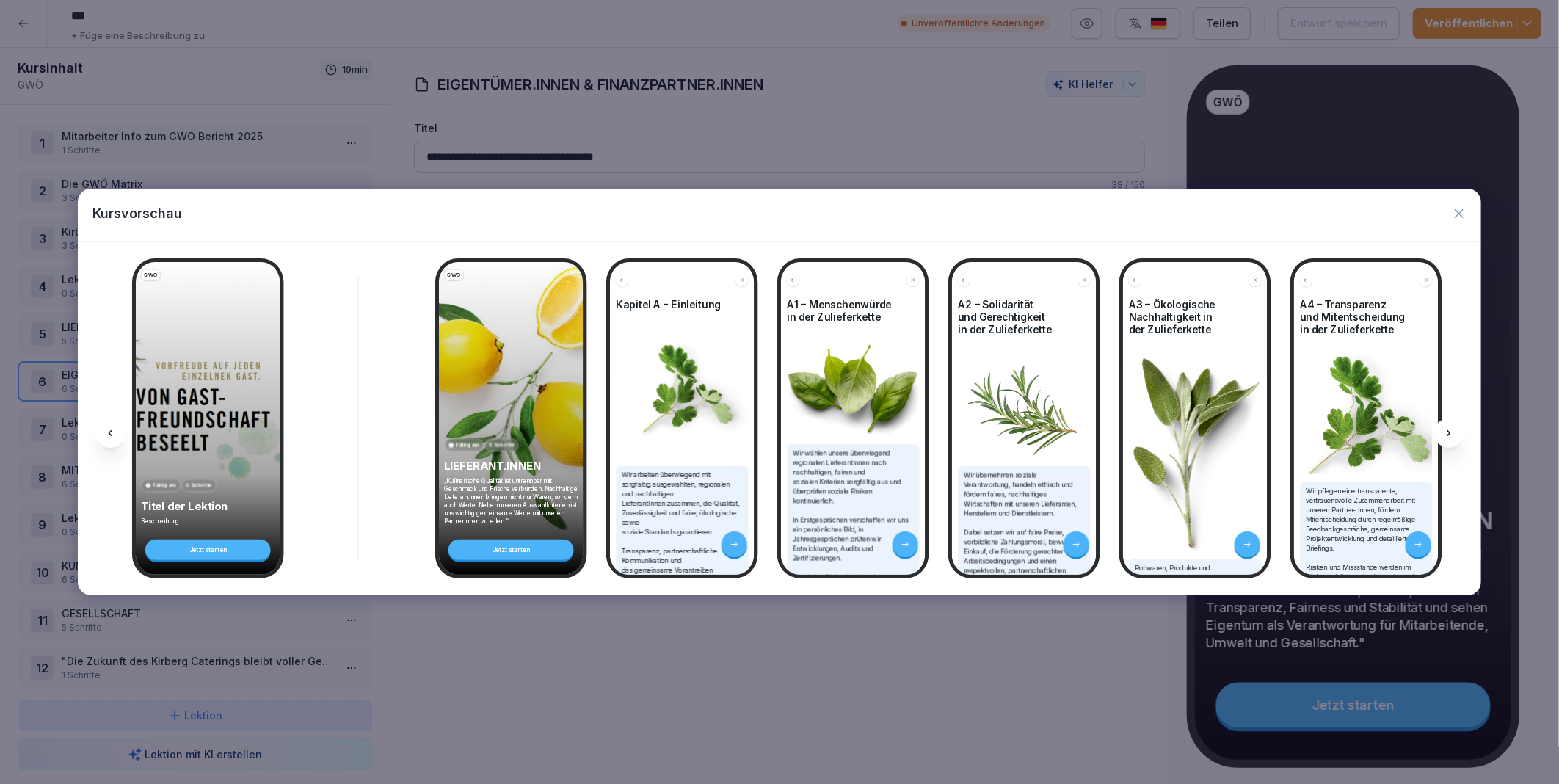
click at [1452, 428] on icon at bounding box center [1449, 433] width 11 height 11
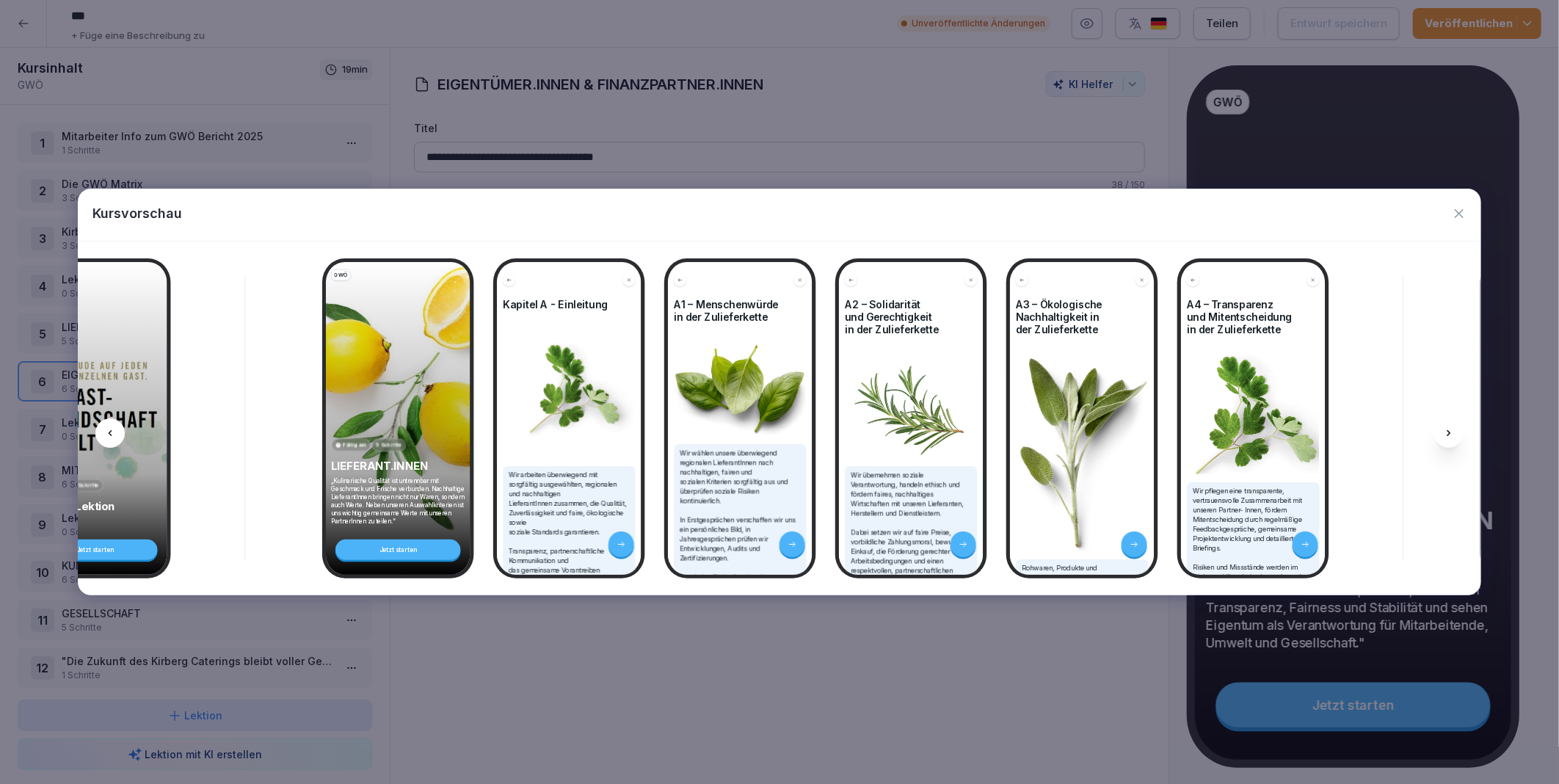
click at [1452, 428] on icon at bounding box center [1449, 433] width 11 height 11
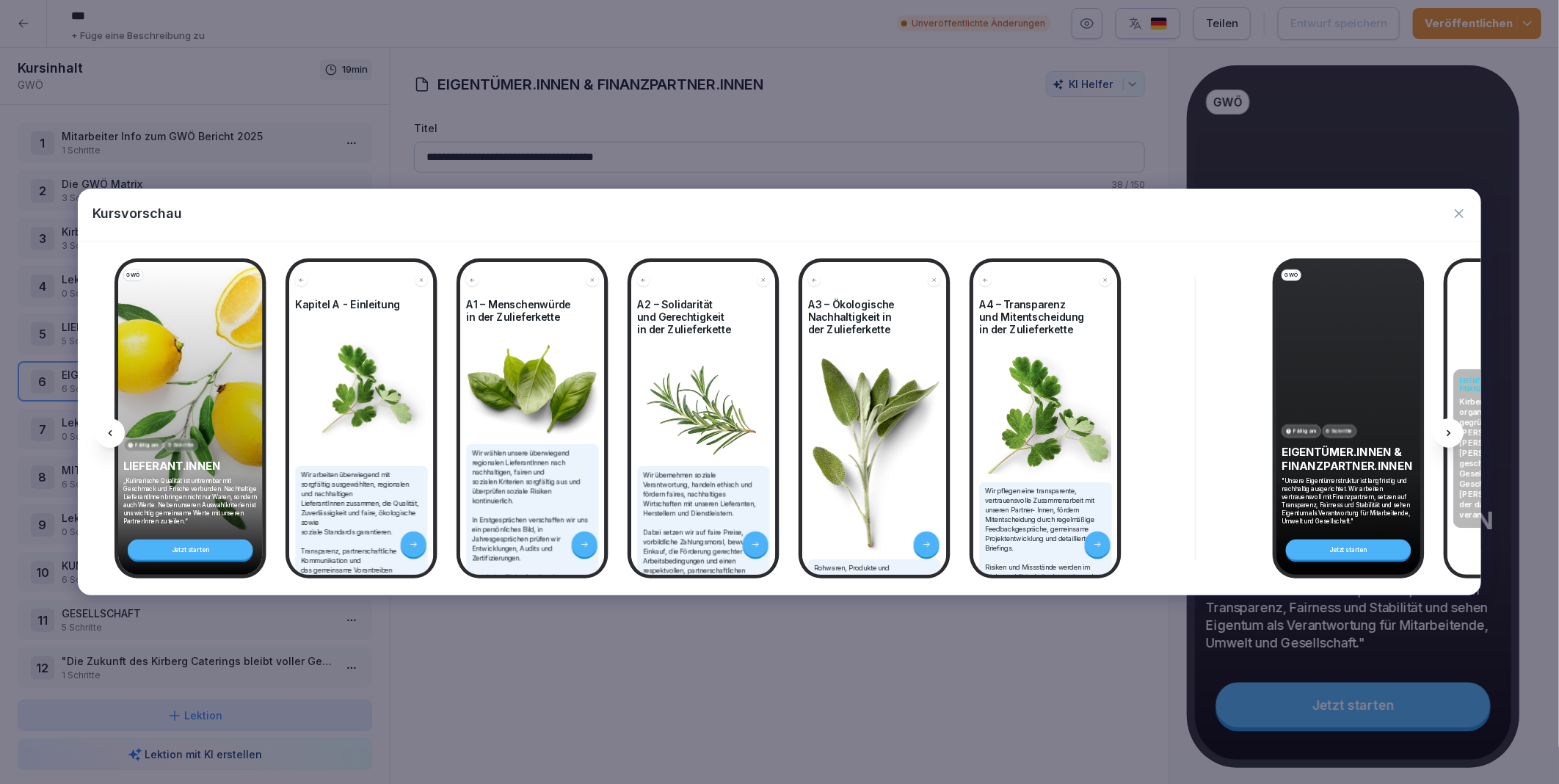
click at [1452, 428] on icon at bounding box center [1449, 433] width 11 height 11
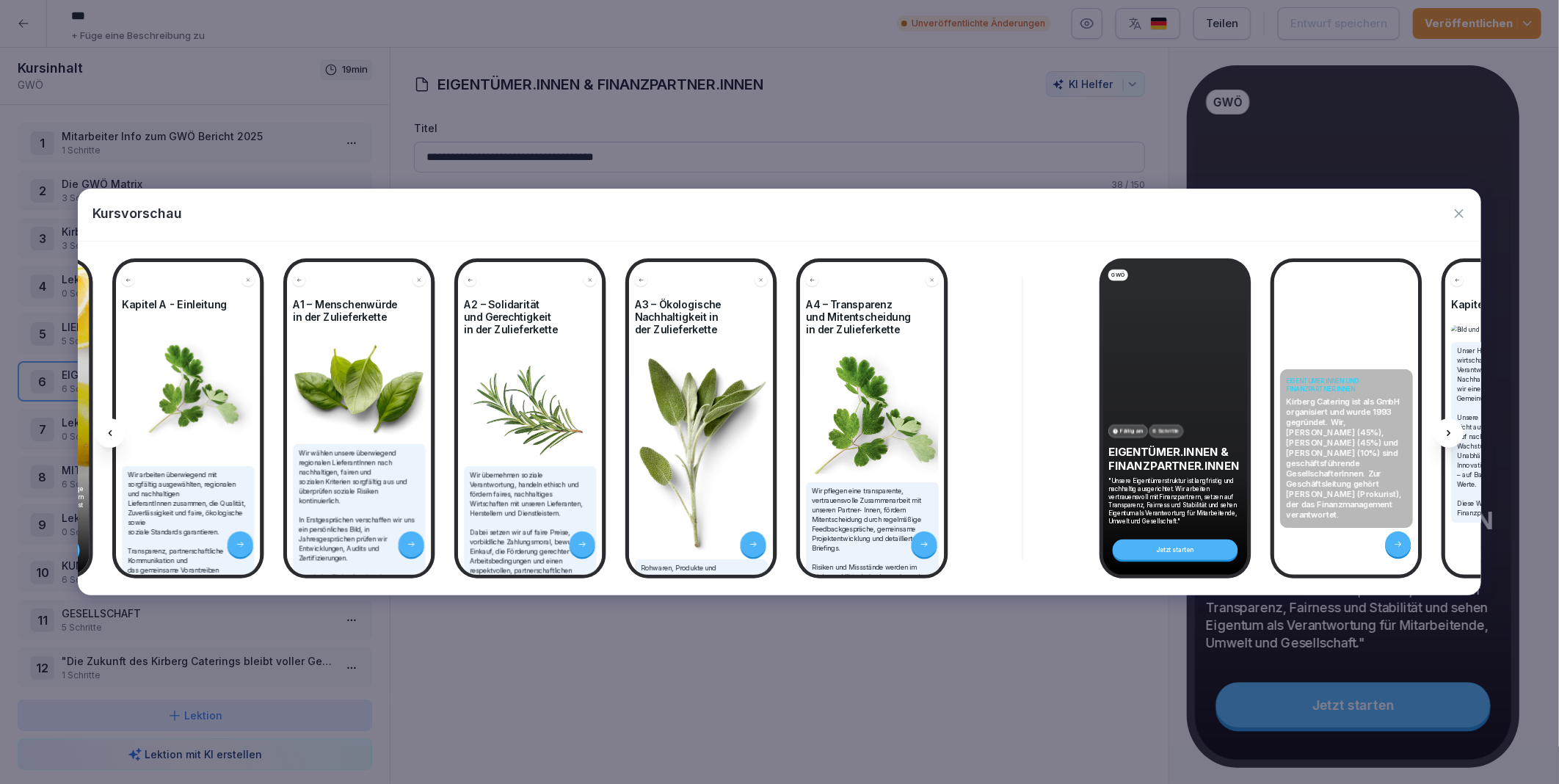
click at [1452, 428] on icon at bounding box center [1449, 433] width 11 height 11
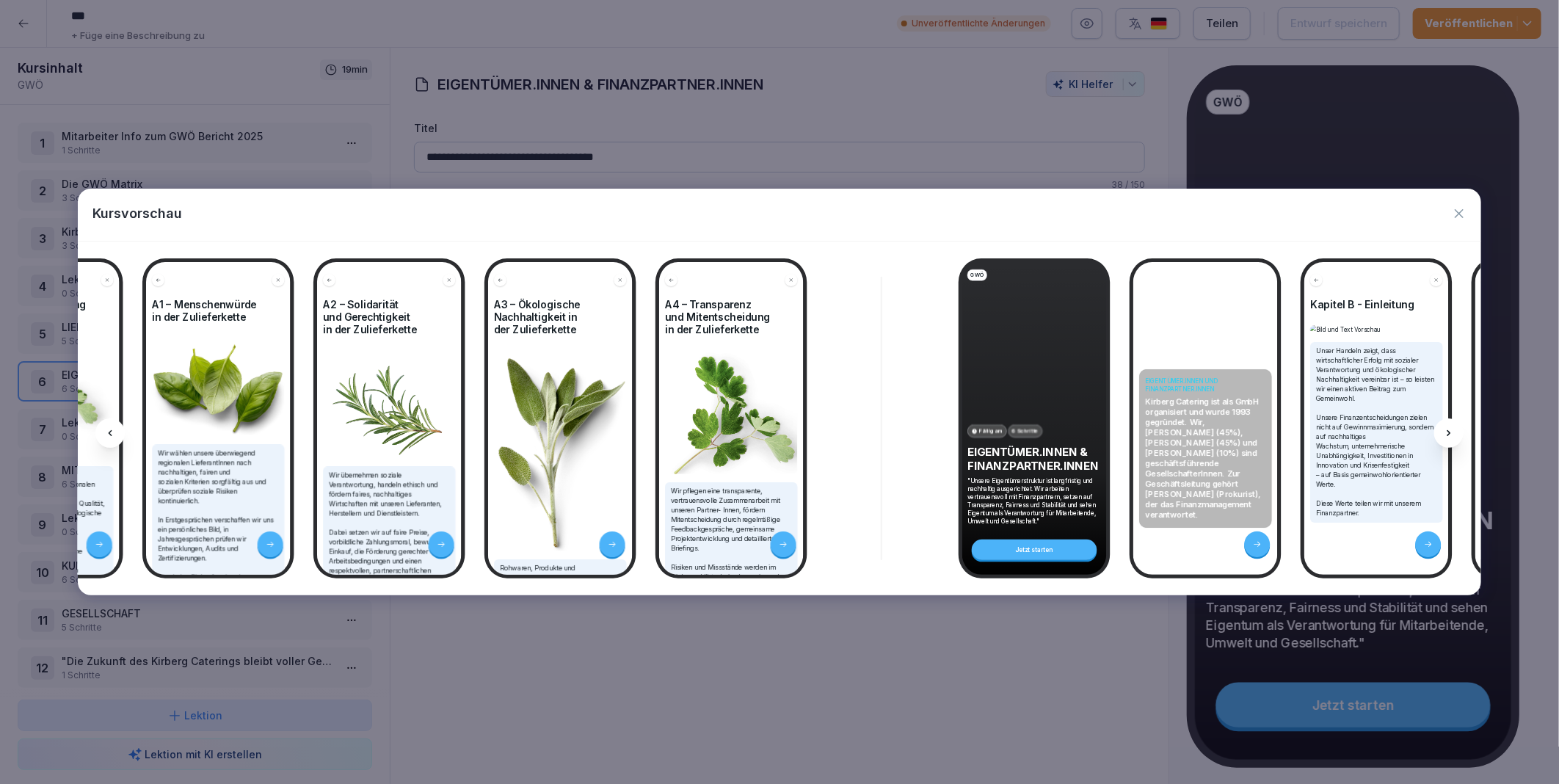
click at [1452, 428] on icon at bounding box center [1449, 433] width 11 height 11
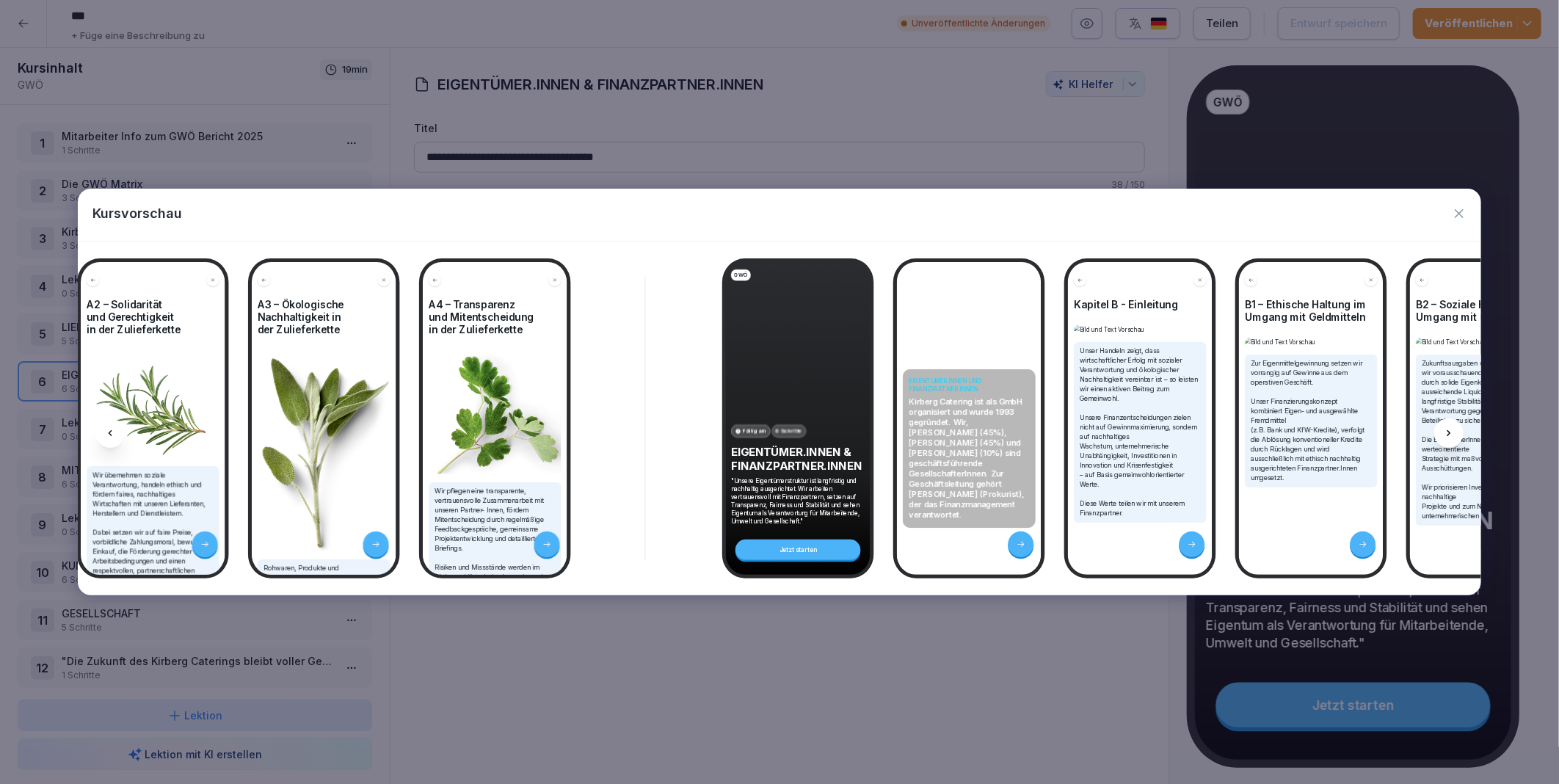
click at [1452, 428] on icon at bounding box center [1449, 433] width 11 height 11
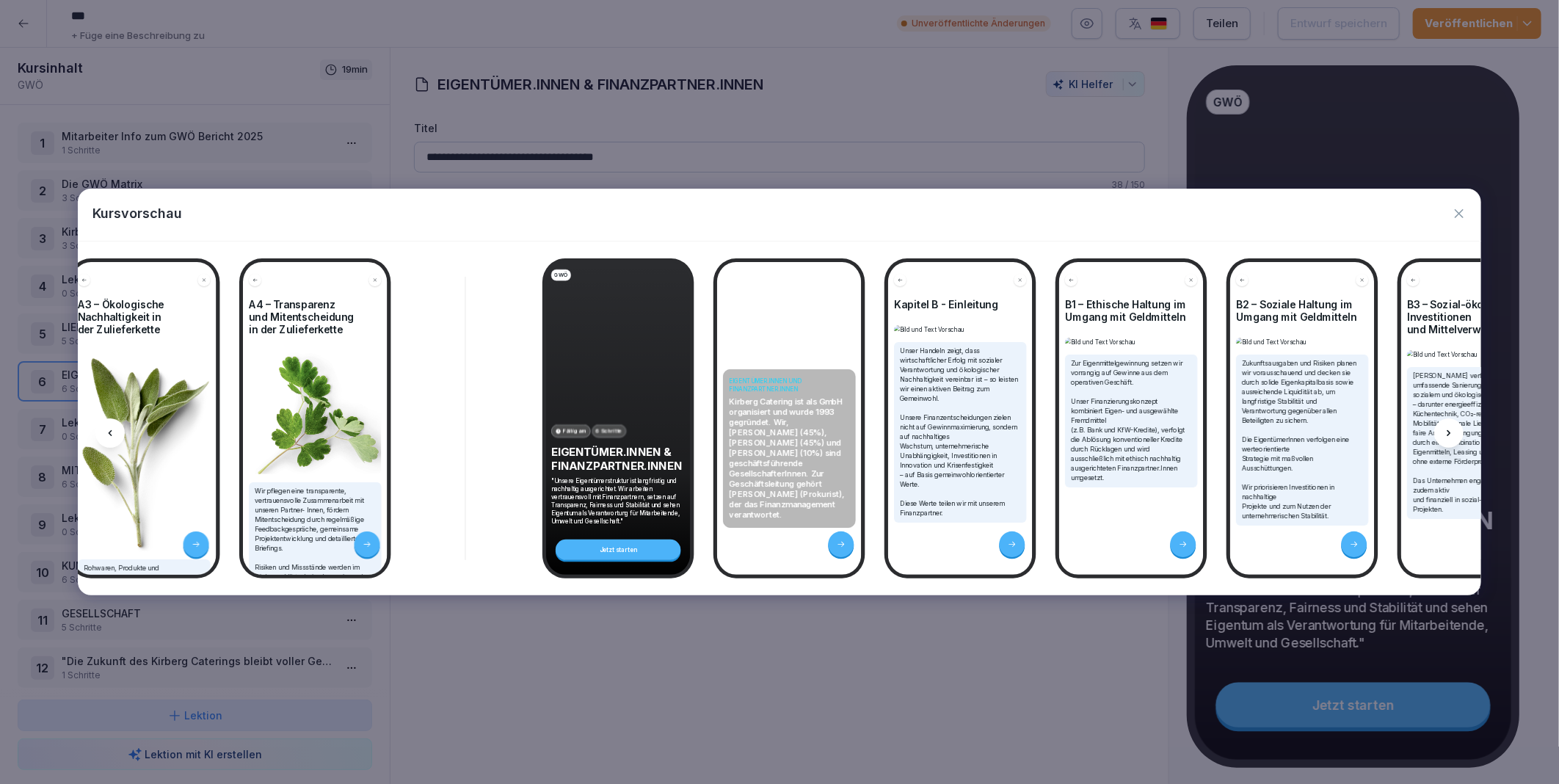
click at [1452, 428] on icon at bounding box center [1449, 433] width 11 height 11
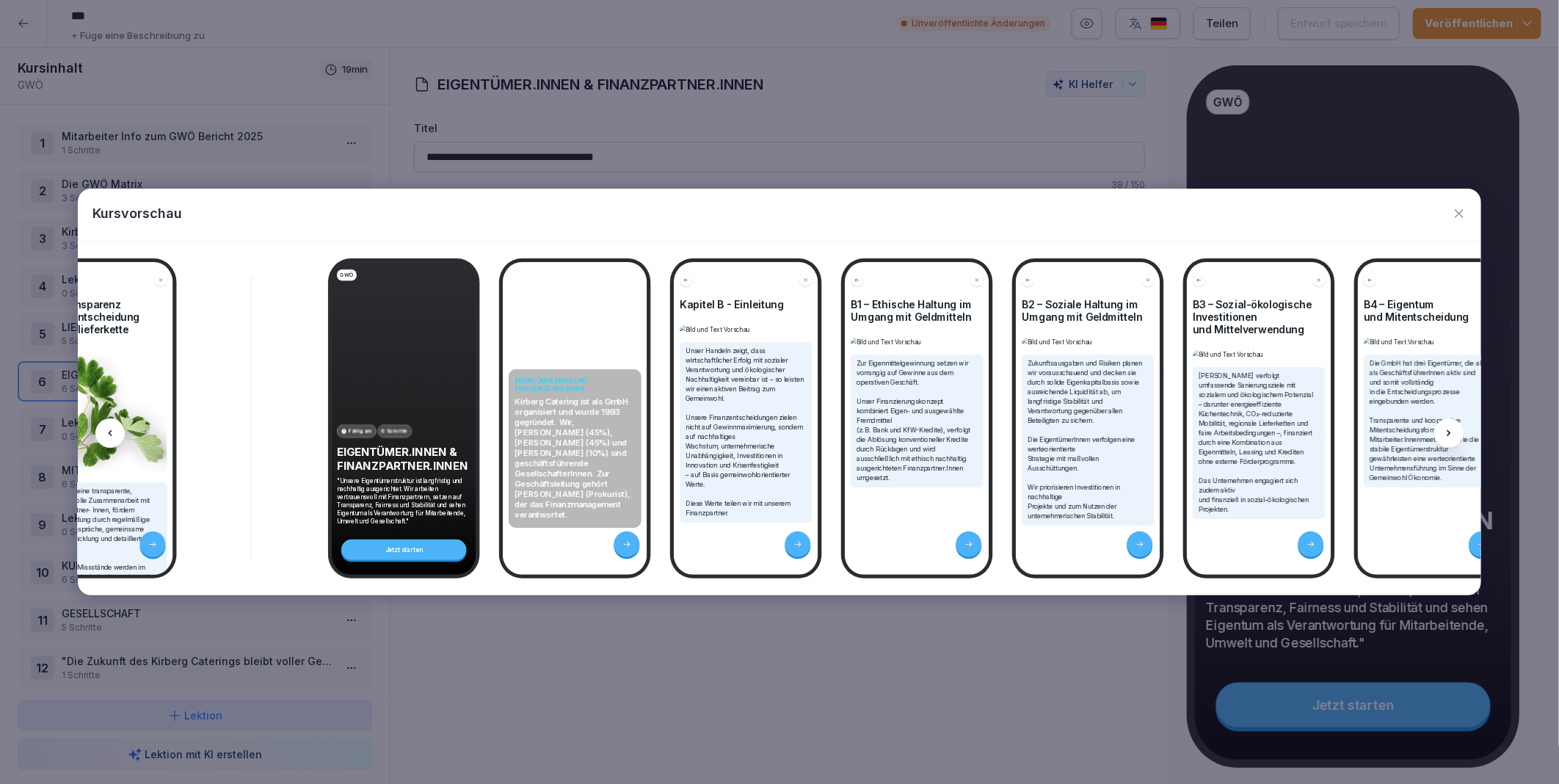
click at [1452, 428] on icon at bounding box center [1449, 433] width 11 height 11
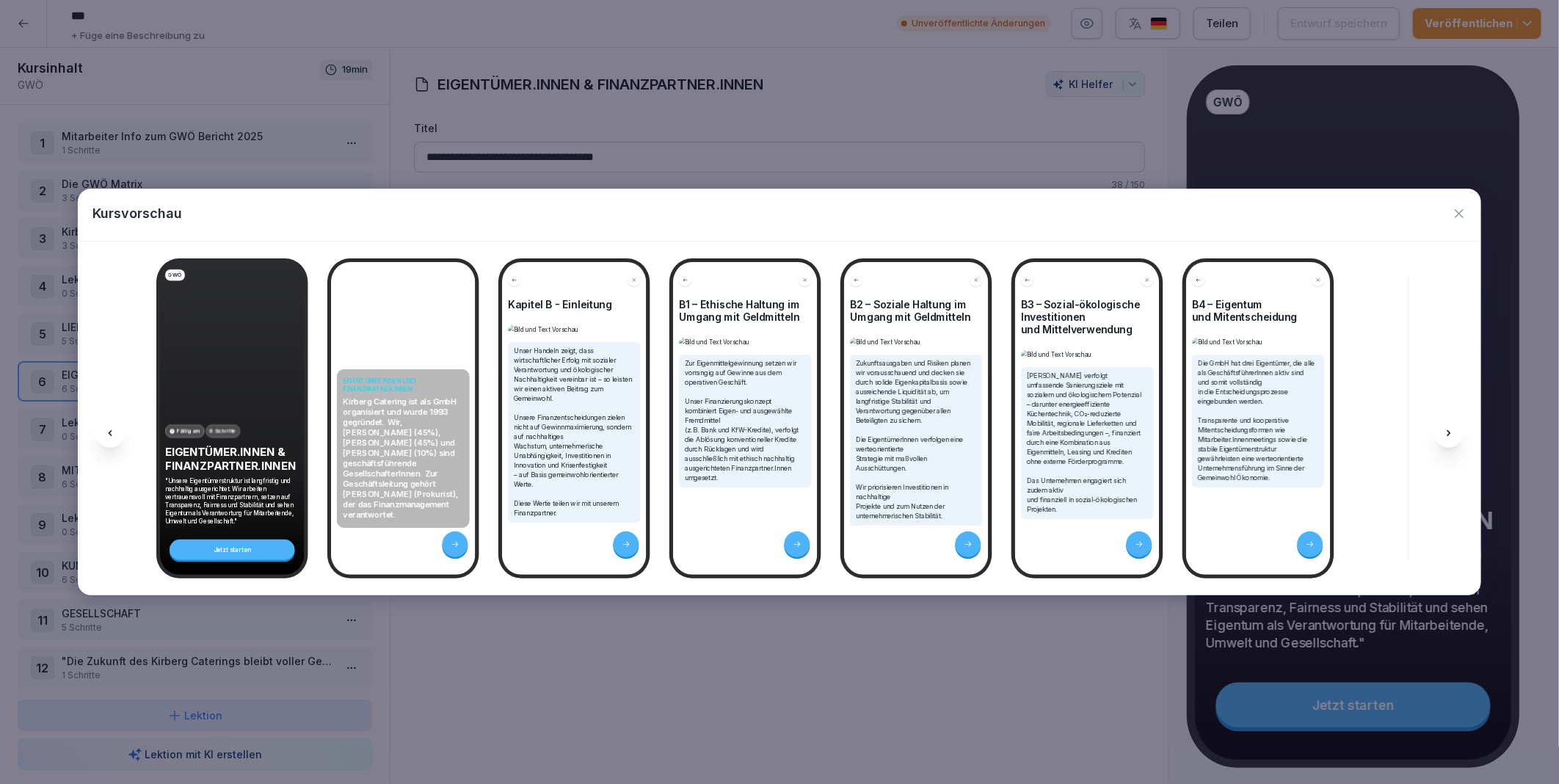
click at [1452, 428] on icon at bounding box center [1449, 433] width 11 height 11
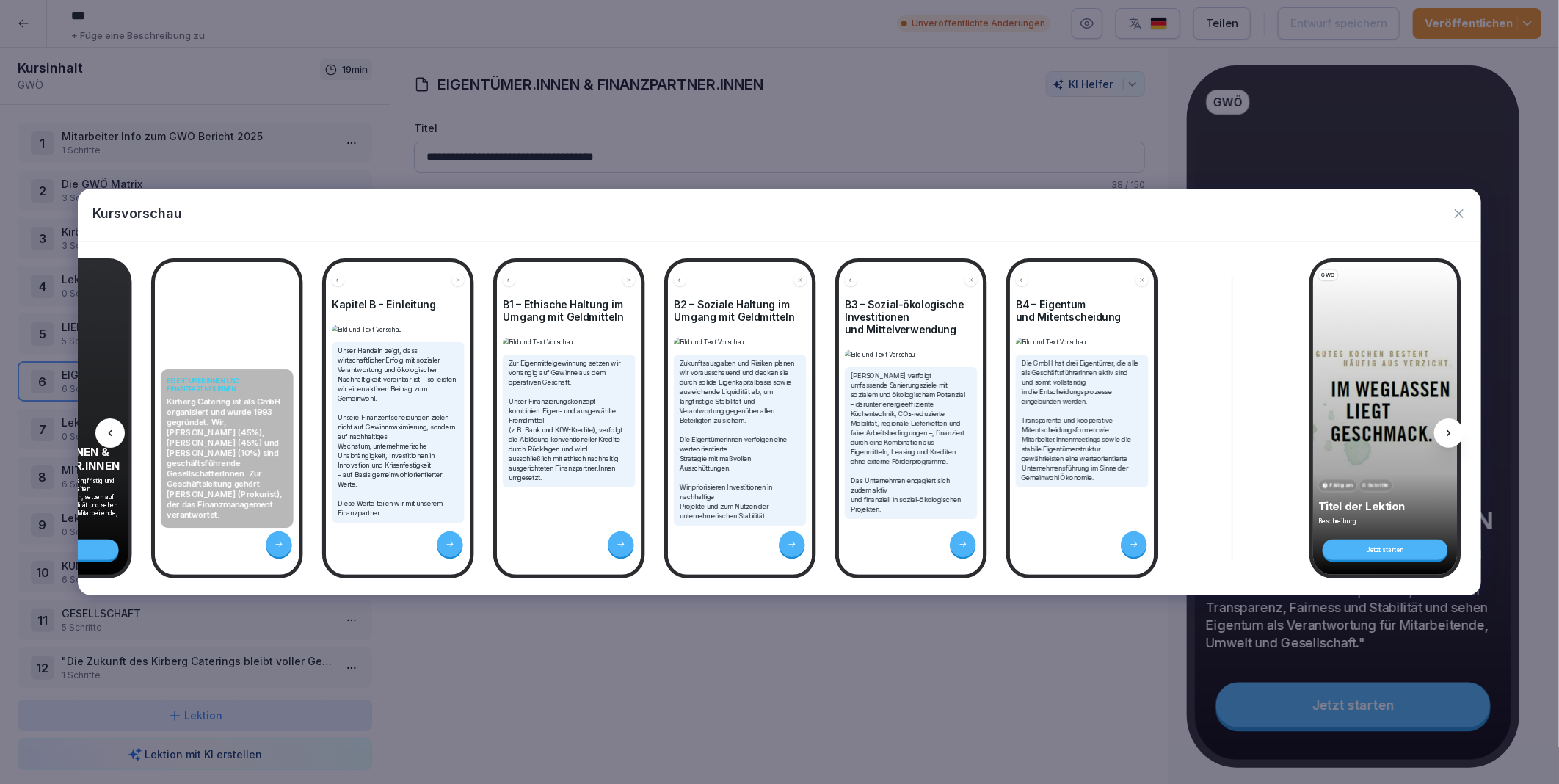
scroll to position [0, 3701]
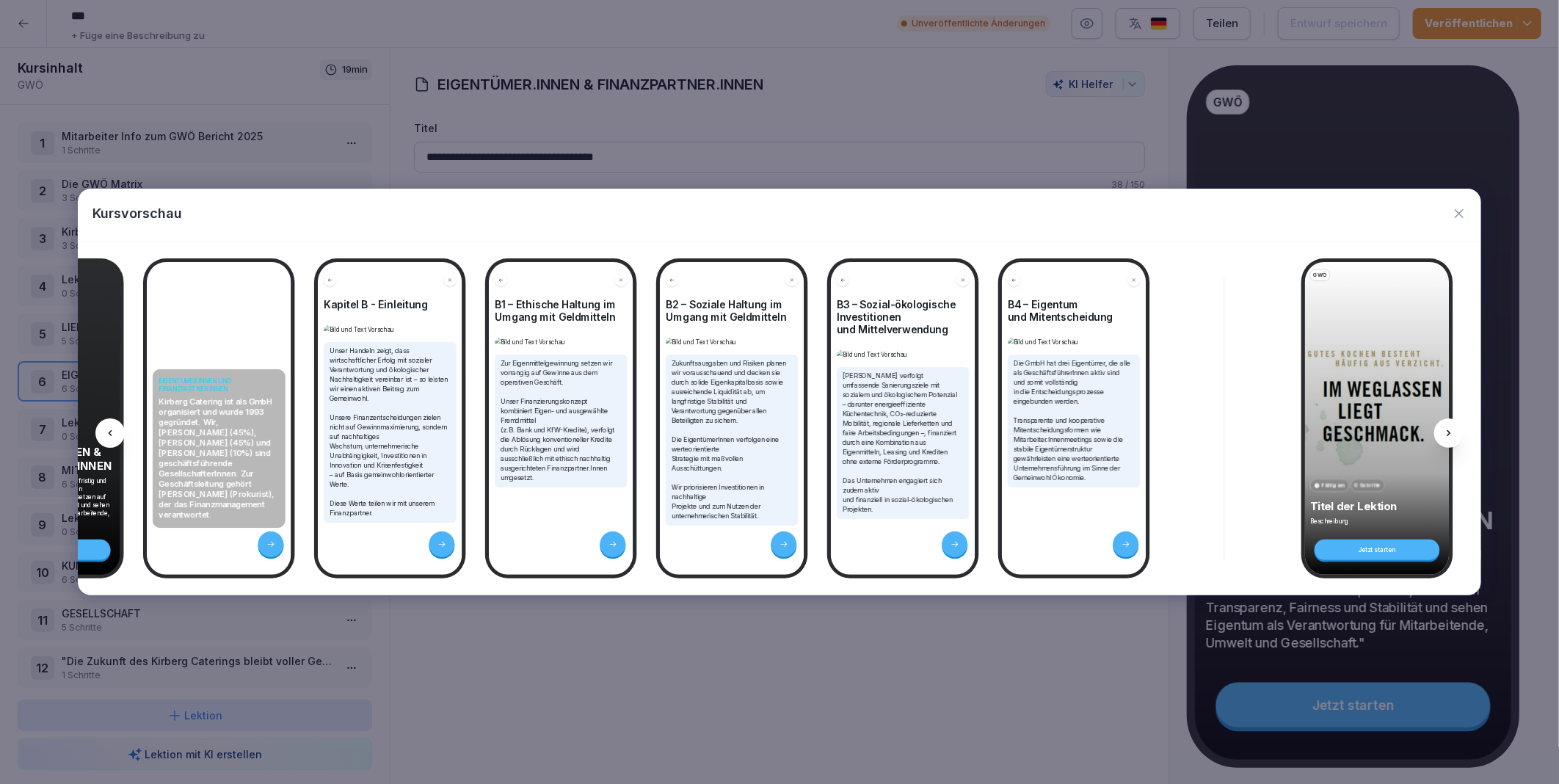
click at [1452, 428] on icon at bounding box center [1449, 433] width 11 height 11
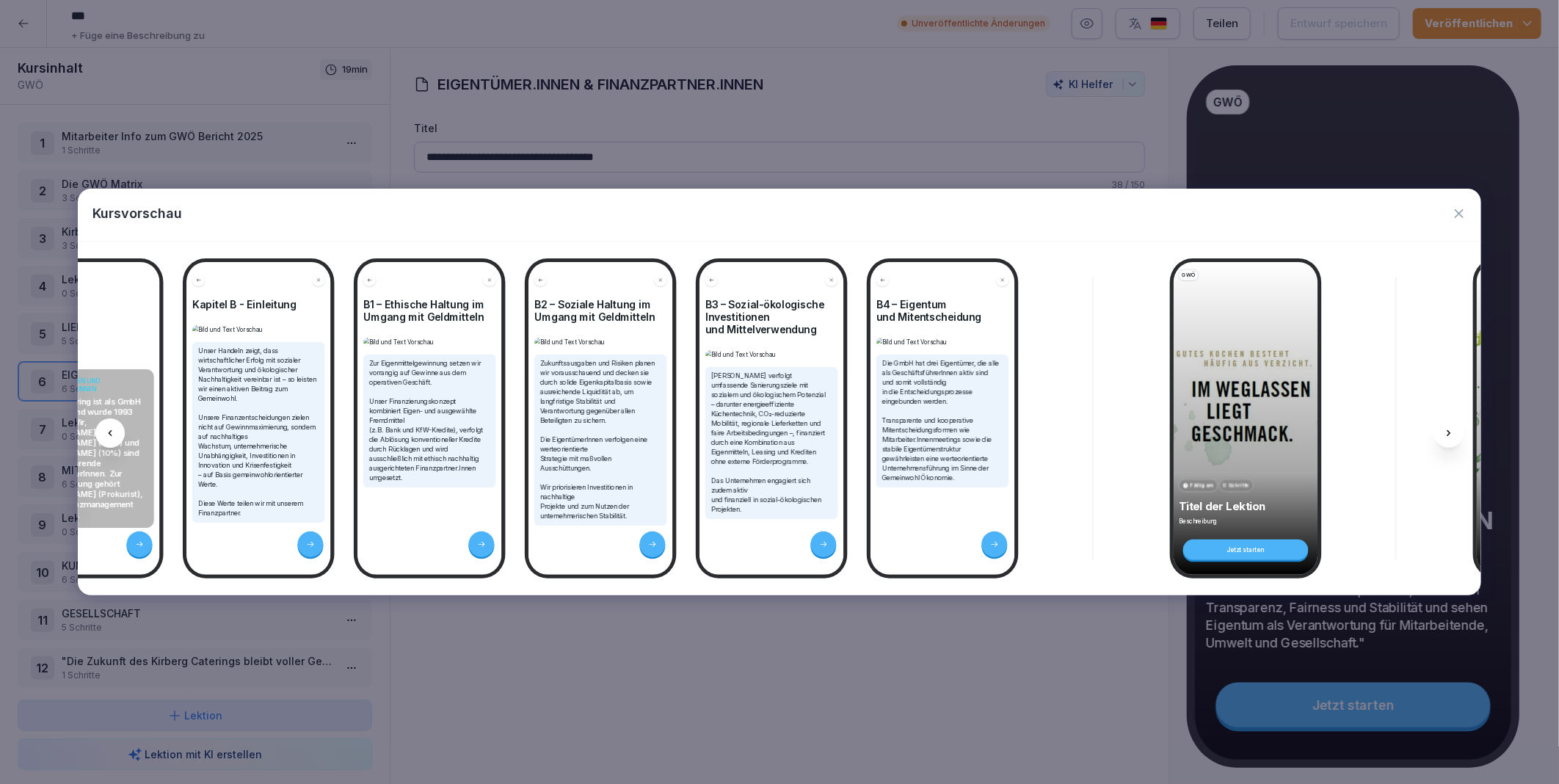
click at [1452, 428] on icon at bounding box center [1449, 433] width 11 height 11
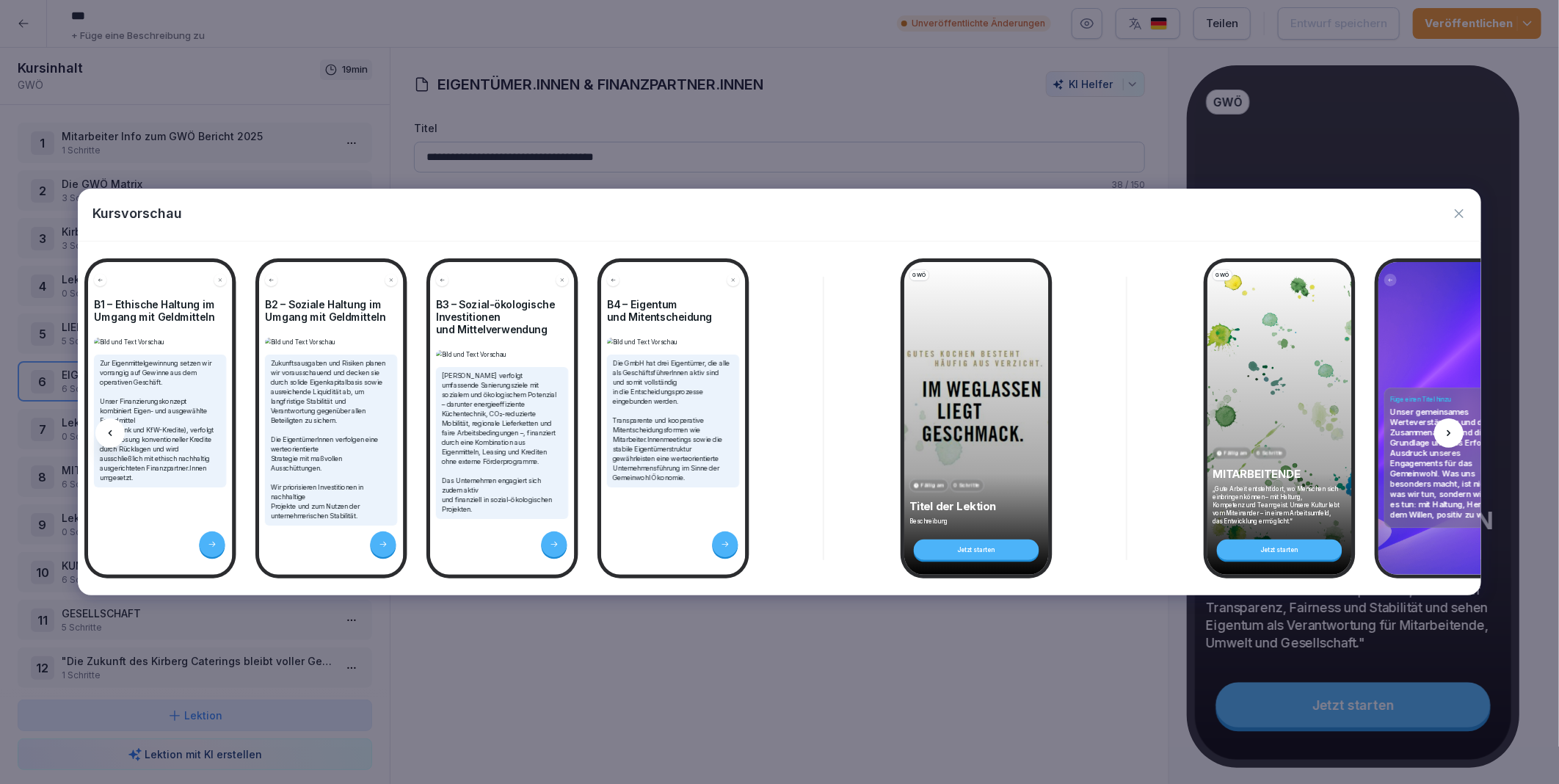
click at [1452, 428] on icon at bounding box center [1449, 433] width 11 height 11
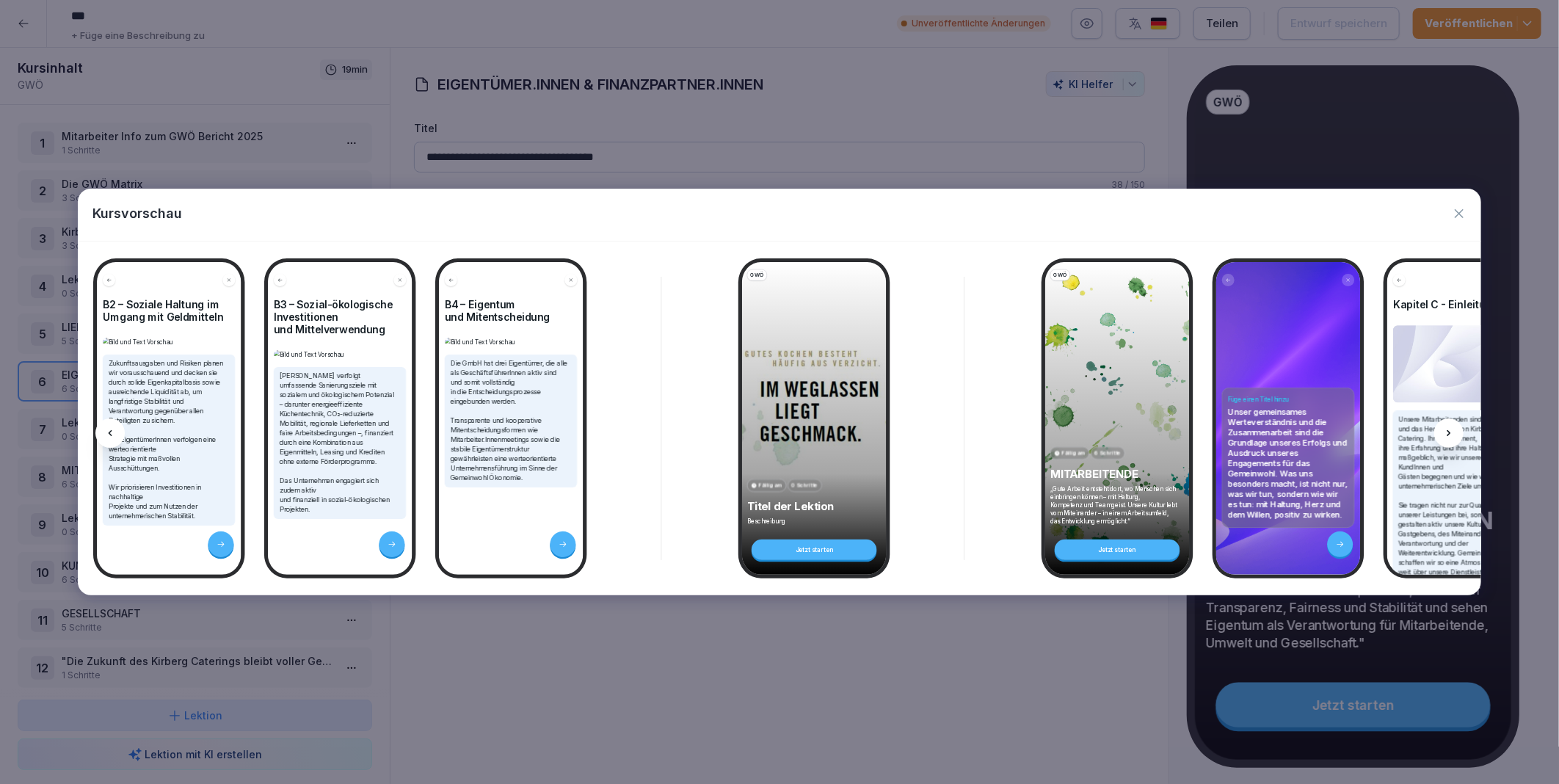
click at [1452, 428] on icon at bounding box center [1449, 433] width 11 height 11
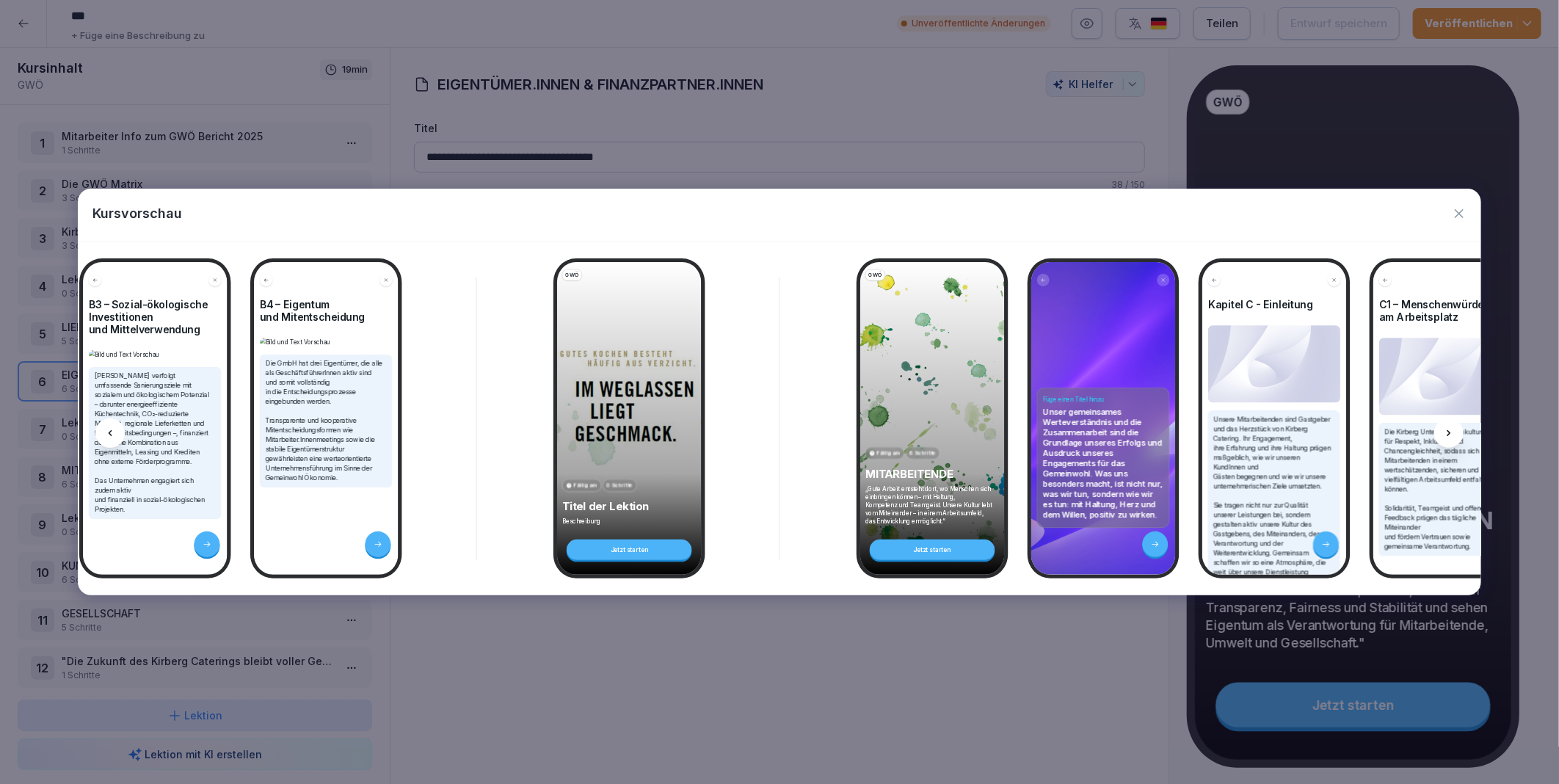
click at [1452, 428] on icon at bounding box center [1449, 433] width 11 height 11
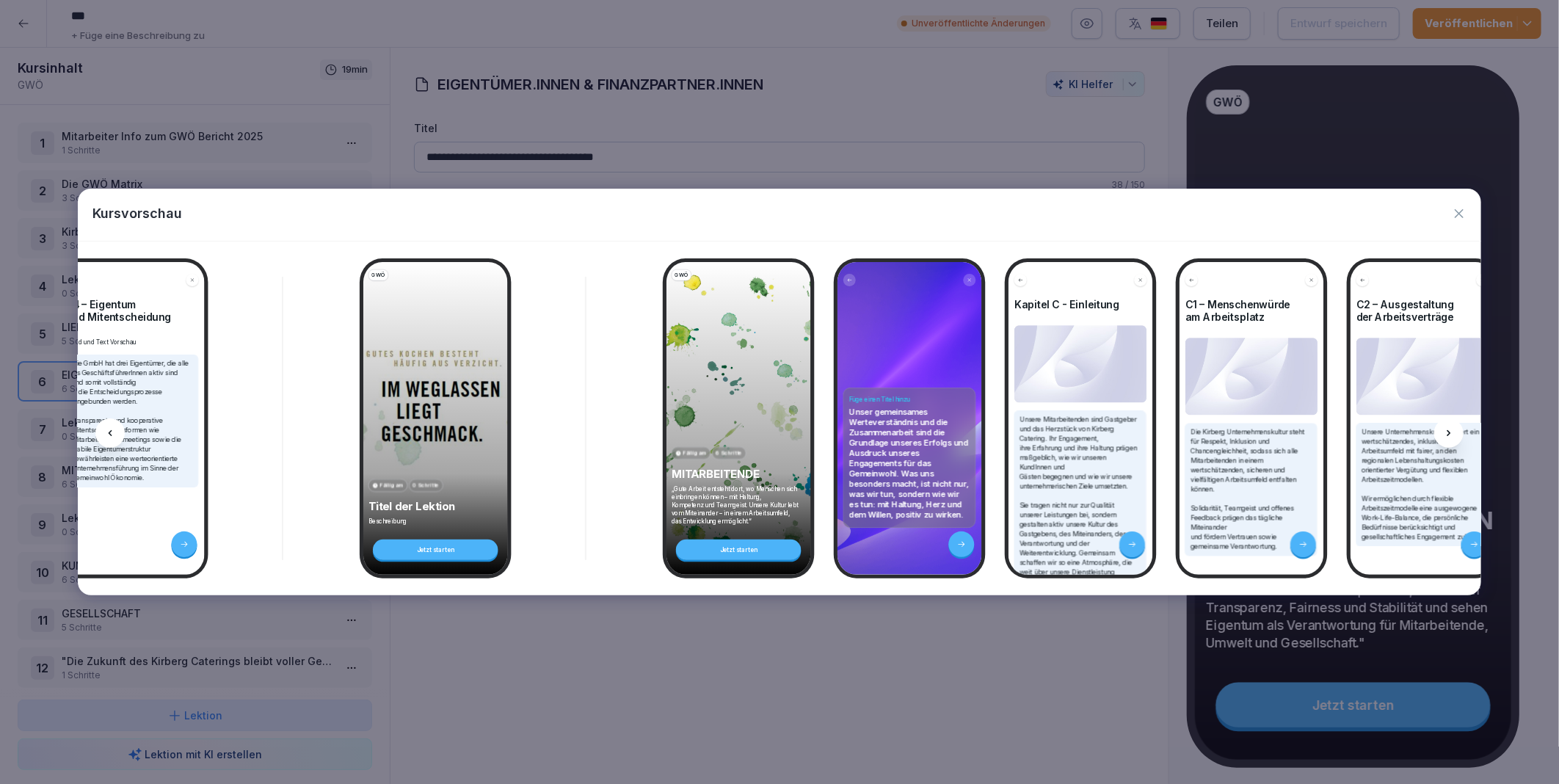
click at [1452, 428] on icon at bounding box center [1449, 433] width 11 height 11
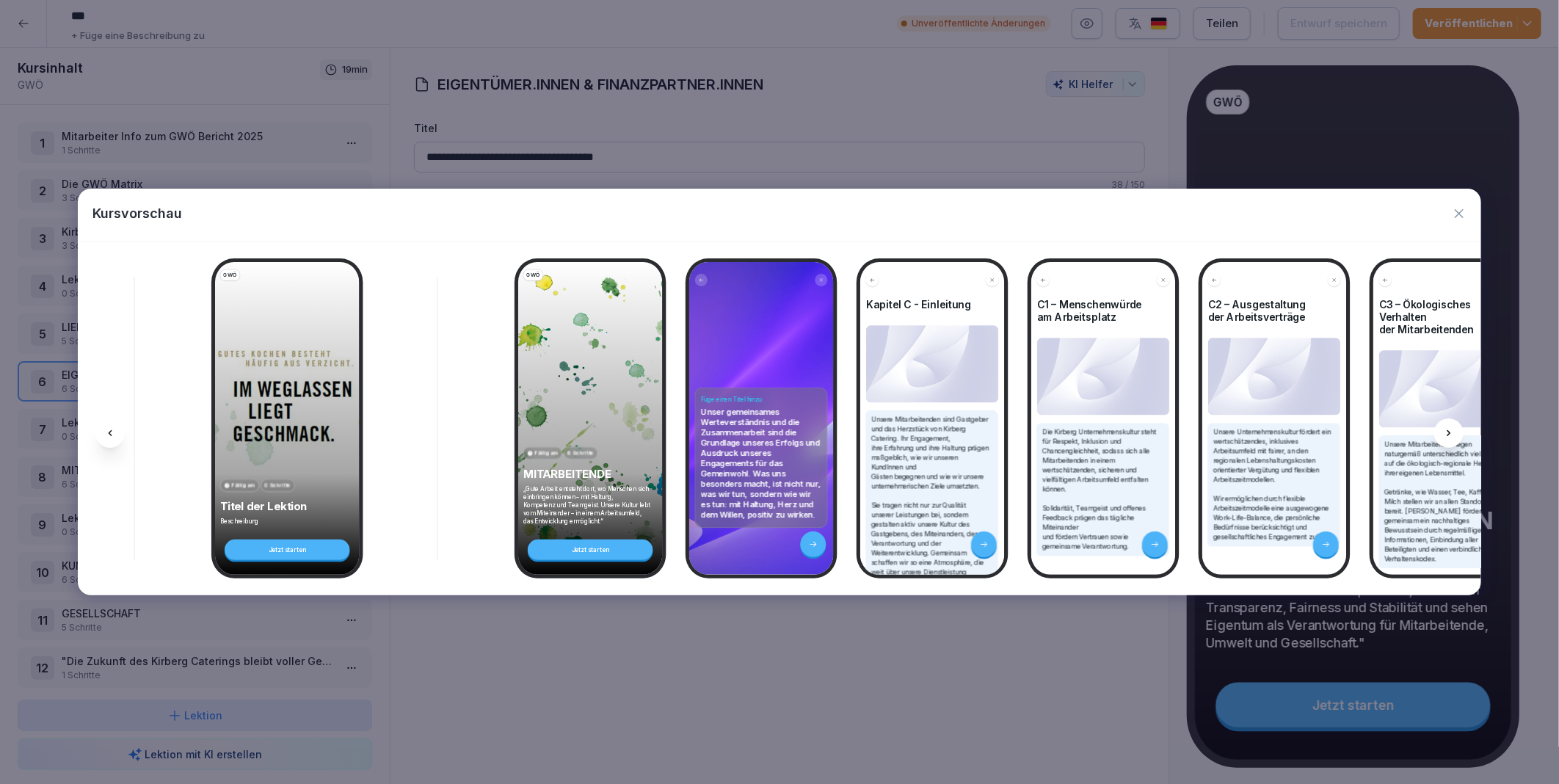
click at [1452, 428] on icon at bounding box center [1449, 433] width 11 height 11
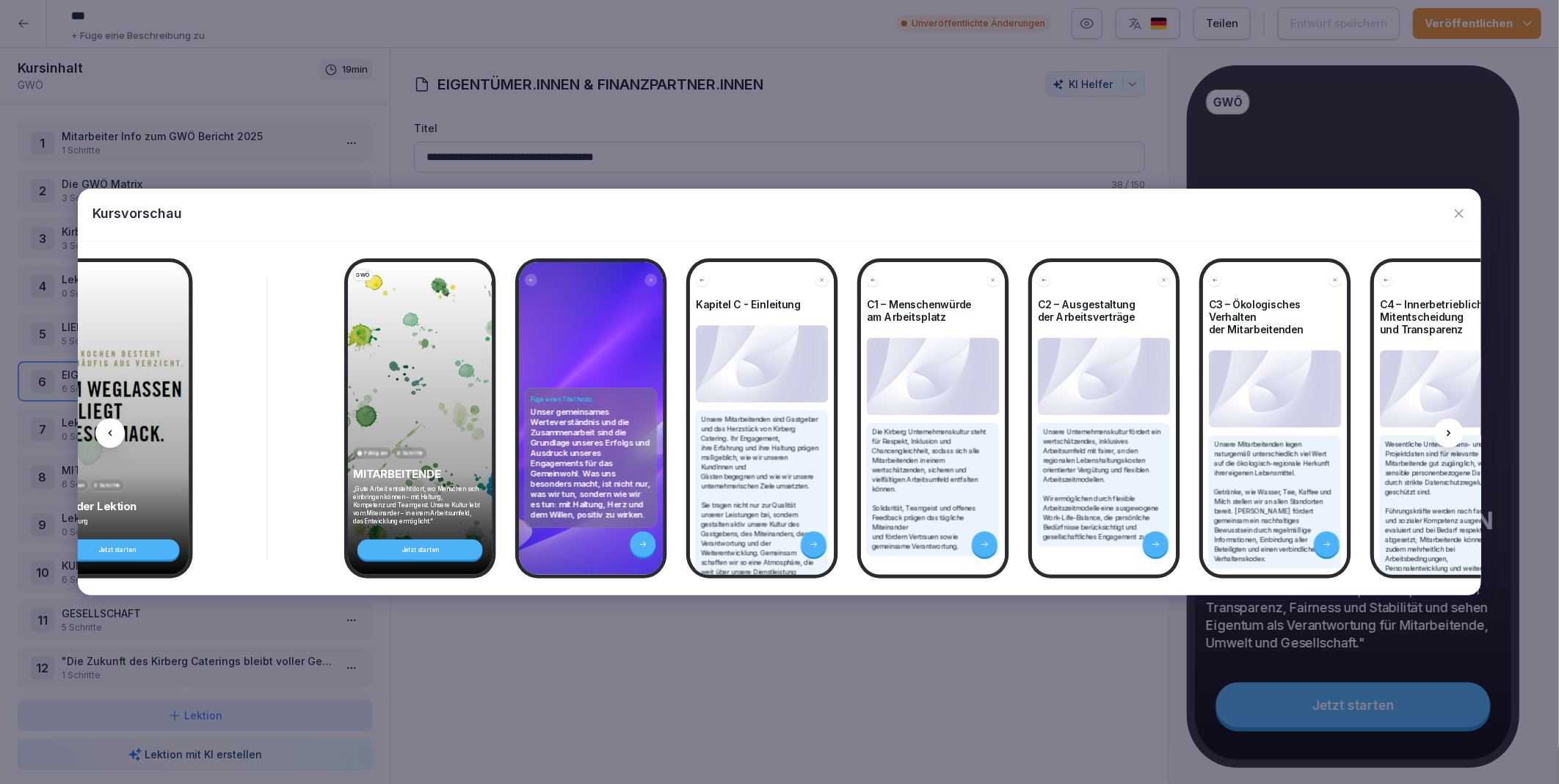
click at [1452, 428] on icon at bounding box center [1449, 433] width 11 height 11
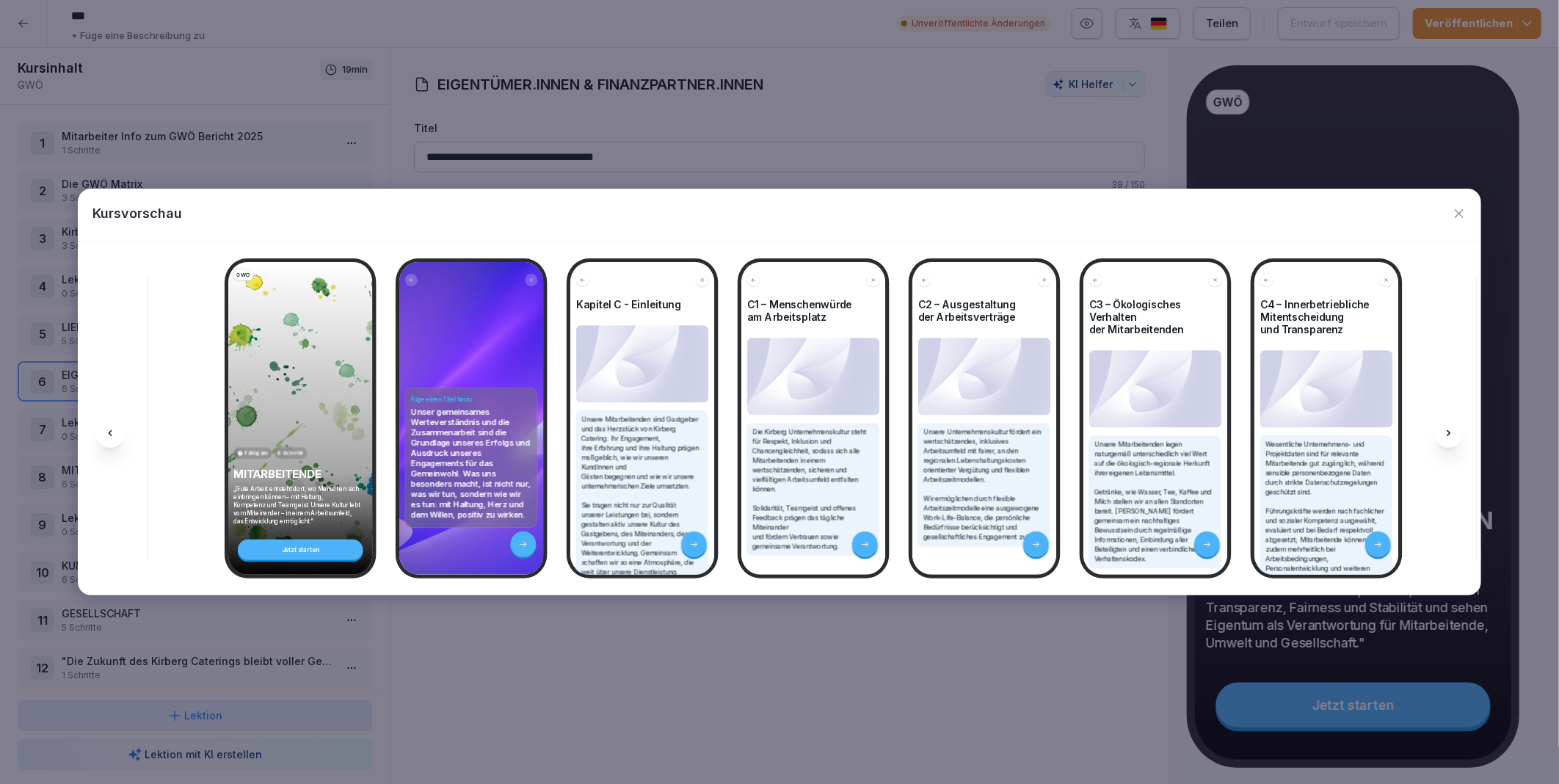
click at [1452, 428] on icon at bounding box center [1449, 433] width 11 height 11
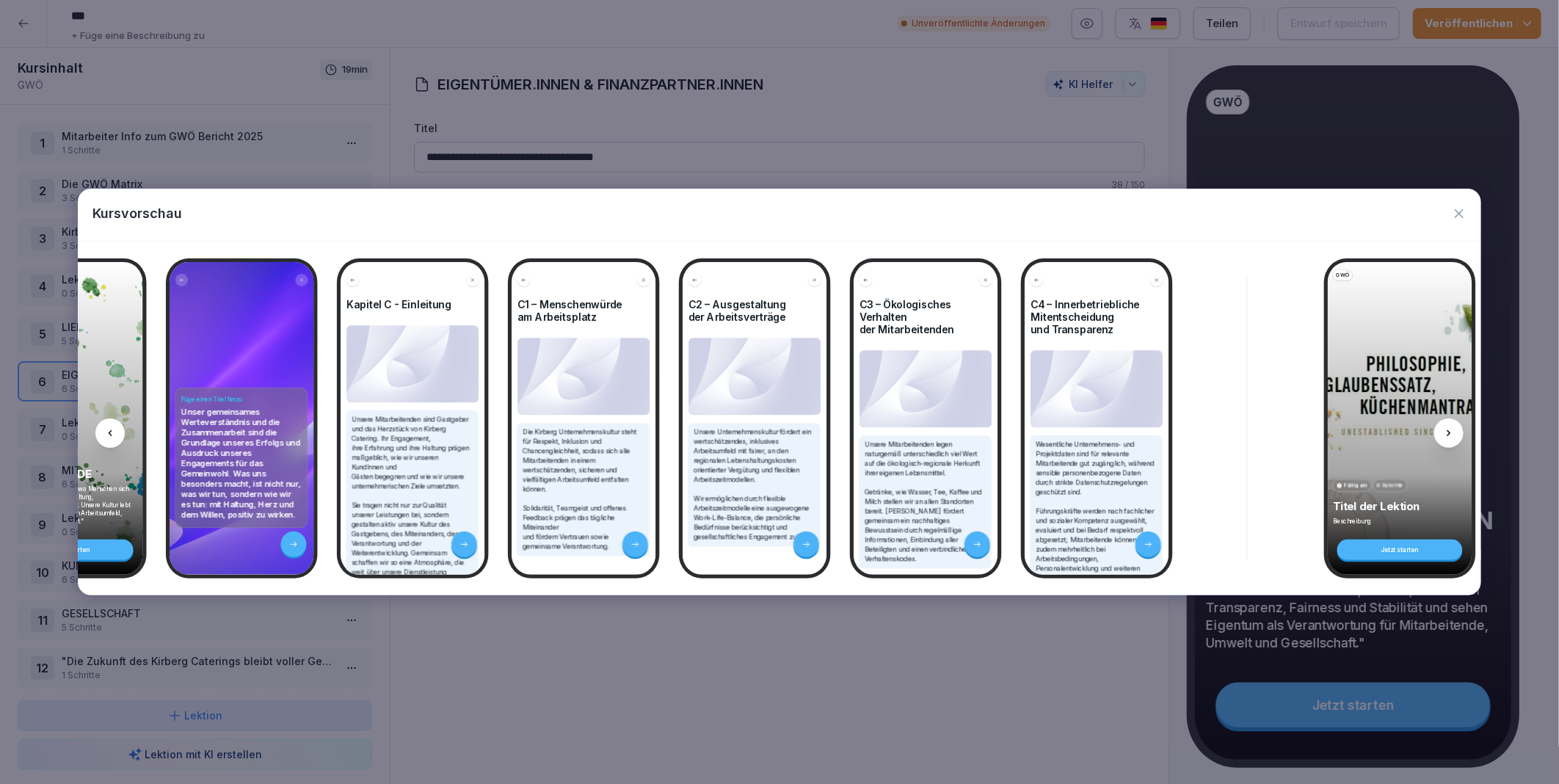
click at [1452, 428] on icon at bounding box center [1449, 433] width 11 height 11
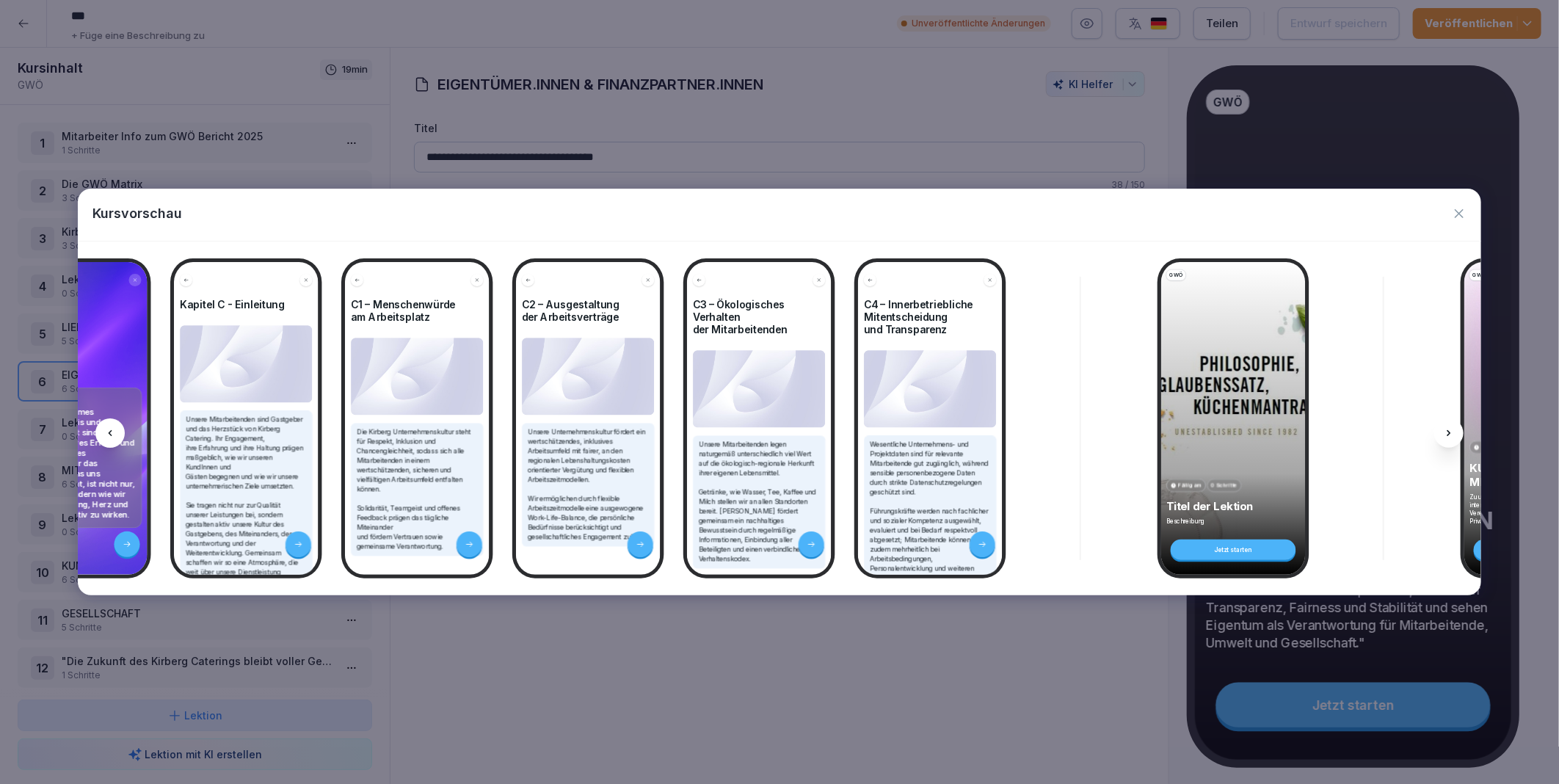
click at [1452, 428] on icon at bounding box center [1449, 433] width 11 height 11
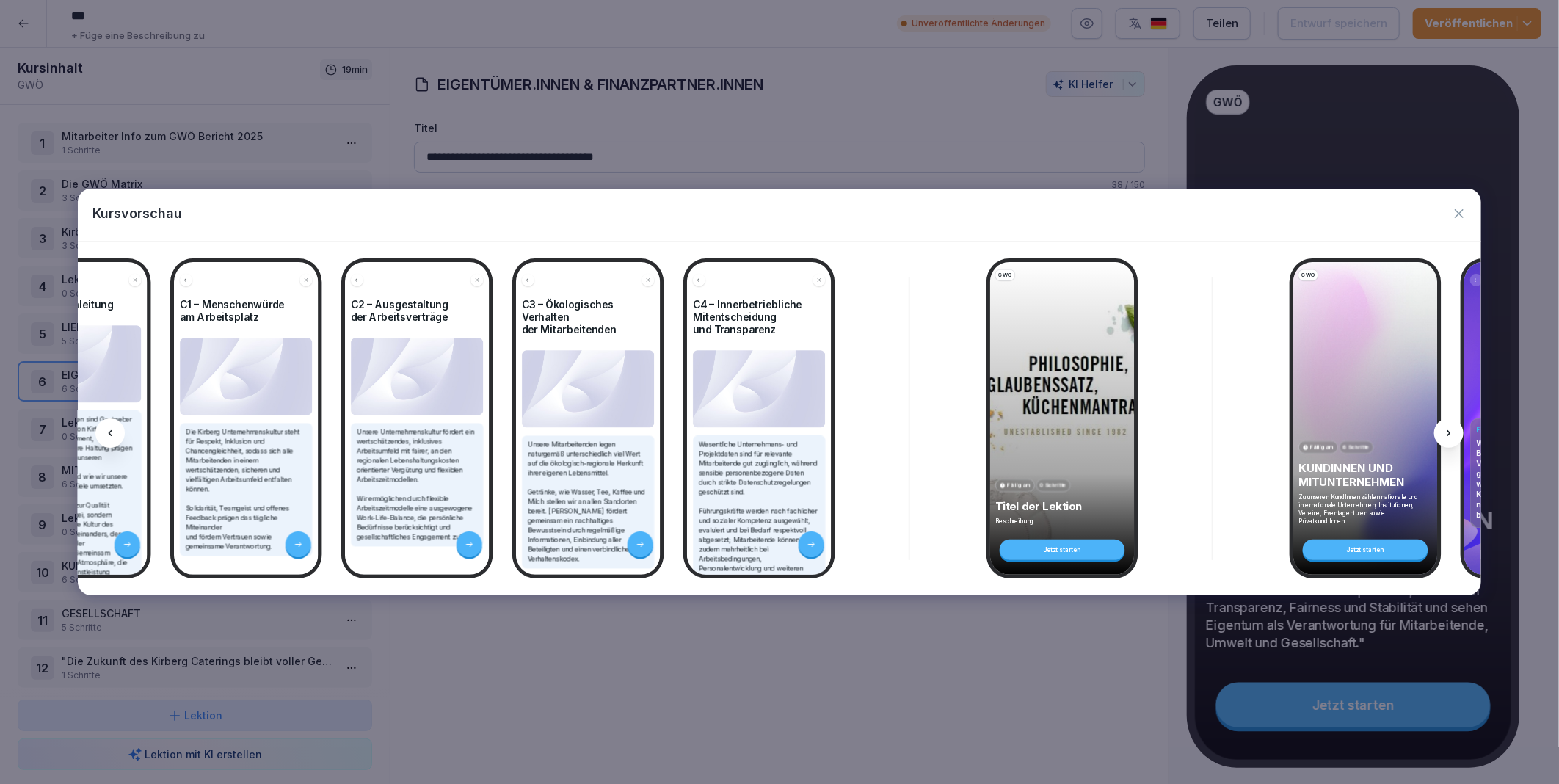
click at [1452, 428] on icon at bounding box center [1449, 433] width 11 height 11
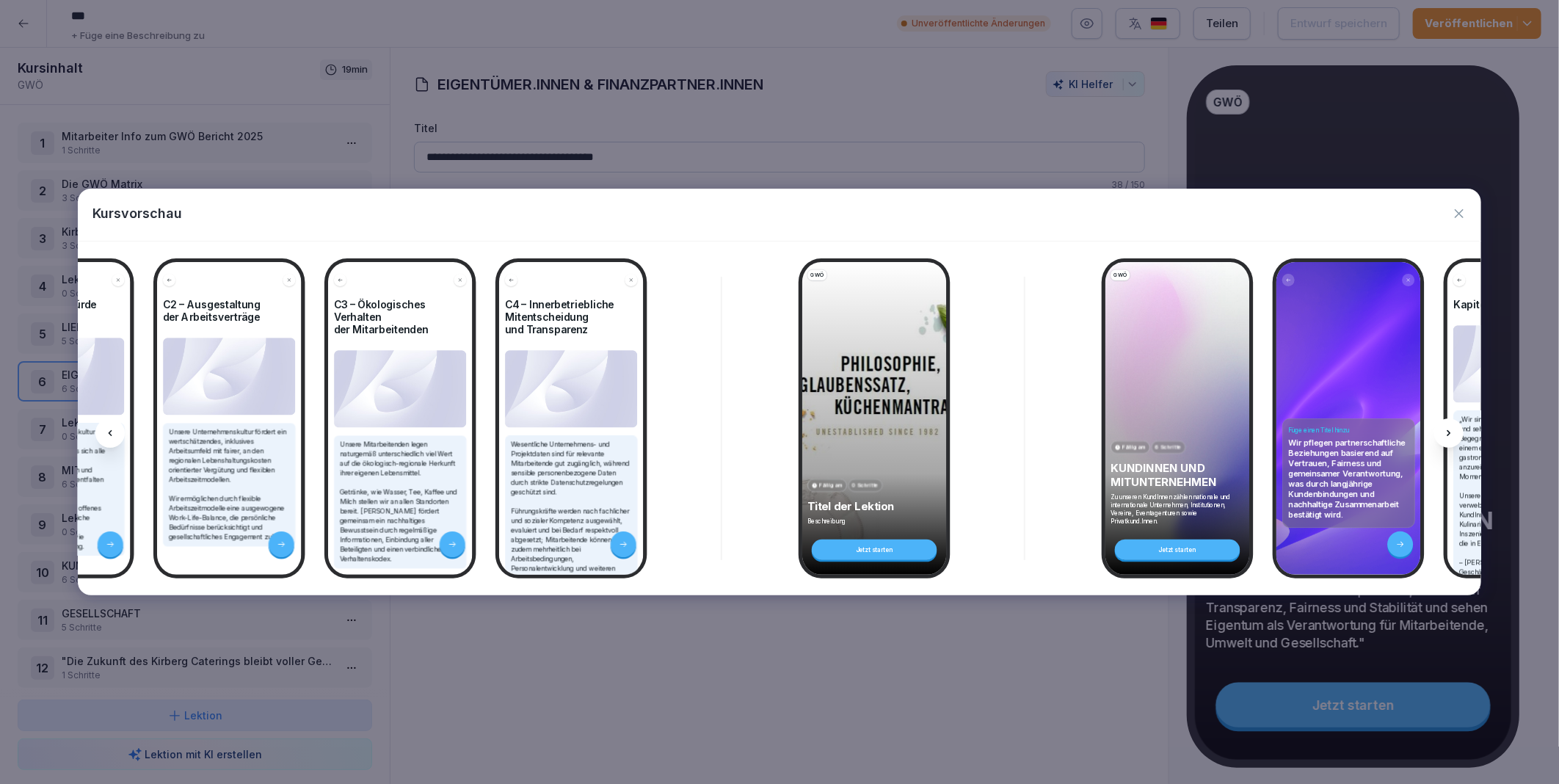
click at [1452, 428] on icon at bounding box center [1449, 433] width 11 height 11
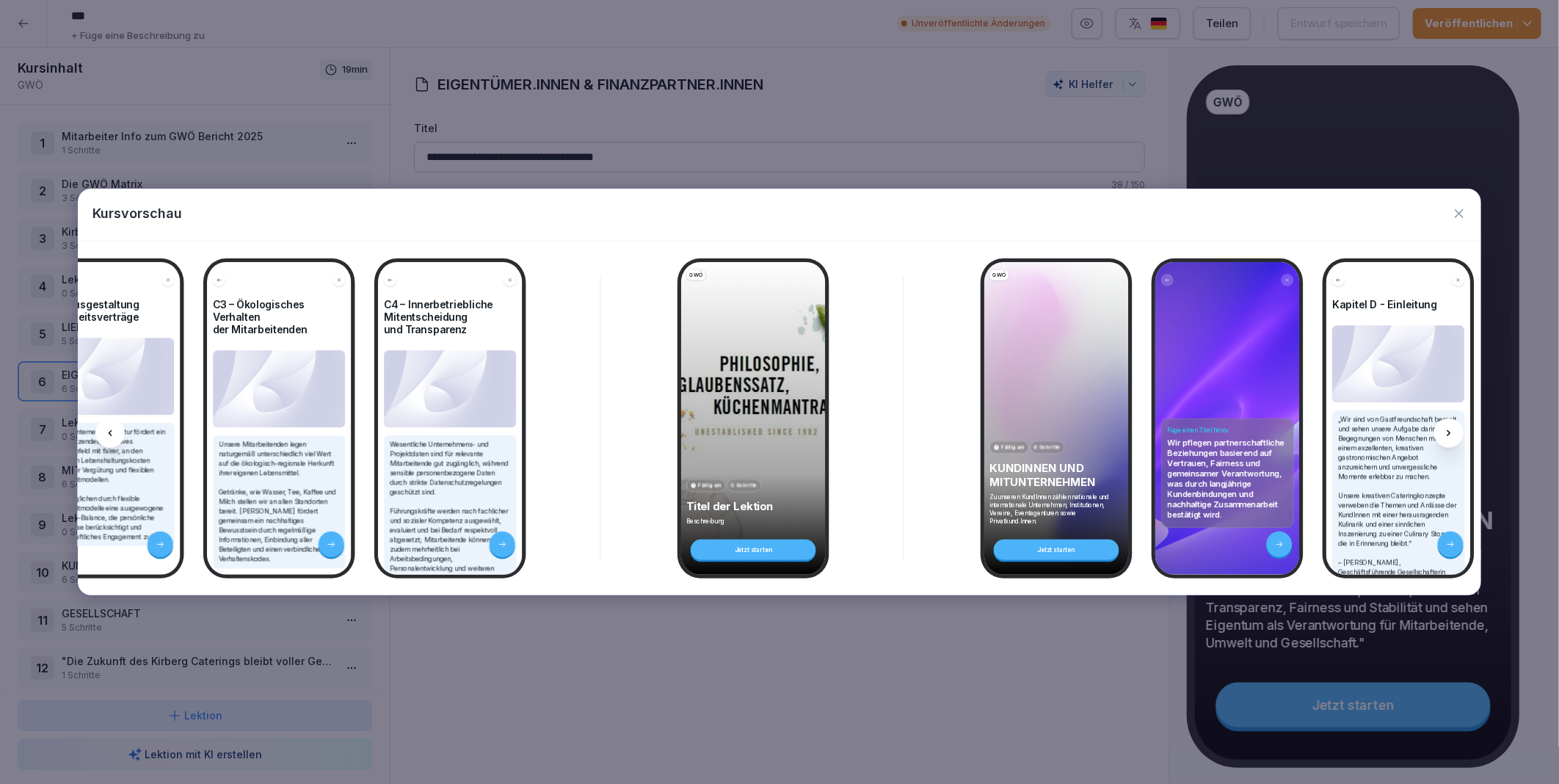
click at [1452, 428] on icon at bounding box center [1449, 433] width 11 height 11
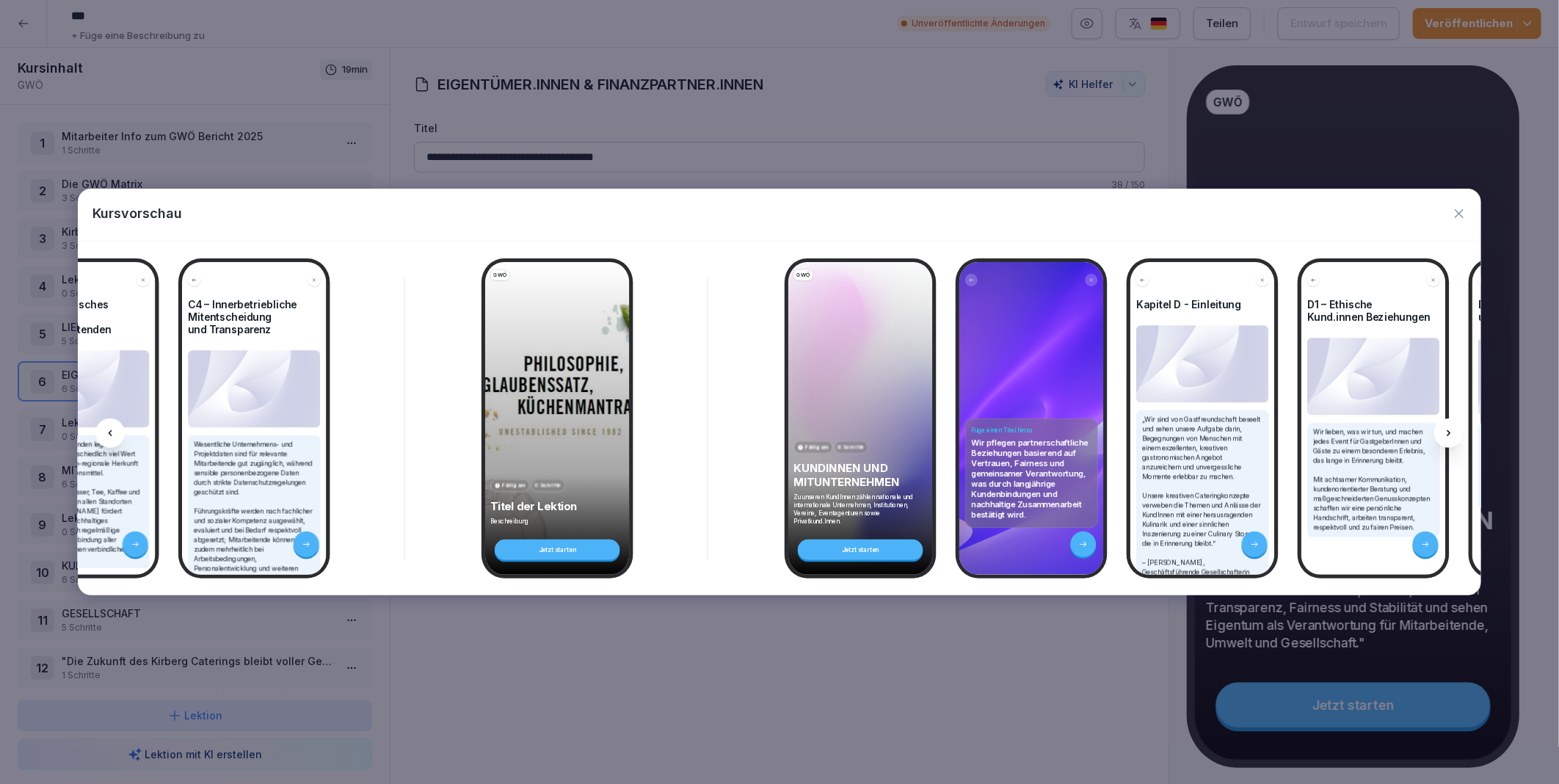
click at [1452, 428] on icon at bounding box center [1449, 433] width 11 height 11
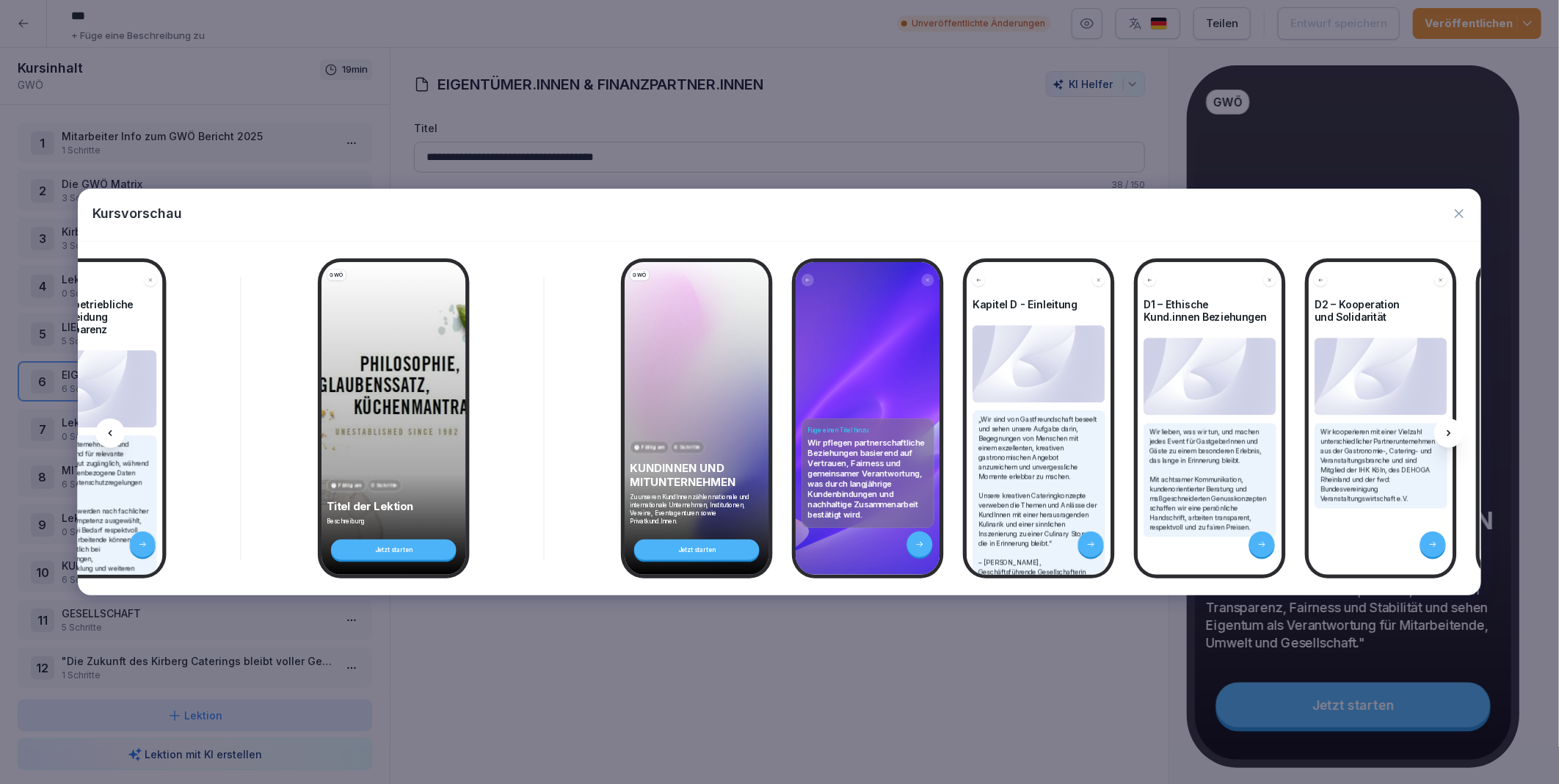
click at [1452, 428] on icon at bounding box center [1449, 433] width 11 height 11
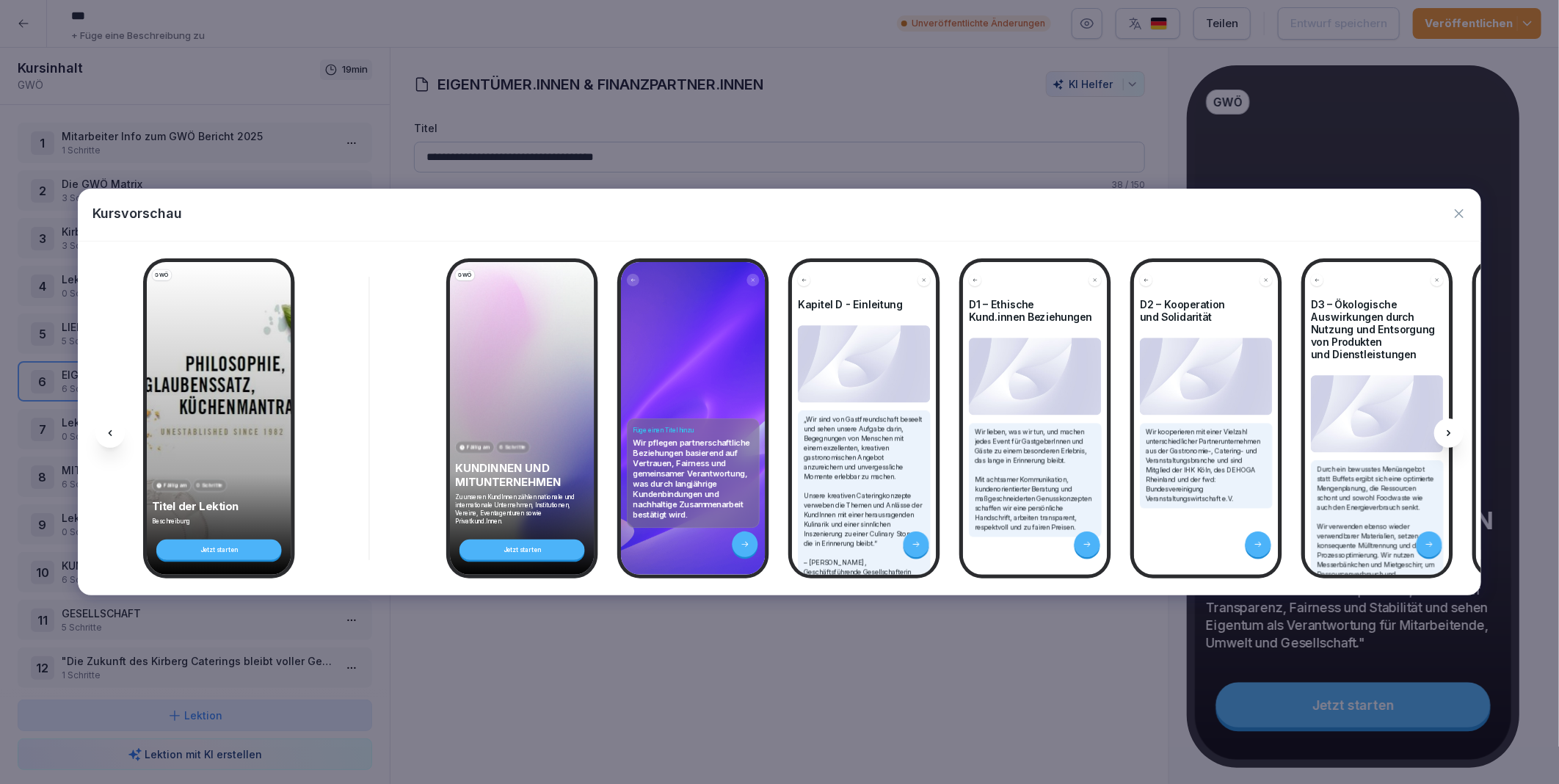
click at [1452, 428] on icon at bounding box center [1449, 433] width 11 height 11
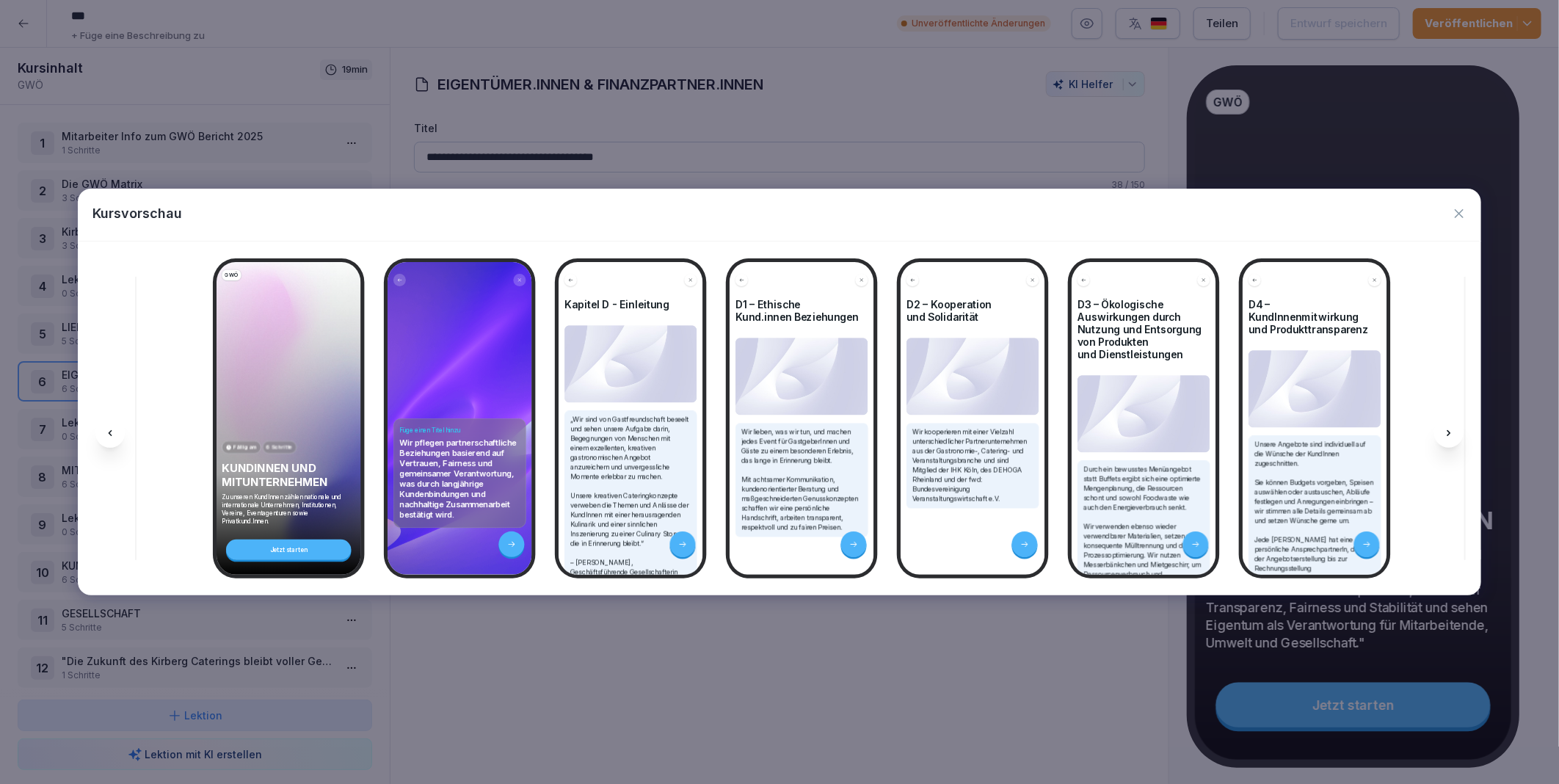
click at [1452, 428] on icon at bounding box center [1449, 433] width 11 height 11
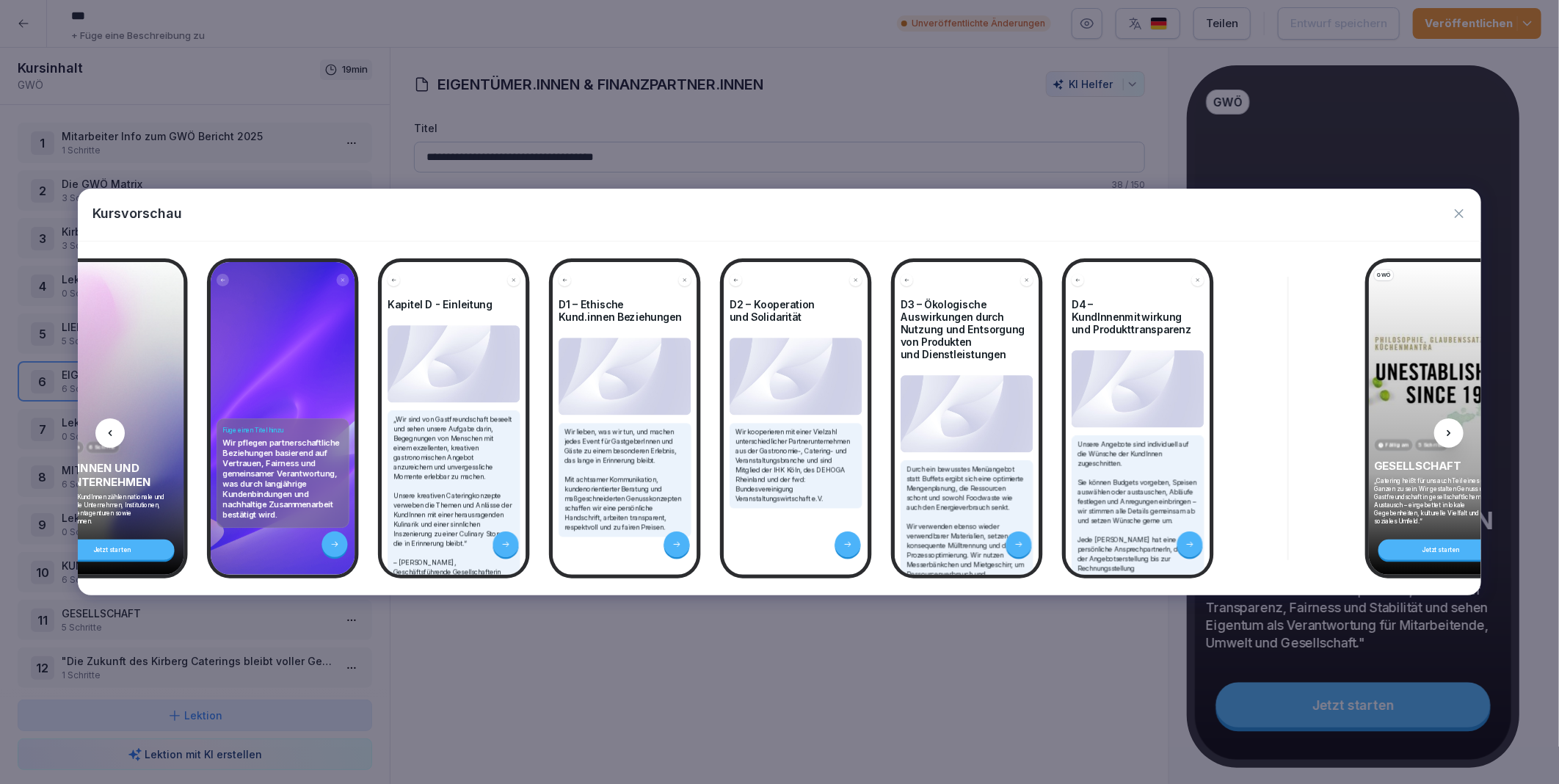
click at [1452, 428] on icon at bounding box center [1449, 433] width 11 height 11
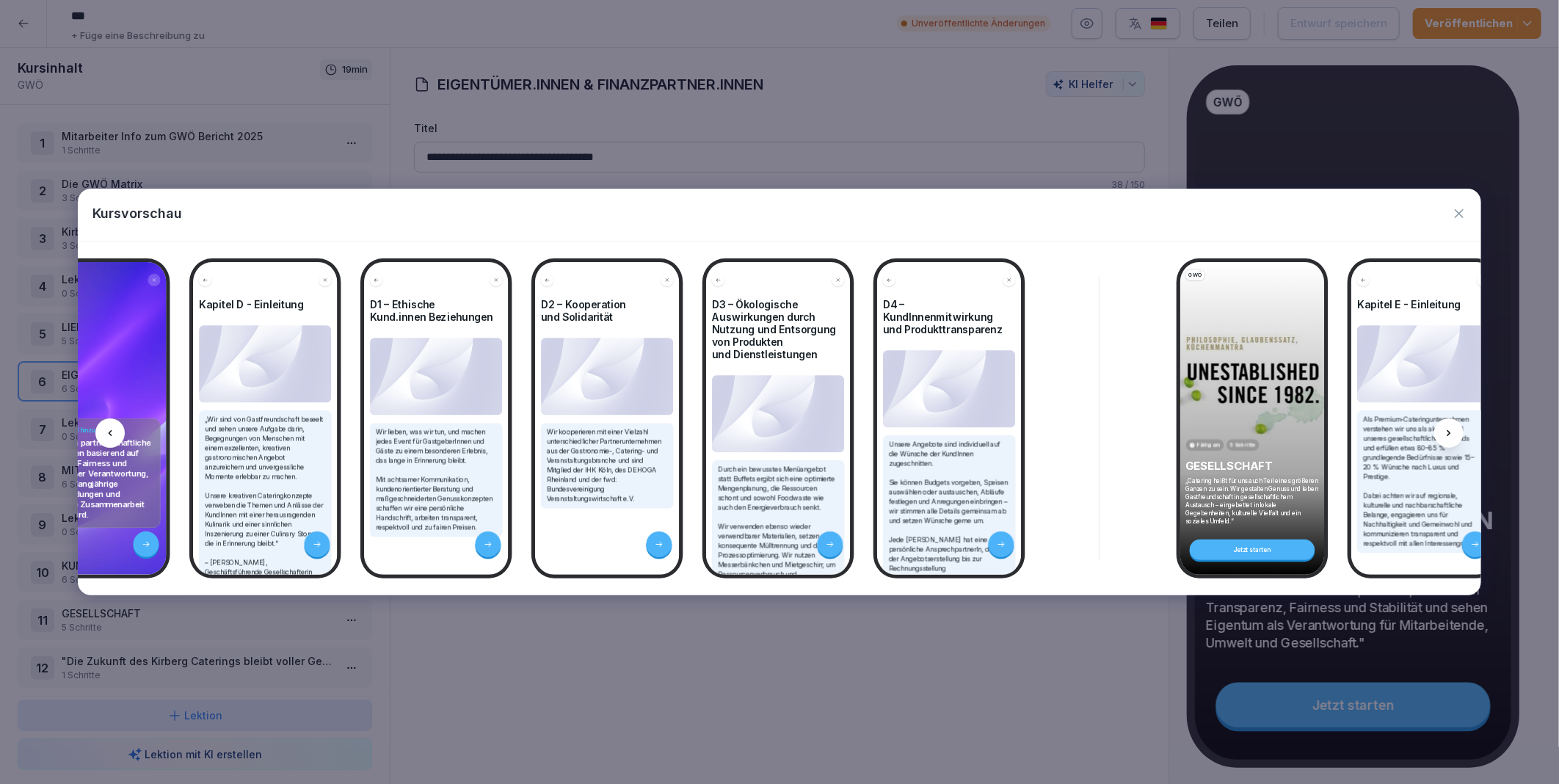
click at [1452, 428] on icon at bounding box center [1449, 433] width 11 height 11
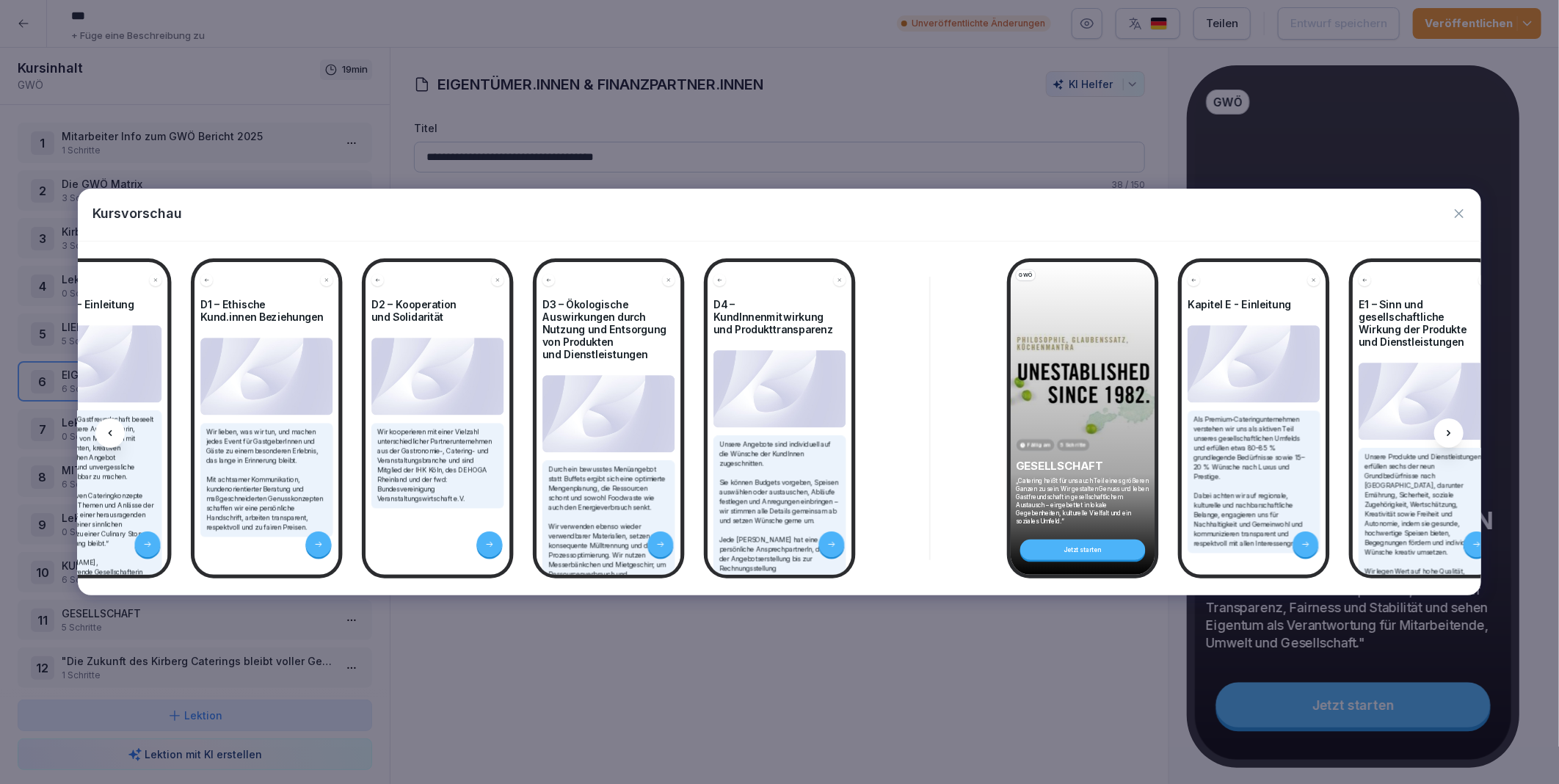
click at [1452, 428] on icon at bounding box center [1449, 433] width 11 height 11
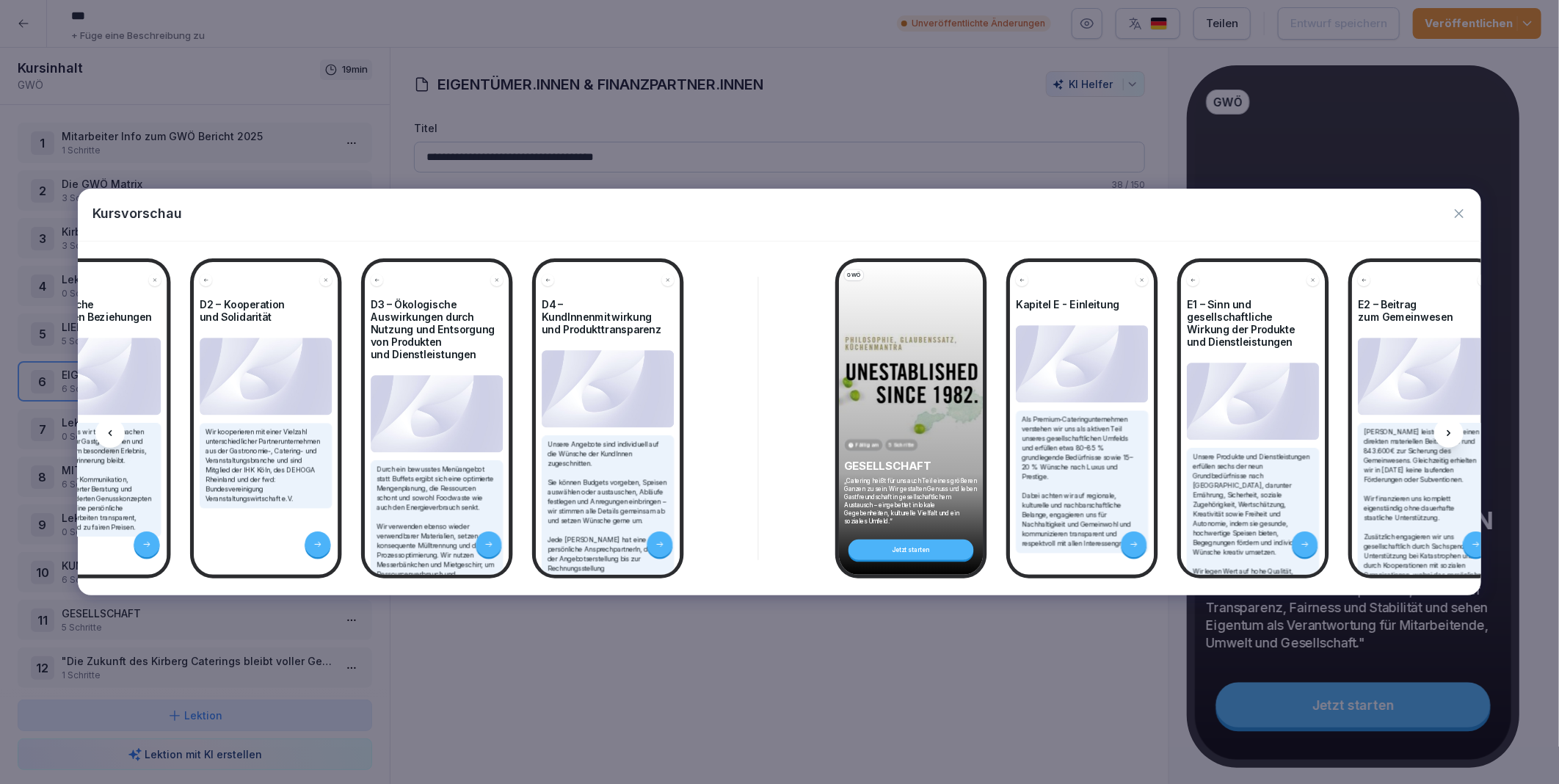
click at [1452, 428] on icon at bounding box center [1449, 433] width 11 height 11
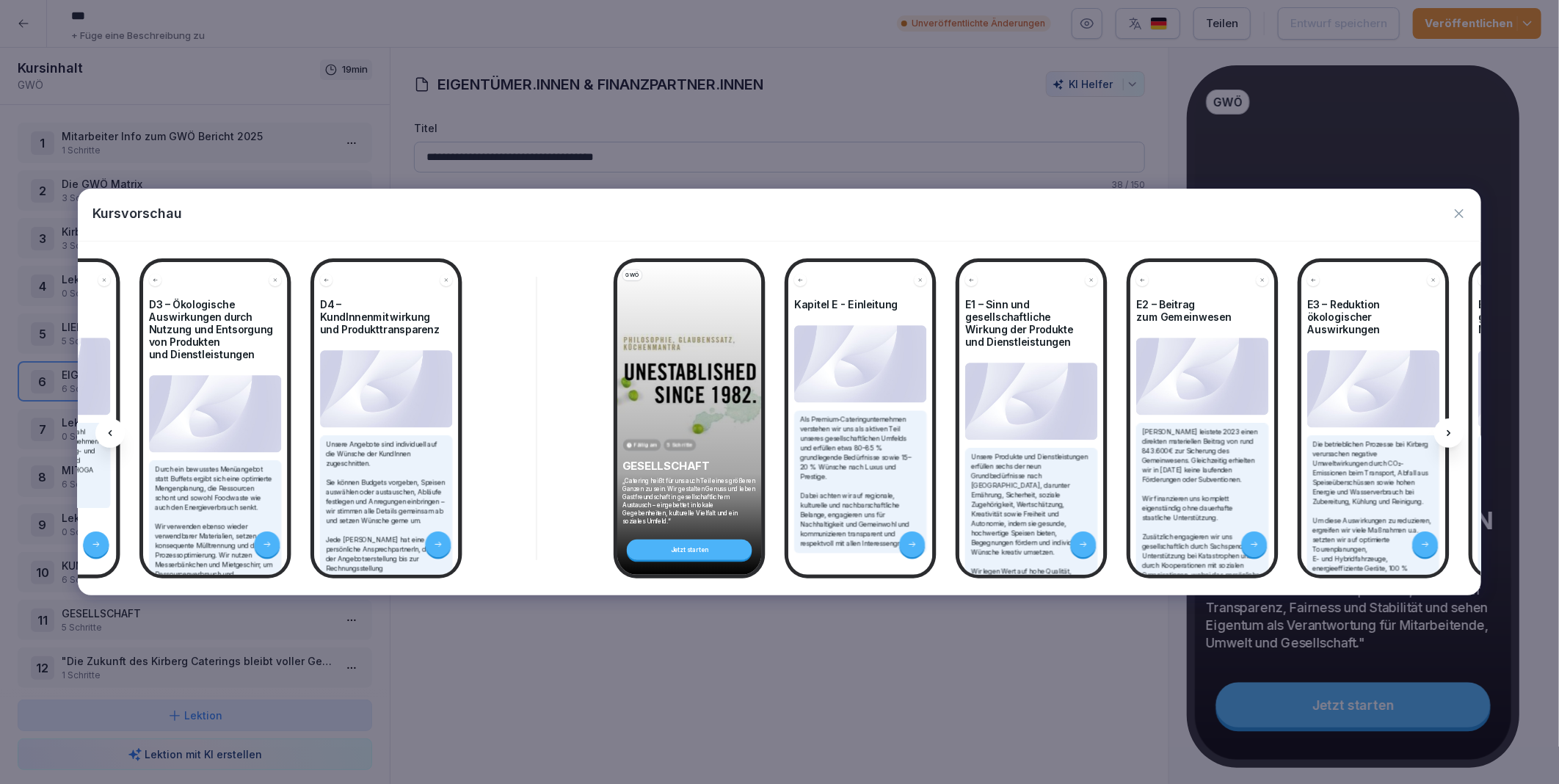
scroll to position [0, 7655]
drag, startPoint x: 1452, startPoint y: 428, endPoint x: 1460, endPoint y: 210, distance: 218.1
click at [1460, 210] on icon "button" at bounding box center [1459, 213] width 15 height 15
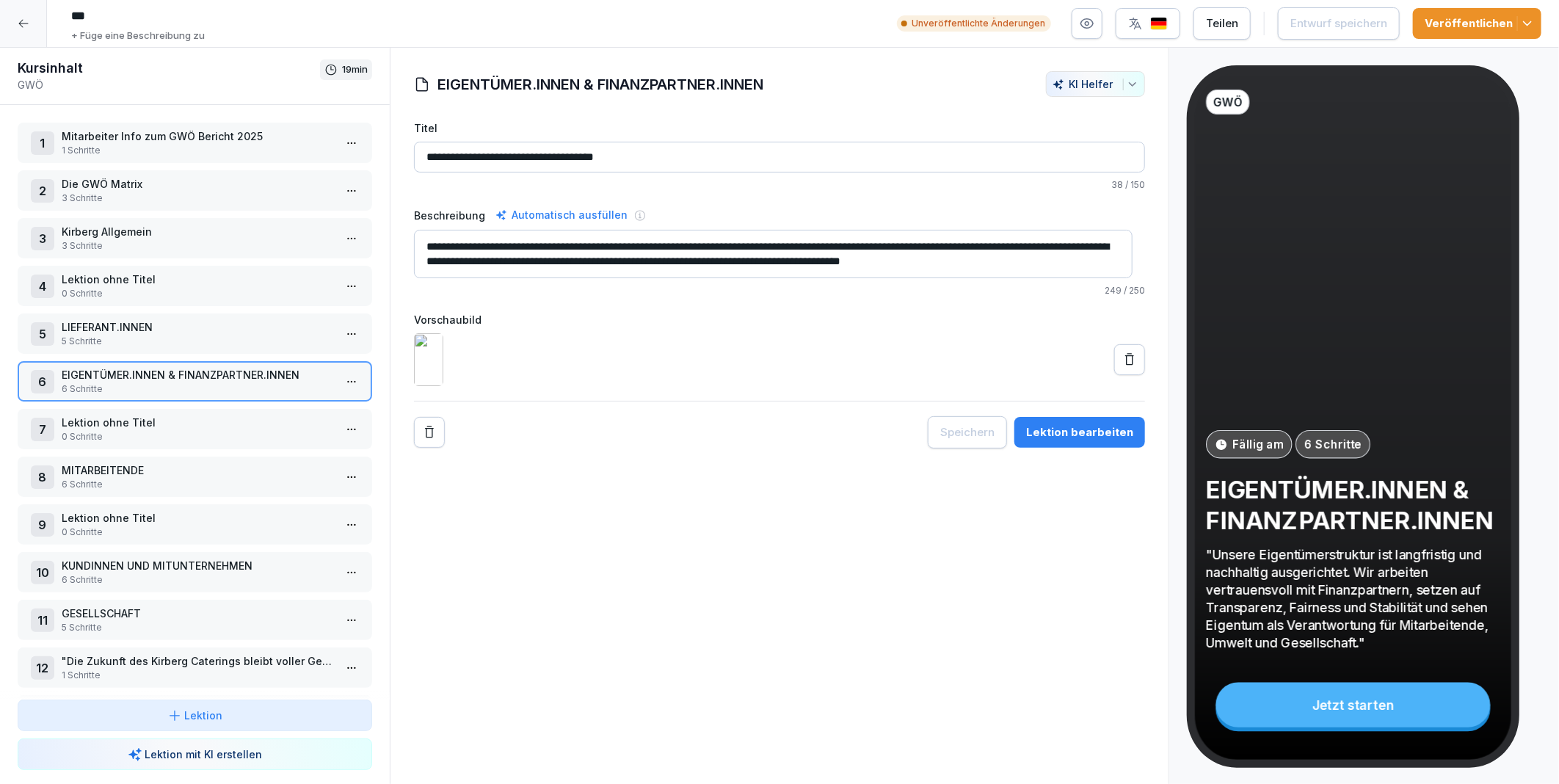
click at [135, 399] on div "1 Mitarbeiter Info zum GWÖ Bericht 2025 1 Schritte 2 Die GWÖ Matrix 3 Schritte …" at bounding box center [195, 402] width 390 height 594
click at [133, 415] on p "Lektion ohne Titel" at bounding box center [198, 422] width 272 height 15
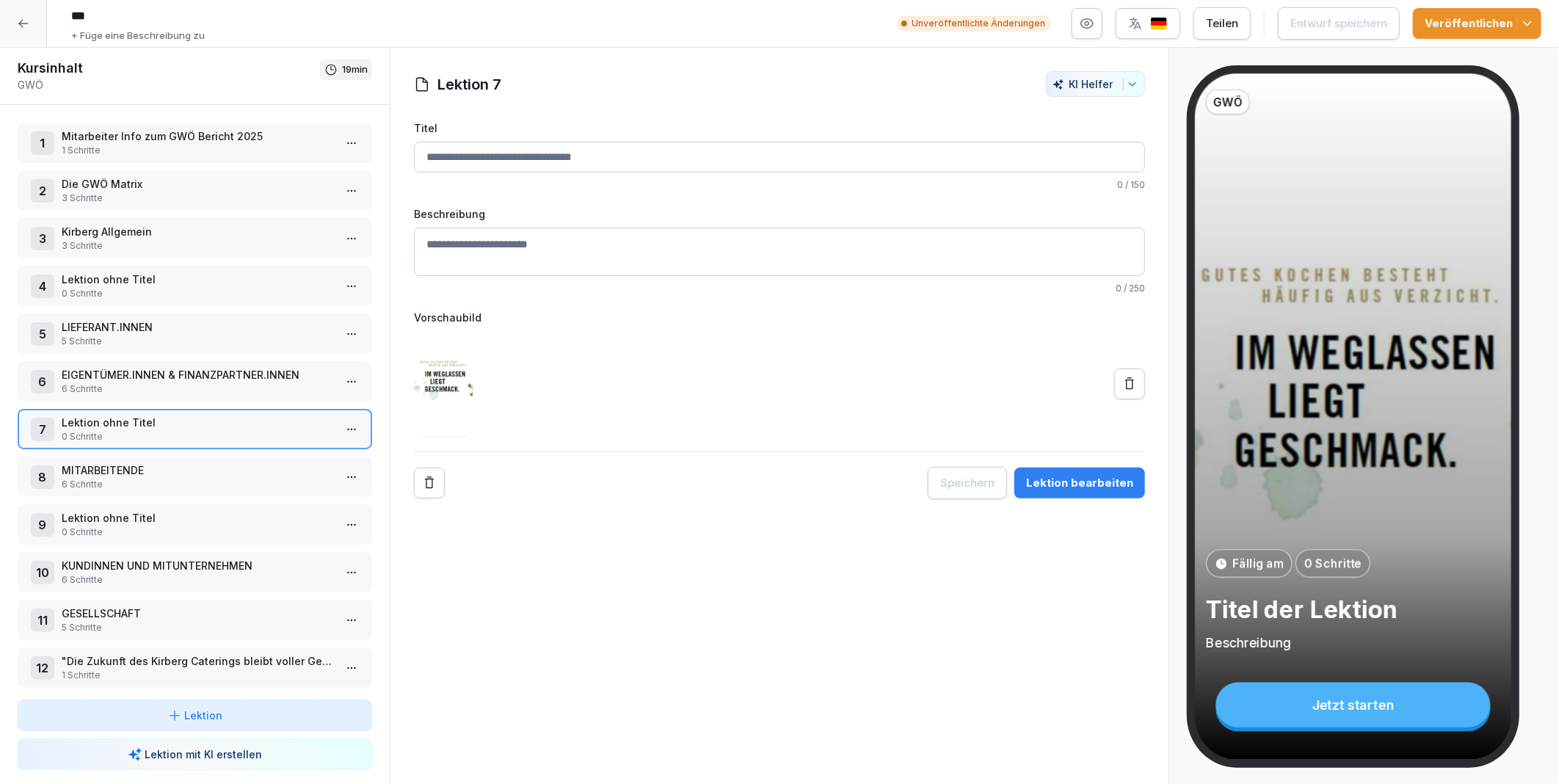
click at [150, 463] on p "MITARBEITENDE" at bounding box center [198, 470] width 272 height 15
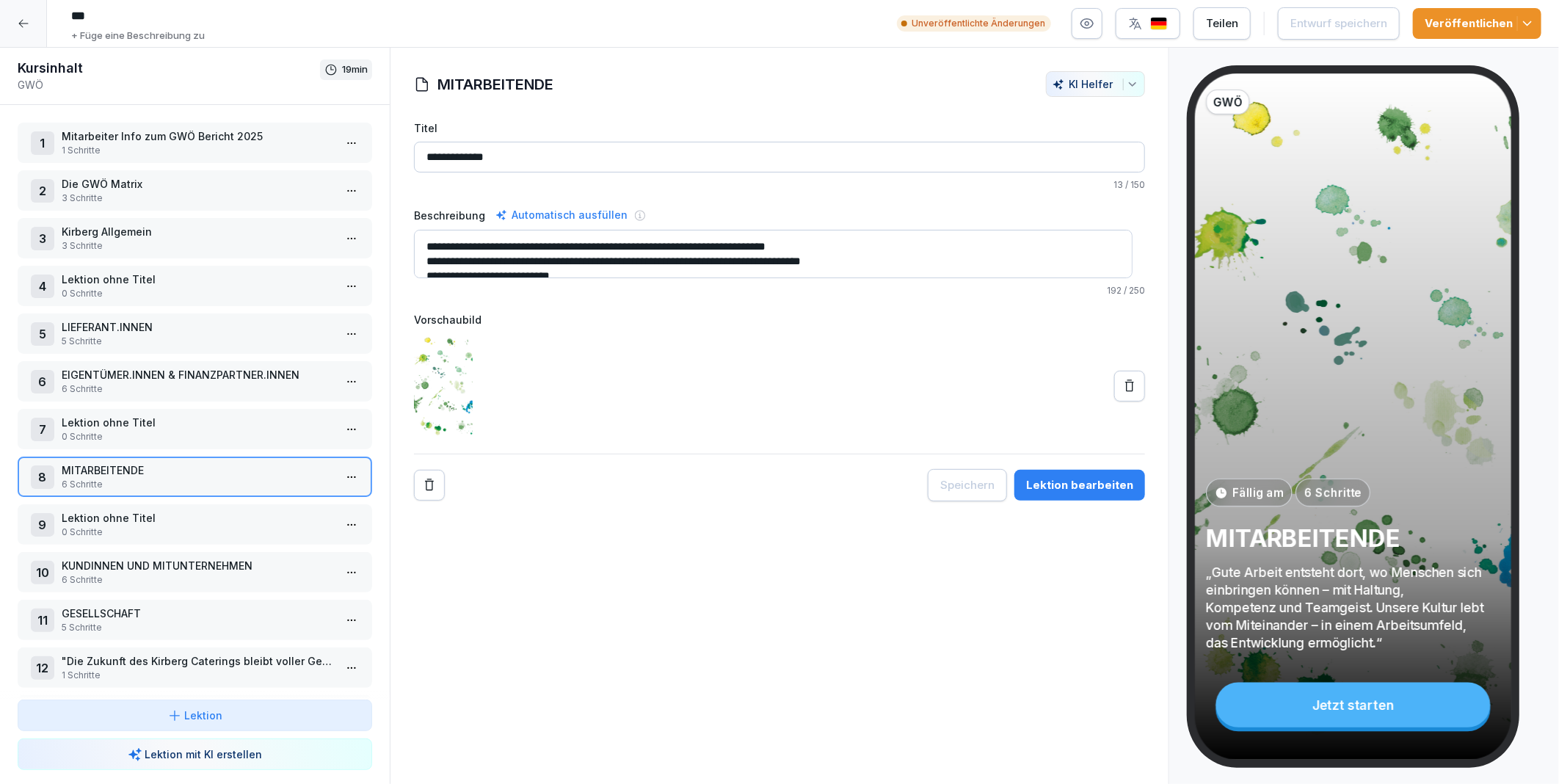
click at [358, 461] on div "8 MITARBEITENDE 6 Schritte" at bounding box center [195, 477] width 355 height 41
click at [345, 465] on html "*** + Füge eine Beschreibung zu Unveröffentlichte Änderungen Teilen Entwurf spe…" at bounding box center [780, 392] width 1559 height 784
click at [309, 497] on div "Schritte bearbeiten" at bounding box center [285, 496] width 112 height 15
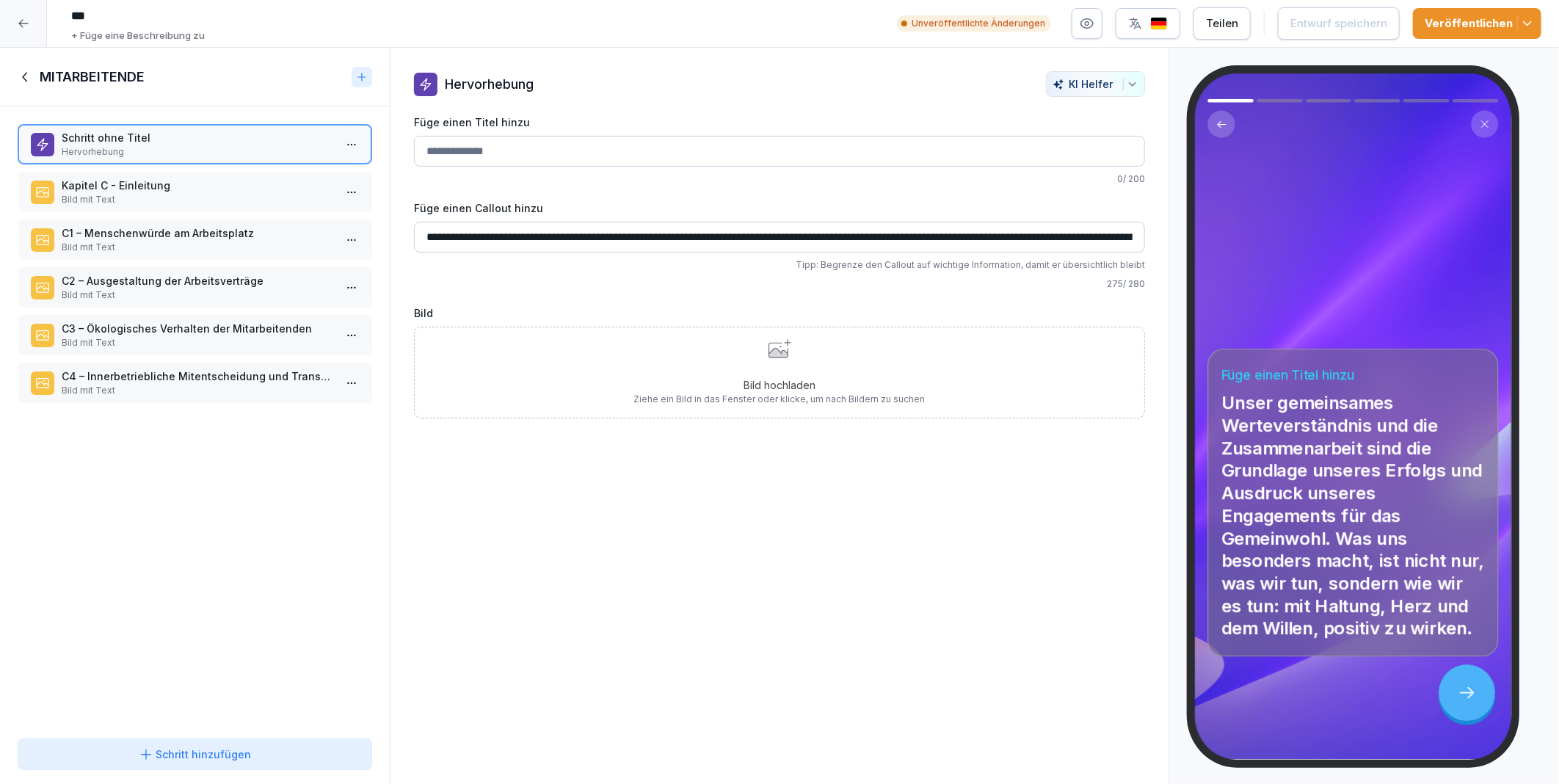
click at [128, 189] on p "Kapitel C - Einleitung" at bounding box center [198, 185] width 272 height 15
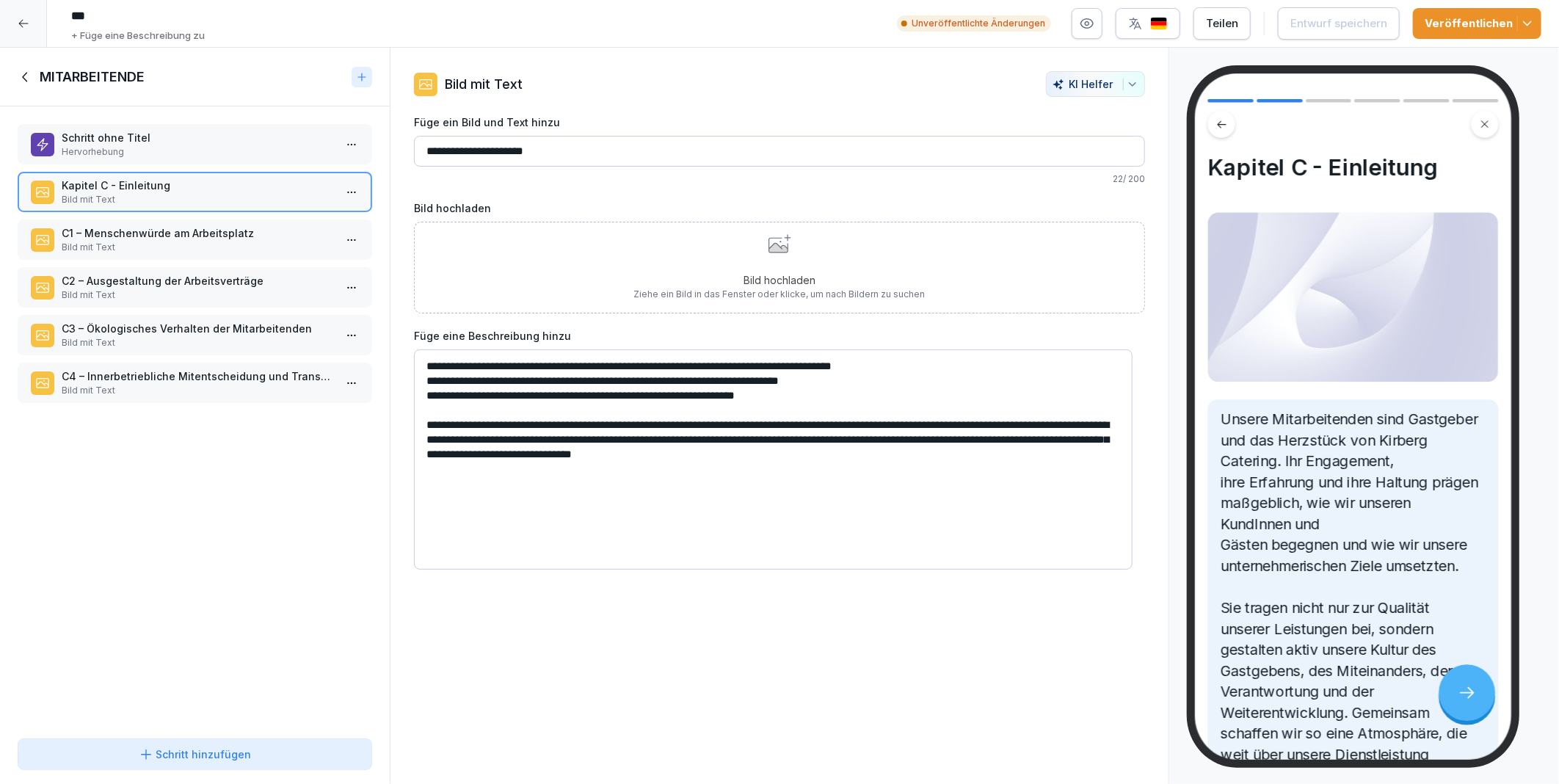
click at [141, 232] on p "C1 – Menschenwürde am Arbeitsplatz" at bounding box center [198, 233] width 272 height 15
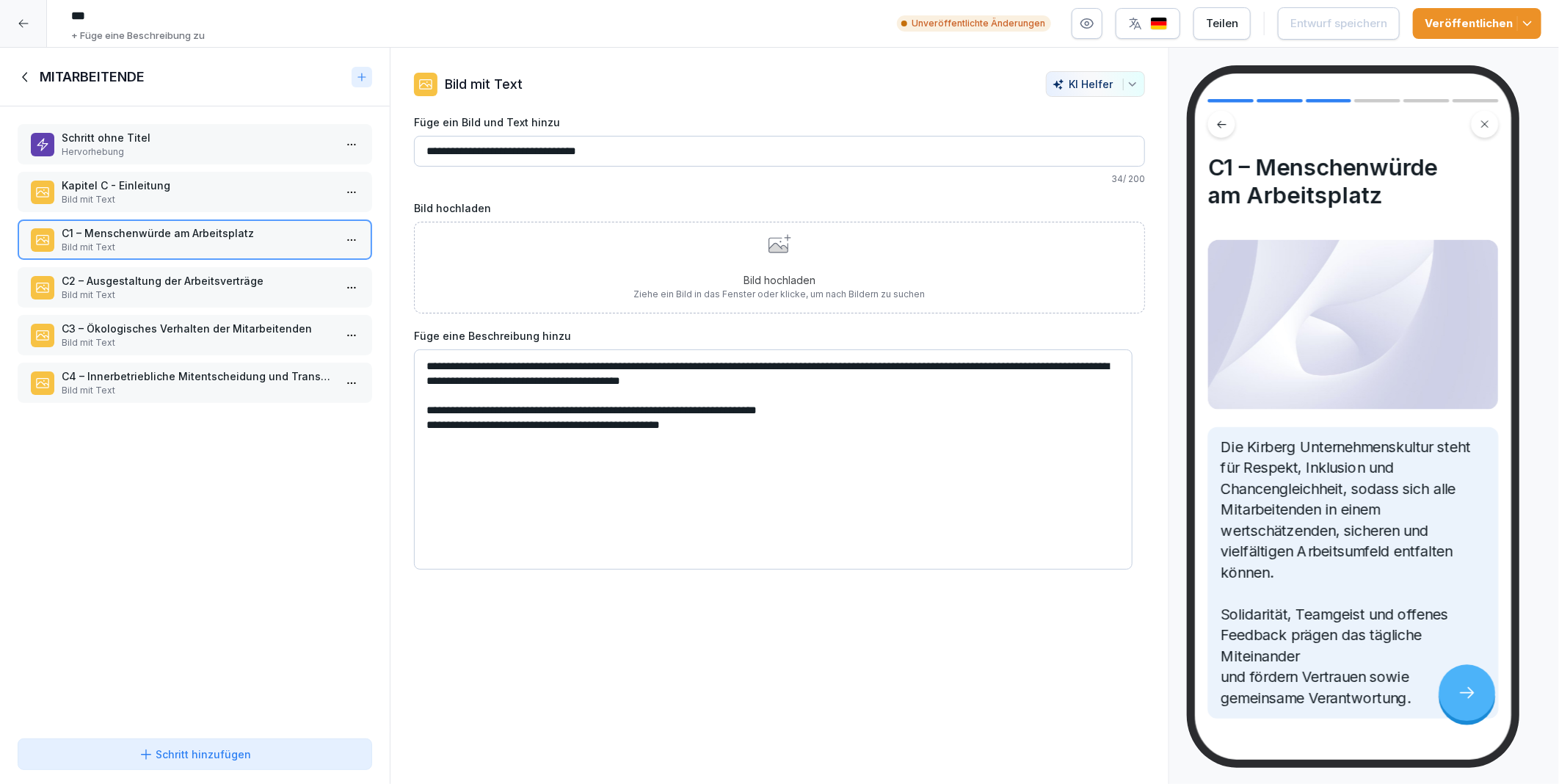
click at [155, 289] on p "Bild mit Text" at bounding box center [198, 294] width 272 height 13
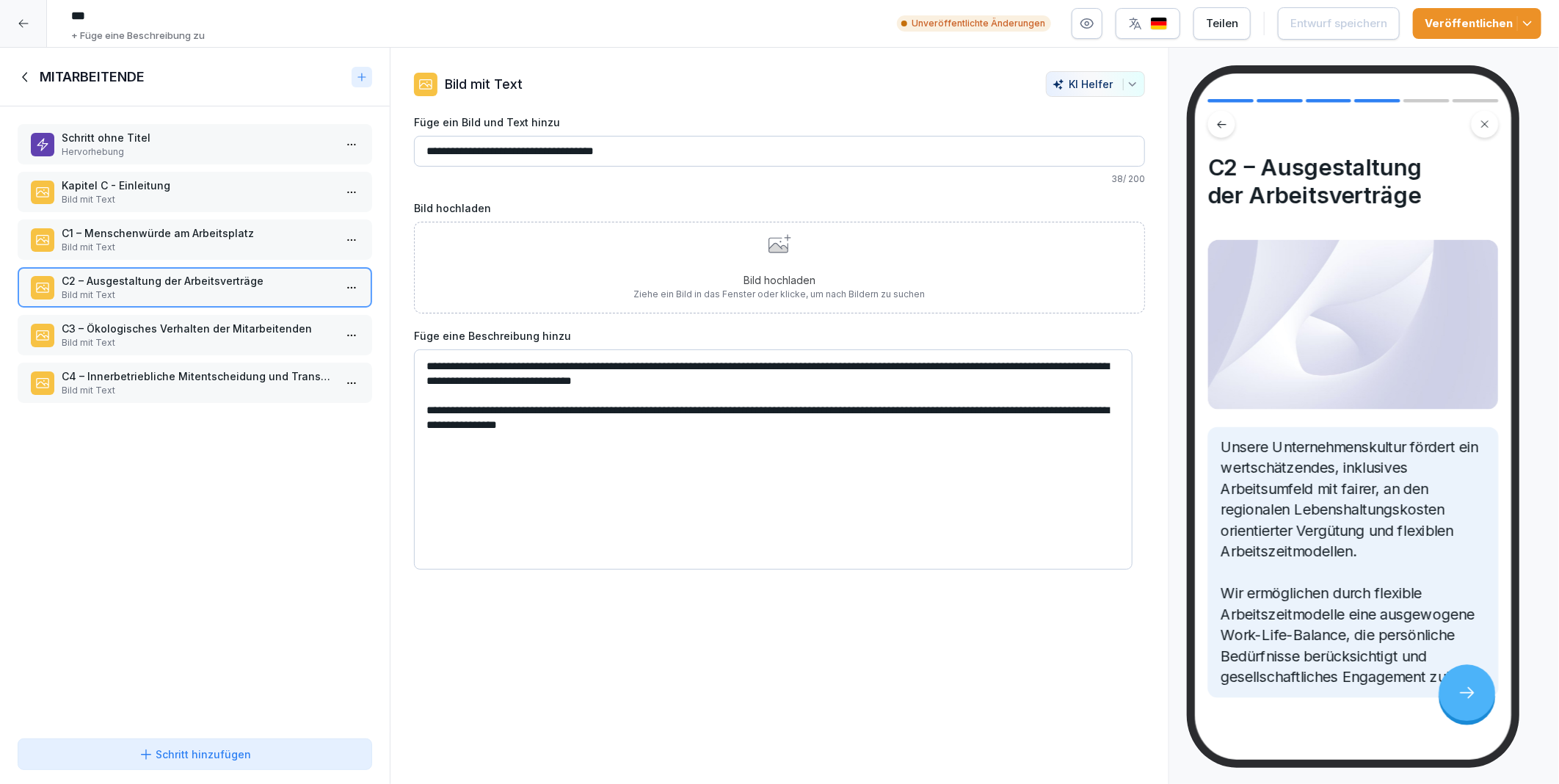
click at [727, 664] on div "**********" at bounding box center [780, 415] width 780 height 737
click at [1427, 28] on button "Veröffentlichen" at bounding box center [1477, 24] width 129 height 31
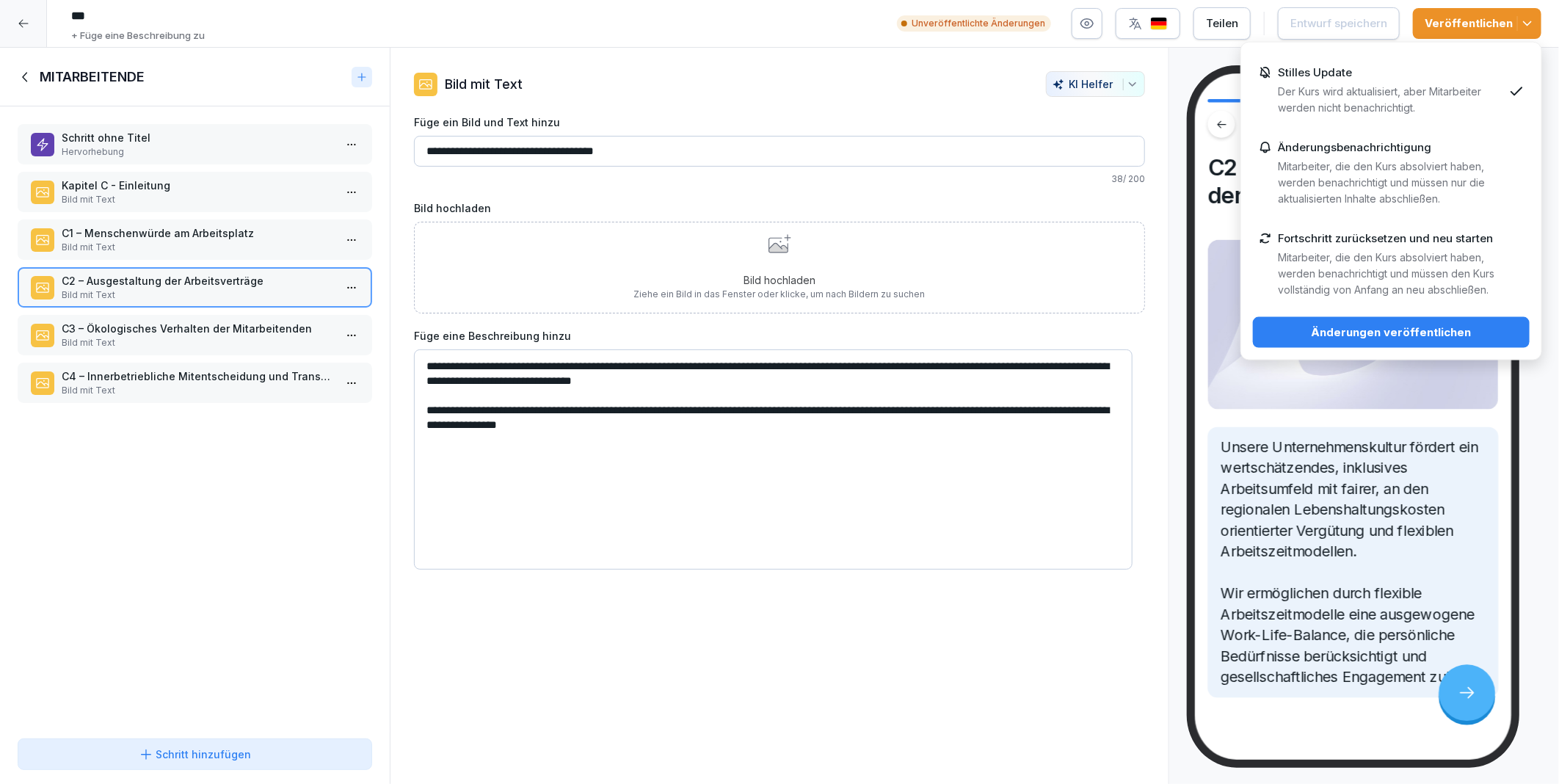
click at [1375, 83] on p "Der Kurs wird aktualisiert, aber Mitarbeiter werden nicht benachrichtigt." at bounding box center [1391, 99] width 226 height 32
click at [1354, 329] on div "Änderungen veröffentlichen" at bounding box center [1391, 332] width 253 height 16
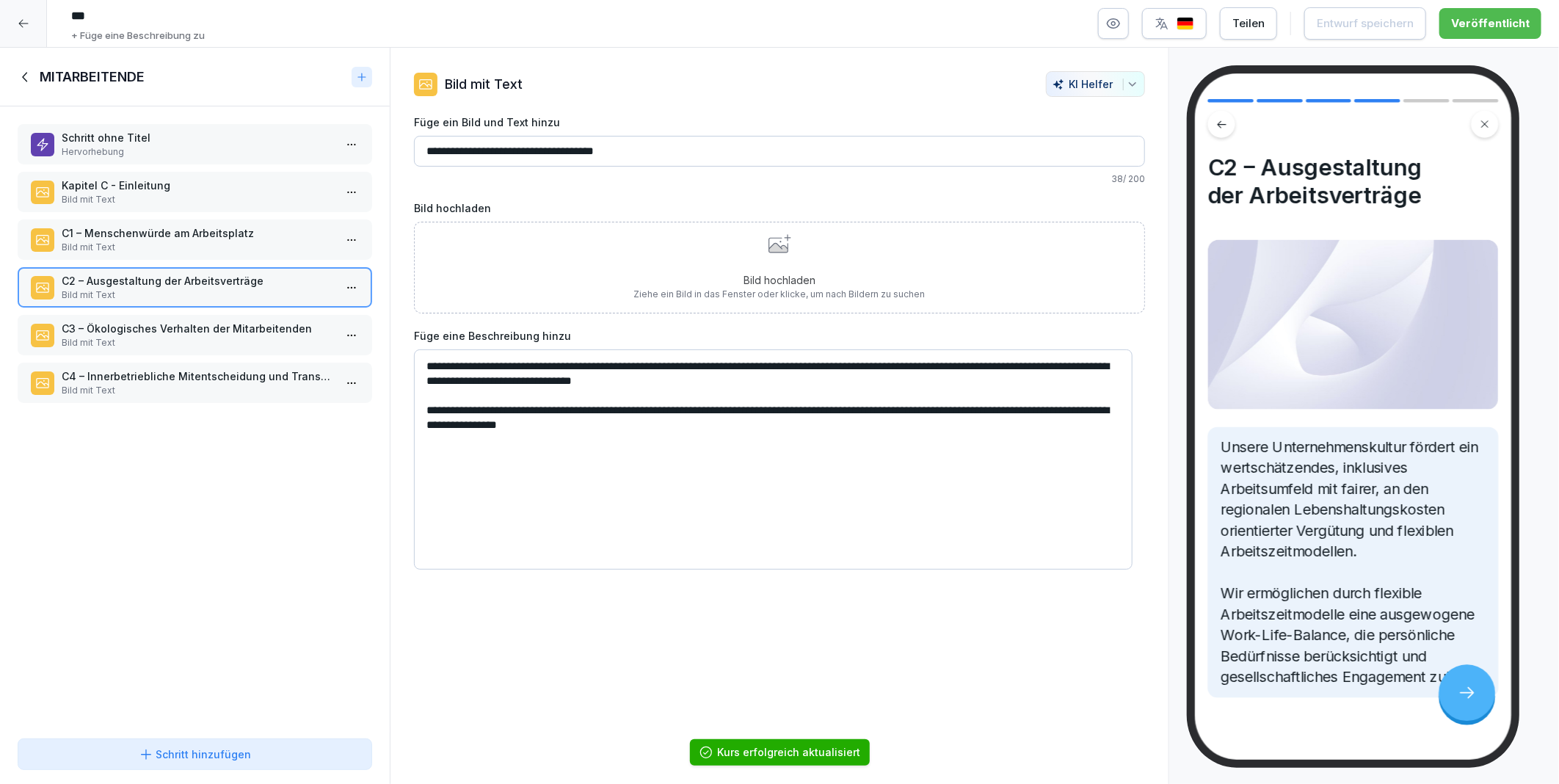
click at [925, 653] on div "**********" at bounding box center [780, 415] width 780 height 737
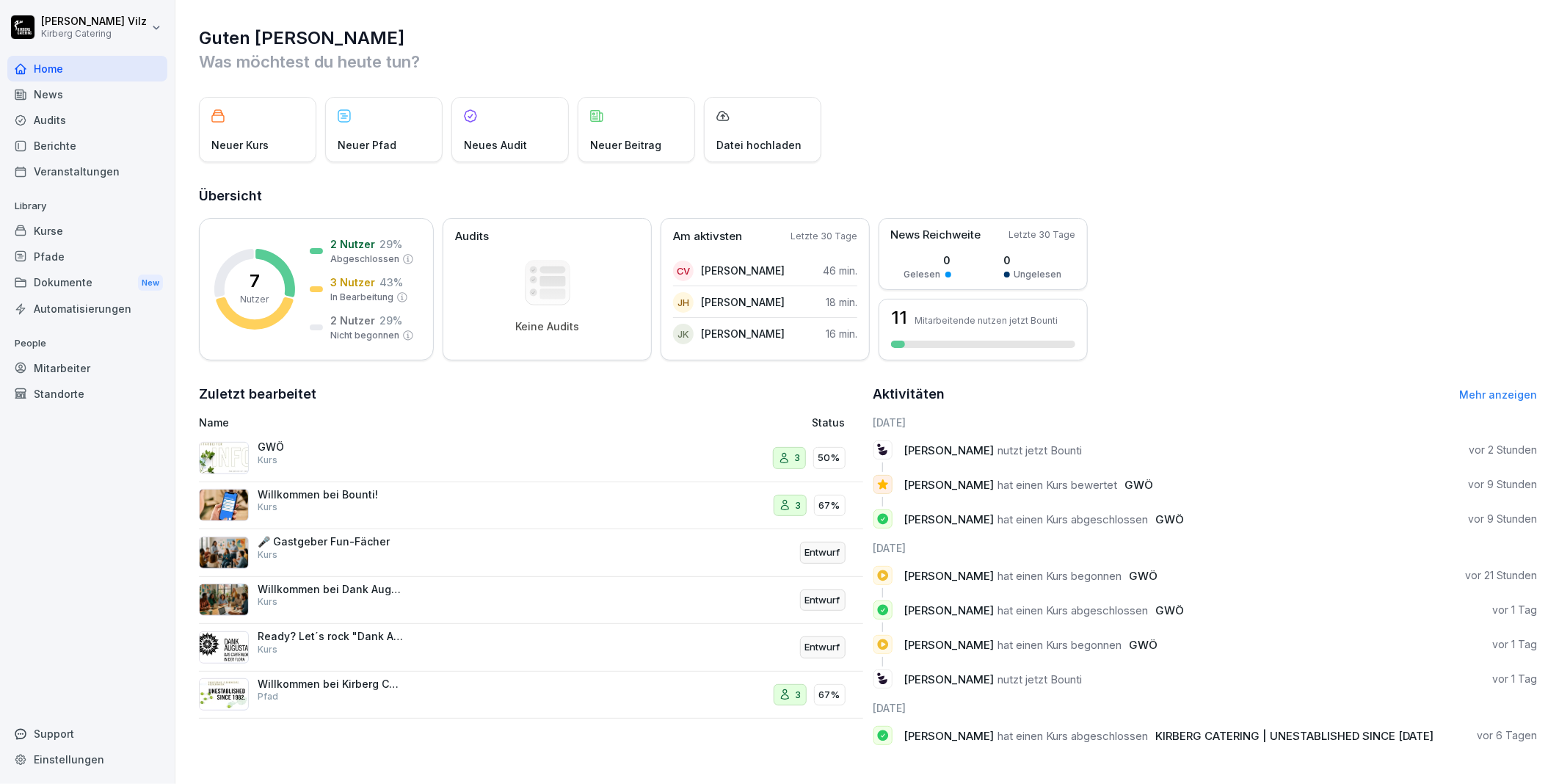
click at [61, 236] on div "Kurse" at bounding box center [87, 231] width 160 height 26
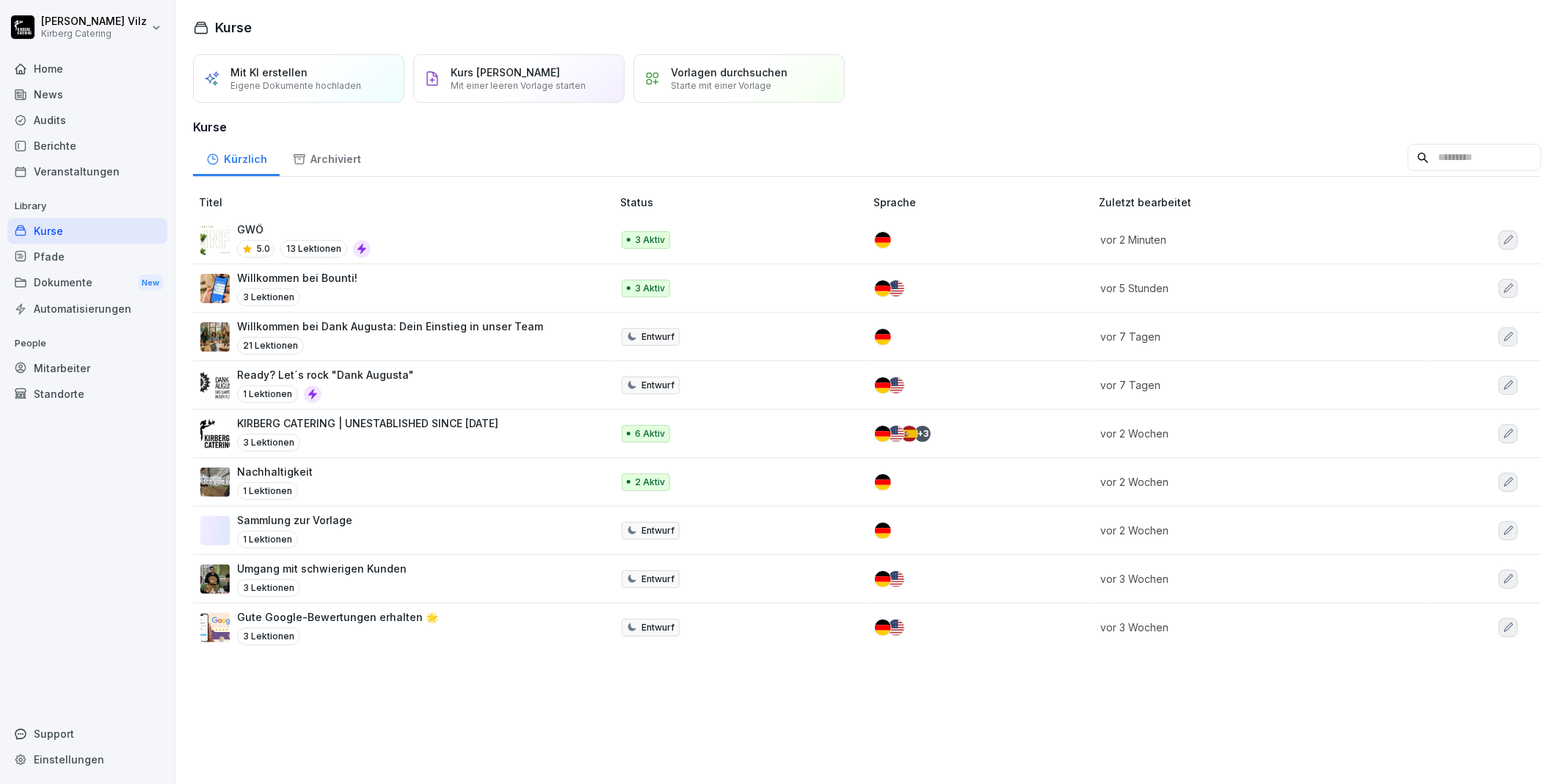
click at [448, 239] on div "GWÖ 5.0 13 Lektionen" at bounding box center [399, 239] width 396 height 36
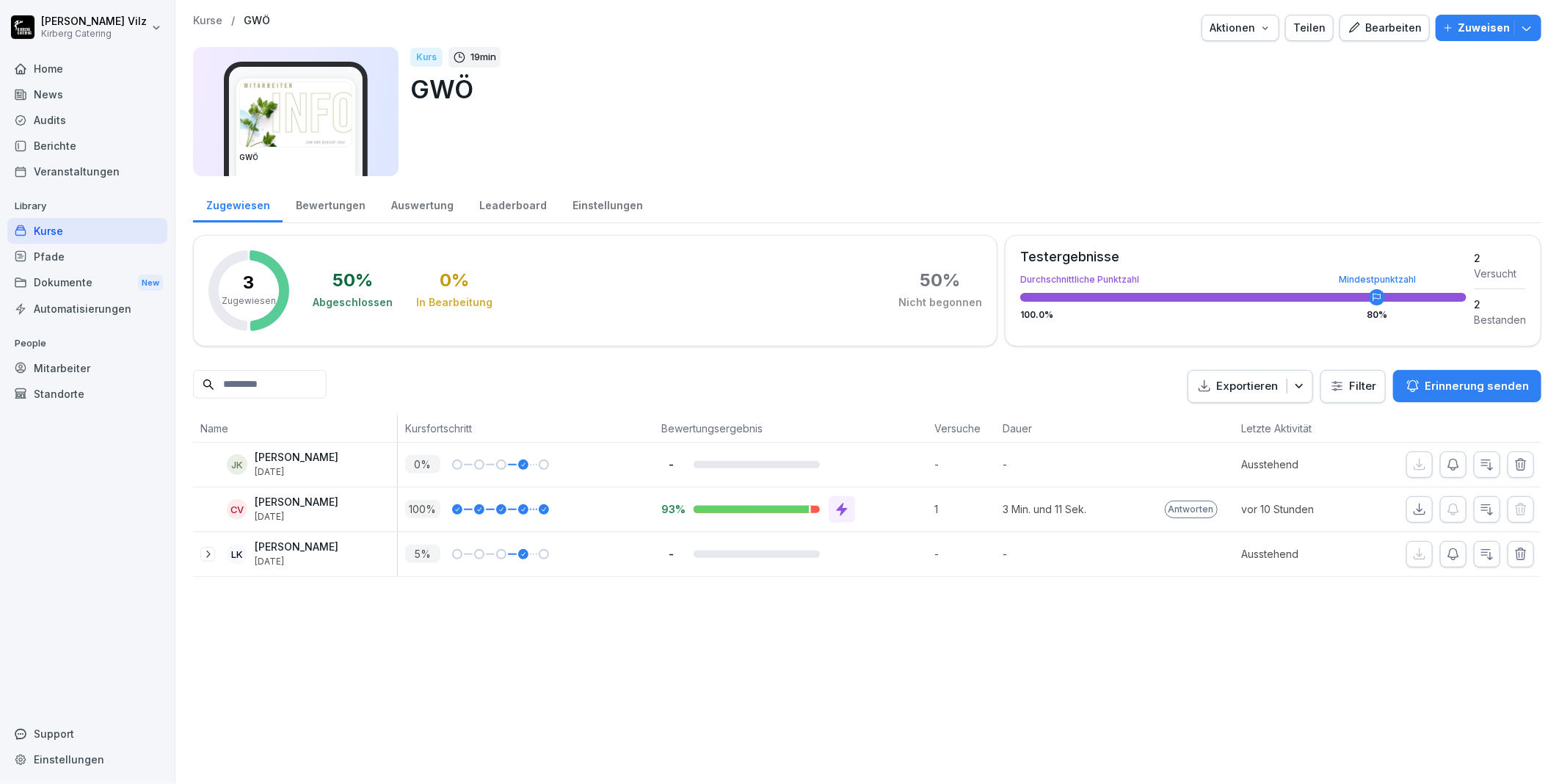
click at [1372, 24] on div "Bearbeiten" at bounding box center [1385, 28] width 74 height 16
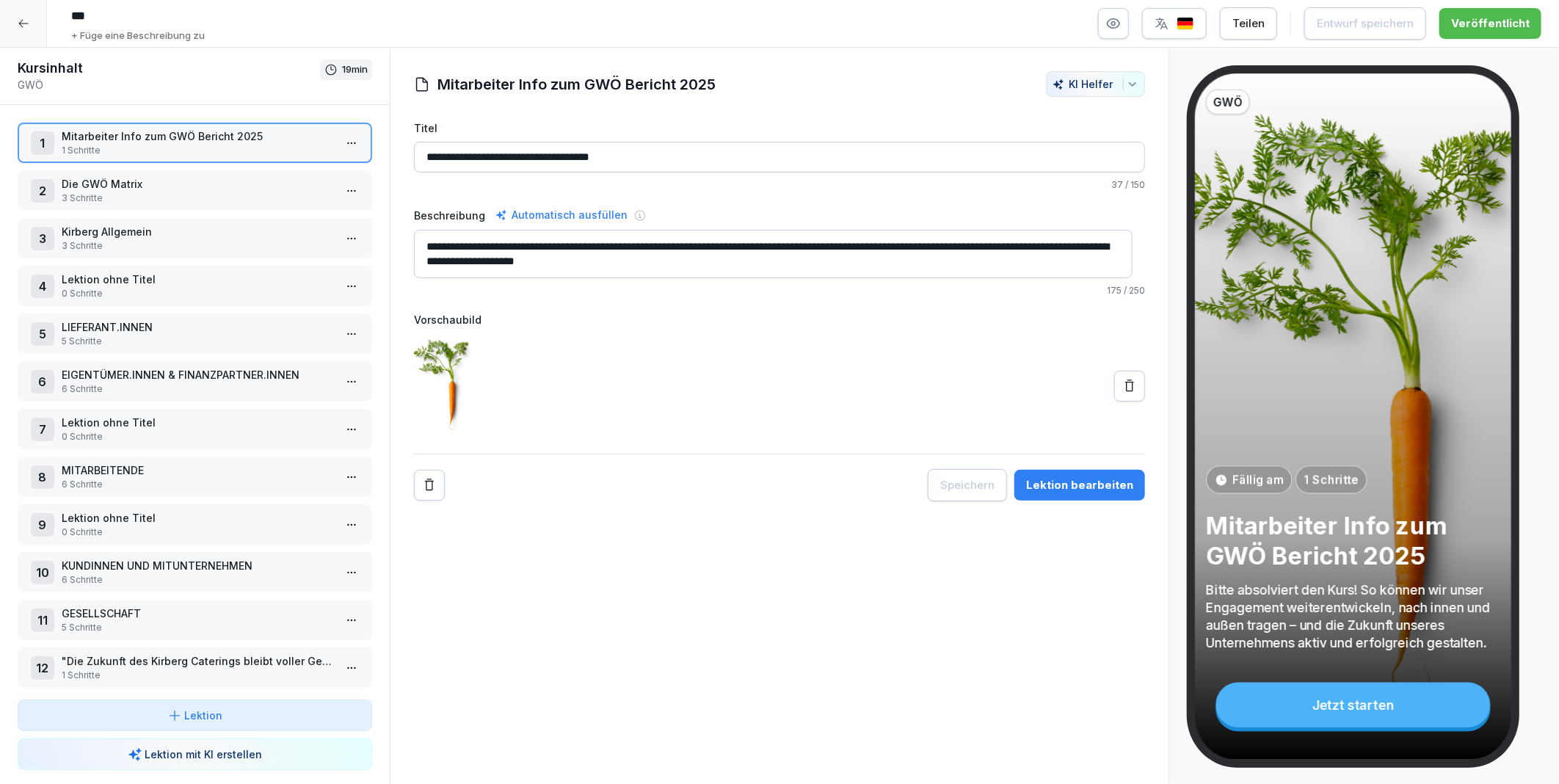
click at [148, 194] on p "3 Schritte" at bounding box center [198, 197] width 272 height 13
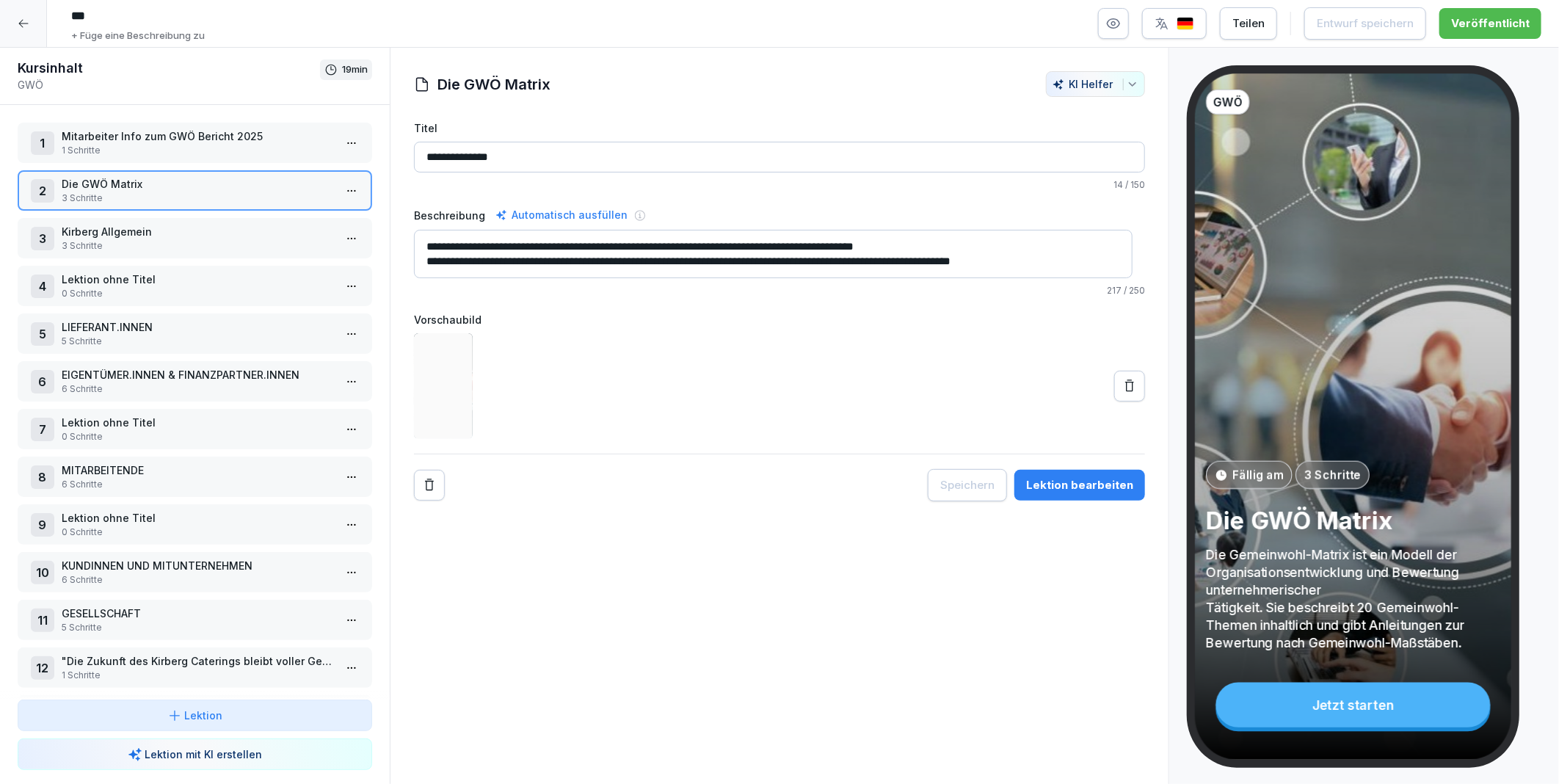
click at [155, 134] on p "Mitarbeiter Info zum GWÖ Bericht 2025" at bounding box center [198, 136] width 272 height 15
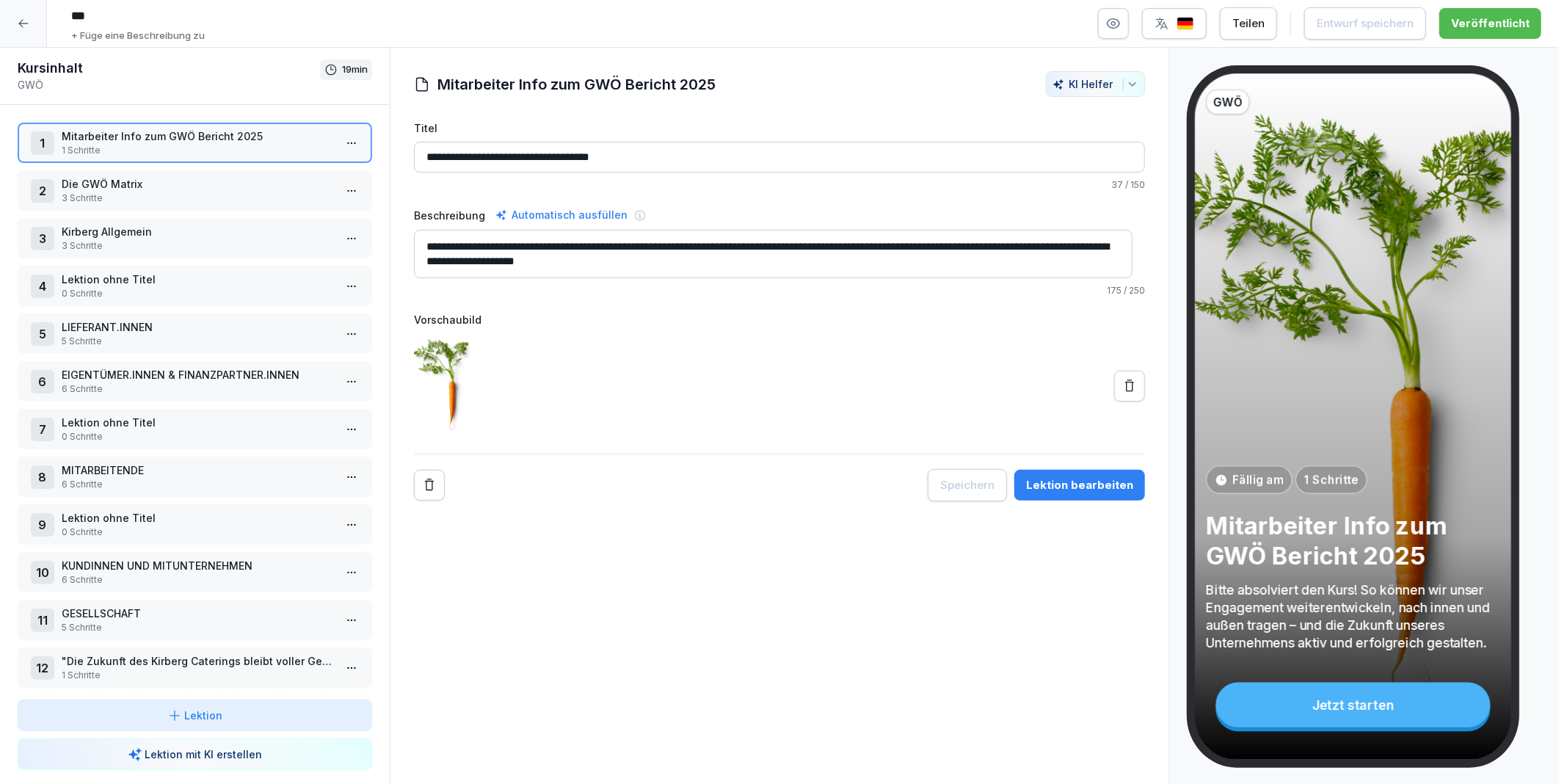
click at [186, 186] on p "Die GWÖ Matrix" at bounding box center [198, 184] width 272 height 15
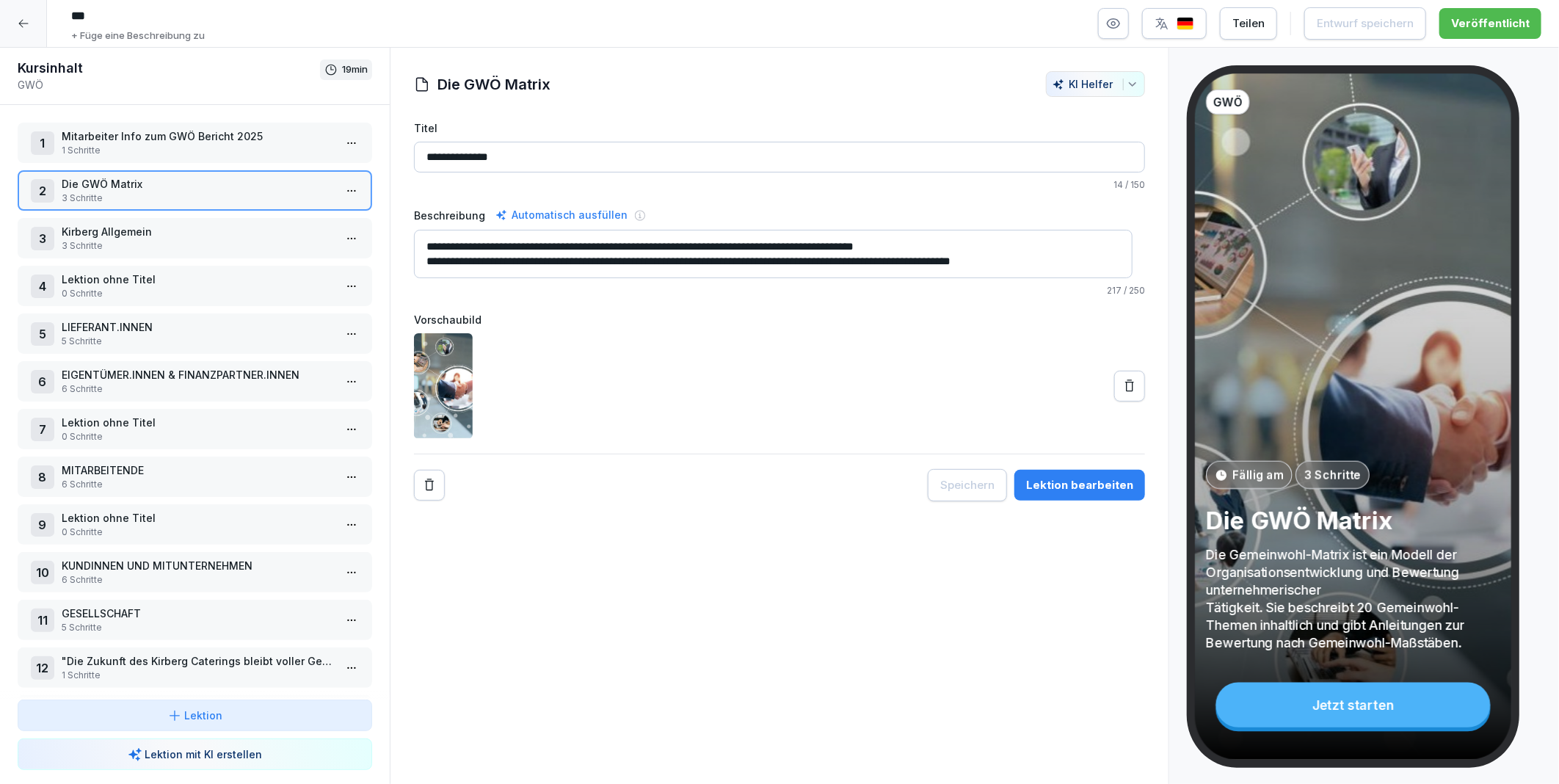
click at [171, 235] on p "Kirberg Allgemein" at bounding box center [198, 232] width 272 height 15
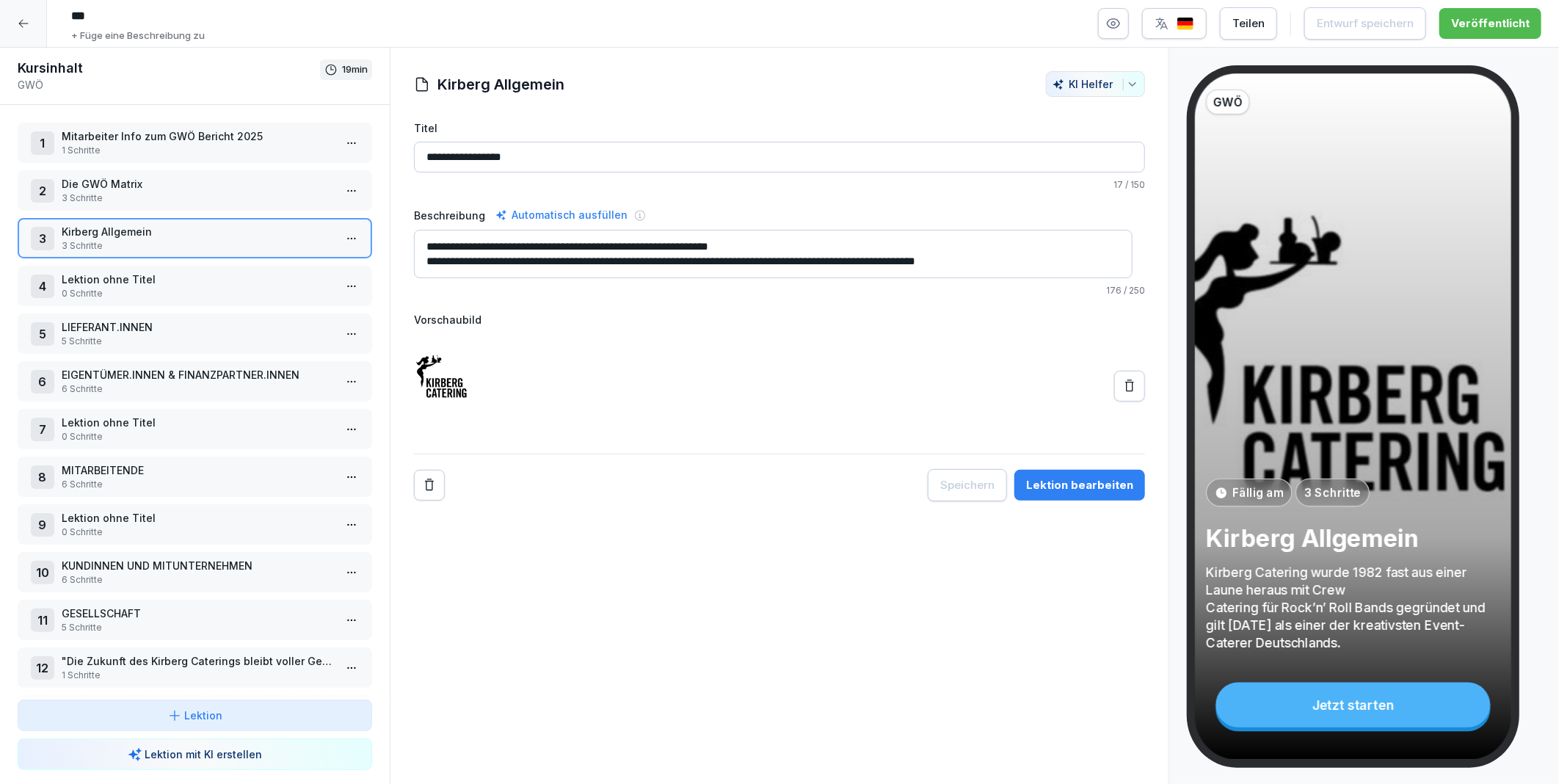
click at [245, 335] on p "5 Schritte" at bounding box center [198, 341] width 272 height 13
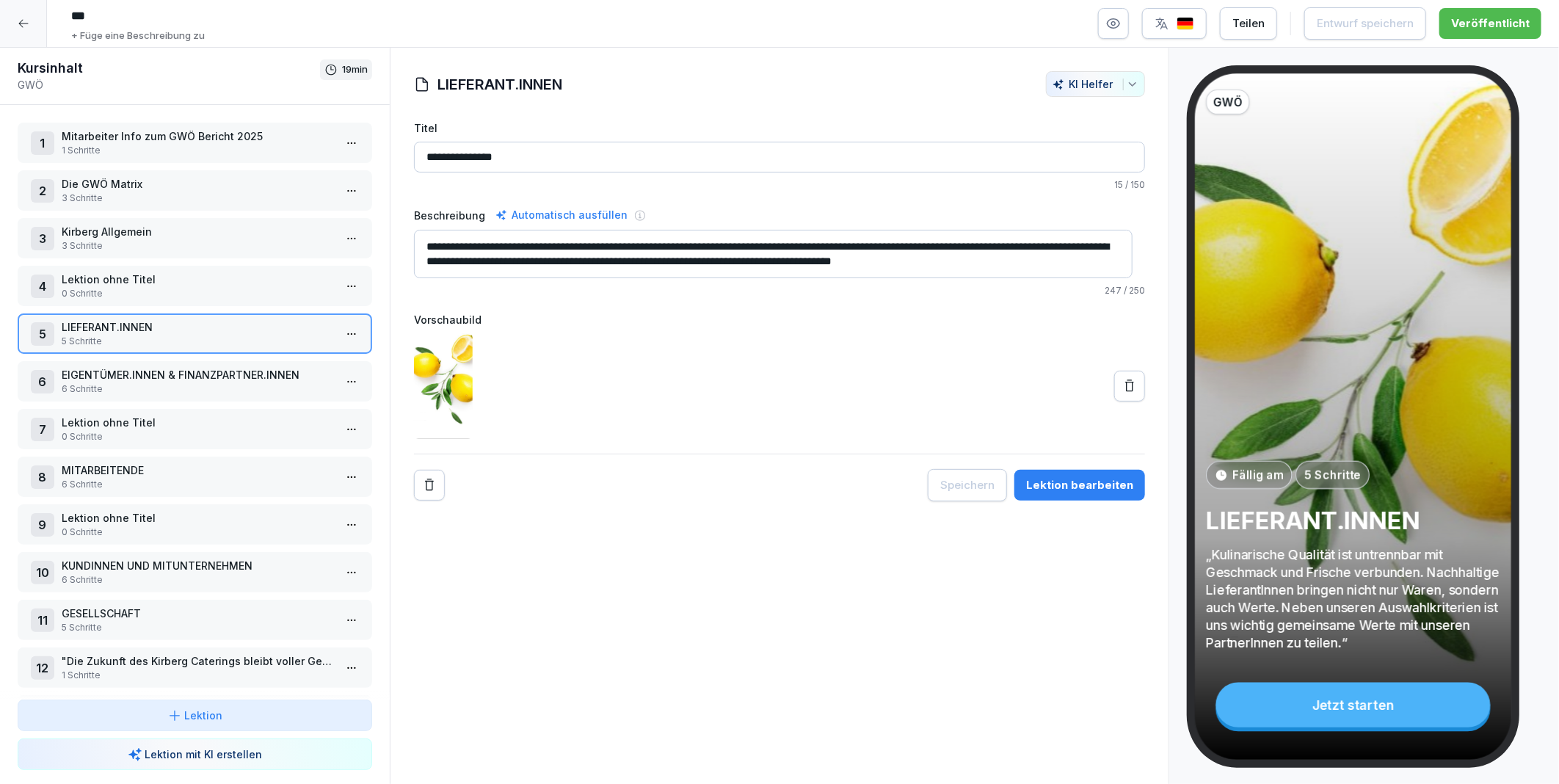
click at [337, 327] on html "*** + Füge eine Beschreibung zu Teilen Entwurf speichern Veröffentlicht Kursinh…" at bounding box center [780, 392] width 1559 height 784
click at [295, 358] on div "Schritte bearbeiten" at bounding box center [285, 356] width 112 height 15
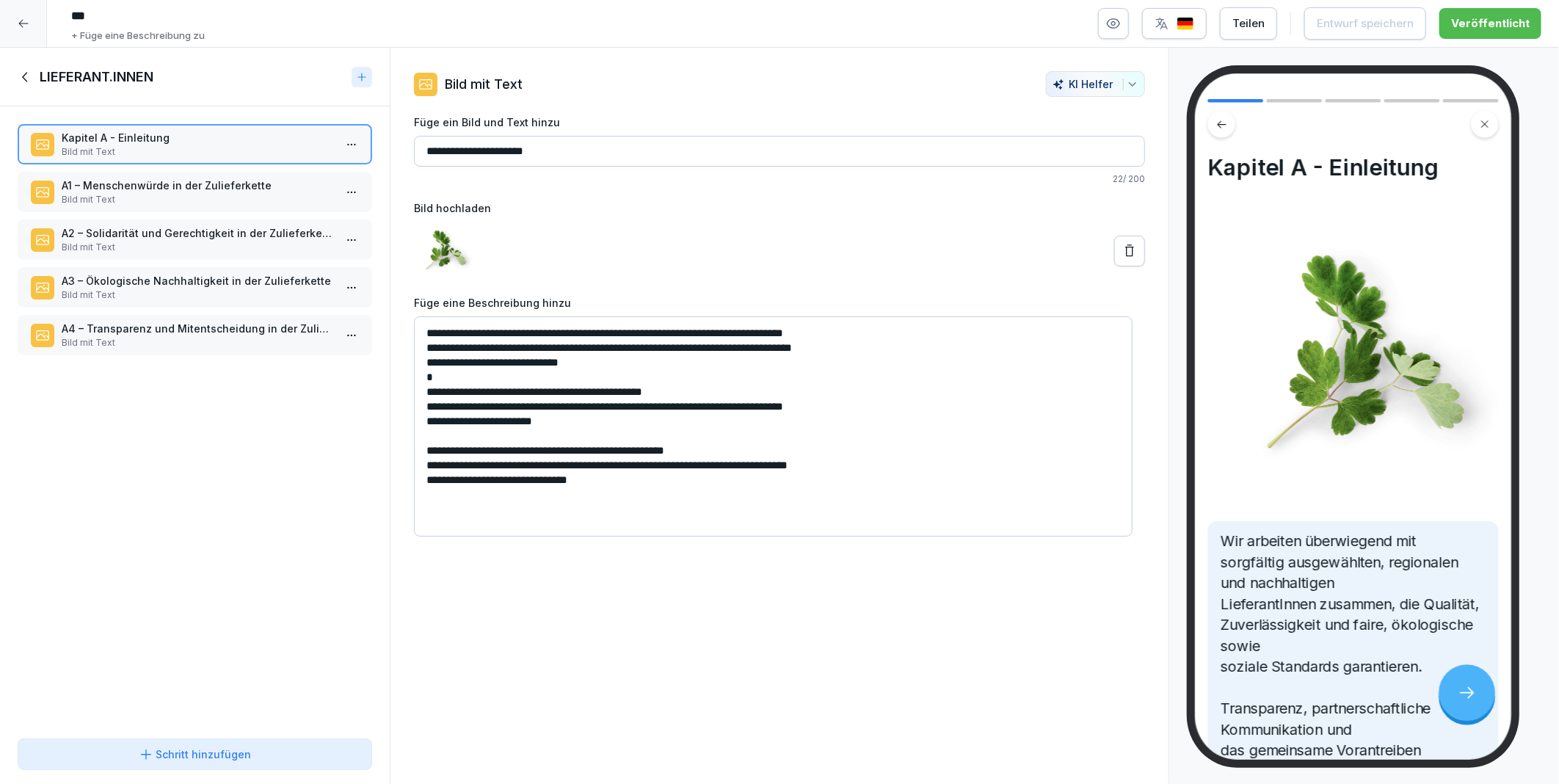
click at [116, 174] on div "A1 – Menschenwürde in der Zulieferkette Bild mit Text" at bounding box center [195, 192] width 355 height 41
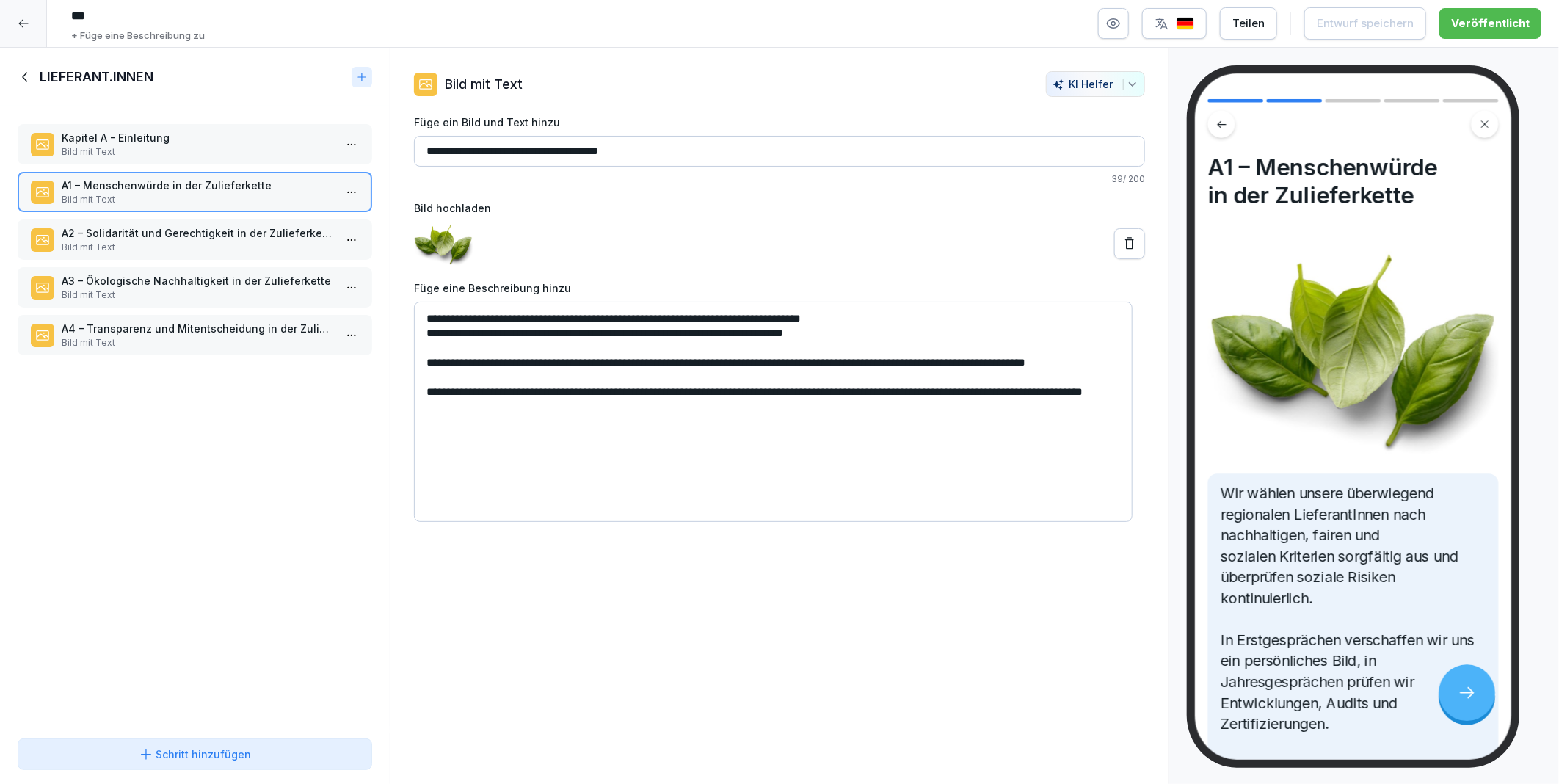
click at [556, 607] on div "**********" at bounding box center [780, 415] width 780 height 737
click at [20, 24] on icon at bounding box center [23, 23] width 11 height 11
